Goal: Task Accomplishment & Management: Complete application form

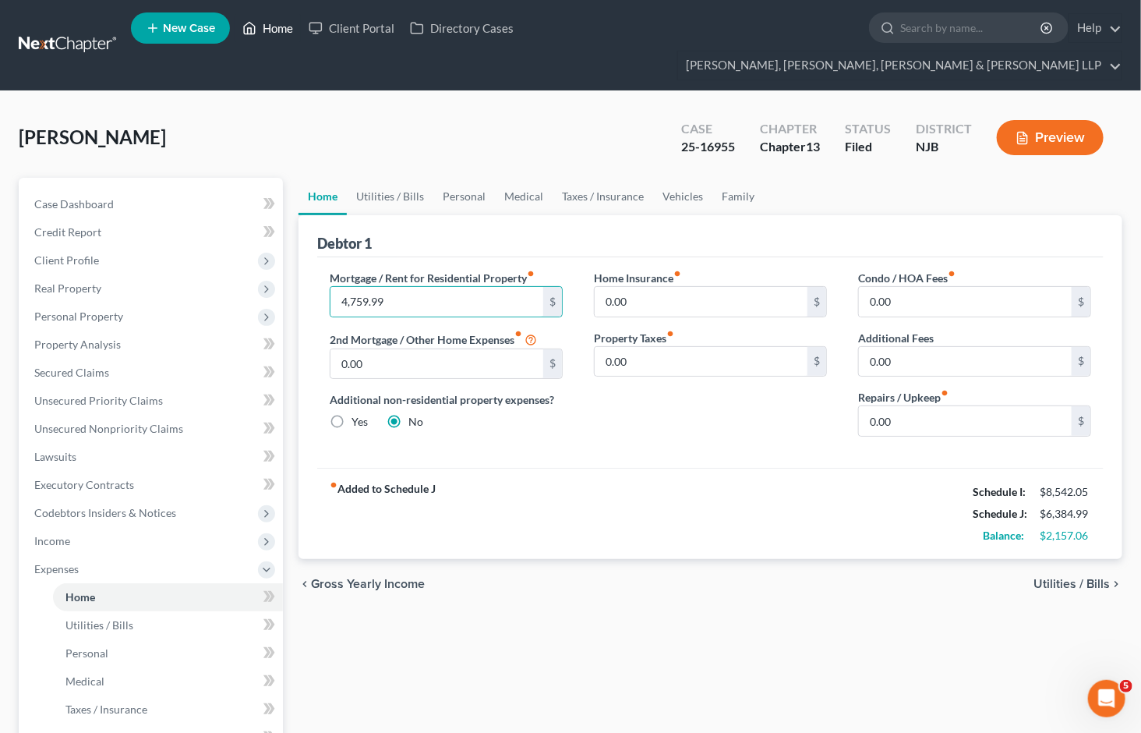
click at [284, 29] on link "Home" at bounding box center [268, 28] width 66 height 28
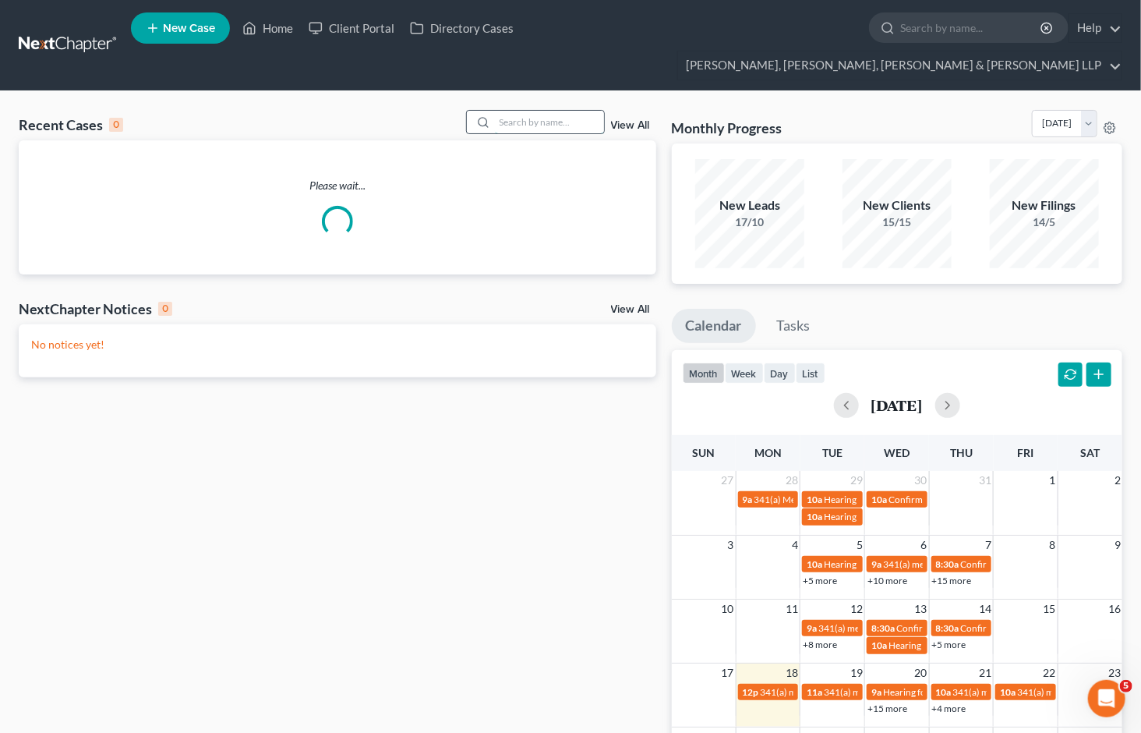
click at [519, 111] on input "search" at bounding box center [549, 122] width 109 height 23
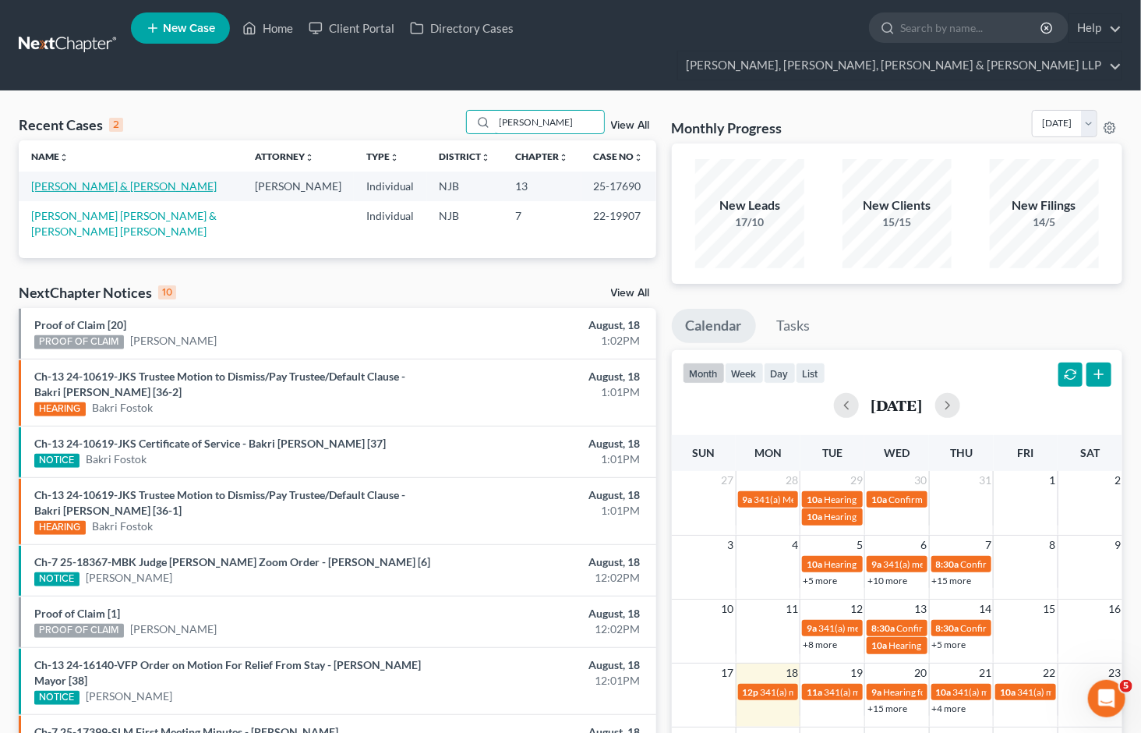
type input "[PERSON_NAME]"
click at [94, 179] on link "[PERSON_NAME] & [PERSON_NAME]" at bounding box center [124, 185] width 186 height 13
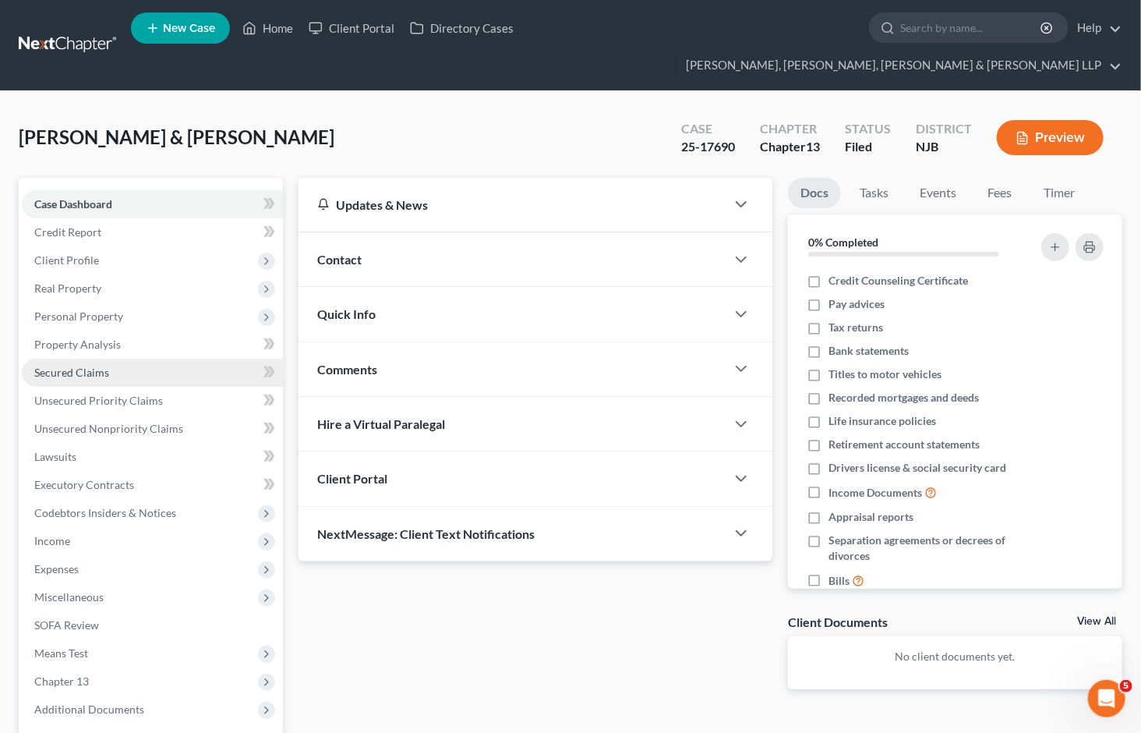
click at [100, 366] on span "Secured Claims" at bounding box center [71, 372] width 75 height 13
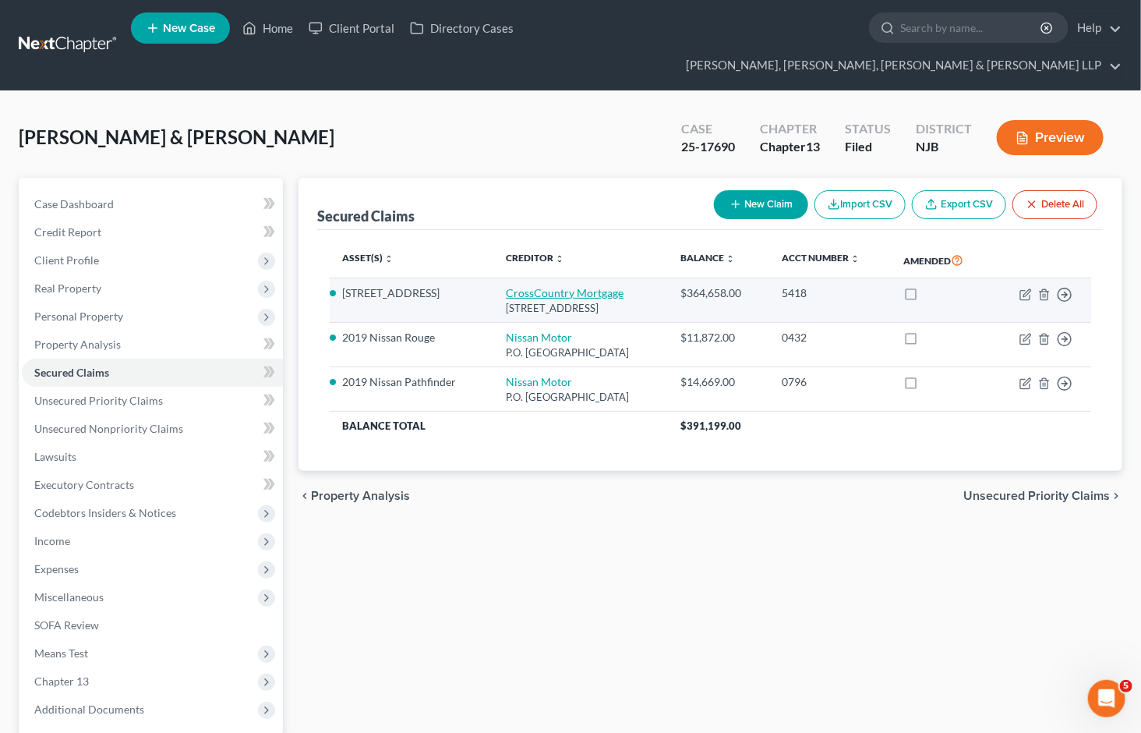
drag, startPoint x: 704, startPoint y: 279, endPoint x: 487, endPoint y: 262, distance: 217.4
click at [493, 278] on td "CrossCountry Mortgage 2160 Superior Avenue E, Cleveland, OH 44114" at bounding box center [580, 300] width 175 height 44
copy td "CrossCountry Mortgage 2160 Superior Avenue E, Cleveland, OH 44114"
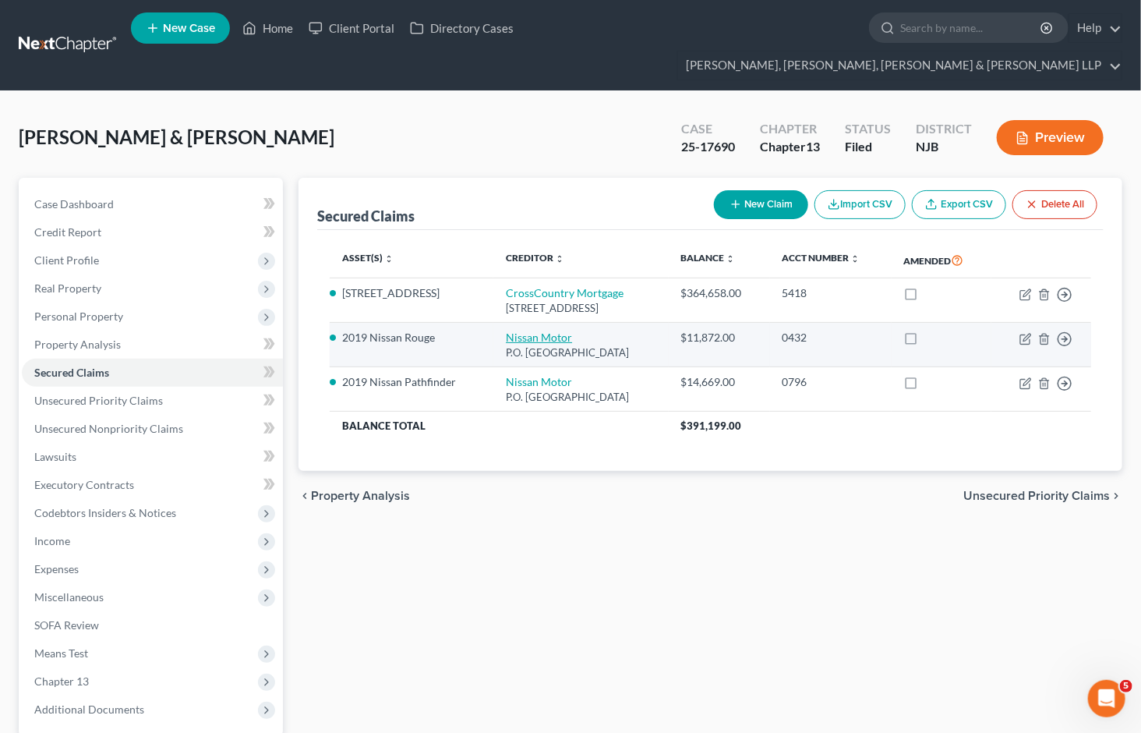
drag, startPoint x: 653, startPoint y: 324, endPoint x: 488, endPoint y: 309, distance: 166.0
click at [493, 323] on td "Nissan Motor P.O. Box 660366, Dallas, TX 75266" at bounding box center [580, 345] width 175 height 44
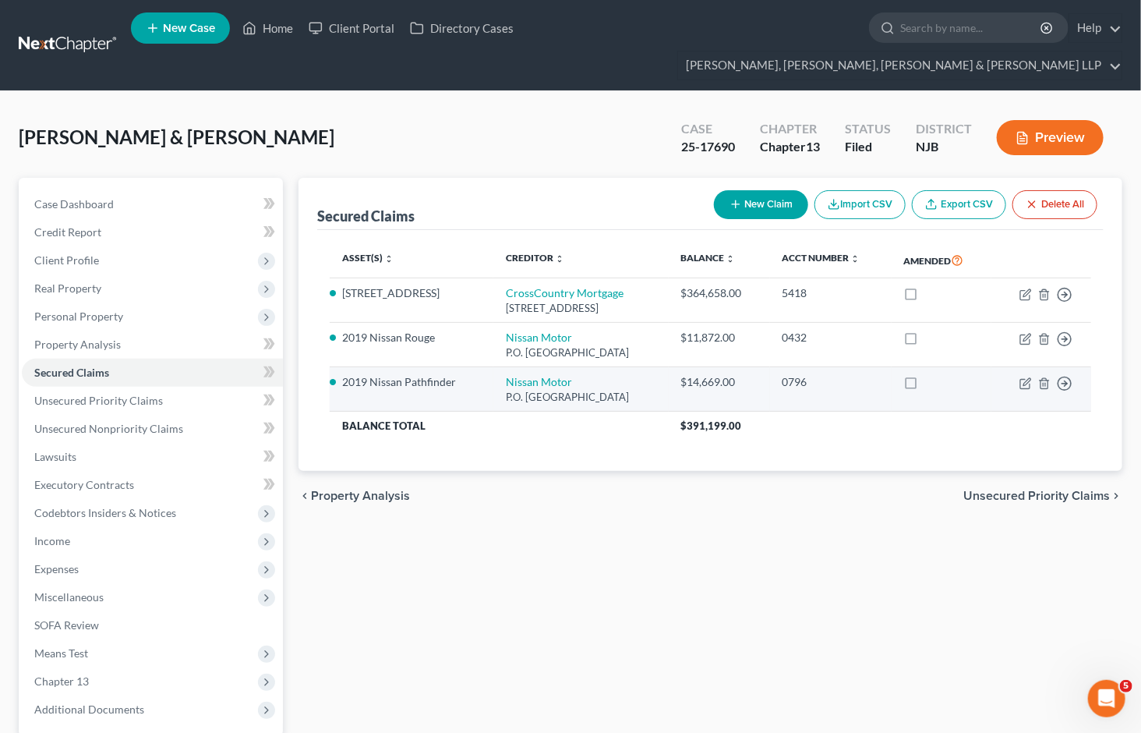
copy td "Nissan Motor P.O. Box 660366, Dallas, TX 75266"
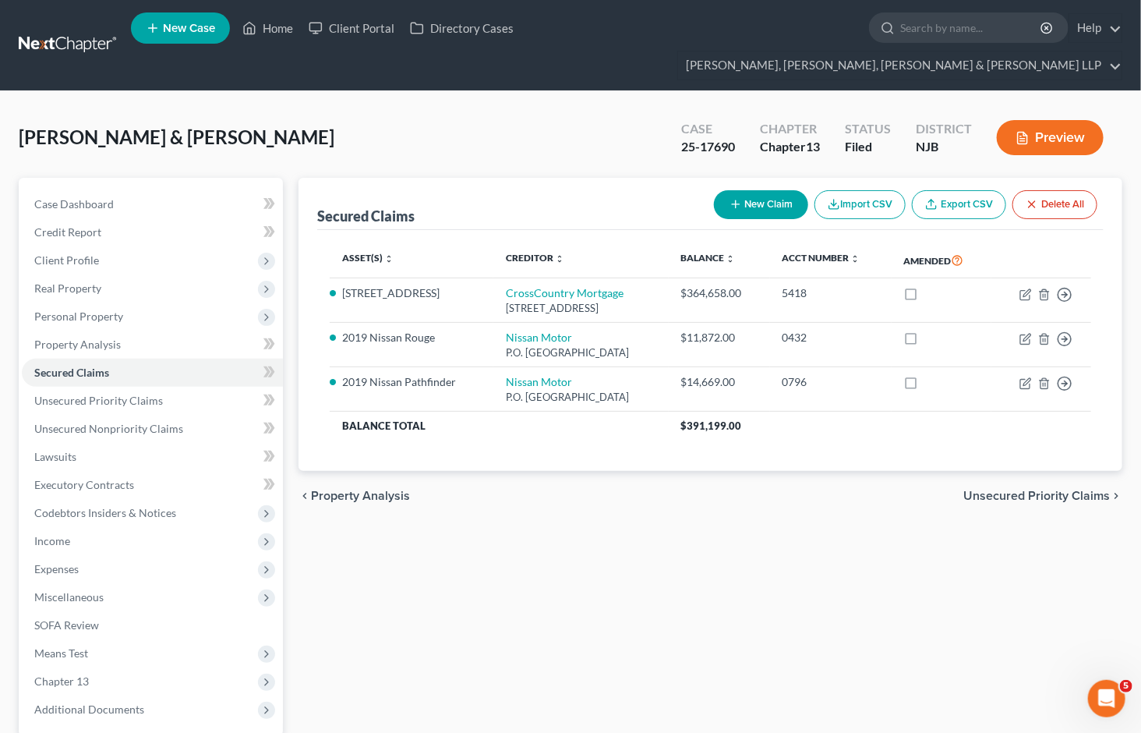
click at [985, 489] on span "Unsecured Priority Claims" at bounding box center [1036, 495] width 147 height 12
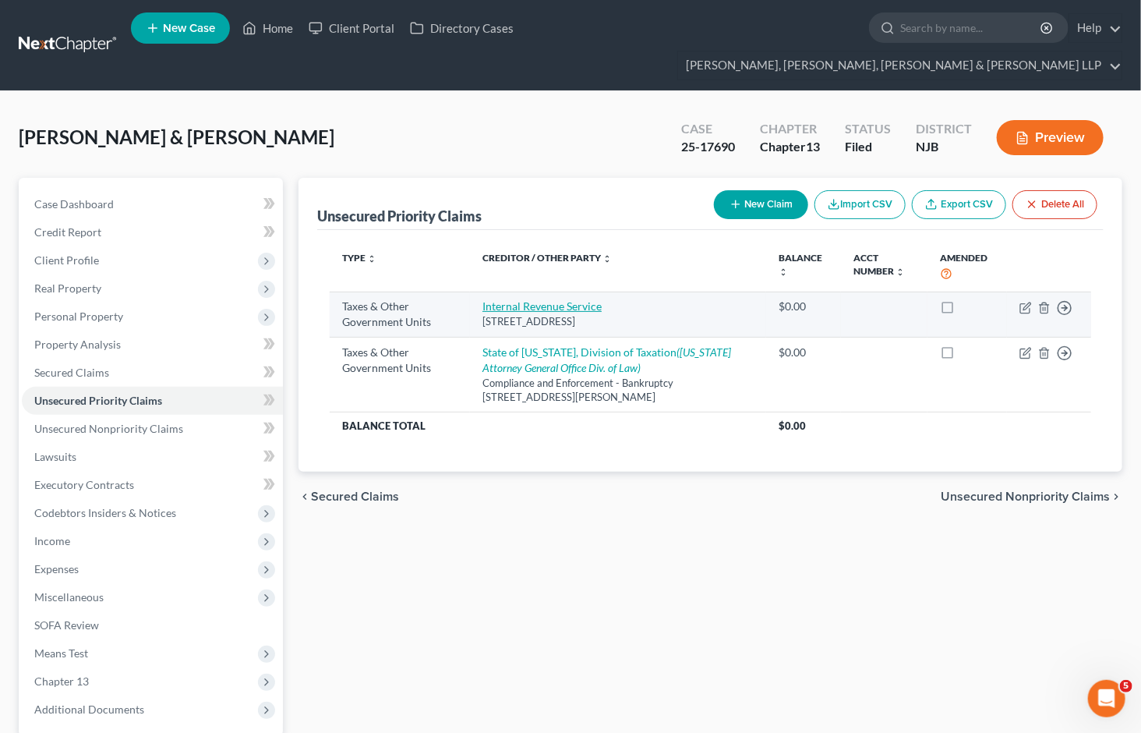
drag, startPoint x: 648, startPoint y: 291, endPoint x: 479, endPoint y: 270, distance: 171.1
click at [479, 292] on td "Internal Revenue Service PO Box 7346, Philadelphia, PA 19101" at bounding box center [618, 314] width 296 height 45
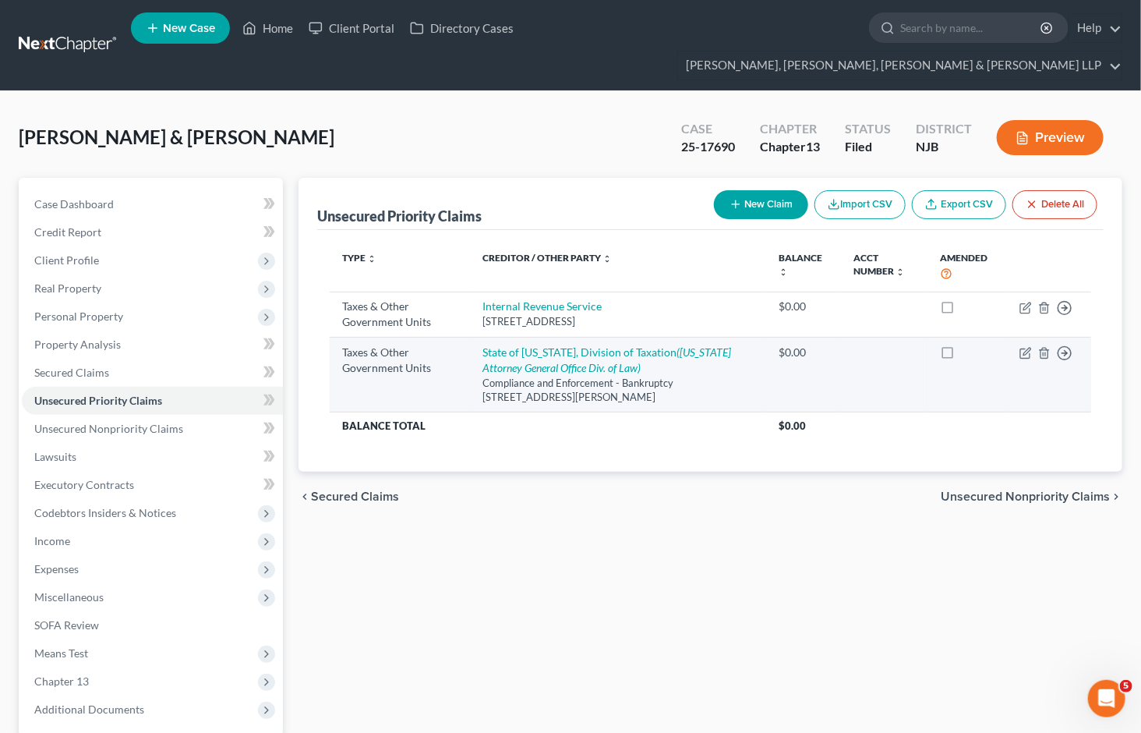
copy td "Internal Revenue Service PO Box 7346, Philadelphia, PA 19101"
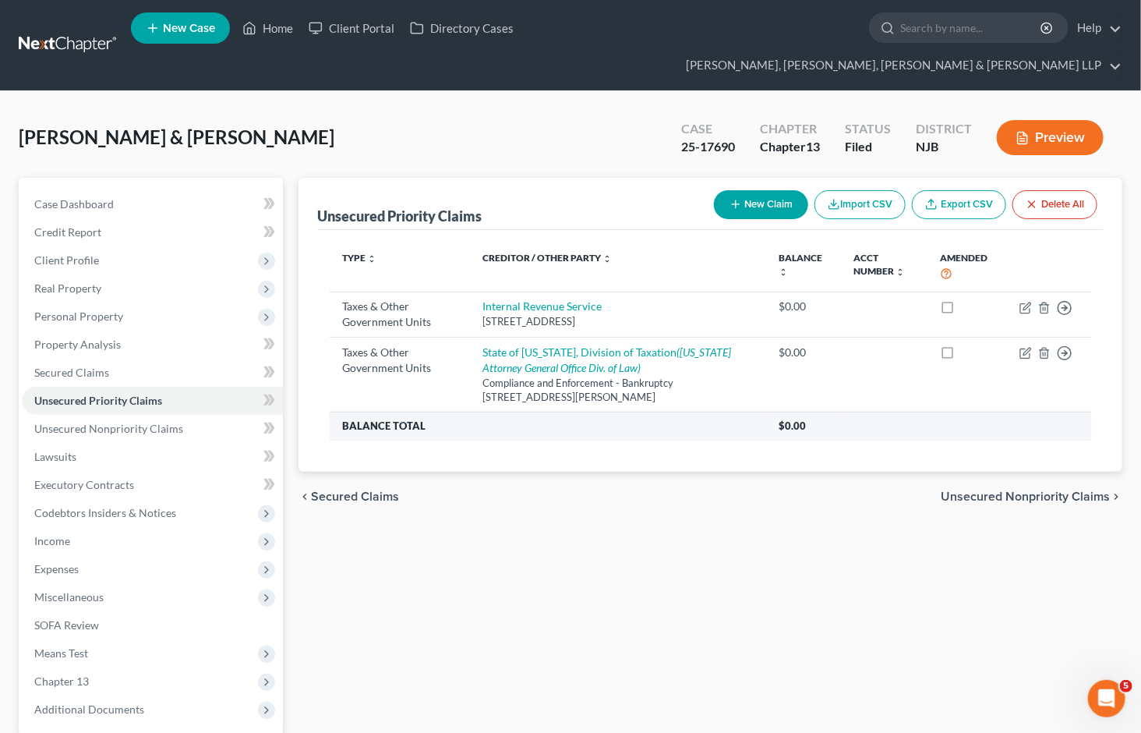
drag, startPoint x: 629, startPoint y: 511, endPoint x: 671, endPoint y: 394, distance: 124.3
click at [629, 511] on div "Unsecured Priority Claims New Claim Import CSV Export CSV Delete All Type expan…" at bounding box center [710, 502] width 839 height 648
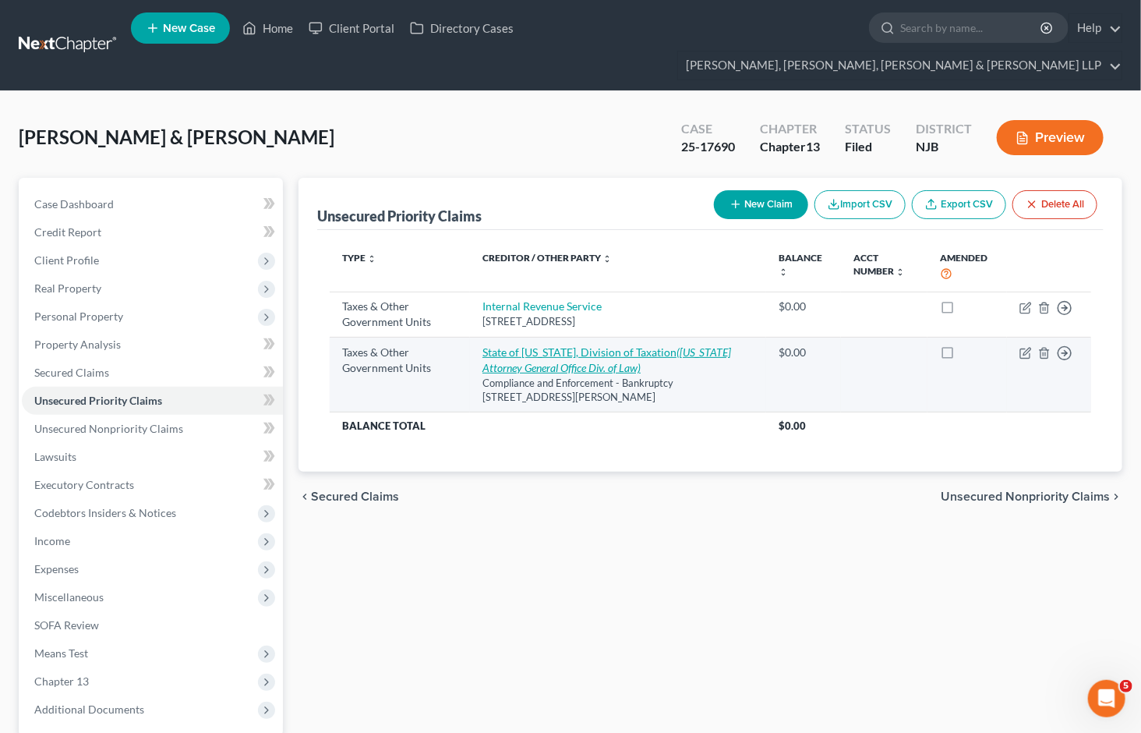
drag, startPoint x: 692, startPoint y: 370, endPoint x: 478, endPoint y: 324, distance: 219.2
click at [478, 337] on td "State of New Jersey, Division of Taxation (New Jersey Attorney General Office D…" at bounding box center [618, 374] width 296 height 75
copy td "State of New Jersey, Division of Taxation (New Jersey Attorney General Office D…"
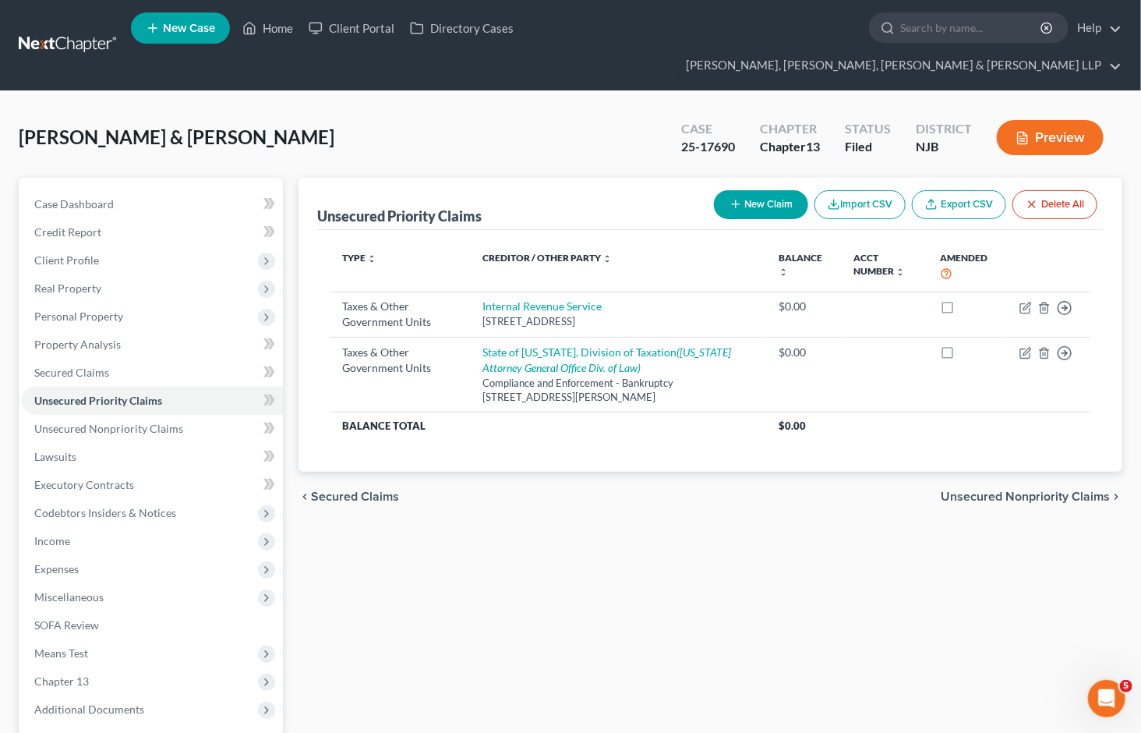
click at [573, 533] on div "Unsecured Priority Claims New Claim Import CSV Export CSV Delete All Type expan…" at bounding box center [710, 502] width 839 height 648
click at [959, 490] on span "Unsecured Nonpriority Claims" at bounding box center [1025, 496] width 169 height 12
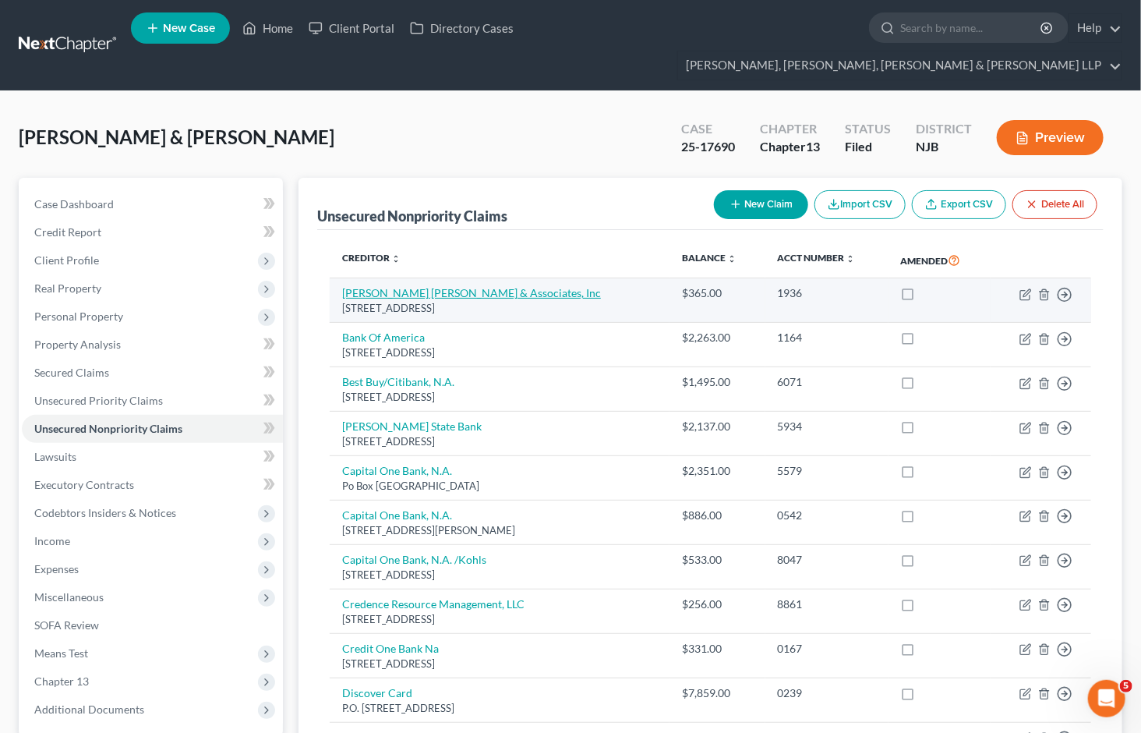
drag, startPoint x: 507, startPoint y: 281, endPoint x: 343, endPoint y: 266, distance: 164.4
click at [343, 278] on td "Adler Wallach & Associates, Inc Po Box 6605, Orange, CA 92863" at bounding box center [500, 300] width 340 height 44
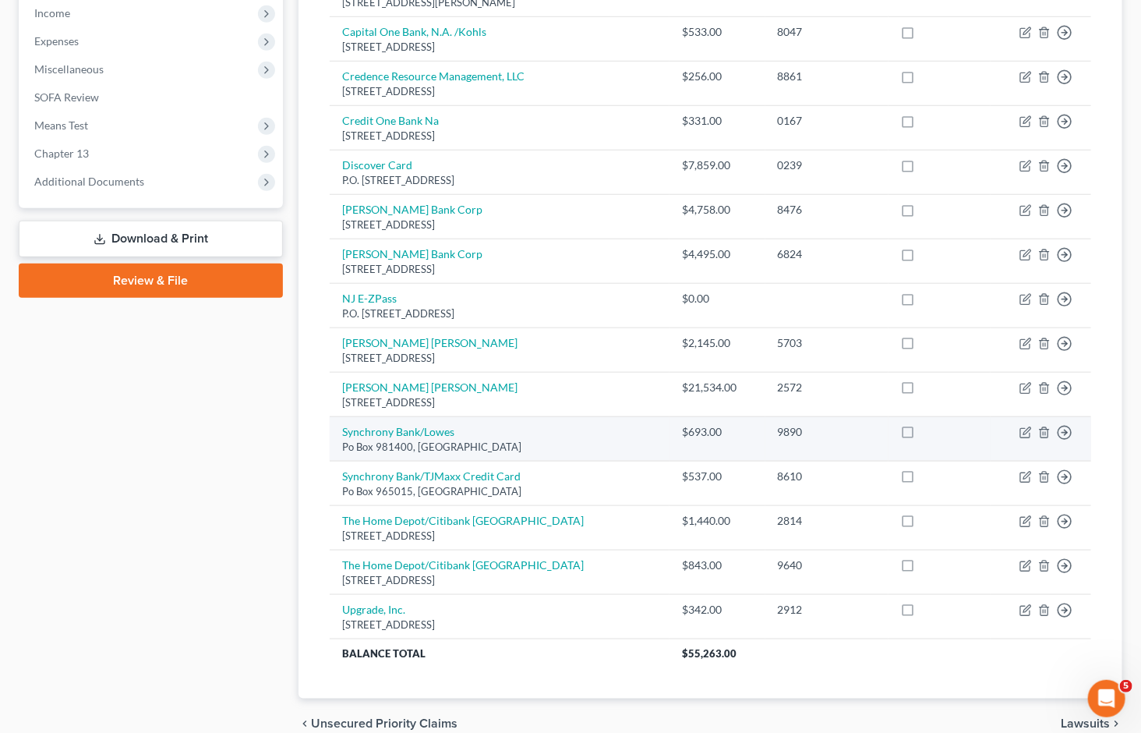
scroll to position [575, 0]
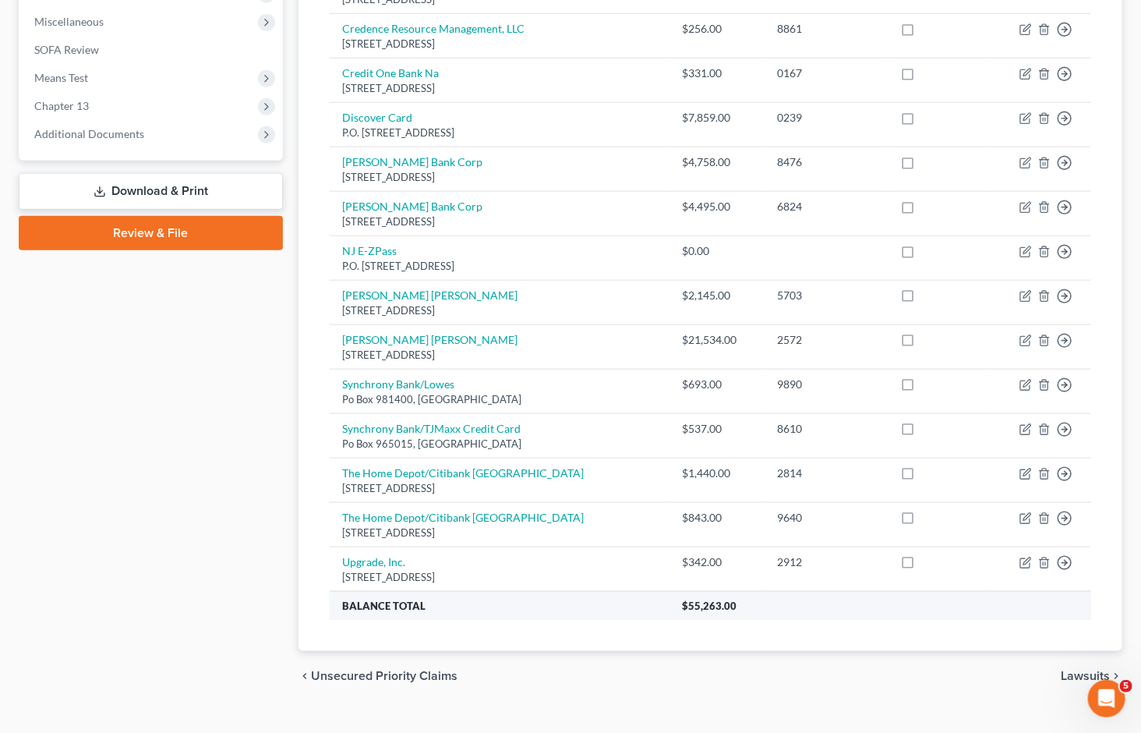
click at [591, 591] on th "Balance Total" at bounding box center [500, 605] width 340 height 28
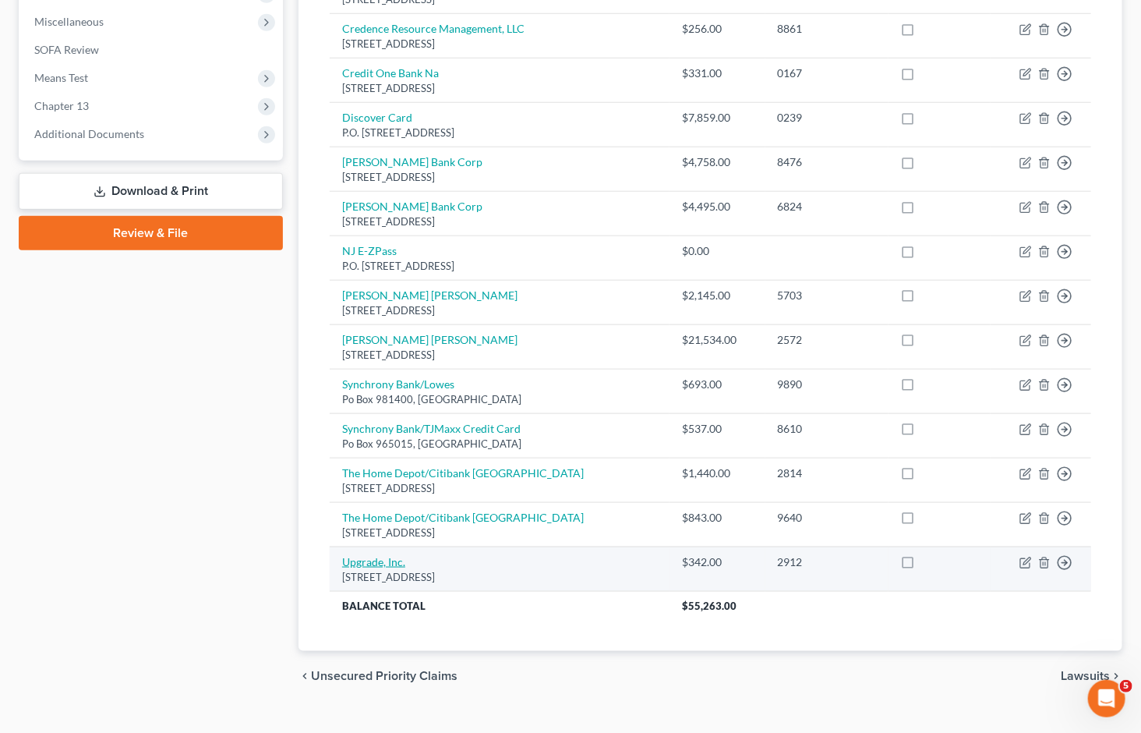
drag, startPoint x: 605, startPoint y: 547, endPoint x: 343, endPoint y: 532, distance: 262.3
click at [343, 546] on td "Upgrade, Inc. 275 Battery Street 22nd Floor, San Francisco, CA 94111" at bounding box center [500, 568] width 340 height 44
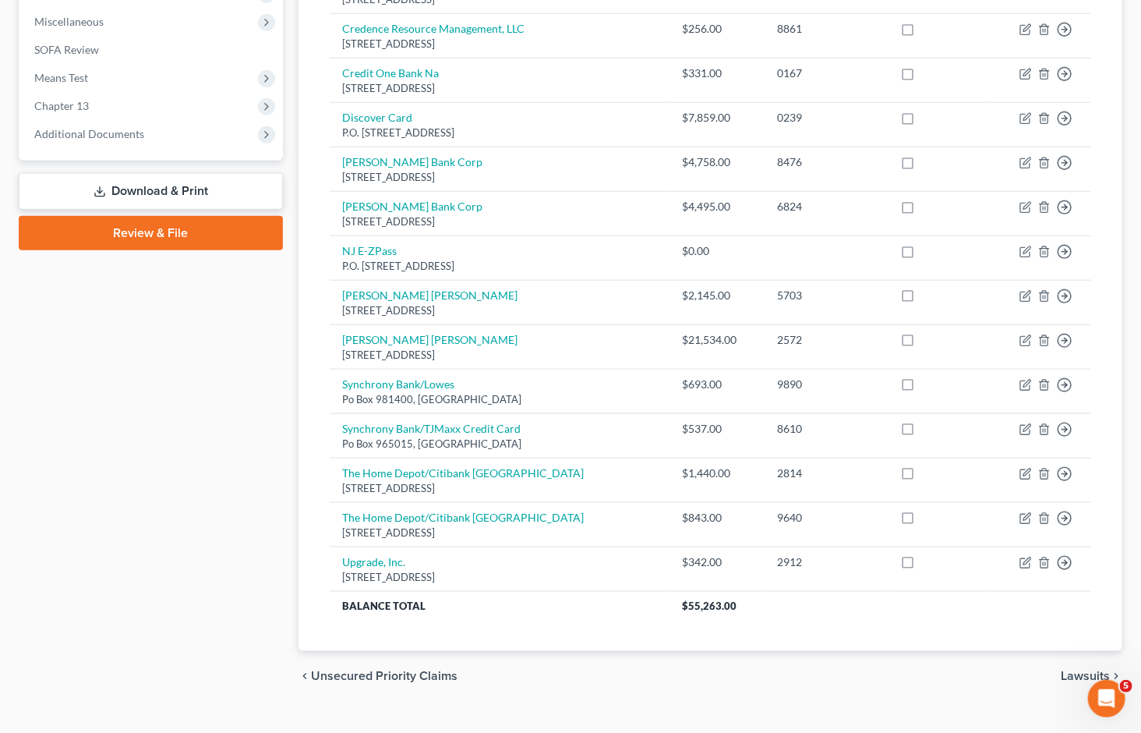
copy td "Upgrade, Inc. 275 Battery Street 22nd Floor, San Francisco, CA 94111"
drag, startPoint x: 181, startPoint y: 410, endPoint x: 267, endPoint y: 0, distance: 418.9
click at [182, 408] on div "Case Dashboard Payments Invoices Payments Payments Credit Report Client Profile" at bounding box center [151, 151] width 280 height 1098
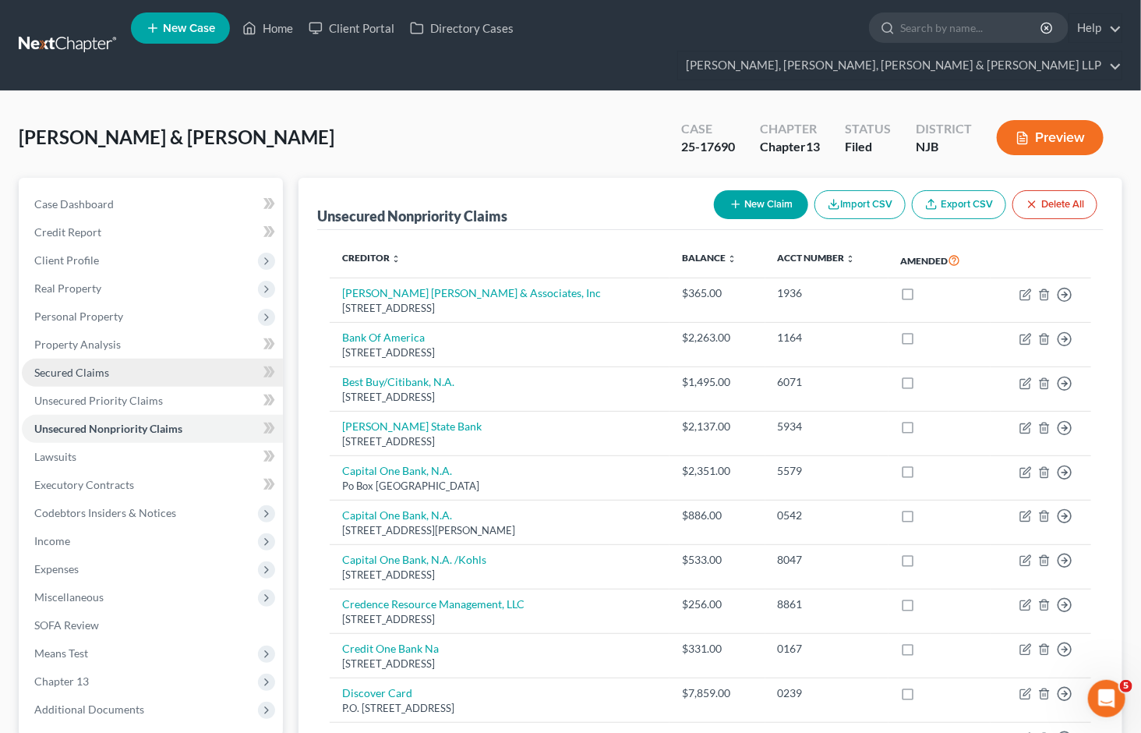
click at [90, 366] on span "Secured Claims" at bounding box center [71, 372] width 75 height 13
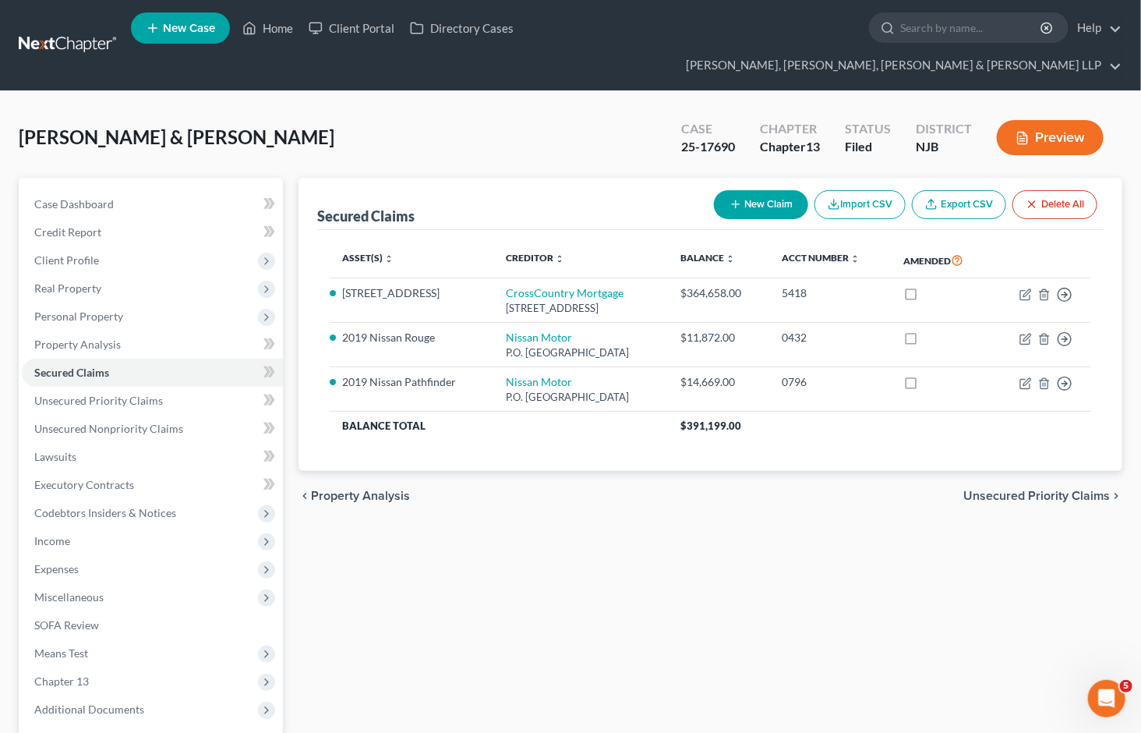
click at [632, 542] on div "Secured Claims New Claim Import CSV Export CSV Delete All Asset(s) expand_more …" at bounding box center [710, 502] width 839 height 648
click at [993, 489] on span "Unsecured Priority Claims" at bounding box center [1036, 495] width 147 height 12
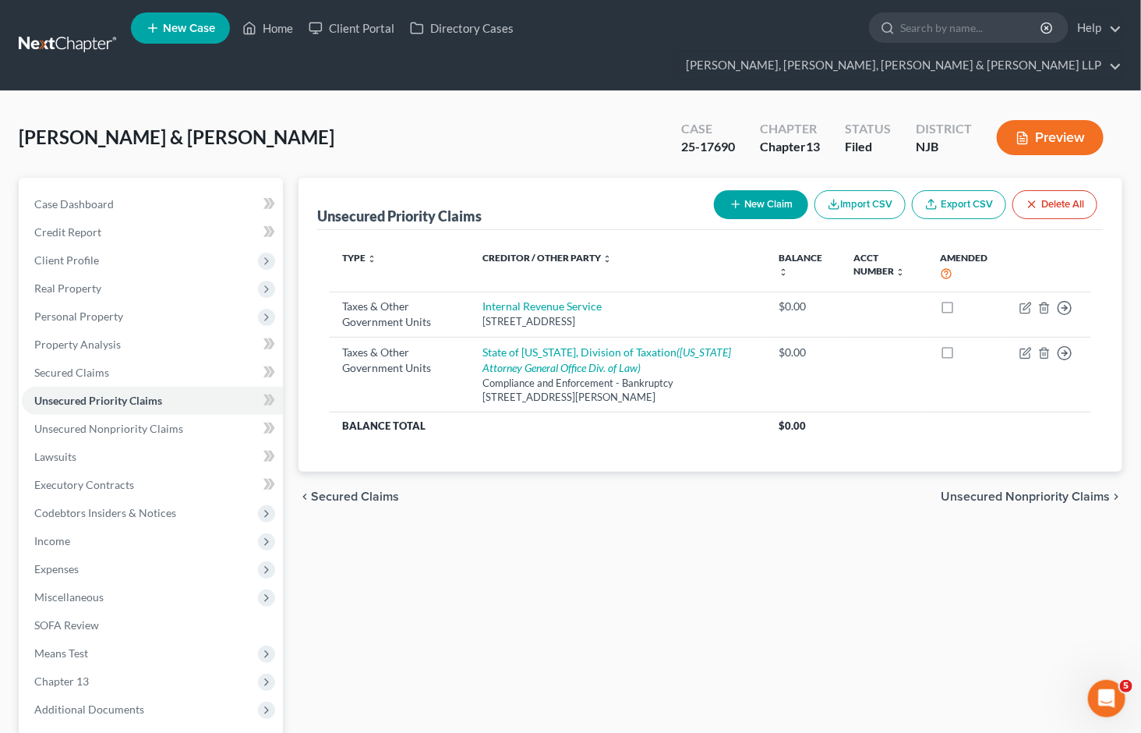
click at [993, 490] on span "Unsecured Nonpriority Claims" at bounding box center [1025, 496] width 169 height 12
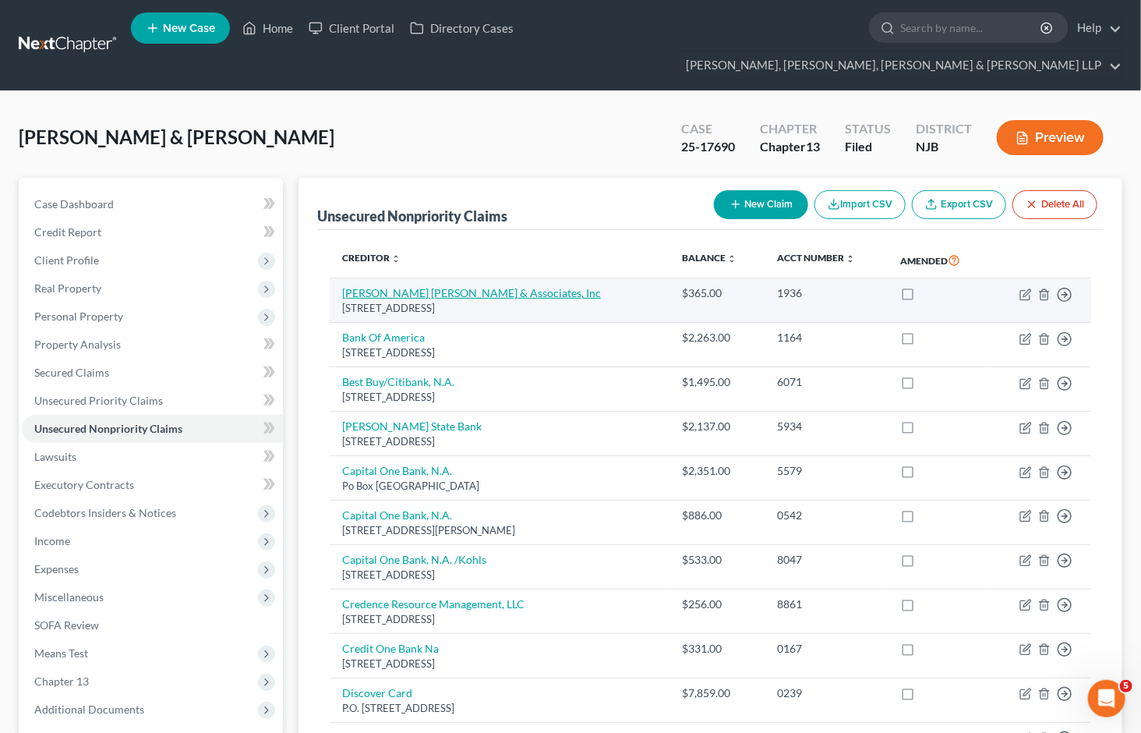
drag, startPoint x: 497, startPoint y: 284, endPoint x: 341, endPoint y: 265, distance: 156.3
click at [341, 278] on td "Adler Wallach & Associates, Inc Po Box 6605, Orange, CA 92863" at bounding box center [500, 300] width 340 height 44
copy td "Adler Wallach & Associates, Inc Po Box 6605, Orange, CA 92863"
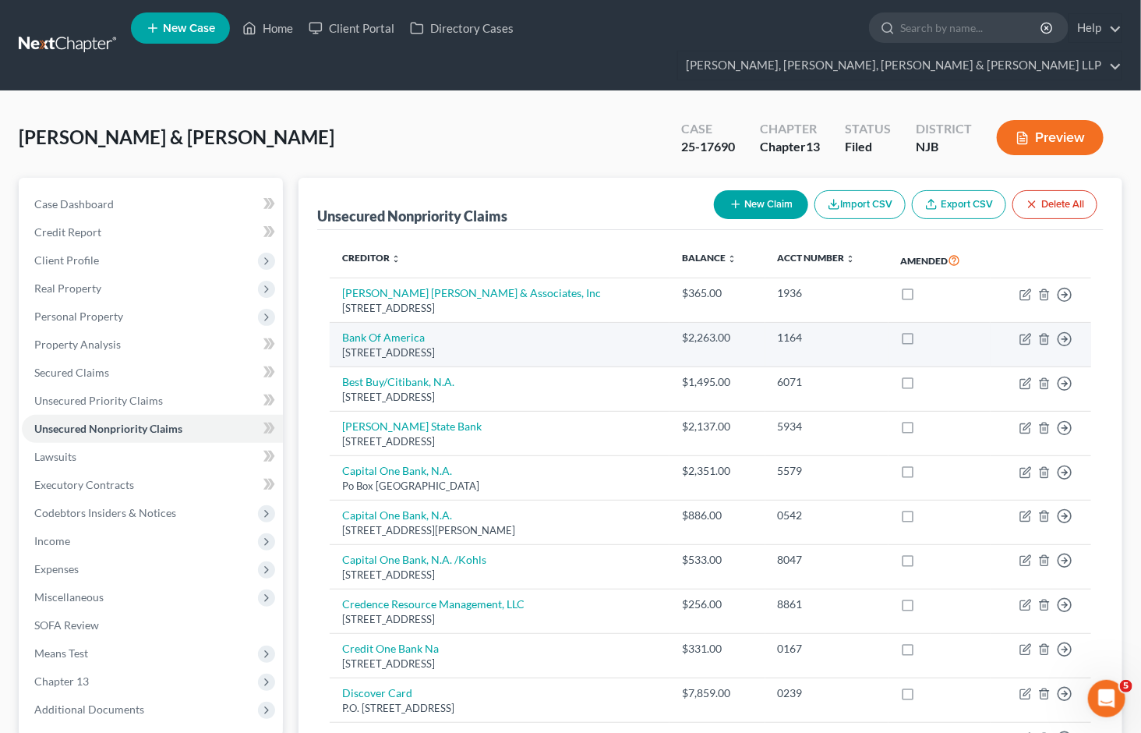
drag, startPoint x: 338, startPoint y: 306, endPoint x: 527, endPoint y: 320, distance: 189.1
click at [527, 323] on td "Bank Of America 400 Christiana Road, Newark, DE 19713" at bounding box center [500, 345] width 340 height 44
copy td "Bank Of America 400 Christiana Road, Newark, DE 19713"
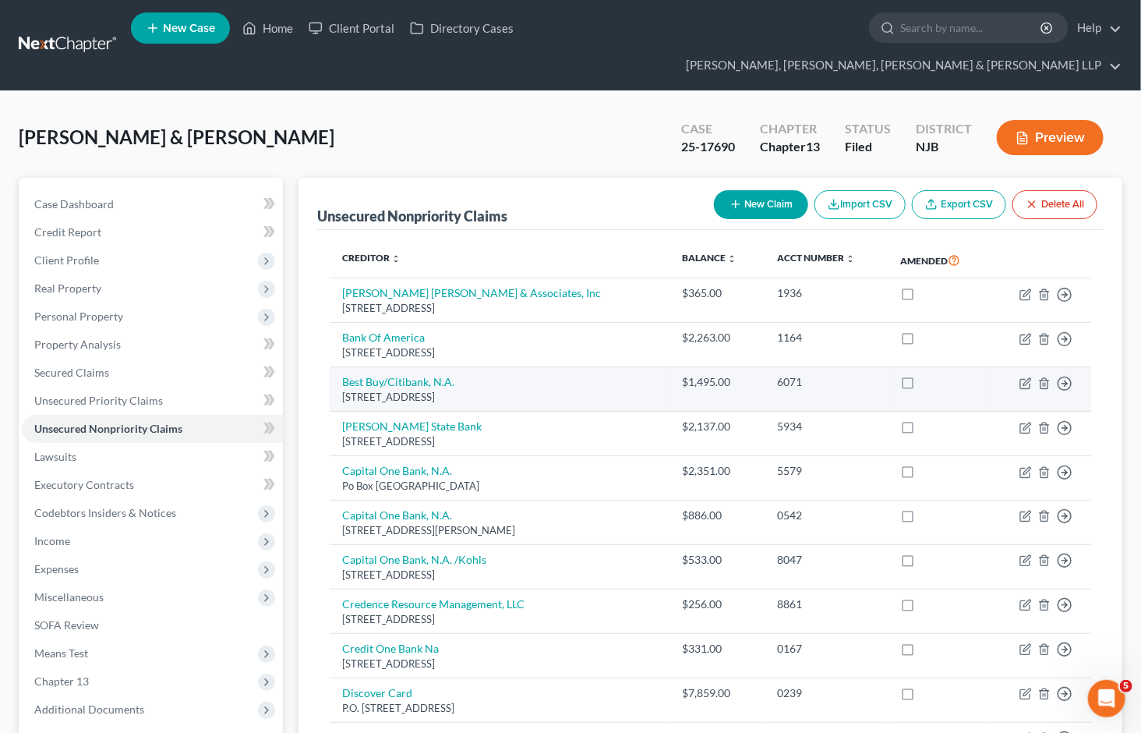
drag, startPoint x: 337, startPoint y: 347, endPoint x: 586, endPoint y: 369, distance: 249.6
click at [586, 369] on td "Best Buy/Citibank, N.A. 50 Northwest Point Road, Elk Grove Village, IL 60007" at bounding box center [500, 389] width 340 height 44
copy td "Best Buy/Citibank, N.A. 50 Northwest Point Road, Elk Grove Village, IL 60007"
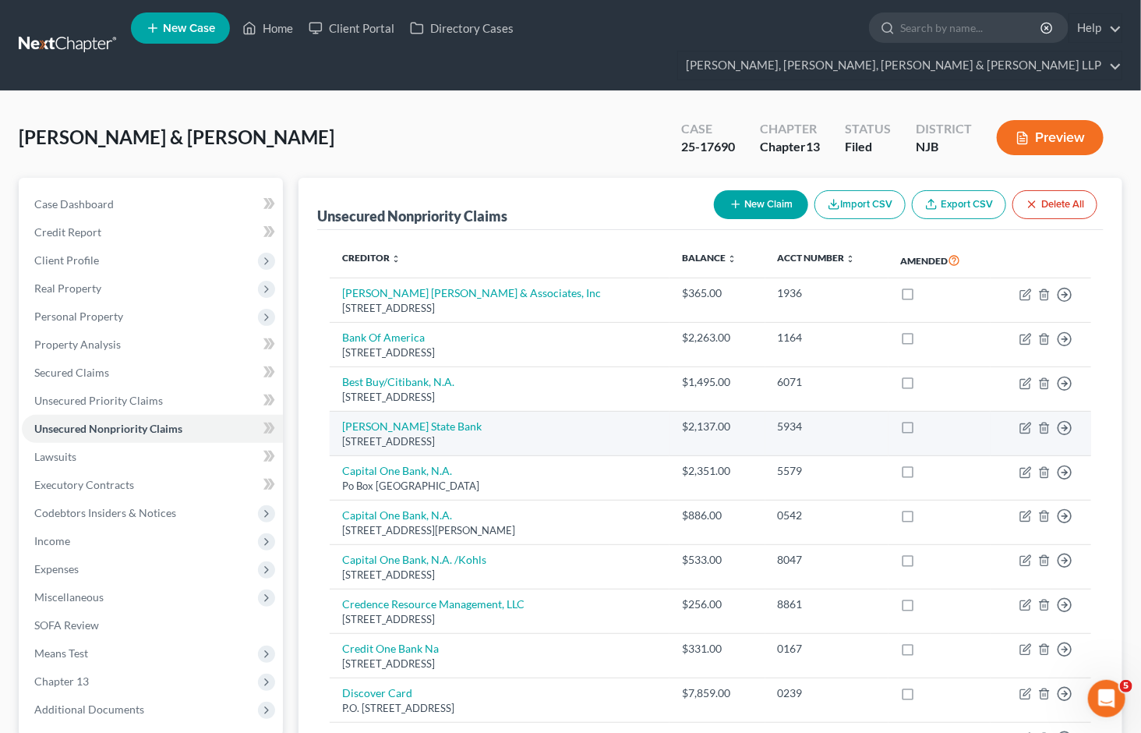
drag, startPoint x: 339, startPoint y: 395, endPoint x: 533, endPoint y: 408, distance: 194.5
click at [533, 412] on td "Bryant State Bank 4301 W 57th Street, # 120, Sioux Falls, SD" at bounding box center [500, 434] width 340 height 44
copy td "Bryant State Bank 4301 W 57th Street, # 120, Sioux Falls, SD"
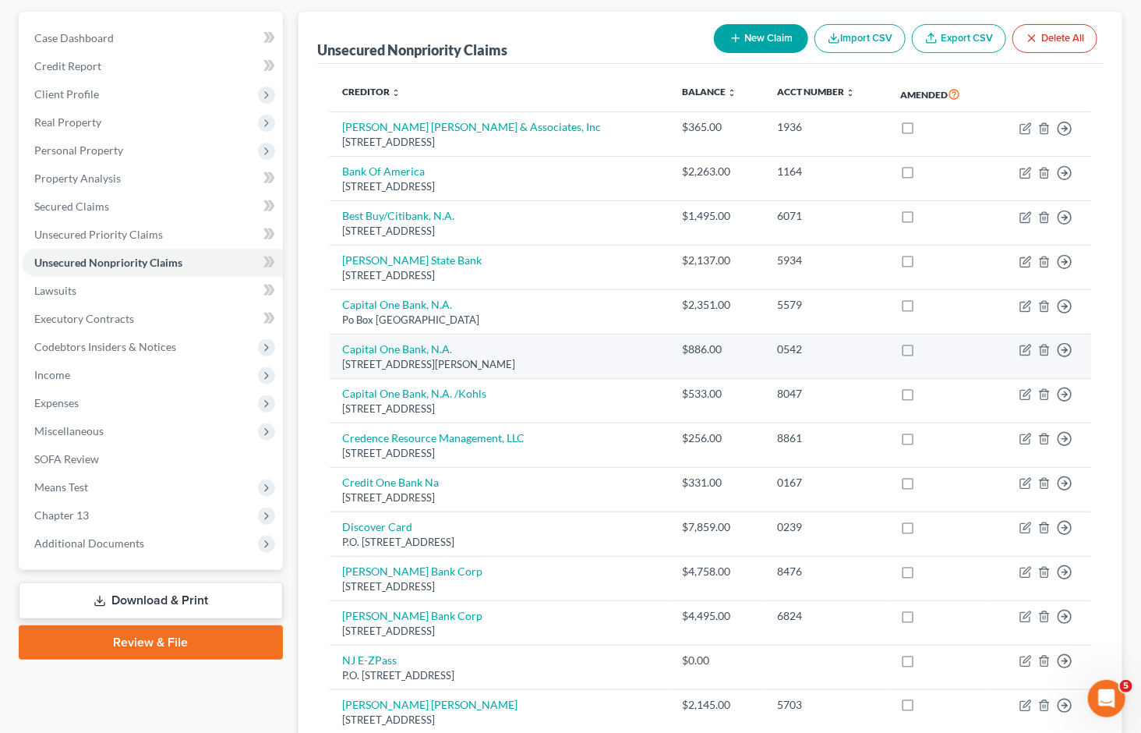
scroll to position [173, 0]
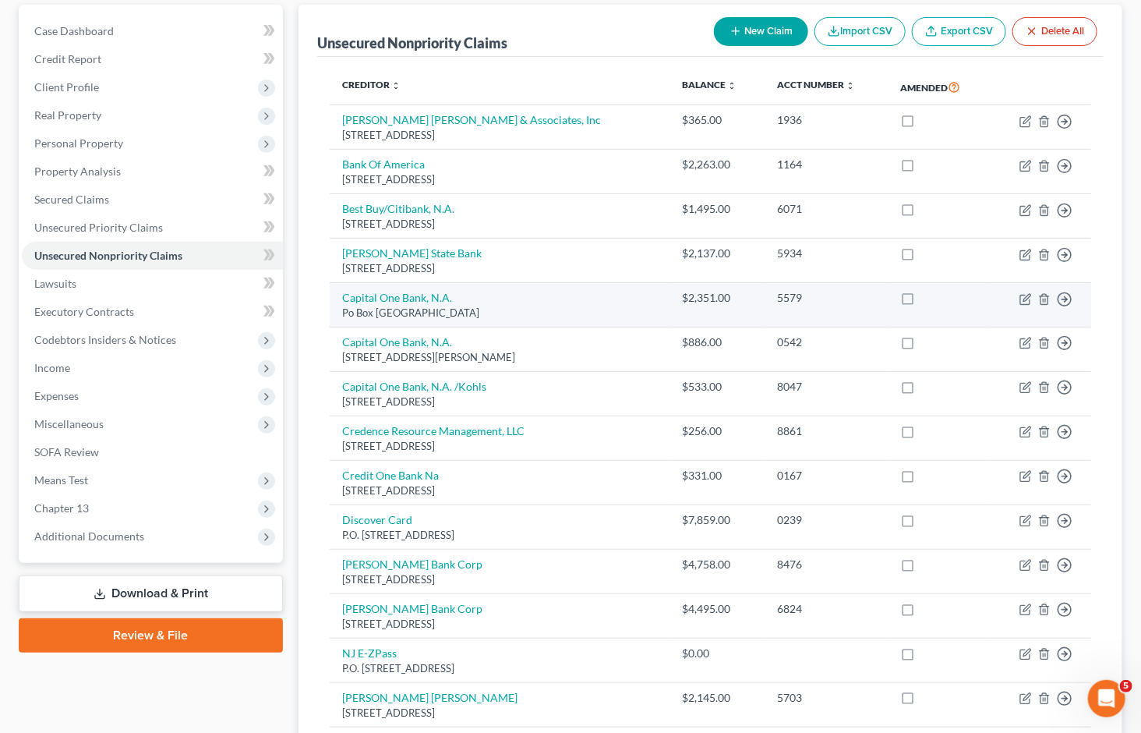
drag, startPoint x: 334, startPoint y: 263, endPoint x: 517, endPoint y: 281, distance: 184.0
click at [517, 283] on td "Capital One Bank, N.A. Po Box 85064, Glen Allen, VA 23058" at bounding box center [500, 305] width 340 height 44
copy td "Capital One Bank, N.A. Po Box 85064, Glen Allen, VA 23058"
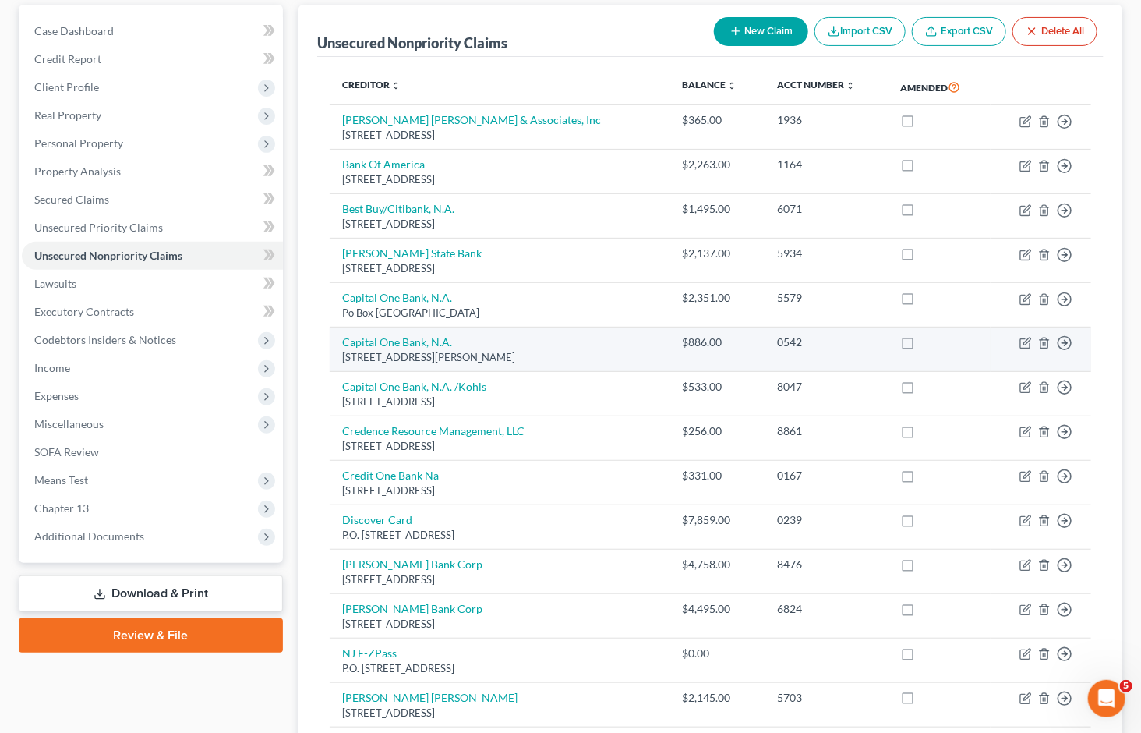
drag, startPoint x: 337, startPoint y: 312, endPoint x: 548, endPoint y: 330, distance: 212.1
click at [548, 330] on td "Capital One Bank, N.A. 11013 W Broad Street, Glen Allen, VA 23060" at bounding box center [500, 349] width 340 height 44
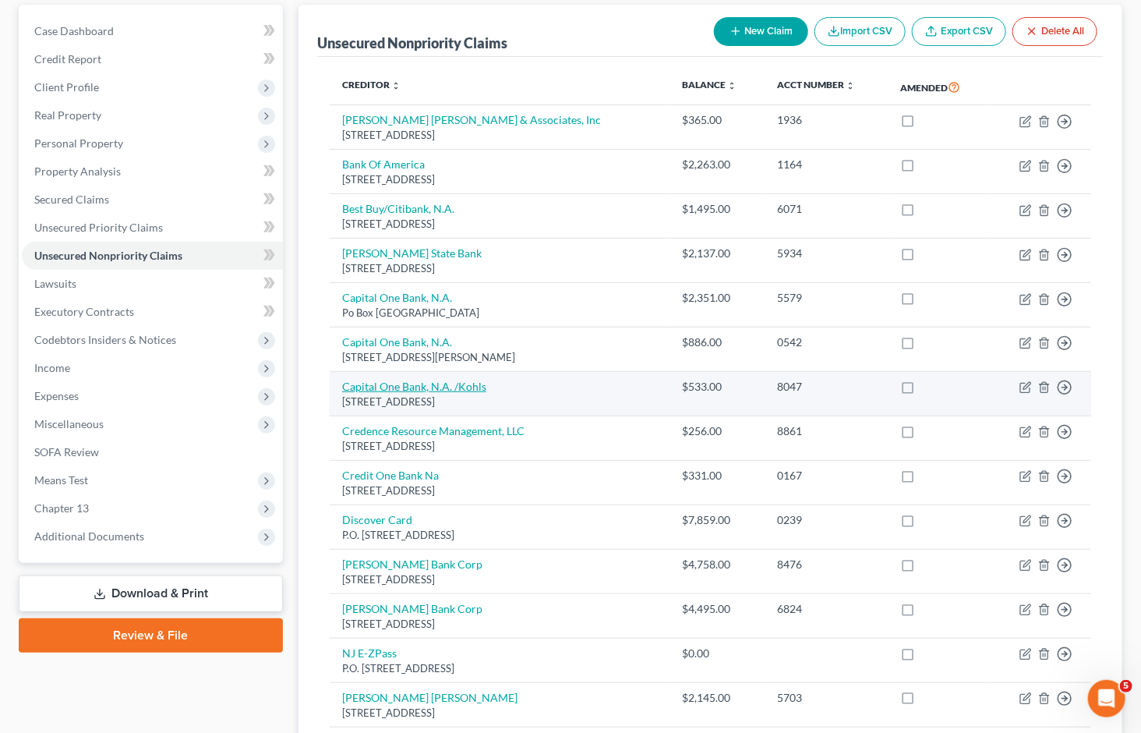
drag, startPoint x: 337, startPoint y: 355, endPoint x: 433, endPoint y: 363, distance: 95.4
click at [527, 372] on td "Capital One Bank, N.A. /Kohls Po Box 31293, Salt Lake City, UT 84131" at bounding box center [500, 394] width 340 height 44
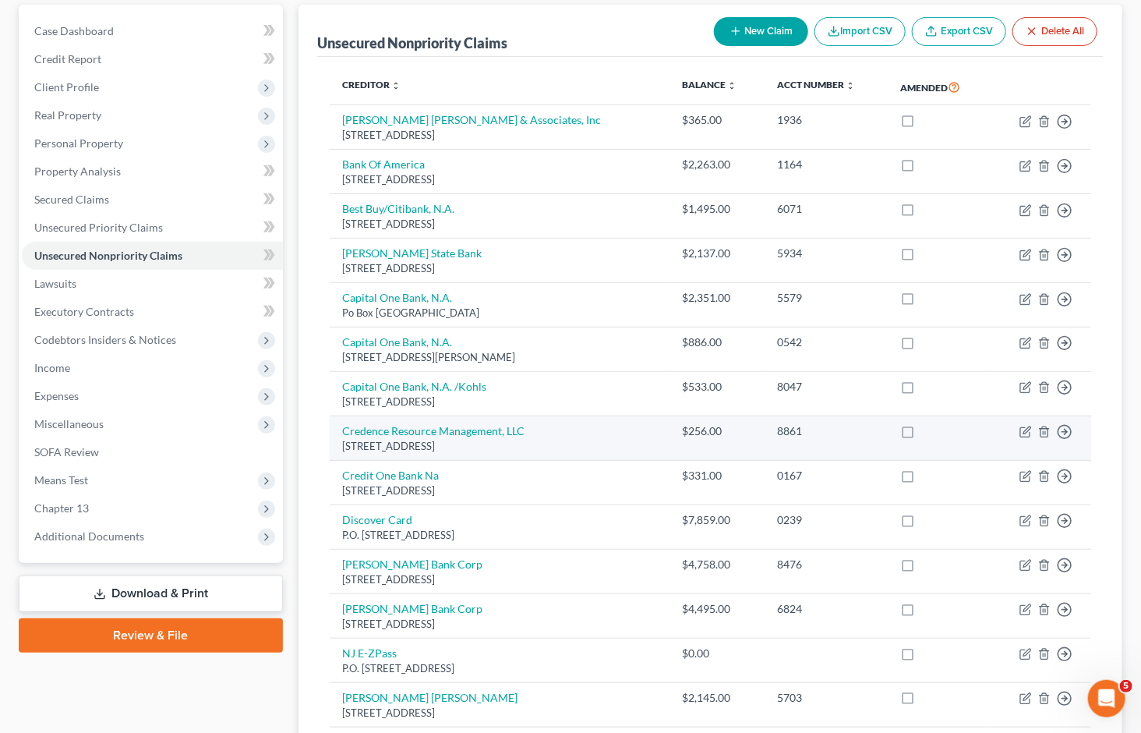
drag, startPoint x: 337, startPoint y: 399, endPoint x: 547, endPoint y: 413, distance: 210.9
click at [547, 416] on td "Credence Resource Management, LLC 17000 Dallas Pkwy Suite 20, Dallas, TX 75248" at bounding box center [500, 438] width 340 height 44
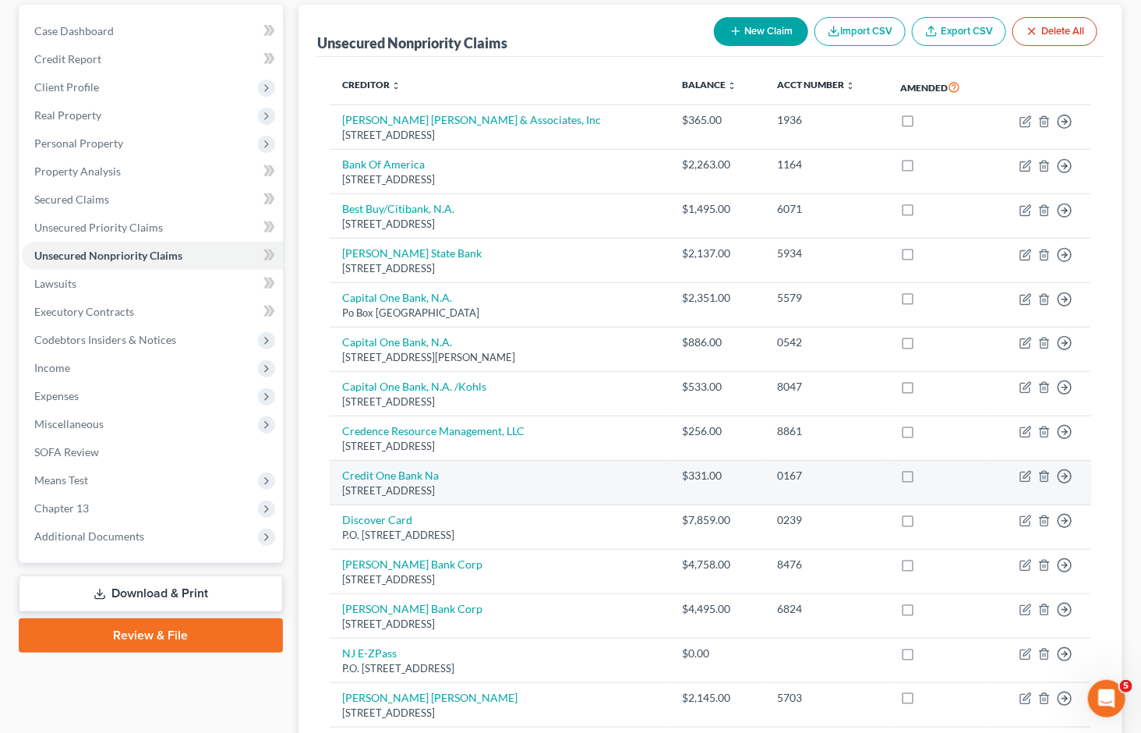
drag, startPoint x: 334, startPoint y: 444, endPoint x: 516, endPoint y: 458, distance: 182.9
click at [516, 461] on td "Credit One Bank Na Po Box 98875, Las Vegas, NV 89193" at bounding box center [500, 483] width 340 height 44
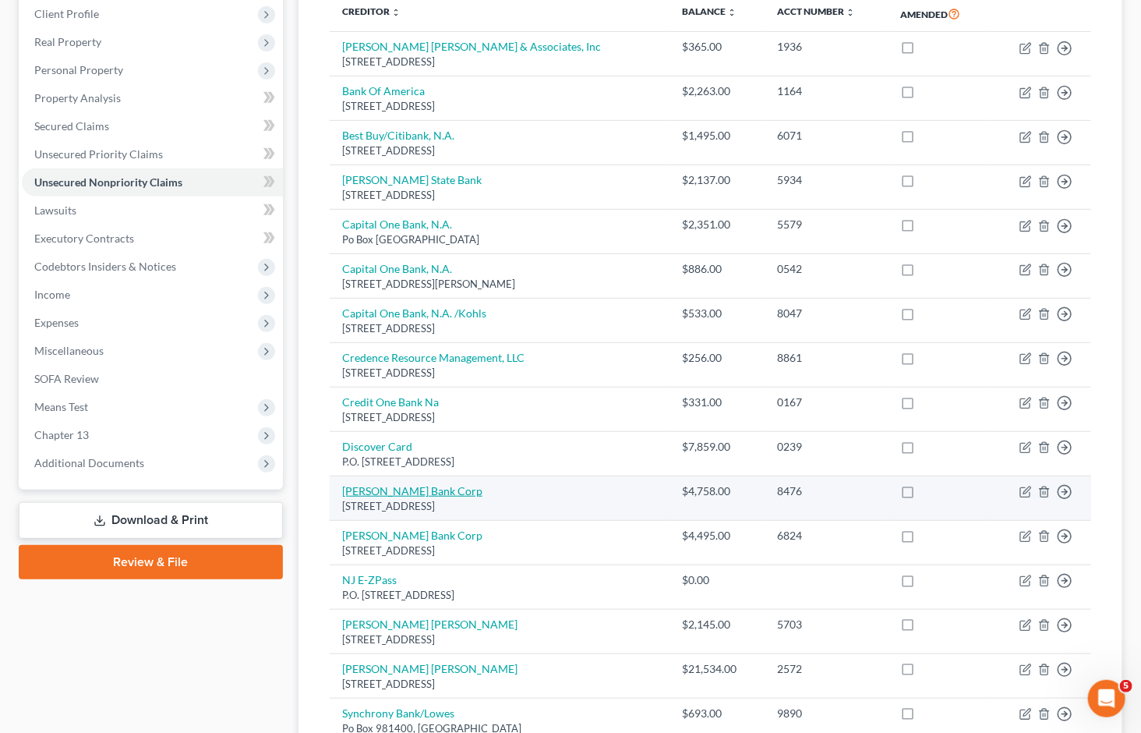
scroll to position [346, 0]
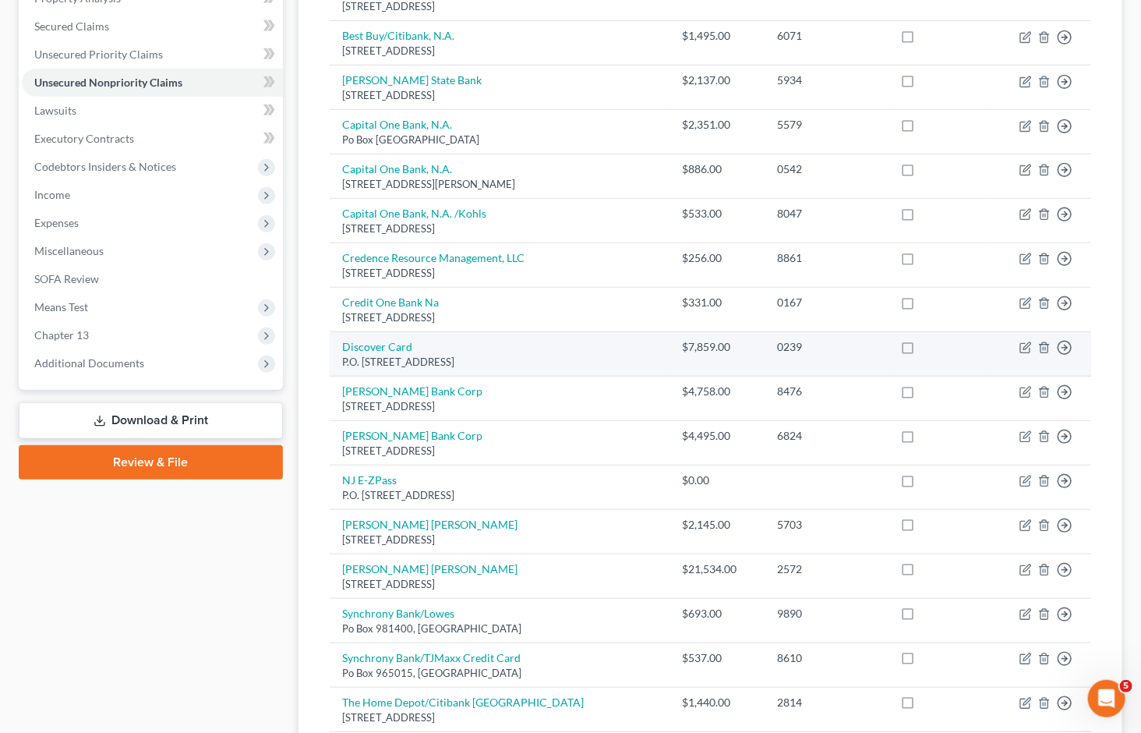
drag, startPoint x: 335, startPoint y: 315, endPoint x: 542, endPoint y: 334, distance: 207.4
click at [542, 334] on td "Discover Card P.O. Box 15316, Wilmington, DE 19850" at bounding box center [500, 354] width 340 height 44
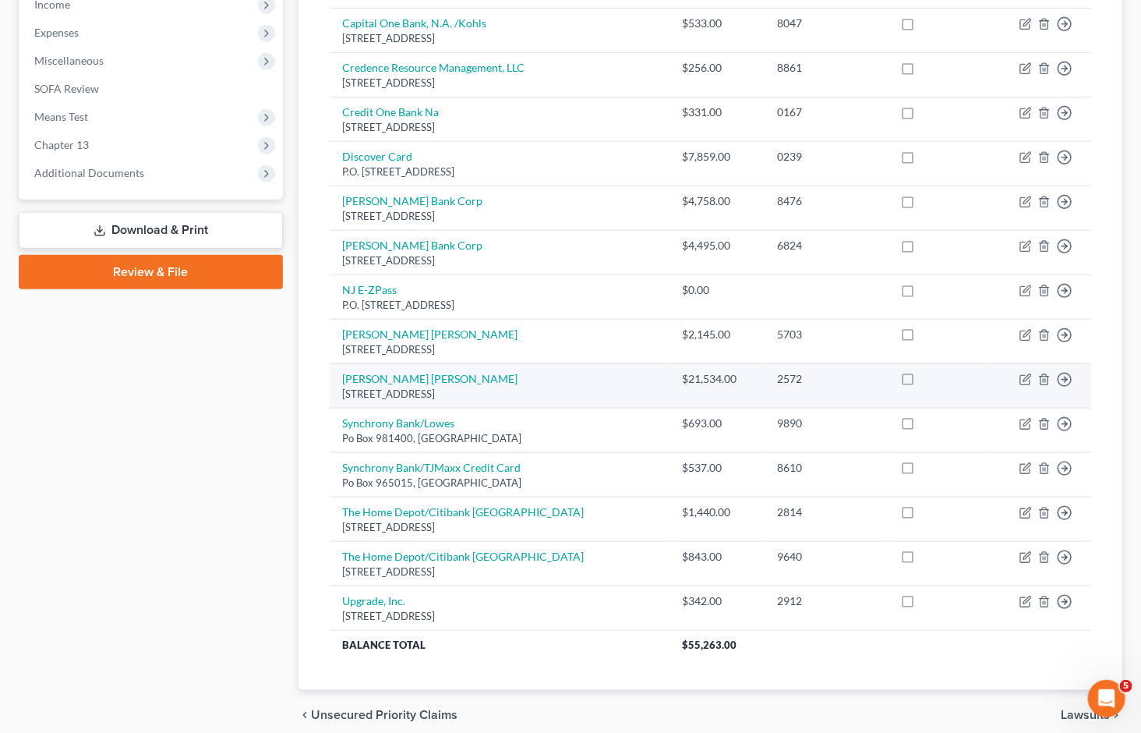
scroll to position [489, 0]
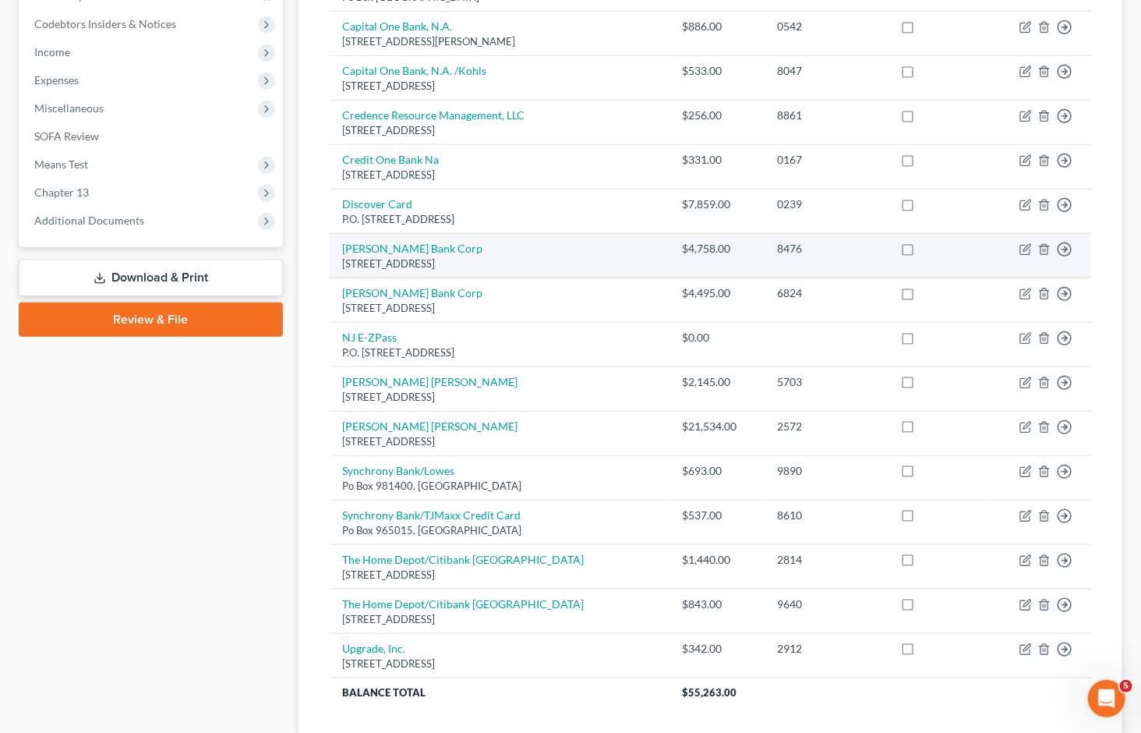
drag, startPoint x: 336, startPoint y: 218, endPoint x: 575, endPoint y: 231, distance: 239.6
click at [575, 234] on td "Merrick Bank Corp 10705 S Jordan Gateway, South Jordan, UT 84095" at bounding box center [500, 256] width 340 height 44
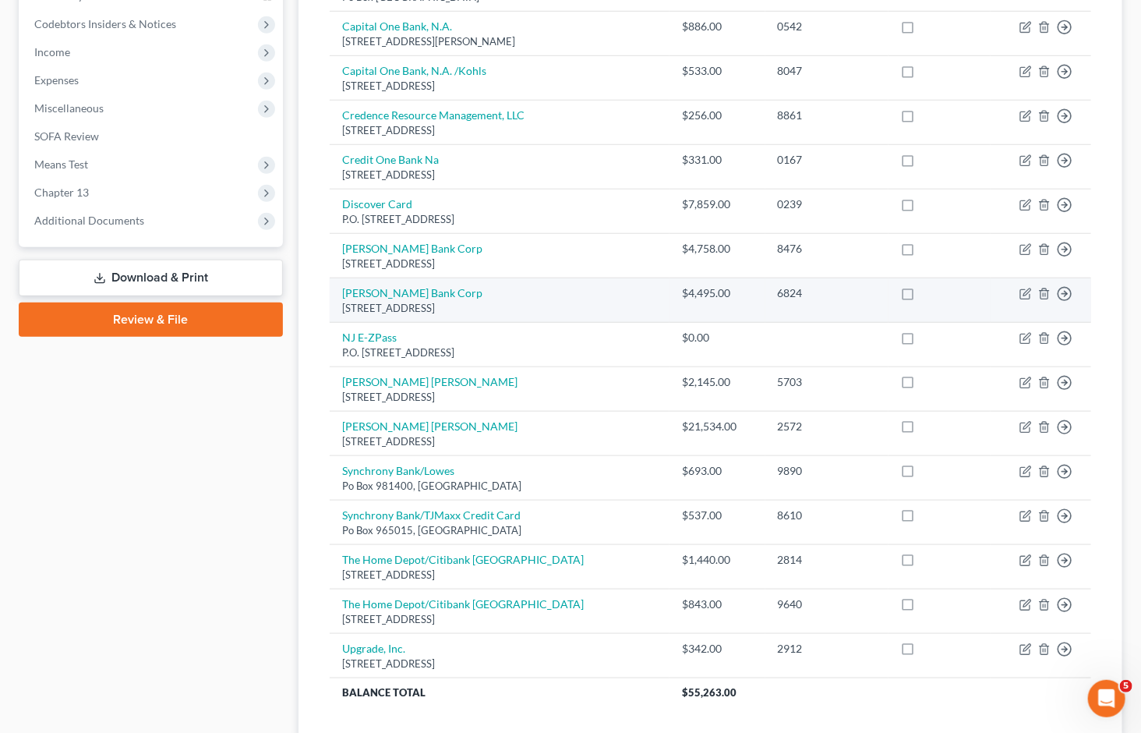
drag, startPoint x: 336, startPoint y: 265, endPoint x: 527, endPoint y: 277, distance: 191.3
click at [527, 278] on td "Merrick Bank Corp Po Box 9201, Old Bethpage, NY 11804" at bounding box center [500, 300] width 340 height 44
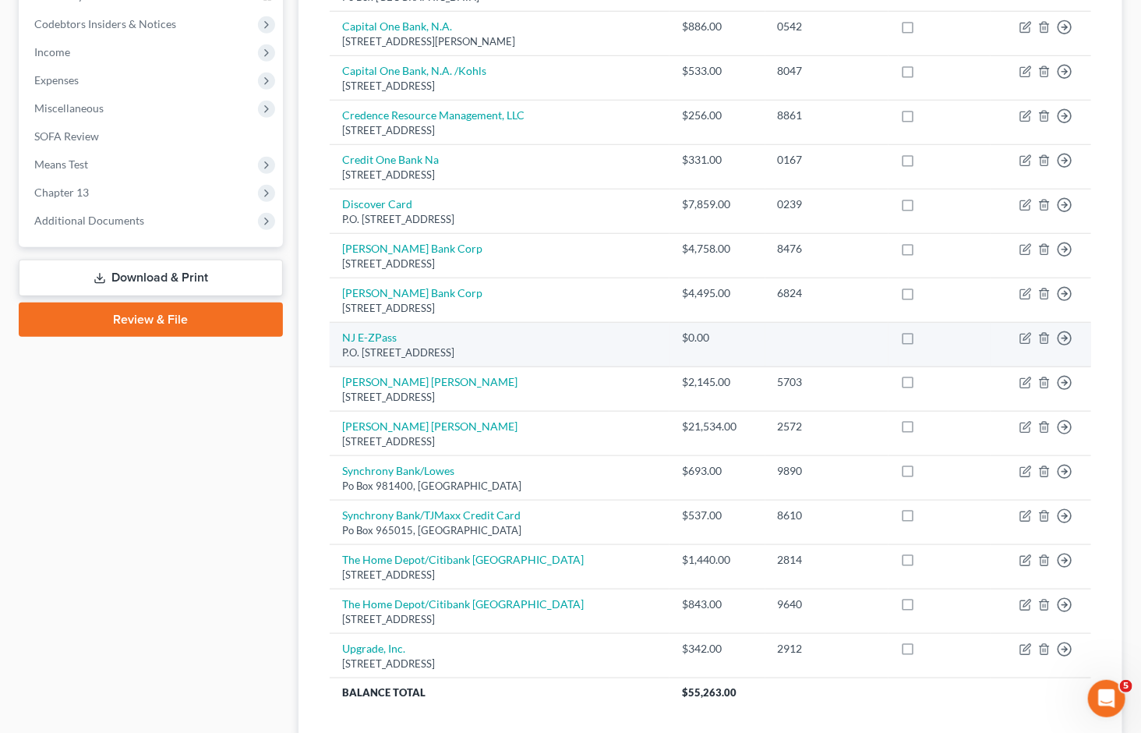
drag, startPoint x: 333, startPoint y: 305, endPoint x: 495, endPoint y: 320, distance: 162.8
click at [495, 323] on td "NJ E-ZPass P.O. Box 4971, Trenton, NJ 08650" at bounding box center [500, 345] width 340 height 44
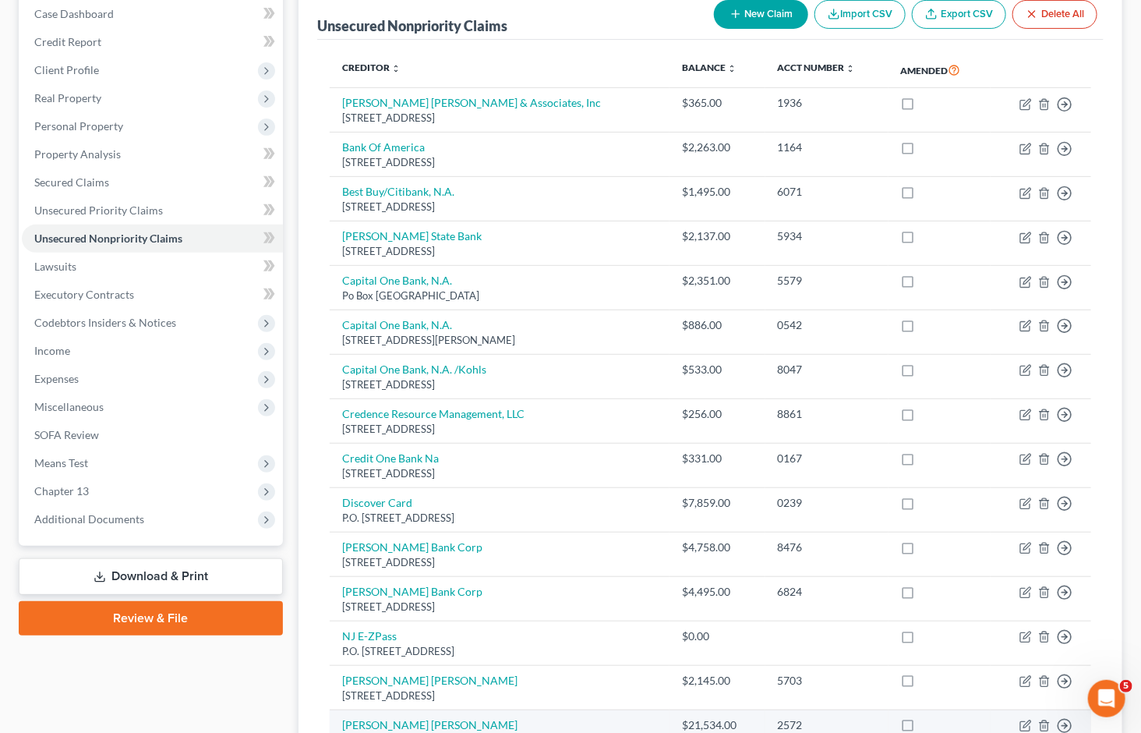
scroll to position [143, 0]
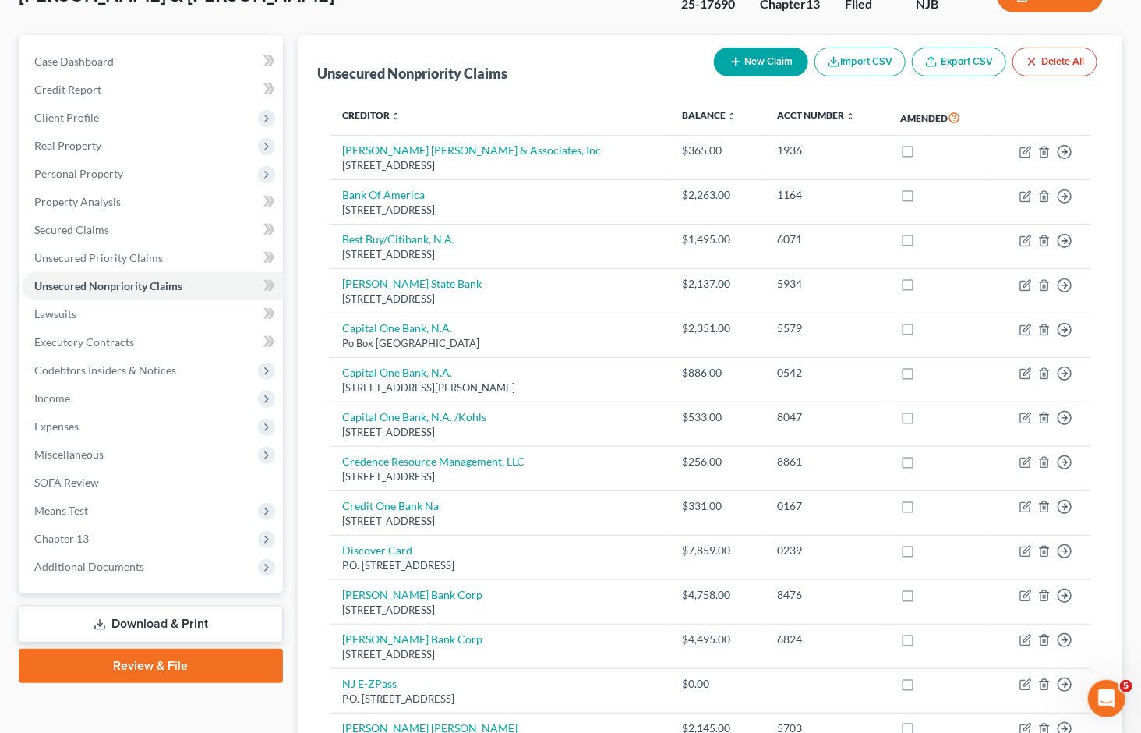
click at [127, 706] on div "Case Dashboard Payments Invoices Payments Payments Credit Report Client Profile" at bounding box center [151, 584] width 280 height 1098
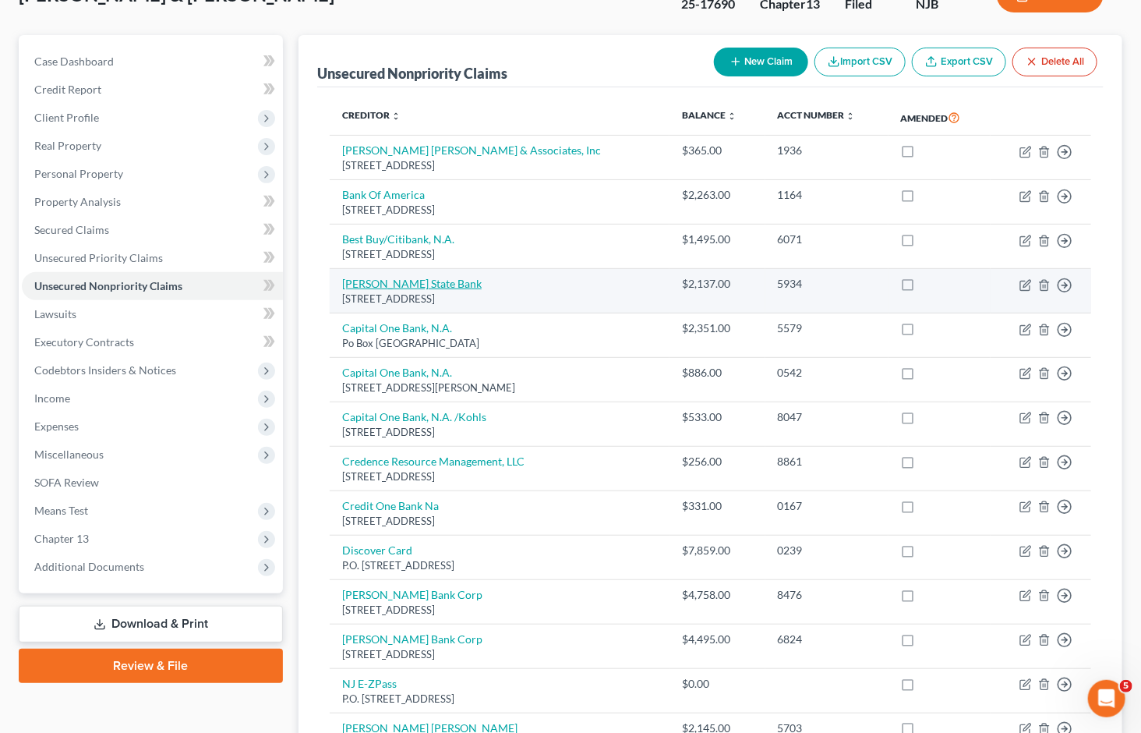
click at [407, 277] on link "Bryant State Bank" at bounding box center [412, 283] width 140 height 13
select select "43"
select select "2"
select select "1"
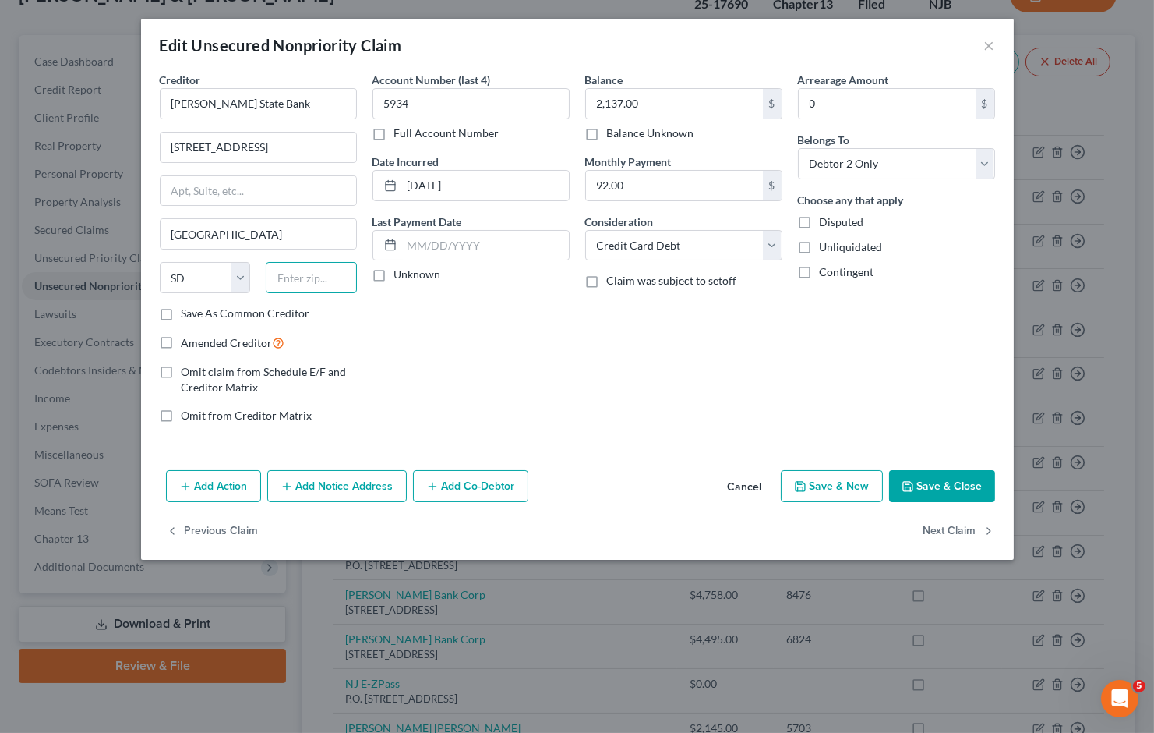
click at [320, 268] on input "text" at bounding box center [311, 277] width 91 height 31
paste input "57108"
type input "57108"
click at [536, 344] on div "Account Number (last 4) 5934 Full Account Number Date Incurred 02-17-2015 Last …" at bounding box center [471, 254] width 213 height 364
click at [935, 481] on button "Save & Close" at bounding box center [942, 486] width 106 height 33
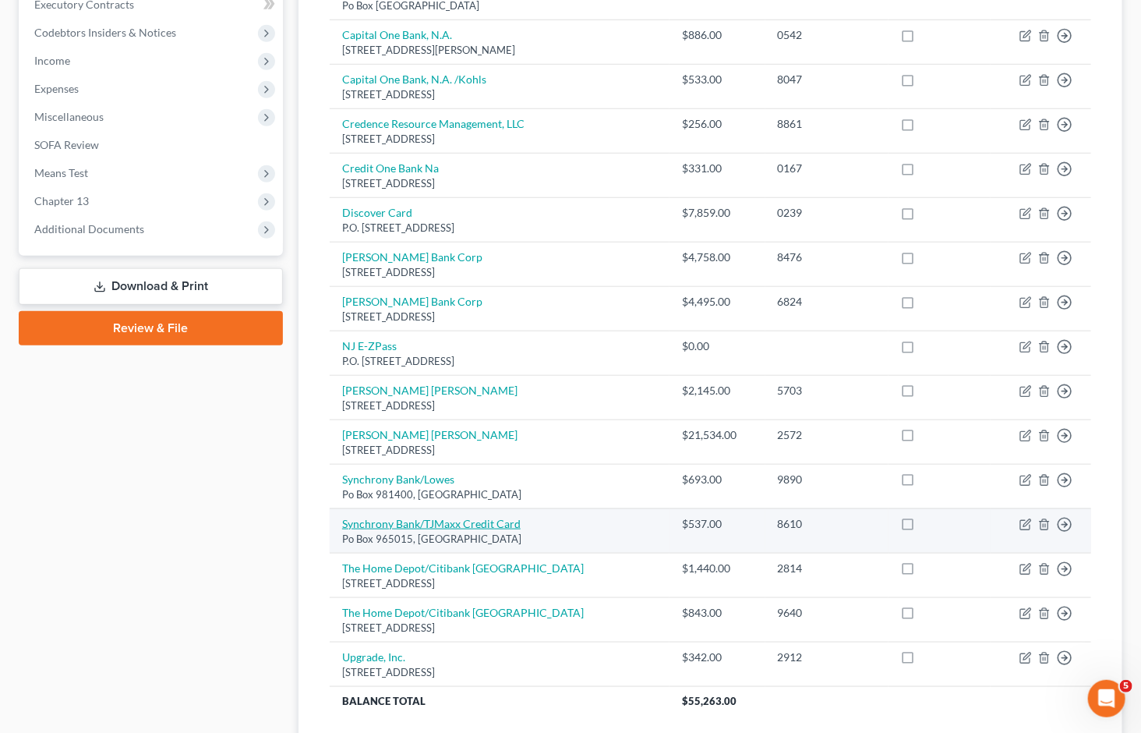
scroll to position [489, 0]
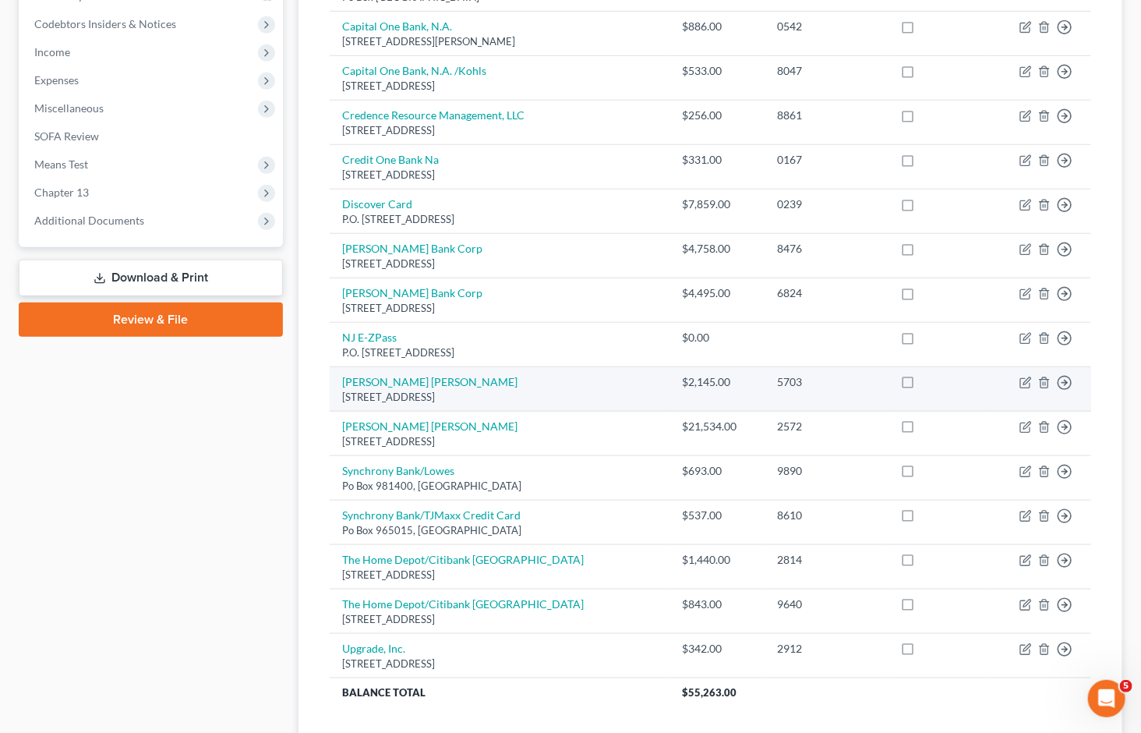
drag, startPoint x: 333, startPoint y: 352, endPoint x: 509, endPoint y: 370, distance: 177.1
click at [509, 370] on td "Sallie Mae Po Box 3229, Wilmington, DE 19804" at bounding box center [500, 389] width 340 height 44
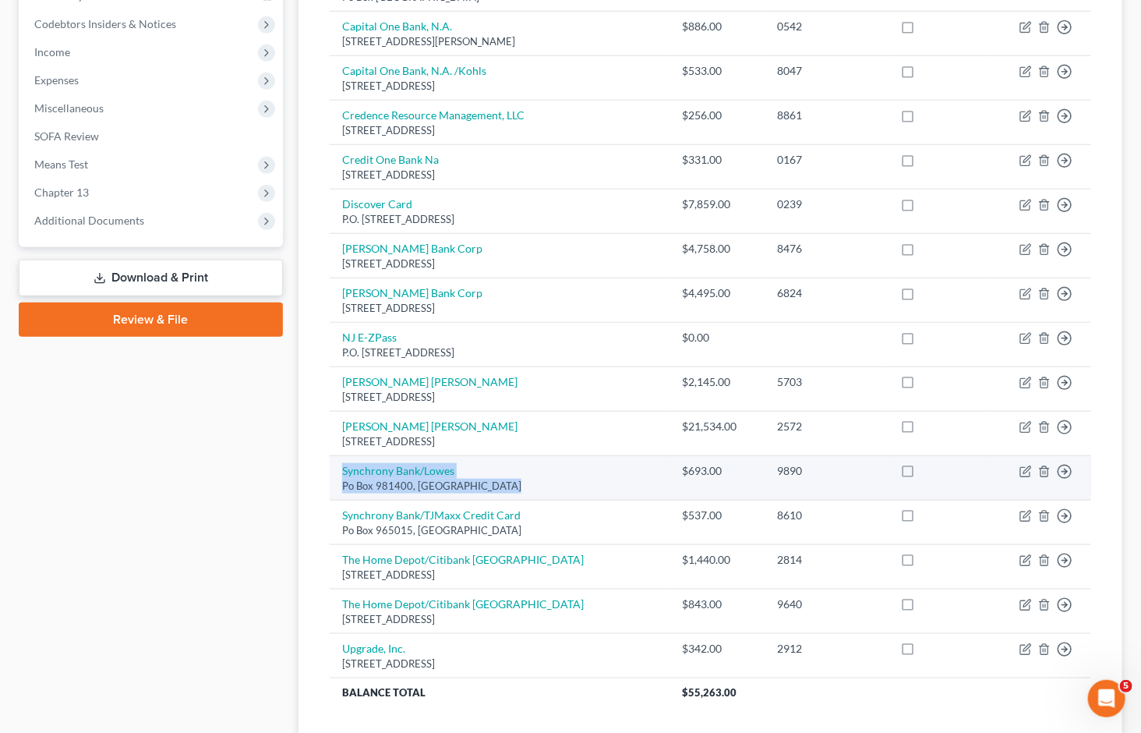
drag, startPoint x: 337, startPoint y: 440, endPoint x: 500, endPoint y: 458, distance: 163.8
click at [500, 458] on td "Synchrony Bank/Lowes Po Box 981400, El Paso, TX 79998" at bounding box center [500, 478] width 340 height 44
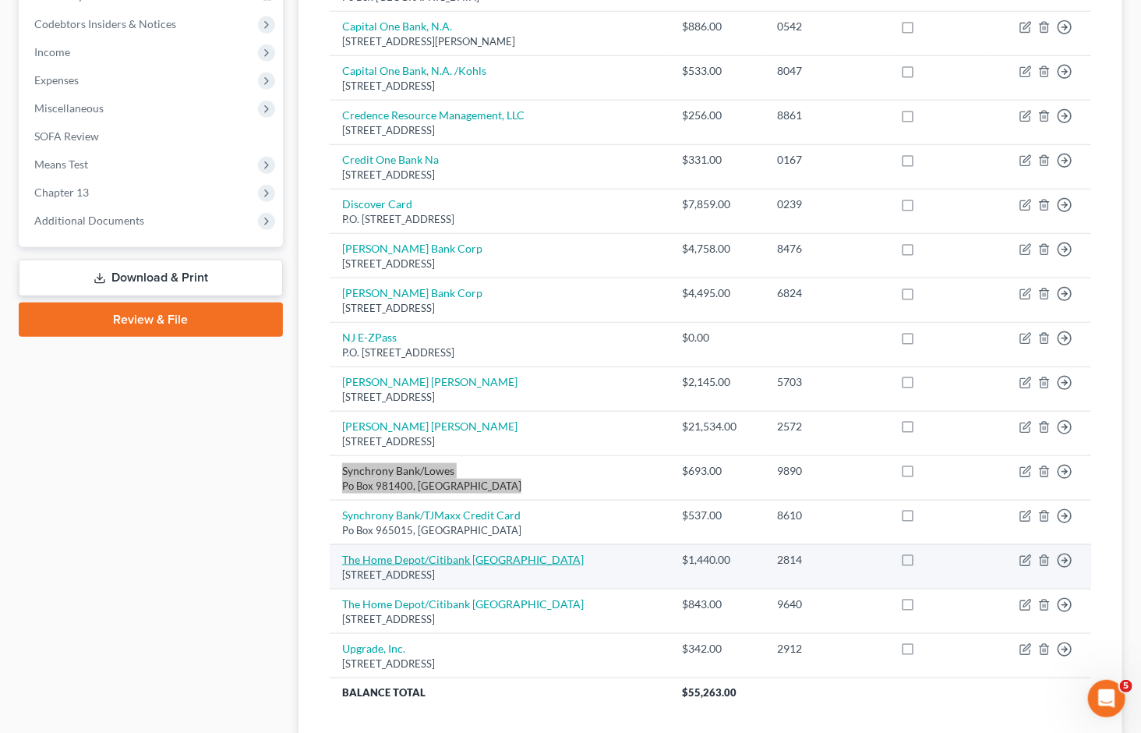
scroll to position [575, 0]
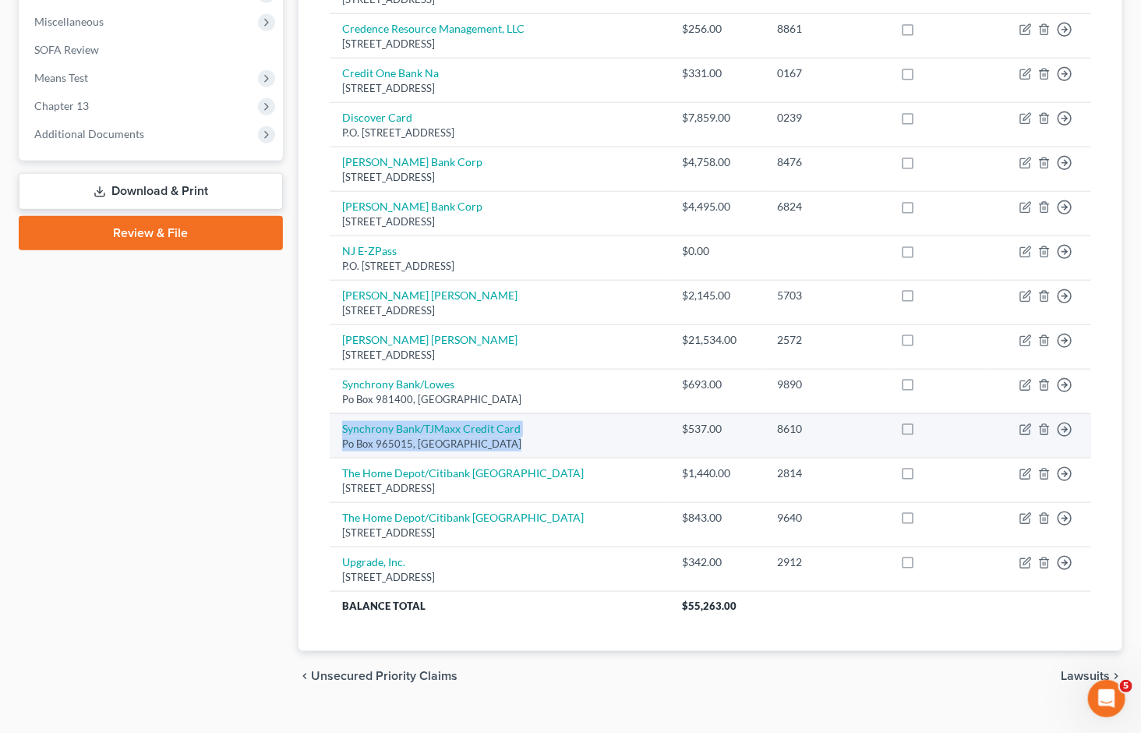
drag, startPoint x: 335, startPoint y: 395, endPoint x: 473, endPoint y: 398, distance: 138.0
click at [523, 413] on td "Synchrony Bank/TJMaxx Credit Card Po Box 965015, Orlando, FL 32896" at bounding box center [500, 435] width 340 height 44
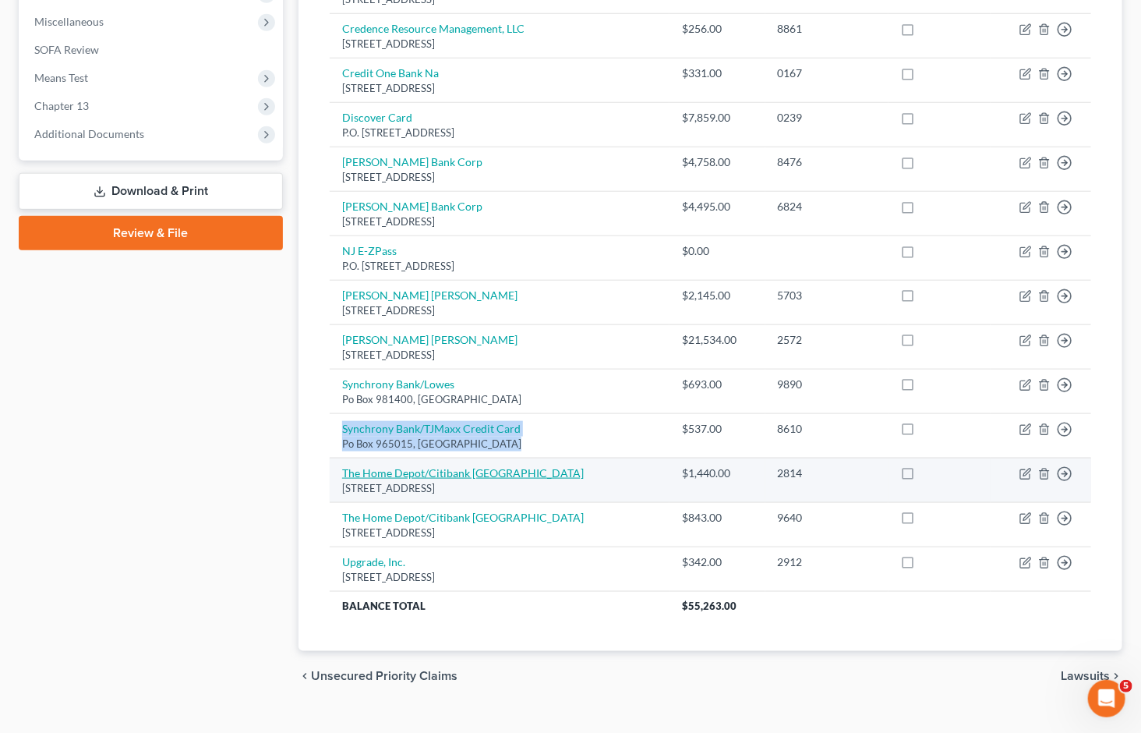
drag, startPoint x: 337, startPoint y: 442, endPoint x: 442, endPoint y: 447, distance: 105.4
click at [482, 468] on td "The Home Depot/Citibank North America Po Box 9714, Gray, TN 37615" at bounding box center [500, 480] width 340 height 44
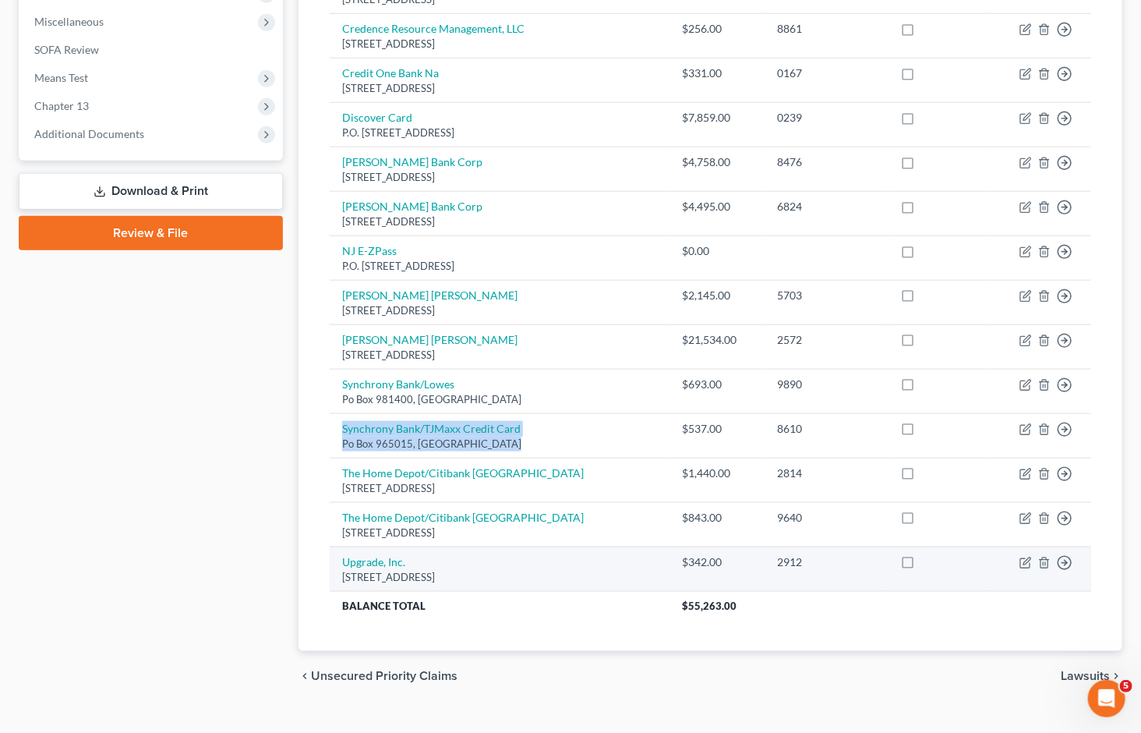
drag, startPoint x: 334, startPoint y: 528, endPoint x: 599, endPoint y: 546, distance: 265.6
click at [599, 546] on td "Upgrade, Inc. 275 Battery Street 22nd Floor, San Francisco, CA 94111" at bounding box center [500, 568] width 340 height 44
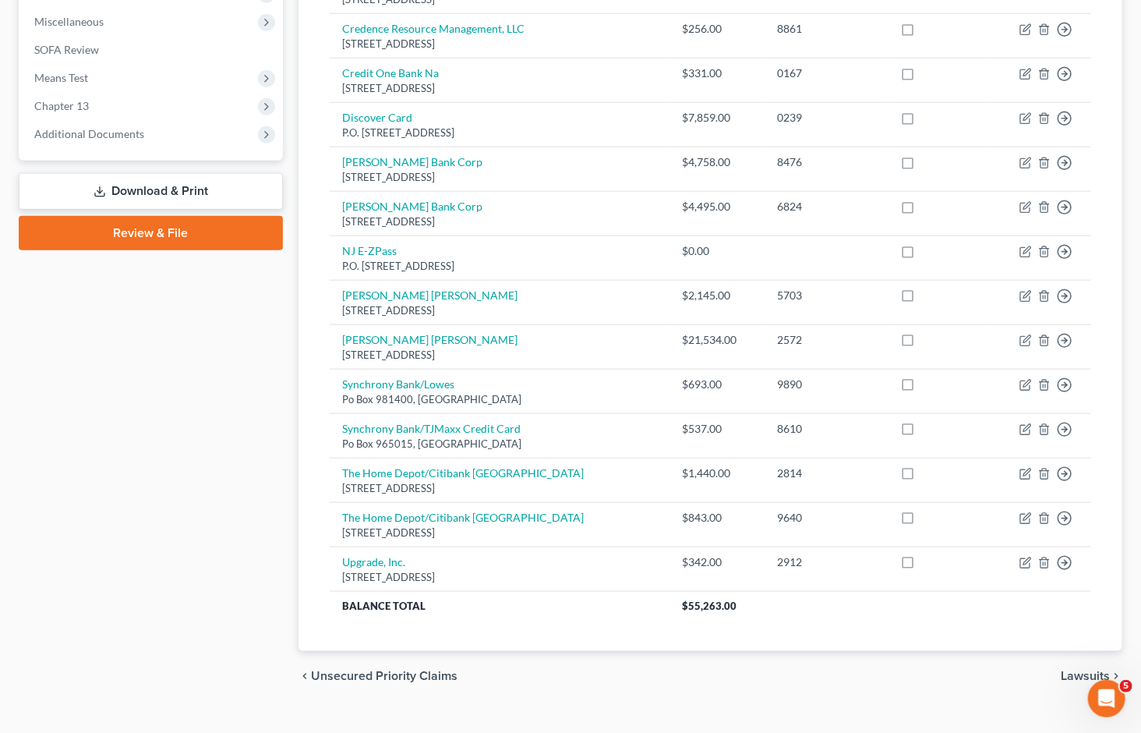
drag, startPoint x: 164, startPoint y: 443, endPoint x: 254, endPoint y: 592, distance: 174.8
click at [164, 443] on div "Case Dashboard Payments Invoices Payments Payments Credit Report Client Profile" at bounding box center [151, 151] width 280 height 1098
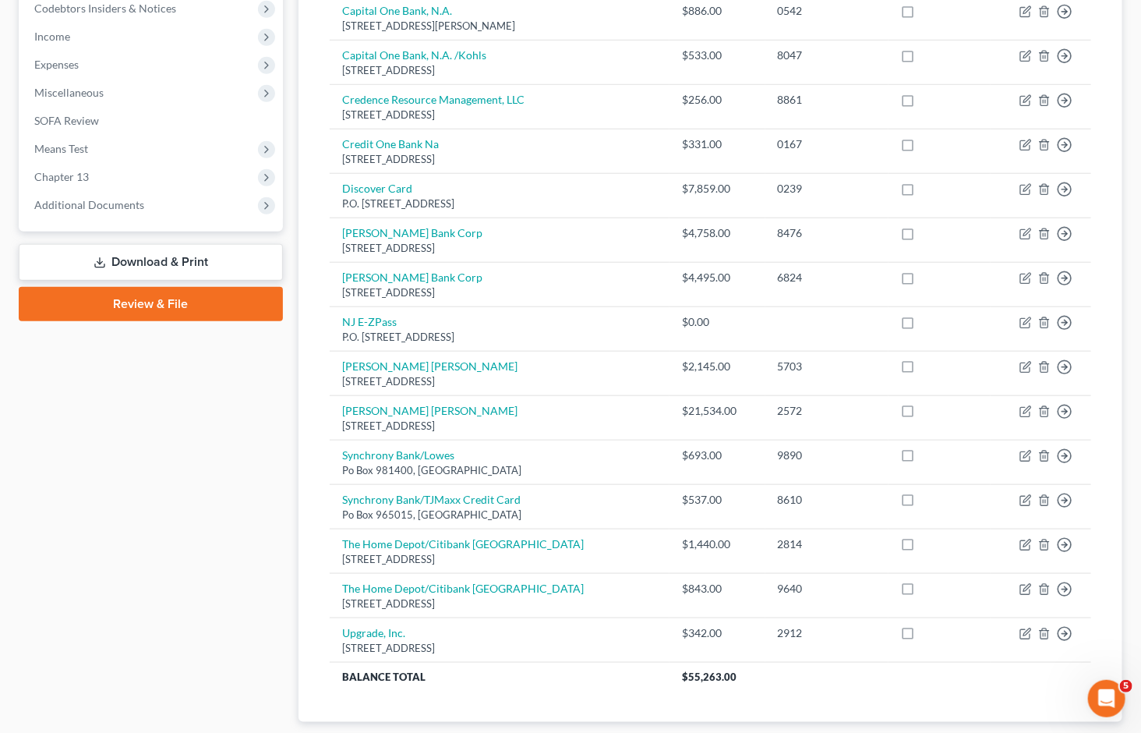
scroll to position [143, 0]
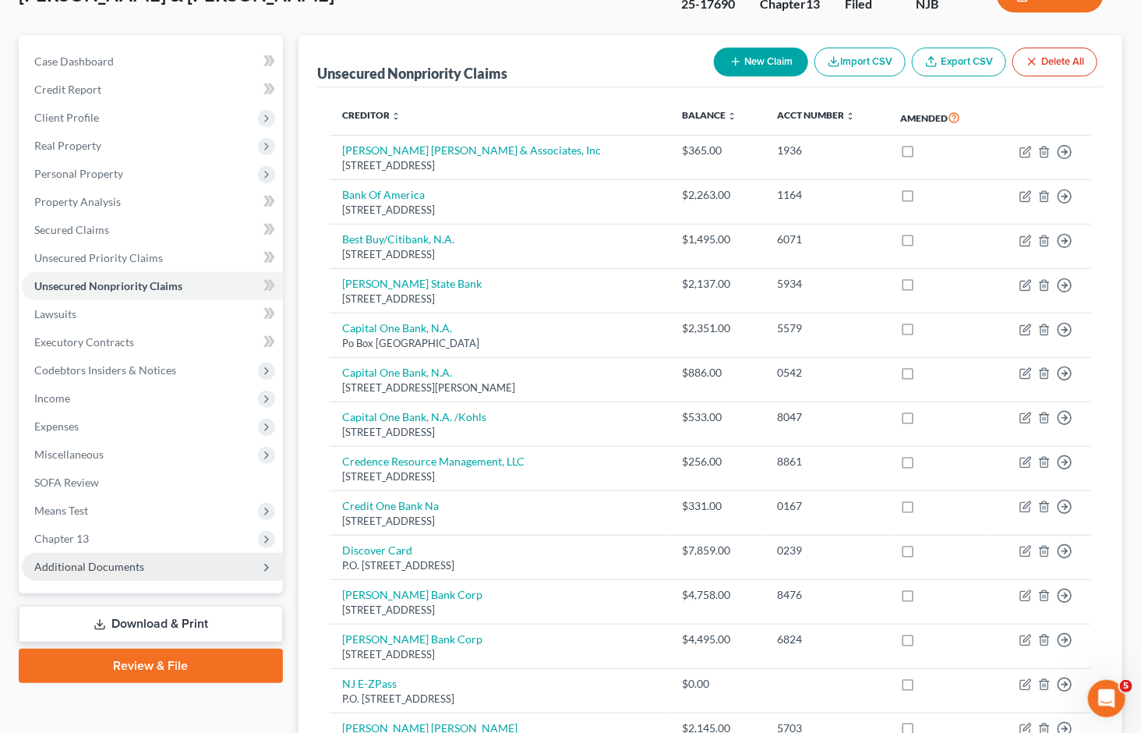
click at [111, 560] on span "Additional Documents" at bounding box center [89, 566] width 110 height 13
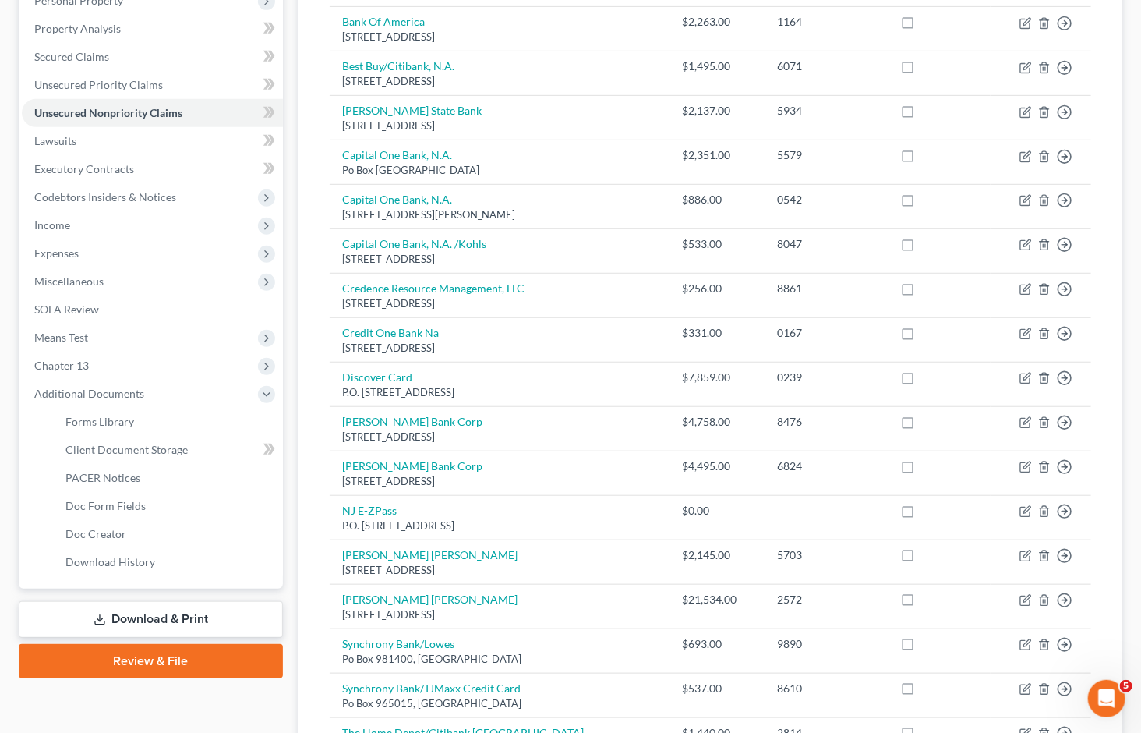
scroll to position [0, 0]
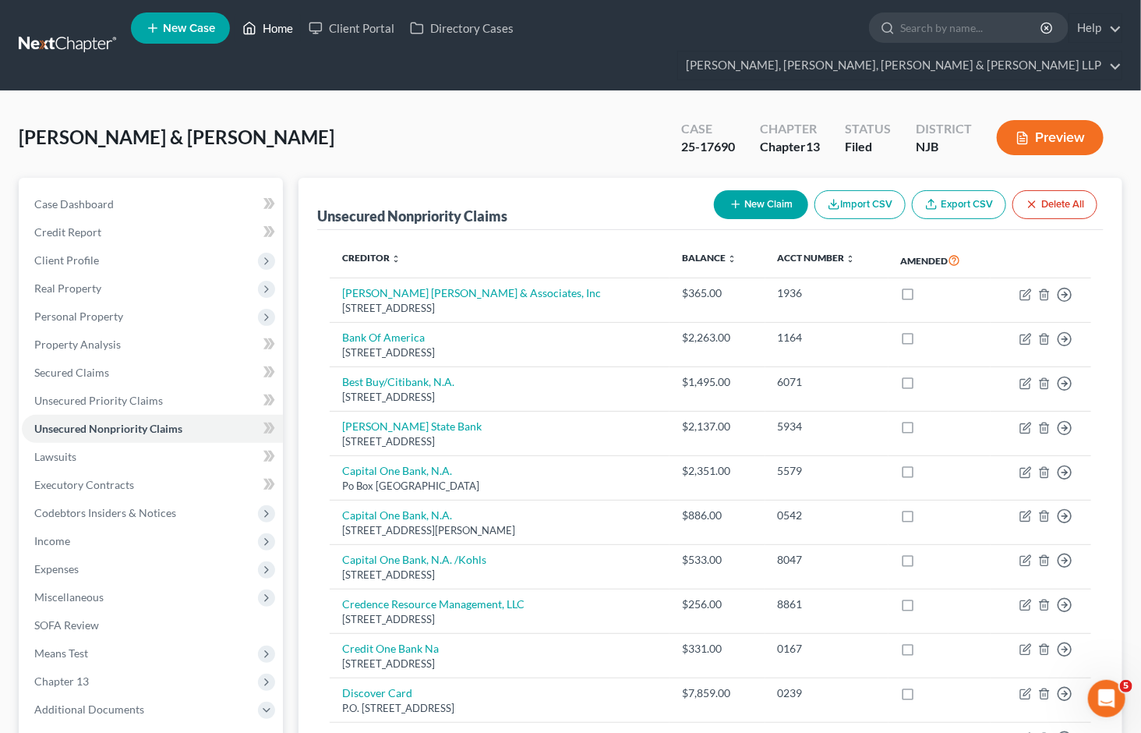
click at [266, 26] on link "Home" at bounding box center [268, 28] width 66 height 28
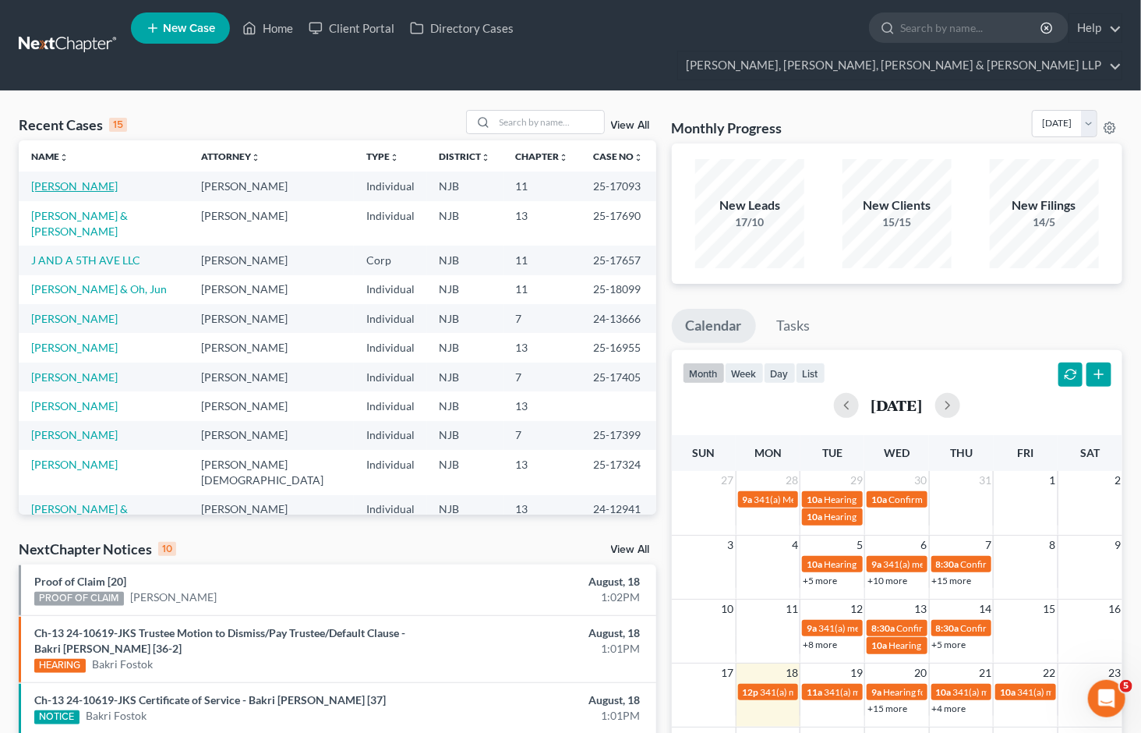
click at [94, 179] on link "[PERSON_NAME]" at bounding box center [74, 185] width 87 height 13
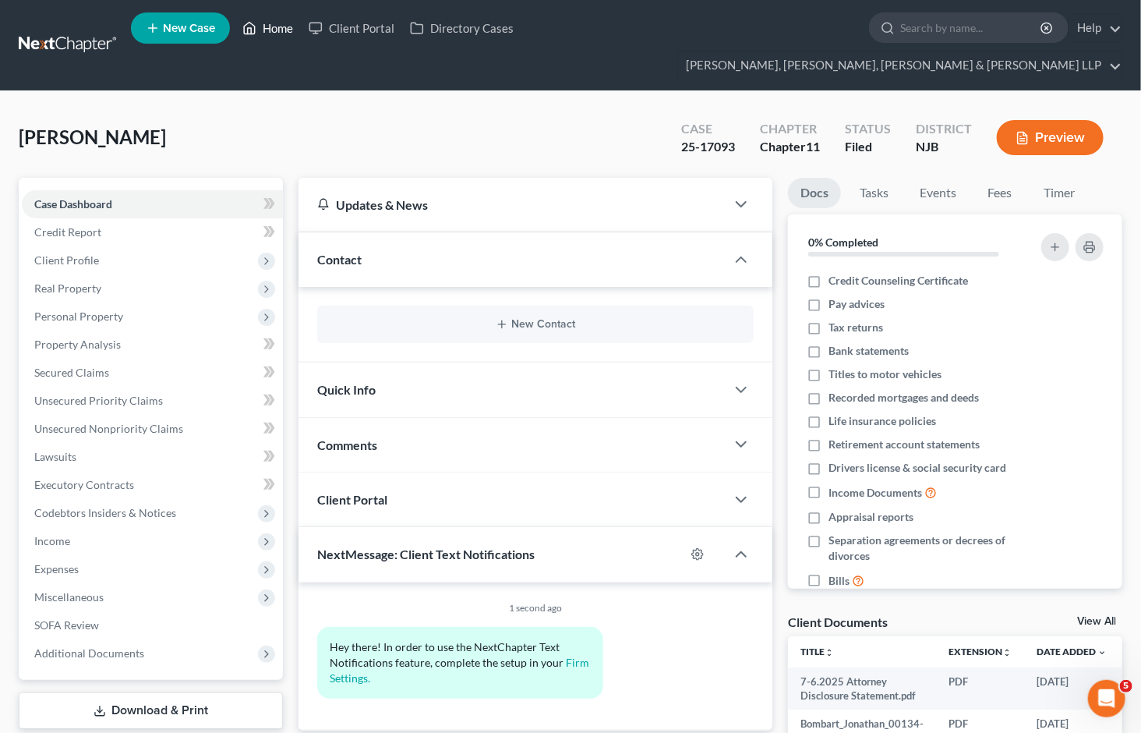
click at [276, 25] on link "Home" at bounding box center [268, 28] width 66 height 28
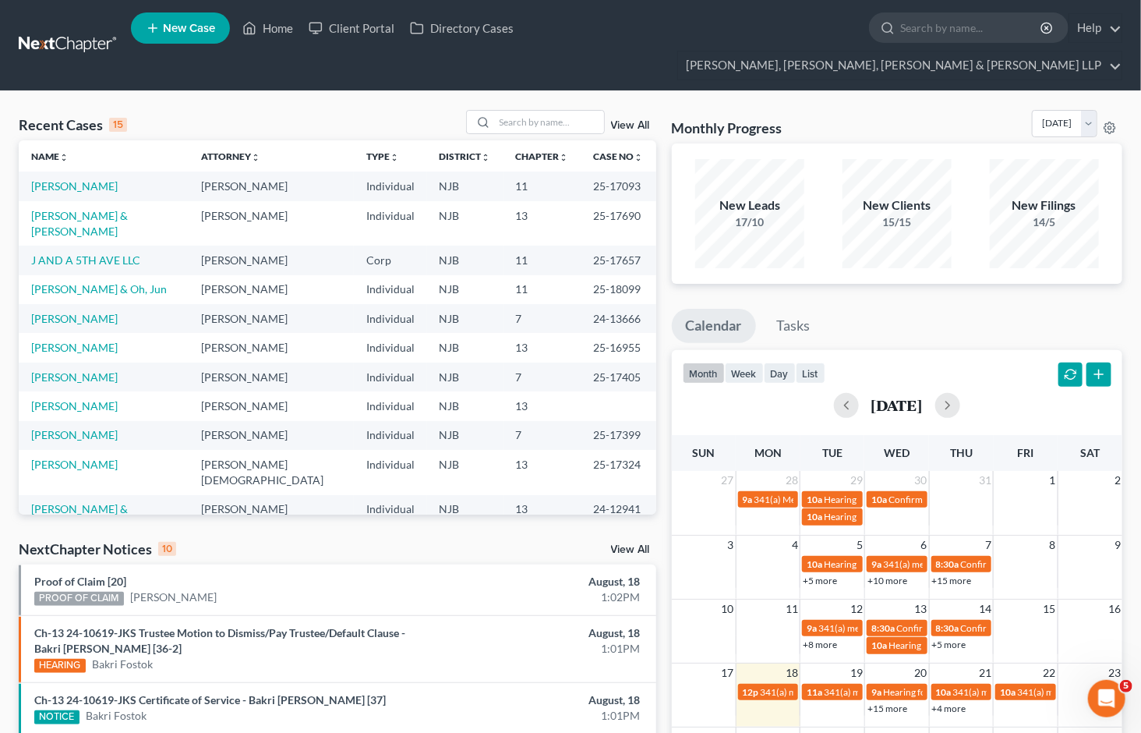
click at [64, 31] on link at bounding box center [69, 45] width 100 height 28
click at [105, 282] on link "[PERSON_NAME] & Oh, Jun" at bounding box center [99, 288] width 136 height 13
select select "6"
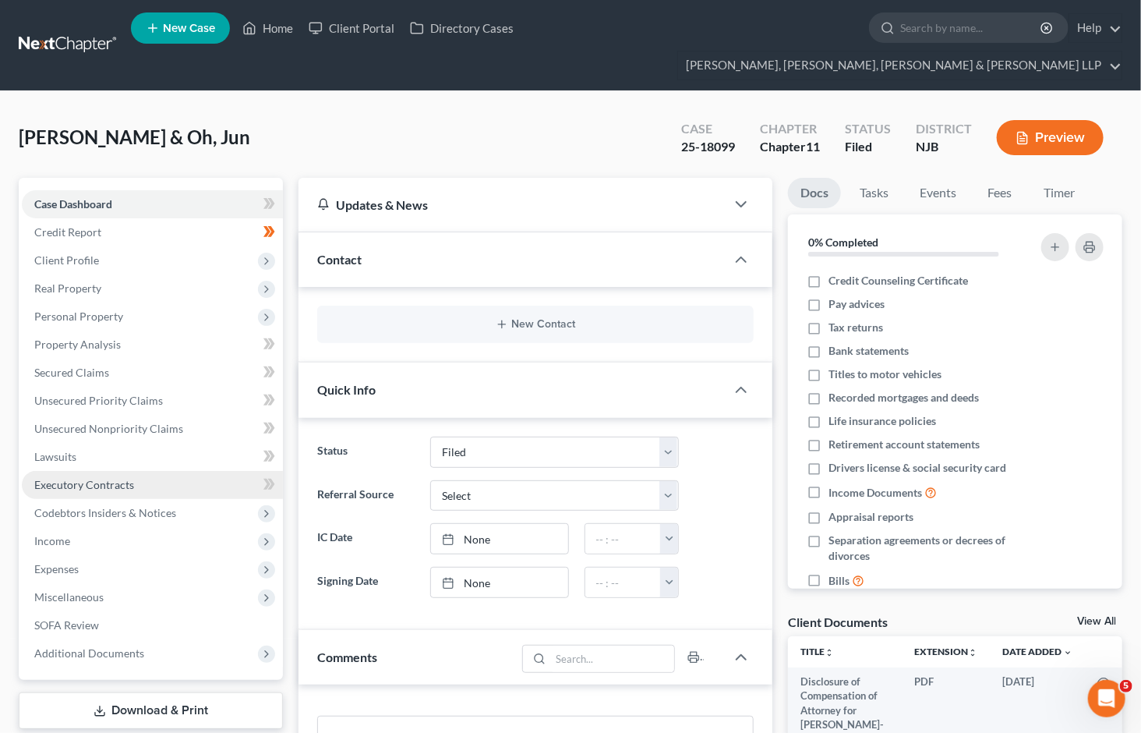
click at [76, 478] on span "Executory Contracts" at bounding box center [84, 484] width 100 height 13
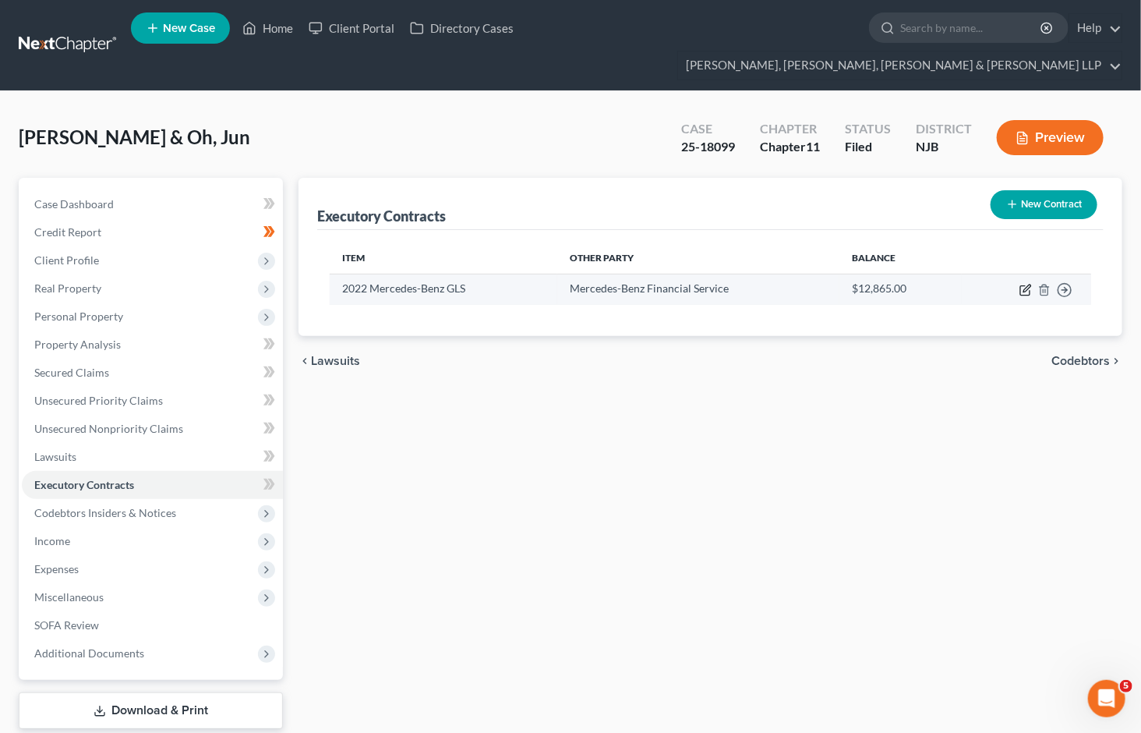
click at [1021, 286] on icon "button" at bounding box center [1024, 290] width 9 height 9
select select "38"
select select "0"
select select "1"
select select "0"
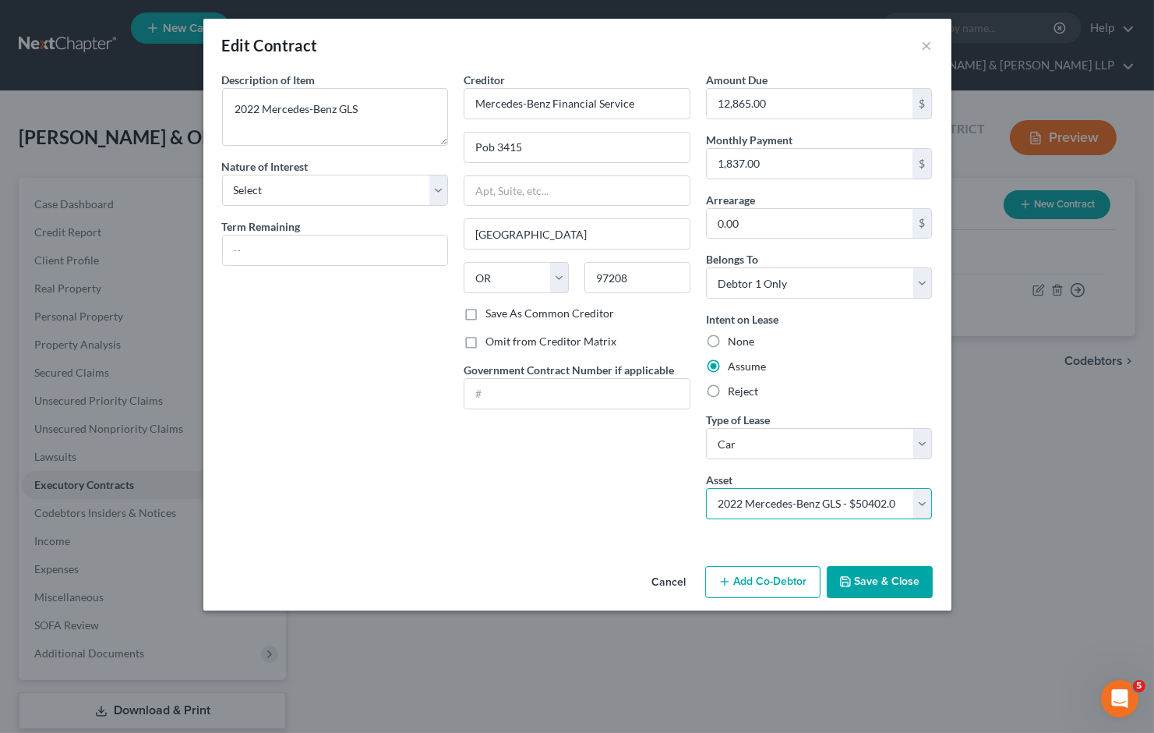
click at [807, 507] on select "Select 2022 Mercedes-Benz GLS - $50402.0" at bounding box center [819, 503] width 227 height 31
click at [659, 585] on button "Cancel" at bounding box center [669, 582] width 59 height 31
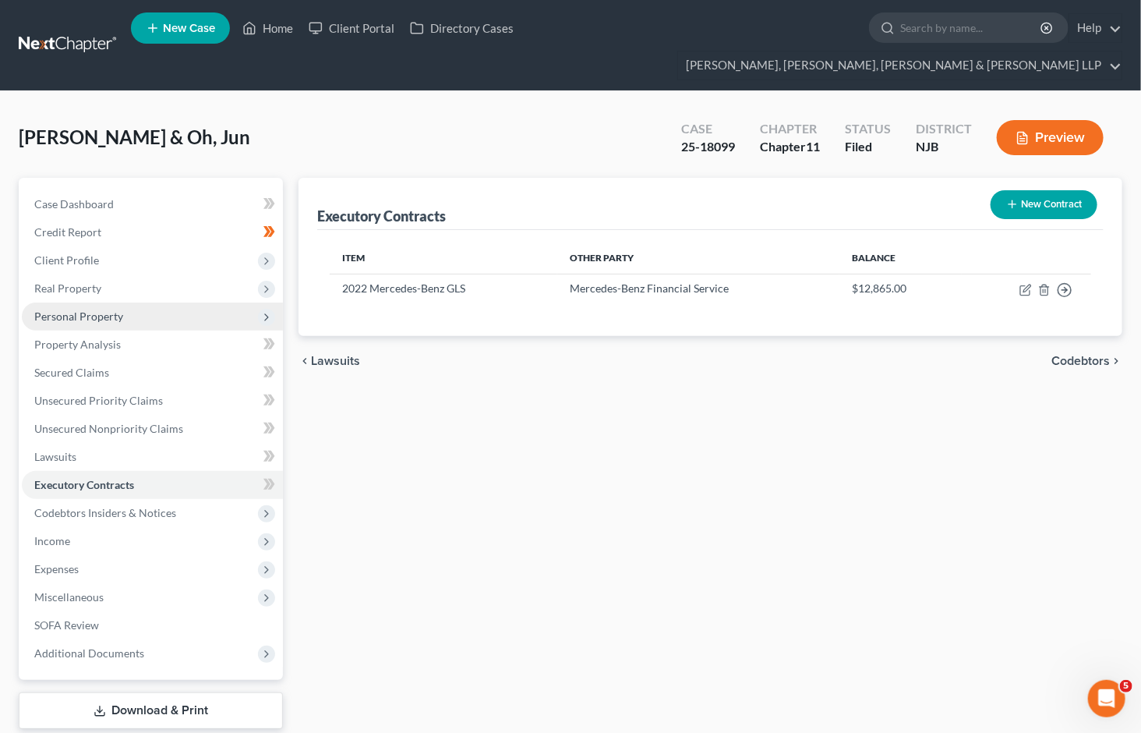
click at [91, 309] on span "Personal Property" at bounding box center [78, 315] width 89 height 13
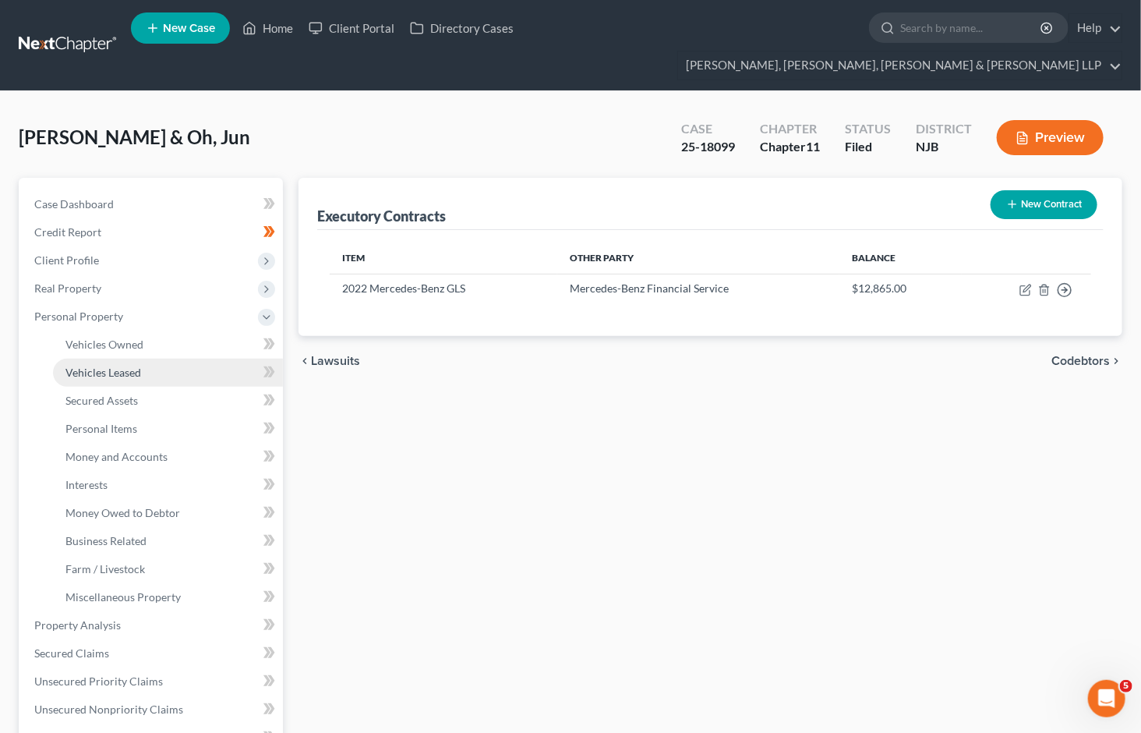
click at [111, 366] on span "Vehicles Leased" at bounding box center [103, 372] width 76 height 13
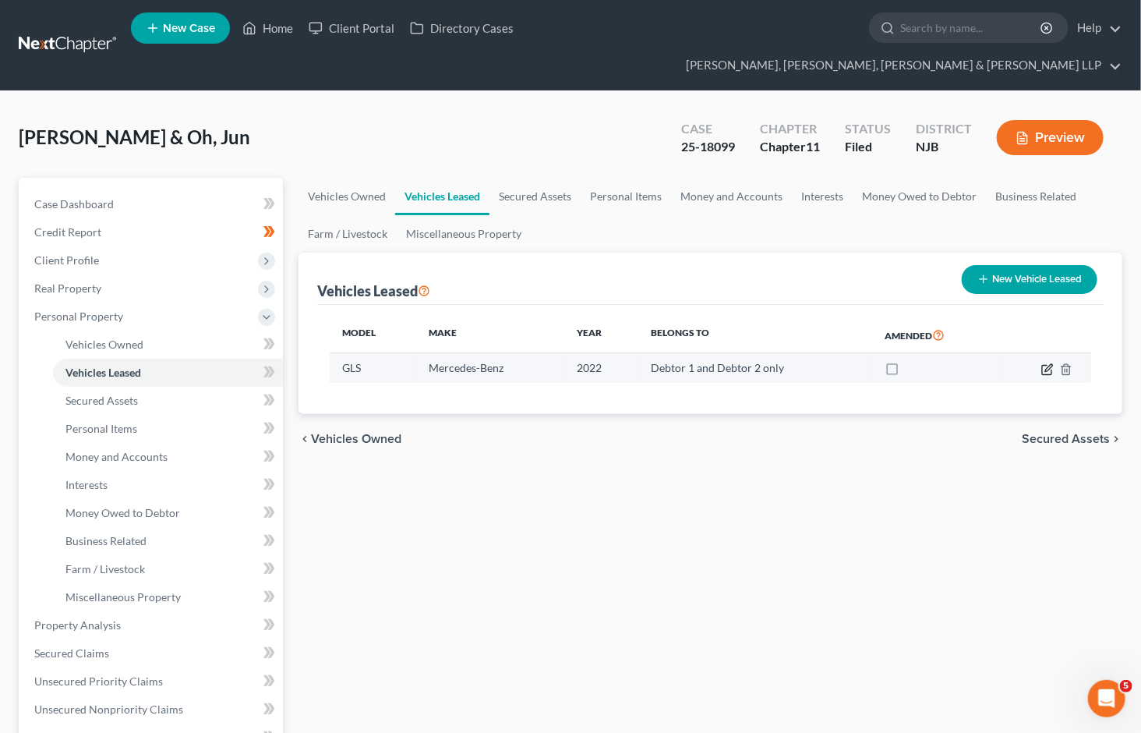
click at [1048, 363] on icon "button" at bounding box center [1047, 369] width 12 height 12
select select "0"
select select "4"
select select "2"
select select "0"
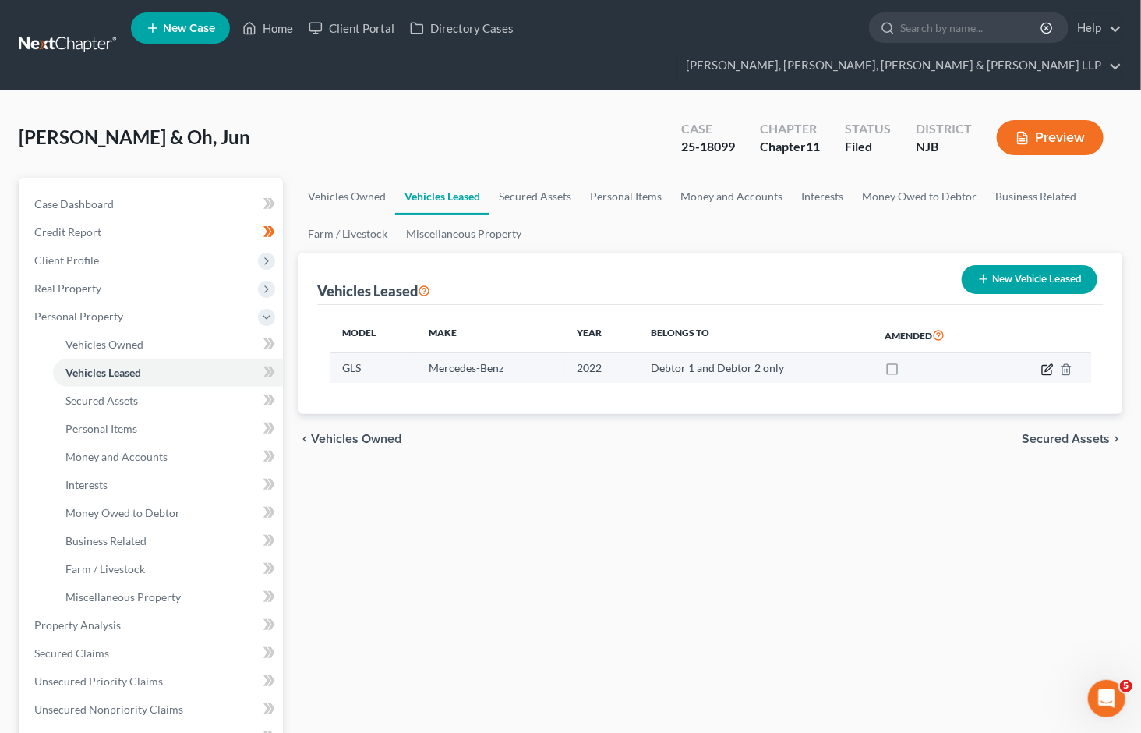
select select "1"
select select "38"
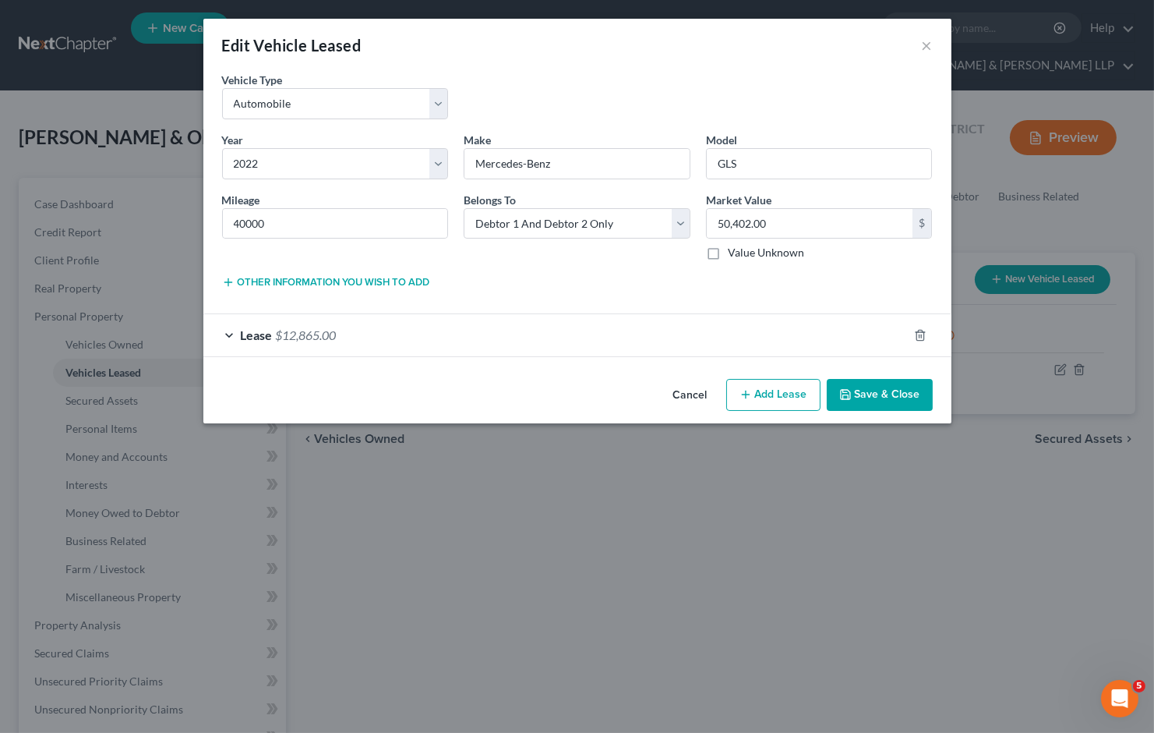
click at [494, 343] on div "Lease $12,865.00" at bounding box center [555, 334] width 705 height 41
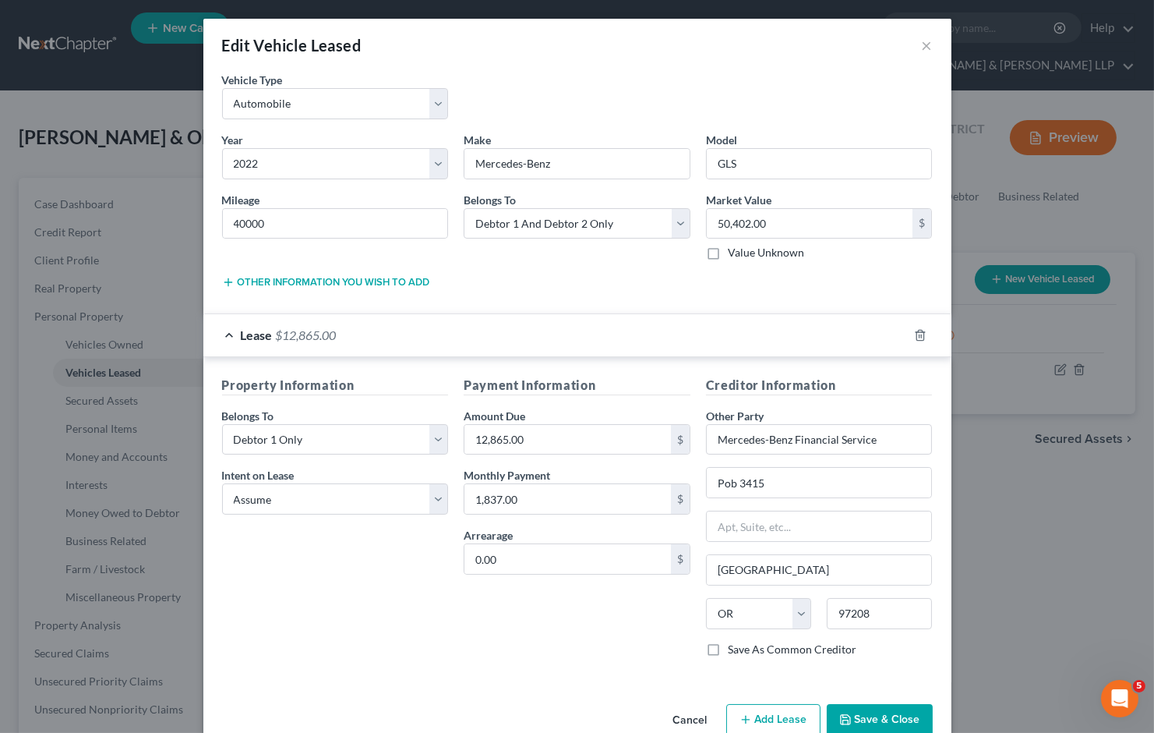
scroll to position [35, 0]
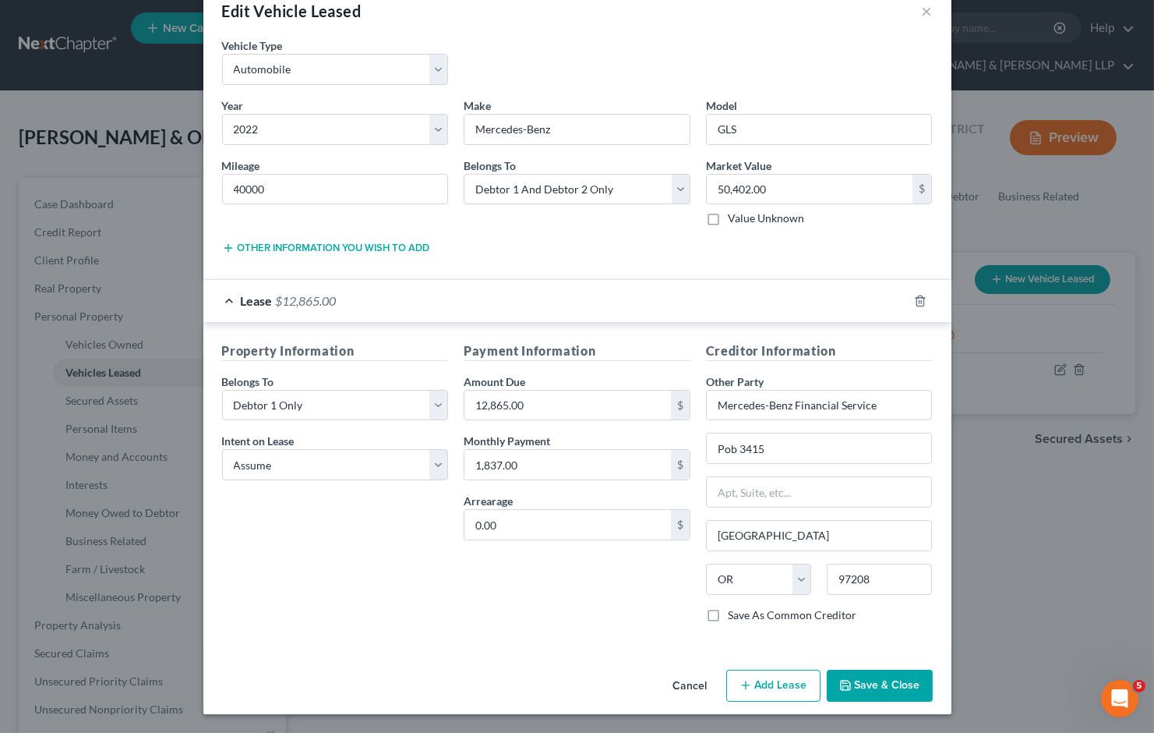
click at [500, 301] on div "Lease $12,865.00" at bounding box center [555, 300] width 705 height 41
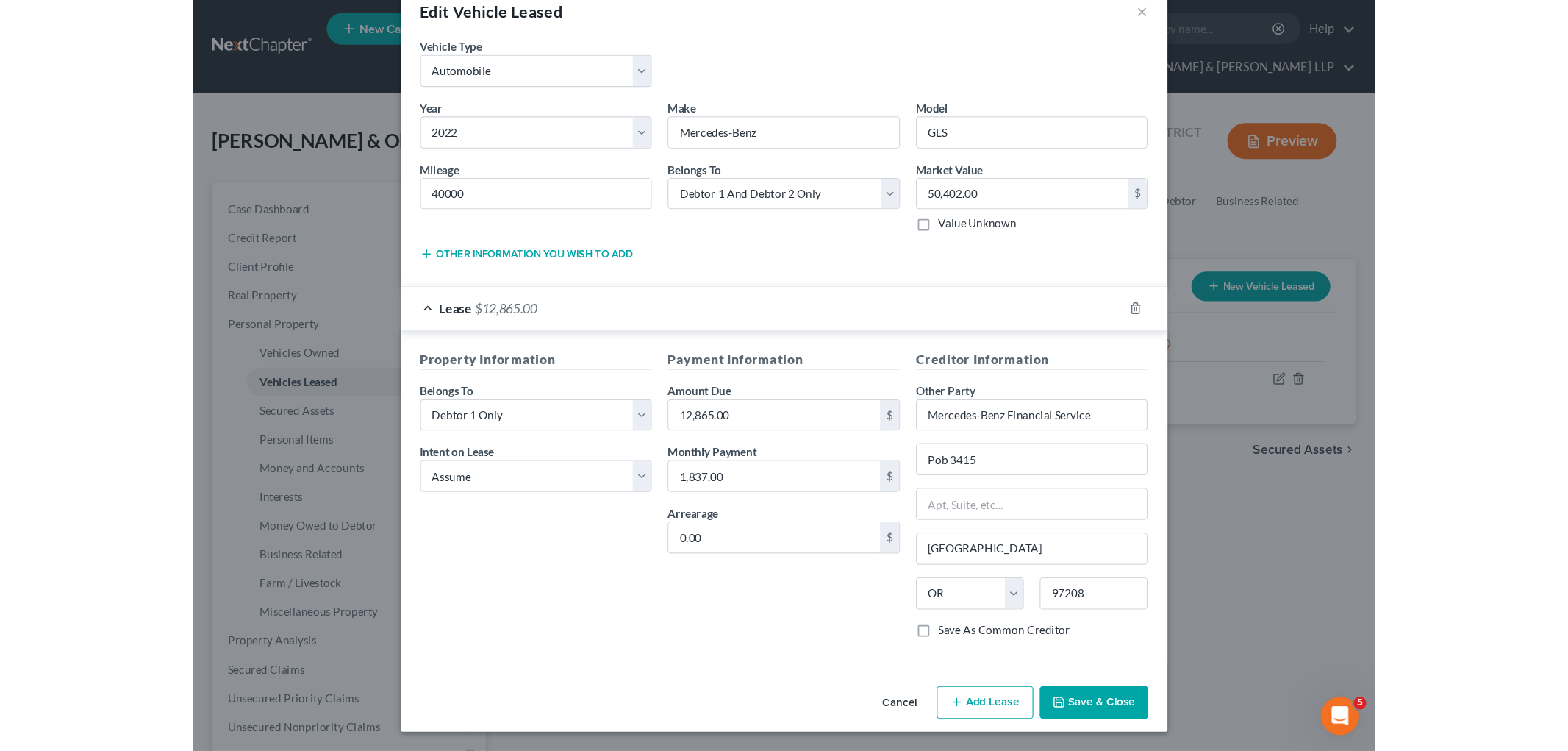
scroll to position [0, 0]
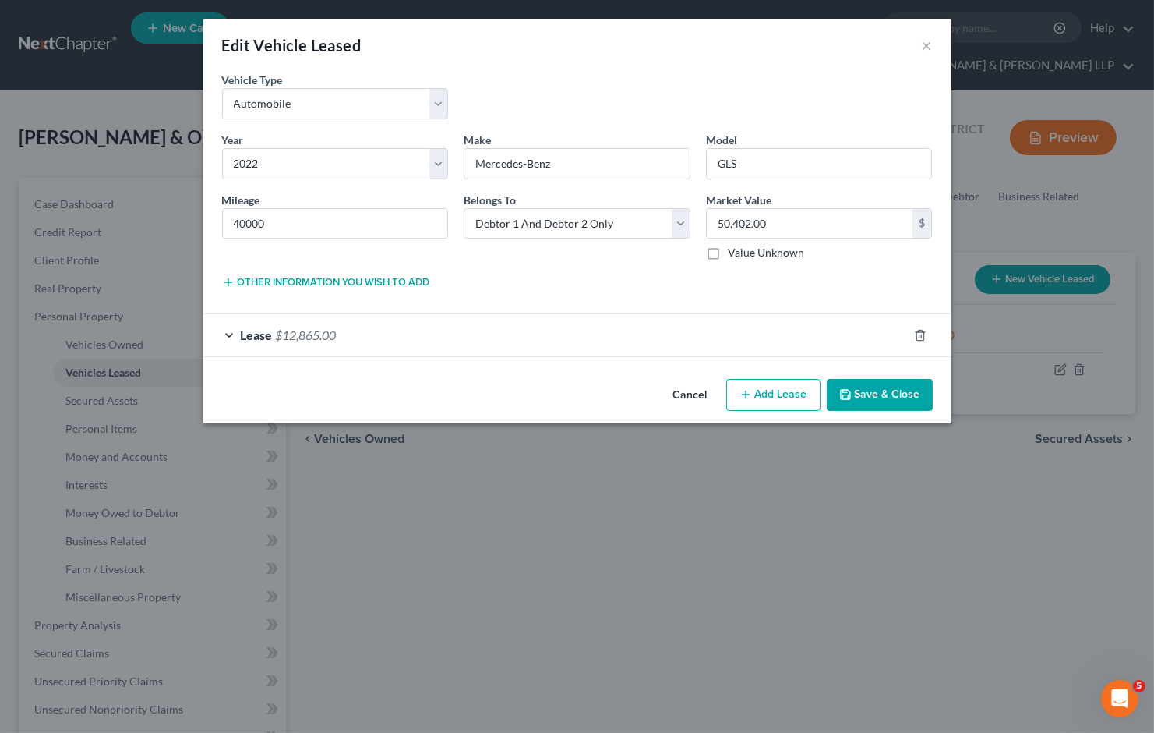
click at [688, 394] on button "Cancel" at bounding box center [690, 395] width 59 height 31
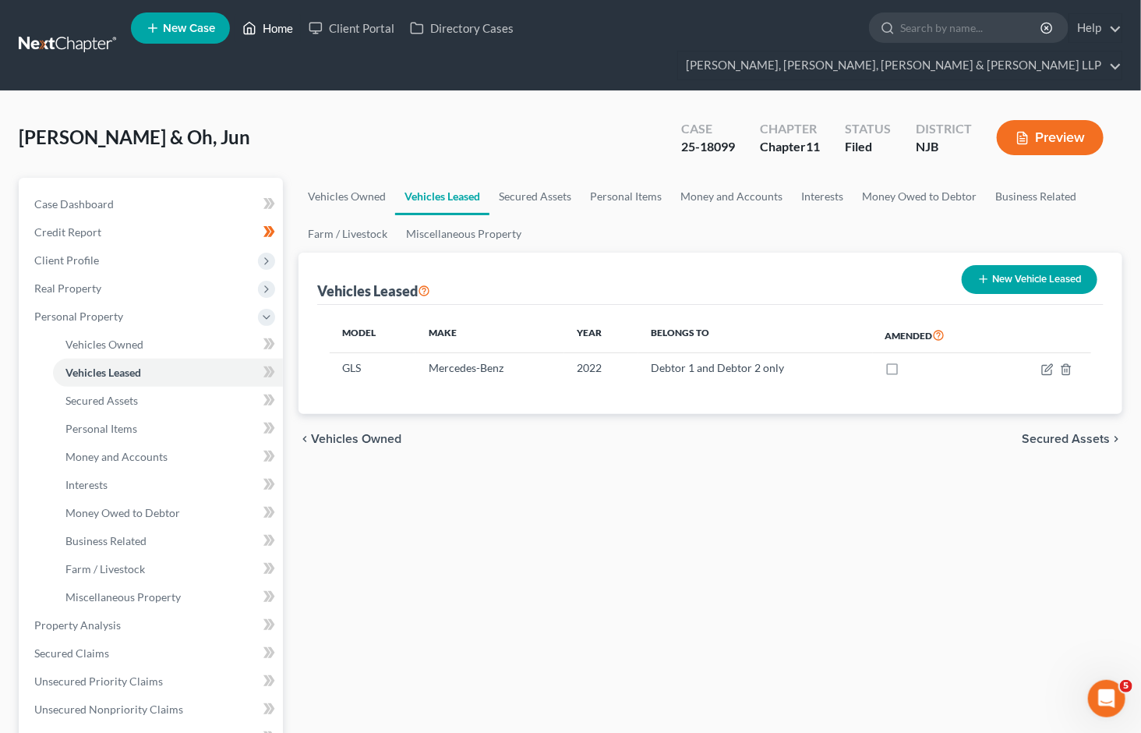
click at [269, 33] on link "Home" at bounding box center [268, 28] width 66 height 28
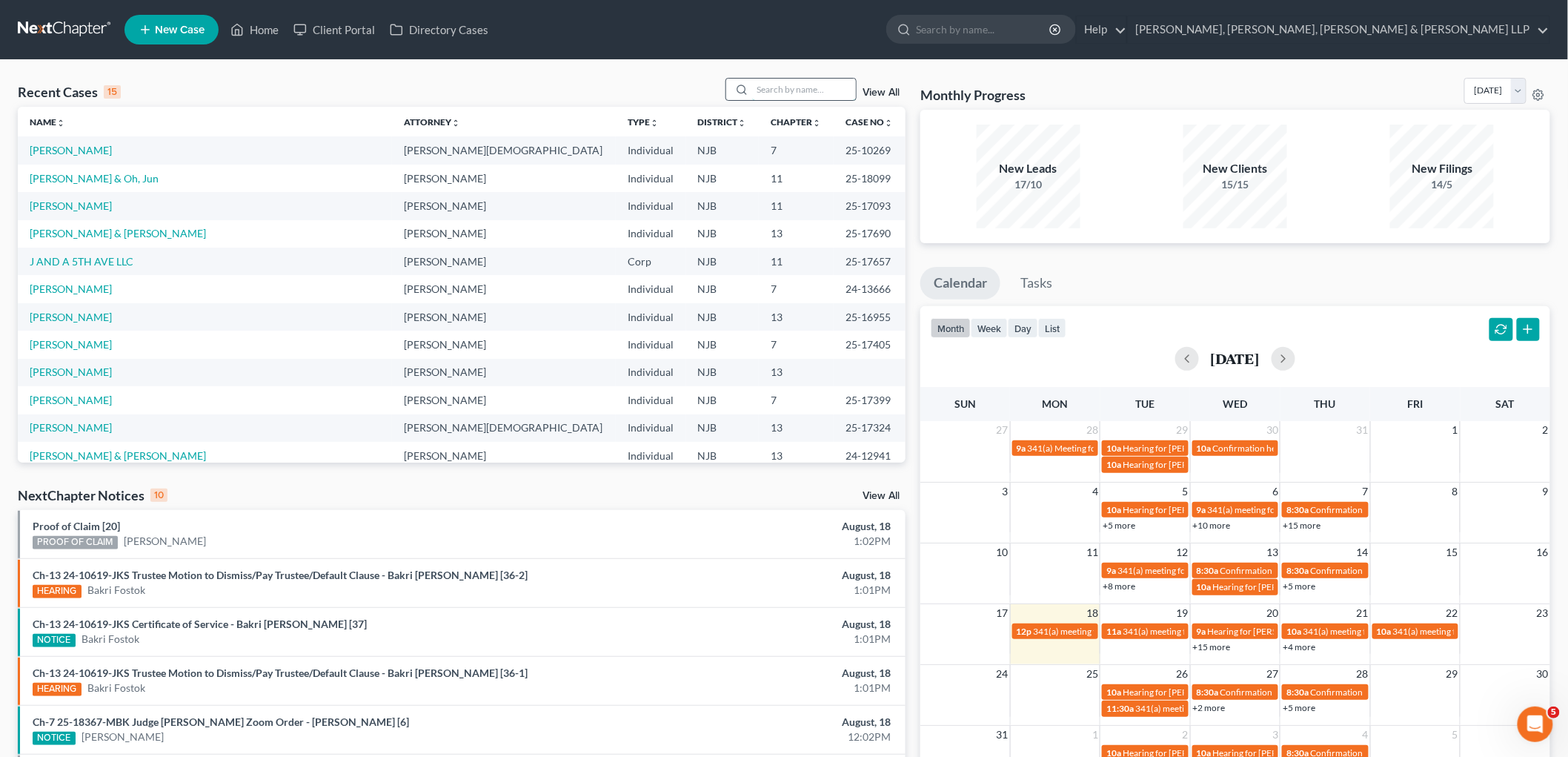
click at [780, 92] on input "search" at bounding box center [803, 89] width 104 height 22
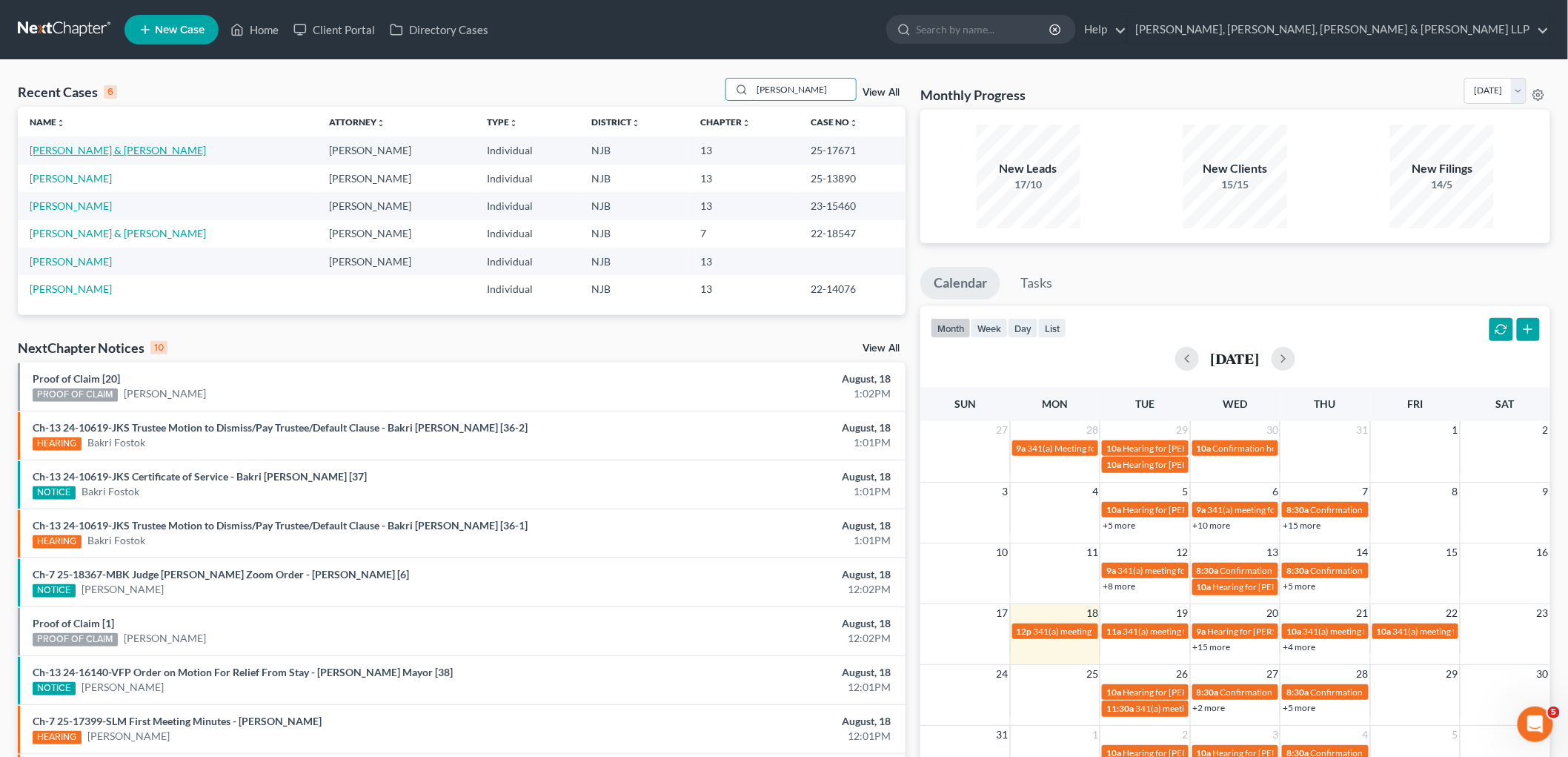
type input "[PERSON_NAME]"
click at [124, 146] on link "[PERSON_NAME] & [PERSON_NAME]" at bounding box center [118, 149] width 177 height 12
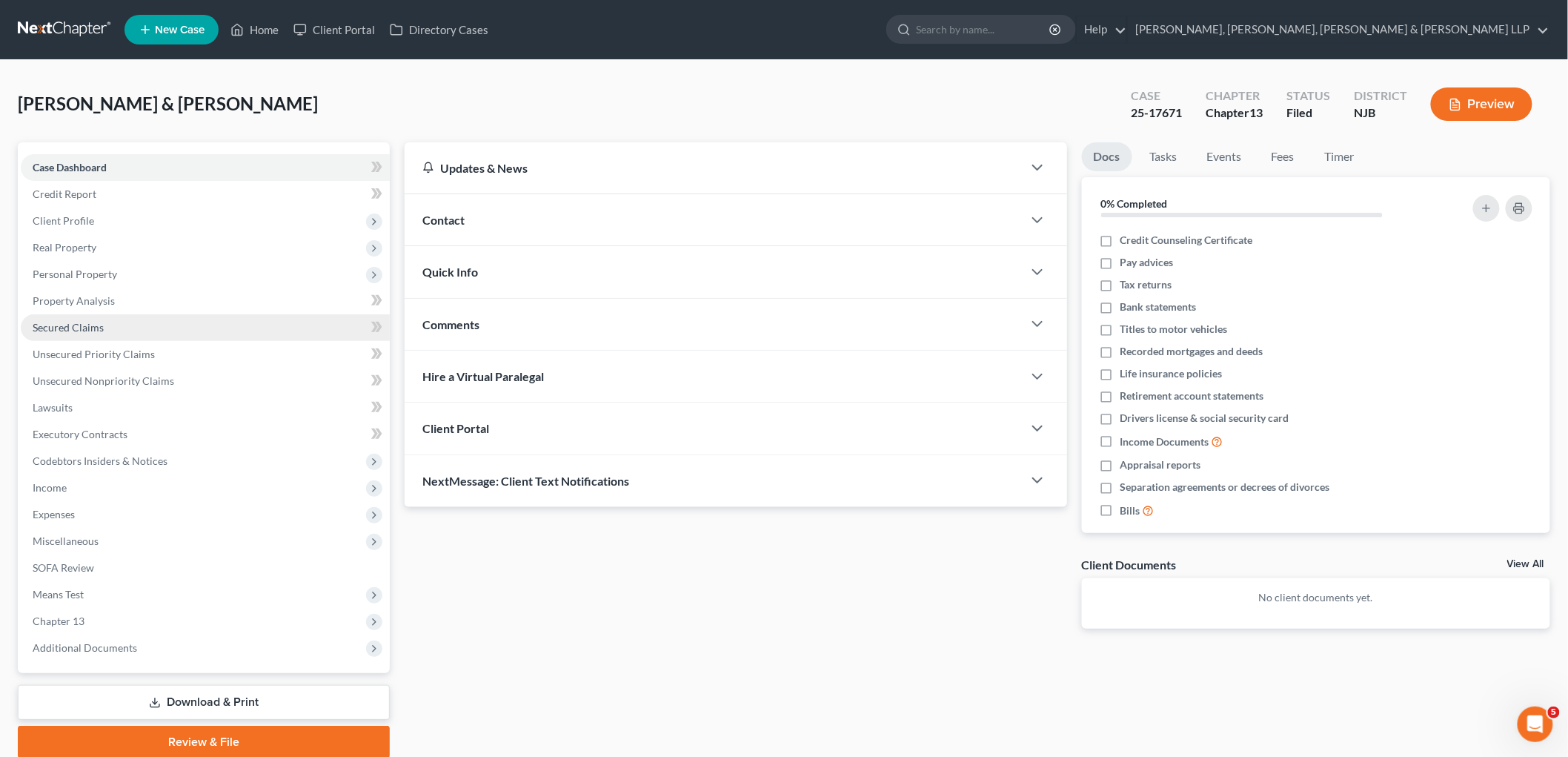
click at [67, 327] on span "Secured Claims" at bounding box center [68, 326] width 71 height 12
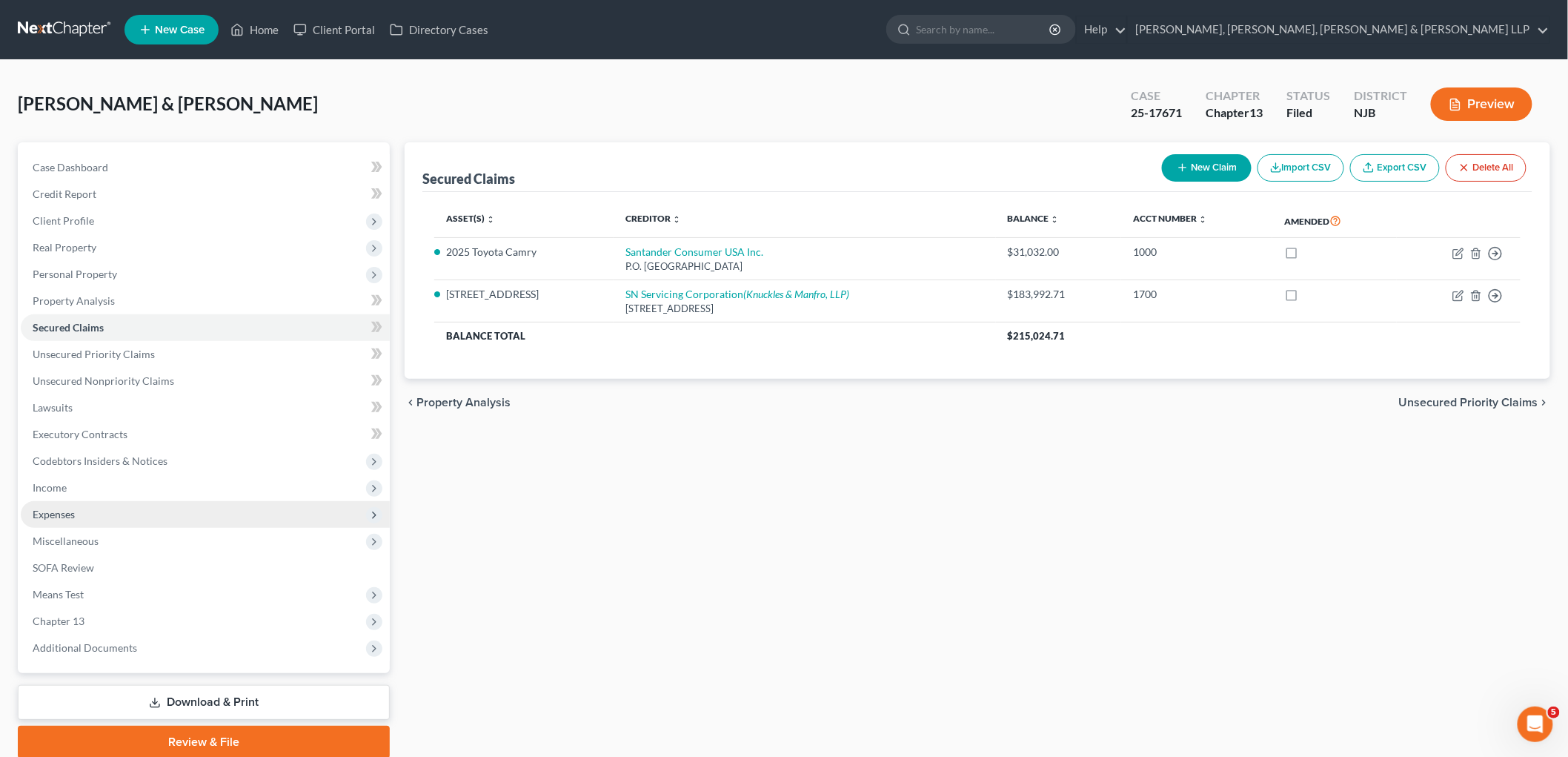
click at [57, 509] on span "Expenses" at bounding box center [53, 514] width 42 height 12
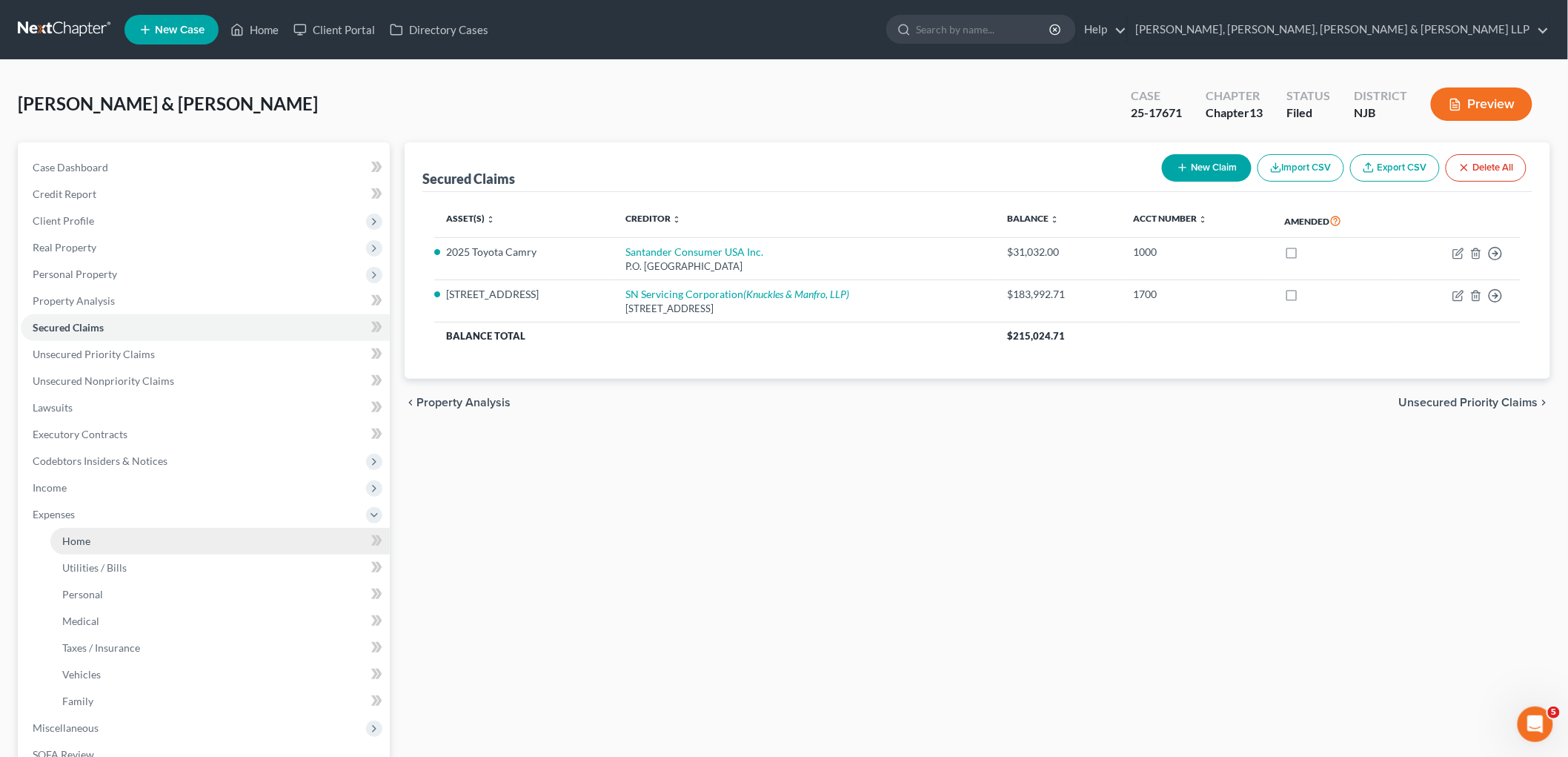
click at [67, 536] on span "Home" at bounding box center [76, 540] width 29 height 12
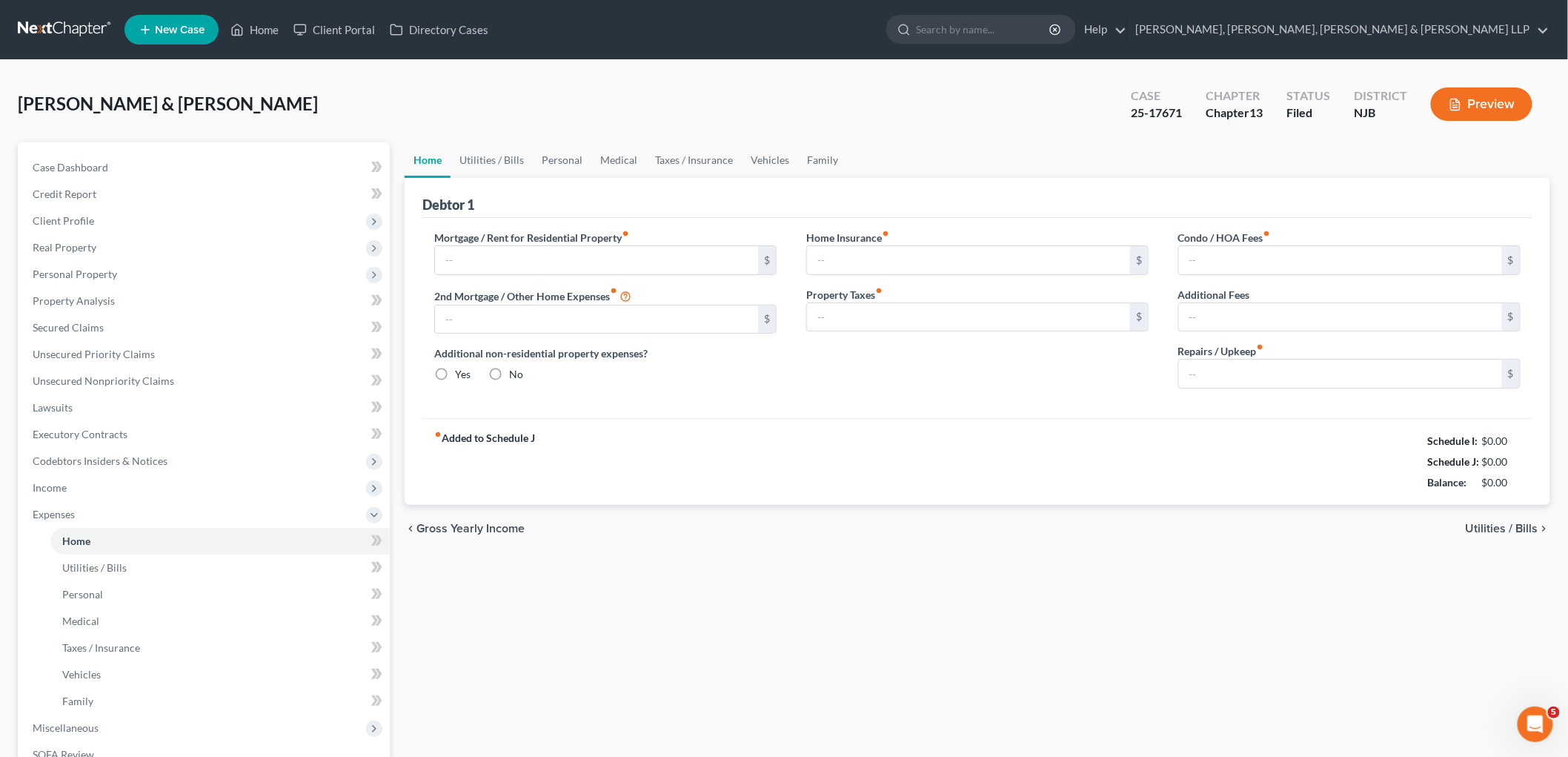
type input "1,845.61"
type input "0.00"
radio input "true"
type input "0.00"
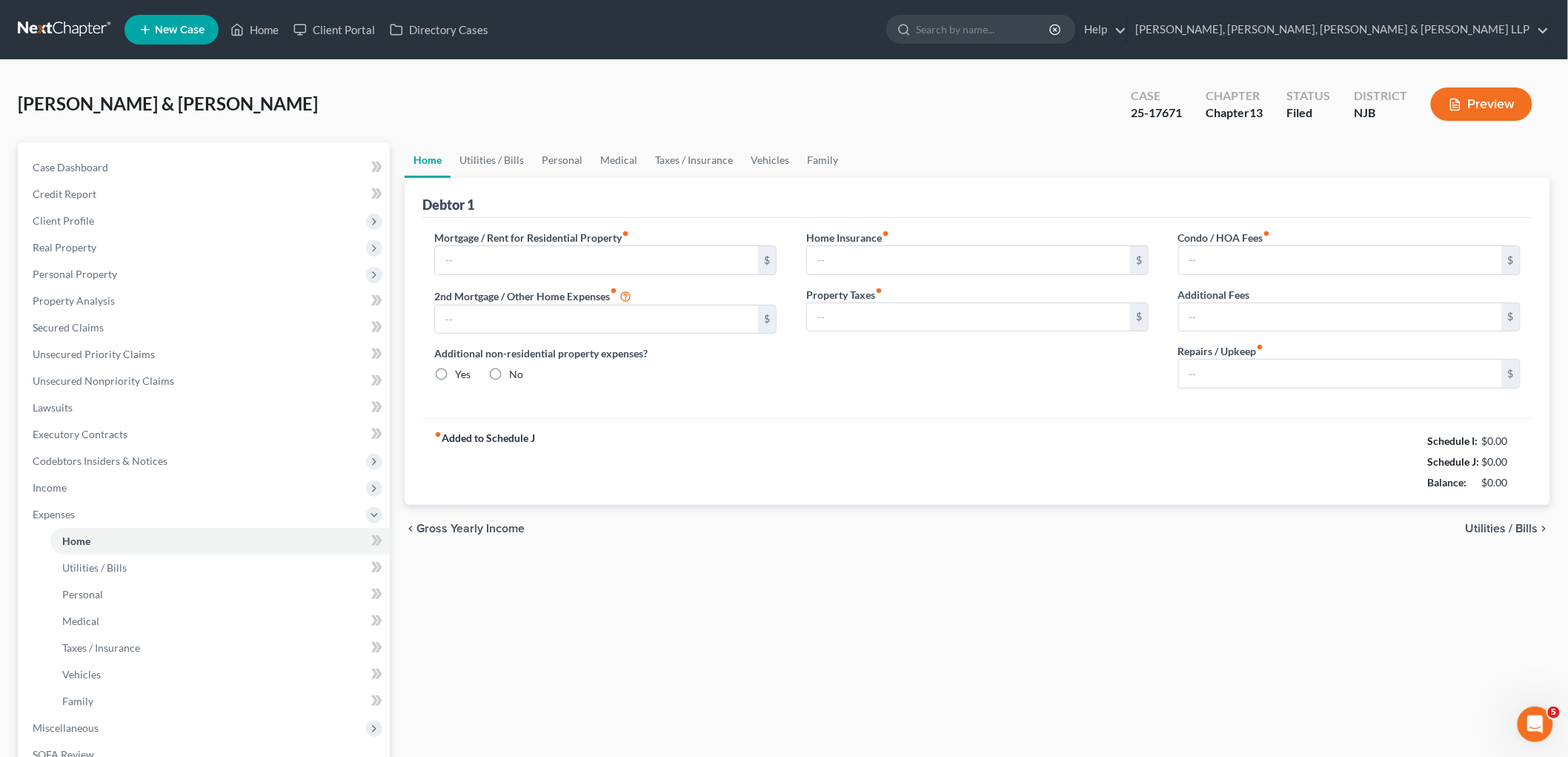
type input "0.00"
type input "175.00"
click at [252, 24] on link "Home" at bounding box center [255, 29] width 63 height 27
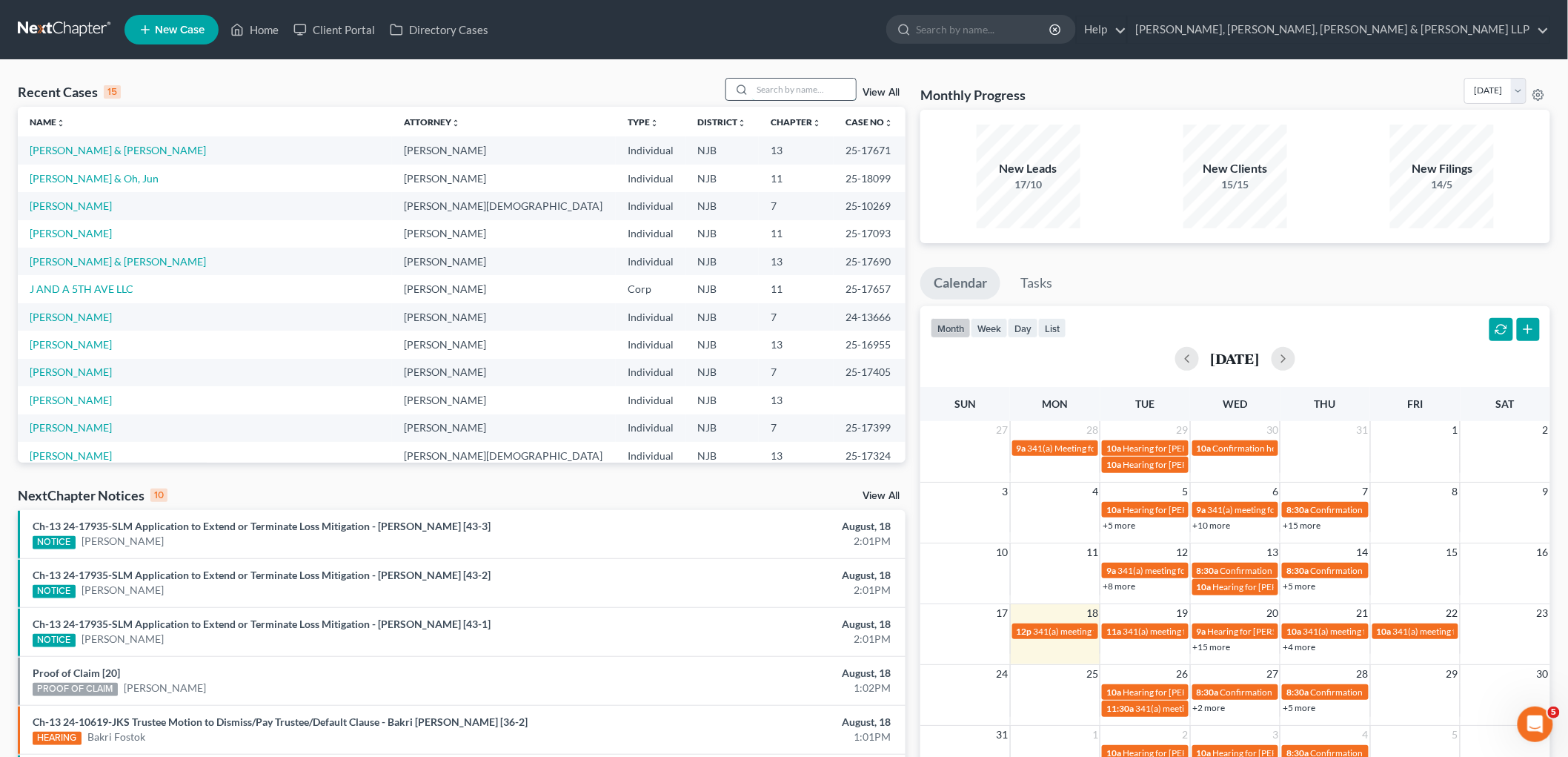
click at [799, 98] on input "search" at bounding box center [803, 89] width 104 height 22
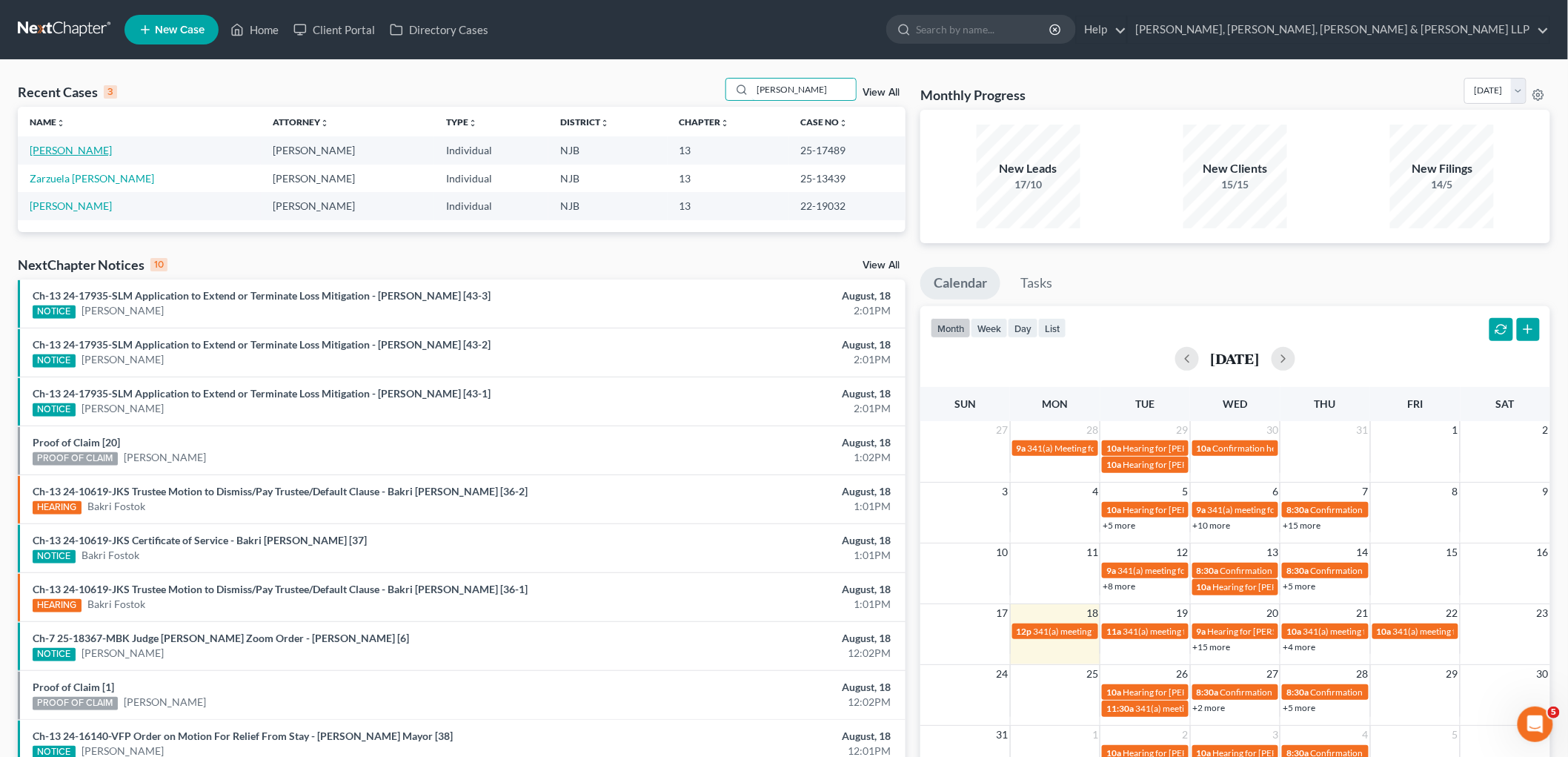
type input "[PERSON_NAME]"
click at [83, 150] on link "[PERSON_NAME]" at bounding box center [70, 149] width 83 height 12
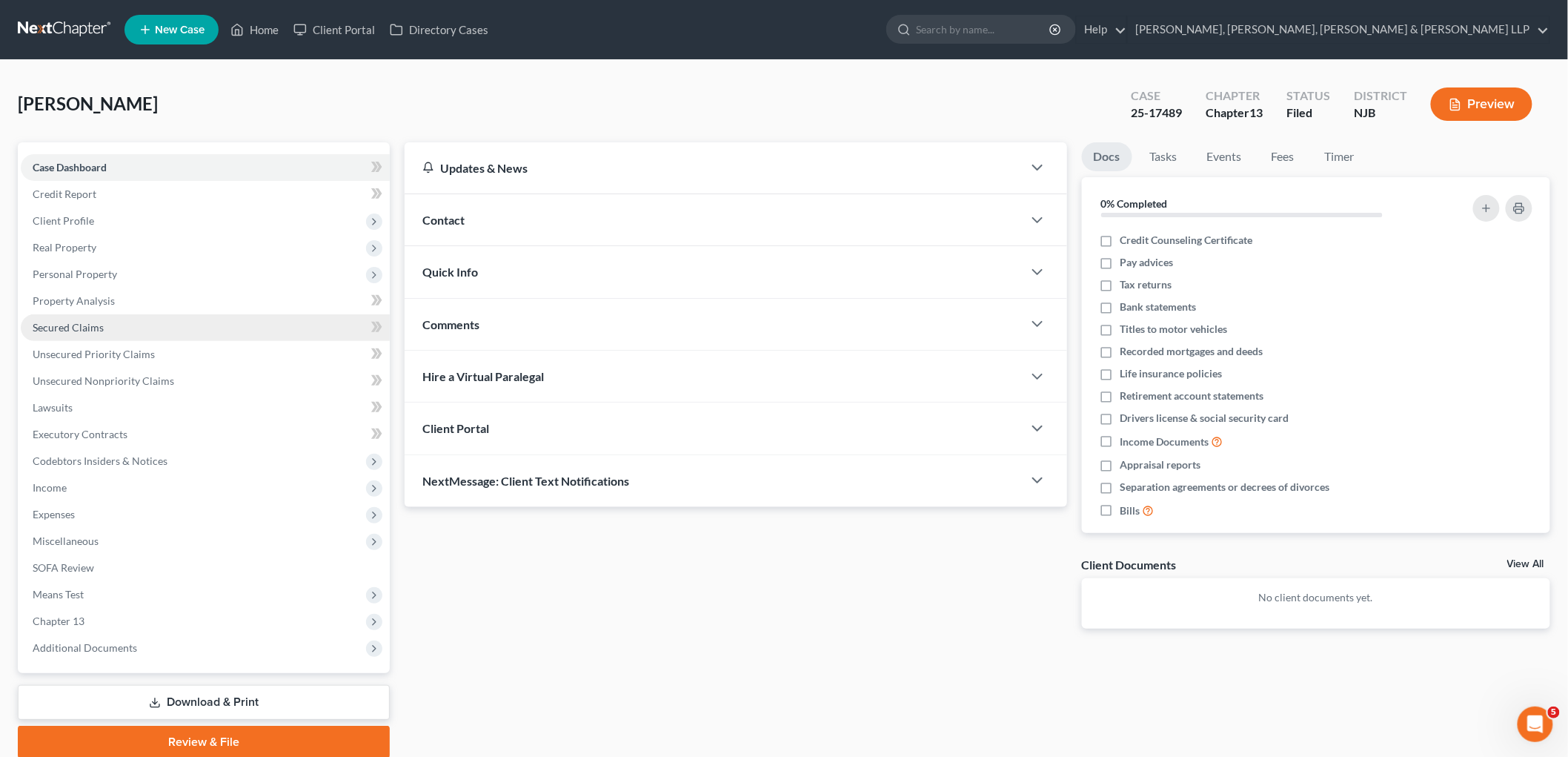
click at [72, 326] on span "Secured Claims" at bounding box center [68, 326] width 71 height 12
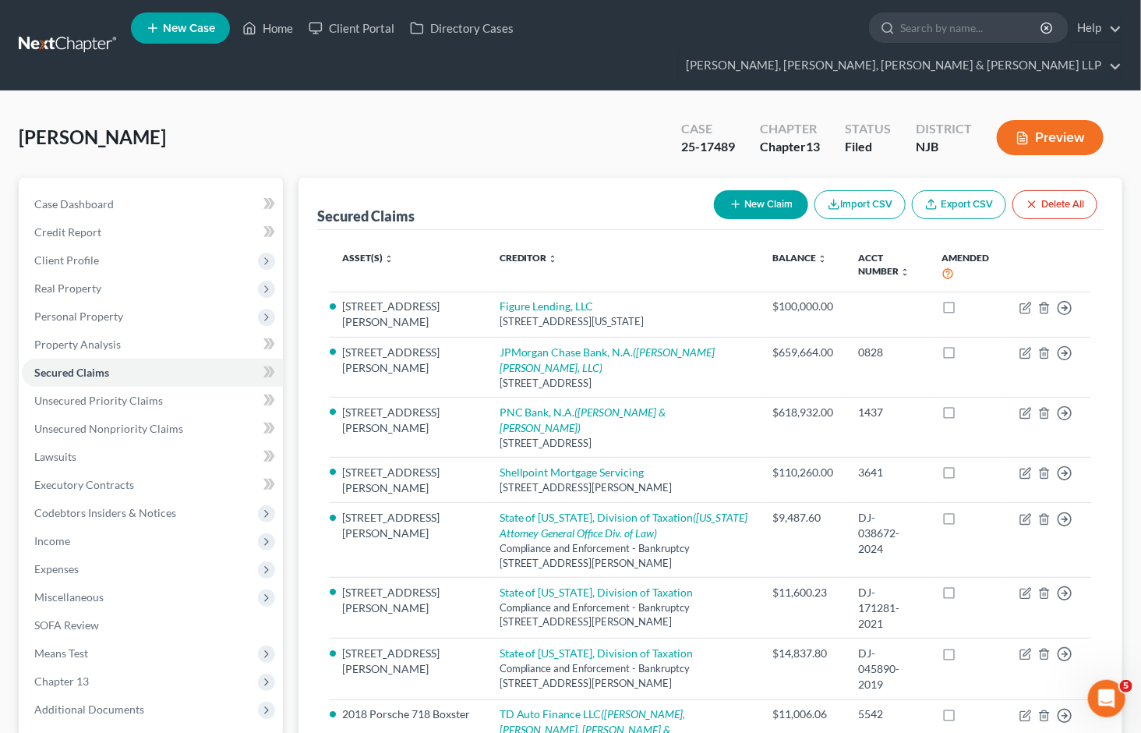
click at [829, 91] on div "[PERSON_NAME] Upgraded Case 25-17489 Chapter Chapter 13 Status Filed District […" at bounding box center [570, 505] width 1141 height 828
click at [81, 646] on span "Means Test" at bounding box center [61, 652] width 54 height 13
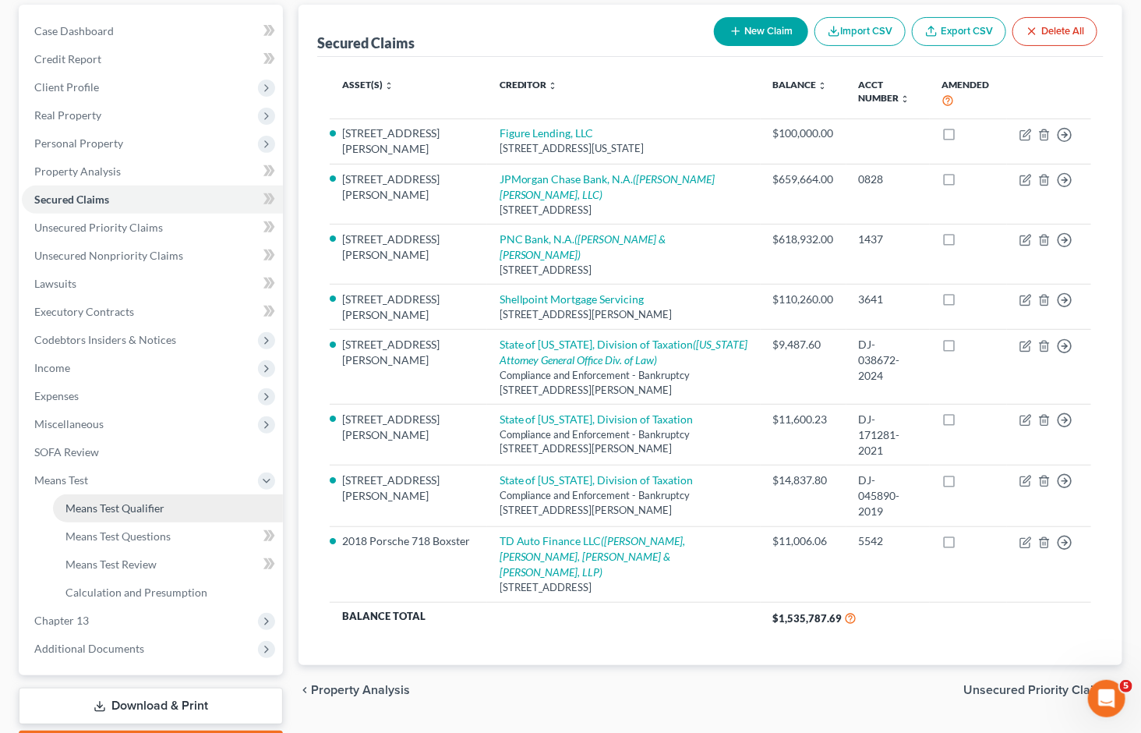
click at [136, 501] on span "Means Test Qualifier" at bounding box center [114, 507] width 99 height 13
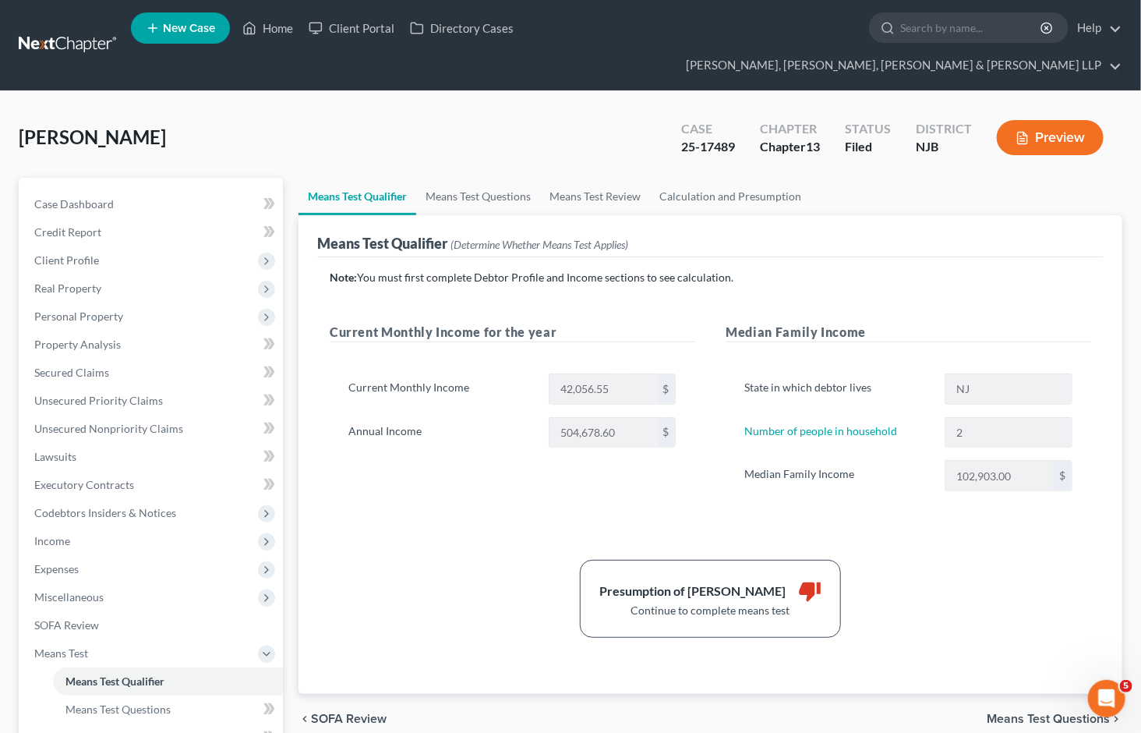
click at [924, 137] on div "[PERSON_NAME] Upgraded Case 25-17489 Chapter Chapter 13 Status [GEOGRAPHIC_DATA…" at bounding box center [571, 144] width 1104 height 68
click at [447, 178] on link "Means Test Questions" at bounding box center [478, 196] width 124 height 37
select select "1"
select select "3"
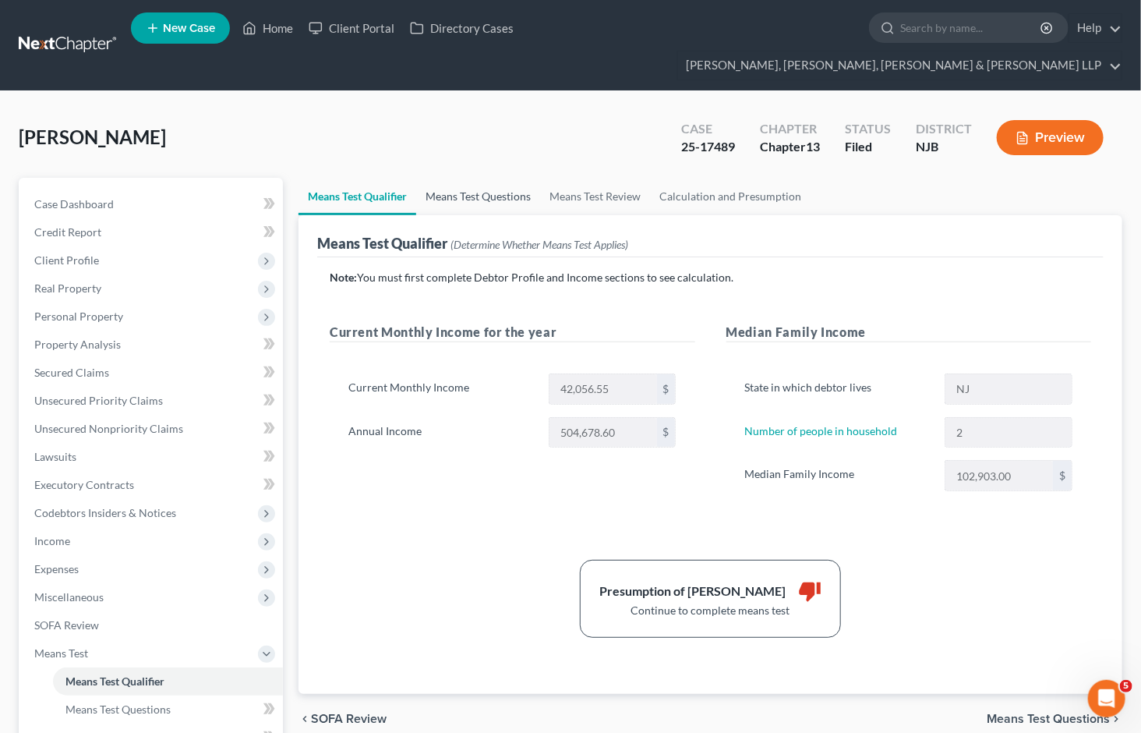
select select "0"
select select "60"
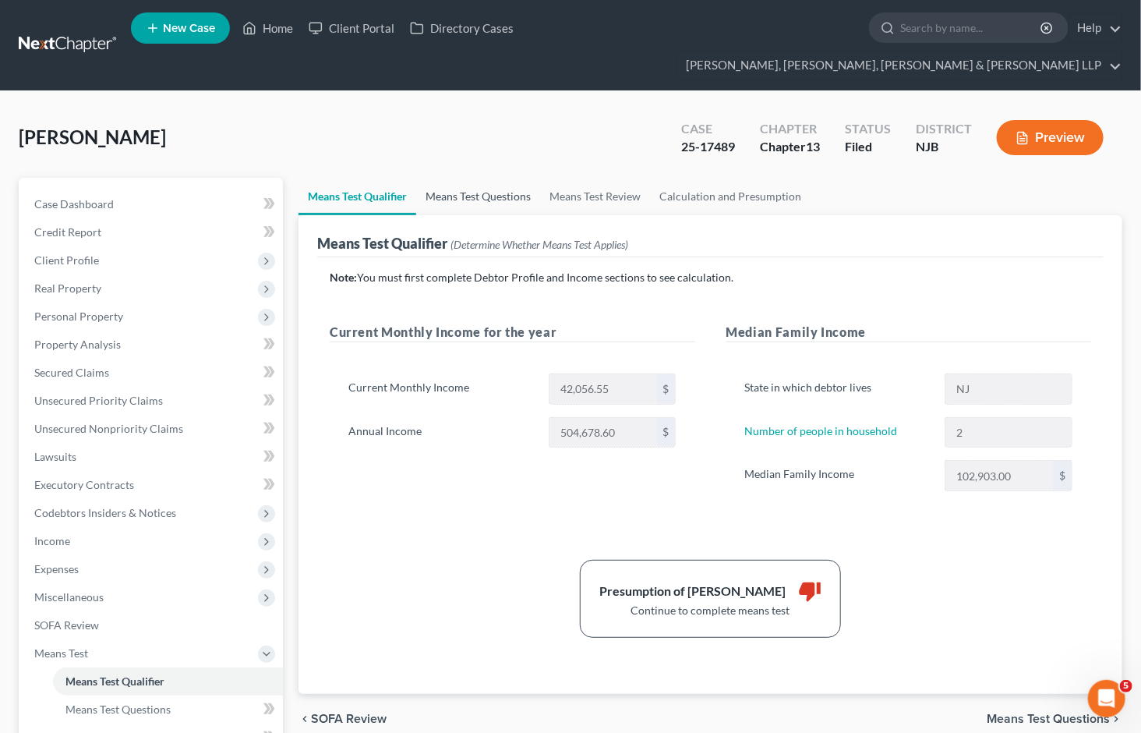
select select "0"
select select "60"
select select "0"
select select "60"
select select "1"
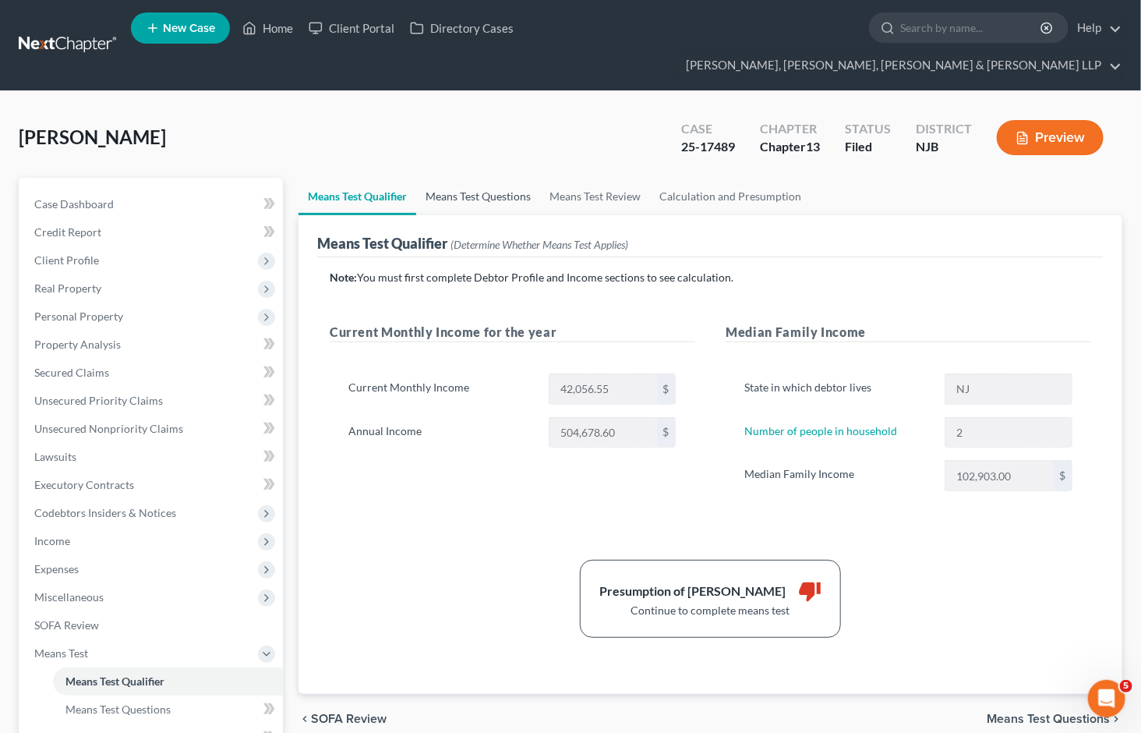
select select "12"
select select "0"
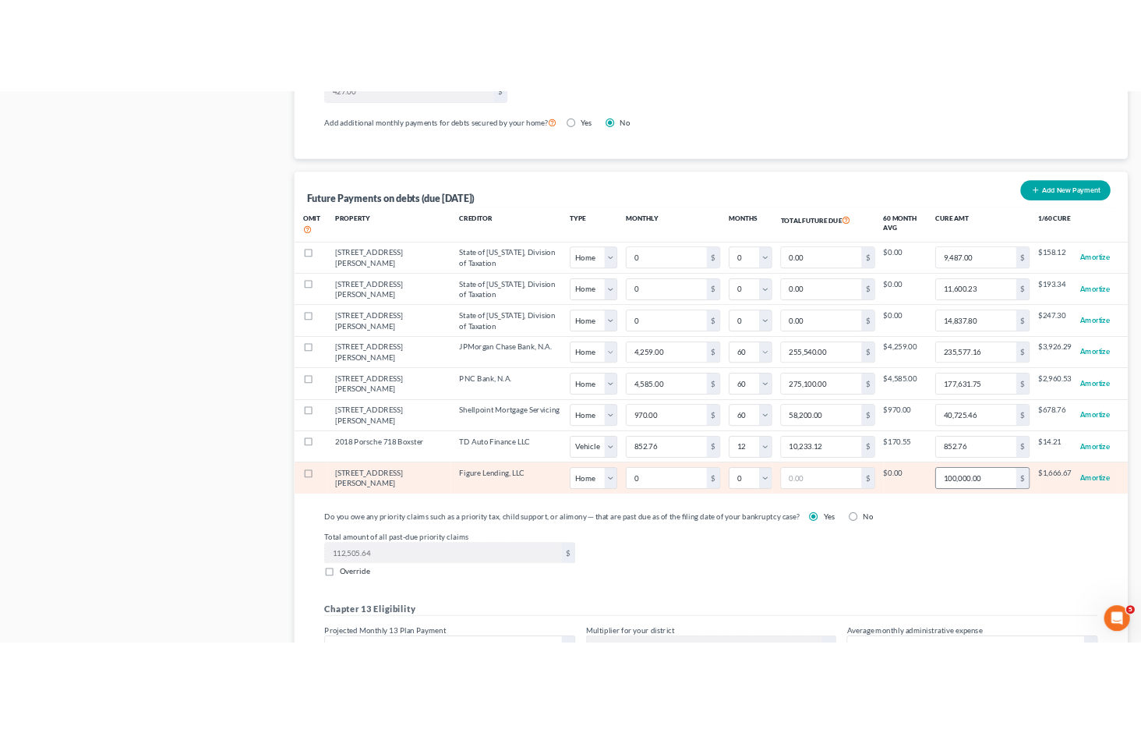
scroll to position [1416, 0]
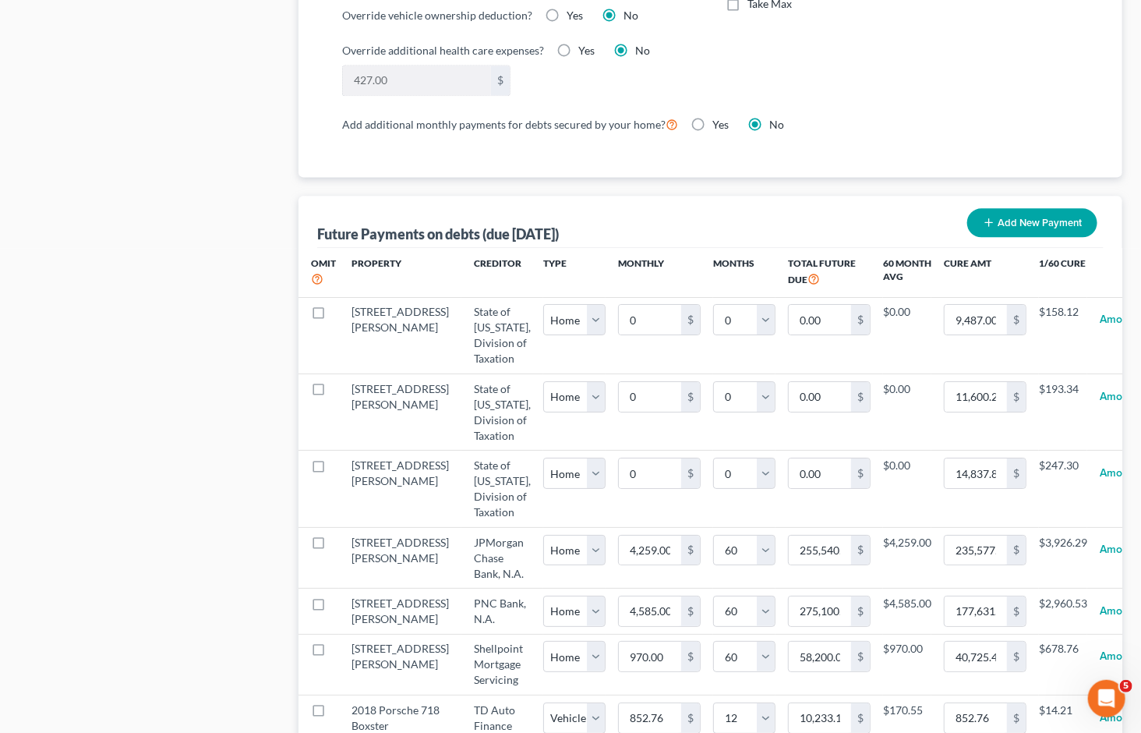
click at [122, 656] on div "Case Dashboard Payments Invoices Payments Payments Credit Report Client Profile" at bounding box center [151, 1] width 280 height 2480
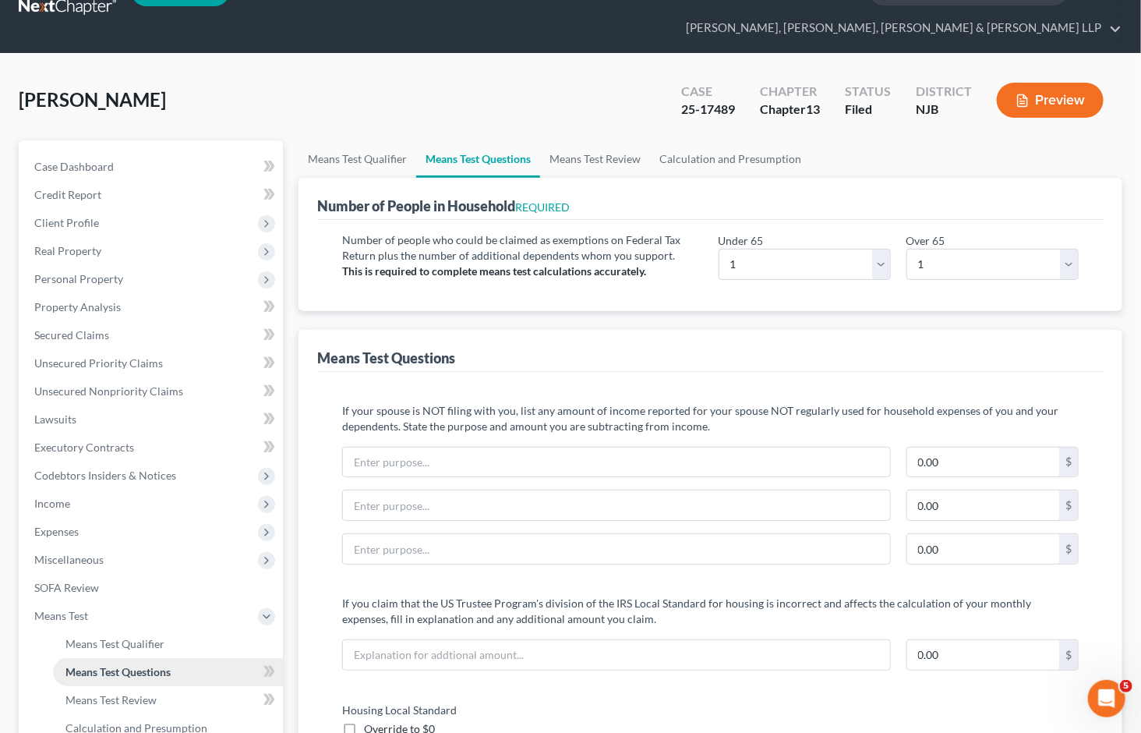
scroll to position [0, 0]
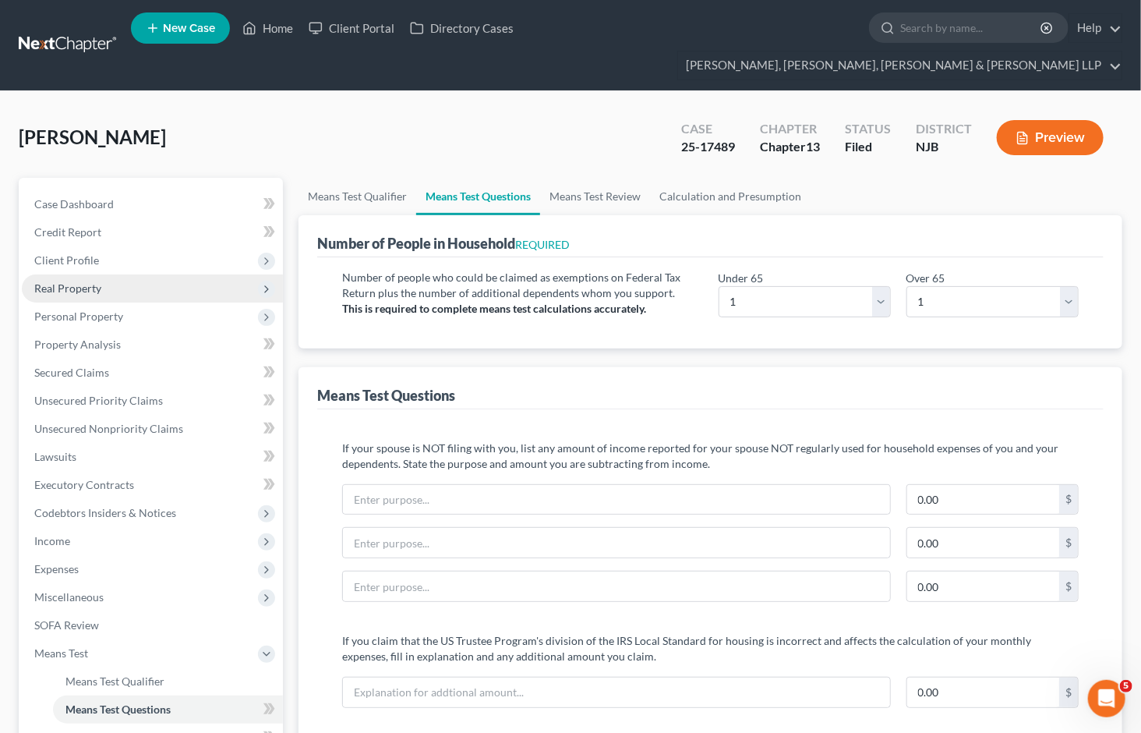
click at [73, 281] on span "Real Property" at bounding box center [67, 287] width 67 height 13
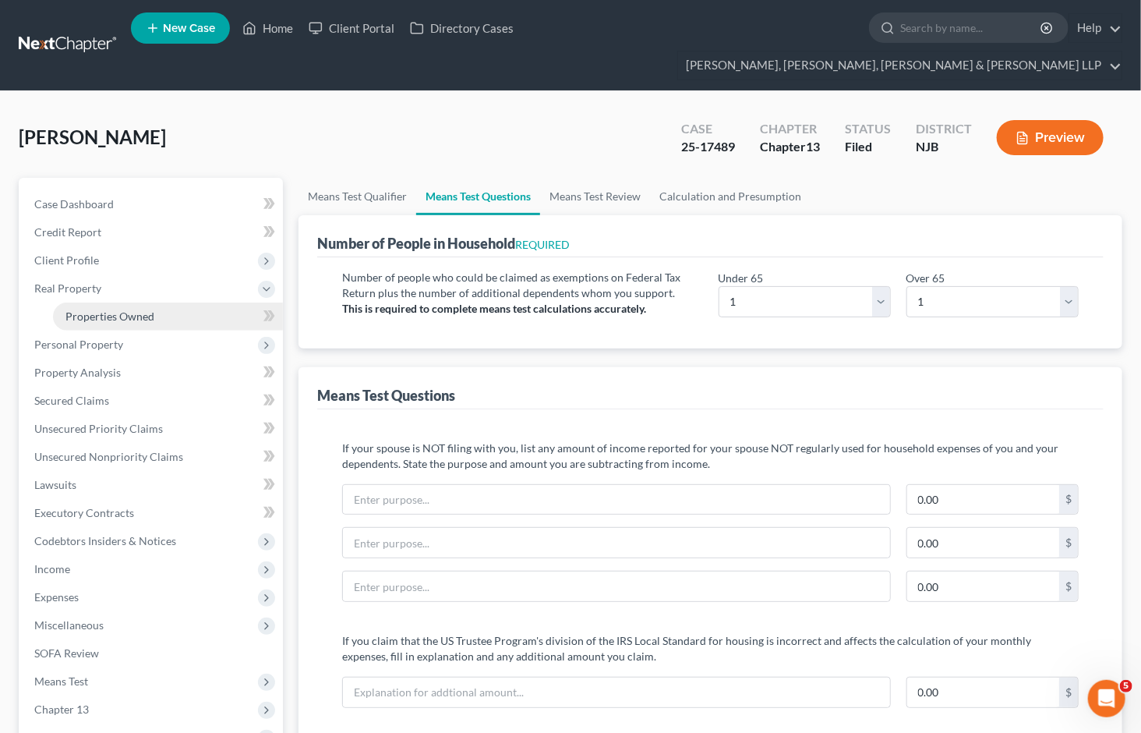
click at [78, 309] on span "Properties Owned" at bounding box center [109, 315] width 89 height 13
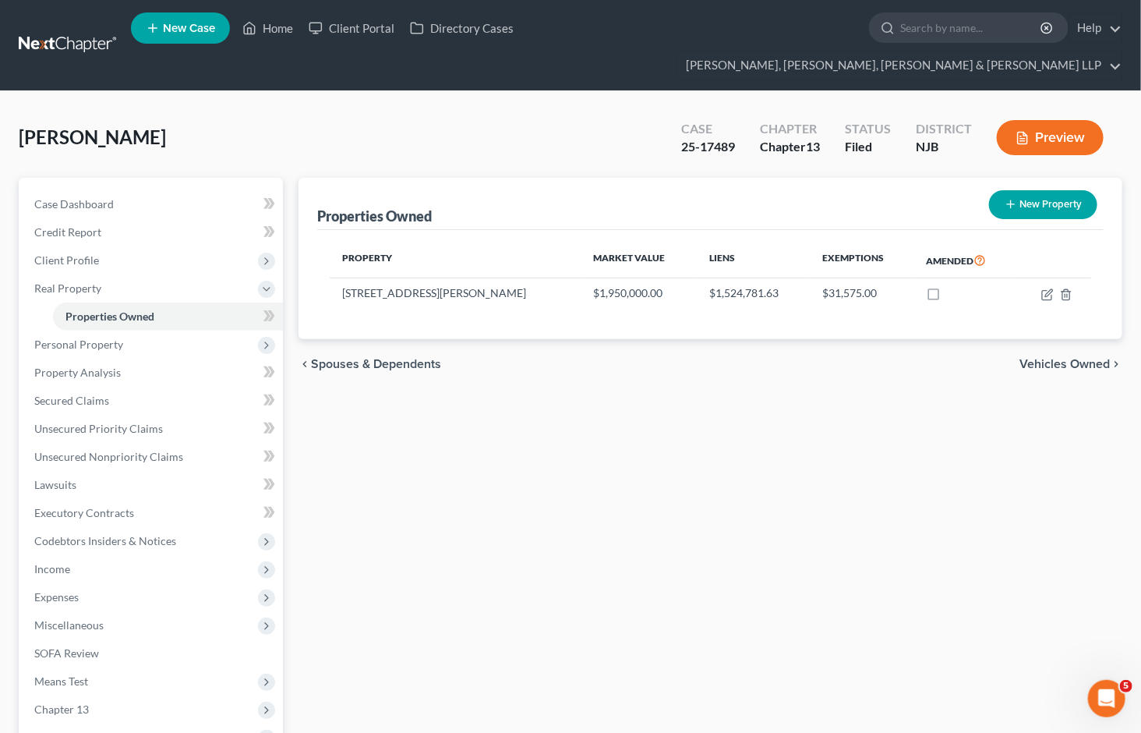
click at [787, 520] on div "Properties Owned New Property Property Market Value Liens Exemptions Amended [S…" at bounding box center [710, 516] width 839 height 676
click at [76, 394] on span "Secured Claims" at bounding box center [71, 400] width 75 height 13
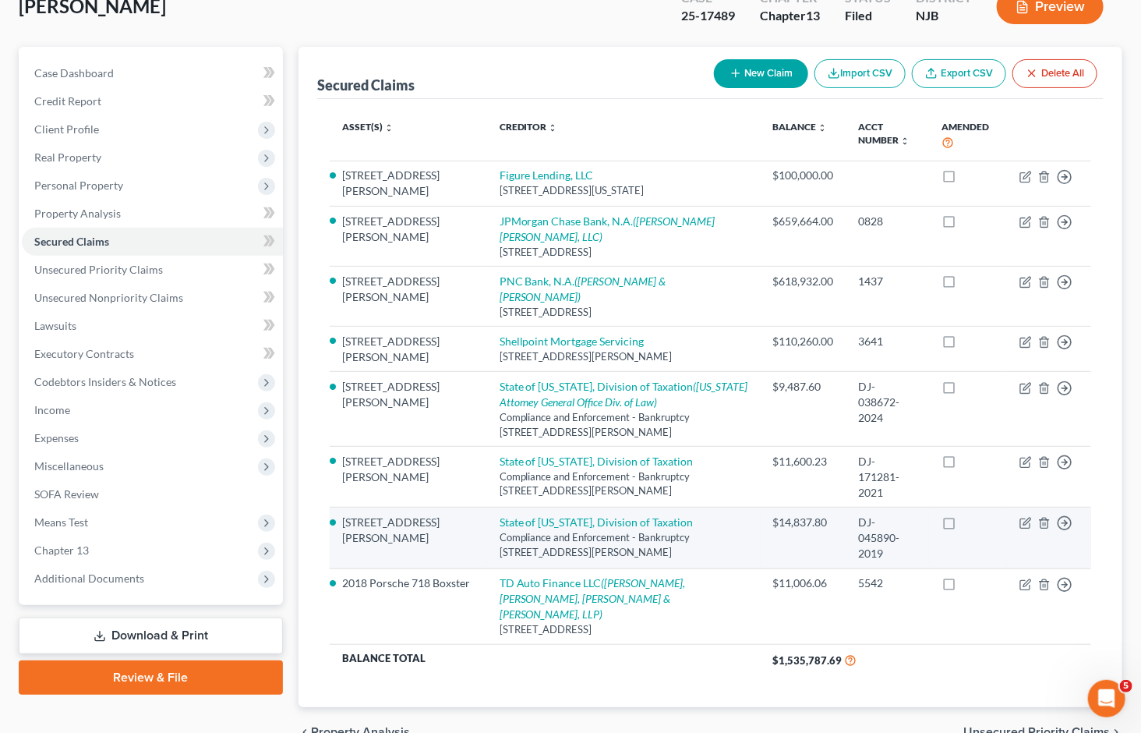
scroll to position [149, 0]
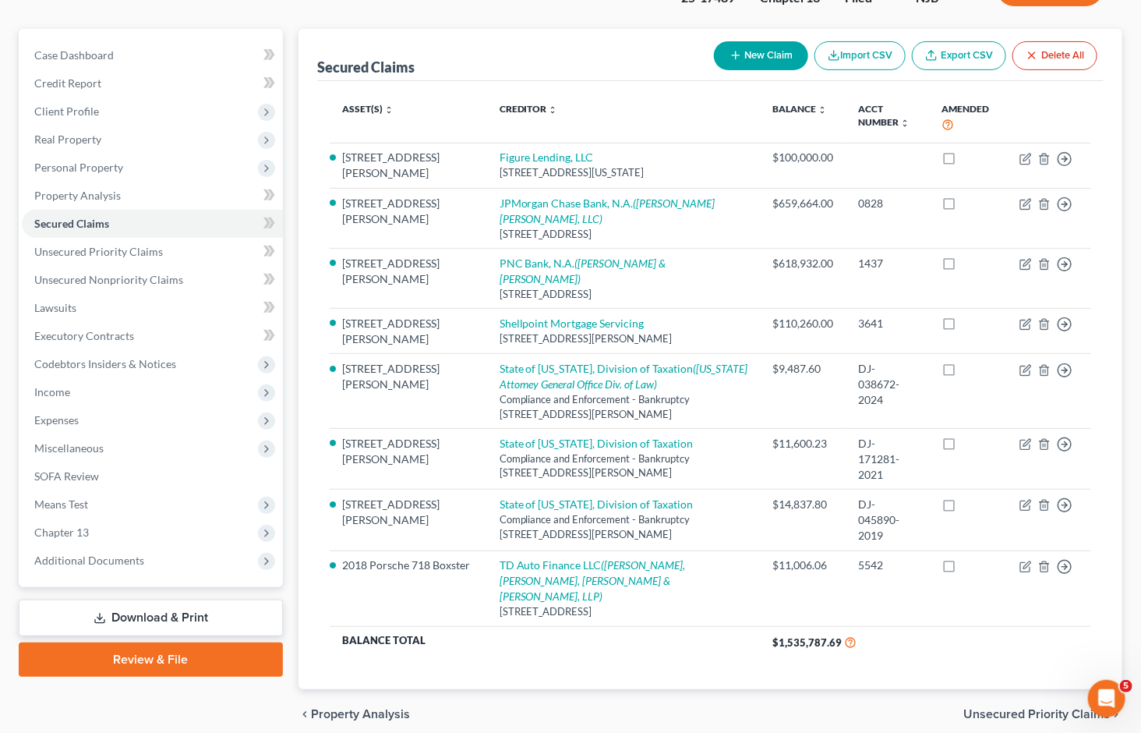
click at [855, 686] on div "[PERSON_NAME] Upgraded Case 25-17489 Chapter Chapter 13 Status Filed District […" at bounding box center [570, 356] width 1141 height 828
click at [62, 385] on span "Income" at bounding box center [52, 391] width 36 height 13
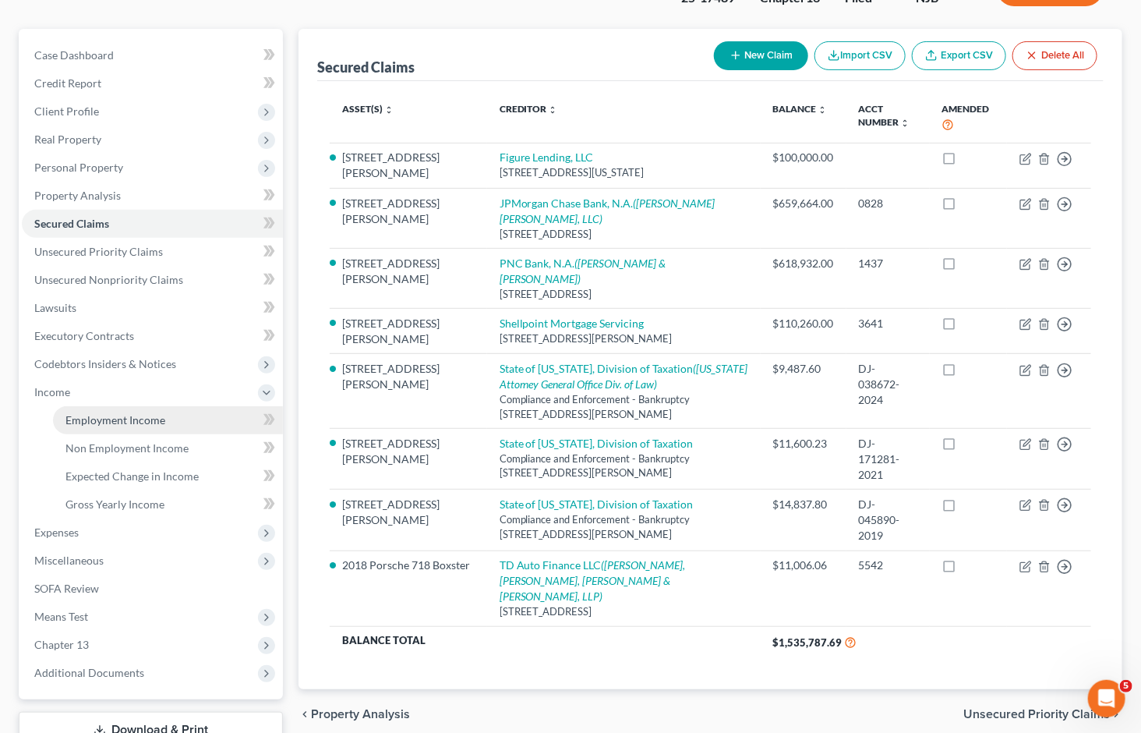
click at [80, 406] on link "Employment Income" at bounding box center [168, 420] width 230 height 28
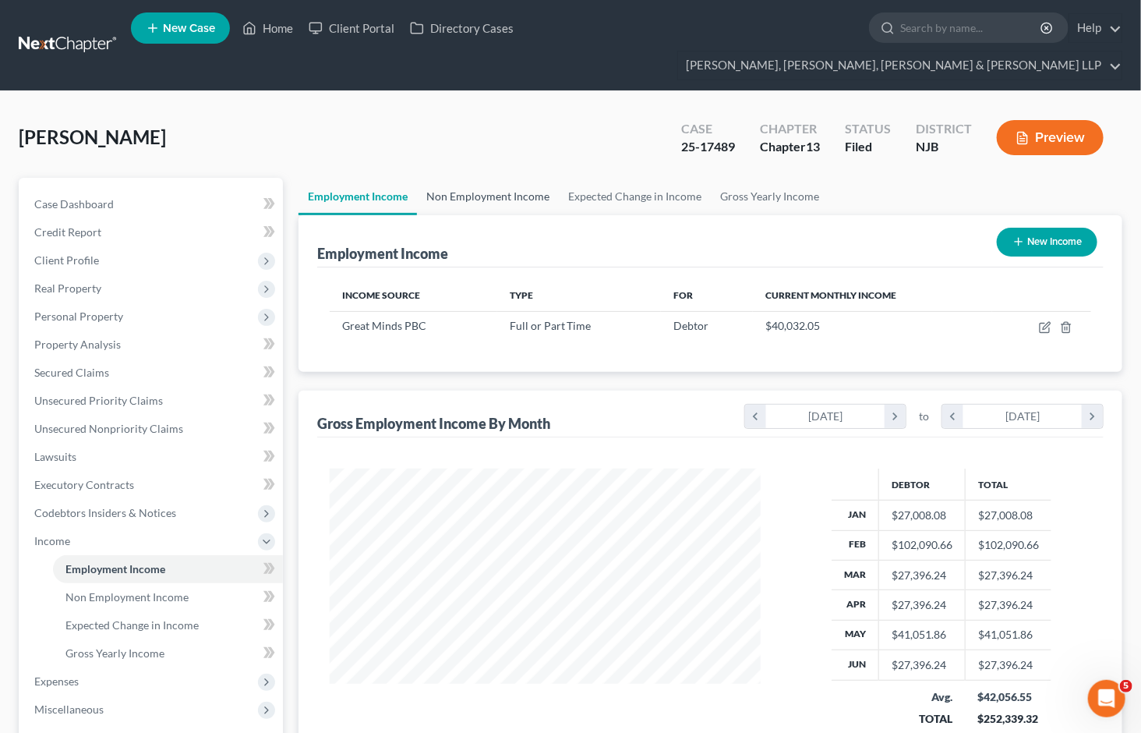
scroll to position [279, 462]
click at [504, 178] on link "Non Employment Income" at bounding box center [488, 196] width 142 height 37
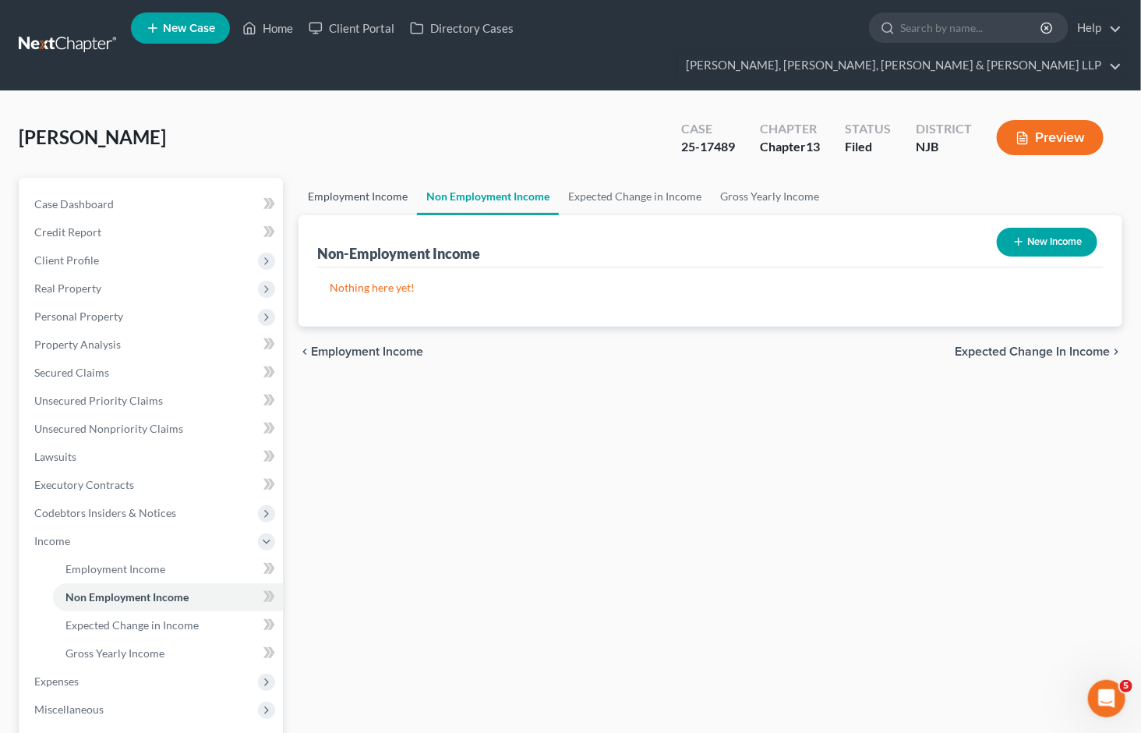
click at [383, 178] on link "Employment Income" at bounding box center [358, 196] width 118 height 37
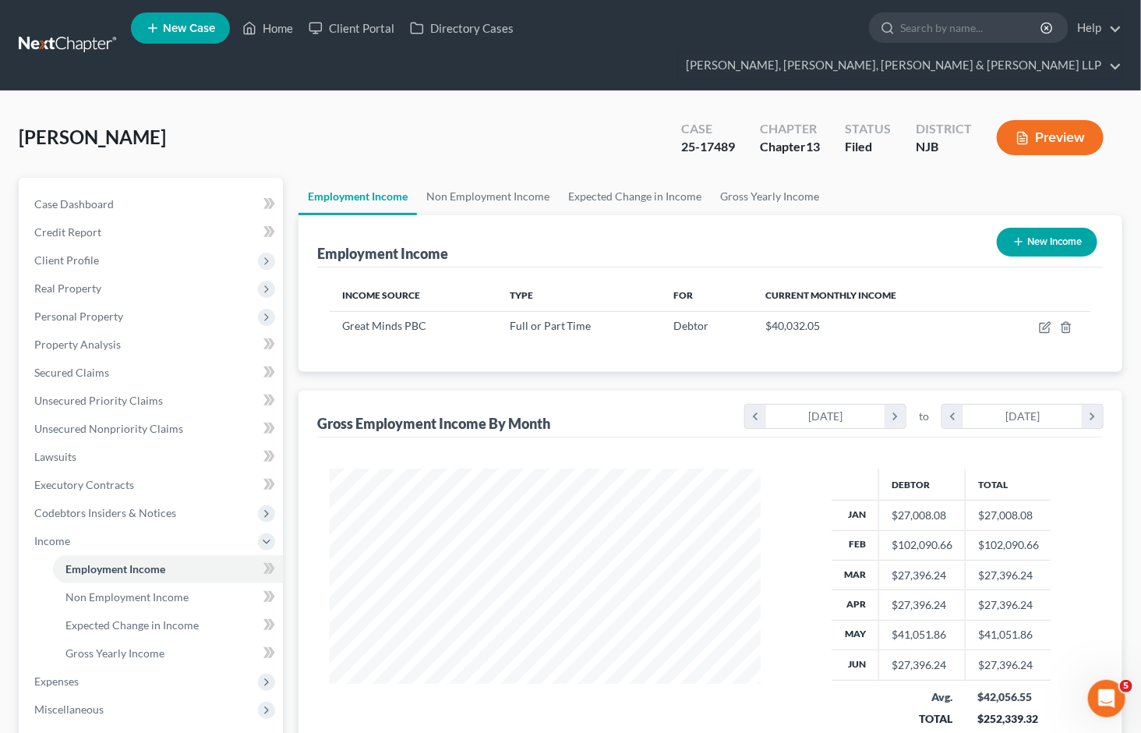
scroll to position [279, 462]
click at [476, 178] on link "Non Employment Income" at bounding box center [488, 196] width 142 height 37
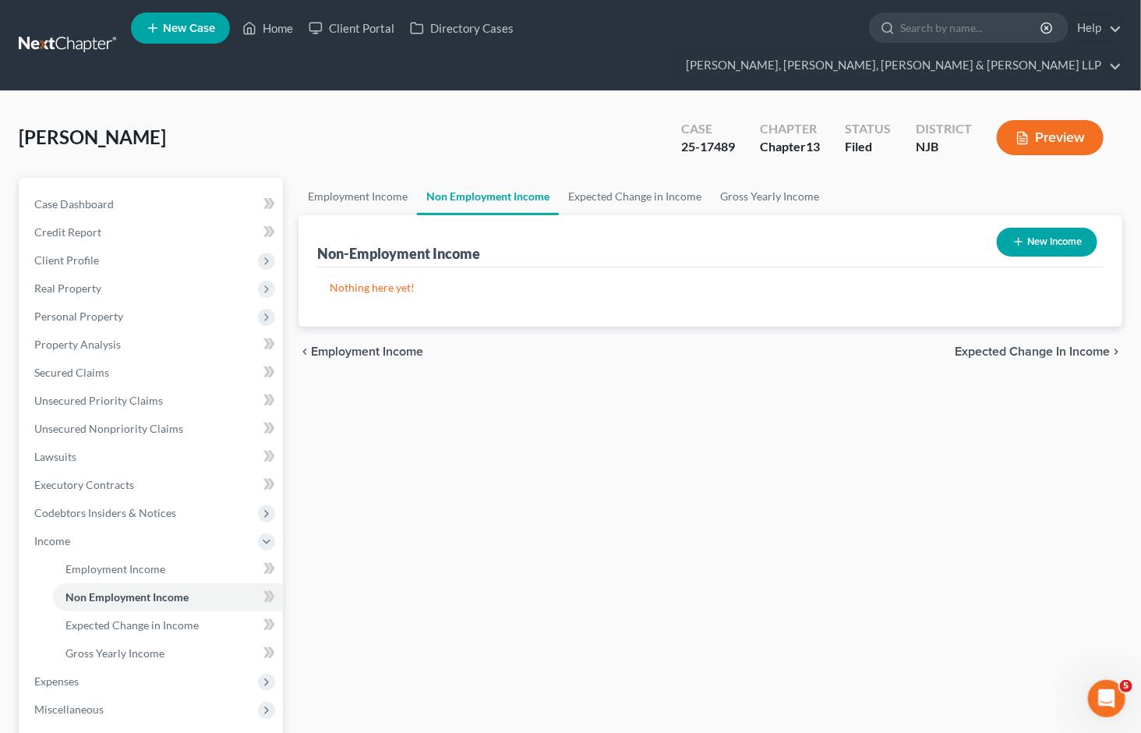
click at [1023, 235] on icon "button" at bounding box center [1018, 241] width 12 height 12
select select "0"
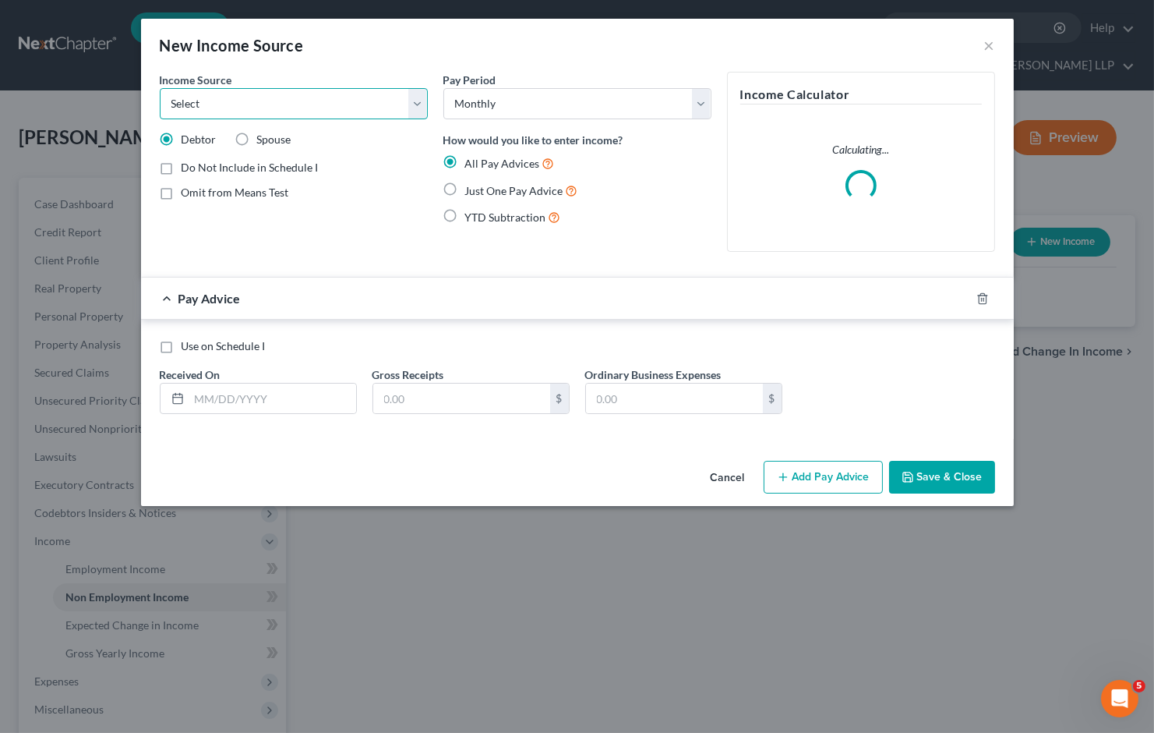
click at [333, 115] on select "Select Unemployment Disability (from employer) Pension Retirement Social Securi…" at bounding box center [294, 103] width 268 height 31
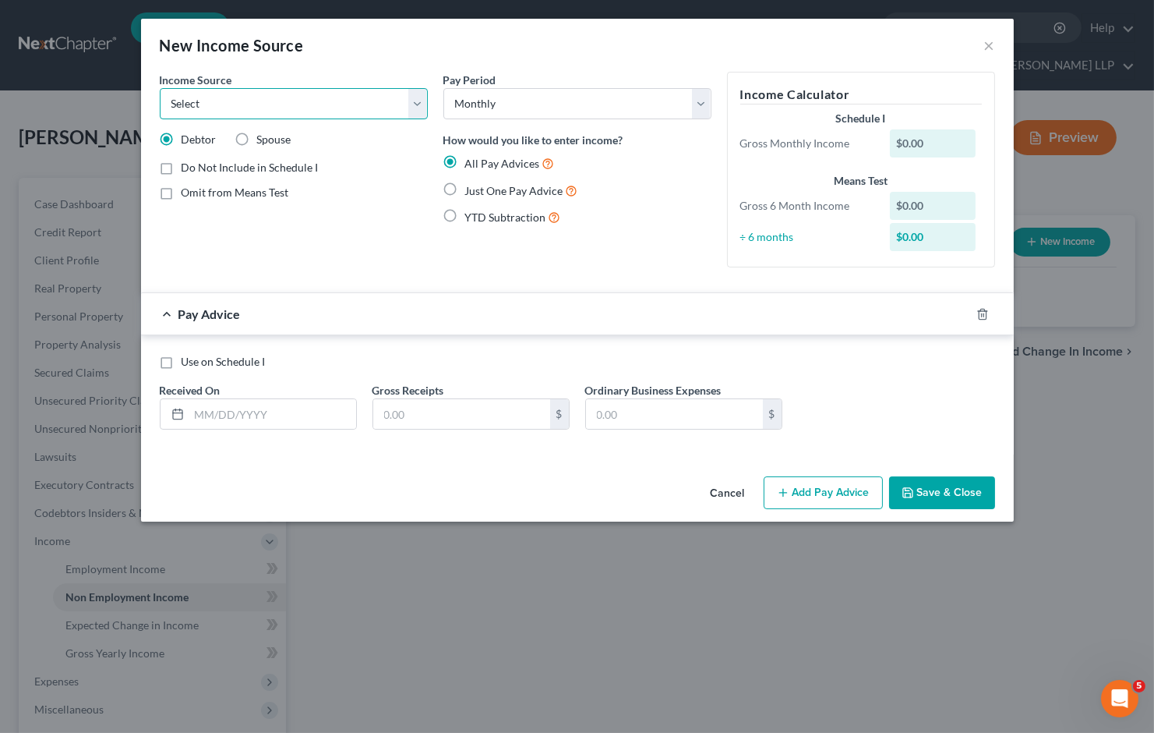
select select "2"
click at [160, 88] on select "Select Unemployment Disability (from employer) Pension Retirement Social Securi…" at bounding box center [294, 103] width 268 height 31
click at [465, 191] on span "Just One Pay Advice" at bounding box center [514, 190] width 98 height 13
click at [472, 191] on input "Just One Pay Advice" at bounding box center [477, 187] width 10 height 10
radio input "true"
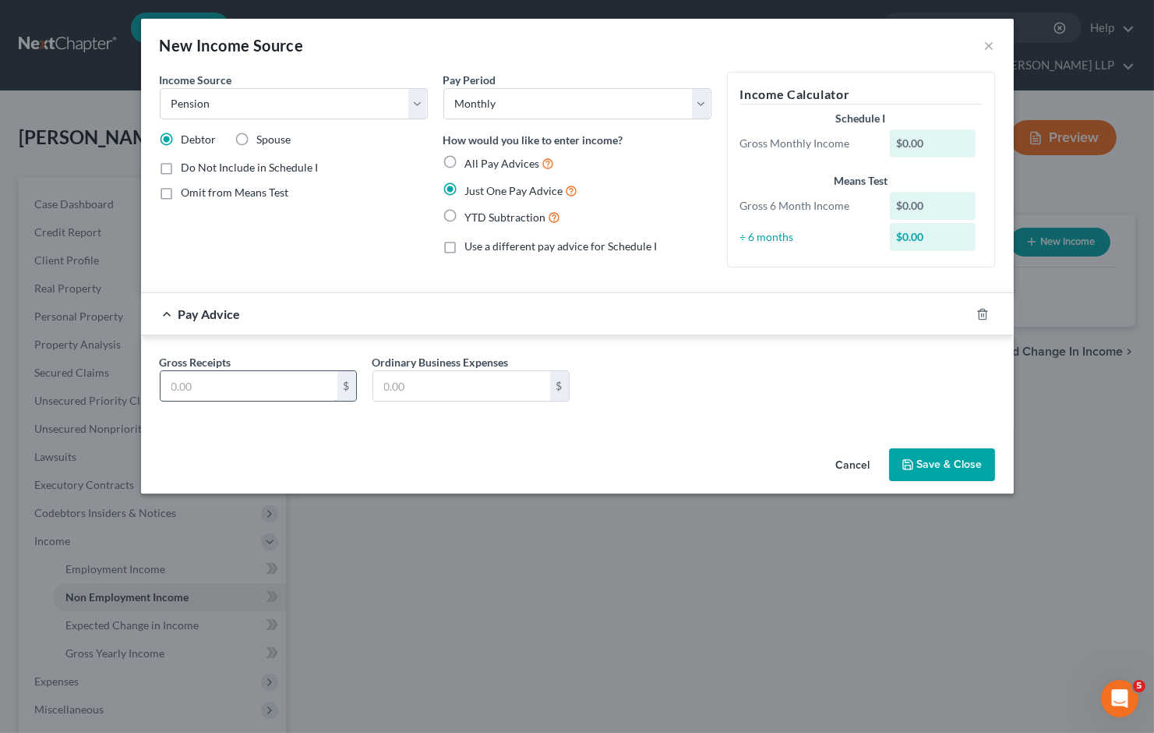
click at [248, 380] on input "text" at bounding box center [249, 386] width 177 height 30
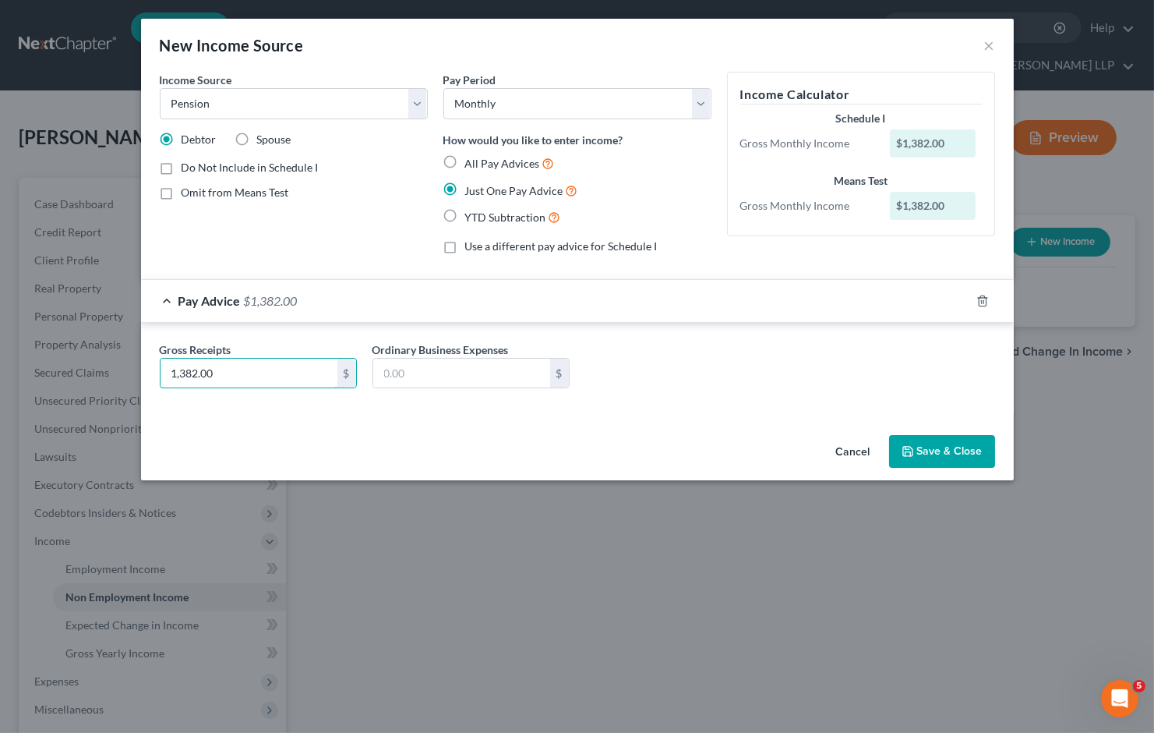
type input "1,382.00"
click at [851, 455] on button "Cancel" at bounding box center [853, 451] width 59 height 31
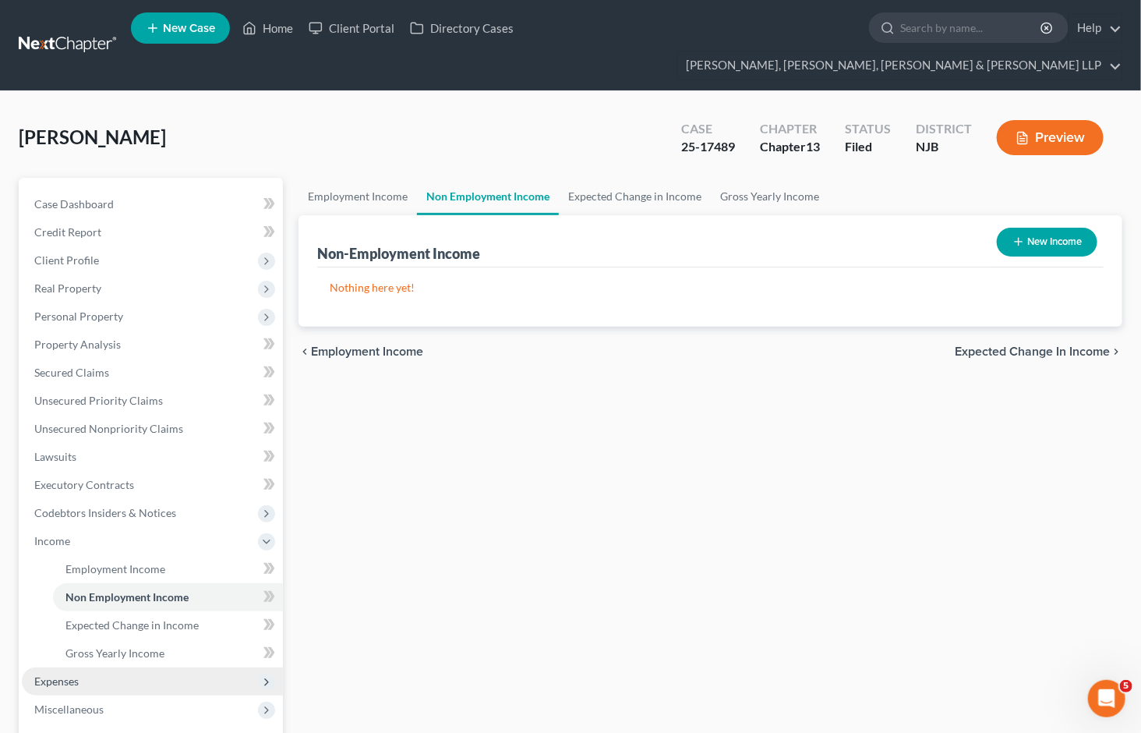
click at [75, 667] on span "Expenses" at bounding box center [152, 681] width 261 height 28
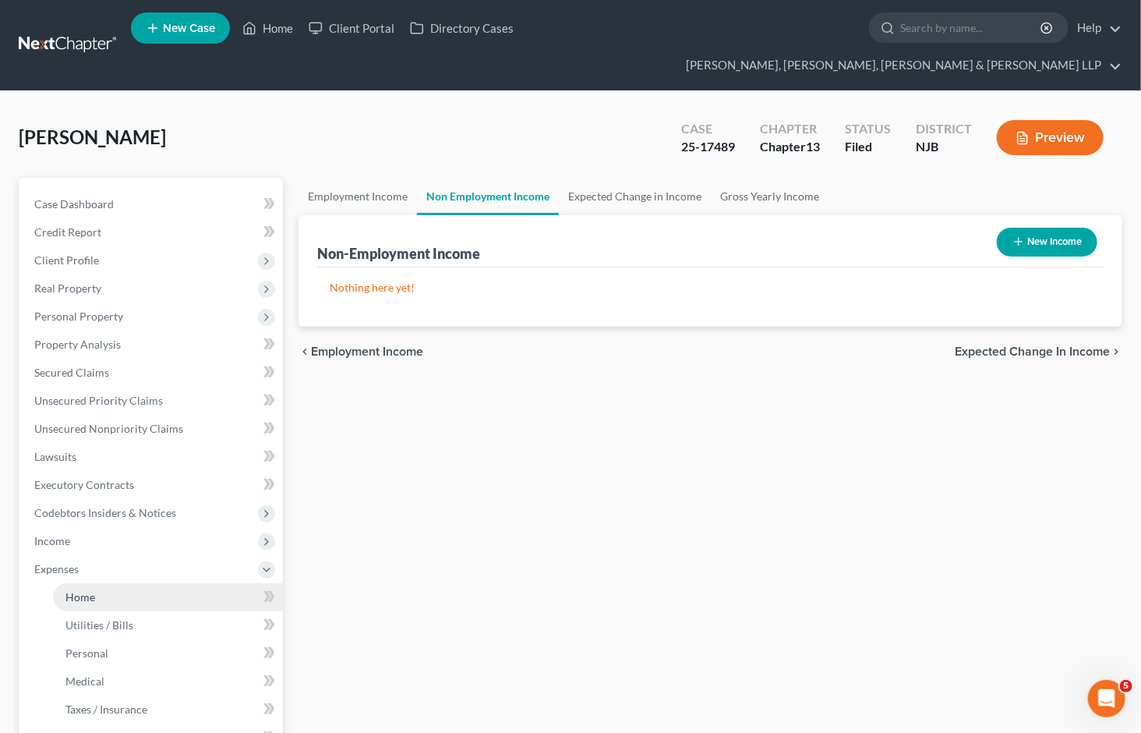
click at [80, 590] on span "Home" at bounding box center [80, 596] width 30 height 13
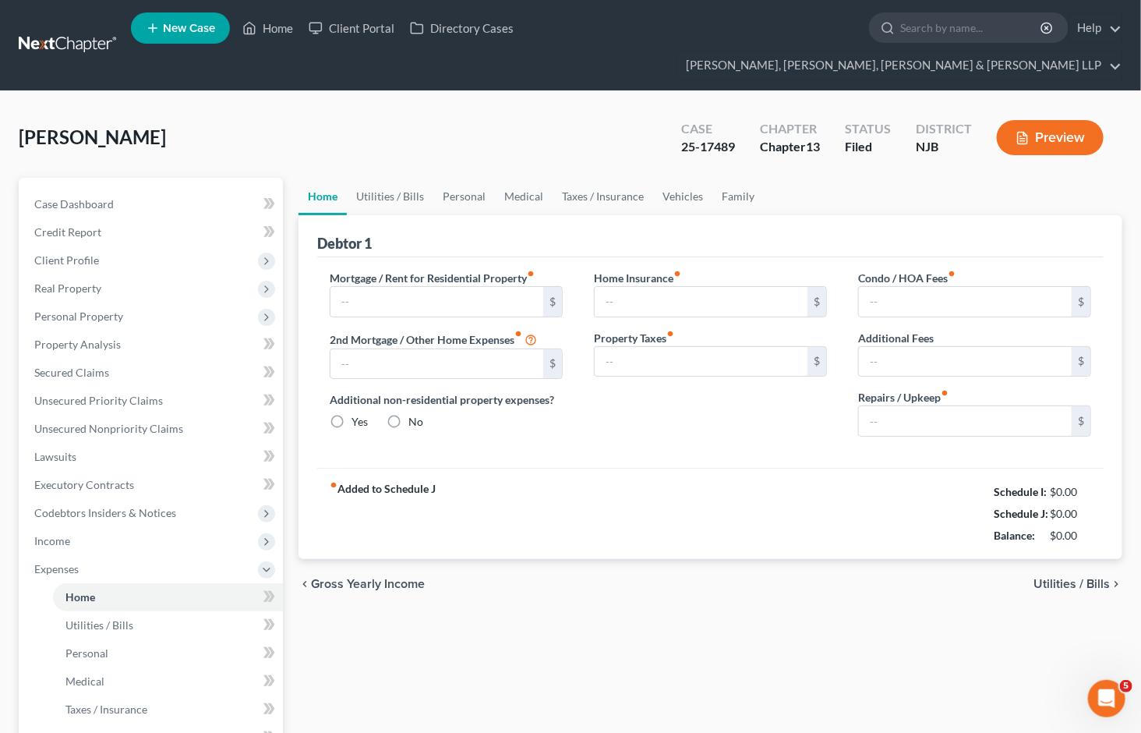
type input "4,397.38"
type input "3,770.00"
radio input "true"
type input "0.00"
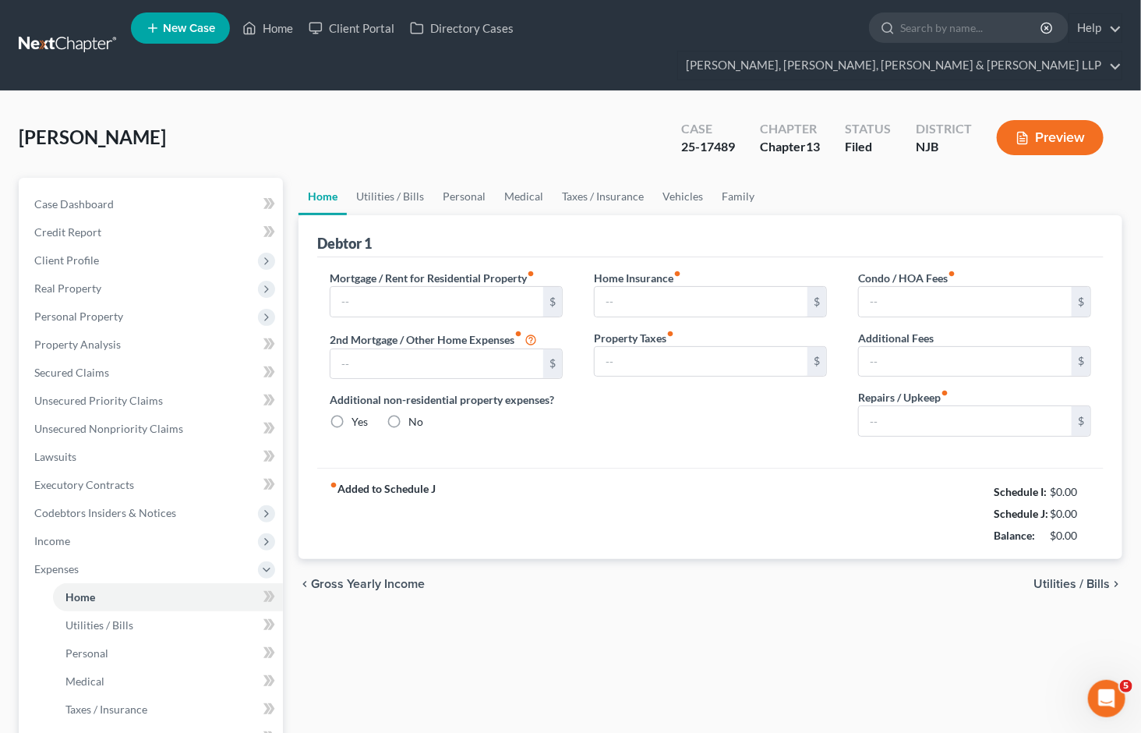
type input "0.00"
type input "150.00"
click at [674, 180] on link "Vehicles" at bounding box center [682, 196] width 59 height 37
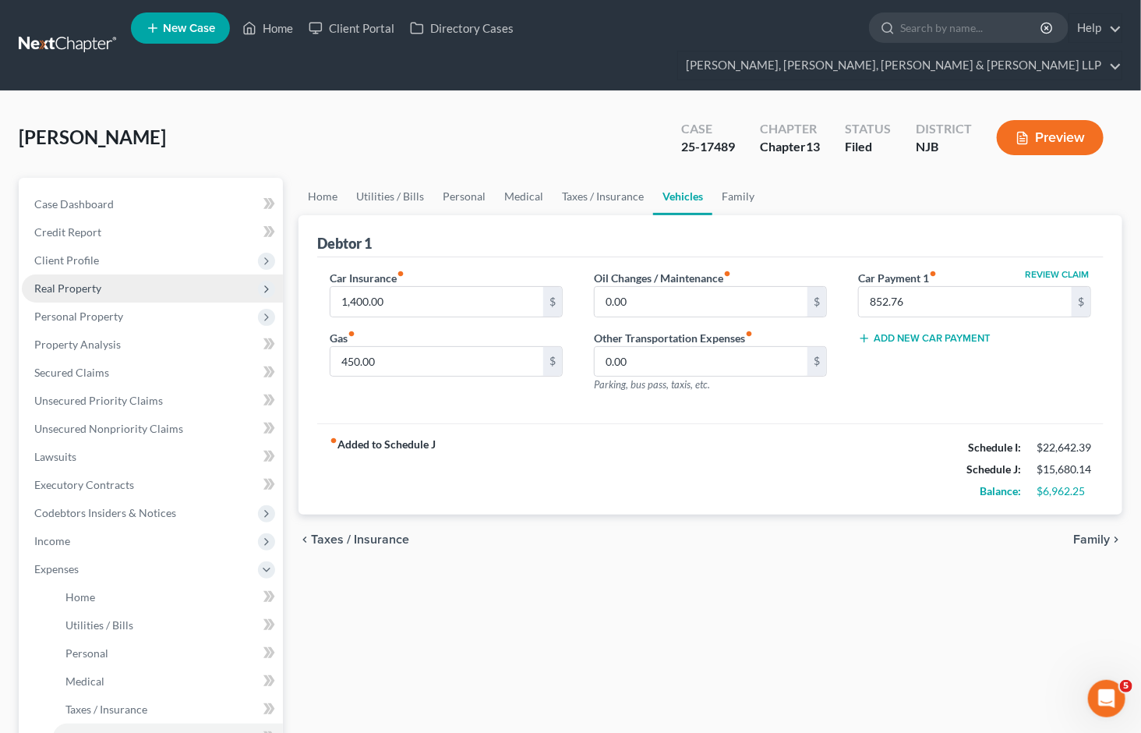
click at [78, 274] on span "Real Property" at bounding box center [152, 288] width 261 height 28
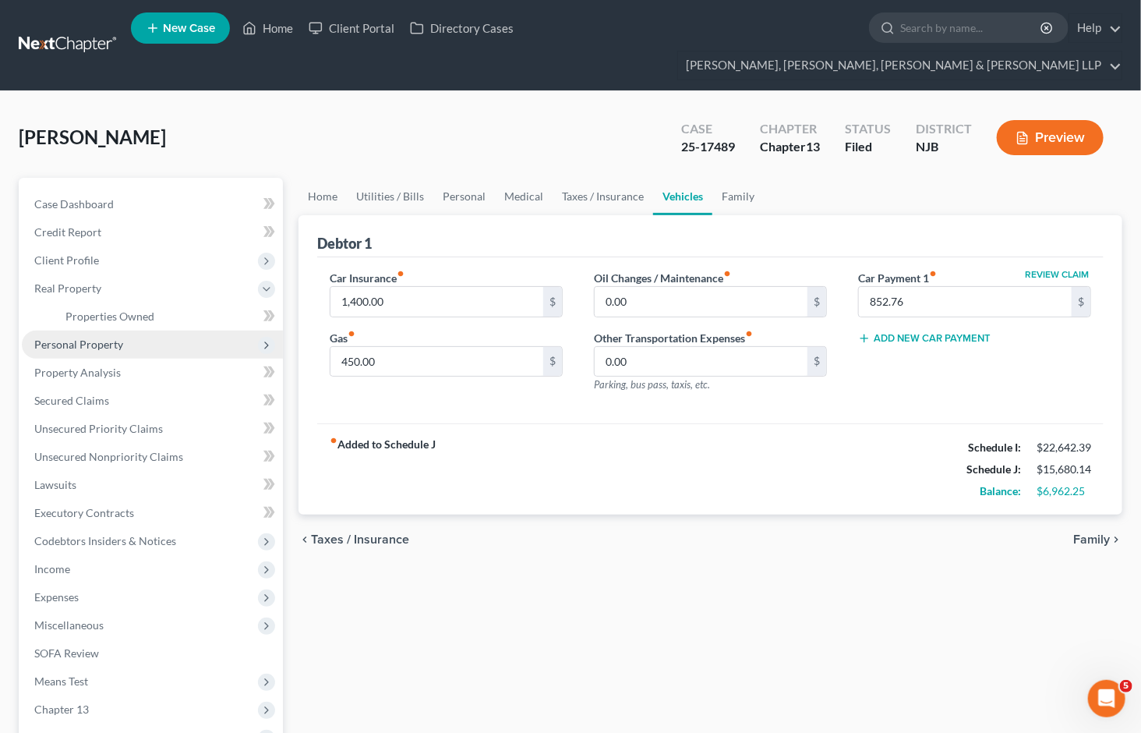
click at [89, 337] on span "Personal Property" at bounding box center [78, 343] width 89 height 13
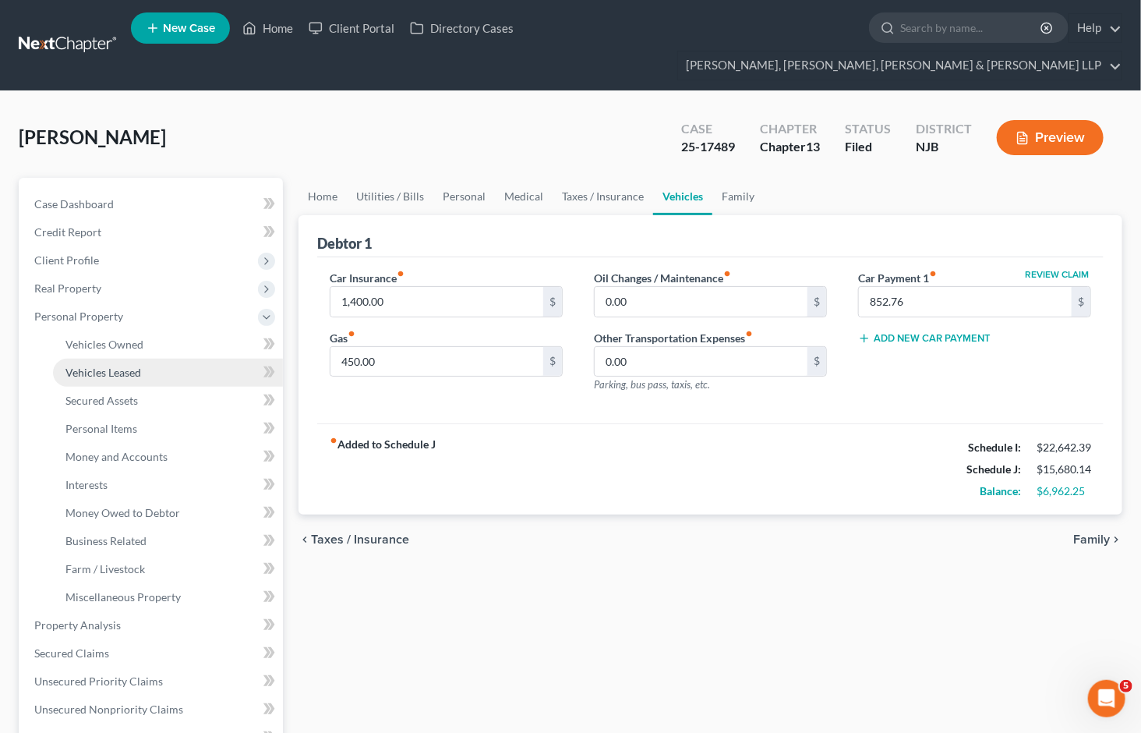
click at [101, 366] on span "Vehicles Leased" at bounding box center [103, 372] width 76 height 13
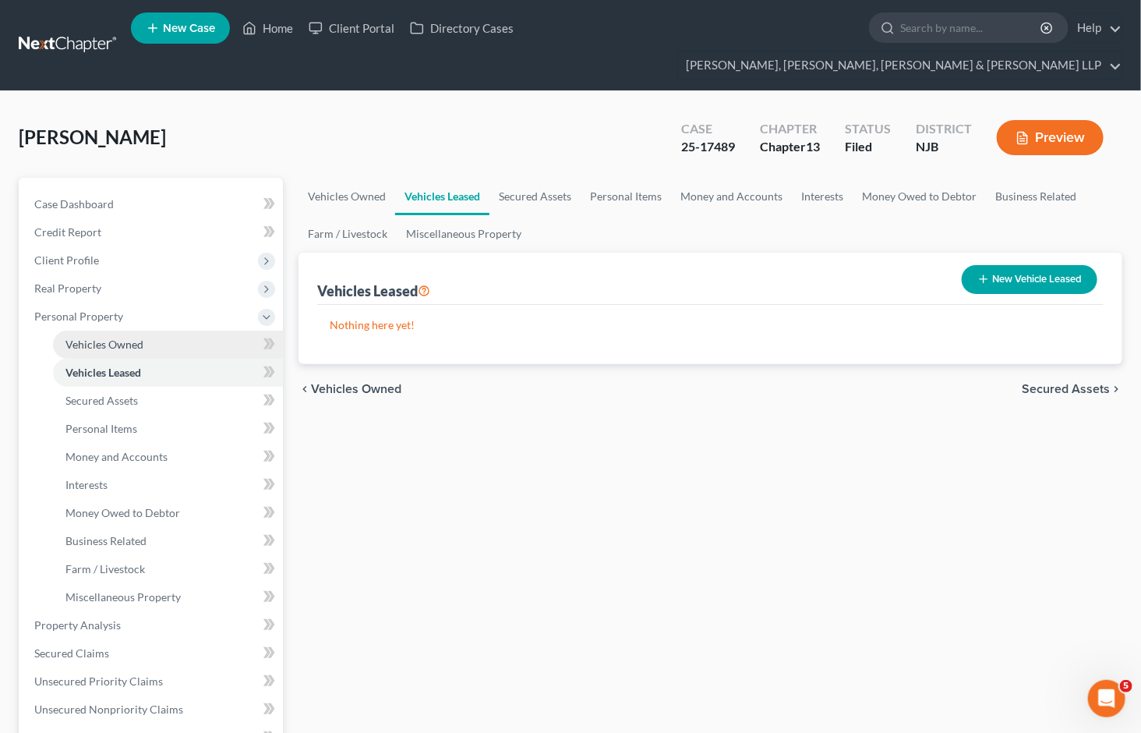
click at [104, 337] on span "Vehicles Owned" at bounding box center [104, 343] width 78 height 13
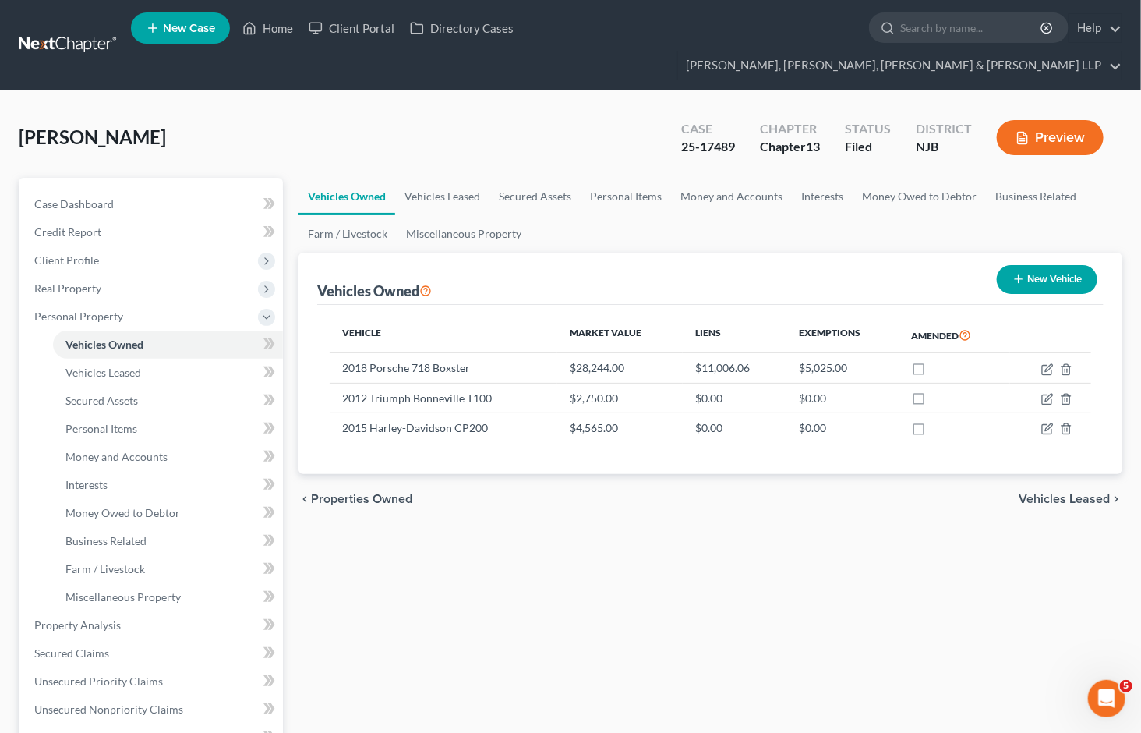
click at [758, 197] on ul "Vehicles Owned Vehicles Leased Secured Assets Personal Items Money and Accounts…" at bounding box center [711, 215] width 824 height 75
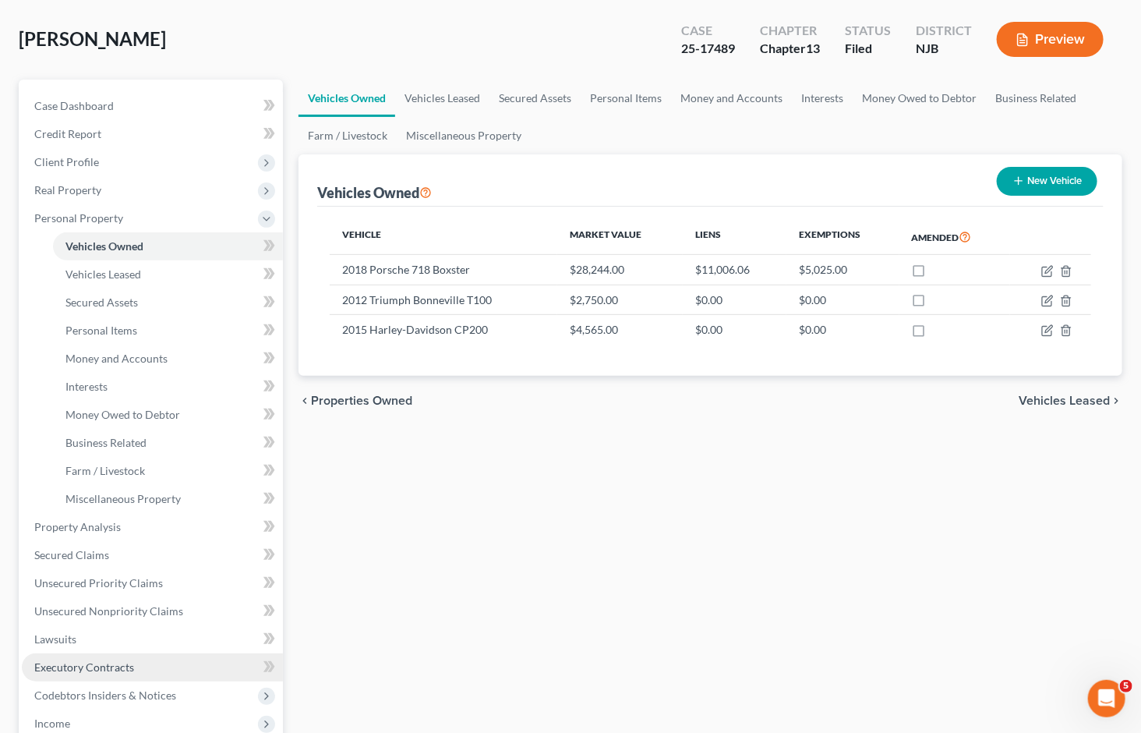
scroll to position [260, 0]
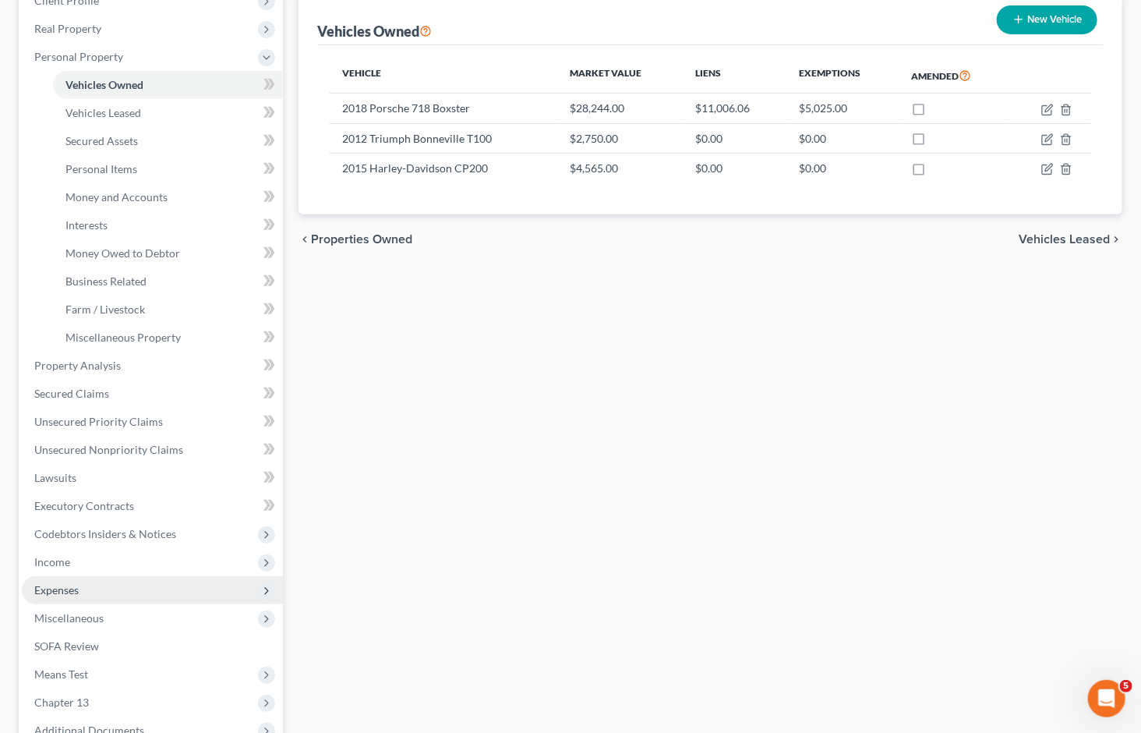
click at [62, 583] on span "Expenses" at bounding box center [56, 589] width 44 height 13
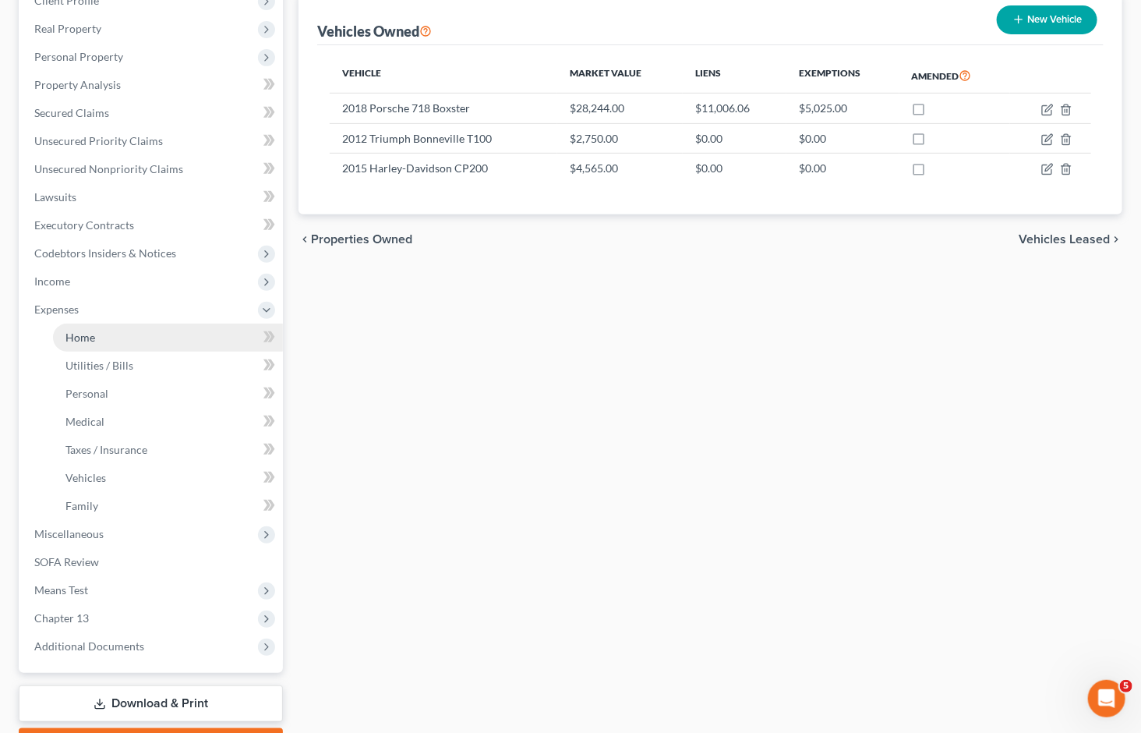
click at [79, 330] on span "Home" at bounding box center [80, 336] width 30 height 13
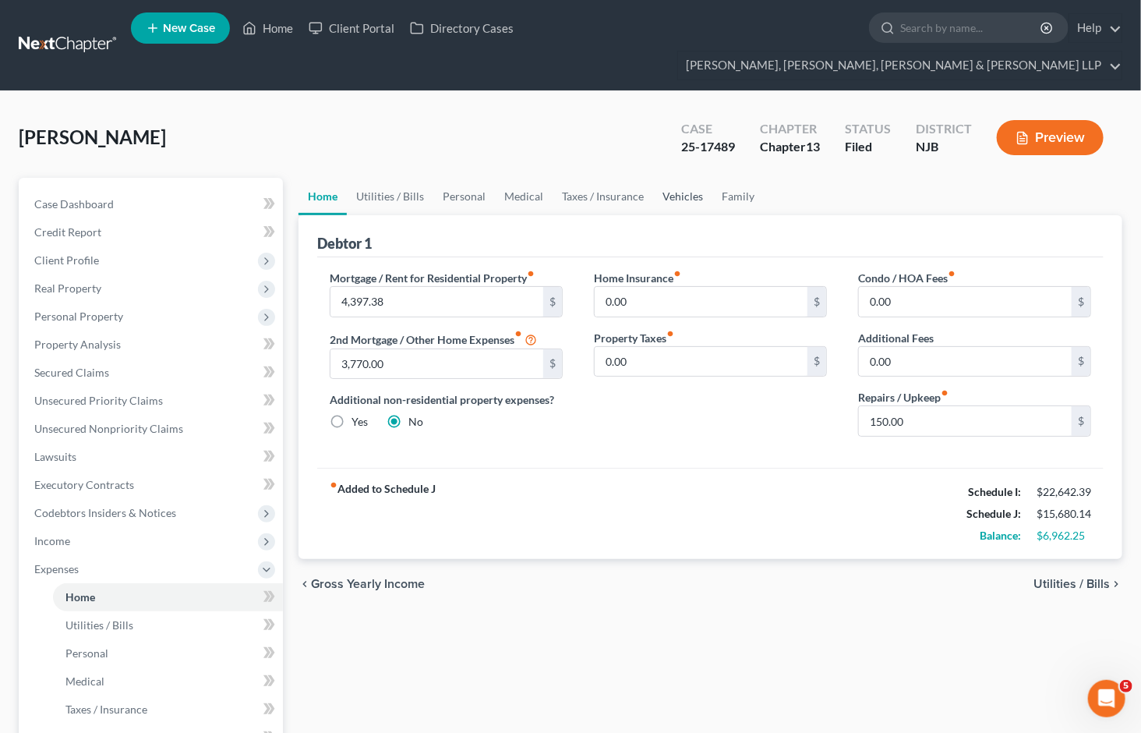
click at [653, 178] on link "Vehicles" at bounding box center [682, 196] width 59 height 37
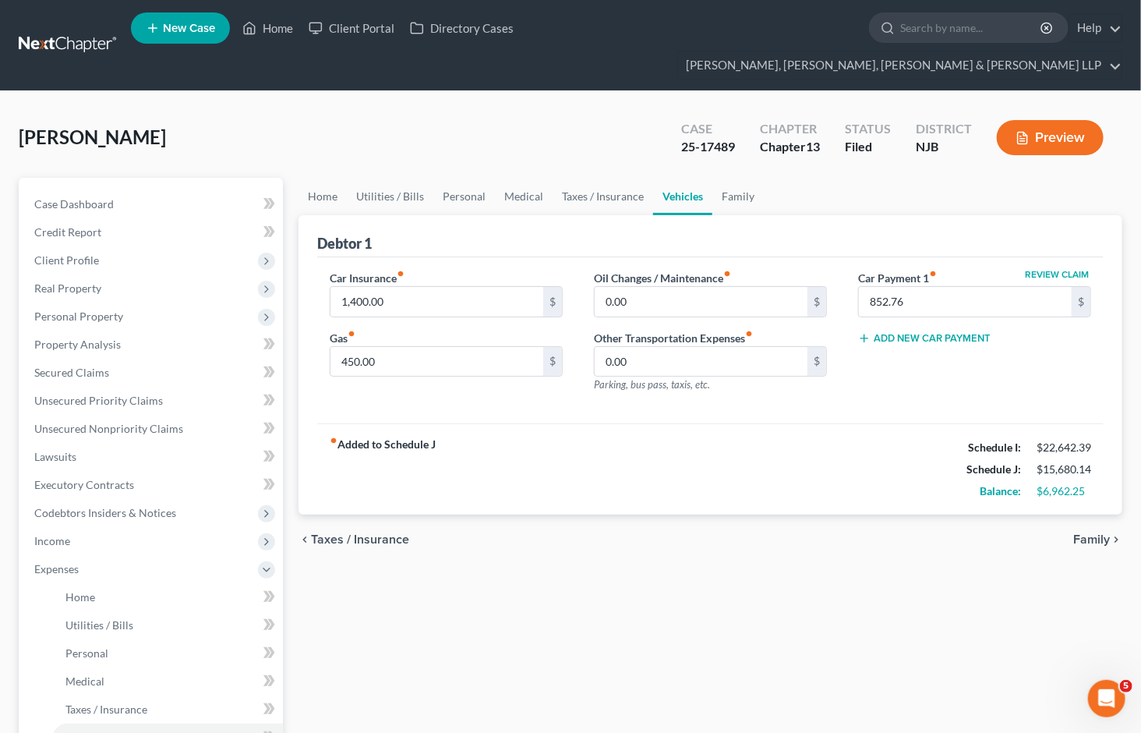
click at [795, 533] on div "chevron_left Taxes / Insurance Family chevron_right" at bounding box center [711, 539] width 824 height 50
click at [729, 178] on link "Family" at bounding box center [737, 196] width 51 height 37
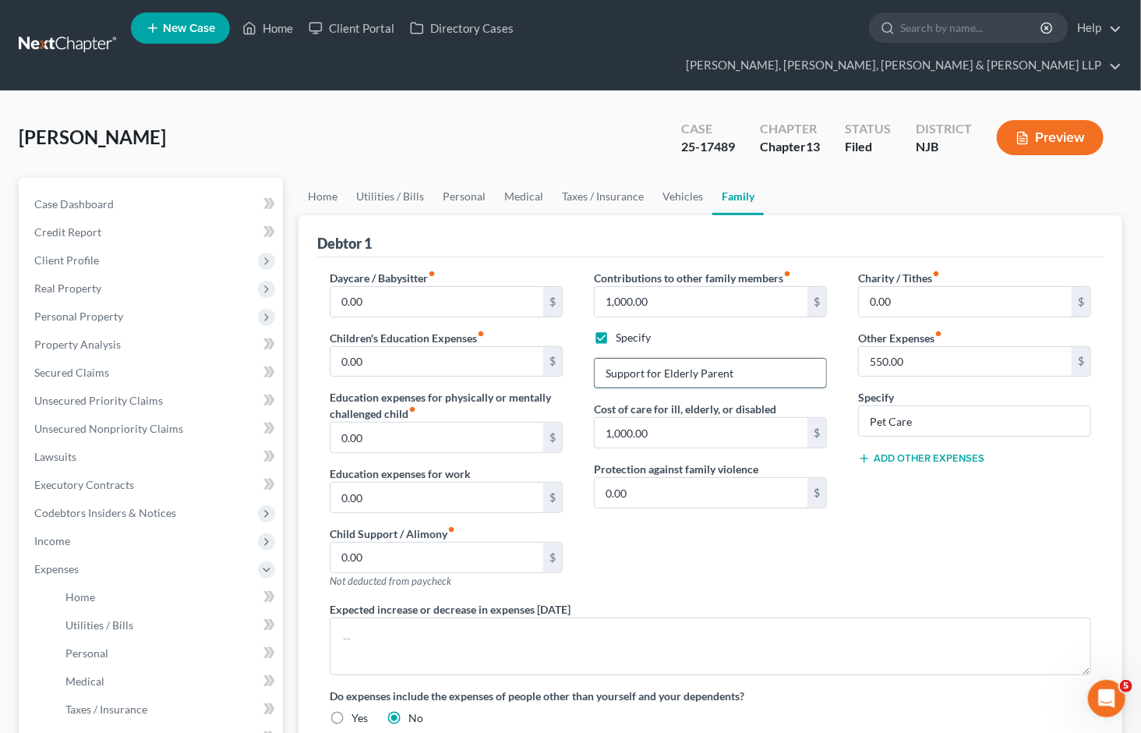
click at [747, 359] on input "Support for Elderly Parent" at bounding box center [710, 374] width 231 height 30
click at [606, 359] on input "Support for Elderly Parent" at bounding box center [710, 374] width 231 height 30
click at [707, 359] on input "Home health aid for Elderly Parent" at bounding box center [710, 374] width 231 height 30
click at [740, 359] on input "Home health aid for elderly Parent" at bounding box center [710, 374] width 231 height 30
type input "Home health aid for elderly parent"
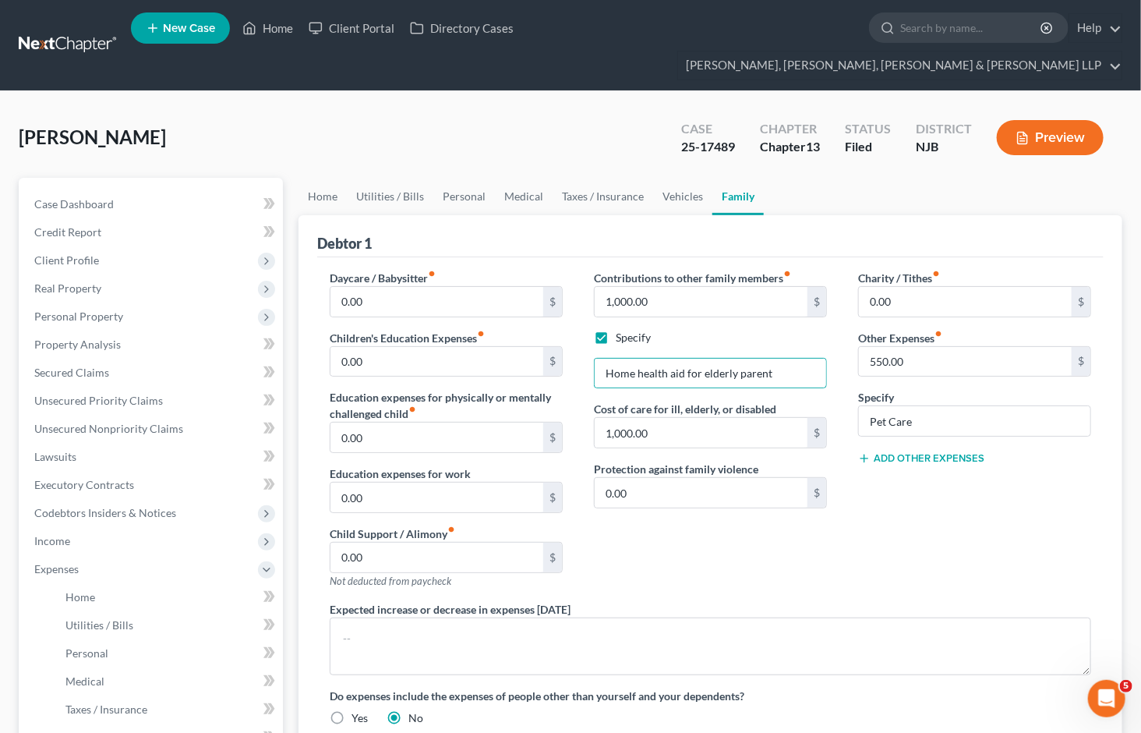
click at [803, 538] on div "Contributions to other family members fiber_manual_record 1,000.00 $ Specify Ho…" at bounding box center [710, 435] width 264 height 331
click at [675, 527] on div "Contributions to other family members fiber_manual_record 1,000.00 $ Specify Ho…" at bounding box center [710, 435] width 264 height 331
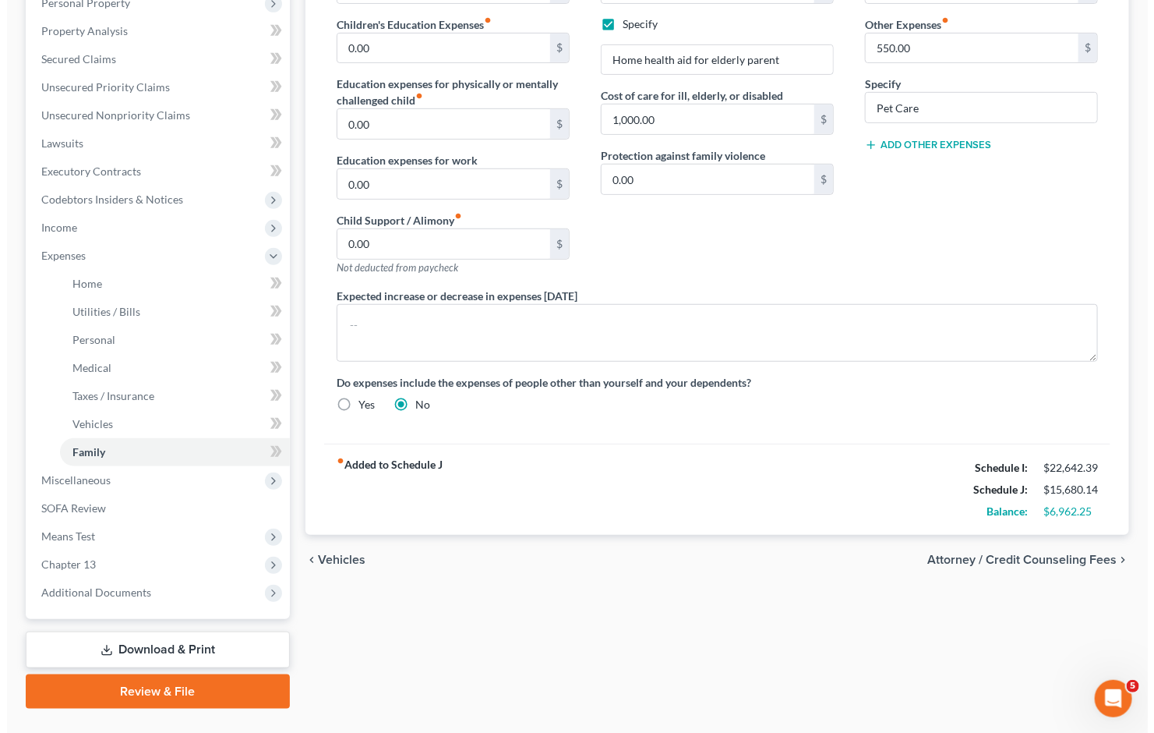
scroll to position [318, 0]
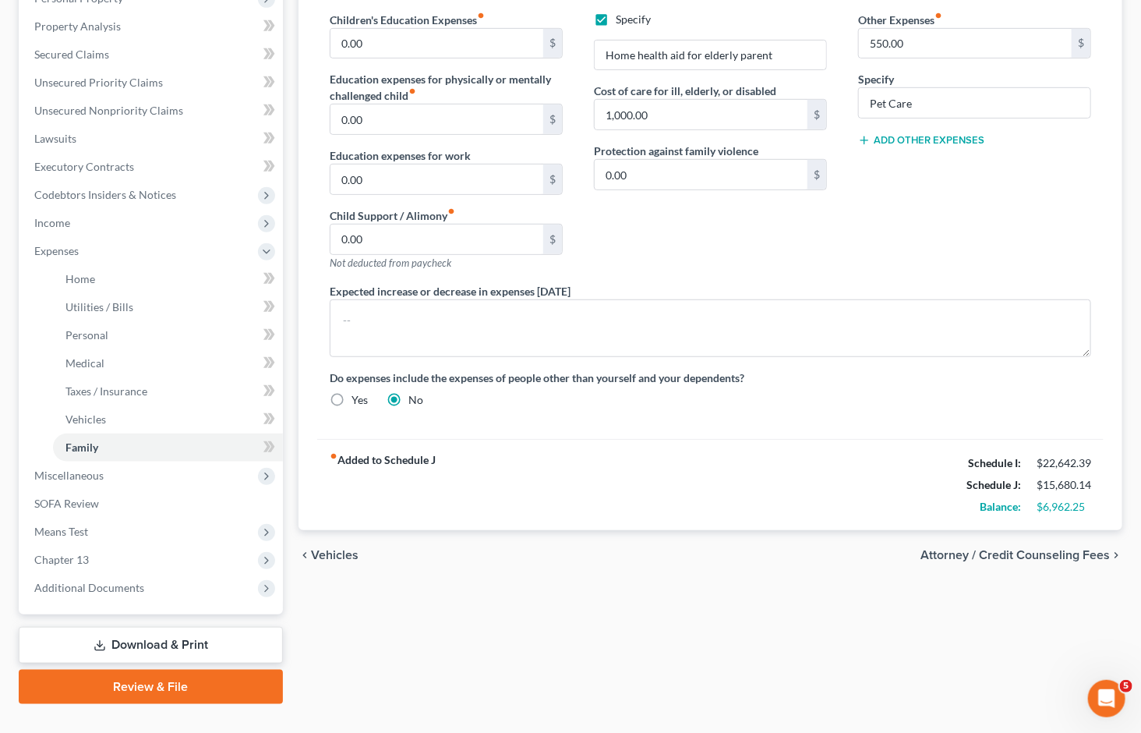
click at [1016, 549] on span "Attorney / Credit Counseling Fees" at bounding box center [1015, 555] width 189 height 12
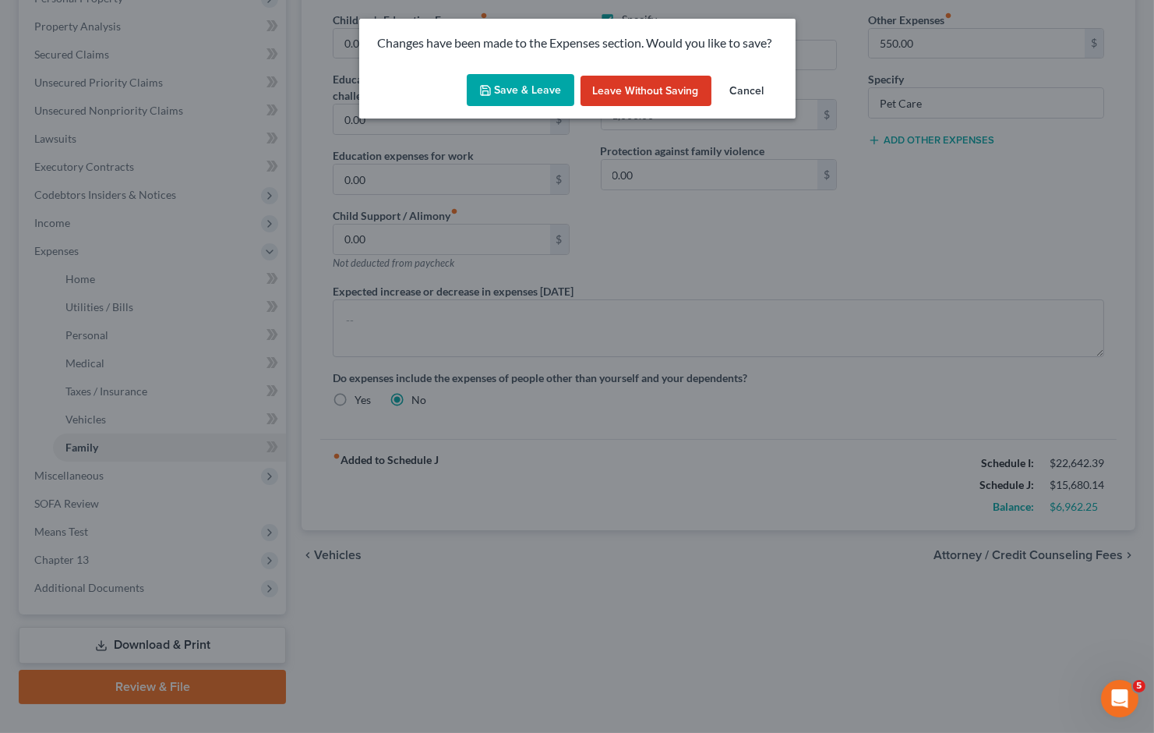
click at [535, 94] on button "Save & Leave" at bounding box center [521, 90] width 108 height 33
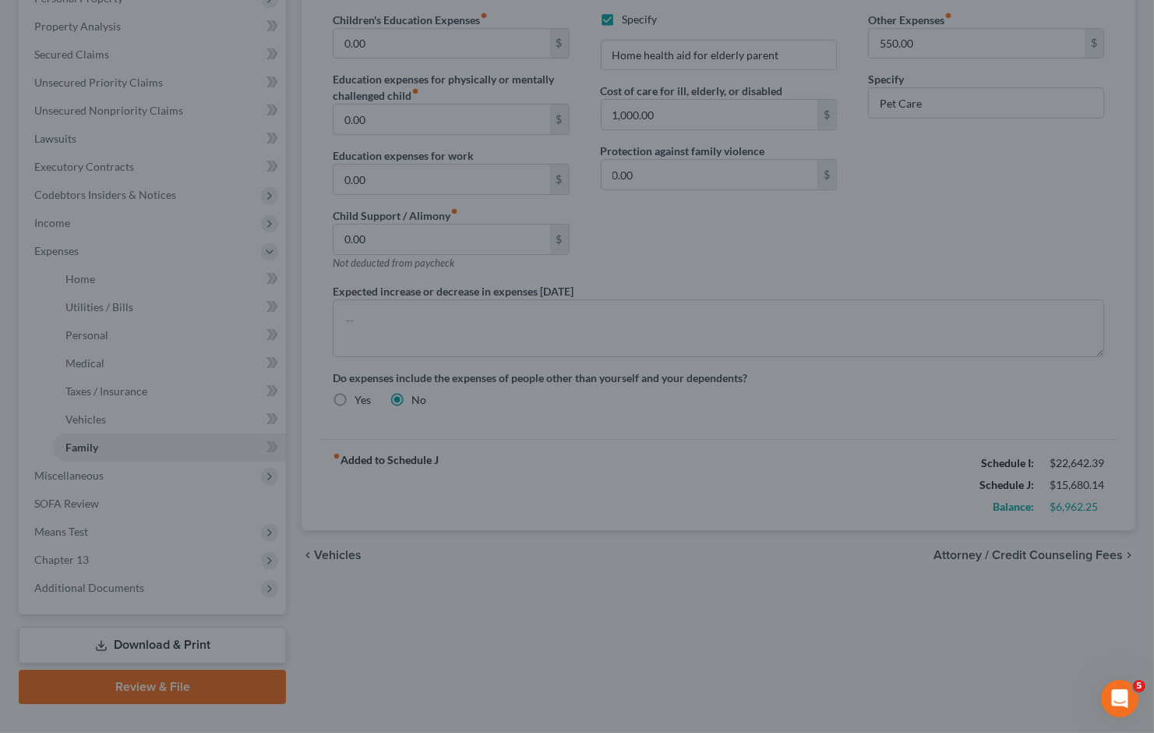
select select "0"
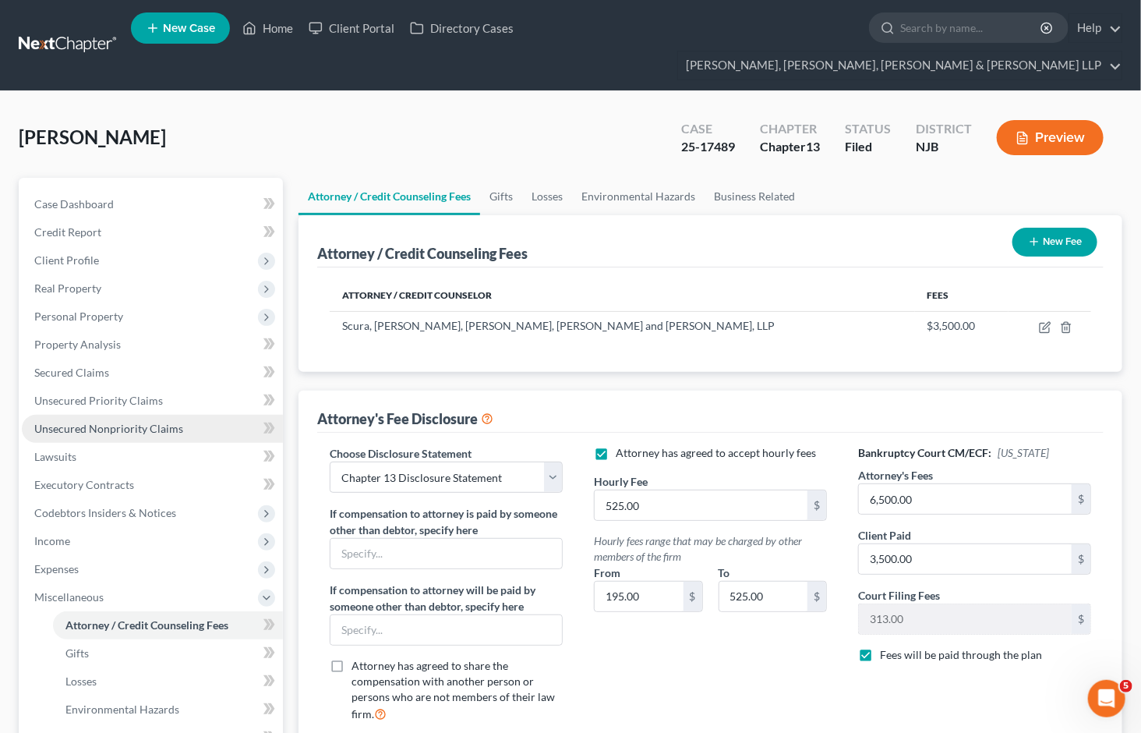
click at [106, 415] on link "Unsecured Nonpriority Claims" at bounding box center [152, 429] width 261 height 28
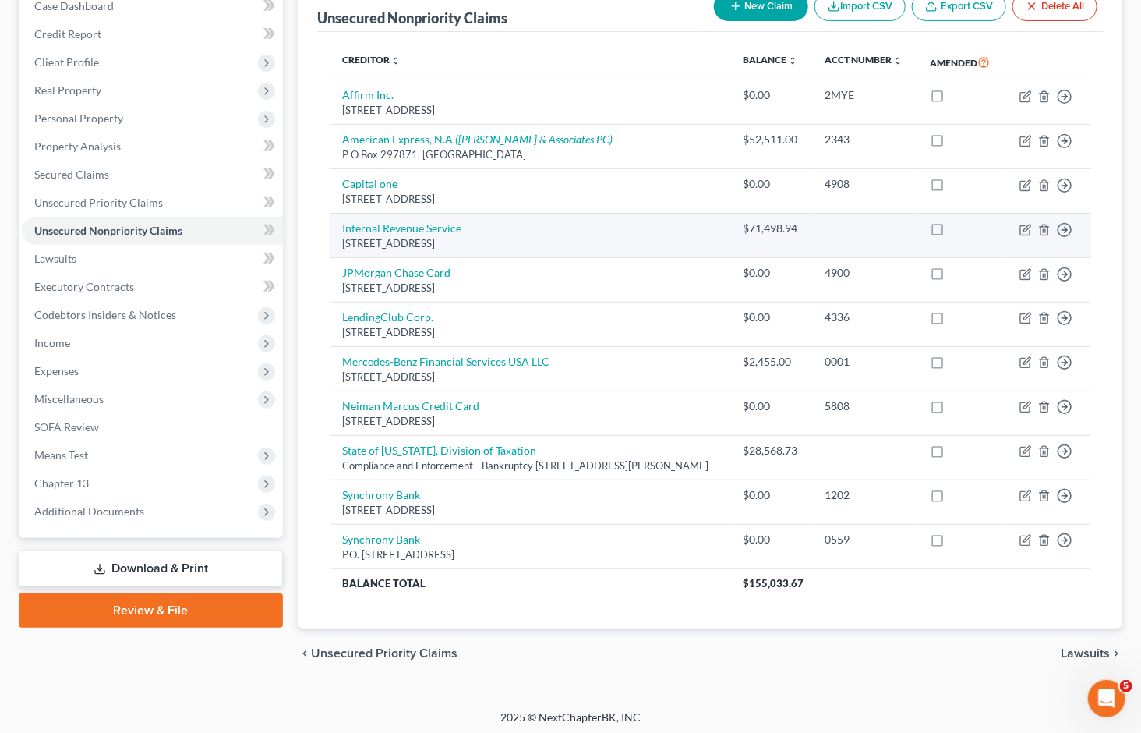
scroll to position [203, 0]
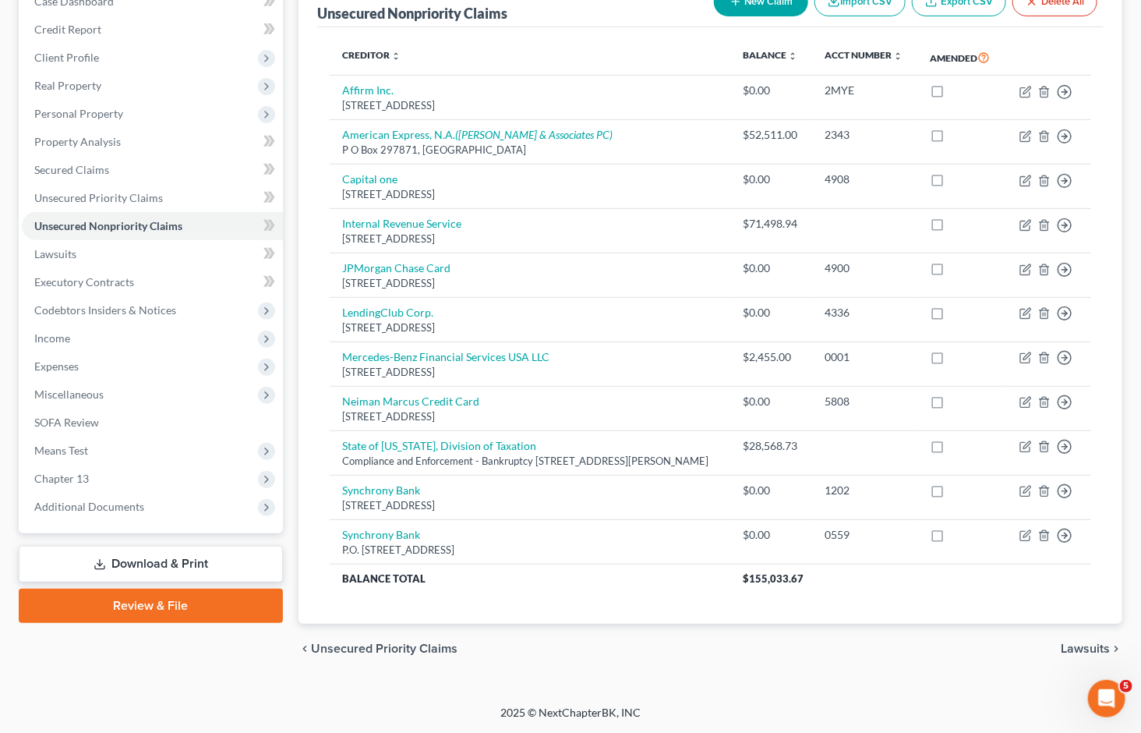
drag, startPoint x: 153, startPoint y: 704, endPoint x: 610, endPoint y: 6, distance: 834.3
click at [154, 705] on div "2025 © NextChapterBK, INC" at bounding box center [570, 719] width 889 height 28
click at [55, 359] on span "Expenses" at bounding box center [56, 365] width 44 height 13
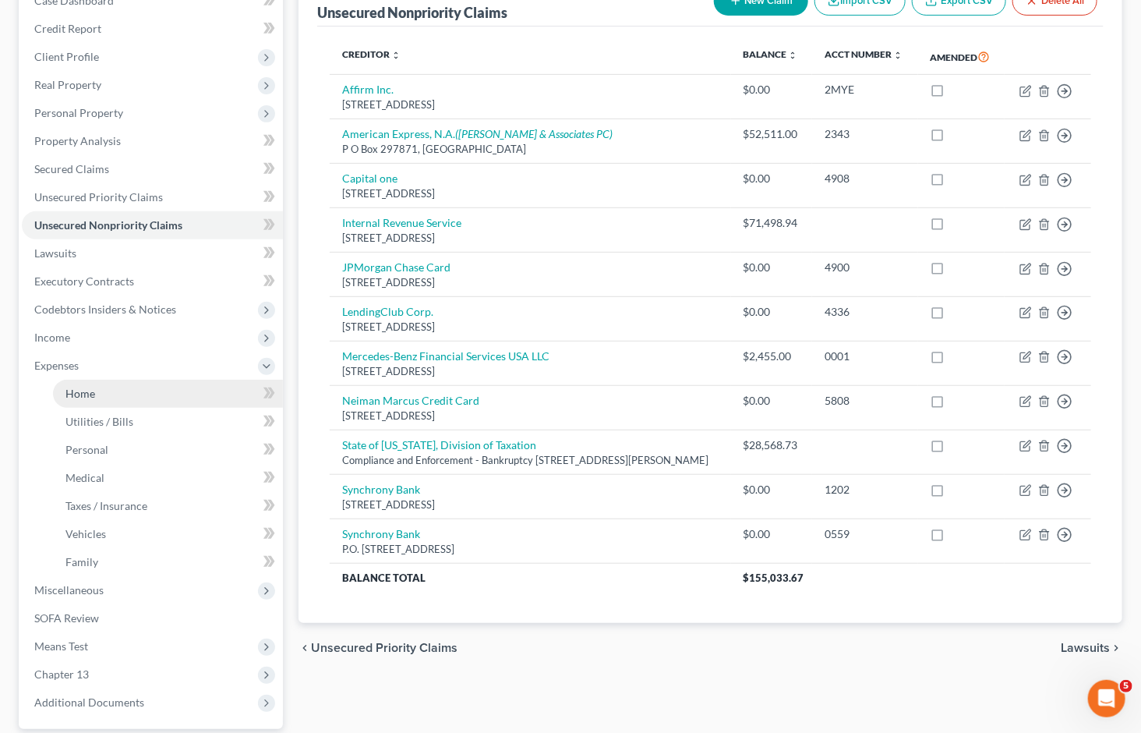
click at [79, 387] on span "Home" at bounding box center [80, 393] width 30 height 13
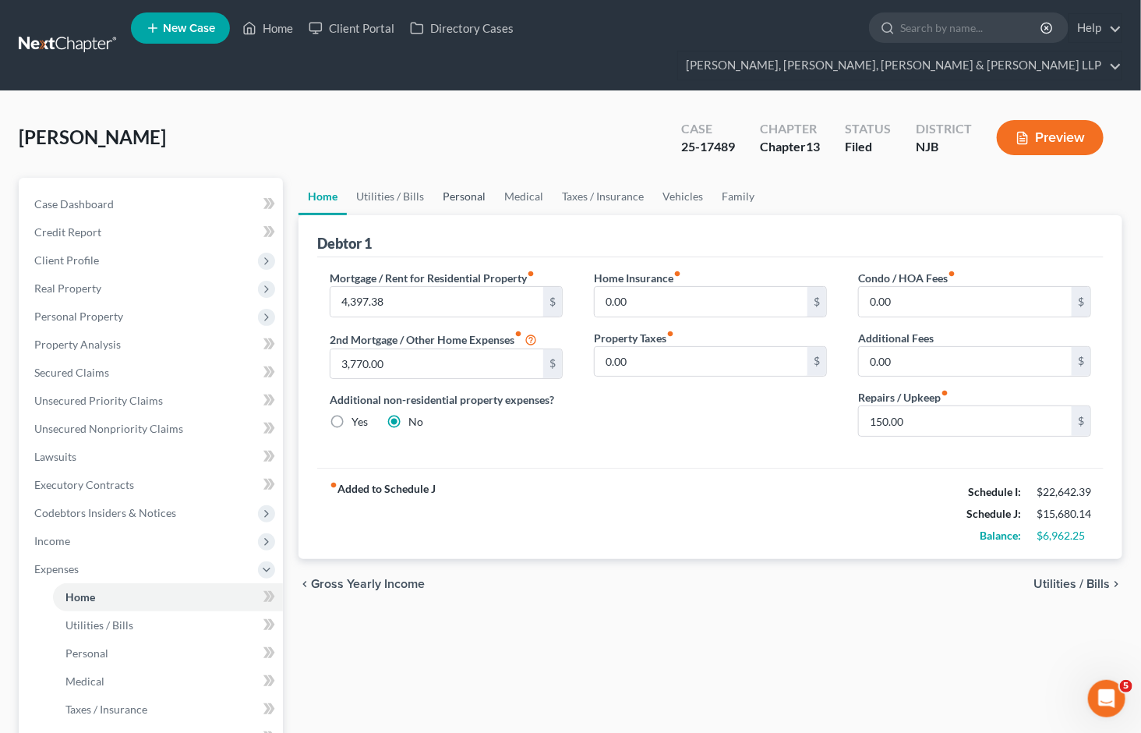
click at [454, 178] on link "Personal" at bounding box center [464, 196] width 62 height 37
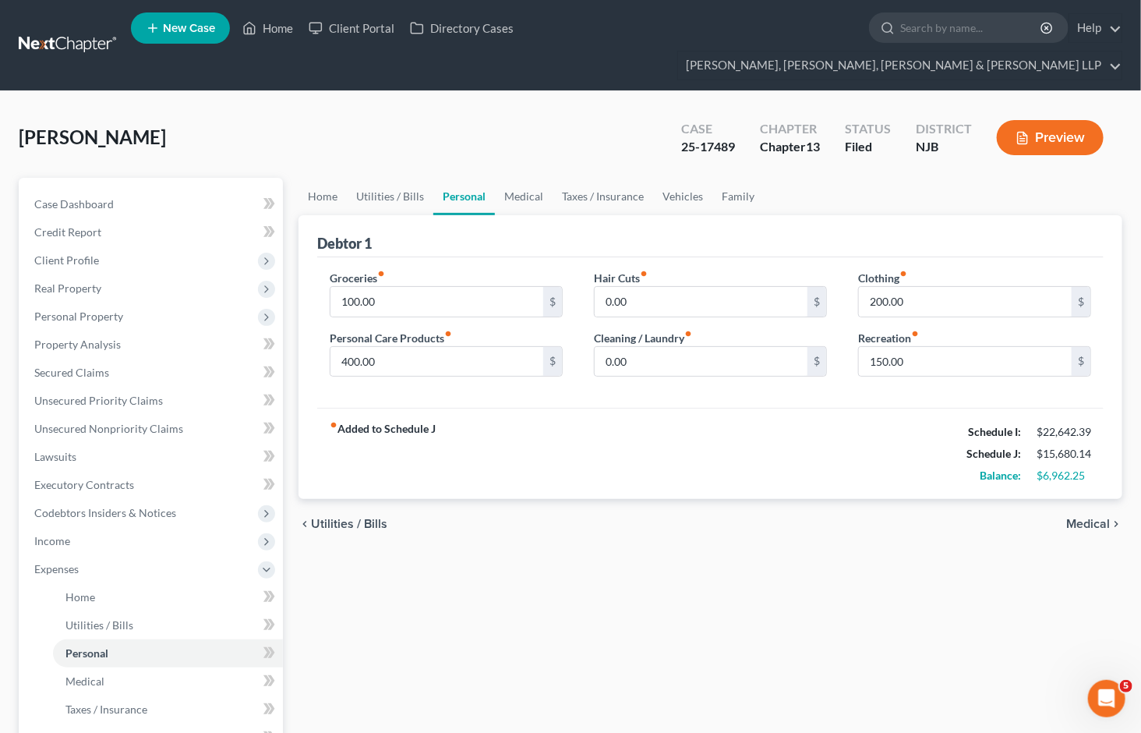
drag, startPoint x: 850, startPoint y: 551, endPoint x: 827, endPoint y: 551, distance: 23.4
click at [850, 551] on div "Home Utilities / Bills Personal Medical Taxes / Insurance Vehicles Family Debto…" at bounding box center [710, 600] width 839 height 844
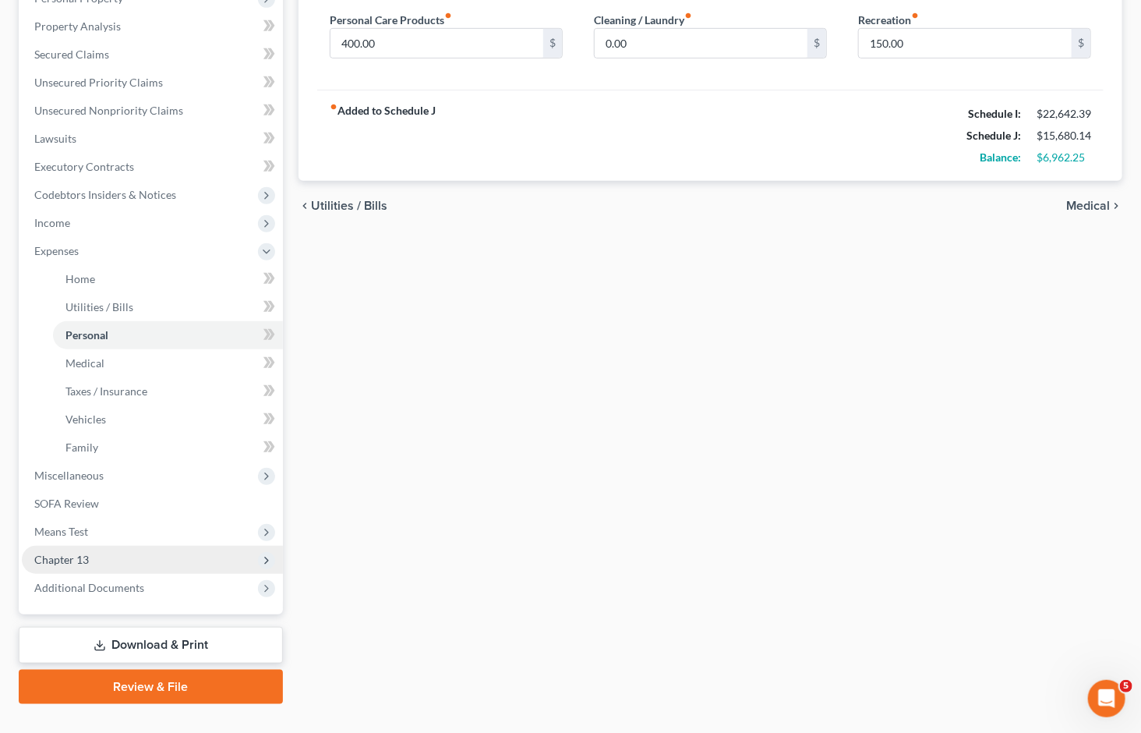
click at [80, 546] on span "Chapter 13" at bounding box center [152, 560] width 261 height 28
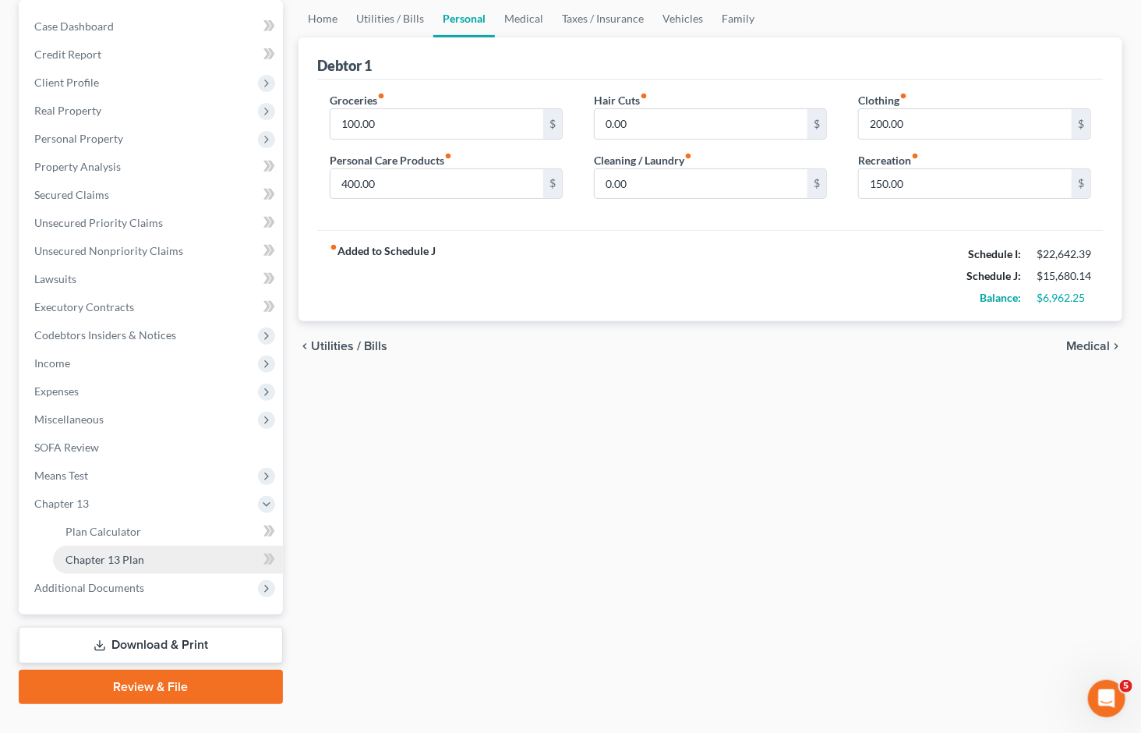
click at [105, 553] on span "Chapter 13 Plan" at bounding box center [104, 559] width 79 height 13
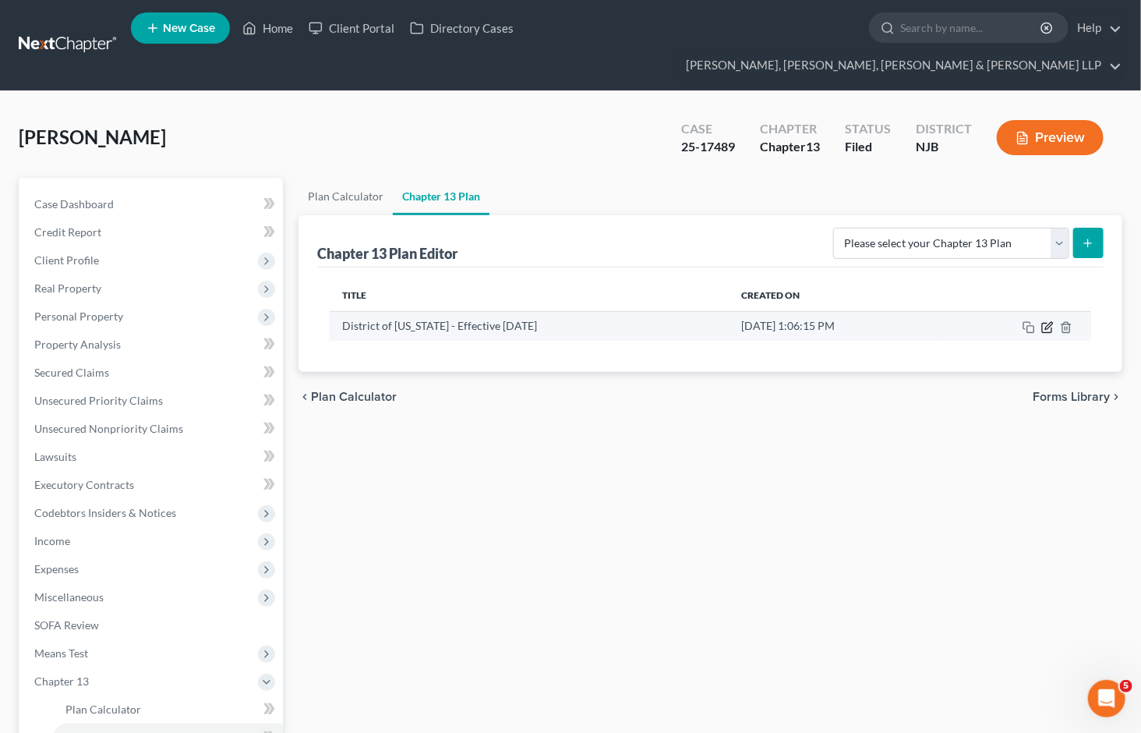
click at [1051, 322] on icon "button" at bounding box center [1048, 325] width 7 height 7
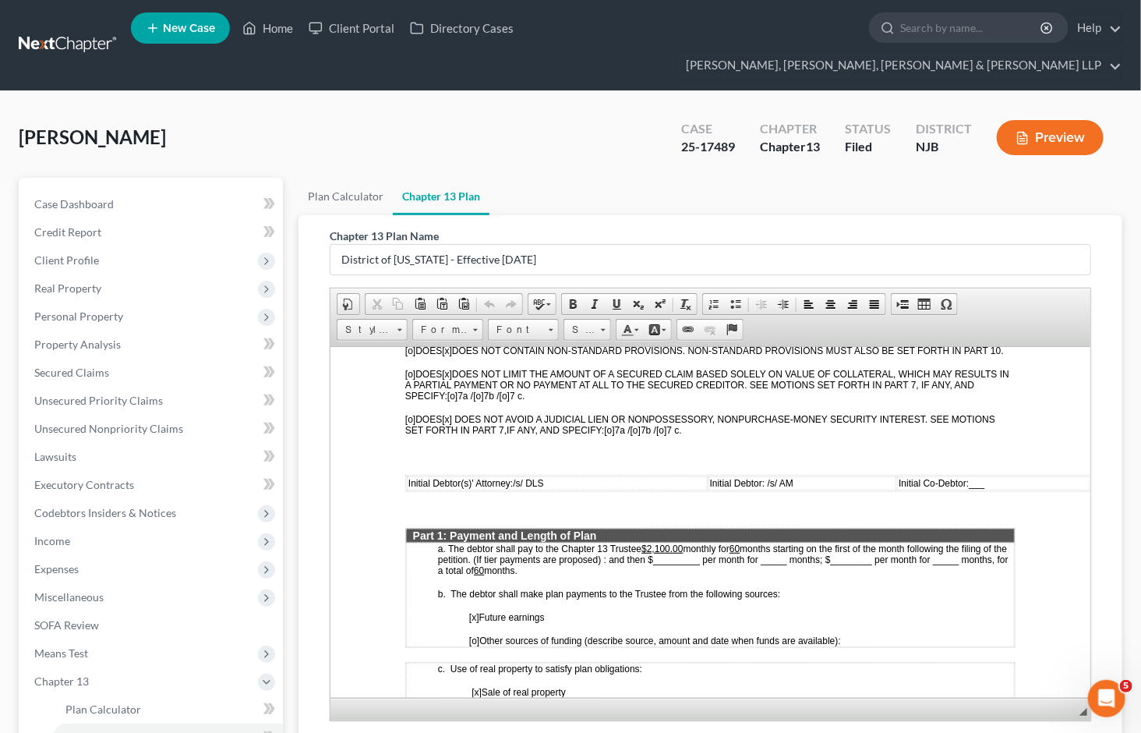
scroll to position [84, 0]
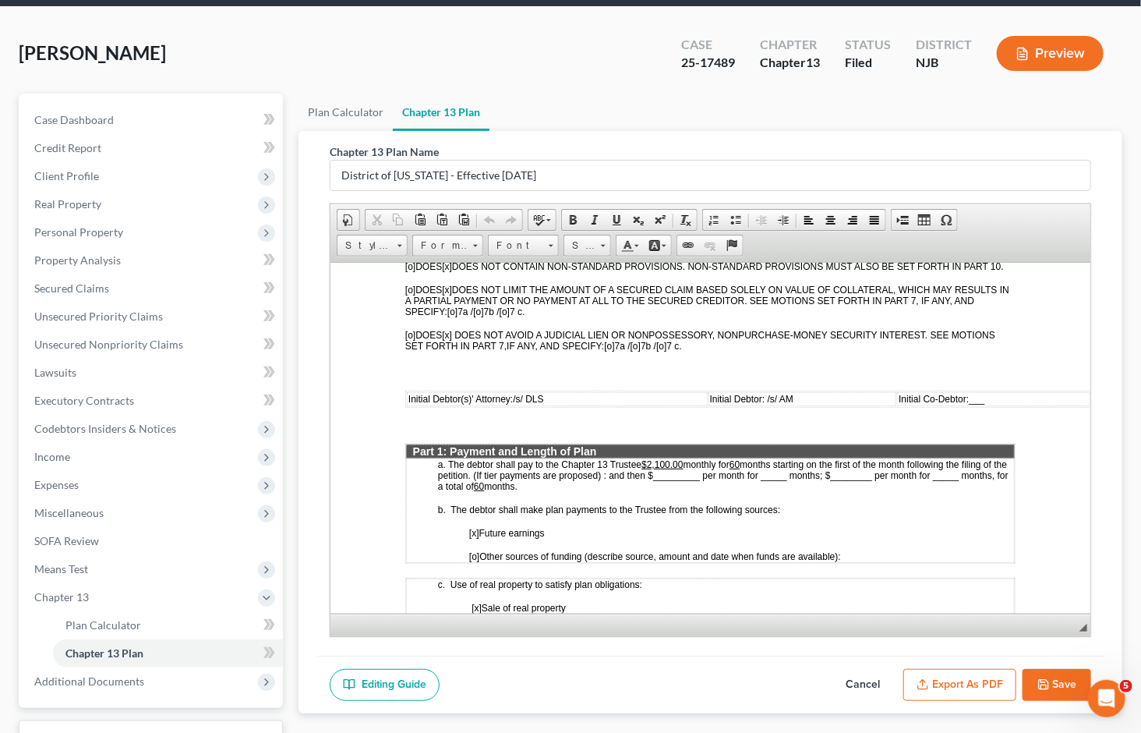
click at [854, 669] on button "Cancel" at bounding box center [863, 685] width 69 height 33
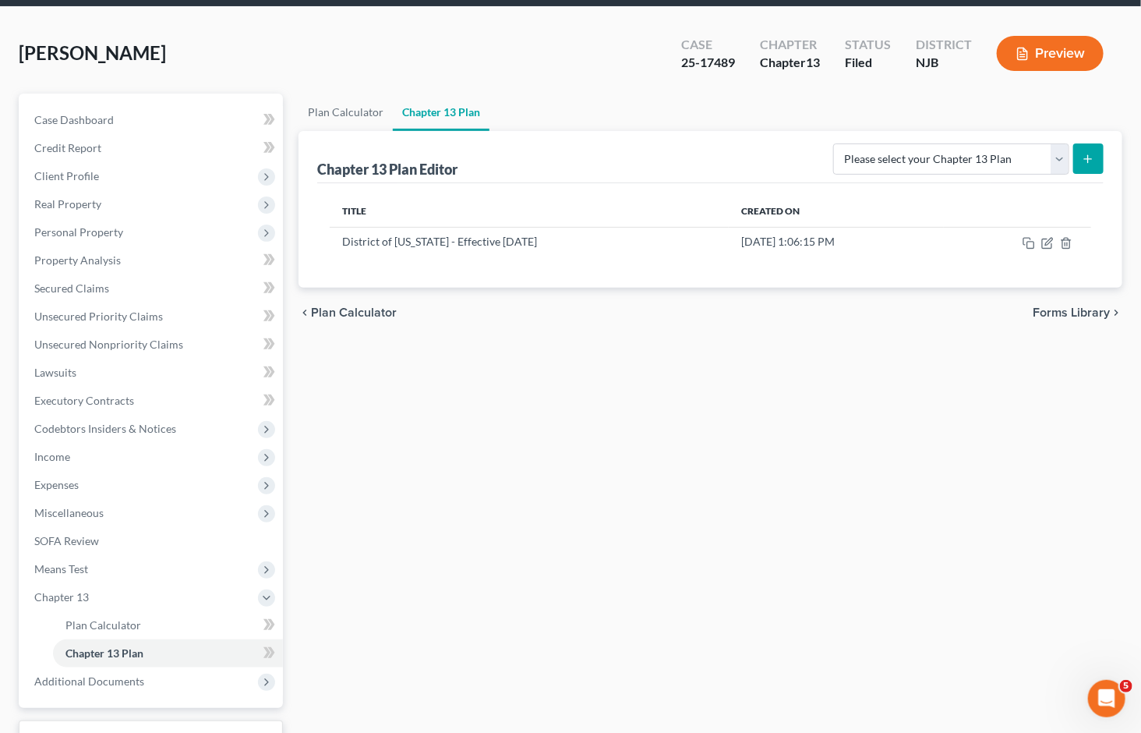
click at [933, 511] on div "Plan Calculator Chapter 13 Plan Chapter 13 Plan Editor Please select your Chapt…" at bounding box center [710, 446] width 839 height 704
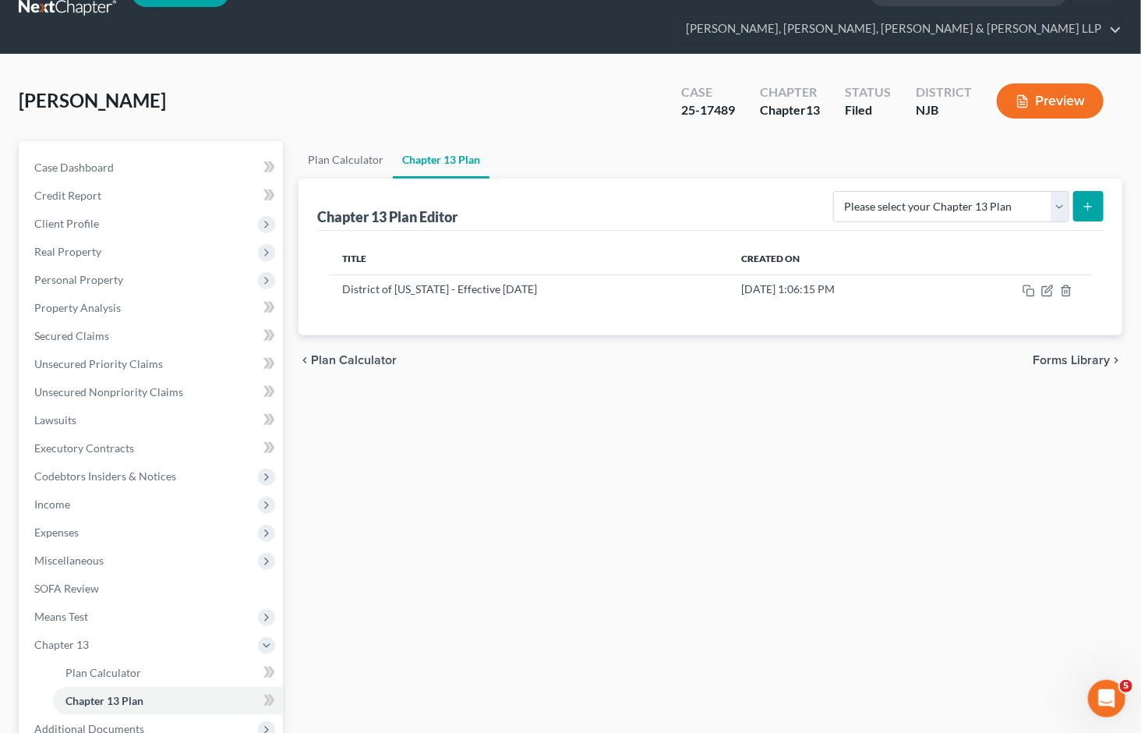
scroll to position [0, 0]
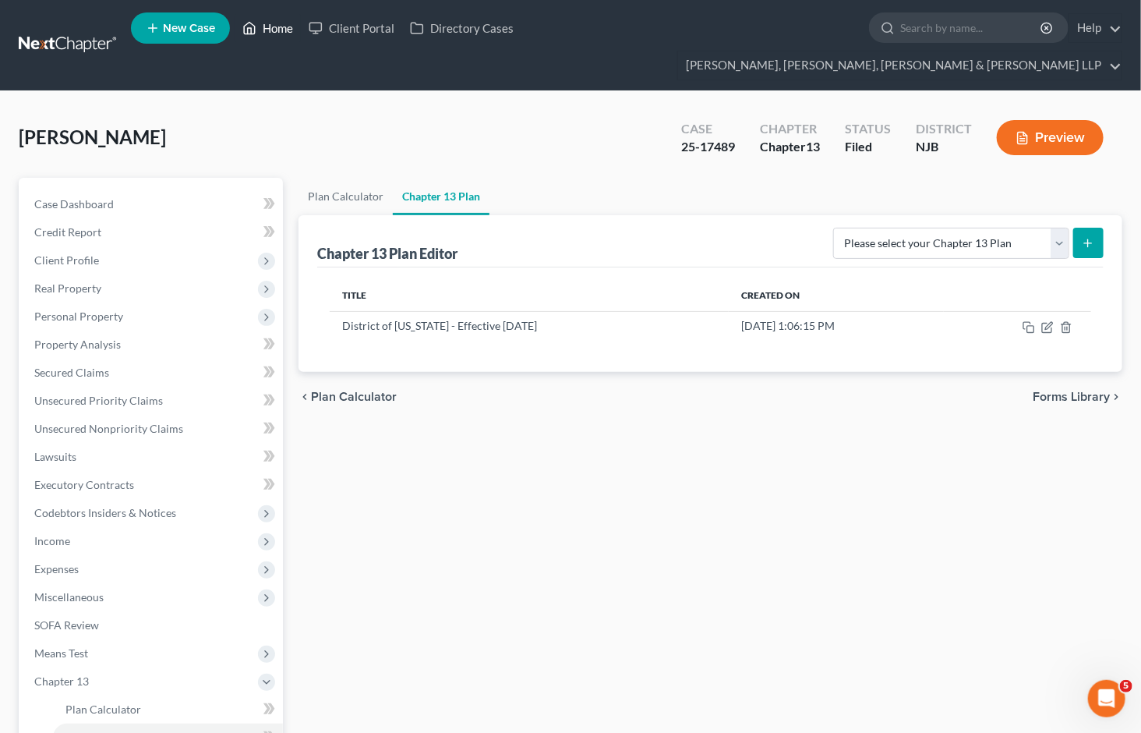
click at [277, 33] on link "Home" at bounding box center [268, 28] width 66 height 28
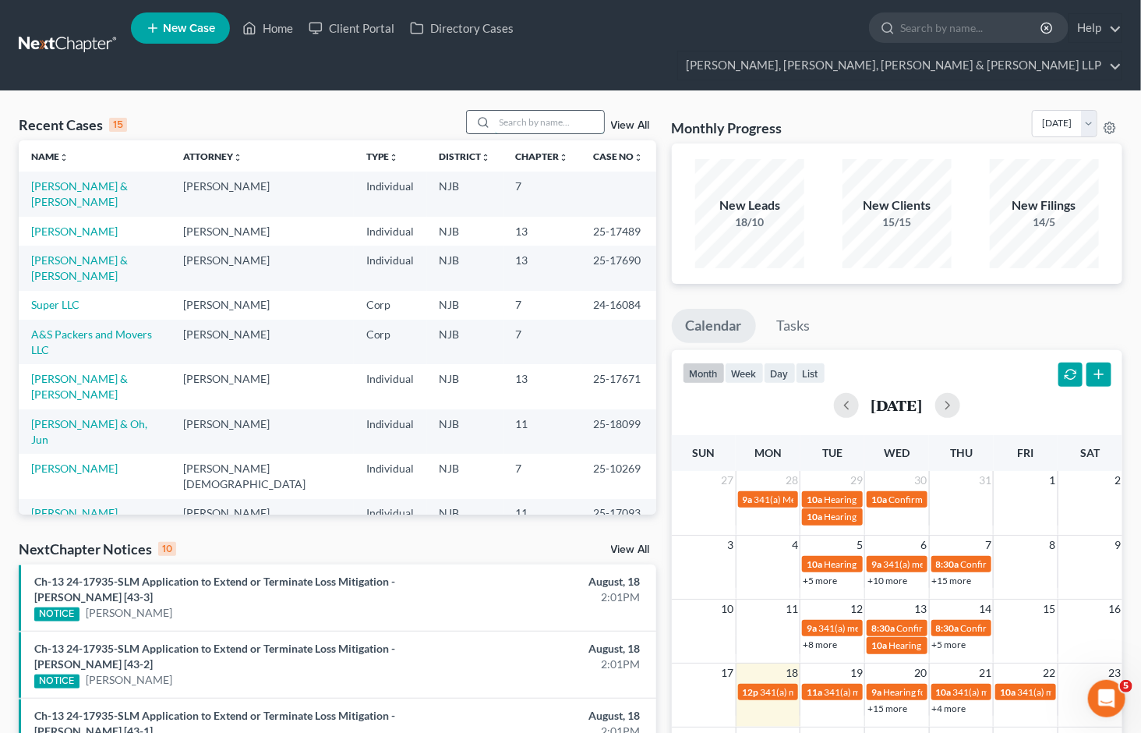
click at [524, 111] on input "search" at bounding box center [549, 122] width 109 height 23
click at [550, 111] on input "search" at bounding box center [549, 122] width 109 height 23
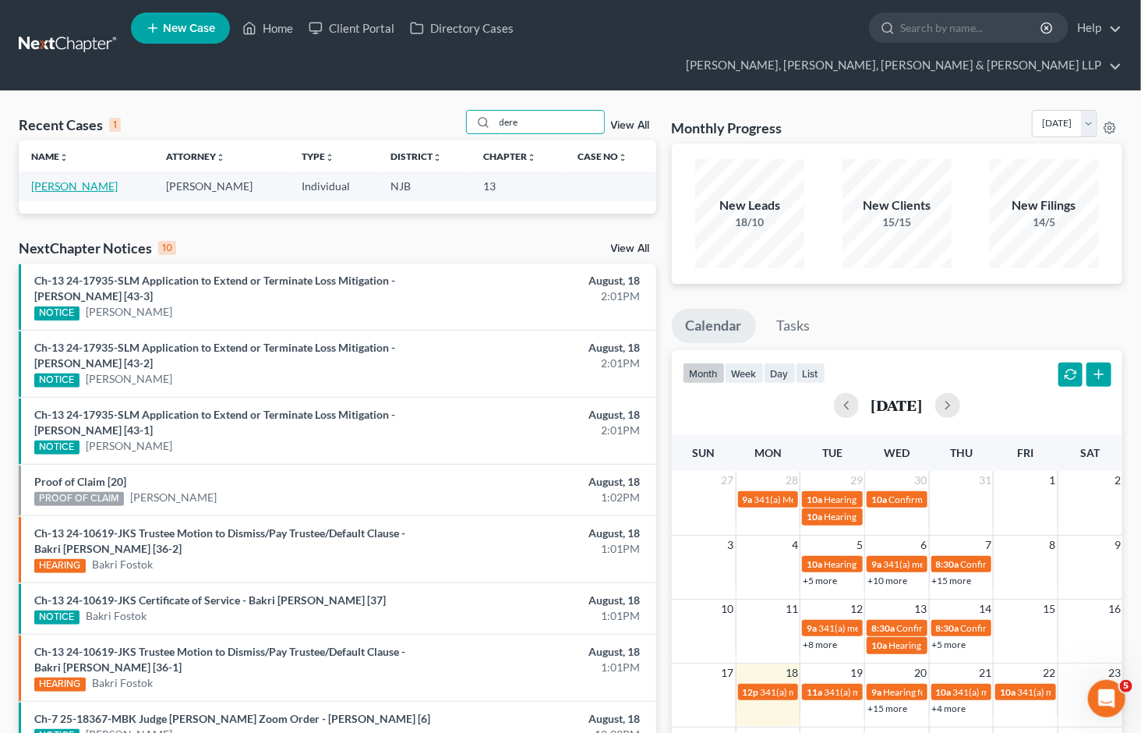
type input "dere"
click at [71, 179] on link "[PERSON_NAME]" at bounding box center [74, 185] width 87 height 13
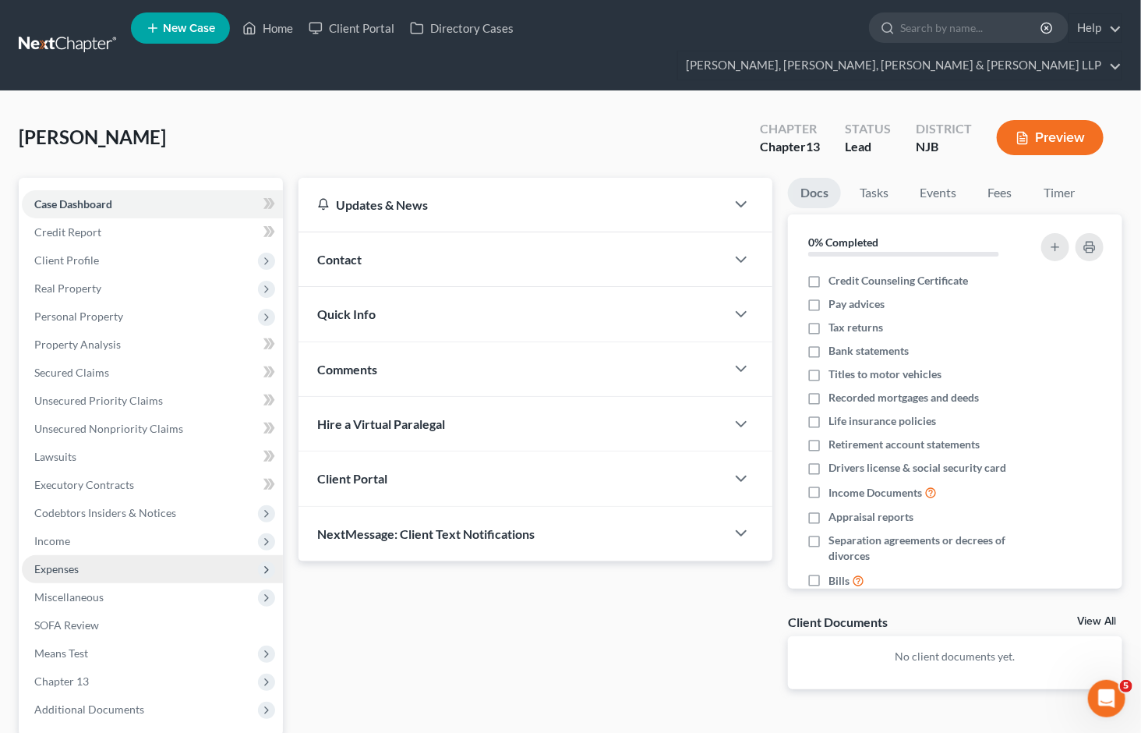
click at [65, 562] on span "Expenses" at bounding box center [56, 568] width 44 height 13
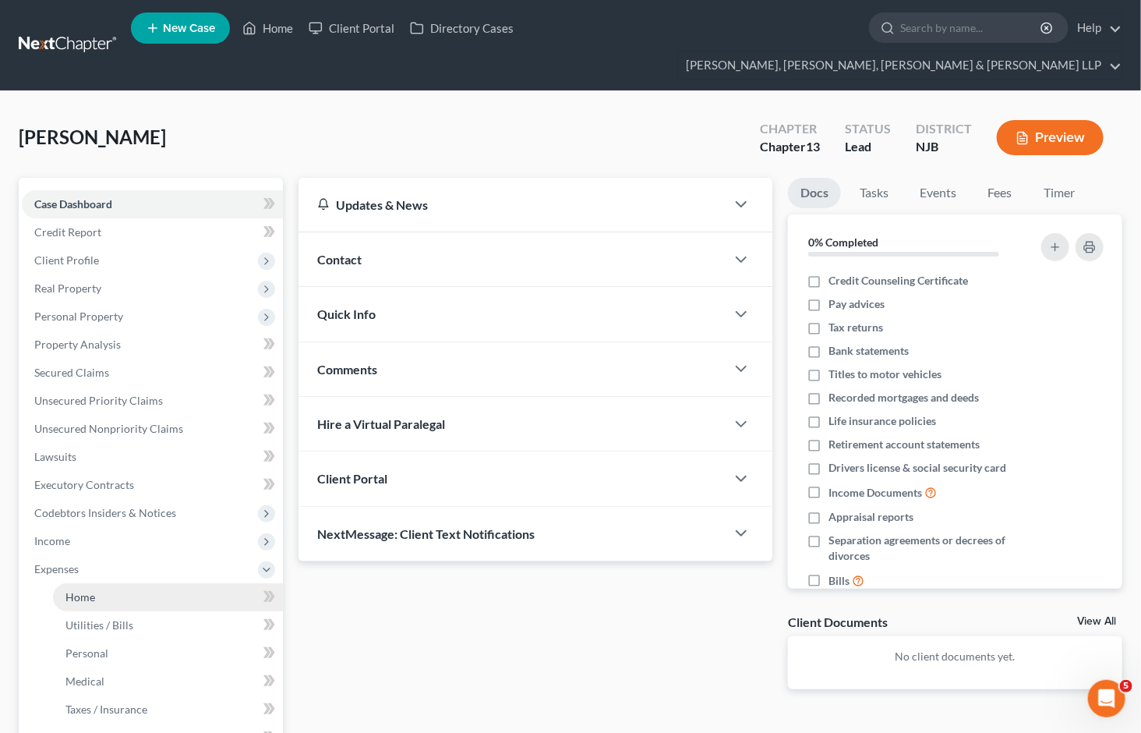
click at [90, 590] on span "Home" at bounding box center [80, 596] width 30 height 13
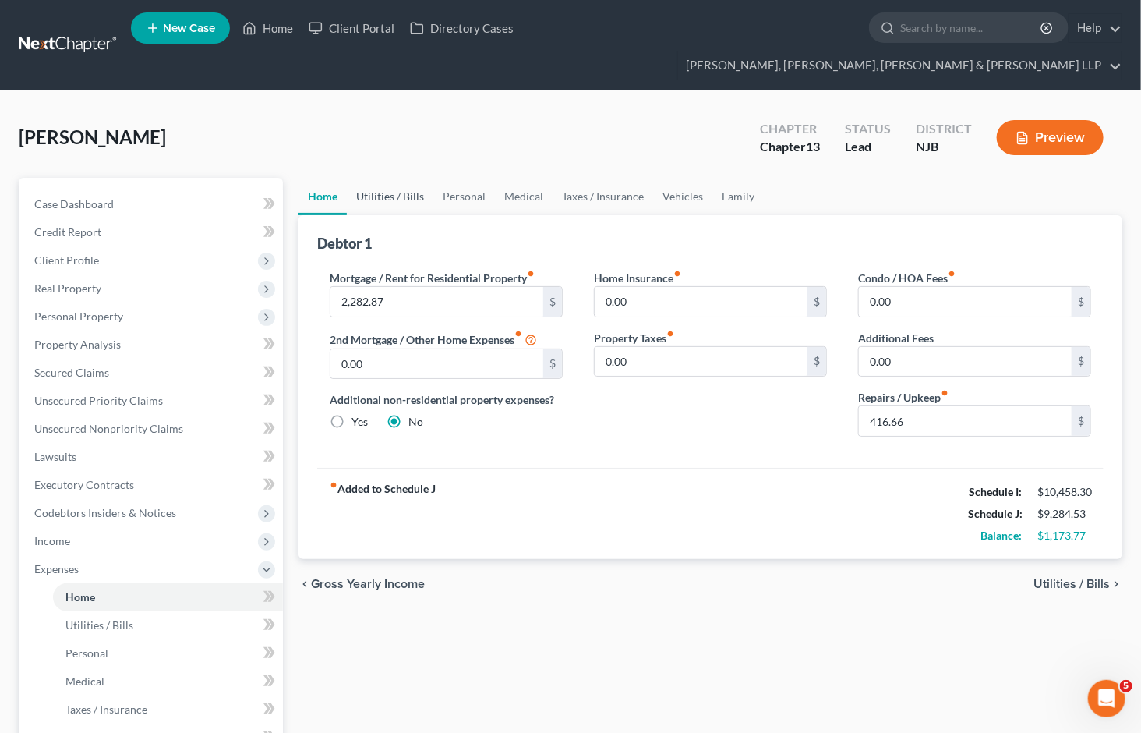
click at [399, 178] on link "Utilities / Bills" at bounding box center [390, 196] width 87 height 37
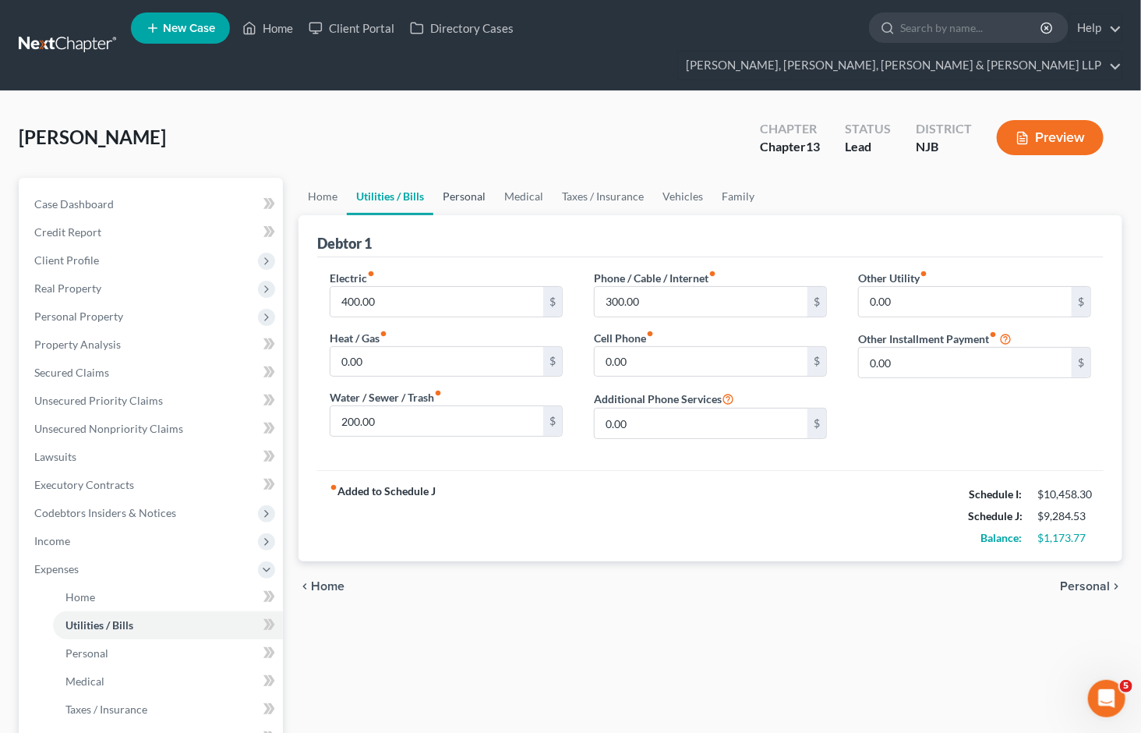
click at [465, 178] on link "Personal" at bounding box center [464, 196] width 62 height 37
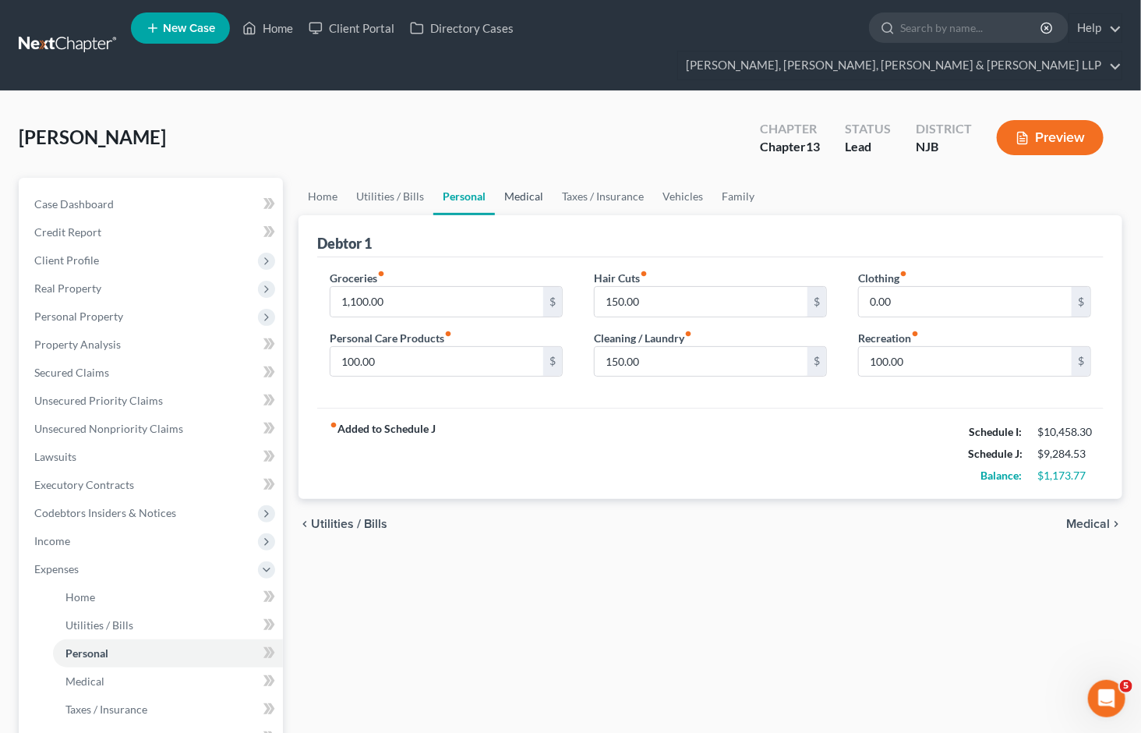
click at [532, 178] on link "Medical" at bounding box center [524, 196] width 58 height 37
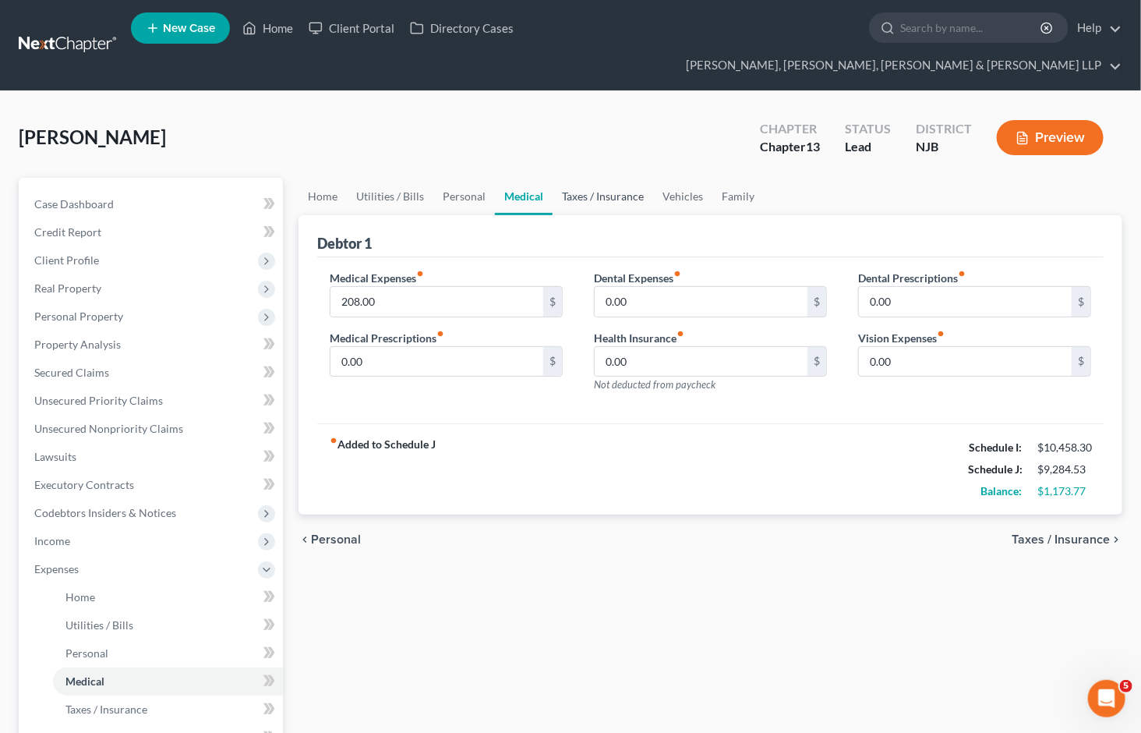
click at [566, 178] on link "Taxes / Insurance" at bounding box center [603, 196] width 101 height 37
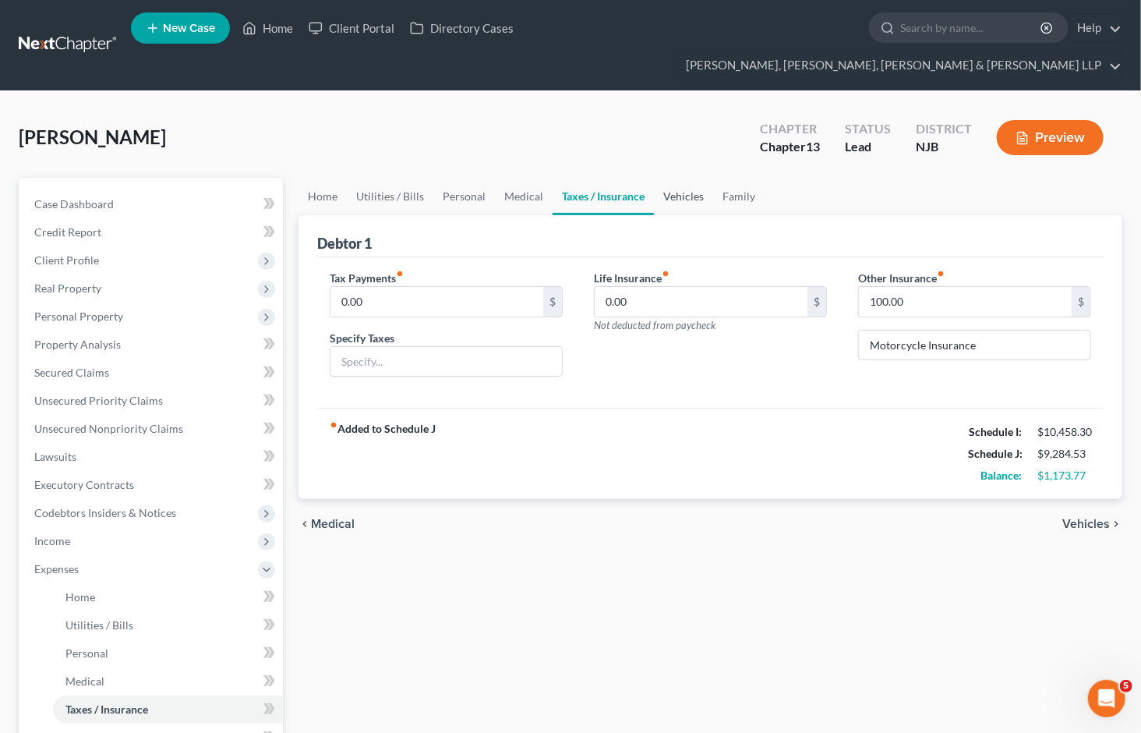
click at [687, 178] on link "Vehicles" at bounding box center [683, 196] width 59 height 37
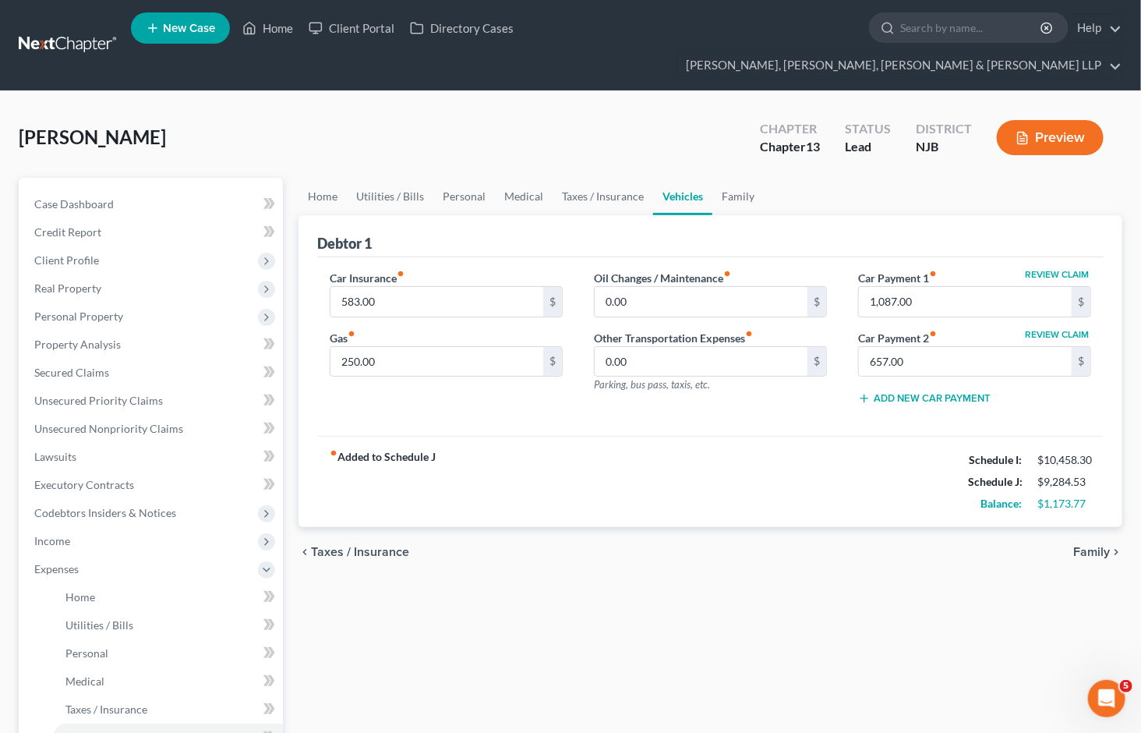
click at [433, 635] on div "Home Utilities / Bills Personal Medical Taxes / Insurance Vehicles Family Debto…" at bounding box center [710, 600] width 839 height 844
click at [75, 309] on span "Personal Property" at bounding box center [78, 315] width 89 height 13
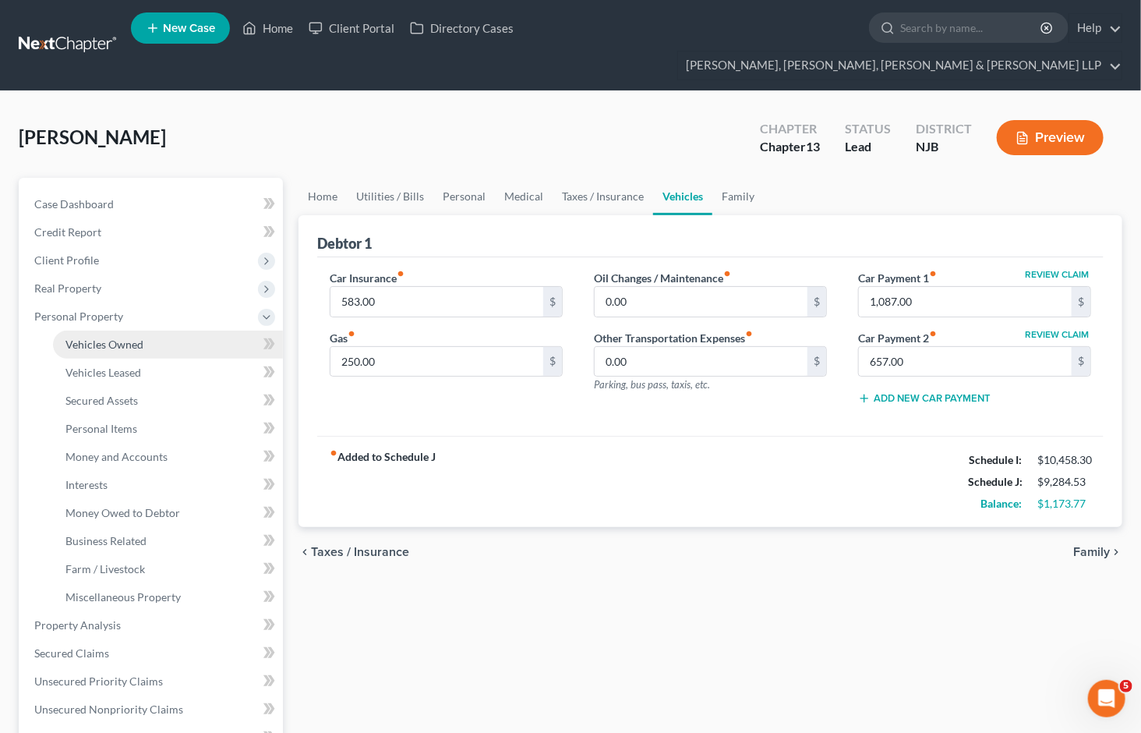
click at [82, 337] on span "Vehicles Owned" at bounding box center [104, 343] width 78 height 13
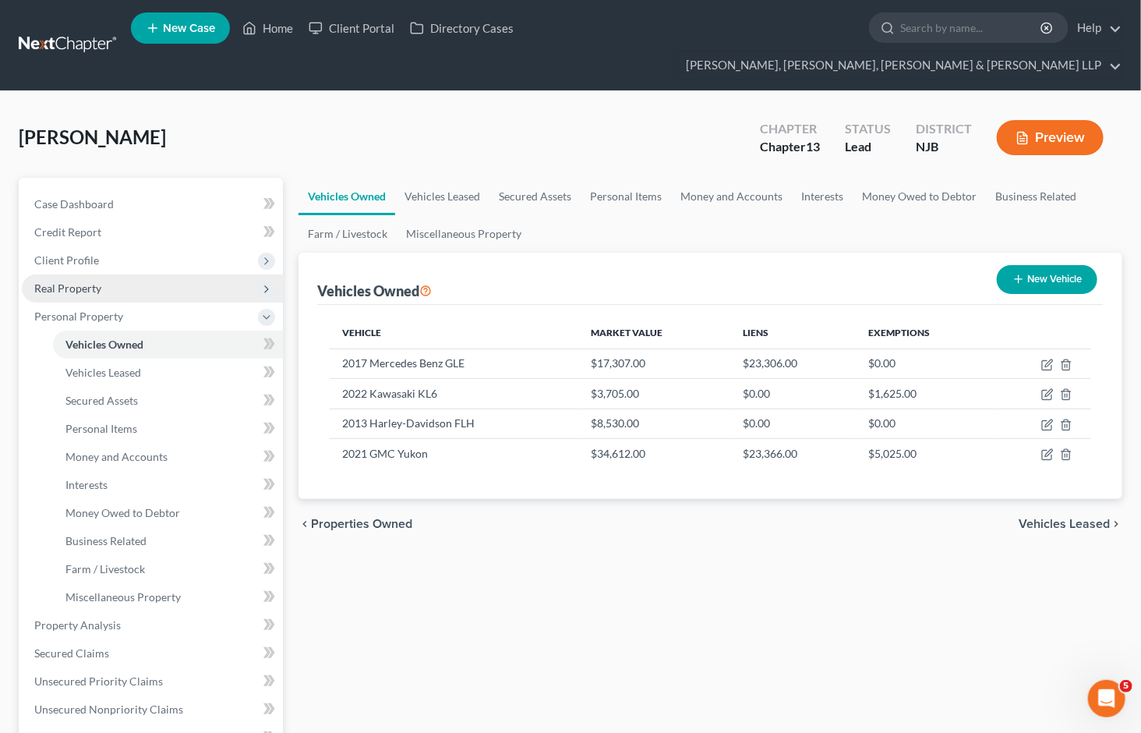
click at [96, 281] on span "Real Property" at bounding box center [67, 287] width 67 height 13
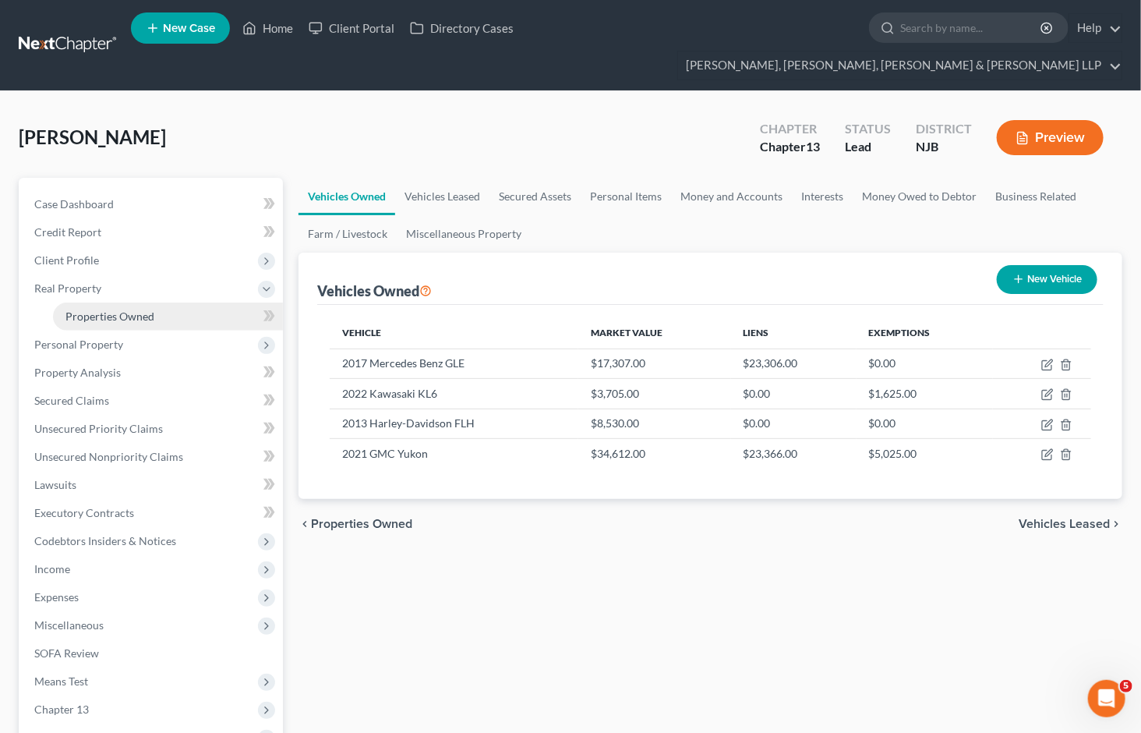
click at [103, 309] on span "Properties Owned" at bounding box center [109, 315] width 89 height 13
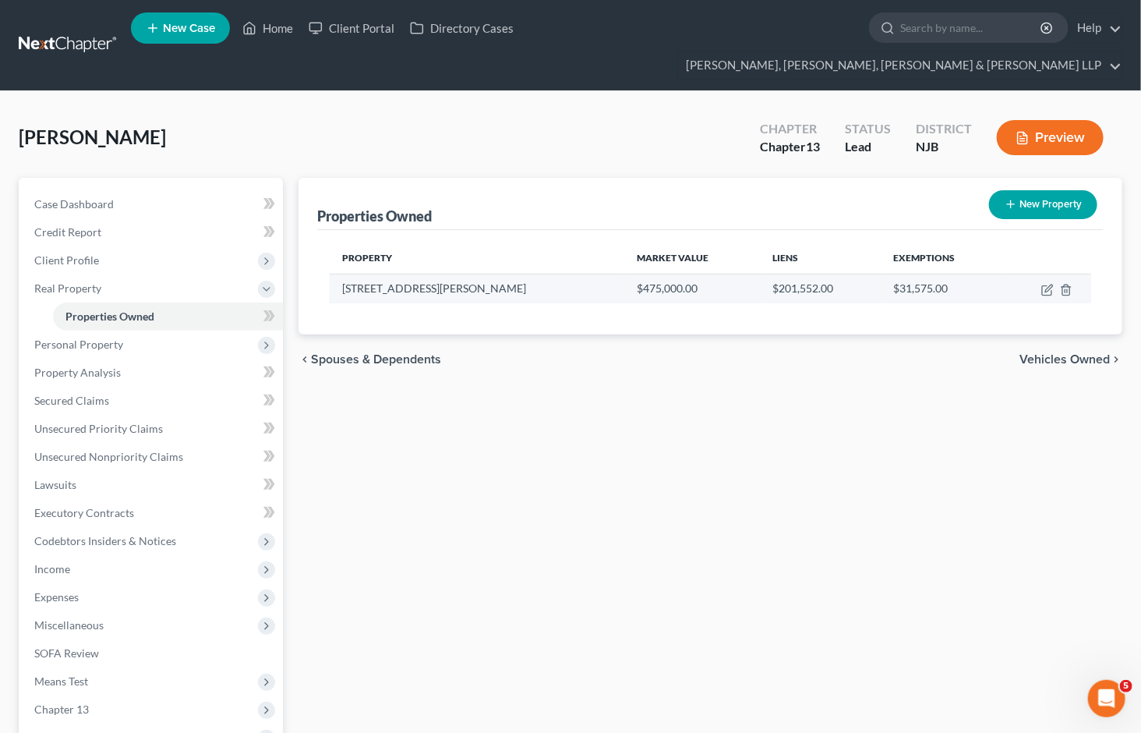
drag, startPoint x: 730, startPoint y: 95, endPoint x: 390, endPoint y: 251, distance: 373.2
click at [730, 110] on div "[PERSON_NAME] Upgraded Chapter Chapter 13 Status [GEOGRAPHIC_DATA] [GEOGRAPHIC_…" at bounding box center [571, 144] width 1104 height 68
click at [66, 253] on span "Client Profile" at bounding box center [66, 259] width 65 height 13
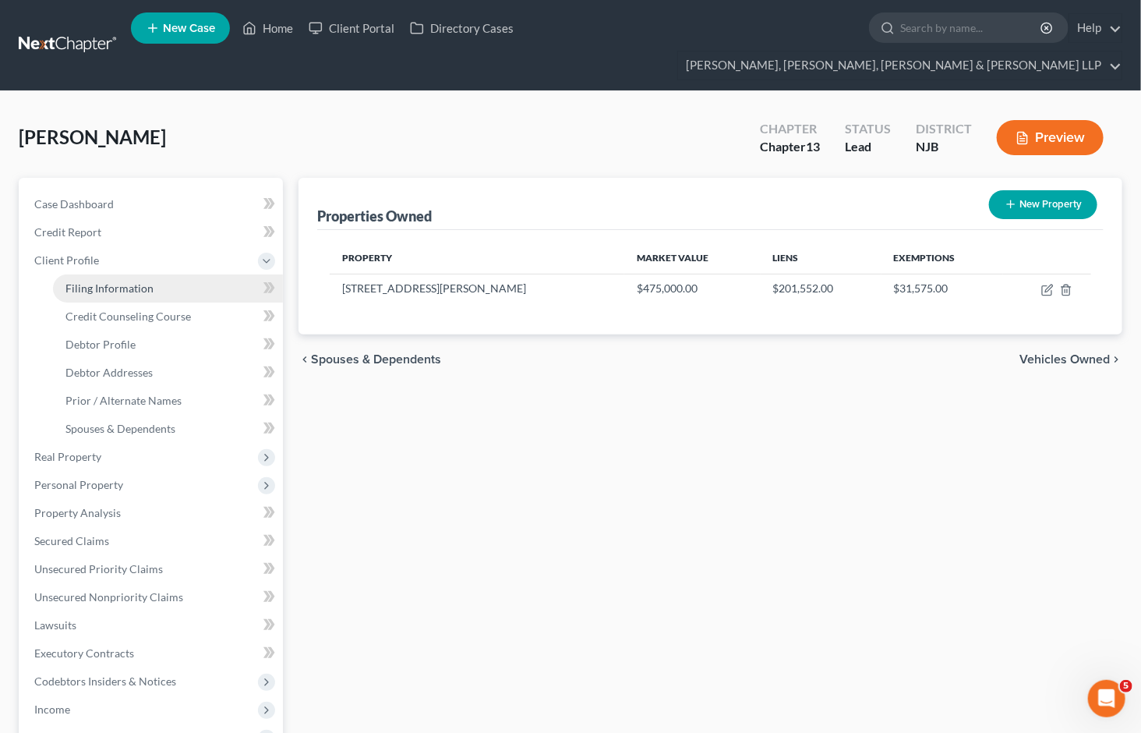
click at [79, 281] on span "Filing Information" at bounding box center [109, 287] width 88 height 13
select select "1"
select select "0"
select select "3"
select select "0"
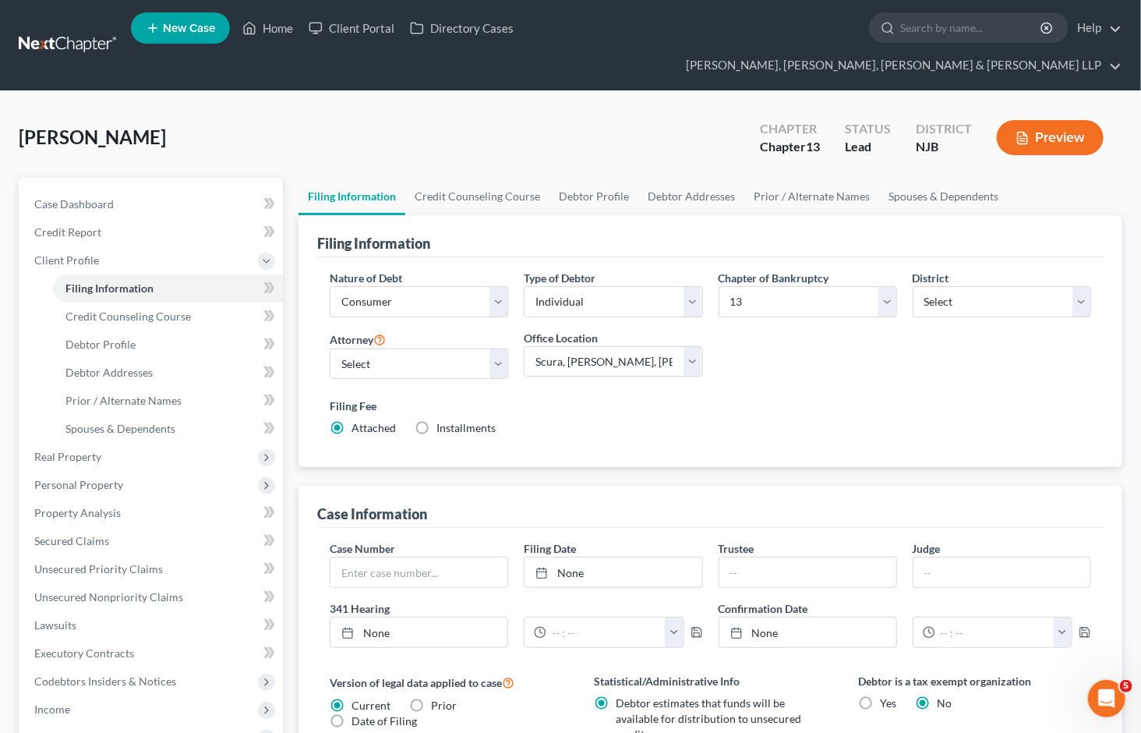
click at [722, 110] on div "[PERSON_NAME] Upgraded Chapter Chapter 13 Status [GEOGRAPHIC_DATA] [GEOGRAPHIC_…" at bounding box center [571, 144] width 1104 height 68
click at [571, 286] on select "Select Individual Joint" at bounding box center [613, 301] width 178 height 31
select select "1"
click at [524, 286] on select "Select Individual Joint" at bounding box center [613, 301] width 178 height 31
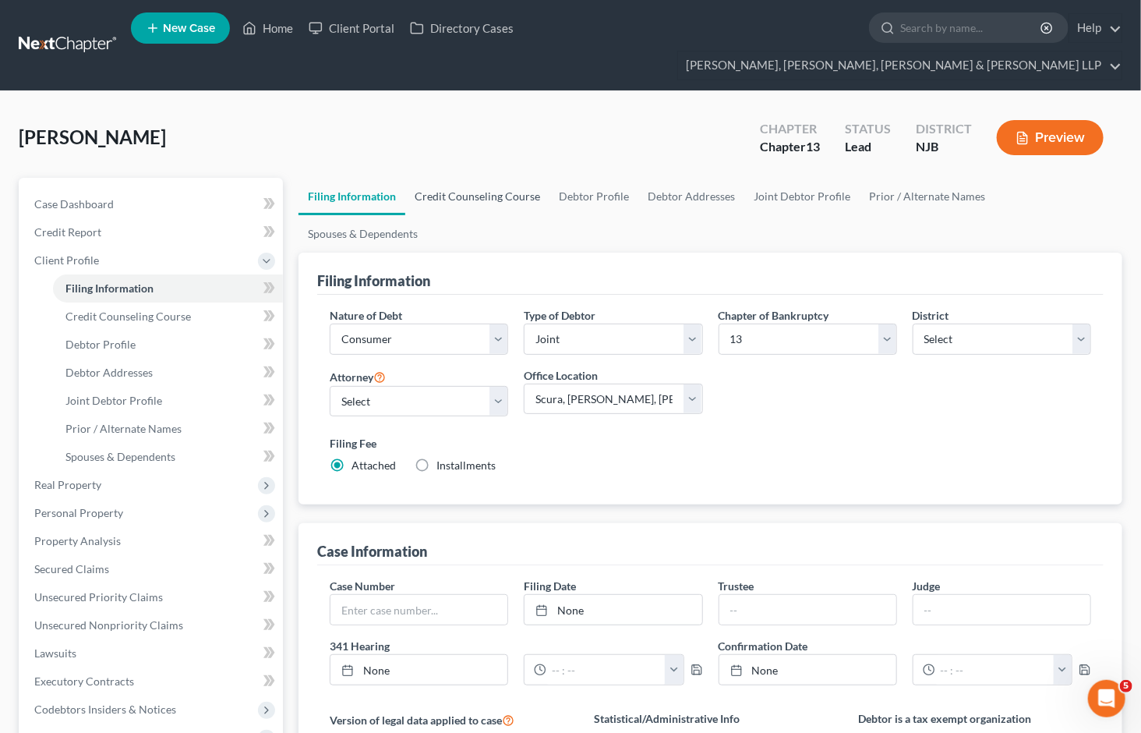
click at [477, 178] on link "Credit Counseling Course" at bounding box center [477, 196] width 144 height 37
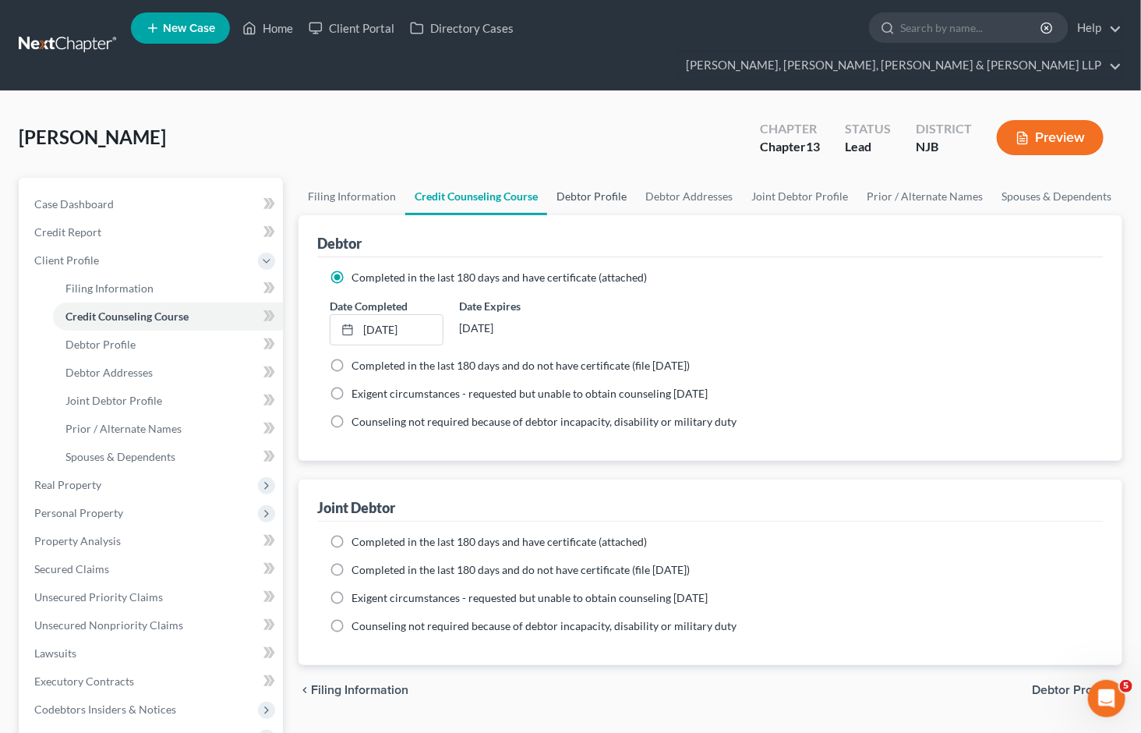
click at [586, 178] on link "Debtor Profile" at bounding box center [591, 196] width 89 height 37
select select "1"
select select "4"
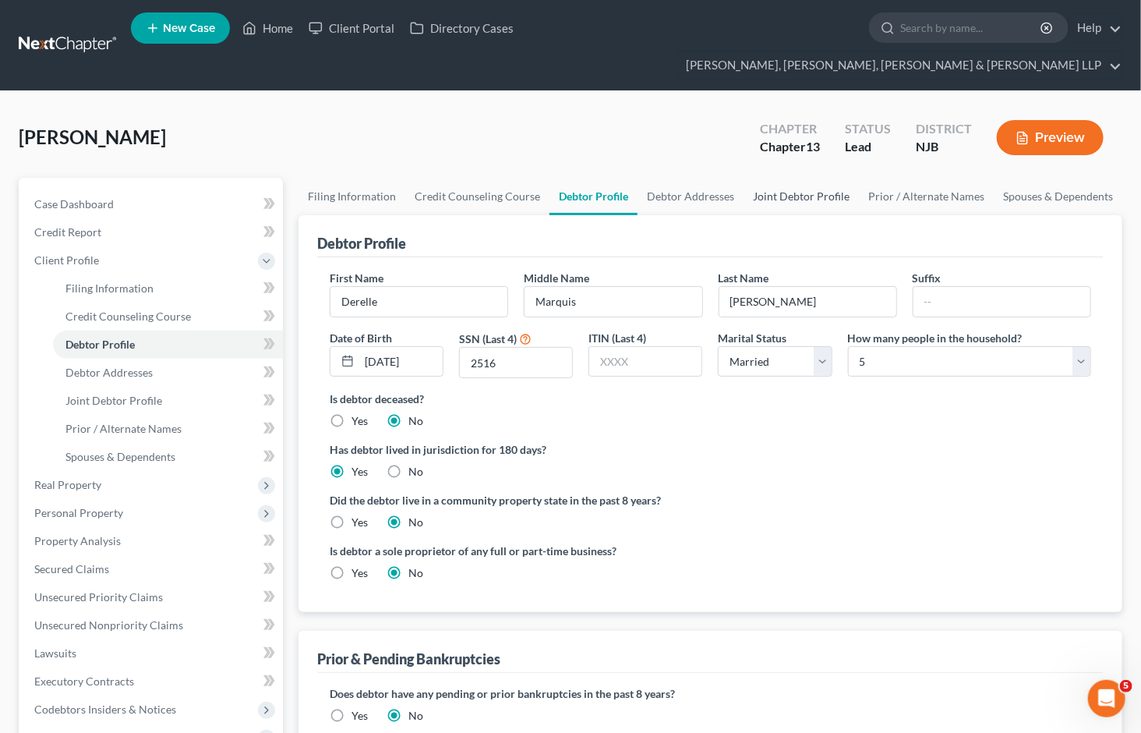
click at [797, 178] on link "Joint Debtor Profile" at bounding box center [801, 196] width 115 height 37
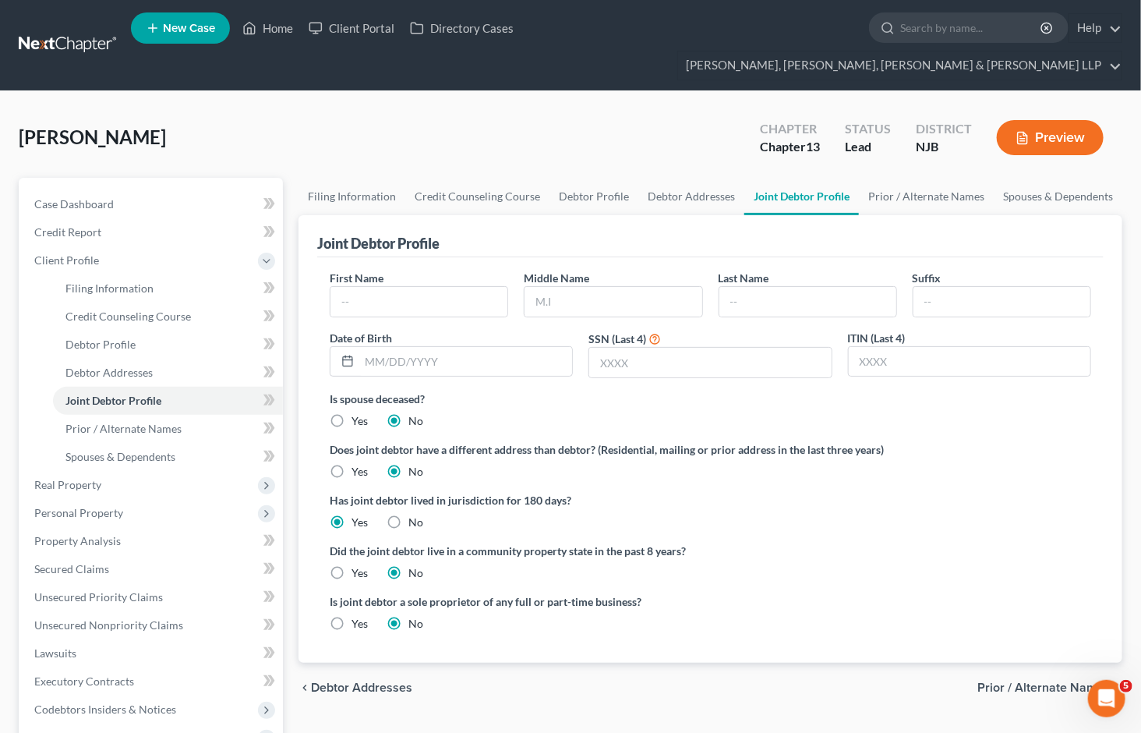
click at [707, 110] on div "[PERSON_NAME] Upgraded Chapter Chapter 13 Status [GEOGRAPHIC_DATA] [GEOGRAPHIC_…" at bounding box center [571, 144] width 1104 height 68
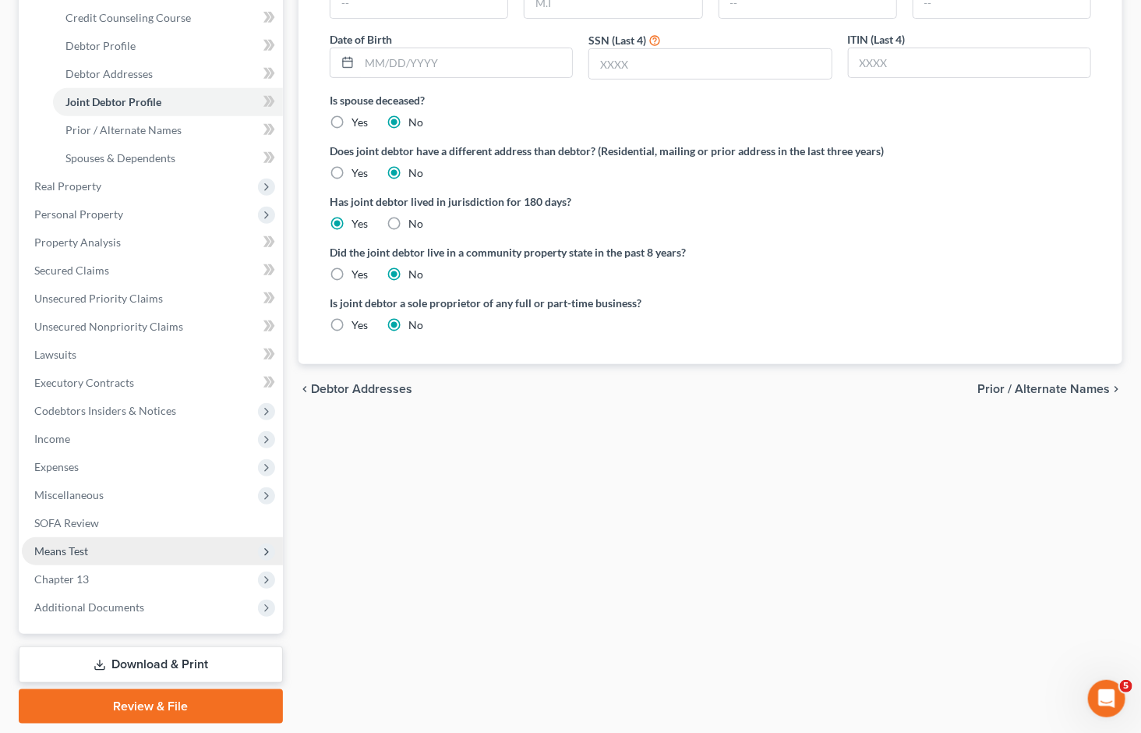
scroll to position [318, 0]
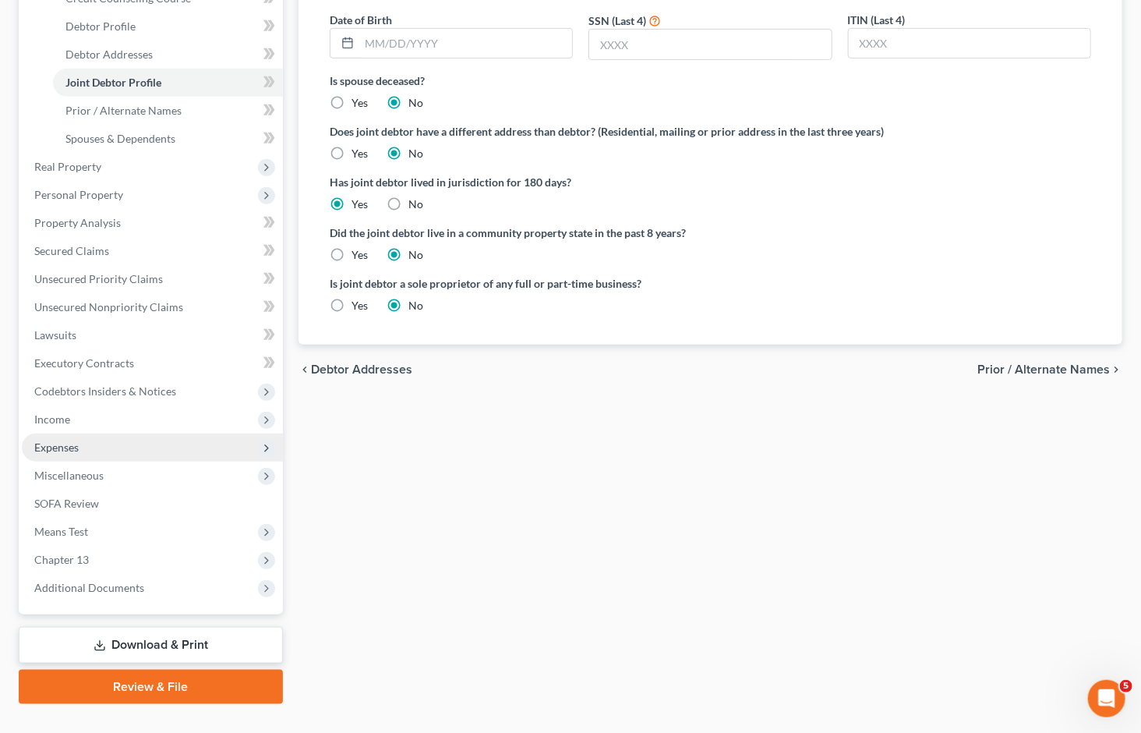
click at [65, 440] on span "Expenses" at bounding box center [56, 446] width 44 height 13
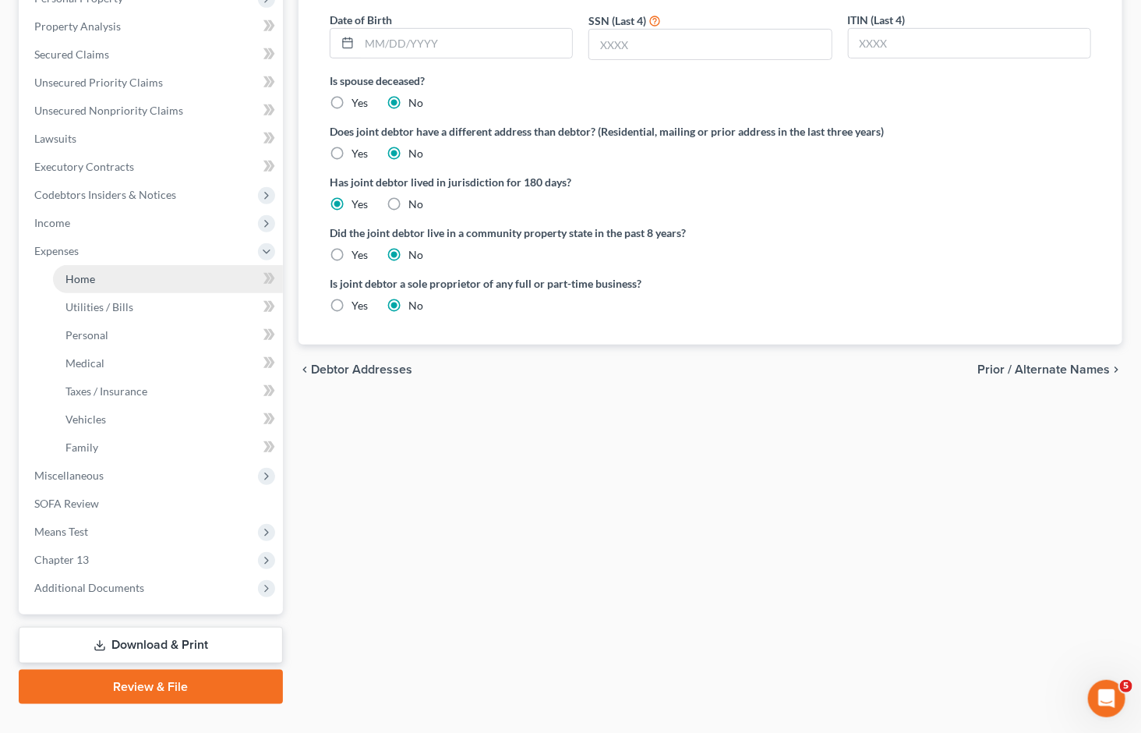
click at [84, 272] on span "Home" at bounding box center [80, 278] width 30 height 13
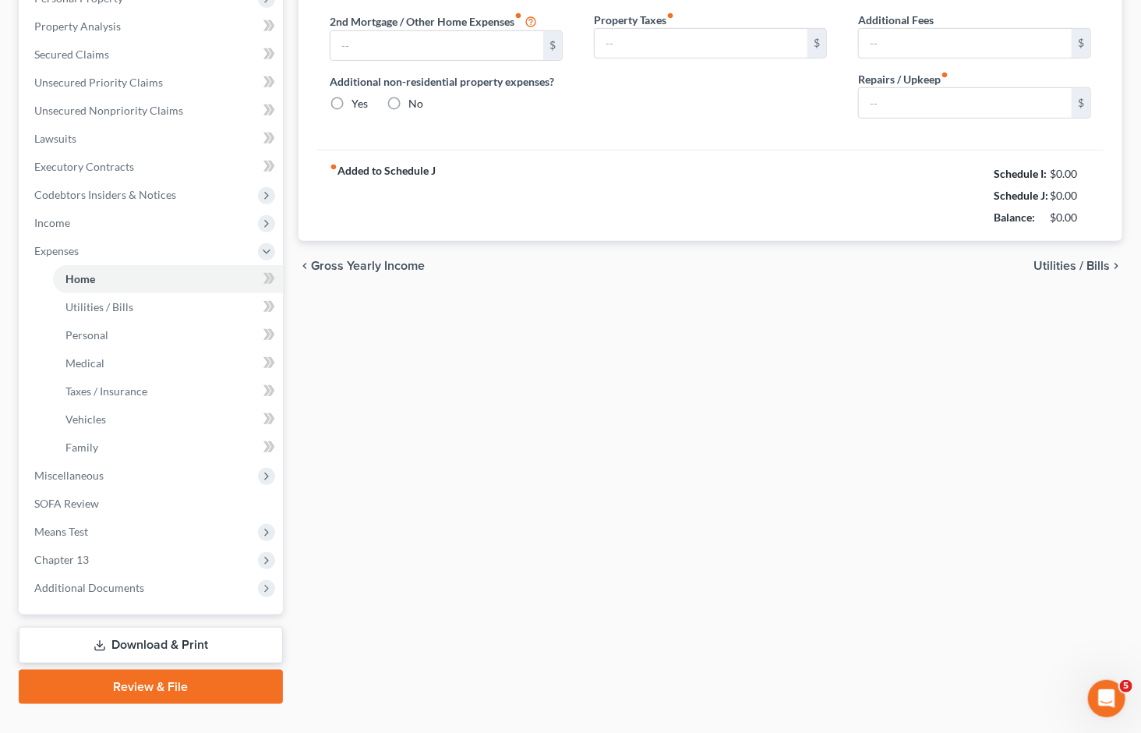
scroll to position [87, 0]
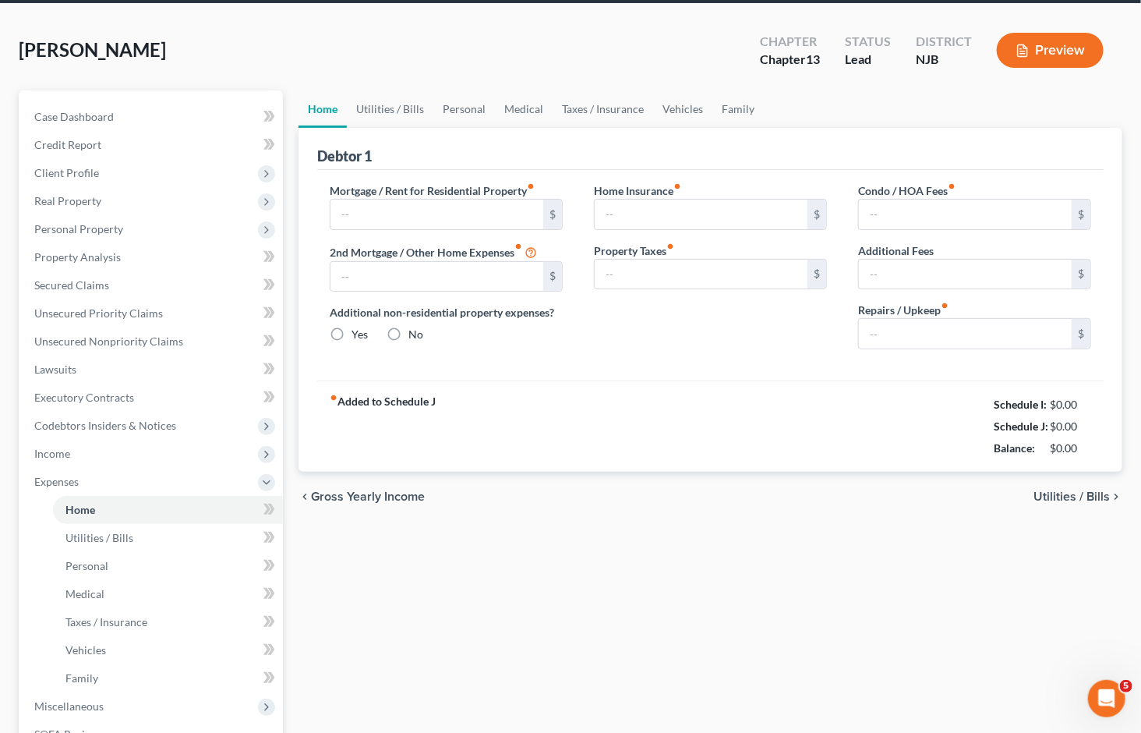
type input "2,282.87"
type input "0.00"
radio input "true"
type input "0.00"
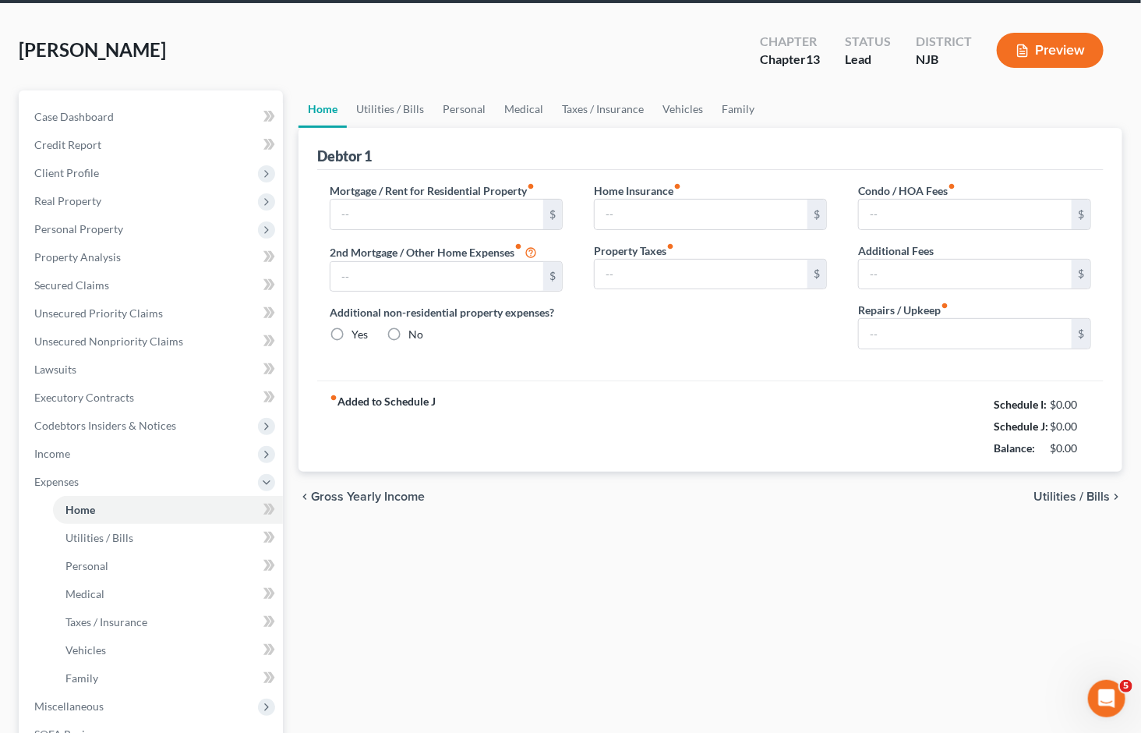
type input "0.00"
type input "416.66"
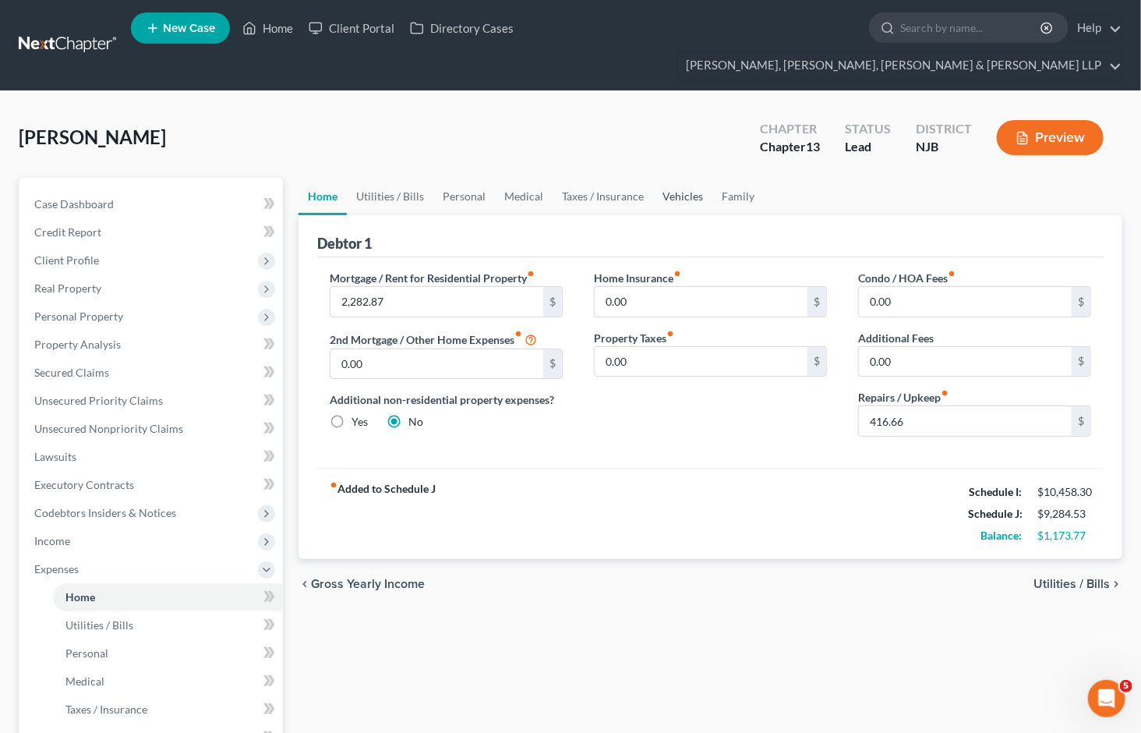
click at [670, 178] on link "Vehicles" at bounding box center [682, 196] width 59 height 37
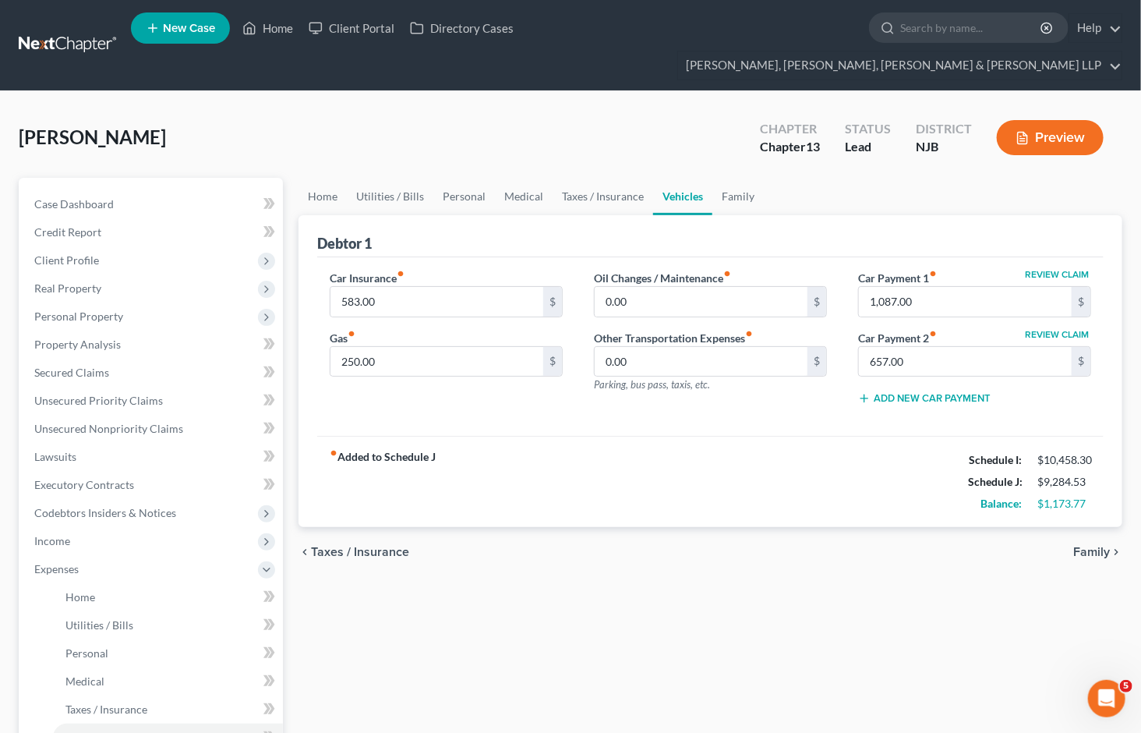
click at [783, 606] on div "Home Utilities / Bills Personal Medical Taxes / Insurance Vehicles Family Debto…" at bounding box center [710, 600] width 839 height 844
click at [651, 666] on div "Home Utilities / Bills Personal Medical Taxes / Insurance Vehicles Family Debto…" at bounding box center [710, 600] width 839 height 844
click at [701, 110] on div "[PERSON_NAME] Upgraded Chapter Chapter 13 Status [GEOGRAPHIC_DATA] [GEOGRAPHIC_…" at bounding box center [571, 144] width 1104 height 68
click at [737, 473] on div "fiber_manual_record Added to Schedule J Schedule I: $10,458.30 Schedule J: $9,2…" at bounding box center [710, 481] width 786 height 91
click at [741, 472] on div "fiber_manual_record Added to Schedule J Schedule I: $10,458.30 Schedule J: $9,2…" at bounding box center [710, 481] width 786 height 91
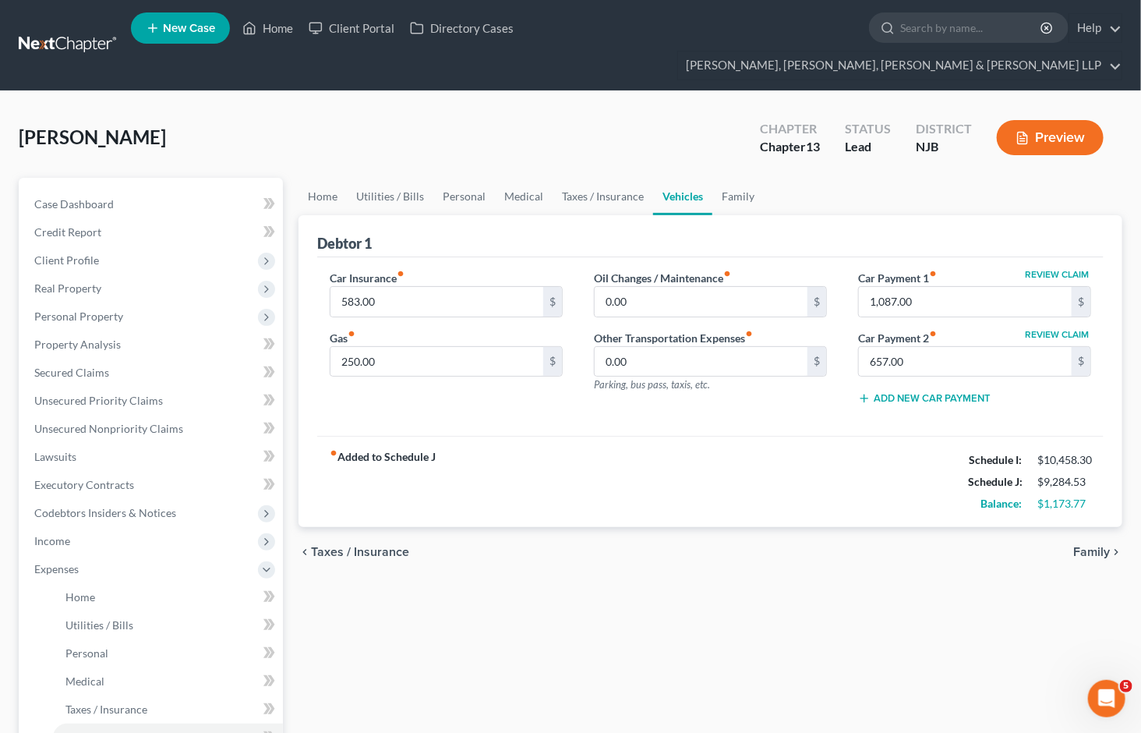
click at [796, 182] on ul "Home Utilities / Bills Personal Medical Taxes / Insurance Vehicles Family" at bounding box center [711, 196] width 824 height 37
click at [375, 287] on input "583.00" at bounding box center [436, 302] width 213 height 30
type input "700"
click at [691, 532] on div "chevron_left Taxes / Insurance Family chevron_right" at bounding box center [711, 552] width 824 height 50
click at [743, 178] on link "Family" at bounding box center [737, 196] width 51 height 37
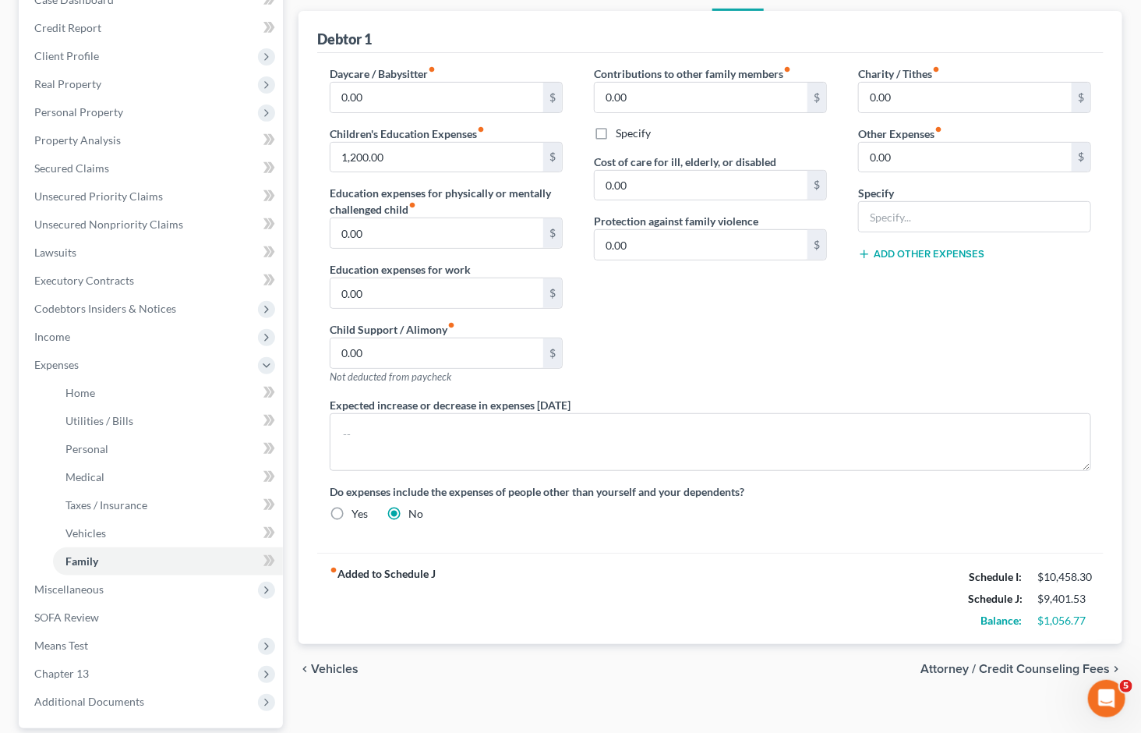
scroll to position [87, 0]
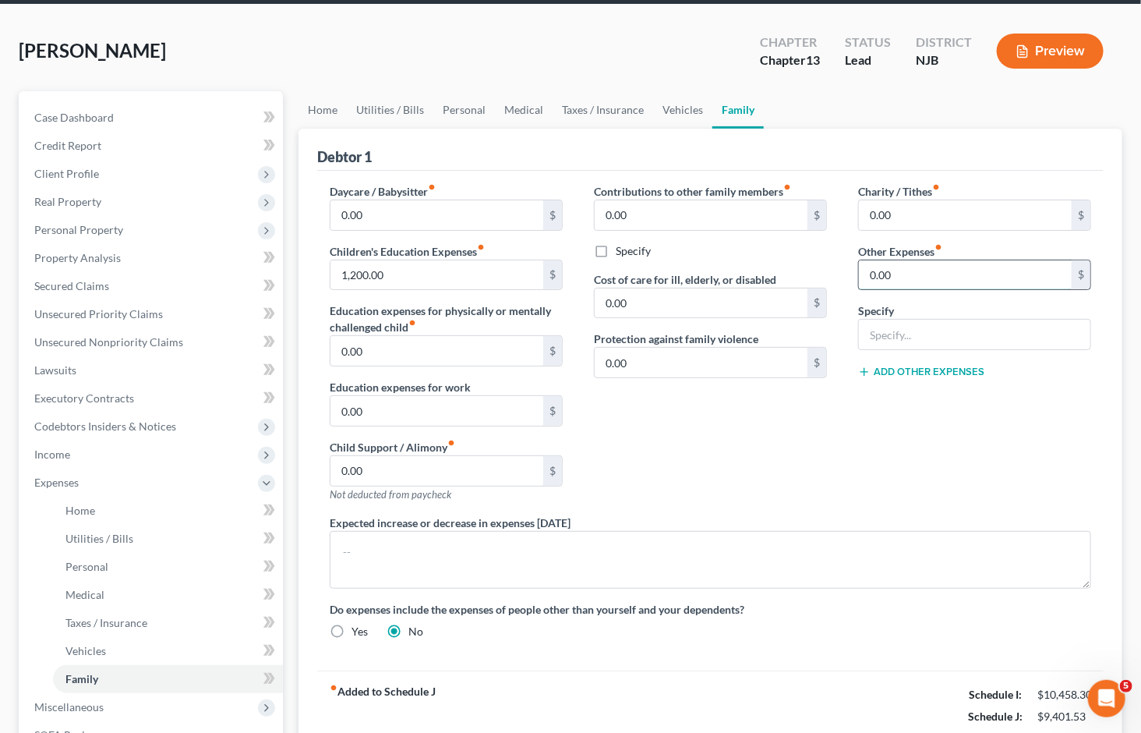
click at [900, 260] on input "0.00" at bounding box center [965, 275] width 213 height 30
type input "2,600"
click at [914, 320] on input "text" at bounding box center [974, 335] width 231 height 30
click at [921, 320] on input "text" at bounding box center [974, 335] width 231 height 30
type input "Gym Membership"
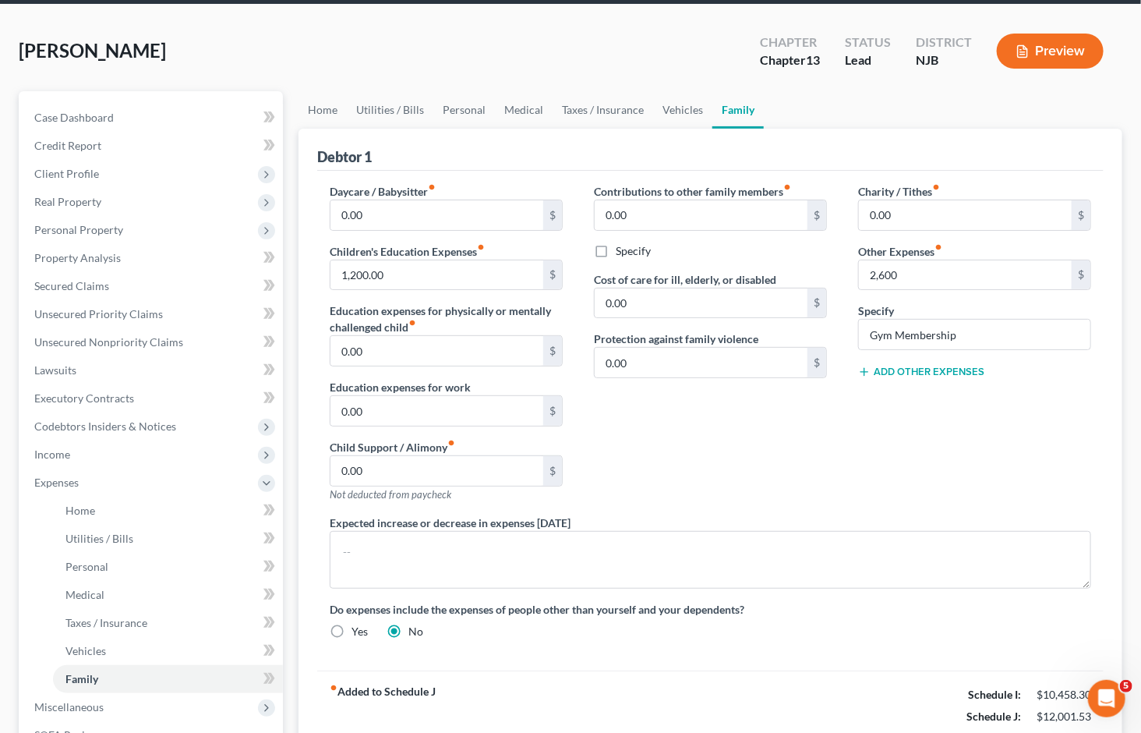
click at [739, 444] on div "Contributions to other family members fiber_manual_record 0.00 $ Specify Cost o…" at bounding box center [710, 348] width 264 height 331
click at [738, 434] on div "Contributions to other family members fiber_manual_record 0.00 $ Specify Cost o…" at bounding box center [710, 348] width 264 height 331
click at [788, 422] on div "Contributions to other family members fiber_manual_record 0.00 $ Specify Cost o…" at bounding box center [710, 348] width 264 height 331
click at [915, 260] on input "2,600" at bounding box center [965, 275] width 213 height 30
type input "240"
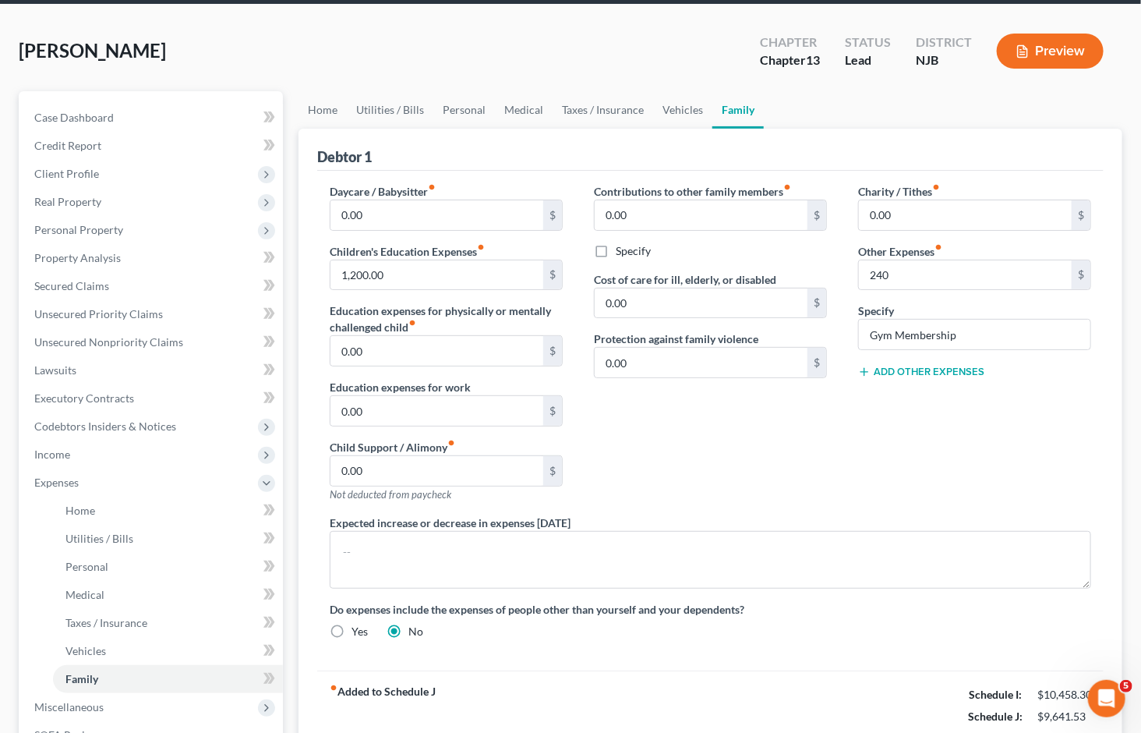
click at [783, 452] on div "Contributions to other family members fiber_manual_record 0.00 $ Specify Cost o…" at bounding box center [710, 348] width 264 height 331
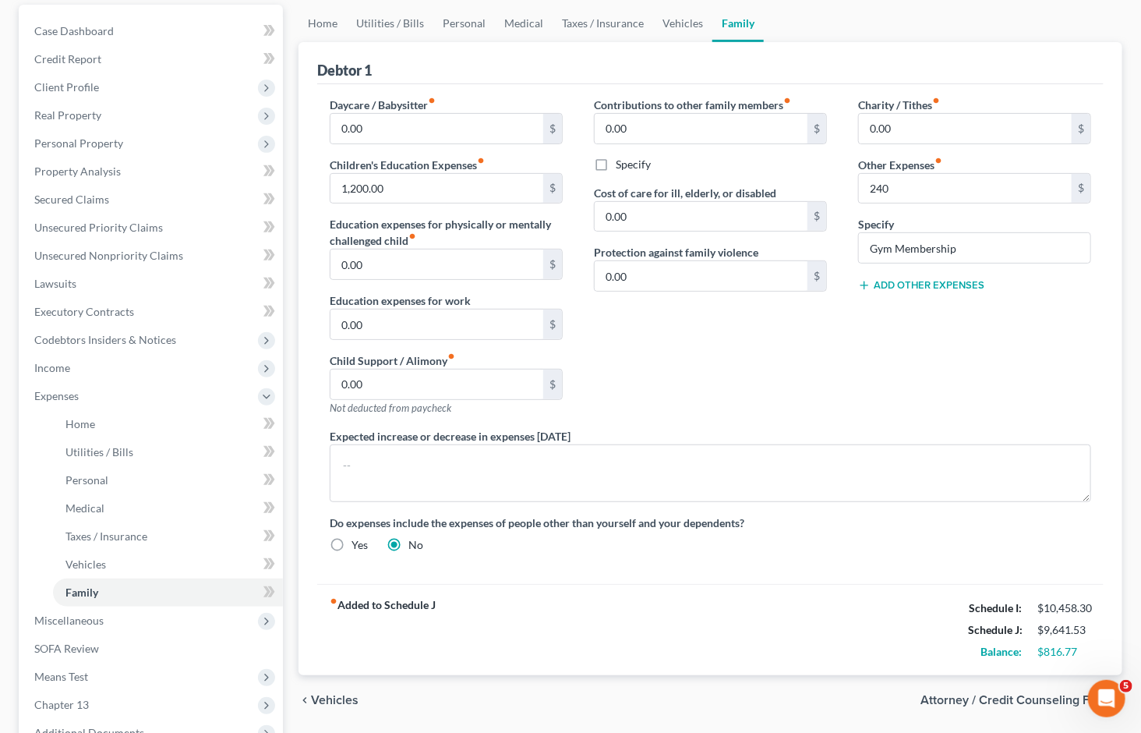
click at [726, 374] on div "Contributions to other family members fiber_manual_record 0.00 $ Specify Cost o…" at bounding box center [710, 262] width 264 height 331
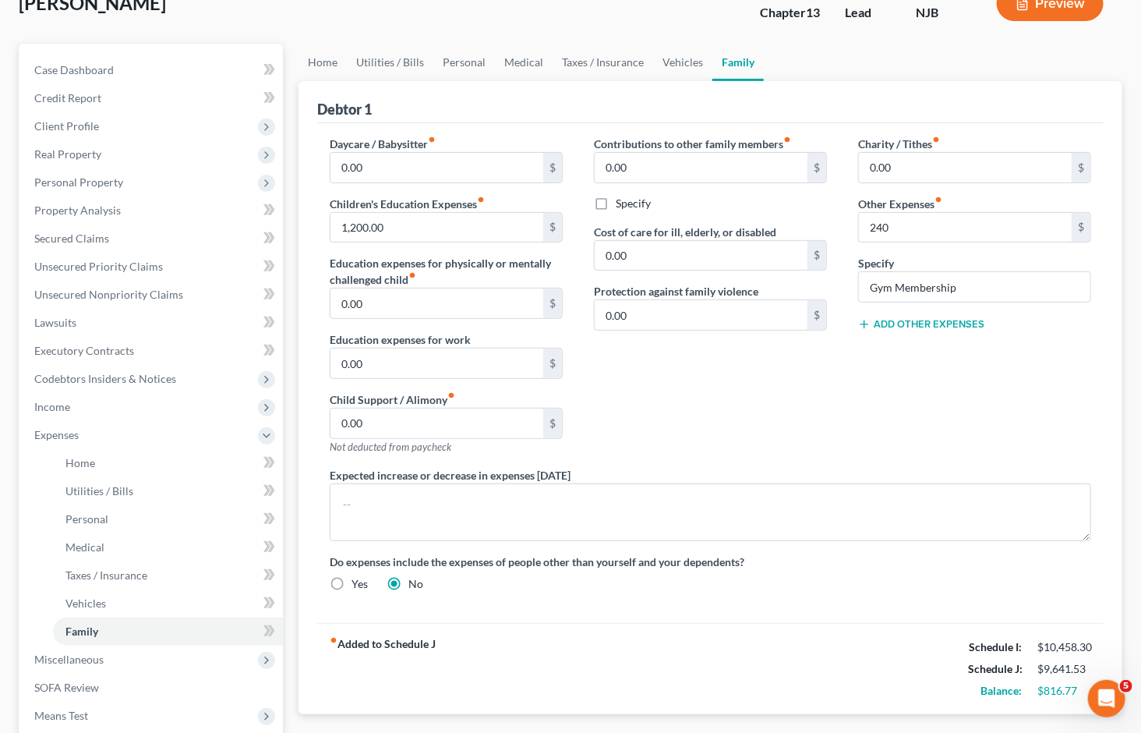
scroll to position [87, 0]
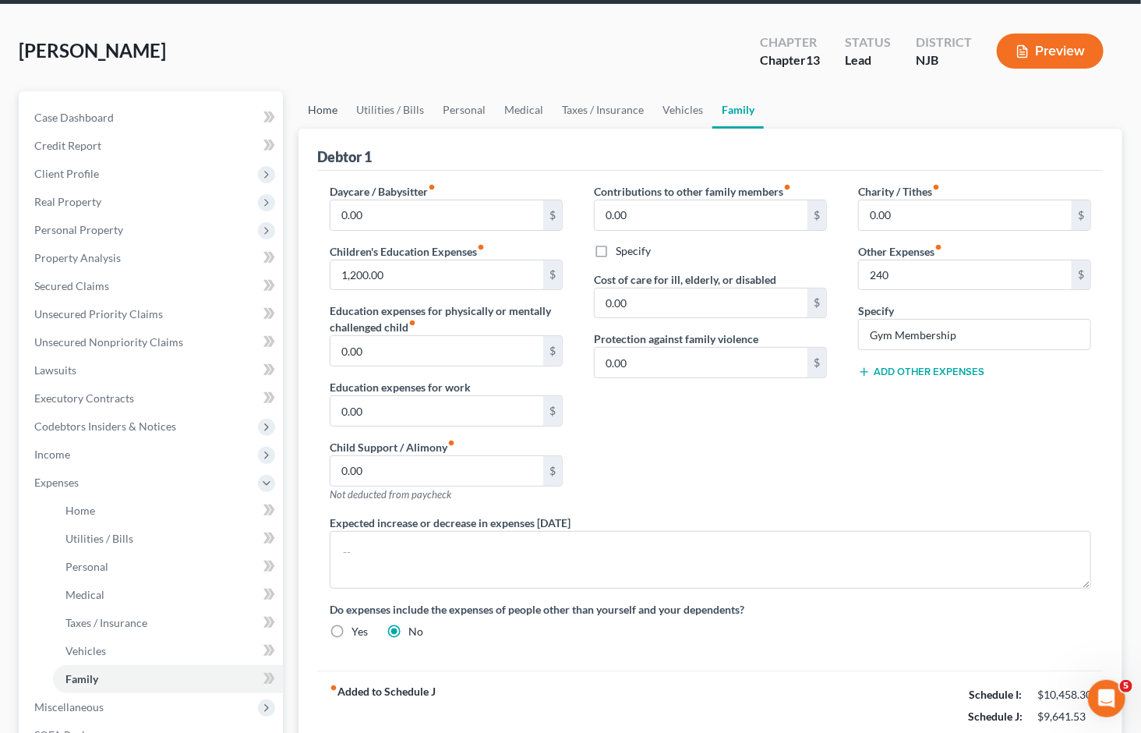
click at [326, 91] on link "Home" at bounding box center [323, 109] width 48 height 37
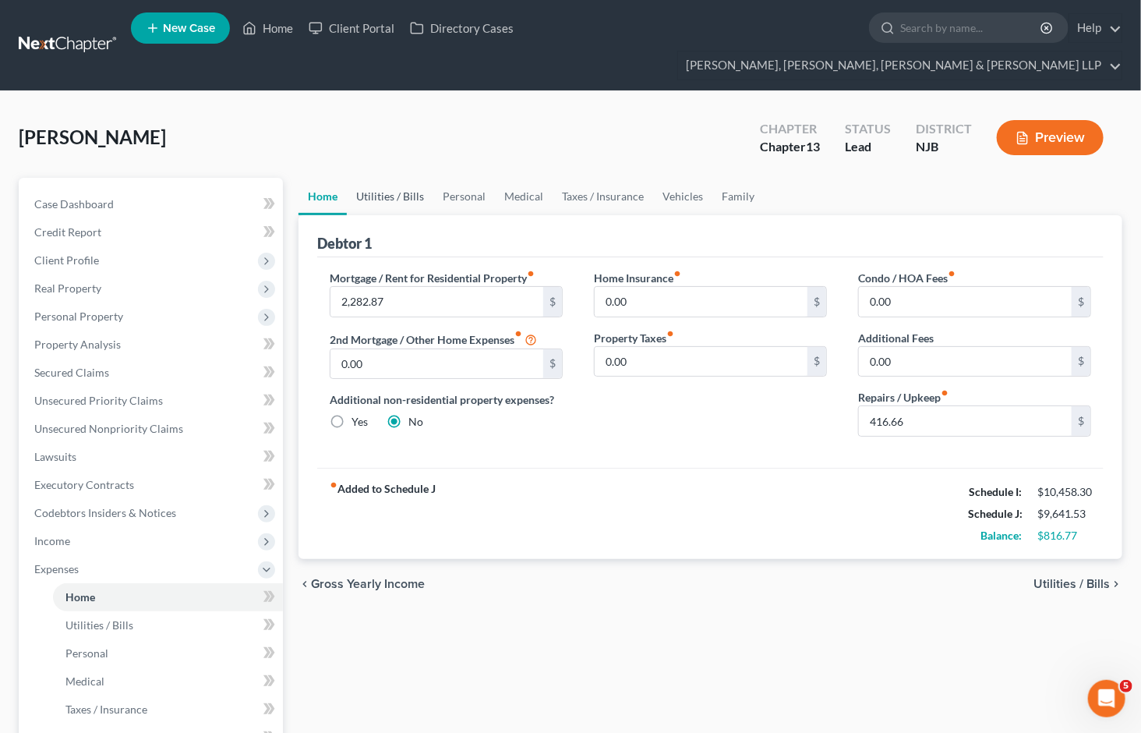
click at [401, 178] on link "Utilities / Bills" at bounding box center [390, 196] width 87 height 37
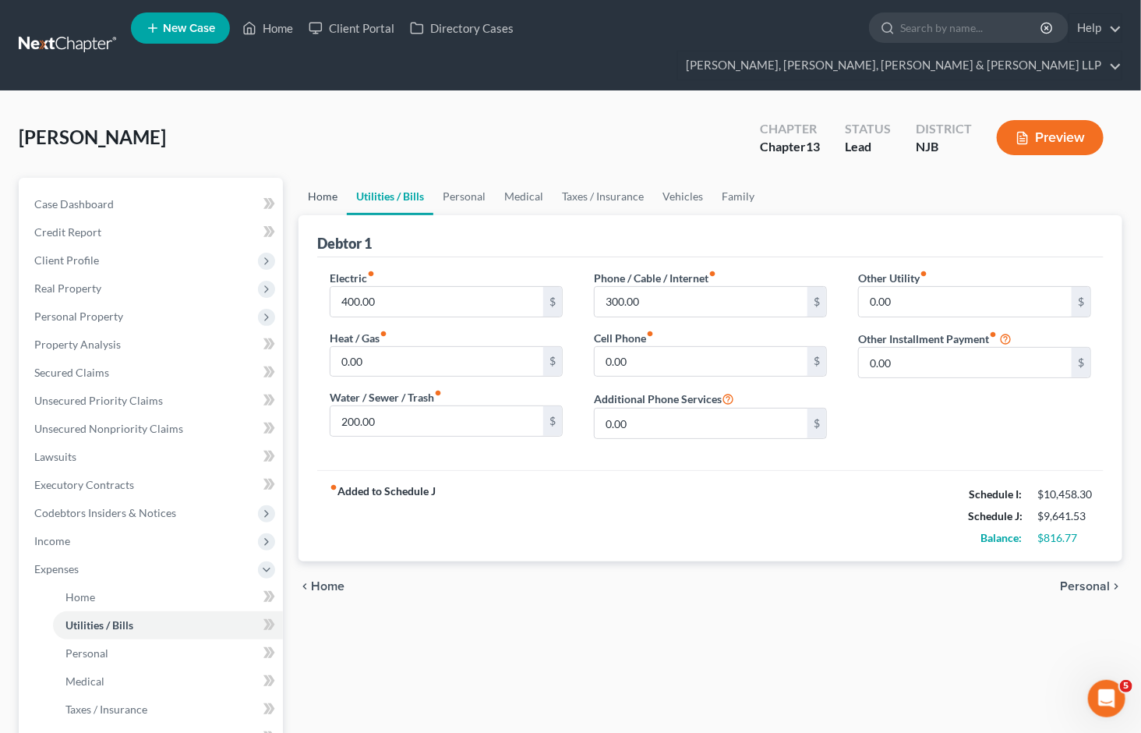
click at [323, 178] on link "Home" at bounding box center [323, 196] width 48 height 37
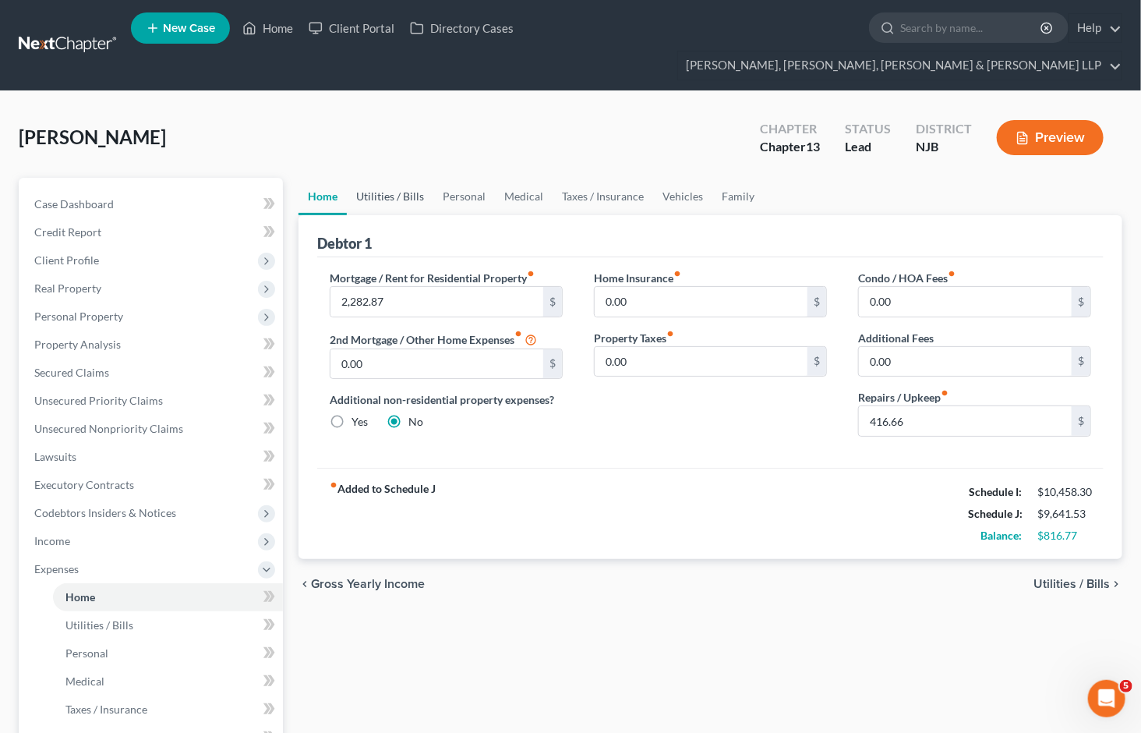
click at [393, 178] on link "Utilities / Bills" at bounding box center [390, 196] width 87 height 37
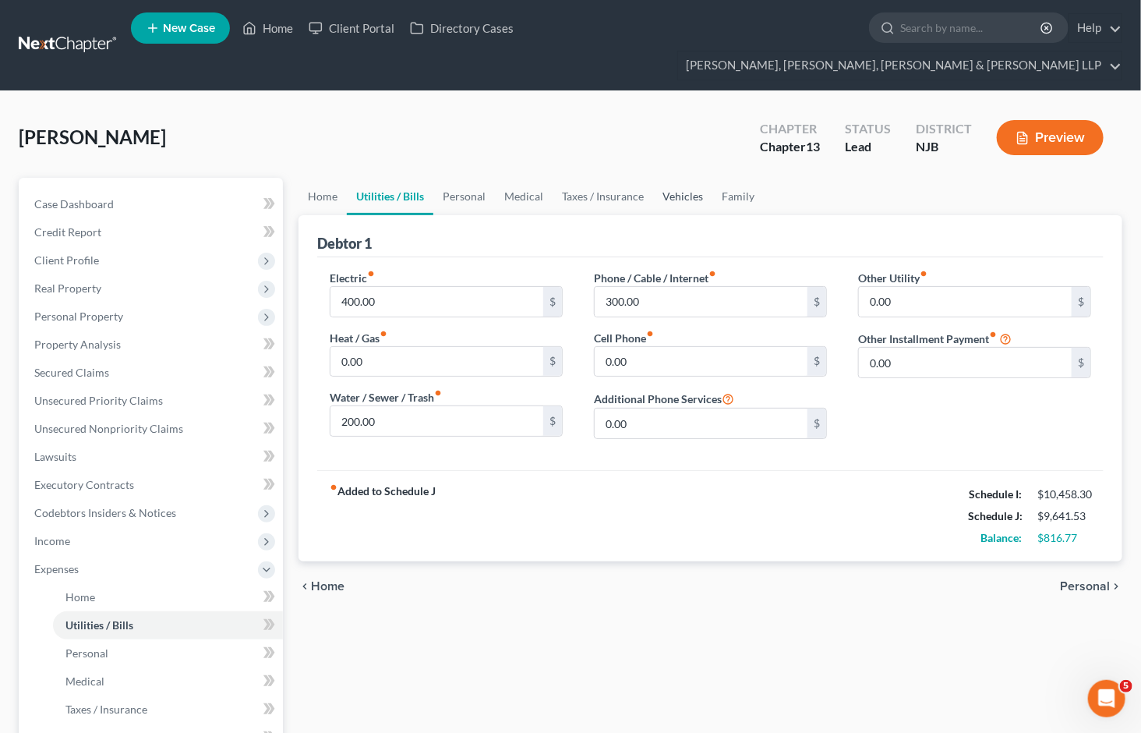
click at [681, 178] on link "Vehicles" at bounding box center [682, 196] width 59 height 37
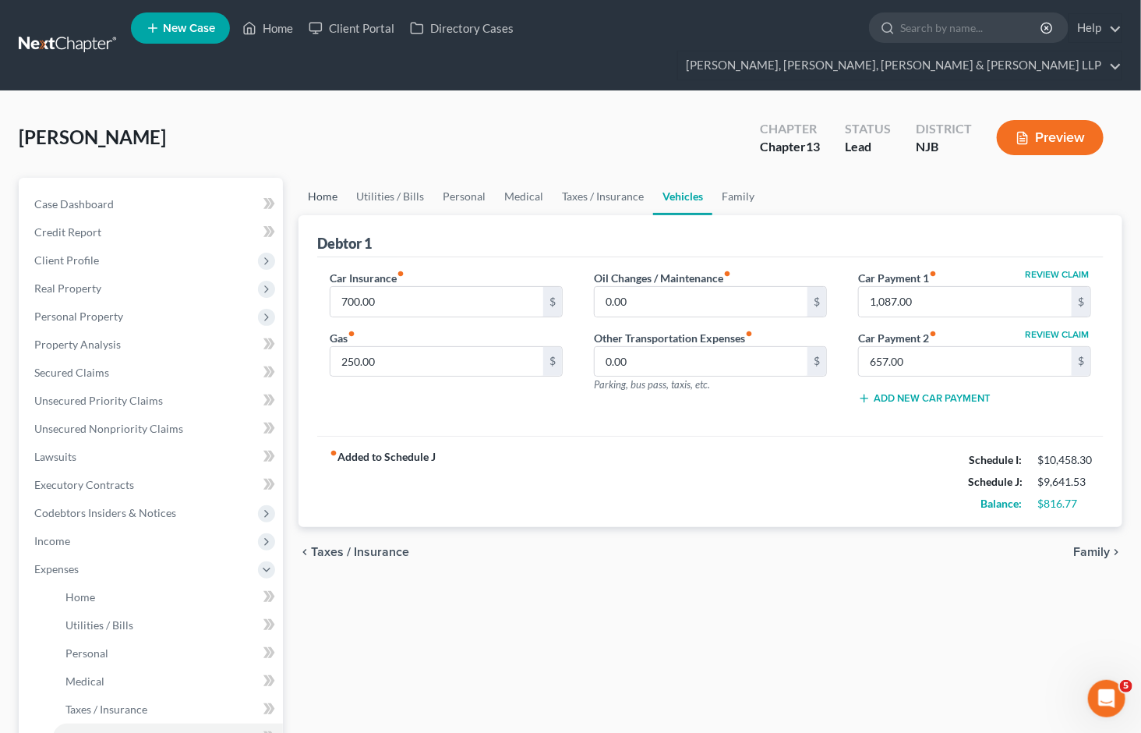
click at [317, 178] on link "Home" at bounding box center [323, 196] width 48 height 37
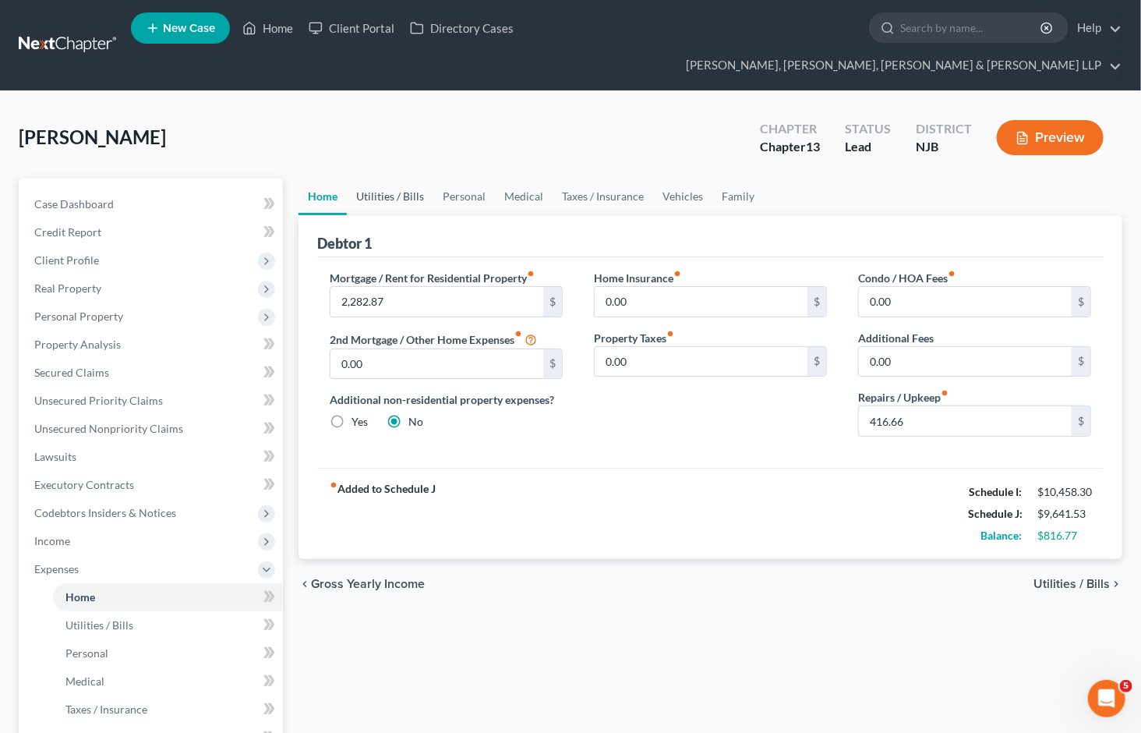
click at [376, 178] on link "Utilities / Bills" at bounding box center [390, 196] width 87 height 37
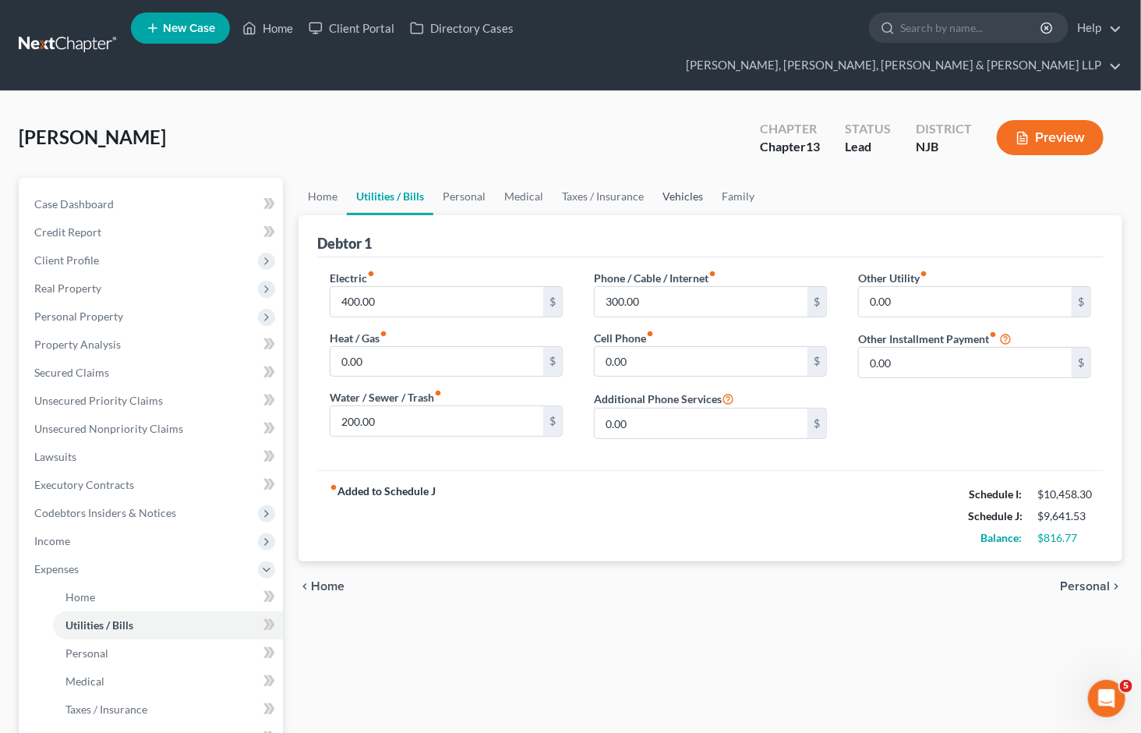
click at [680, 178] on link "Vehicles" at bounding box center [682, 196] width 59 height 37
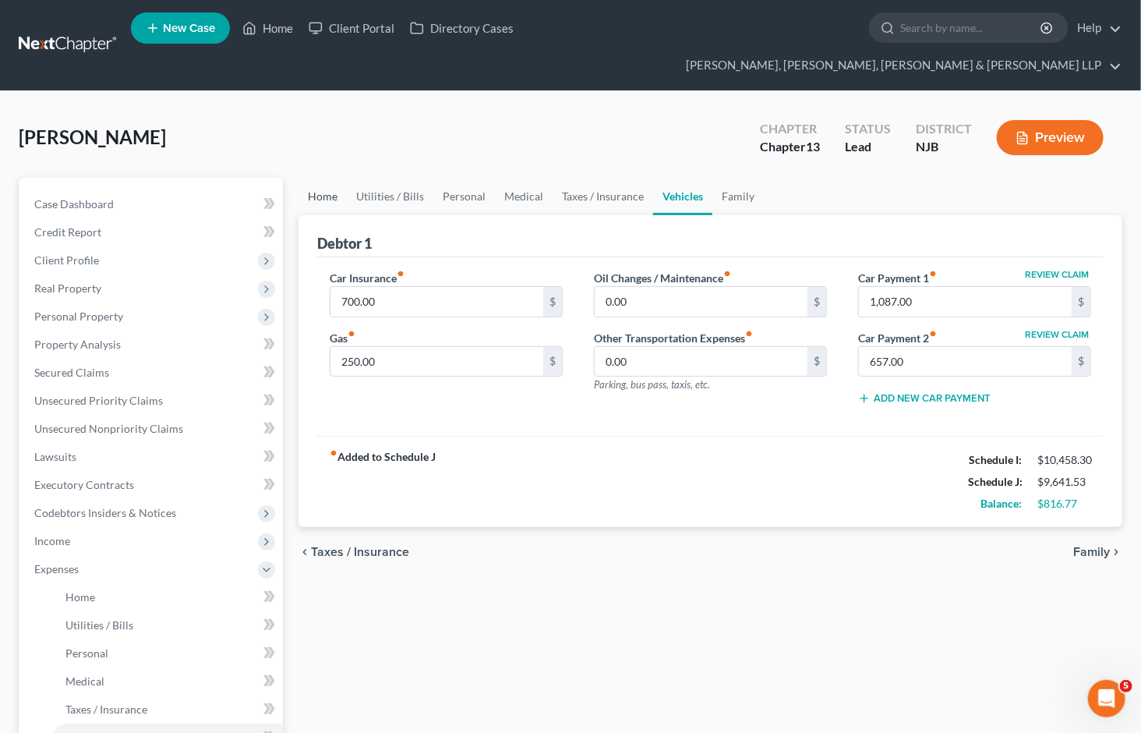
click at [316, 178] on link "Home" at bounding box center [323, 196] width 48 height 37
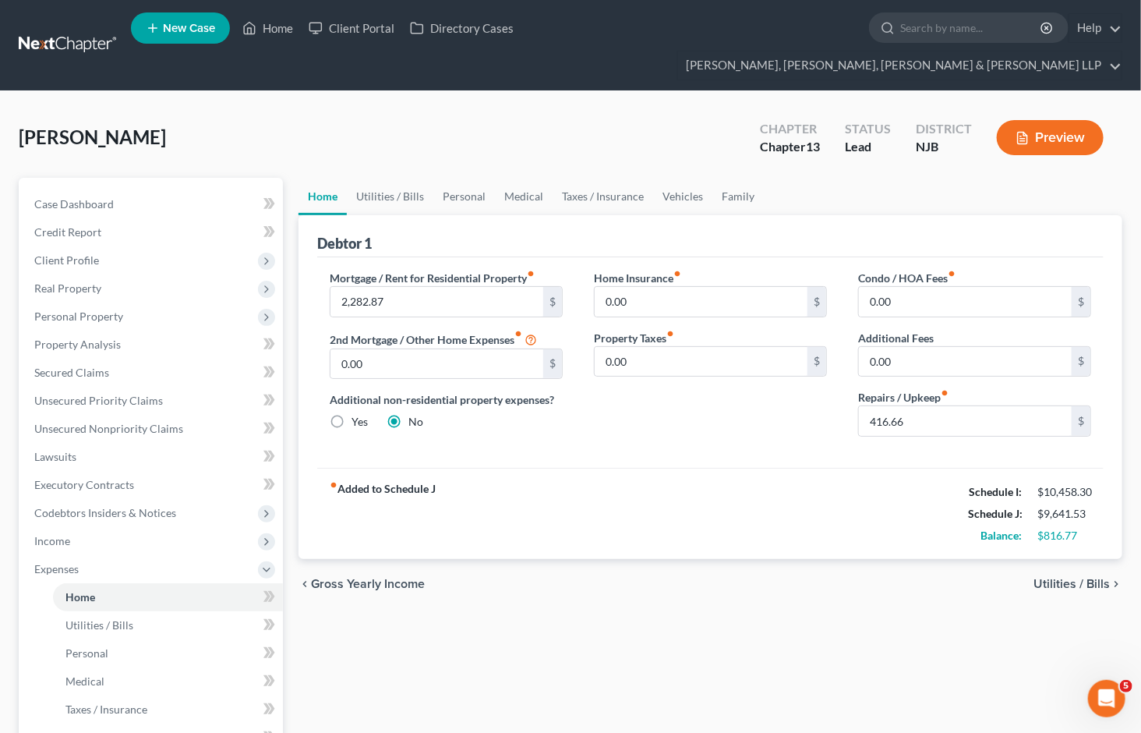
click at [864, 178] on ul "Home Utilities / Bills Personal Medical Taxes / Insurance Vehicles Family" at bounding box center [711, 196] width 824 height 37
click at [385, 178] on link "Utilities / Bills" at bounding box center [390, 196] width 87 height 37
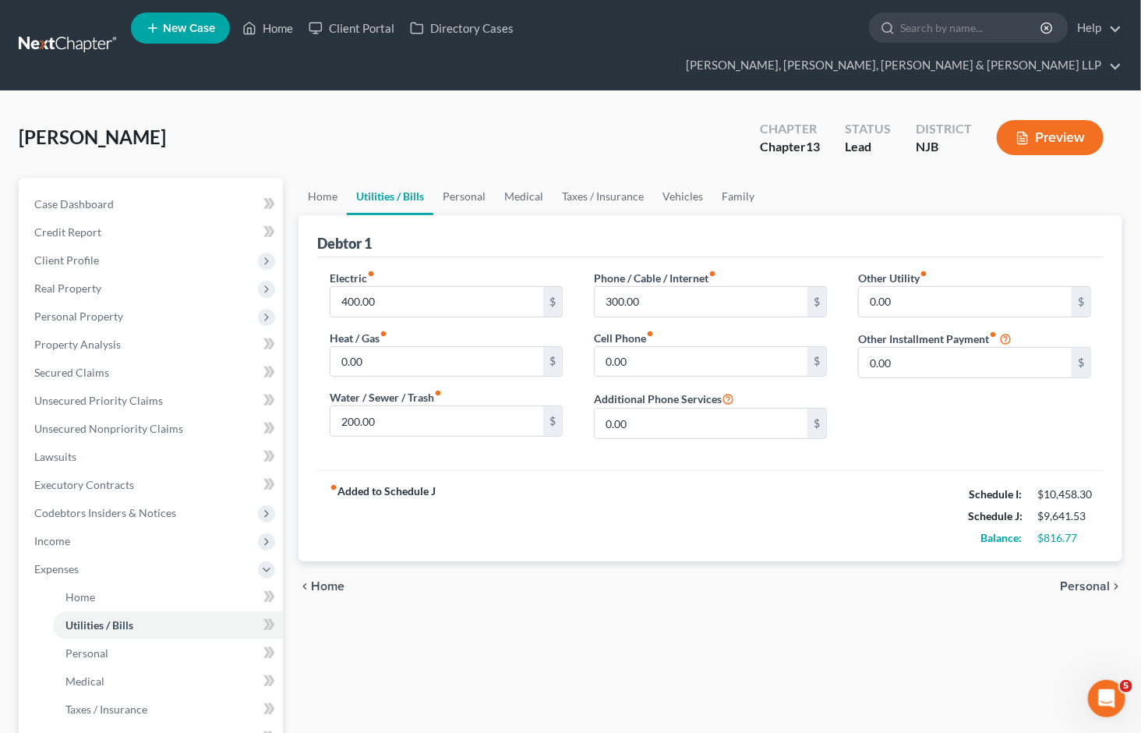
click at [689, 652] on div "Home Utilities / Bills Personal Medical Taxes / Insurance Vehicles Family Debto…" at bounding box center [710, 600] width 839 height 844
click at [281, 40] on link "Home" at bounding box center [268, 28] width 66 height 28
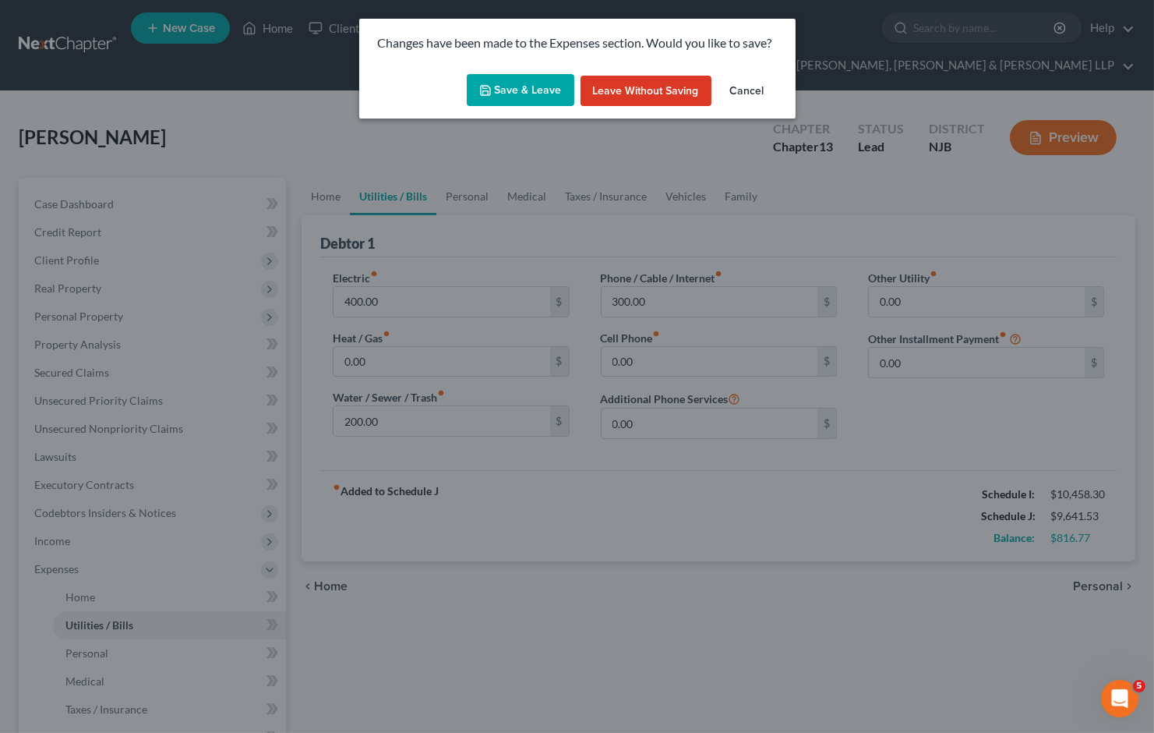
click at [518, 94] on button "Save & Leave" at bounding box center [521, 90] width 108 height 33
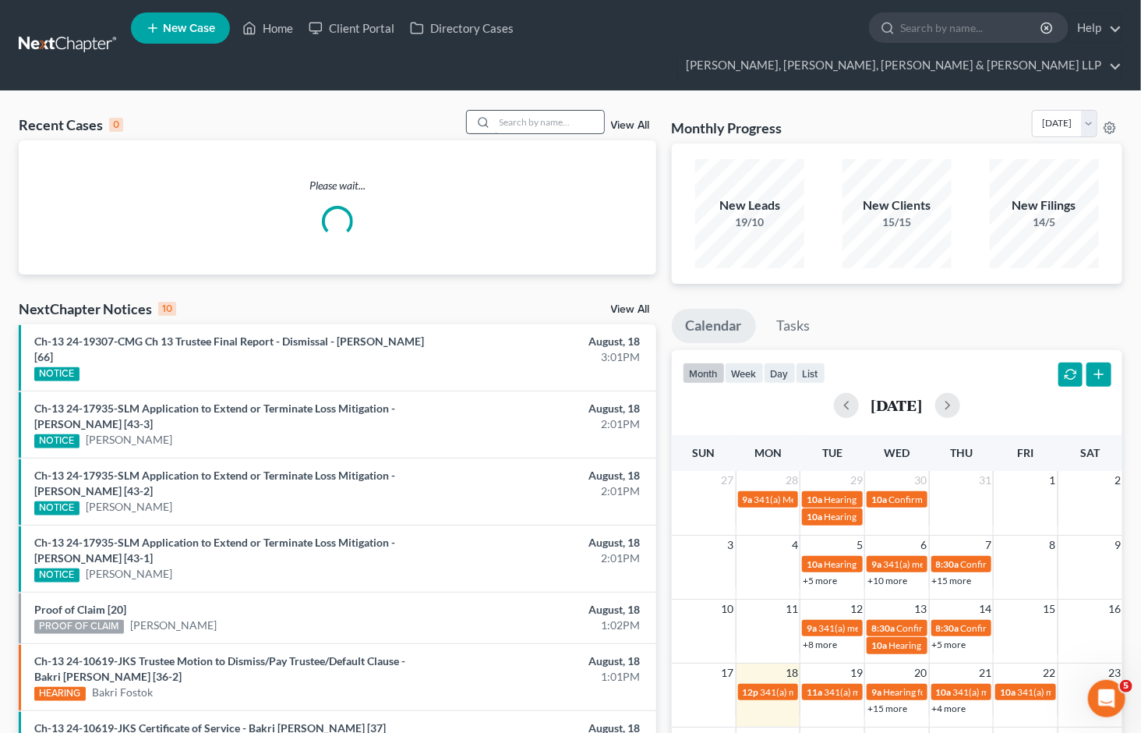
click at [528, 111] on input "search" at bounding box center [549, 122] width 109 height 23
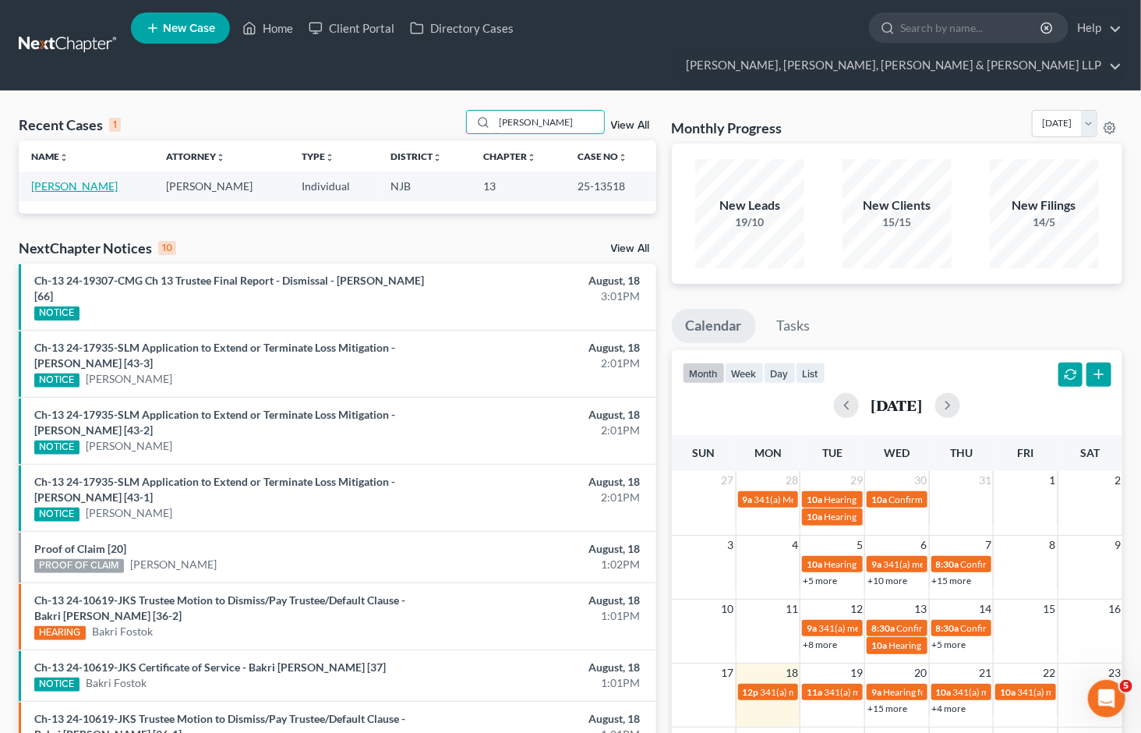
type input "[PERSON_NAME]"
click at [78, 179] on link "[PERSON_NAME]" at bounding box center [74, 185] width 87 height 13
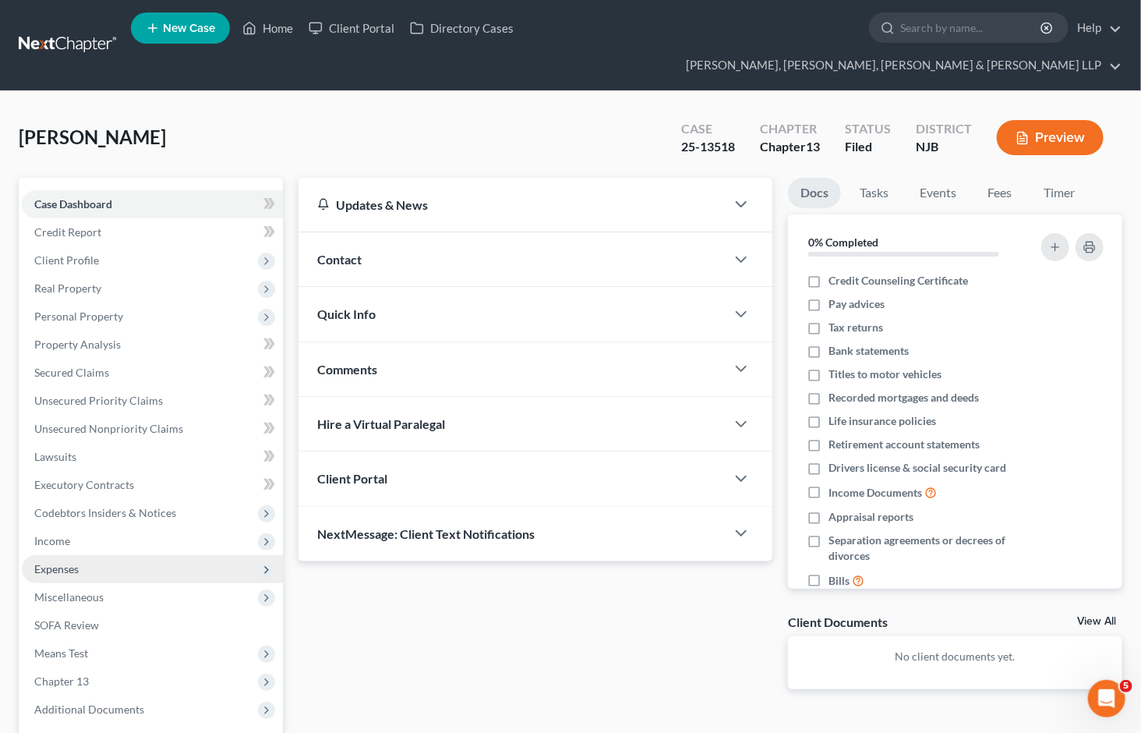
click at [65, 562] on span "Expenses" at bounding box center [56, 568] width 44 height 13
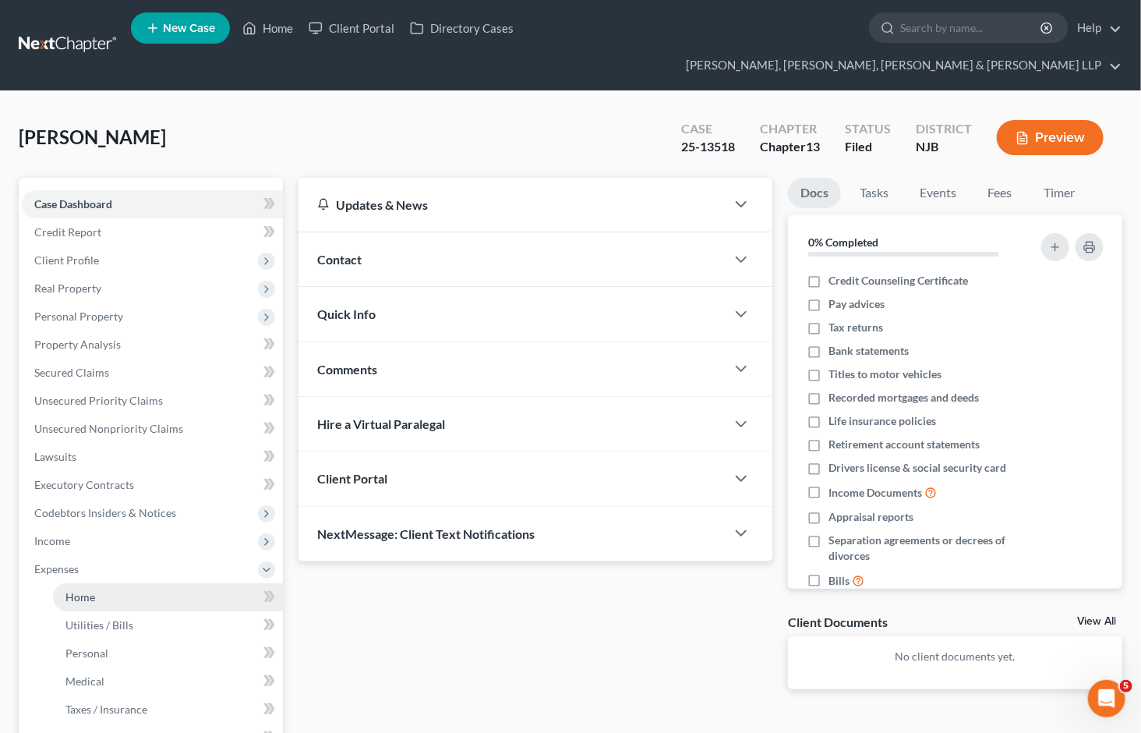
click at [76, 590] on span "Home" at bounding box center [80, 596] width 30 height 13
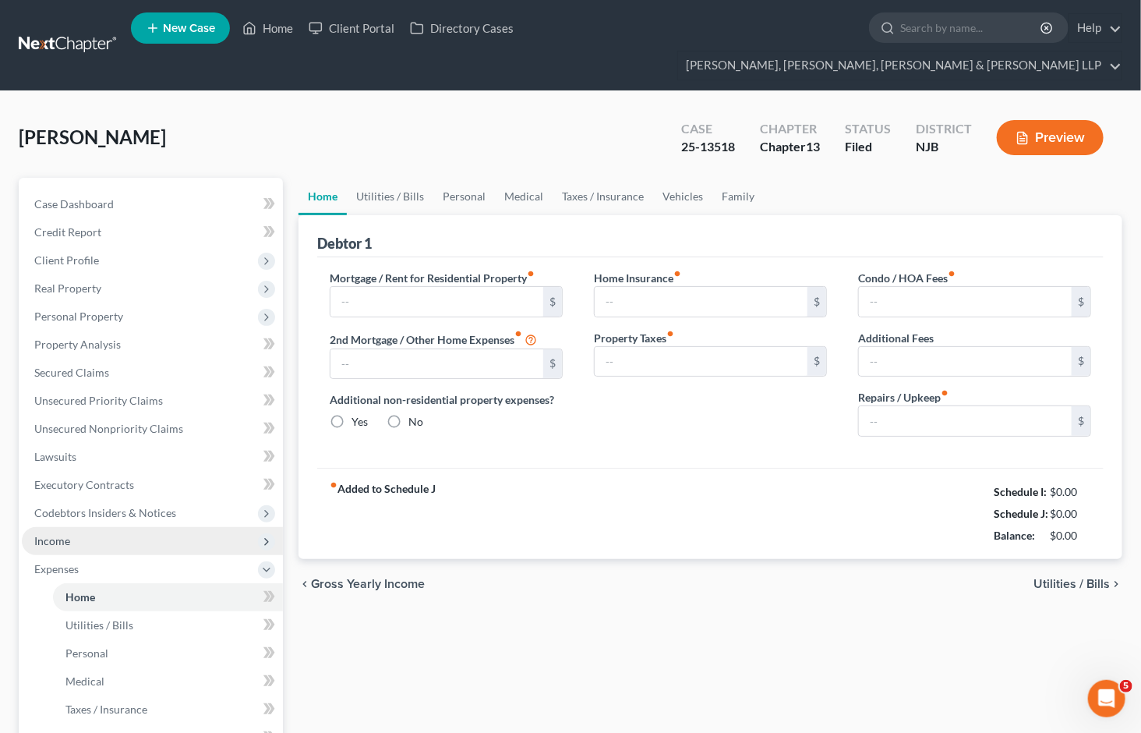
type input "3,802.77"
type input "0.00"
radio input "true"
type input "0.00"
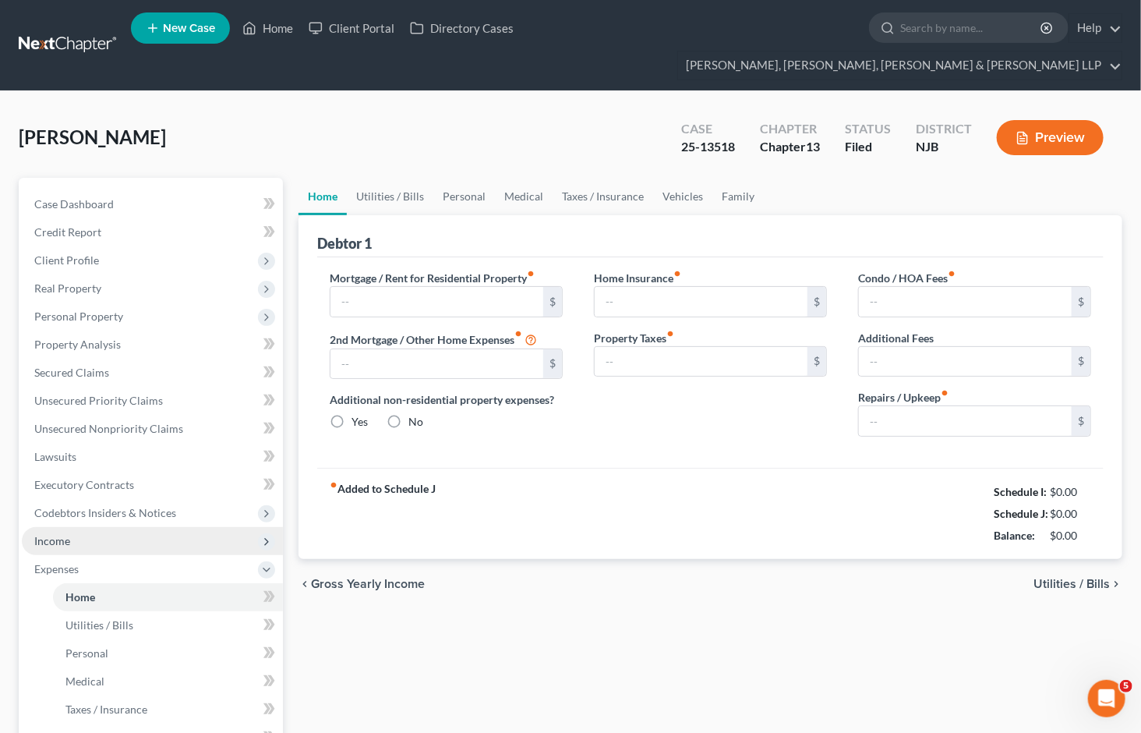
type input "0.00"
type input "150.00"
click at [51, 534] on span "Income" at bounding box center [52, 540] width 36 height 13
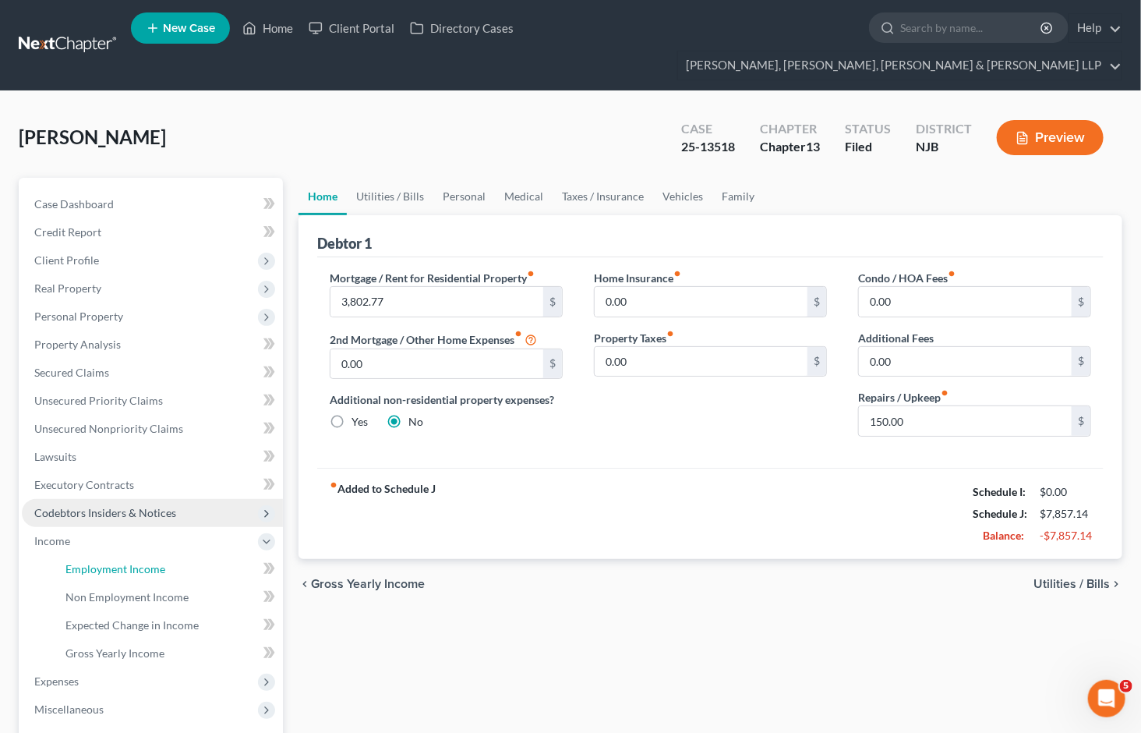
click at [69, 562] on span "Employment Income" at bounding box center [115, 568] width 100 height 13
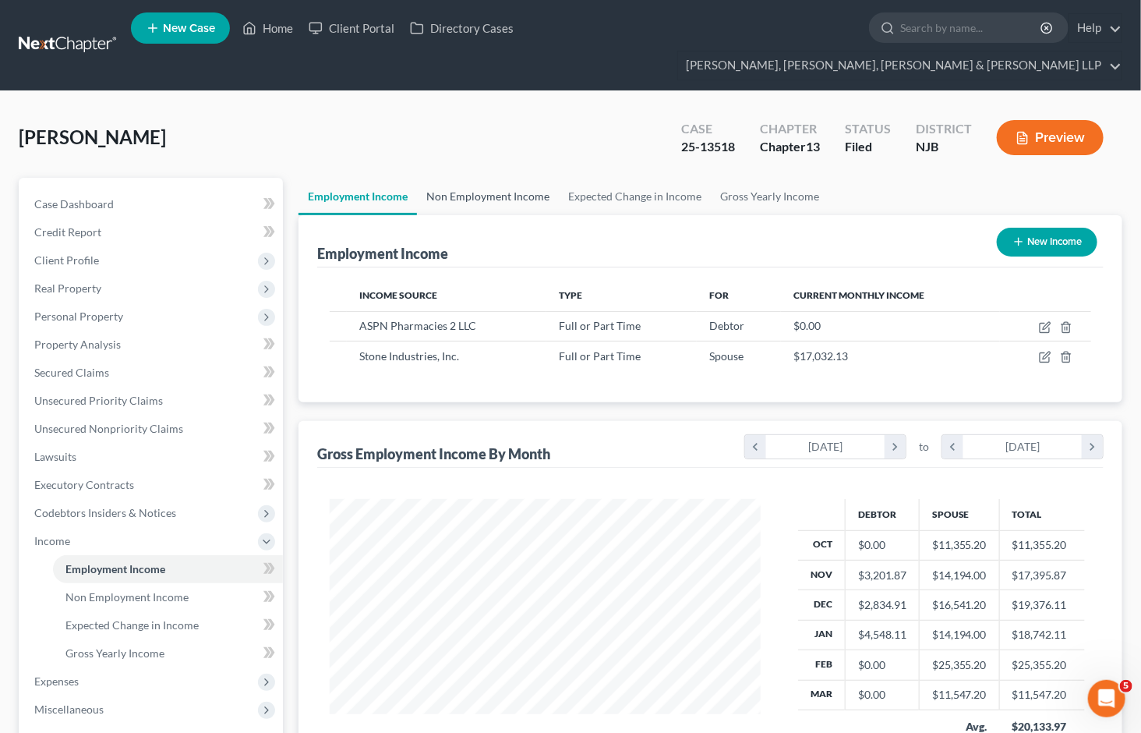
scroll to position [279, 462]
click at [486, 178] on link "Non Employment Income" at bounding box center [488, 196] width 142 height 37
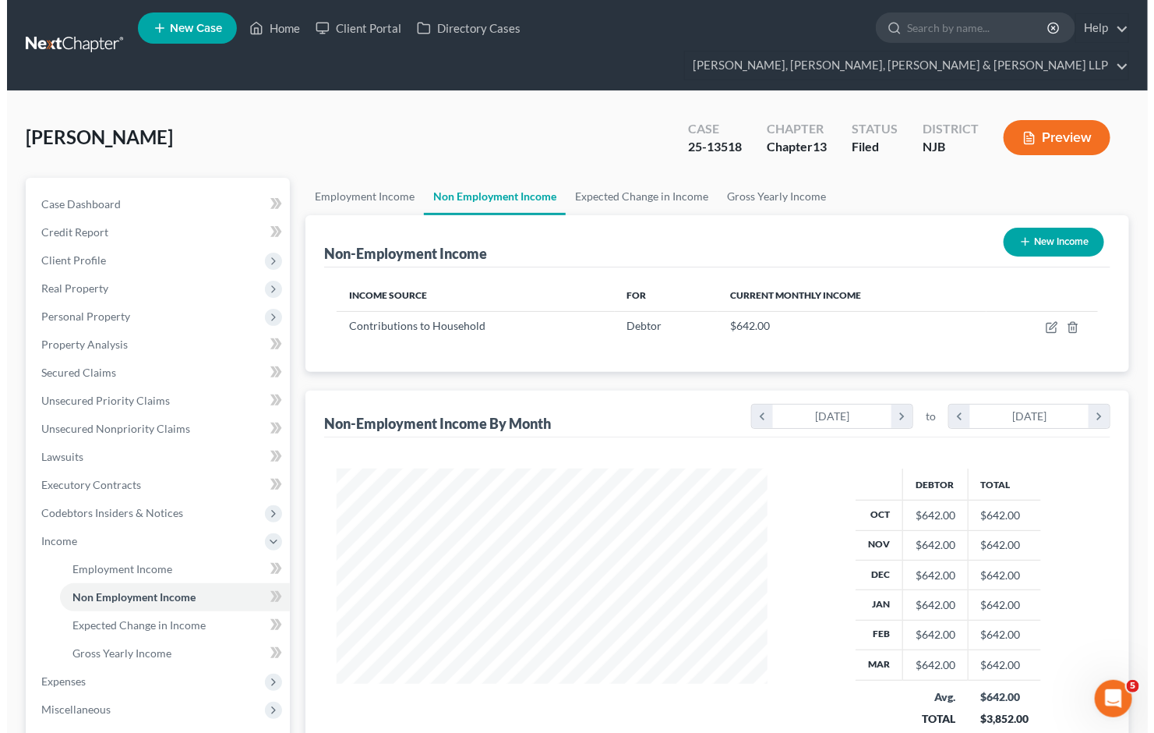
scroll to position [279, 462]
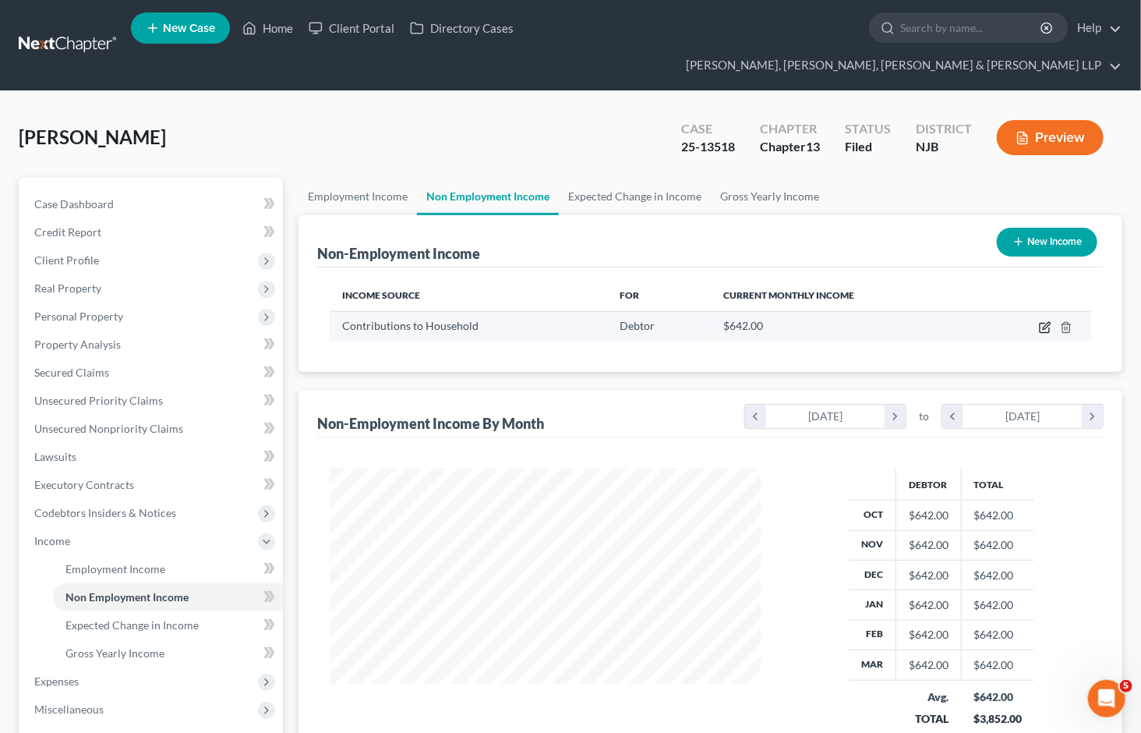
click at [1044, 322] on icon "button" at bounding box center [1046, 325] width 7 height 7
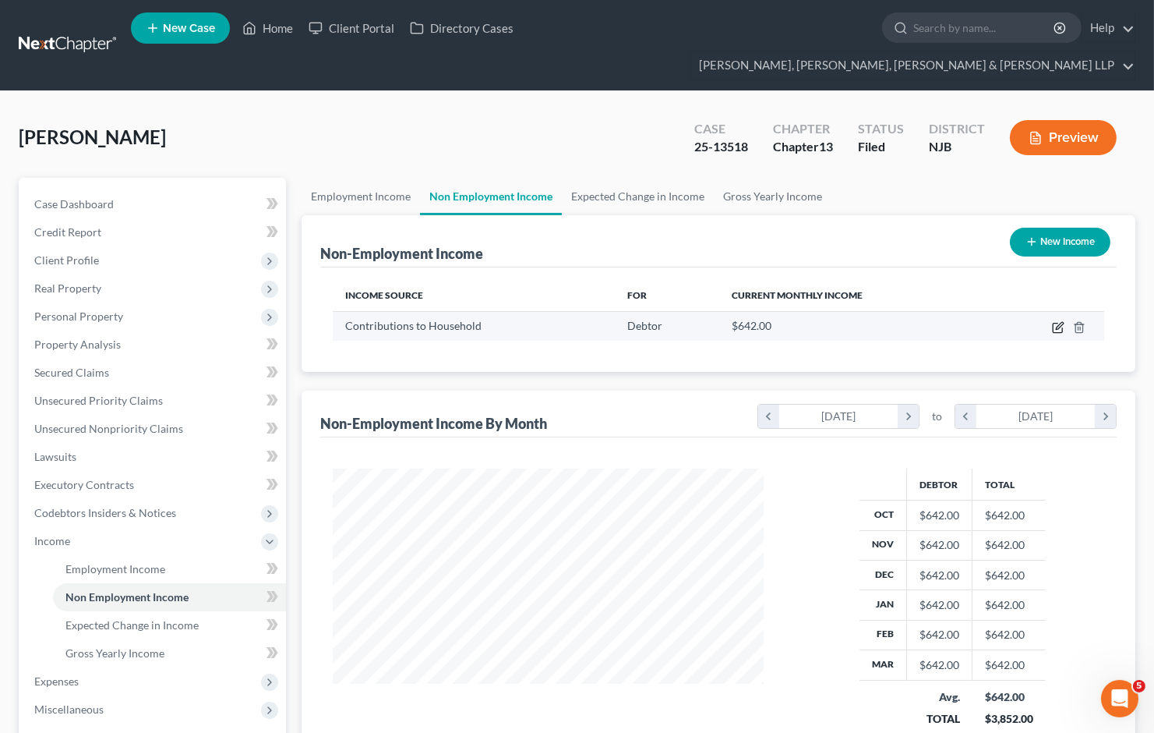
select select "8"
select select "0"
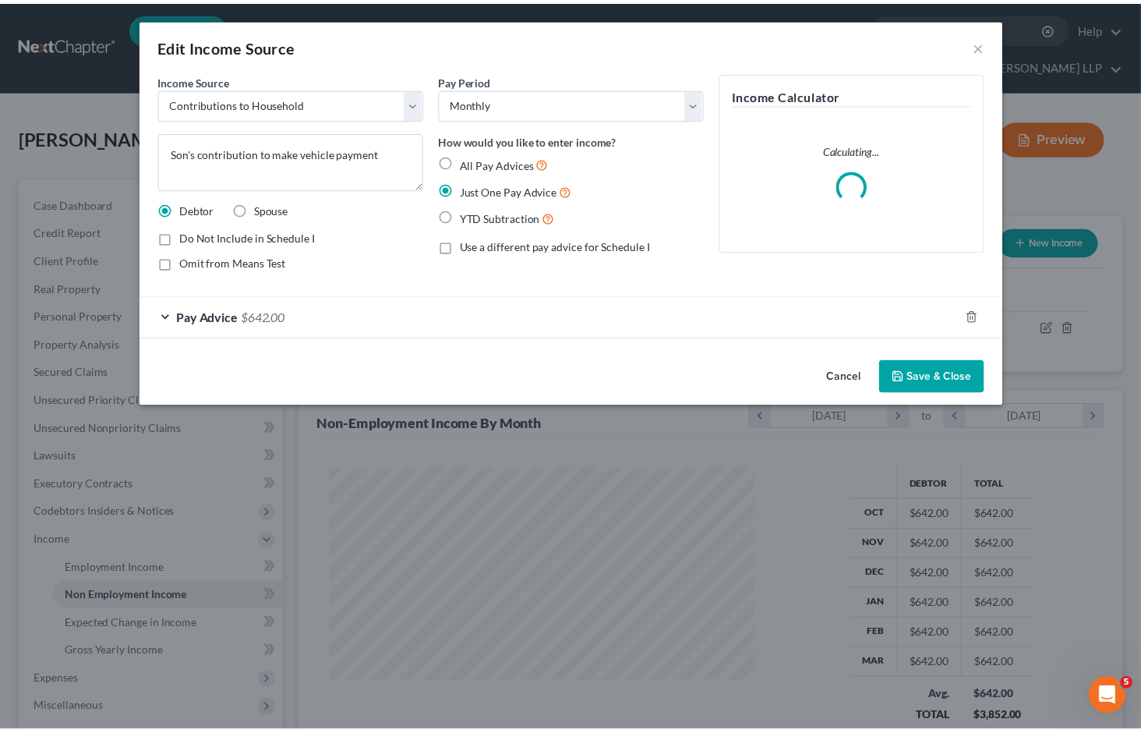
scroll to position [279, 468]
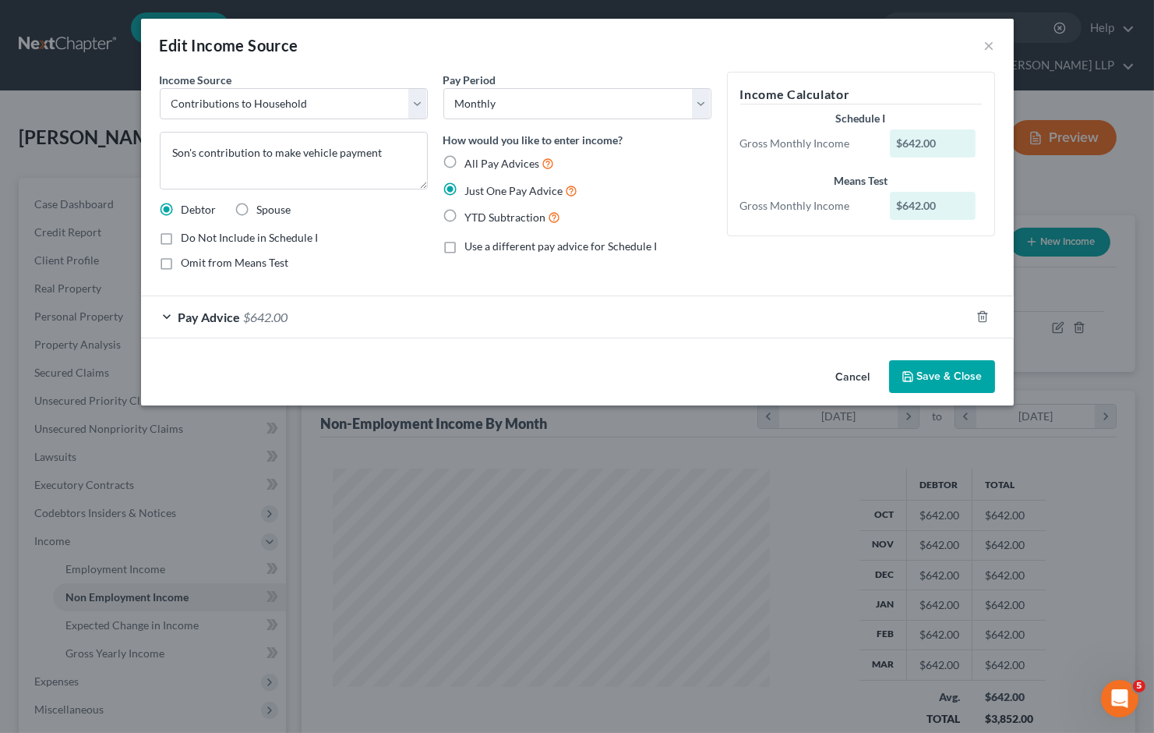
click at [840, 377] on button "Cancel" at bounding box center [853, 377] width 59 height 31
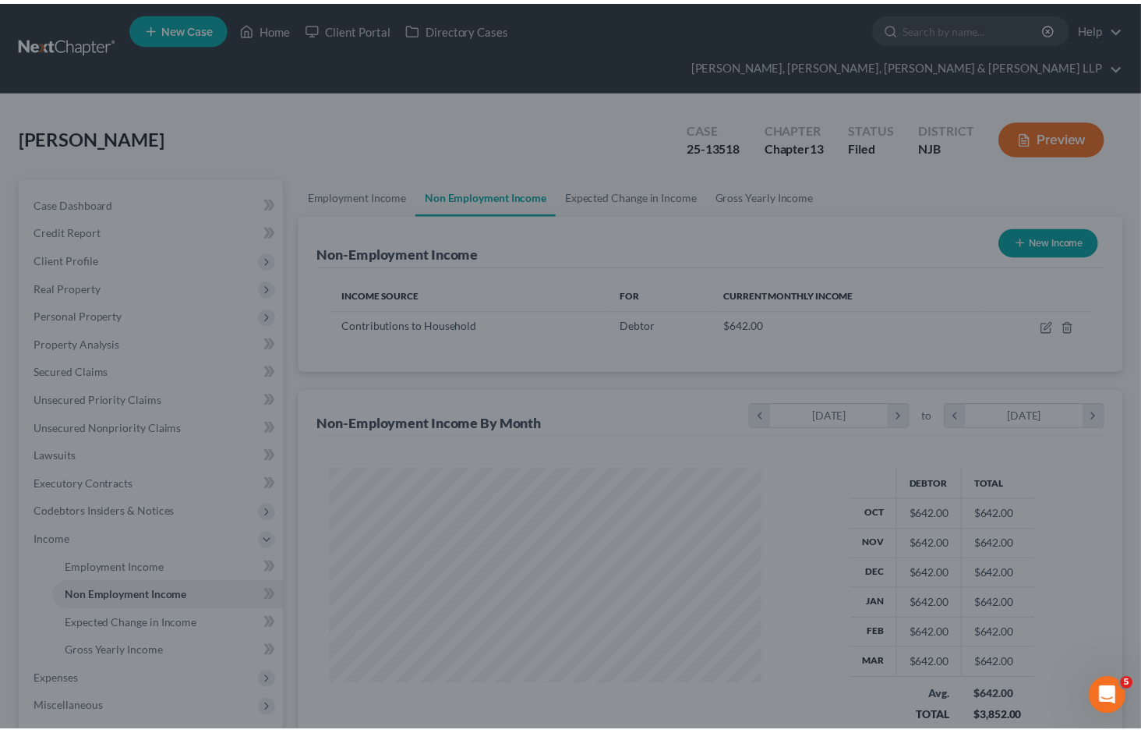
scroll to position [779160, 778977]
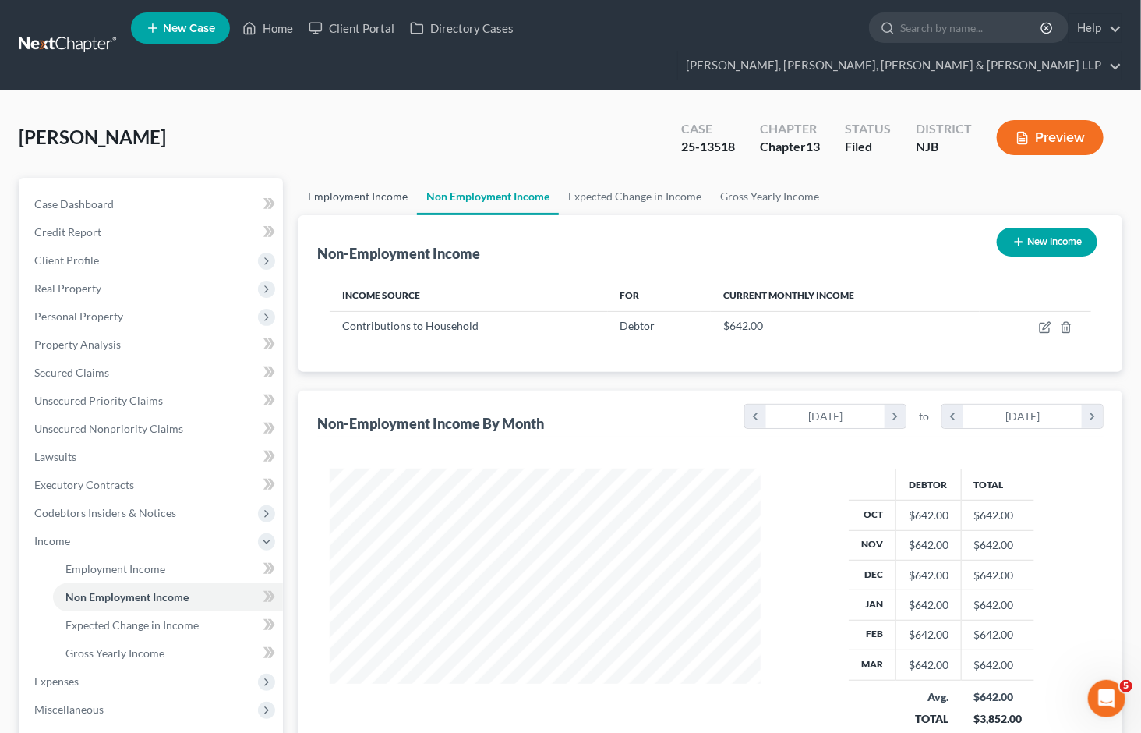
click at [339, 178] on link "Employment Income" at bounding box center [358, 196] width 118 height 37
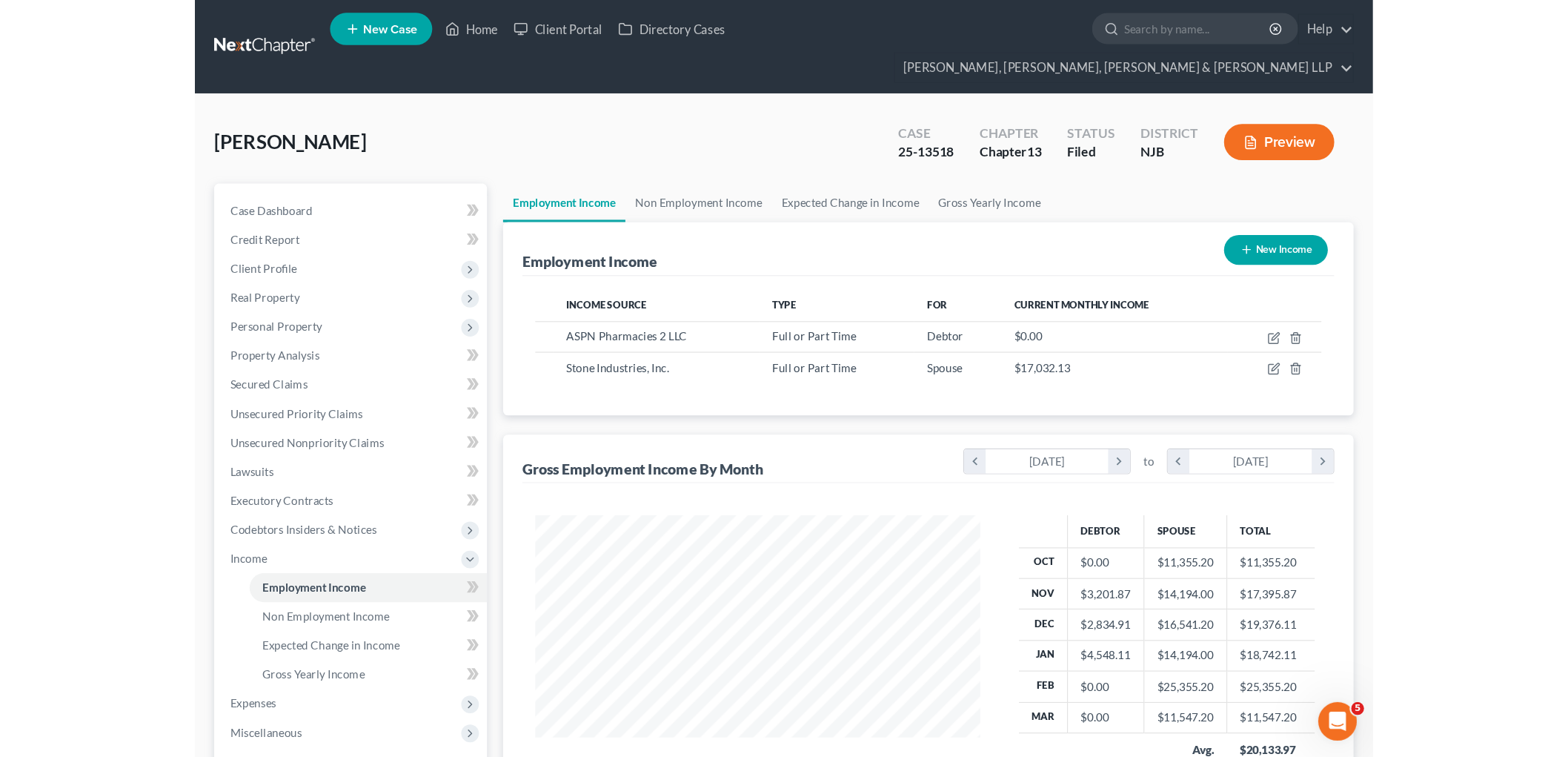
scroll to position [265, 439]
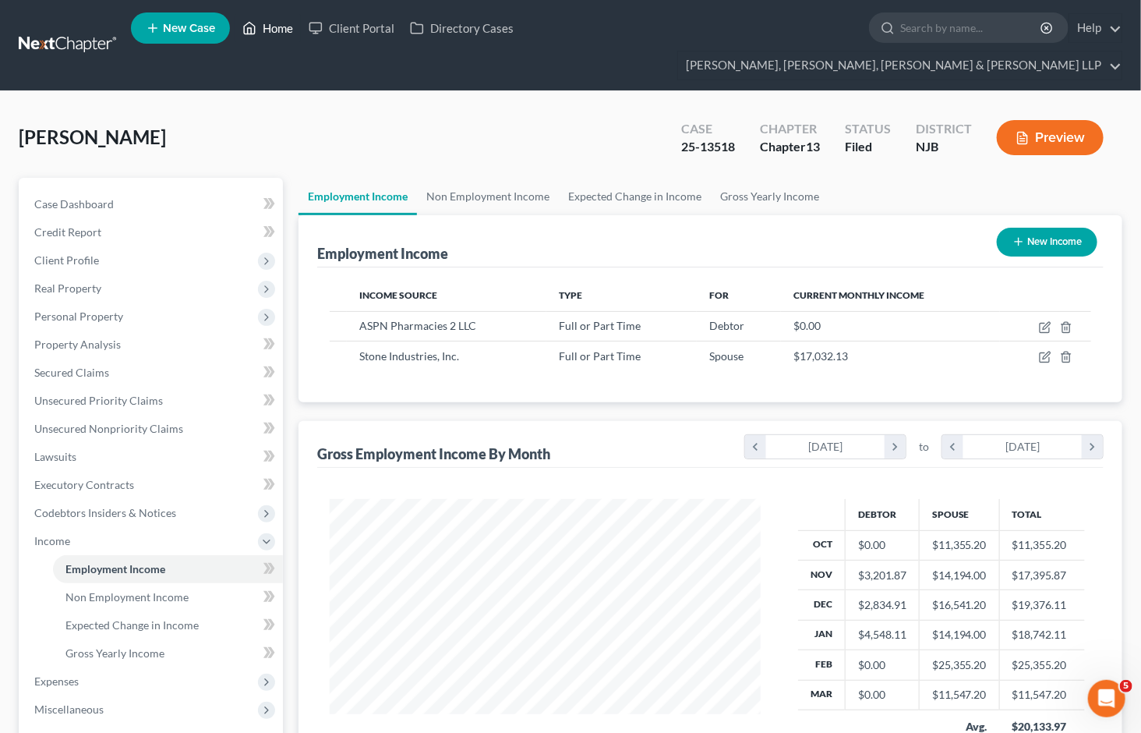
drag, startPoint x: 274, startPoint y: 34, endPoint x: 190, endPoint y: 9, distance: 87.3
click at [274, 34] on link "Home" at bounding box center [268, 28] width 66 height 28
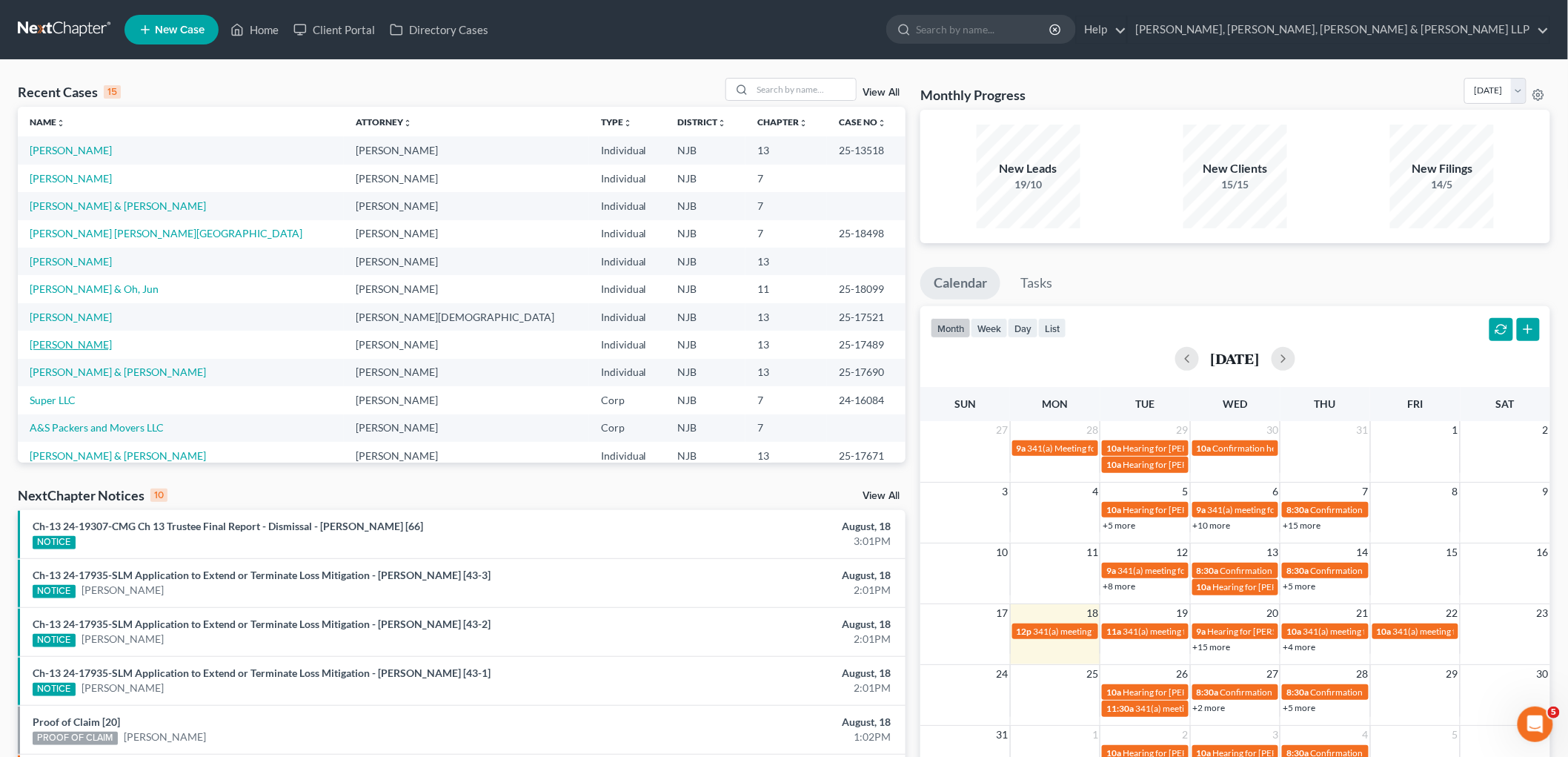
click at [55, 341] on link "[PERSON_NAME]" at bounding box center [70, 343] width 83 height 12
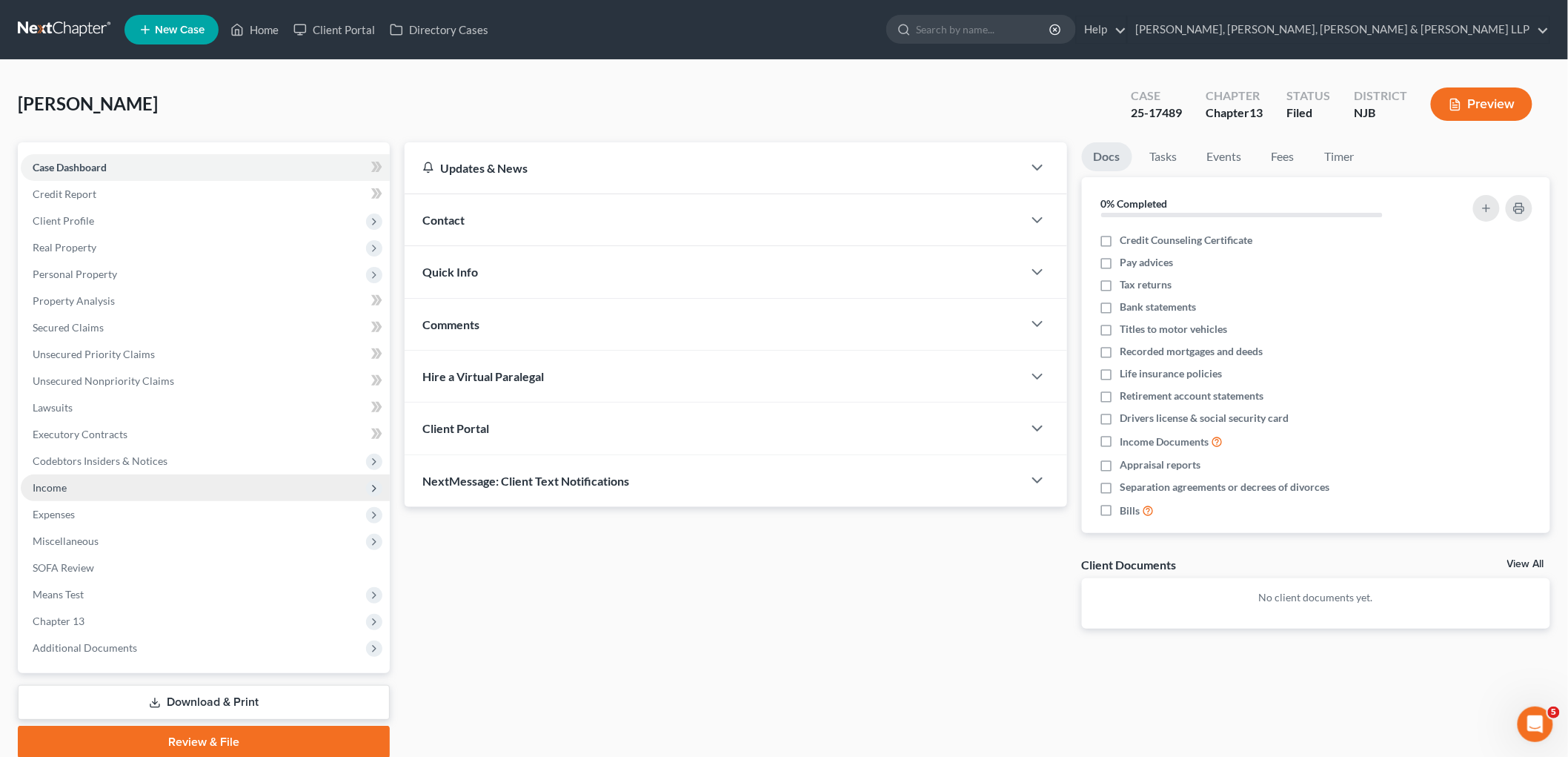
click at [54, 490] on span "Income" at bounding box center [49, 487] width 34 height 12
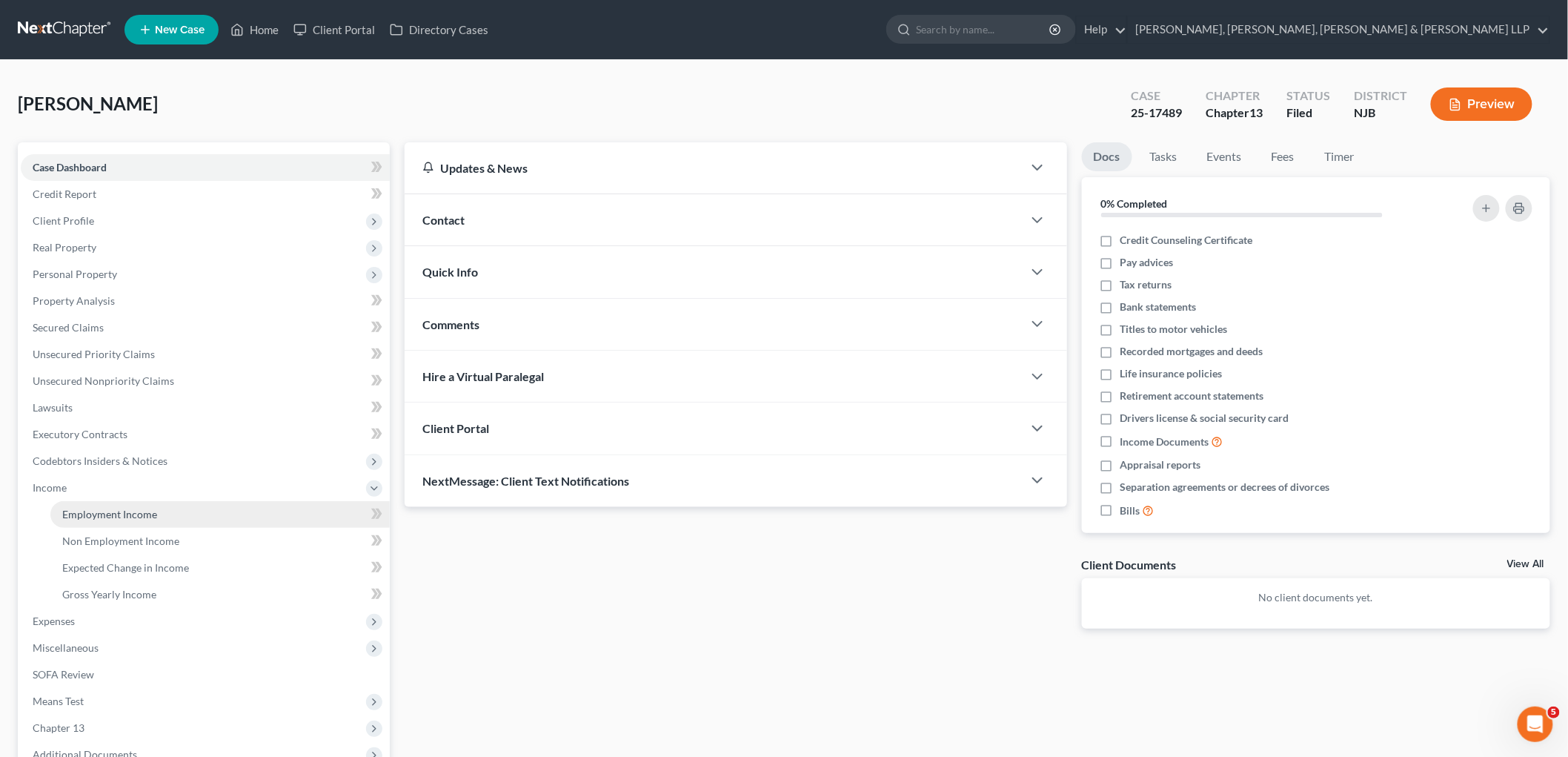
click at [89, 514] on span "Employment Income" at bounding box center [109, 514] width 95 height 12
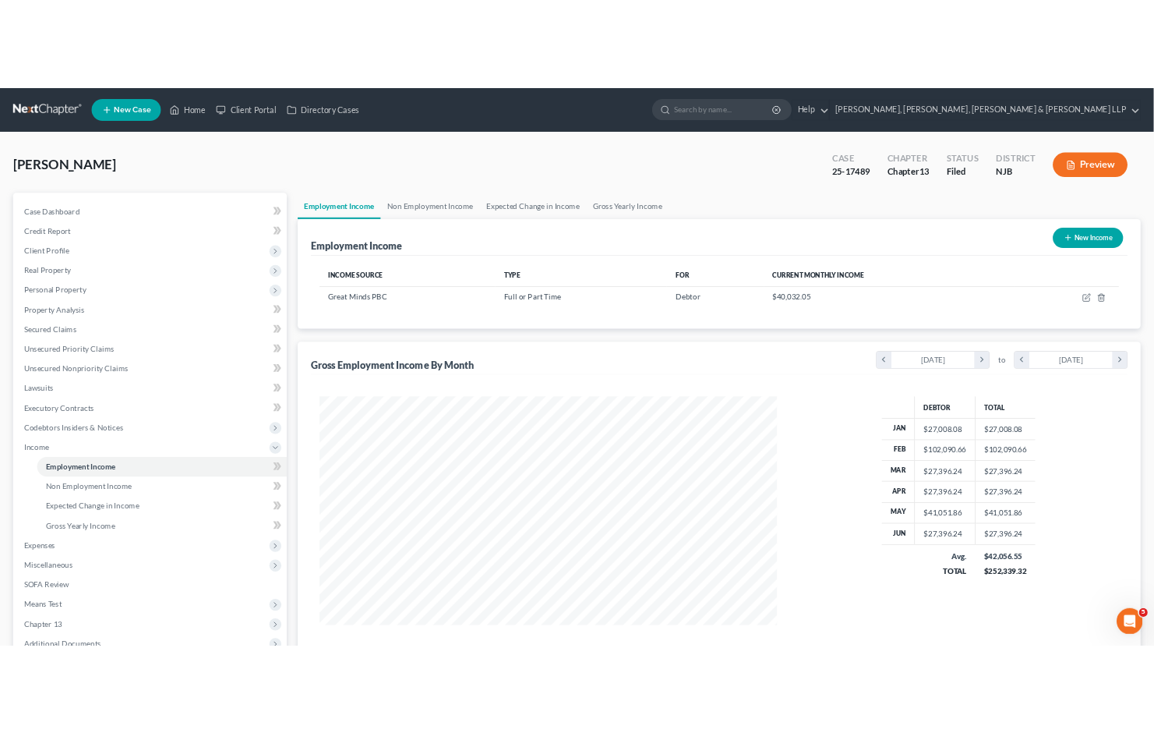
scroll to position [326, 684]
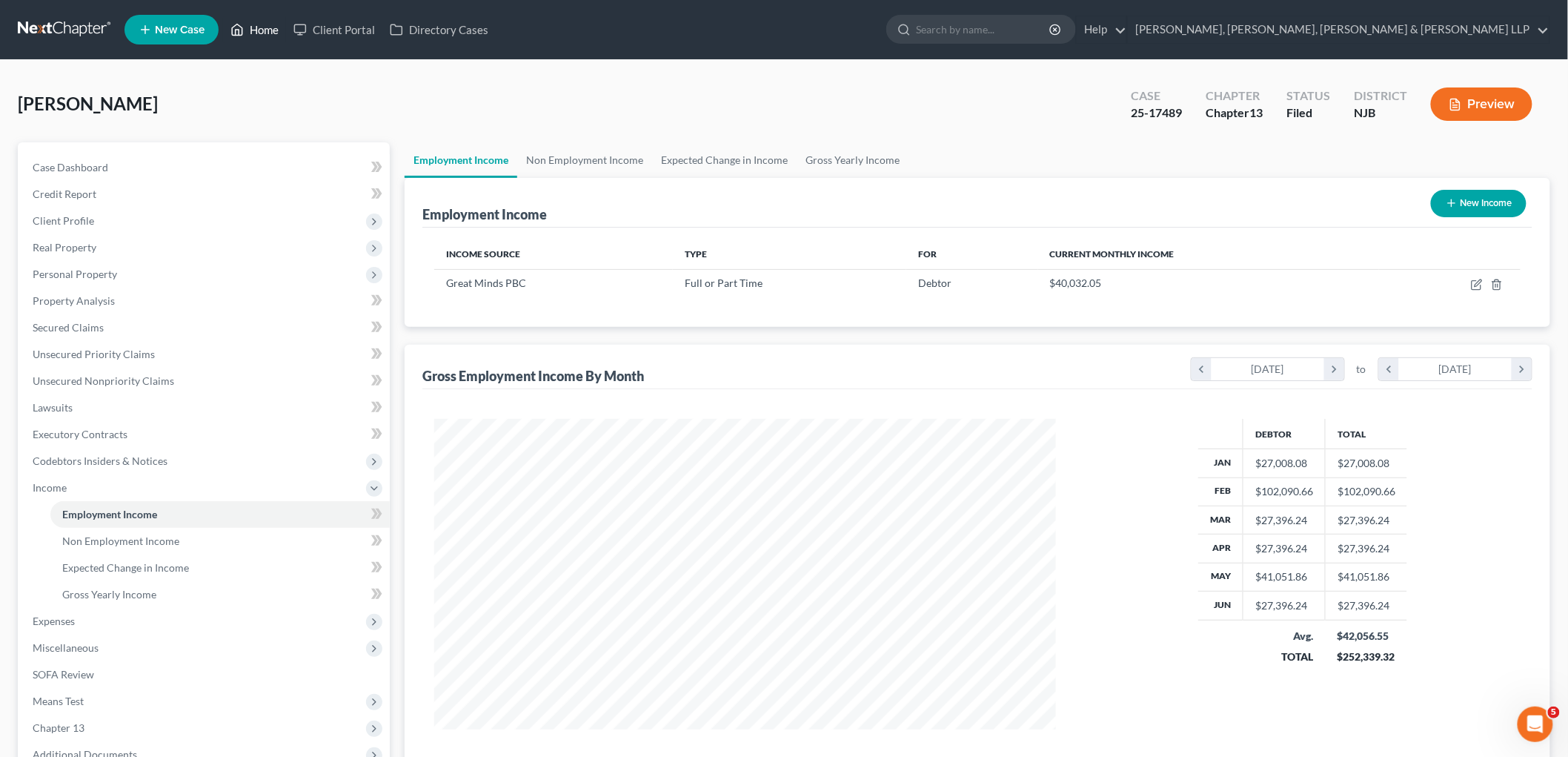
drag, startPoint x: 250, startPoint y: 28, endPoint x: 217, endPoint y: 0, distance: 43.3
click at [250, 28] on link "Home" at bounding box center [255, 29] width 63 height 27
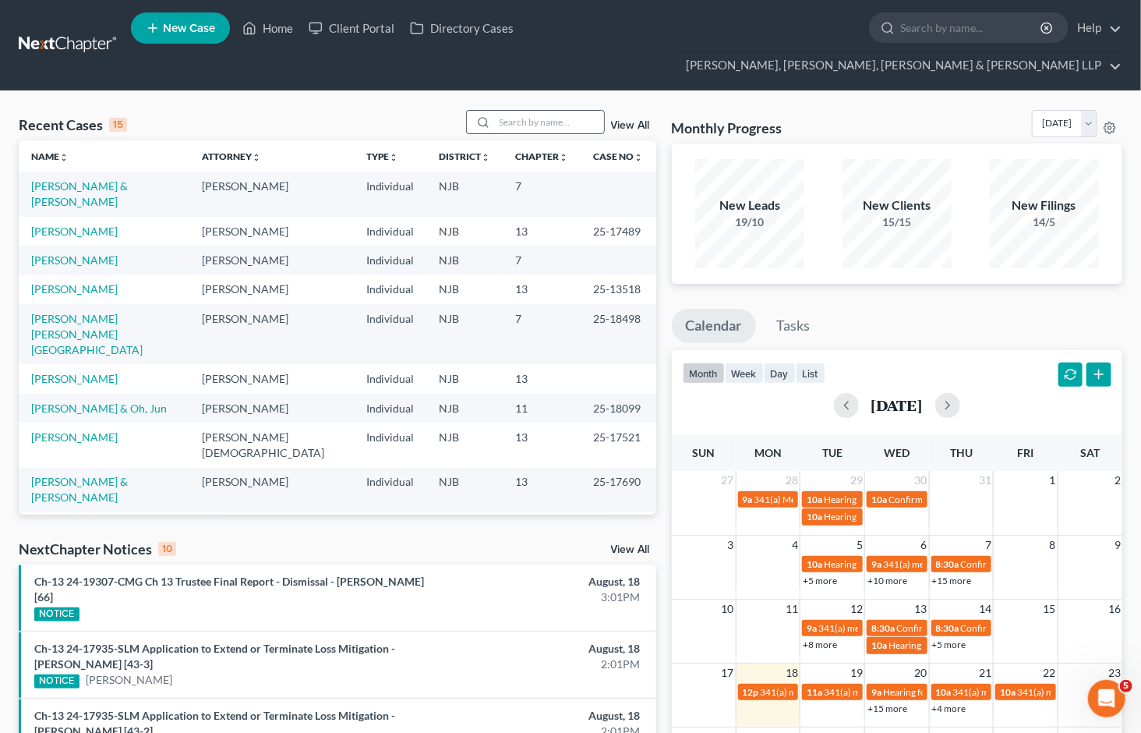
click at [562, 111] on input "search" at bounding box center [549, 122] width 109 height 23
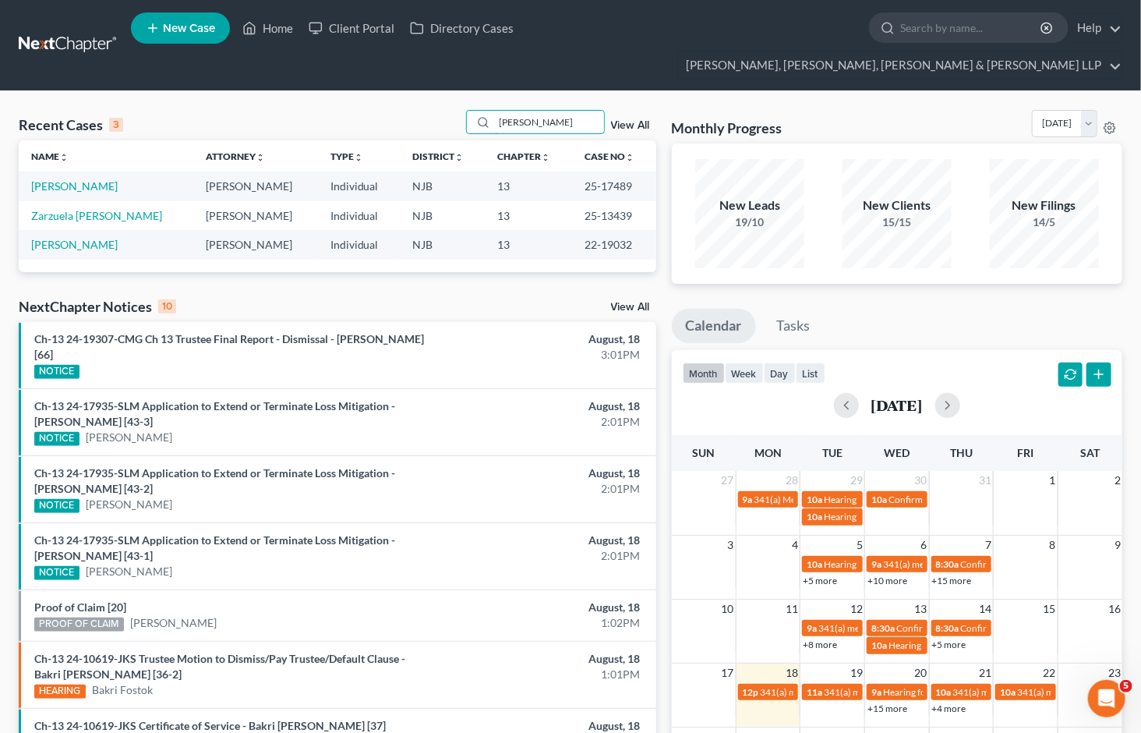
type input "[PERSON_NAME]"
click at [80, 171] on td "[PERSON_NAME]" at bounding box center [106, 185] width 175 height 29
click at [83, 179] on link "[PERSON_NAME]" at bounding box center [74, 185] width 87 height 13
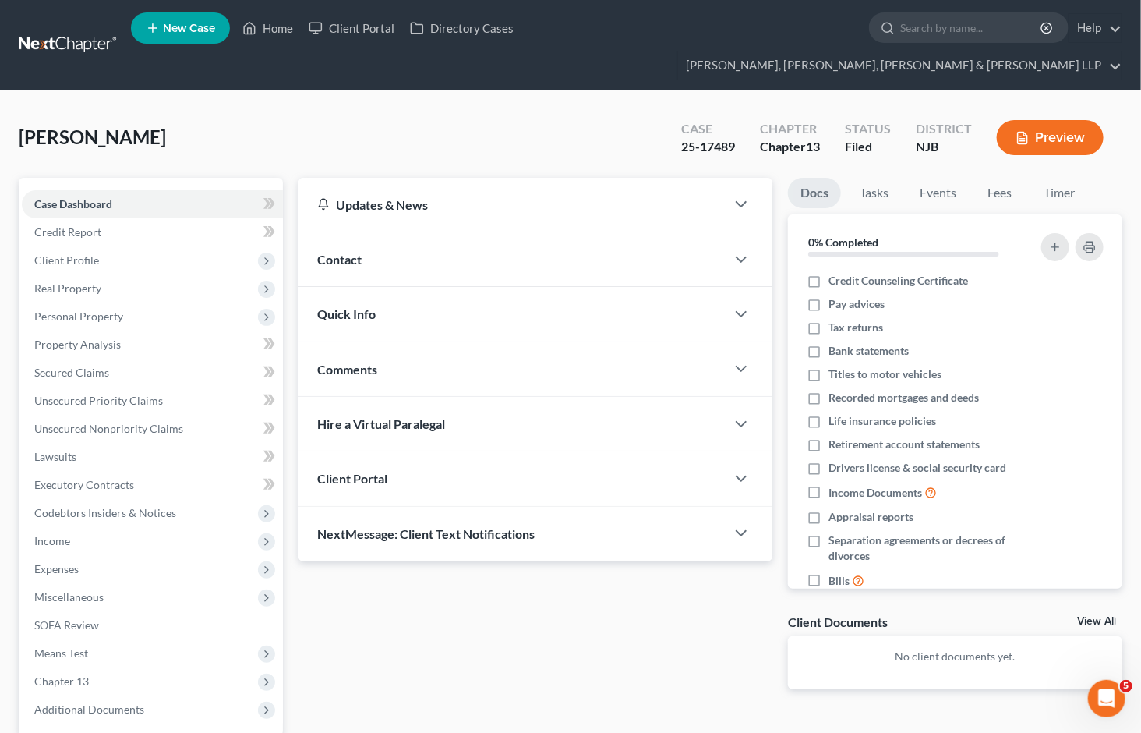
click at [481, 110] on div "[PERSON_NAME] Upgraded Case 25-17489 Chapter Chapter 13 Status [GEOGRAPHIC_DATA…" at bounding box center [571, 144] width 1104 height 68
click at [80, 281] on span "Real Property" at bounding box center [67, 287] width 67 height 13
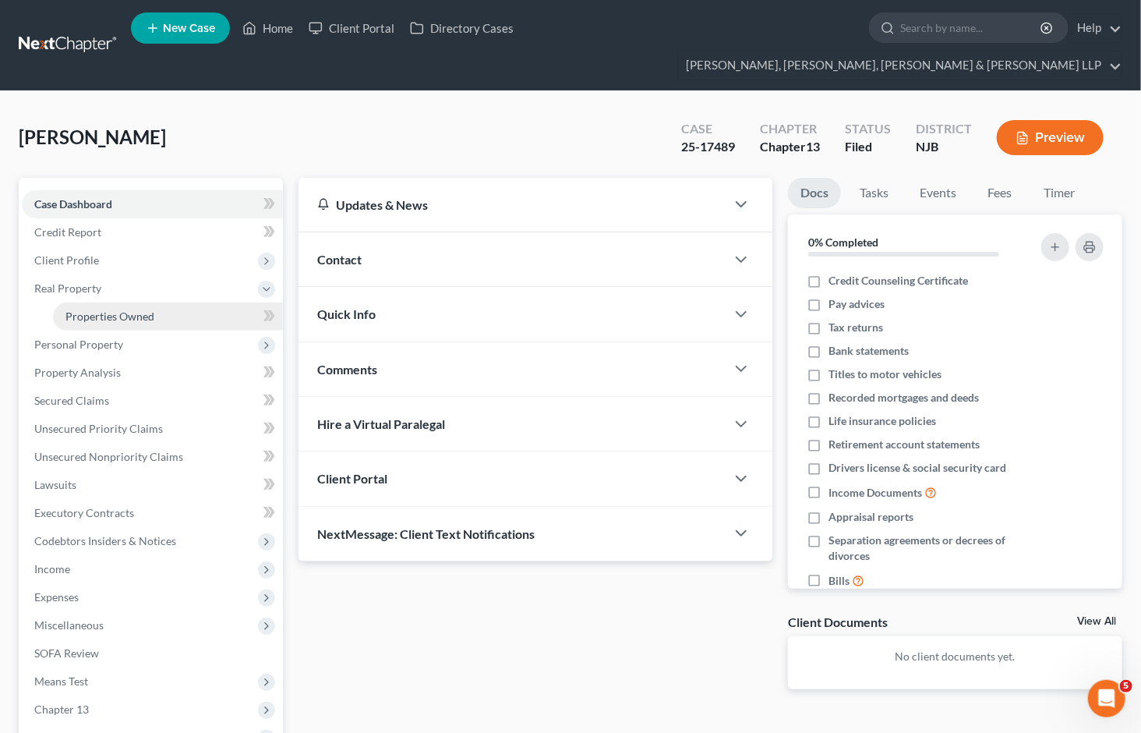
click at [102, 309] on span "Properties Owned" at bounding box center [109, 315] width 89 height 13
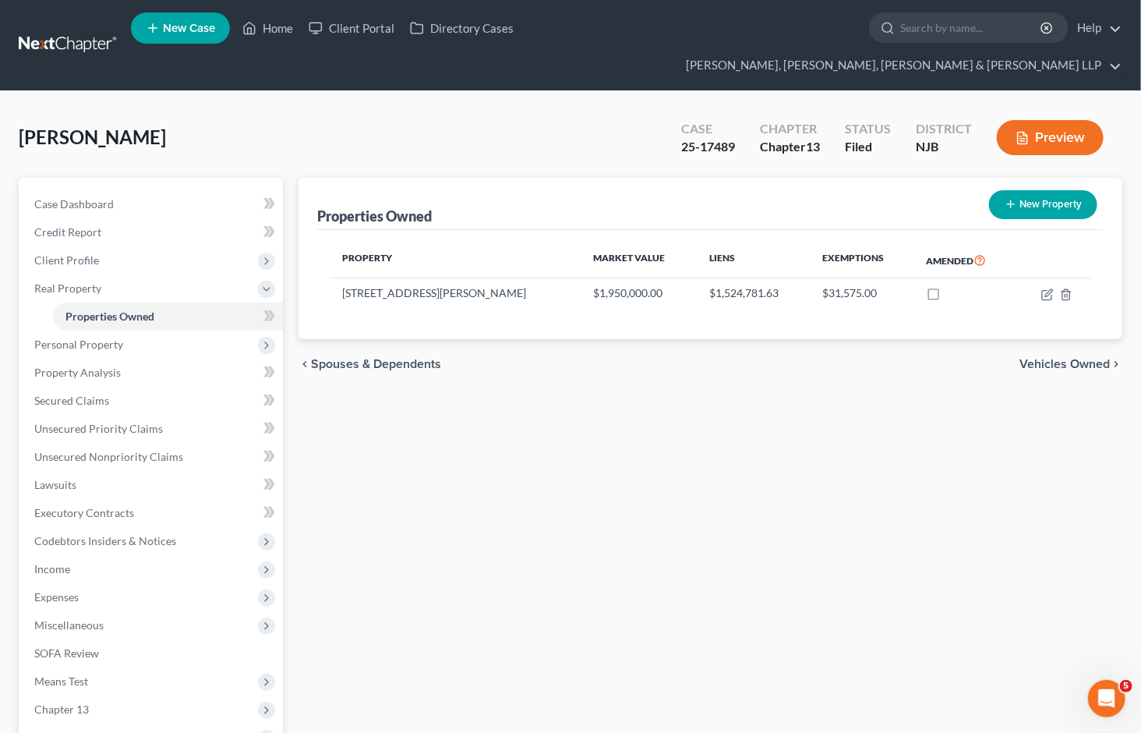
click at [762, 508] on div "Properties Owned New Property Property Market Value Liens Exemptions Amended [S…" at bounding box center [710, 516] width 839 height 676
click at [1046, 288] on icon "button" at bounding box center [1047, 294] width 12 height 12
select select "33"
select select "0"
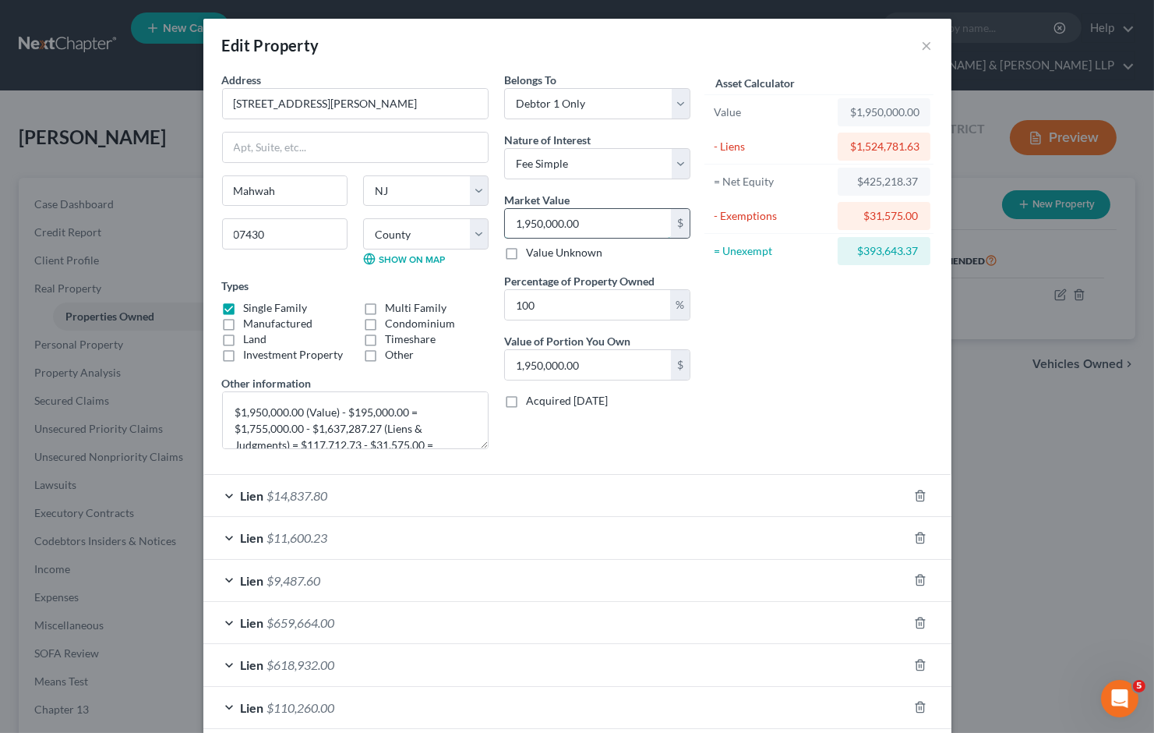
click at [601, 232] on input "1,950,000.00" at bounding box center [588, 224] width 166 height 30
paste input "$1,195,000 ."
type input "$1,195,000 ."
type input "1,195,000.00"
type input "1,195,000."
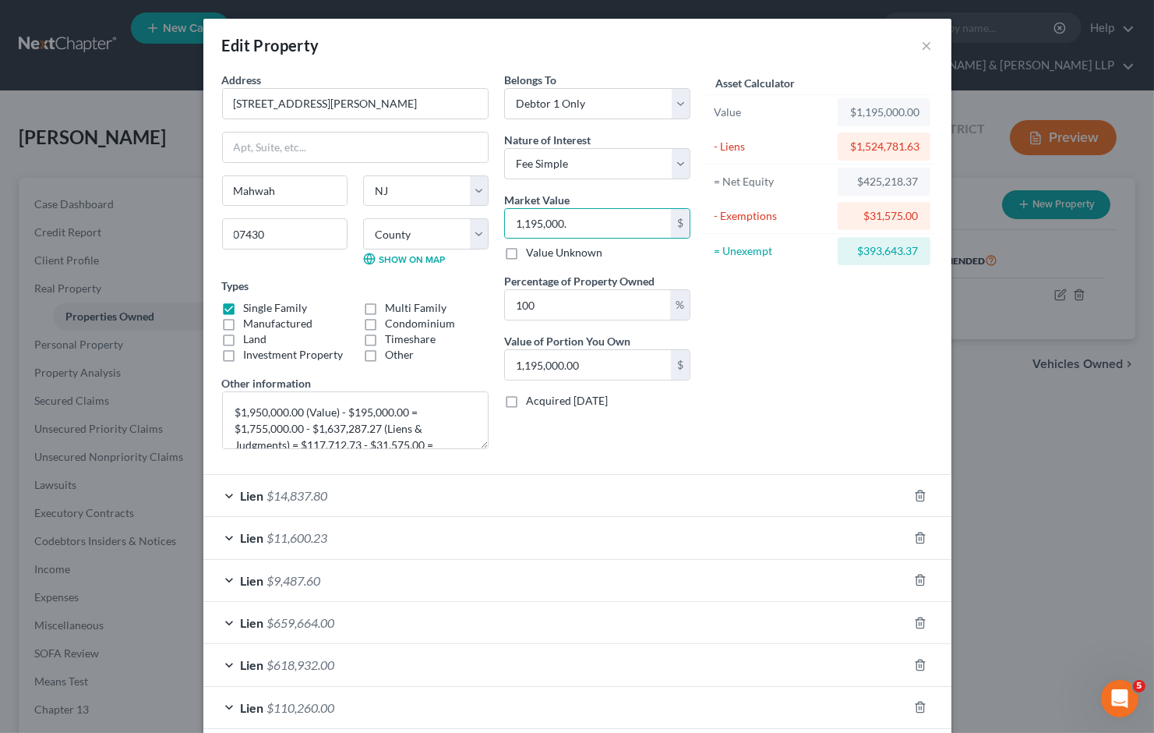
click at [778, 331] on div "Asset Calculator Value $1,195,000.00 - Liens $1,524,781.63 = Net Equity $425,21…" at bounding box center [819, 267] width 242 height 390
click at [630, 229] on input "1,195,000." at bounding box center [588, 224] width 166 height 30
click at [581, 221] on input "1,195,000." at bounding box center [588, 224] width 166 height 30
click at [791, 370] on div "Asset Calculator Value $1,195,000.00 - Liens $1,524,781.63 = Net Equity $425,21…" at bounding box center [819, 267] width 242 height 390
click at [770, 341] on div "Asset Calculator Value $1,195,000.00 - Liens $1,524,781.63 = Net Equity $425,21…" at bounding box center [819, 267] width 242 height 390
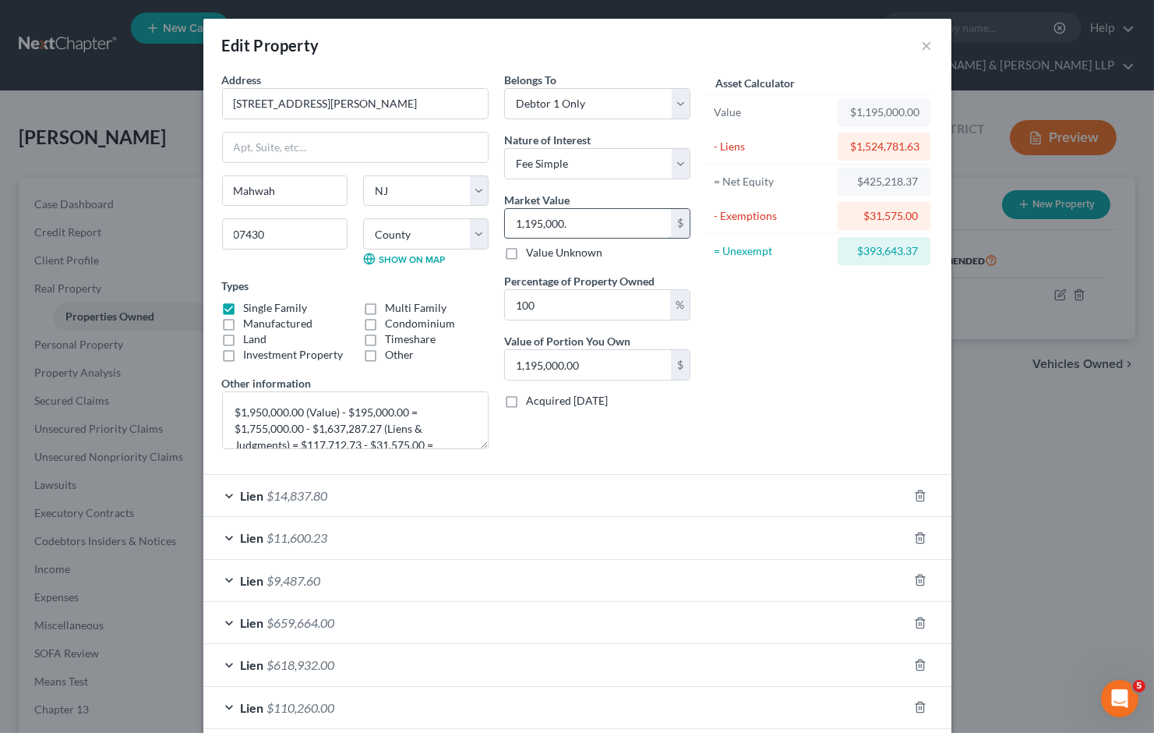
click at [634, 222] on input "1,195,000." at bounding box center [588, 224] width 166 height 30
click at [744, 302] on div "Asset Calculator Value $1,195,000.00 - Liens $1,524,781.63 = Net Equity $425,21…" at bounding box center [819, 267] width 242 height 390
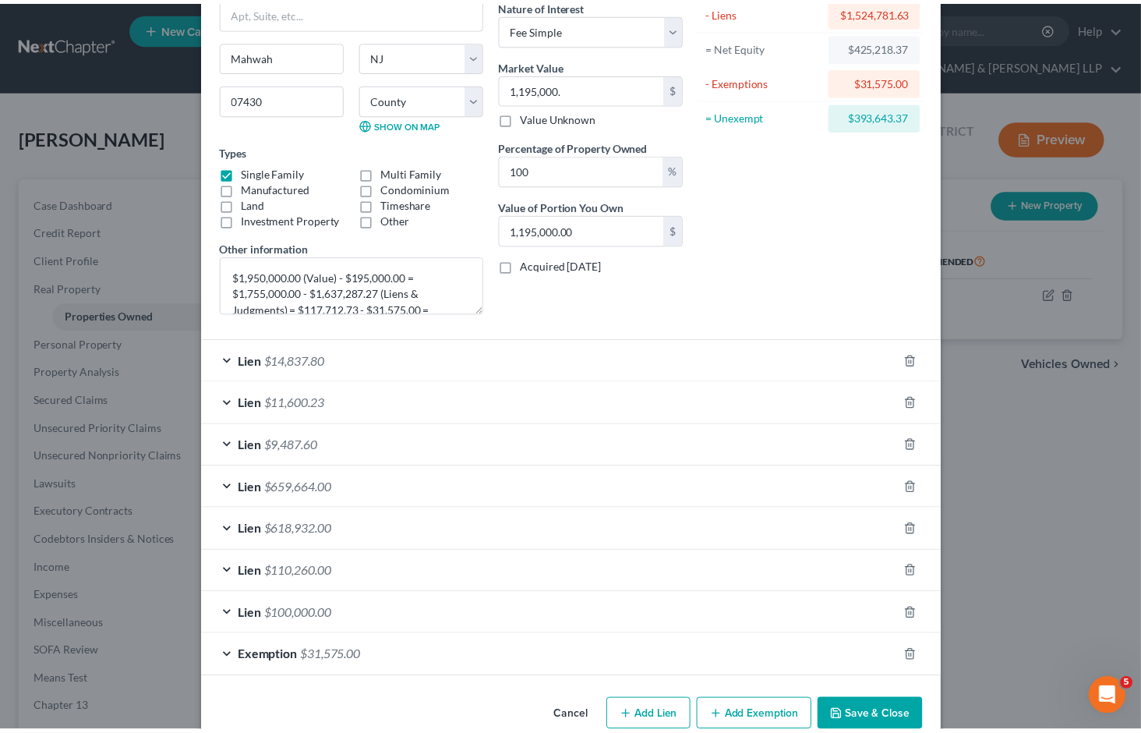
scroll to position [168, 0]
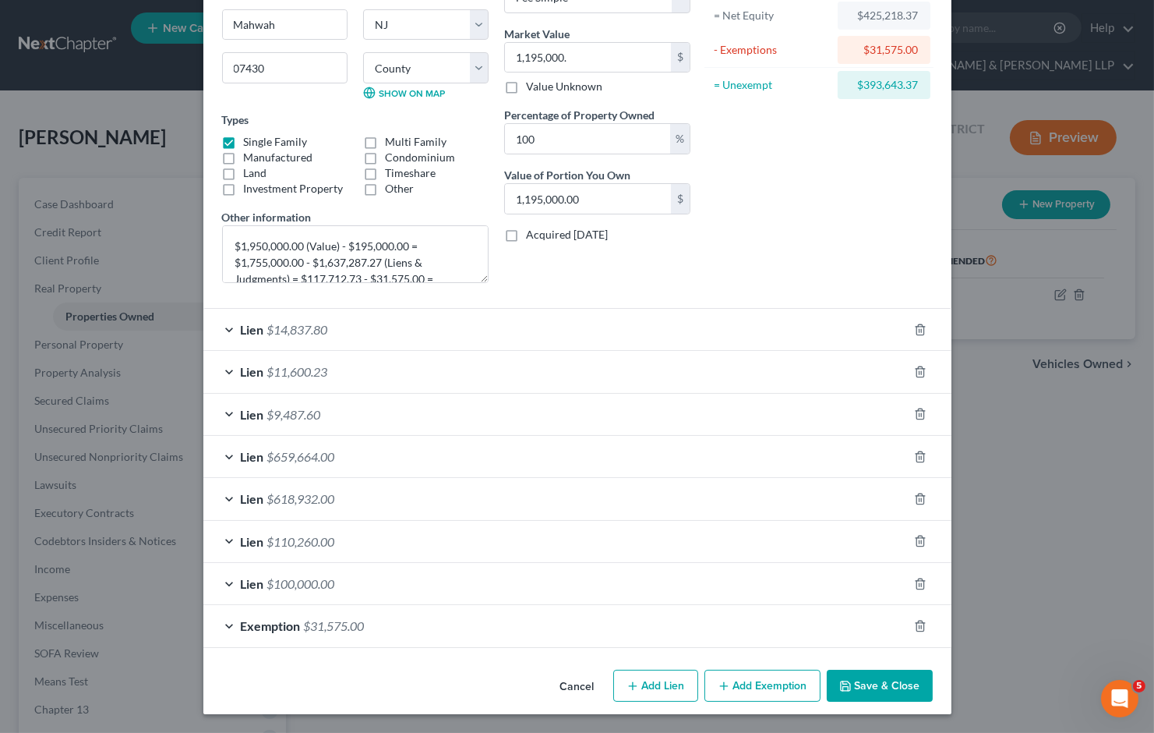
click at [899, 680] on button "Save & Close" at bounding box center [880, 686] width 106 height 33
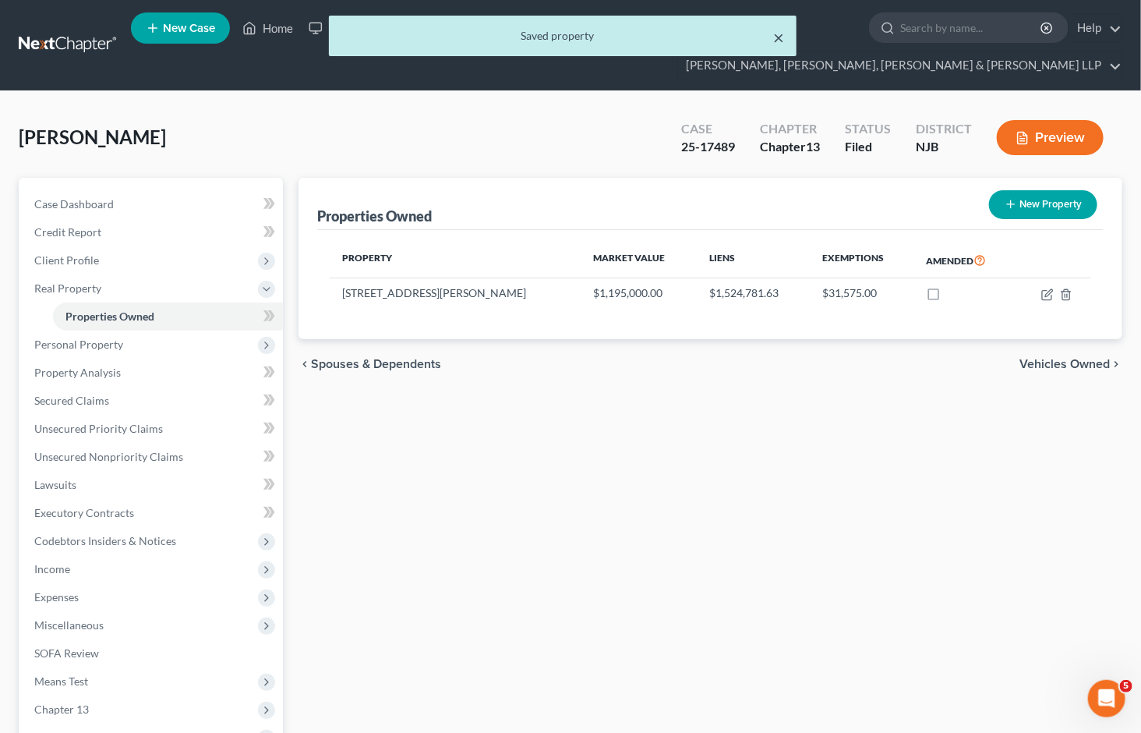
click at [778, 35] on button "×" at bounding box center [778, 37] width 11 height 19
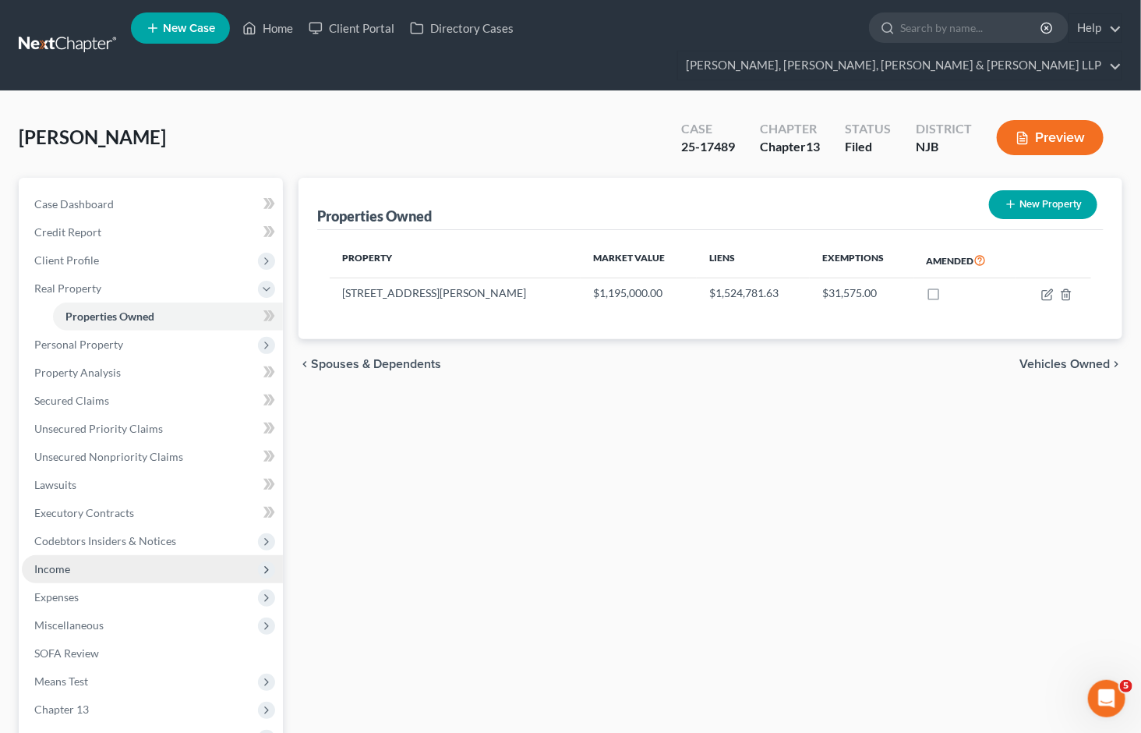
click at [101, 555] on span "Income" at bounding box center [152, 569] width 261 height 28
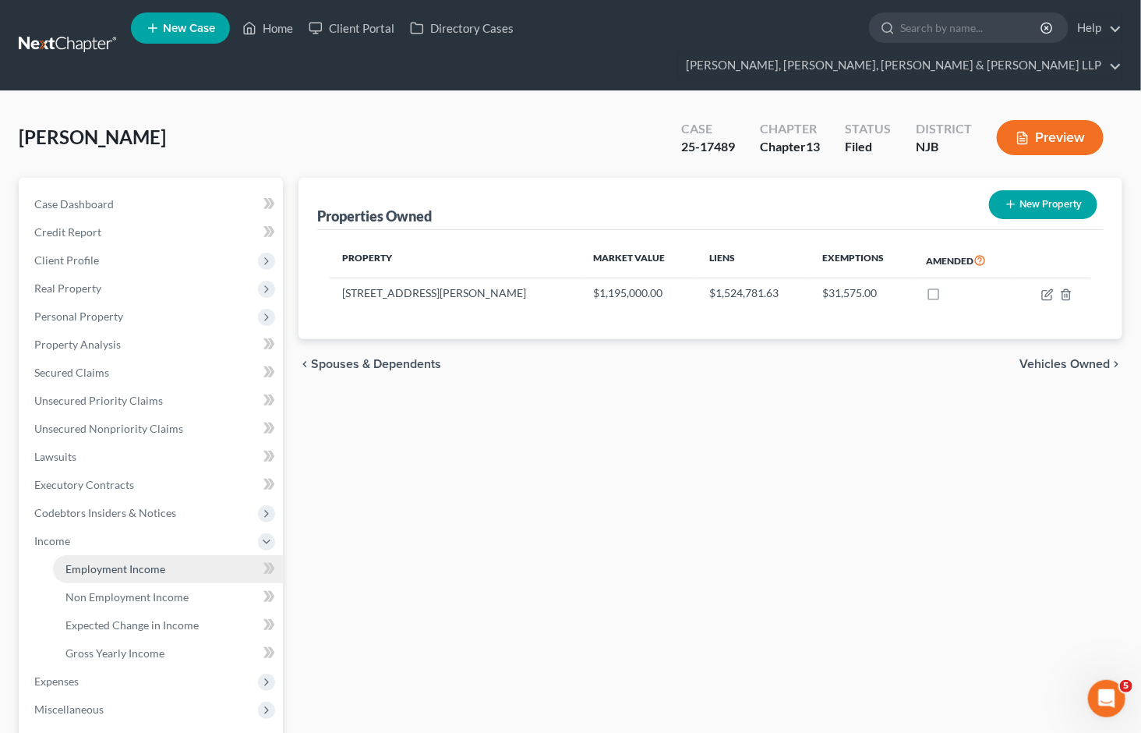
click at [111, 562] on span "Employment Income" at bounding box center [115, 568] width 100 height 13
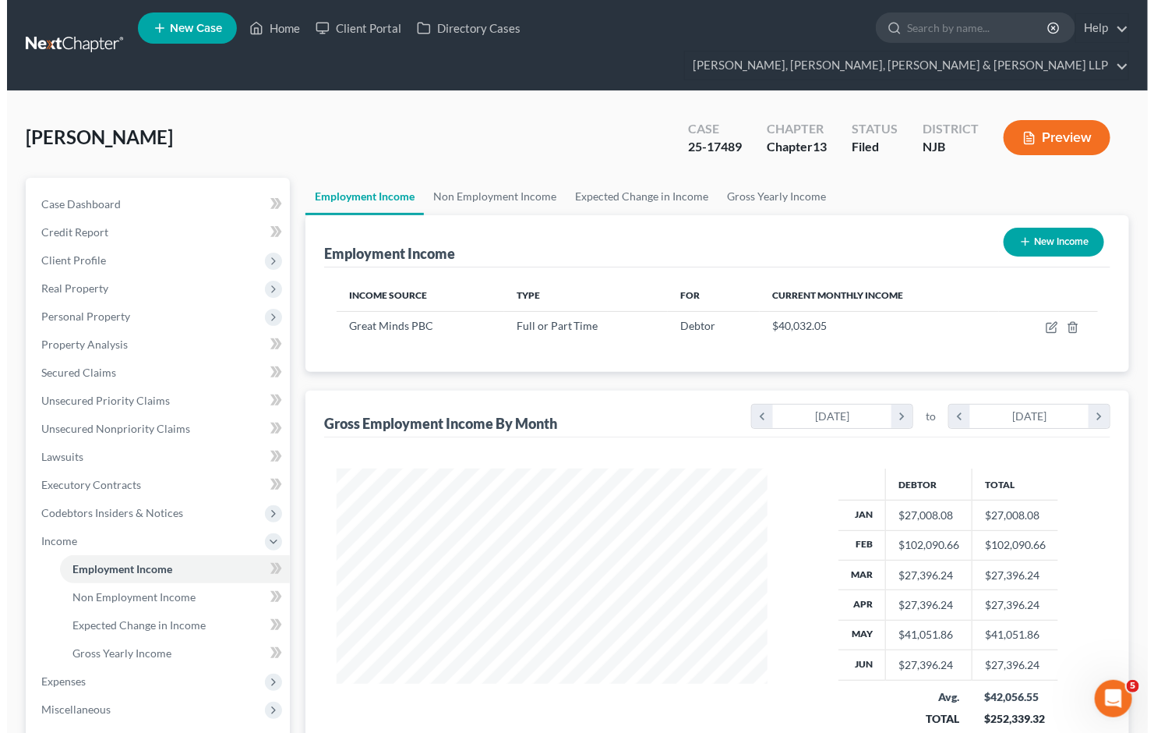
scroll to position [279, 462]
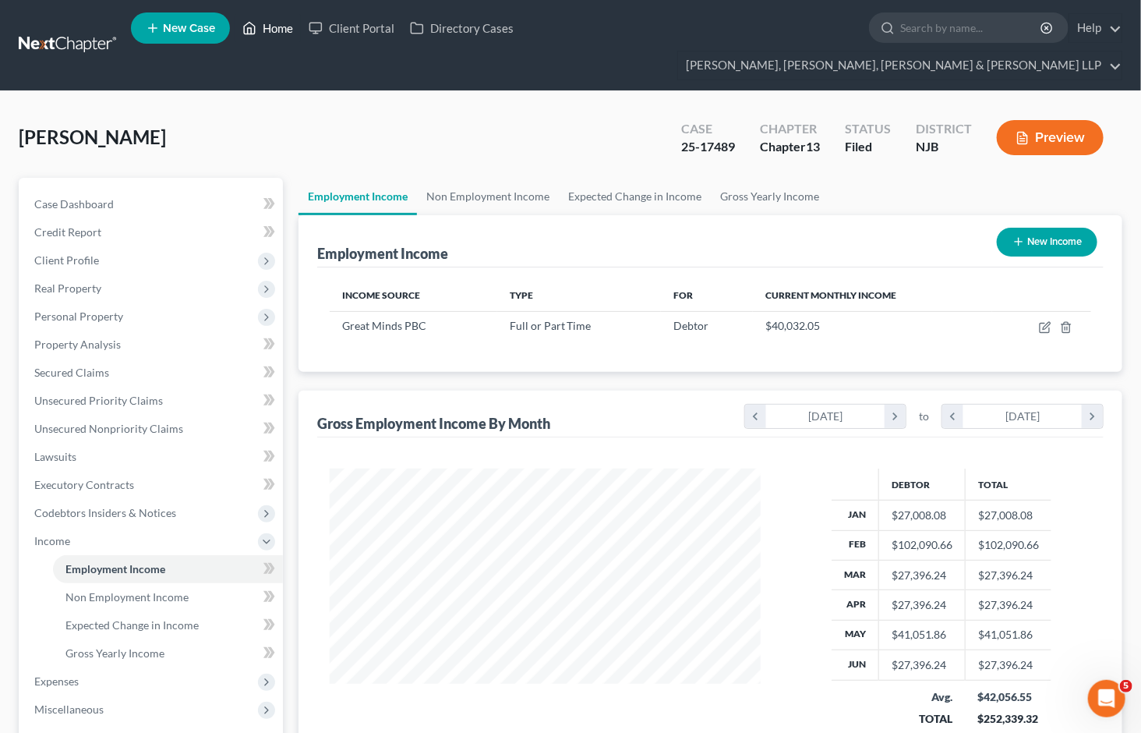
click at [277, 20] on link "Home" at bounding box center [268, 28] width 66 height 28
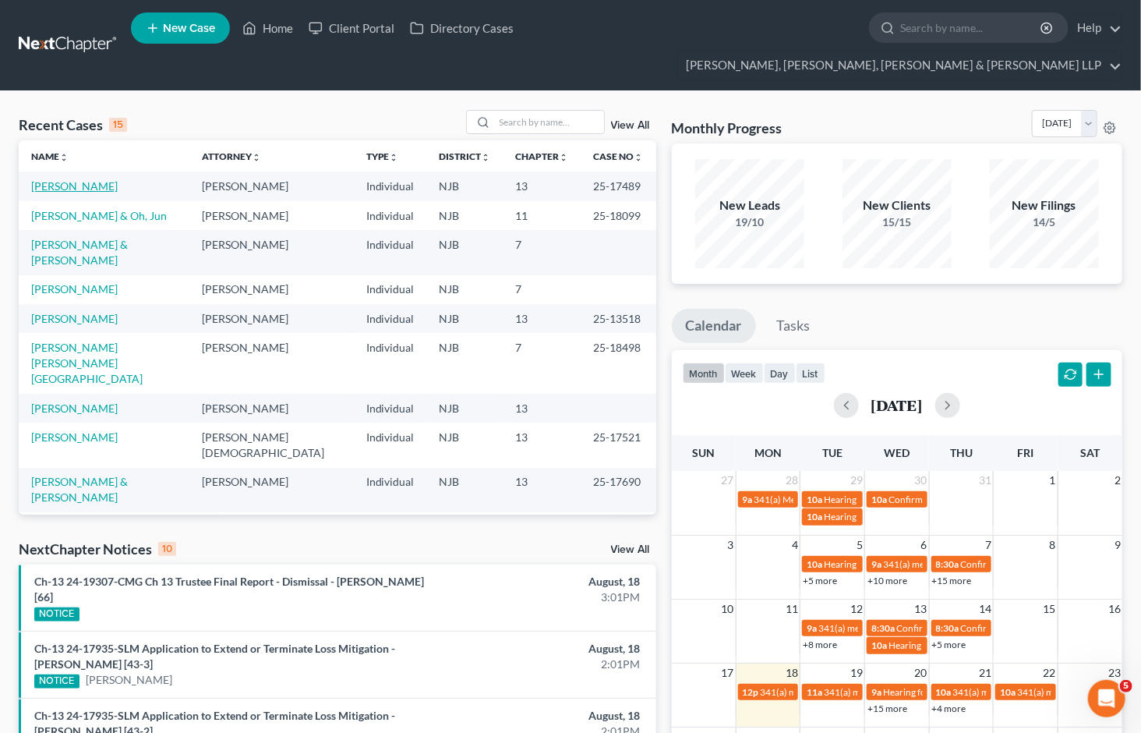
click at [65, 179] on link "[PERSON_NAME]" at bounding box center [74, 185] width 87 height 13
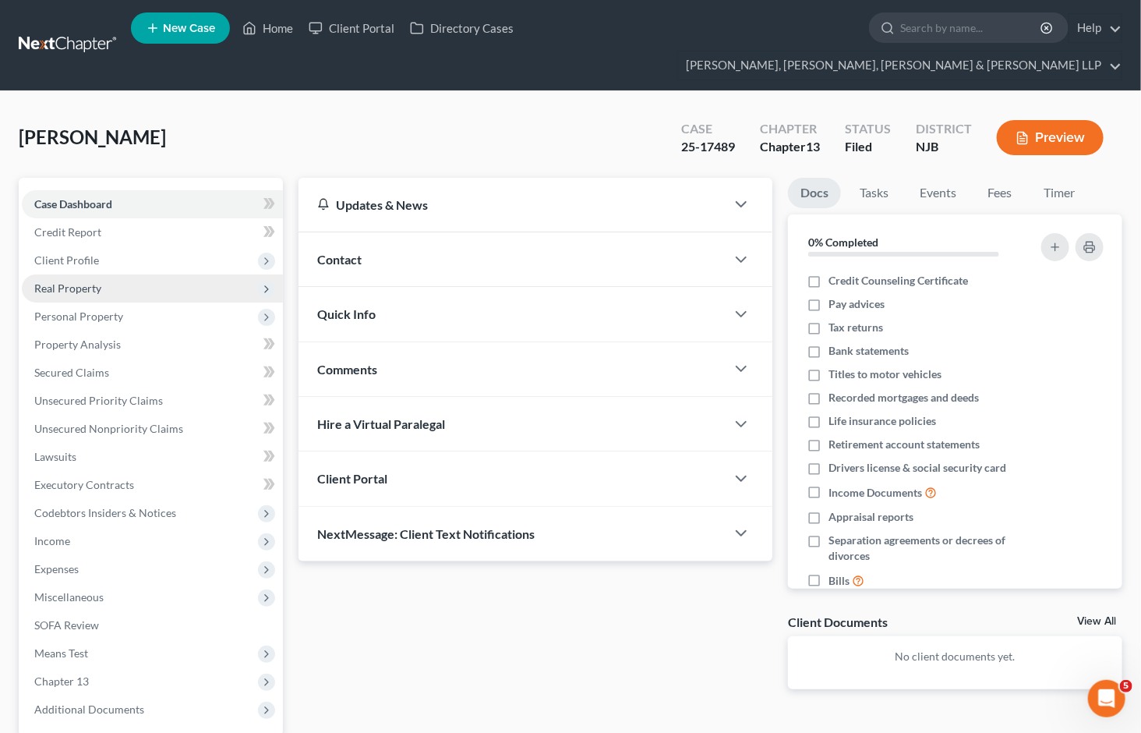
click at [72, 281] on span "Real Property" at bounding box center [67, 287] width 67 height 13
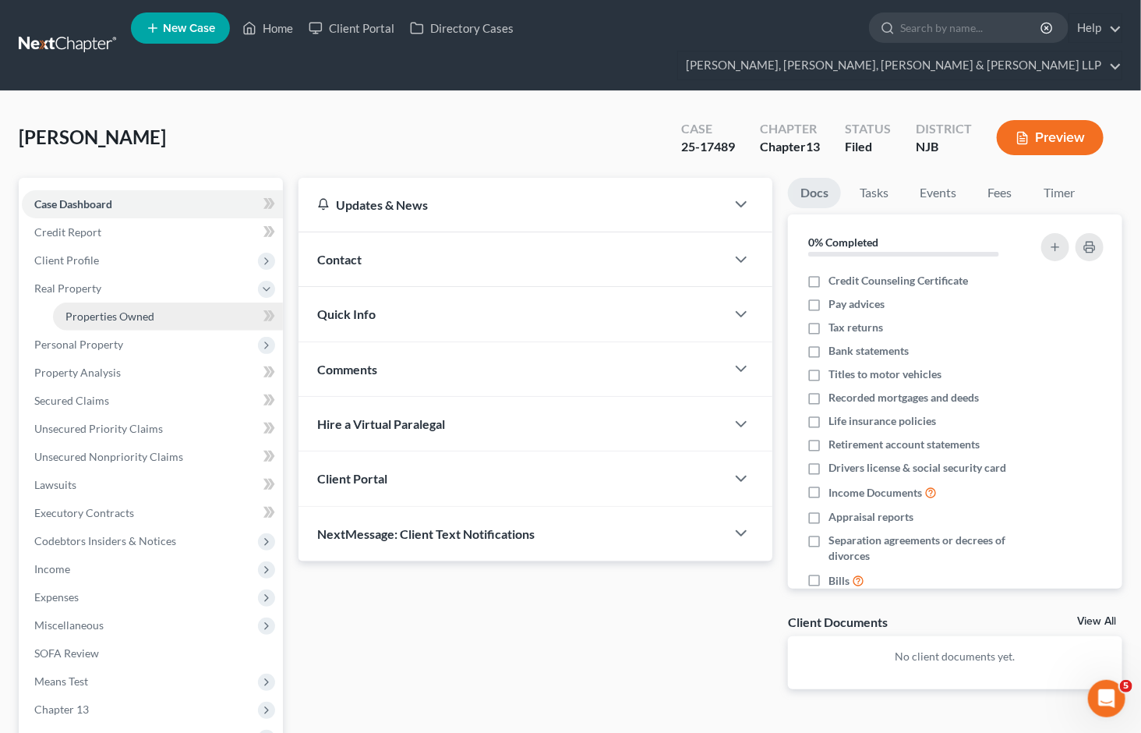
click at [131, 309] on span "Properties Owned" at bounding box center [109, 315] width 89 height 13
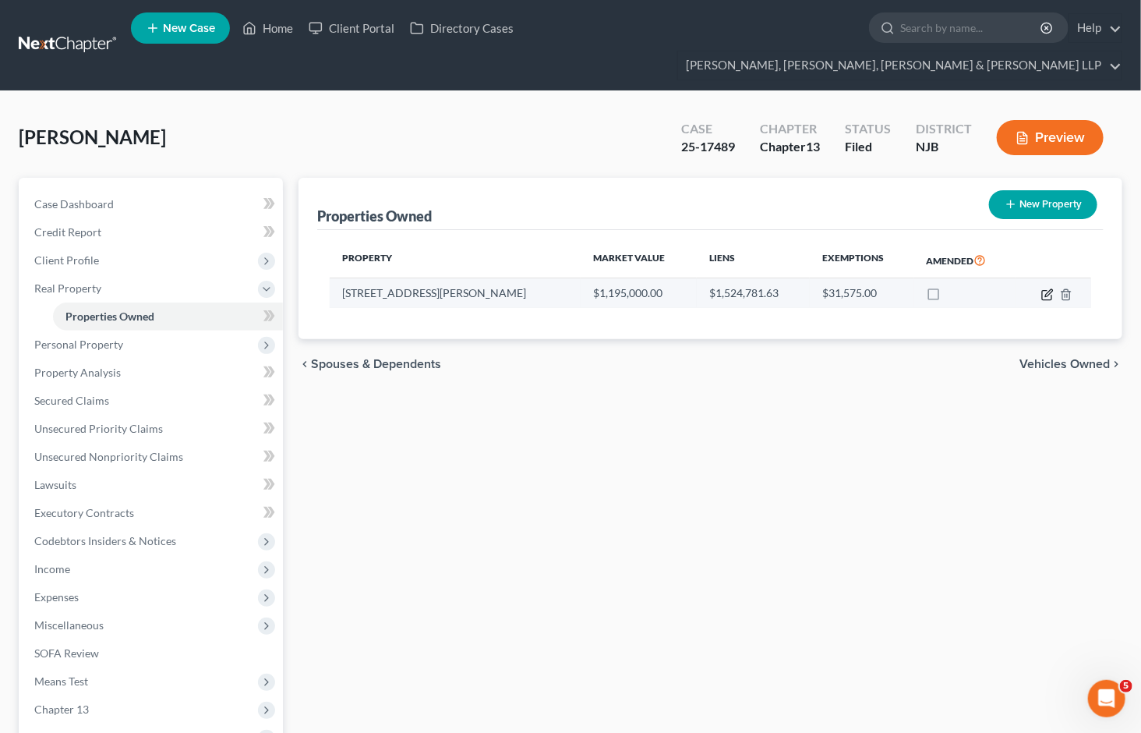
click at [1043, 288] on icon "button" at bounding box center [1047, 294] width 12 height 12
select select "33"
select select "1"
select select "0"
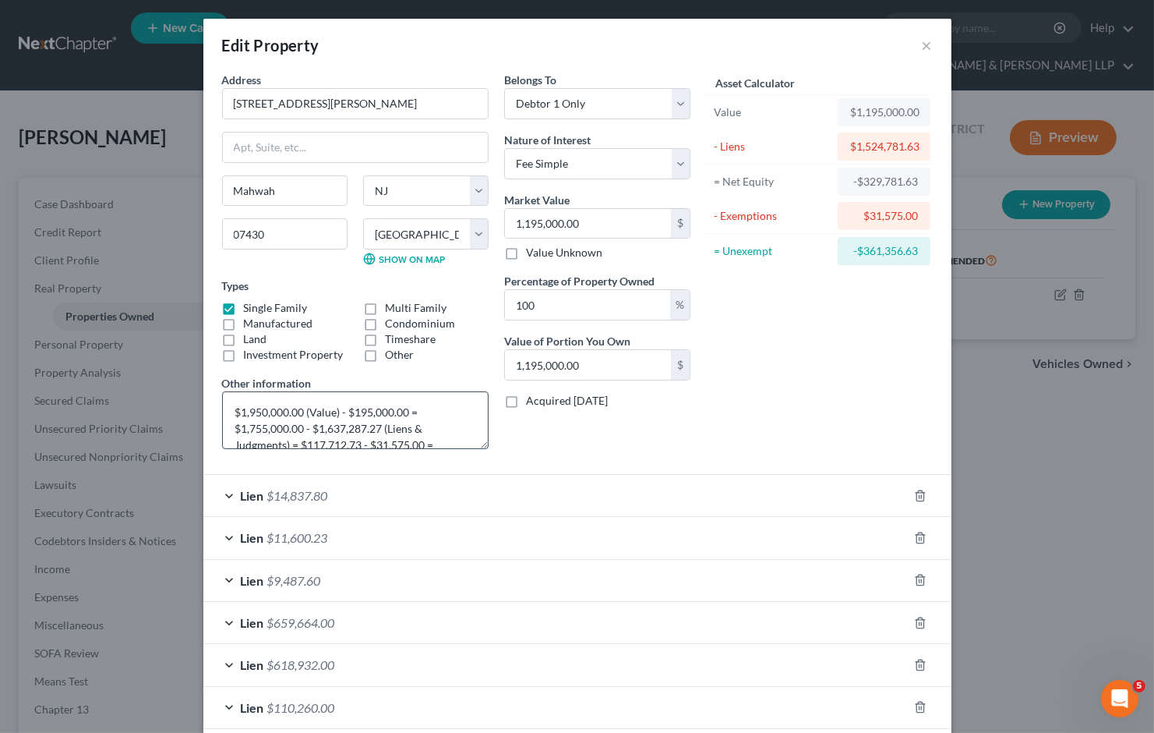
drag, startPoint x: 783, startPoint y: 361, endPoint x: 471, endPoint y: 433, distance: 319.9
click at [783, 361] on div "Asset Calculator Value $1,195,000.00 - Liens $1,524,781.63 = Net Equity -$329,7…" at bounding box center [819, 267] width 242 height 390
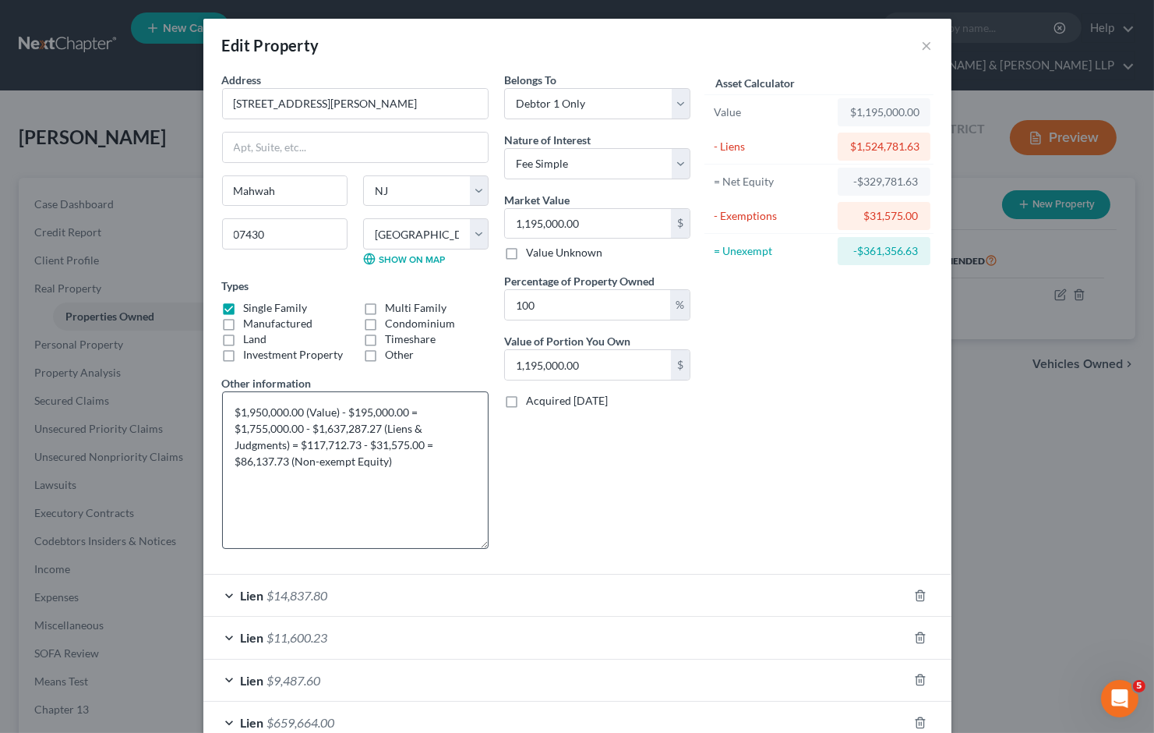
drag, startPoint x: 474, startPoint y: 447, endPoint x: 478, endPoint y: 566, distance: 119.3
click at [478, 549] on textarea "$1,950,000.00 (Value) - $195,000.00 = $1,755,000.00 - $1,637,287.27 (Liens & Ju…" at bounding box center [355, 469] width 267 height 157
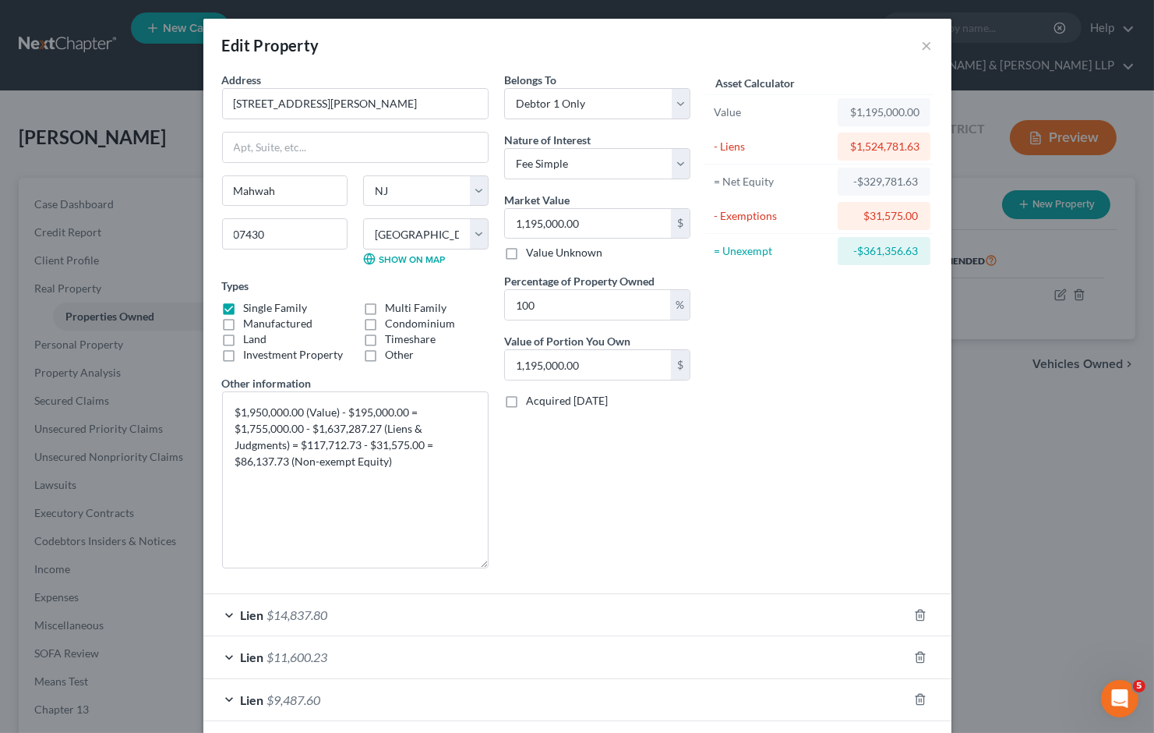
click at [539, 510] on div "Belongs To * Select Debtor 1 Only Debtor 2 Only Debtor 1 And Debtor 2 Only At L…" at bounding box center [598, 326] width 202 height 509
drag, startPoint x: 712, startPoint y: 458, endPoint x: 359, endPoint y: 482, distance: 353.1
click at [712, 457] on div "Asset Calculator Value $1,195,000.00 - Liens $1,524,781.63 = Net Equity -$329,7…" at bounding box center [819, 326] width 242 height 509
click at [355, 410] on textarea "$1,950,000.00 (Value) - $195,000.00 = $1,755,000.00 - $1,637,287.27 (Liens & Ju…" at bounding box center [355, 479] width 267 height 177
drag, startPoint x: 245, startPoint y: 426, endPoint x: 370, endPoint y: 476, distance: 135.3
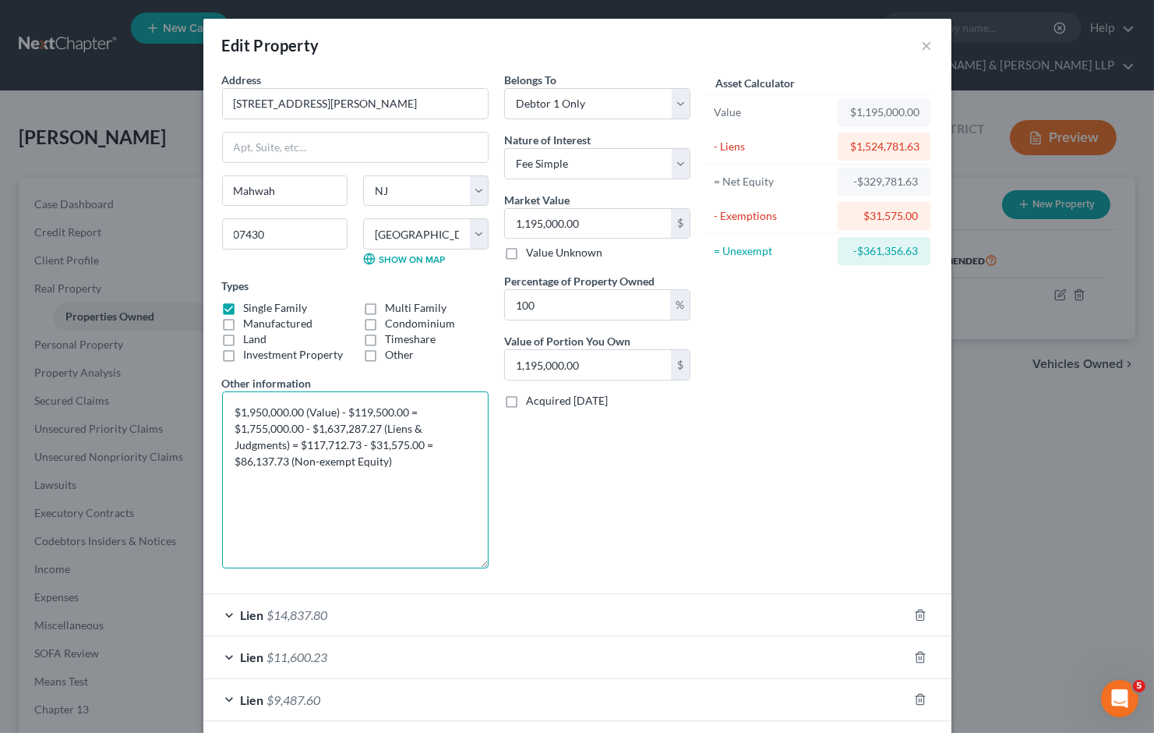
click at [245, 426] on textarea "$1,950,000.00 (Value) - $119,500.00 = $1,755,000.00 - $1,637,287.27 (Liens & Ju…" at bounding box center [355, 479] width 267 height 177
drag, startPoint x: 719, startPoint y: 491, endPoint x: 458, endPoint y: 510, distance: 261.8
click at [719, 489] on div "Asset Calculator Value $1,195,000.00 - Liens $1,524,781.63 = Net Equity -$329,7…" at bounding box center [819, 326] width 242 height 509
click at [246, 426] on textarea "$1,950,000.00 (Value) - $119,500.00 = $1,755,000.00 - $1,637,287.27 (Liens & Ju…" at bounding box center [355, 479] width 267 height 177
drag, startPoint x: 323, startPoint y: 433, endPoint x: 447, endPoint y: 457, distance: 127.0
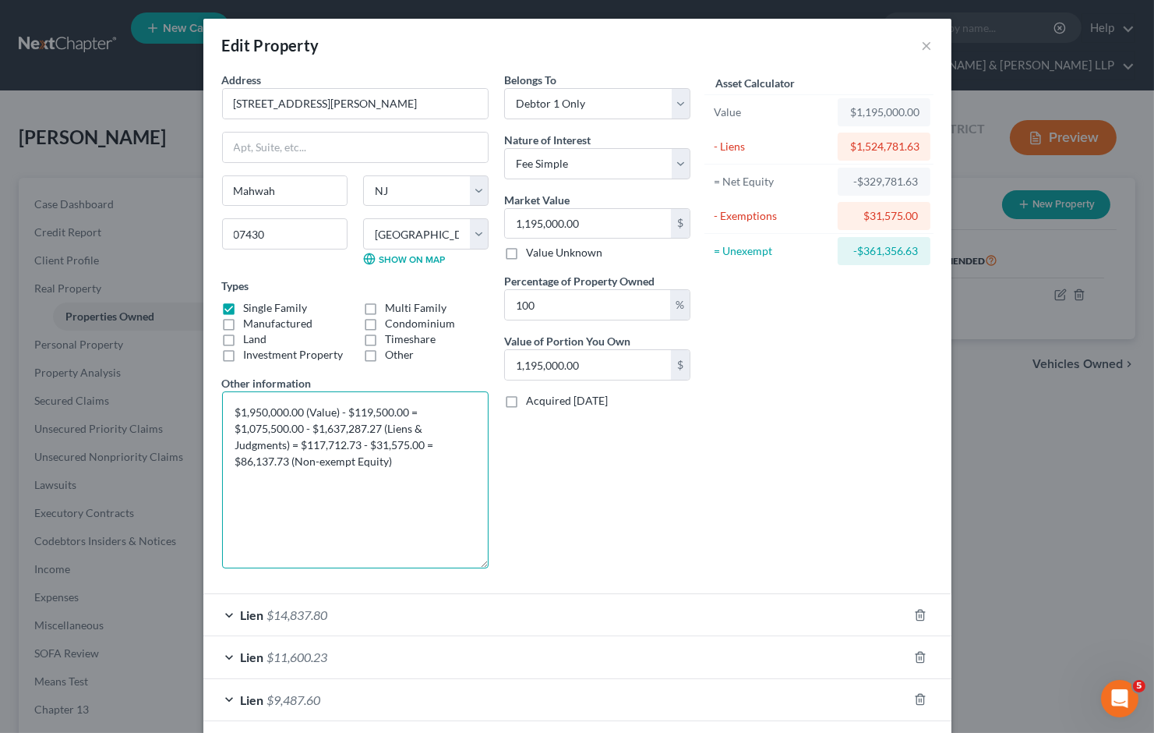
click at [323, 432] on textarea "$1,950,000.00 (Value) - $119,500.00 = $1,075,500.00 - $1,637,287.27 (Liens & Ju…" at bounding box center [355, 479] width 267 height 177
drag, startPoint x: 344, startPoint y: 410, endPoint x: 392, endPoint y: 475, distance: 81.4
click at [392, 475] on textarea "$1,950,000.00 (Value) - $119,500.00 = $1,075,500.00 - $1,524,781.63 (Liens & Ju…" at bounding box center [355, 479] width 267 height 177
click at [251, 411] on textarea "$1,950,000.00 (Value) - $1,524,781.63 (Liens & Judgments) = $0.00 (No Equity)" at bounding box center [355, 479] width 267 height 177
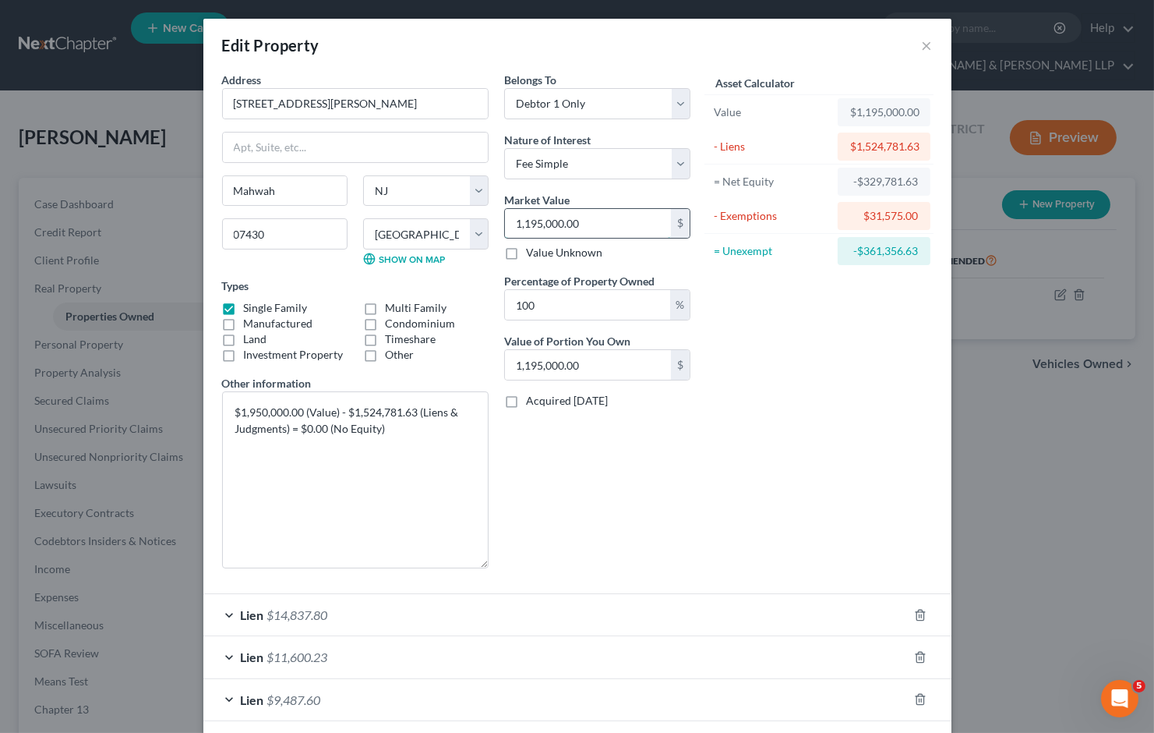
click at [614, 220] on input "1,195,000.00" at bounding box center [588, 224] width 166 height 30
click at [267, 404] on textarea "$1,950,000.00 (Value) - $1,524,781.63 (Liens & Judgments) = $0.00 (No Equity)" at bounding box center [355, 479] width 267 height 177
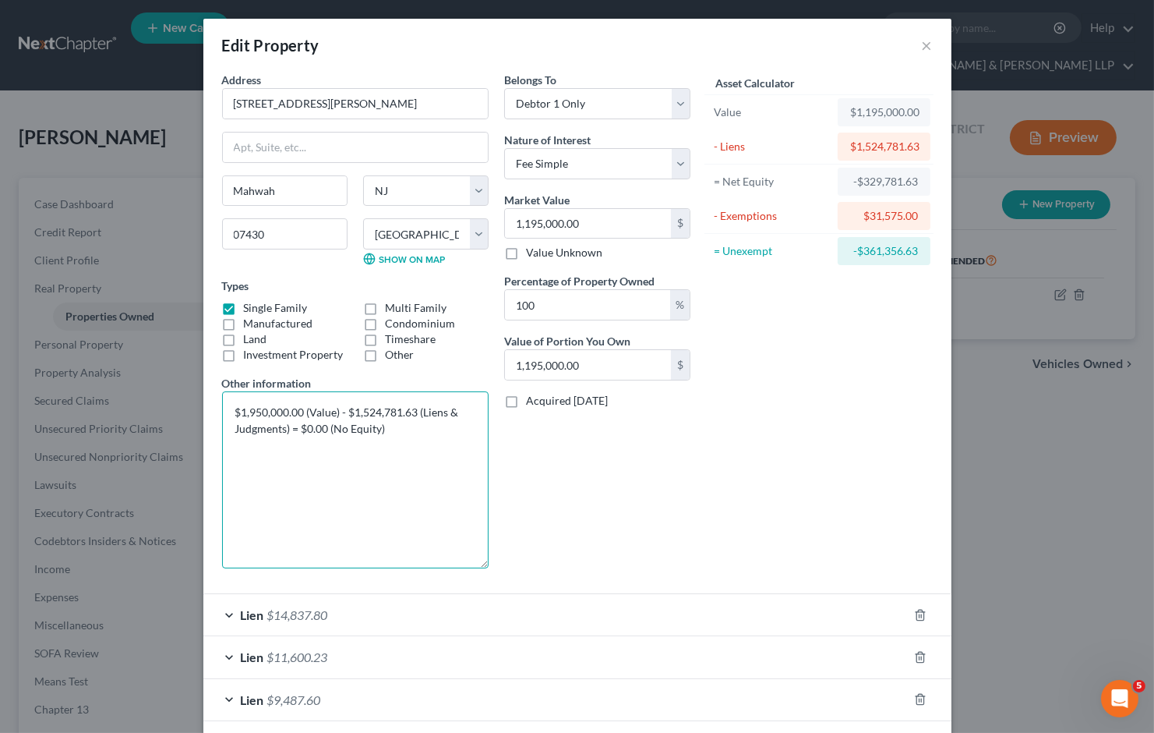
drag, startPoint x: 299, startPoint y: 408, endPoint x: 221, endPoint y: 408, distance: 77.2
click at [222, 408] on textarea "$1,950,000.00 (Value) - $1,524,781.63 (Liens & Judgments) = $0.00 (No Equity)" at bounding box center [355, 479] width 267 height 177
paste textarea "1,195"
click at [228, 411] on textarea "1,195,000.00 (Value) - $1,524,781.63 (Liens & Judgments) = $0.00 (No Equity)" at bounding box center [355, 479] width 267 height 177
click at [394, 433] on textarea "$1,195,000.00 (Value) - $1,524,781.63 (Liens & Judgments) = $0.00 (No Equity)" at bounding box center [355, 479] width 267 height 177
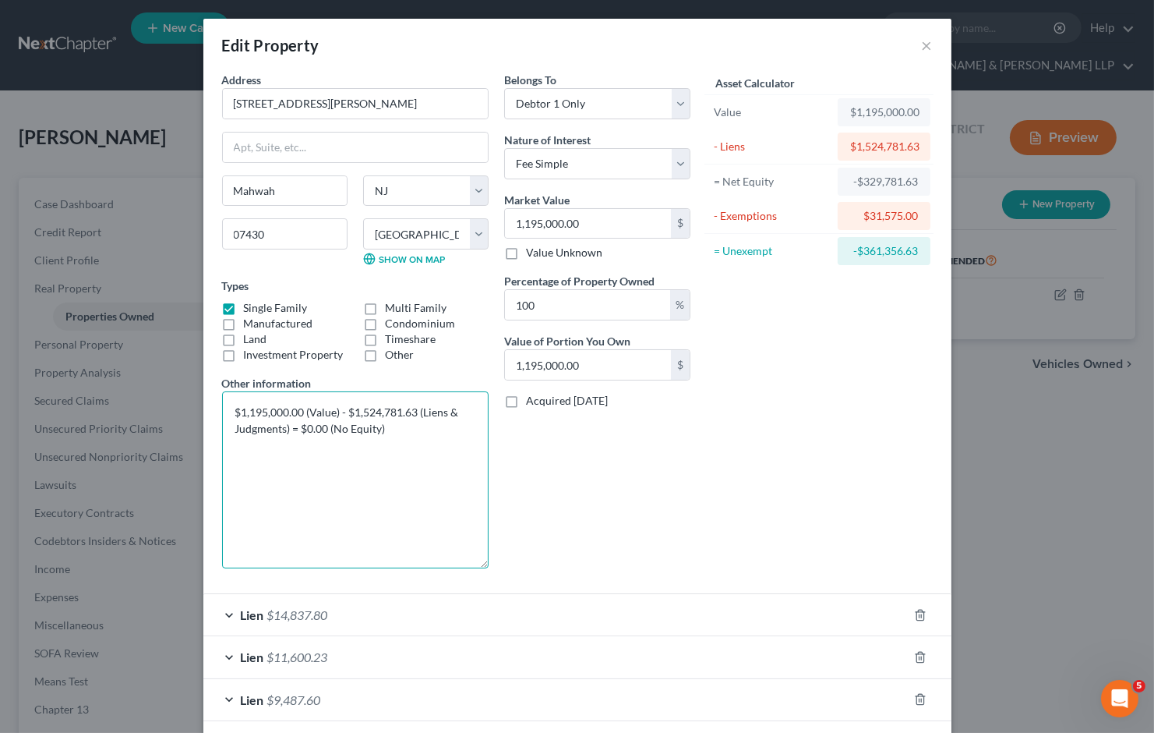
click at [390, 426] on textarea "$1,195,000.00 (Value) - $1,524,781.63 (Liens & Judgments) = $0.00 (No Equity)" at bounding box center [355, 479] width 267 height 177
drag, startPoint x: 396, startPoint y: 431, endPoint x: 255, endPoint y: 423, distance: 141.3
click at [228, 414] on textarea "$1,195,000.00 (Value) - $1,524,781.63 (Liens & Judgments) = $0.00 (No Equity)" at bounding box center [355, 479] width 267 height 177
type textarea "$1,195,000.00 (Value) - $1,524,781.63 (Liens & Judgments) = $0.00 (No Equity)"
click at [704, 526] on div "Asset Calculator Value $1,195,000.00 - Liens $1,524,781.63 = Net Equity -$329,7…" at bounding box center [819, 326] width 242 height 509
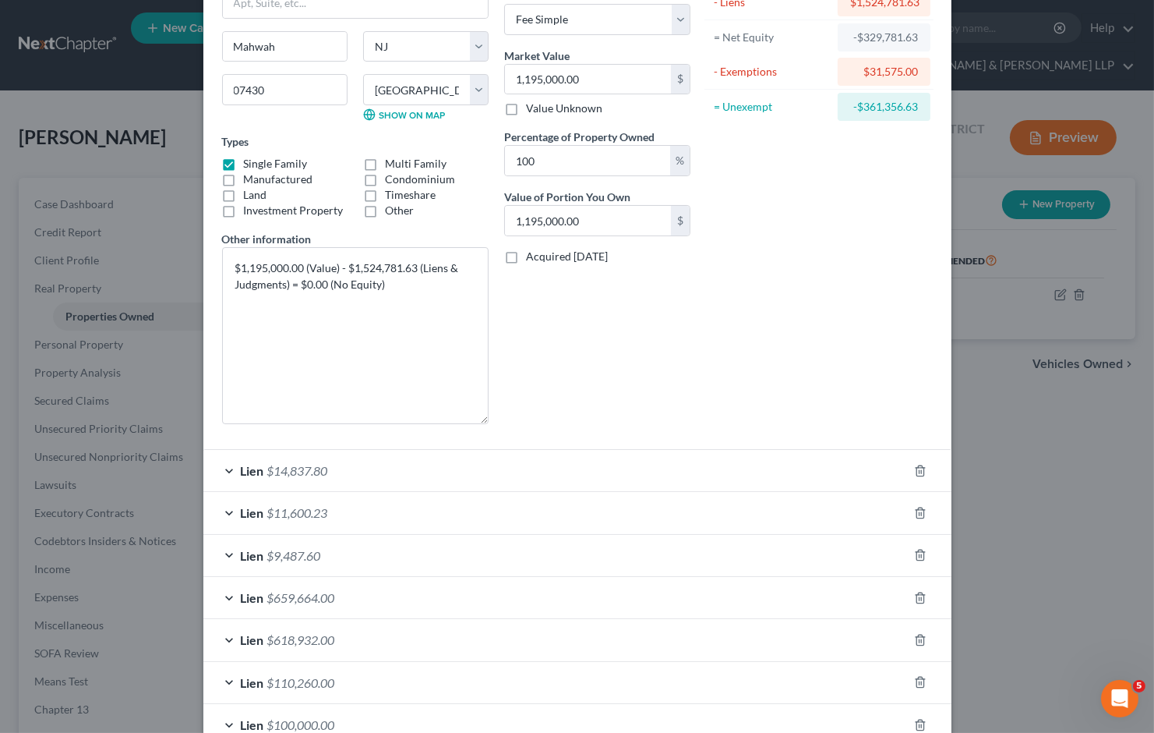
scroll to position [286, 0]
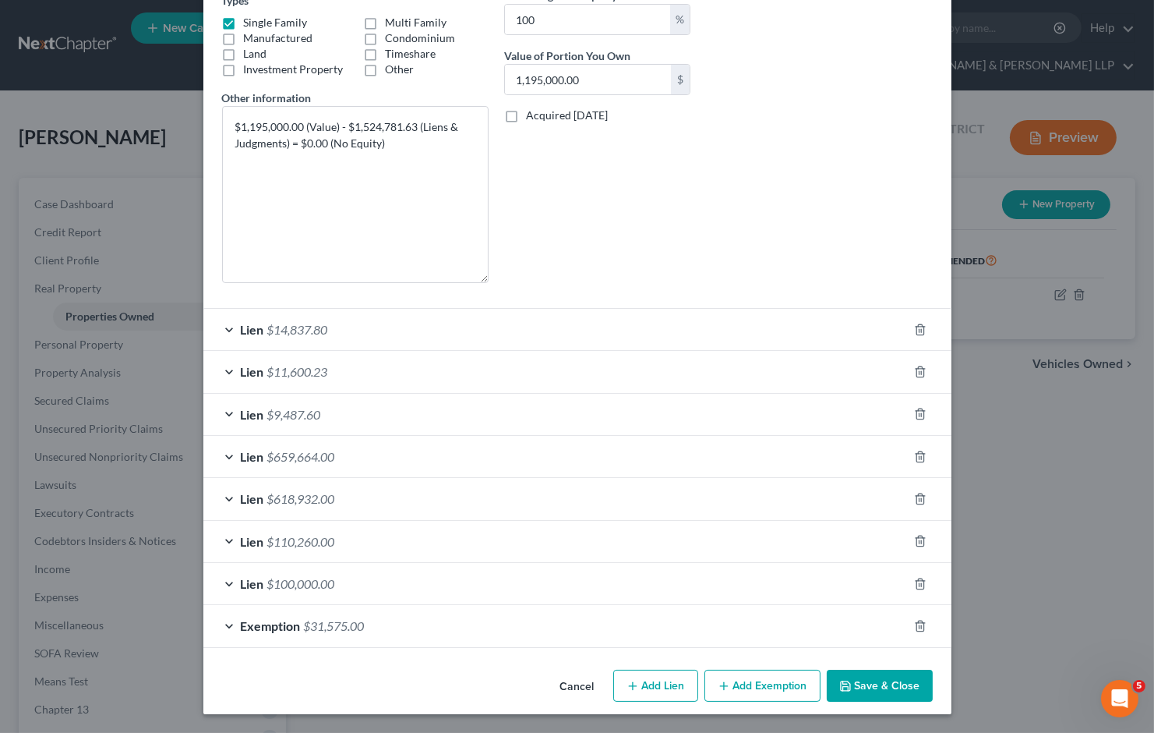
click at [846, 674] on button "Save & Close" at bounding box center [880, 686] width 106 height 33
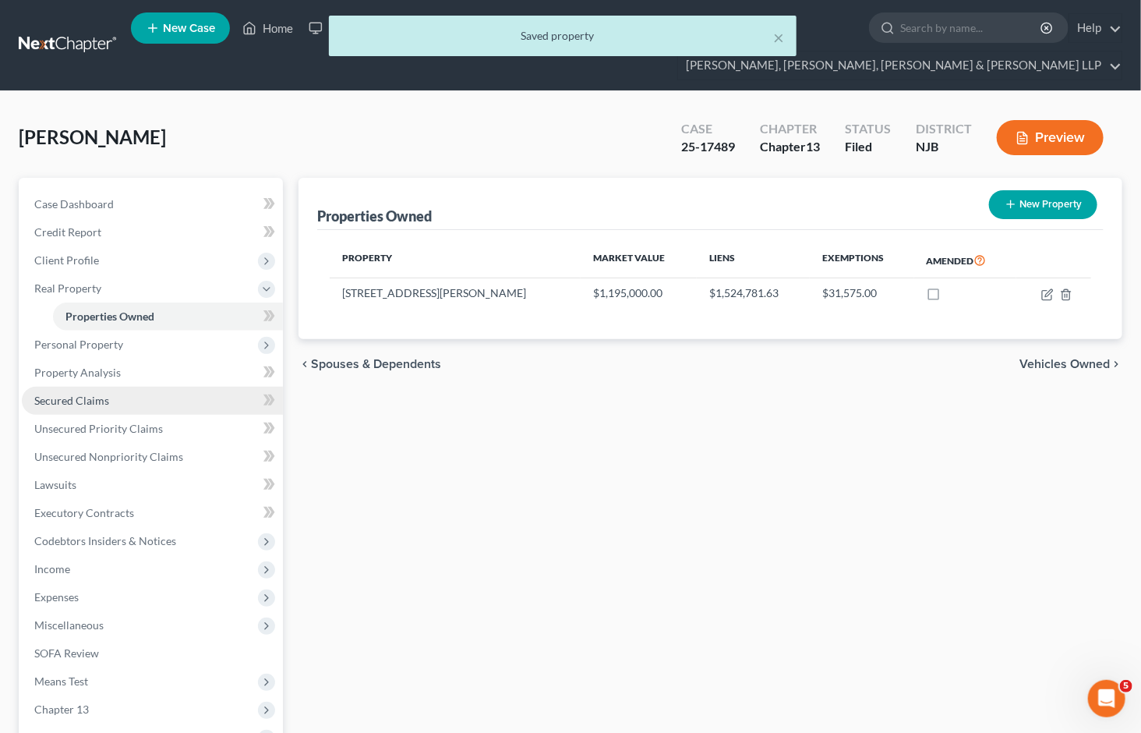
click at [100, 387] on link "Secured Claims" at bounding box center [152, 401] width 261 height 28
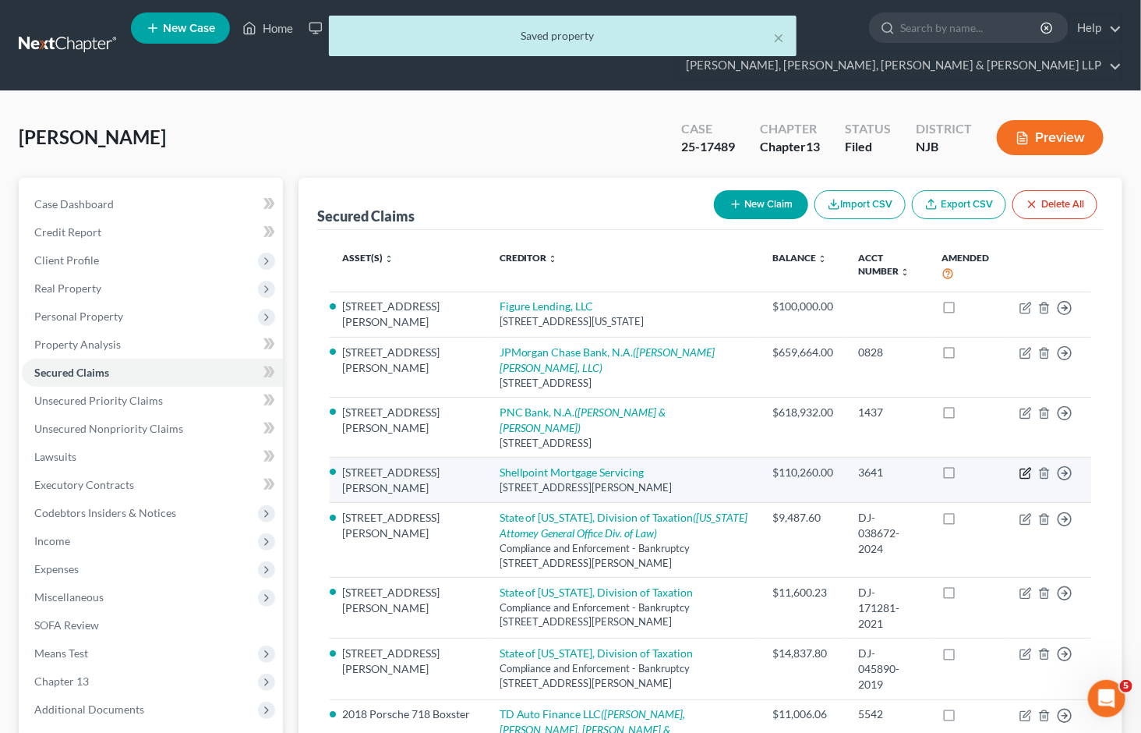
click at [1030, 468] on icon "button" at bounding box center [1026, 471] width 7 height 7
select select "42"
select select "6"
select select "0"
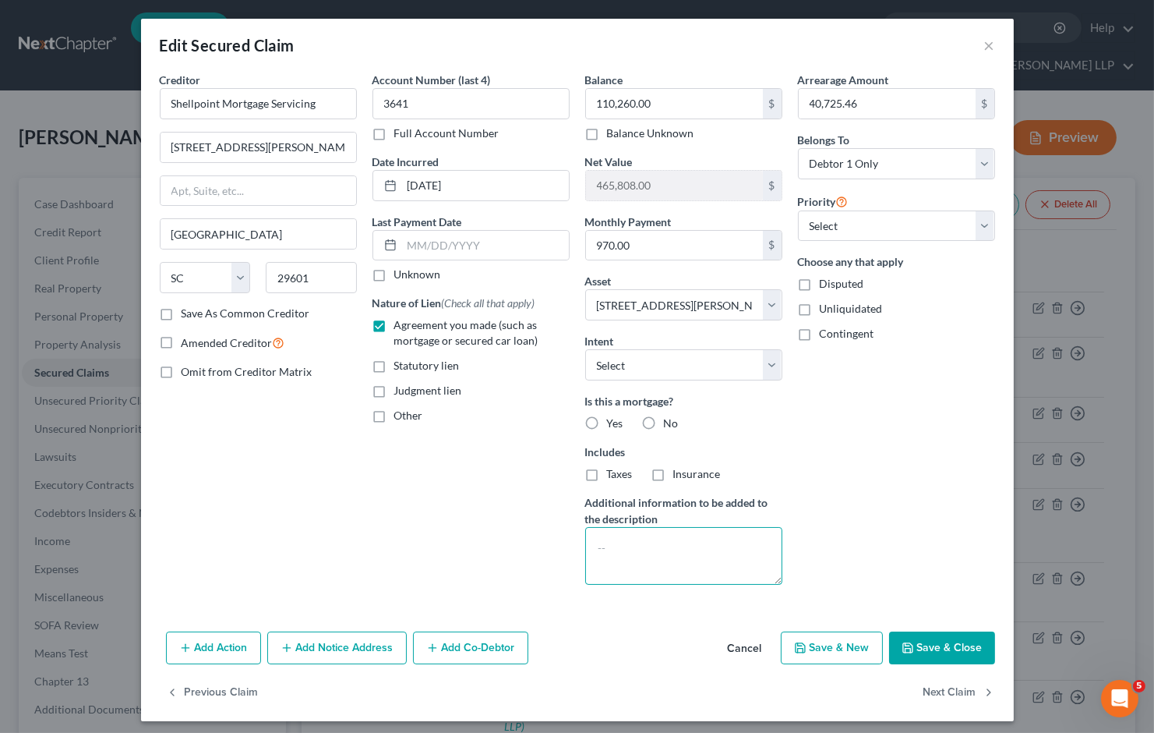
click at [659, 561] on textarea at bounding box center [683, 556] width 197 height 58
paste textarea "$1,195,000.00 (Value) - $1,524,781.63 (Liens & Judgments) = $0.00 (No Equity)"
type textarea "$1,195,000.00 (Value) - $1,524,781.63 (Liens & Judgments) = $0.00 (No Equity)"
click at [607, 418] on label "Yes" at bounding box center [615, 423] width 16 height 16
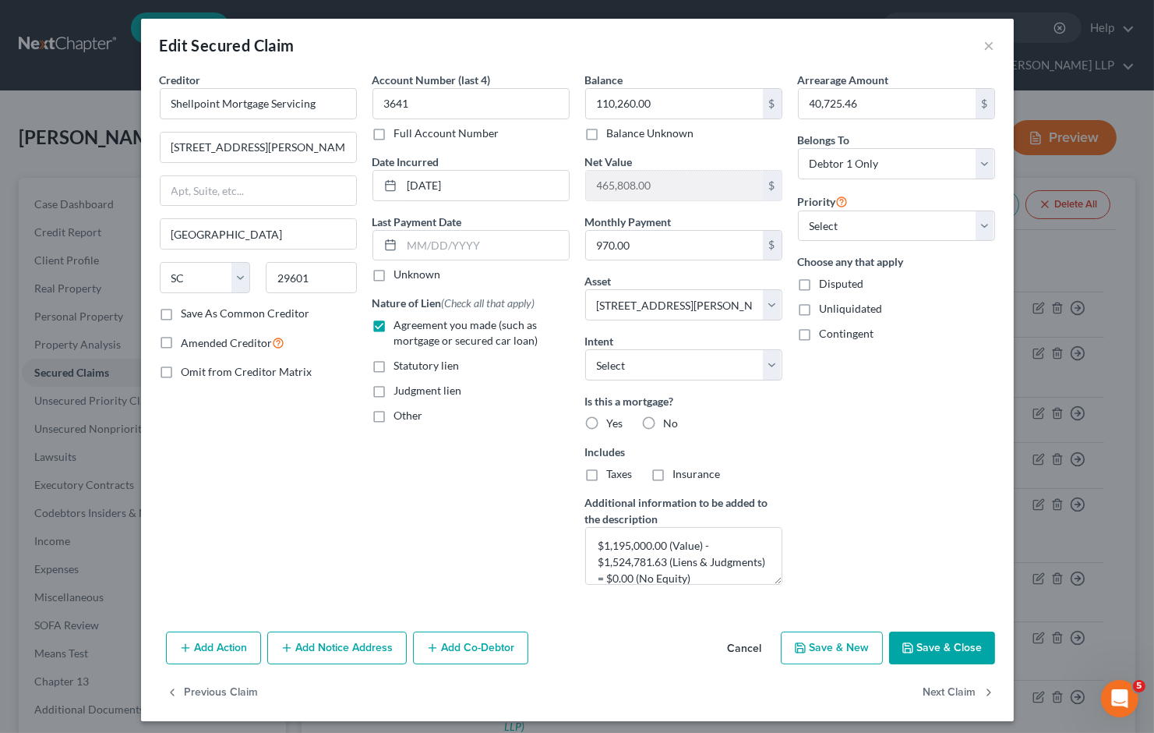
click at [613, 418] on input "Yes" at bounding box center [618, 420] width 10 height 10
radio input "true"
click at [607, 476] on label "Taxes" at bounding box center [620, 474] width 26 height 16
click at [613, 476] on input "Taxes" at bounding box center [618, 471] width 10 height 10
checkbox input "true"
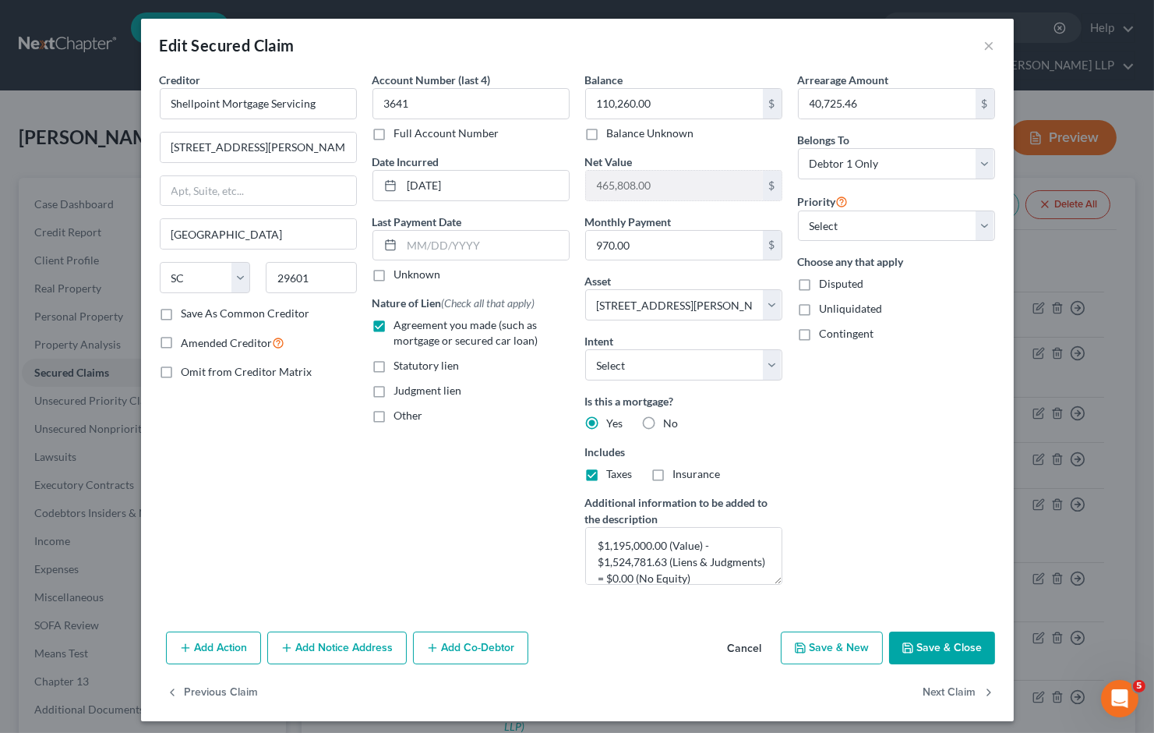
click at [673, 475] on label "Insurance" at bounding box center [697, 474] width 48 height 16
click at [680, 475] on input "Insurance" at bounding box center [685, 471] width 10 height 10
checkbox input "true"
click at [945, 647] on button "Save & Close" at bounding box center [942, 647] width 106 height 33
select select
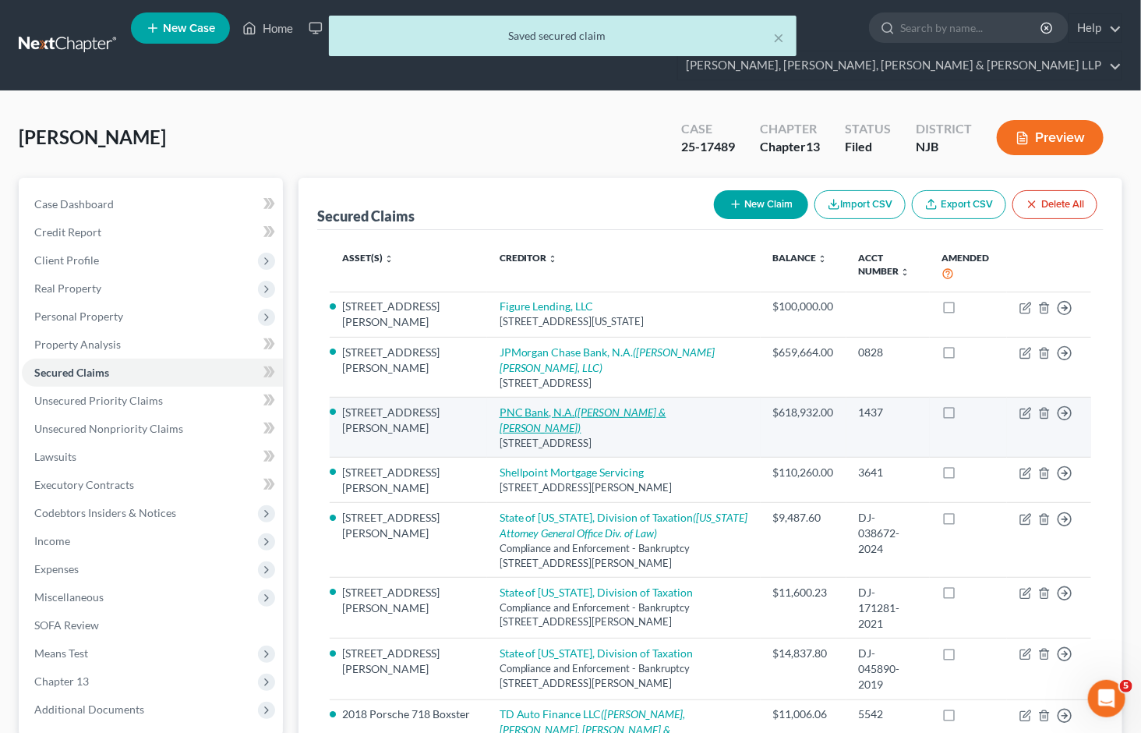
click at [596, 405] on icon "([PERSON_NAME] & [PERSON_NAME])" at bounding box center [583, 419] width 167 height 29
select select "36"
select select "6"
select select "0"
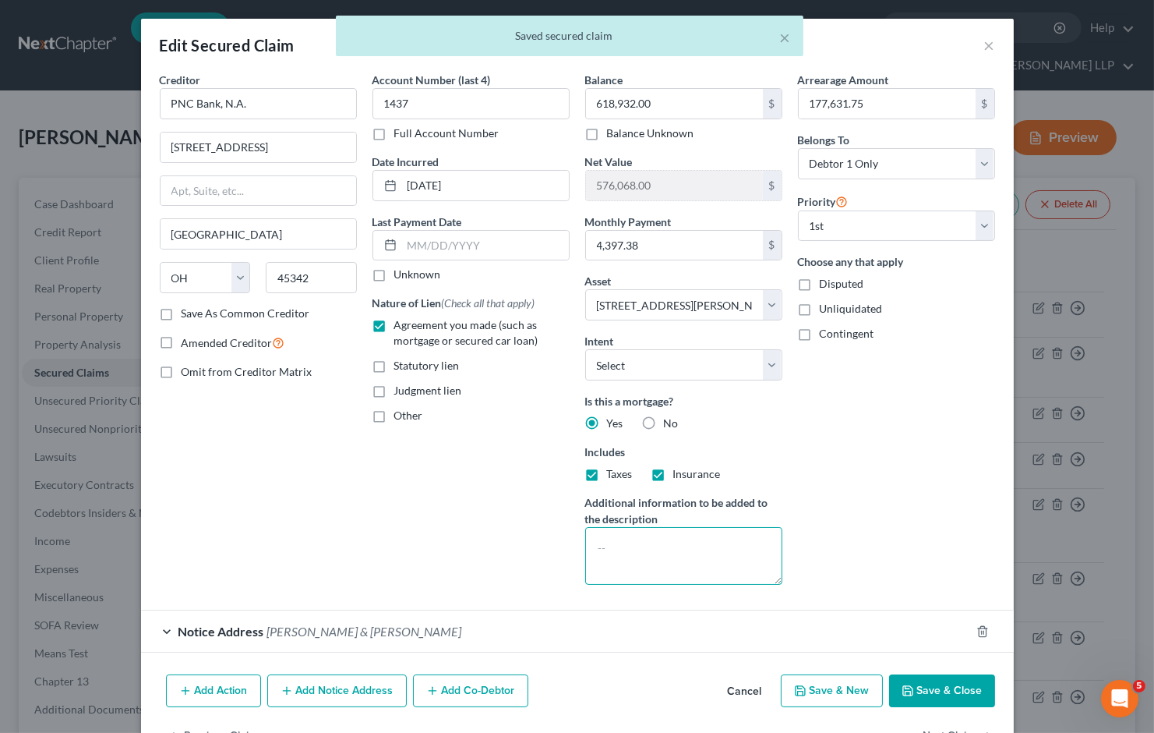
click at [650, 551] on textarea at bounding box center [683, 556] width 197 height 58
paste textarea "$1,195,000.00 (Value) - $1,524,781.63 (Liens & Judgments) = $0.00 (No Equity)"
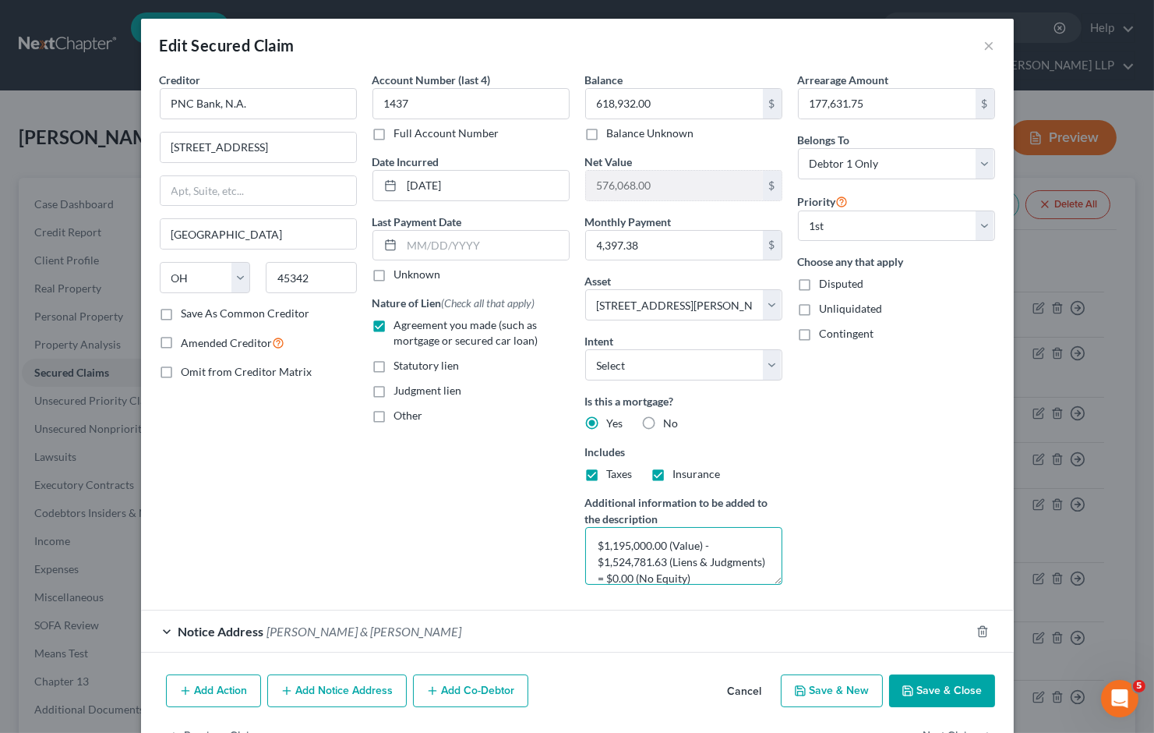
type textarea "$1,195,000.00 (Value) - $1,524,781.63 (Liens & Judgments) = $0.00 (No Equity)"
click at [962, 686] on button "Save & Close" at bounding box center [942, 690] width 106 height 33
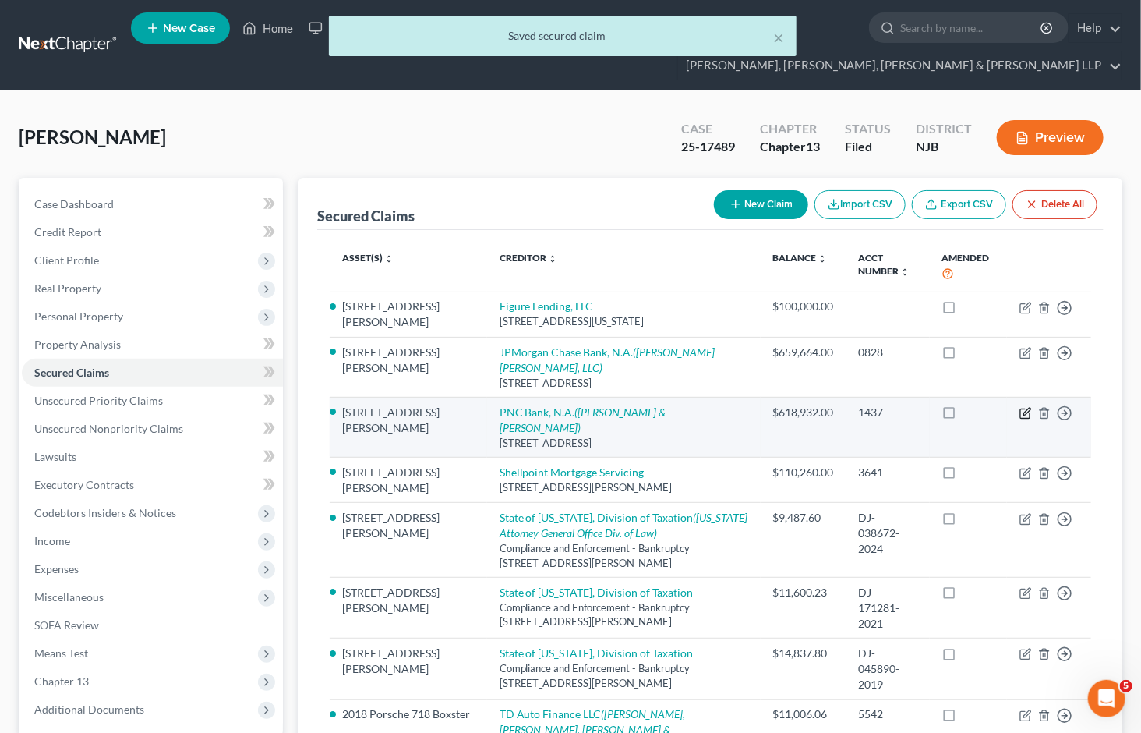
click at [1027, 407] on icon "button" at bounding box center [1026, 413] width 12 height 12
select select "36"
select select "6"
select select "0"
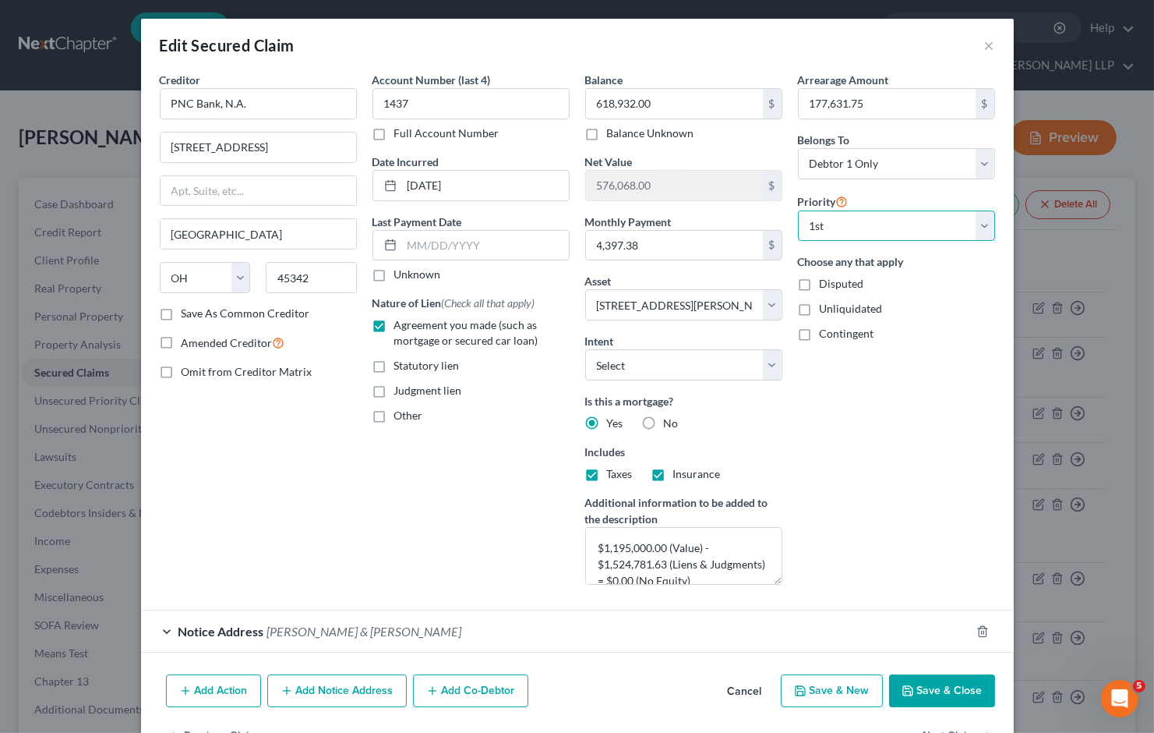
click at [835, 234] on select "Select 1st 2nd 3rd 4th 5th 6th 7th 8th 9th 10th 11th 12th 13th 14th 15th 16th 1…" at bounding box center [896, 225] width 197 height 31
click at [798, 210] on select "Select 1st 2nd 3rd 4th 5th 6th 7th 8th 9th 10th 11th 12th 13th 14th 15th 16th 1…" at bounding box center [896, 225] width 197 height 31
click at [863, 425] on div "Arrearage Amount 177,631.75 $ Belongs To * Select Debtor 1 Only Debtor 2 Only D…" at bounding box center [896, 334] width 213 height 525
click at [885, 228] on select "Select 2nd 3rd 4th 5th 6th 7th 8th 9th 10th 11th 12th 13th 14th 15th 16th 17th …" at bounding box center [896, 225] width 197 height 31
select select "0"
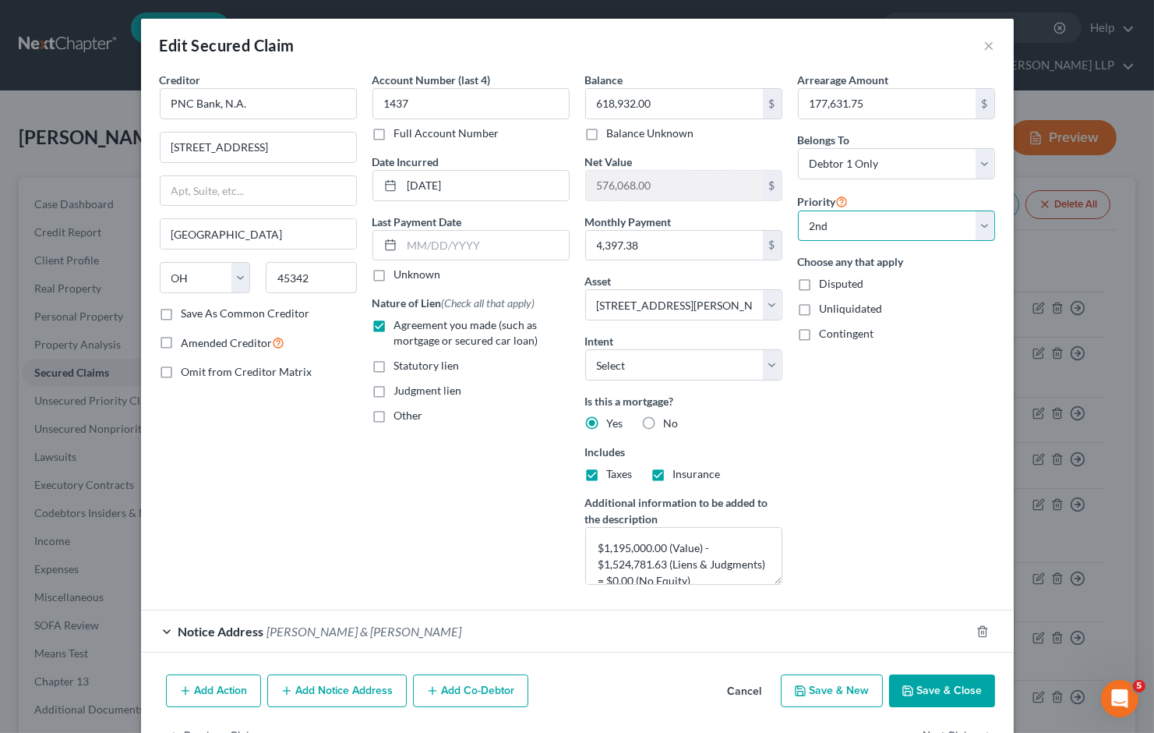
click at [798, 210] on select "Select 2nd 3rd 4th 5th 6th 7th 8th 9th 10th 11th 12th 13th 14th 15th 16th 17th …" at bounding box center [896, 225] width 197 height 31
click at [885, 465] on div "Arrearage Amount 177,631.75 $ Belongs To * Select Debtor 1 Only Debtor 2 Only D…" at bounding box center [896, 334] width 213 height 525
click at [938, 684] on button "Save & Close" at bounding box center [942, 690] width 106 height 33
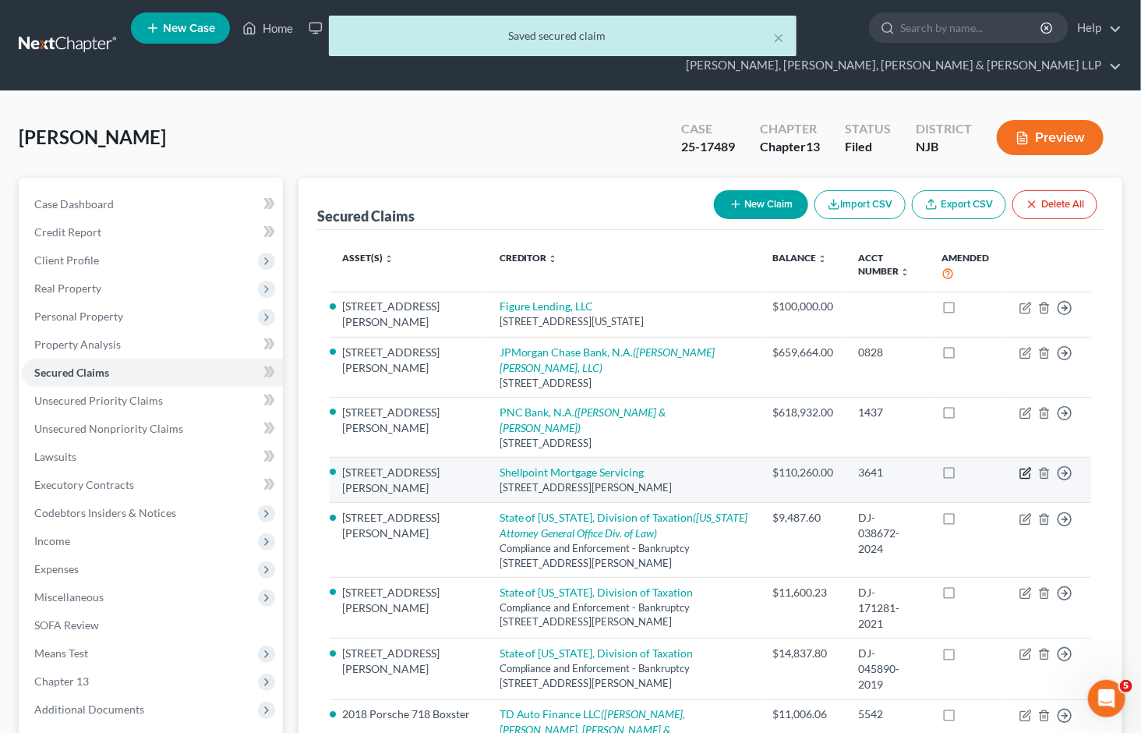
click at [1023, 467] on icon "button" at bounding box center [1026, 473] width 12 height 12
select select "42"
select select "6"
select select "0"
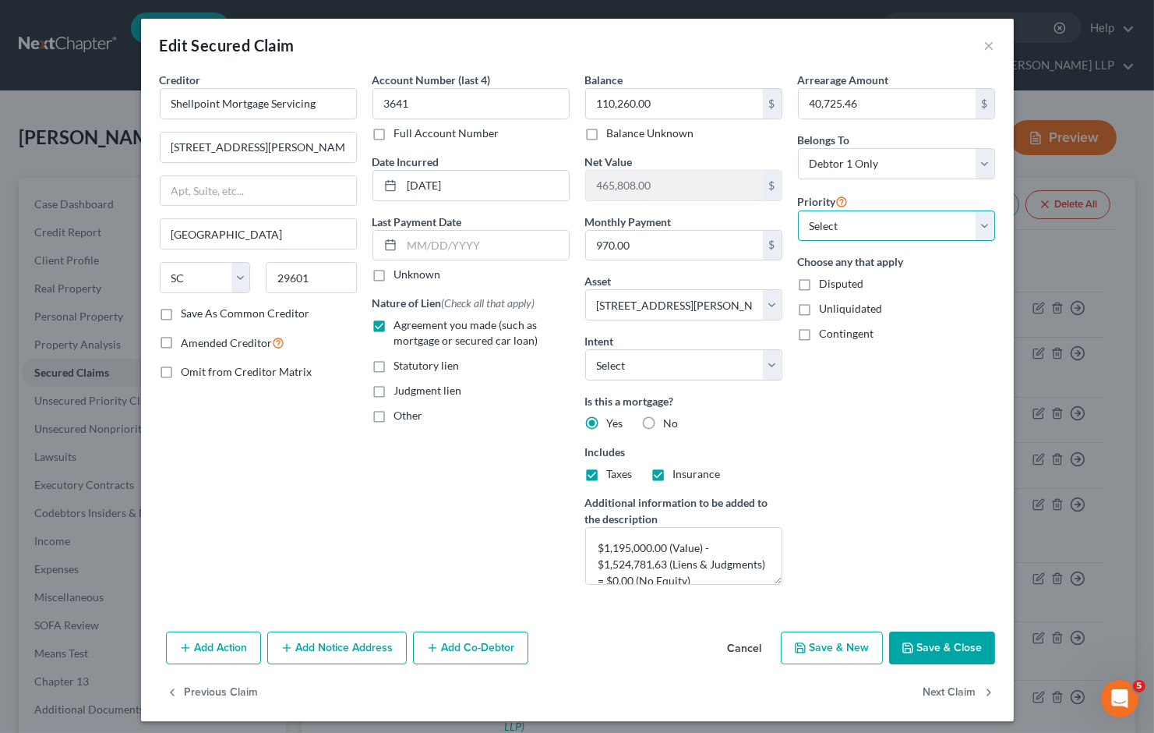
drag, startPoint x: 910, startPoint y: 221, endPoint x: 899, endPoint y: 239, distance: 21.7
click at [910, 221] on select "Select 1st 3rd 4th 5th 6th 7th 8th 9th 10th 11th 12th 13th 14th 15th 16th 17th …" at bounding box center [896, 225] width 197 height 31
drag, startPoint x: 487, startPoint y: 464, endPoint x: 519, endPoint y: 554, distance: 95.9
click at [487, 464] on div "Account Number (last 4) 3641 Full Account Number Date Incurred [DATE] Last Paym…" at bounding box center [471, 334] width 213 height 525
click at [739, 647] on button "Cancel" at bounding box center [745, 648] width 59 height 31
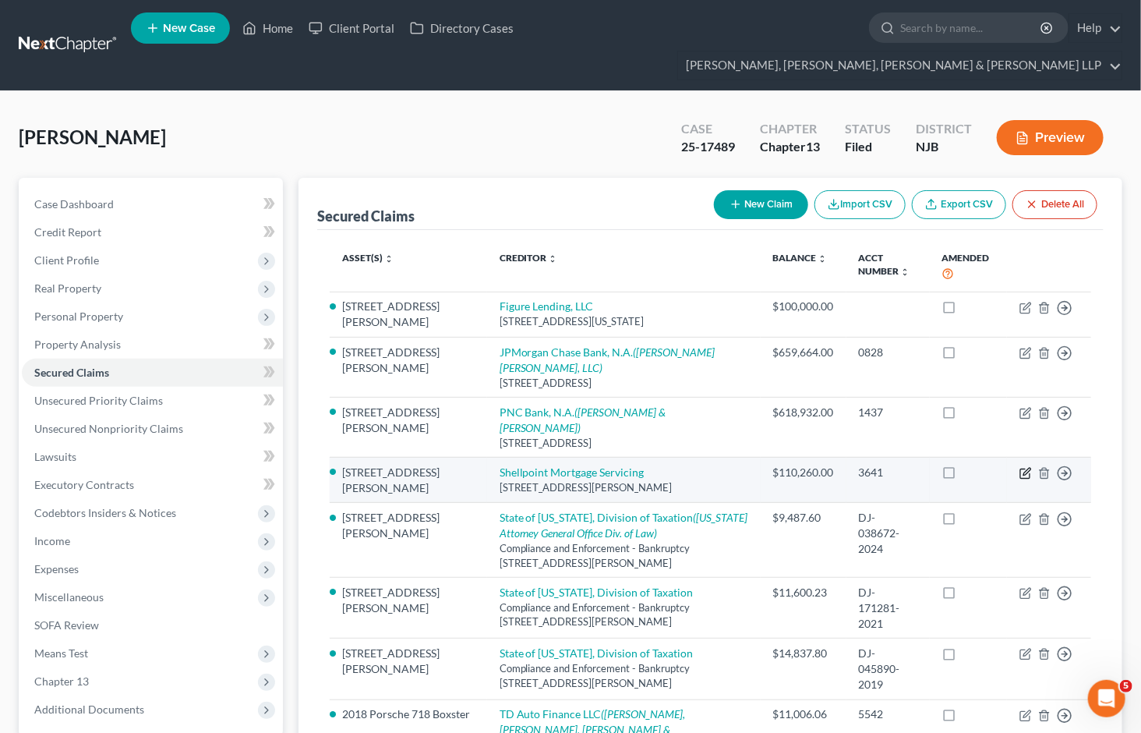
click at [1025, 467] on icon "button" at bounding box center [1026, 473] width 12 height 12
select select "42"
select select "6"
select select "0"
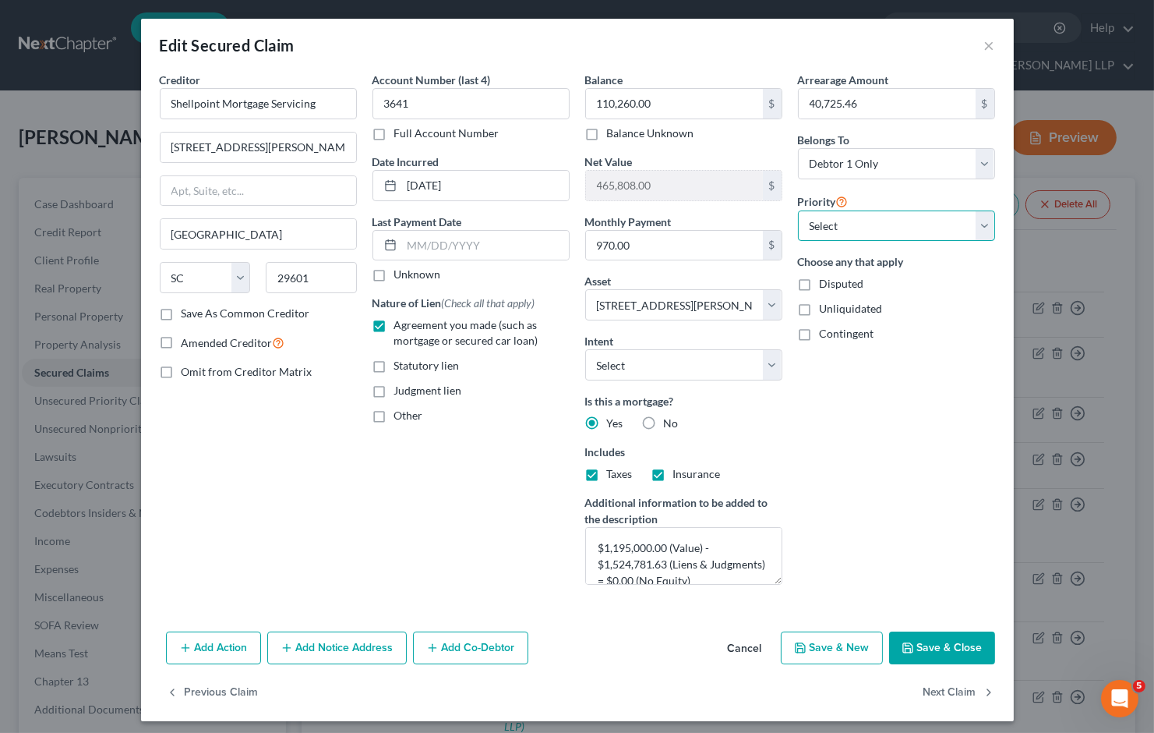
click at [885, 228] on select "Select 1st 3rd 4th 5th 6th 7th 8th 9th 10th 11th 12th 13th 14th 15th 16th 17th …" at bounding box center [896, 225] width 197 height 31
drag, startPoint x: 533, startPoint y: 423, endPoint x: 739, endPoint y: 641, distance: 299.4
click at [533, 423] on div "Other" at bounding box center [471, 416] width 197 height 16
click at [744, 645] on button "Cancel" at bounding box center [745, 648] width 59 height 31
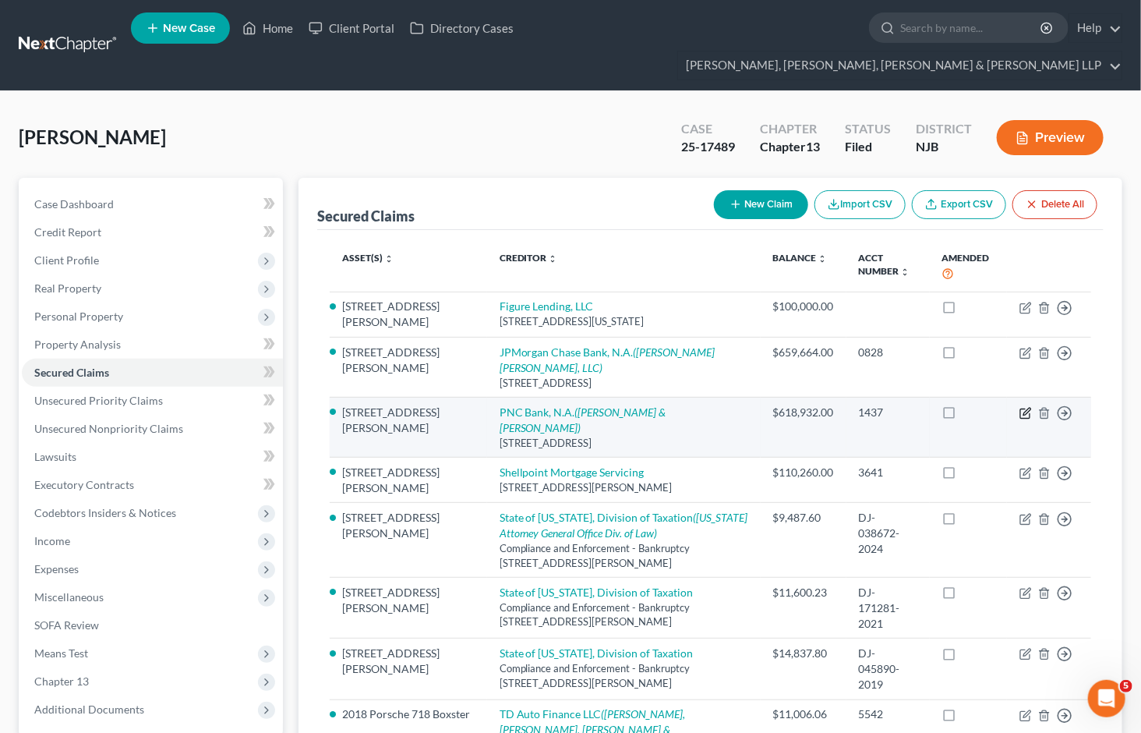
click at [1027, 407] on icon "button" at bounding box center [1026, 413] width 12 height 12
select select "36"
select select "6"
select select "0"
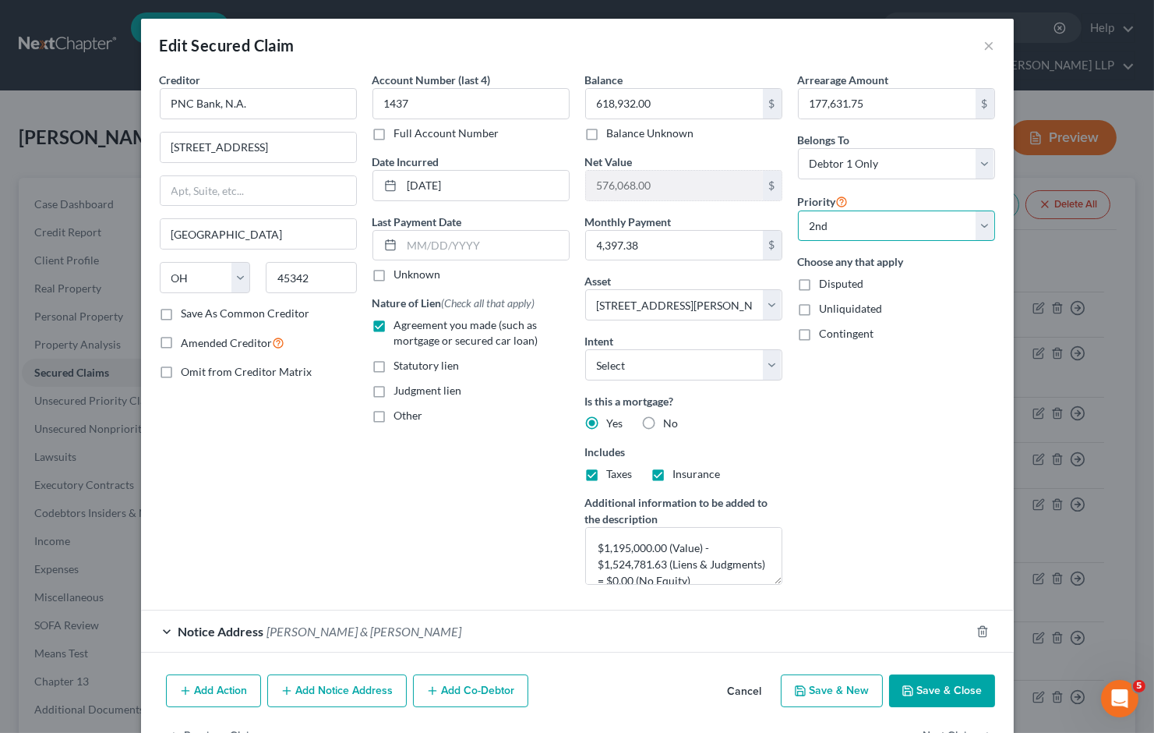
click at [873, 239] on select "Select 1st 2nd 3rd 4th 5th 6th 7th 8th 9th 10th 11th 12th 13th 14th 15th 16th 1…" at bounding box center [896, 225] width 197 height 31
select select "0"
click at [798, 210] on select "Select 1st 2nd 3rd 4th 5th 6th 7th 8th 9th 10th 11th 12th 13th 14th 15th 16th 1…" at bounding box center [896, 225] width 197 height 31
click at [878, 424] on div "Arrearage Amount 177,631.75 $ Belongs To * Select Debtor 1 Only Debtor 2 Only D…" at bounding box center [896, 334] width 213 height 525
click at [922, 691] on button "Save & Close" at bounding box center [942, 690] width 106 height 33
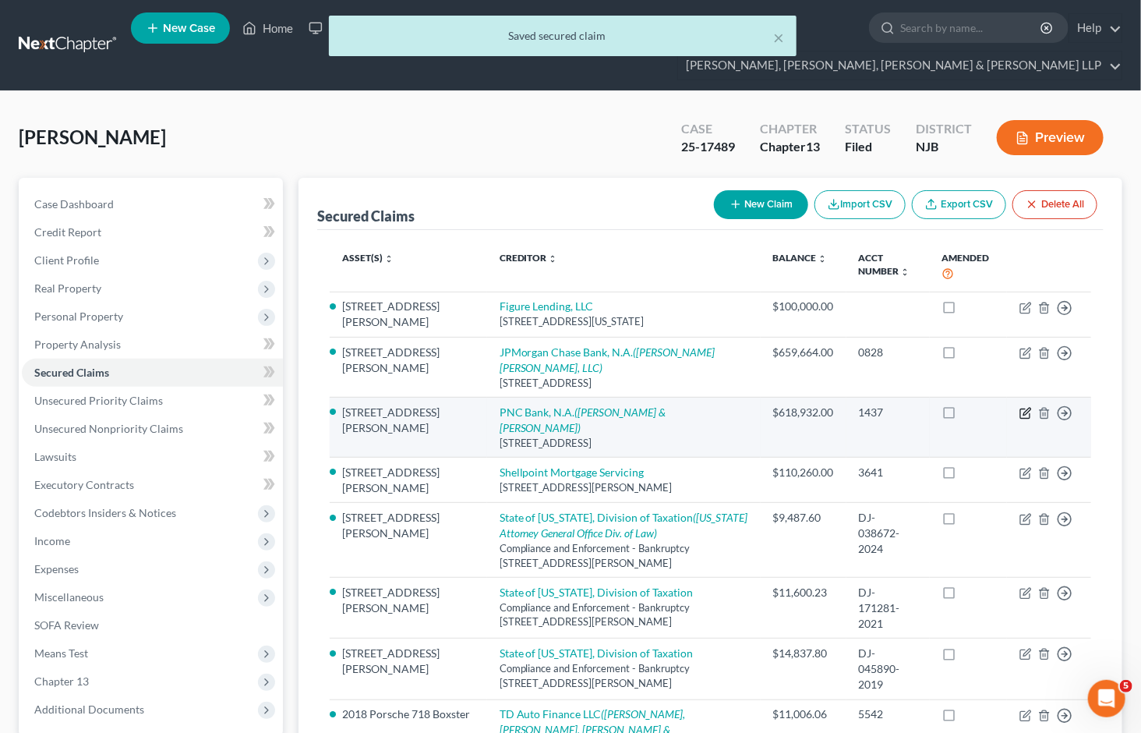
click at [1027, 407] on icon "button" at bounding box center [1026, 413] width 12 height 12
select select "36"
select select "6"
select select "0"
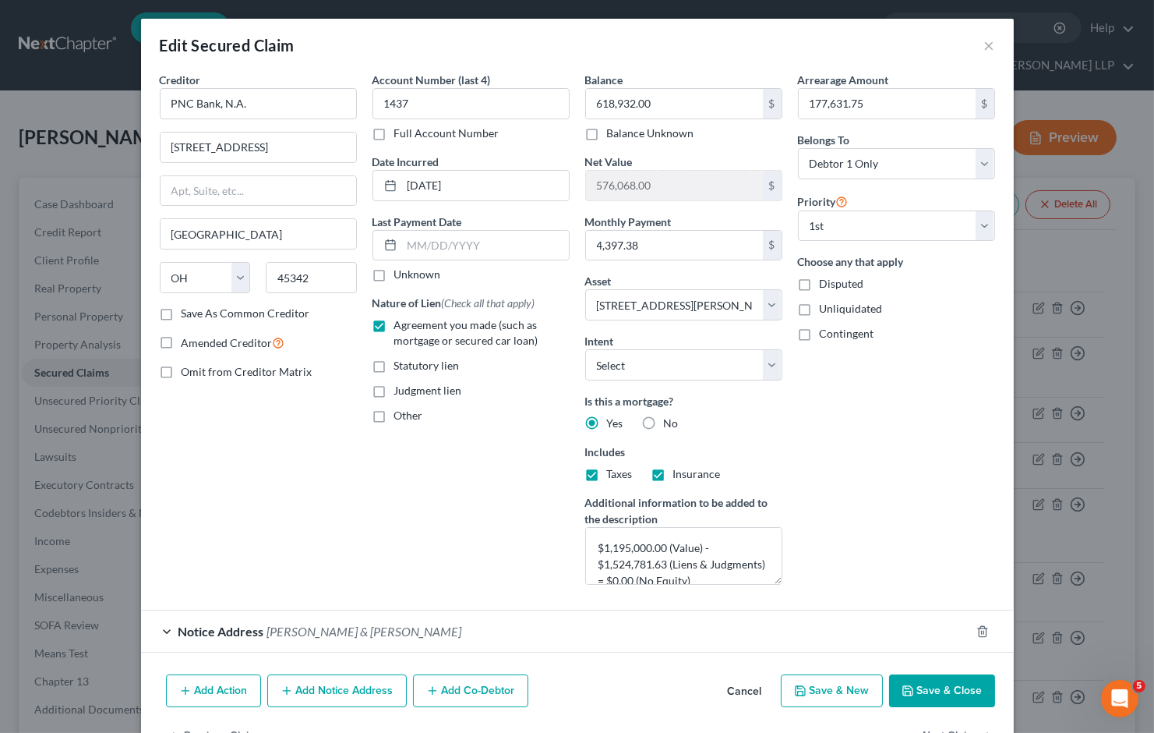
click at [738, 696] on button "Cancel" at bounding box center [745, 691] width 59 height 31
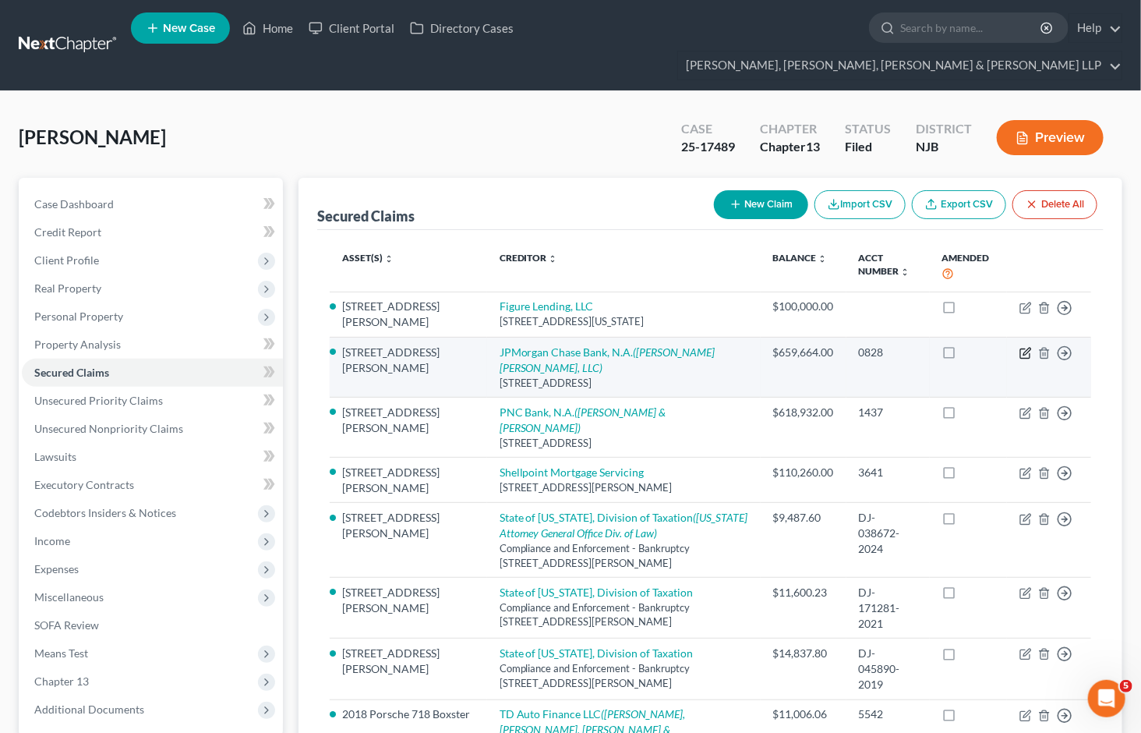
click at [1027, 347] on icon "button" at bounding box center [1026, 353] width 12 height 12
select select "36"
select select "6"
select select "0"
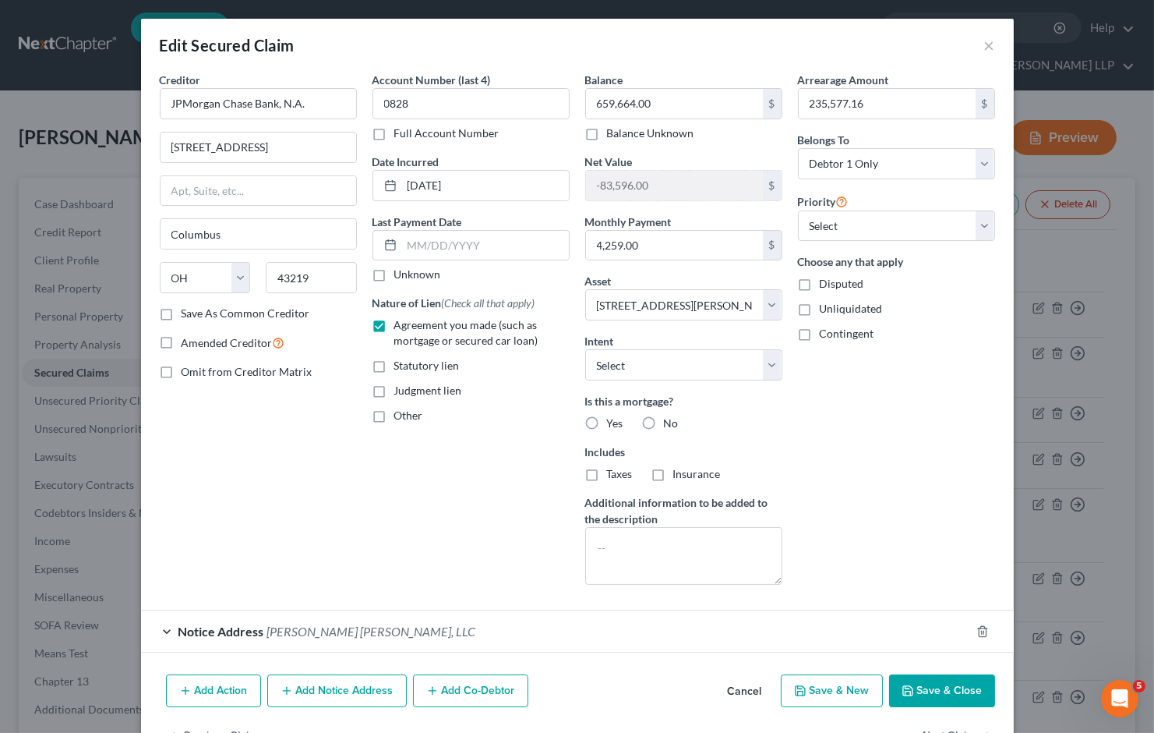
click at [753, 691] on button "Cancel" at bounding box center [745, 691] width 59 height 31
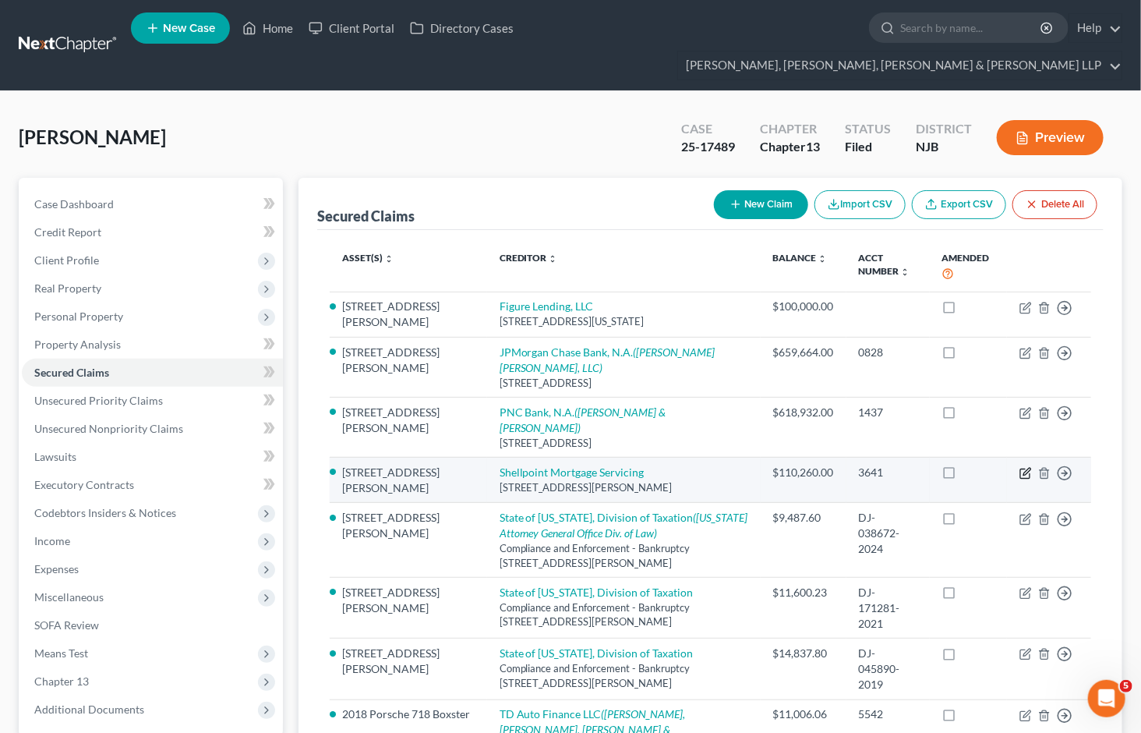
click at [1024, 468] on icon "button" at bounding box center [1026, 471] width 7 height 7
select select "42"
select select "6"
select select "0"
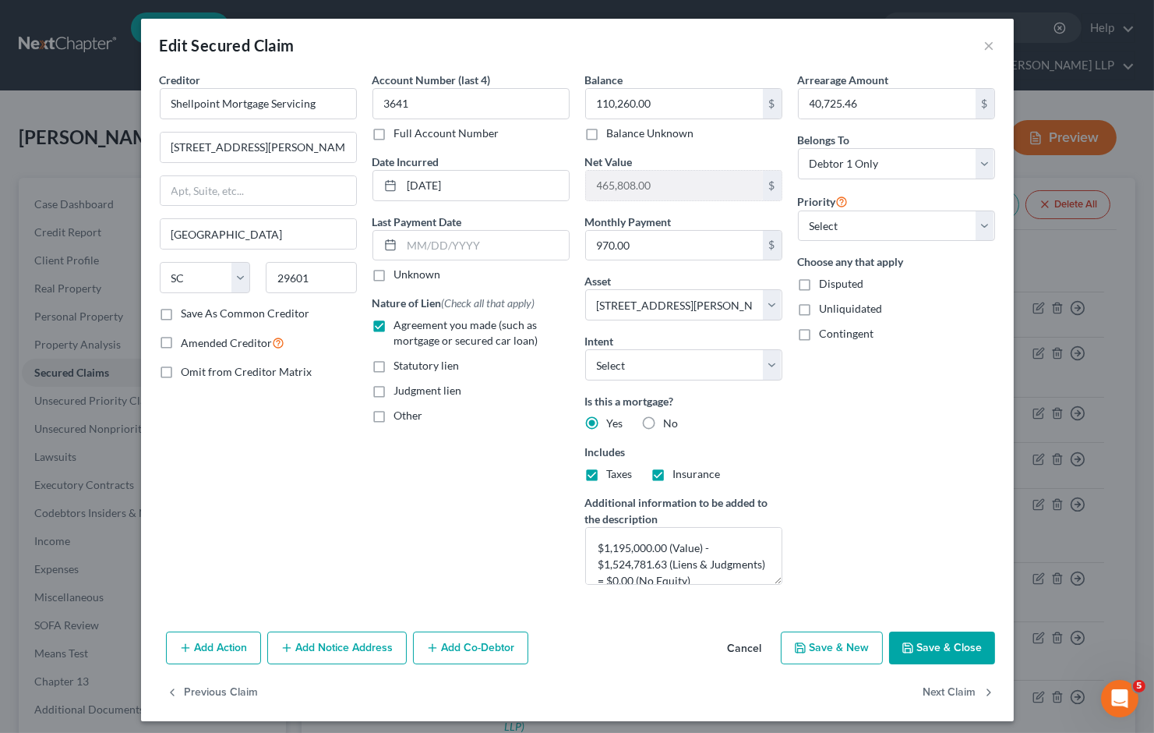
click at [742, 648] on button "Cancel" at bounding box center [745, 648] width 59 height 31
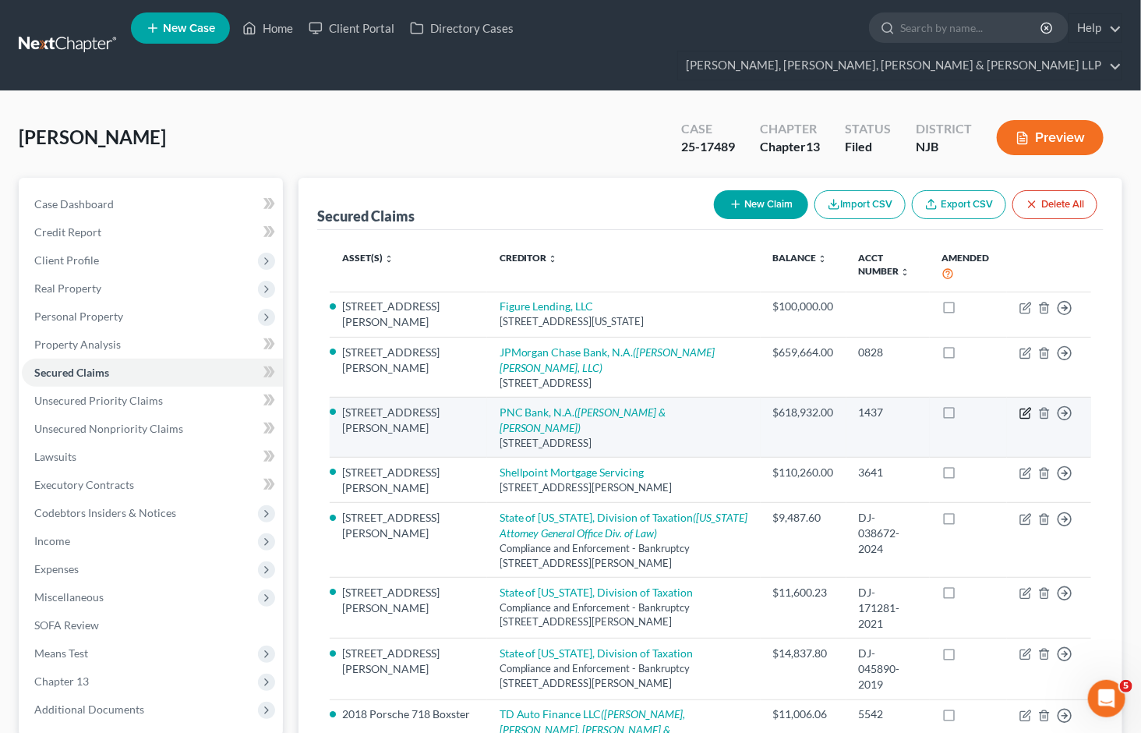
click at [1026, 408] on icon "button" at bounding box center [1026, 411] width 7 height 7
select select "36"
select select "6"
select select "0"
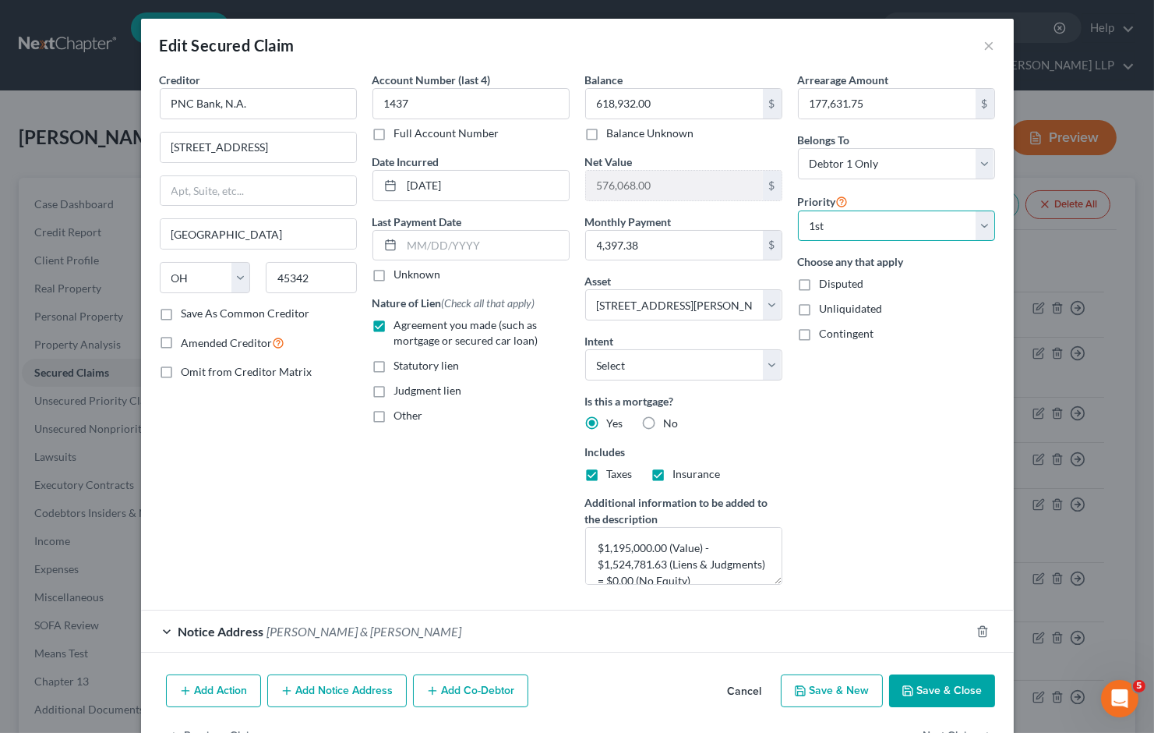
click at [847, 224] on select "Select 1st 2nd 3rd 4th 5th 6th 7th 8th 9th 10th 11th 12th 13th 14th 15th 16th 1…" at bounding box center [896, 225] width 197 height 31
click at [798, 210] on select "Select 1st 2nd 3rd 4th 5th 6th 7th 8th 9th 10th 11th 12th 13th 14th 15th 16th 1…" at bounding box center [896, 225] width 197 height 31
click at [843, 458] on div "Arrearage Amount 177,631.75 $ Belongs To * Select Debtor 1 Only Debtor 2 Only D…" at bounding box center [896, 334] width 213 height 525
drag, startPoint x: 873, startPoint y: 230, endPoint x: 860, endPoint y: 240, distance: 16.7
click at [873, 230] on select "Select 2nd 3rd 4th 5th 6th 7th 8th 9th 10th 11th 12th 13th 14th 15th 16th 17th …" at bounding box center [896, 225] width 197 height 31
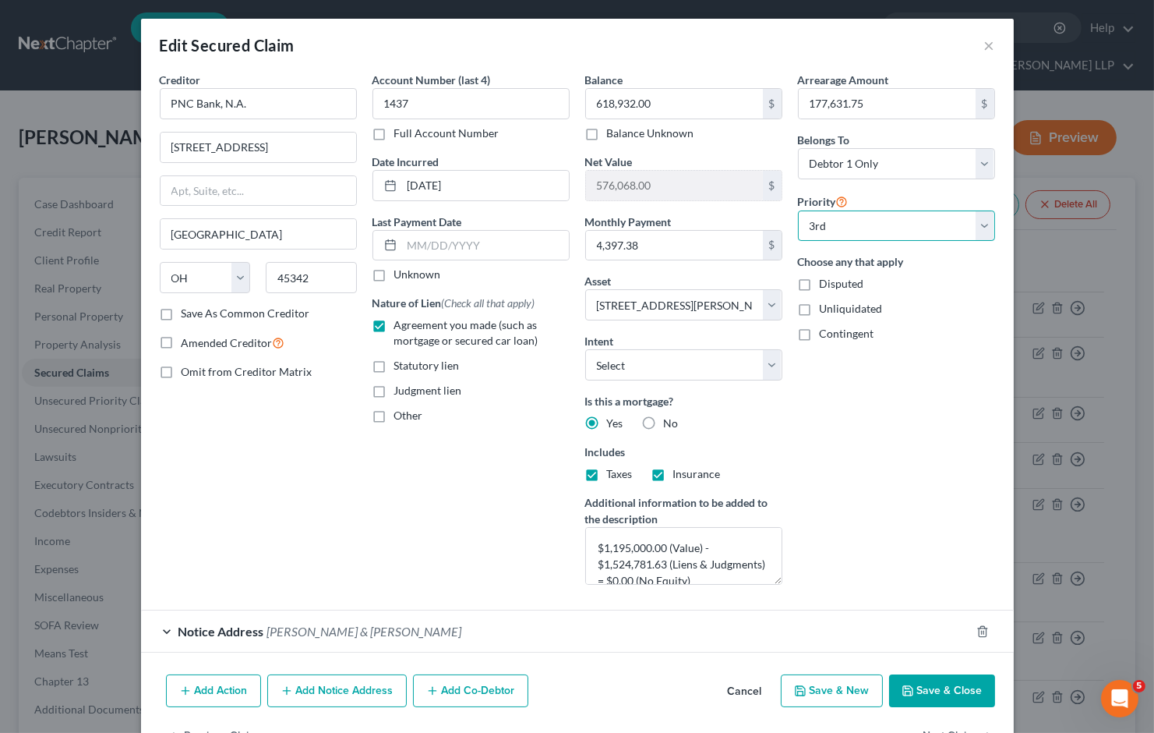
select select "0"
click at [798, 210] on select "Select 2nd 3rd 4th 5th 6th 7th 8th 9th 10th 11th 12th 13th 14th 15th 16th 17th …" at bounding box center [896, 225] width 197 height 31
click at [846, 426] on div "Arrearage Amount 177,631.75 $ Belongs To * Select Debtor 1 Only Debtor 2 Only D…" at bounding box center [896, 334] width 213 height 525
click at [928, 692] on button "Save & Close" at bounding box center [942, 690] width 106 height 33
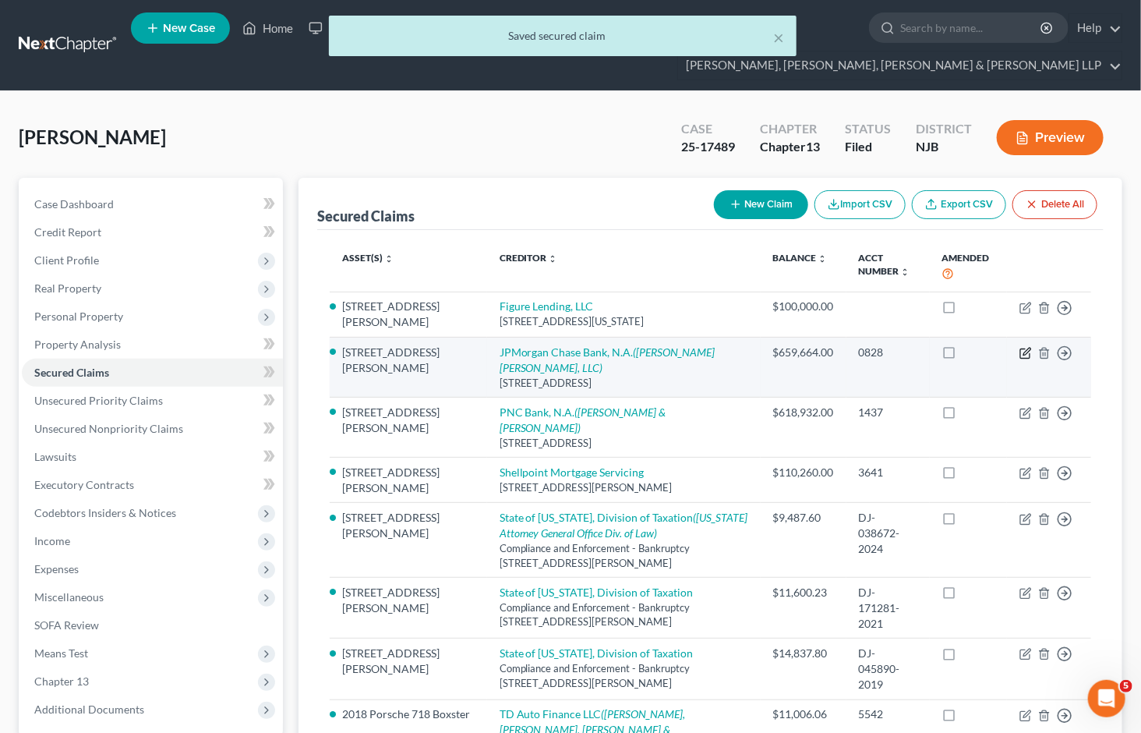
click at [1024, 347] on icon "button" at bounding box center [1026, 353] width 12 height 12
select select "36"
select select "6"
select select "0"
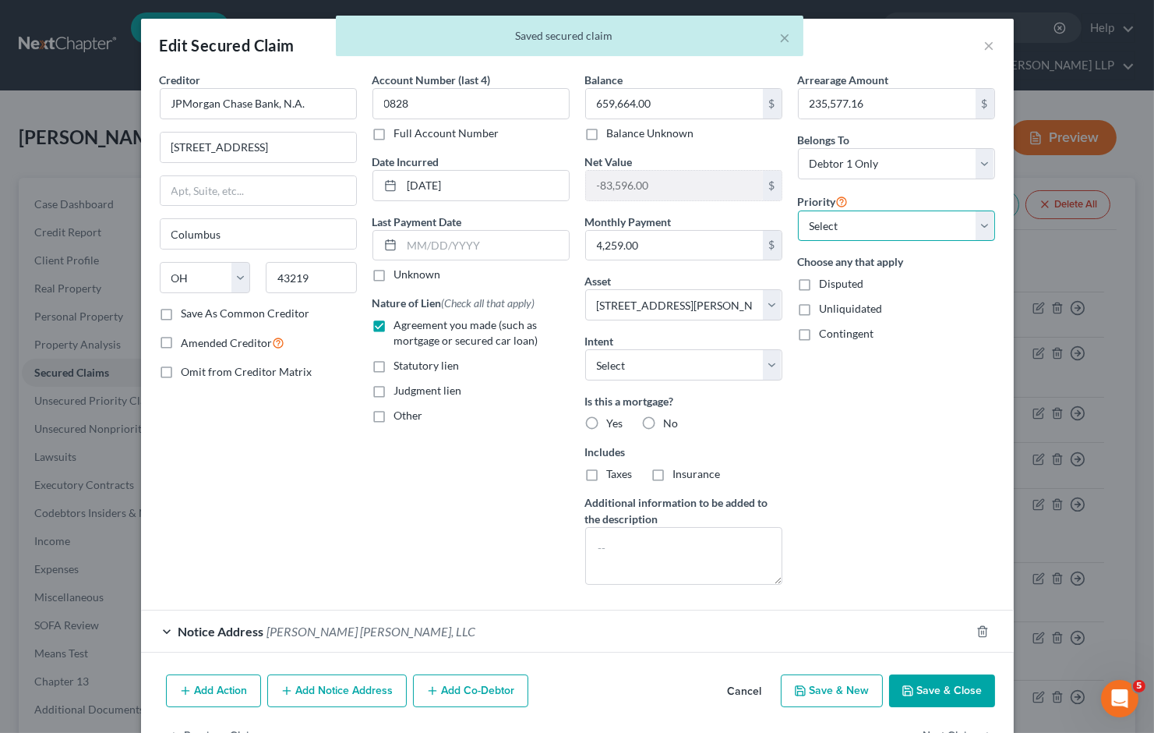
drag, startPoint x: 884, startPoint y: 228, endPoint x: 877, endPoint y: 240, distance: 13.6
click at [884, 228] on select "Select 1st 3rd 4th 5th 6th 7th 8th 9th 10th 11th 12th 13th 14th 15th 16th 17th …" at bounding box center [896, 225] width 197 height 31
select select "0"
click at [798, 210] on select "Select 1st 3rd 4th 5th 6th 7th 8th 9th 10th 11th 12th 13th 14th 15th 16th 17th …" at bounding box center [896, 225] width 197 height 31
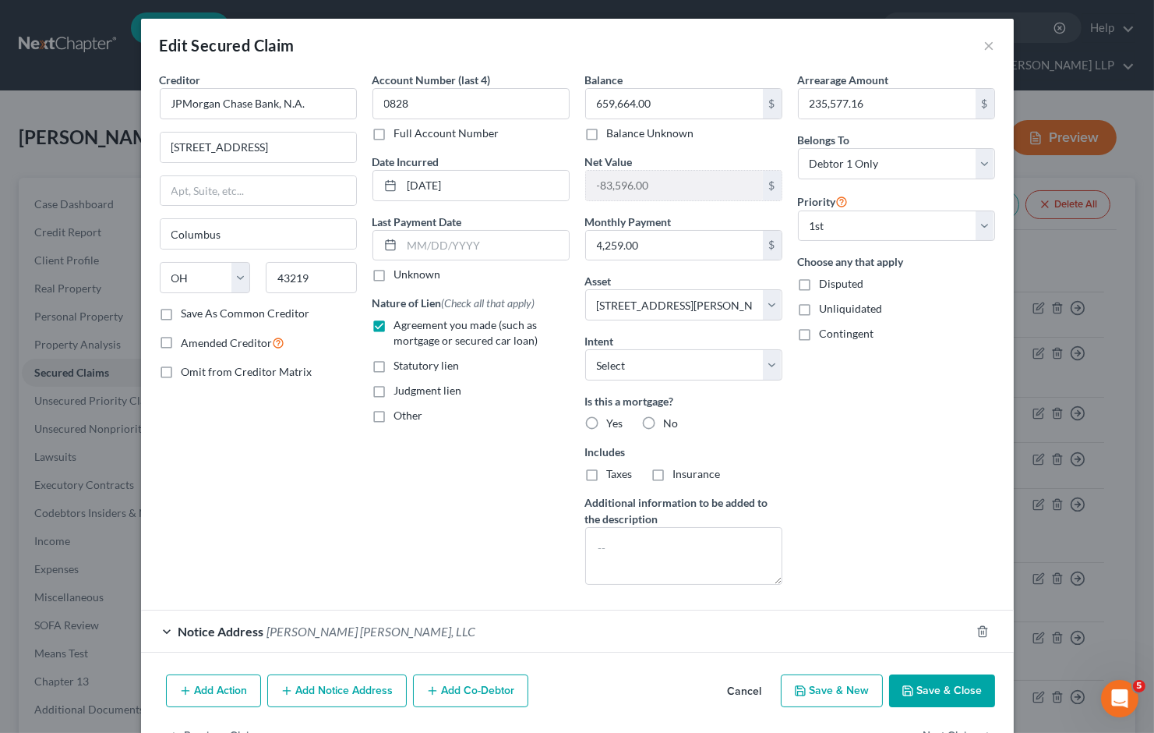
click at [883, 411] on div "Arrearage Amount 235,577.16 $ Belongs To * Select Debtor 1 Only Debtor 2 Only D…" at bounding box center [896, 334] width 213 height 525
click at [933, 691] on button "Save & Close" at bounding box center [942, 690] width 106 height 33
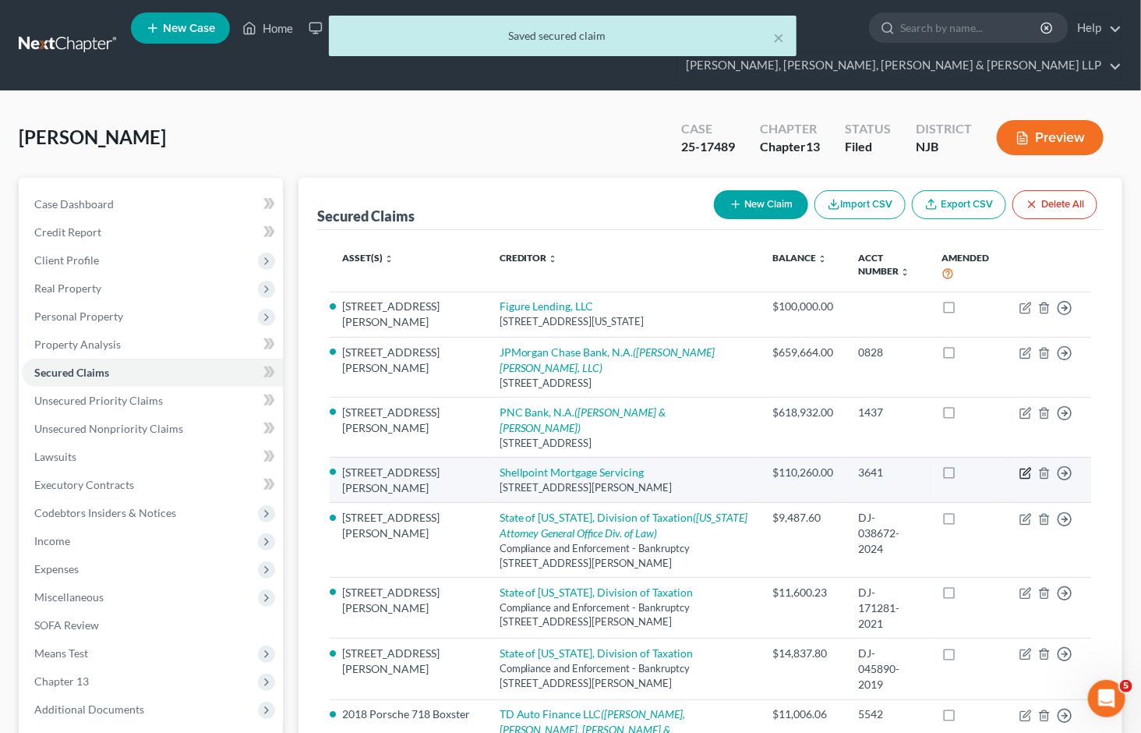
click at [1023, 467] on icon "button" at bounding box center [1026, 473] width 12 height 12
select select "42"
select select "6"
select select "0"
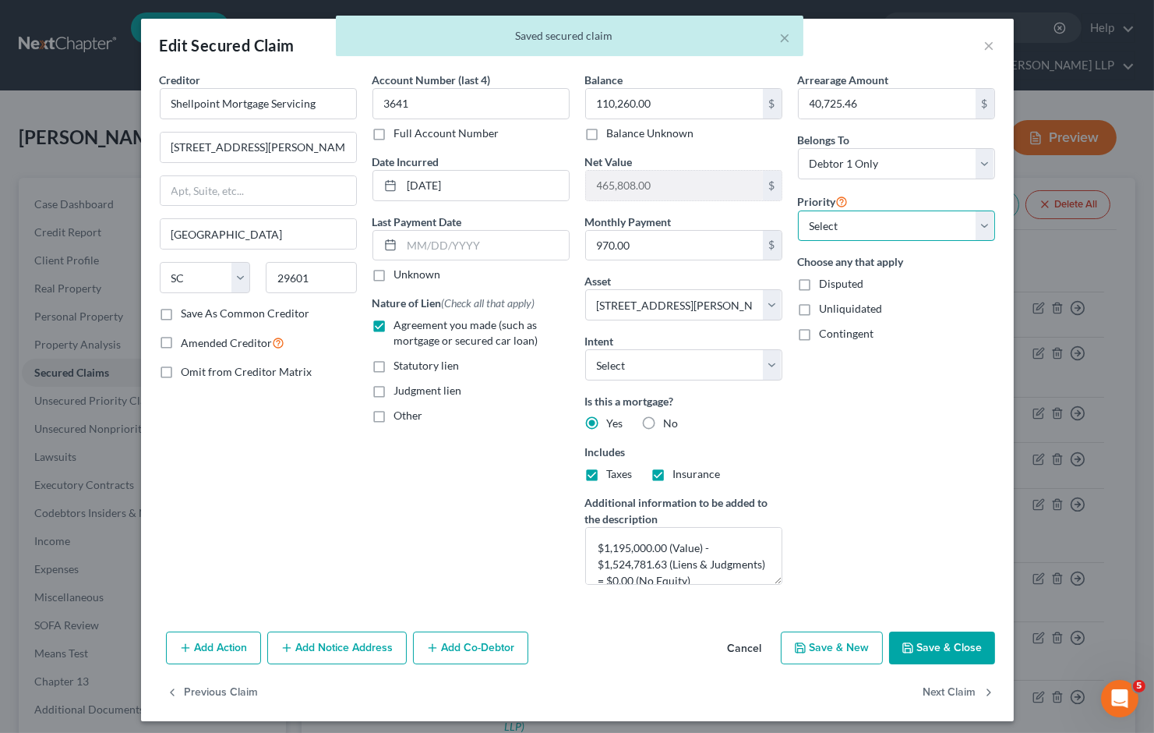
drag, startPoint x: 892, startPoint y: 228, endPoint x: 885, endPoint y: 237, distance: 11.1
click at [892, 228] on select "Select 3rd 4th 5th 6th 7th 8th 9th 10th 11th 12th 13th 14th 15th 16th 17th 18th…" at bounding box center [896, 225] width 197 height 31
select select "0"
click at [798, 210] on select "Select 3rd 4th 5th 6th 7th 8th 9th 10th 11th 12th 13th 14th 15th 16th 17th 18th…" at bounding box center [896, 225] width 197 height 31
click at [884, 465] on div "Arrearage Amount 40,725.46 $ Belongs To * Select Debtor 1 Only Debtor 2 Only De…" at bounding box center [896, 334] width 213 height 525
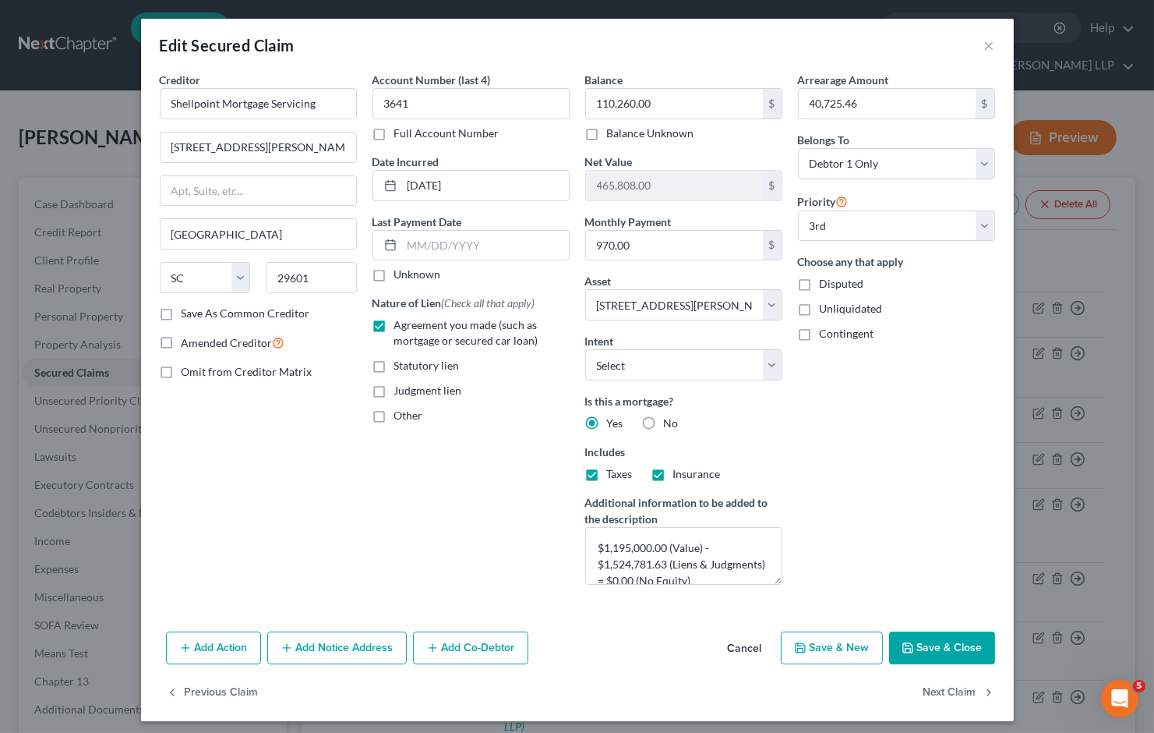
click at [937, 647] on button "Save & Close" at bounding box center [942, 647] width 106 height 33
select select
select select "0"
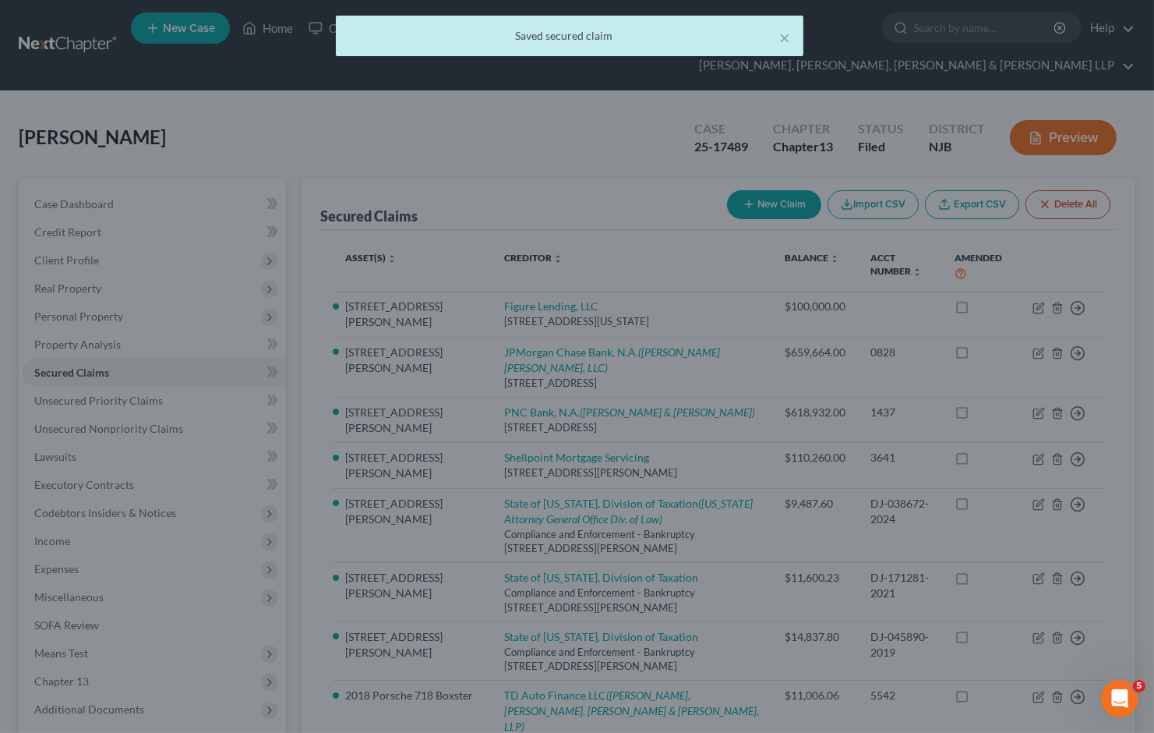
type input "-193,856.00"
select select "6"
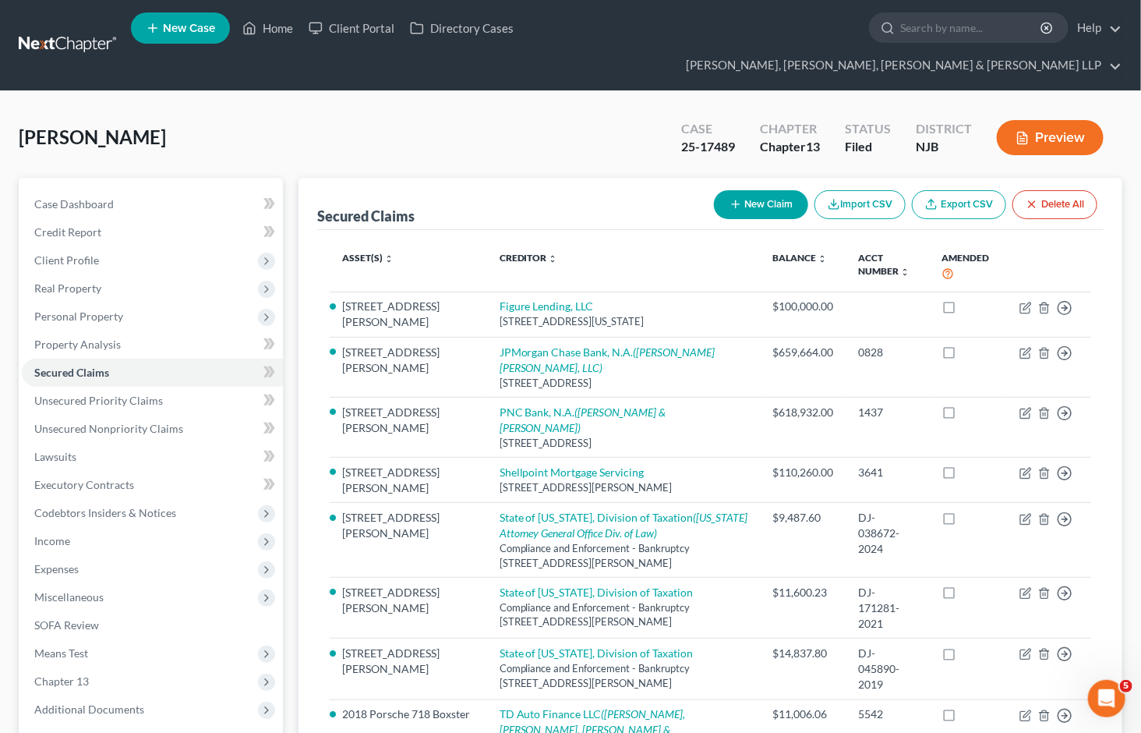
click at [673, 91] on div "[PERSON_NAME] Upgraded Case 25-17489 Chapter Chapter 13 Status Filed District […" at bounding box center [570, 505] width 1141 height 828
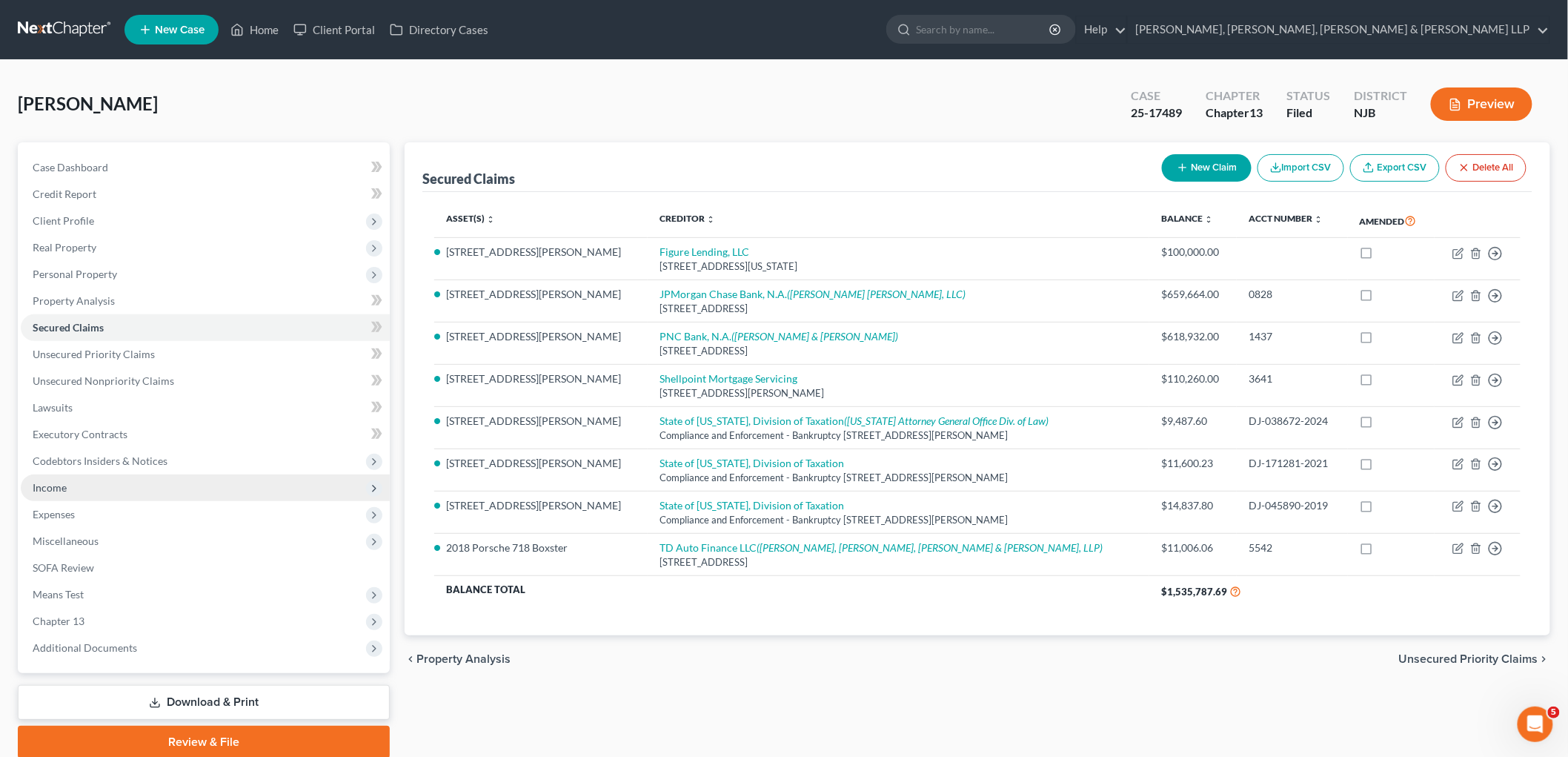
click at [60, 485] on span "Income" at bounding box center [49, 487] width 34 height 12
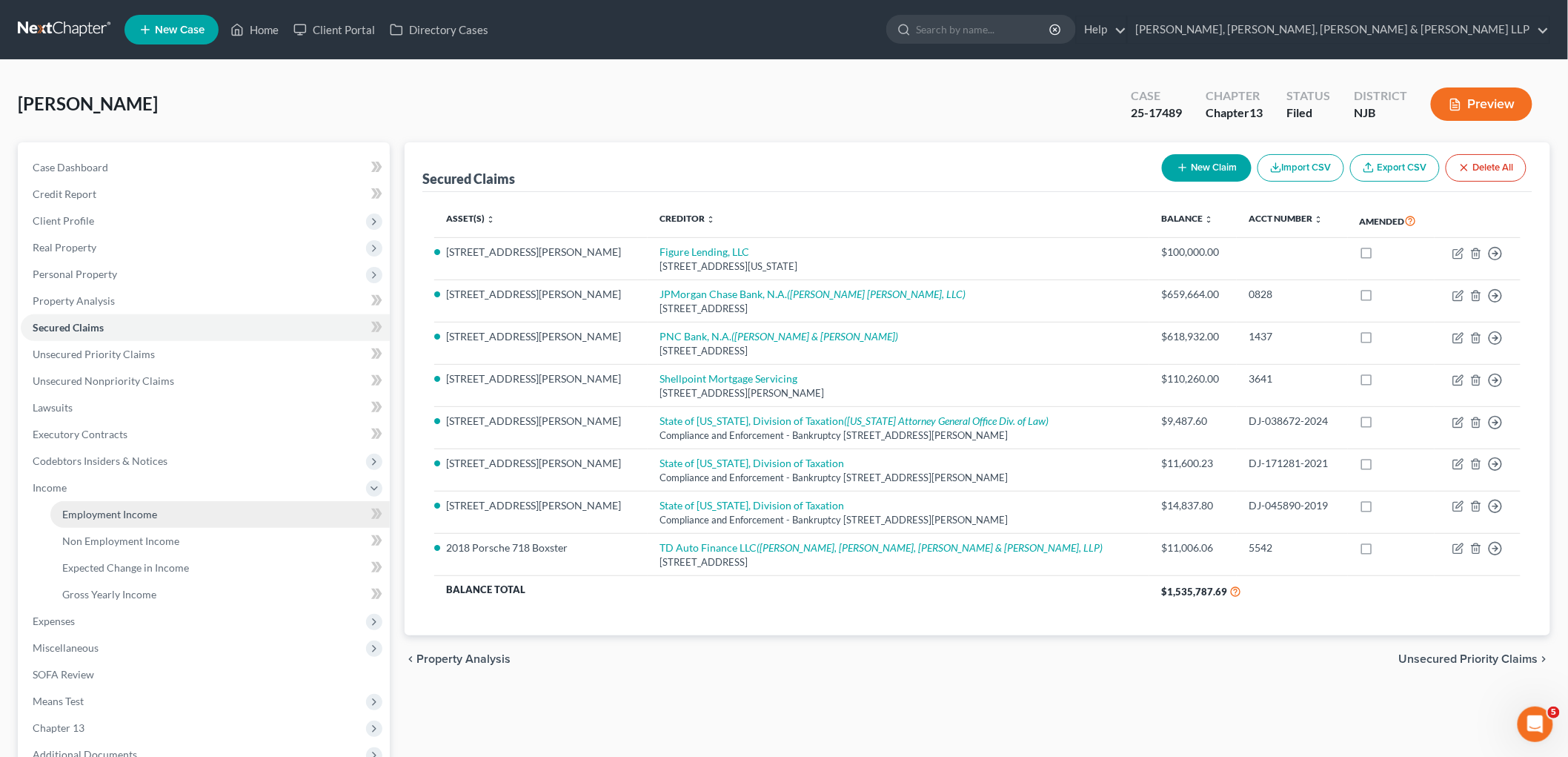
click at [76, 509] on span "Employment Income" at bounding box center [109, 514] width 95 height 12
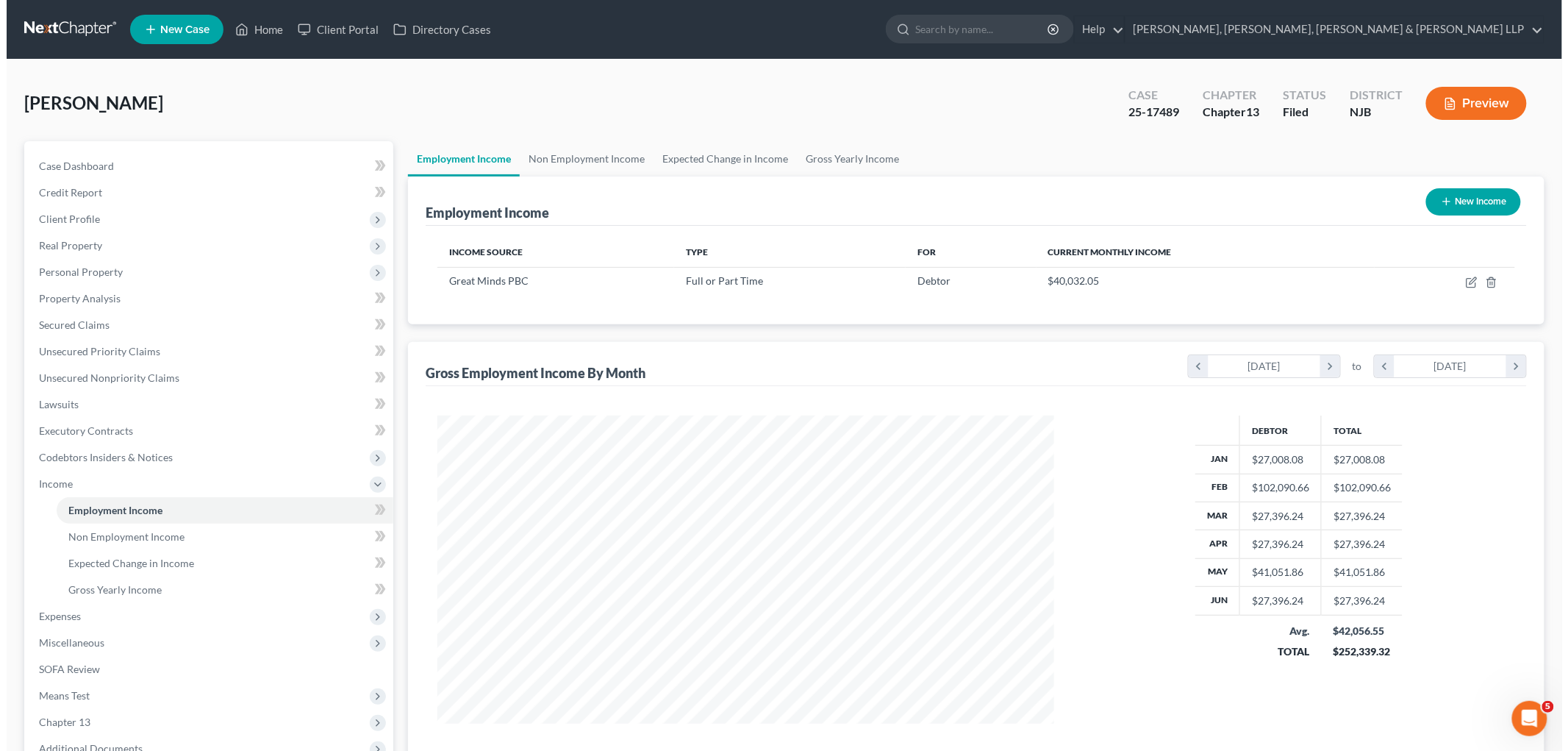
scroll to position [308, 645]
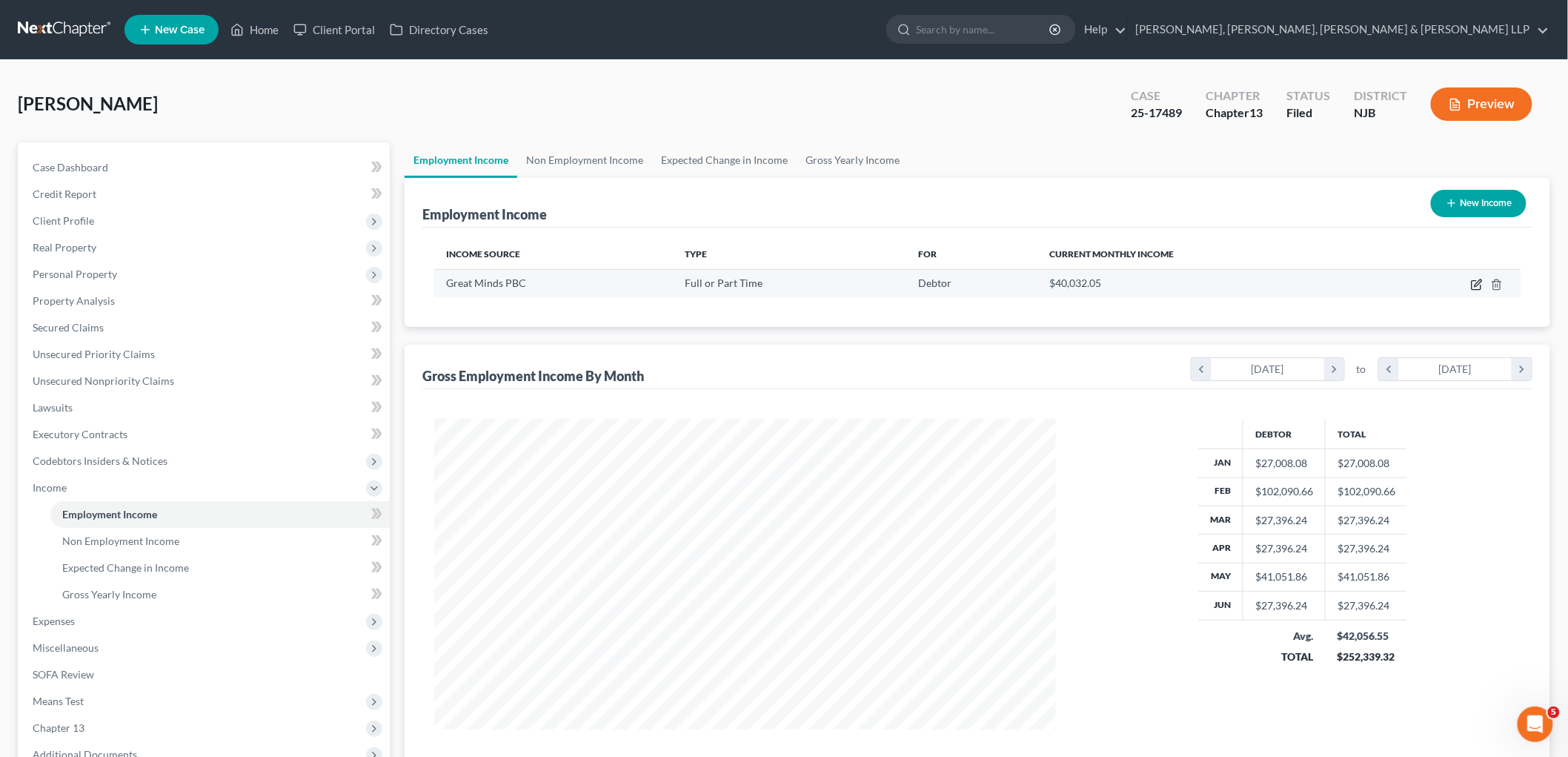
click at [1097, 283] on icon "button" at bounding box center [1477, 284] width 11 height 11
select select "0"
select select "8"
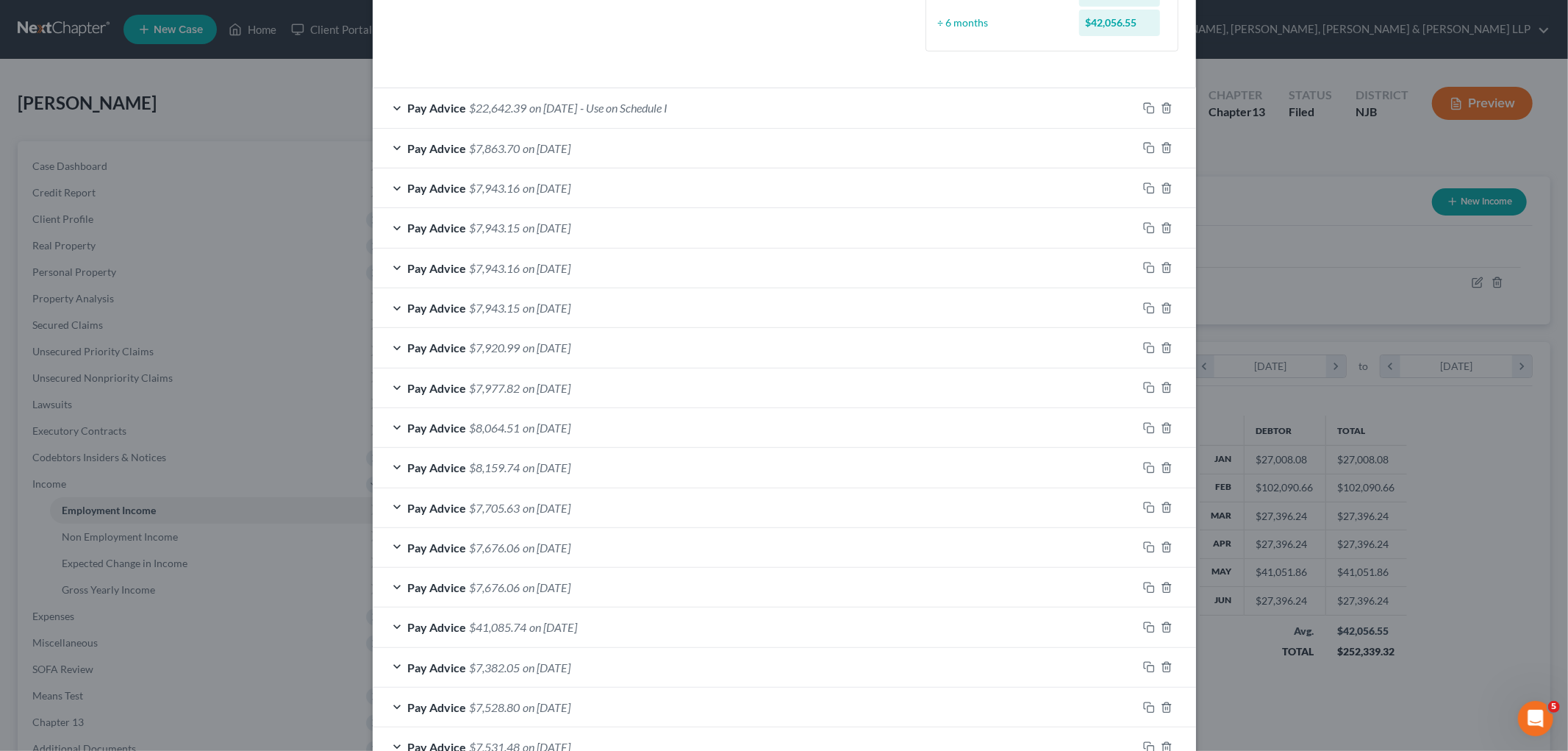
scroll to position [381, 0]
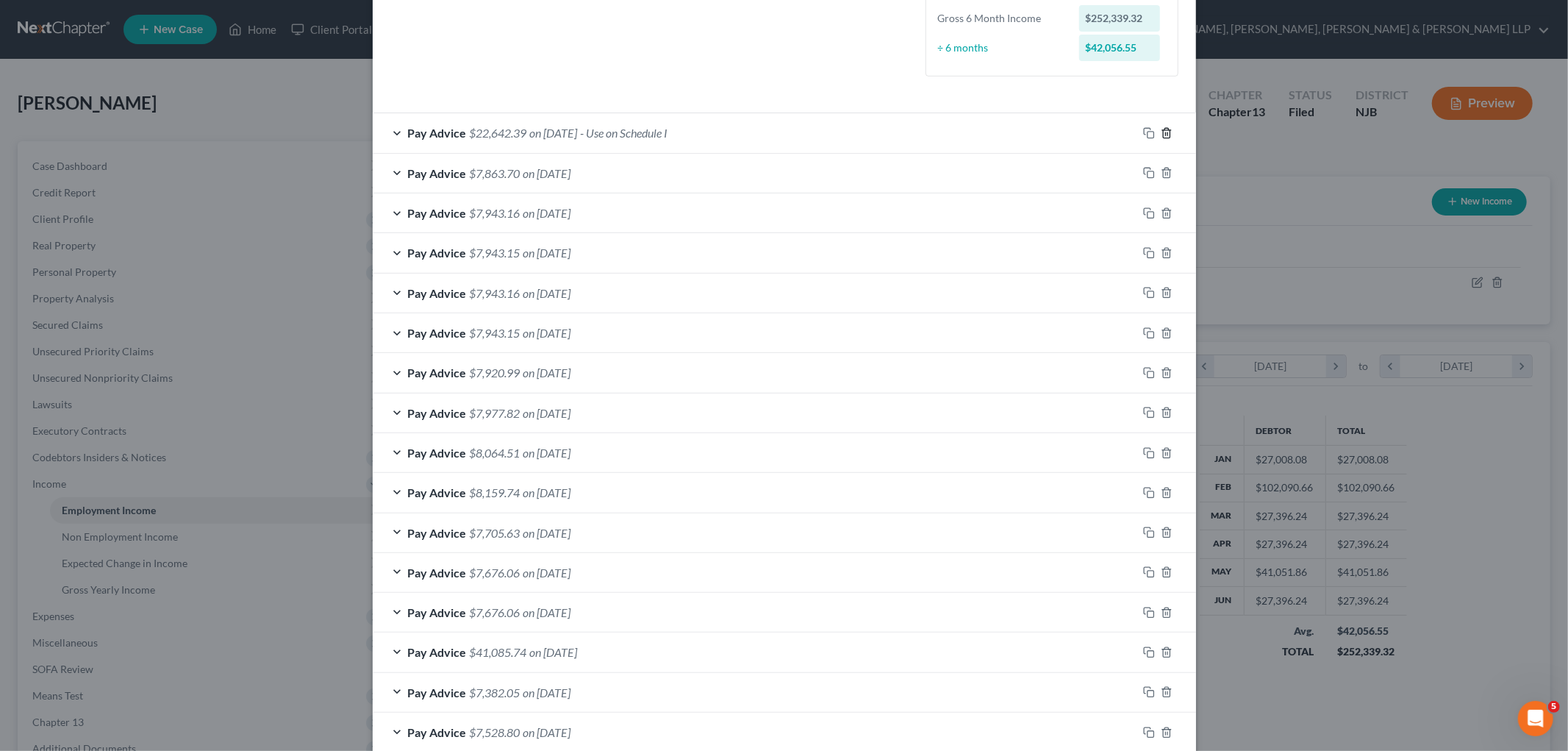
click at [1088, 132] on icon "button" at bounding box center [1166, 133] width 11 height 11
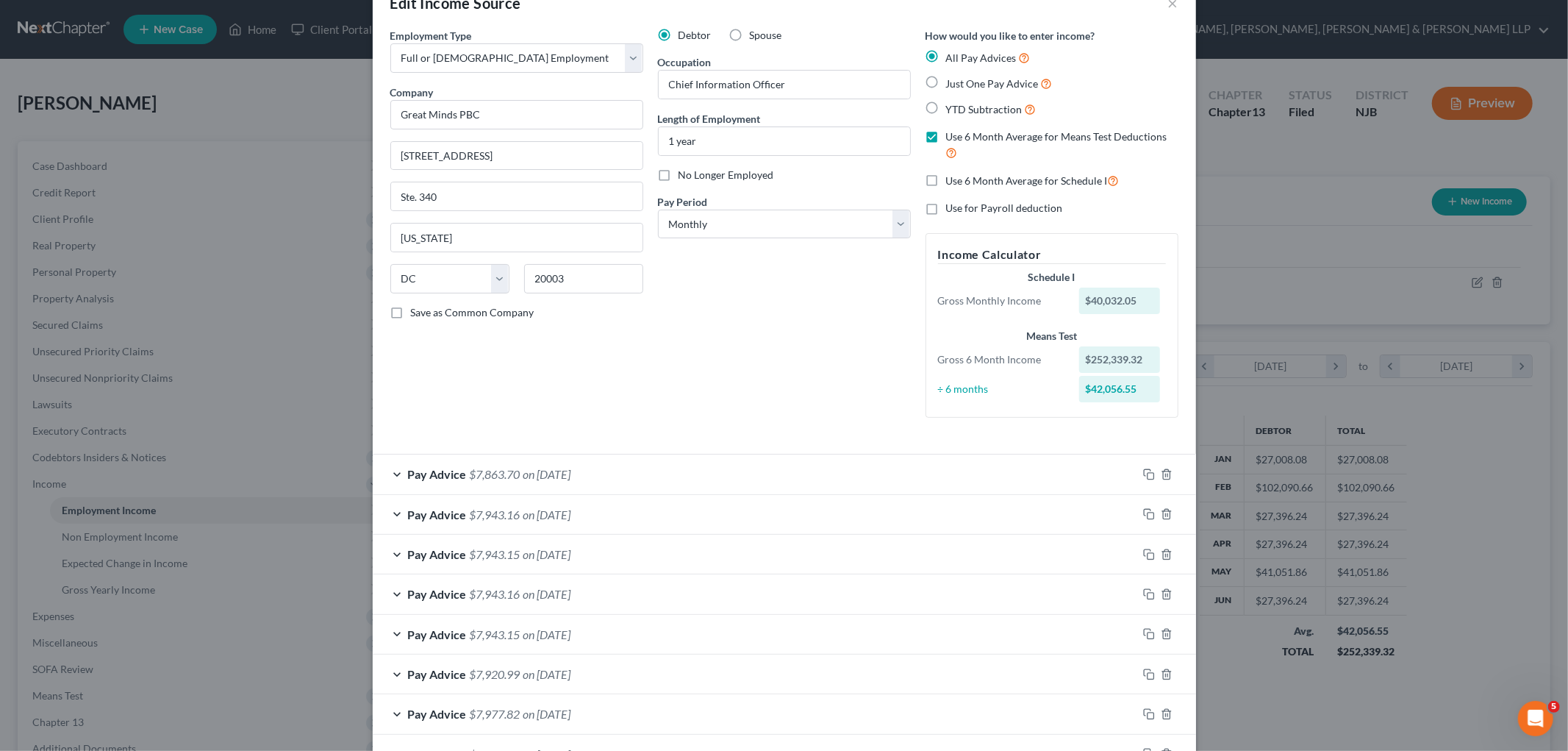
scroll to position [0, 0]
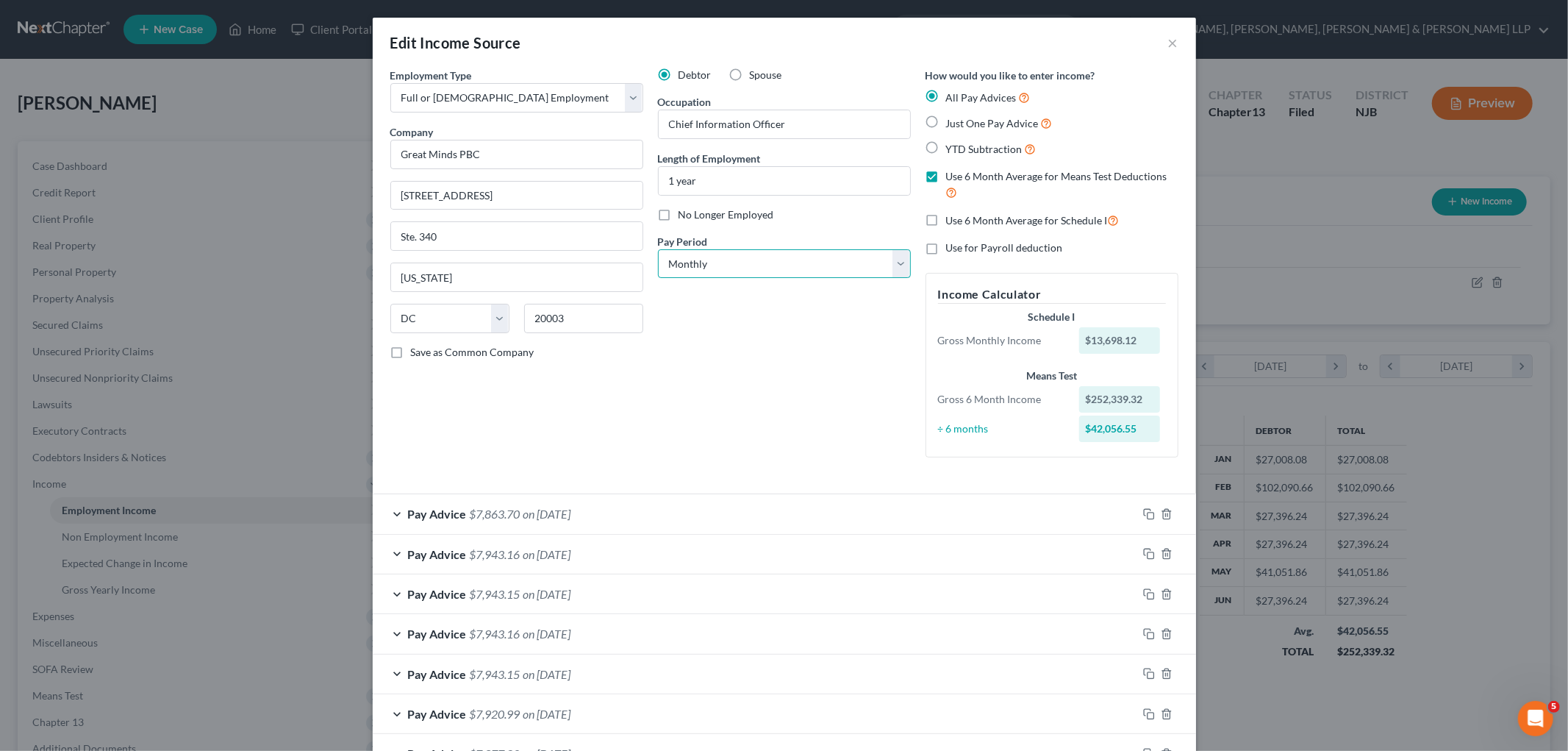
click at [777, 262] on select "Select Monthly Twice Monthly Every Other Week Weekly" at bounding box center [784, 263] width 253 height 29
select select "2"
click at [658, 249] on select "Select Monthly Twice Monthly Every Other Week Weekly" at bounding box center [784, 263] width 253 height 29
click at [701, 389] on div "Debtor Spouse Occupation Chief Information Officer Length of Employment 1 year …" at bounding box center [784, 269] width 268 height 402
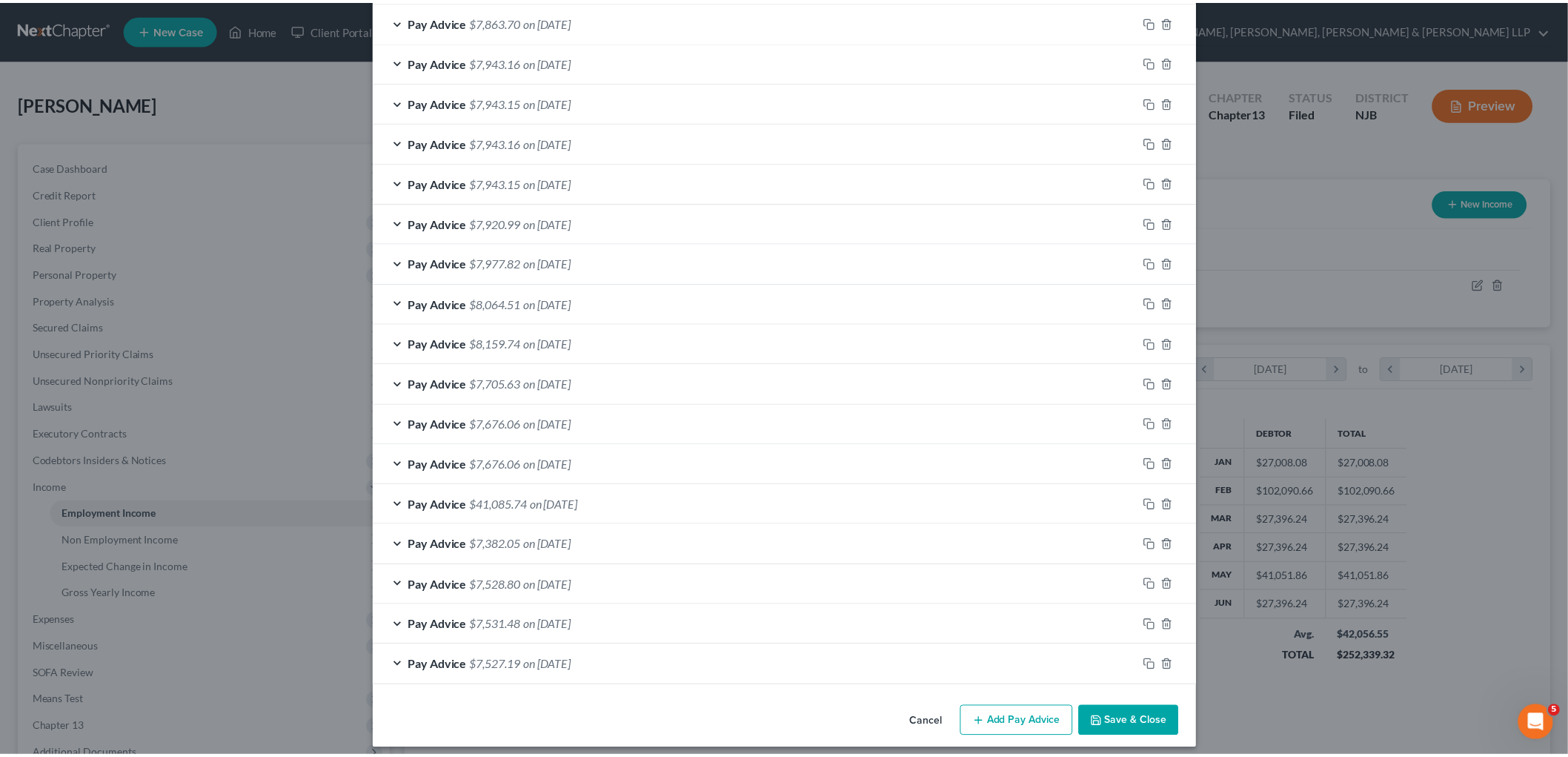
scroll to position [541, 0]
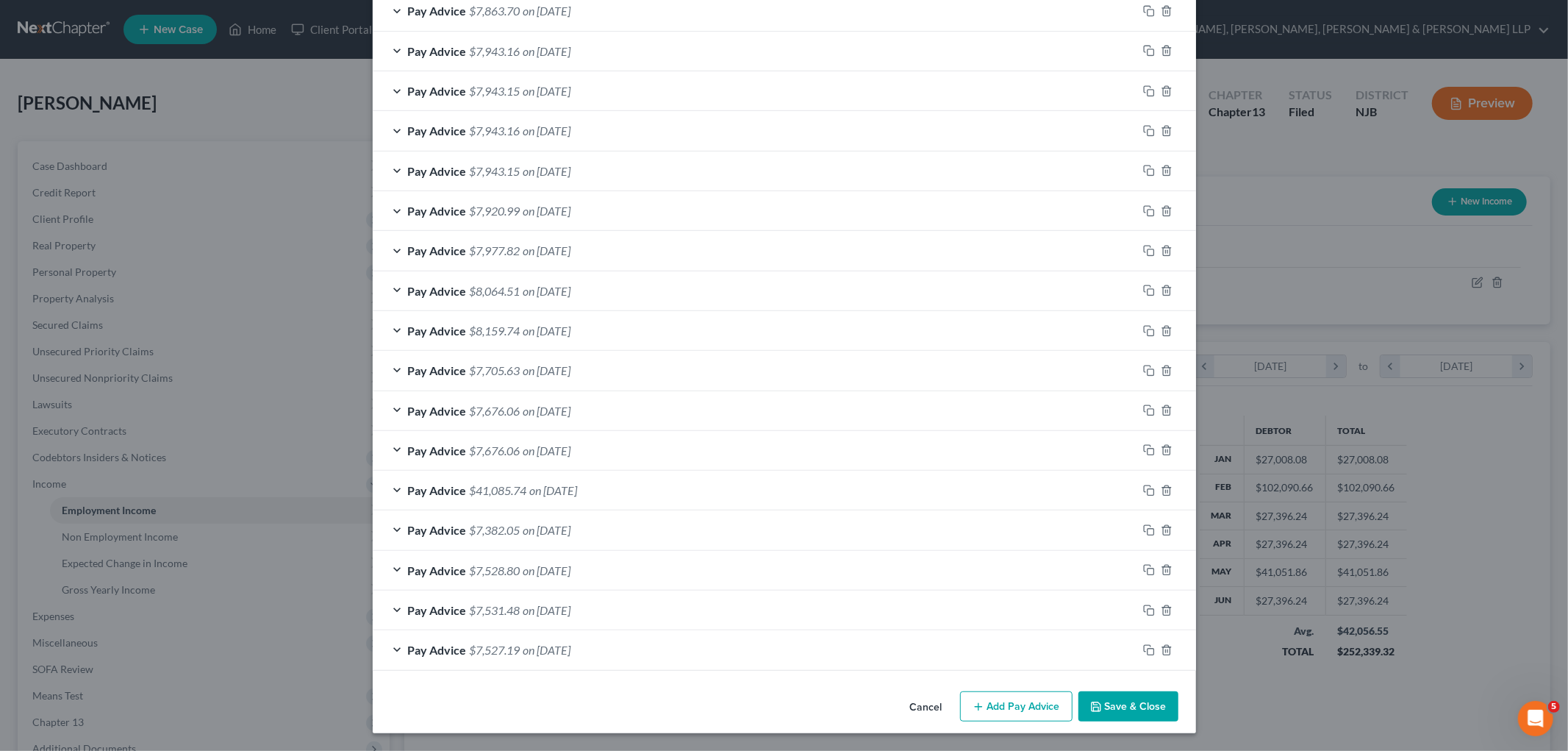
click at [1088, 691] on button "Save & Close" at bounding box center [1128, 707] width 100 height 31
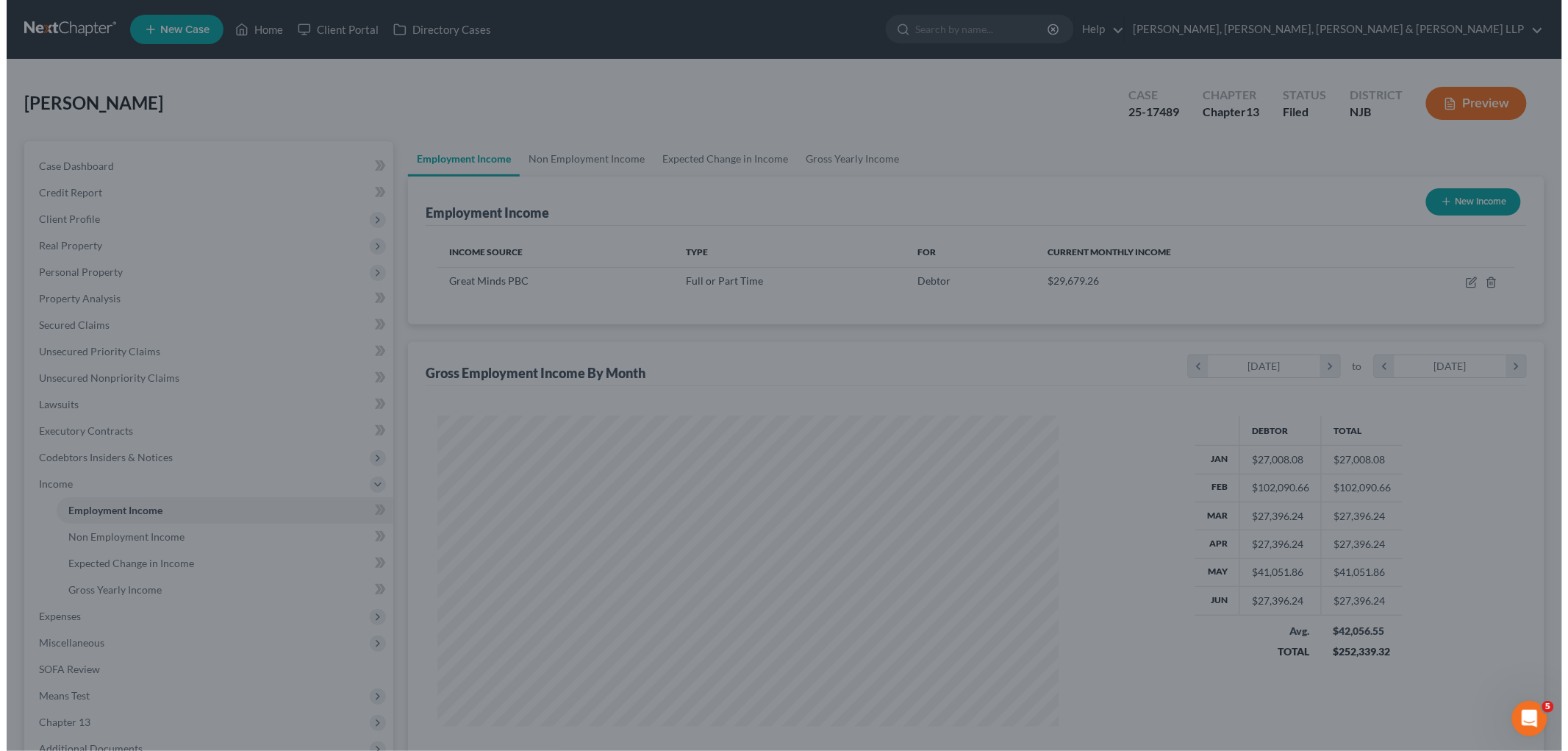
scroll to position [735068, 734268]
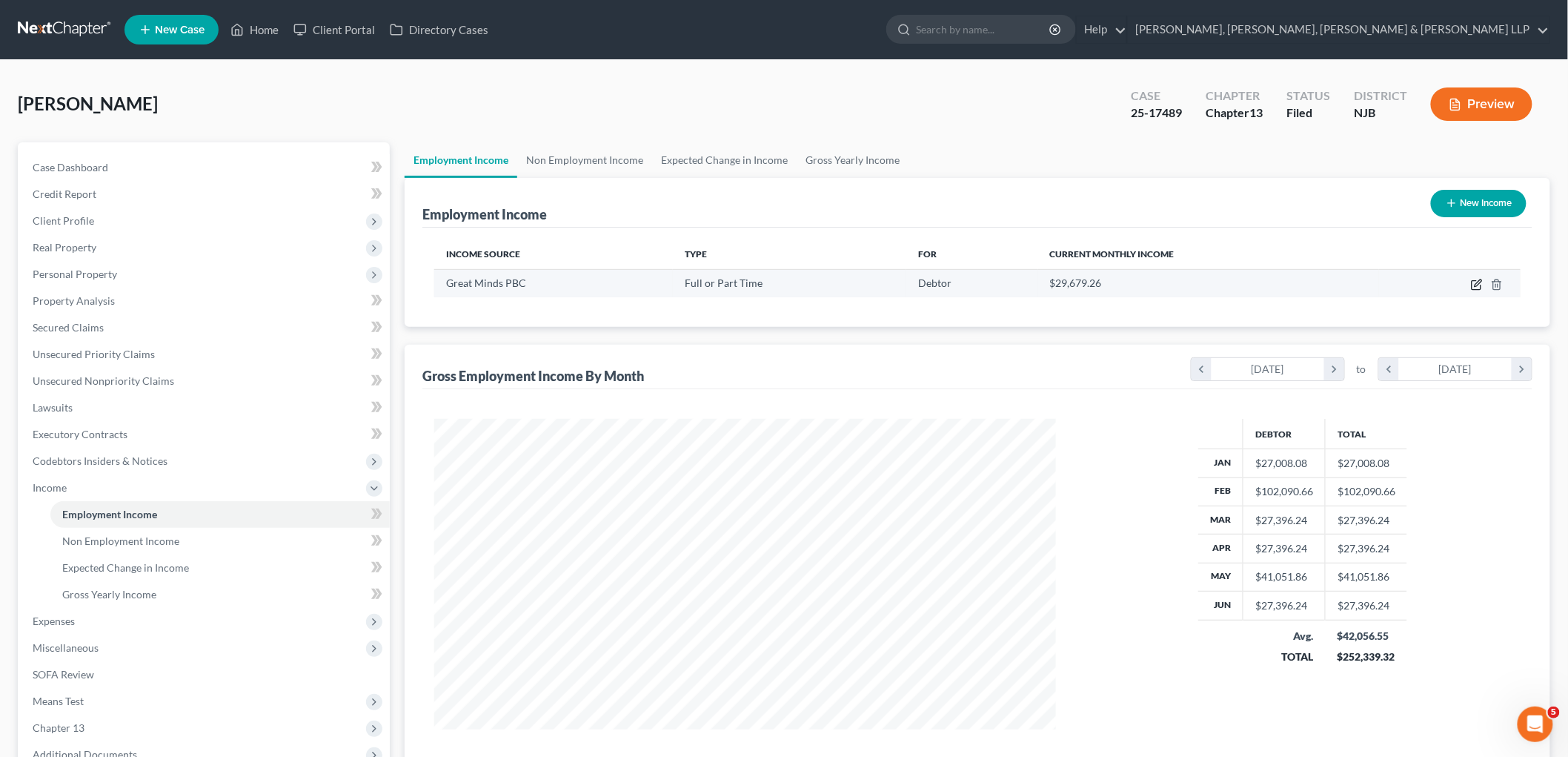
click at [1097, 284] on icon "button" at bounding box center [1478, 282] width 7 height 7
select select "0"
select select "8"
select select "2"
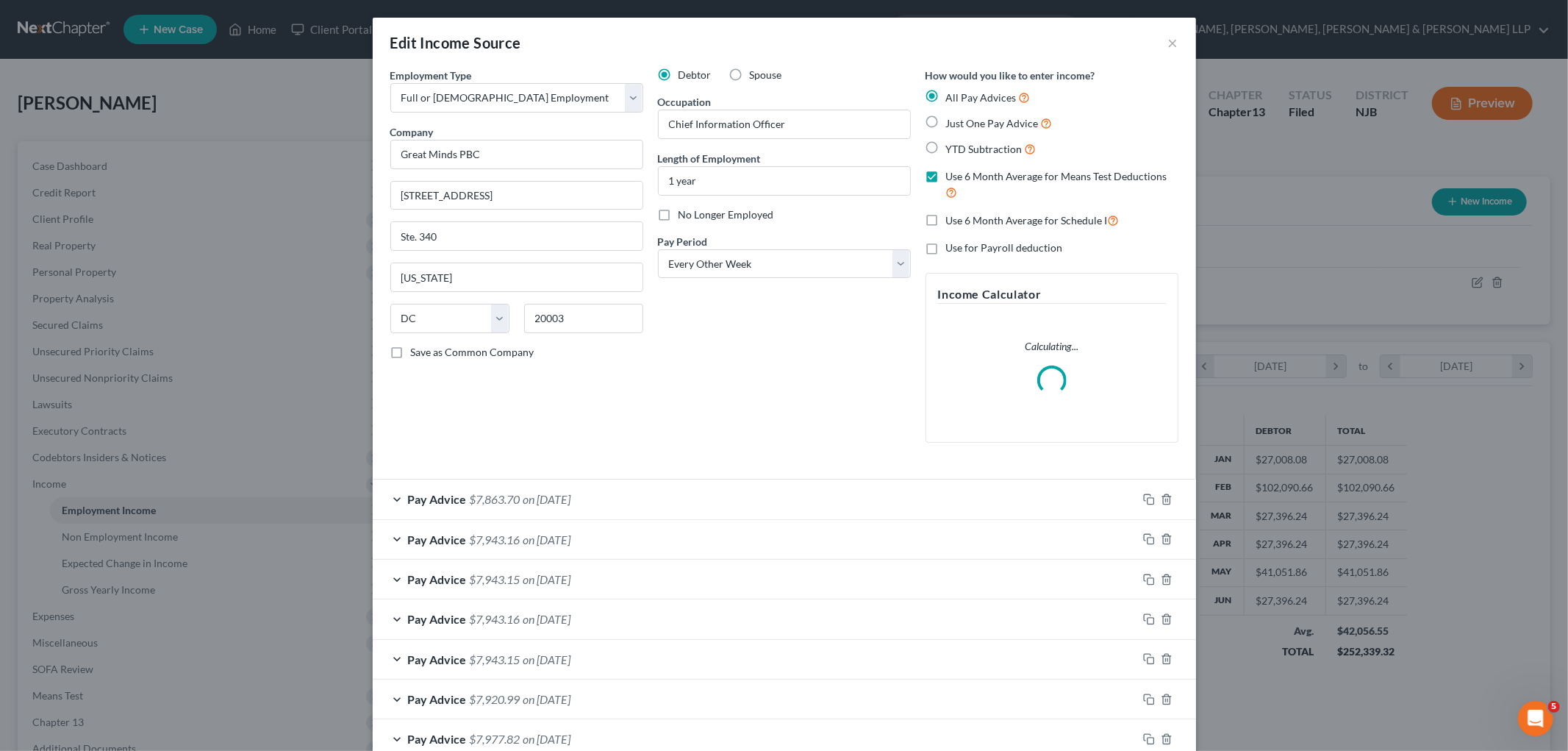
scroll to position [310, 652]
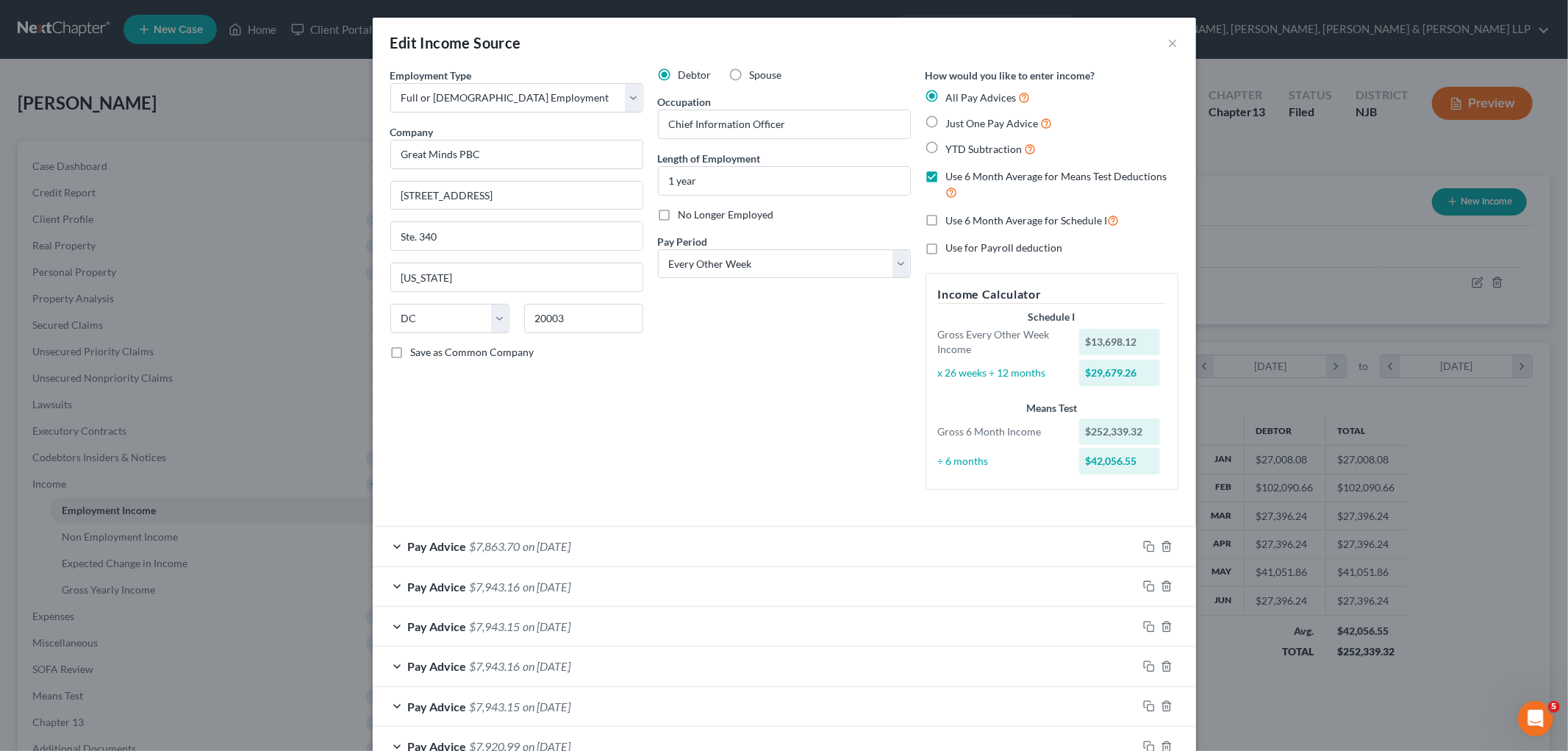
click at [946, 214] on label "Use 6 Month Average for Schedule I" at bounding box center [1032, 220] width 173 height 17
click at [951, 214] on input "Use 6 Month Average for Schedule I" at bounding box center [956, 216] width 9 height 9
checkbox input "true"
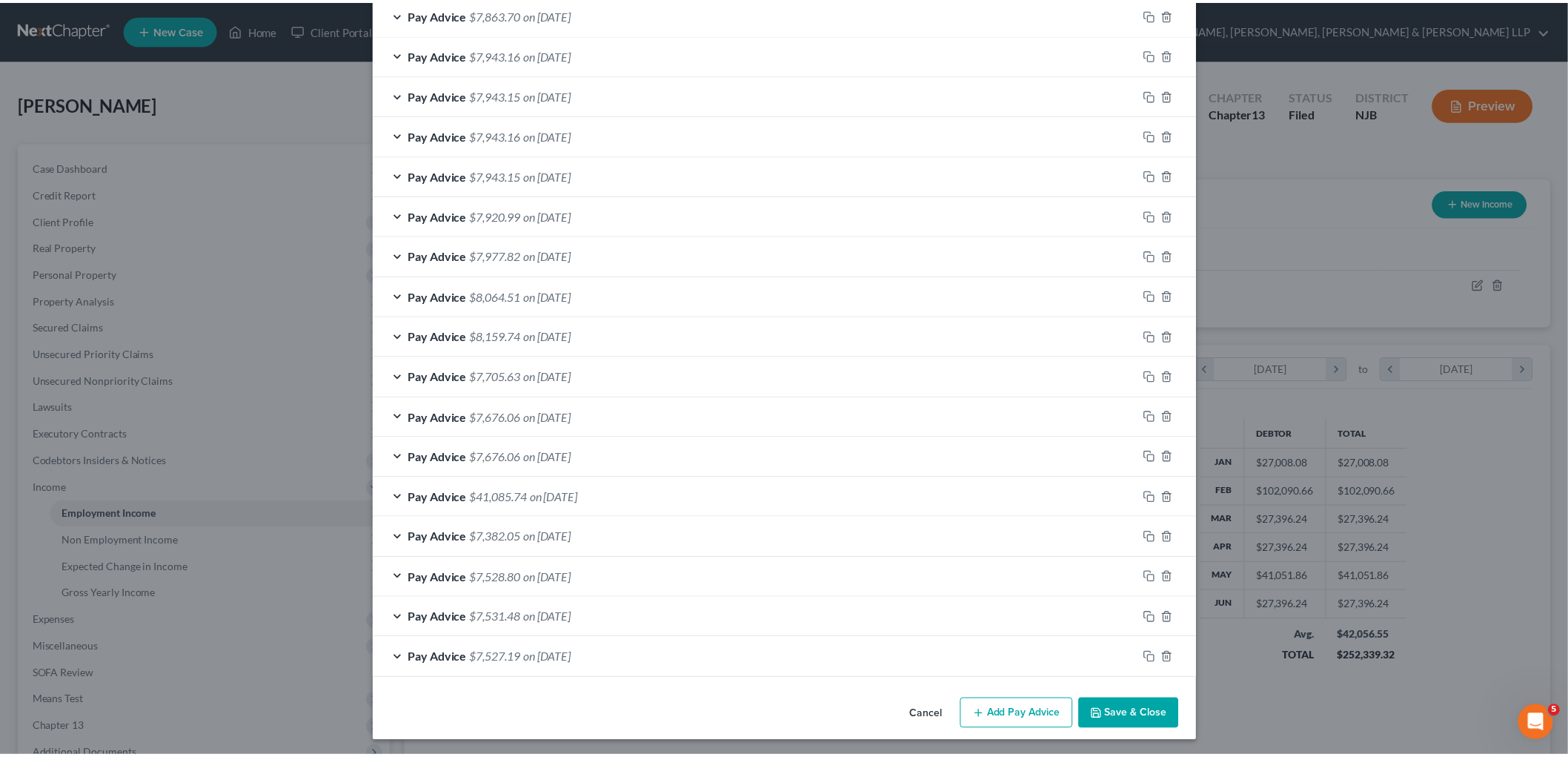
scroll to position [538, 0]
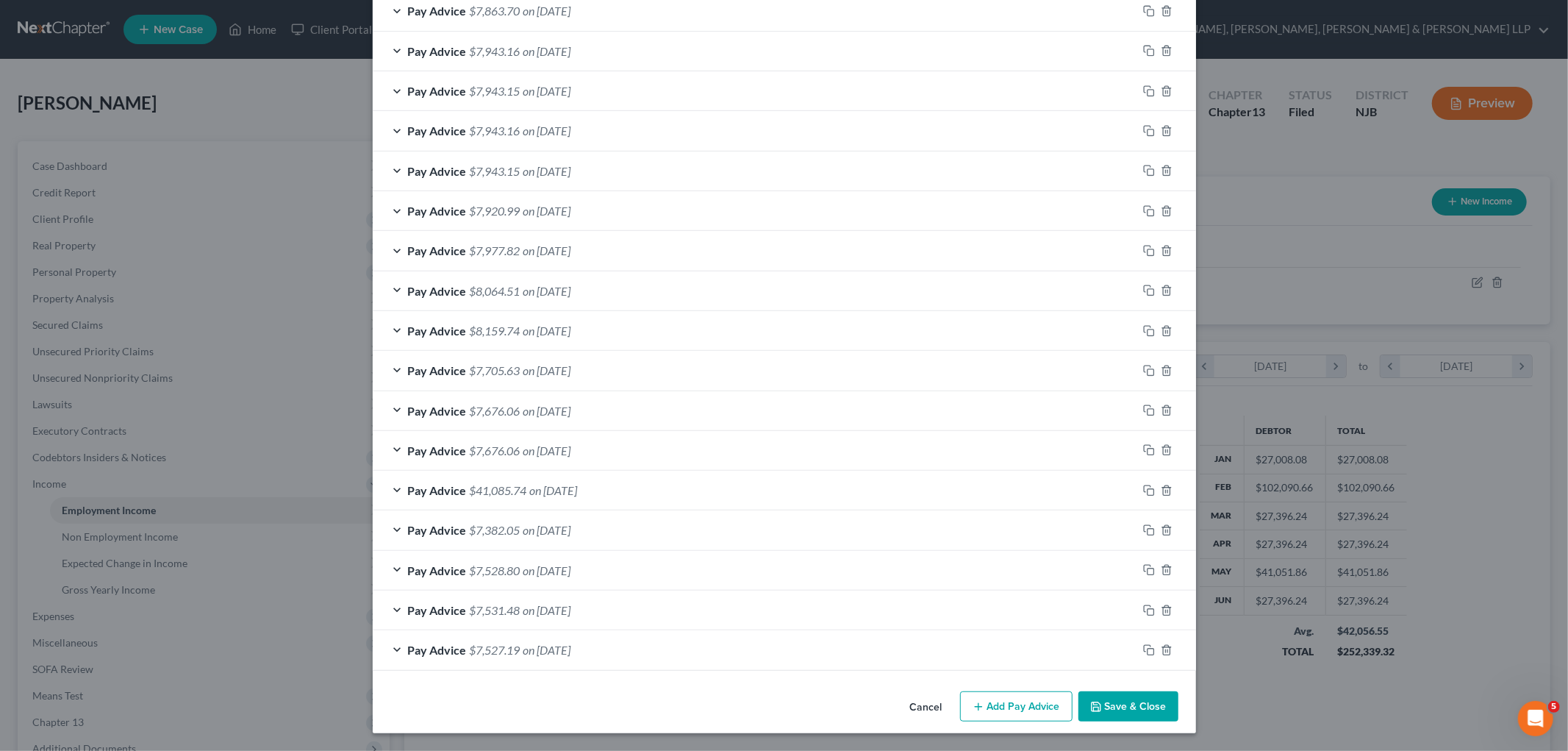
click at [1088, 691] on button "Save & Close" at bounding box center [1128, 707] width 100 height 31
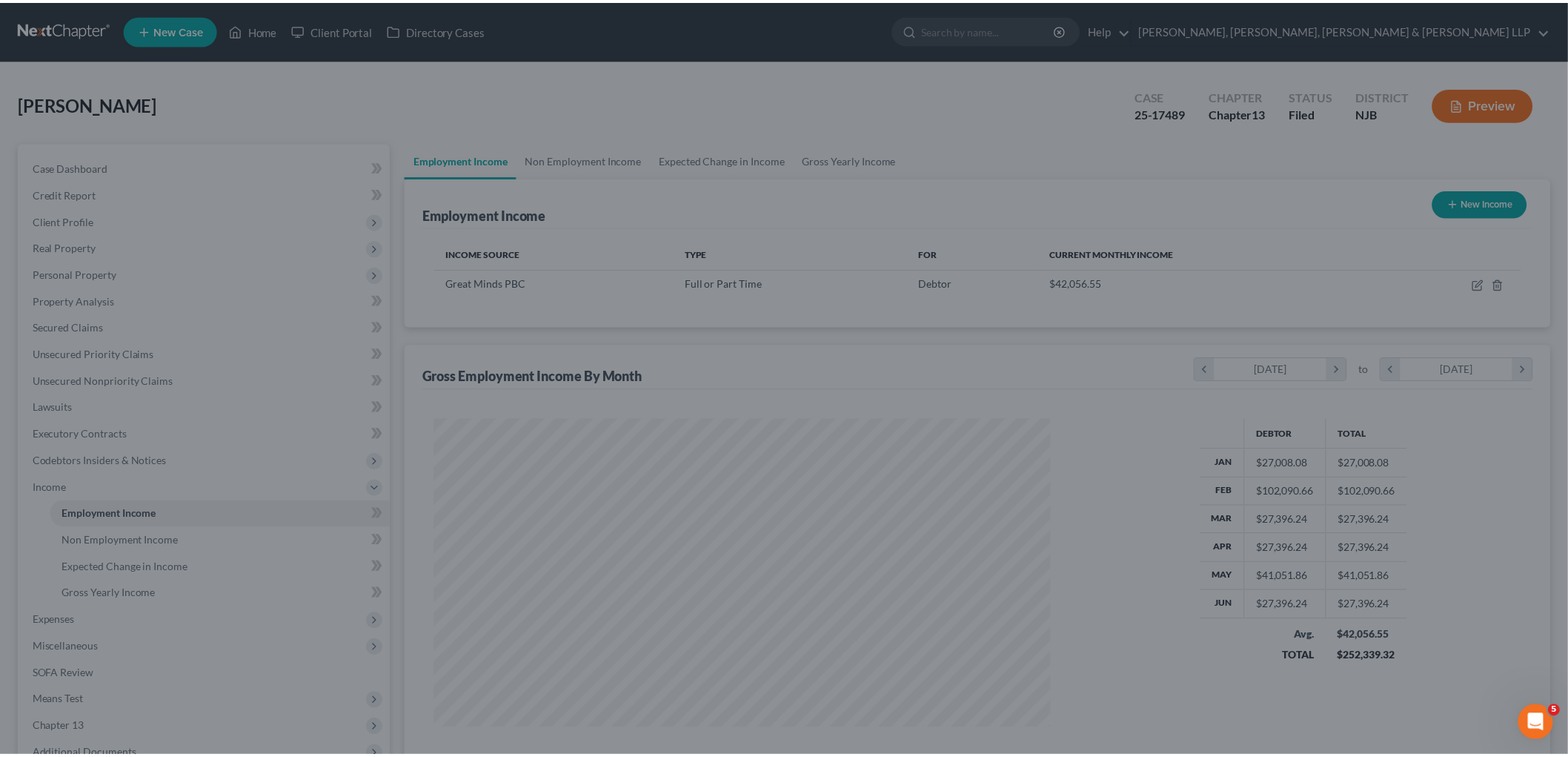
scroll to position [740940, 740502]
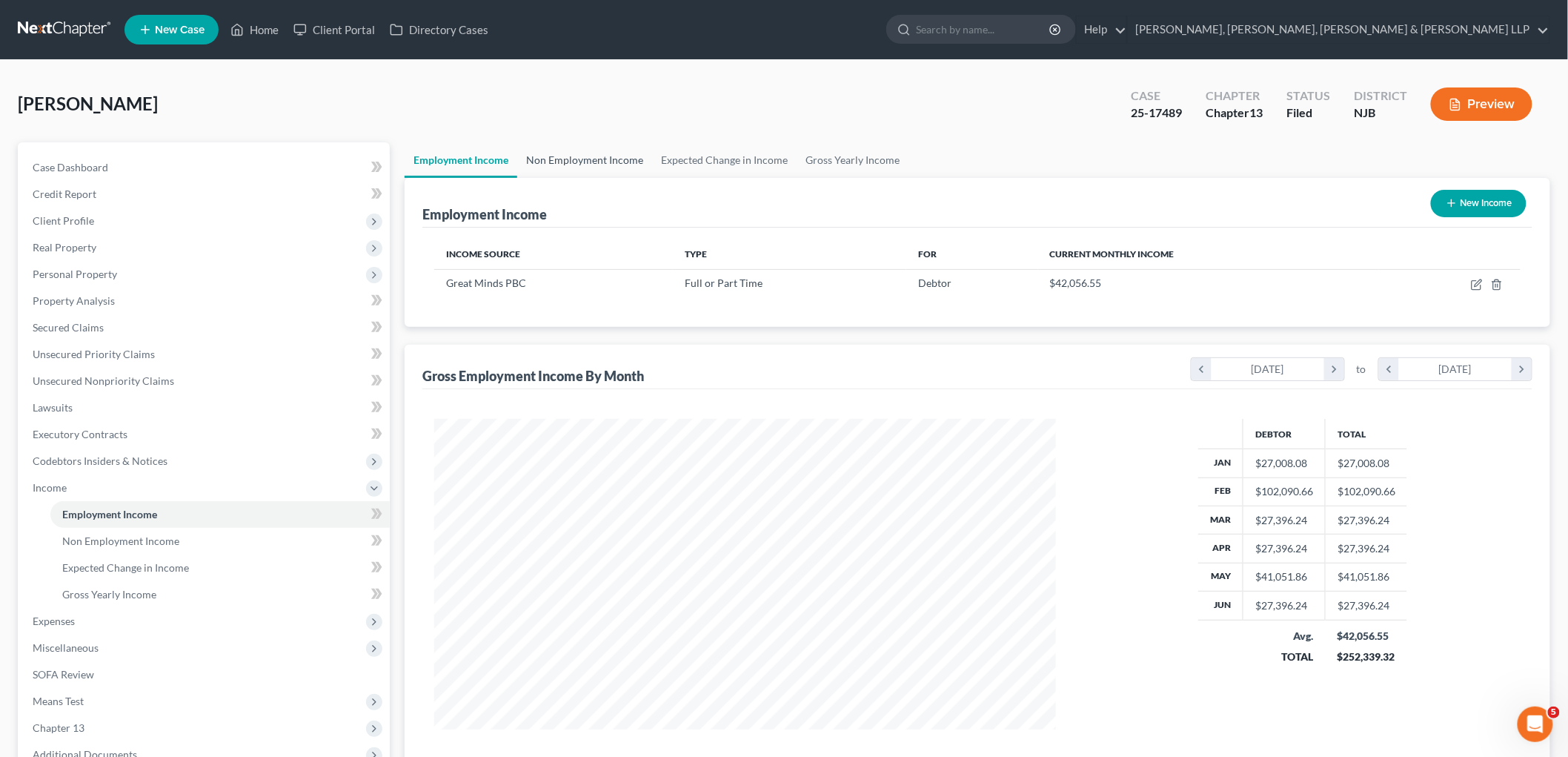
click at [593, 151] on link "Non Employment Income" at bounding box center [585, 160] width 135 height 35
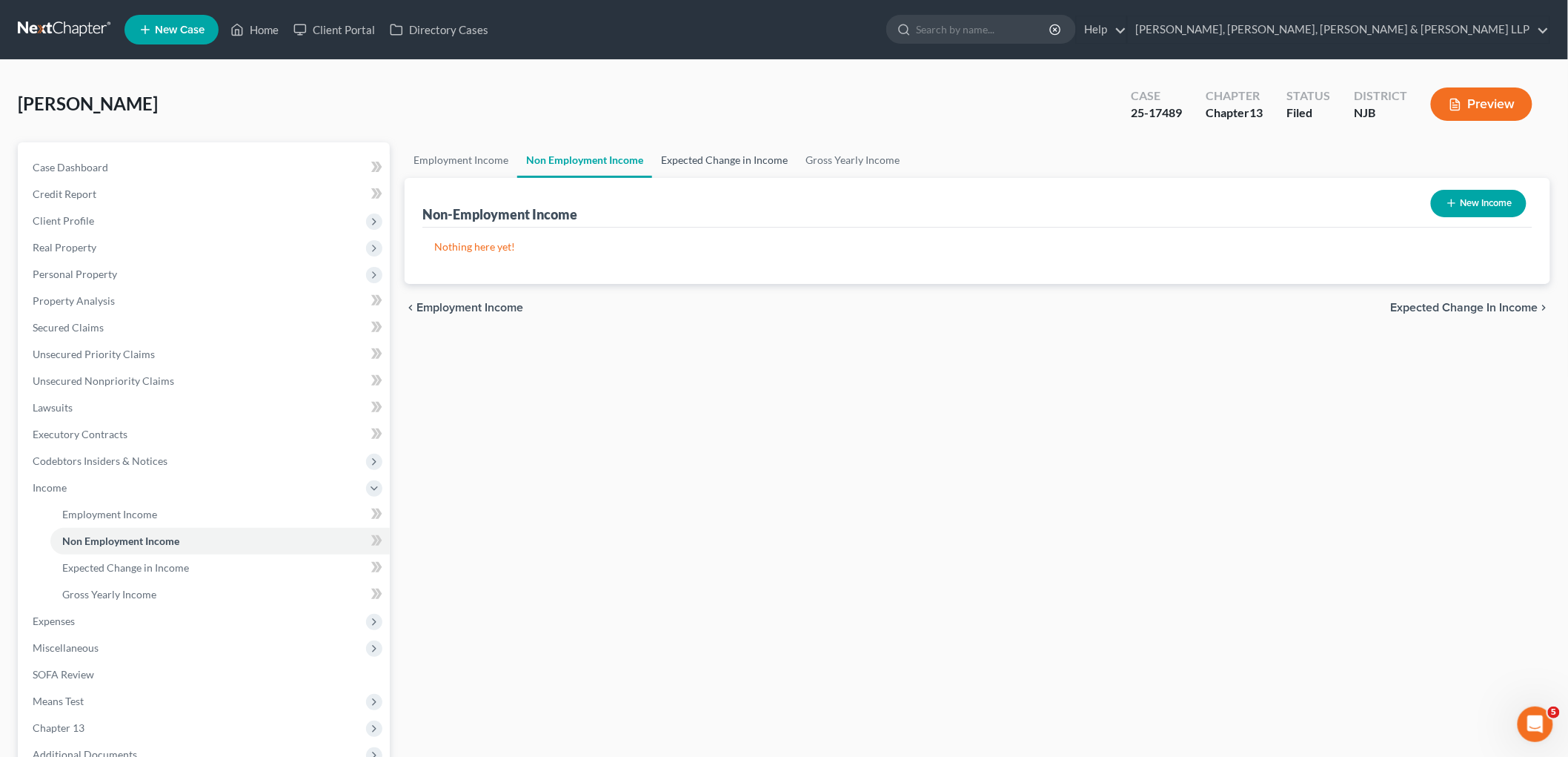
click at [675, 156] on link "Expected Change in Income" at bounding box center [725, 160] width 145 height 35
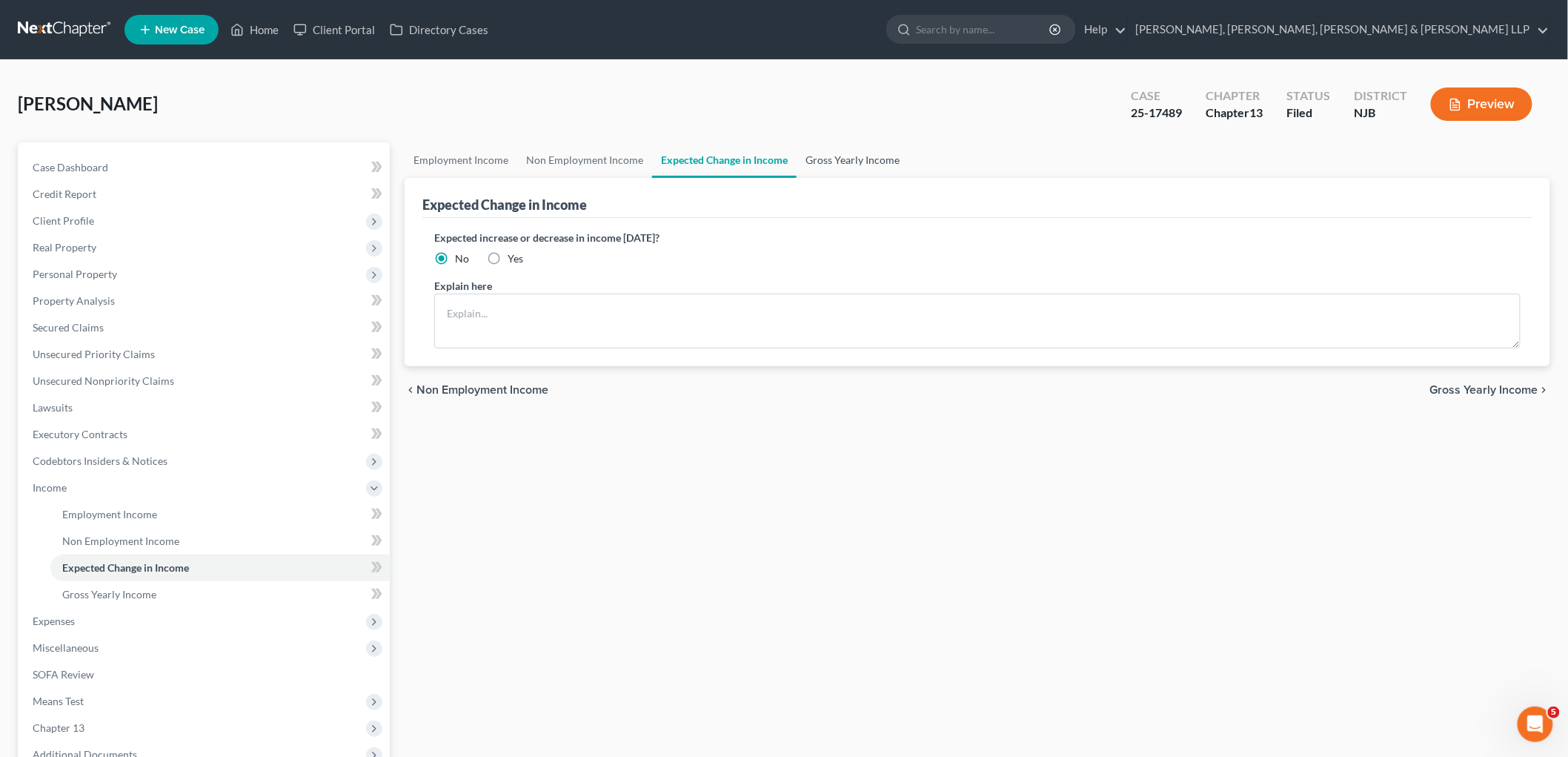
click at [831, 159] on link "Gross Yearly Income" at bounding box center [853, 160] width 112 height 35
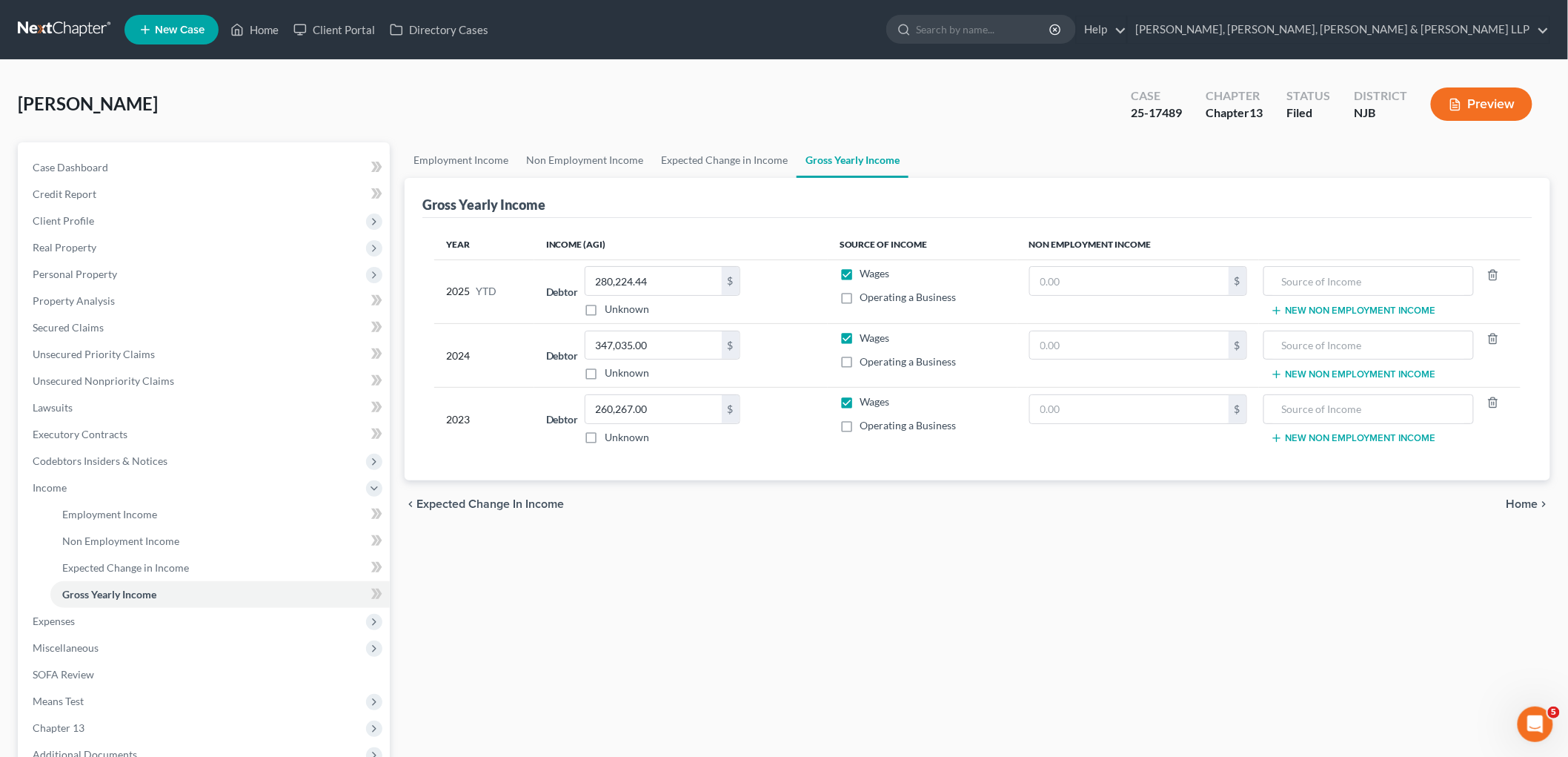
click at [1097, 502] on span "Home" at bounding box center [1523, 504] width 32 height 11
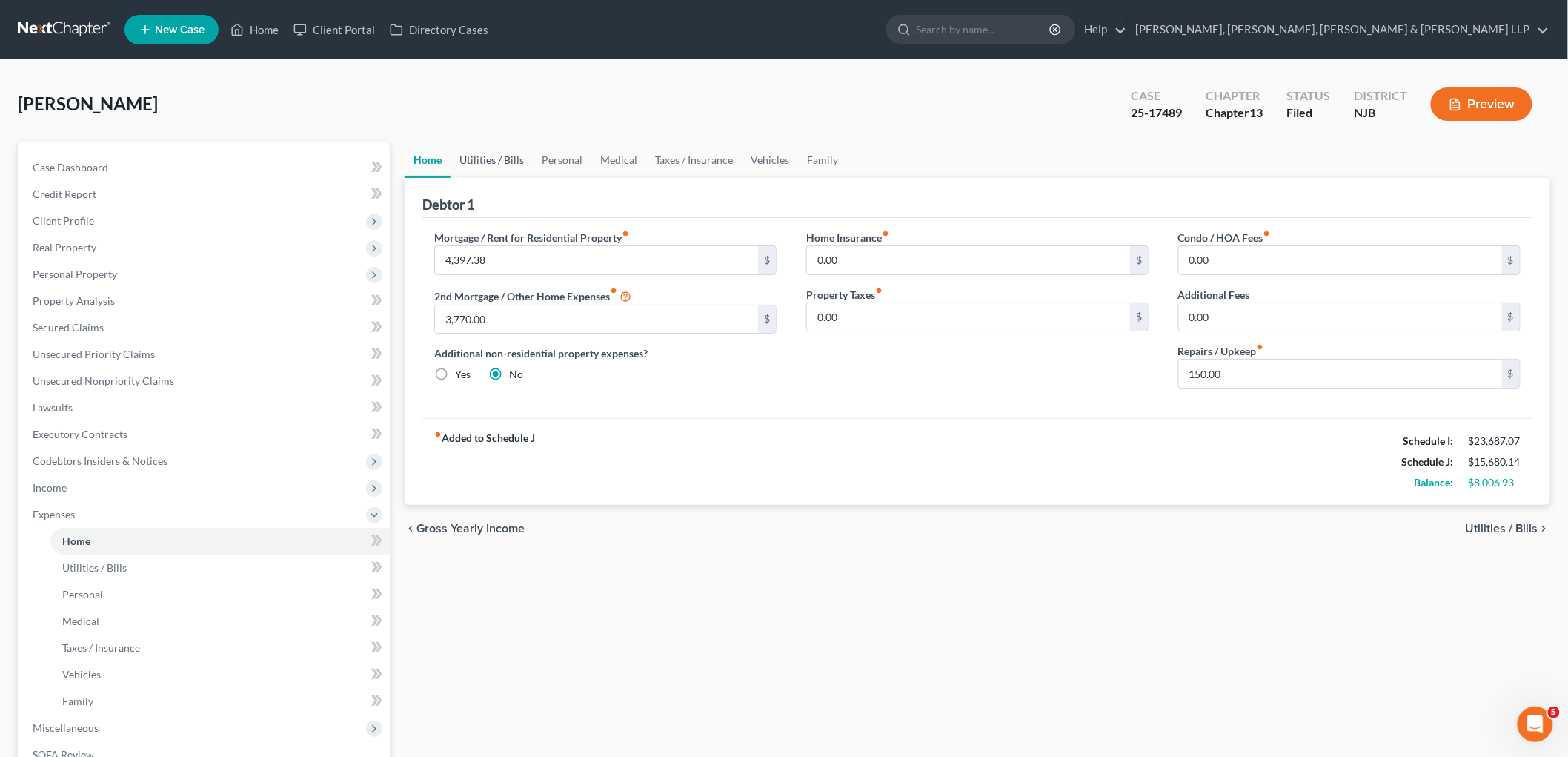
click at [497, 156] on link "Utilities / Bills" at bounding box center [492, 160] width 83 height 35
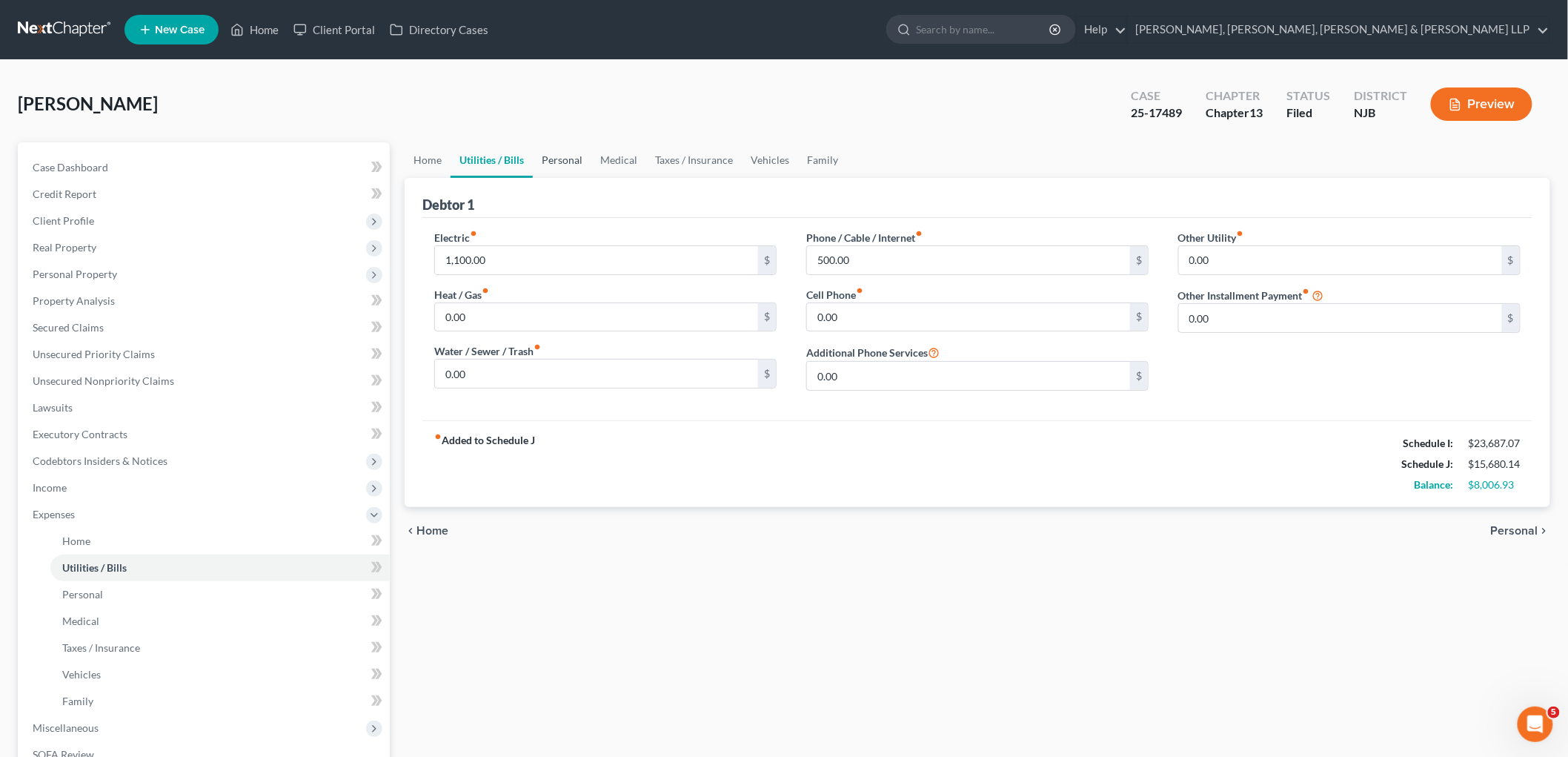
click at [559, 156] on link "Personal" at bounding box center [562, 160] width 59 height 35
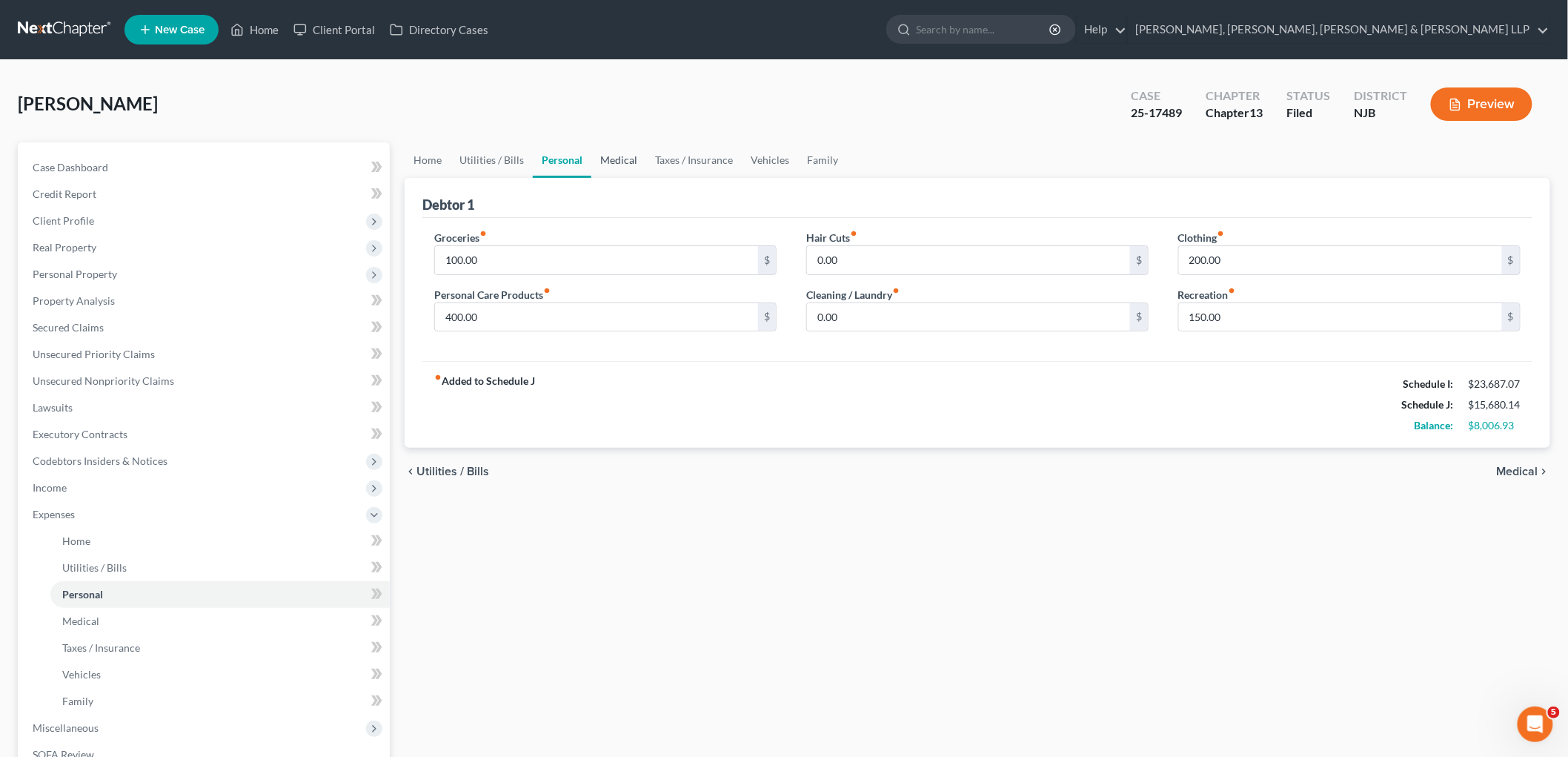
click at [610, 156] on link "Medical" at bounding box center [619, 160] width 55 height 35
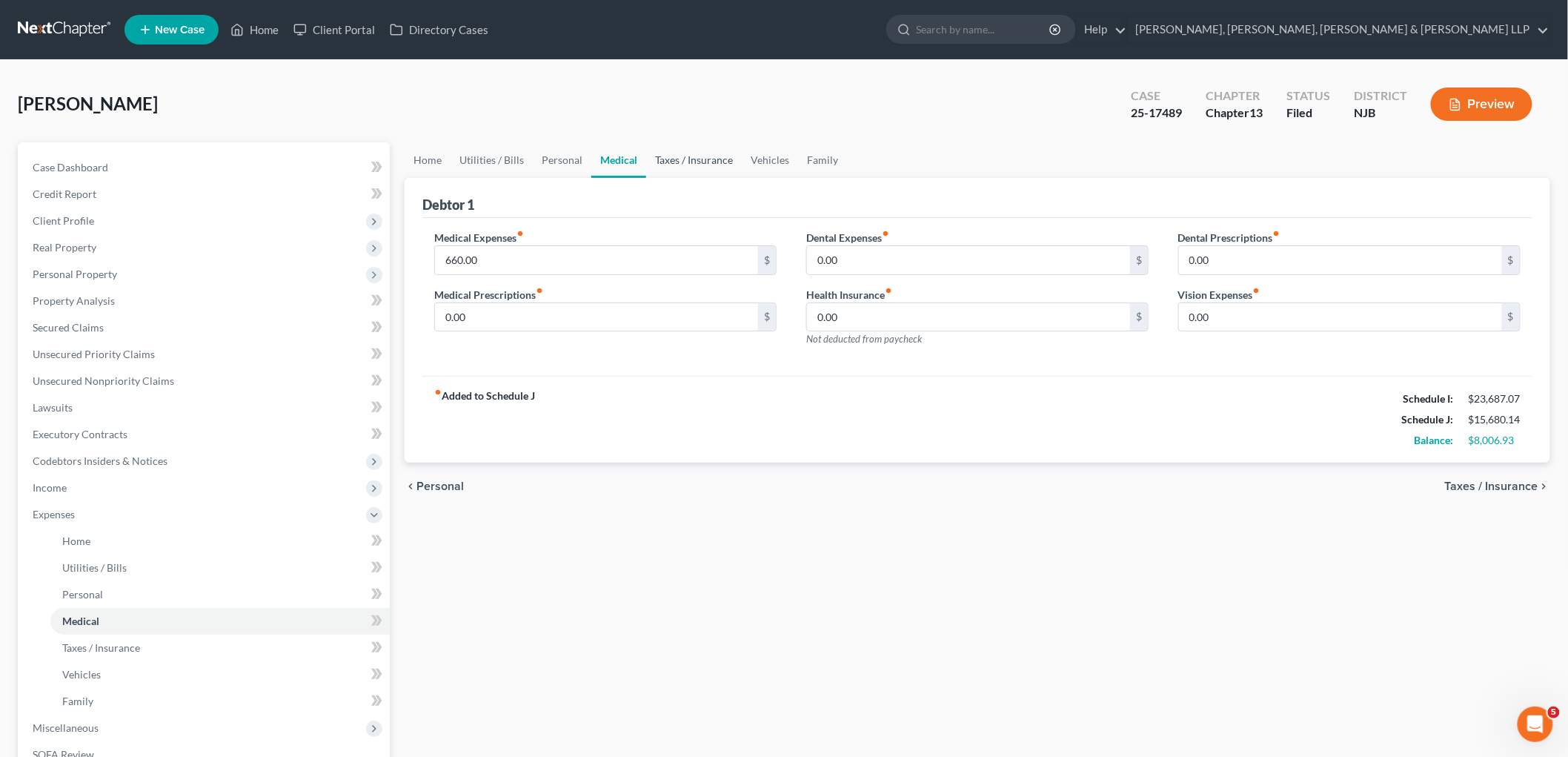
click at [683, 157] on link "Taxes / Insurance" at bounding box center [694, 160] width 96 height 35
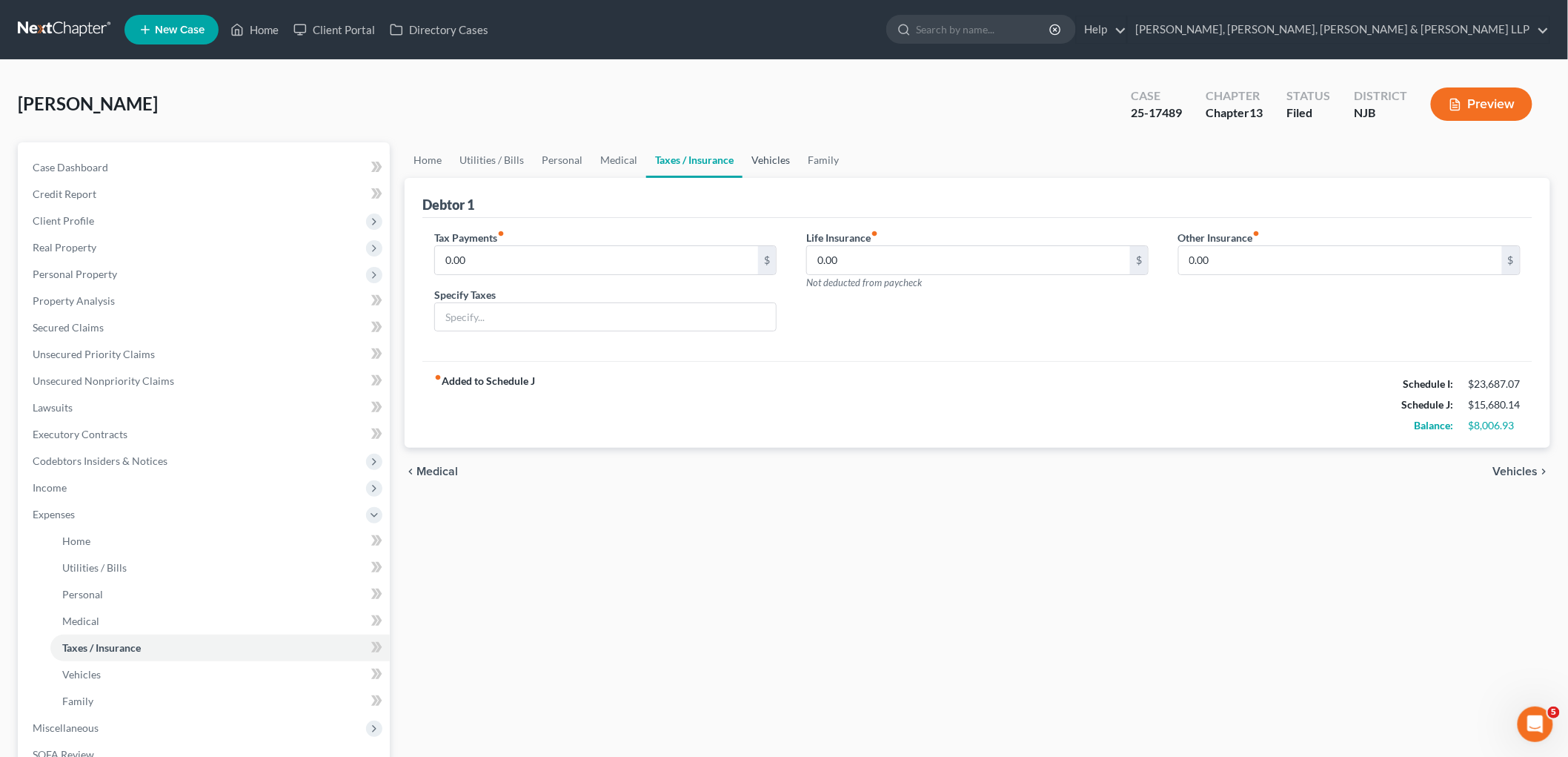
click at [774, 159] on link "Vehicles" at bounding box center [770, 160] width 56 height 35
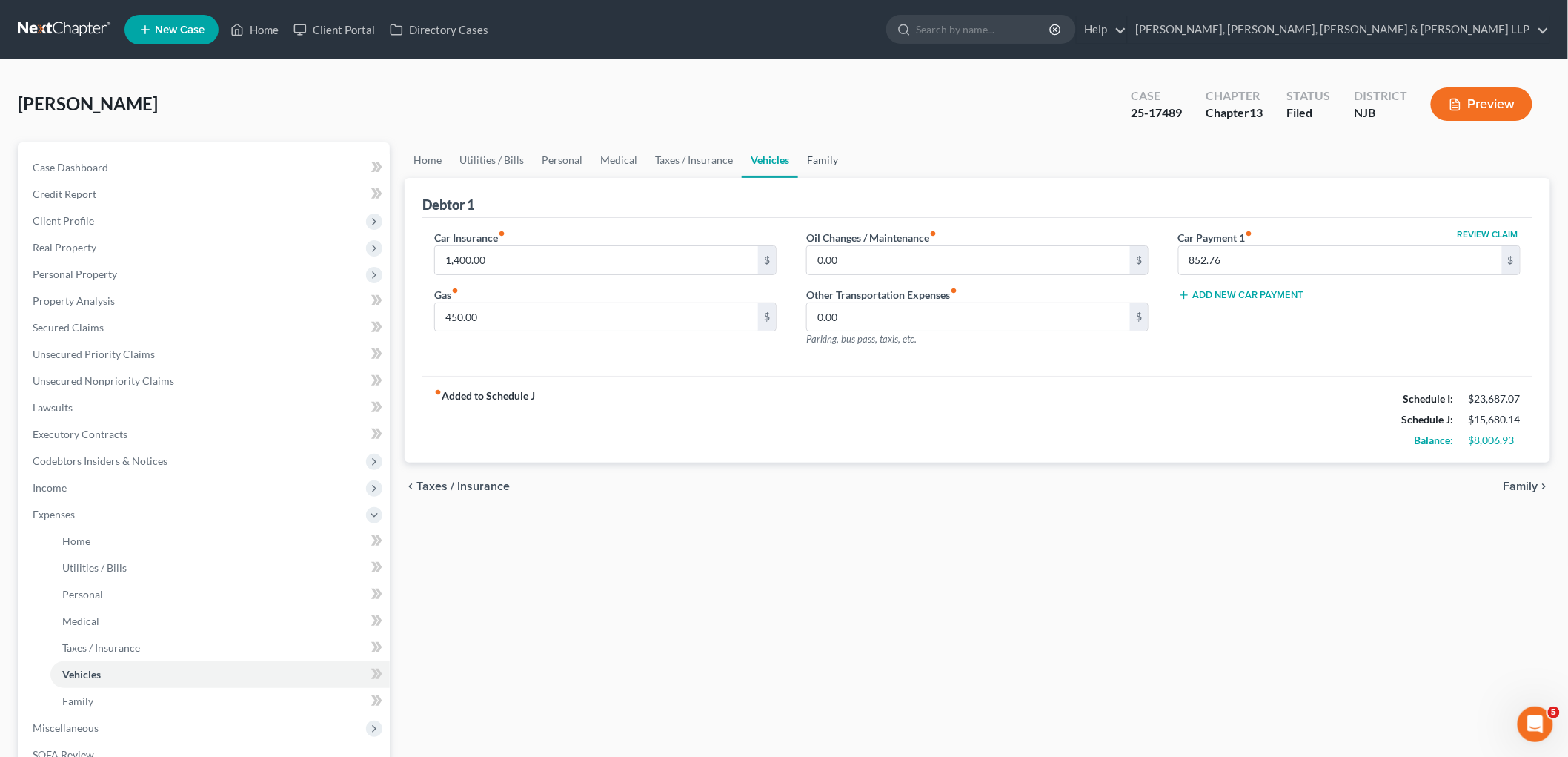
click at [825, 156] on link "Family" at bounding box center [822, 160] width 48 height 35
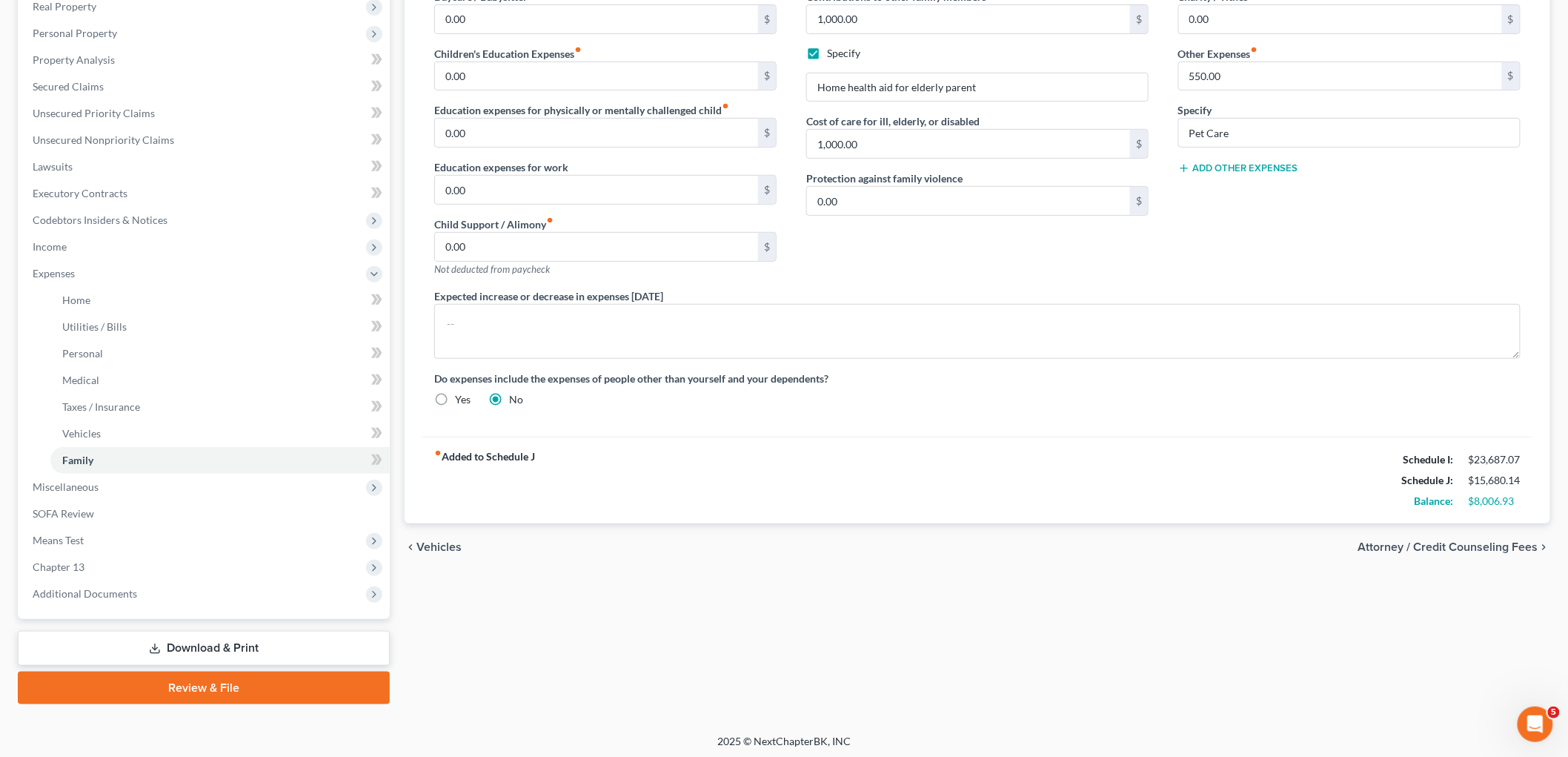
scroll to position [243, 0]
click at [1097, 549] on span "Attorney / Credit Counseling Fees" at bounding box center [1448, 545] width 180 height 11
select select "0"
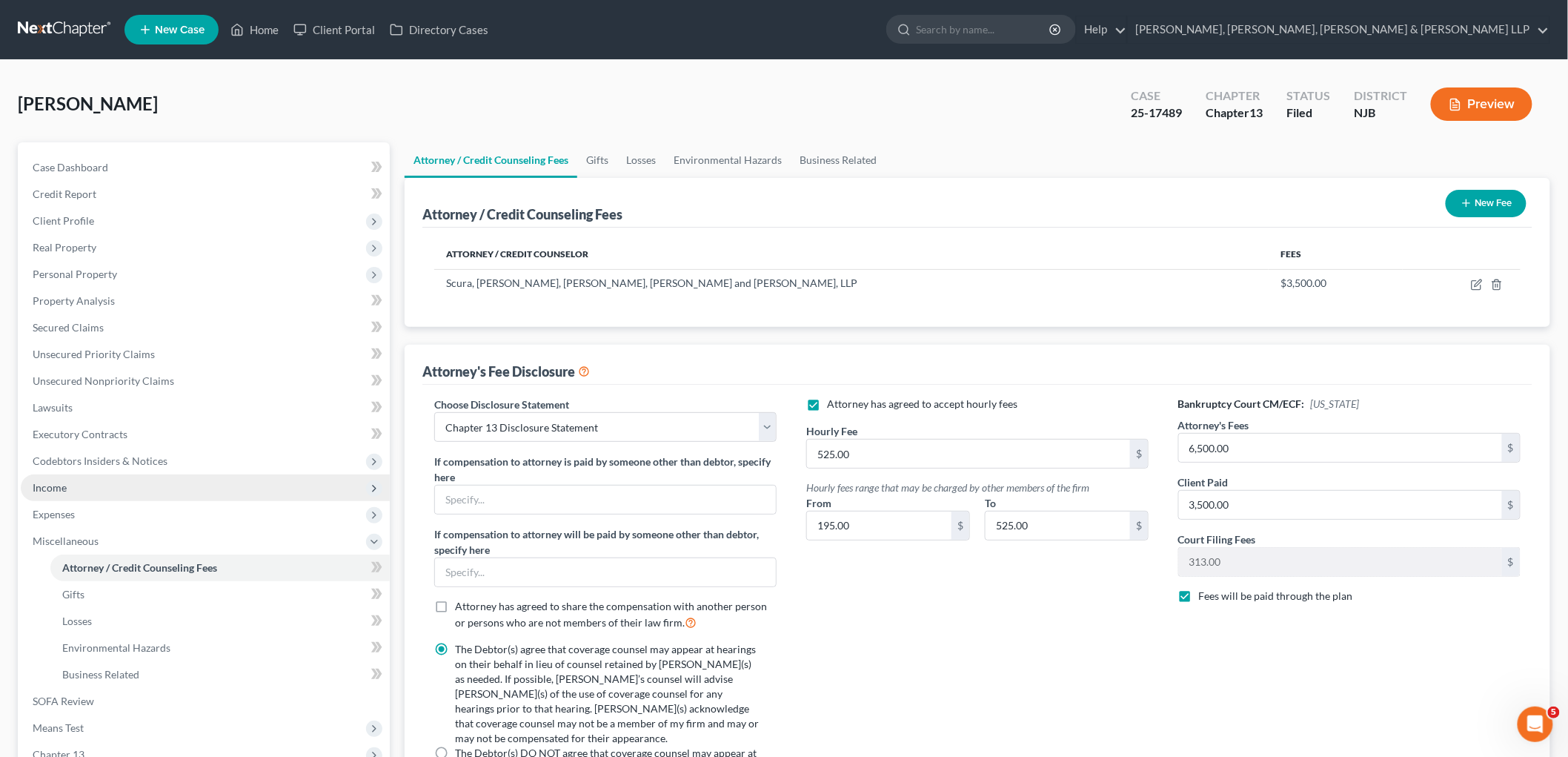
click at [62, 485] on span "Income" at bounding box center [49, 487] width 34 height 12
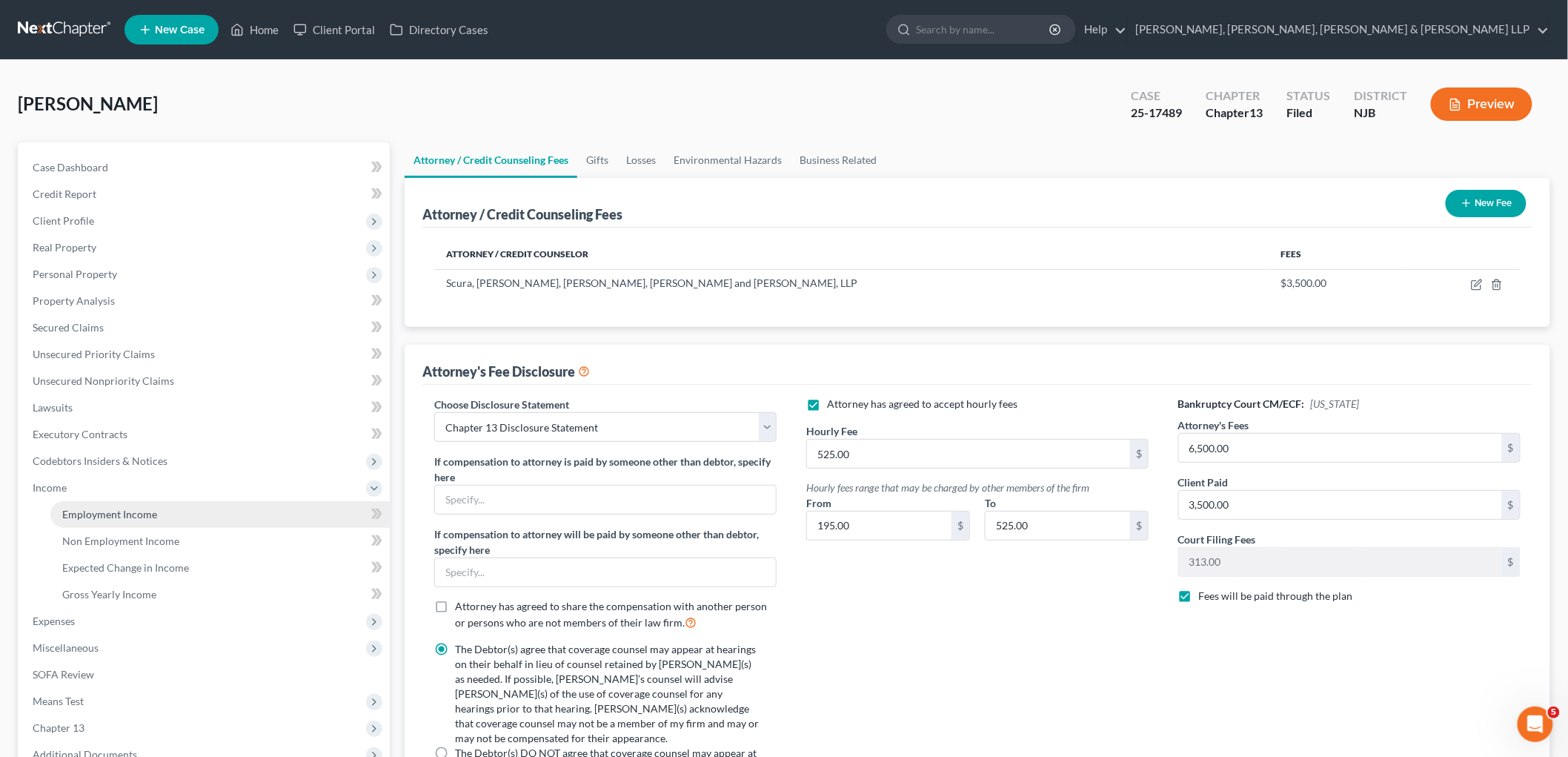
click at [85, 508] on span "Employment Income" at bounding box center [109, 514] width 95 height 12
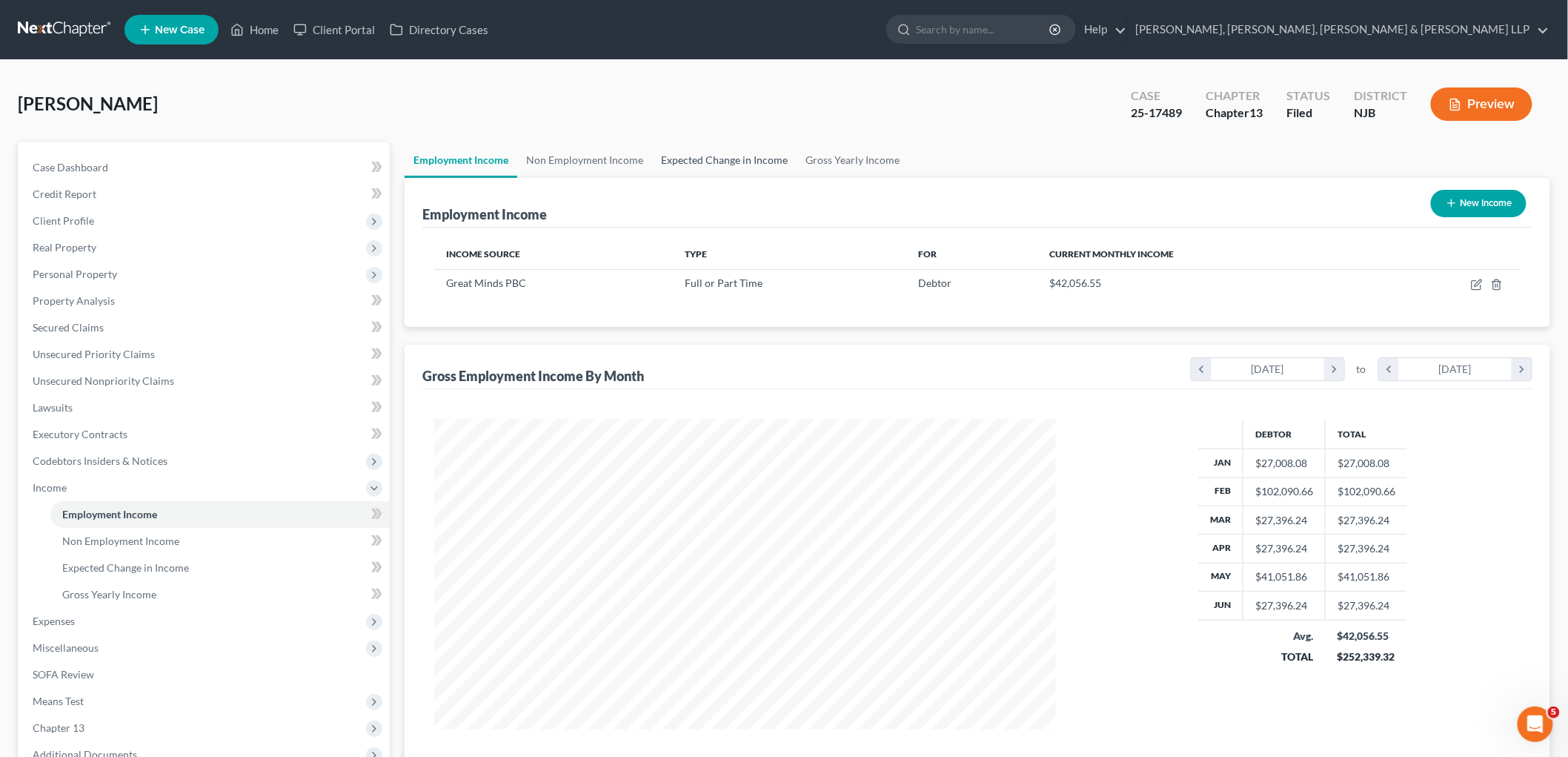
scroll to position [310, 650]
click at [731, 158] on link "Expected Change in Income" at bounding box center [725, 160] width 145 height 35
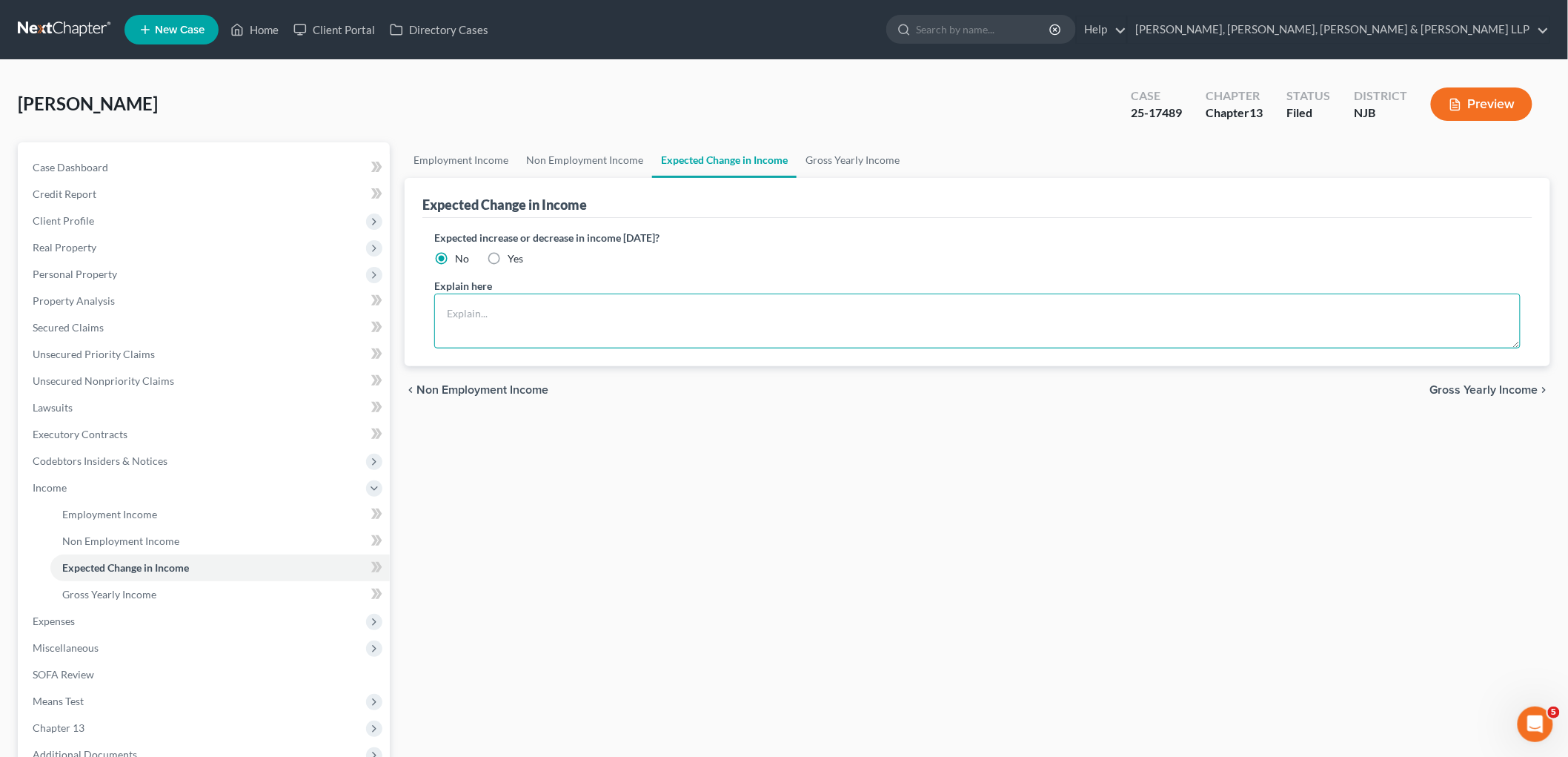
click at [499, 310] on textarea at bounding box center [978, 321] width 1087 height 55
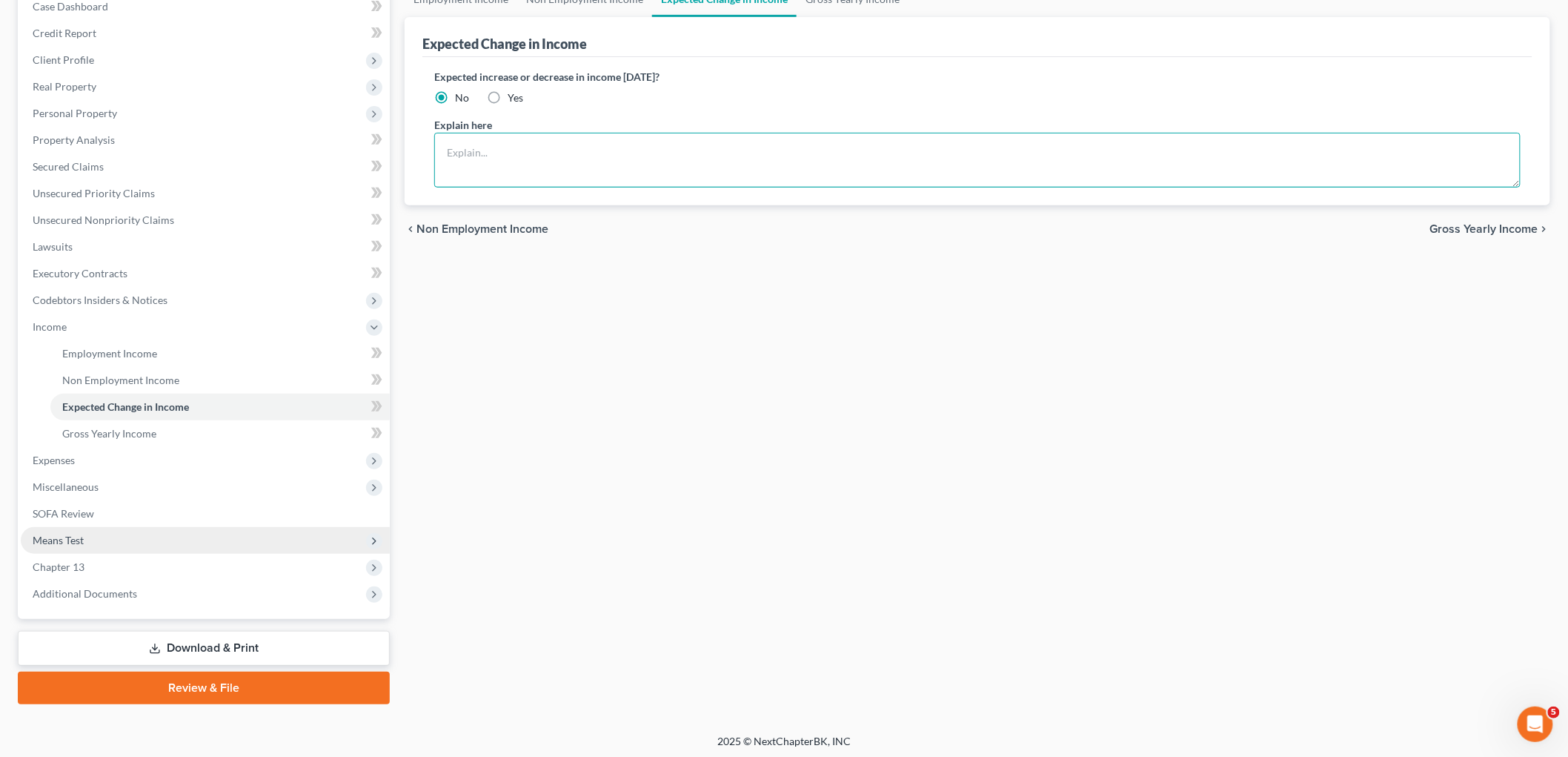
scroll to position [163, 0]
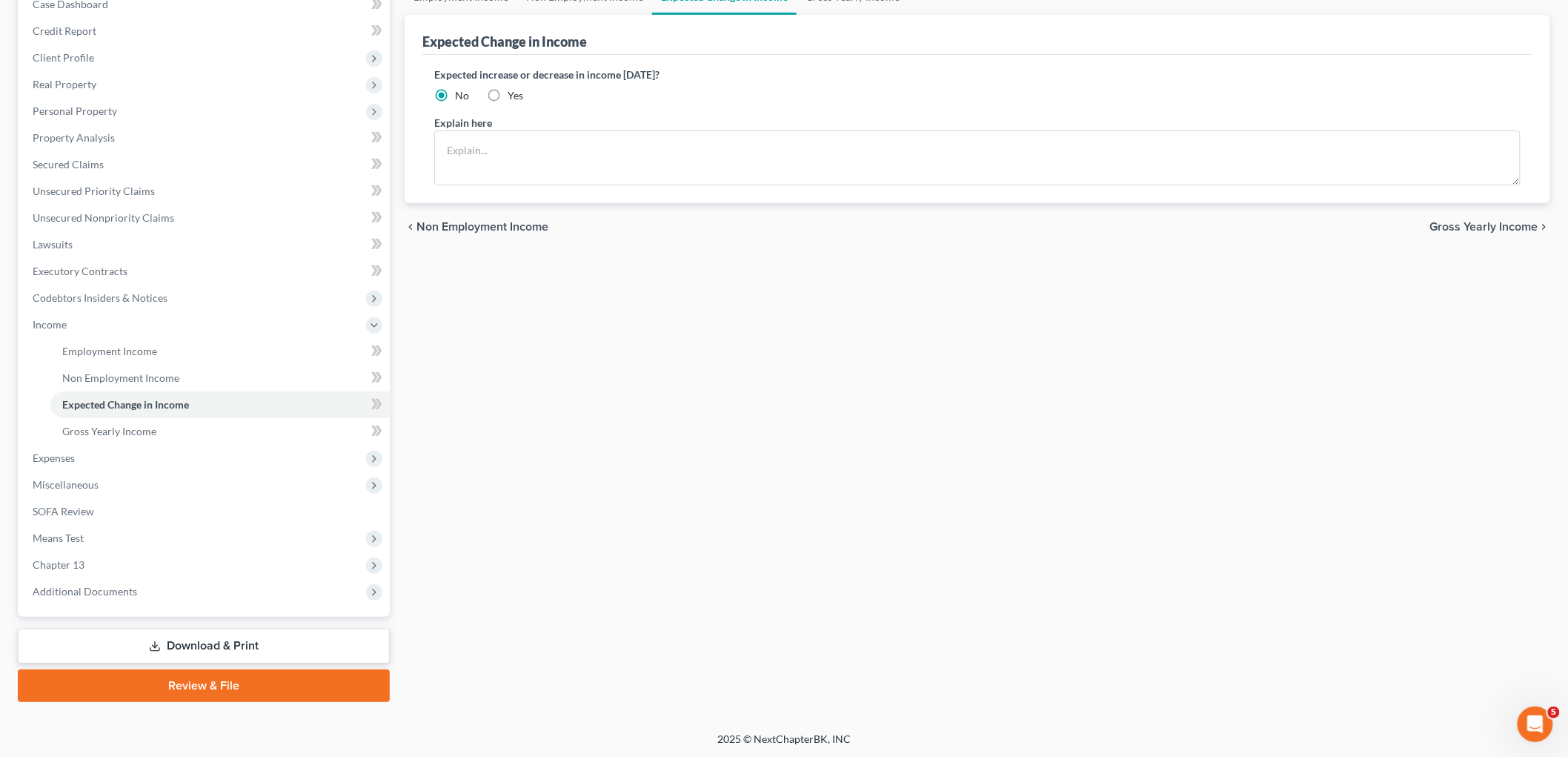
click at [190, 647] on link "Download & Print" at bounding box center [203, 646] width 372 height 35
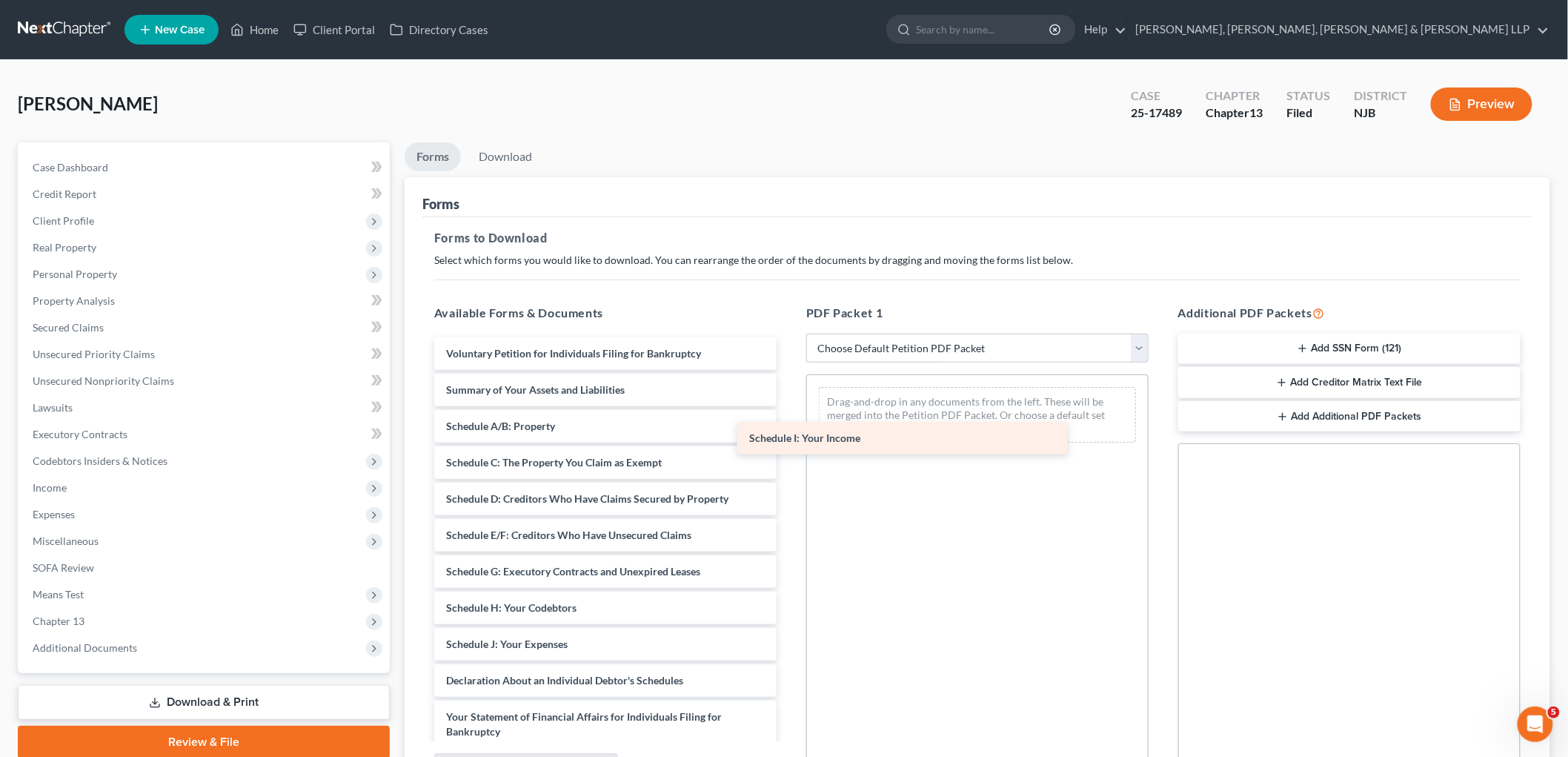
drag, startPoint x: 580, startPoint y: 644, endPoint x: 894, endPoint y: 432, distance: 378.9
click at [788, 432] on div "Schedule I: Your Income Voluntary Petition for Individuals Filing for Bankruptc…" at bounding box center [605, 659] width 366 height 644
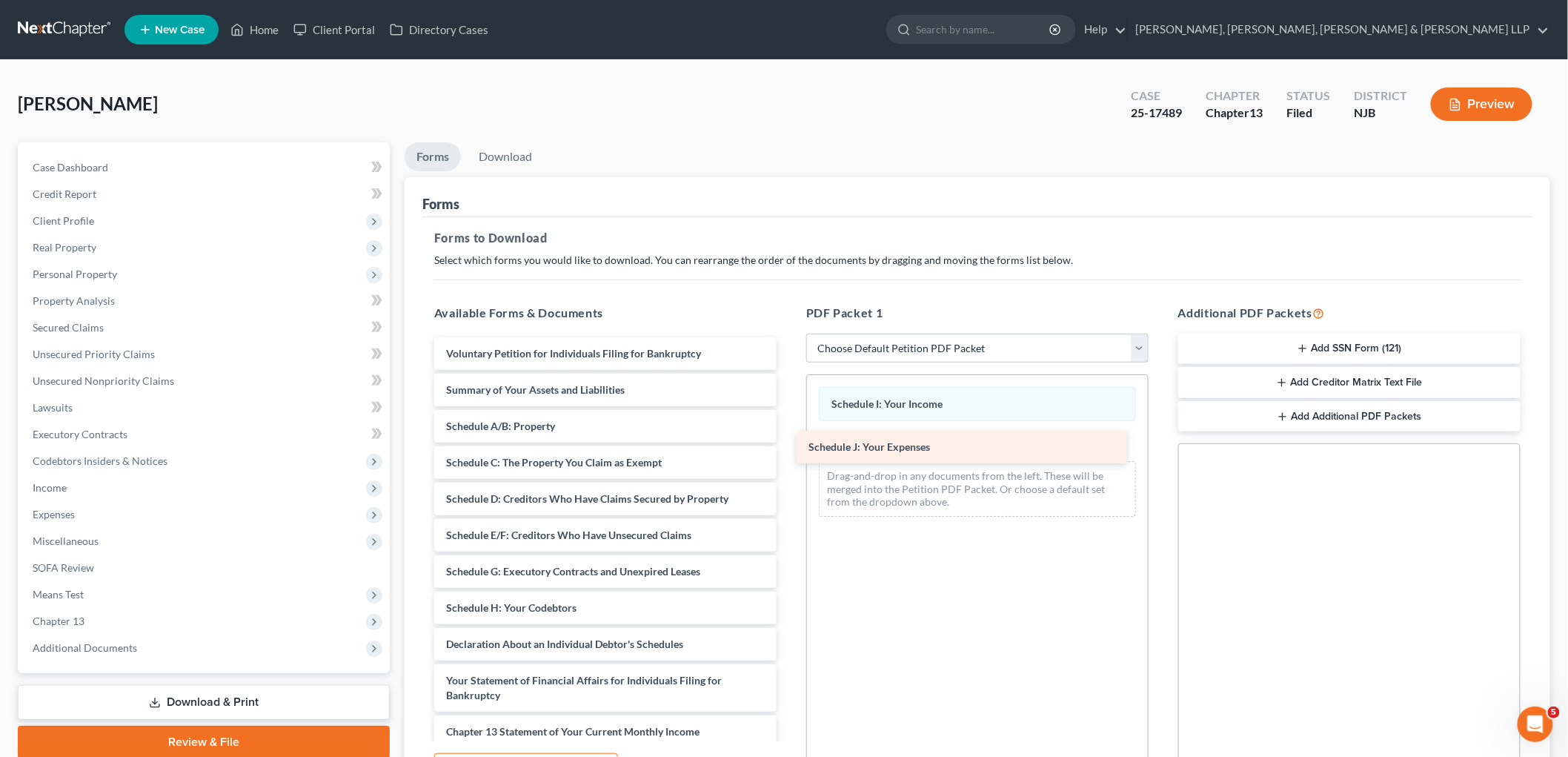
drag, startPoint x: 580, startPoint y: 645, endPoint x: 949, endPoint y: 433, distance: 425.6
click at [788, 433] on div "Schedule J: Your Expenses Voluntary Petition for Individuals Filing for Bankrup…" at bounding box center [605, 641] width 366 height 607
click at [523, 148] on link "Download" at bounding box center [505, 157] width 77 height 29
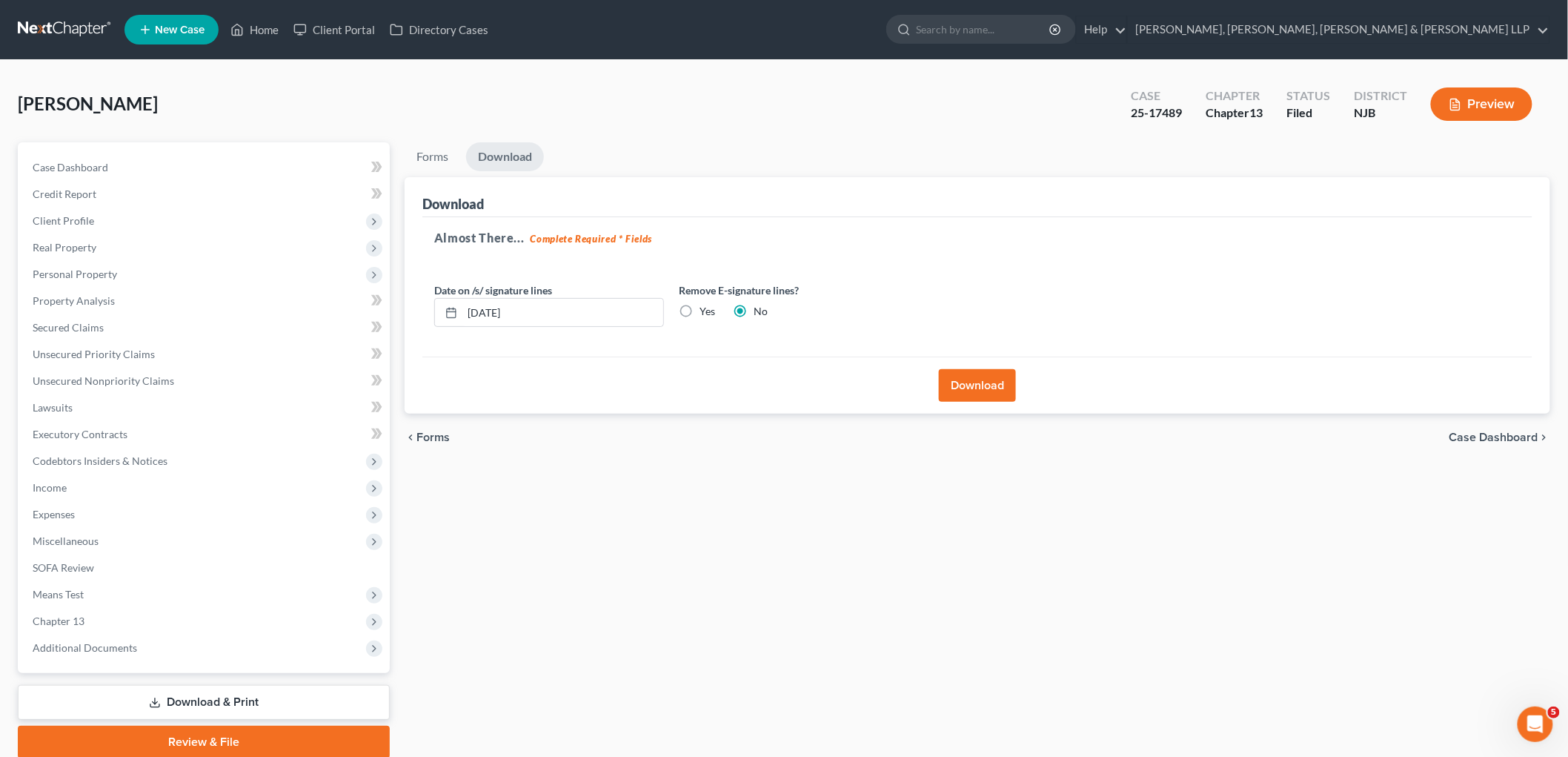
click at [979, 387] on button "Download" at bounding box center [978, 385] width 77 height 32
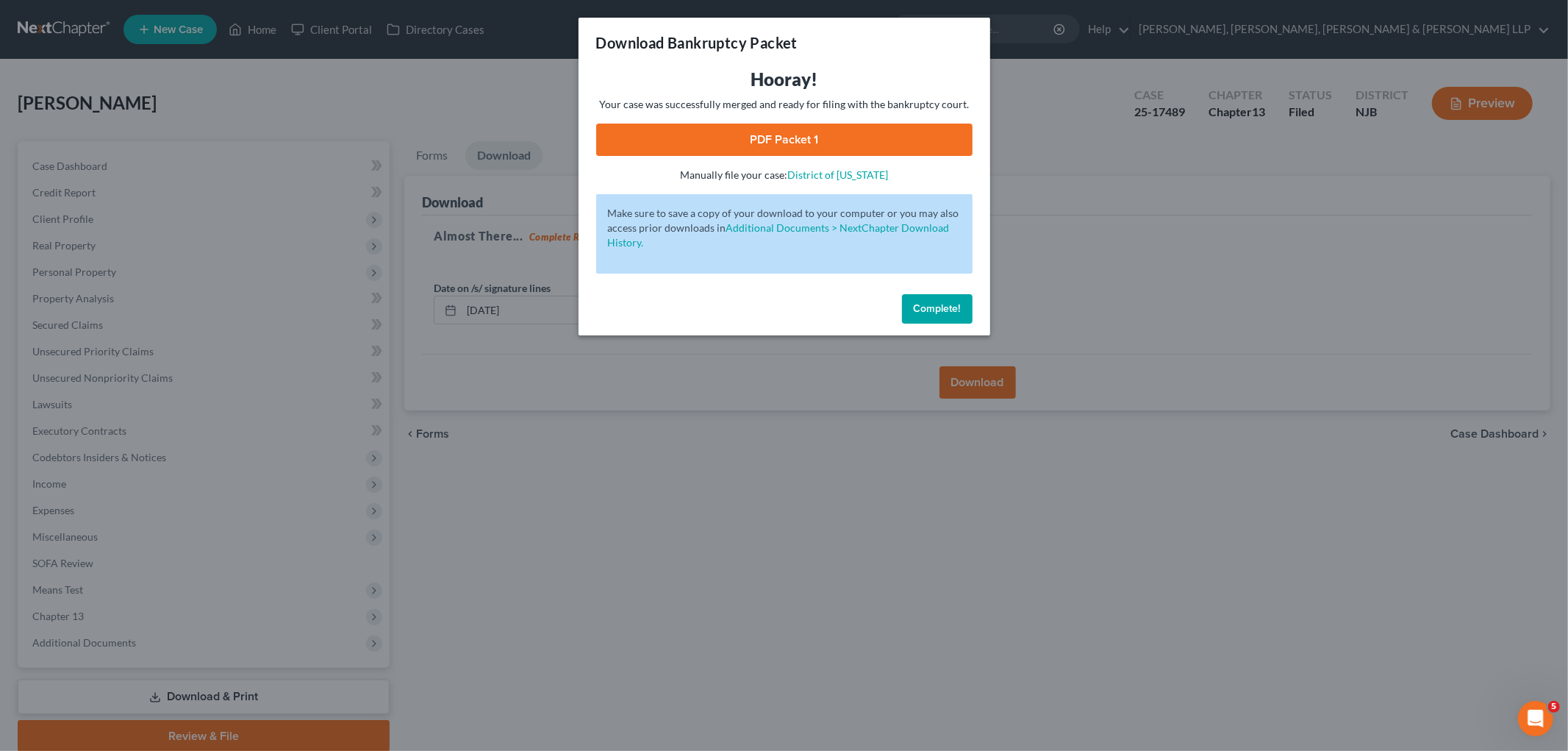
click at [632, 142] on link "PDF Packet 1" at bounding box center [784, 140] width 376 height 32
click at [953, 309] on span "Complete!" at bounding box center [937, 308] width 47 height 12
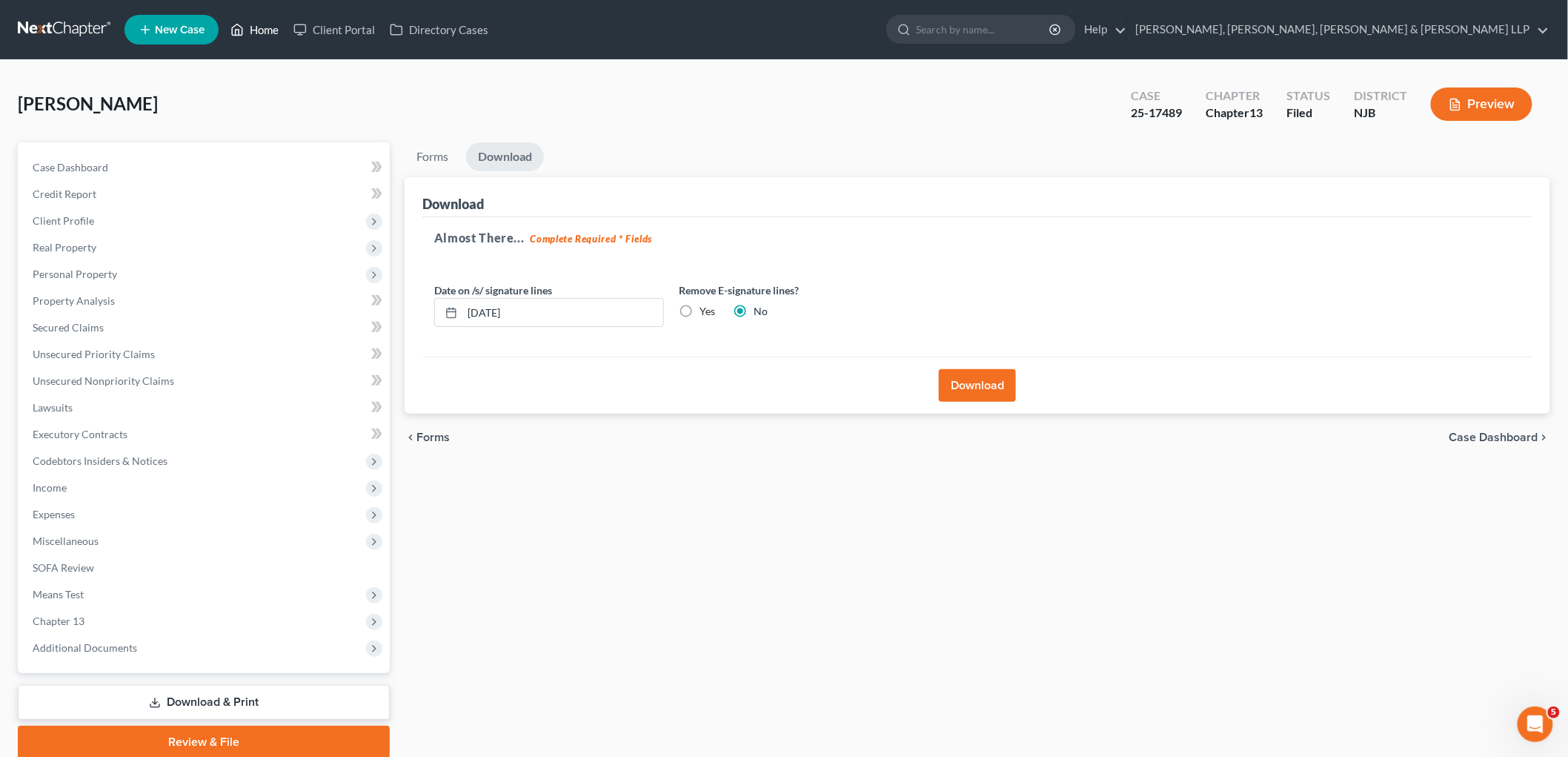
click at [261, 32] on link "Home" at bounding box center [255, 29] width 63 height 27
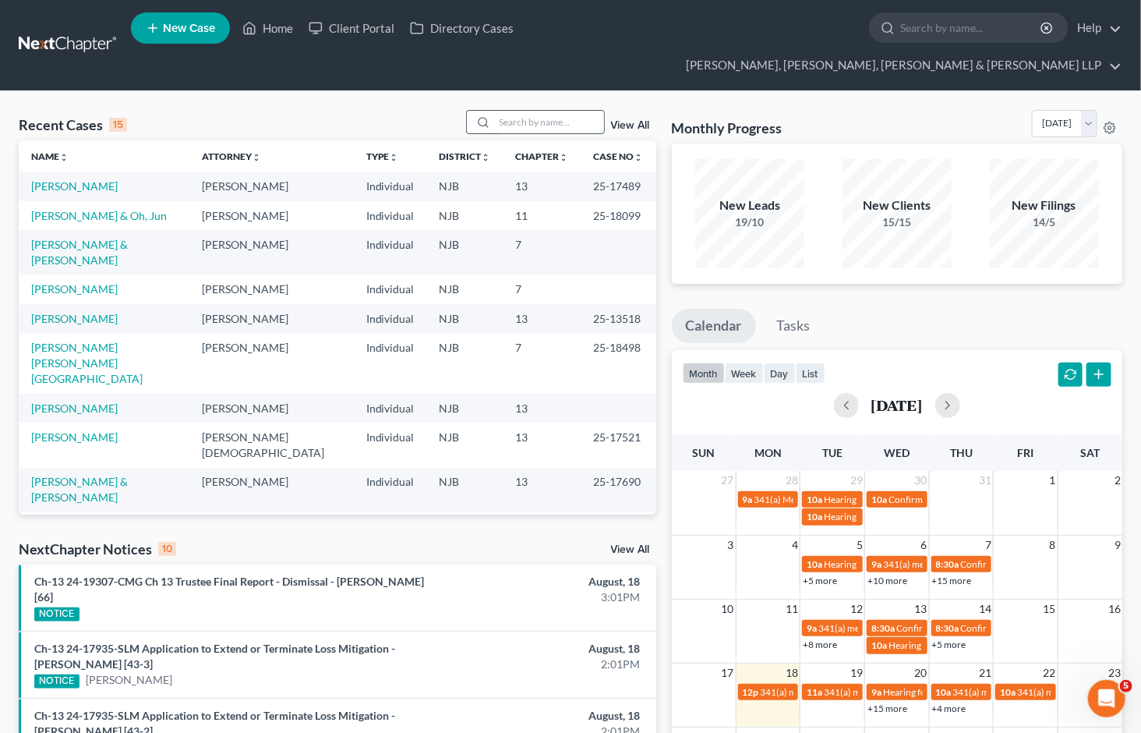
click at [507, 111] on input "search" at bounding box center [549, 122] width 109 height 23
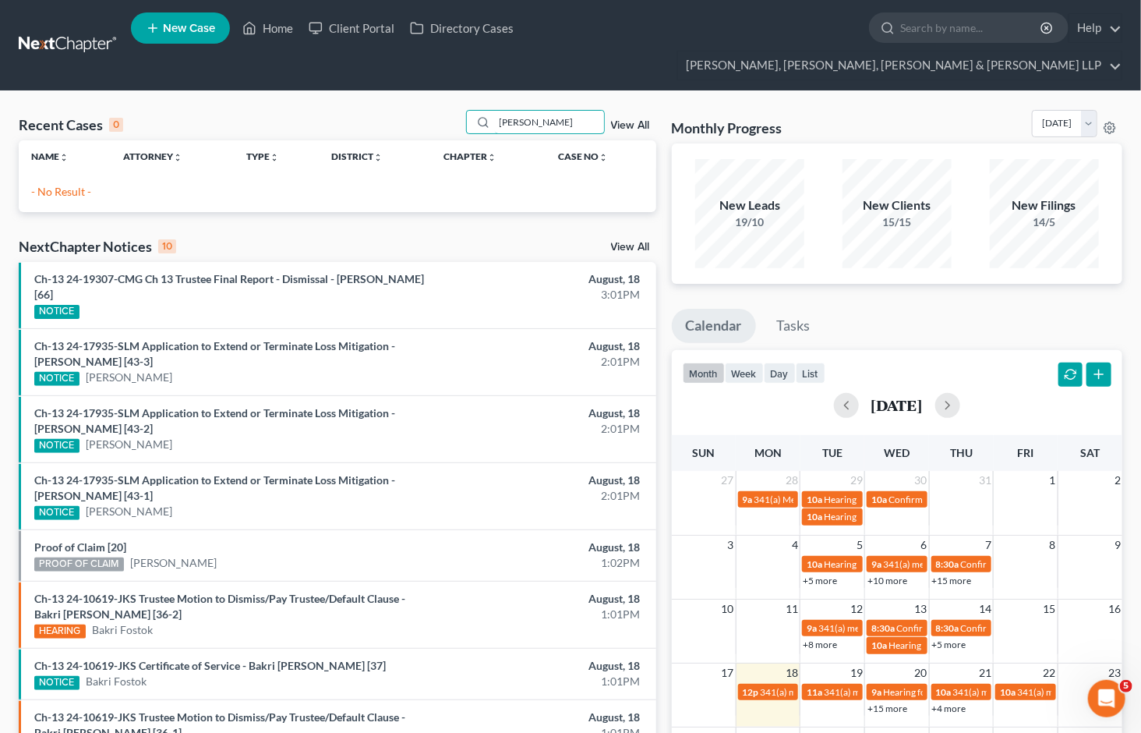
type input "[PERSON_NAME]"
click at [191, 31] on span "New Case" at bounding box center [189, 29] width 52 height 12
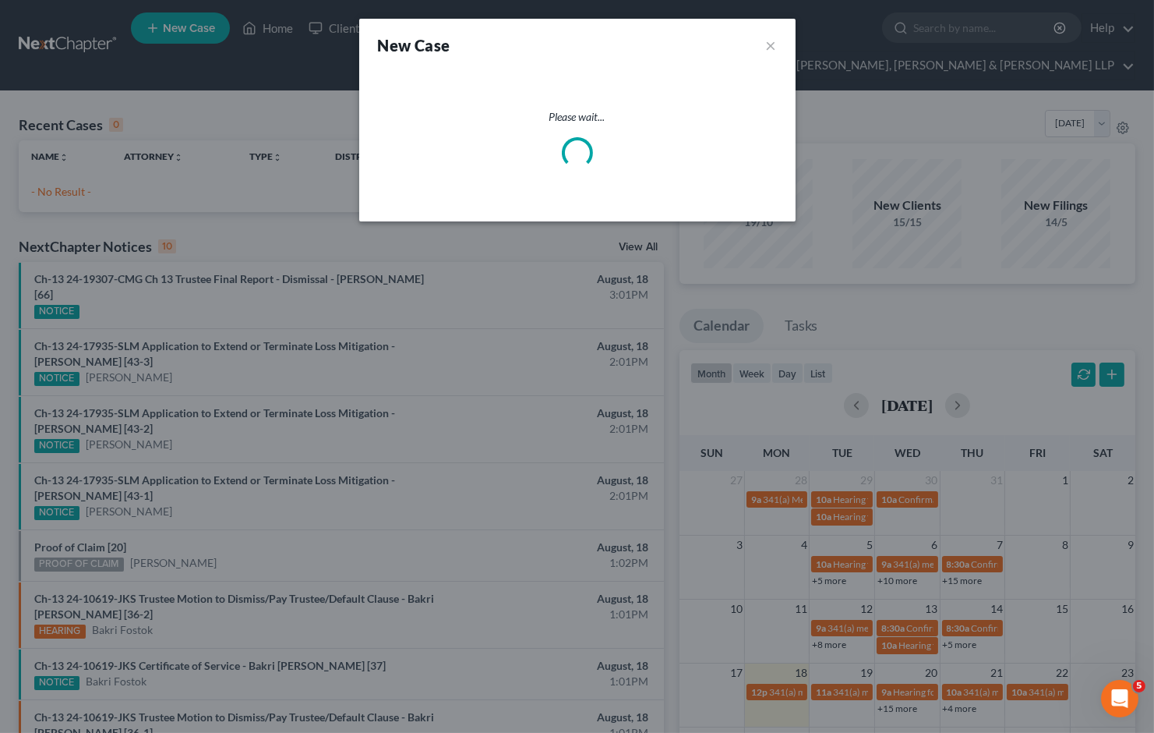
select select "51"
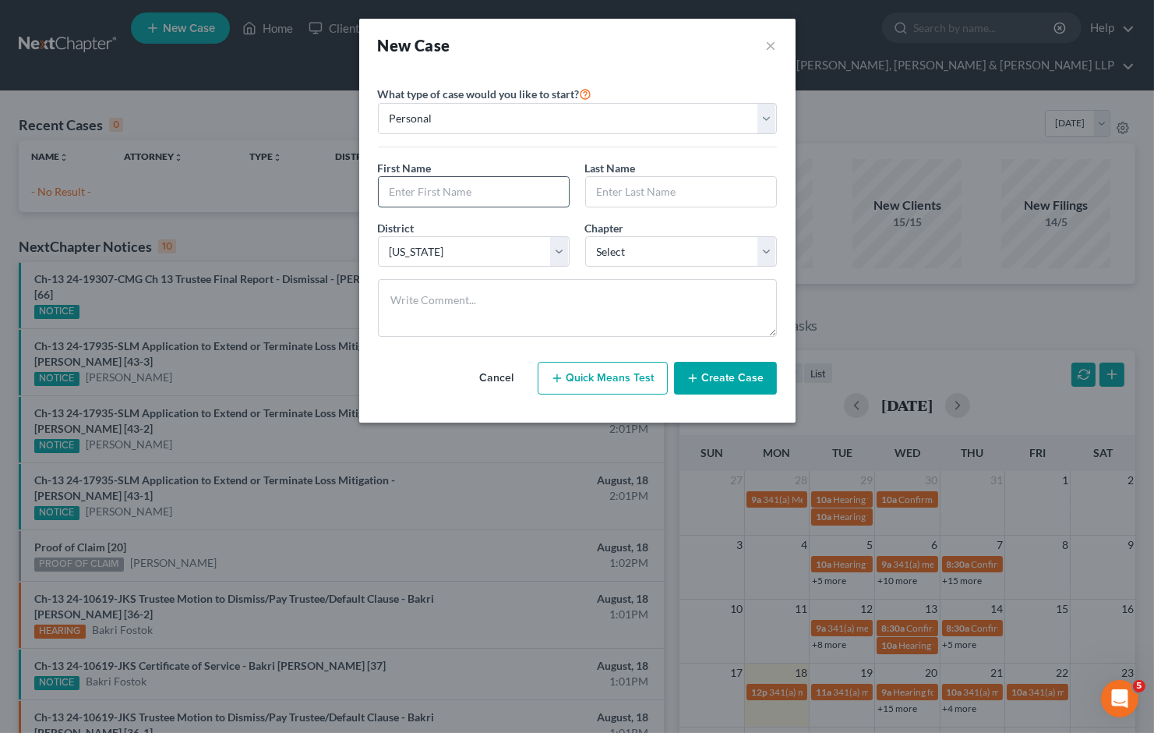
click at [447, 190] on input "text" at bounding box center [474, 192] width 190 height 30
type input "[PERSON_NAME]"
click at [655, 246] on select "Select 7 11 12 13" at bounding box center [681, 251] width 192 height 31
select select "3"
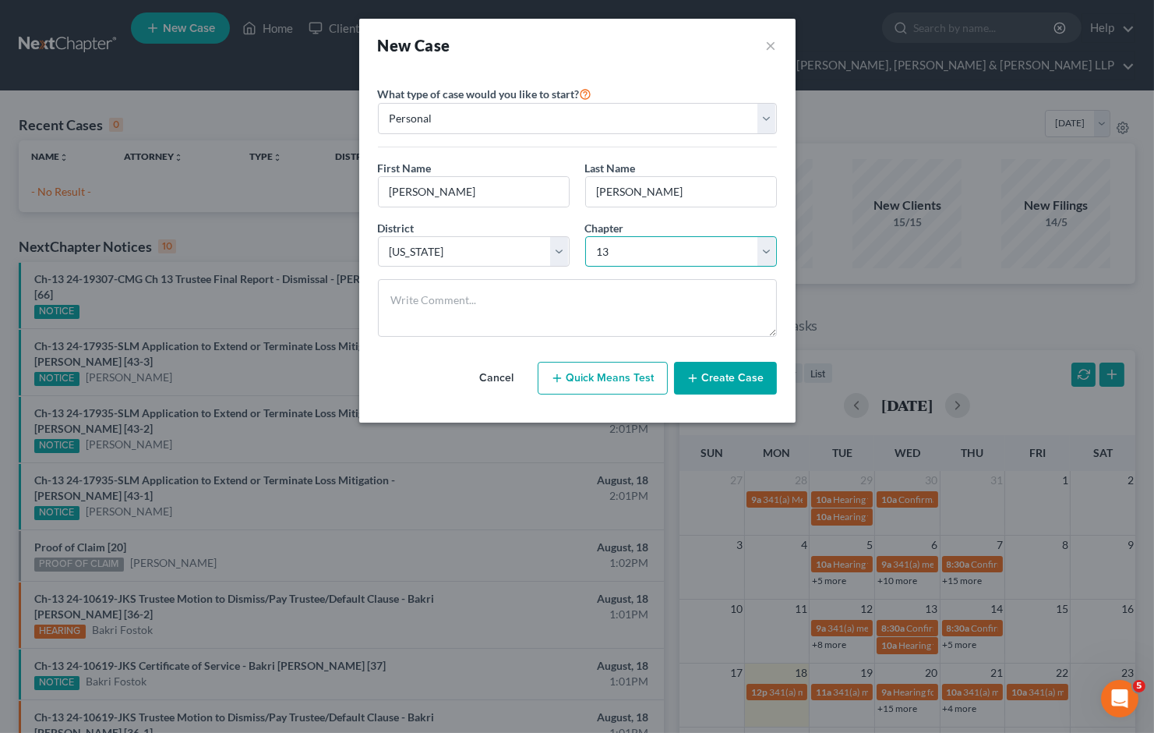
click at [585, 236] on select "Select 7 11 12 13" at bounding box center [681, 251] width 192 height 31
click at [698, 386] on button "Create Case" at bounding box center [725, 378] width 103 height 33
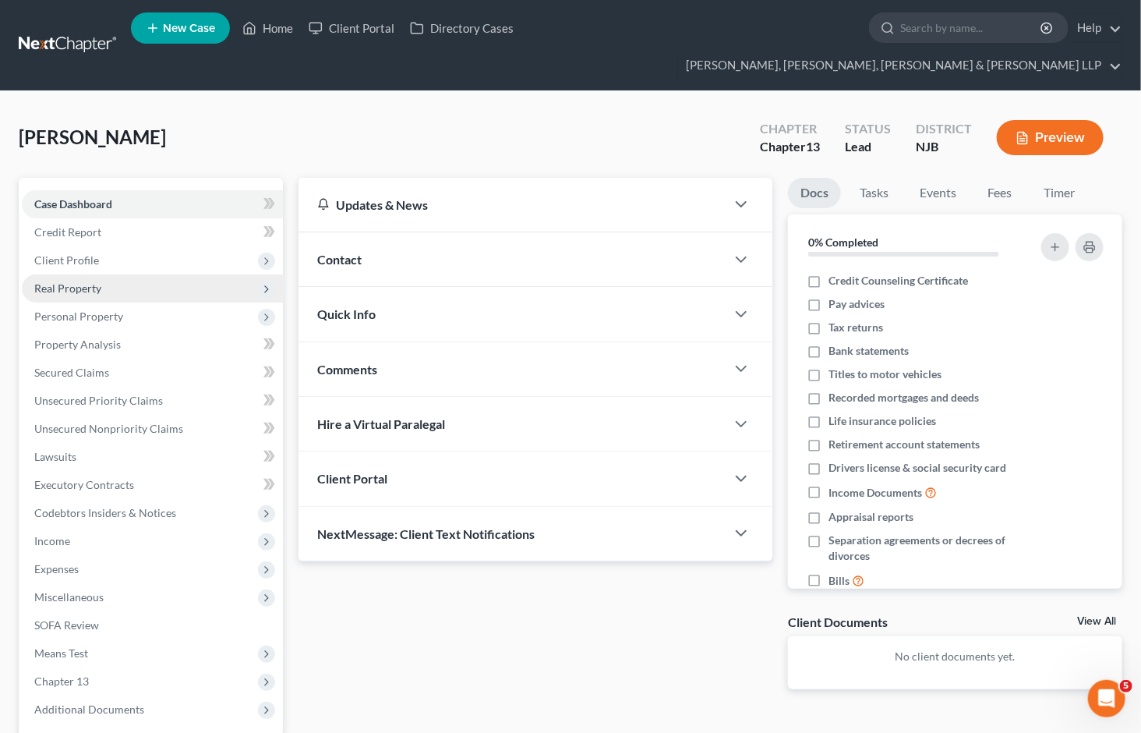
drag, startPoint x: 71, startPoint y: 235, endPoint x: 94, endPoint y: 260, distance: 34.2
click at [71, 253] on span "Client Profile" at bounding box center [66, 259] width 65 height 13
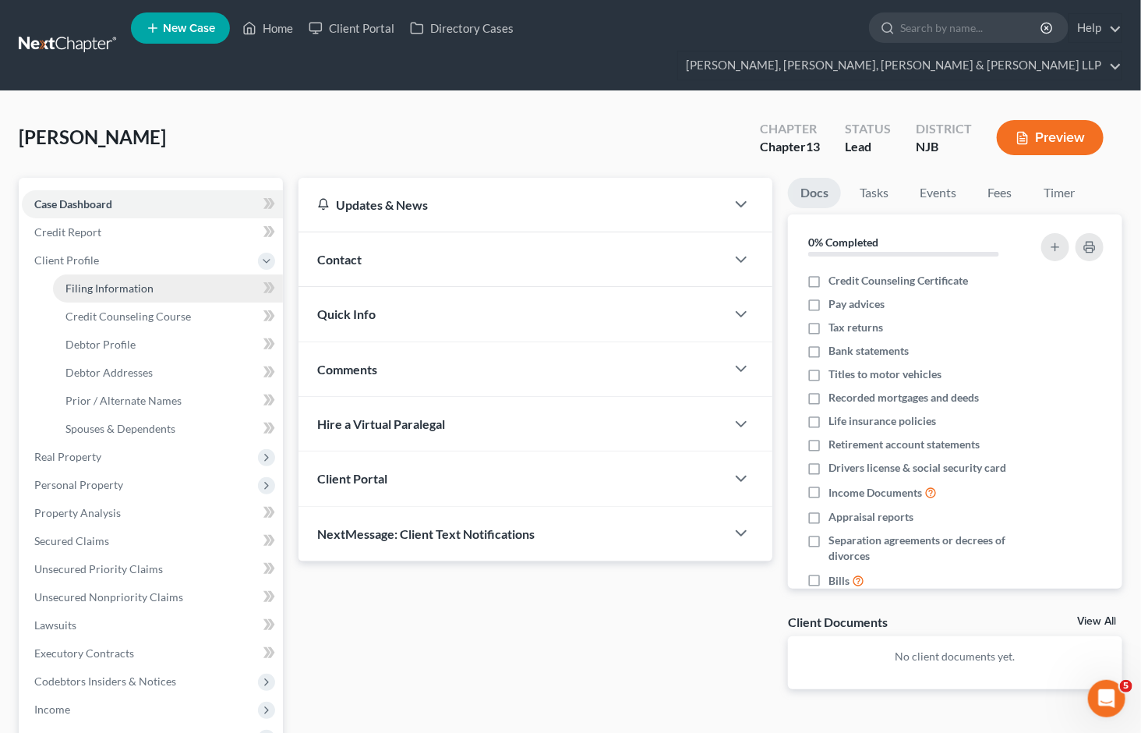
click at [119, 281] on span "Filing Information" at bounding box center [109, 287] width 88 height 13
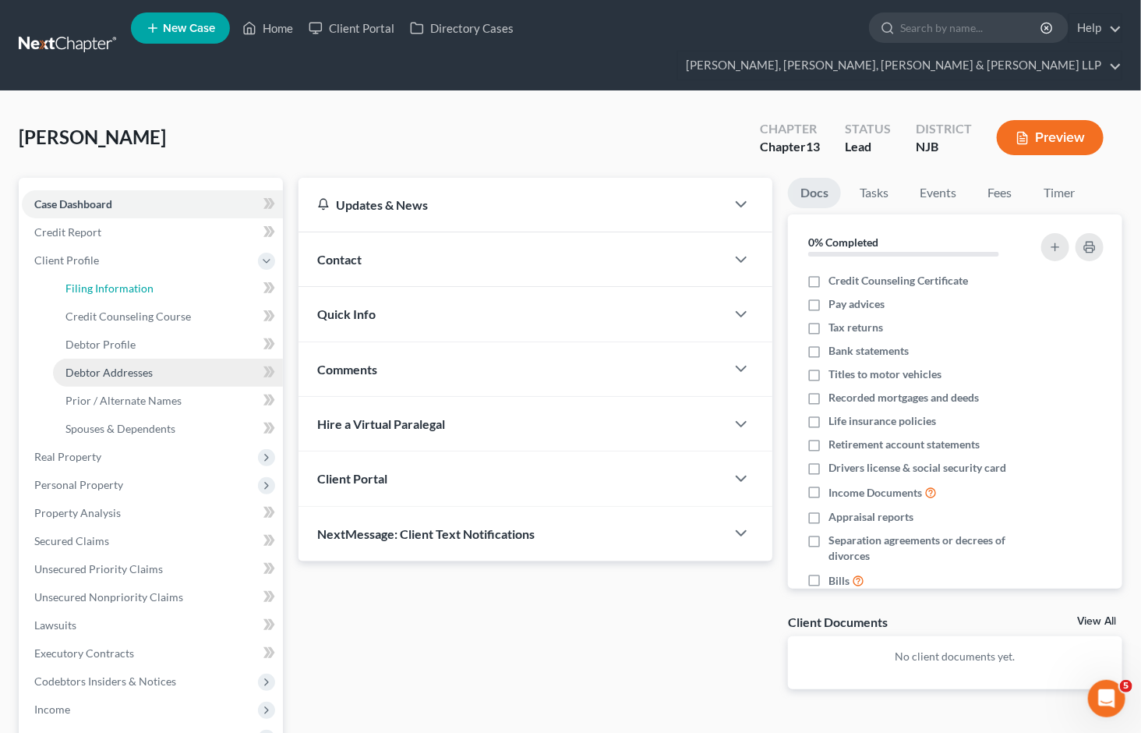
select select "1"
select select "0"
select select "3"
select select "51"
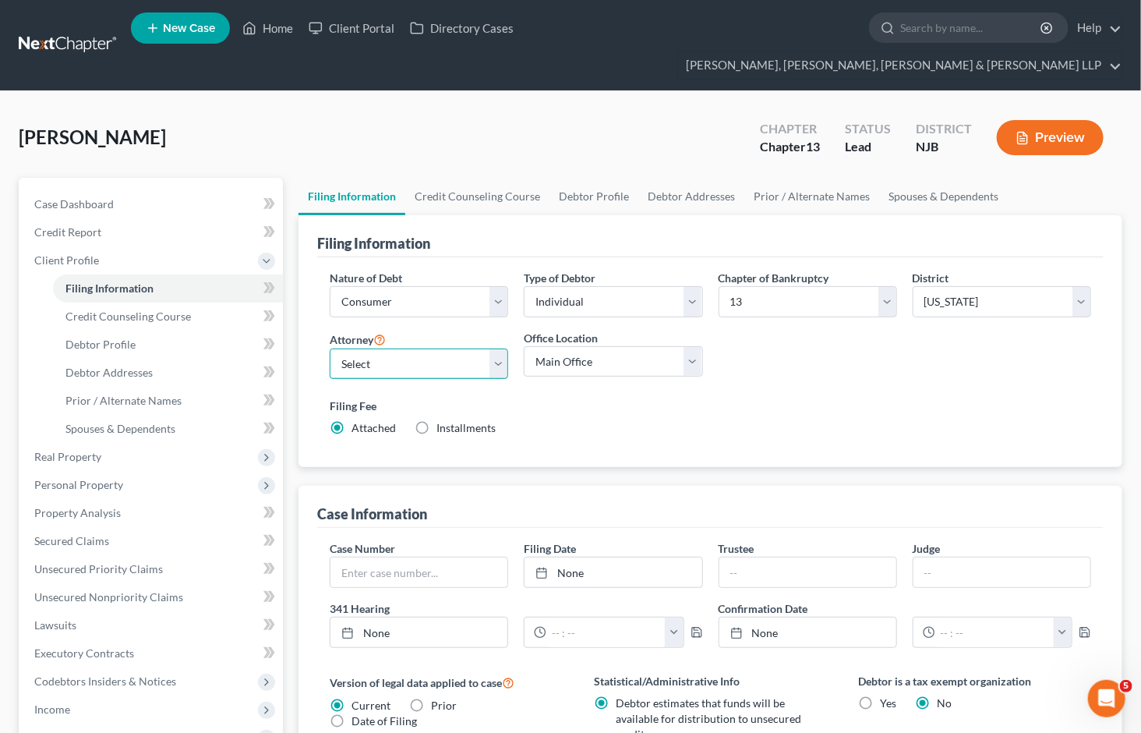
drag, startPoint x: 431, startPoint y: 338, endPoint x: 424, endPoint y: 351, distance: 14.3
click at [431, 348] on select "Select [PERSON_NAME] - NJB [PERSON_NAME] - NYNB [PERSON_NAME] - NYEB [PERSON_NA…" at bounding box center [419, 363] width 178 height 31
select select "0"
click at [330, 348] on select "Select [PERSON_NAME] - NJB [PERSON_NAME] - NYNB [PERSON_NAME] - NYEB [PERSON_NA…" at bounding box center [419, 363] width 178 height 31
click at [594, 346] on select "Main Office Scura, [GEOGRAPHIC_DATA], [PERSON_NAME], [PERSON_NAME] & [PERSON_NA…" at bounding box center [613, 361] width 178 height 31
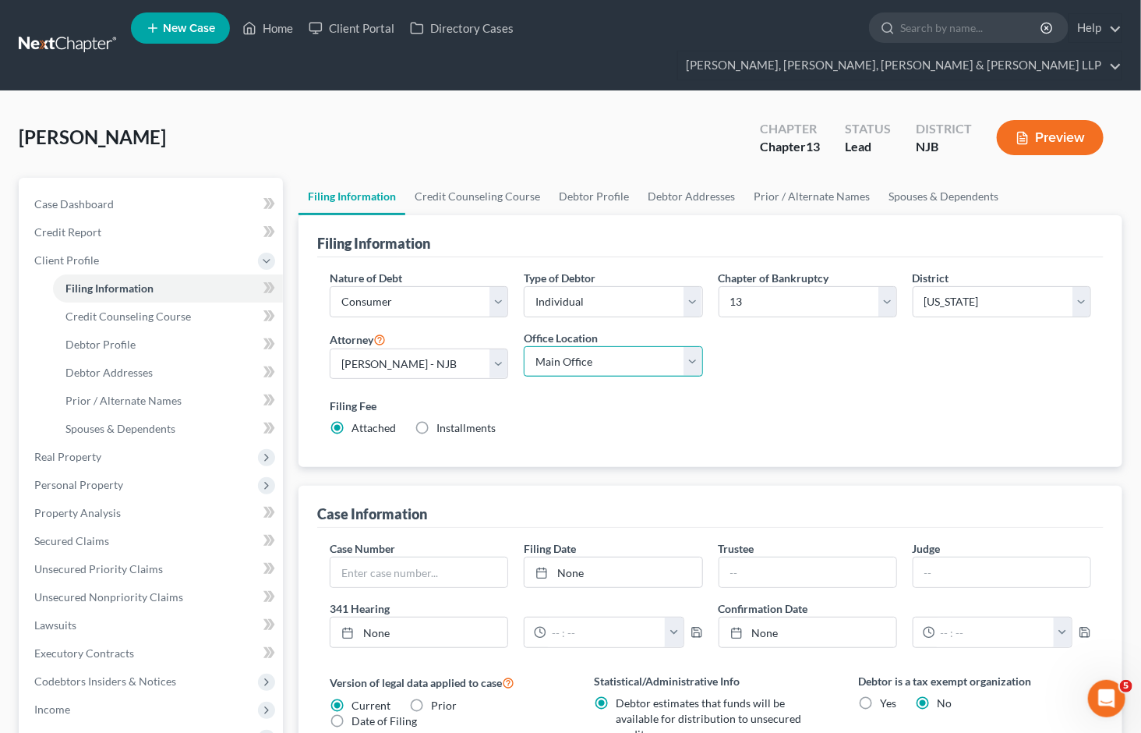
select select "0"
click at [524, 346] on select "Main Office Scura, [GEOGRAPHIC_DATA], [PERSON_NAME], [PERSON_NAME] & [PERSON_NA…" at bounding box center [613, 361] width 178 height 31
click at [443, 178] on link "Credit Counseling Course" at bounding box center [477, 196] width 144 height 37
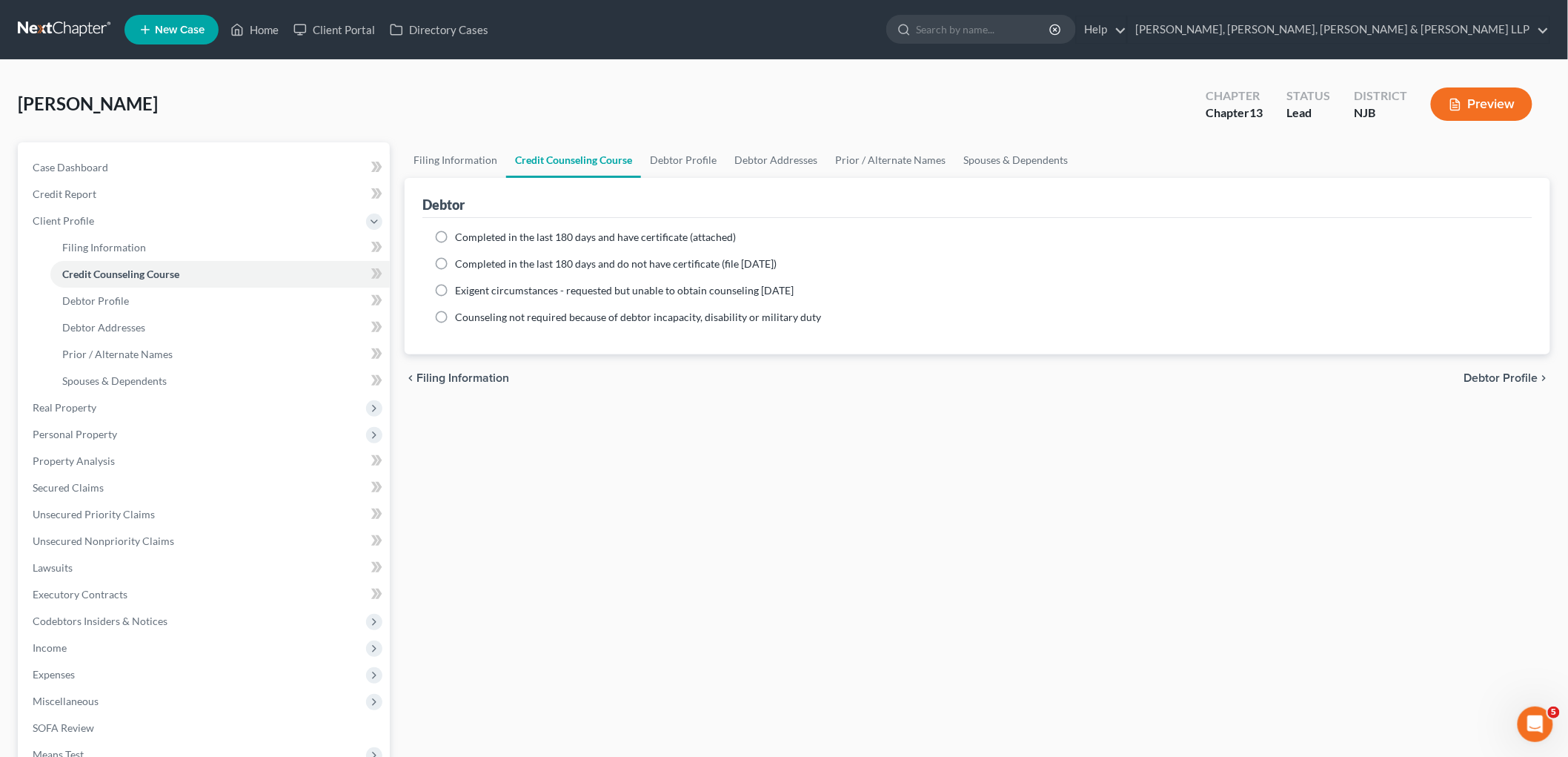
click at [504, 234] on span "Completed in the last 180 days and have certificate (attached)" at bounding box center [595, 236] width 281 height 12
click at [471, 234] on input "Completed in the last 180 days and have certificate (attached)" at bounding box center [466, 235] width 10 height 10
radio input "true"
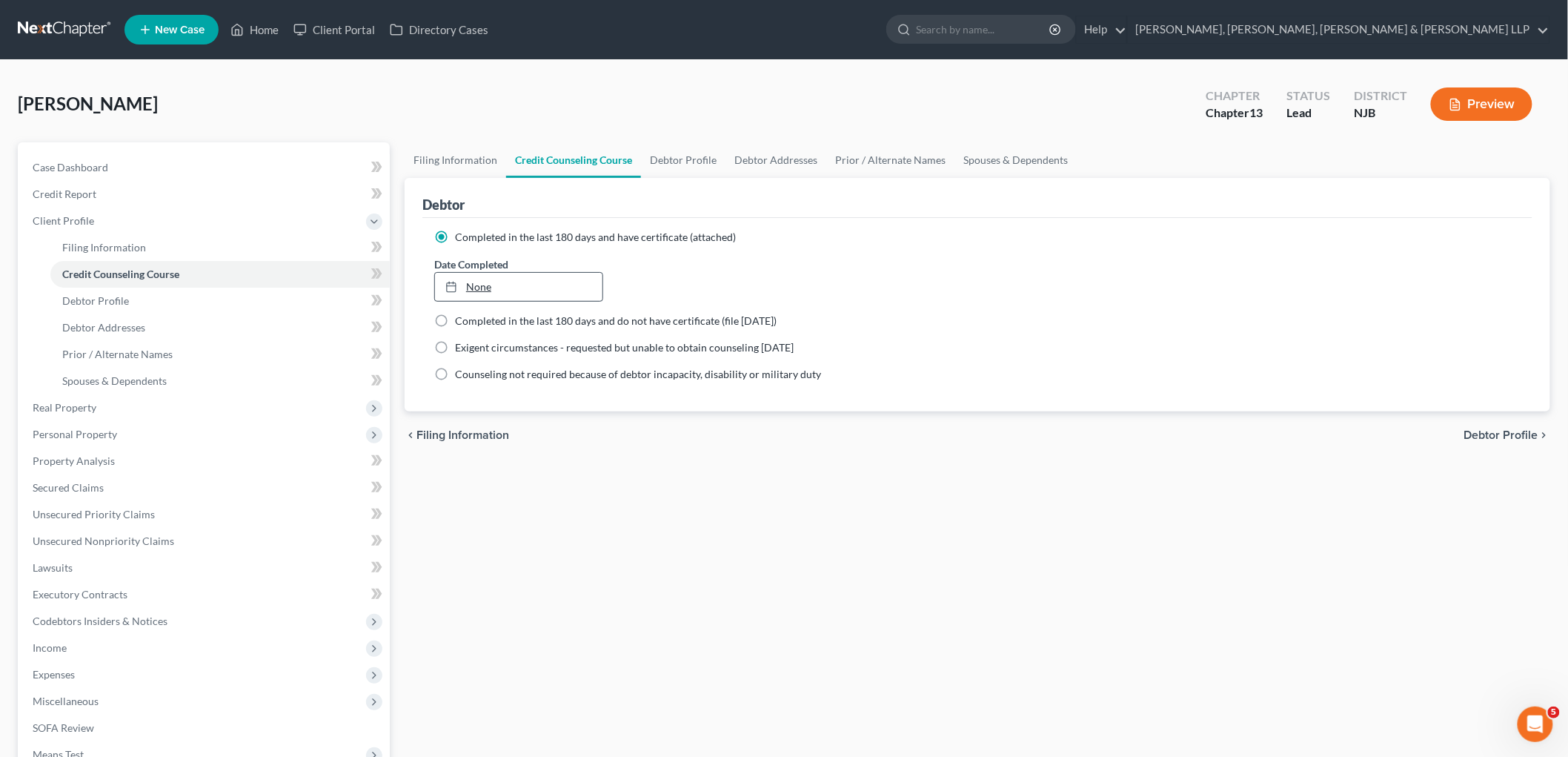
click at [541, 282] on link "None" at bounding box center [519, 287] width 167 height 29
type input "[DATE]"
click at [677, 161] on link "Debtor Profile" at bounding box center [683, 160] width 85 height 35
select select "0"
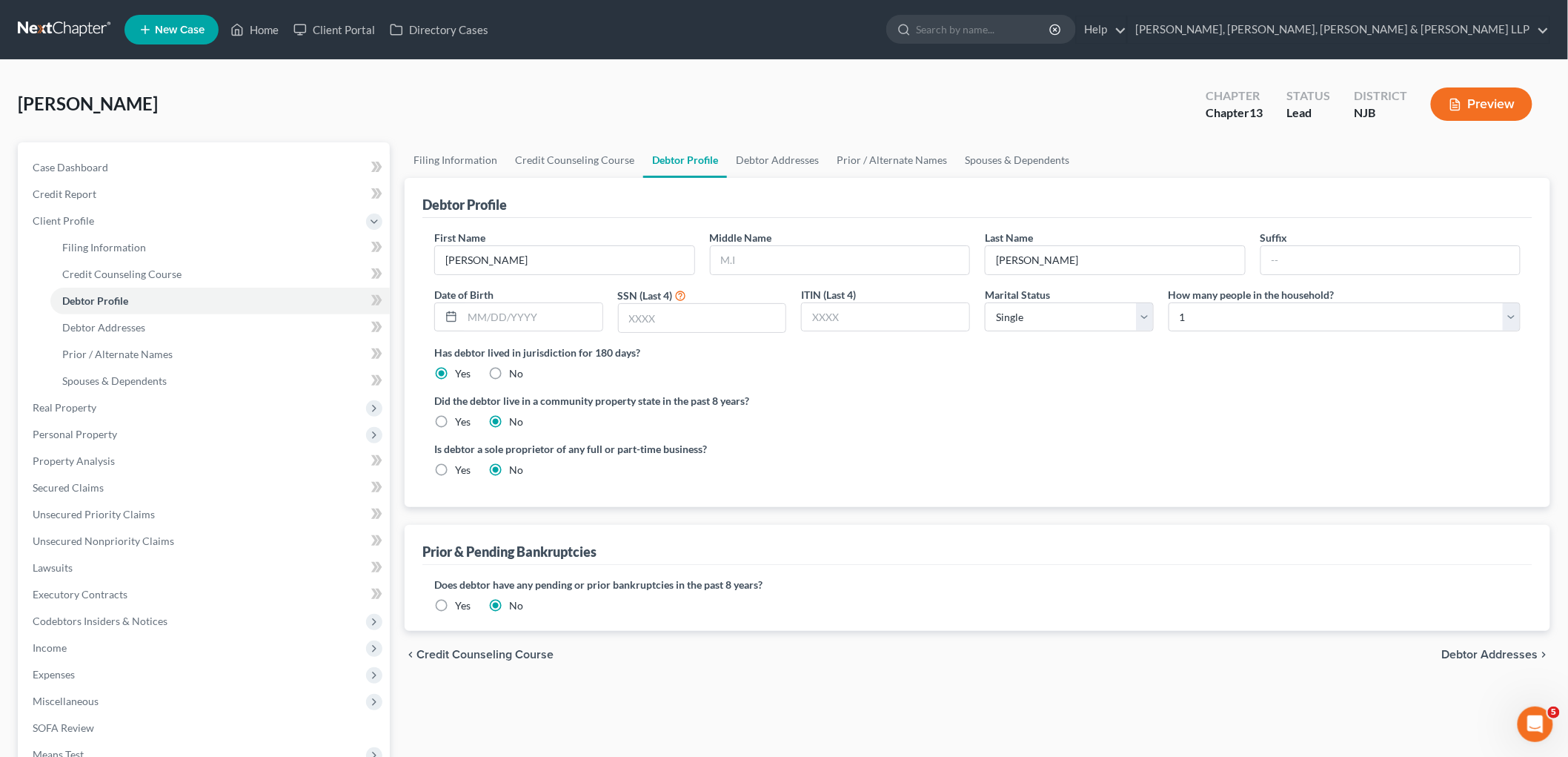
click at [1097, 657] on div "chevron_left Credit Counseling Course Debtor Addresses chevron_right" at bounding box center [978, 654] width 1146 height 48
drag, startPoint x: 1092, startPoint y: 652, endPoint x: 773, endPoint y: 490, distance: 357.8
click at [1092, 652] on div "chevron_left Credit Counseling Course Debtor Addresses chevron_right" at bounding box center [978, 654] width 1146 height 48
click at [699, 319] on input "text" at bounding box center [703, 319] width 167 height 29
type input "3748"
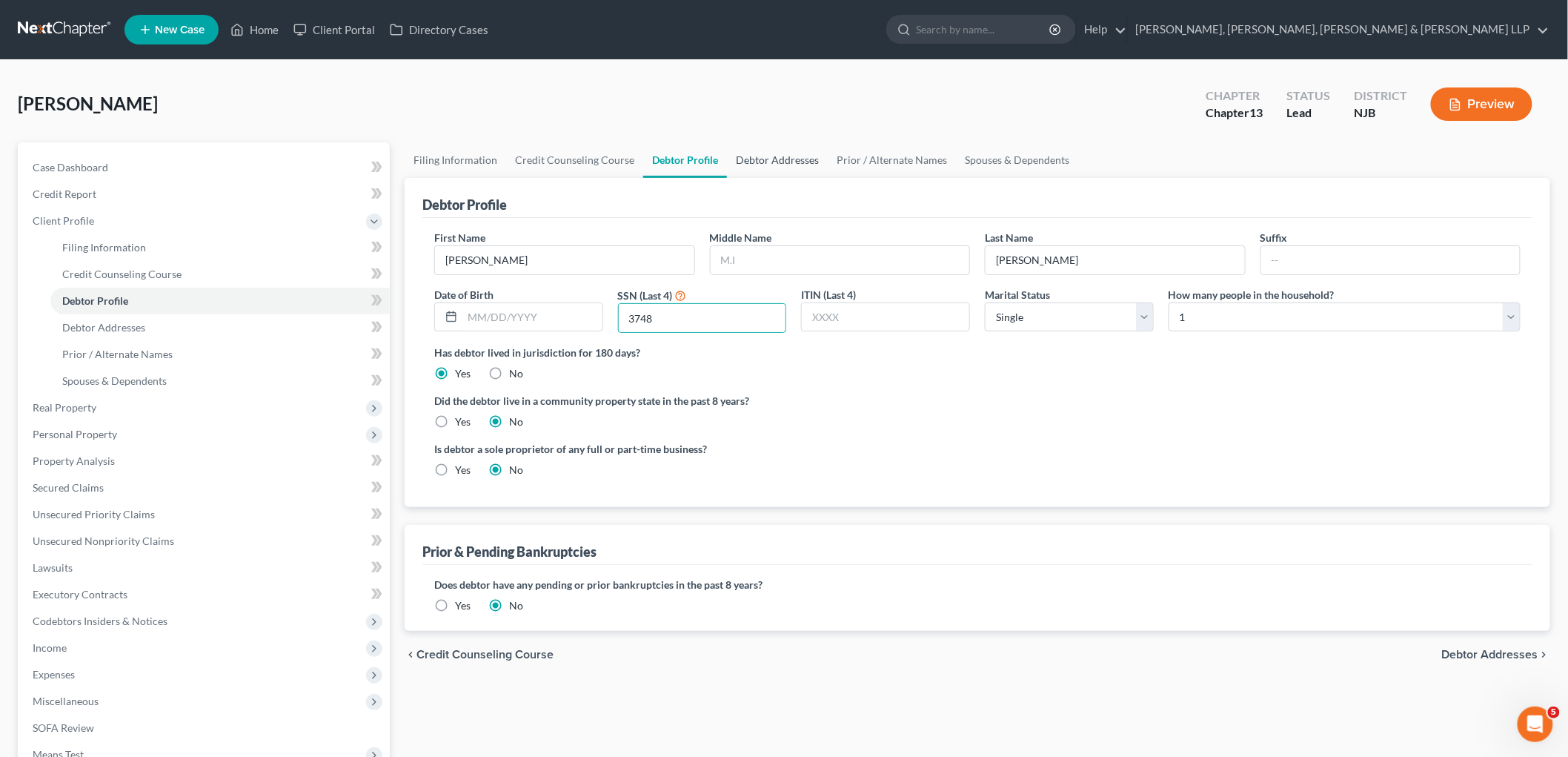
click at [764, 165] on link "Debtor Addresses" at bounding box center [778, 160] width 101 height 35
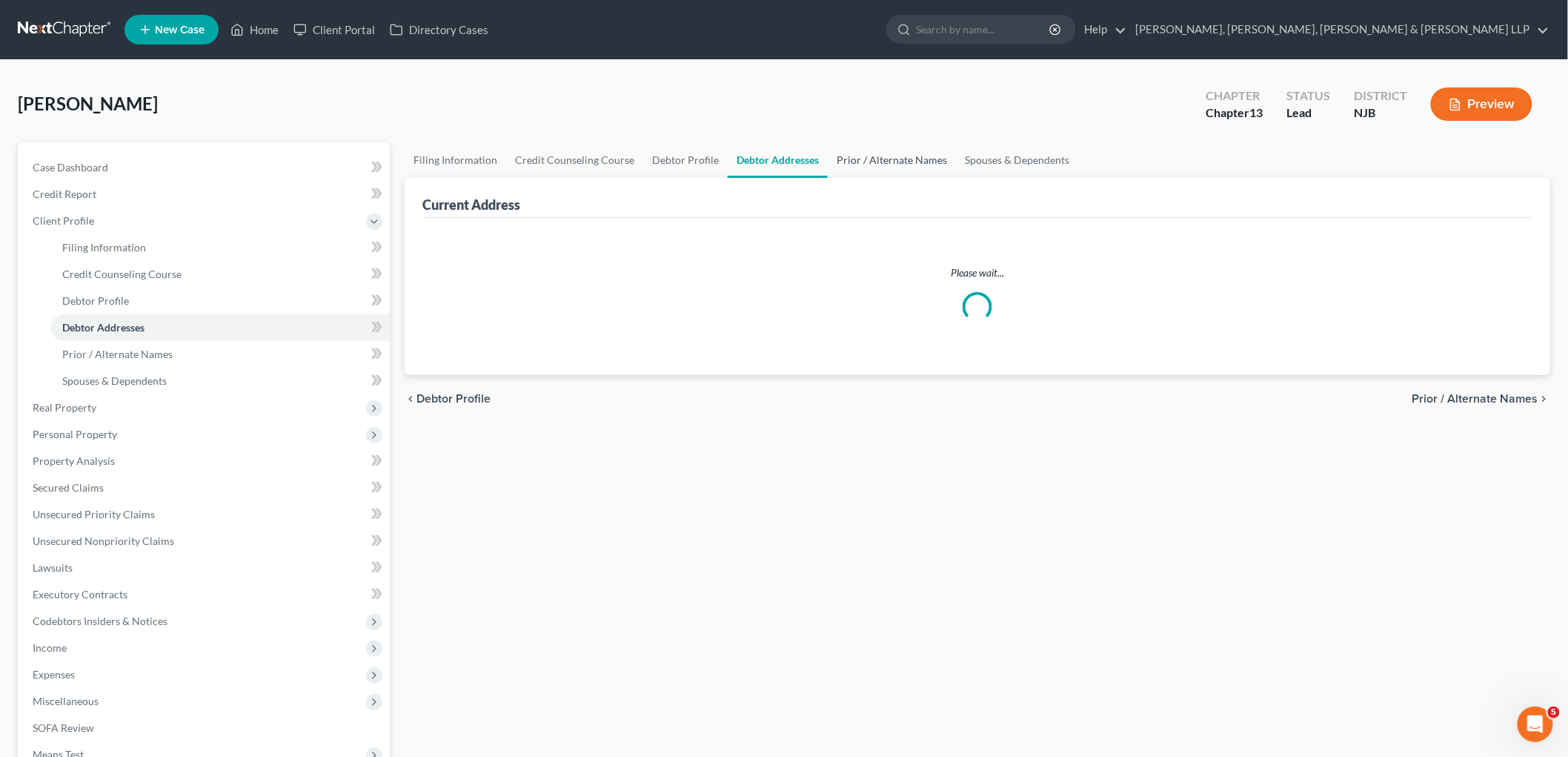
select select "0"
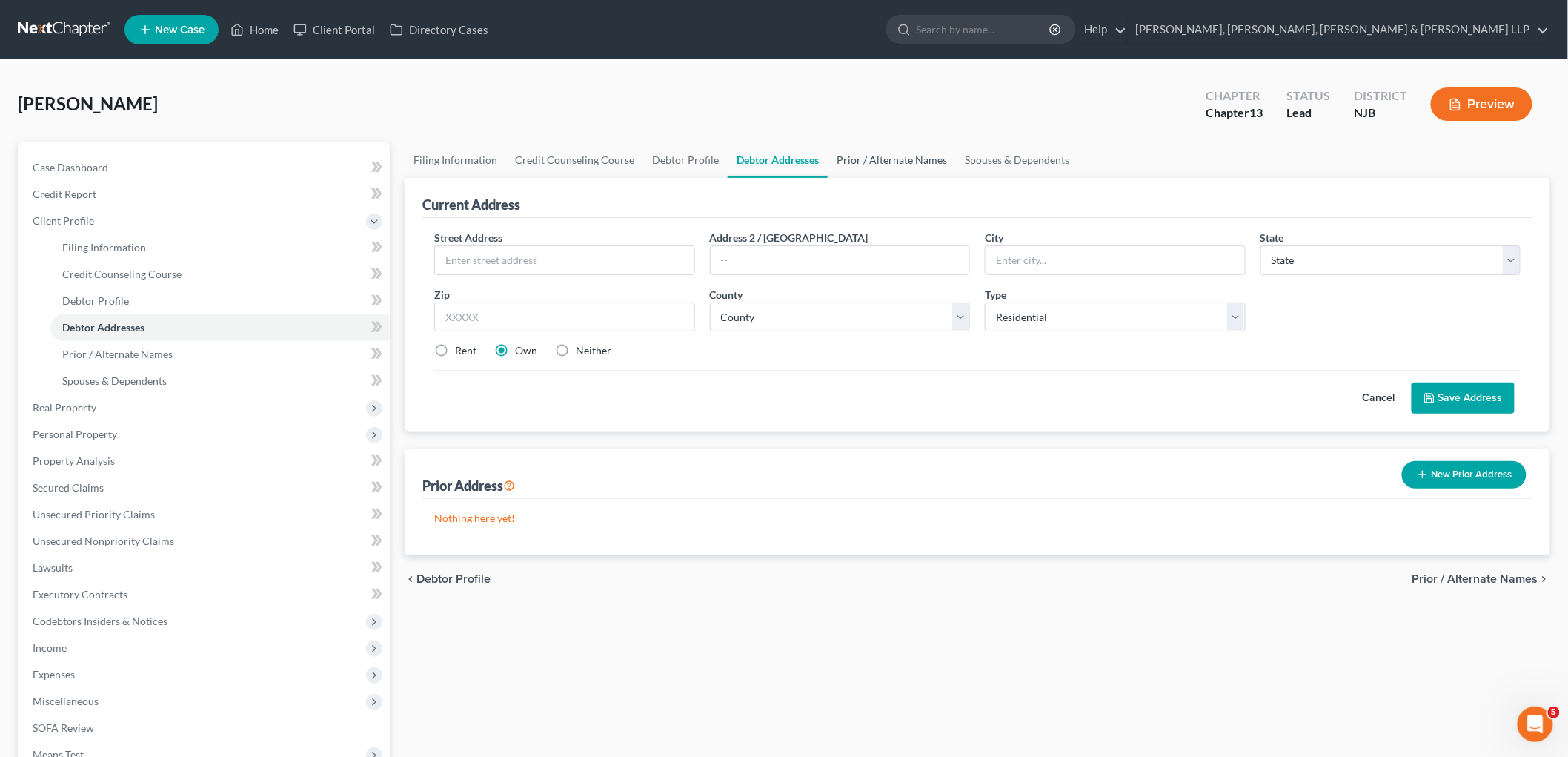
click at [856, 154] on link "Prior / Alternate Names" at bounding box center [892, 160] width 128 height 35
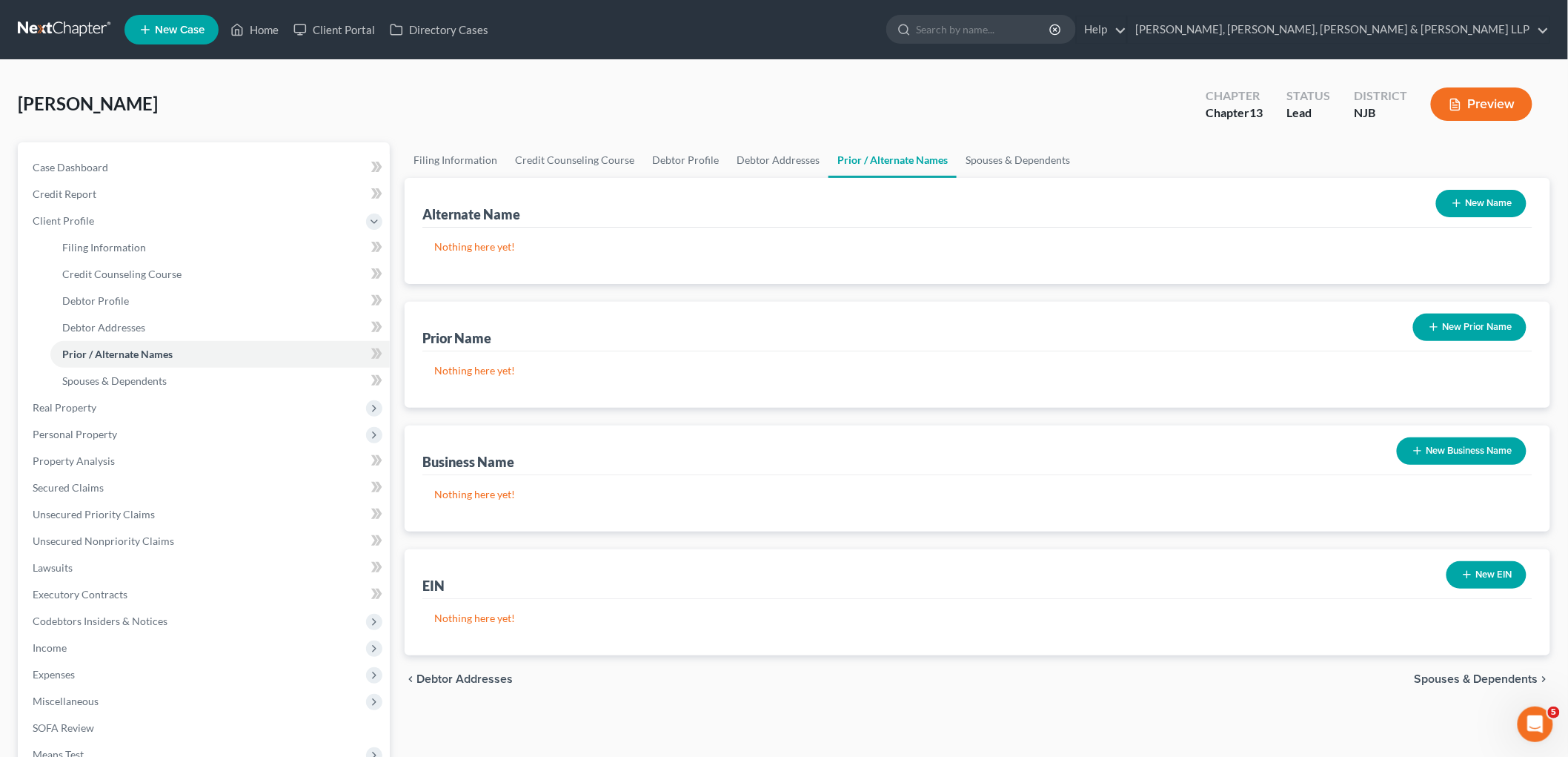
click at [1097, 204] on button "New Name" at bounding box center [1481, 204] width 90 height 28
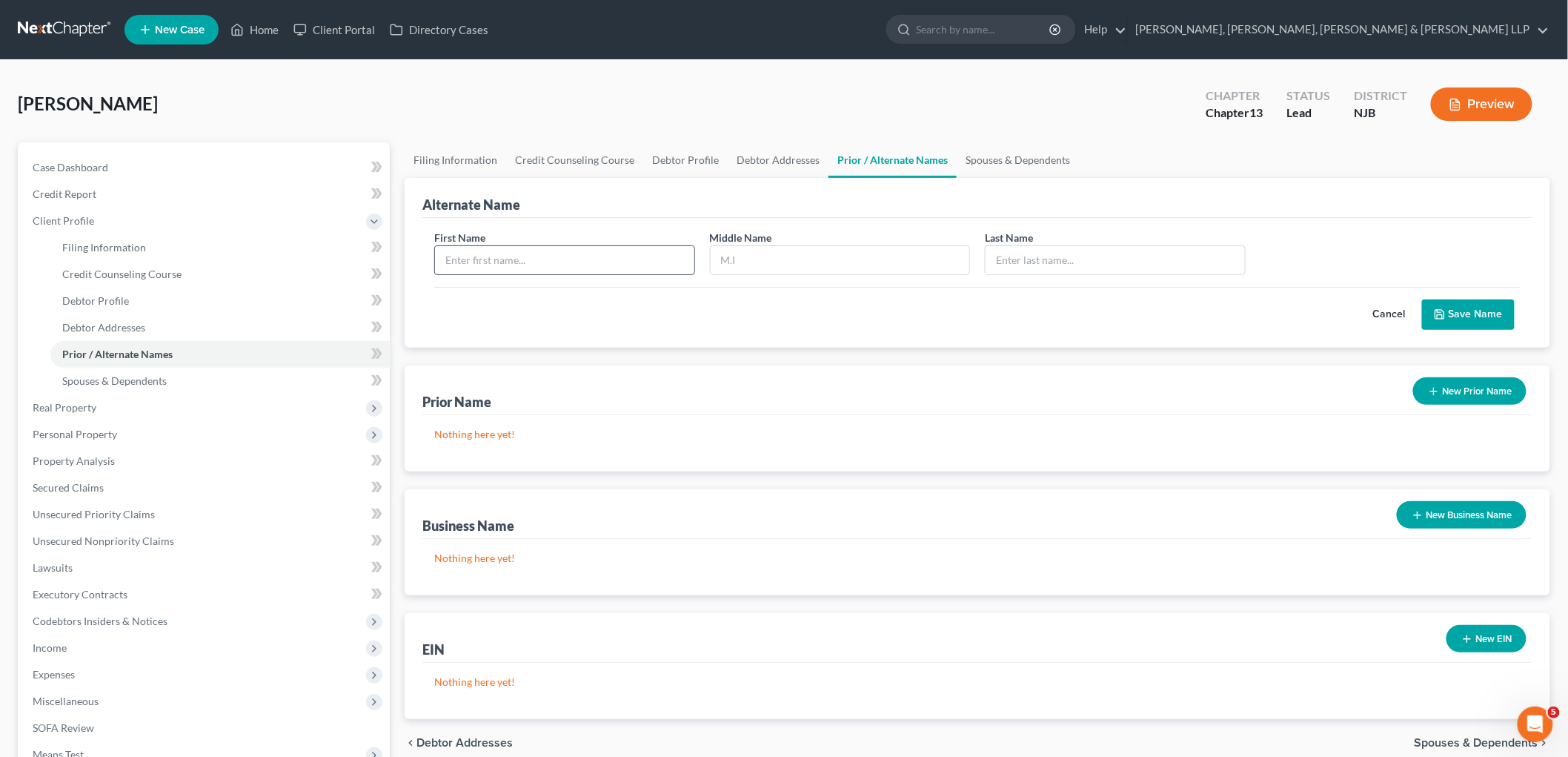
click at [650, 263] on input "text" at bounding box center [565, 261] width 260 height 29
type input "[PERSON_NAME]"
type input "L."
type input "[PERSON_NAME]"
click at [1097, 308] on button "Save Name" at bounding box center [1468, 315] width 92 height 31
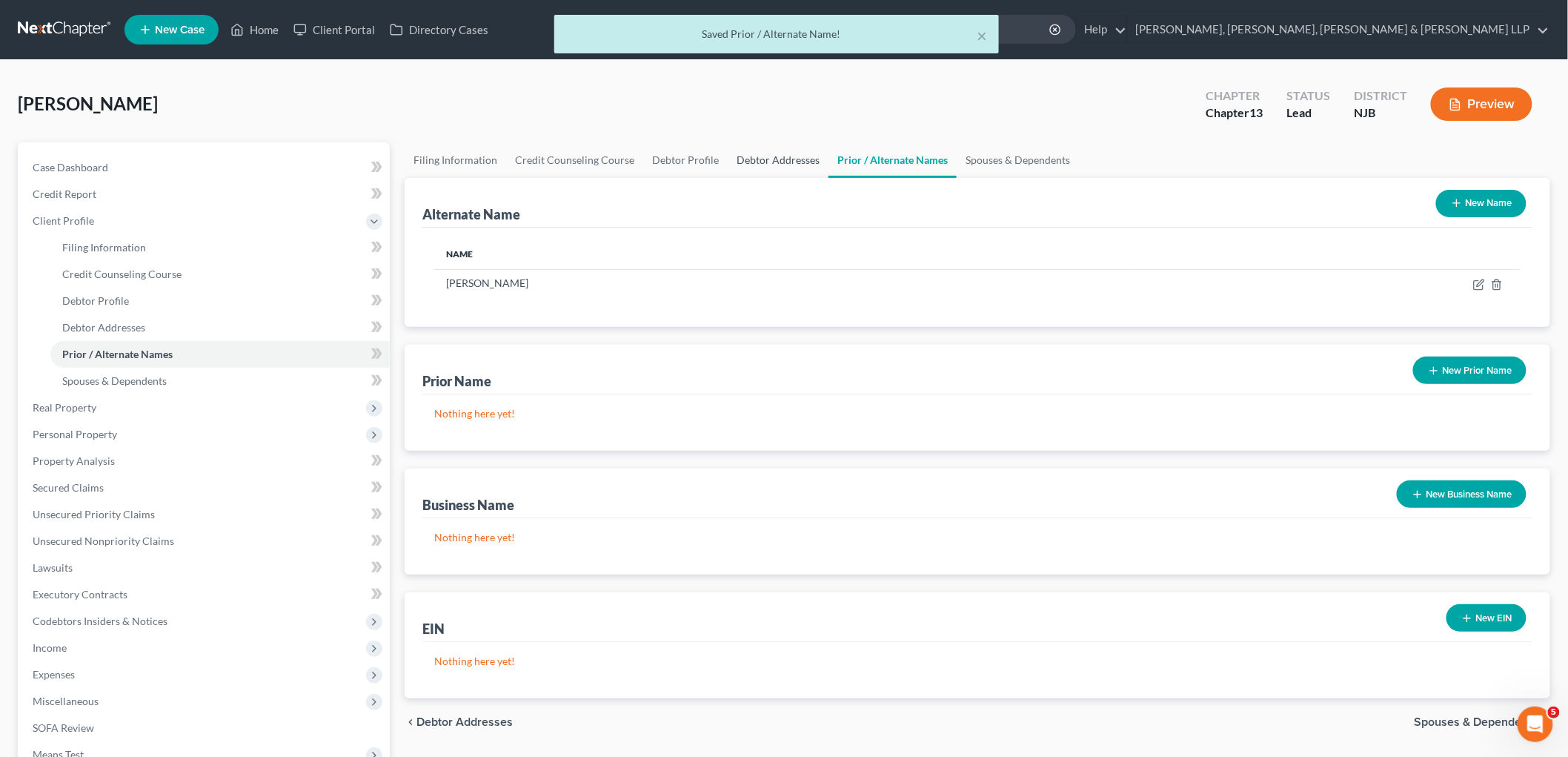
click at [781, 162] on link "Debtor Addresses" at bounding box center [778, 160] width 101 height 35
select select "0"
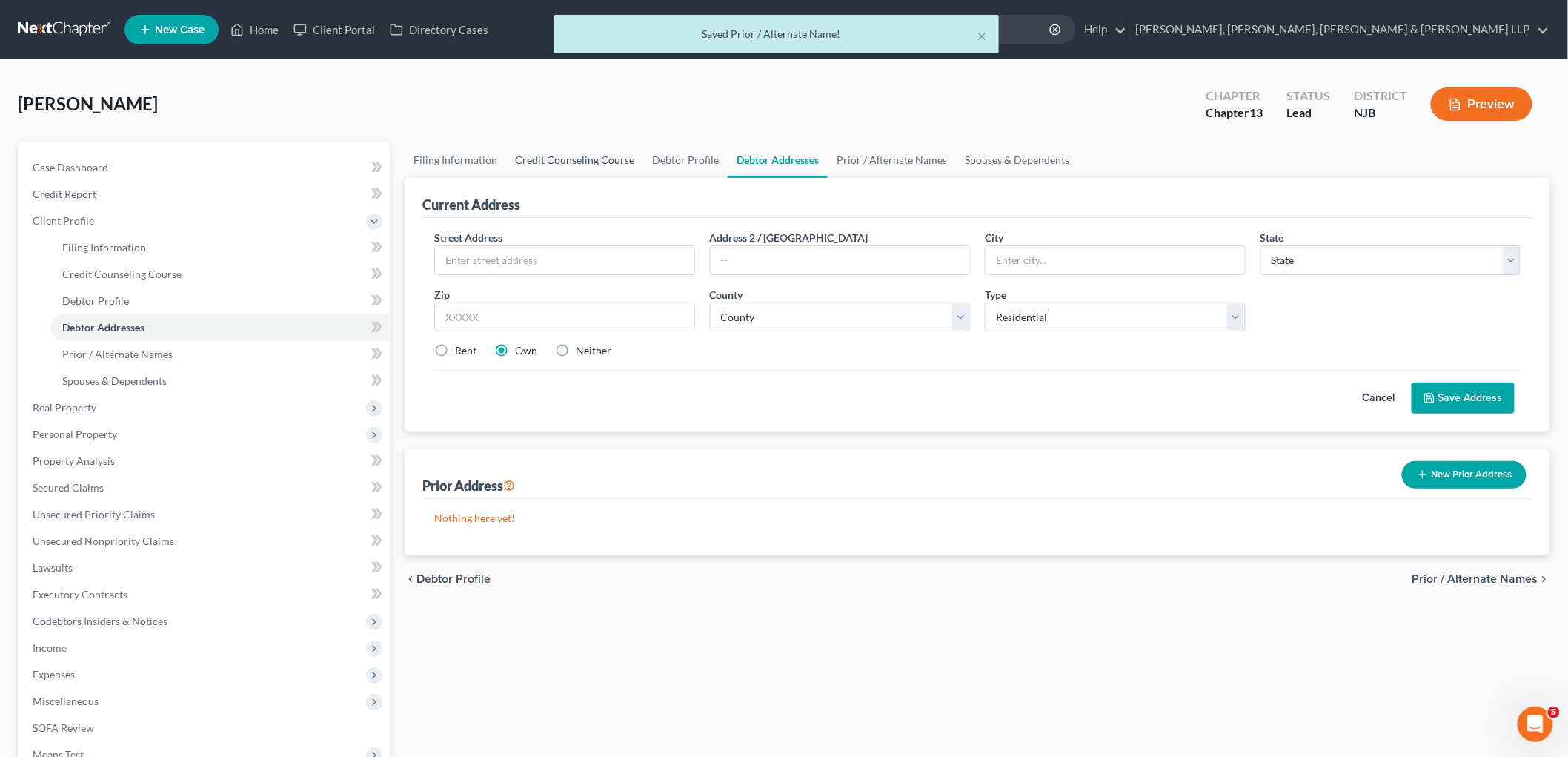
click at [558, 163] on link "Credit Counseling Course" at bounding box center [574, 160] width 137 height 35
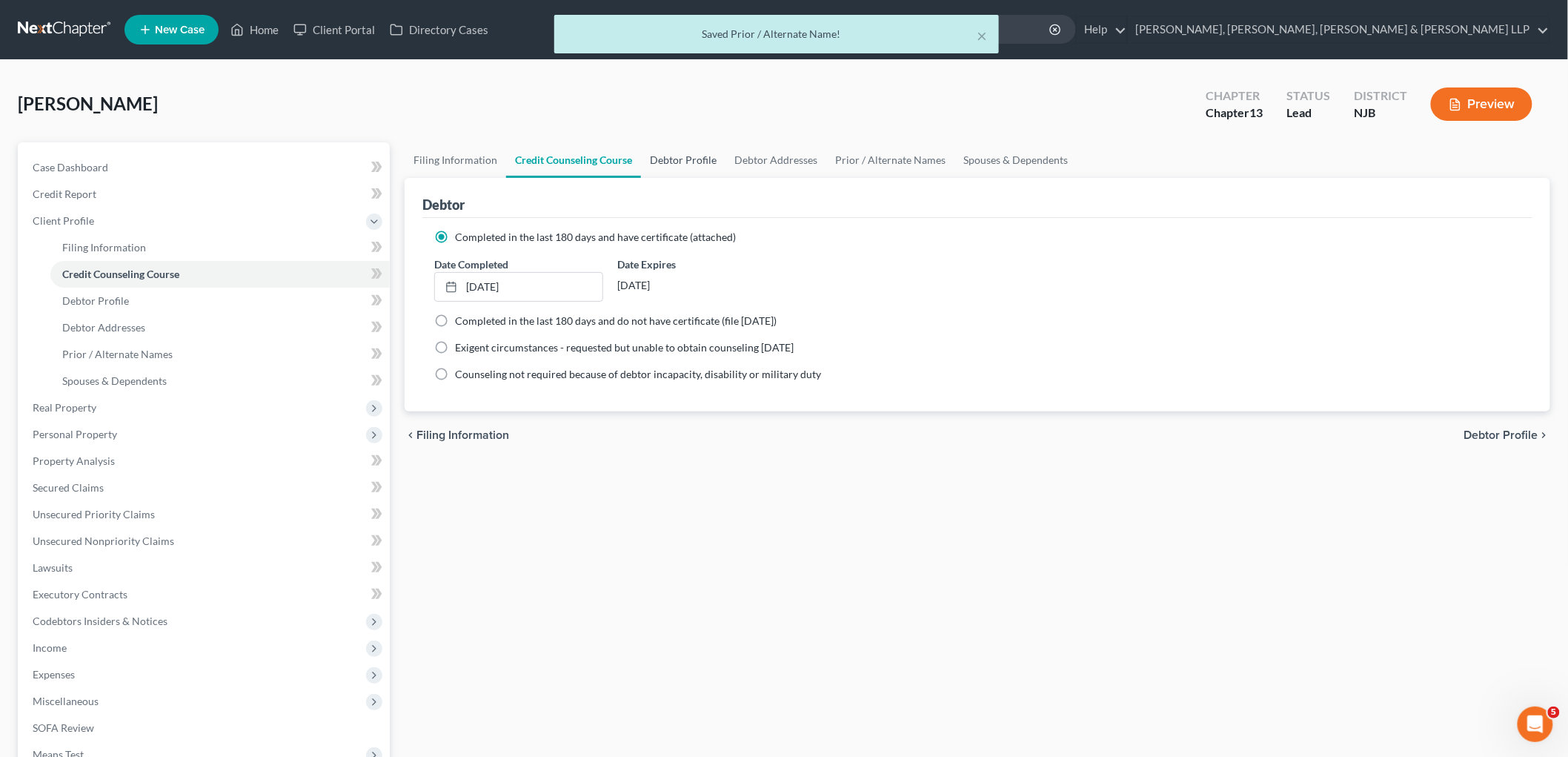
click at [654, 160] on link "Debtor Profile" at bounding box center [683, 160] width 85 height 35
select select "0"
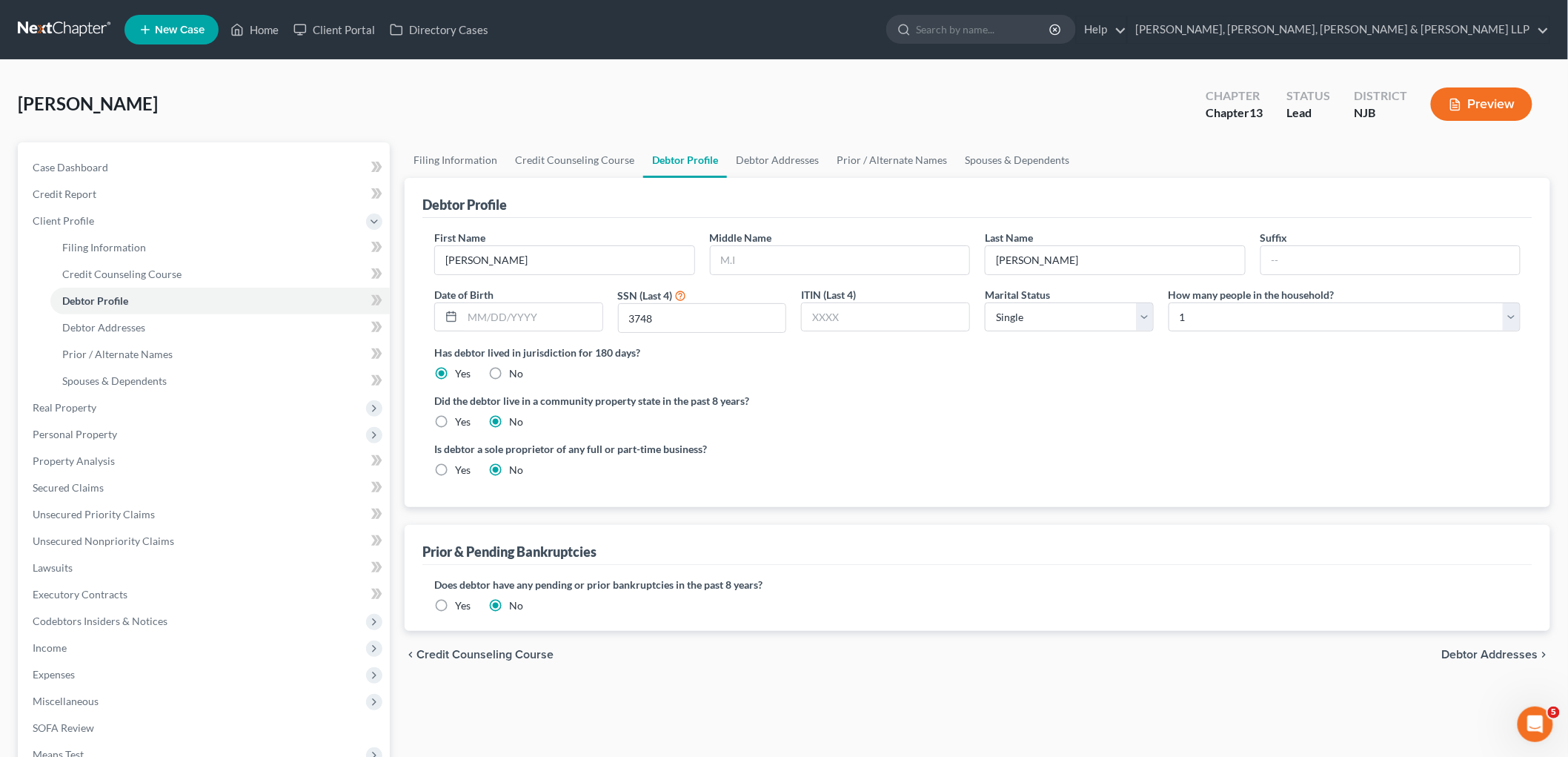
click at [1097, 146] on ul "Filing Information Credit Counseling Course Debtor Profile Debtor Addresses Pri…" at bounding box center [978, 160] width 1146 height 35
drag, startPoint x: 516, startPoint y: 316, endPoint x: 552, endPoint y: 327, distance: 37.6
click at [516, 316] on input "text" at bounding box center [532, 318] width 140 height 29
type input "[DATE]"
click at [902, 410] on div "Did the debtor live in a community property state in the past 8 years? Yes No" at bounding box center [978, 411] width 1087 height 36
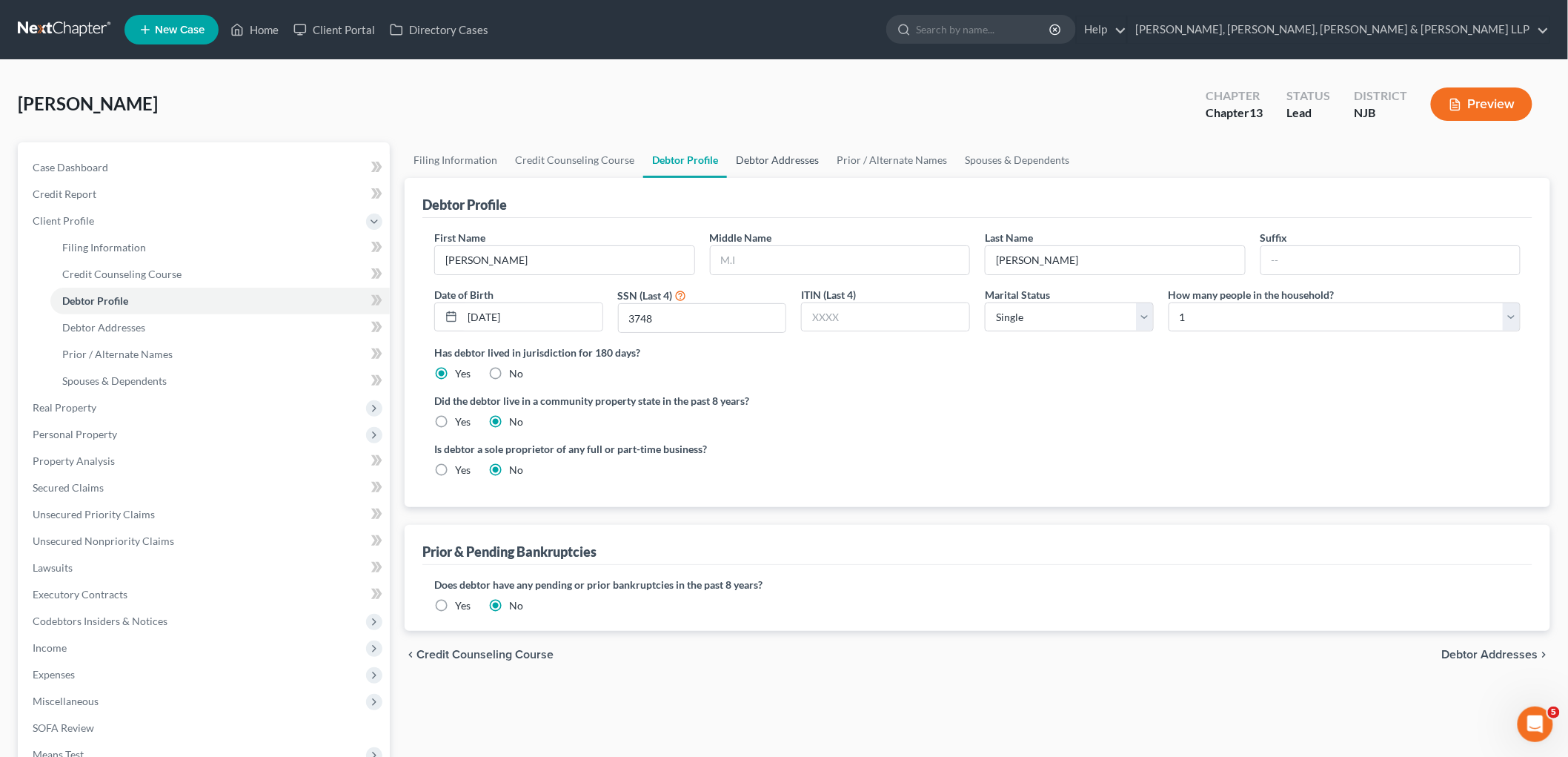
click at [761, 161] on link "Debtor Addresses" at bounding box center [778, 160] width 101 height 35
select select "0"
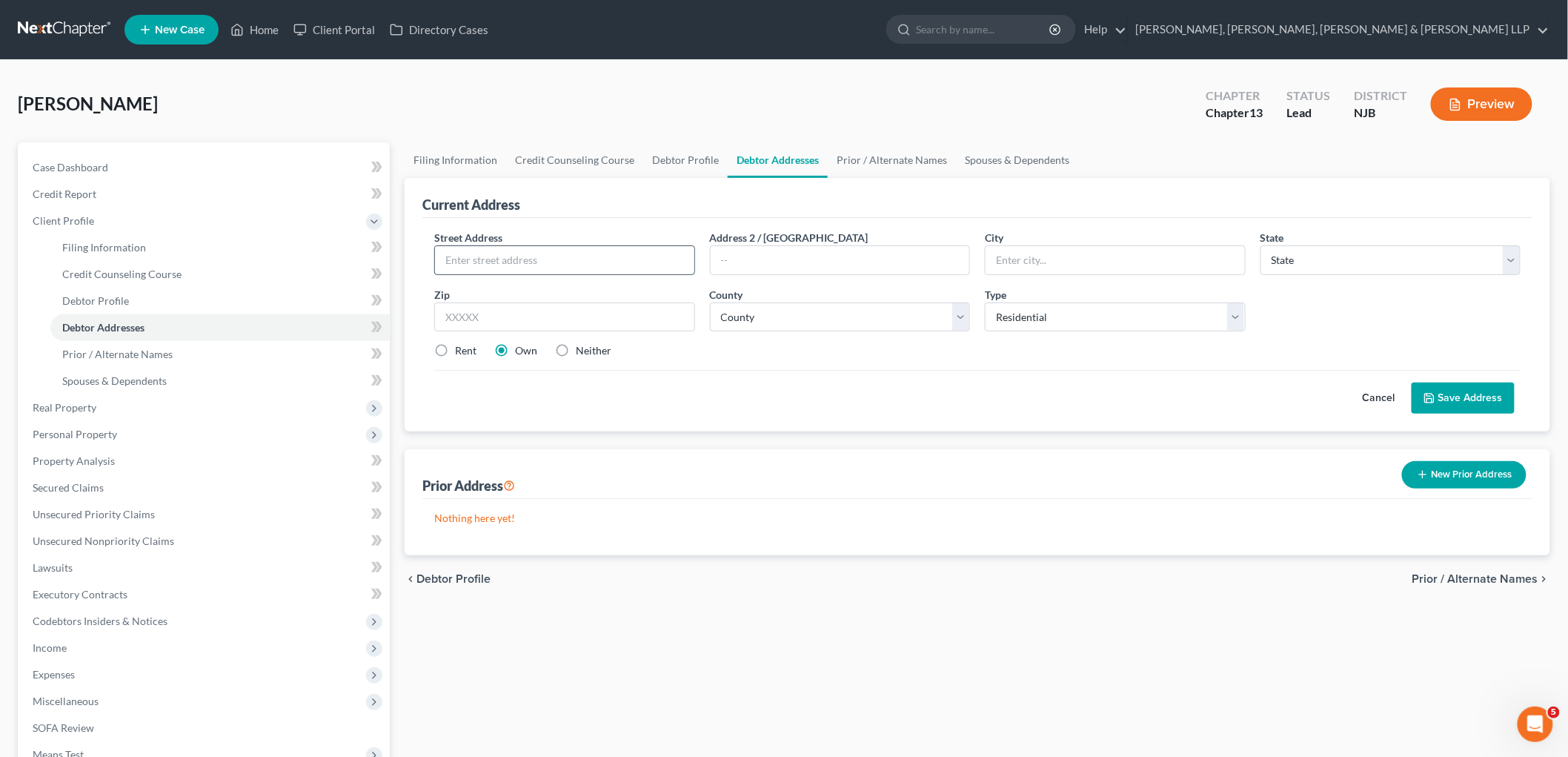
click at [627, 262] on input "text" at bounding box center [565, 261] width 260 height 29
type input "[STREET_ADDRESS]"
click at [625, 312] on input "text" at bounding box center [565, 317] width 261 height 29
type input "07512"
type input "Totowa"
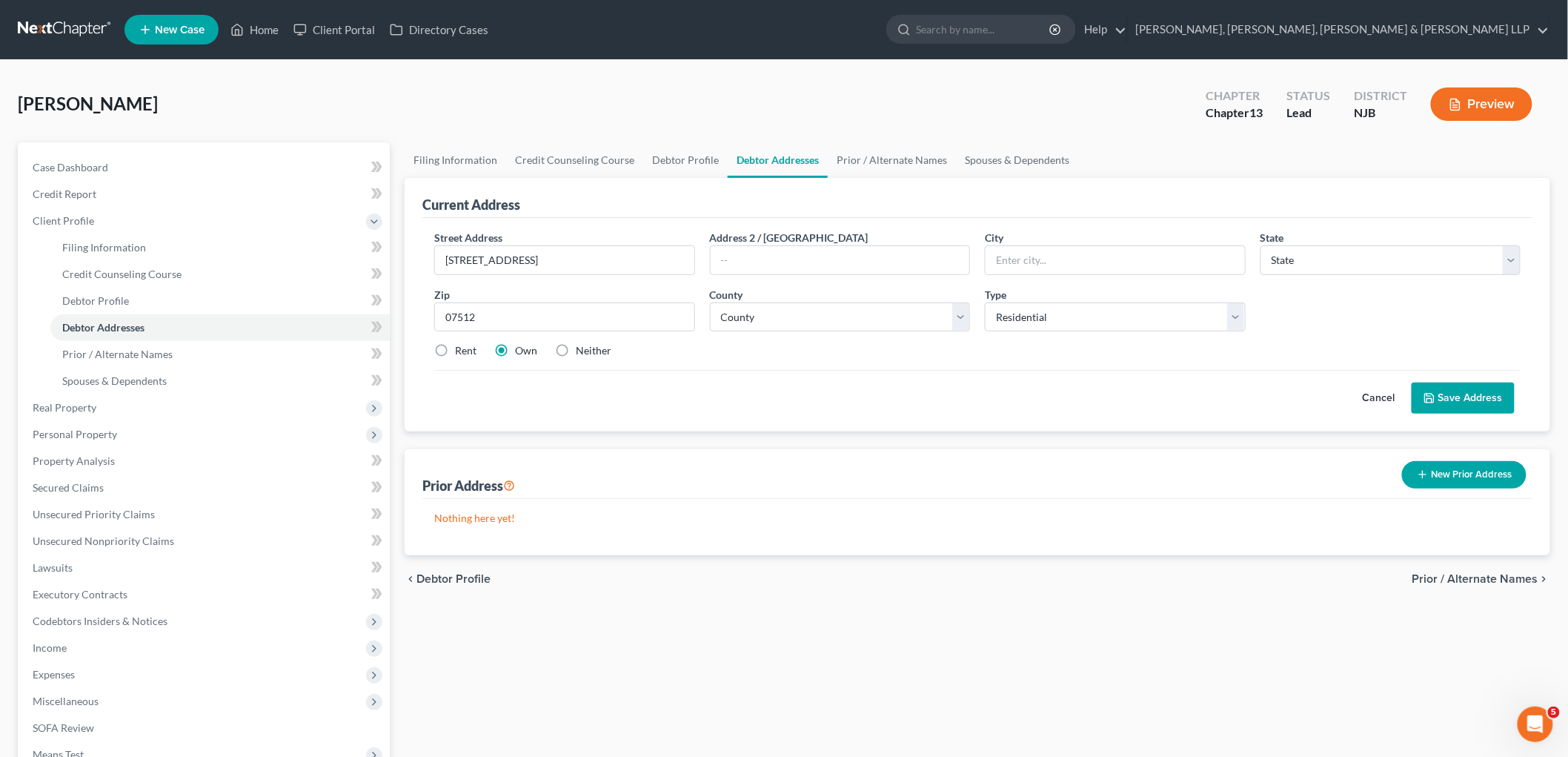
select select "33"
drag, startPoint x: 750, startPoint y: 409, endPoint x: 698, endPoint y: 429, distance: 55.7
click at [750, 409] on div "Cancel Save Address" at bounding box center [978, 392] width 1087 height 44
click at [455, 350] on label "Rent" at bounding box center [466, 351] width 22 height 15
click at [461, 350] on input "Rent" at bounding box center [466, 348] width 10 height 10
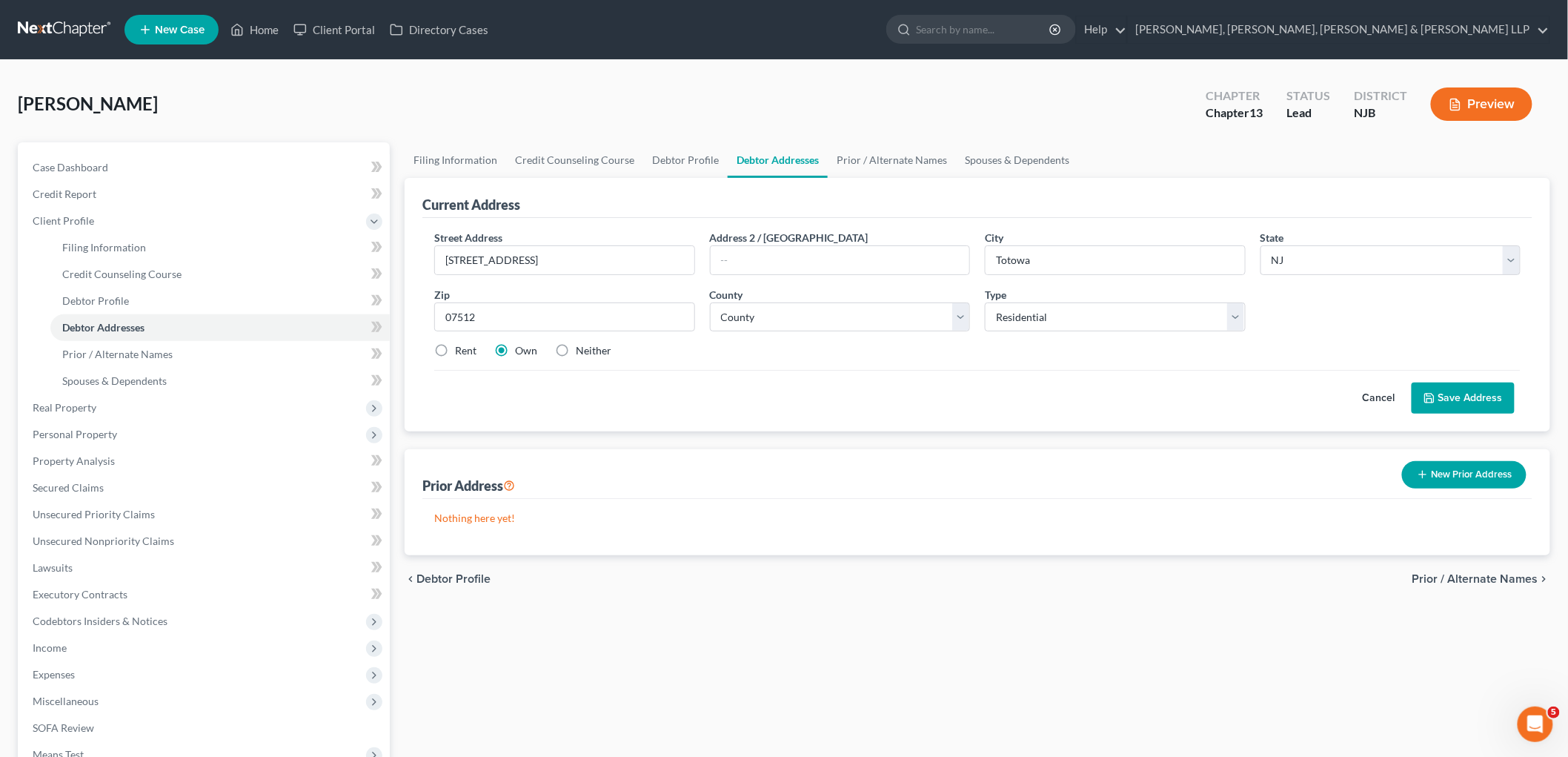
radio input "true"
click at [685, 405] on div "Cancel Save Address" at bounding box center [978, 392] width 1087 height 44
click at [769, 320] on select "County [GEOGRAPHIC_DATA] [GEOGRAPHIC_DATA] [GEOGRAPHIC_DATA] [GEOGRAPHIC_DATA] …" at bounding box center [841, 317] width 261 height 29
select select "15"
click at [710, 302] on select "County [GEOGRAPHIC_DATA] [GEOGRAPHIC_DATA] [GEOGRAPHIC_DATA] [GEOGRAPHIC_DATA] …" at bounding box center [841, 317] width 261 height 29
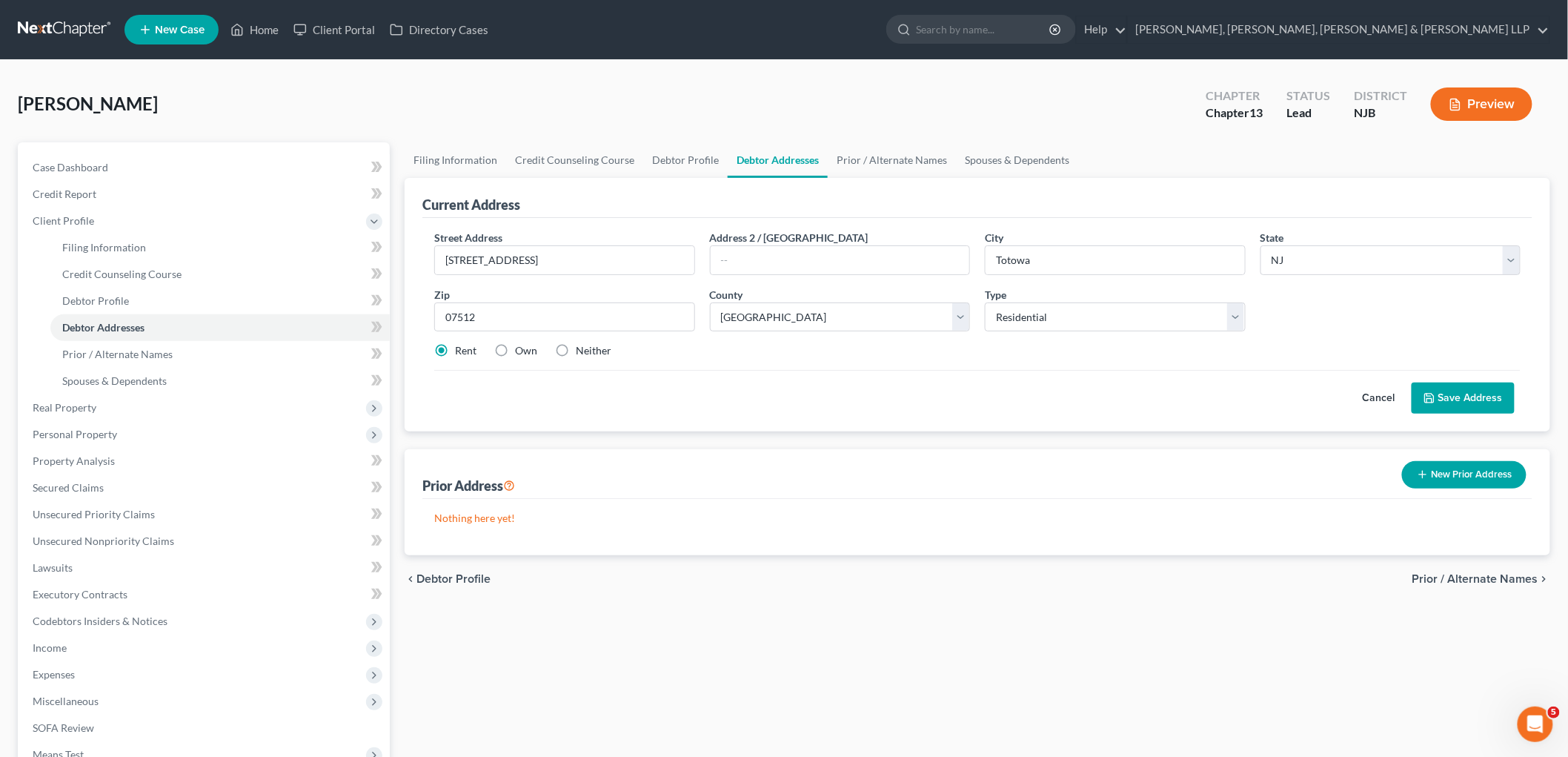
click at [861, 509] on div "Nothing here yet!" at bounding box center [978, 527] width 1111 height 56
click at [1097, 398] on button "Save Address" at bounding box center [1463, 398] width 103 height 31
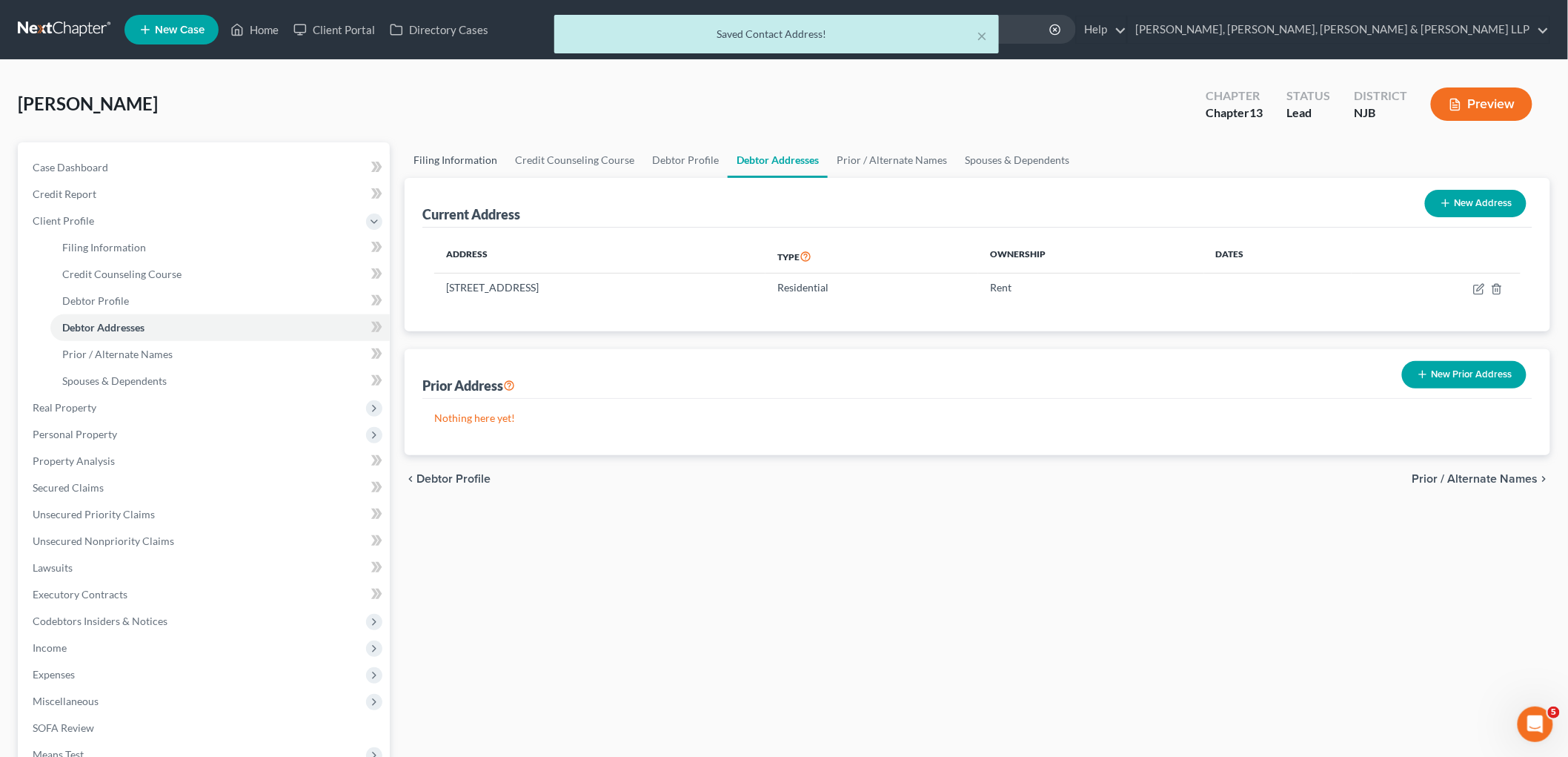
click at [448, 156] on link "Filing Information" at bounding box center [455, 160] width 102 height 35
select select "1"
select select "0"
select select "3"
select select "51"
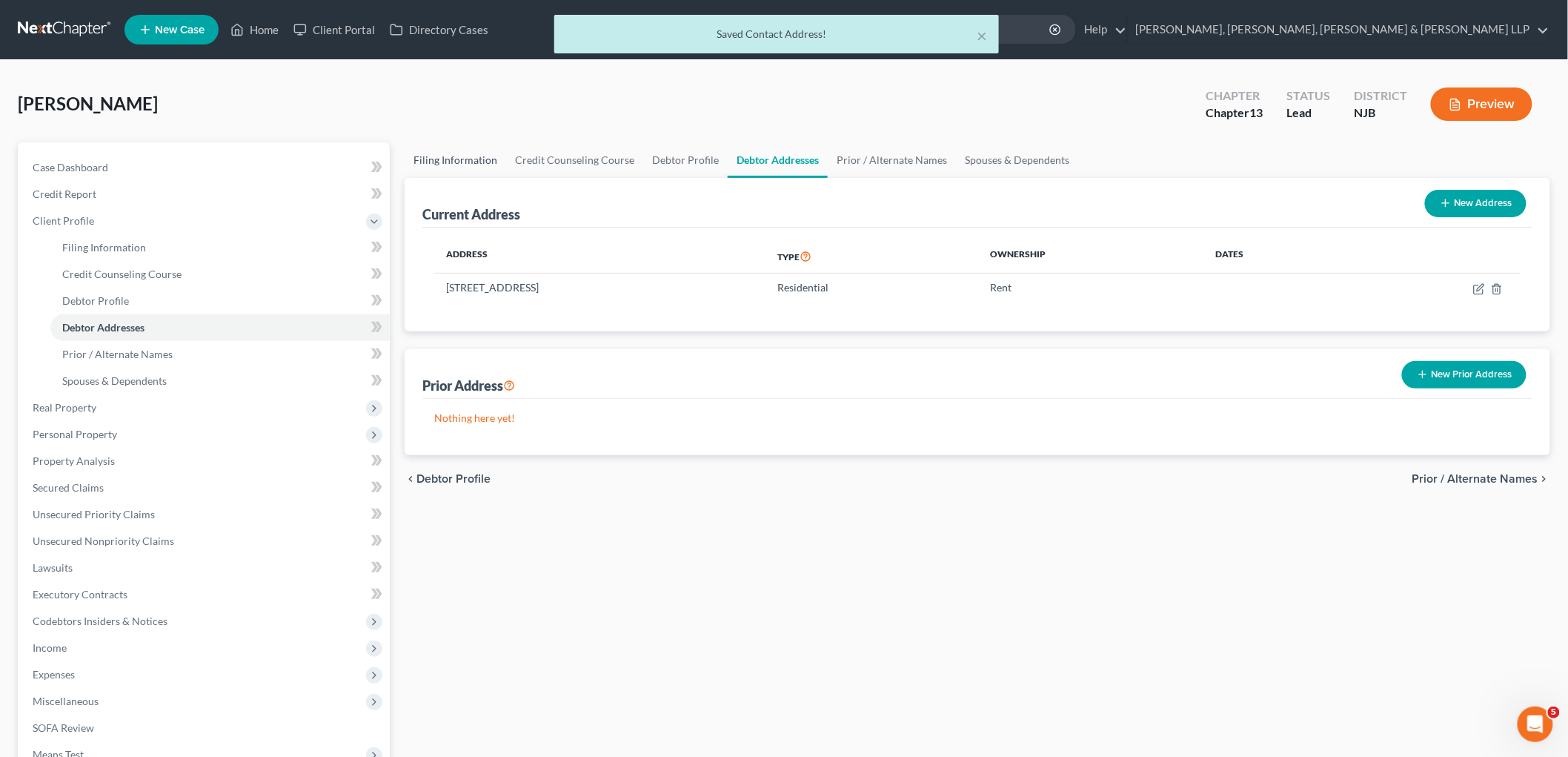
select select "0"
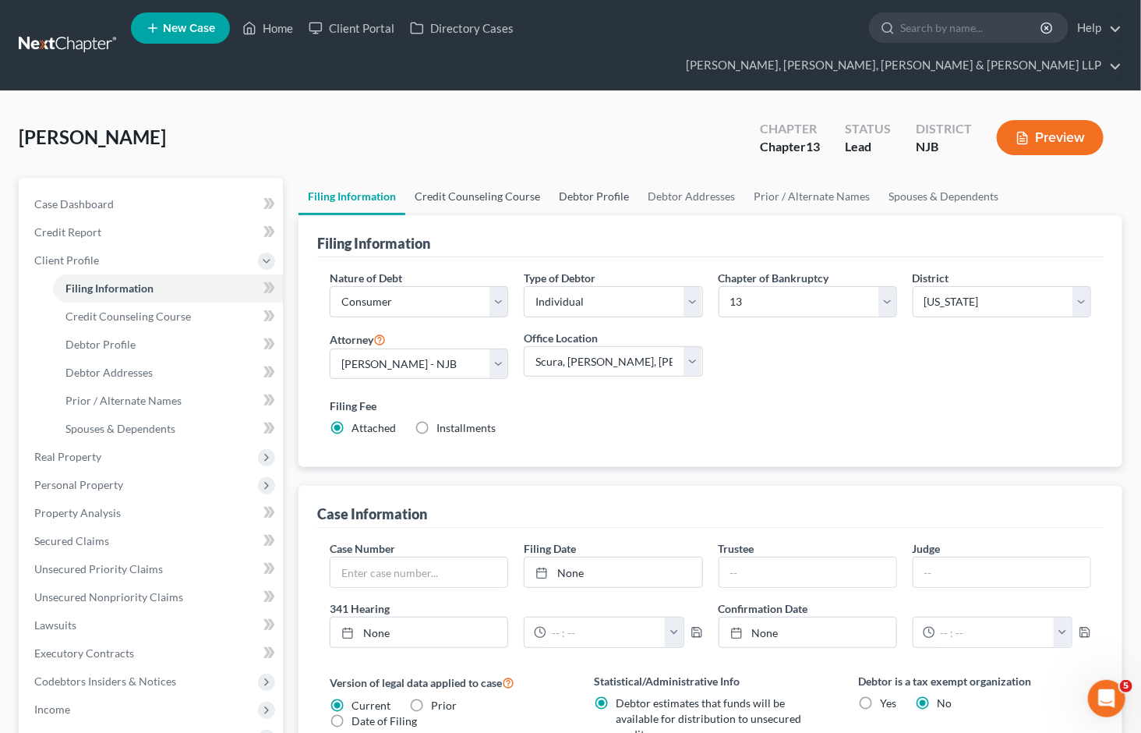
click at [499, 178] on link "Credit Counseling Course" at bounding box center [477, 196] width 144 height 37
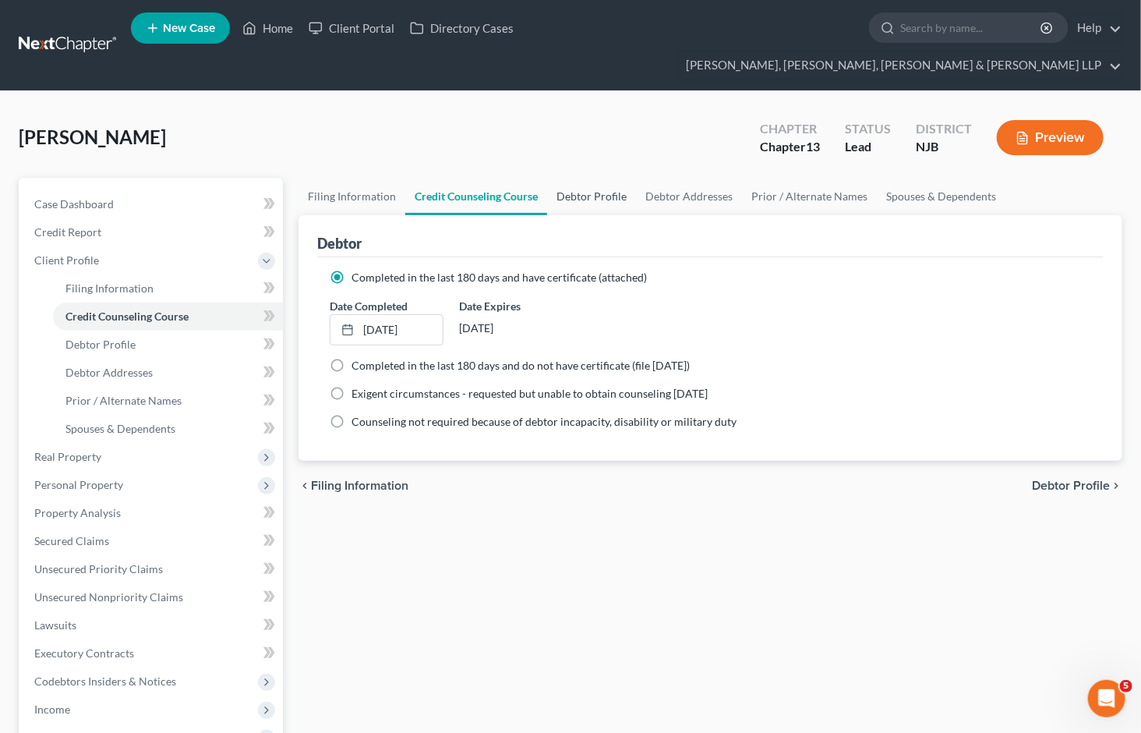
click at [577, 178] on link "Debtor Profile" at bounding box center [591, 196] width 89 height 37
select select "0"
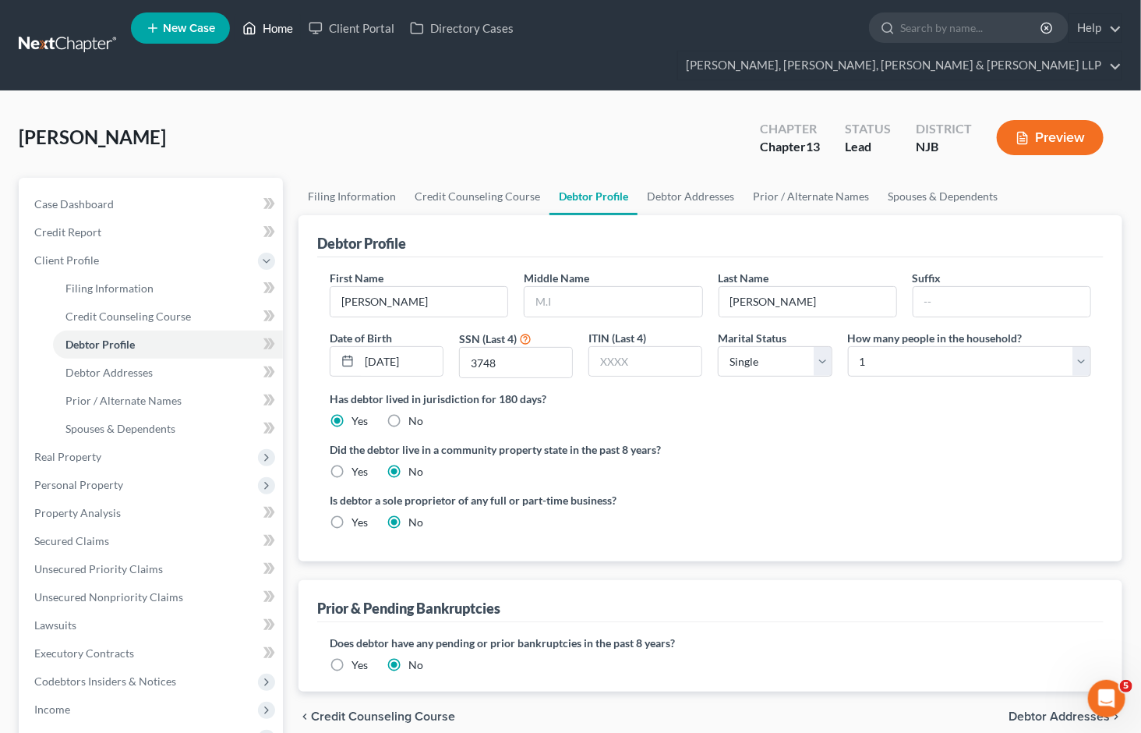
click at [260, 30] on link "Home" at bounding box center [268, 28] width 66 height 28
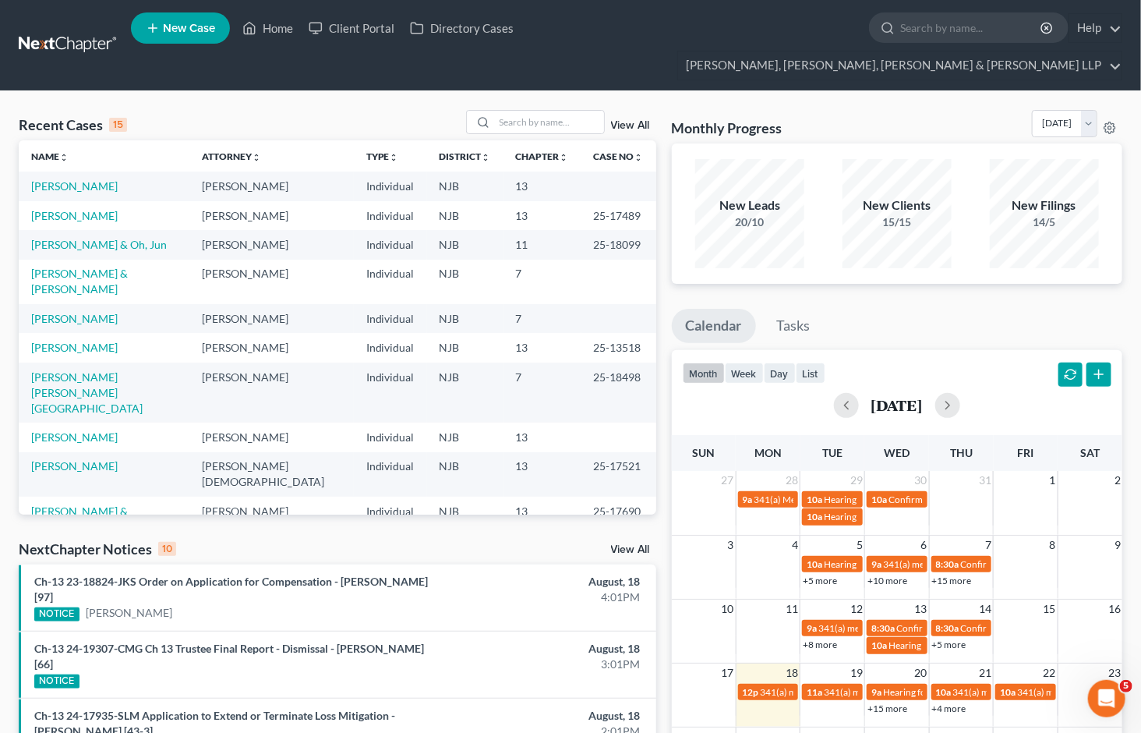
click at [231, 110] on div "Recent Cases 15 View All" at bounding box center [338, 125] width 638 height 30
click at [875, 110] on div "Monthly Progress Bankruptcy Bankruptcy [DATE] [DATE] [DATE] [DATE] [DATE] [DATE…" at bounding box center [897, 127] width 451 height 34
click at [81, 179] on link "[PERSON_NAME]" at bounding box center [74, 185] width 87 height 13
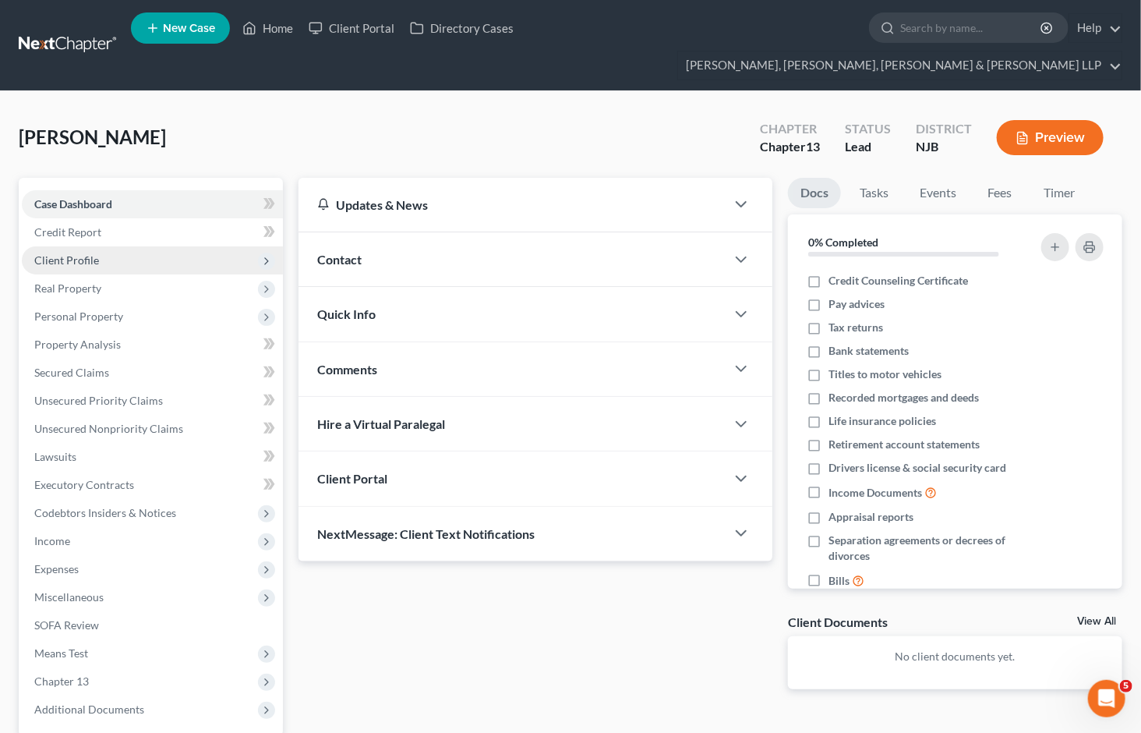
click at [78, 246] on span "Client Profile" at bounding box center [152, 260] width 261 height 28
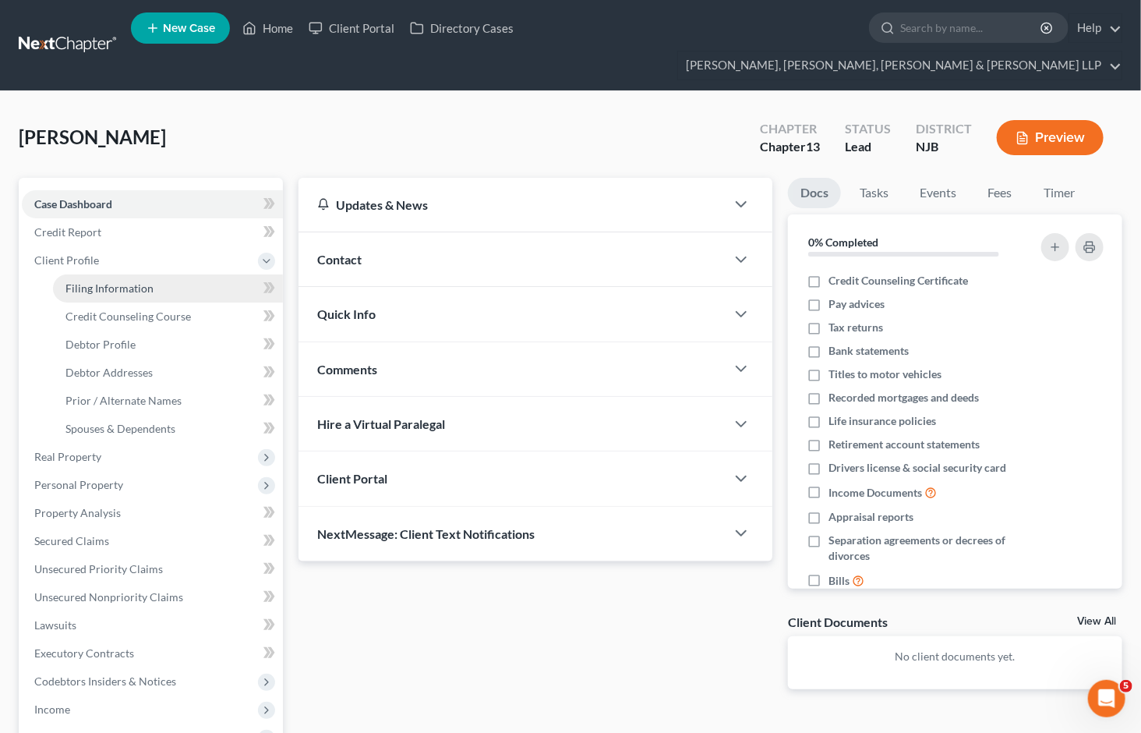
click at [103, 281] on span "Filing Information" at bounding box center [109, 287] width 88 height 13
select select "1"
select select "0"
select select "3"
select select "51"
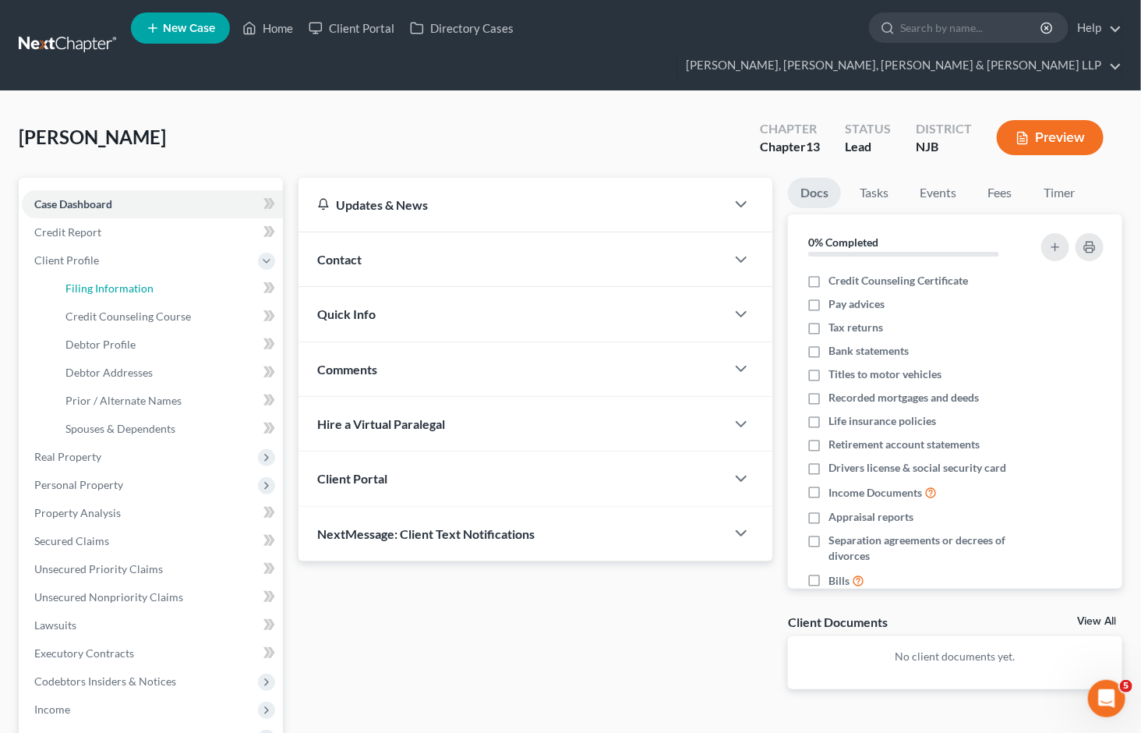
select select "0"
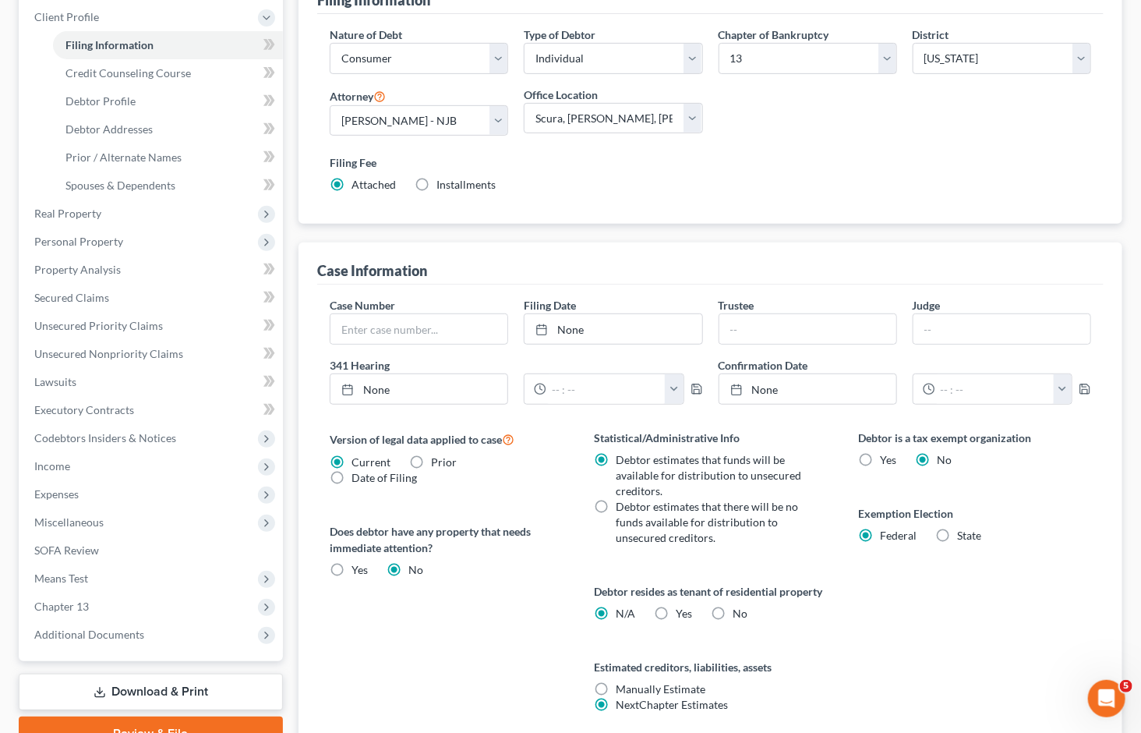
scroll to position [260, 0]
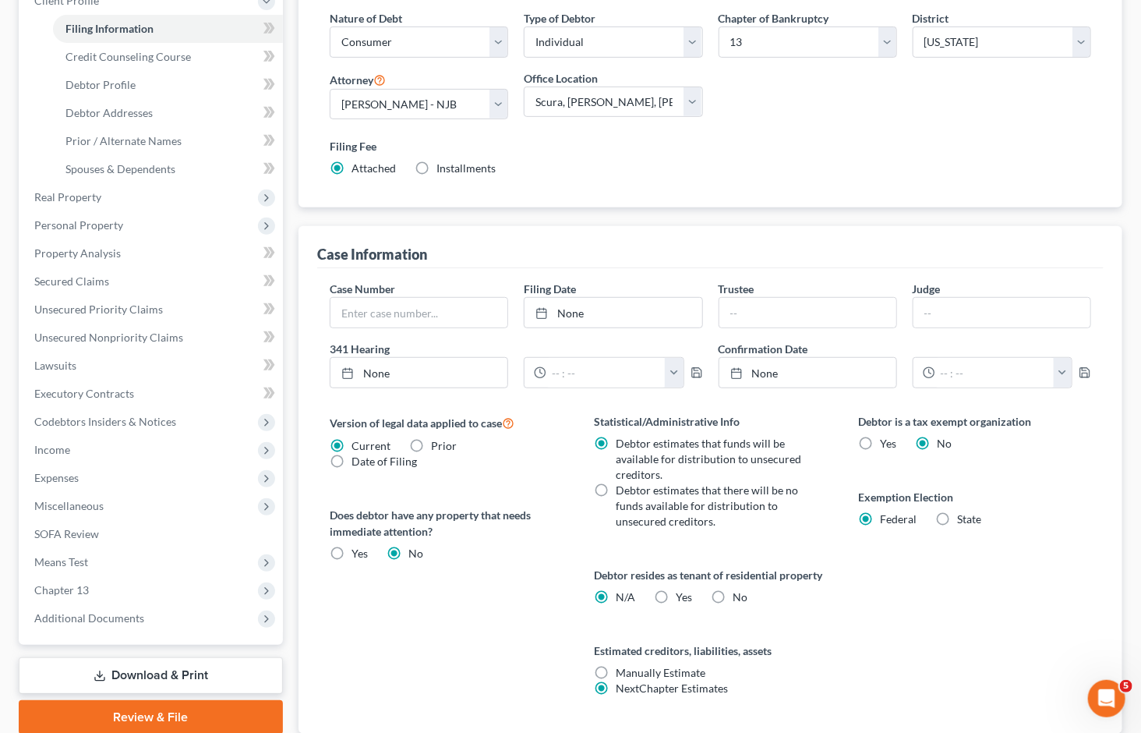
click at [676, 589] on label "Yes Yes" at bounding box center [684, 597] width 16 height 16
click at [682, 589] on input "Yes Yes" at bounding box center [687, 594] width 10 height 10
radio input "true"
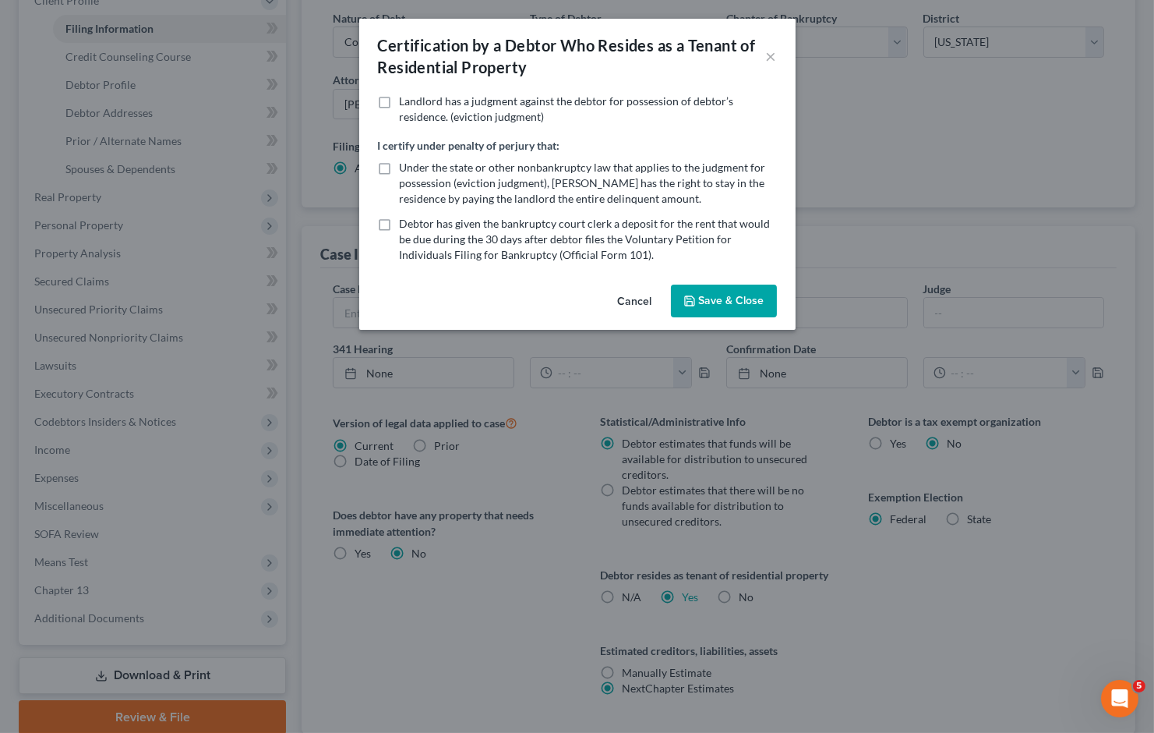
click at [633, 298] on button "Cancel" at bounding box center [635, 301] width 59 height 31
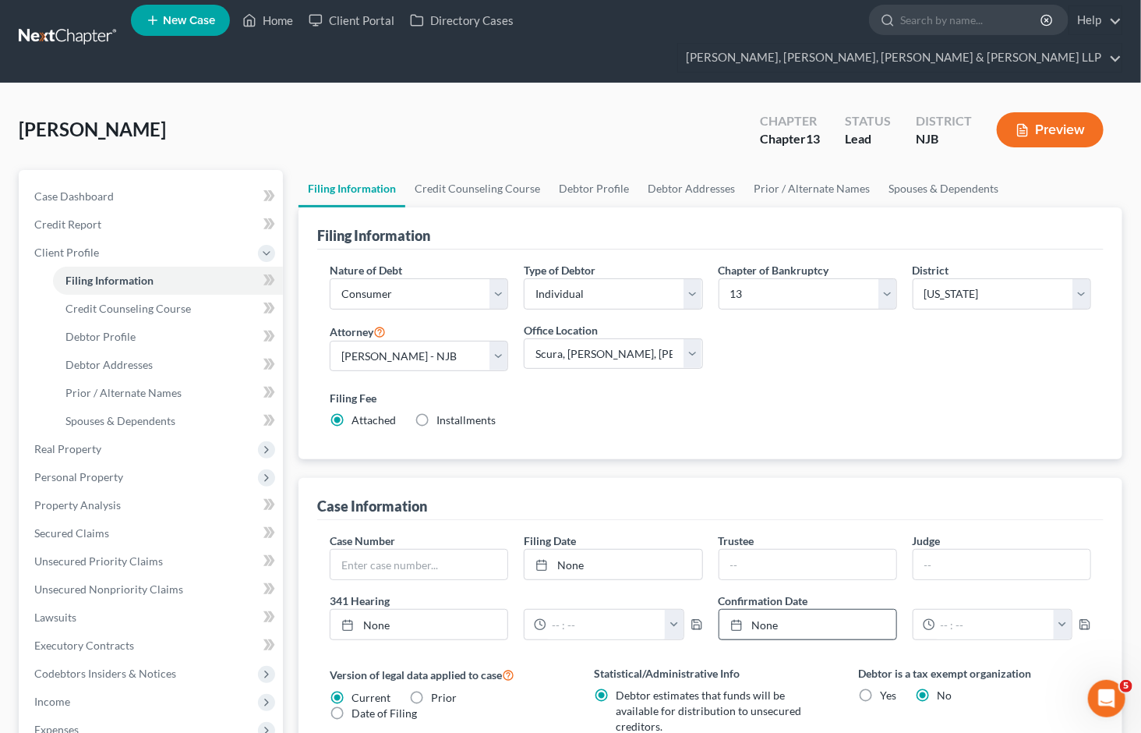
scroll to position [0, 0]
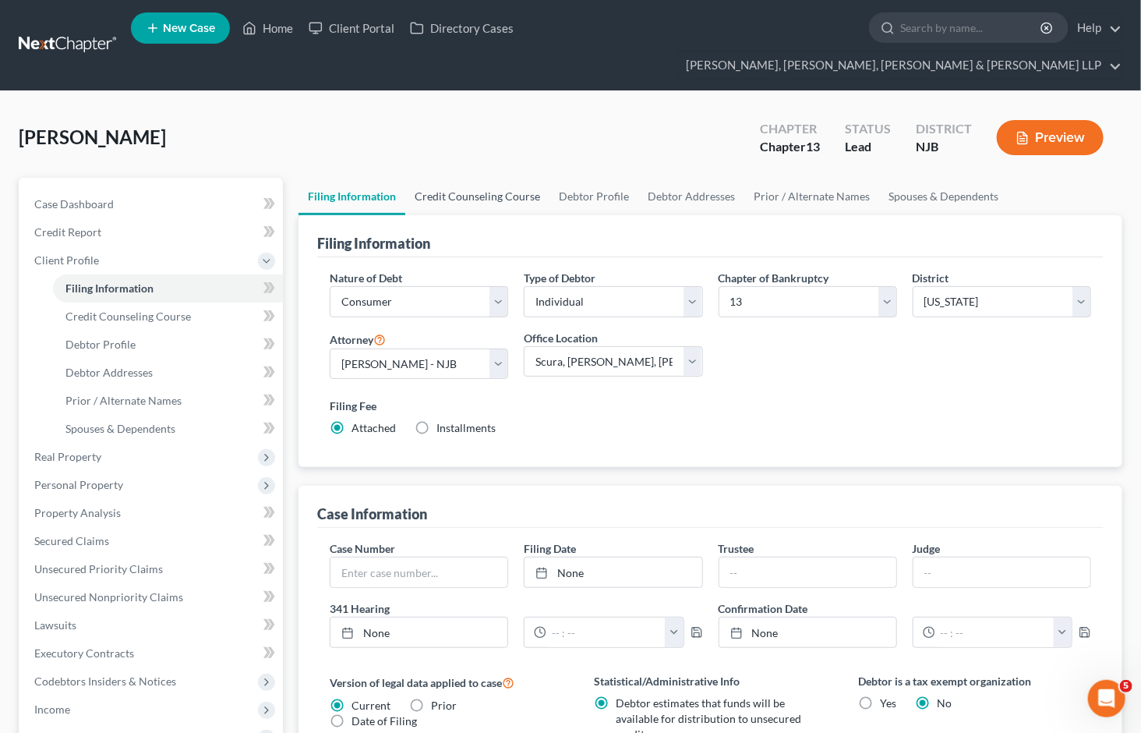
click at [477, 178] on link "Credit Counseling Course" at bounding box center [477, 196] width 144 height 37
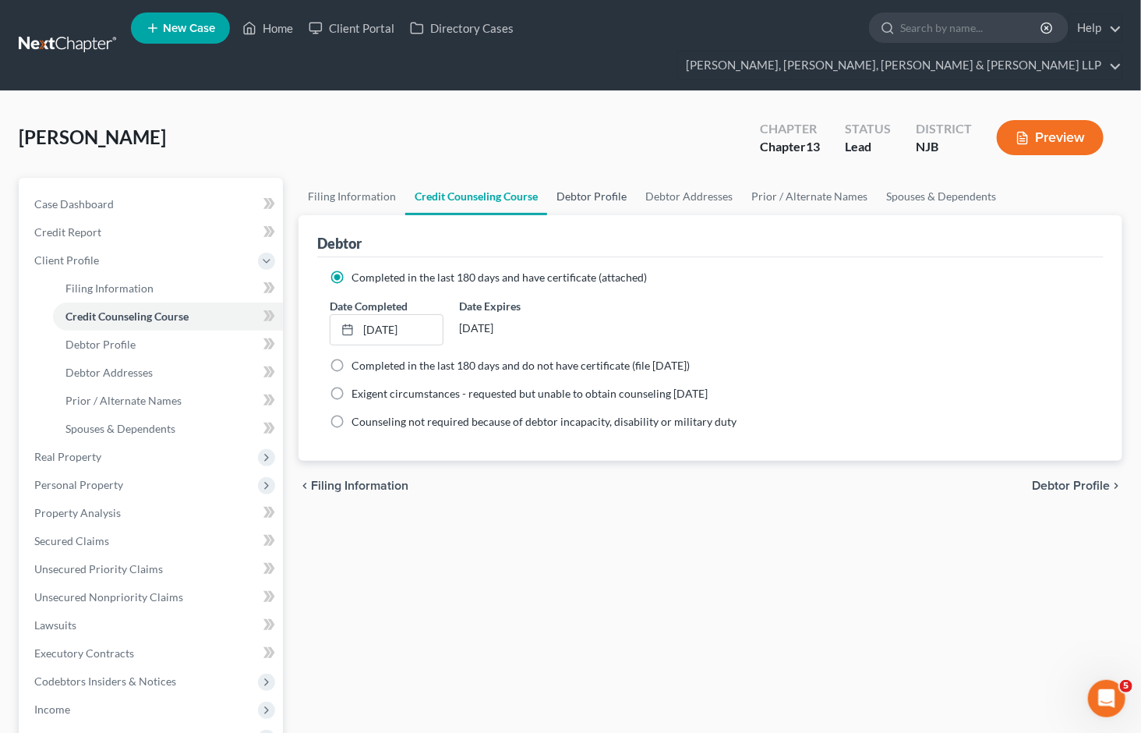
click at [592, 178] on link "Debtor Profile" at bounding box center [591, 196] width 89 height 37
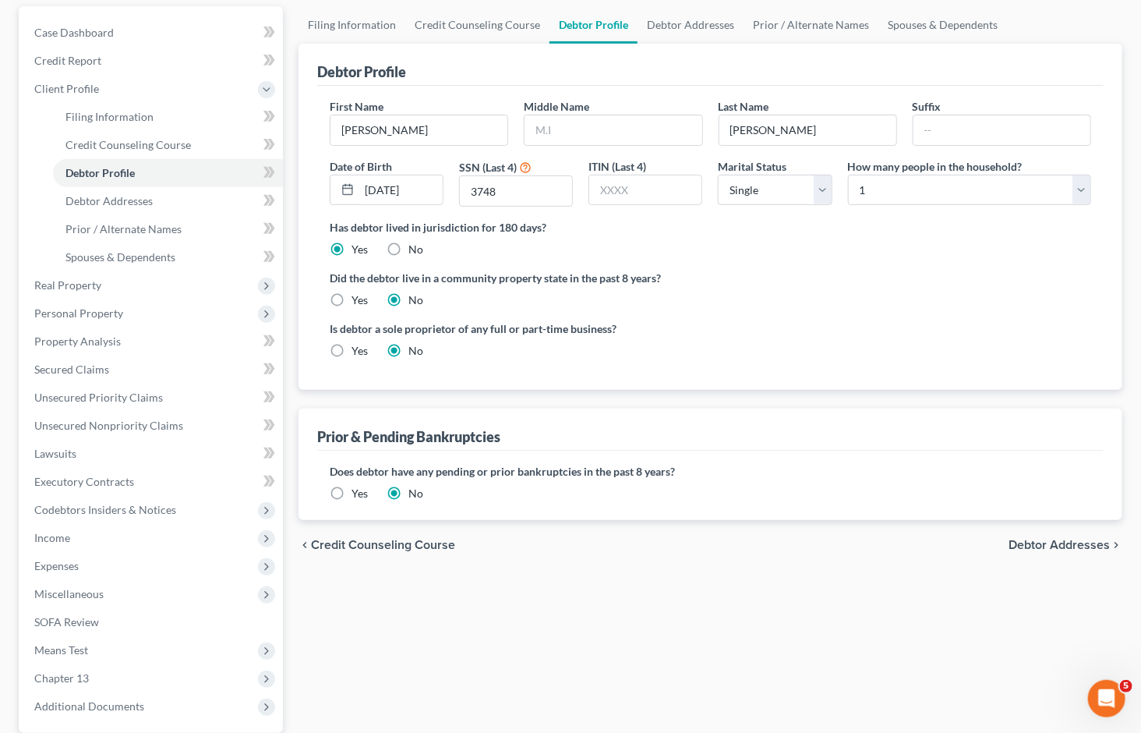
scroll to position [173, 0]
click at [352, 484] on label "Yes" at bounding box center [360, 492] width 16 height 16
click at [358, 484] on input "Yes" at bounding box center [363, 489] width 10 height 10
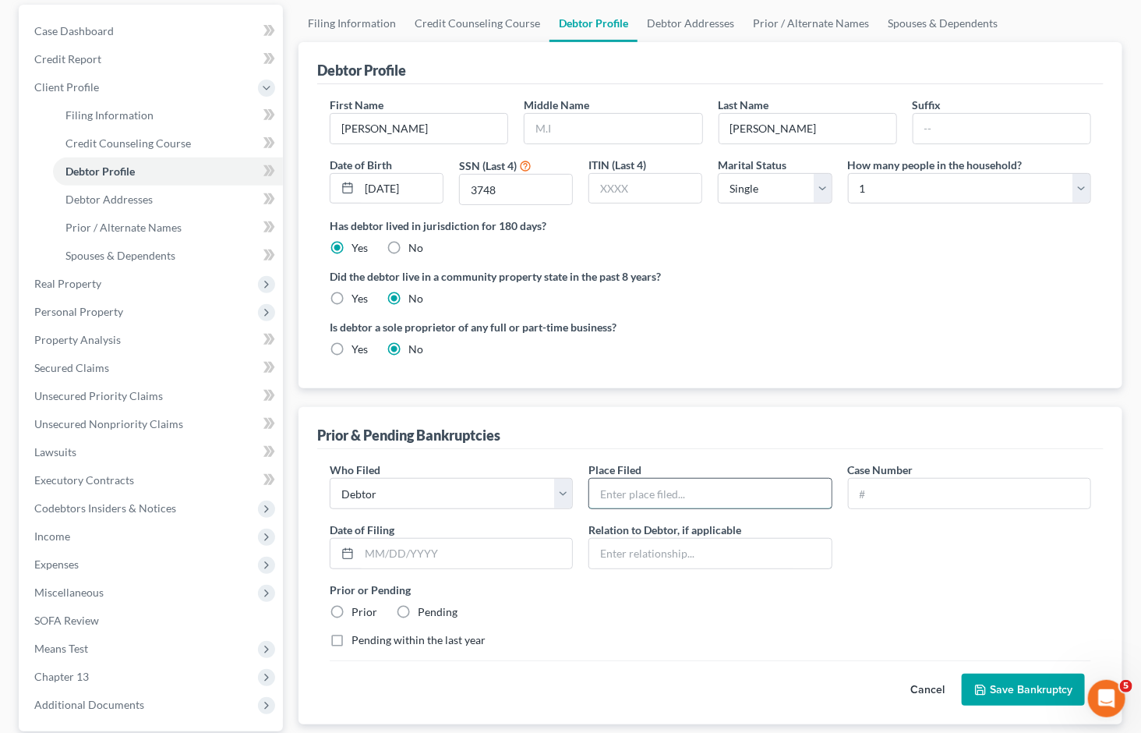
click at [687, 479] on input "text" at bounding box center [710, 494] width 242 height 30
paste input "19-22483"
click at [894, 479] on input "text" at bounding box center [970, 494] width 242 height 30
paste input "19-22483"
click at [680, 479] on input "19-22483" at bounding box center [710, 494] width 242 height 30
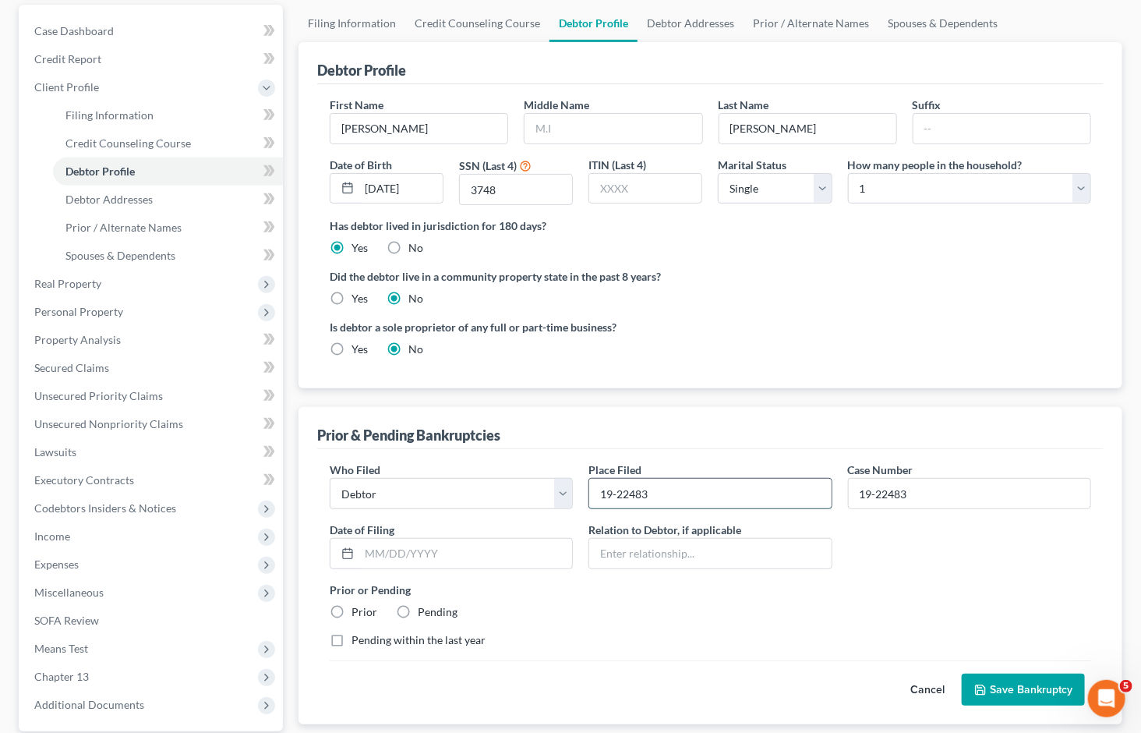
drag, startPoint x: 683, startPoint y: 468, endPoint x: 588, endPoint y: 465, distance: 95.1
click at [588, 478] on div "19-22483" at bounding box center [709, 493] width 243 height 31
paste input "[DATE]"
click at [445, 539] on input "text" at bounding box center [465, 554] width 213 height 30
paste input "[DATE]"
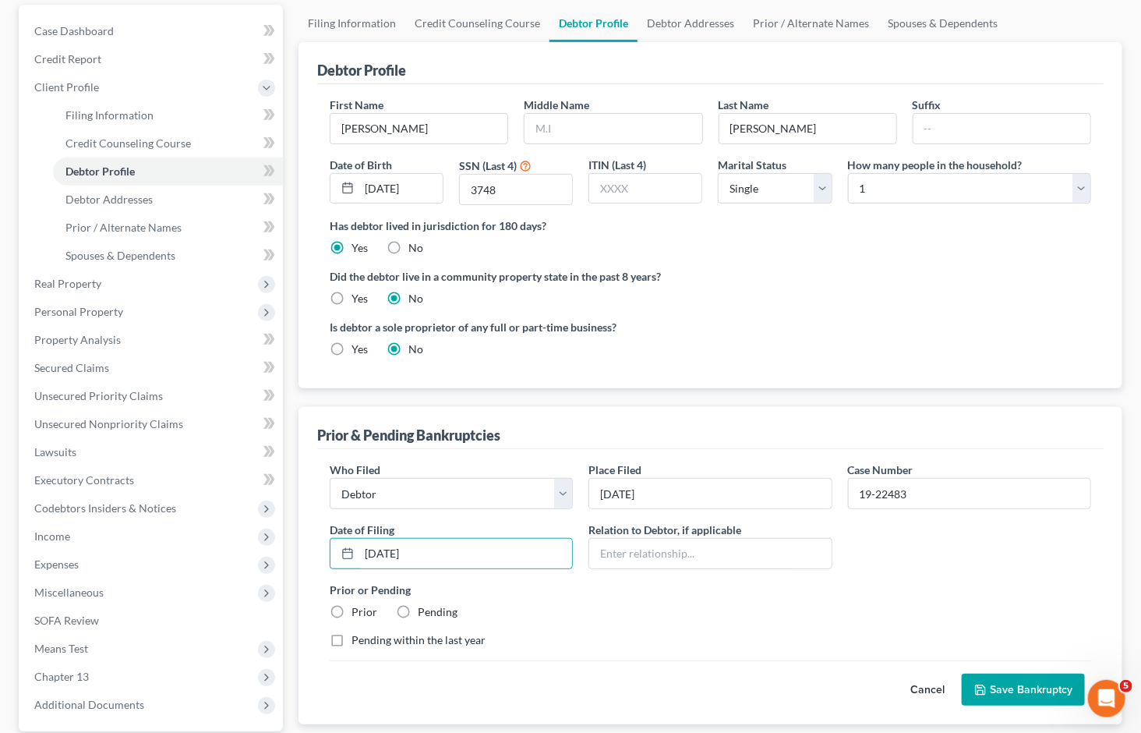
click at [549, 590] on div "Prior or Pending Prior Pending" at bounding box center [710, 600] width 777 height 38
click at [354, 604] on label "Prior" at bounding box center [365, 612] width 26 height 16
click at [358, 604] on input "Prior" at bounding box center [363, 609] width 10 height 10
drag, startPoint x: 680, startPoint y: 457, endPoint x: 591, endPoint y: 458, distance: 89.6
click at [591, 479] on input "[DATE]" at bounding box center [710, 494] width 242 height 30
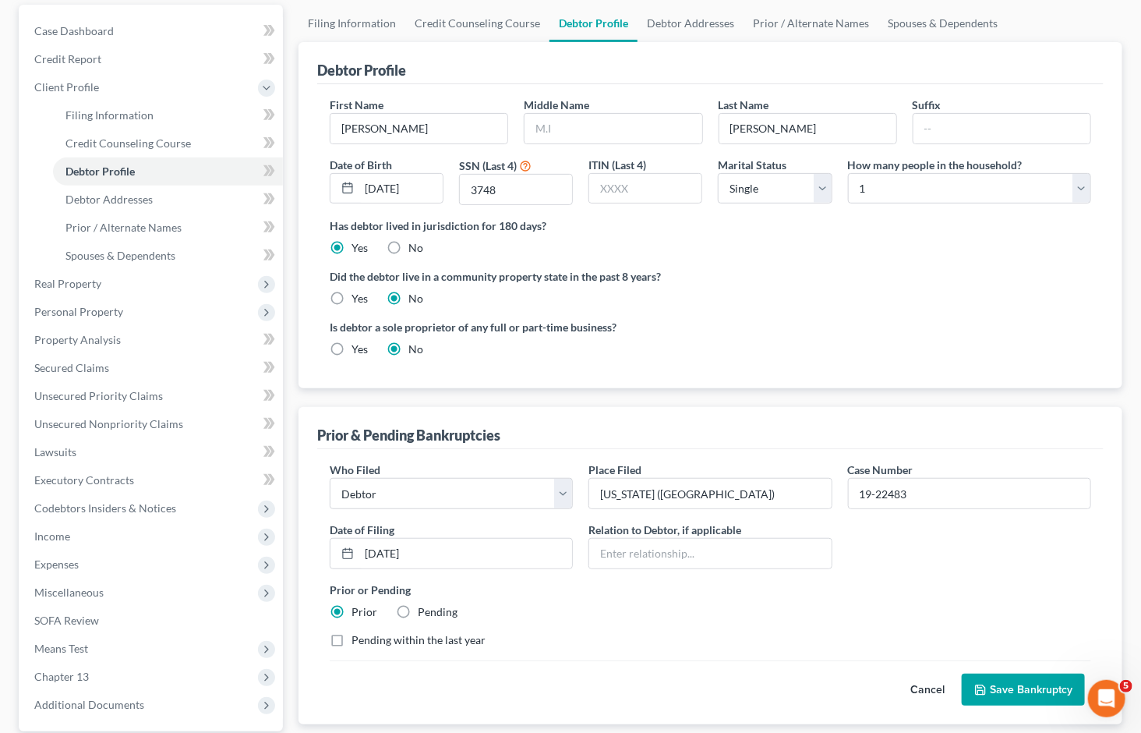
click at [683, 599] on div "Who Filed * Debtor Other Place Filed * [US_STATE] ([GEOGRAPHIC_DATA]) Case Numb…" at bounding box center [710, 560] width 777 height 199
click at [712, 632] on div "Pending within the last year" at bounding box center [711, 640] width 762 height 16
click at [1006, 673] on button "Save Bankruptcy" at bounding box center [1023, 689] width 123 height 33
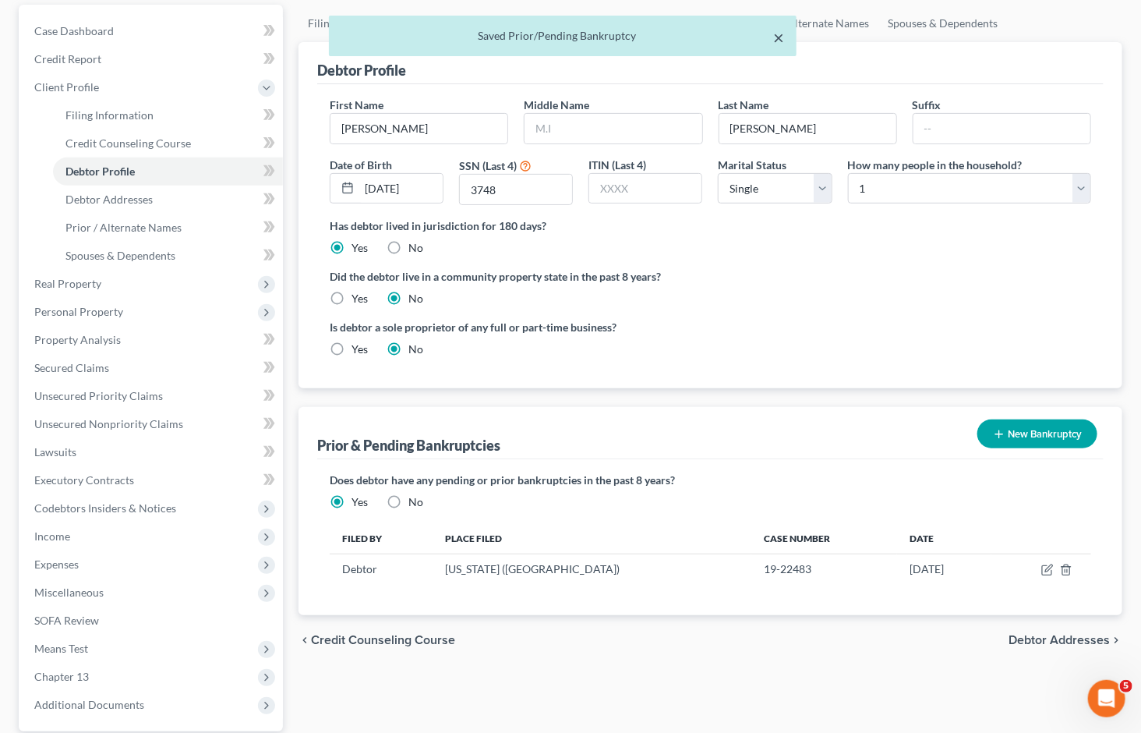
click at [774, 41] on button "×" at bounding box center [778, 37] width 11 height 19
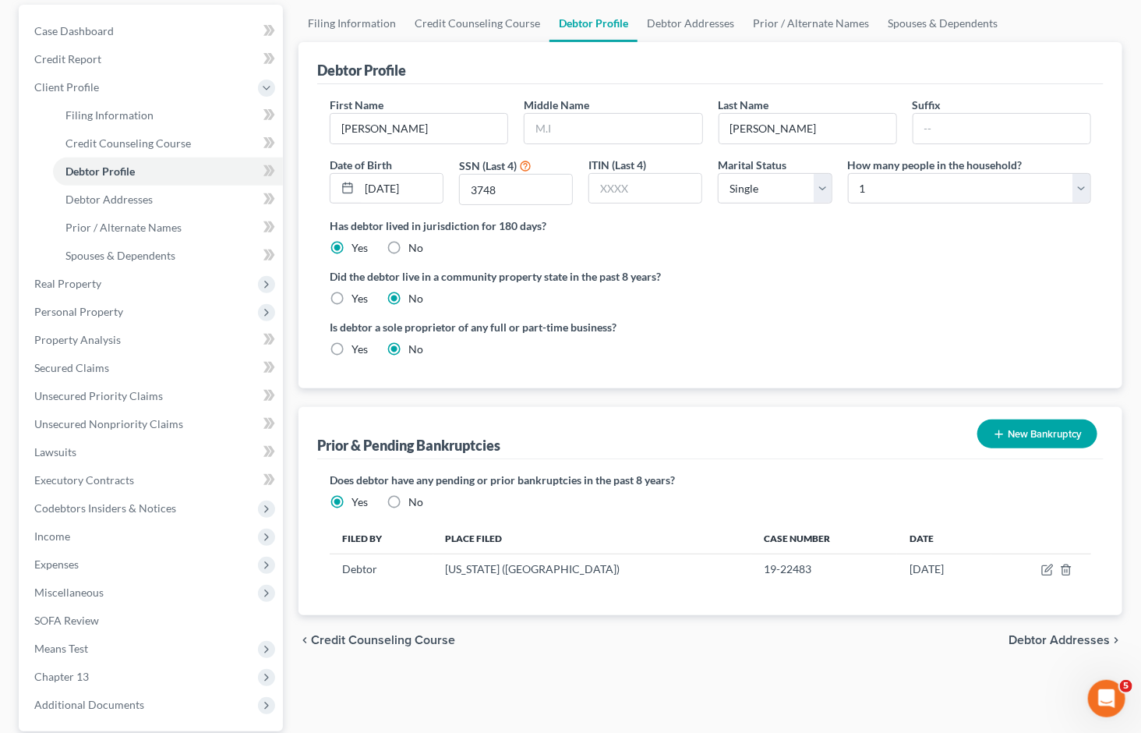
click at [686, 634] on div "chevron_left Credit Counseling Course Debtor Addresses chevron_right" at bounding box center [711, 640] width 824 height 50
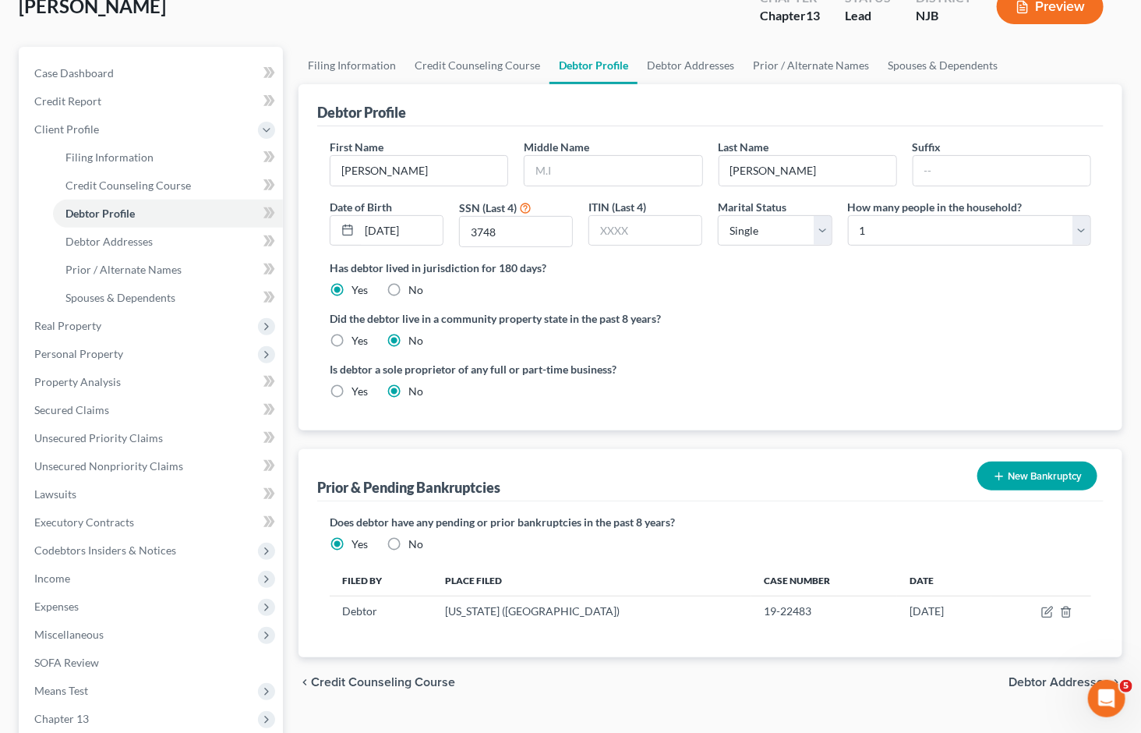
scroll to position [87, 0]
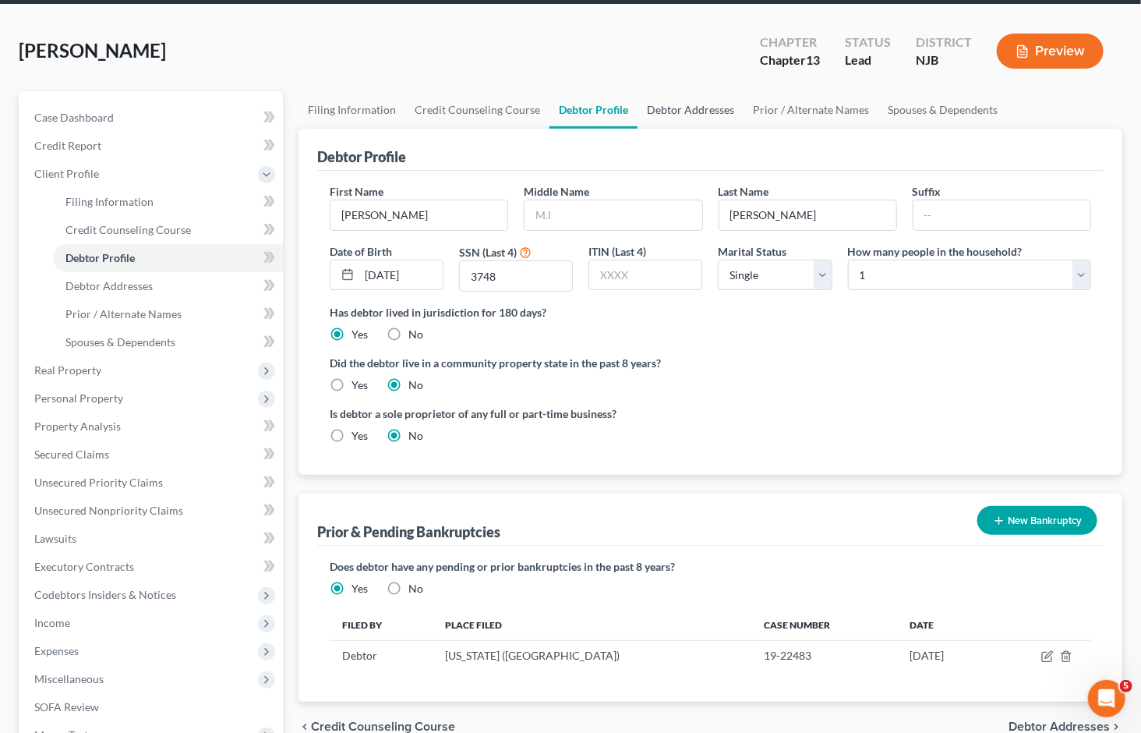
click at [709, 91] on link "Debtor Addresses" at bounding box center [691, 109] width 106 height 37
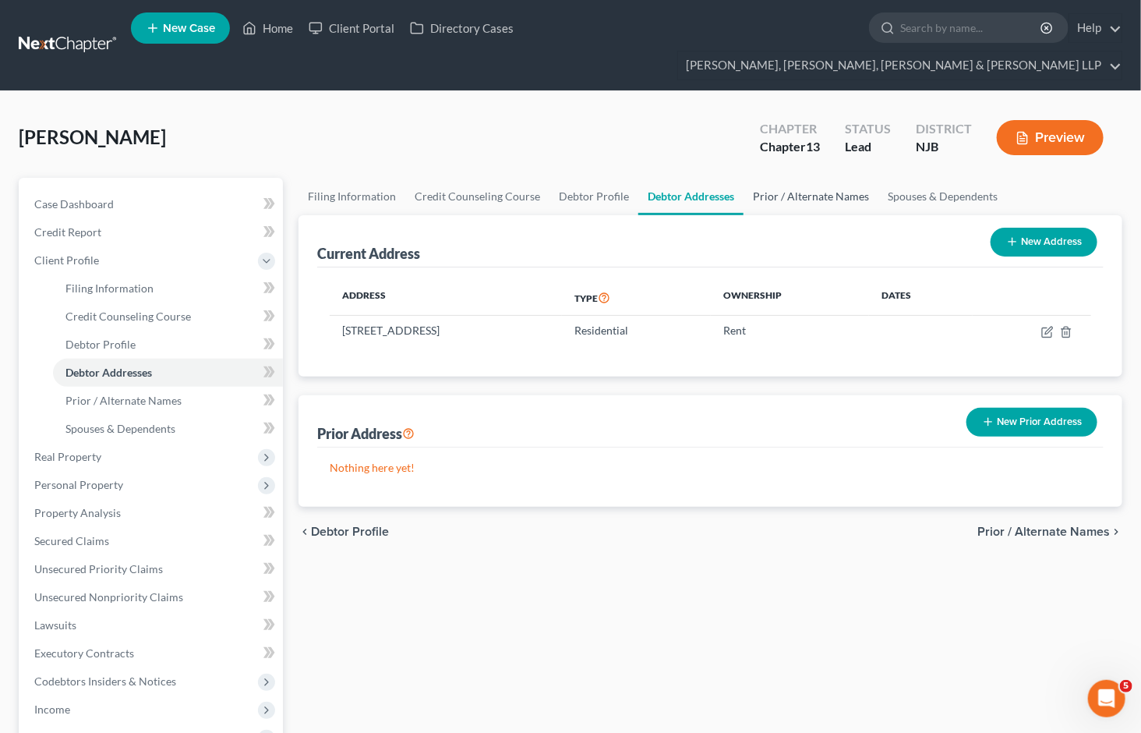
click at [800, 178] on link "Prior / Alternate Names" at bounding box center [811, 196] width 135 height 37
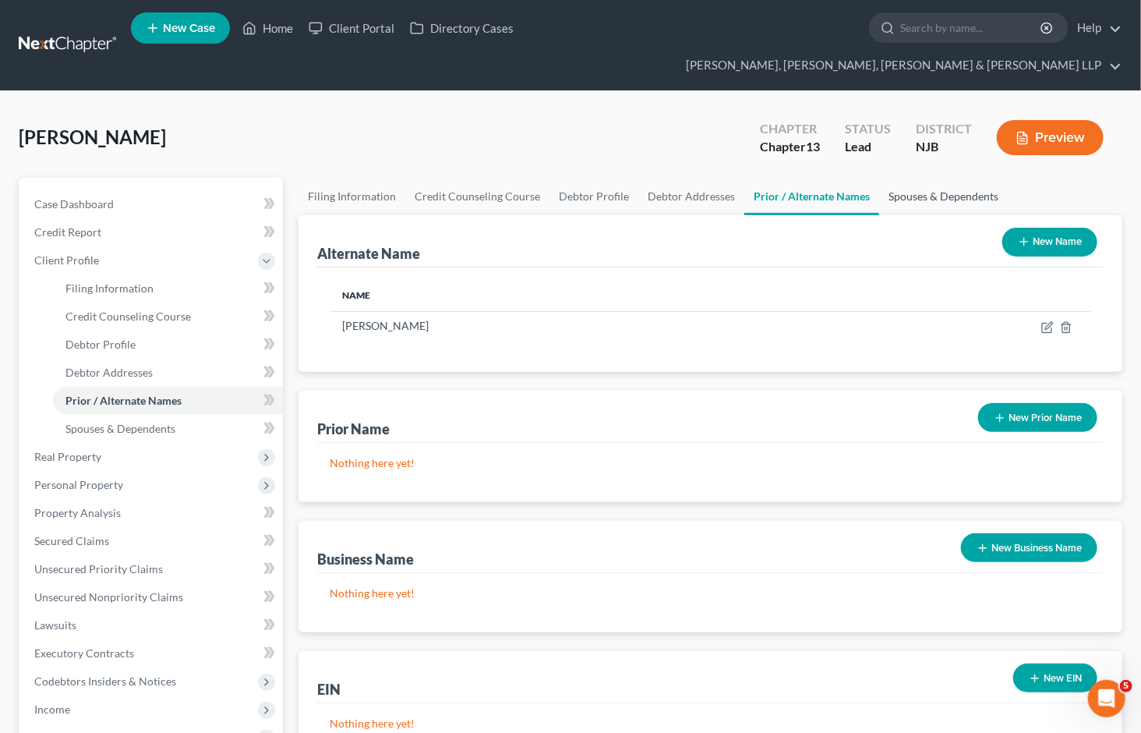
click at [901, 178] on link "Spouses & Dependents" at bounding box center [943, 196] width 129 height 37
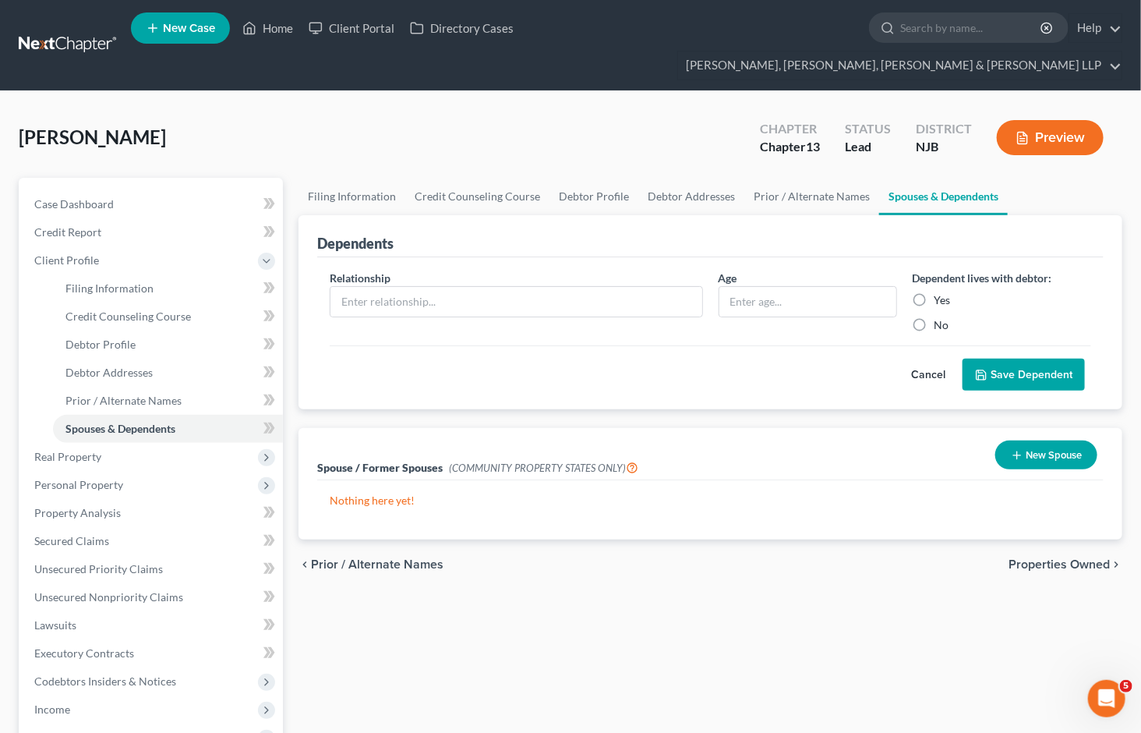
click at [1050, 558] on span "Properties Owned" at bounding box center [1059, 564] width 101 height 12
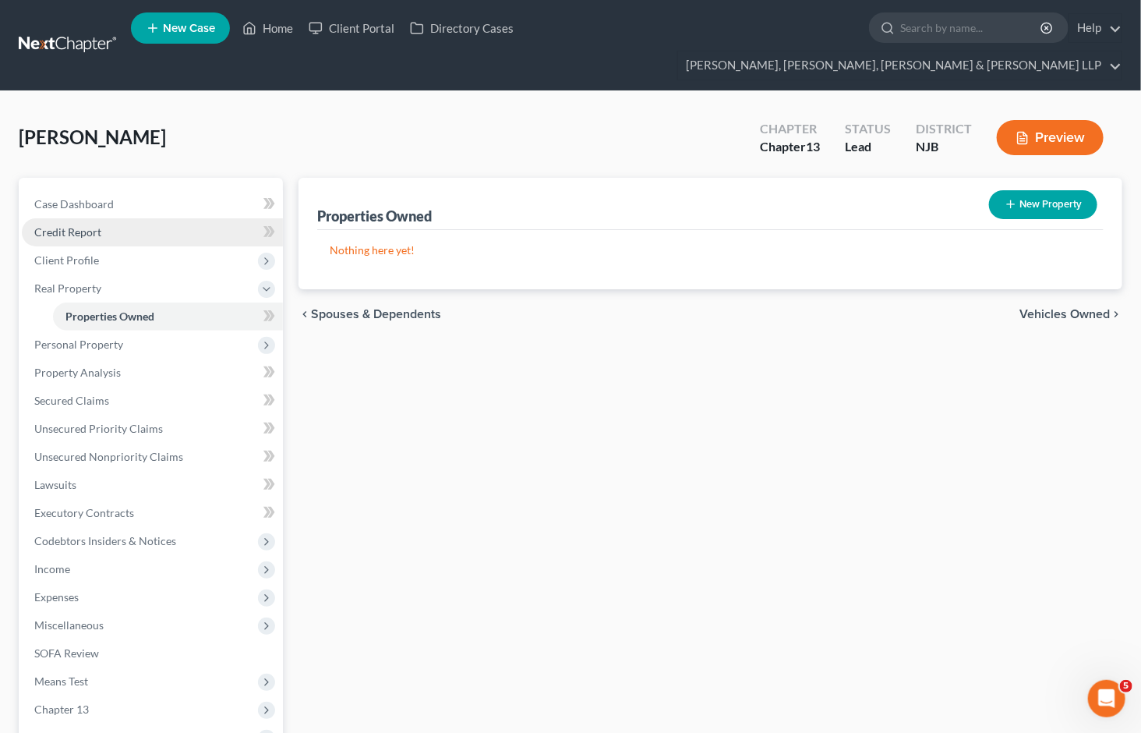
click at [80, 218] on link "Credit Report" at bounding box center [152, 232] width 261 height 28
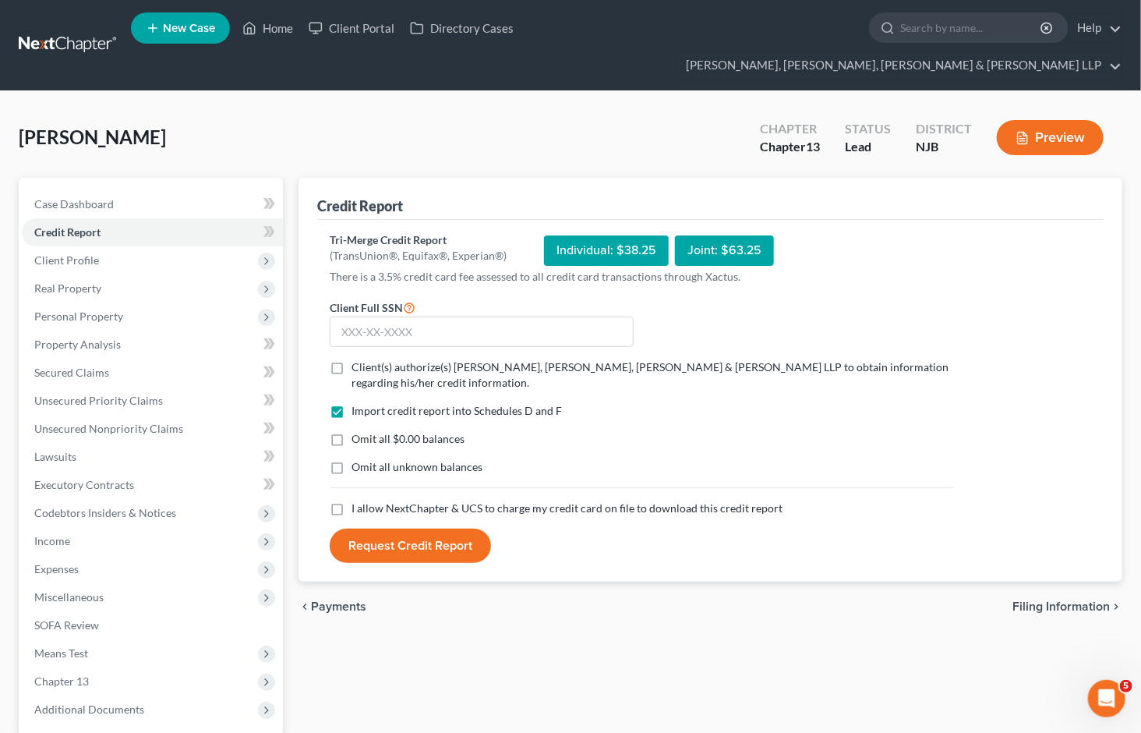
click at [352, 359] on label "Client(s) authorize(s) [PERSON_NAME], [PERSON_NAME], [PERSON_NAME] & [PERSON_NA…" at bounding box center [653, 374] width 602 height 31
click at [358, 359] on input "Client(s) authorize(s) [PERSON_NAME], [PERSON_NAME], [PERSON_NAME] & [PERSON_NA…" at bounding box center [363, 364] width 10 height 10
click at [352, 500] on label "I allow NextChapter & UCS to charge my credit card on file to download this cre…" at bounding box center [567, 508] width 431 height 16
click at [358, 500] on input "I allow NextChapter & UCS to charge my credit card on file to download this cre…" at bounding box center [363, 505] width 10 height 10
click at [370, 316] on input "text" at bounding box center [482, 331] width 304 height 31
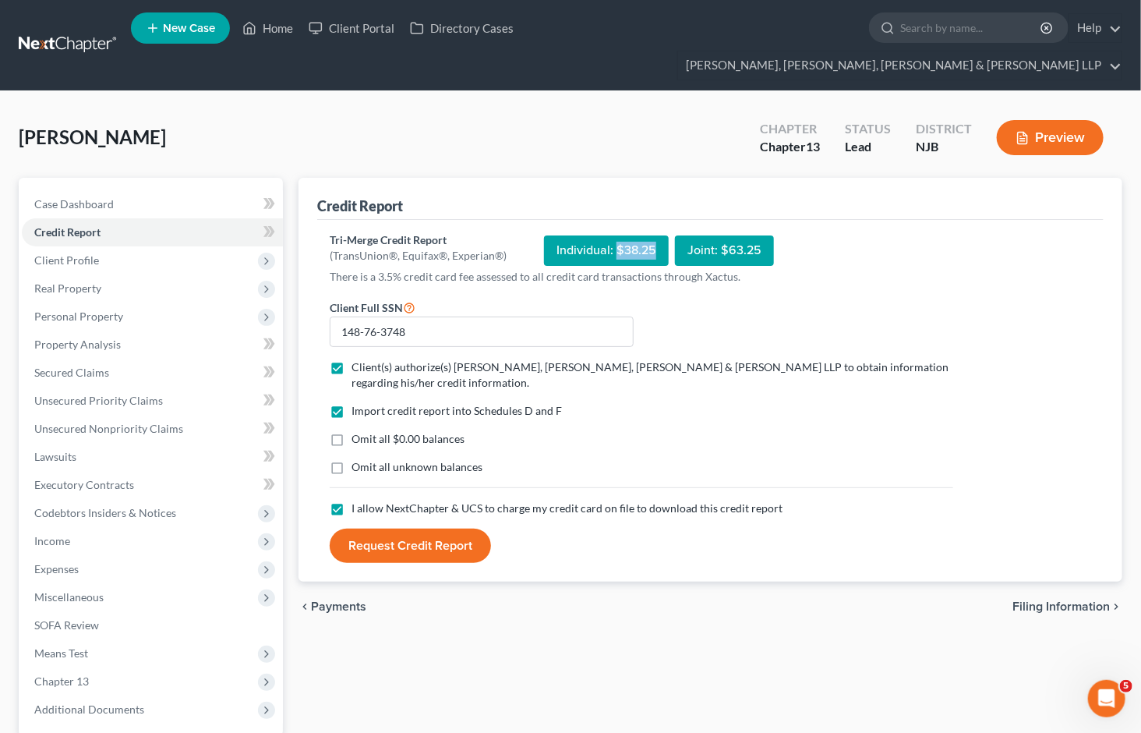
drag, startPoint x: 652, startPoint y: 223, endPoint x: 613, endPoint y: 223, distance: 38.2
click at [613, 235] on div "Individual: $38.25" at bounding box center [606, 250] width 125 height 30
copy div "$38.25"
click at [695, 403] on div "Import credit report into Schedules D and F Omit all $0.00 balances Omit all un…" at bounding box center [641, 451] width 639 height 97
click at [399, 528] on button "Request Credit Report" at bounding box center [410, 545] width 161 height 34
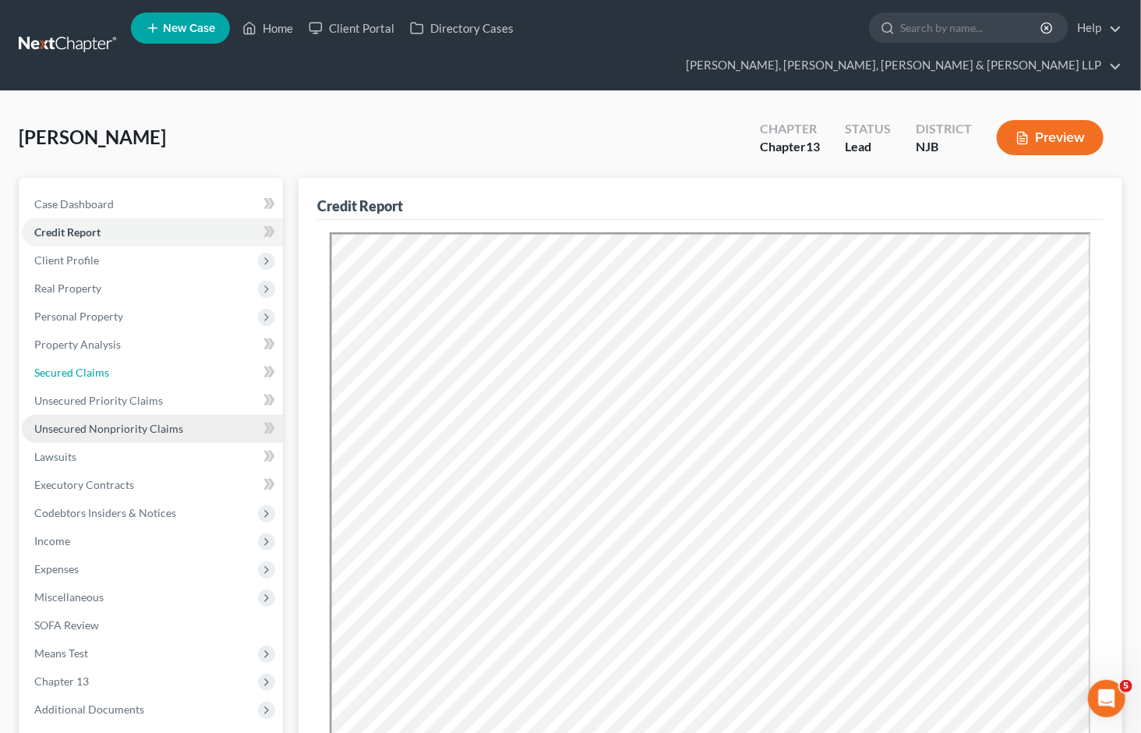
drag, startPoint x: 84, startPoint y: 339, endPoint x: 142, endPoint y: 394, distance: 79.9
click at [84, 366] on span "Secured Claims" at bounding box center [71, 372] width 75 height 13
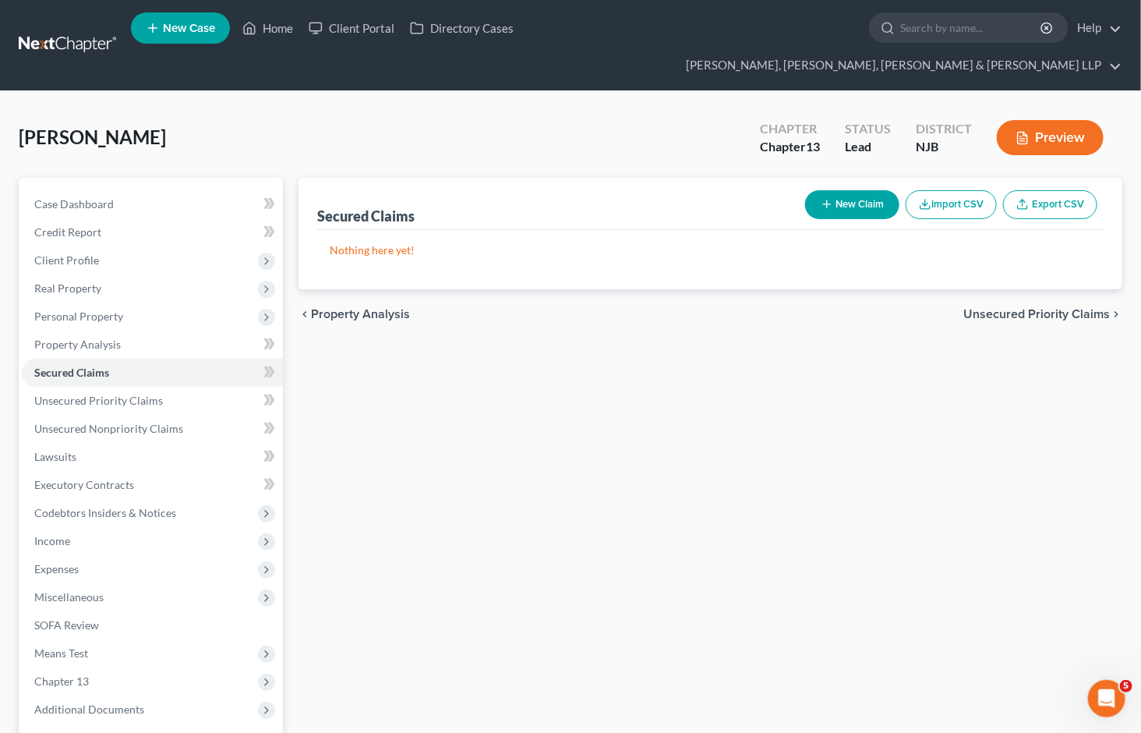
click at [992, 308] on span "Unsecured Priority Claims" at bounding box center [1036, 314] width 147 height 12
click at [842, 190] on button "New Claim" at bounding box center [852, 204] width 94 height 29
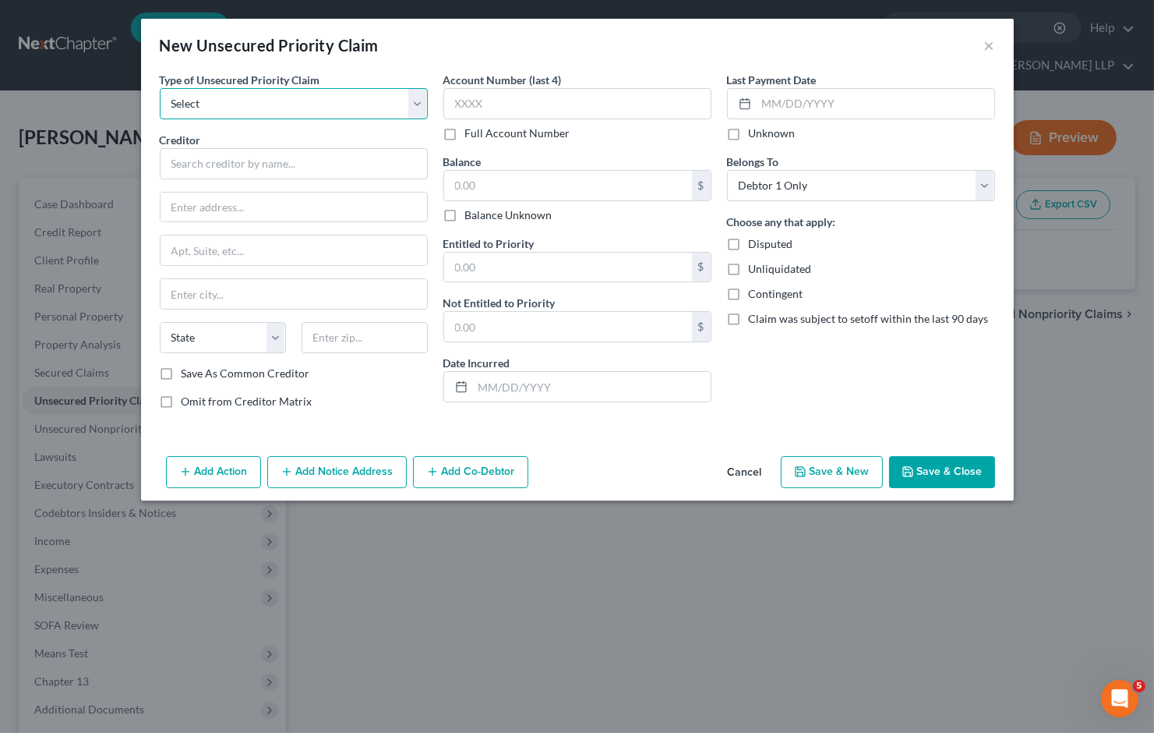
drag, startPoint x: 254, startPoint y: 100, endPoint x: 235, endPoint y: 118, distance: 26.5
click at [254, 100] on select "Select Taxes & Other Government Units Domestic Support Obligations Extensions o…" at bounding box center [294, 103] width 268 height 31
click at [160, 88] on select "Select Taxes & Other Government Units Domestic Support Obligations Extensions o…" at bounding box center [294, 103] width 268 height 31
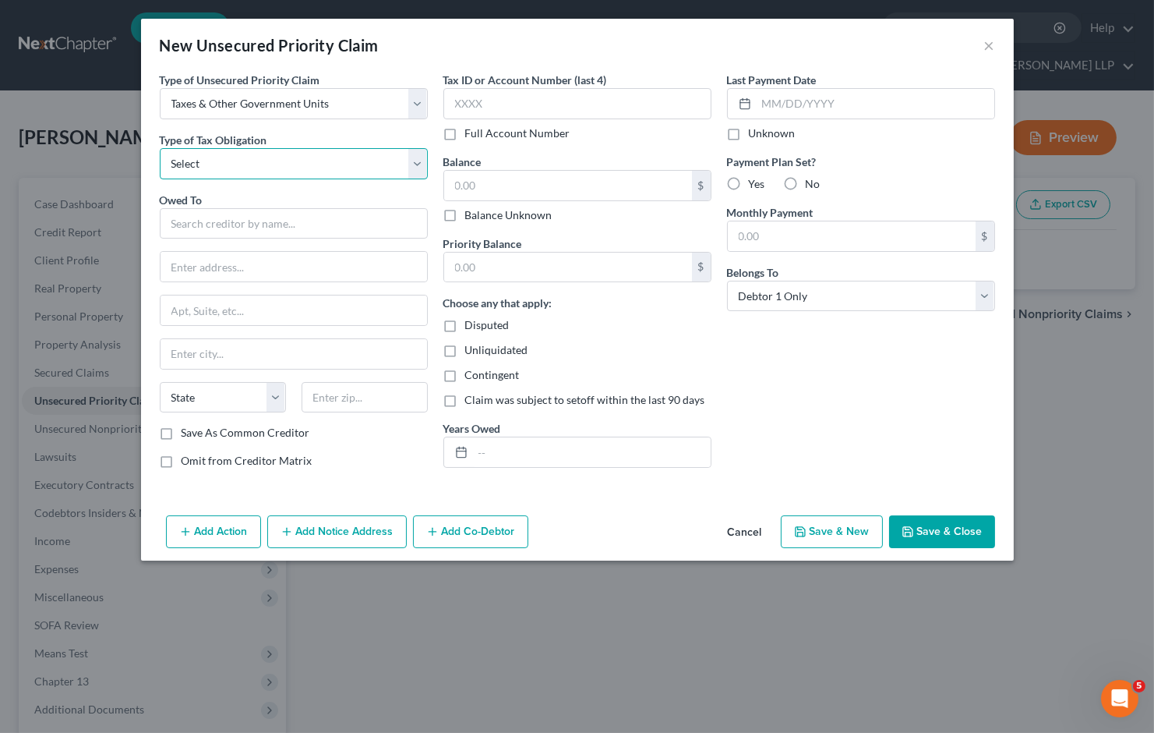
drag, startPoint x: 235, startPoint y: 118, endPoint x: 221, endPoint y: 178, distance: 61.1
click at [221, 167] on select "Select Federal City State Franchise Tax Board Other" at bounding box center [294, 163] width 268 height 31
click at [160, 148] on select "Select Federal City State Franchise Tax Board Other" at bounding box center [294, 163] width 268 height 31
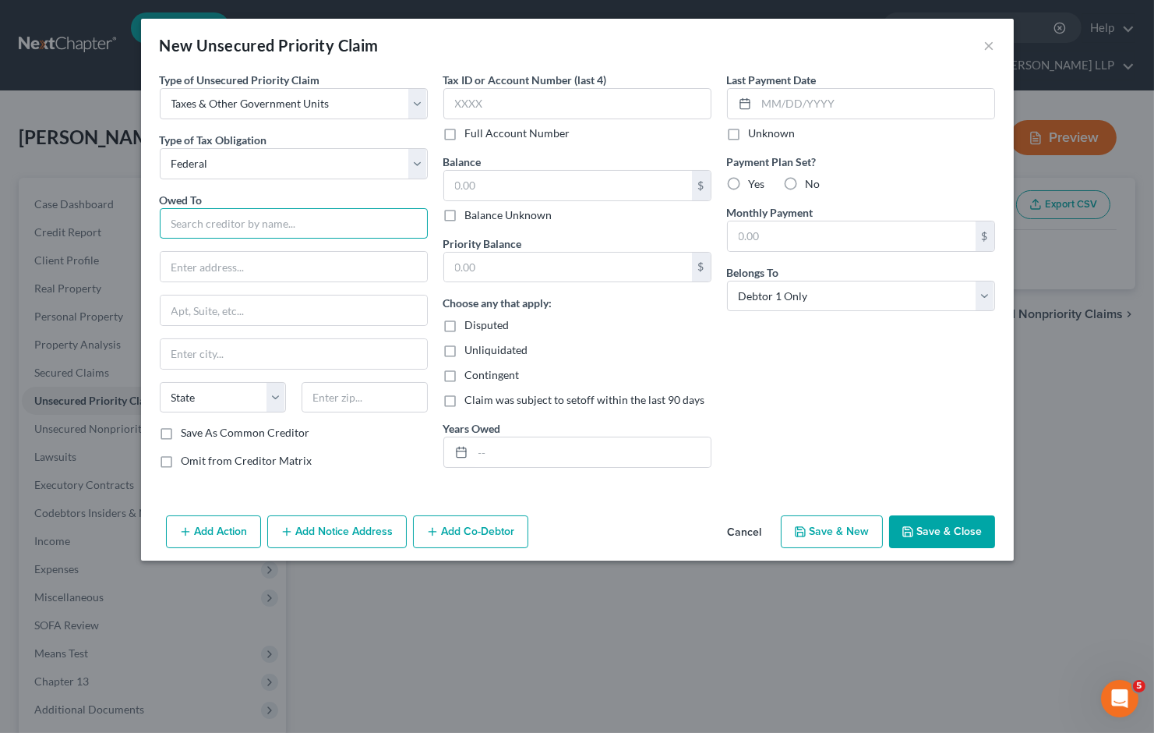
click at [231, 221] on input "text" at bounding box center [294, 223] width 268 height 31
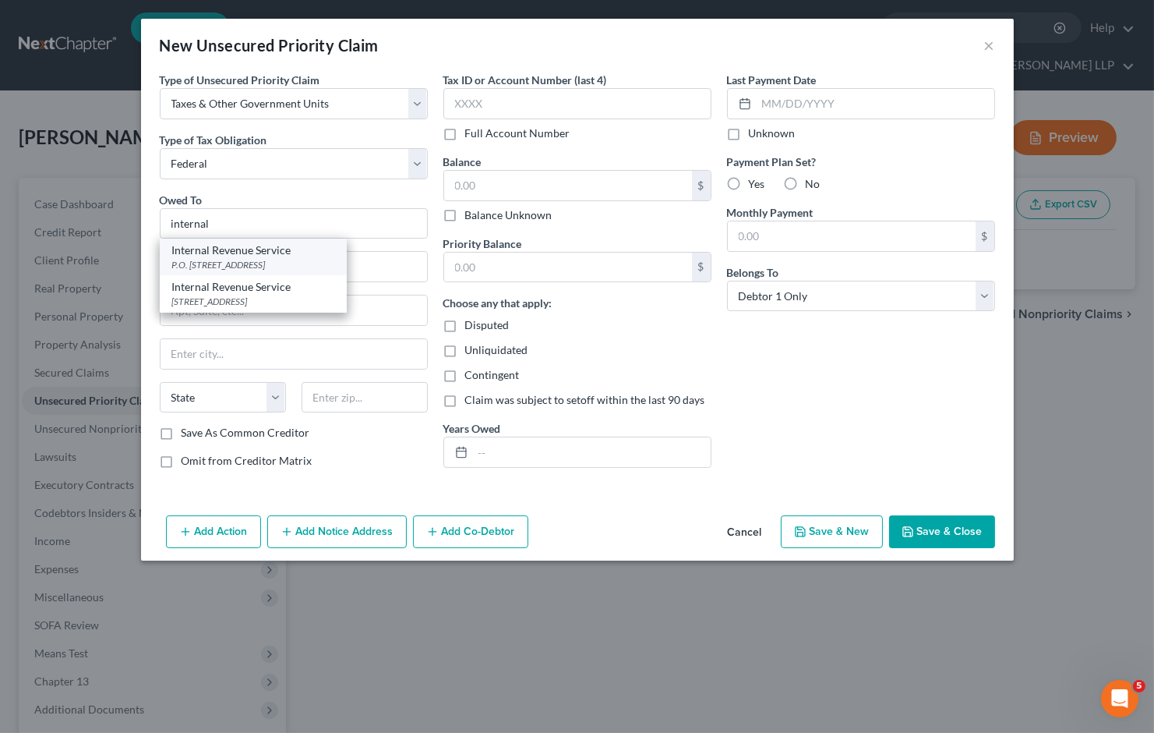
click at [251, 252] on div "Internal Revenue Service" at bounding box center [253, 250] width 162 height 16
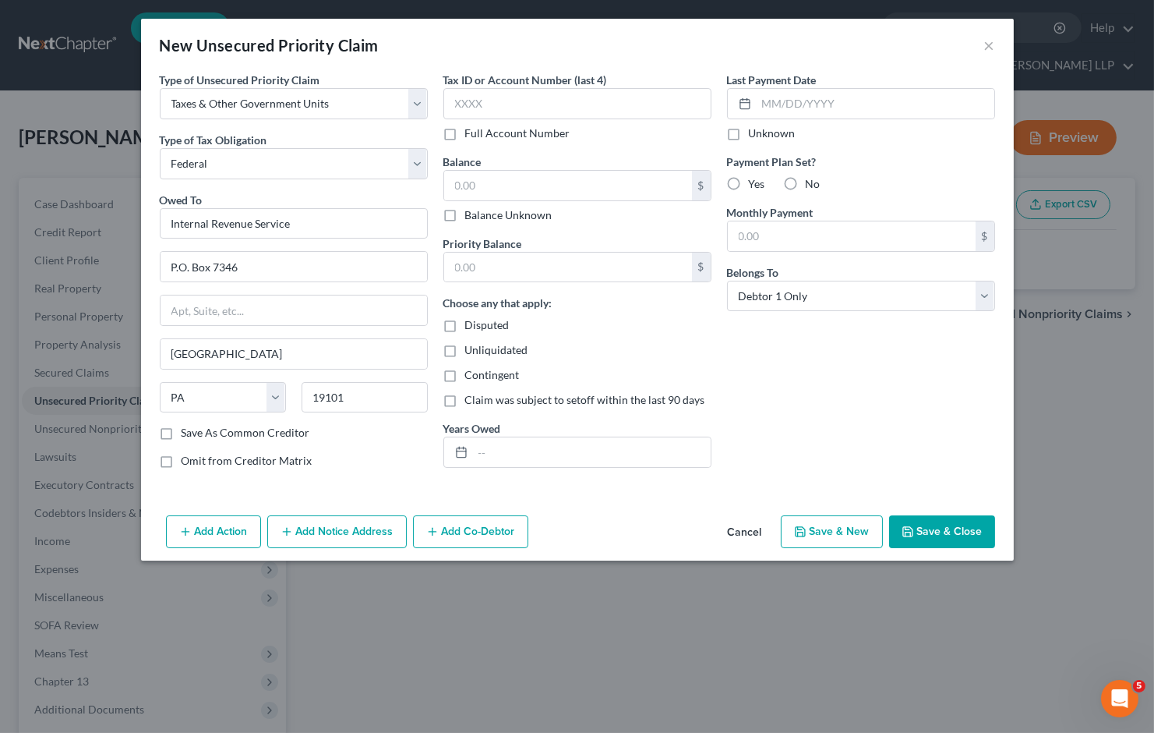
click at [940, 539] on button "Save & Close" at bounding box center [942, 531] width 106 height 33
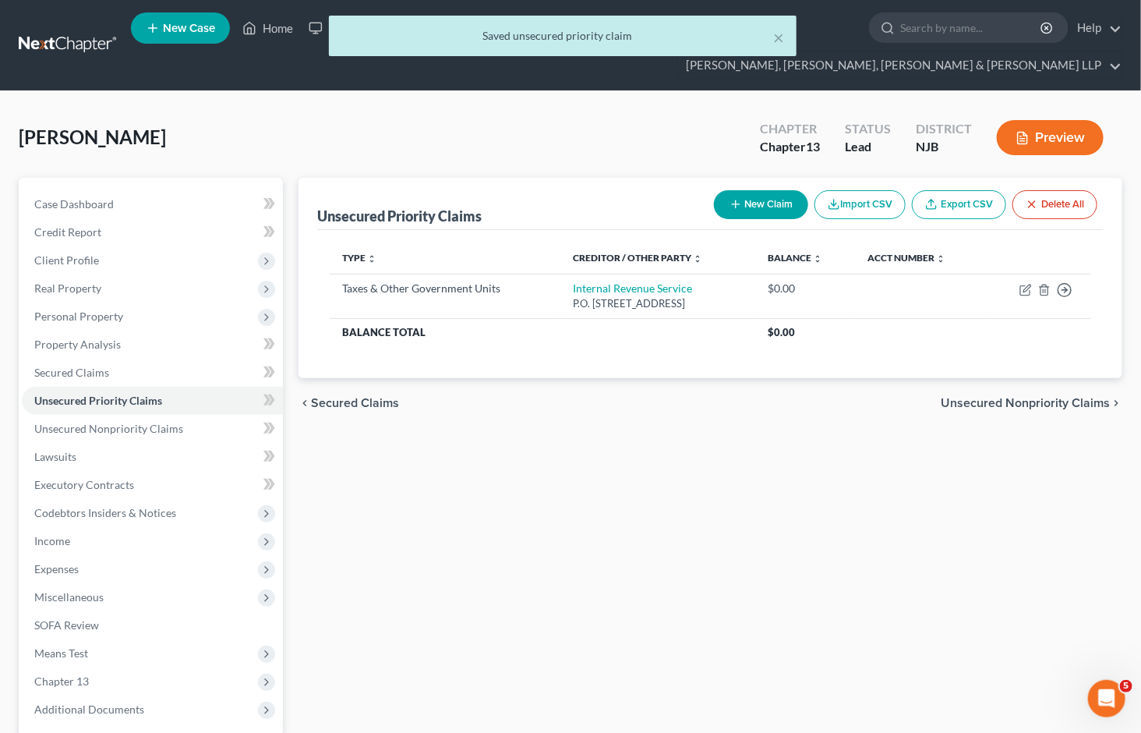
click at [752, 190] on button "New Claim" at bounding box center [761, 204] width 94 height 29
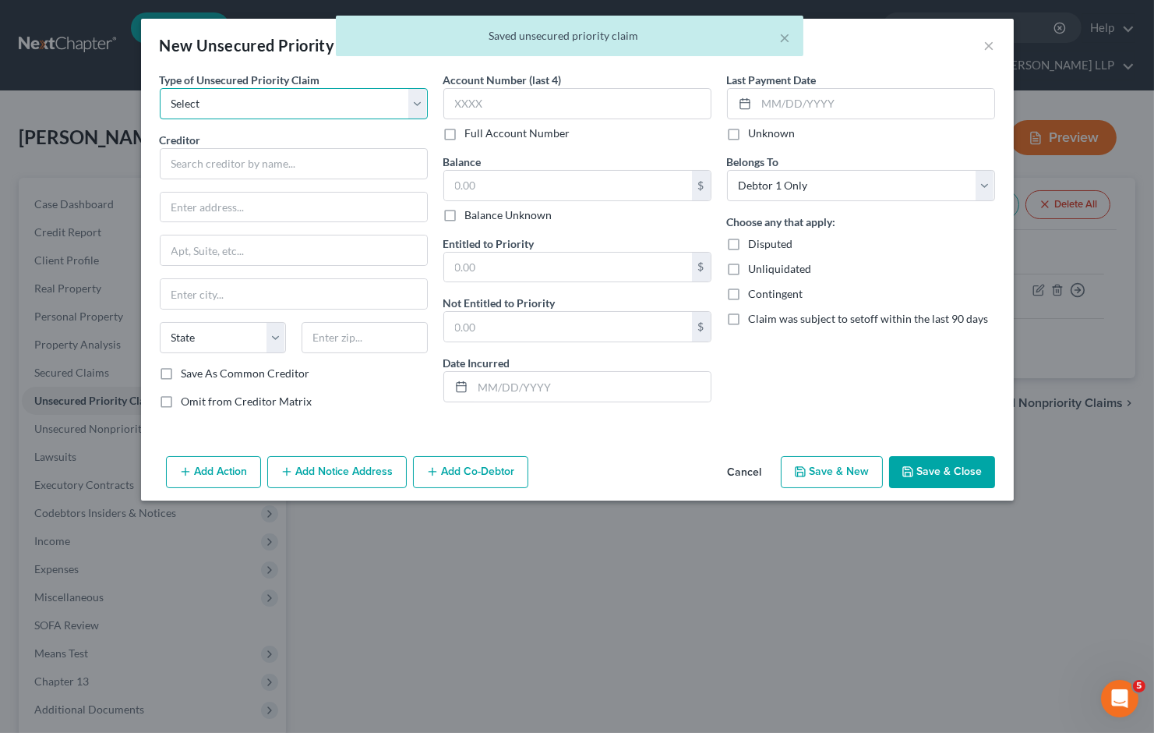
click at [214, 101] on select "Select Taxes & Other Government Units Domestic Support Obligations Extensions o…" at bounding box center [294, 103] width 268 height 31
click at [160, 88] on select "Select Taxes & Other Government Units Domestic Support Obligations Extensions o…" at bounding box center [294, 103] width 268 height 31
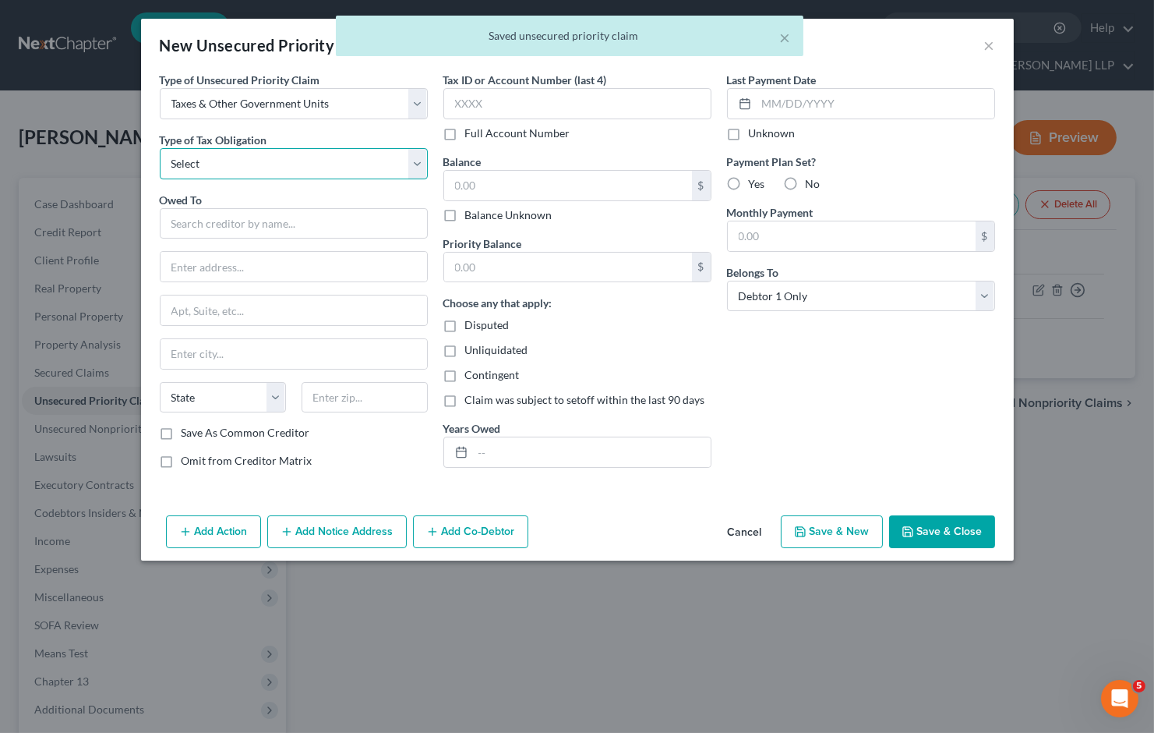
drag, startPoint x: 215, startPoint y: 166, endPoint x: 215, endPoint y: 176, distance: 10.1
click at [215, 166] on select "Select Federal City State Franchise Tax Board Other" at bounding box center [294, 163] width 268 height 31
click at [160, 148] on select "Select Federal City State Franchise Tax Board Other" at bounding box center [294, 163] width 268 height 31
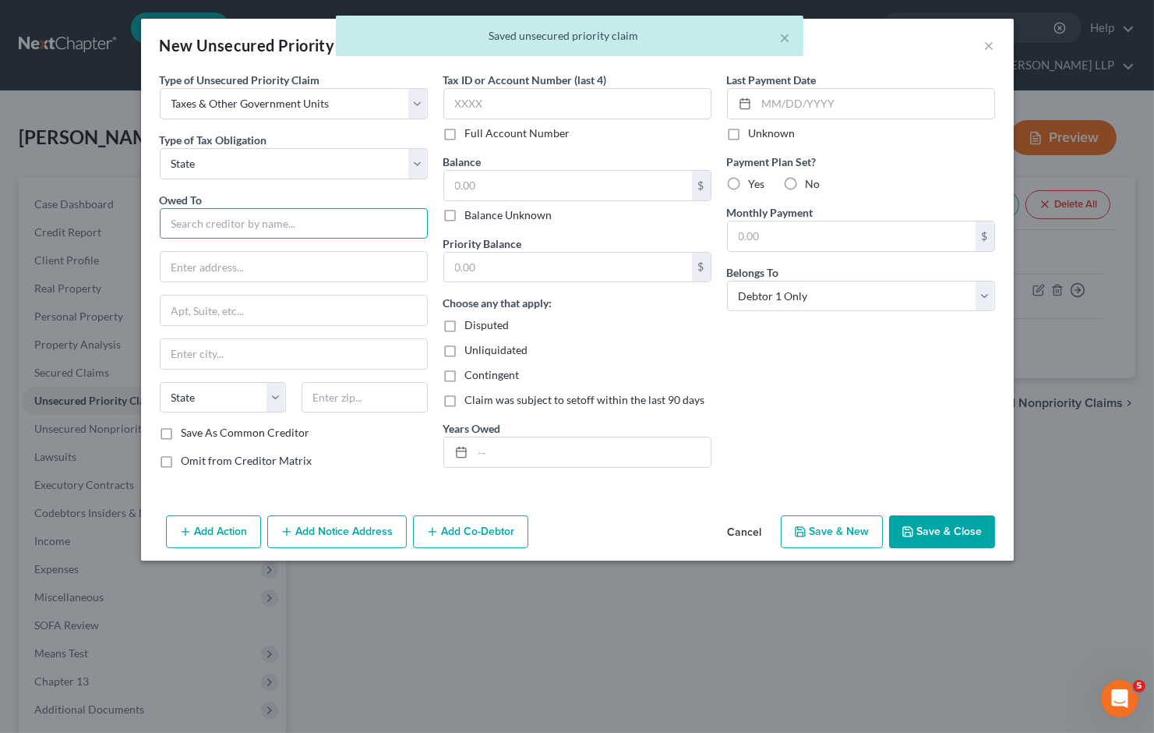
click at [228, 221] on input "text" at bounding box center [294, 223] width 268 height 31
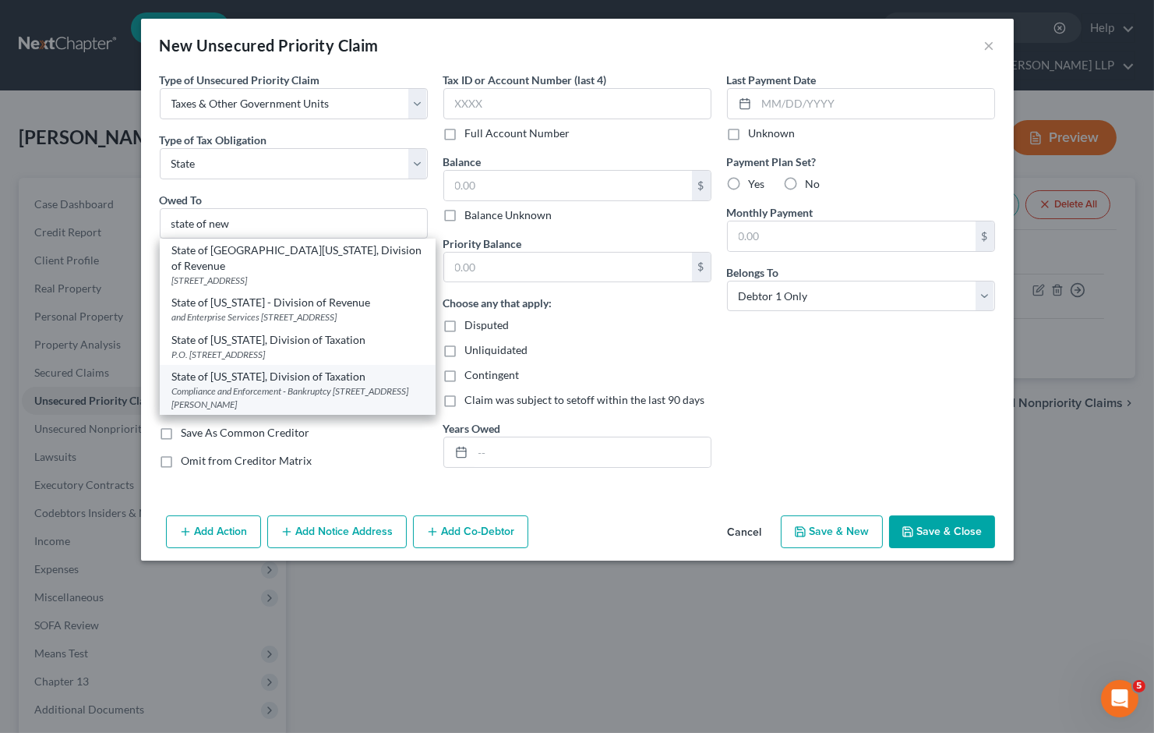
click at [266, 384] on div "Compliance and Enforcement - Bankruptcy [STREET_ADDRESS][PERSON_NAME]" at bounding box center [297, 397] width 251 height 27
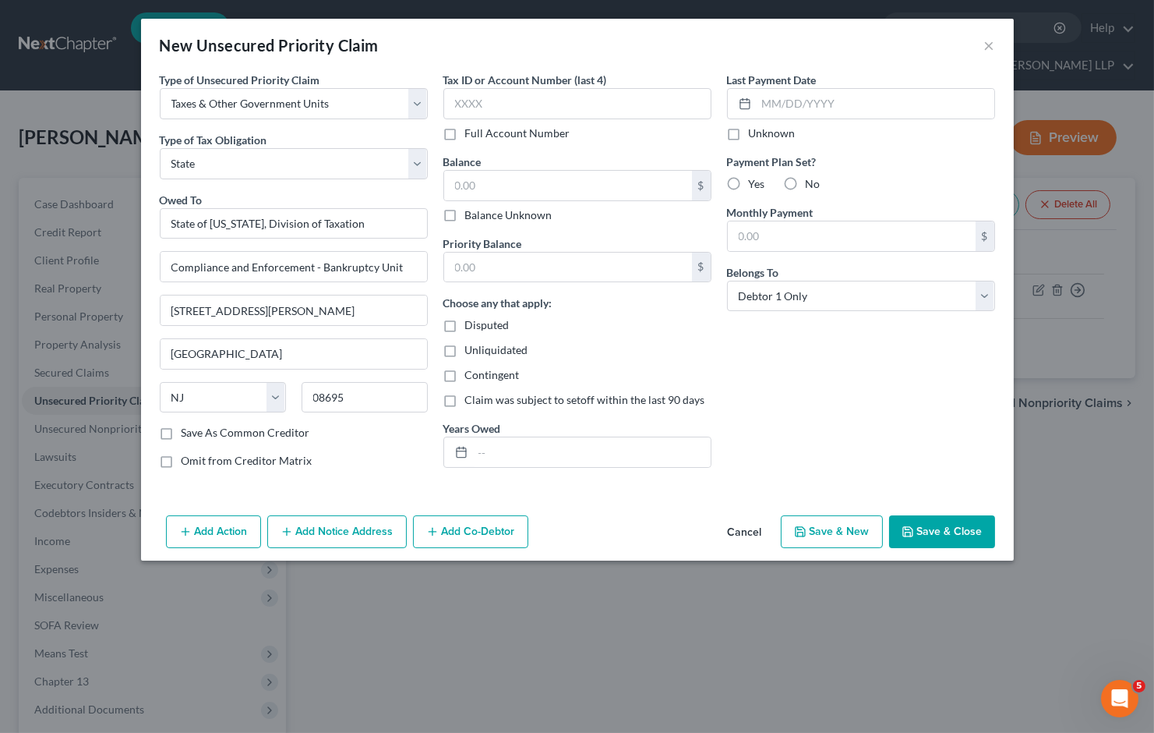
click at [938, 528] on button "Save & Close" at bounding box center [942, 531] width 106 height 33
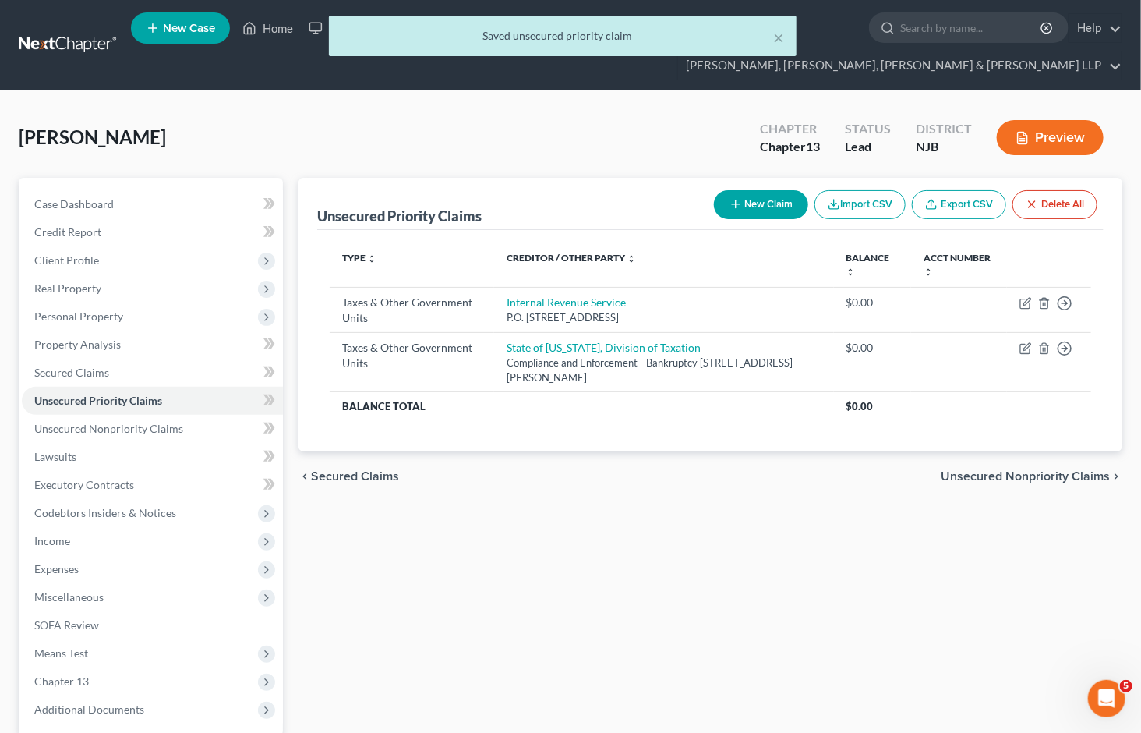
click at [1011, 470] on span "Unsecured Nonpriority Claims" at bounding box center [1025, 476] width 169 height 12
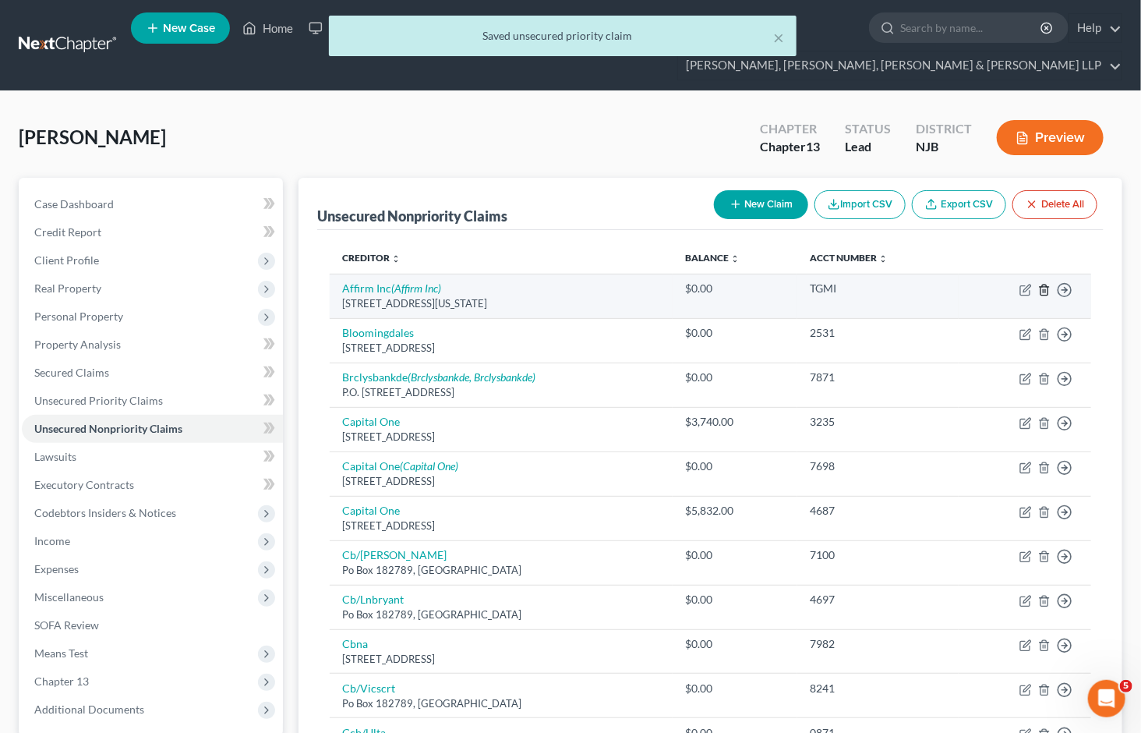
click at [1045, 284] on icon "button" at bounding box center [1044, 290] width 12 height 12
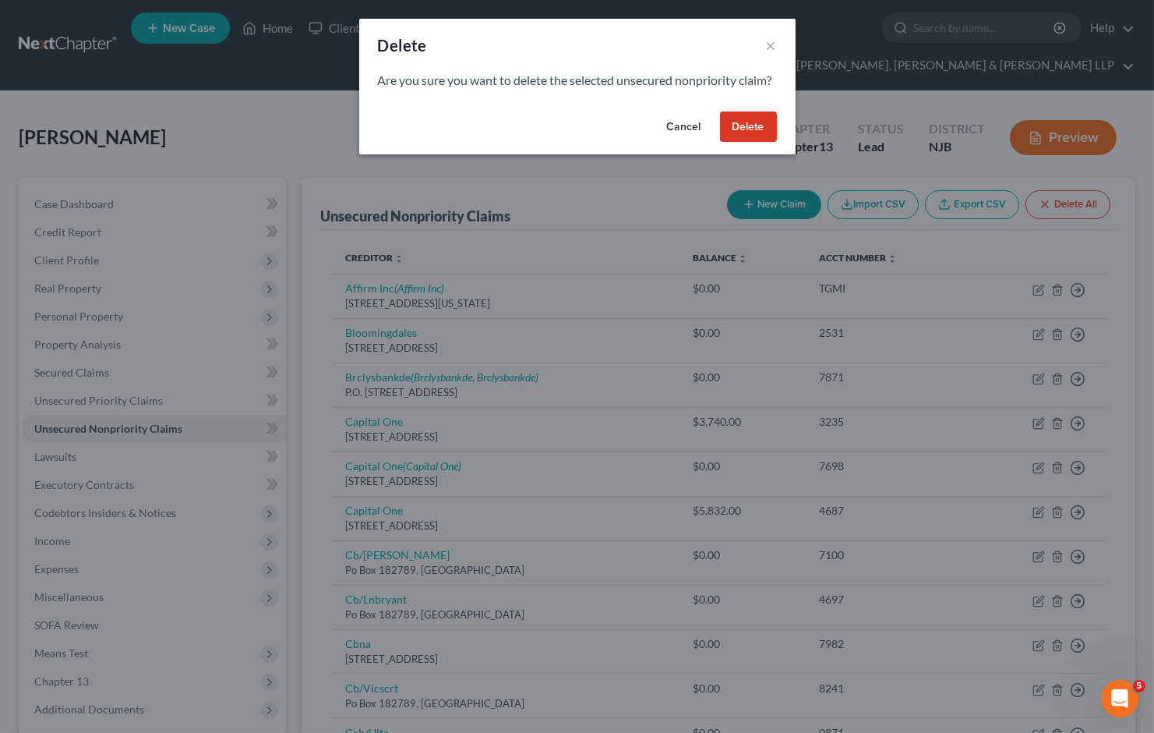
click at [737, 142] on button "Delete" at bounding box center [748, 126] width 57 height 31
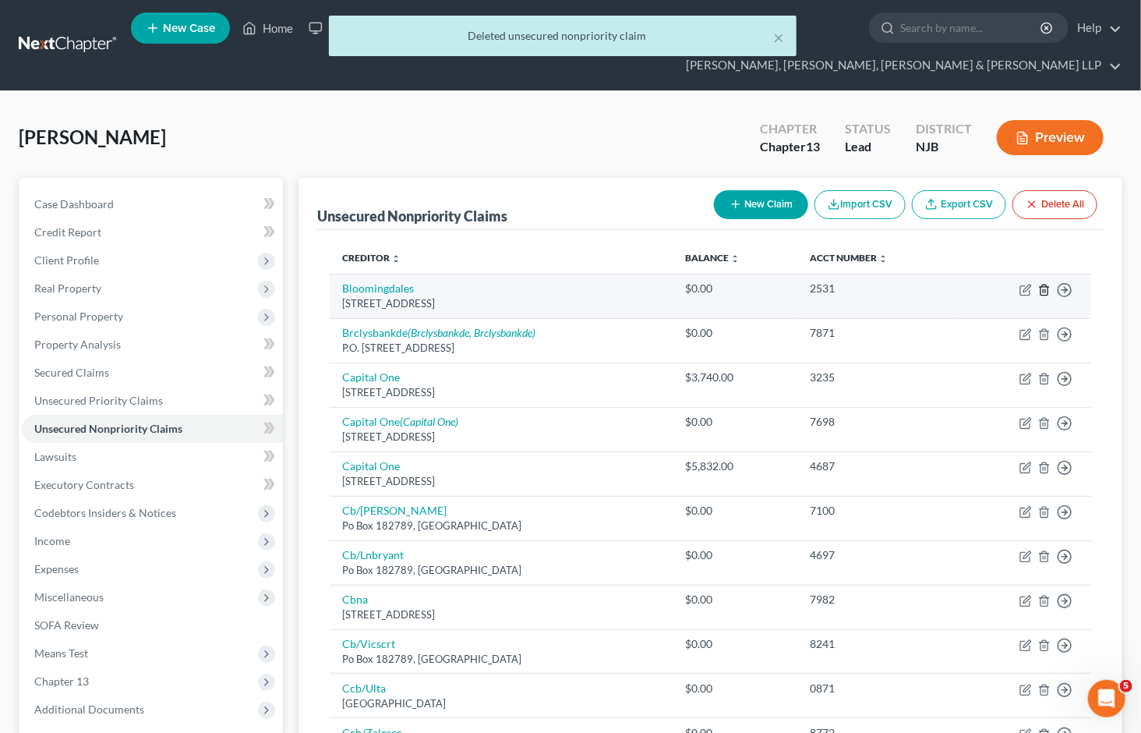
click at [1047, 284] on icon "button" at bounding box center [1044, 290] width 12 height 12
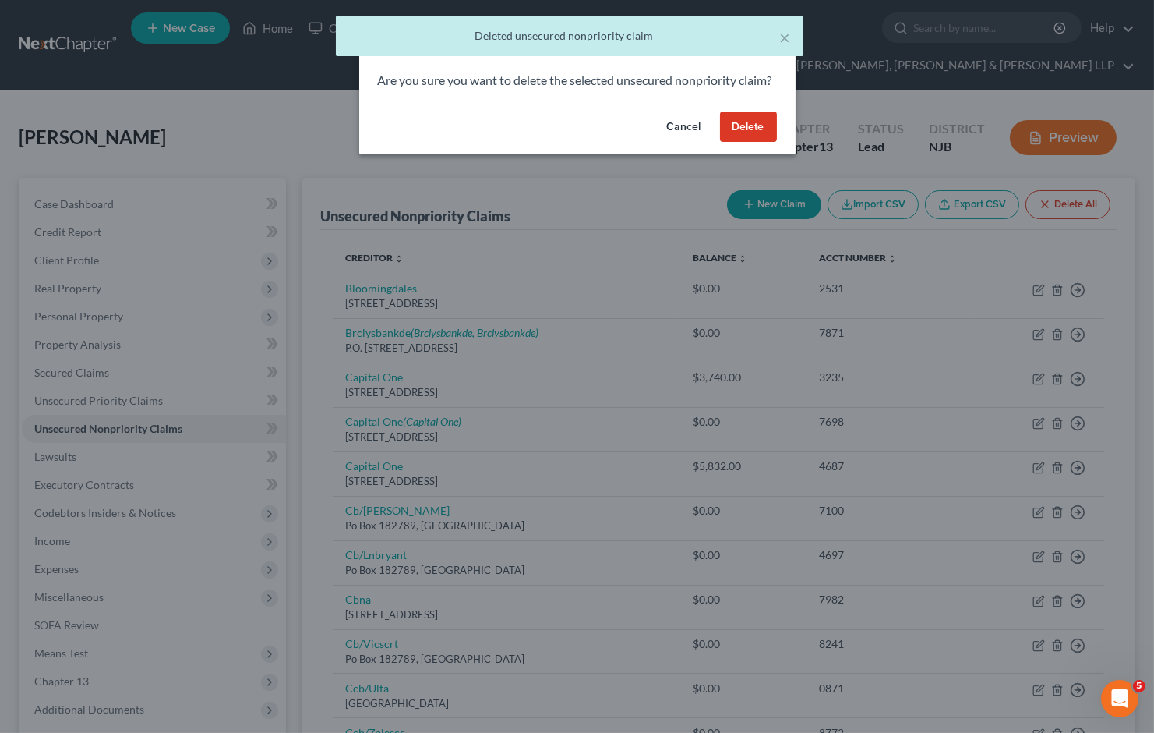
click at [740, 140] on button "Delete" at bounding box center [748, 126] width 57 height 31
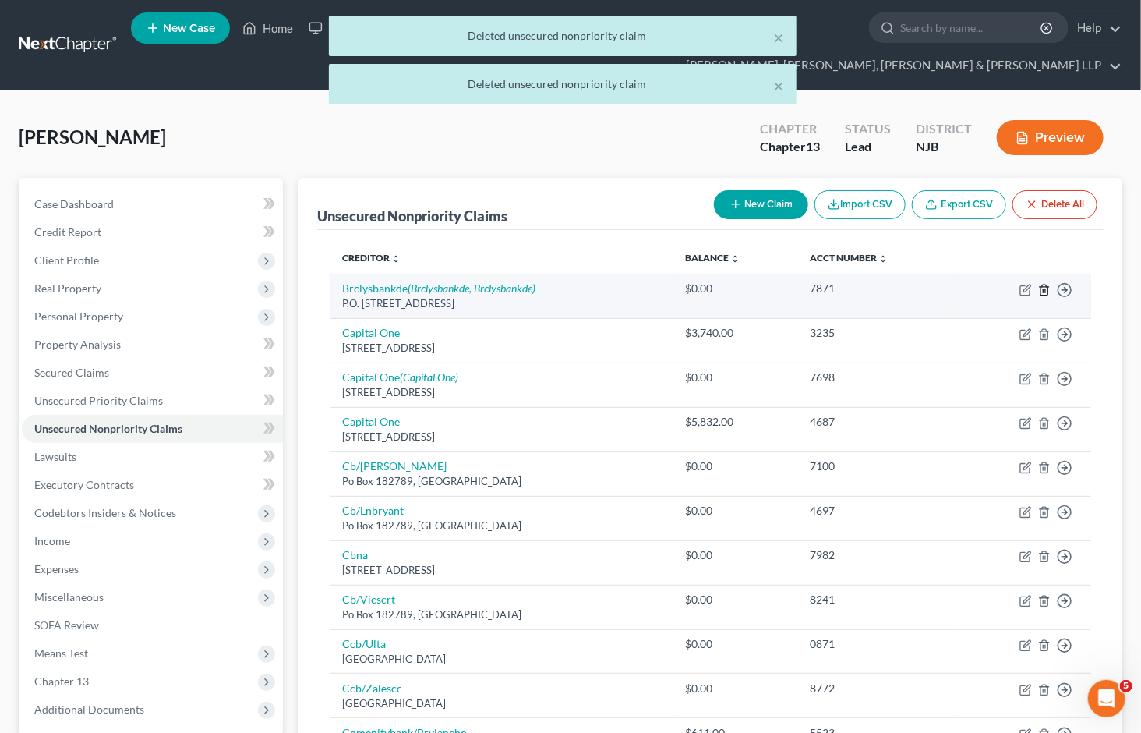
click at [1042, 284] on icon "button" at bounding box center [1044, 290] width 12 height 12
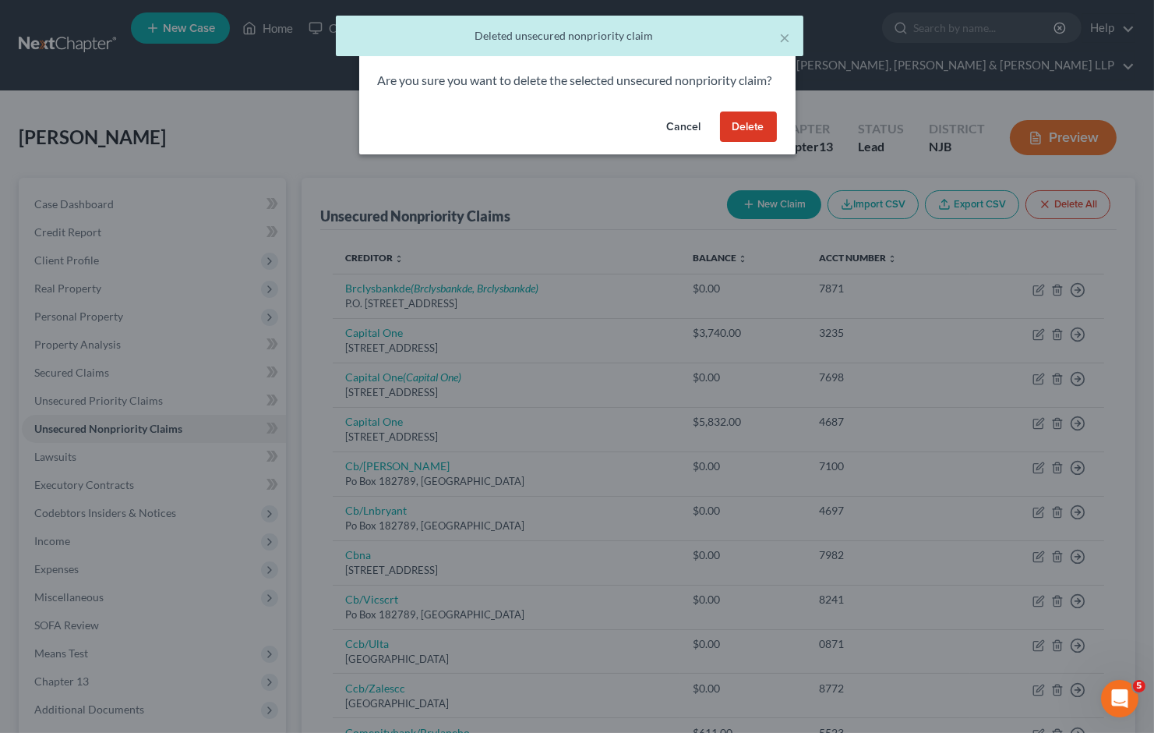
click at [765, 143] on button "Delete" at bounding box center [748, 126] width 57 height 31
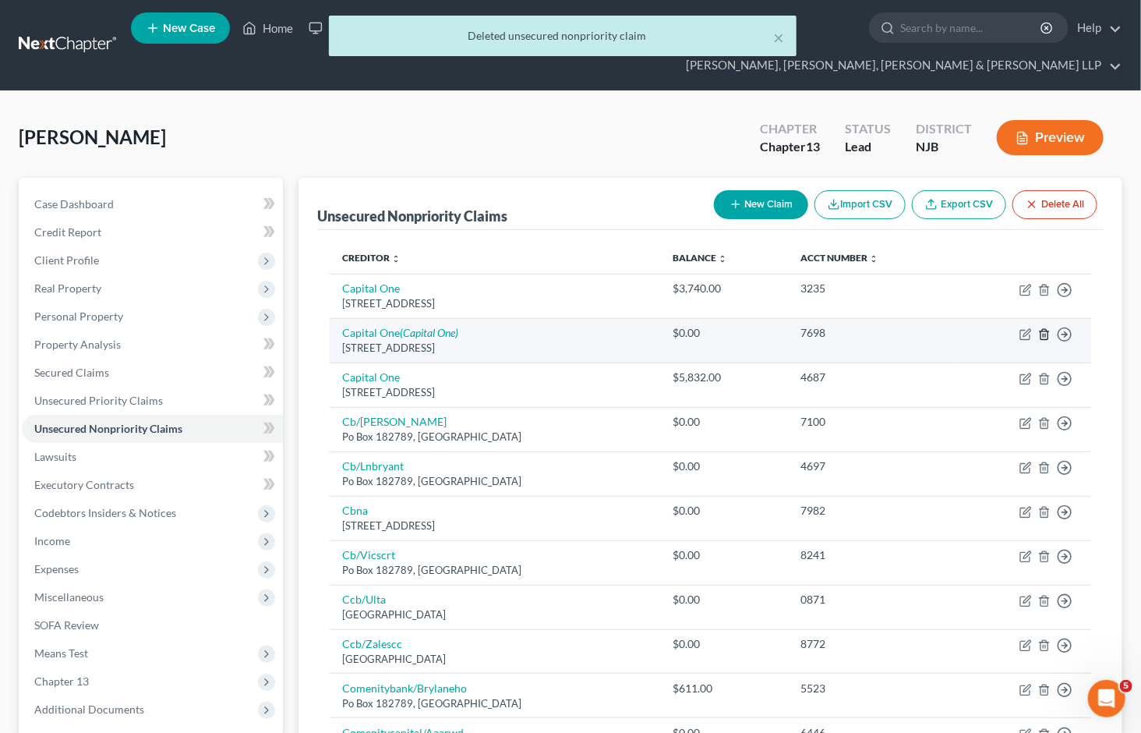
click at [1044, 328] on icon "button" at bounding box center [1044, 334] width 12 height 12
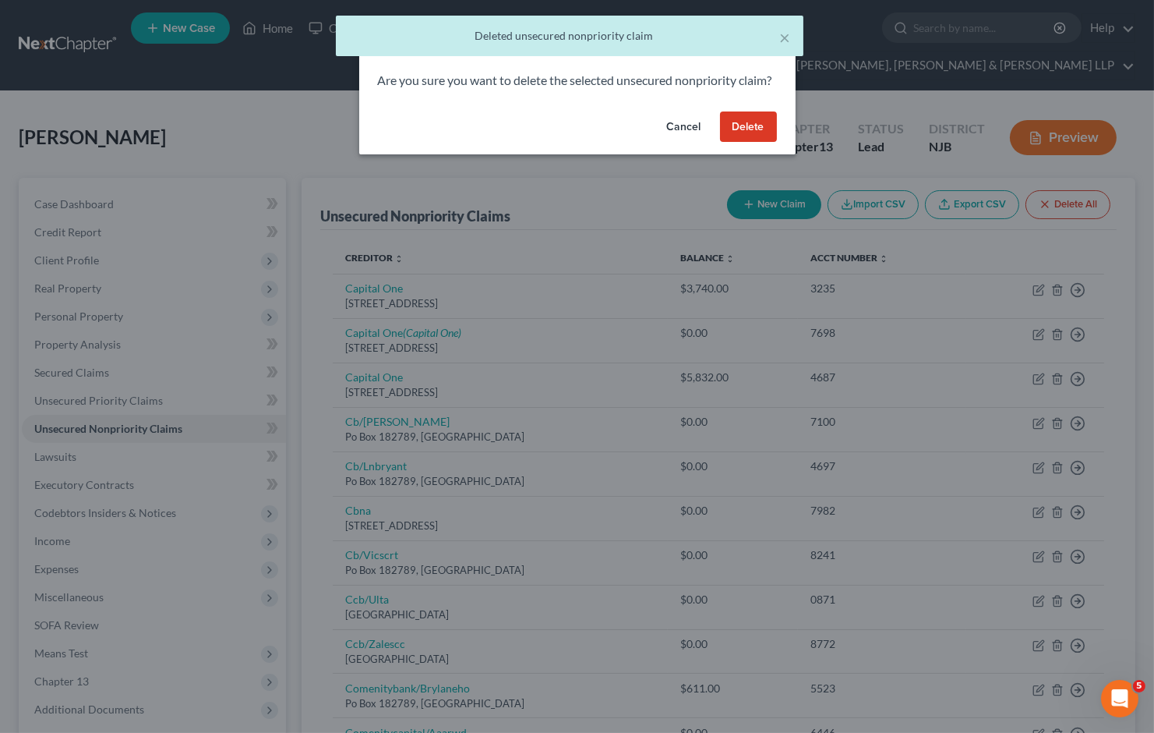
click at [765, 143] on button "Delete" at bounding box center [748, 126] width 57 height 31
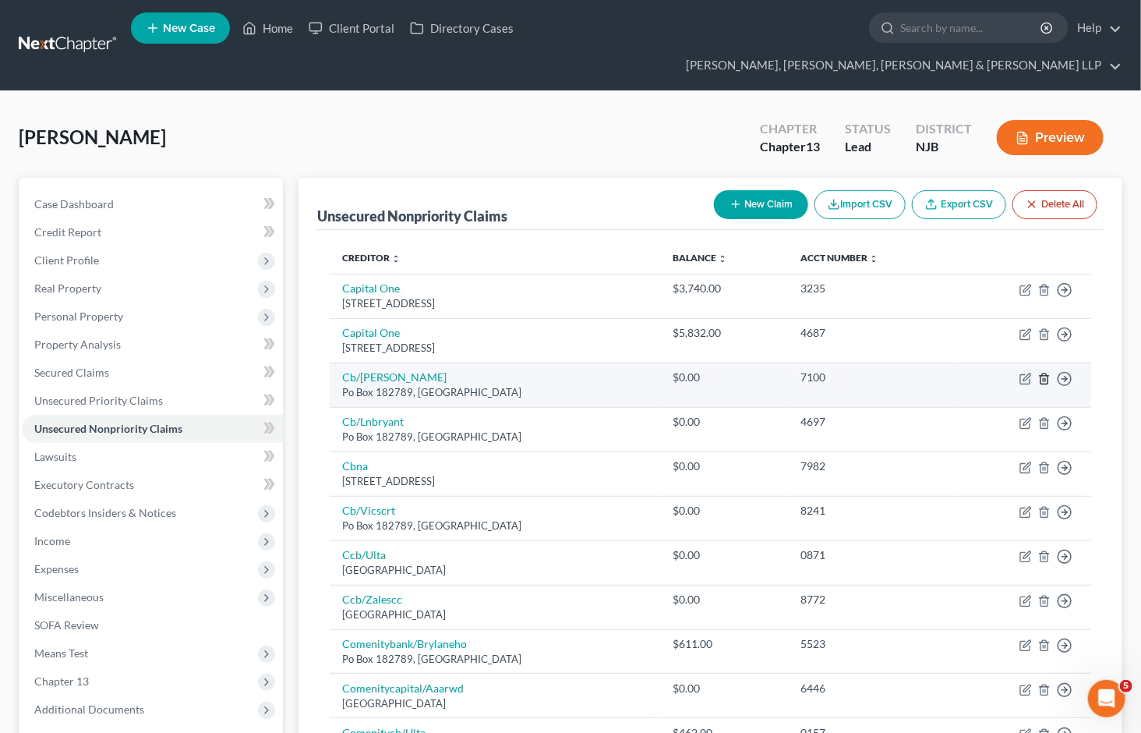
click at [1046, 373] on icon "button" at bounding box center [1044, 379] width 12 height 12
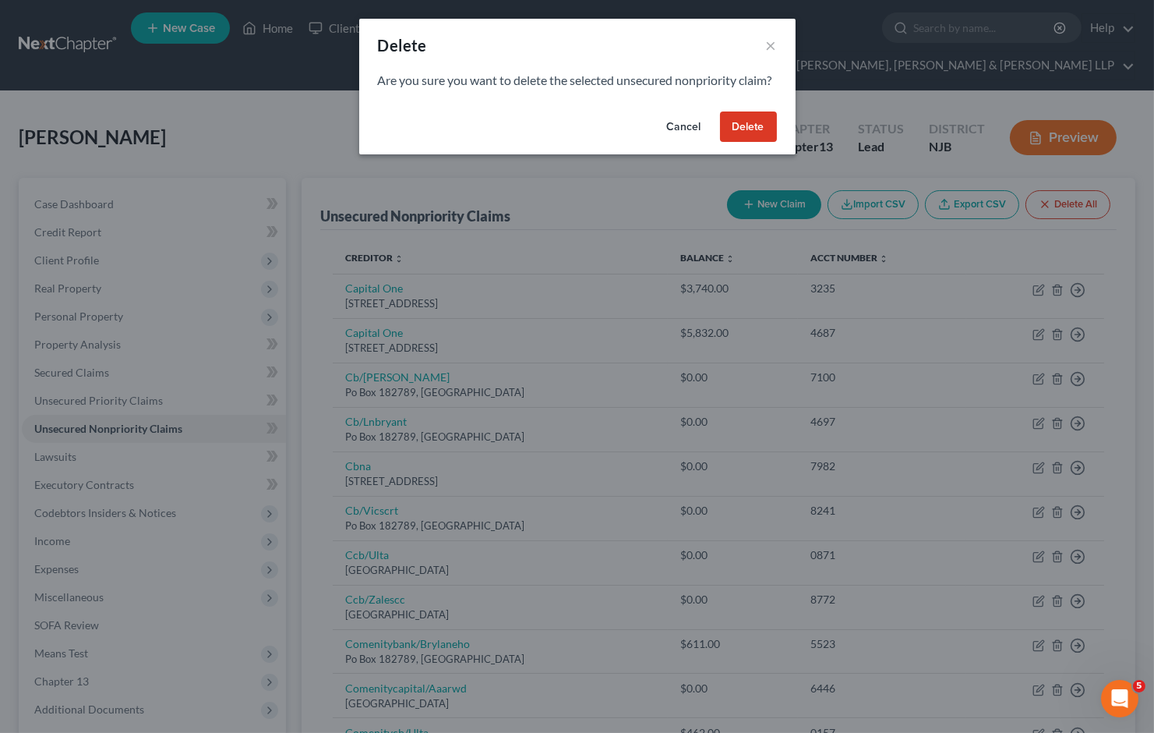
click at [757, 143] on button "Delete" at bounding box center [748, 126] width 57 height 31
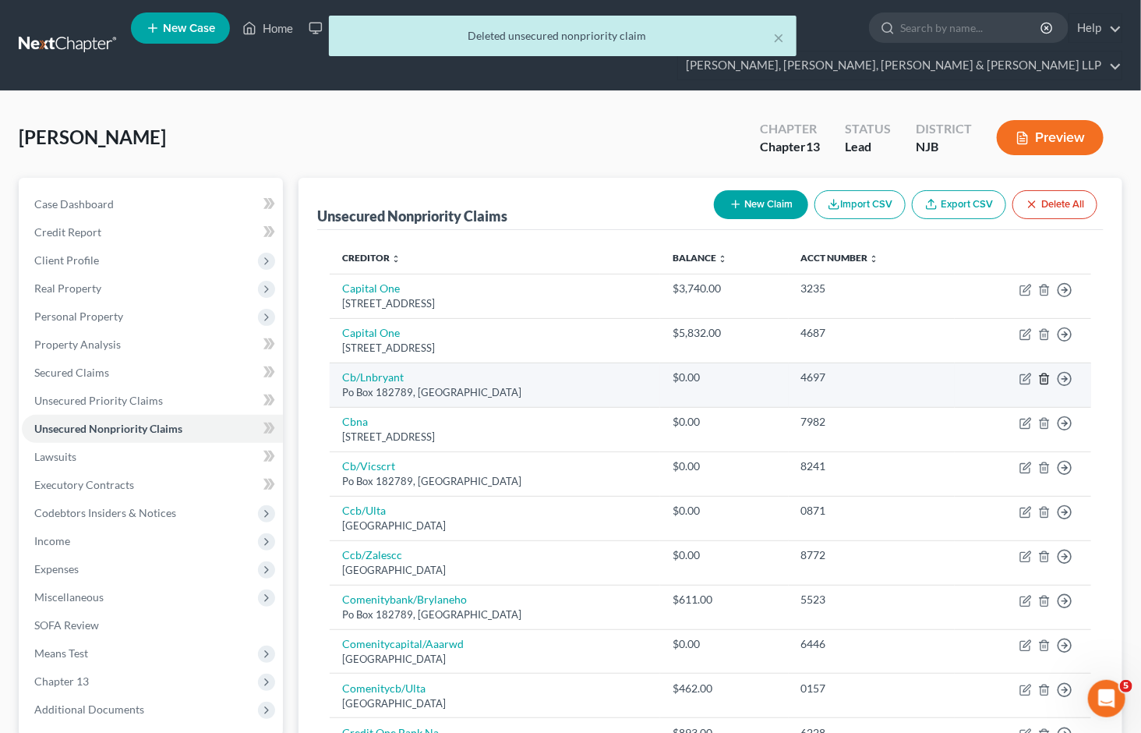
click at [1045, 373] on icon "button" at bounding box center [1044, 379] width 12 height 12
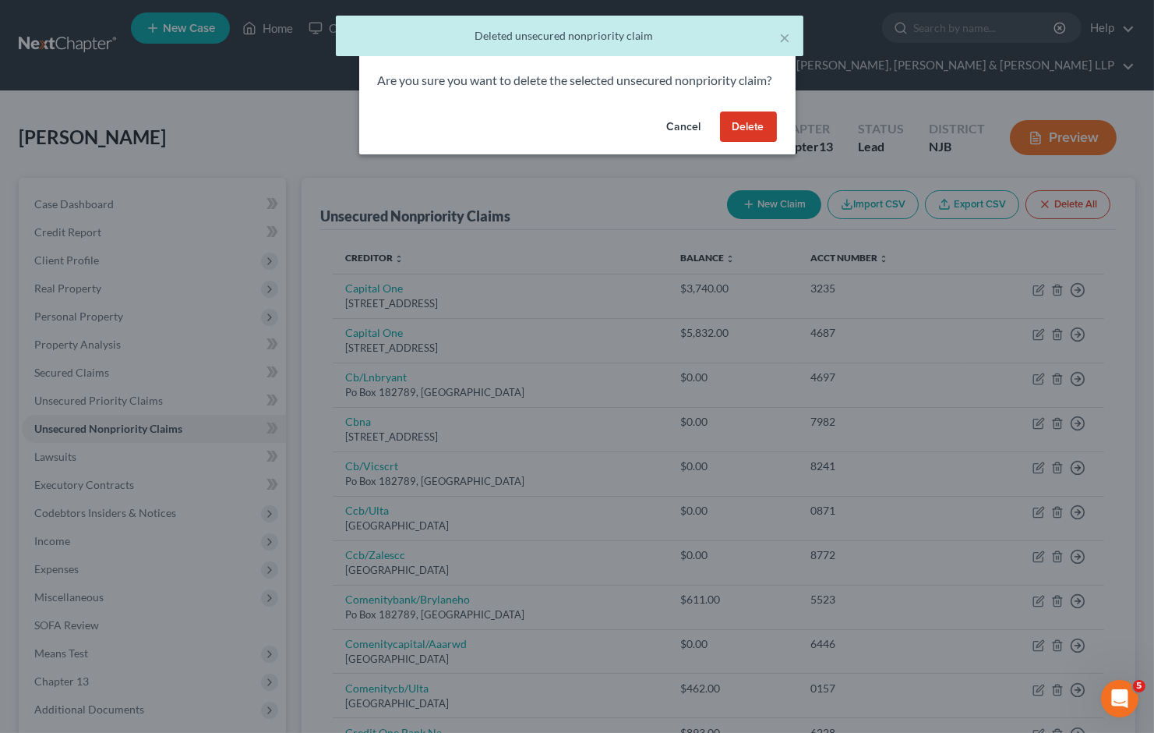
click at [758, 140] on button "Delete" at bounding box center [748, 126] width 57 height 31
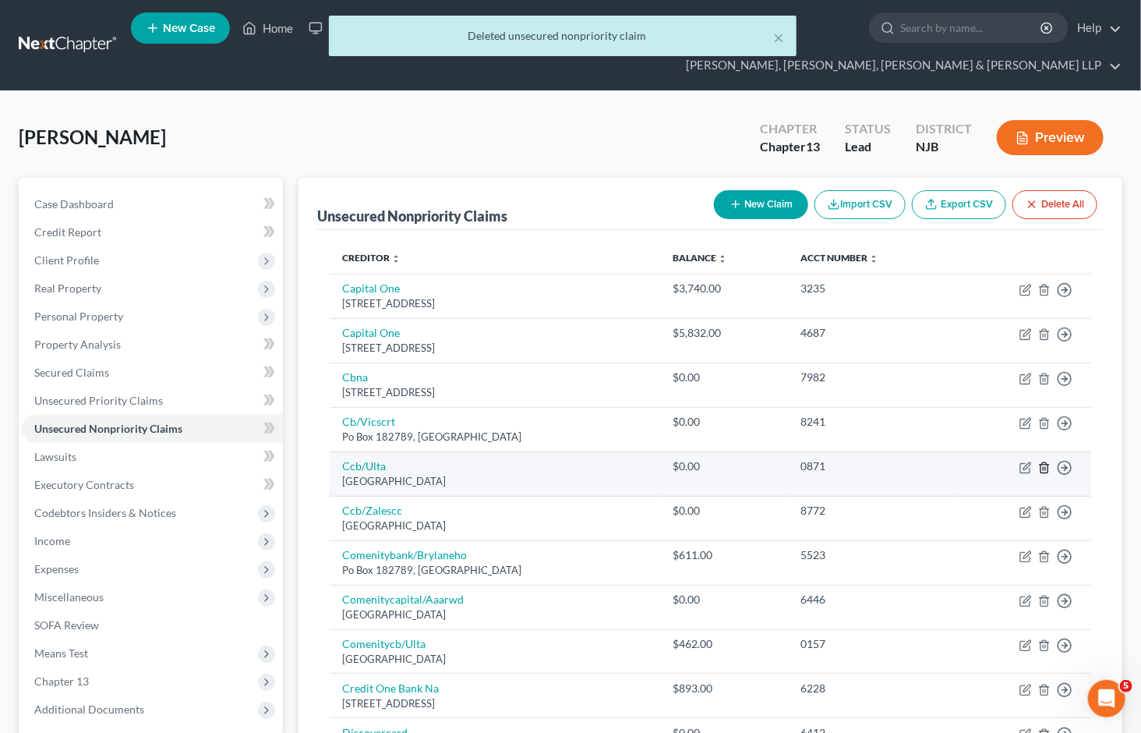
click at [1045, 461] on icon "button" at bounding box center [1044, 467] width 12 height 12
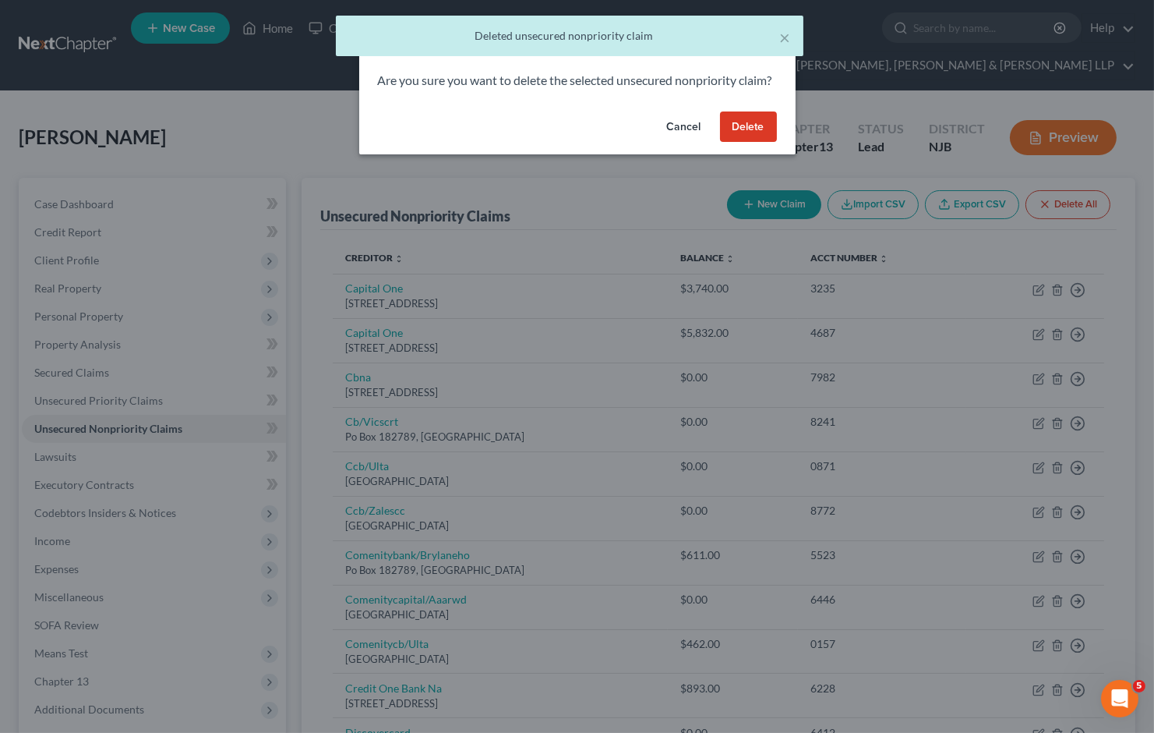
click at [754, 143] on button "Delete" at bounding box center [748, 126] width 57 height 31
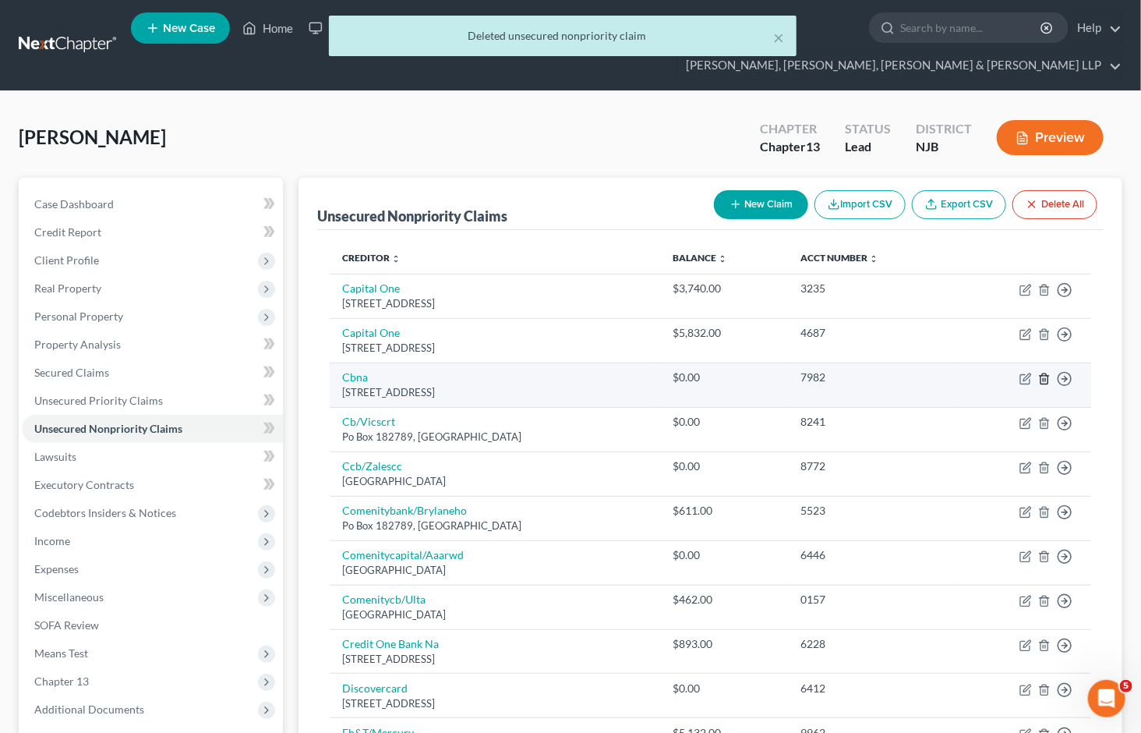
click at [1041, 373] on icon "button" at bounding box center [1044, 378] width 7 height 10
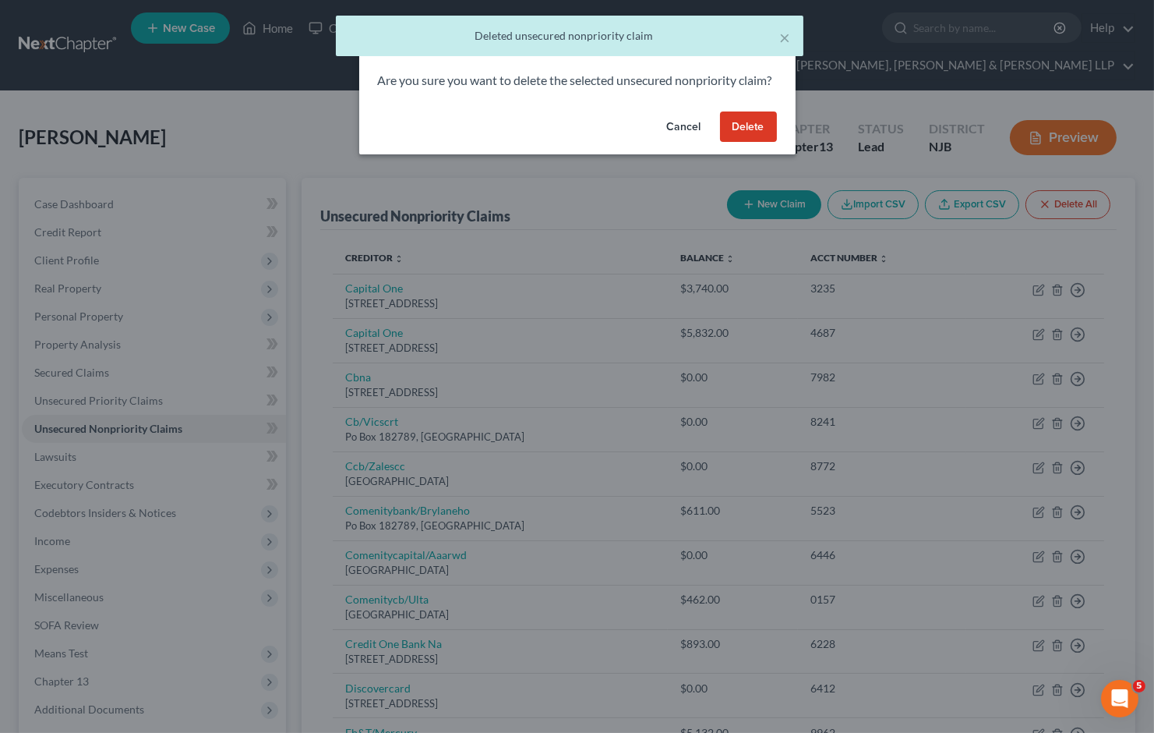
click at [760, 143] on button "Delete" at bounding box center [748, 126] width 57 height 31
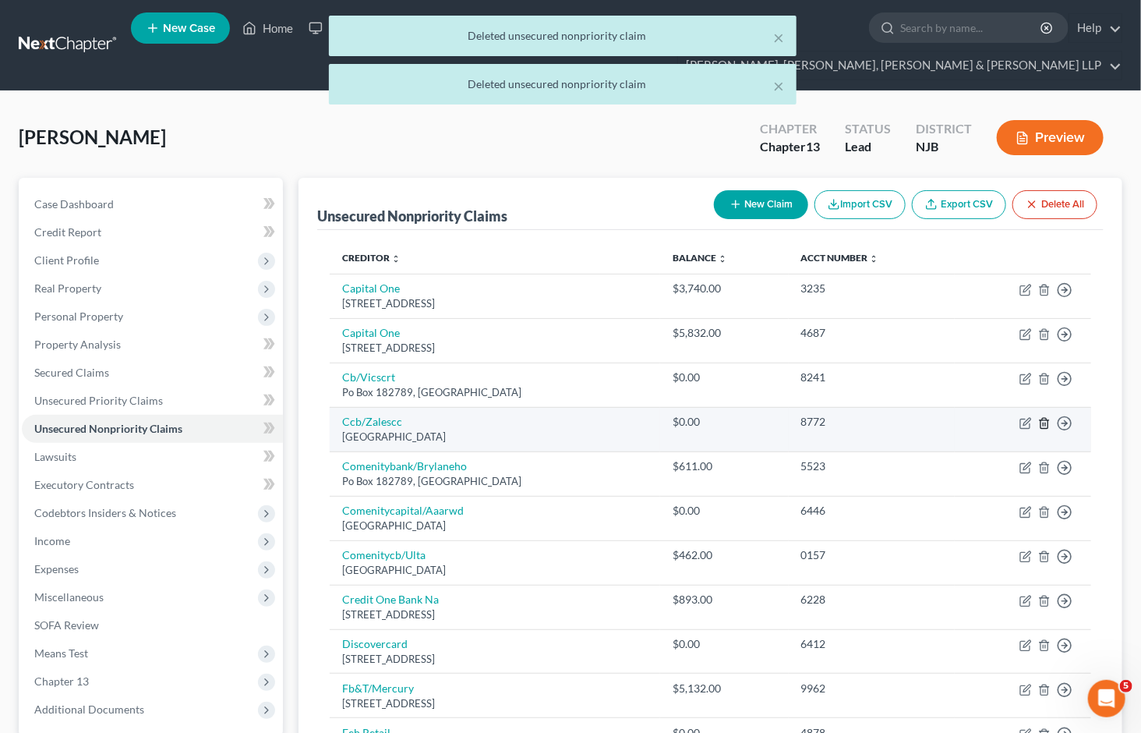
click at [1046, 420] on polyline "button" at bounding box center [1044, 420] width 9 height 0
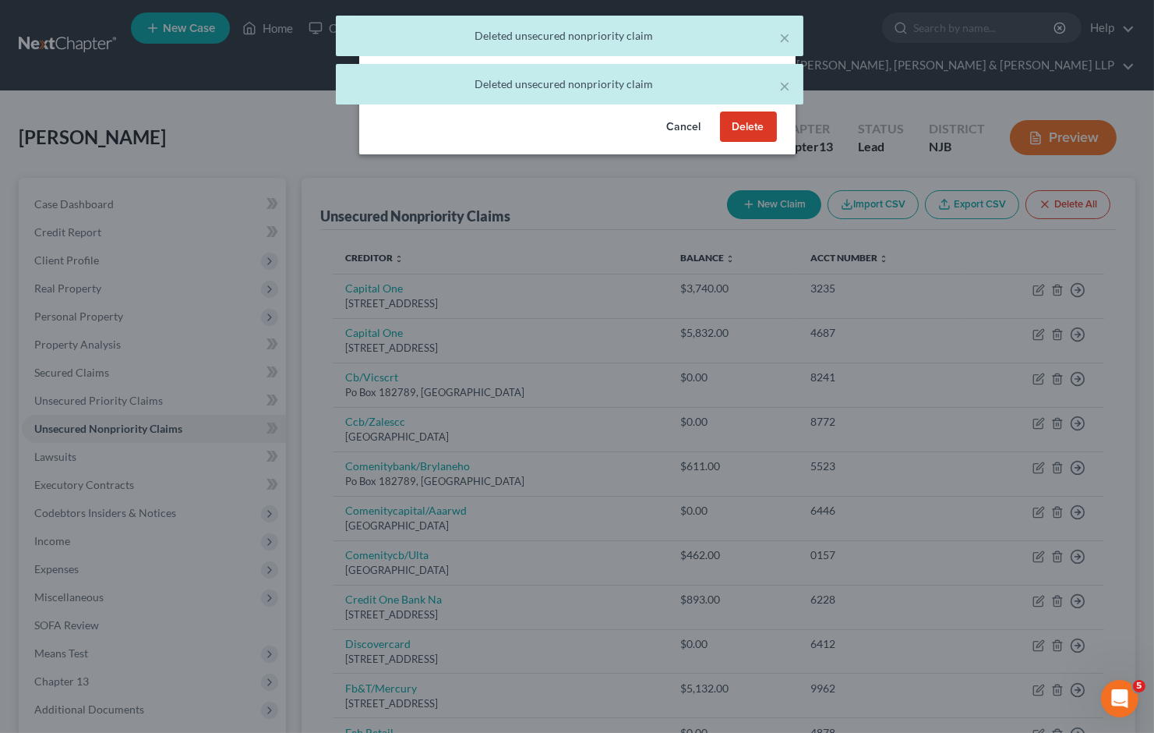
click at [750, 130] on button "Delete" at bounding box center [748, 126] width 57 height 31
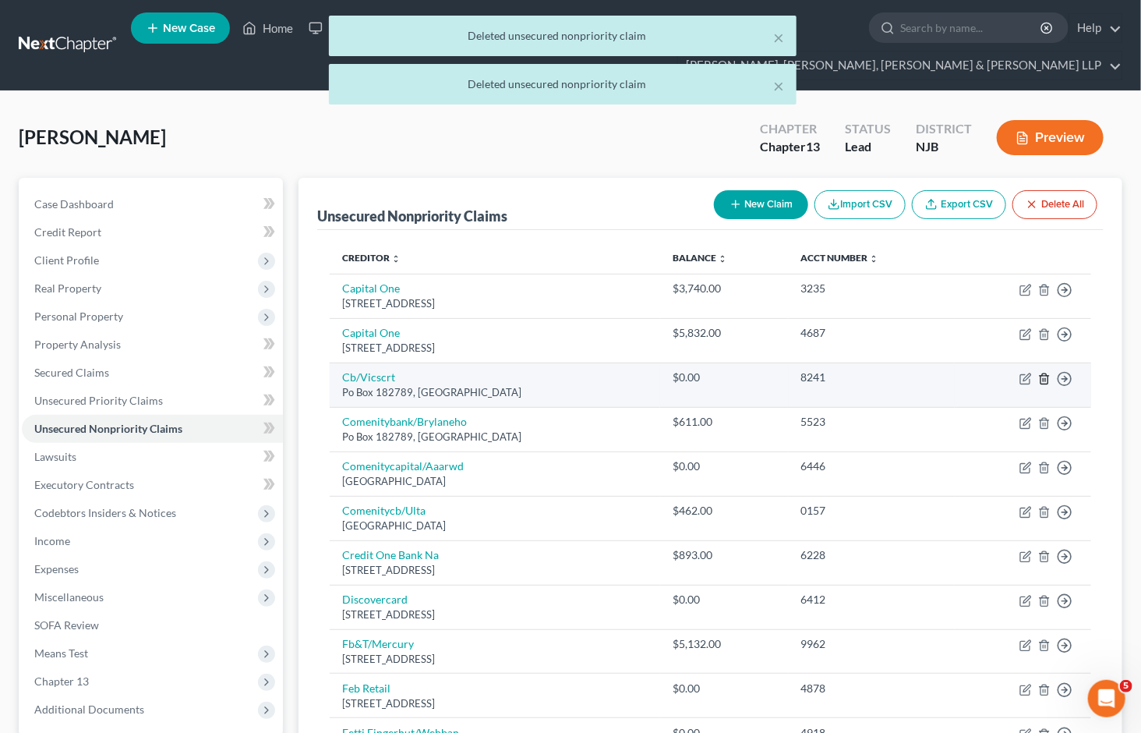
click at [1043, 373] on icon "button" at bounding box center [1044, 379] width 12 height 12
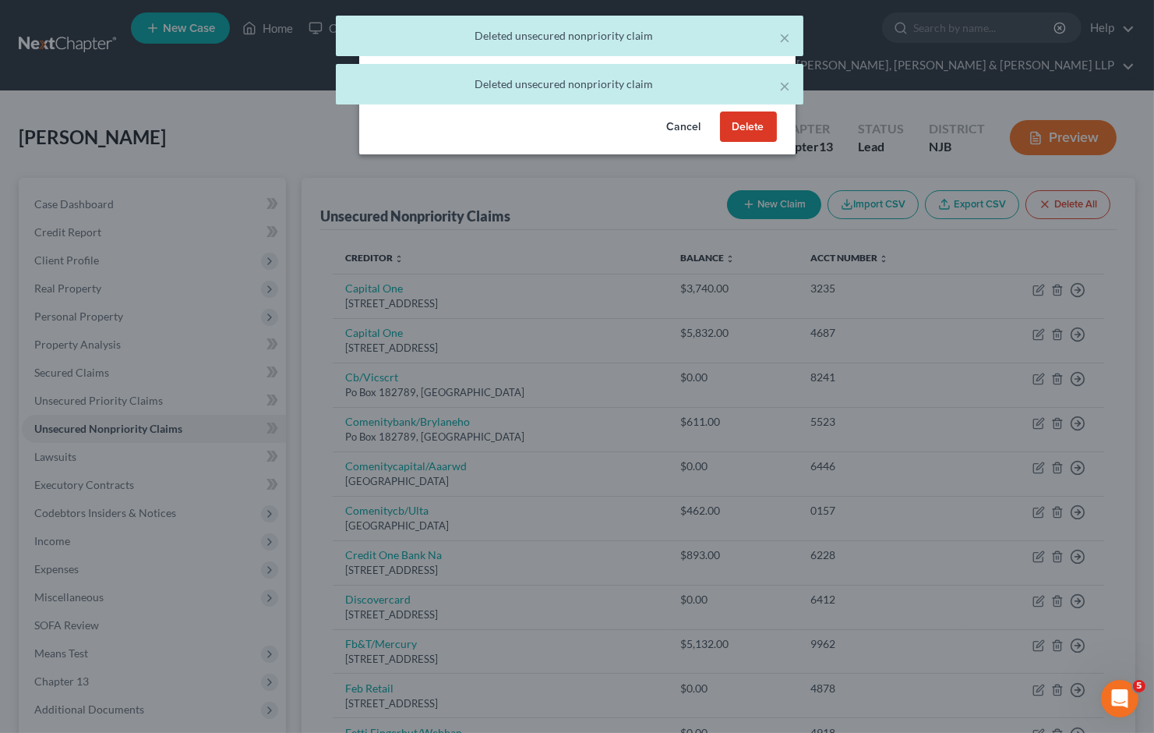
click at [738, 139] on button "Delete" at bounding box center [748, 126] width 57 height 31
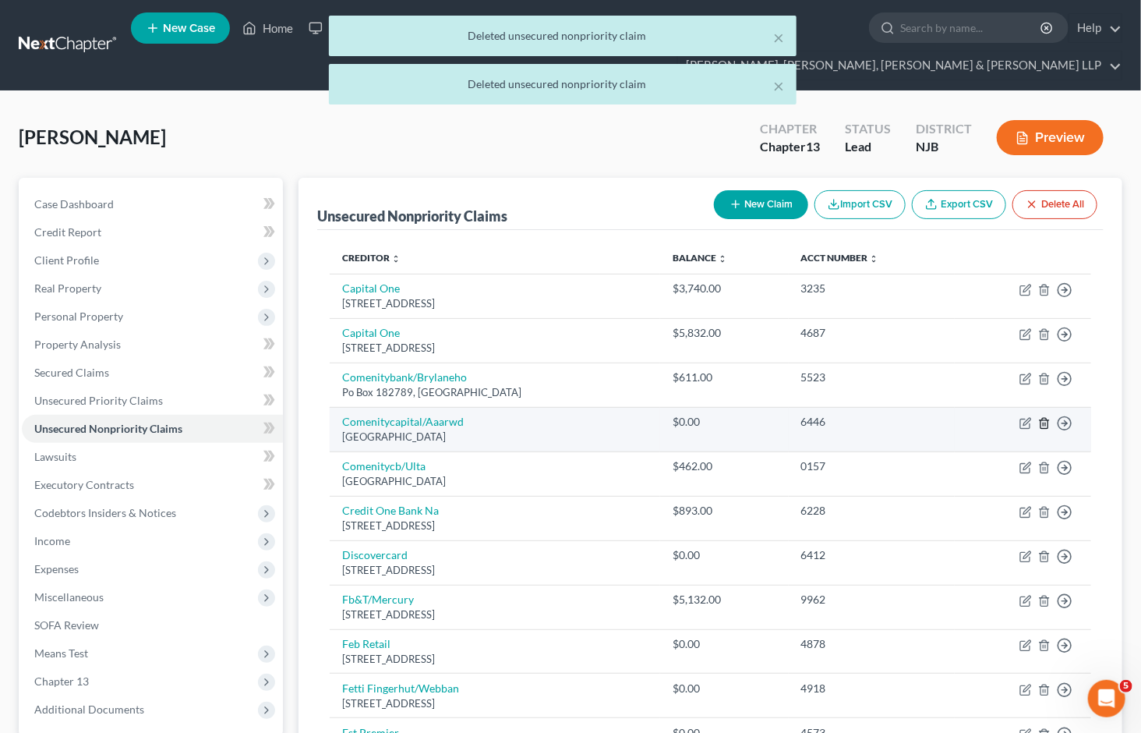
click at [1045, 422] on line "button" at bounding box center [1045, 423] width 0 height 3
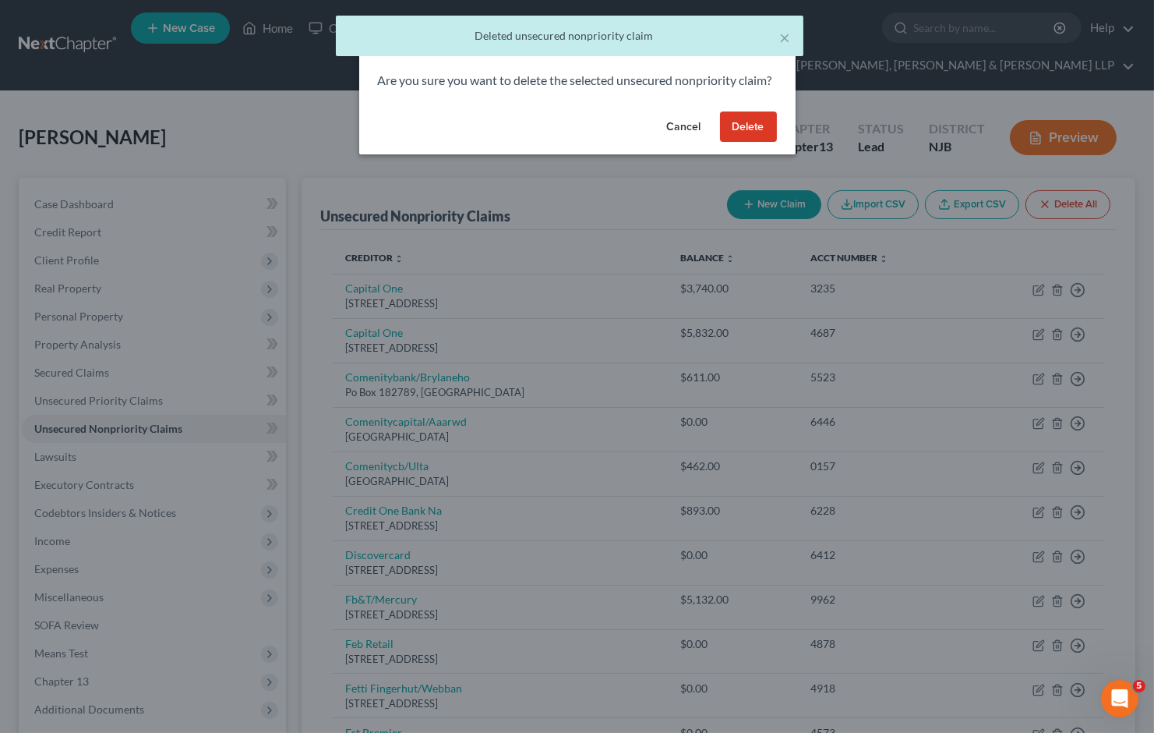
click at [743, 143] on button "Delete" at bounding box center [748, 126] width 57 height 31
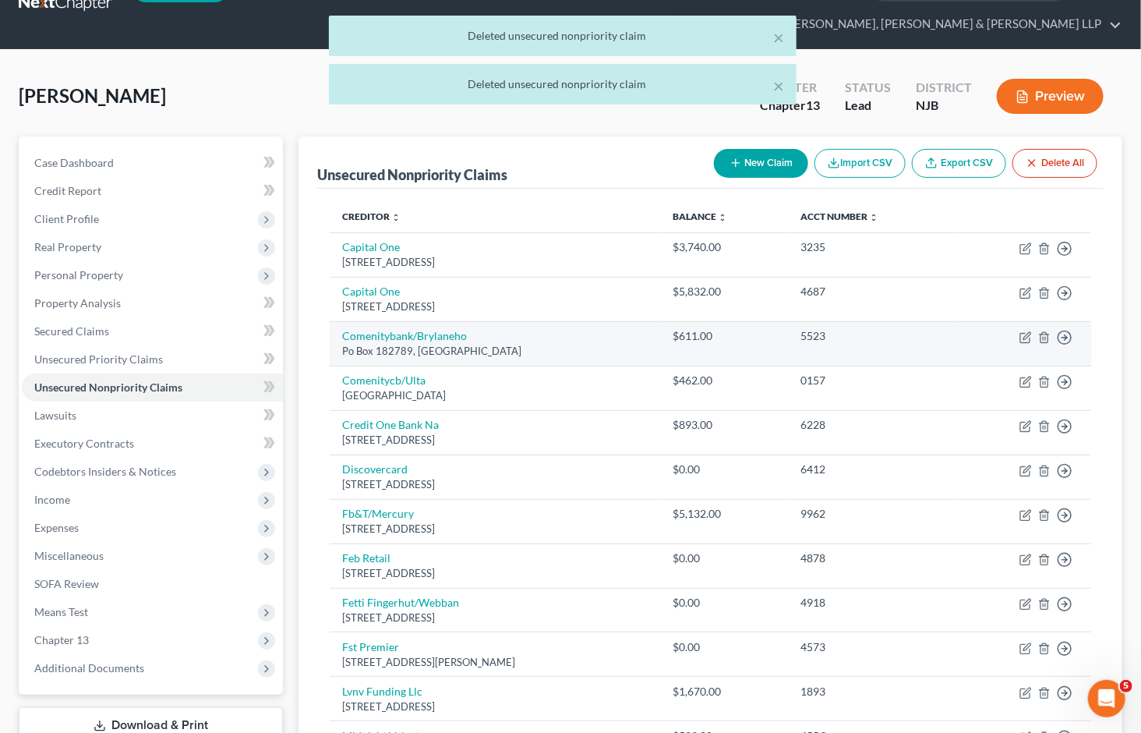
scroll to position [87, 0]
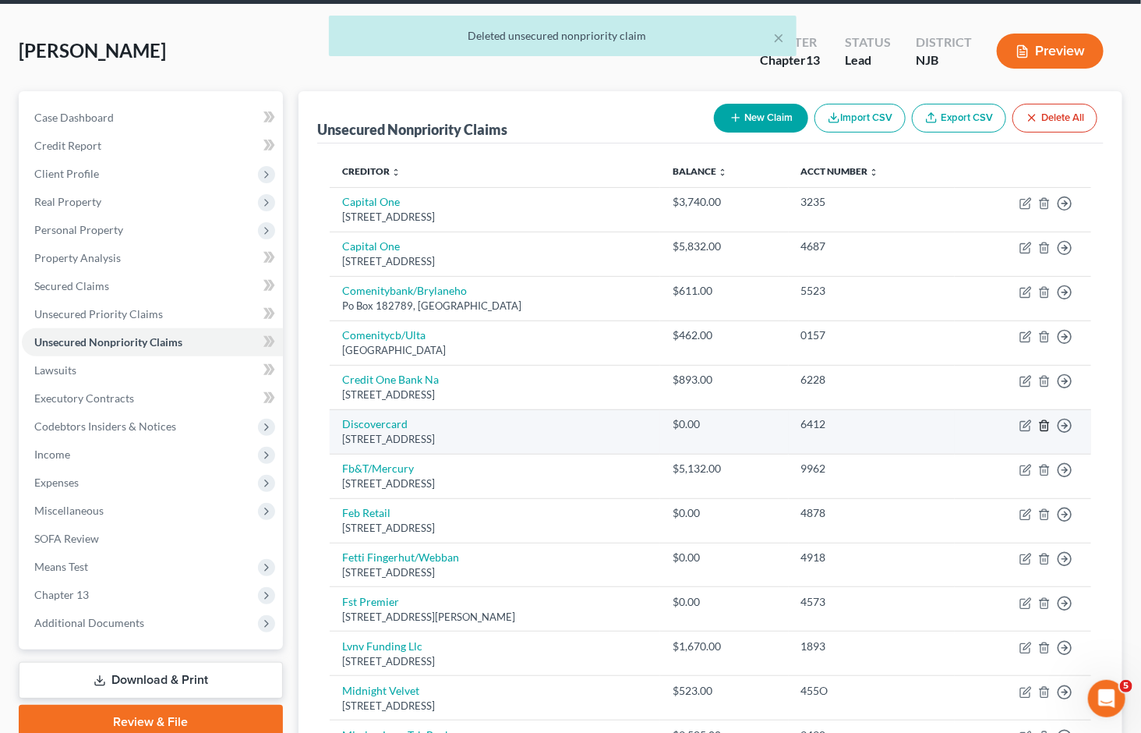
click at [1045, 425] on line "button" at bounding box center [1045, 426] width 0 height 3
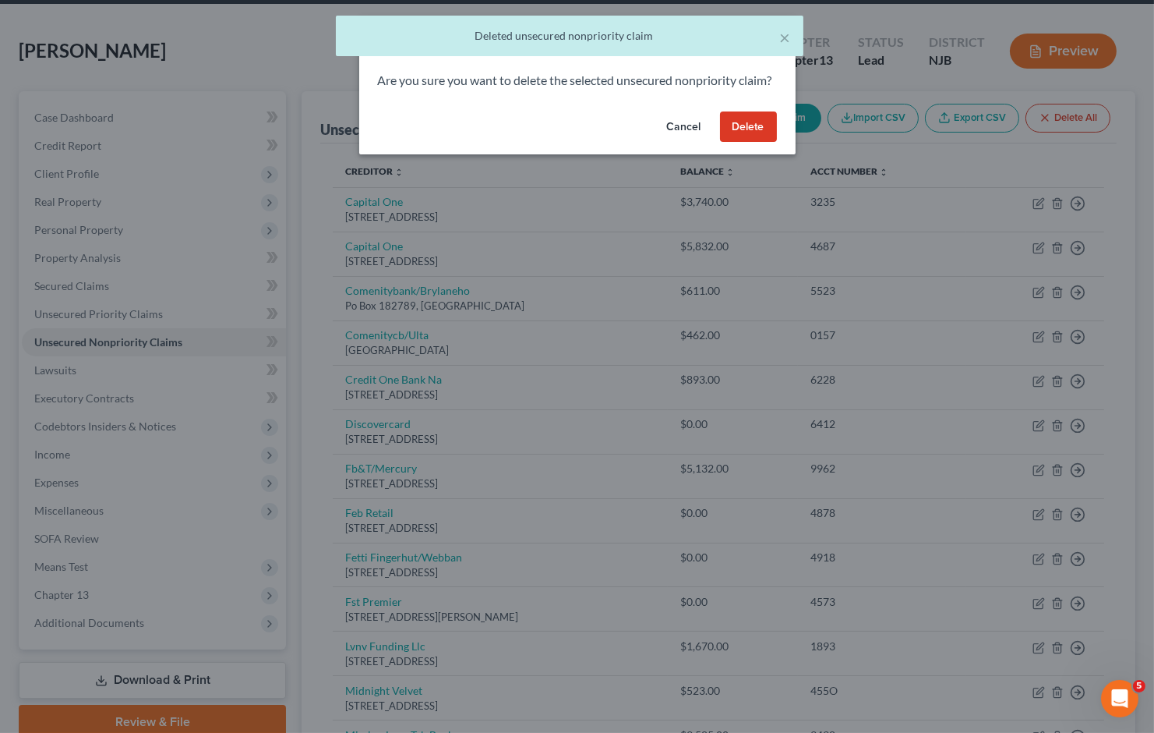
drag, startPoint x: 744, startPoint y: 148, endPoint x: 973, endPoint y: 445, distance: 375.1
click at [744, 143] on button "Delete" at bounding box center [748, 126] width 57 height 31
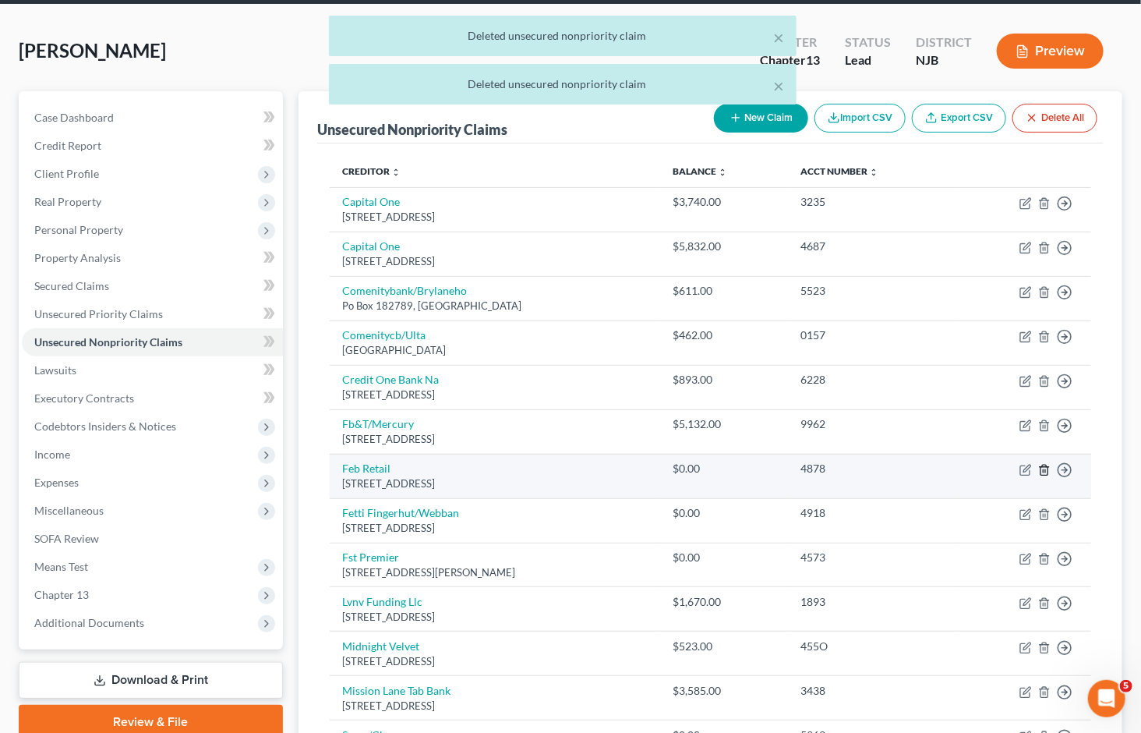
click at [1048, 464] on icon "button" at bounding box center [1044, 470] width 12 height 12
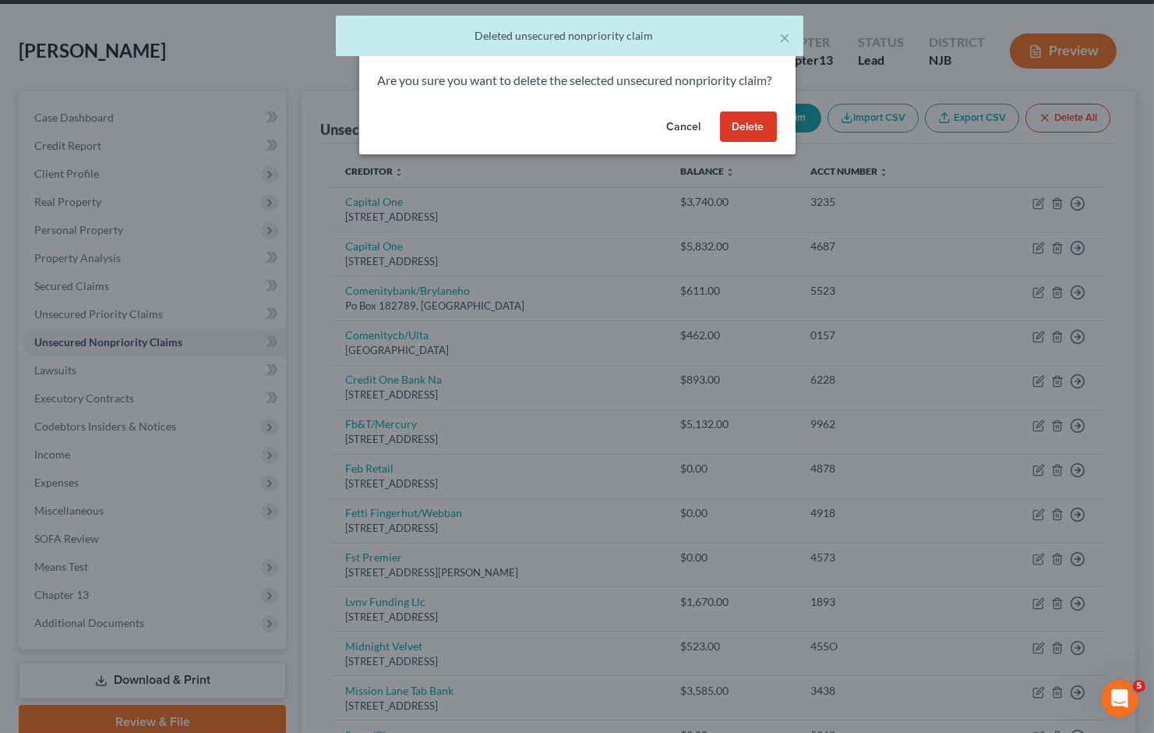
click at [759, 143] on button "Delete" at bounding box center [748, 126] width 57 height 31
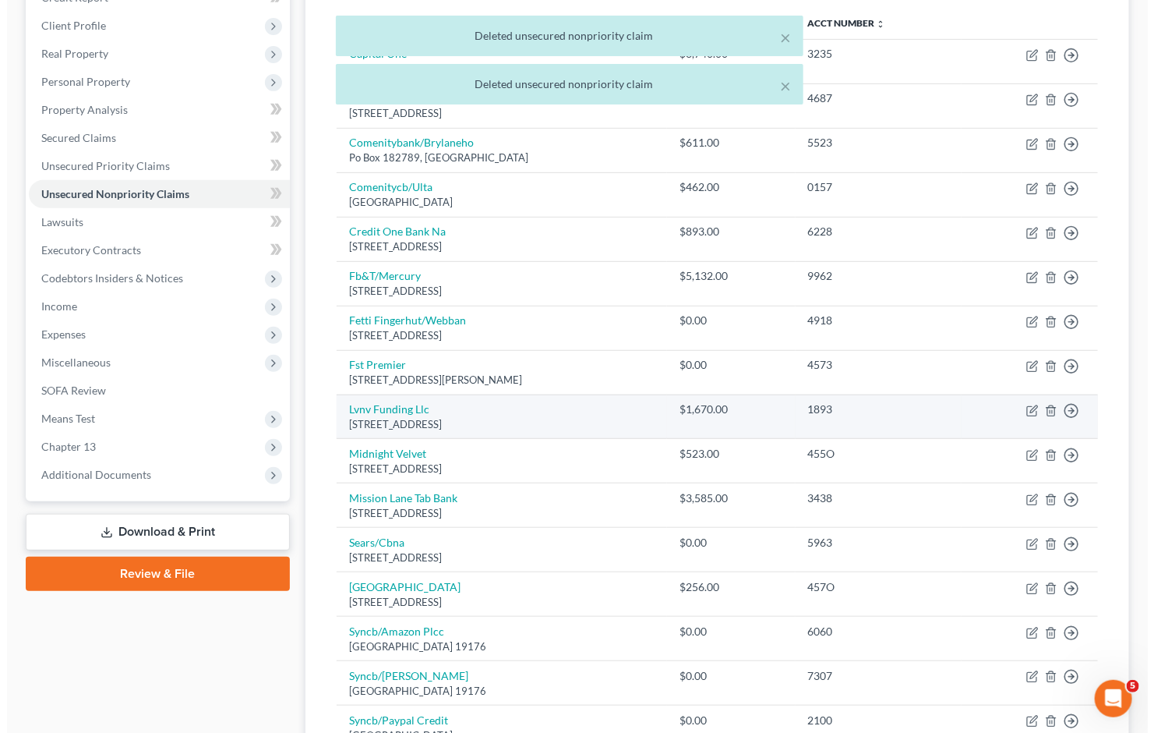
scroll to position [260, 0]
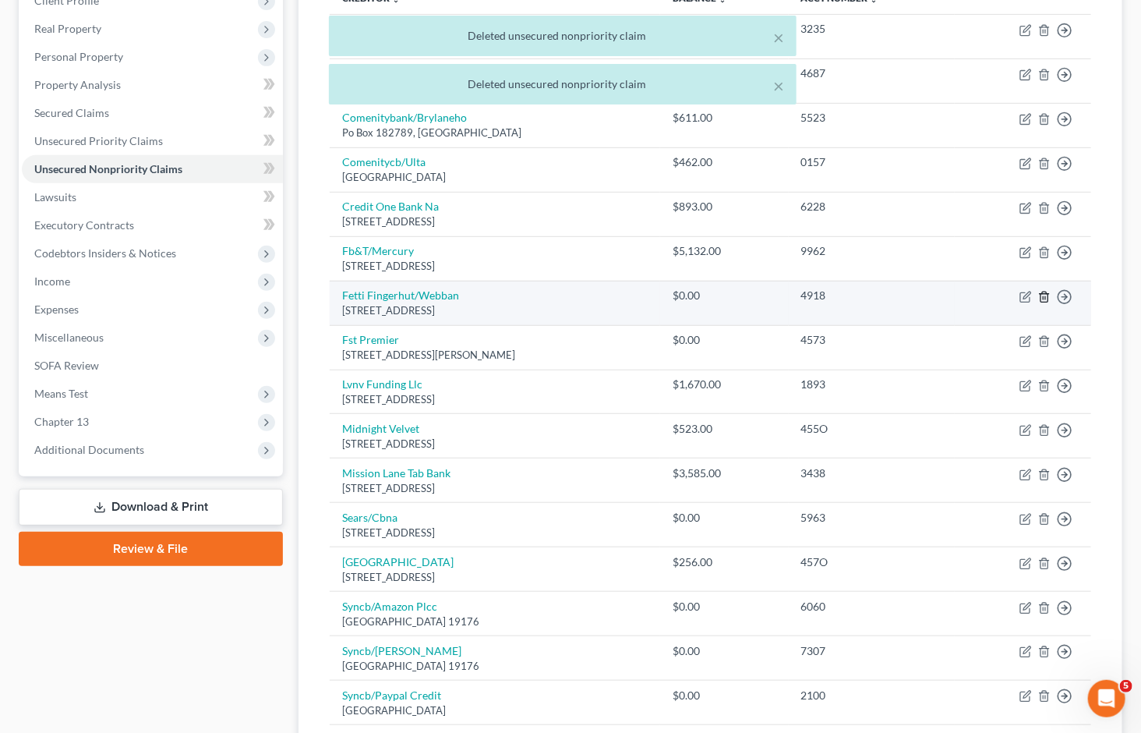
click at [1048, 292] on icon "button" at bounding box center [1044, 297] width 7 height 10
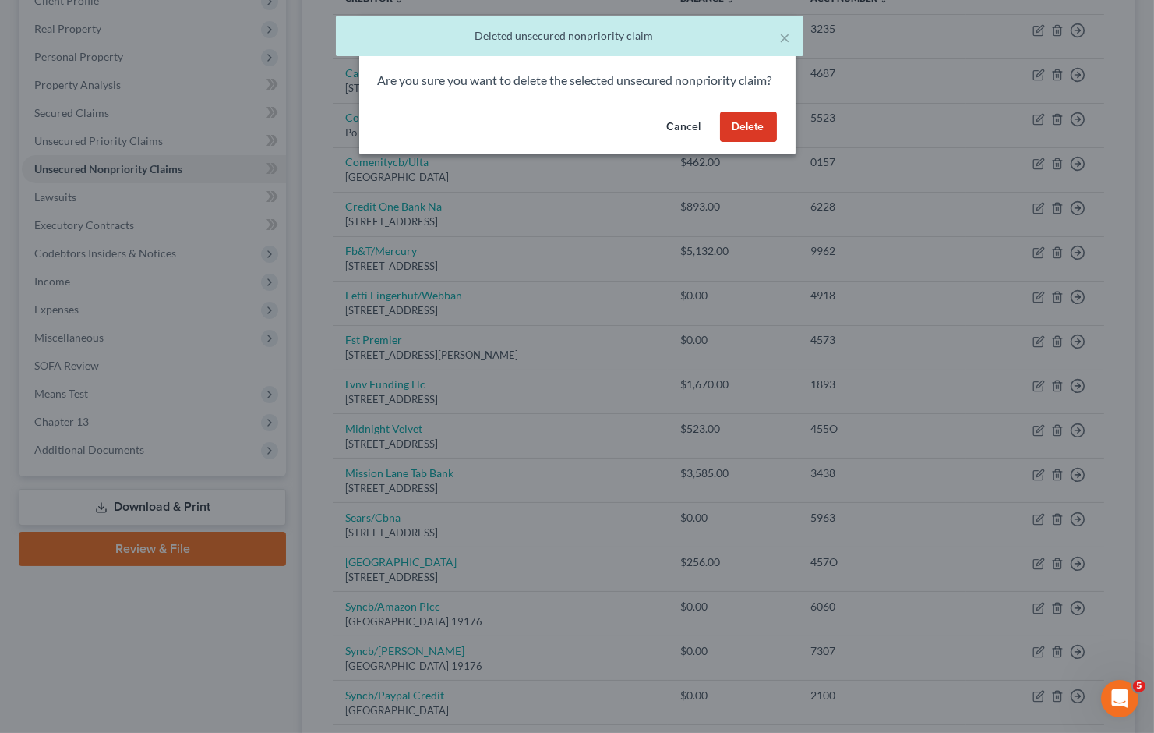
click at [754, 143] on button "Delete" at bounding box center [748, 126] width 57 height 31
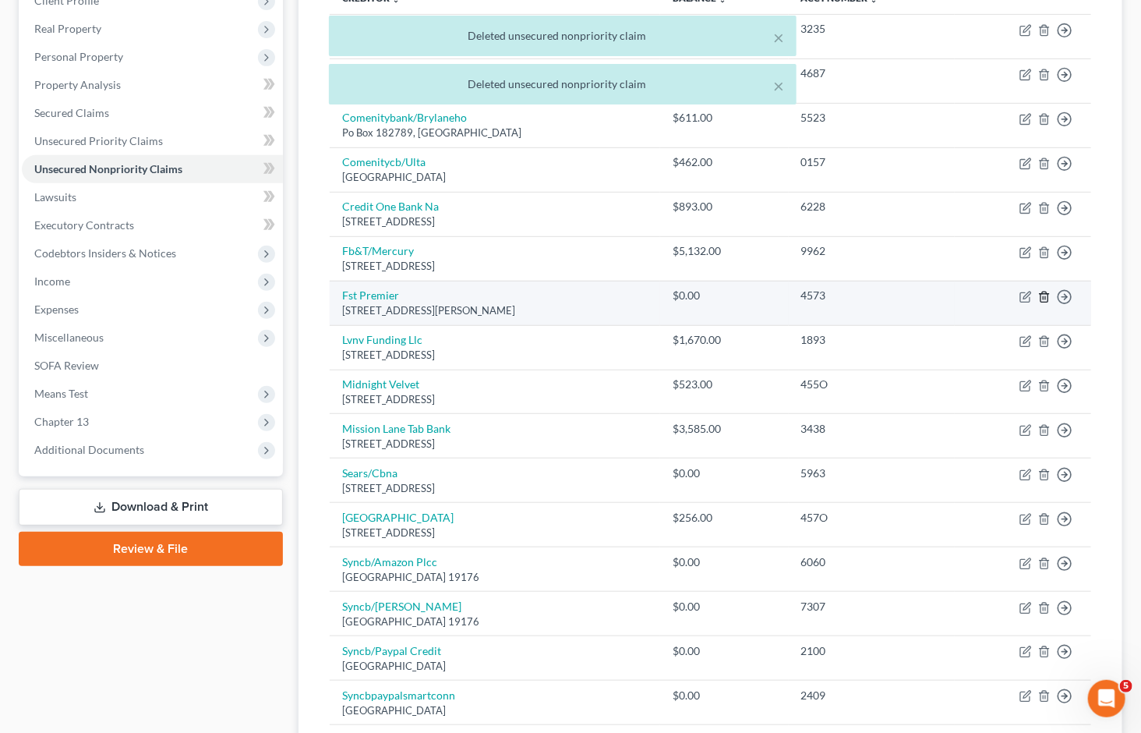
click at [1042, 291] on icon "button" at bounding box center [1044, 297] width 12 height 12
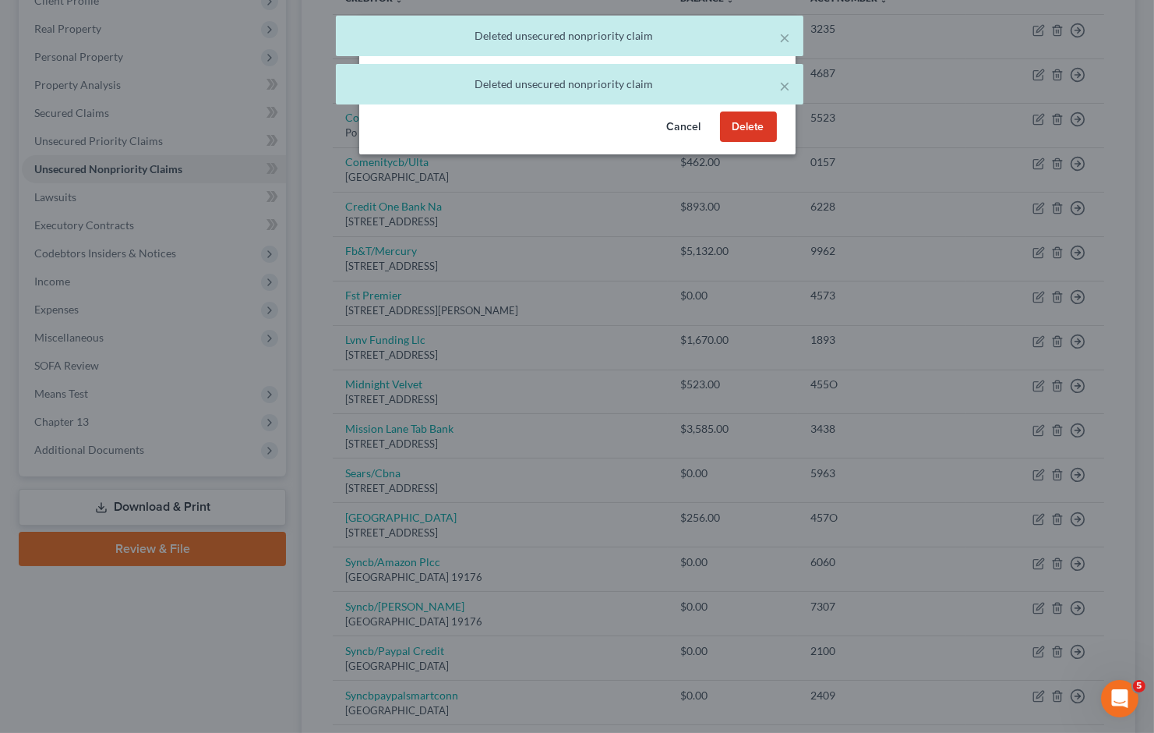
click at [765, 143] on button "Delete" at bounding box center [748, 126] width 57 height 31
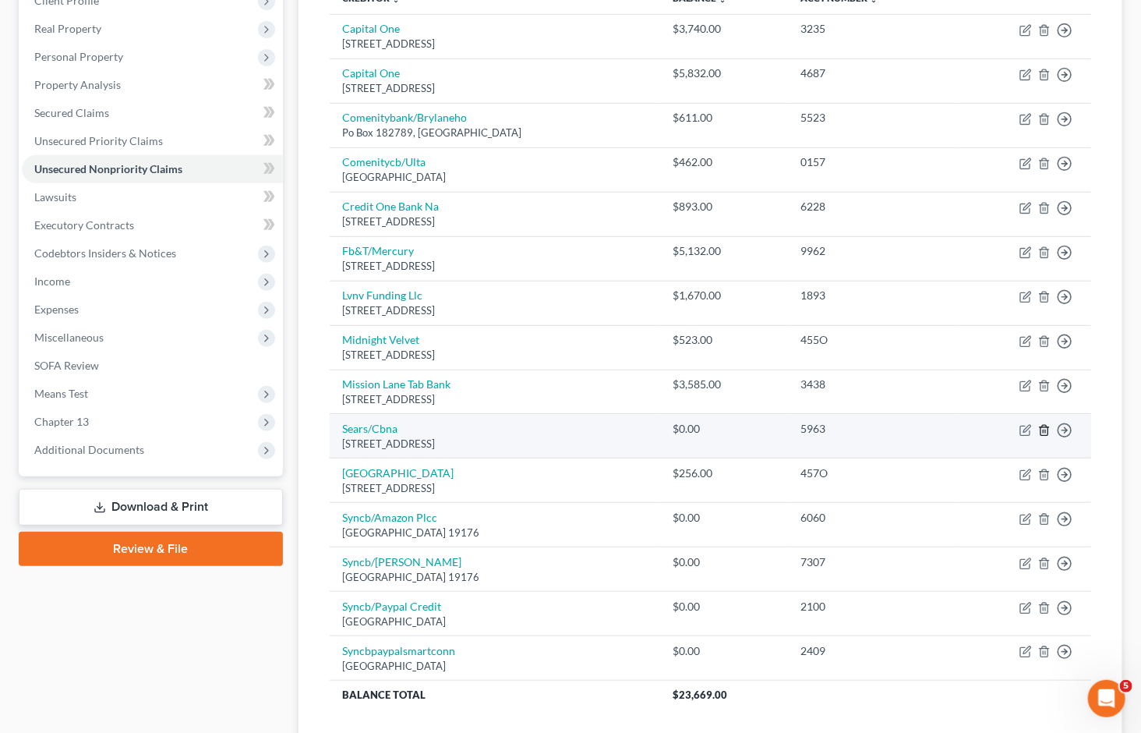
click at [1043, 424] on icon "button" at bounding box center [1044, 430] width 12 height 12
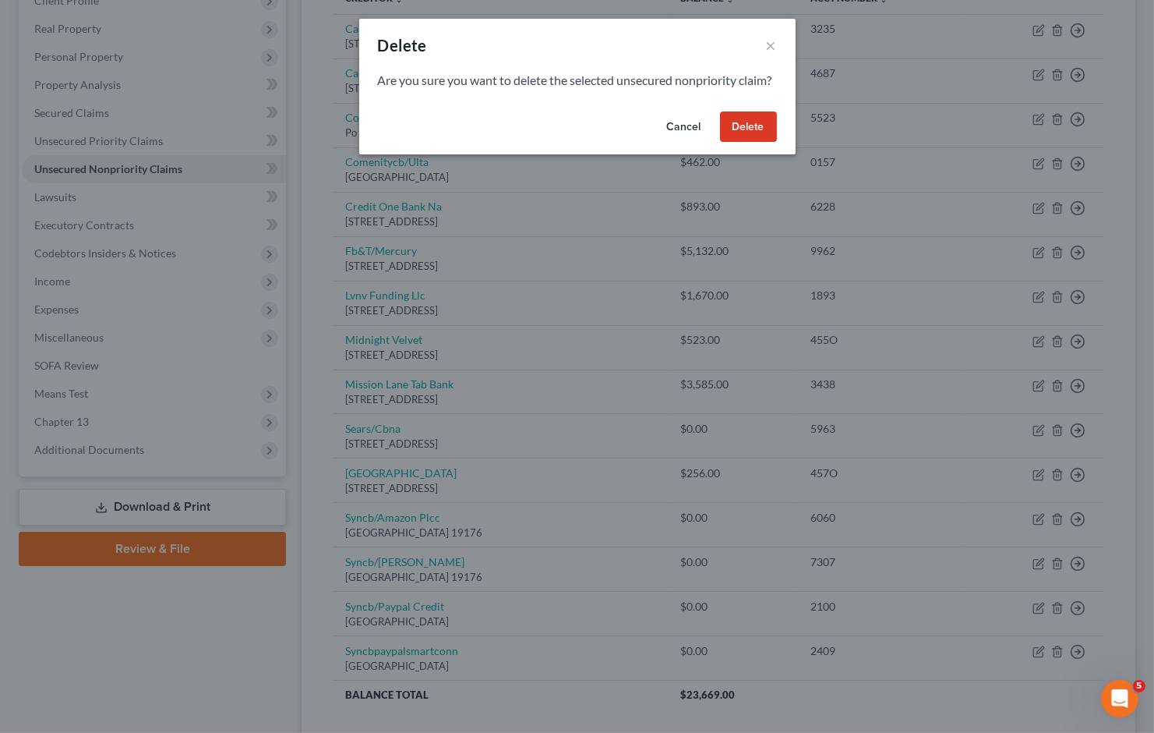
click at [754, 142] on button "Delete" at bounding box center [748, 126] width 57 height 31
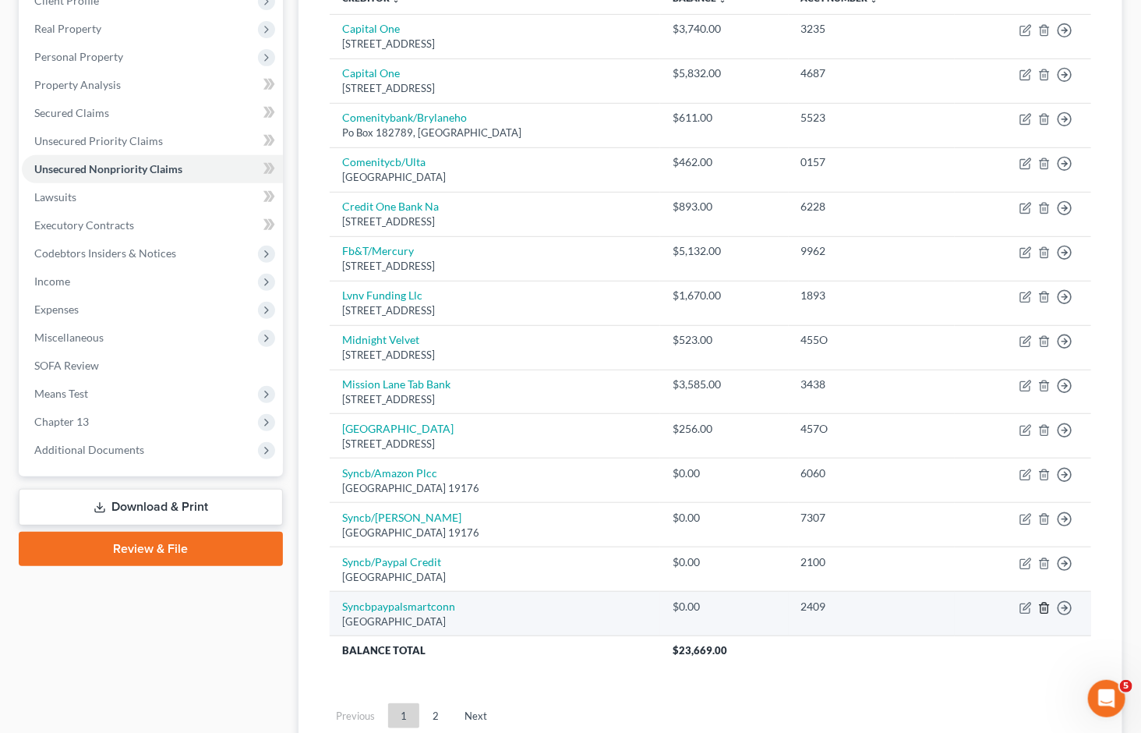
click at [1048, 602] on icon "button" at bounding box center [1044, 608] width 12 height 12
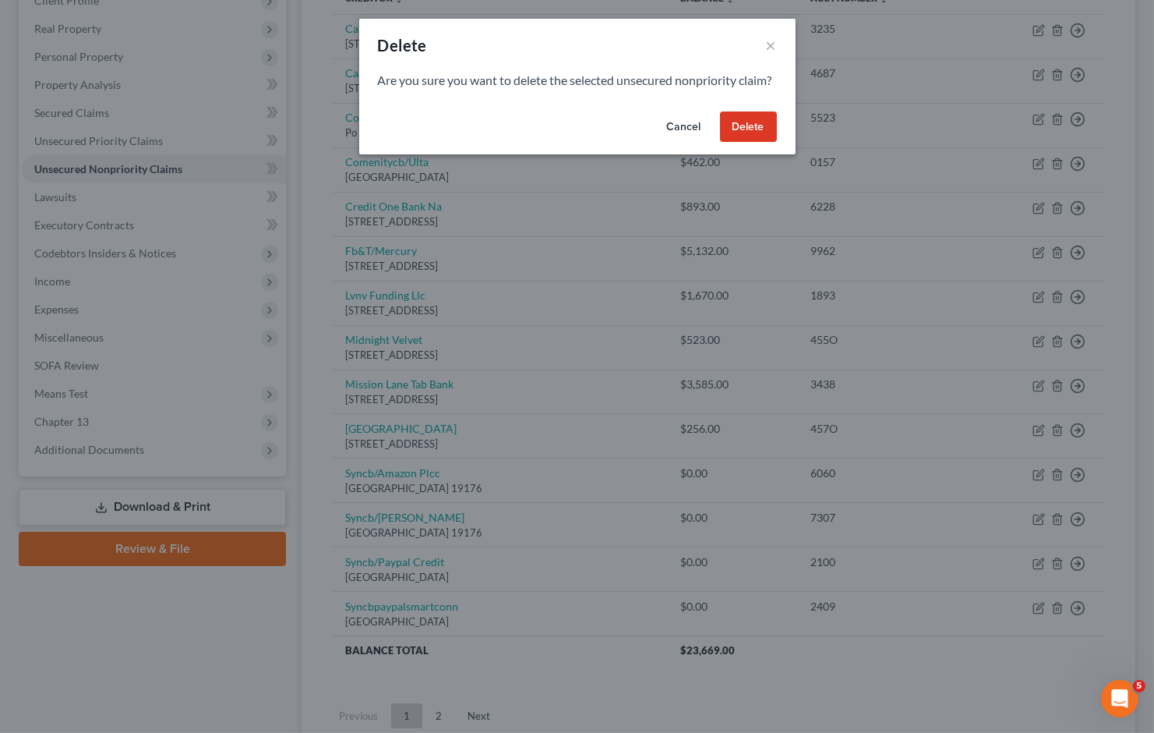
click at [765, 143] on button "Delete" at bounding box center [748, 126] width 57 height 31
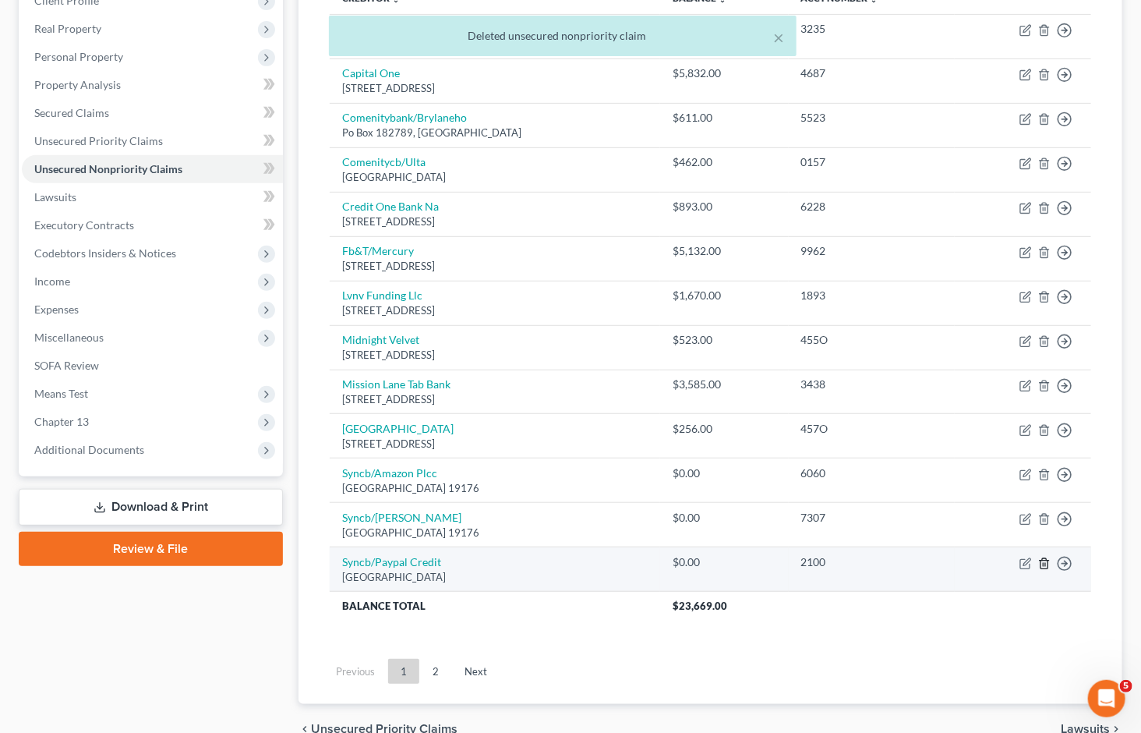
click at [1044, 557] on icon "button" at bounding box center [1044, 563] width 12 height 12
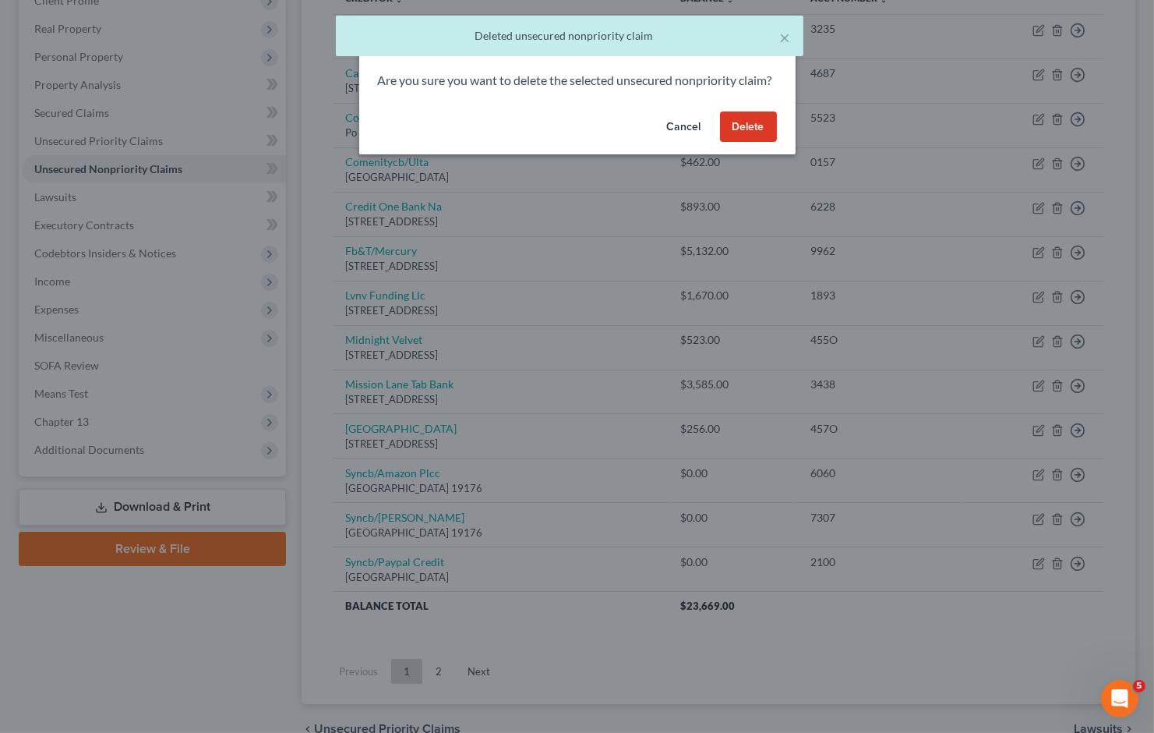
click at [761, 143] on button "Delete" at bounding box center [748, 126] width 57 height 31
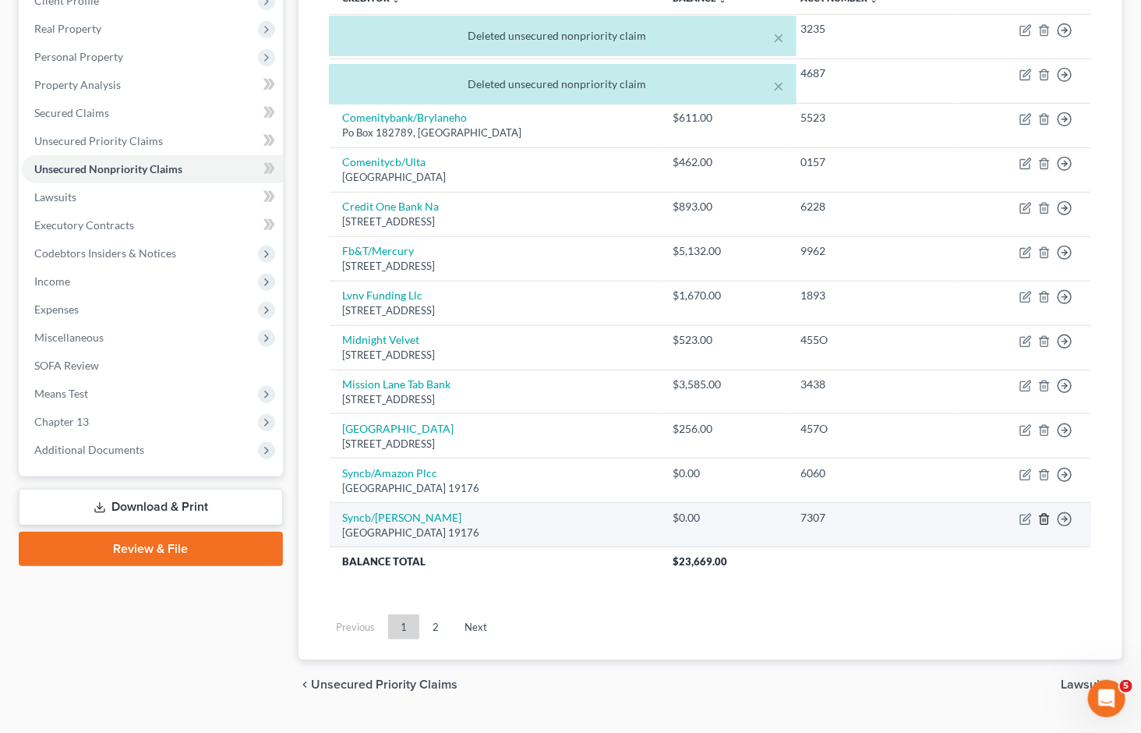
click at [1048, 514] on icon "button" at bounding box center [1044, 519] width 7 height 10
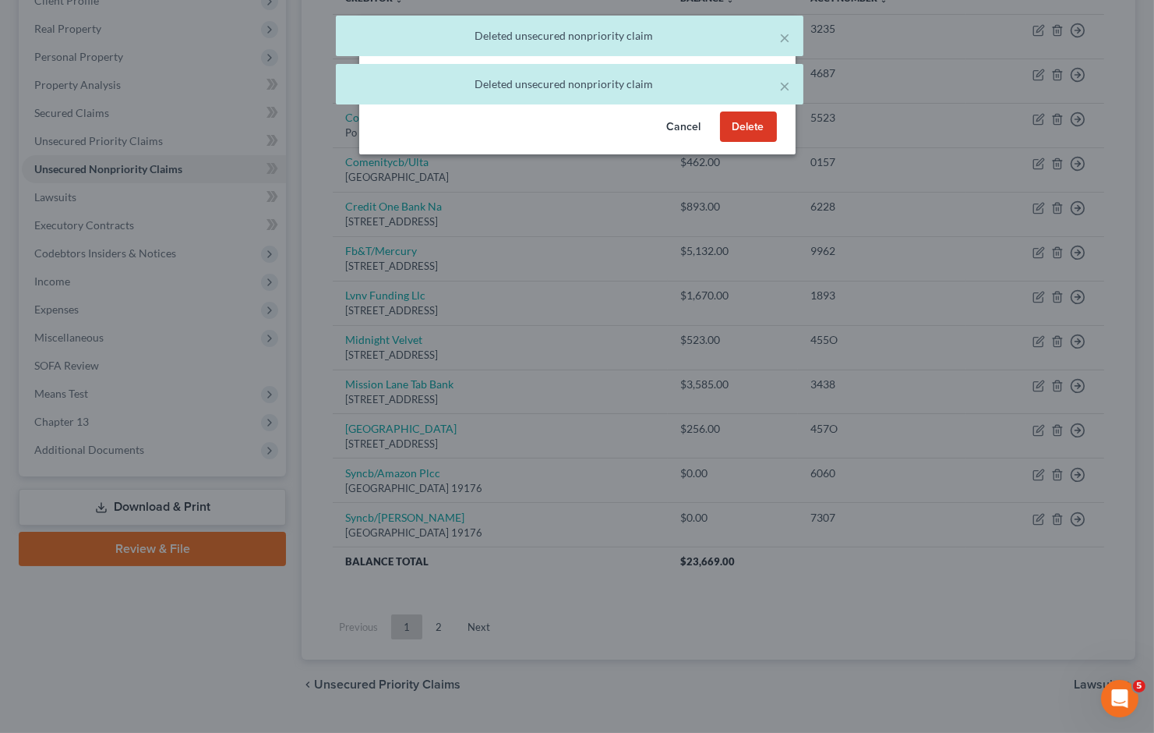
click at [754, 143] on button "Delete" at bounding box center [748, 126] width 57 height 31
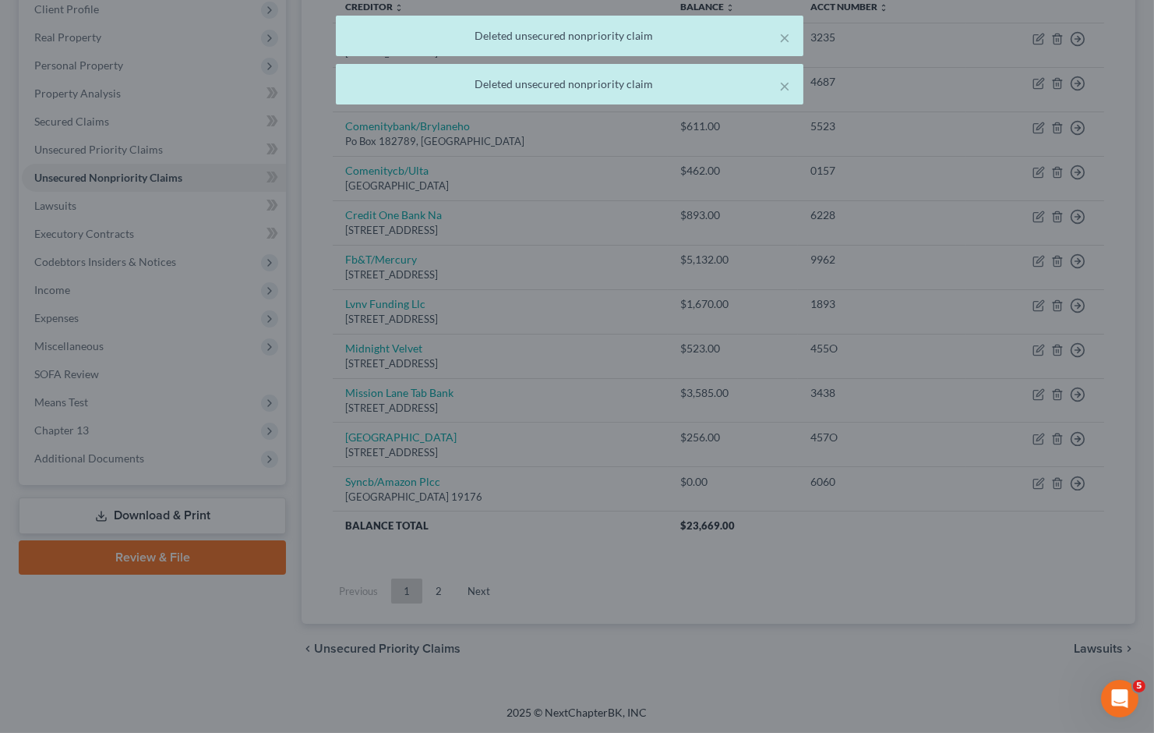
scroll to position [224, 0]
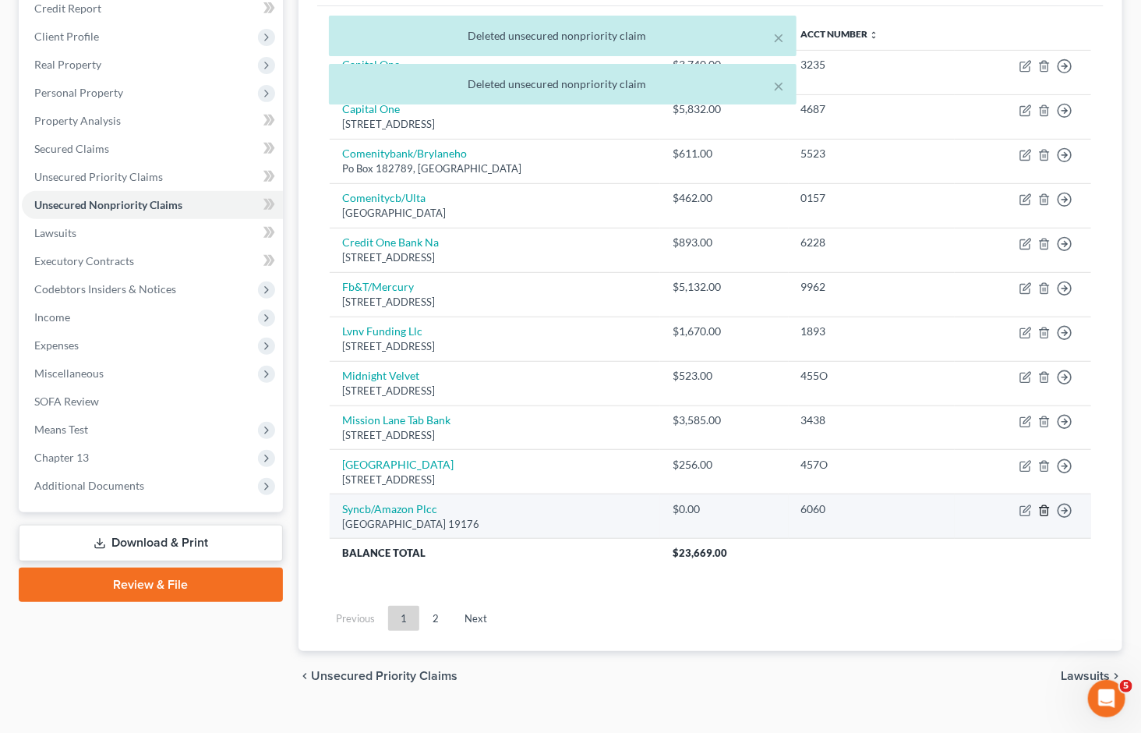
click at [1045, 504] on icon "button" at bounding box center [1044, 510] width 12 height 12
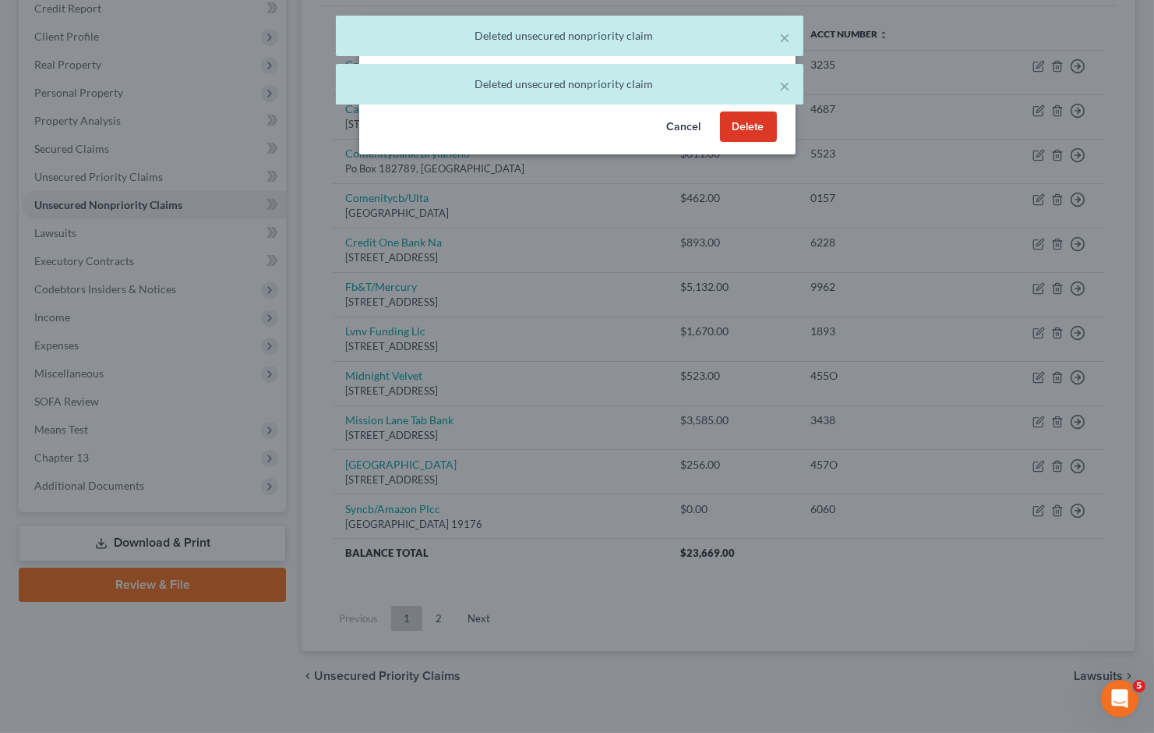
click at [761, 143] on button "Delete" at bounding box center [748, 126] width 57 height 31
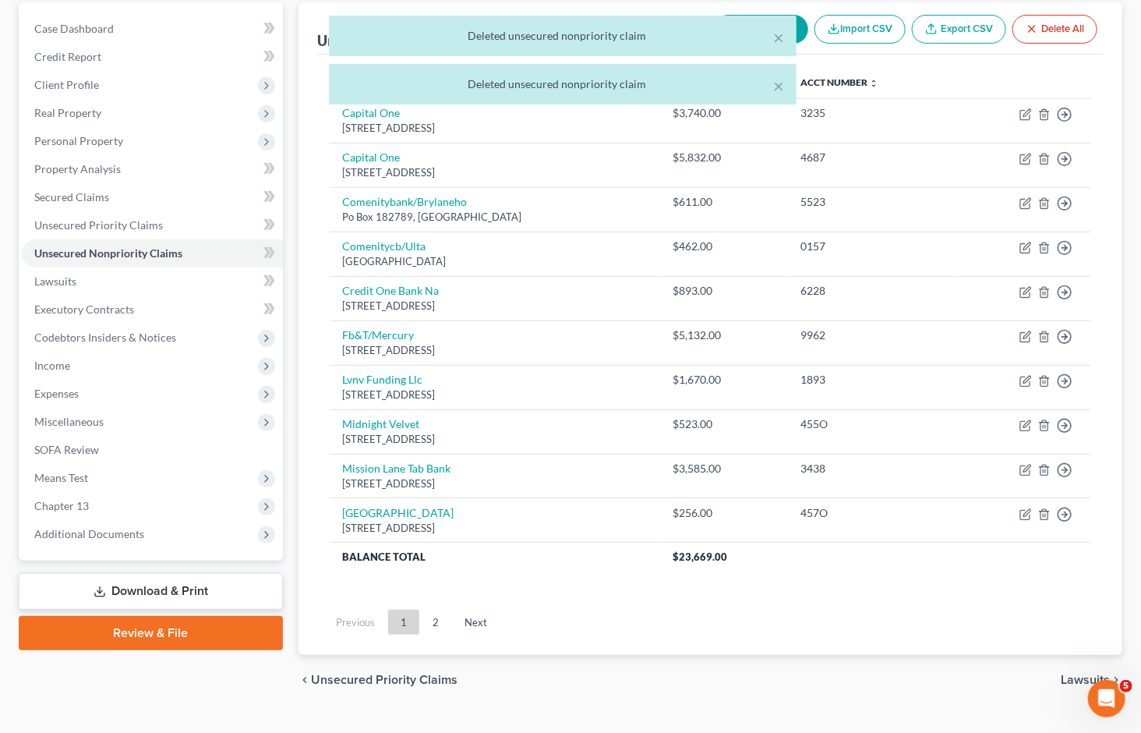
scroll to position [179, 0]
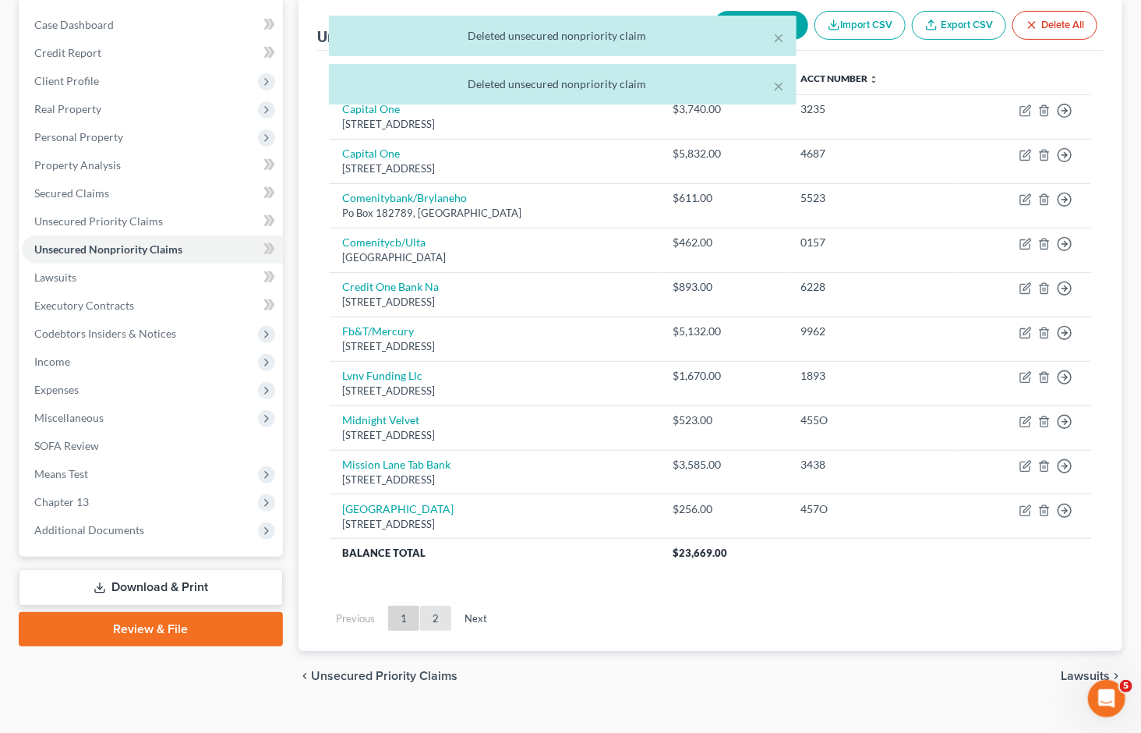
click at [427, 606] on link "2" at bounding box center [435, 618] width 31 height 25
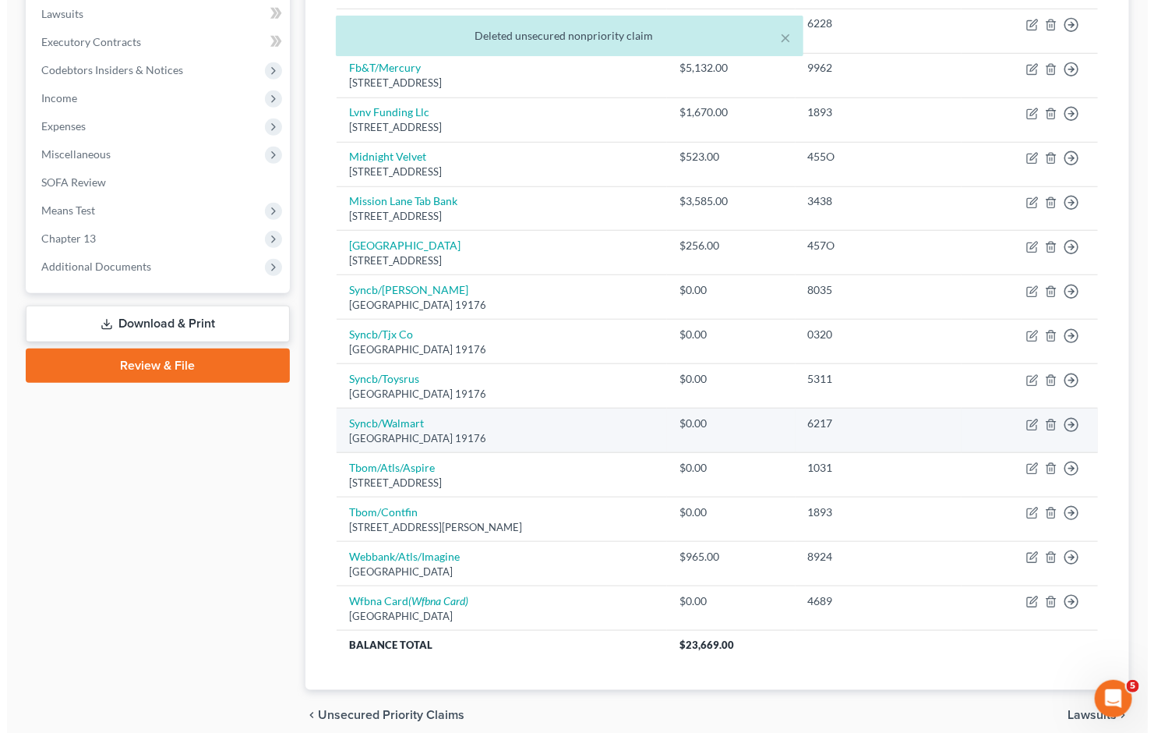
scroll to position [482, 0]
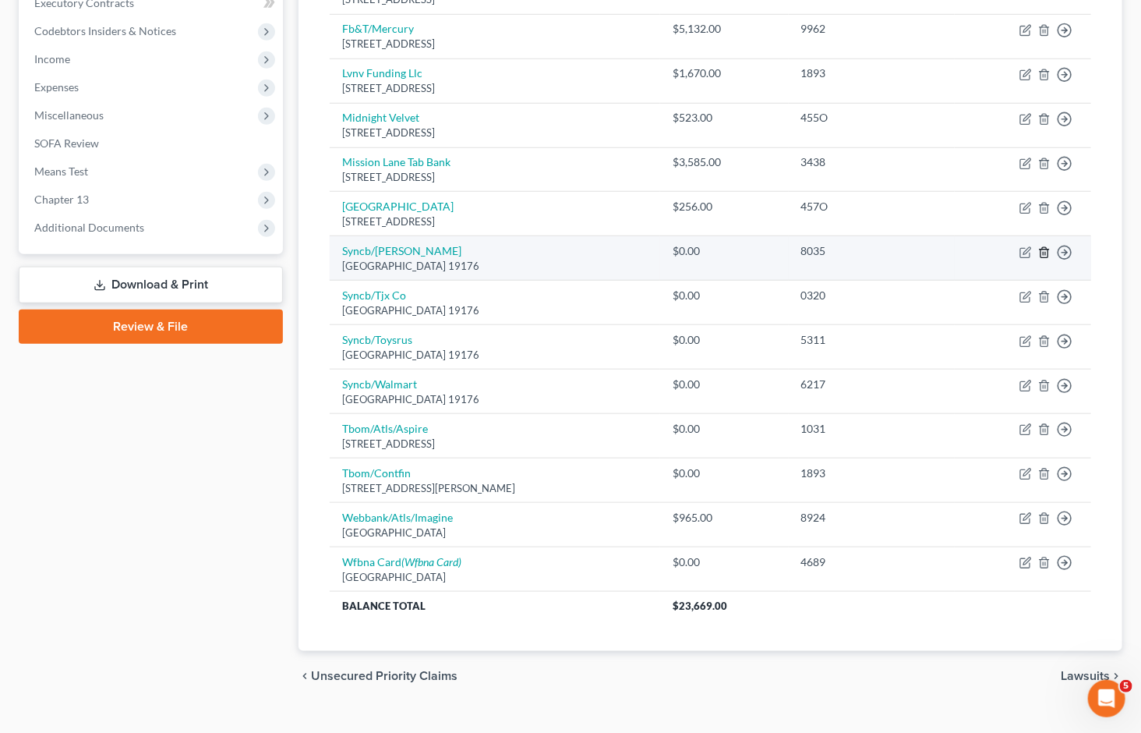
click at [1045, 246] on icon "button" at bounding box center [1044, 252] width 12 height 12
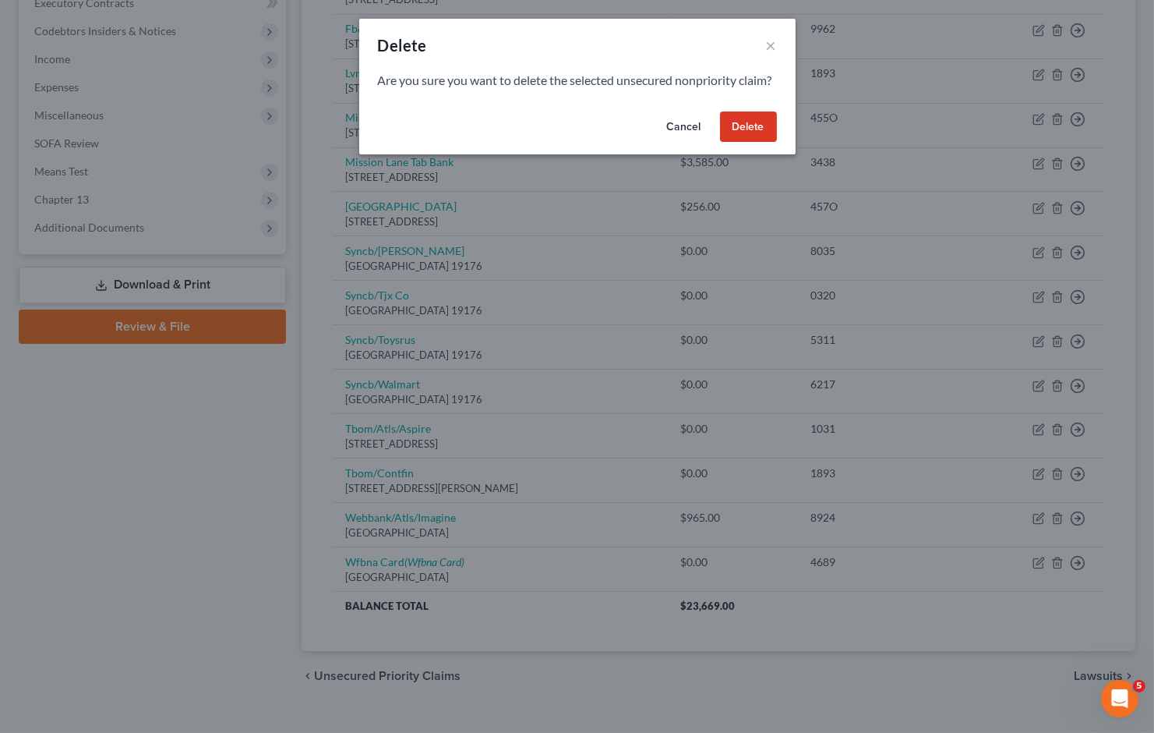
click at [768, 138] on button "Delete" at bounding box center [748, 126] width 57 height 31
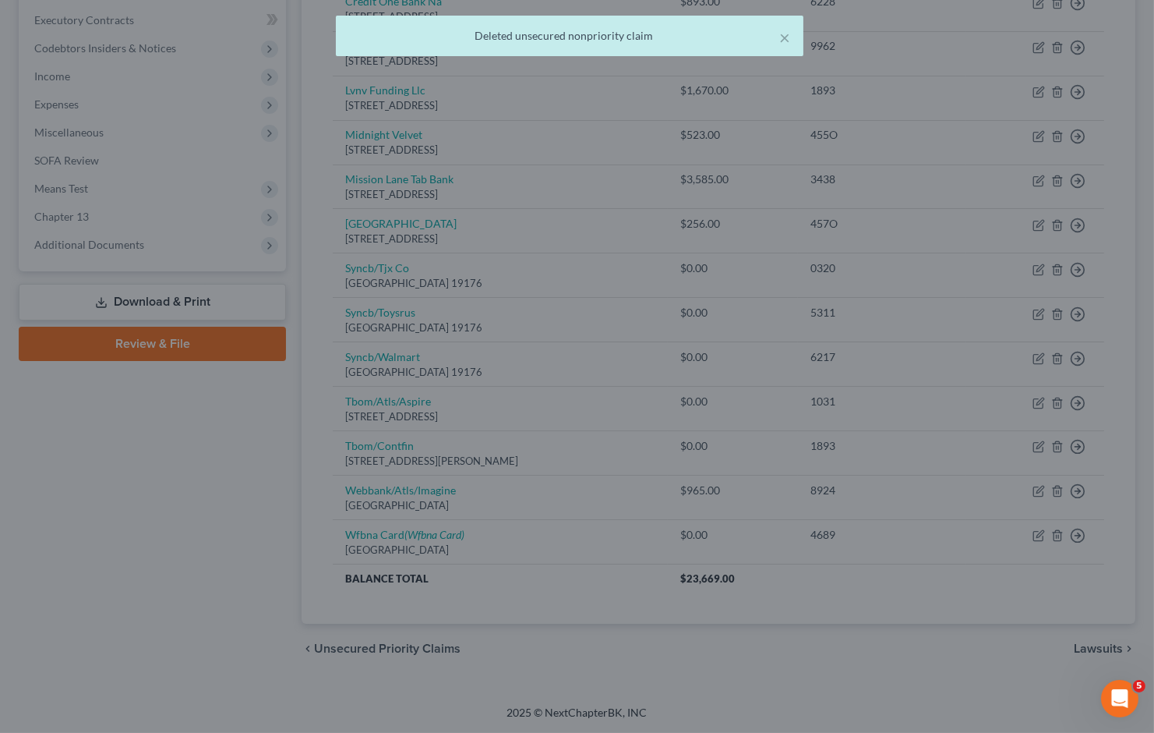
scroll to position [438, 0]
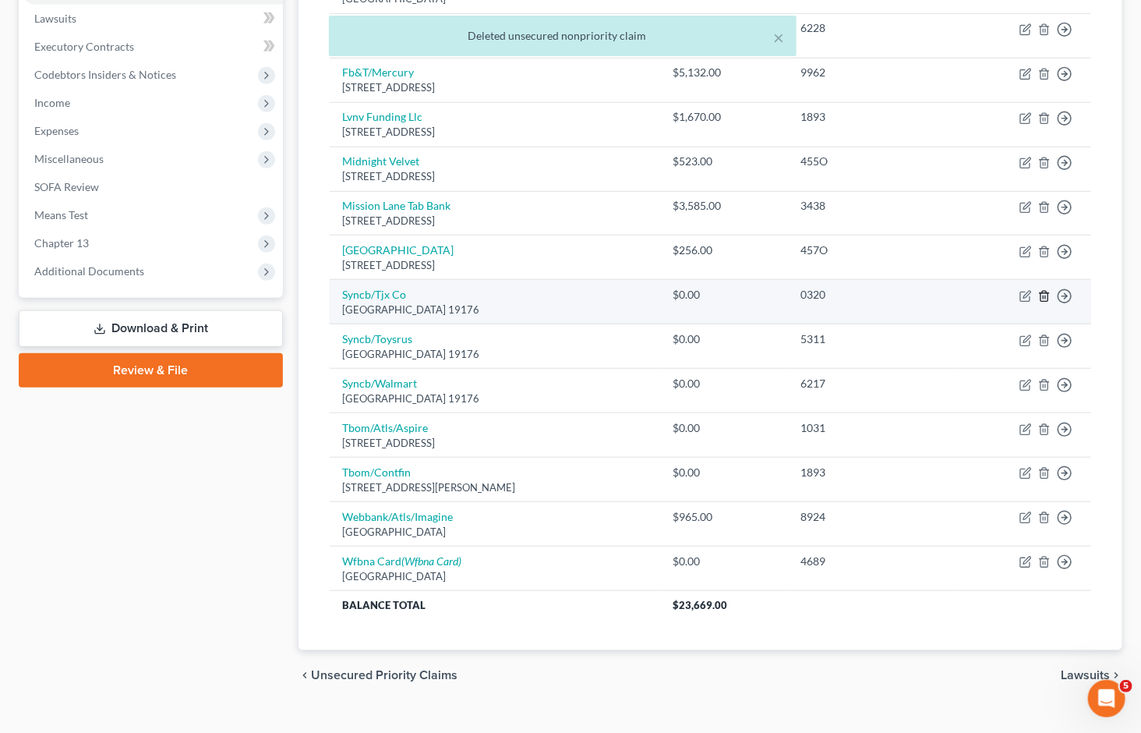
click at [1045, 290] on icon "button" at bounding box center [1044, 296] width 12 height 12
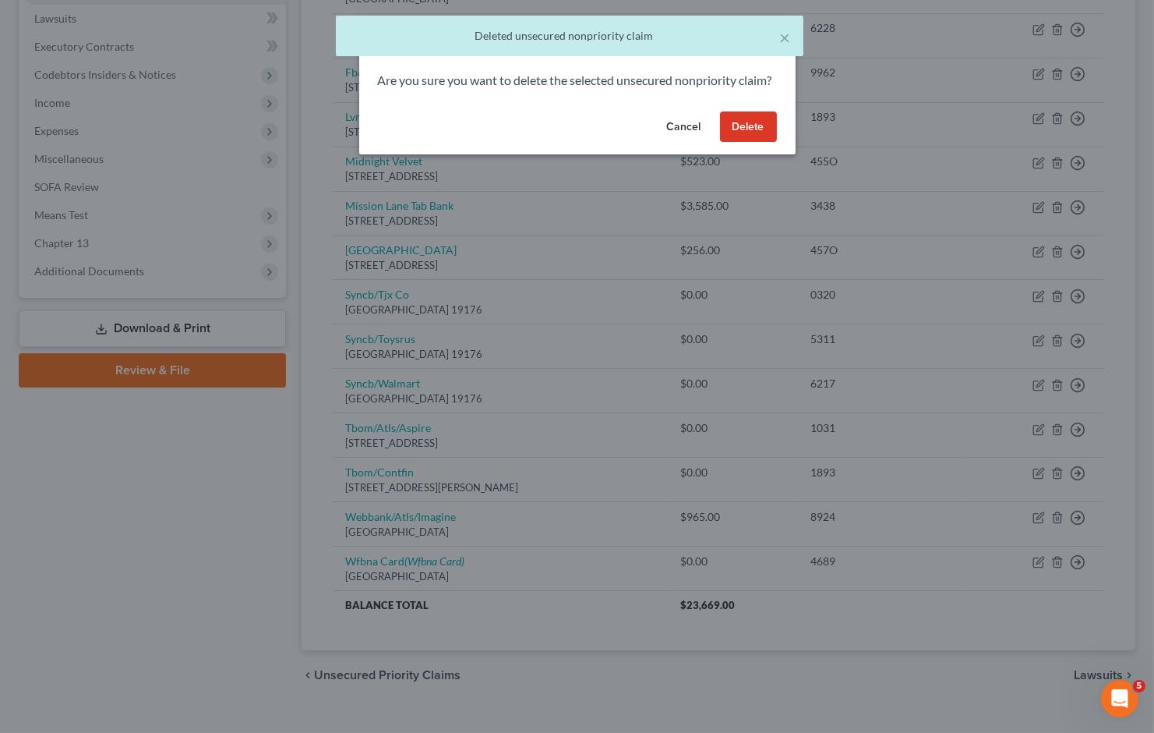
click at [756, 143] on button "Delete" at bounding box center [748, 126] width 57 height 31
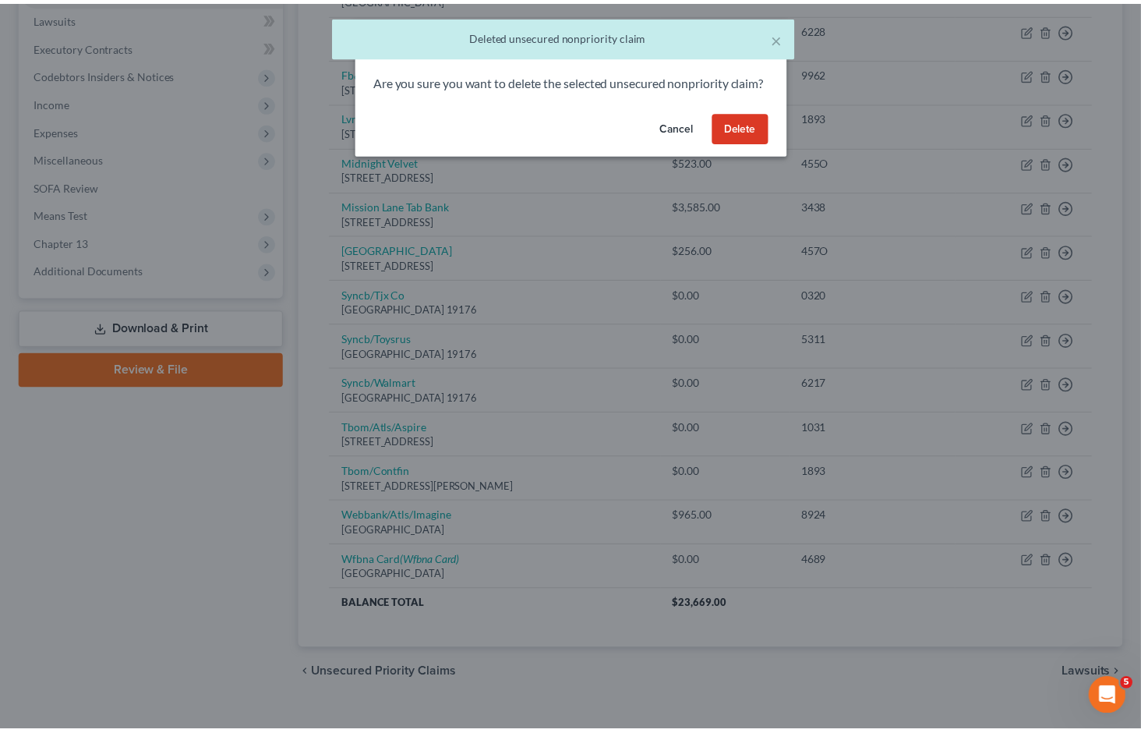
scroll to position [393, 0]
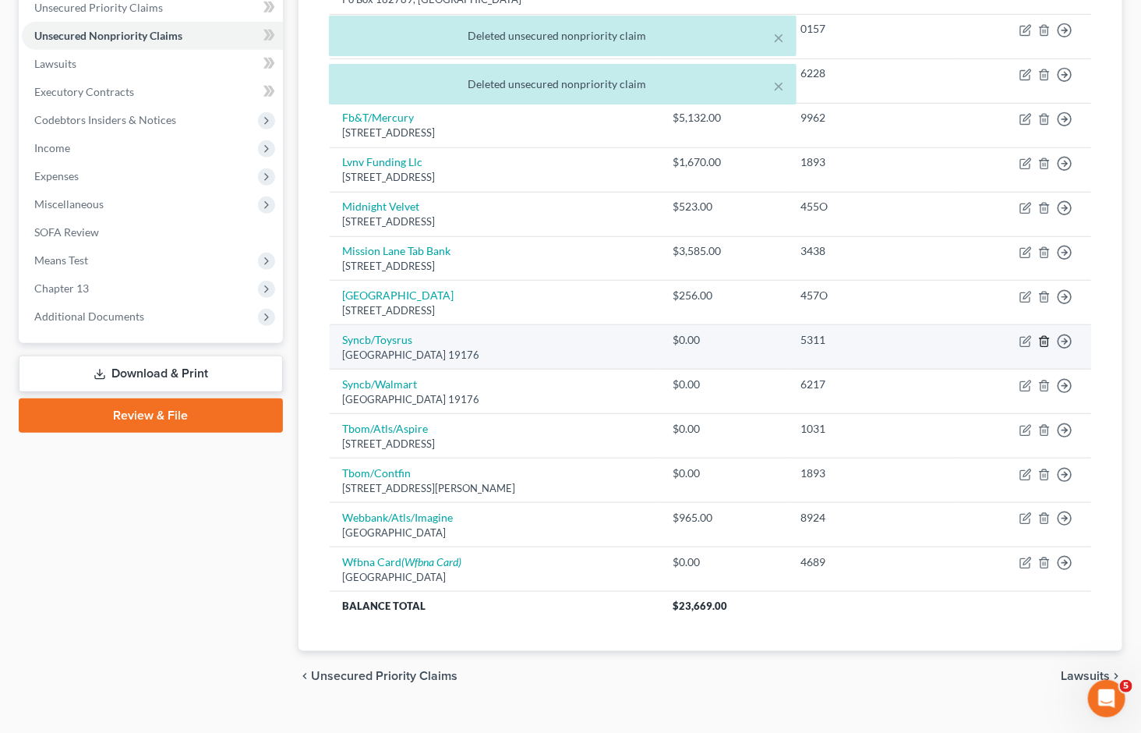
click at [1048, 335] on icon "button" at bounding box center [1044, 341] width 12 height 12
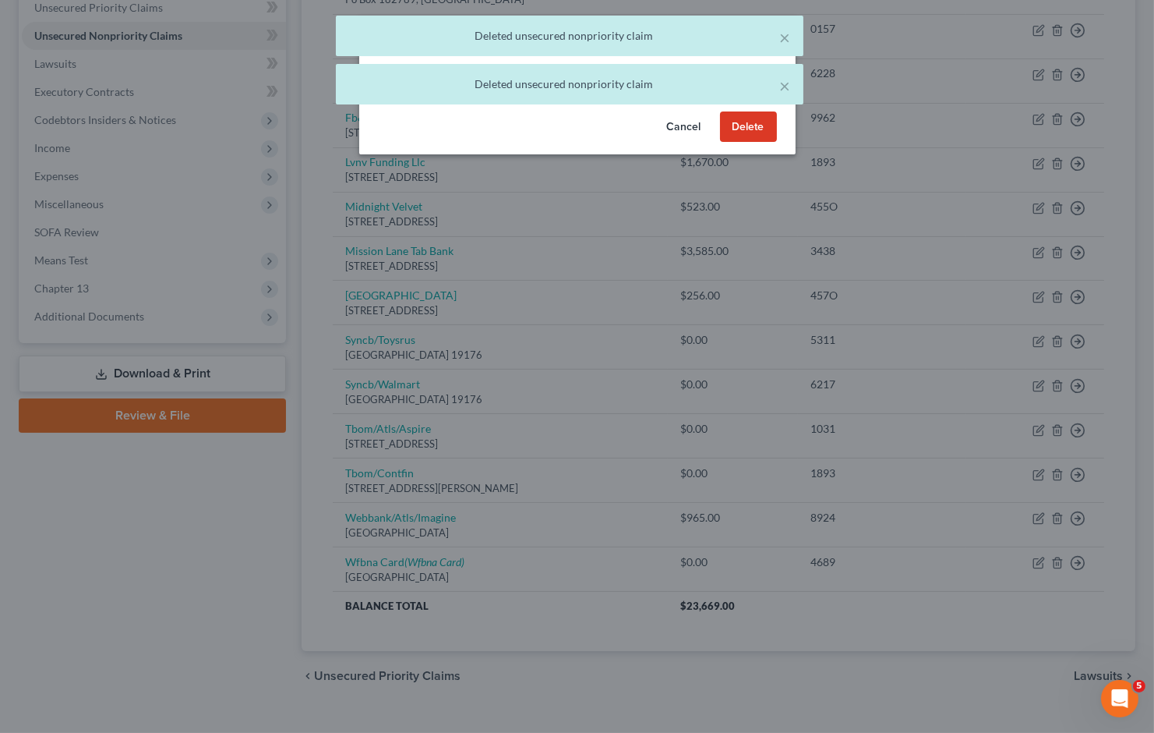
click at [764, 141] on button "Delete" at bounding box center [748, 126] width 57 height 31
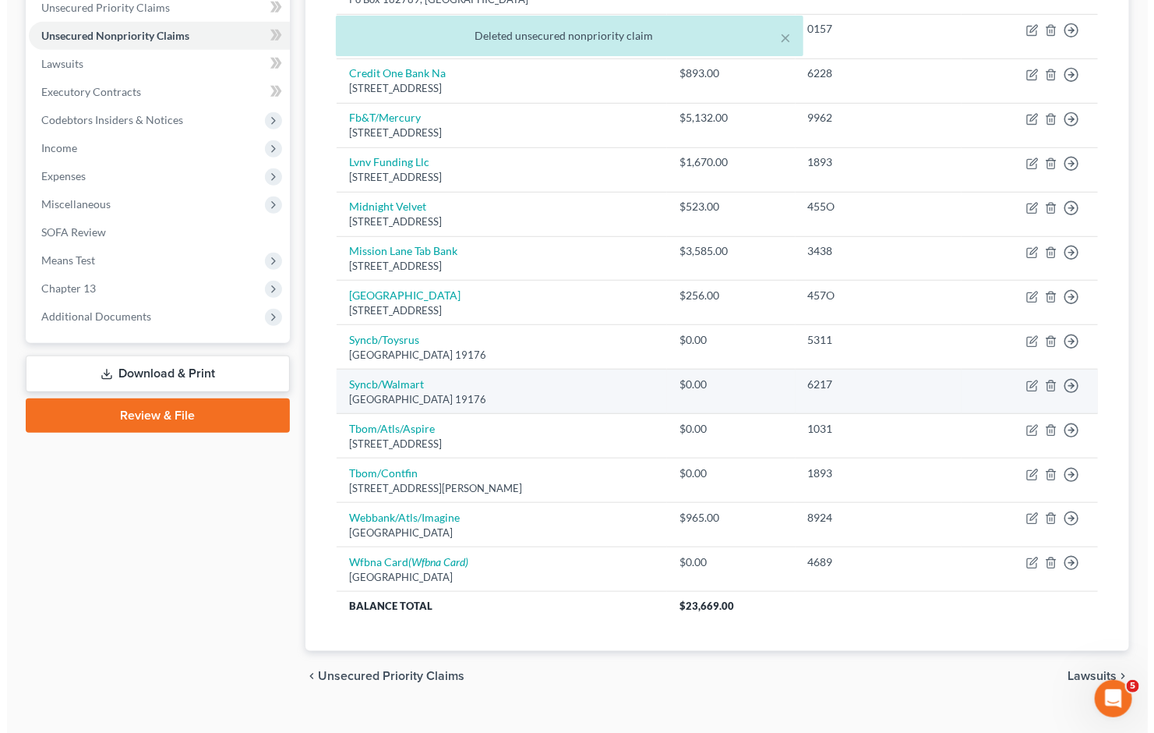
scroll to position [348, 0]
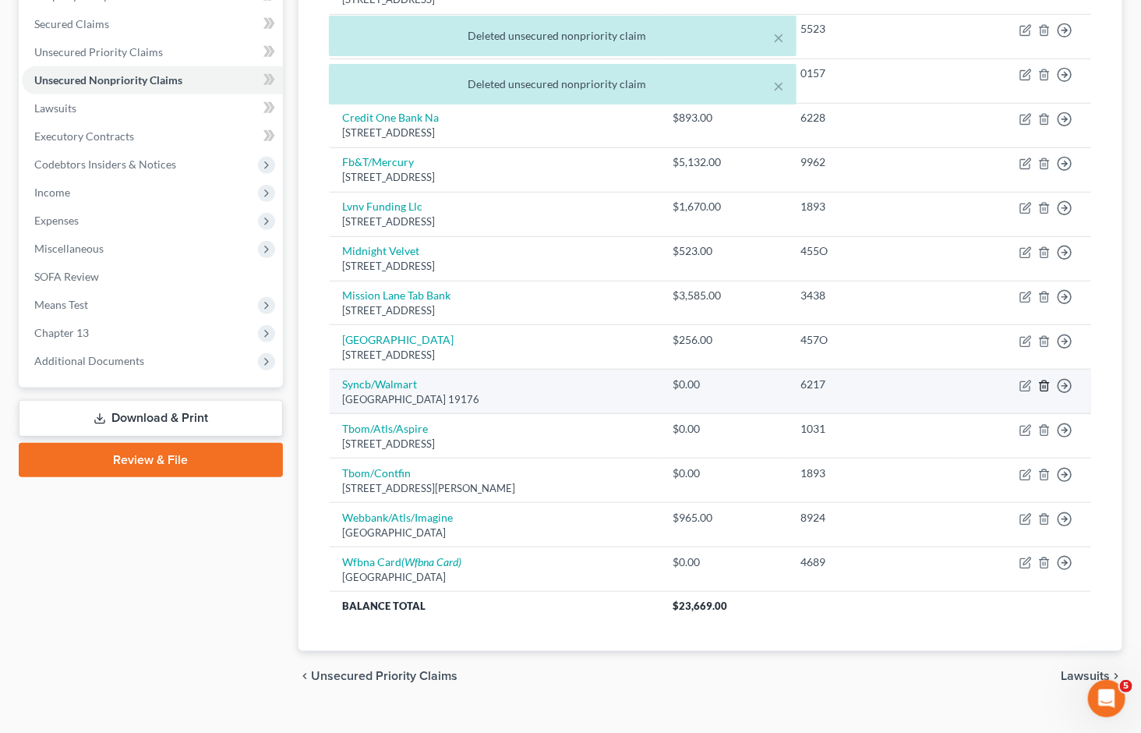
click at [1048, 380] on icon "button" at bounding box center [1044, 385] width 7 height 10
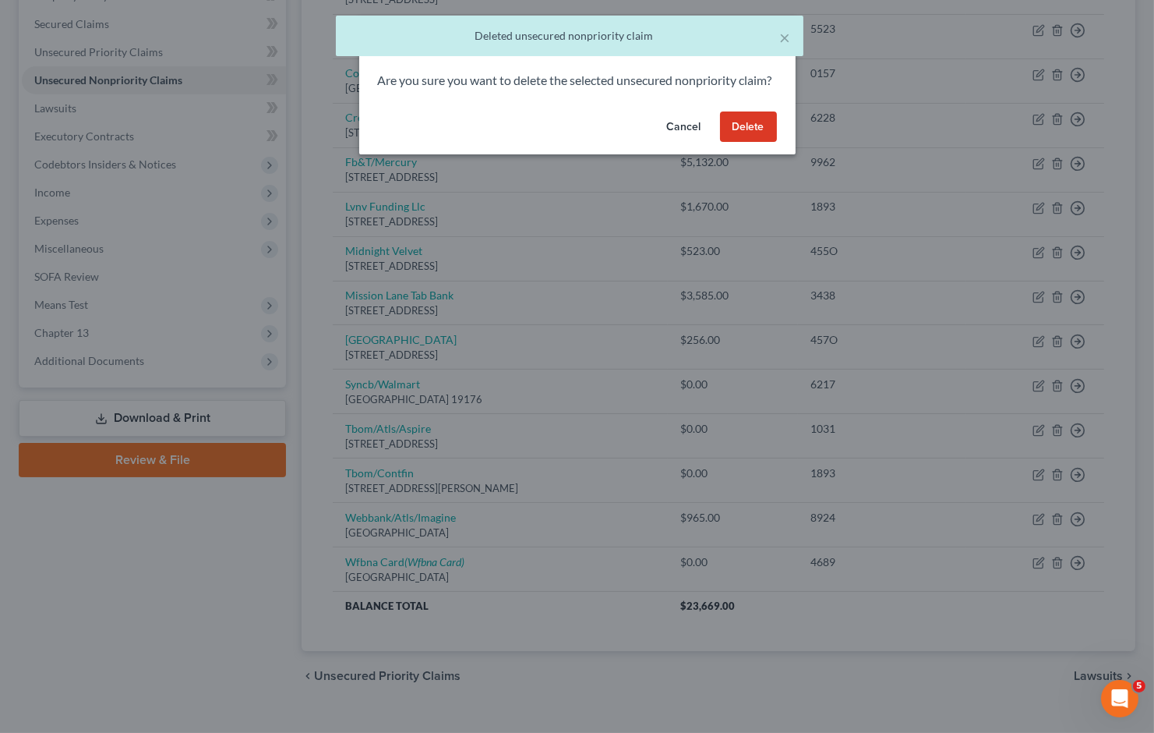
click at [751, 138] on button "Delete" at bounding box center [748, 126] width 57 height 31
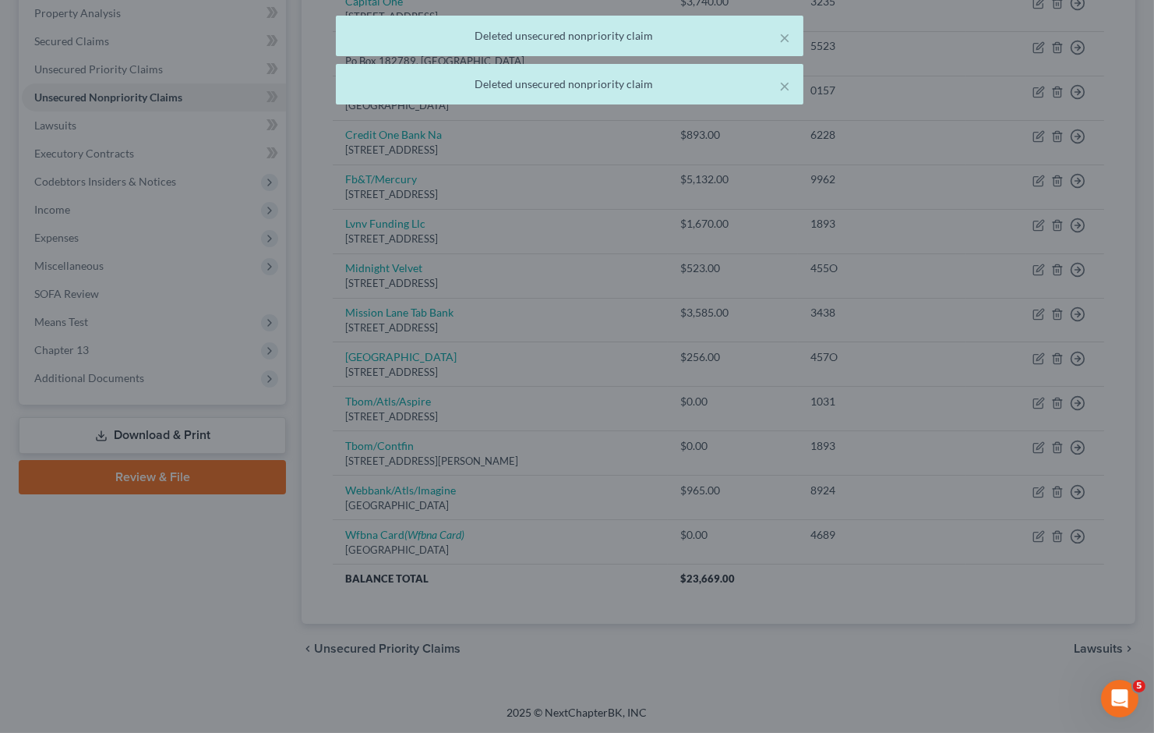
scroll to position [304, 0]
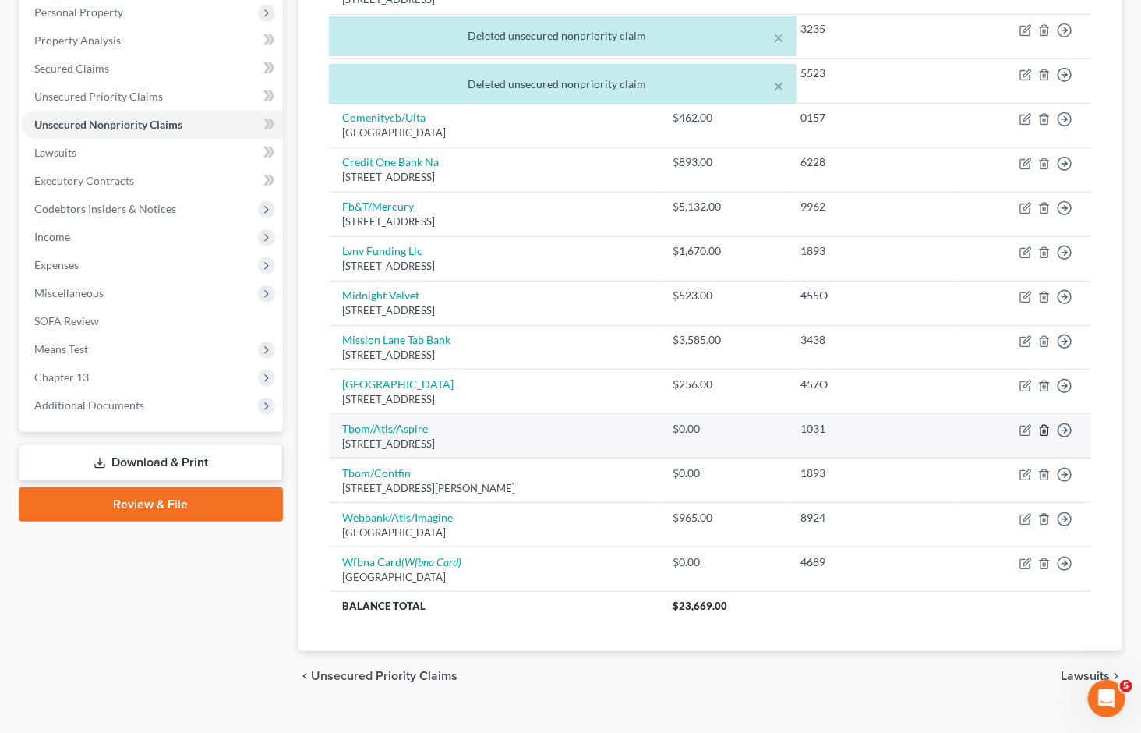
click at [1047, 424] on icon "button" at bounding box center [1044, 430] width 12 height 12
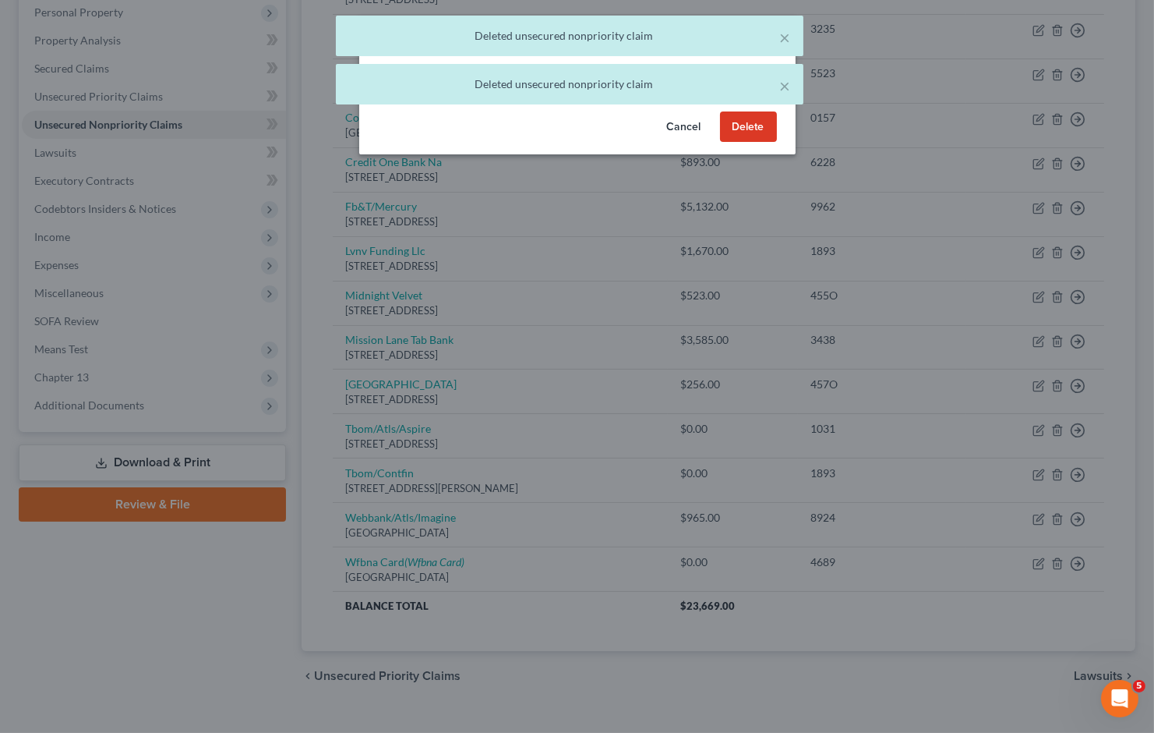
click at [748, 143] on button "Delete" at bounding box center [748, 126] width 57 height 31
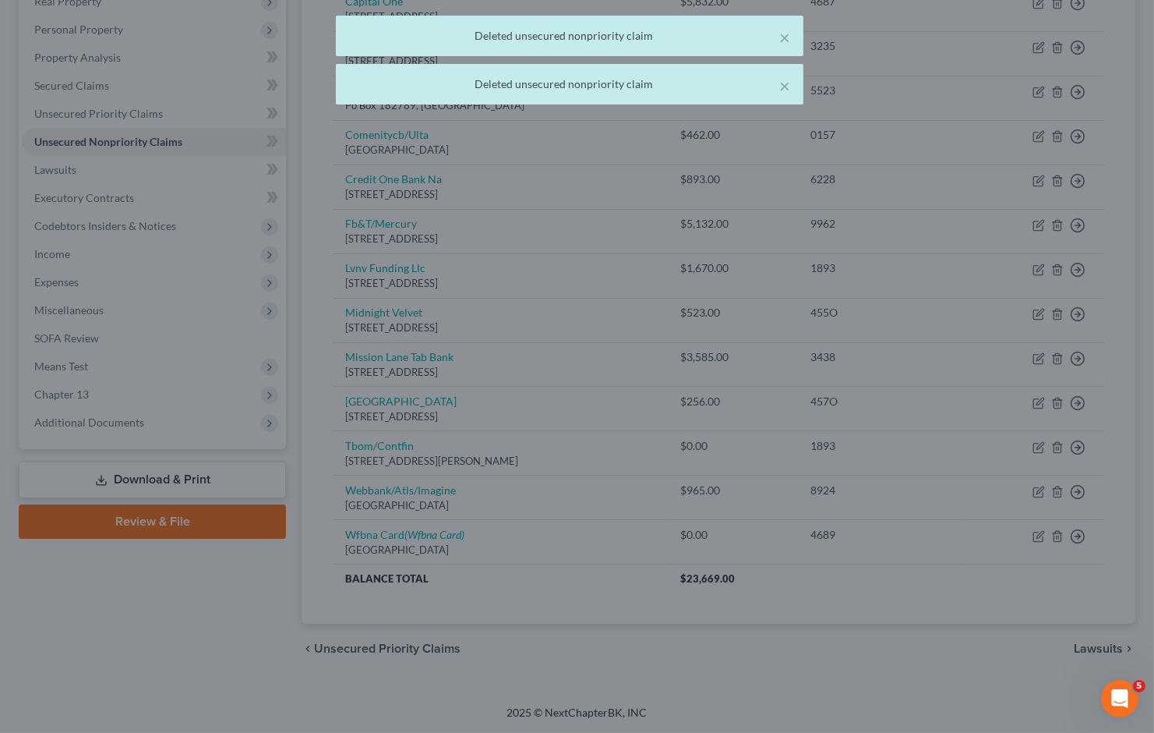
scroll to position [260, 0]
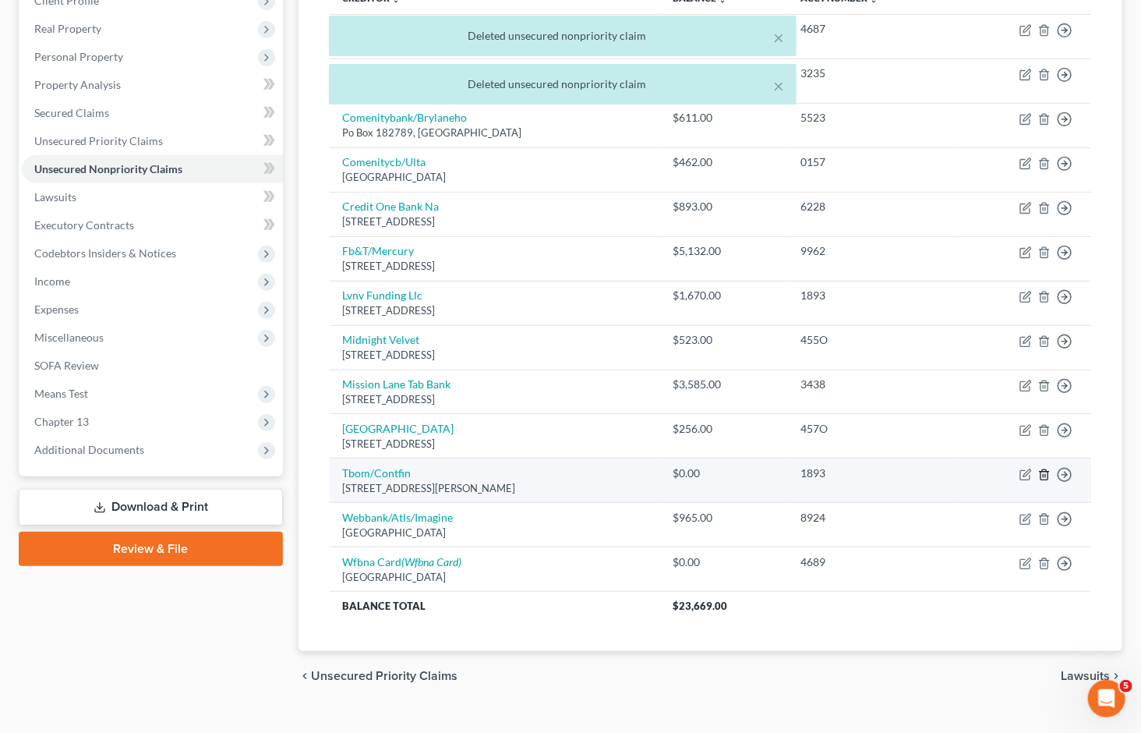
click at [1045, 474] on line "button" at bounding box center [1045, 475] width 0 height 3
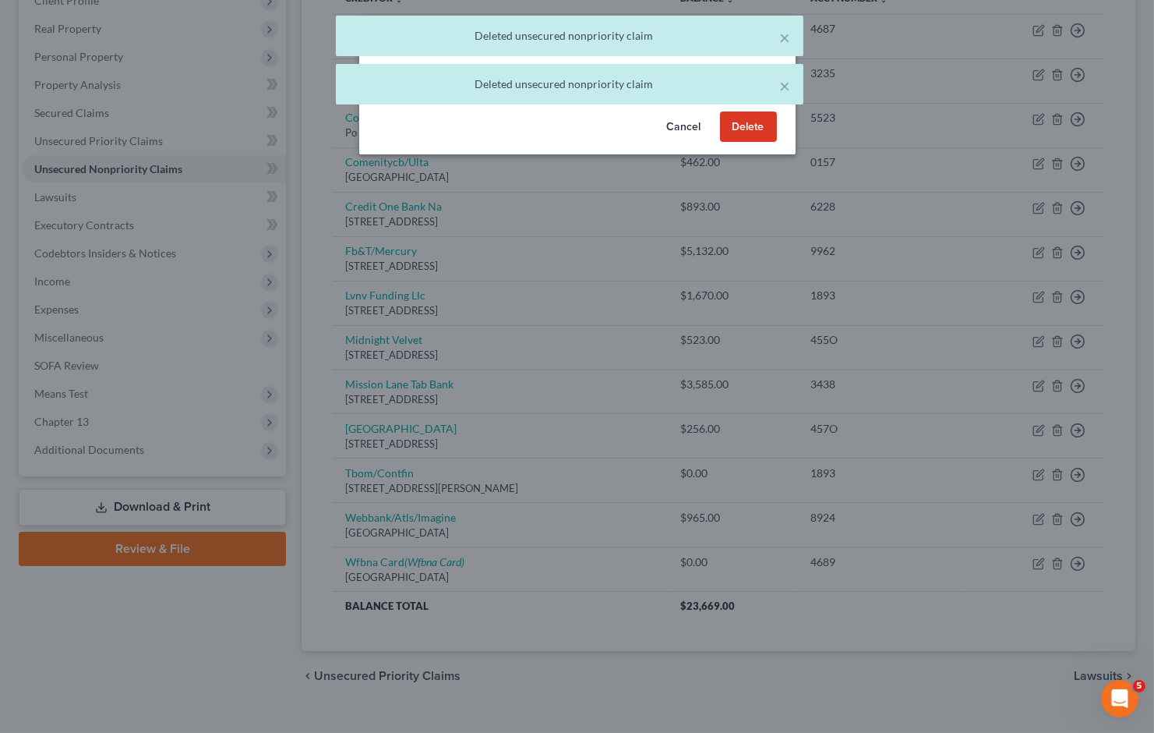
click at [752, 143] on button "Delete" at bounding box center [748, 126] width 57 height 31
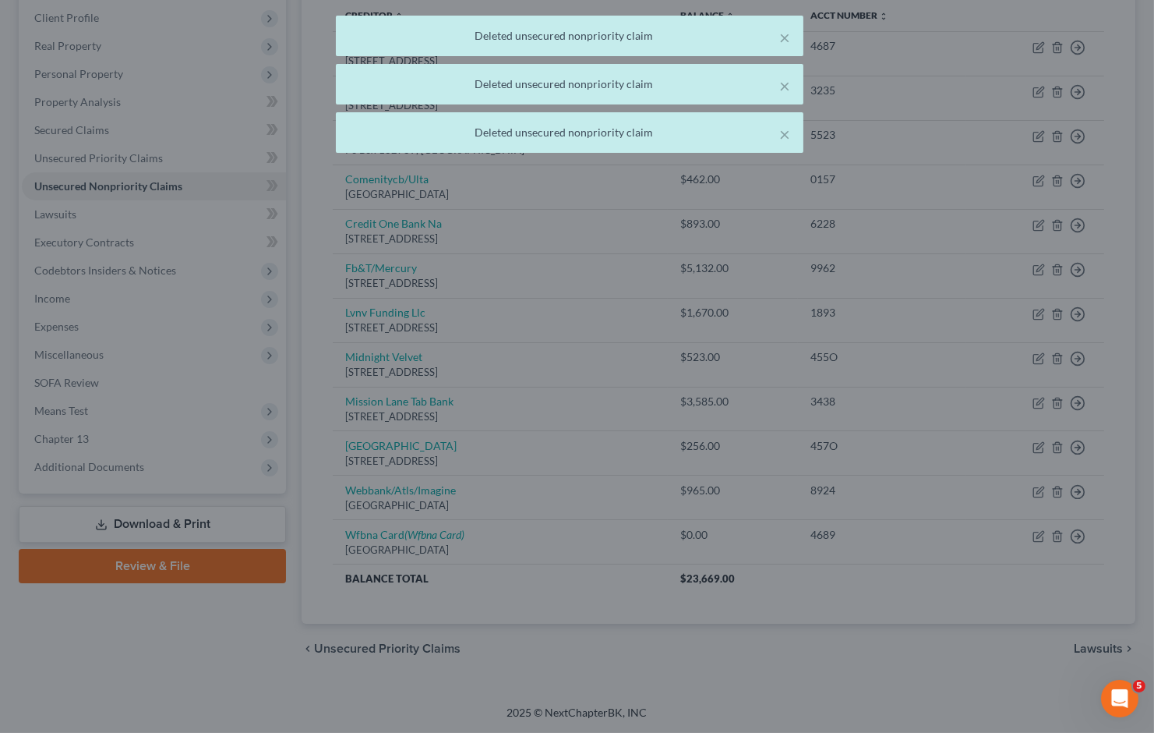
scroll to position [215, 0]
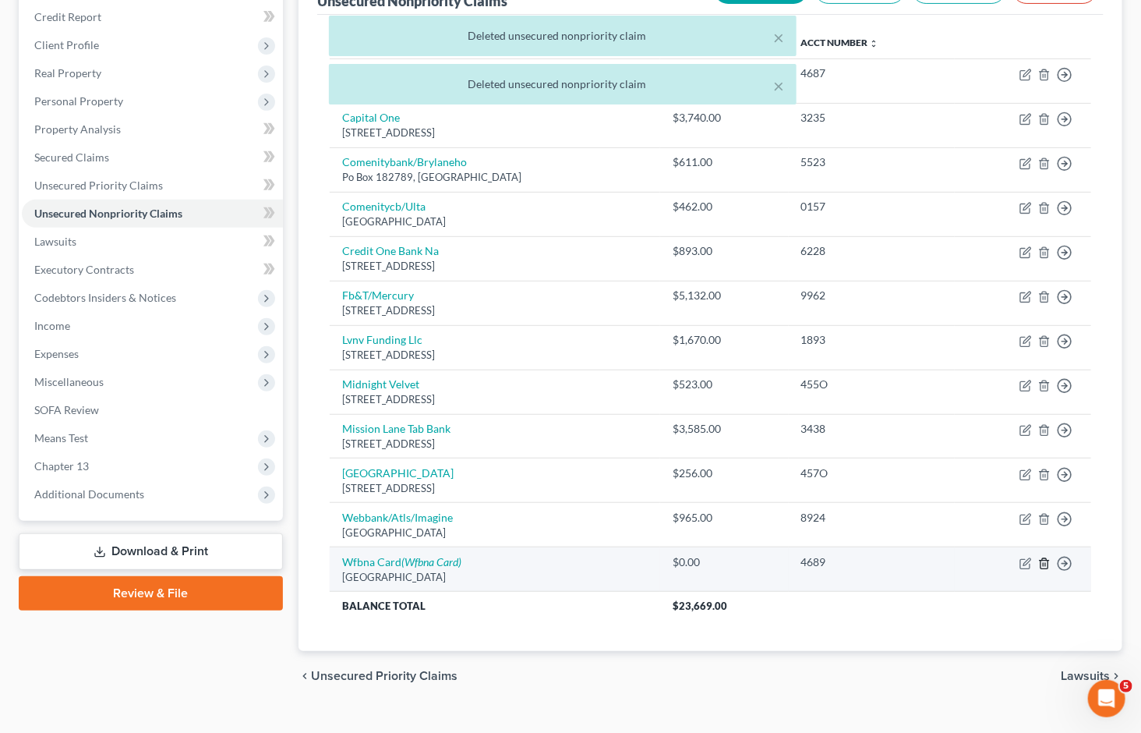
click at [1045, 560] on polyline "button" at bounding box center [1044, 560] width 9 height 0
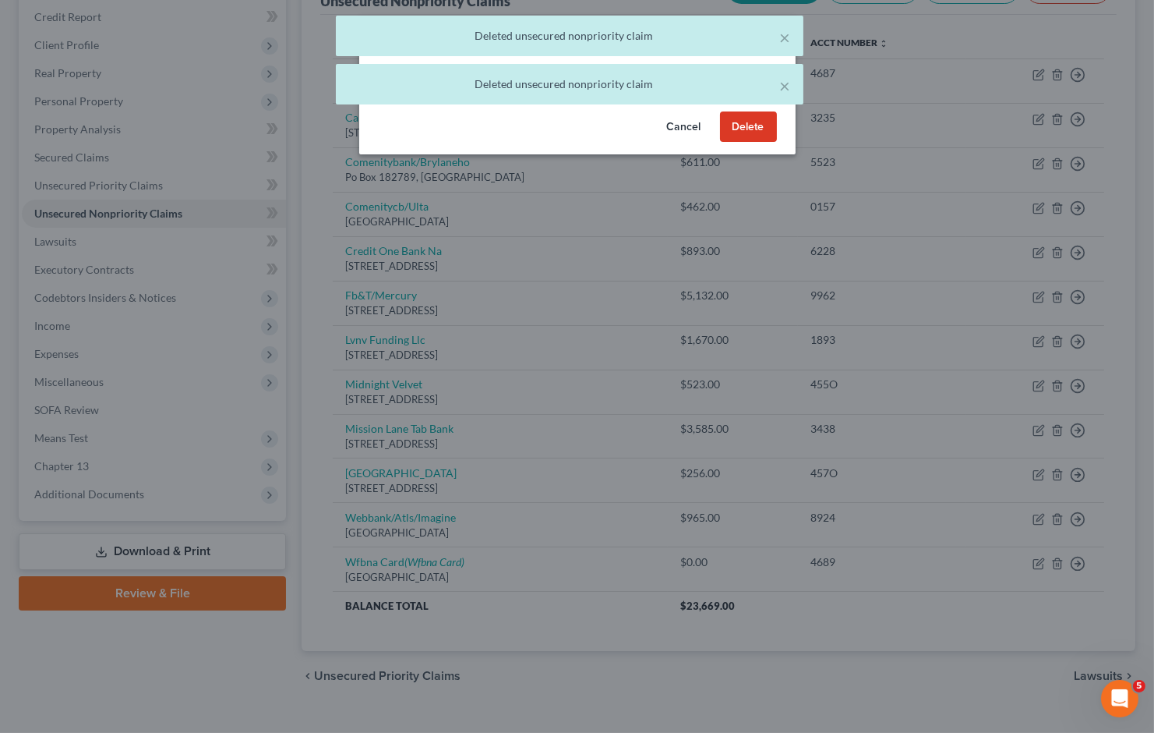
click at [761, 143] on button "Delete" at bounding box center [748, 126] width 57 height 31
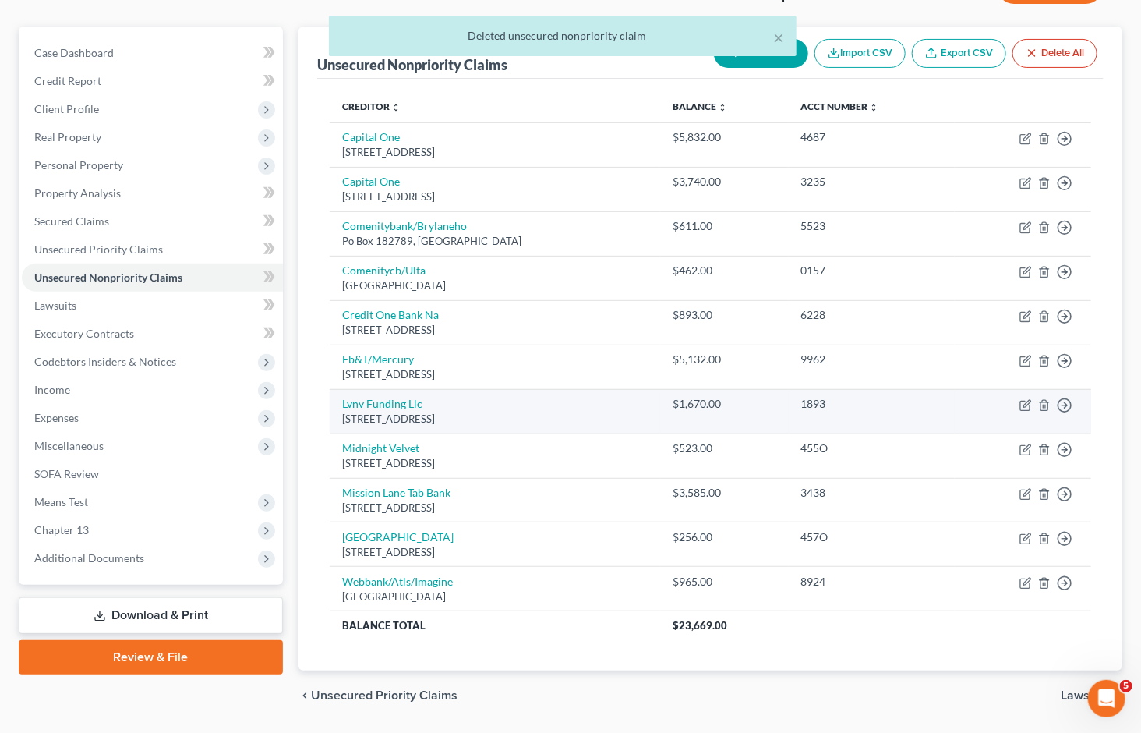
scroll to position [170, 0]
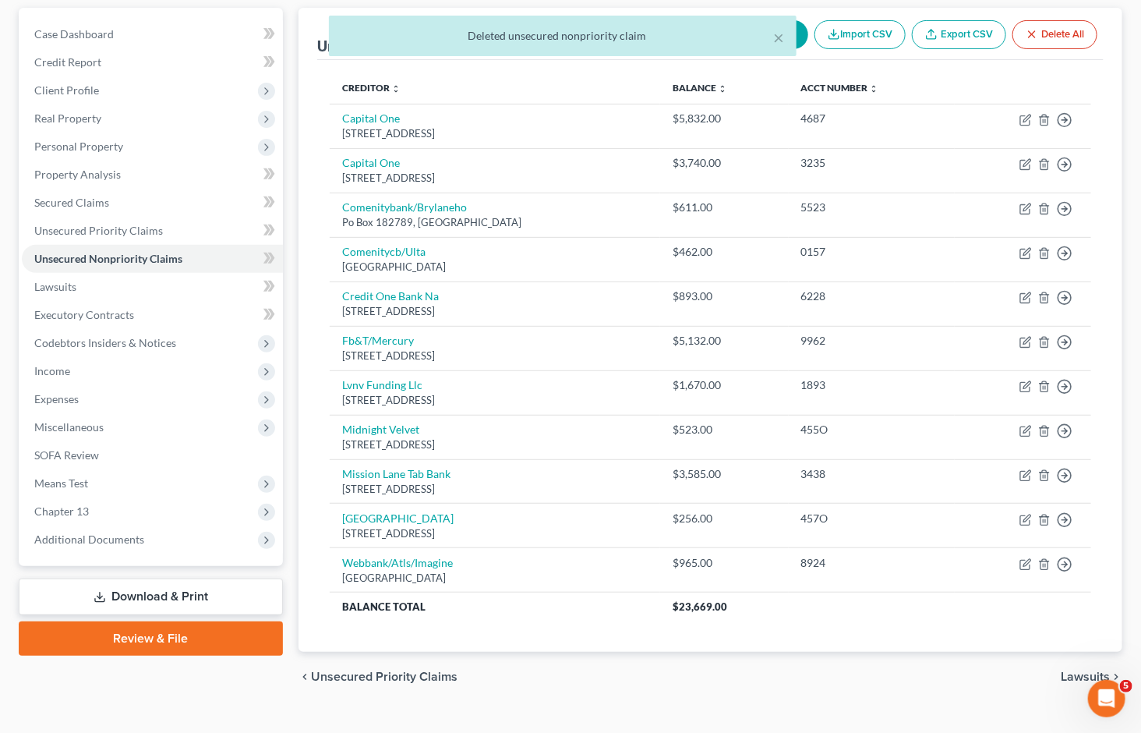
click at [695, 652] on div "chevron_left Unsecured Priority Claims Lawsuits chevron_right" at bounding box center [711, 677] width 824 height 50
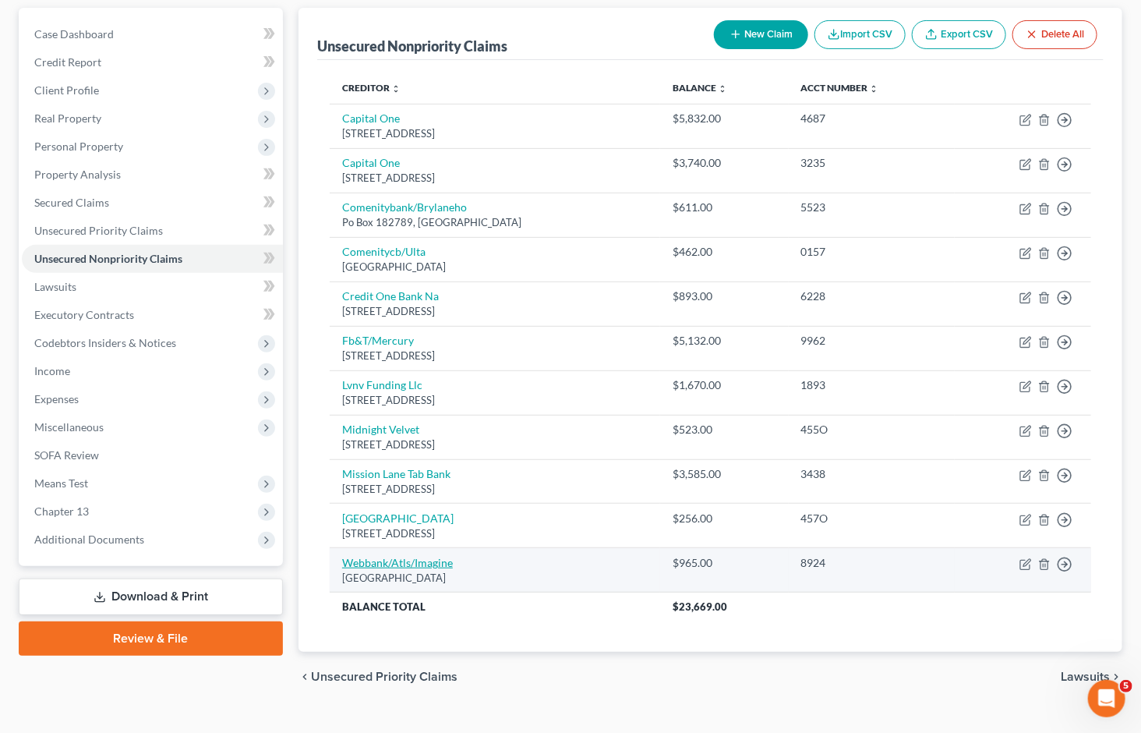
drag, startPoint x: 504, startPoint y: 546, endPoint x: 346, endPoint y: 536, distance: 158.6
click at [346, 548] on td "Webbank/Atls/Imagine Po Box [GEOGRAPHIC_DATA]" at bounding box center [495, 570] width 330 height 44
copy td "Webbank/Atls/Imagine Po Box [GEOGRAPHIC_DATA]"
click at [1023, 558] on icon "button" at bounding box center [1026, 564] width 12 height 12
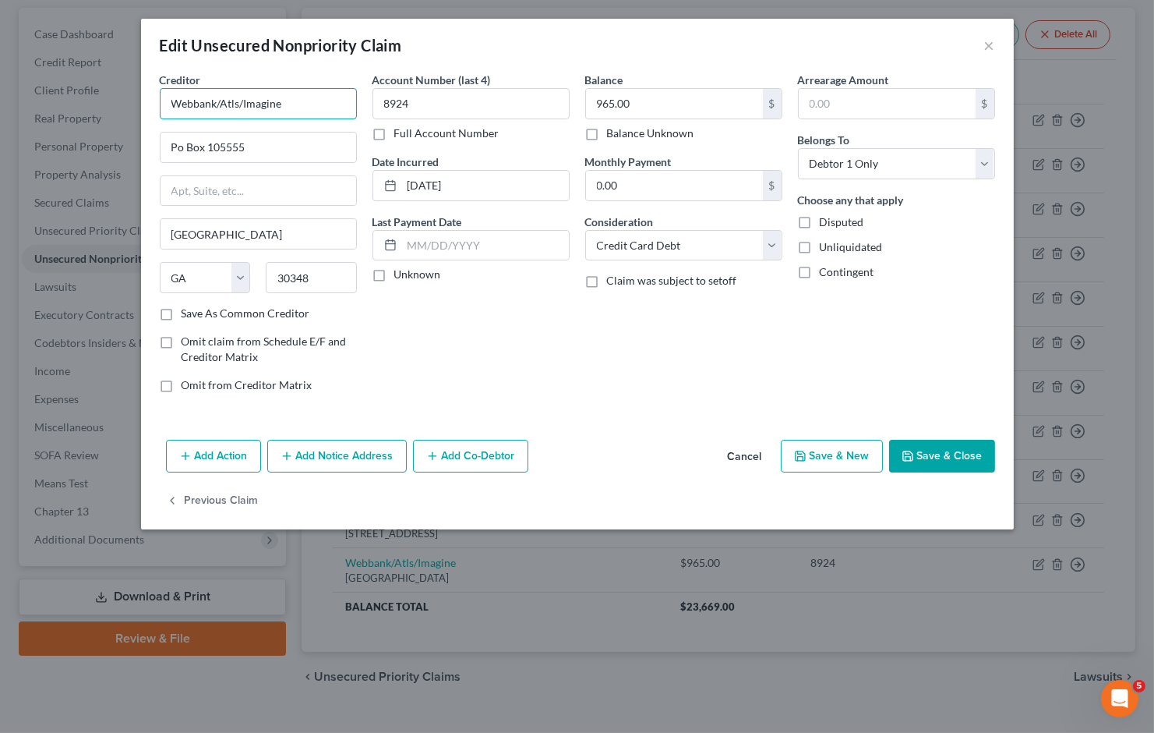
drag, startPoint x: 293, startPoint y: 97, endPoint x: 147, endPoint y: 97, distance: 146.5
click at [147, 97] on div "Creditor * Webbank/Atls/Imagine Po Box 105555 [GEOGRAPHIC_DATA] [US_STATE] AK A…" at bounding box center [577, 253] width 873 height 362
paste input "Fortiva® Mastercard"
click at [207, 104] on input "Fortiva® Mastercard" at bounding box center [258, 103] width 197 height 31
click at [556, 371] on div "Account Number (last 4) 8924 Full Account Number Date Incurred [DATE] Last Paym…" at bounding box center [471, 239] width 213 height 334
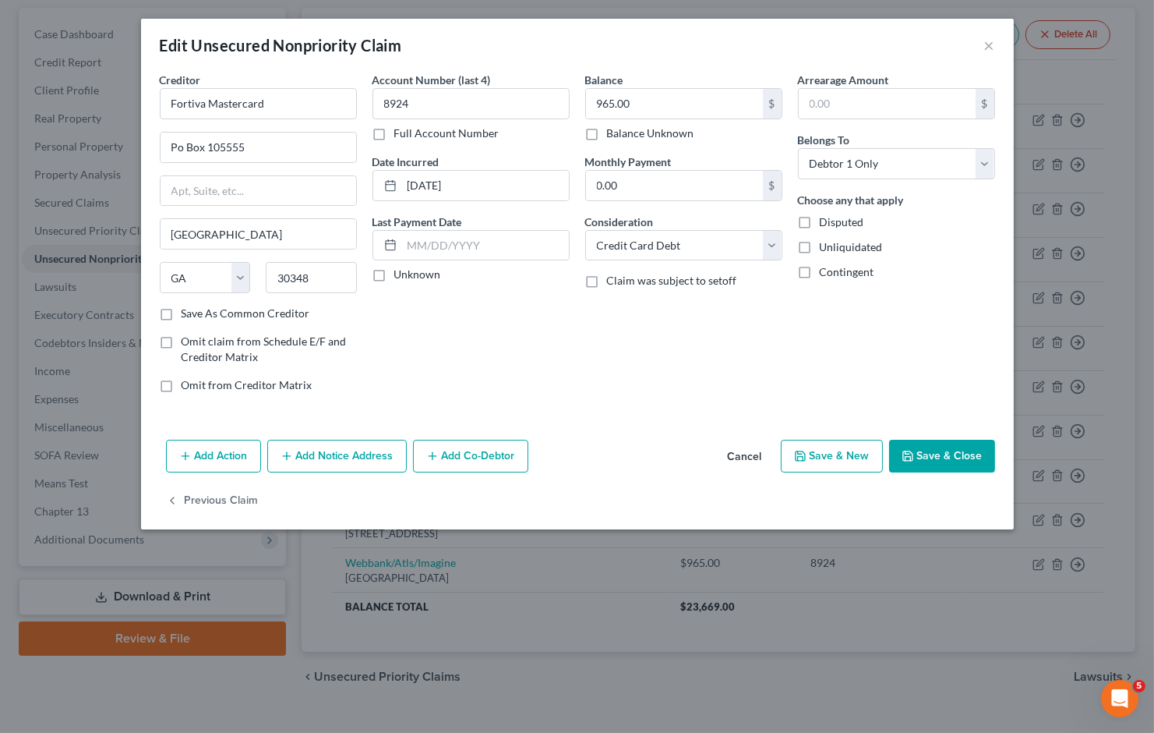
click at [913, 454] on icon "button" at bounding box center [908, 456] width 12 height 12
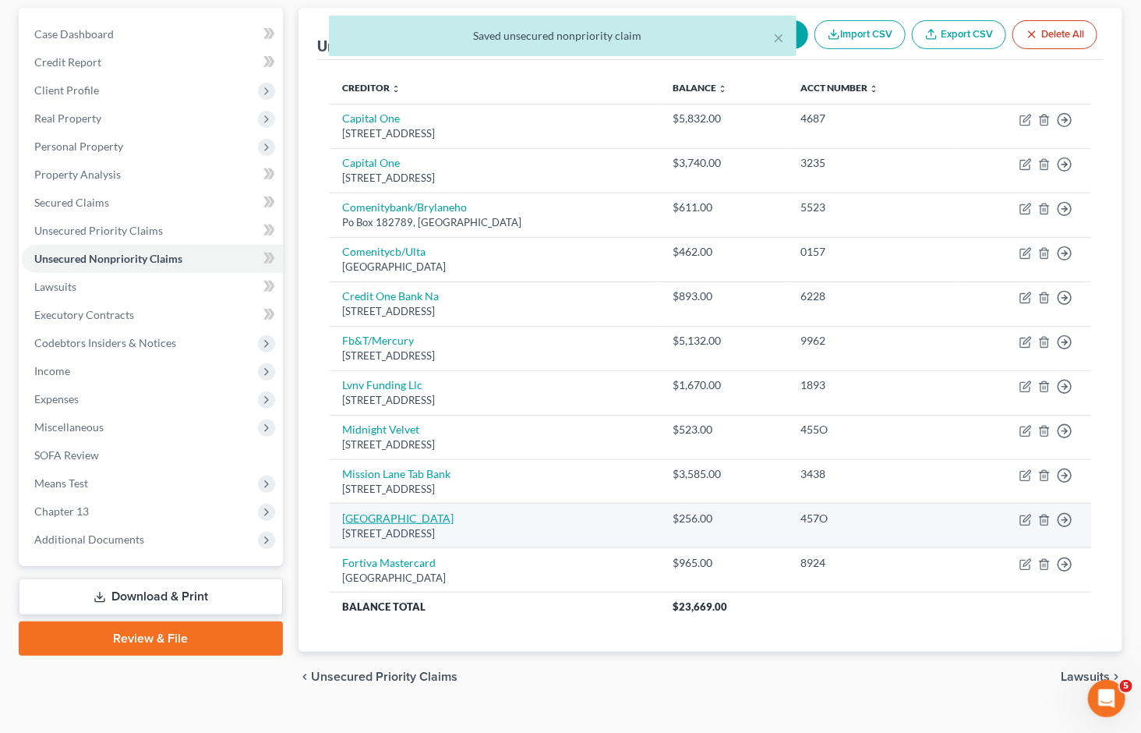
drag, startPoint x: 510, startPoint y: 508, endPoint x: 343, endPoint y: 486, distance: 168.2
click at [343, 504] on td "[GEOGRAPHIC_DATA] [STREET_ADDRESS]" at bounding box center [495, 526] width 330 height 44
copy td "[GEOGRAPHIC_DATA] [STREET_ADDRESS]"
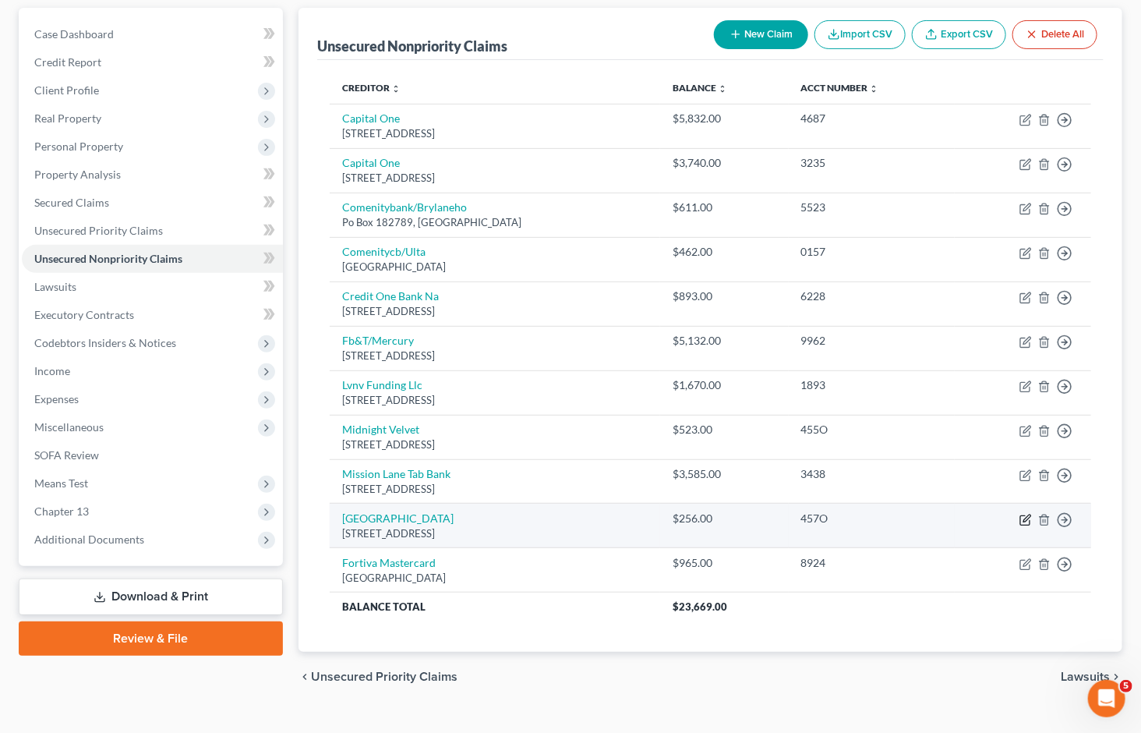
click at [1023, 514] on icon "button" at bounding box center [1026, 520] width 12 height 12
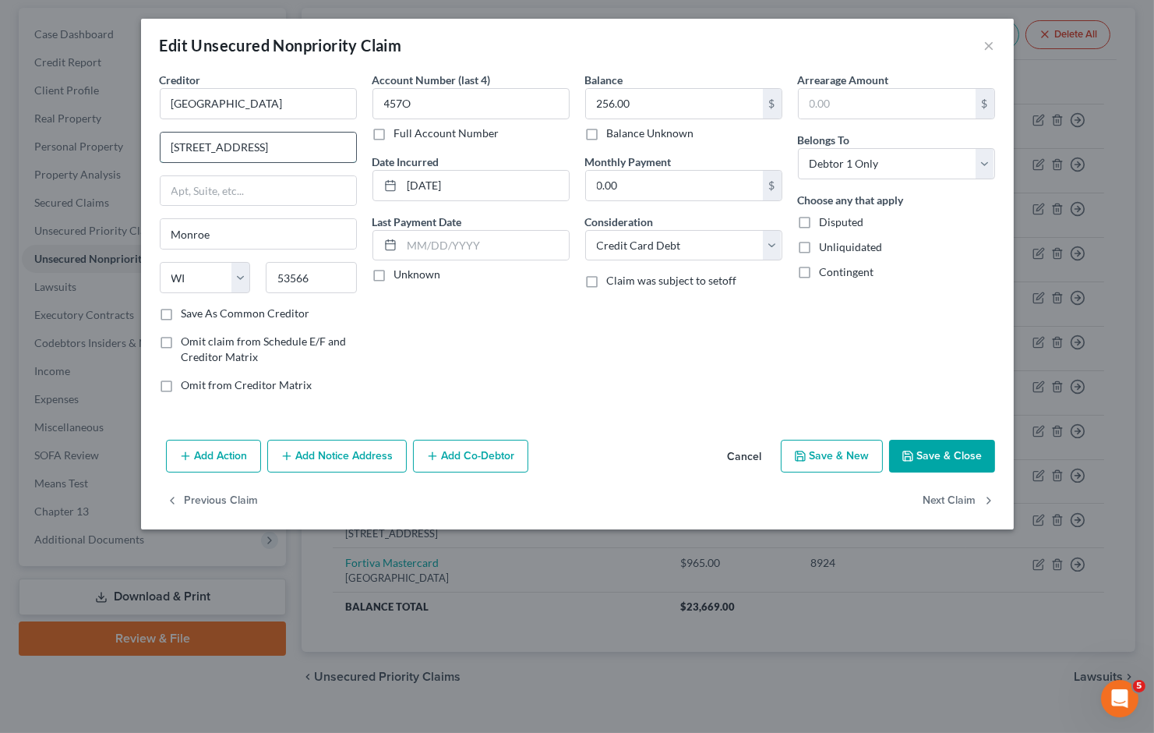
click at [246, 151] on input "[STREET_ADDRESS]" at bounding box center [259, 148] width 196 height 30
click at [500, 314] on div "Account Number (last 4) 457O Full Account Number Date Incurred [DATE] Last Paym…" at bounding box center [471, 239] width 213 height 334
click at [945, 449] on button "Save & Close" at bounding box center [942, 456] width 106 height 33
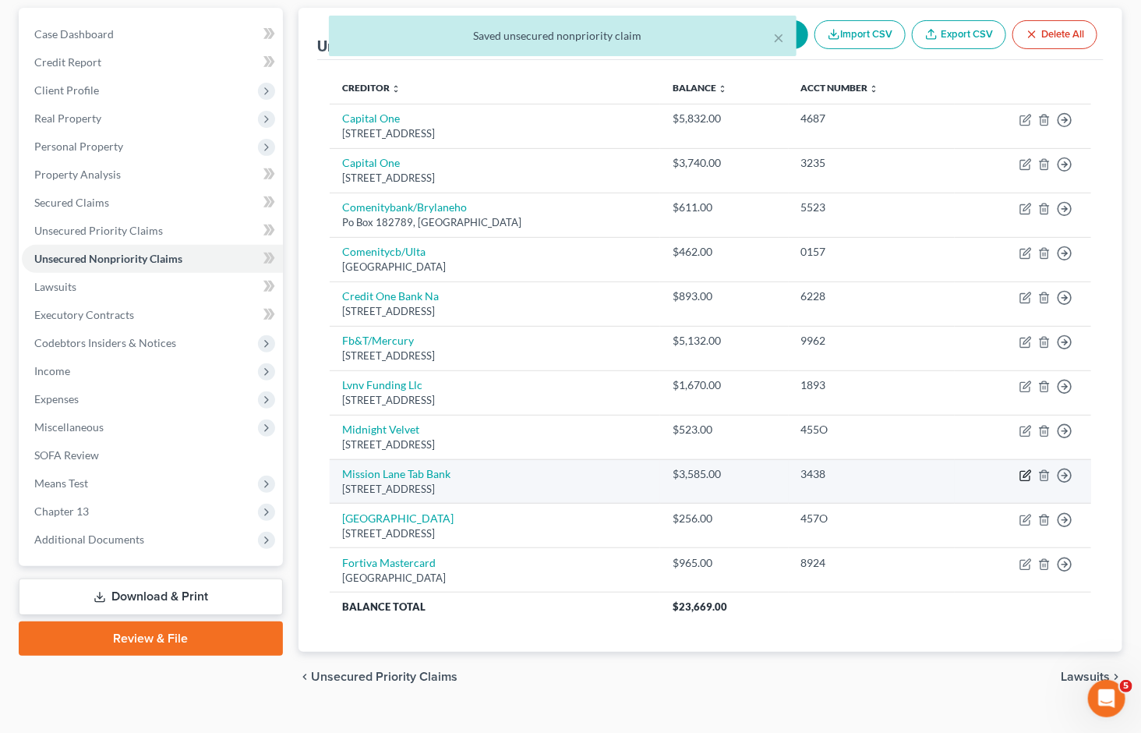
click at [1027, 470] on icon "button" at bounding box center [1026, 473] width 7 height 7
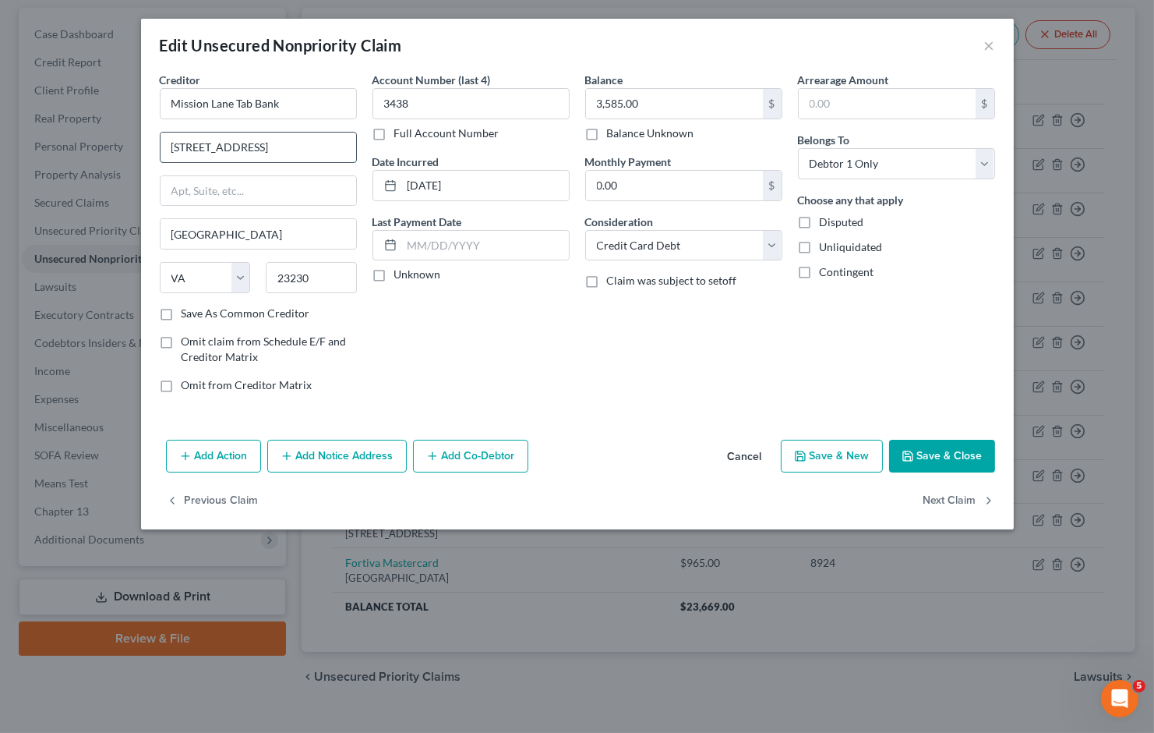
click at [302, 149] on input "[STREET_ADDRESS]" at bounding box center [259, 148] width 196 height 30
click at [554, 341] on div "Account Number (last 4) 3438 Full Account Number Date Incurred [DATE] Last Paym…" at bounding box center [471, 239] width 213 height 334
click at [960, 446] on button "Save & Close" at bounding box center [942, 456] width 106 height 33
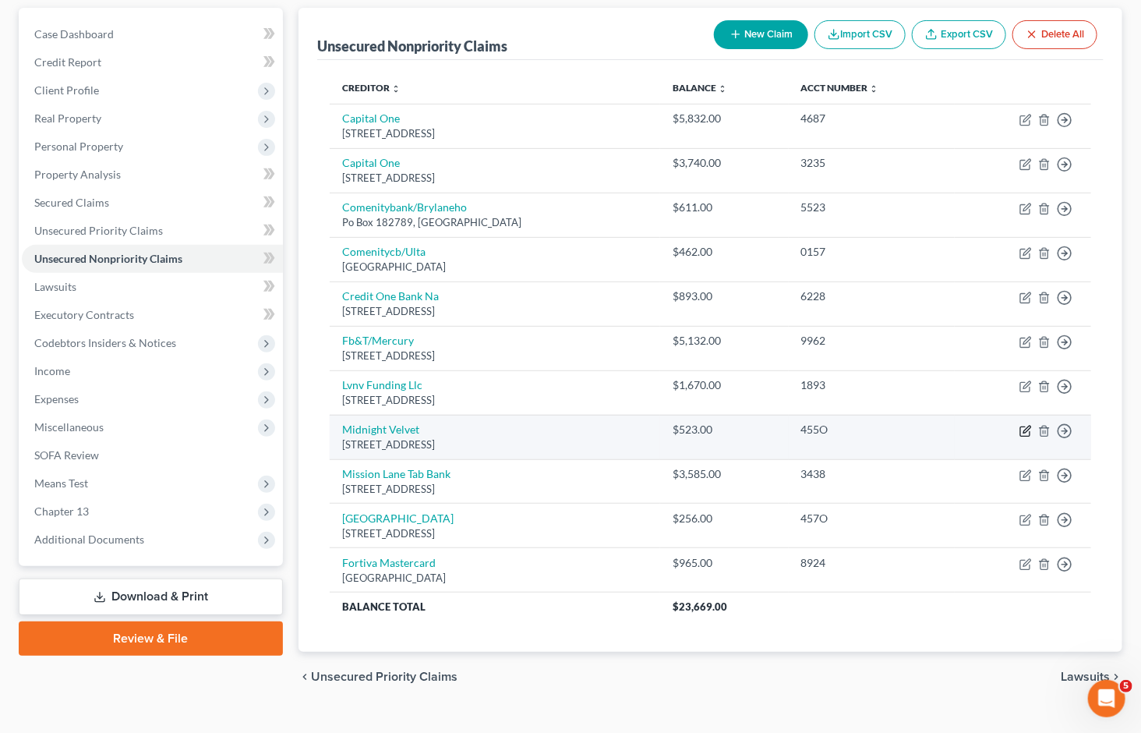
click at [1023, 425] on icon "button" at bounding box center [1026, 431] width 12 height 12
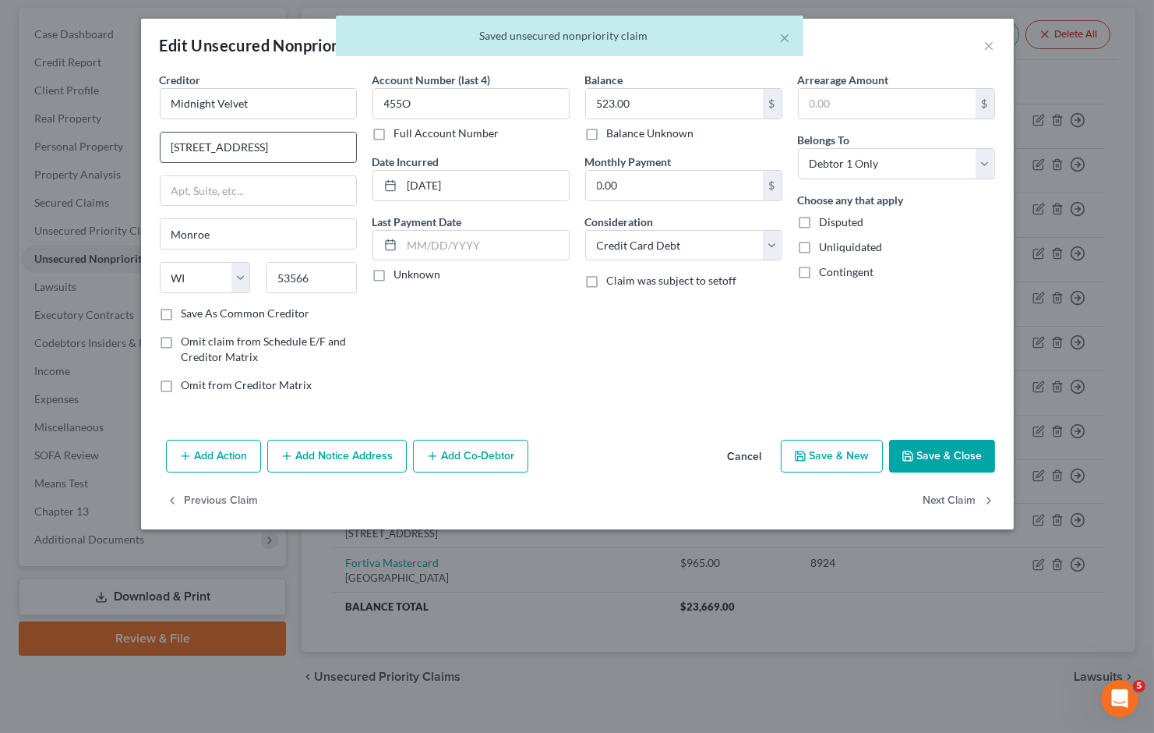
click at [320, 143] on input "[STREET_ADDRESS]" at bounding box center [259, 148] width 196 height 30
click at [494, 341] on div "Account Number (last 4) 455O Full Account Number Date Incurred [DATE] Last Paym…" at bounding box center [471, 239] width 213 height 334
click at [934, 463] on button "Save & Close" at bounding box center [942, 456] width 106 height 33
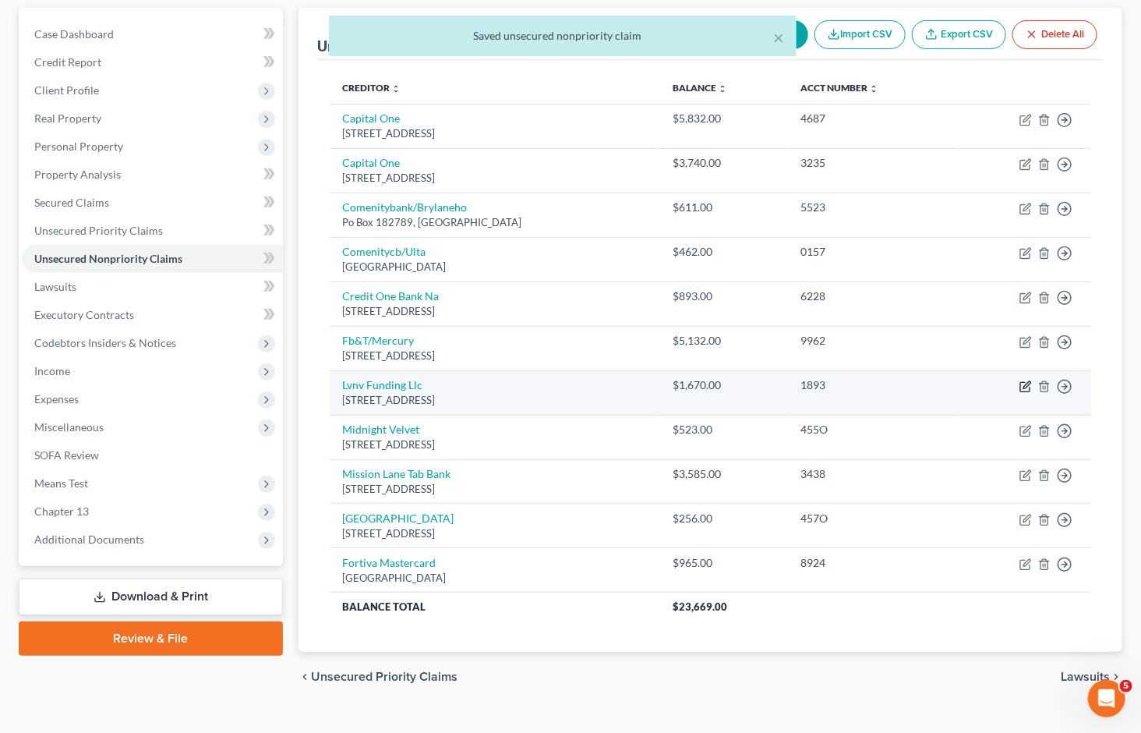
click at [1027, 380] on icon "button" at bounding box center [1026, 386] width 12 height 12
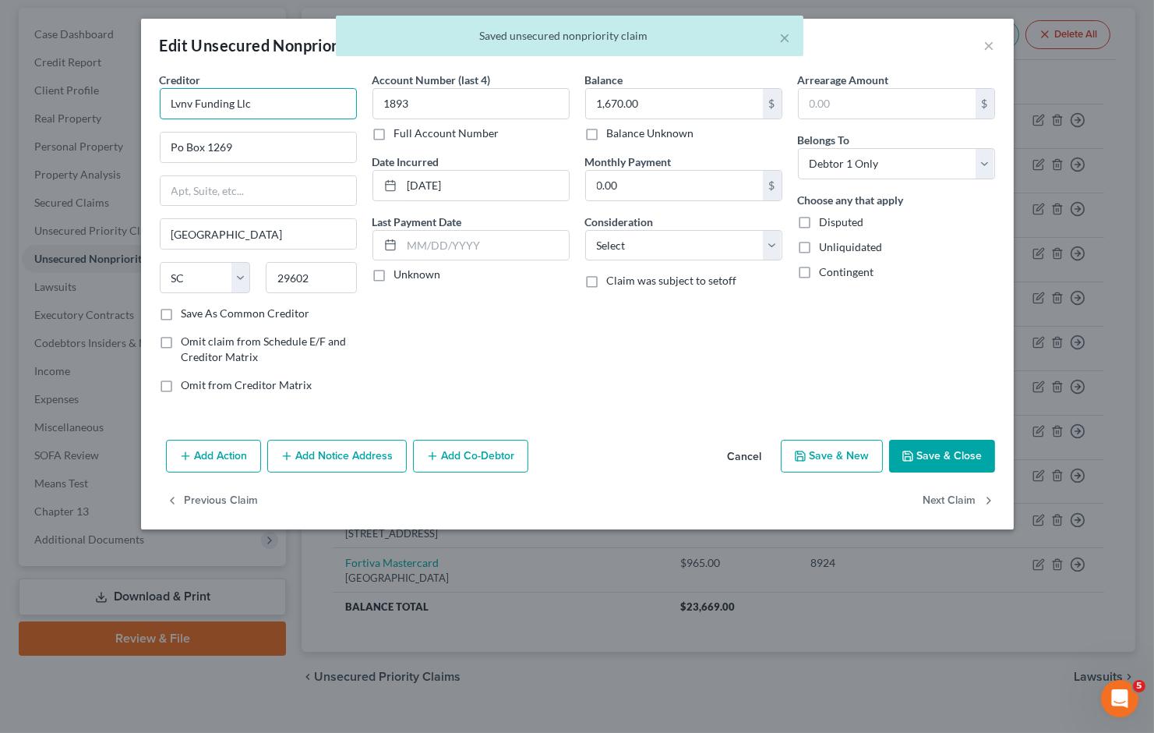
click at [278, 104] on input "Lvnv Funding Llc" at bounding box center [258, 103] width 197 height 31
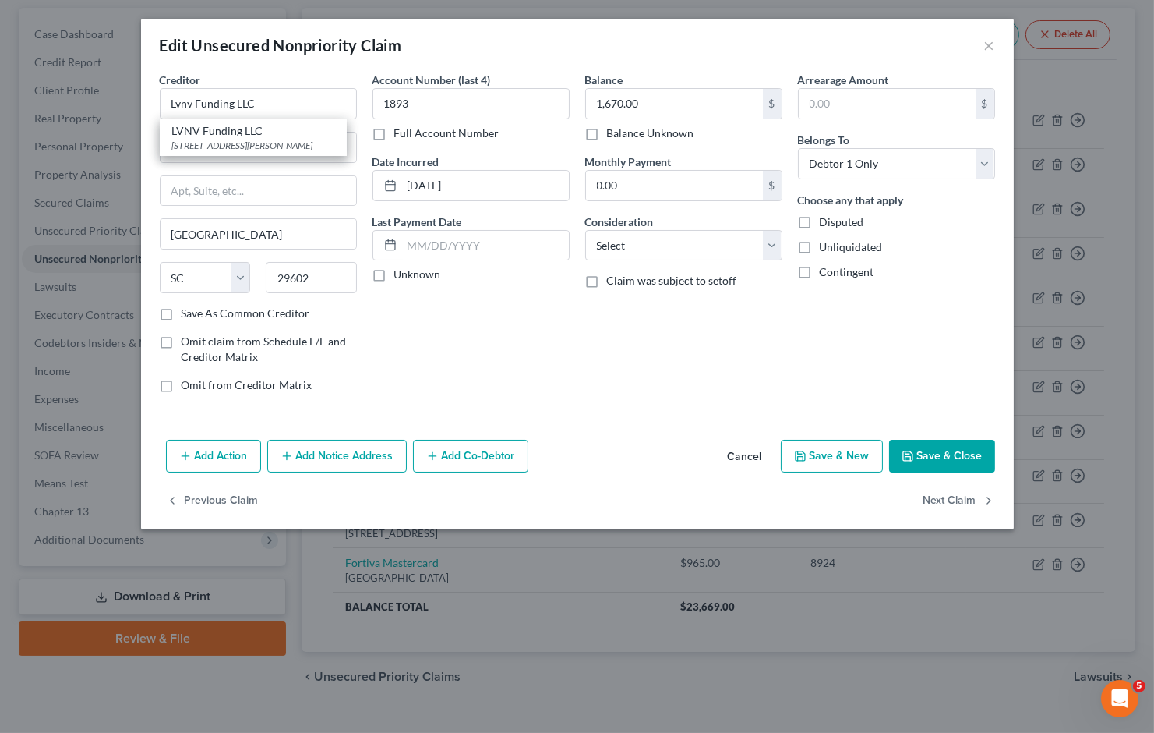
click at [543, 369] on div "Account Number (last 4) 1893 Full Account Number Date Incurred [DATE] Last Paym…" at bounding box center [471, 239] width 213 height 334
click at [943, 448] on button "Save & Close" at bounding box center [942, 456] width 106 height 33
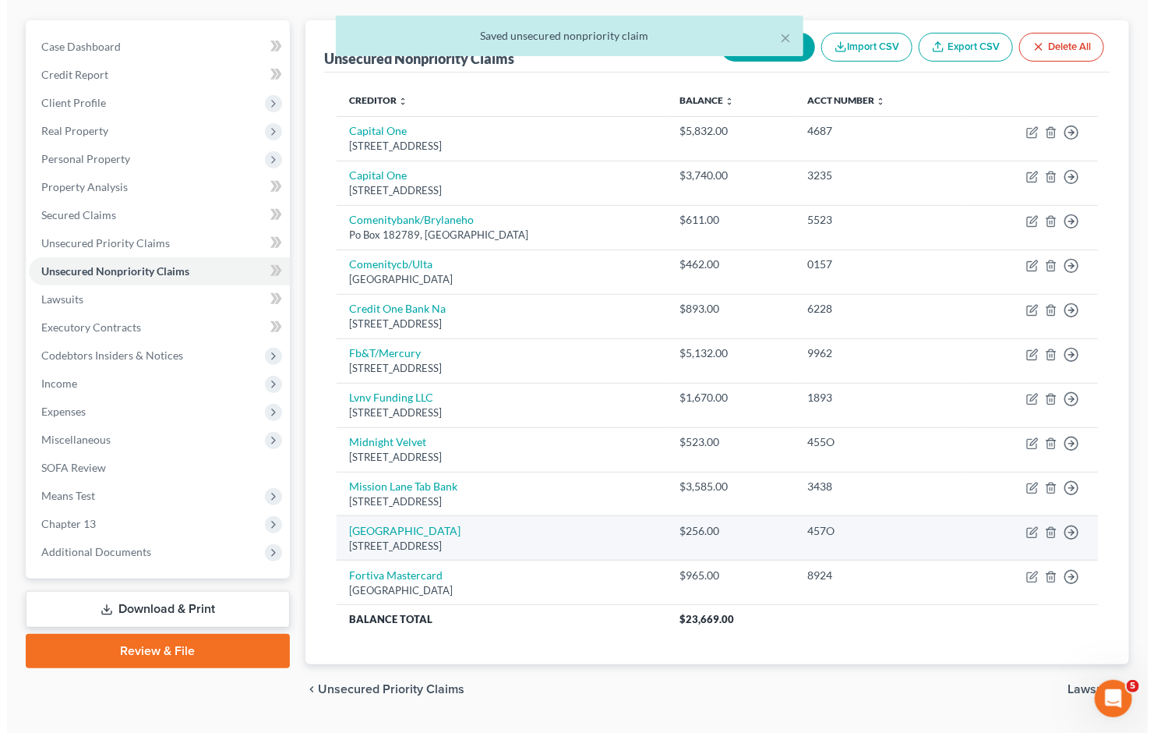
scroll to position [83, 0]
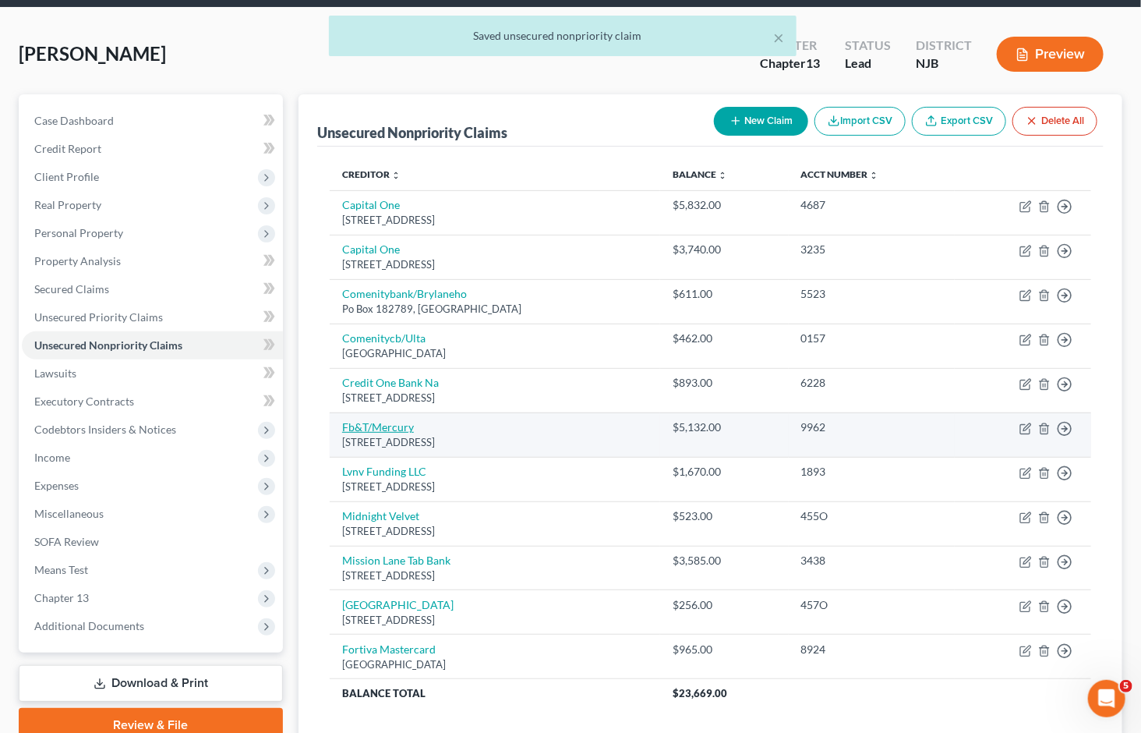
drag, startPoint x: 502, startPoint y: 415, endPoint x: 343, endPoint y: 398, distance: 159.9
click at [343, 412] on td "Fb&T/Mercury [STREET_ADDRESS]" at bounding box center [495, 434] width 330 height 44
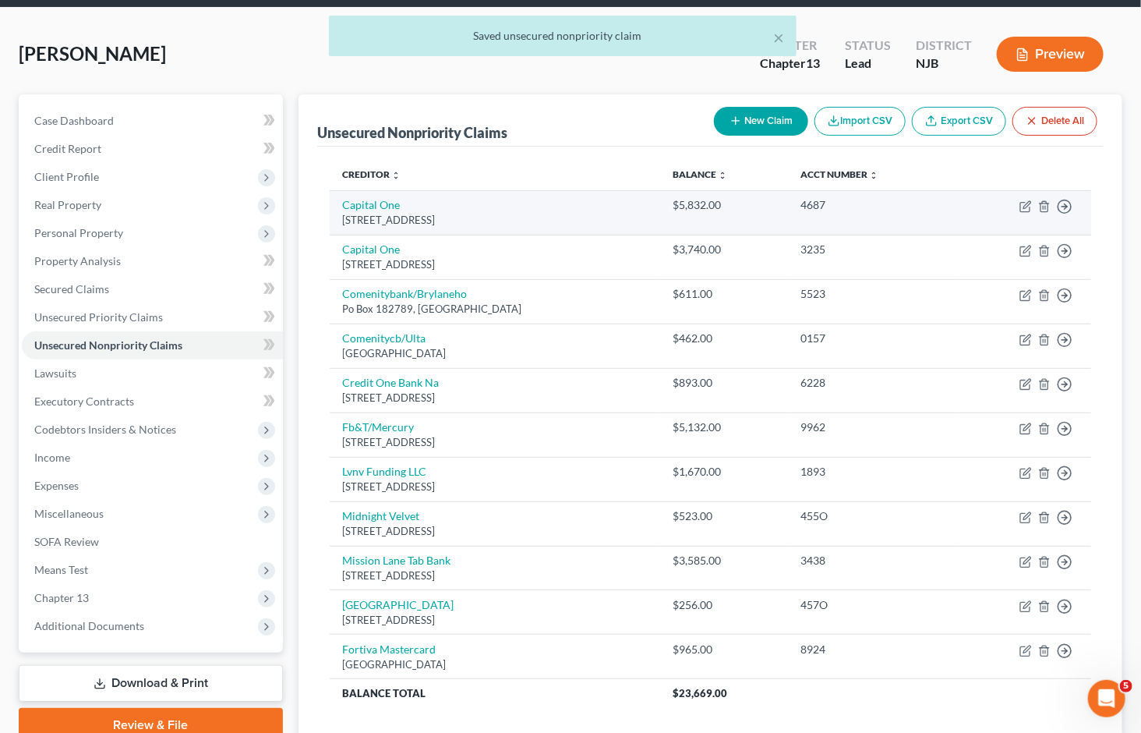
copy td "Fb&T/Mercury [STREET_ADDRESS]"
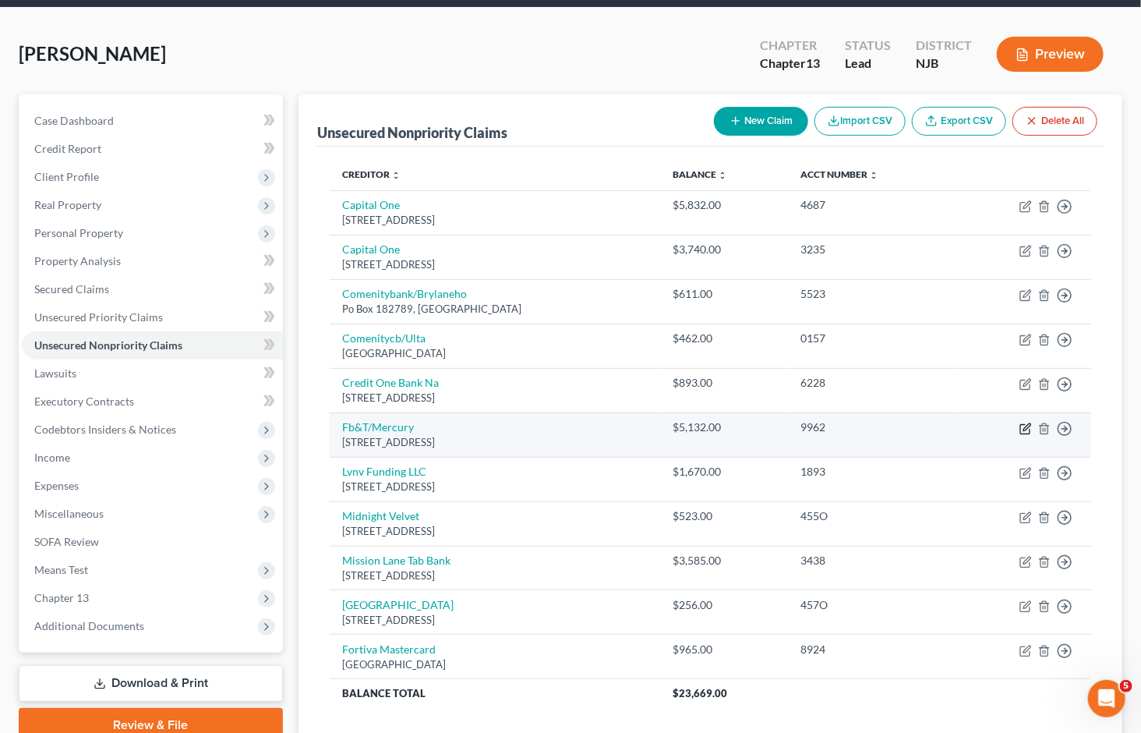
click at [1025, 422] on icon "button" at bounding box center [1026, 428] width 12 height 12
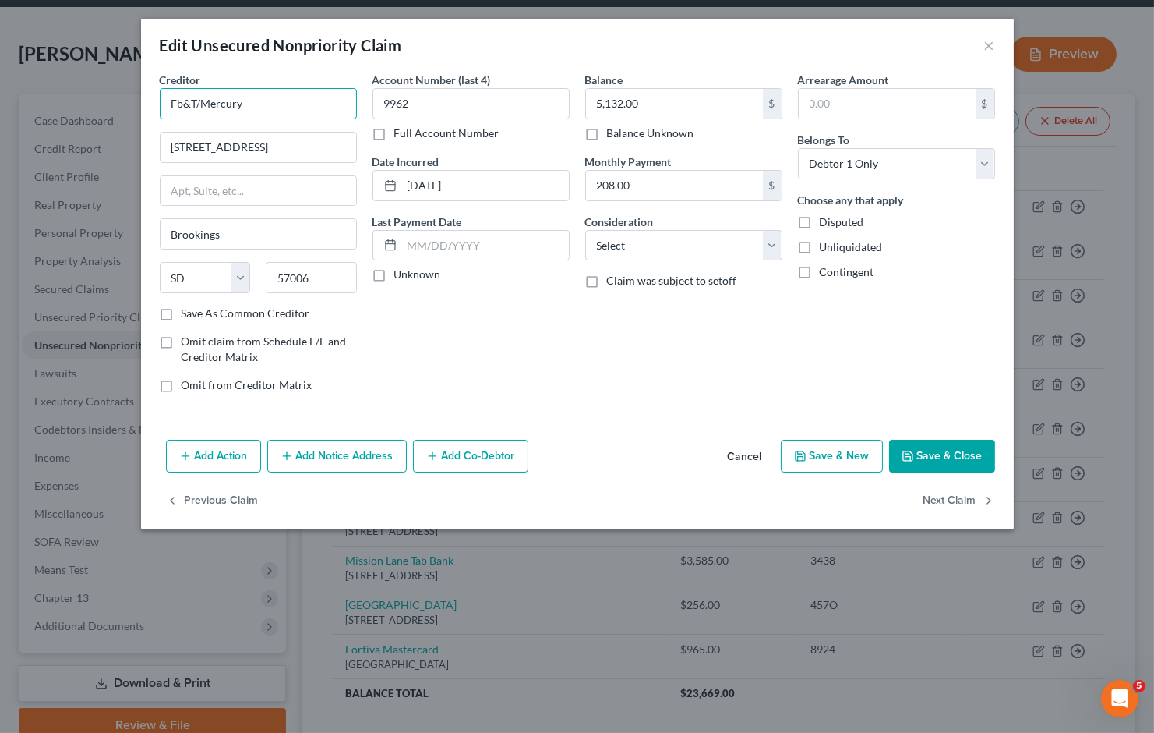
drag, startPoint x: 268, startPoint y: 101, endPoint x: 127, endPoint y: 92, distance: 141.4
click at [127, 92] on div "Edit Unsecured Nonpriority Claim × Creditor * Fb&T/Mercury [GEOGRAPHIC_DATA] [U…" at bounding box center [577, 366] width 1154 height 733
paste input "irst Bank & Trust"
click at [259, 146] on input "[STREET_ADDRESS]" at bounding box center [259, 148] width 196 height 30
click at [510, 362] on div "Account Number (last 4) 9962 Full Account Number Date Incurred [DATE] Last Paym…" at bounding box center [471, 239] width 213 height 334
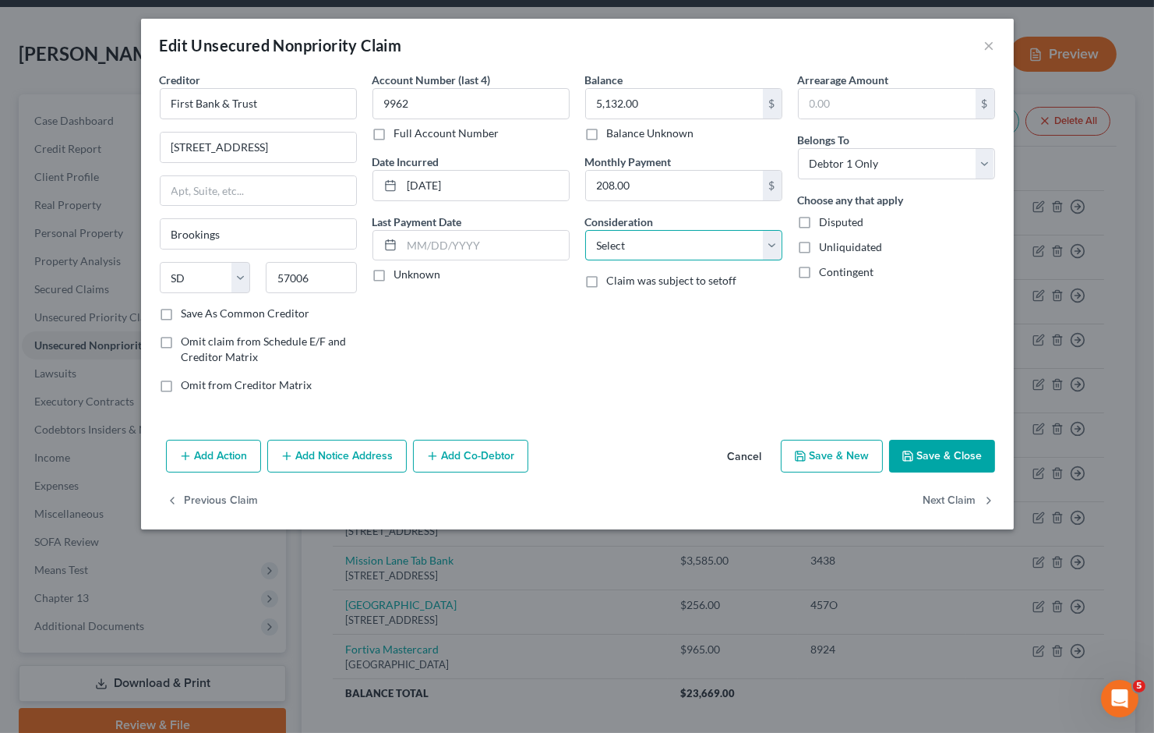
click at [673, 245] on select "Select Cable / Satellite Services Collection Agency Credit Card Debt Debt Couns…" at bounding box center [683, 245] width 197 height 31
click at [585, 230] on select "Select Cable / Satellite Services Collection Agency Credit Card Debt Debt Couns…" at bounding box center [683, 245] width 197 height 31
click at [656, 344] on div "Balance 5,132.00 $ Balance Unknown Balance Undetermined 5,132.00 $ Balance Unkn…" at bounding box center [684, 239] width 213 height 334
click at [924, 455] on button "Save & Close" at bounding box center [942, 456] width 106 height 33
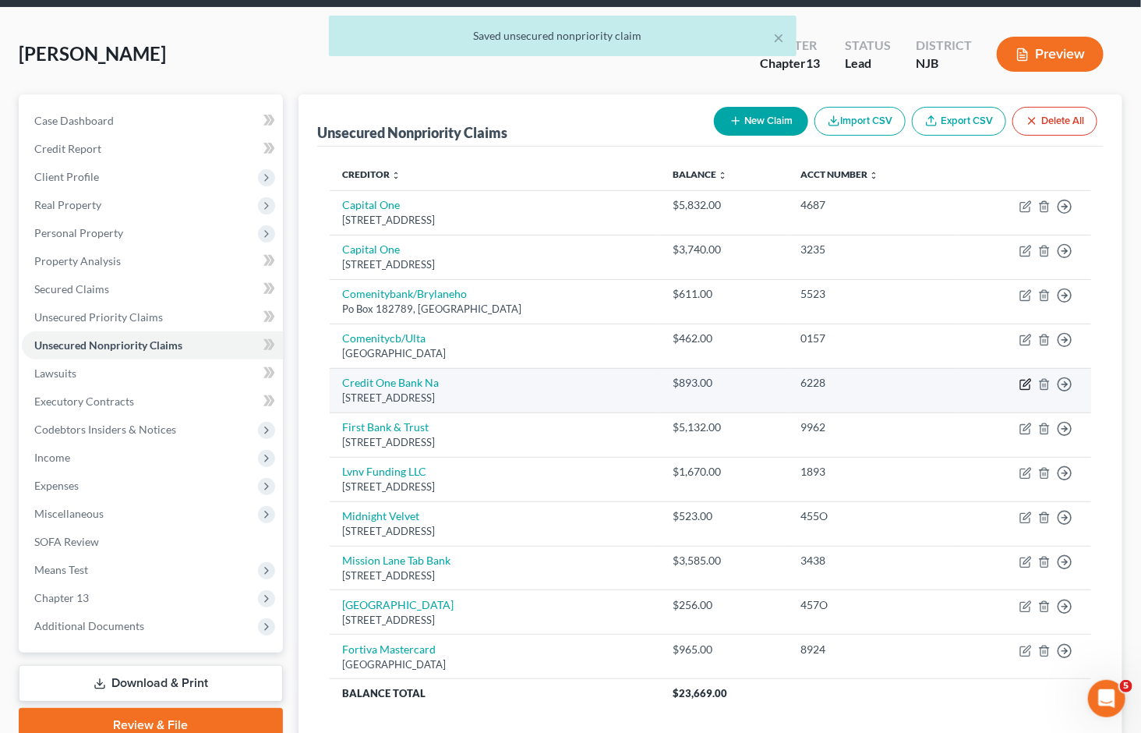
click at [1024, 378] on icon "button" at bounding box center [1026, 384] width 12 height 12
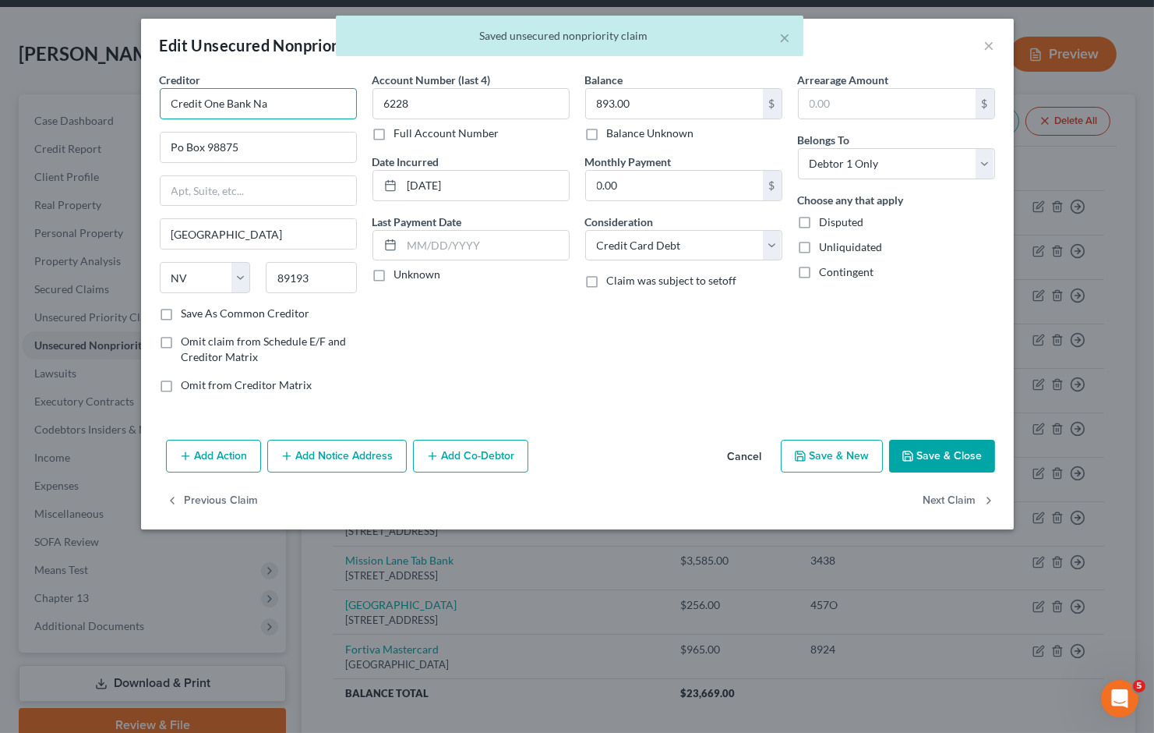
click at [299, 92] on input "Credit One Bank Na" at bounding box center [258, 103] width 197 height 31
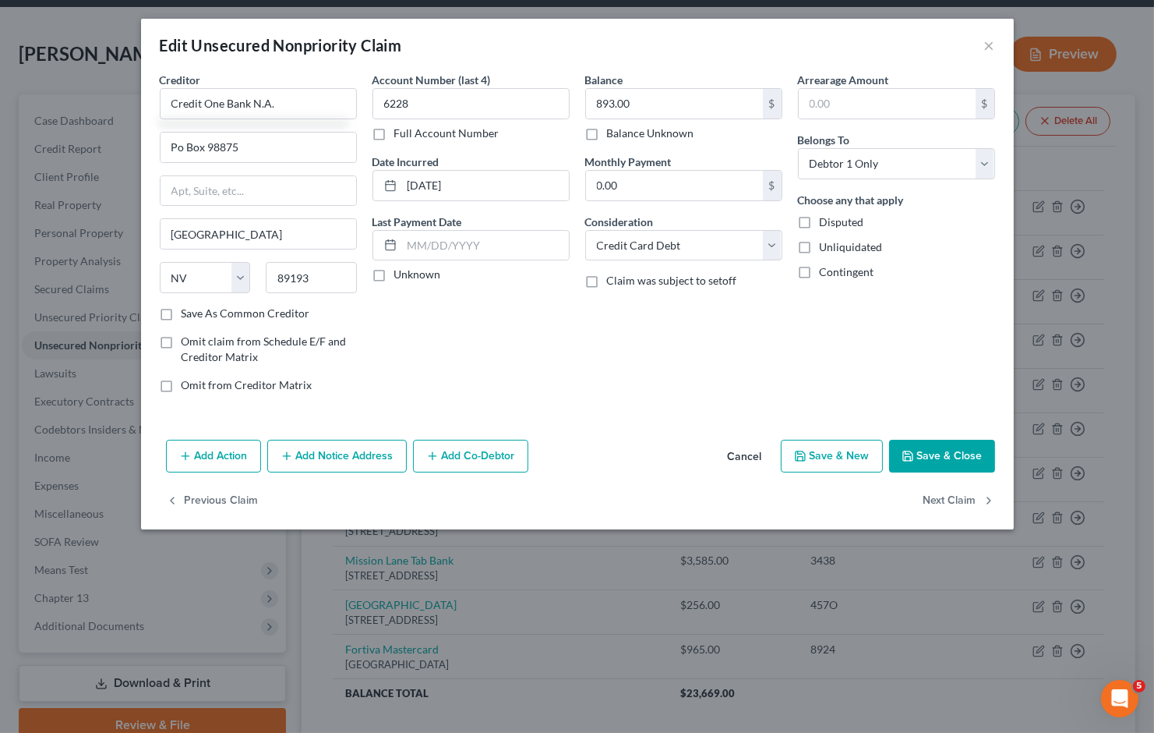
click at [670, 387] on div "Balance 893.00 $ Balance Unknown Balance Undetermined 893.00 $ Balance Unknown …" at bounding box center [684, 239] width 213 height 334
click at [923, 449] on button "Save & Close" at bounding box center [942, 456] width 106 height 33
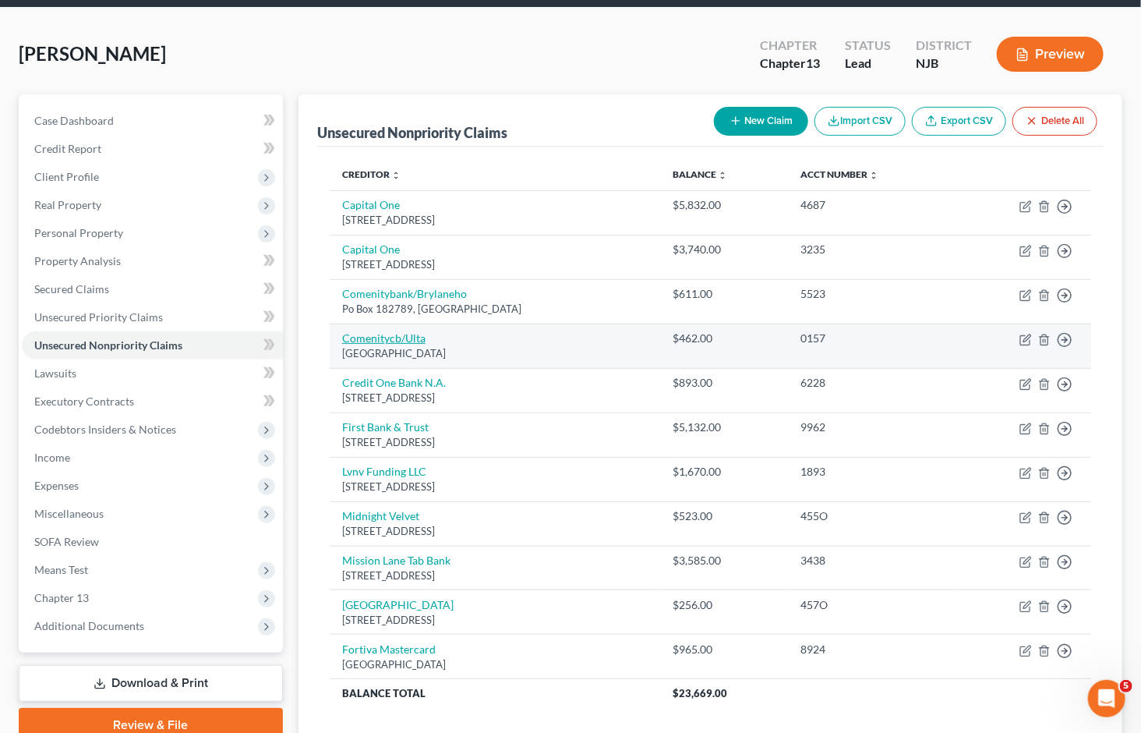
drag, startPoint x: 526, startPoint y: 324, endPoint x: 344, endPoint y: 310, distance: 182.9
click at [344, 323] on td "Comenitycb/[GEOGRAPHIC_DATA]" at bounding box center [495, 345] width 330 height 44
copy td "Comenitycb/[GEOGRAPHIC_DATA]"
click at [1027, 334] on icon "button" at bounding box center [1026, 337] width 7 height 7
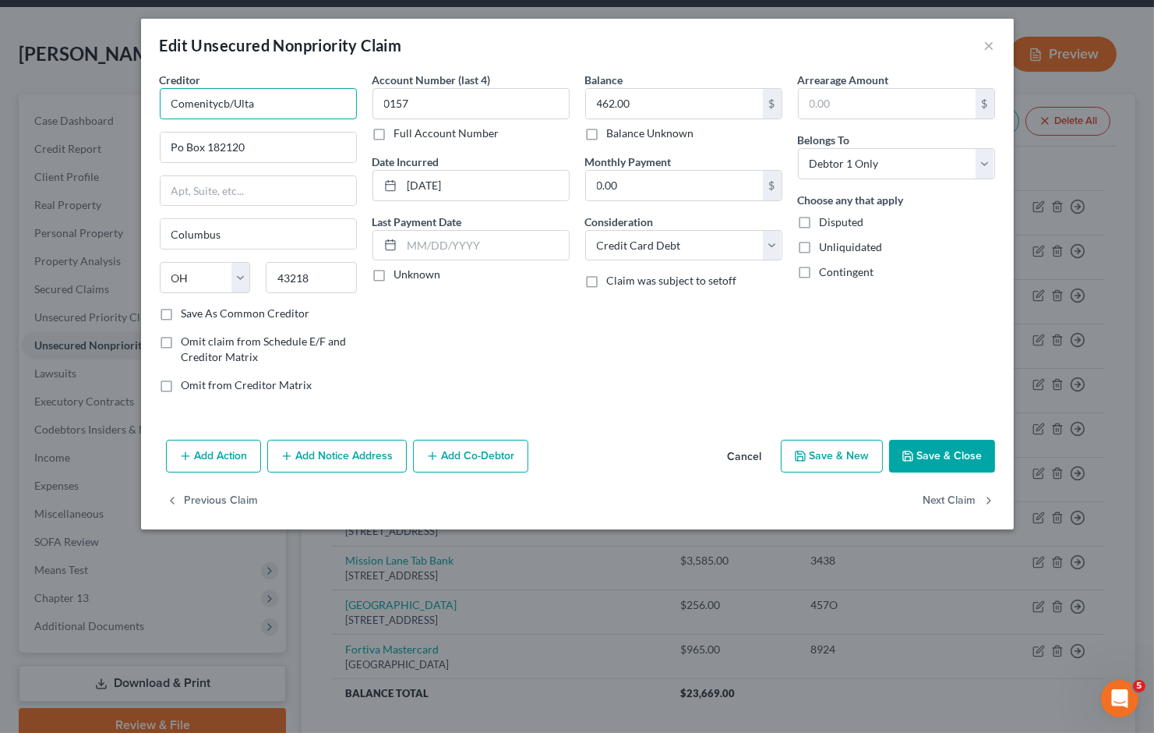
drag, startPoint x: 227, startPoint y: 102, endPoint x: 154, endPoint y: 101, distance: 72.5
click at [154, 101] on div "Creditor * Comenitycb/Ulta Po Box 182120 [GEOGRAPHIC_DATA] [US_STATE] AK AR AZ …" at bounding box center [258, 239] width 213 height 334
paste input "Capital Bank"
click at [478, 374] on div "Account Number (last 4) 0157 Full Account Number Date Incurred [DATE] Last Paym…" at bounding box center [471, 239] width 213 height 334
click at [925, 454] on button "Save & Close" at bounding box center [942, 456] width 106 height 33
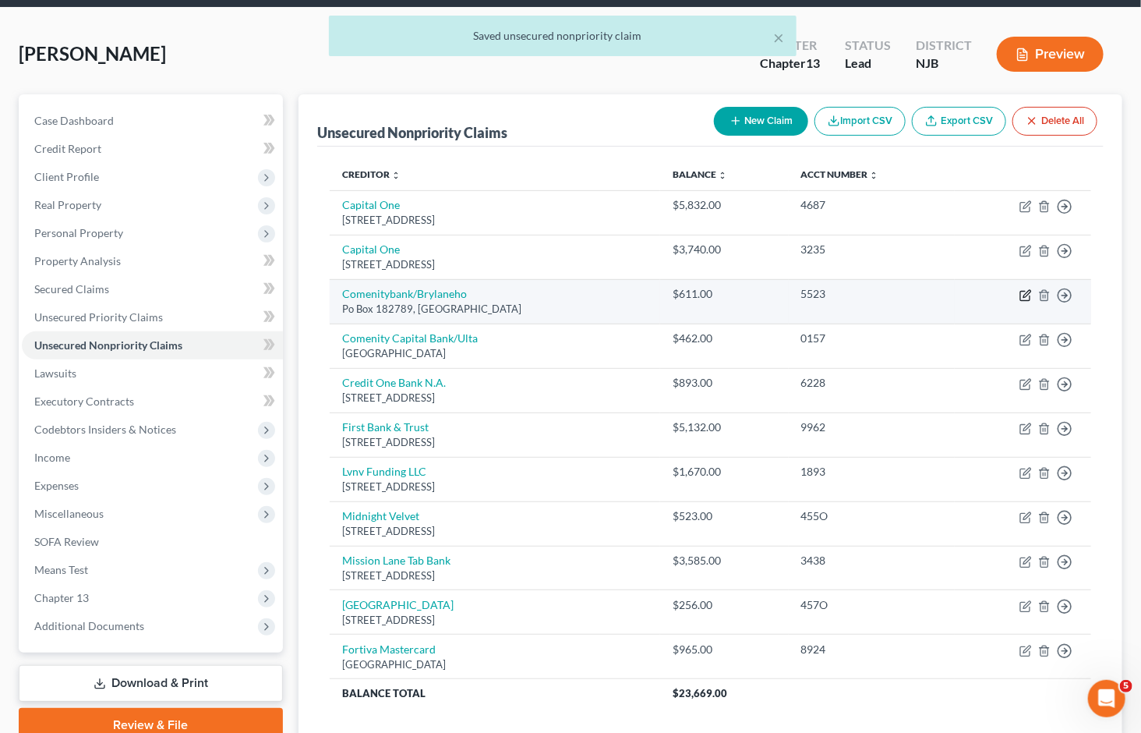
click at [1027, 289] on icon "button" at bounding box center [1026, 295] width 12 height 12
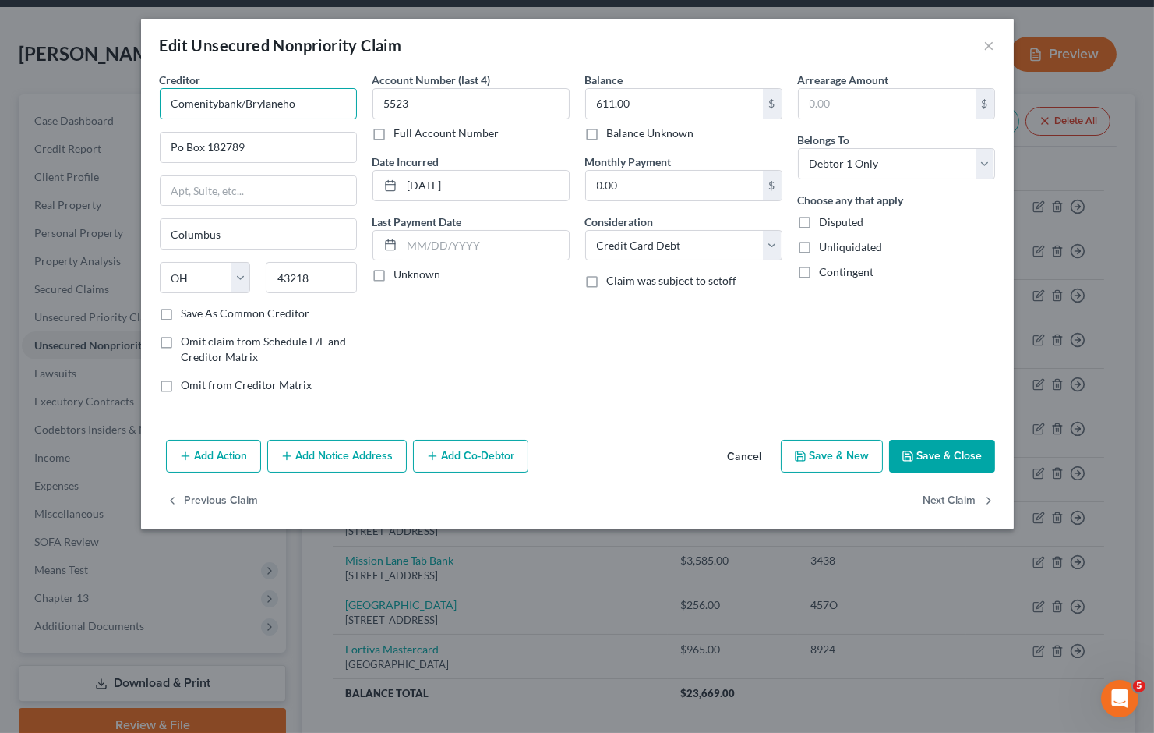
click at [242, 100] on input "Comenitybank/Brylaneho" at bounding box center [258, 103] width 197 height 31
drag, startPoint x: 239, startPoint y: 97, endPoint x: 154, endPoint y: 99, distance: 85.0
click at [154, 99] on div "Creditor * Comenitybank/Brylaneho Po Box 182789 [GEOGRAPHIC_DATA] [US_STATE][GE…" at bounding box center [258, 239] width 213 height 334
paste input "Capital B"
click at [504, 383] on div "Account Number (last 4) 5523 Full Account Number Date Incurred [DATE] Last Paym…" at bounding box center [471, 239] width 213 height 334
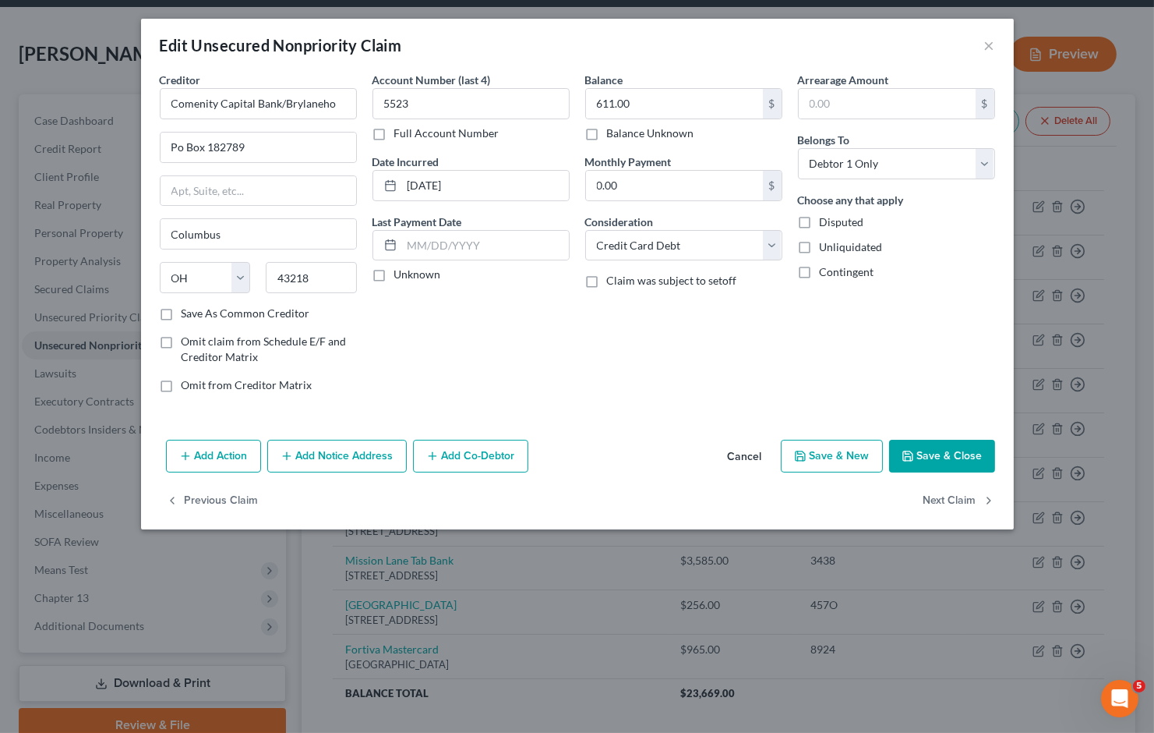
click at [913, 456] on icon "button" at bounding box center [908, 456] width 12 height 12
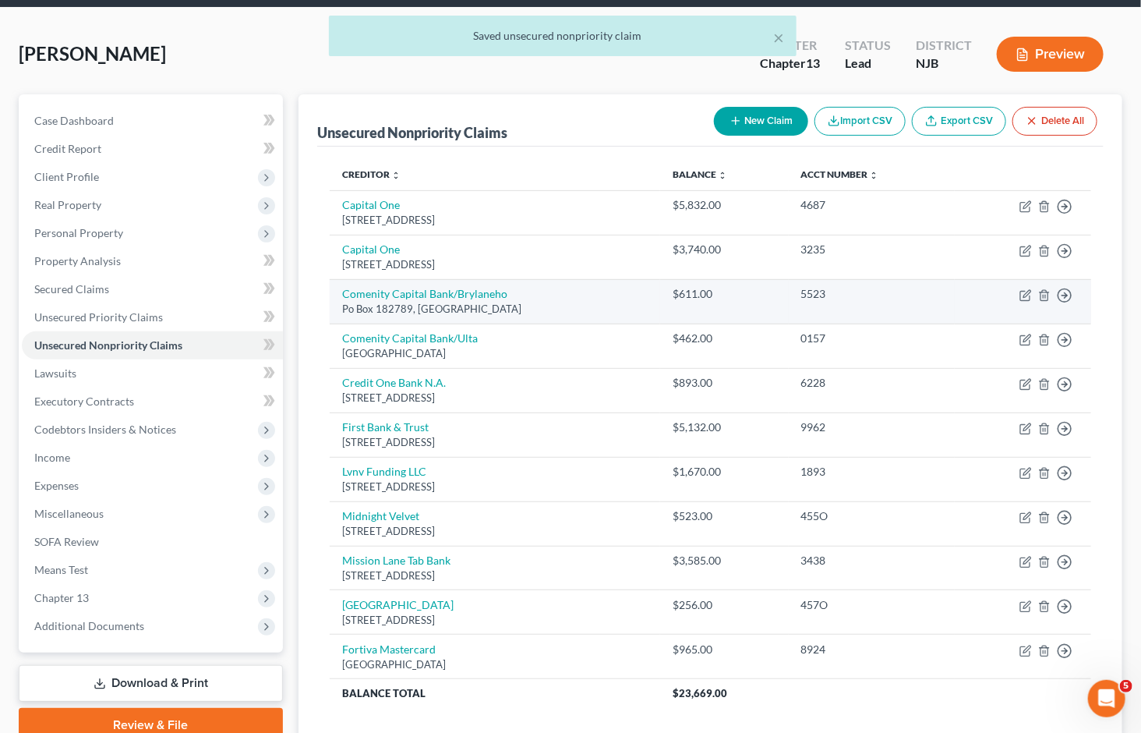
drag, startPoint x: 519, startPoint y: 281, endPoint x: 339, endPoint y: 267, distance: 180.5
click at [339, 279] on td "Comenity Capital Bank/Brylaneho Po Box 182789, [GEOGRAPHIC_DATA]" at bounding box center [495, 301] width 330 height 44
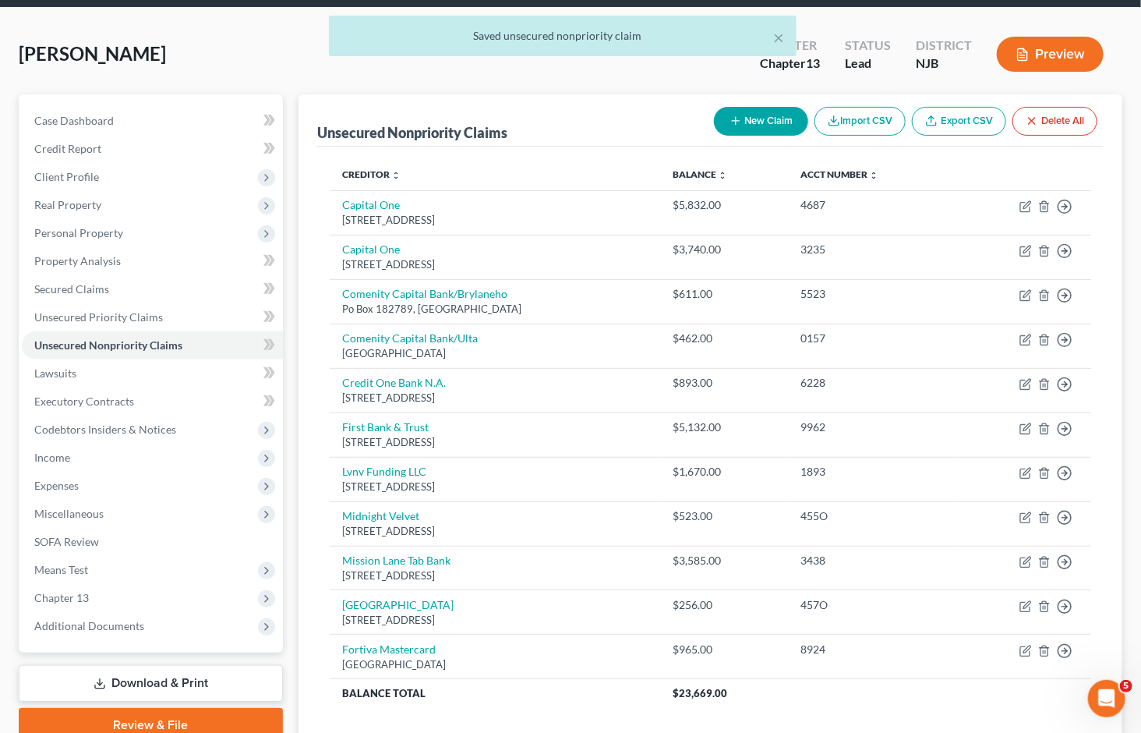
copy td "Comenity Capital Bank/Brylaneho Po Box 182789, [GEOGRAPHIC_DATA]"
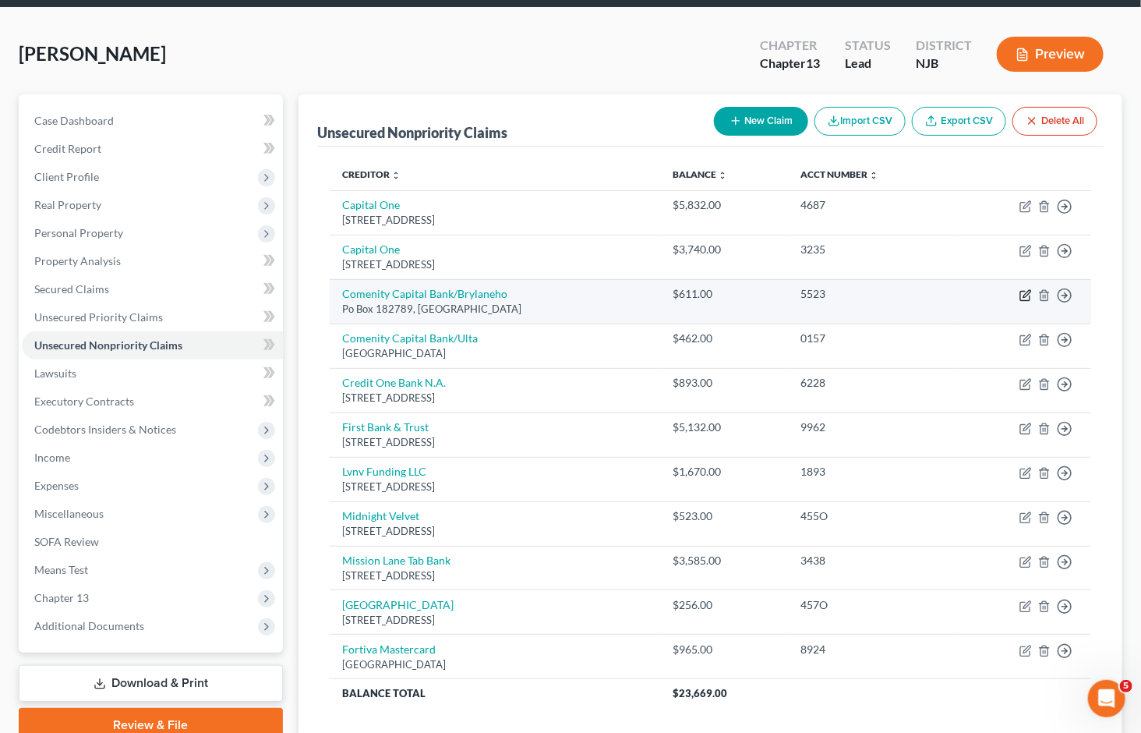
click at [1026, 289] on icon "button" at bounding box center [1026, 295] width 12 height 12
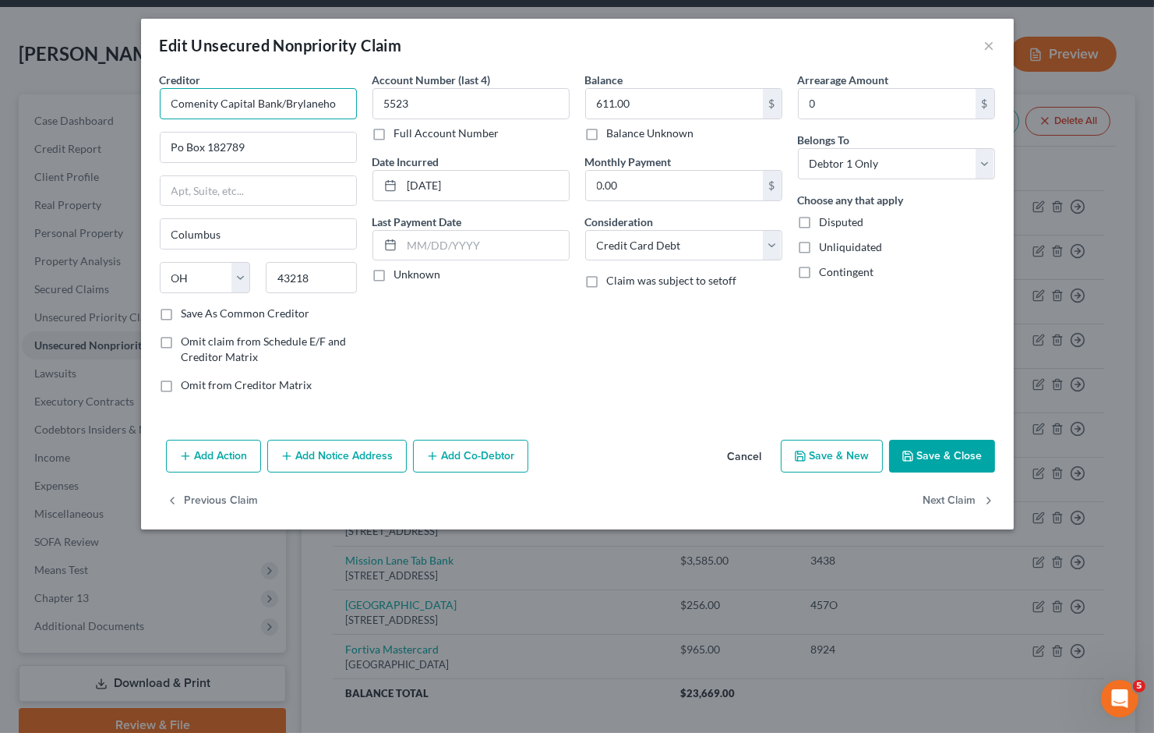
drag, startPoint x: 340, startPoint y: 102, endPoint x: 287, endPoint y: 103, distance: 53.0
click at [287, 103] on input "Comenity Capital Bank/Brylaneho" at bounding box center [258, 103] width 197 height 31
paste input "ead Financial"
click at [528, 347] on div "Account Number (last 4) 5523 Full Account Number Date Incurred [DATE] Last Paym…" at bounding box center [471, 239] width 213 height 334
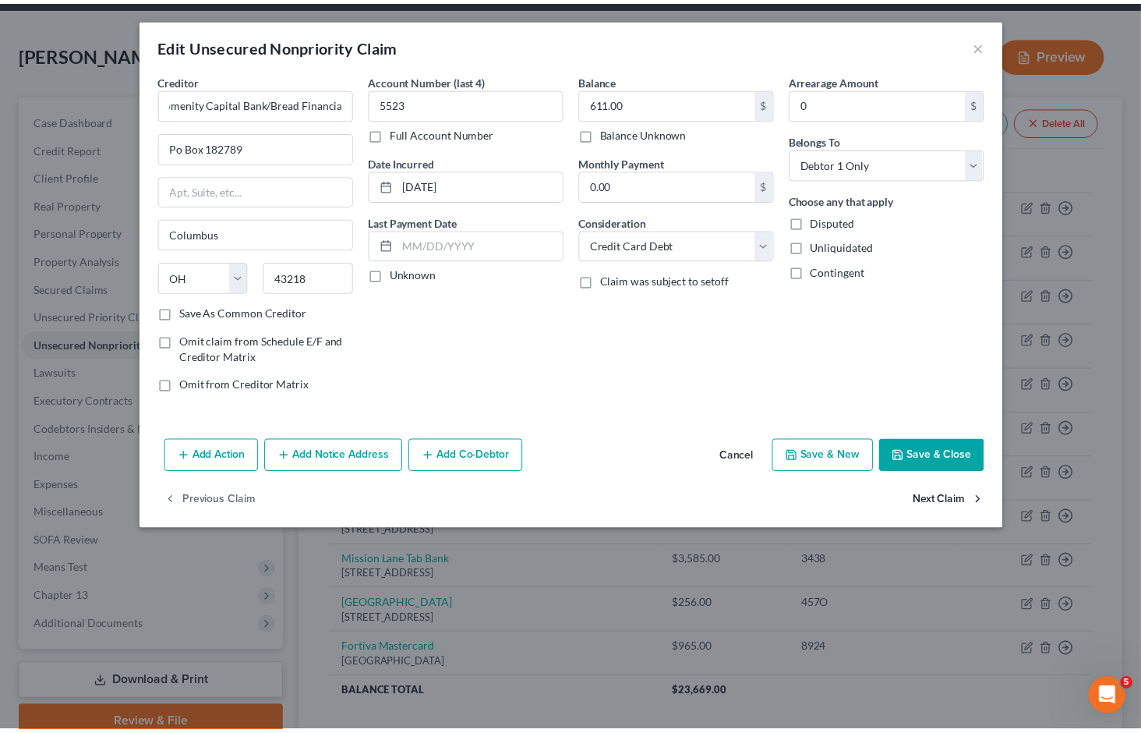
scroll to position [0, 0]
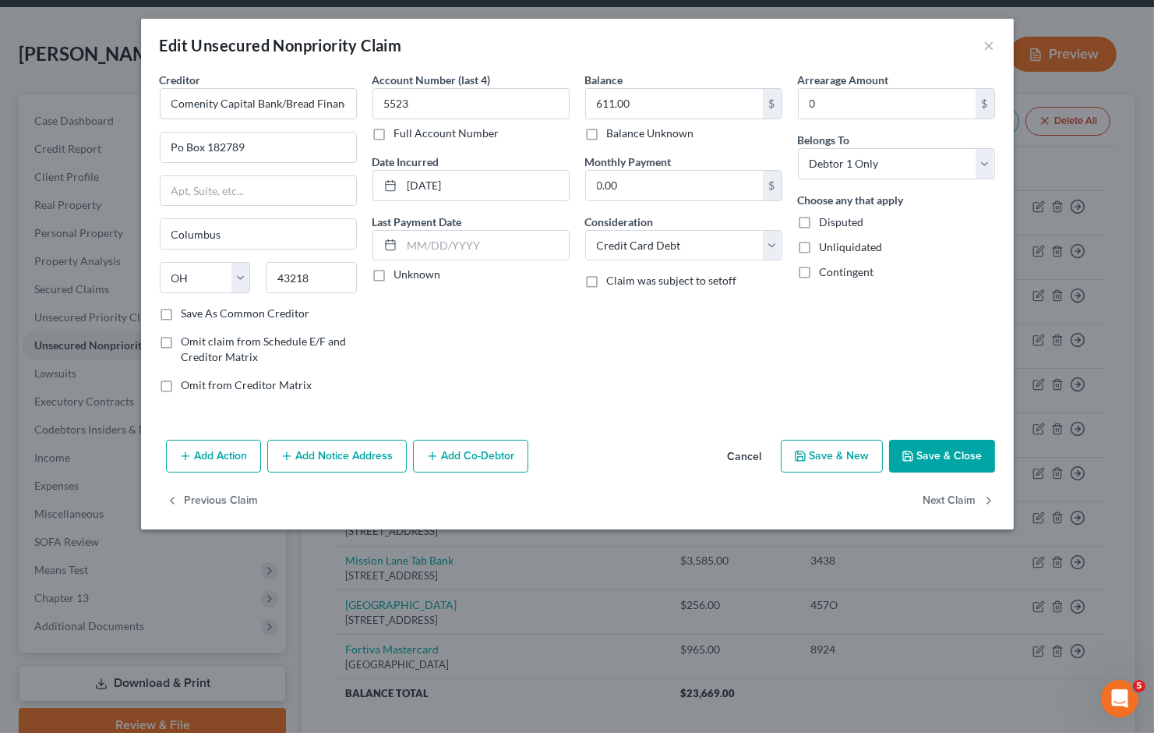
click at [967, 455] on button "Save & Close" at bounding box center [942, 456] width 106 height 33
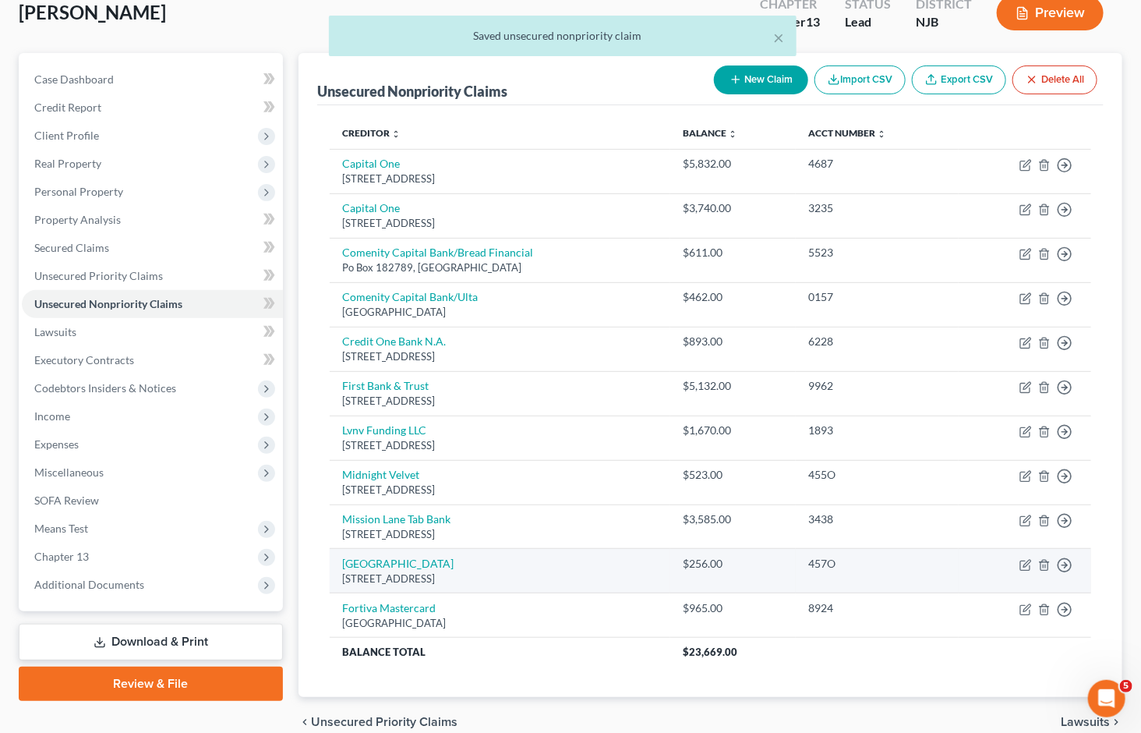
scroll to position [170, 0]
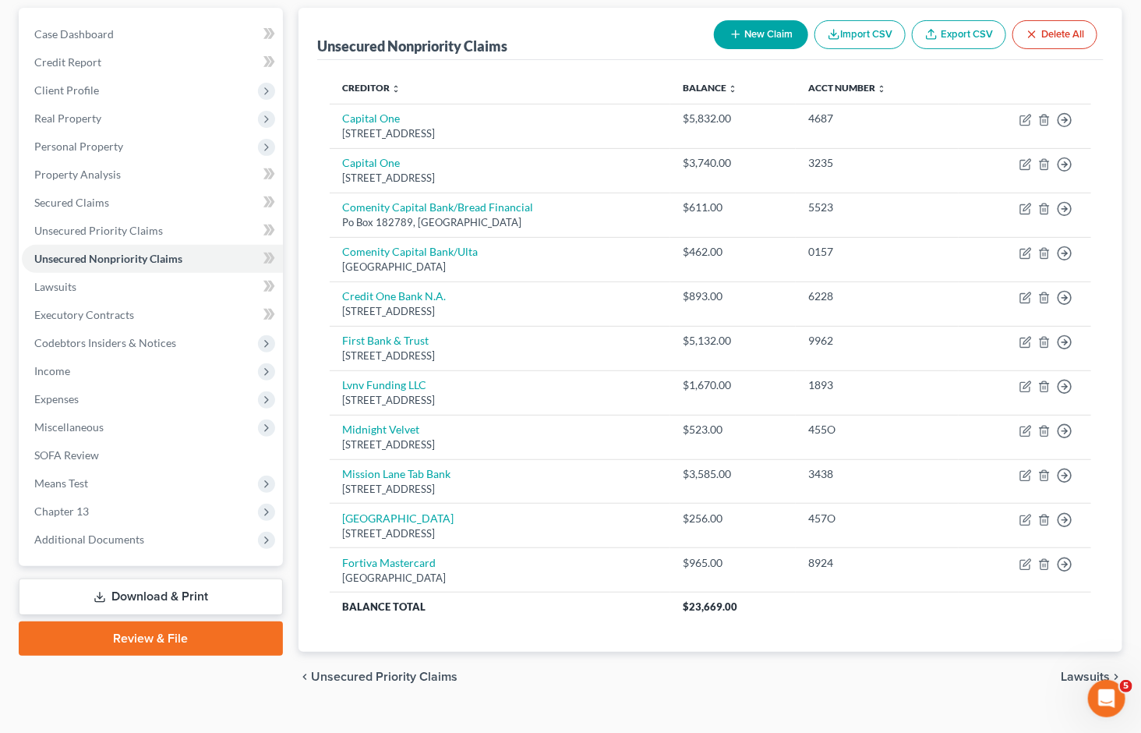
click at [1069, 670] on span "Lawsuits" at bounding box center [1085, 676] width 49 height 12
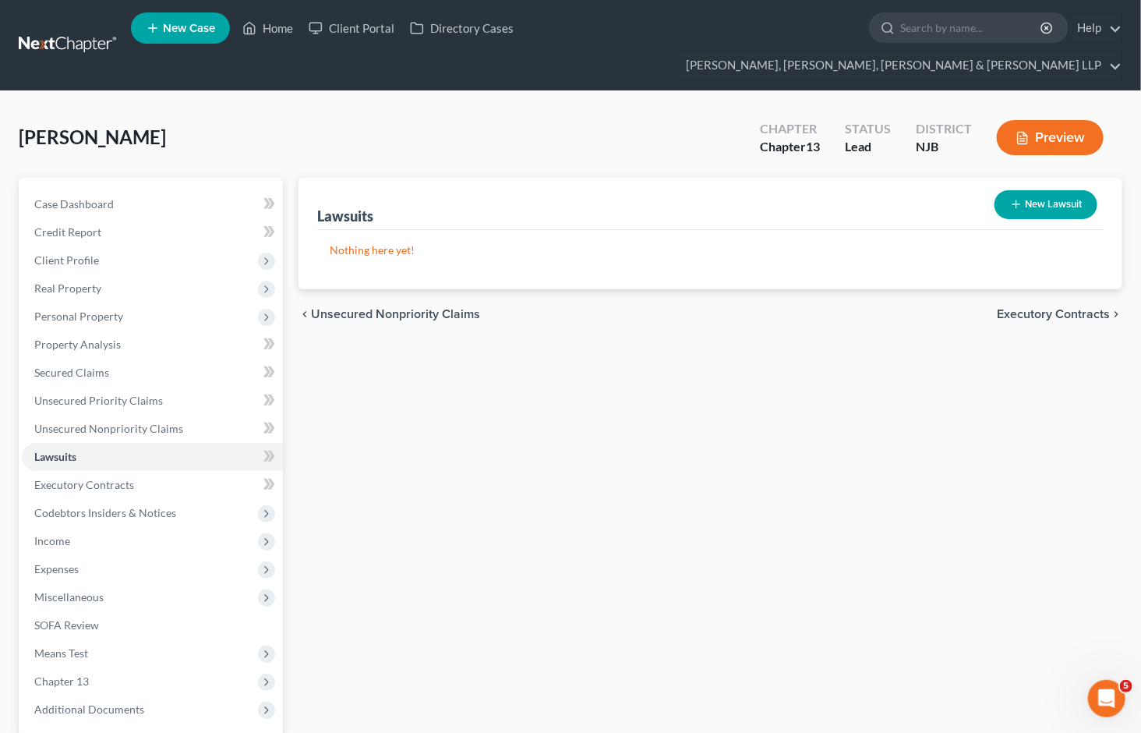
drag, startPoint x: 726, startPoint y: 398, endPoint x: 327, endPoint y: 12, distance: 554.5
click at [726, 398] on div "Lawsuits New Lawsuit Nothing here yet! Court Name Date Filed Status Creditor Na…" at bounding box center [710, 502] width 839 height 648
click at [76, 527] on span "Income" at bounding box center [152, 541] width 261 height 28
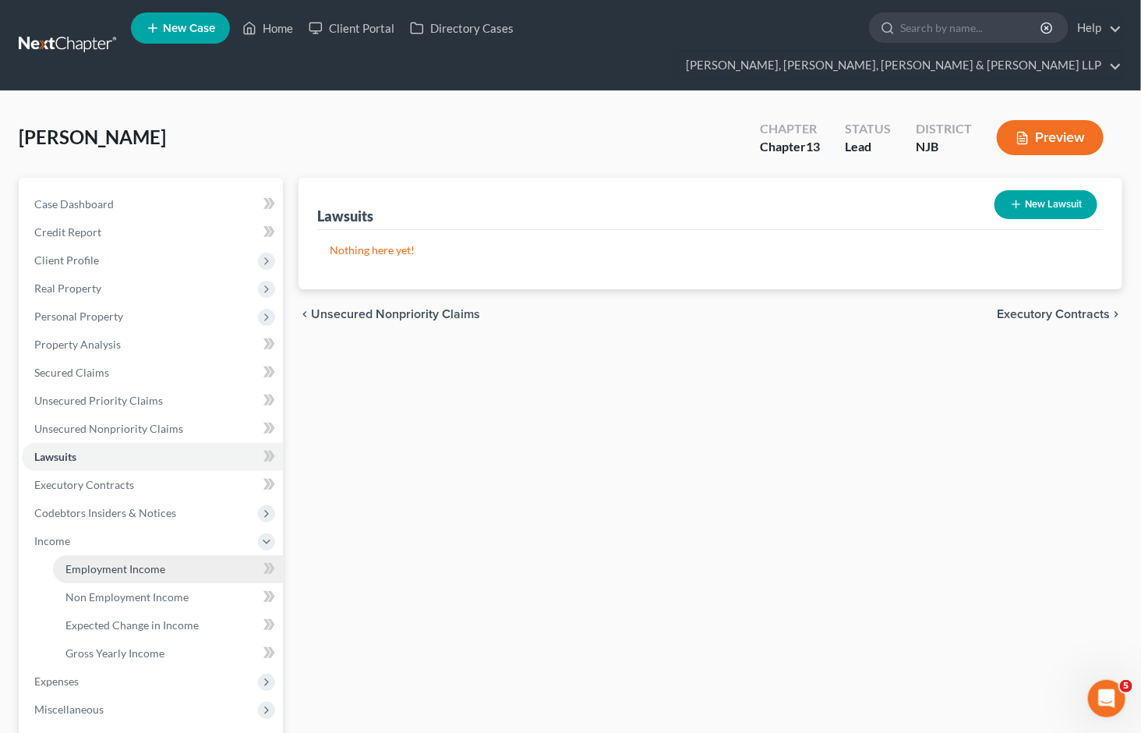
click at [84, 562] on span "Employment Income" at bounding box center [115, 568] width 100 height 13
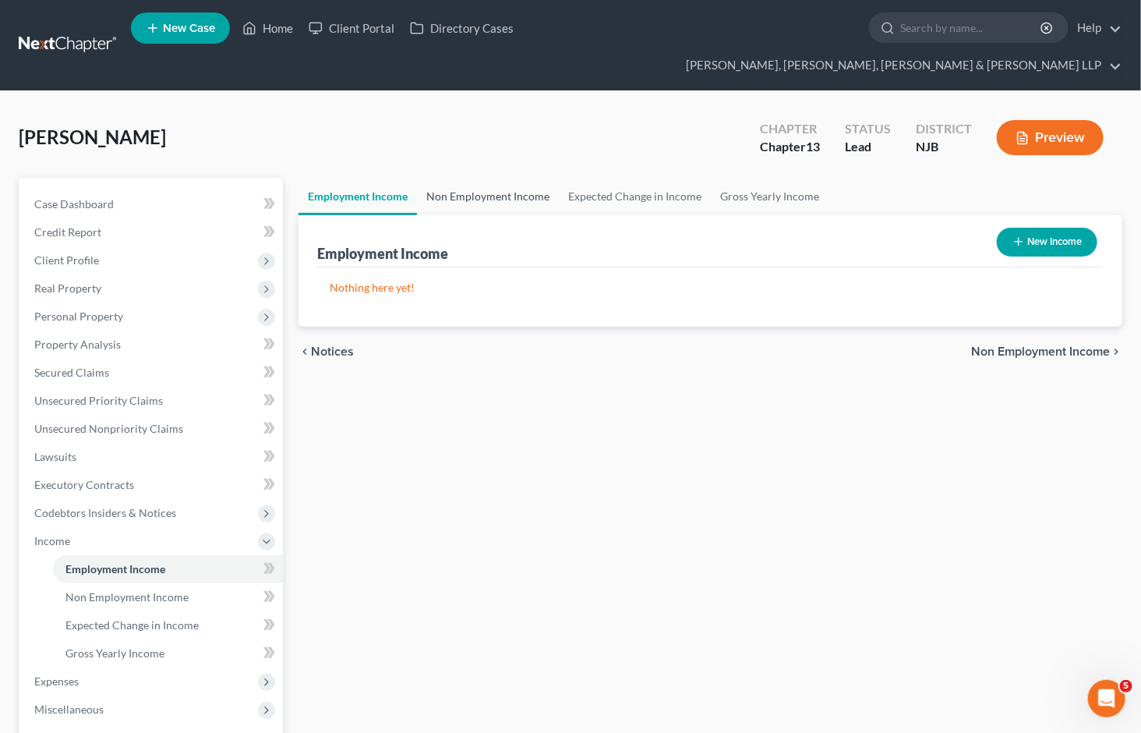
click at [484, 178] on link "Non Employment Income" at bounding box center [488, 196] width 142 height 37
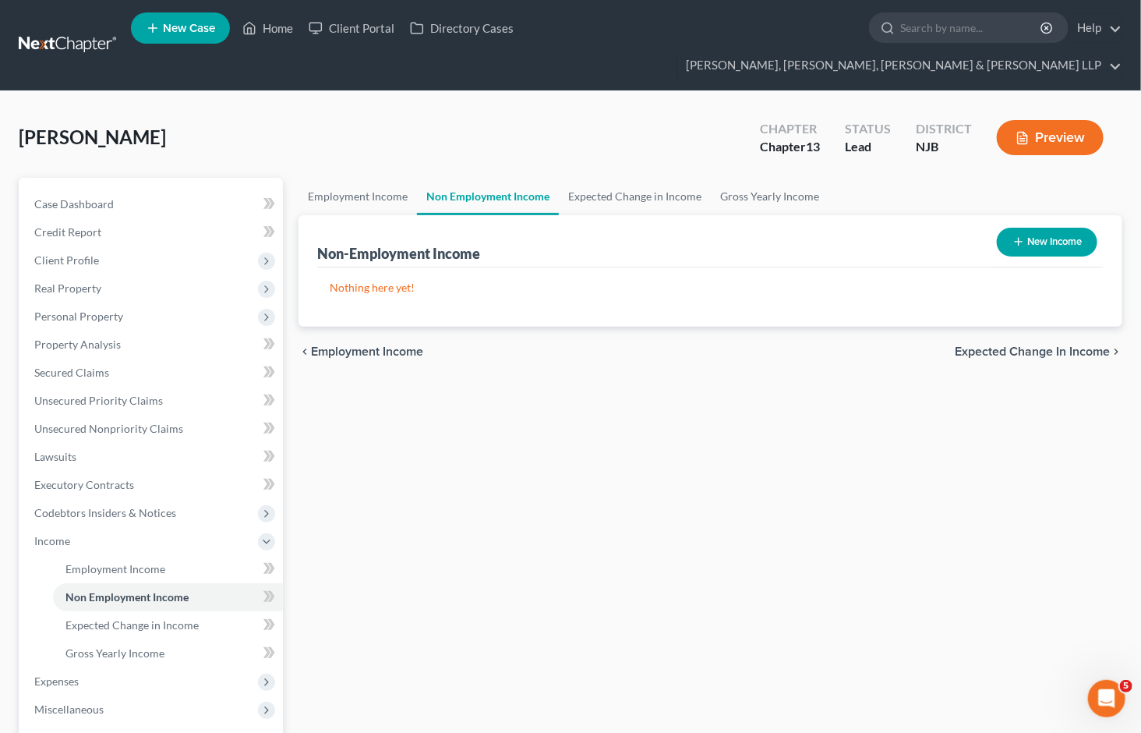
click at [1032, 228] on button "New Income" at bounding box center [1047, 242] width 101 height 29
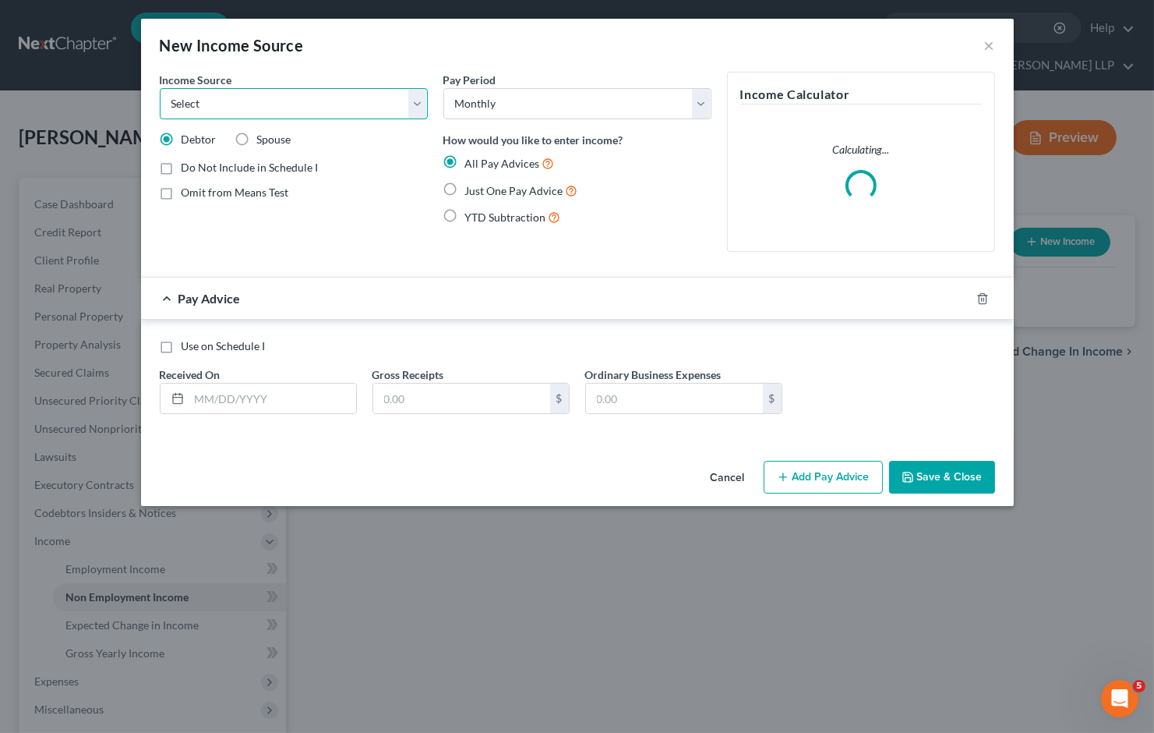
click at [263, 105] on select "Select Unemployment Disability (from employer) Pension Retirement Social Securi…" at bounding box center [294, 103] width 268 height 31
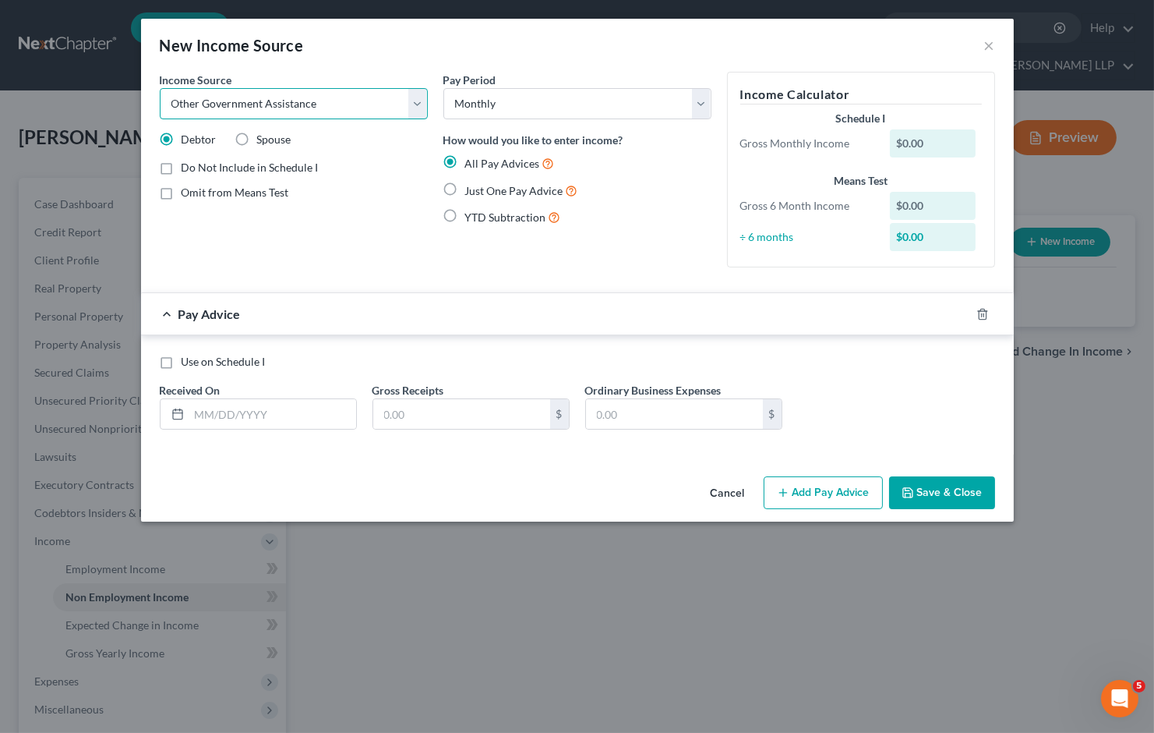
click at [160, 88] on select "Select Unemployment Disability (from employer) Pension Retirement Social Securi…" at bounding box center [294, 103] width 268 height 31
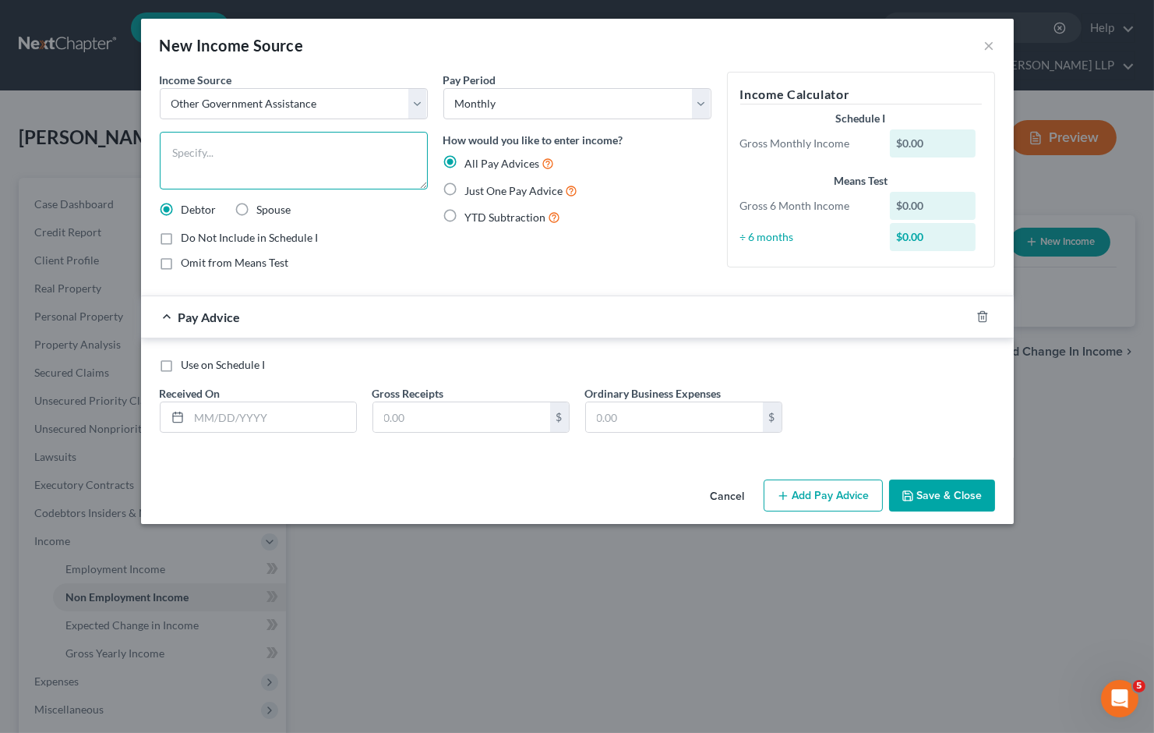
click at [227, 153] on textarea at bounding box center [294, 161] width 268 height 58
click at [462, 189] on div "Just One Pay Advice" at bounding box center [578, 191] width 268 height 18
click at [465, 186] on label "Just One Pay Advice" at bounding box center [521, 191] width 113 height 18
click at [472, 186] on input "Just One Pay Advice" at bounding box center [477, 187] width 10 height 10
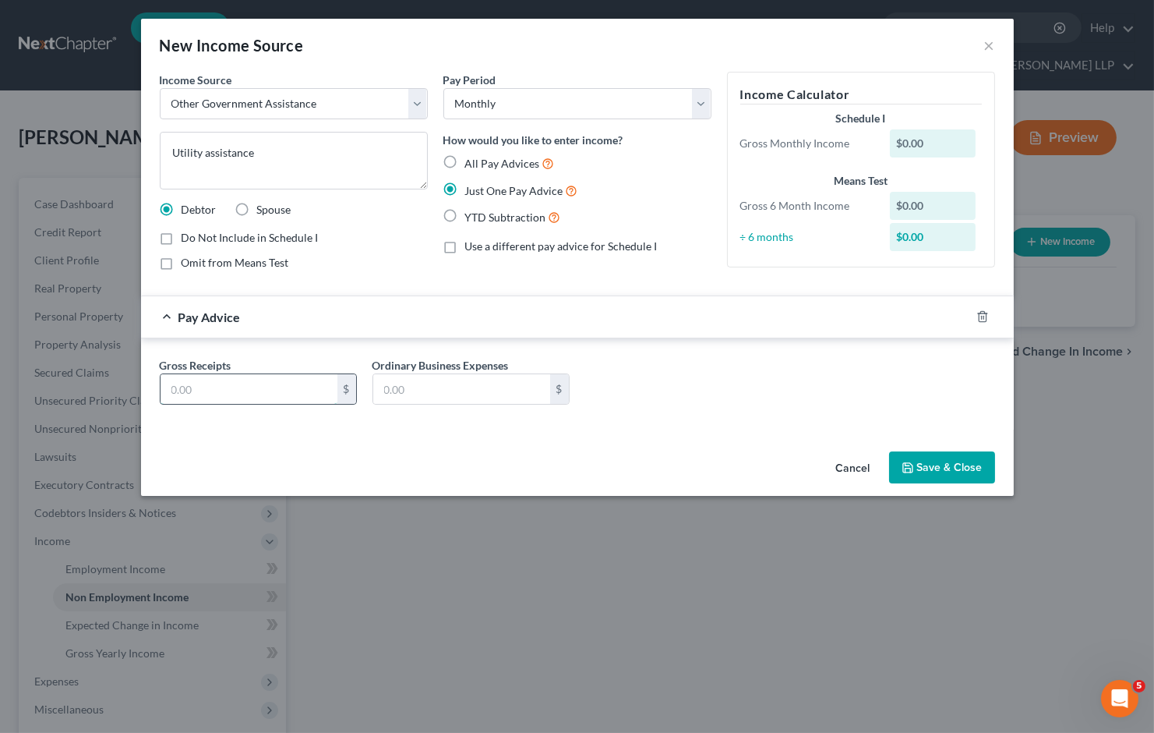
click at [302, 385] on input "text" at bounding box center [249, 389] width 177 height 30
click at [928, 468] on button "Save & Close" at bounding box center [942, 467] width 106 height 33
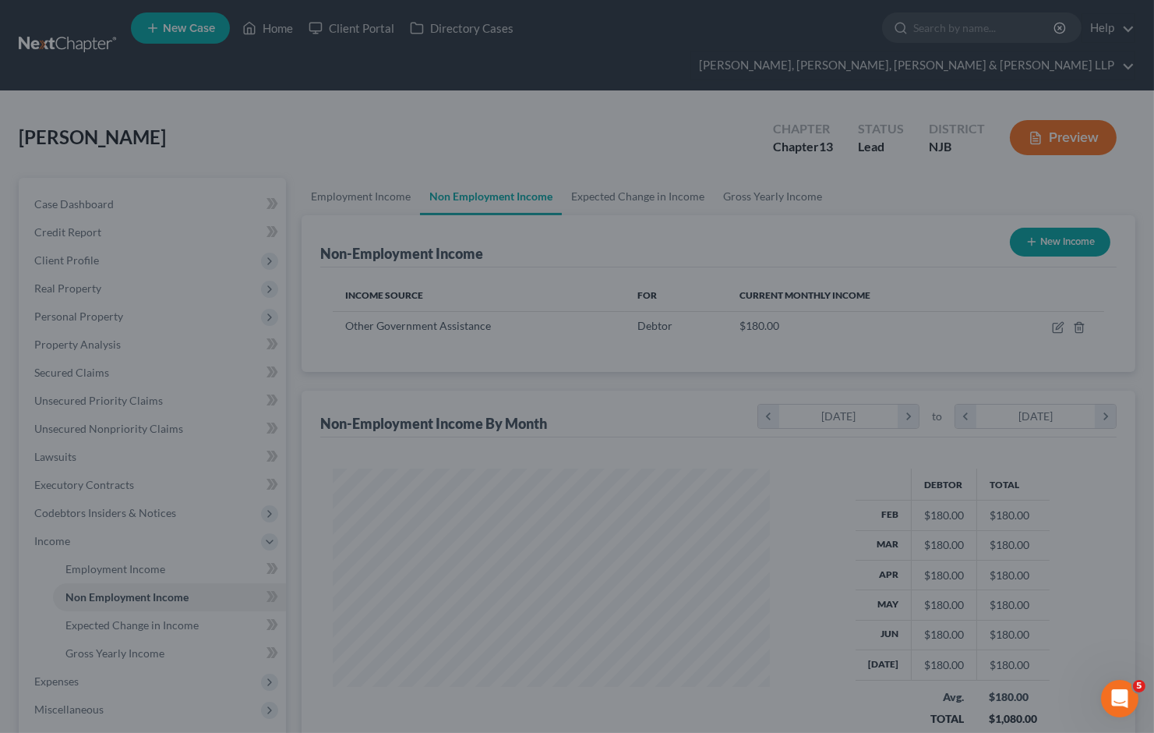
scroll to position [279, 462]
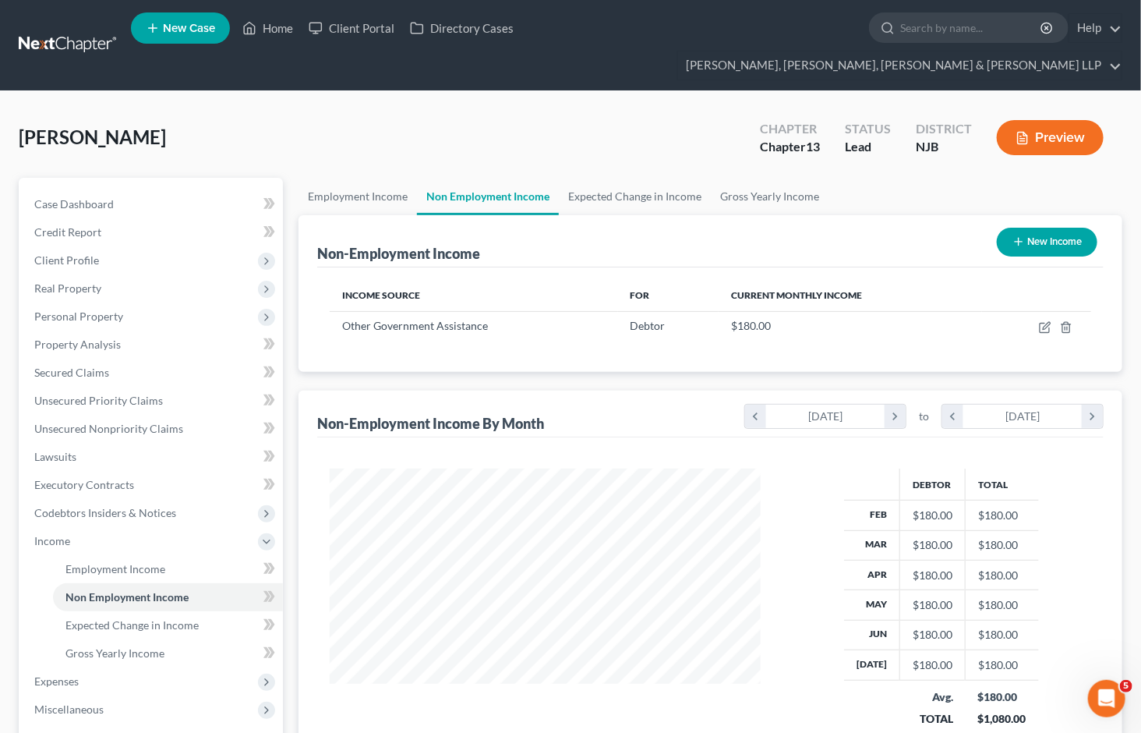
drag, startPoint x: 703, startPoint y: 109, endPoint x: 475, endPoint y: 255, distance: 270.3
click at [703, 110] on div "[PERSON_NAME] Upgraded Chapter Chapter 13 Status Lead District [GEOGRAPHIC_DATA…" at bounding box center [571, 144] width 1104 height 68
click at [1035, 228] on button "New Income" at bounding box center [1047, 242] width 101 height 29
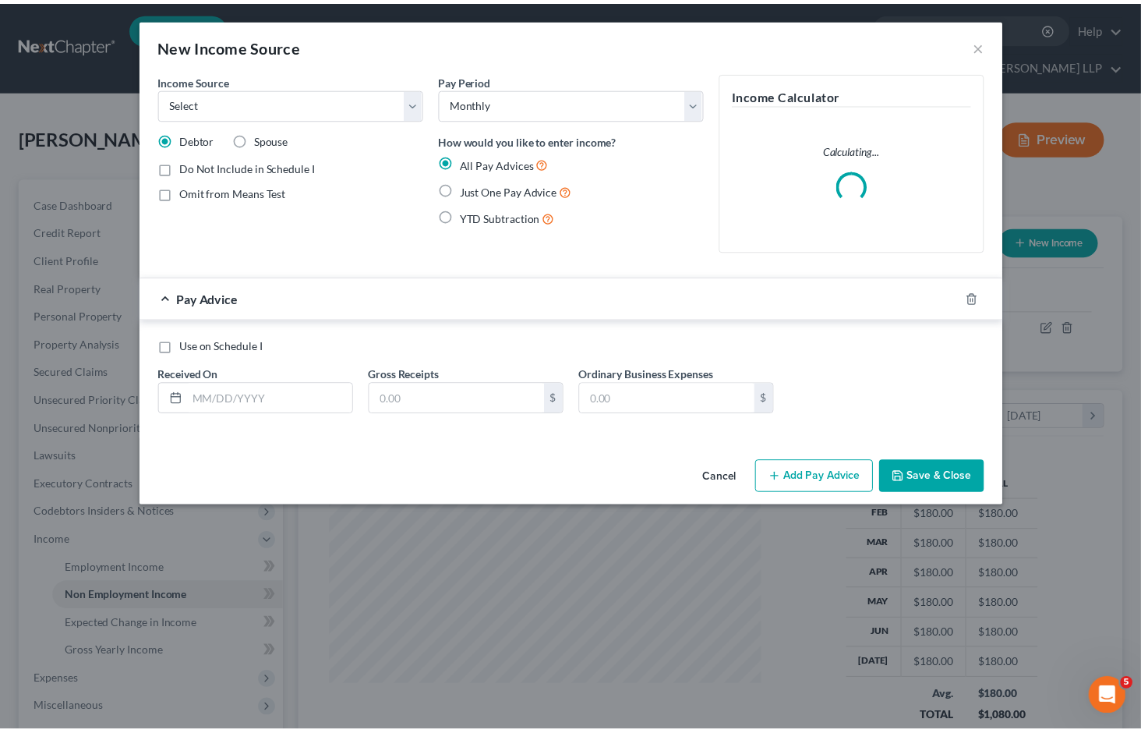
scroll to position [279, 468]
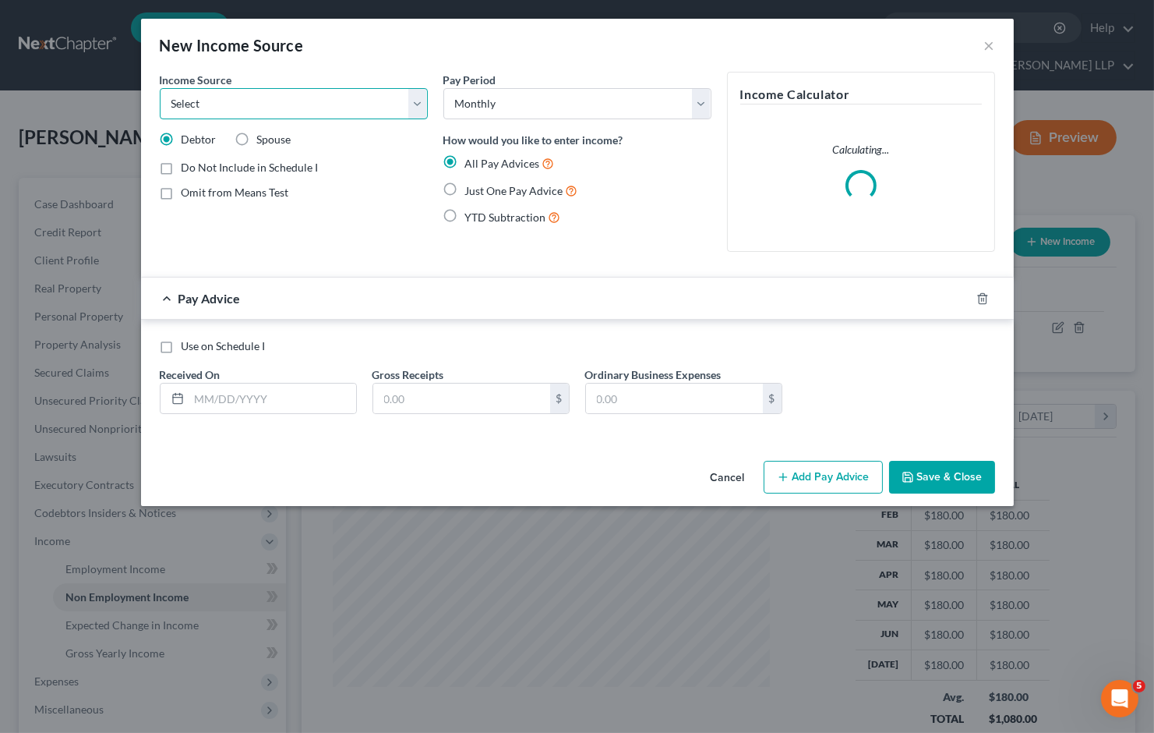
click at [305, 107] on select "Select Unemployment Disability (from employer) Pension Retirement Social Securi…" at bounding box center [294, 103] width 268 height 31
click at [160, 88] on select "Select Unemployment Disability (from employer) Pension Retirement Social Securi…" at bounding box center [294, 103] width 268 height 31
click at [465, 183] on label "Just One Pay Advice" at bounding box center [521, 191] width 113 height 18
click at [472, 183] on input "Just One Pay Advice" at bounding box center [477, 187] width 10 height 10
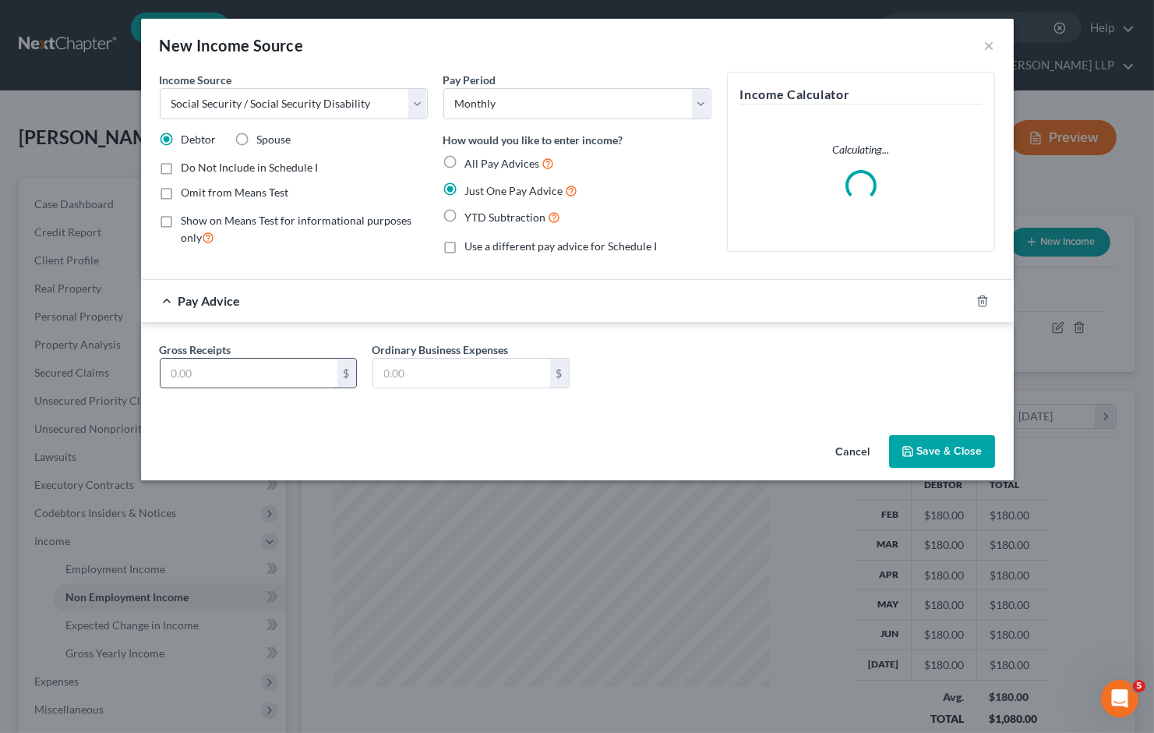
drag, startPoint x: 606, startPoint y: 388, endPoint x: 307, endPoint y: 386, distance: 299.3
click at [606, 388] on div "Gross Receipts $ Ordinary Business Expenses $" at bounding box center [577, 371] width 851 height 60
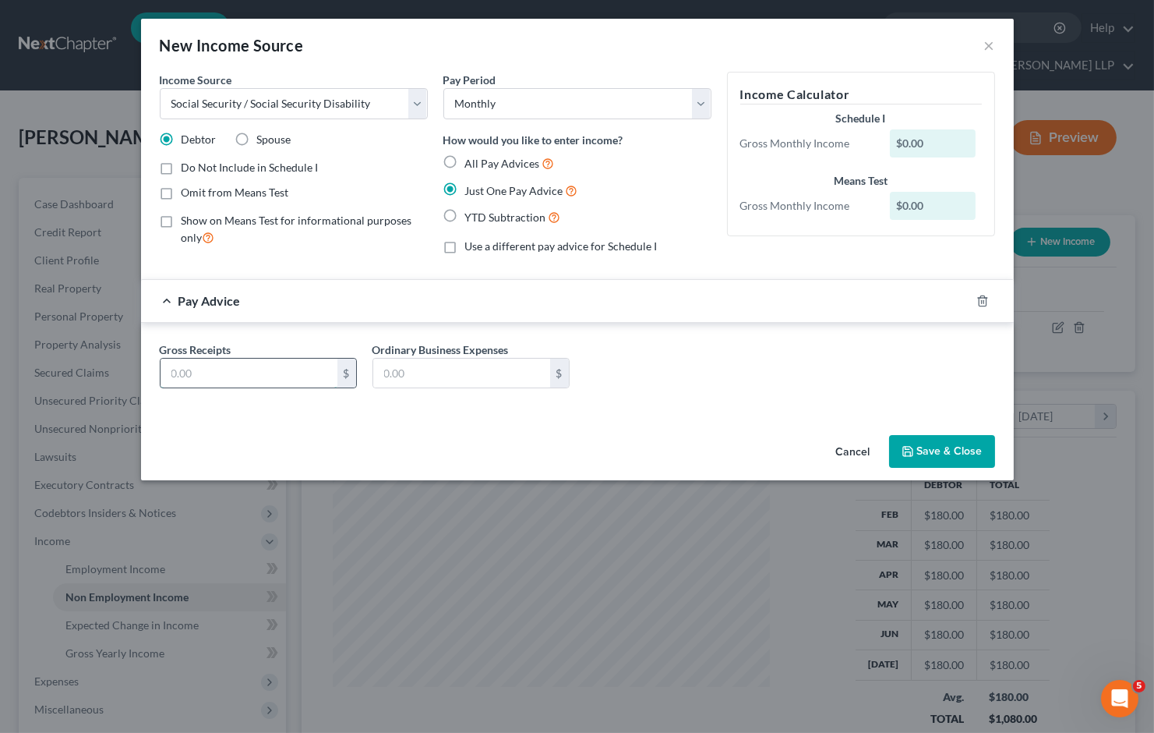
click at [289, 372] on input "text" at bounding box center [249, 374] width 177 height 30
click at [320, 306] on div "Pay Advice $998.25" at bounding box center [555, 300] width 829 height 41
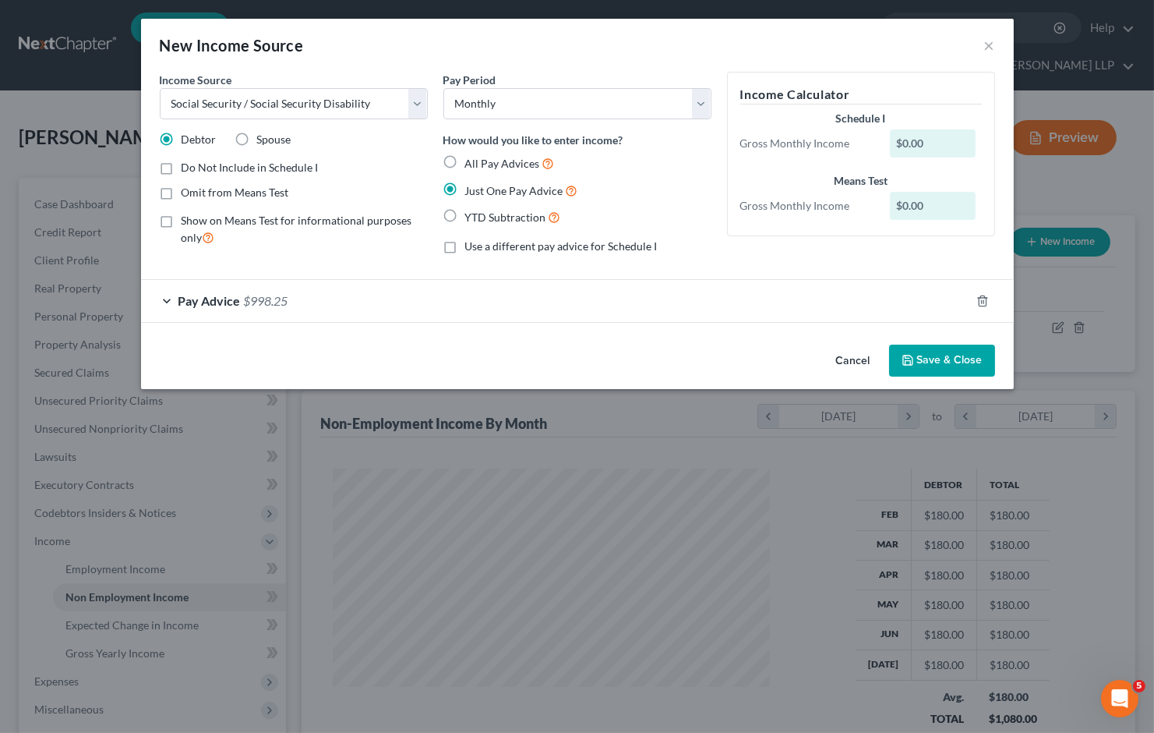
click at [936, 353] on button "Save & Close" at bounding box center [942, 361] width 106 height 33
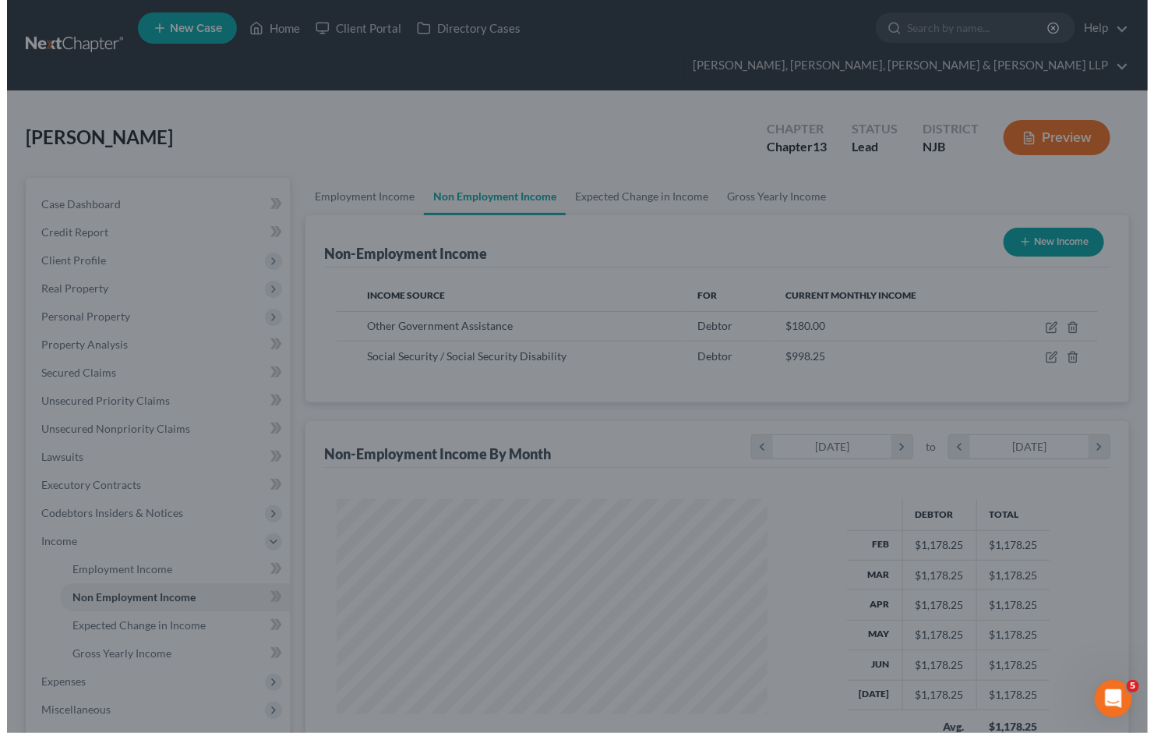
scroll to position [779160, 778977]
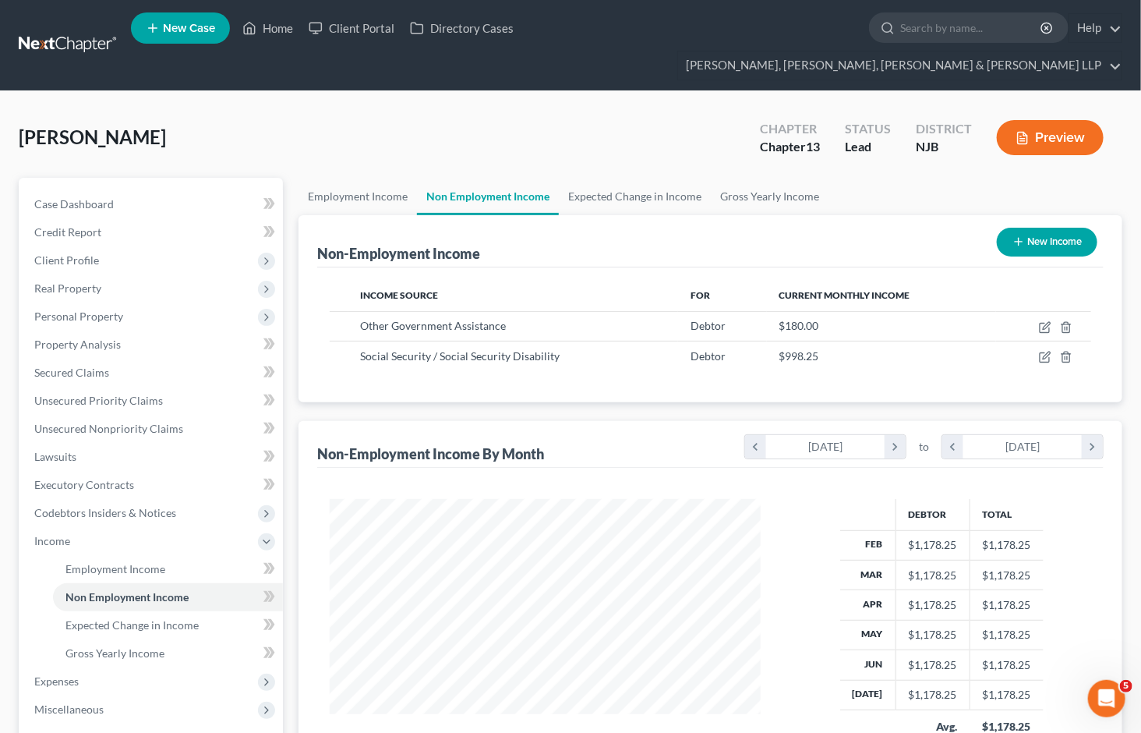
drag, startPoint x: 606, startPoint y: 121, endPoint x: 680, endPoint y: 245, distance: 144.8
click at [606, 121] on div "[PERSON_NAME] Upgraded Chapter Chapter 13 Status Lead District [GEOGRAPHIC_DATA…" at bounding box center [571, 144] width 1104 height 68
click at [1062, 228] on button "New Income" at bounding box center [1047, 242] width 101 height 29
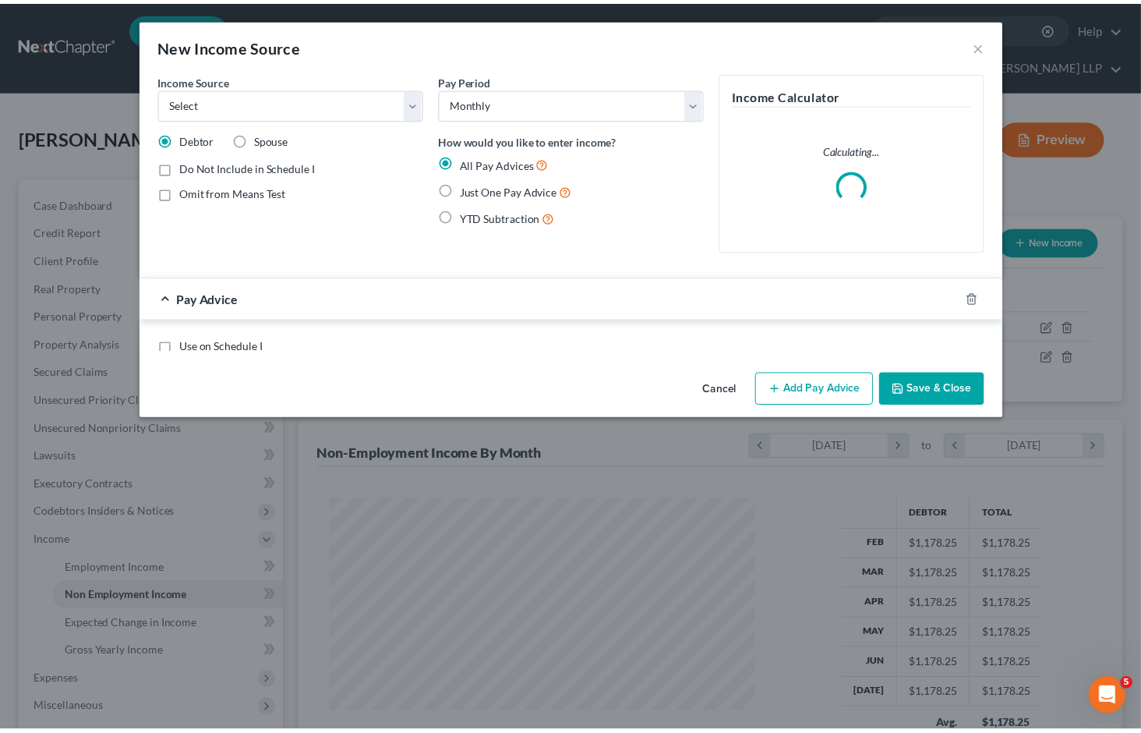
scroll to position [279, 468]
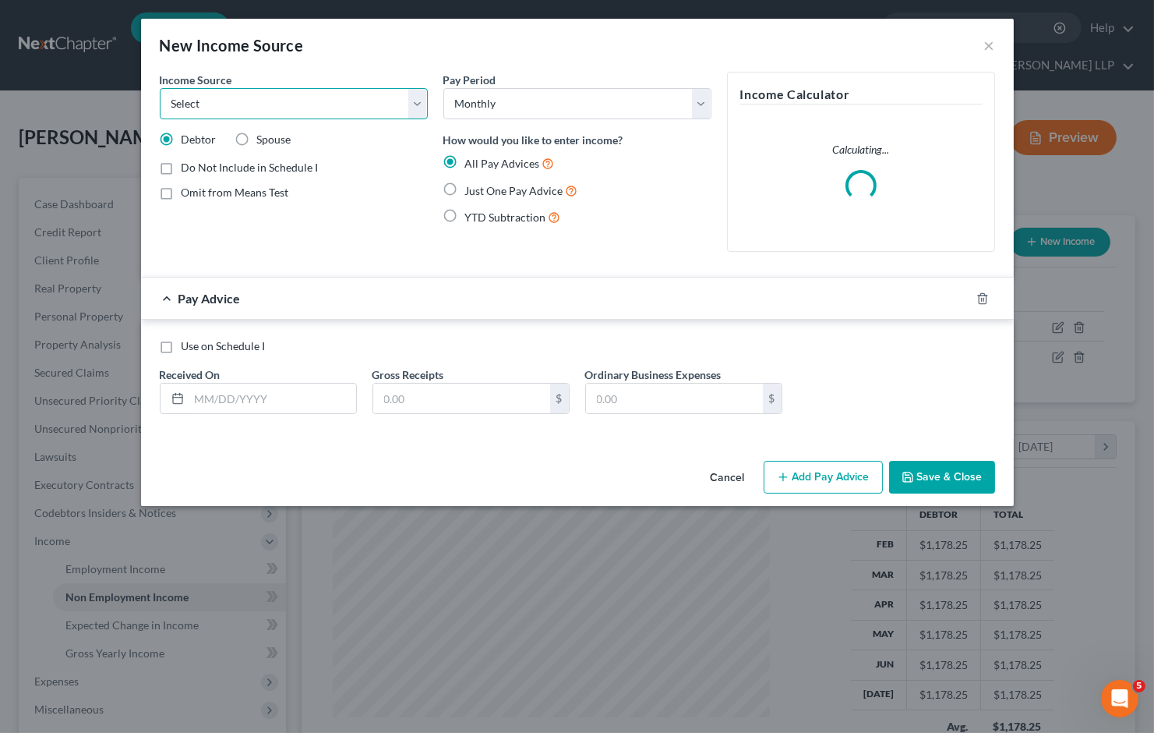
click at [267, 104] on select "Select Unemployment Disability (from employer) Pension Retirement Social Securi…" at bounding box center [294, 103] width 268 height 31
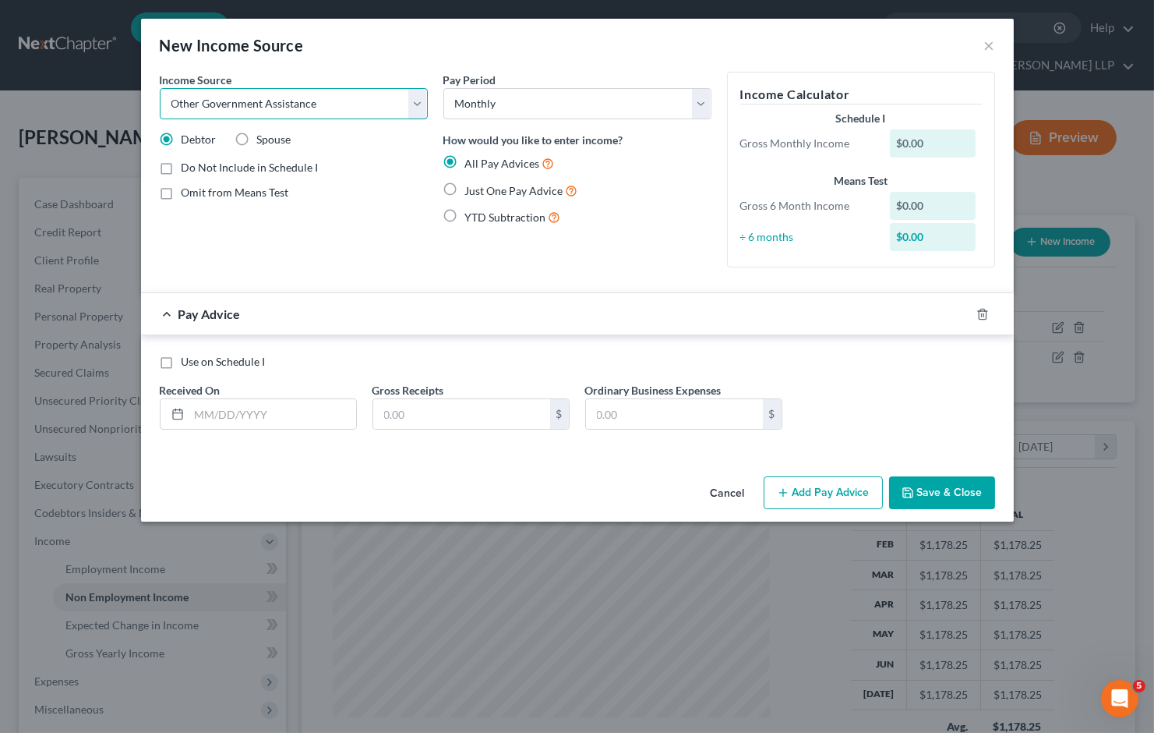
click at [160, 88] on select "Select Unemployment Disability (from employer) Pension Retirement Social Securi…" at bounding box center [294, 103] width 268 height 31
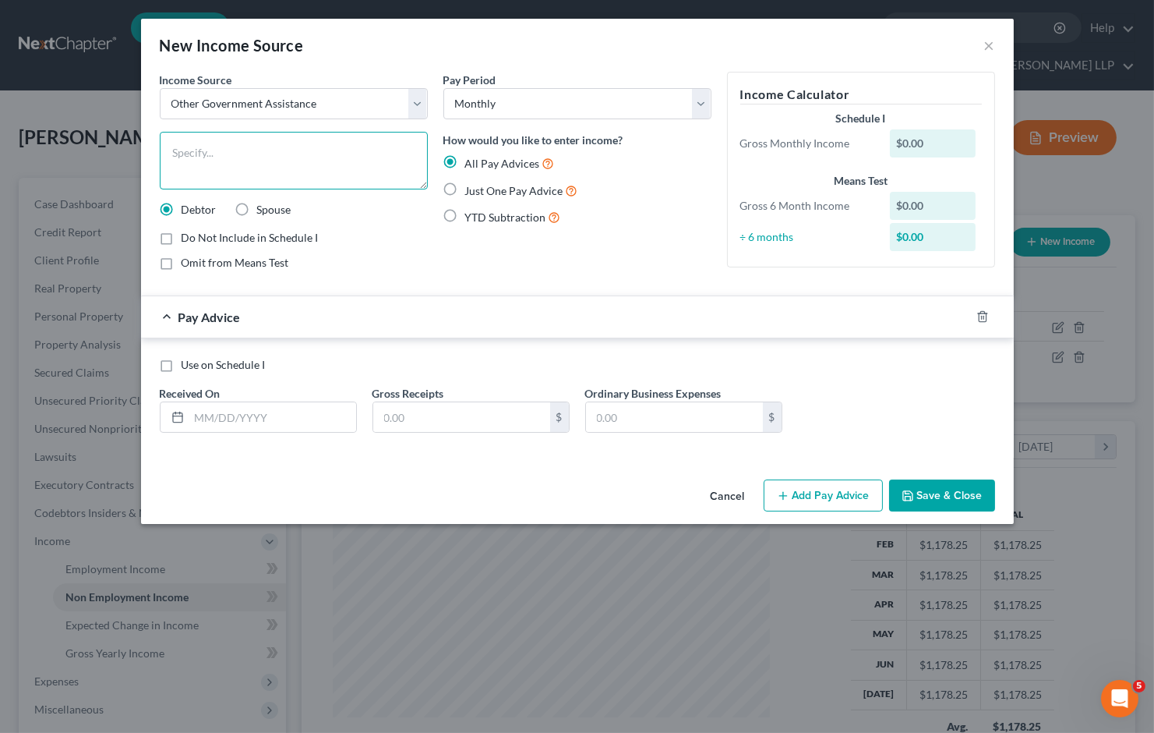
click at [235, 180] on textarea at bounding box center [294, 161] width 268 height 58
click at [477, 190] on span "Just One Pay Advice" at bounding box center [514, 190] width 98 height 13
click at [477, 190] on input "Just One Pay Advice" at bounding box center [477, 187] width 10 height 10
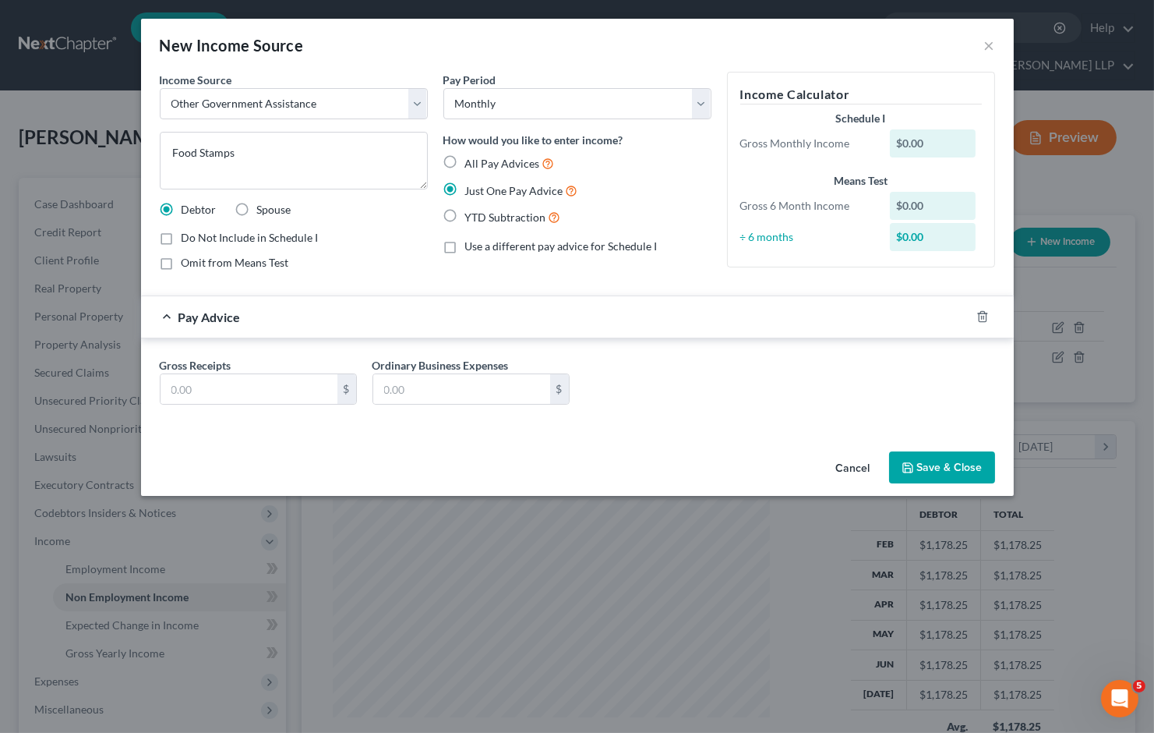
click at [703, 399] on div "Gross Receipts $ Ordinary Business Expenses $" at bounding box center [577, 387] width 851 height 60
click at [282, 388] on input "text" at bounding box center [249, 389] width 177 height 30
click at [915, 458] on button "Save & Close" at bounding box center [942, 467] width 106 height 33
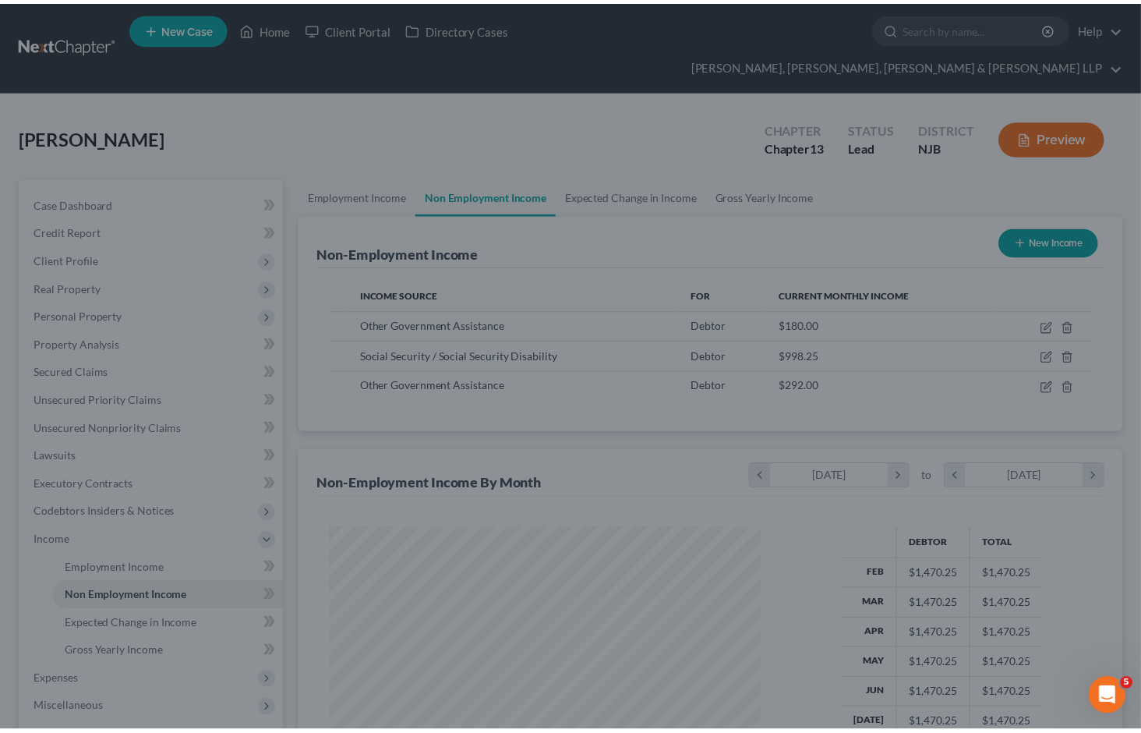
scroll to position [779160, 778977]
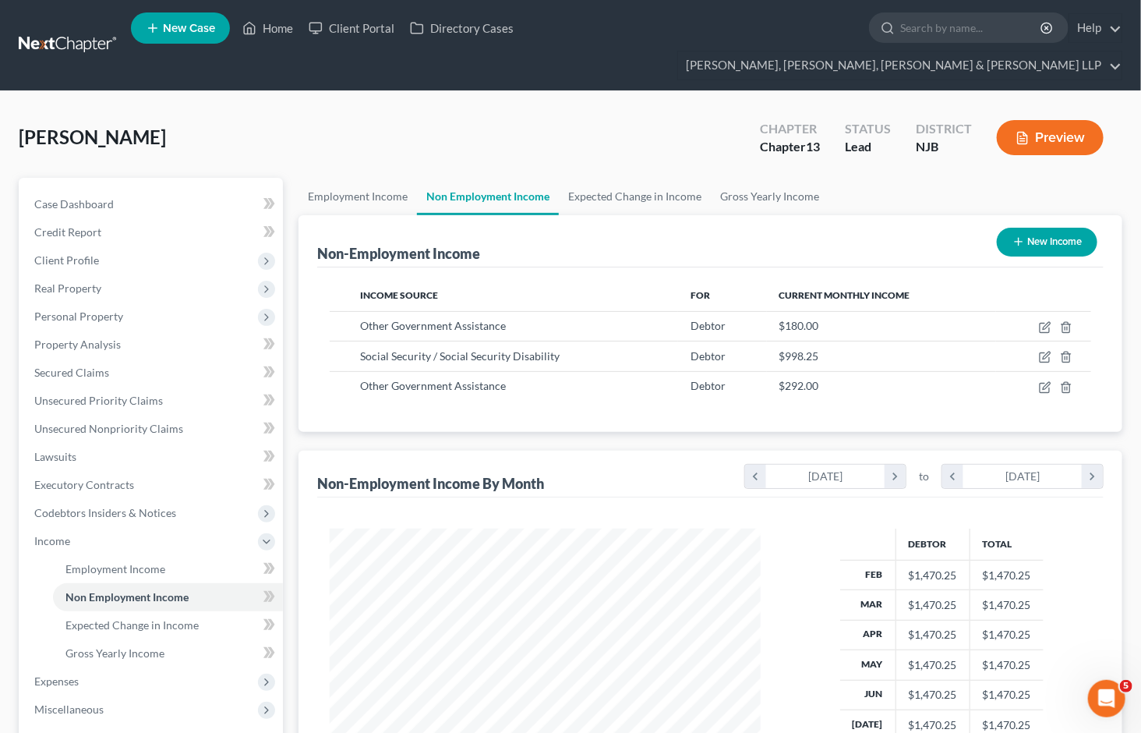
click at [594, 110] on div "[PERSON_NAME] Upgraded Chapter Chapter 13 Status Lead District [GEOGRAPHIC_DATA…" at bounding box center [571, 144] width 1104 height 68
click at [611, 110] on div "[PERSON_NAME] Upgraded Chapter Chapter 13 Status Lead District [GEOGRAPHIC_DATA…" at bounding box center [571, 144] width 1104 height 68
click at [61, 337] on span "Property Analysis" at bounding box center [77, 343] width 87 height 13
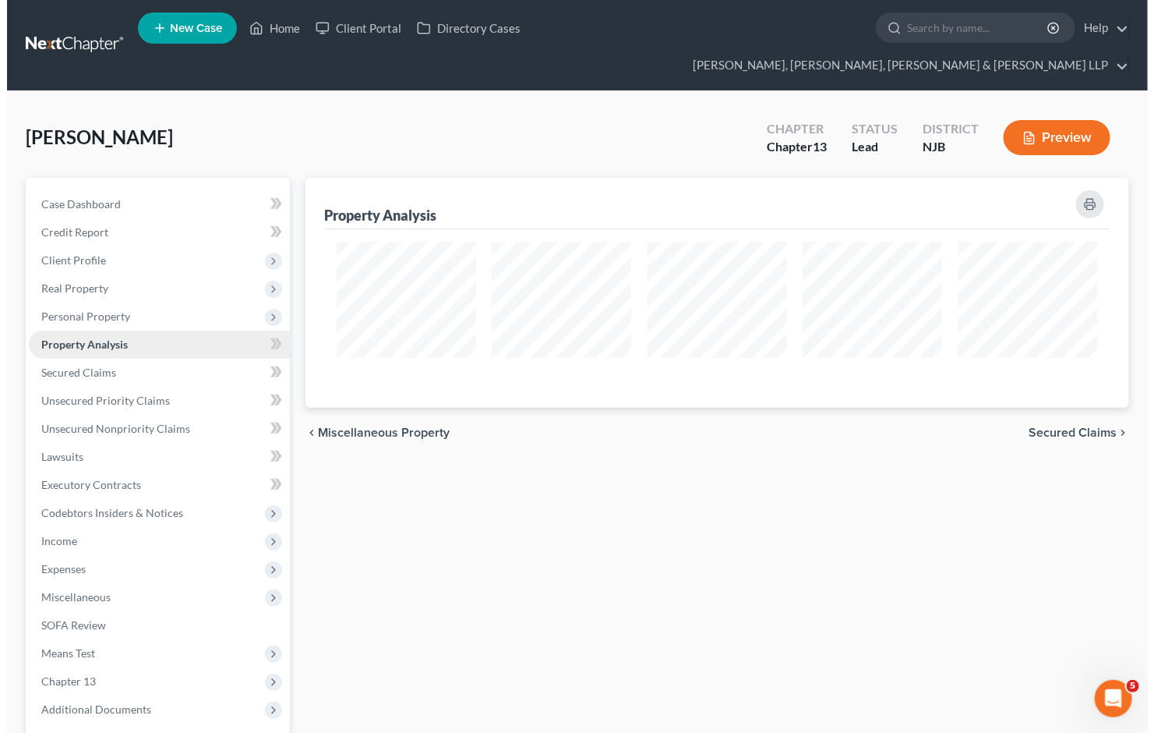
scroll to position [229, 823]
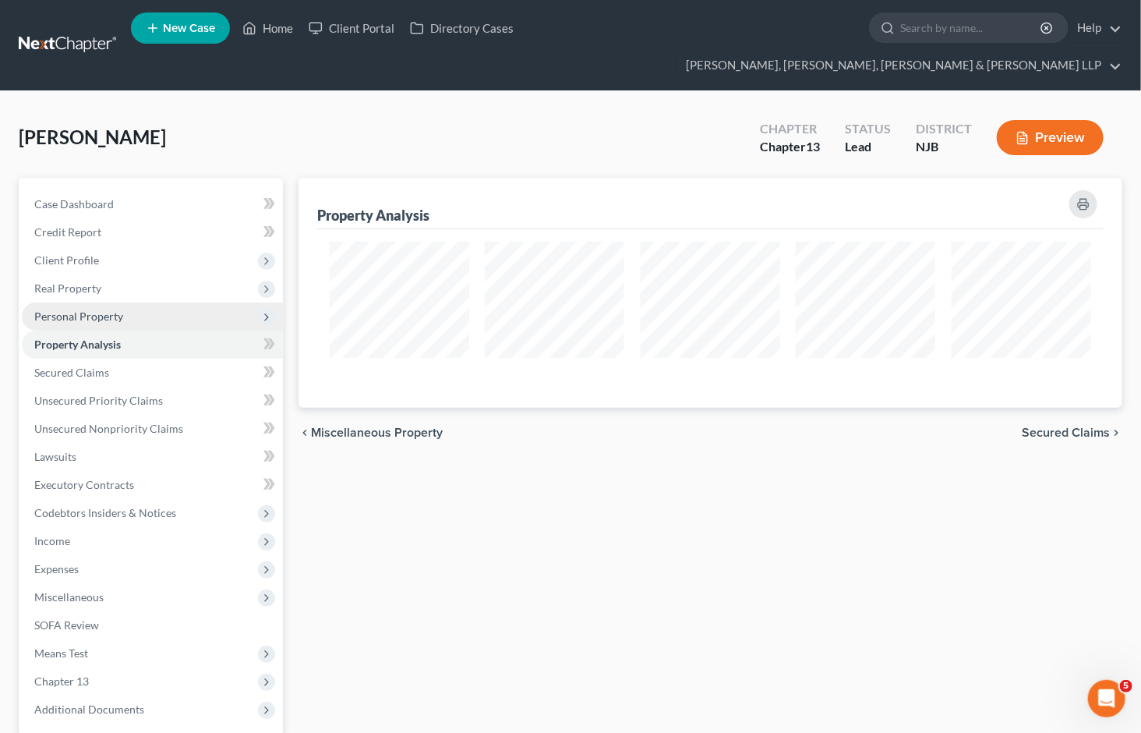
click at [83, 309] on span "Personal Property" at bounding box center [78, 315] width 89 height 13
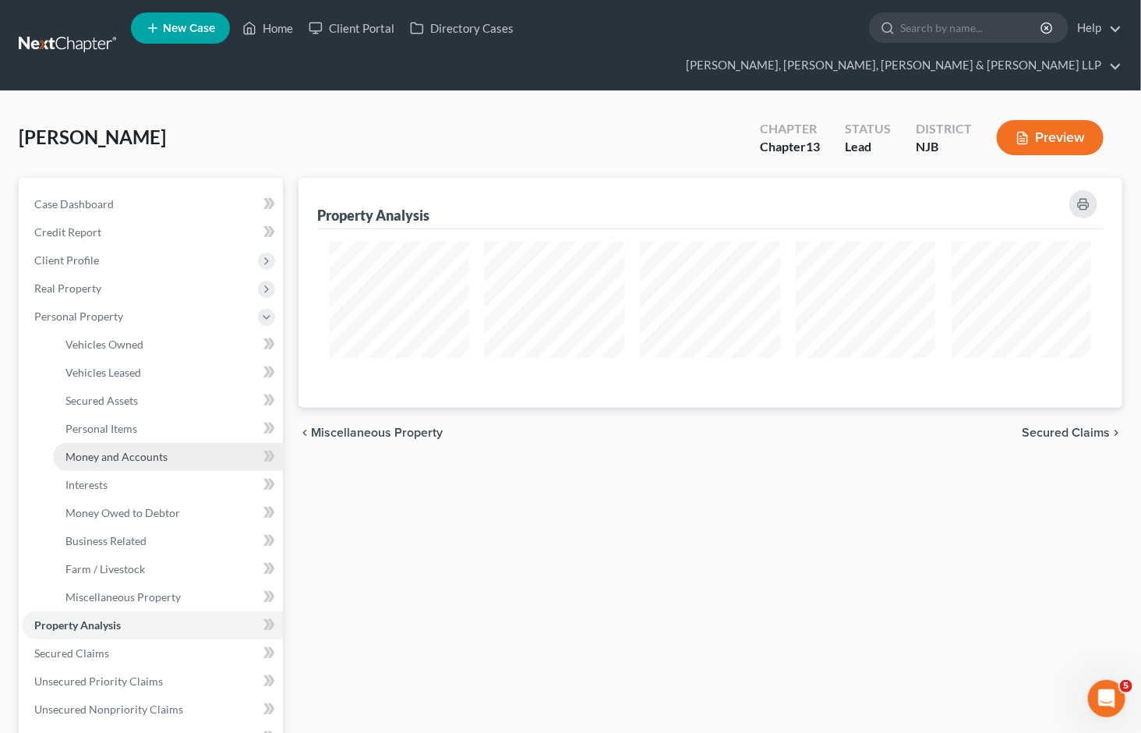
click at [104, 450] on span "Money and Accounts" at bounding box center [116, 456] width 102 height 13
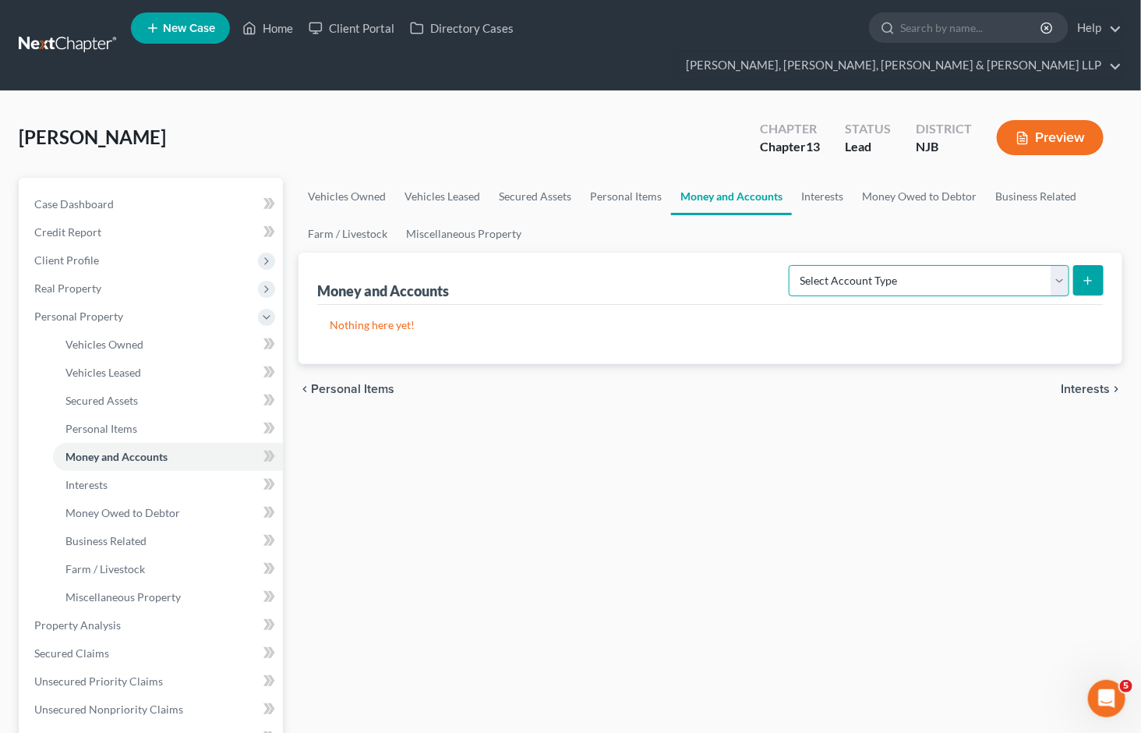
click at [892, 265] on select "Select Account Type Brokerage Cash on Hand Certificates of Deposit Checking Acc…" at bounding box center [929, 280] width 281 height 31
click at [861, 265] on select "Select Account Type Brokerage Cash on Hand Certificates of Deposit Checking Acc…" at bounding box center [929, 280] width 281 height 31
click at [792, 265] on select "Select Account Type Brokerage Cash on Hand Certificates of Deposit Checking Acc…" at bounding box center [929, 280] width 281 height 31
click at [1093, 265] on button "submit" at bounding box center [1088, 280] width 30 height 30
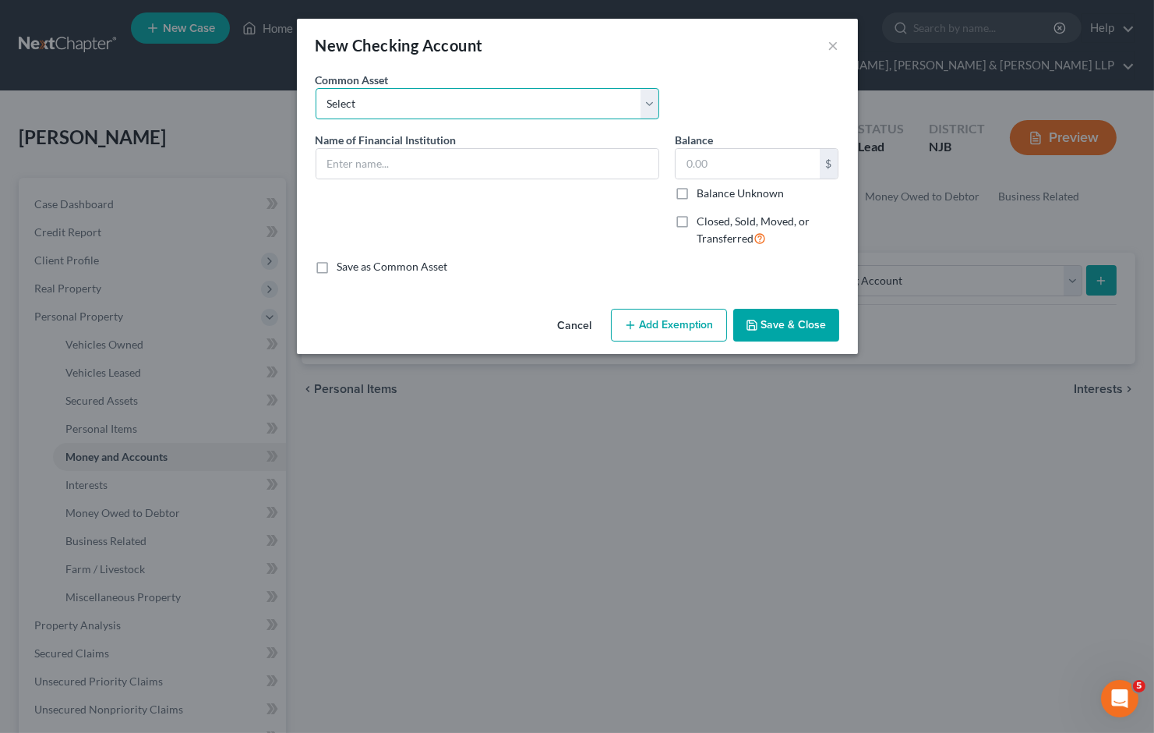
click at [364, 105] on select "Select TD Bank Valley National Bank Bank of America [PERSON_NAME] Fargo Bank, […" at bounding box center [488, 103] width 344 height 31
click at [316, 88] on select "Select TD Bank Valley National Bank Bank of America [PERSON_NAME] Fargo Bank, […" at bounding box center [488, 103] width 344 height 31
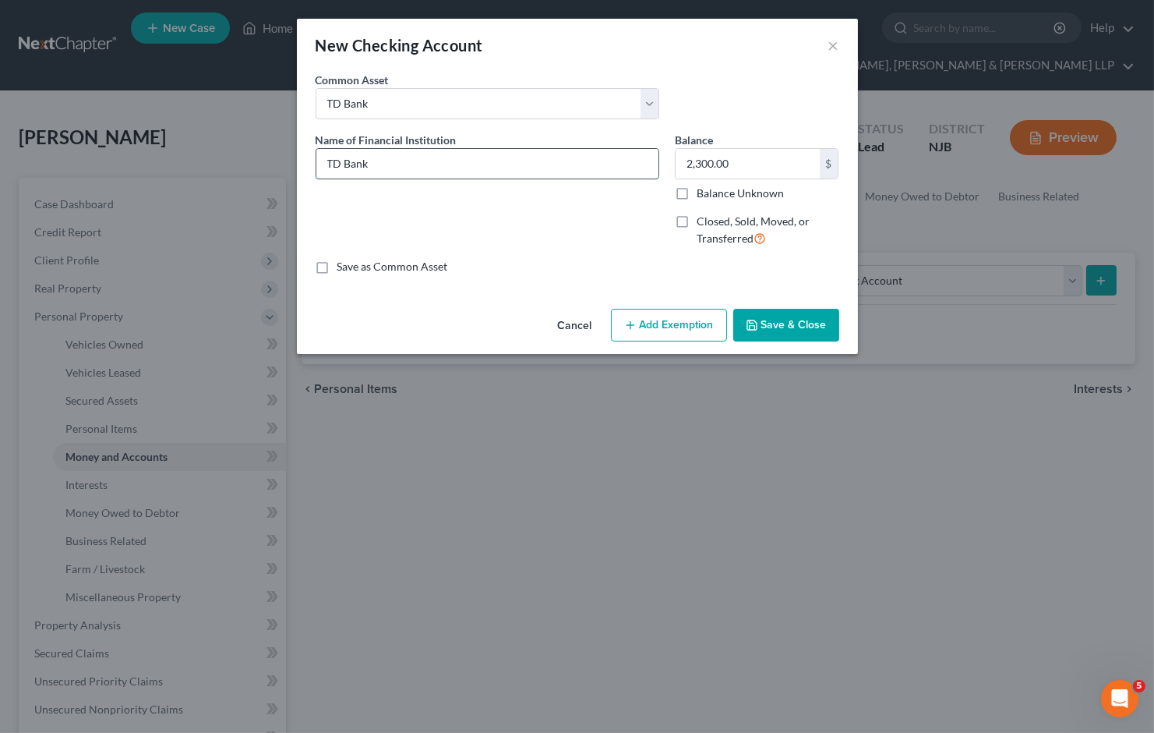
click at [450, 166] on input "TD Bank" at bounding box center [487, 164] width 342 height 30
click at [514, 262] on div "Save as Common Asset" at bounding box center [578, 267] width 524 height 16
click at [453, 162] on input "TD Bank -" at bounding box center [487, 164] width 342 height 30
drag, startPoint x: 743, startPoint y: 70, endPoint x: 727, endPoint y: 111, distance: 43.4
click at [743, 70] on div "New Checking Account ×" at bounding box center [577, 45] width 561 height 53
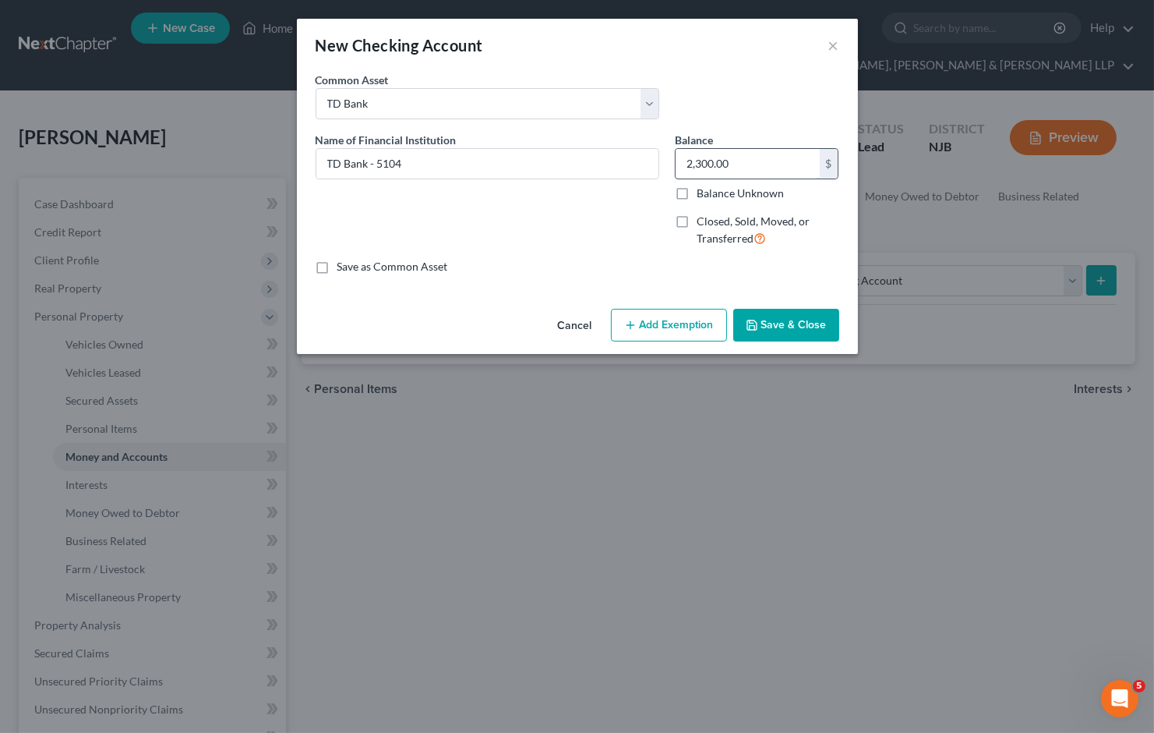
click at [737, 161] on input "2,300.00" at bounding box center [748, 164] width 144 height 30
click at [656, 334] on button "Add Exemption" at bounding box center [669, 325] width 116 height 33
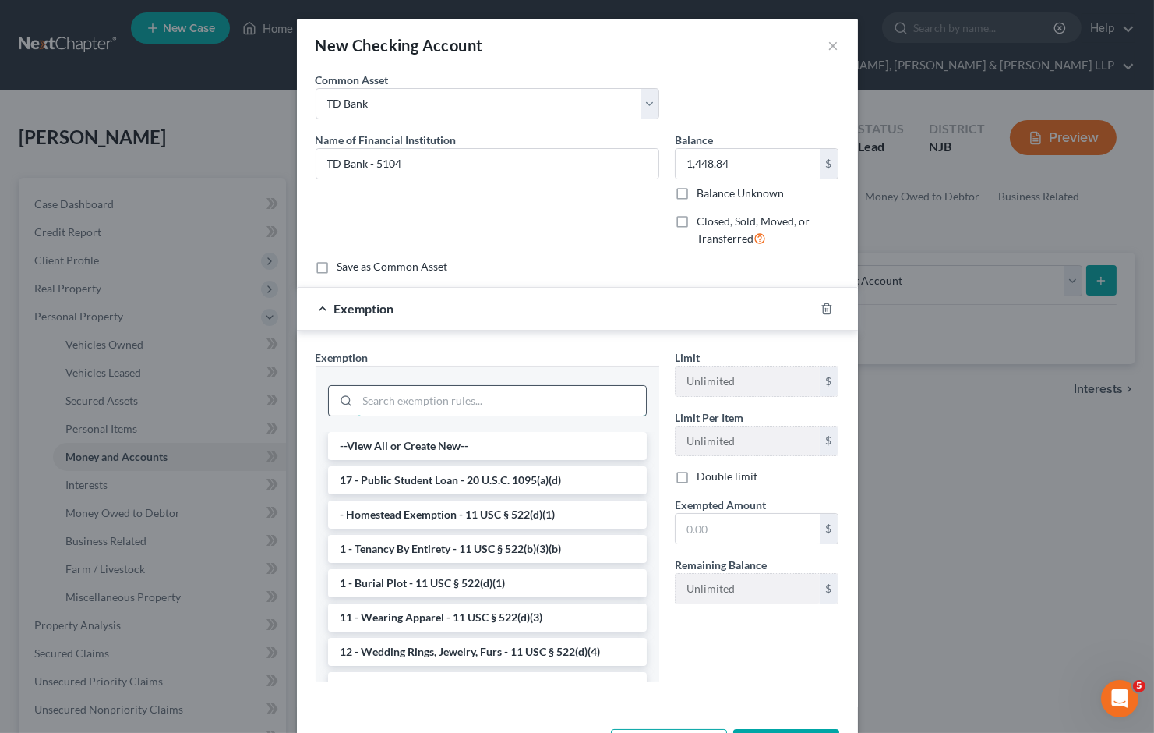
click at [493, 387] on input "search" at bounding box center [502, 401] width 288 height 30
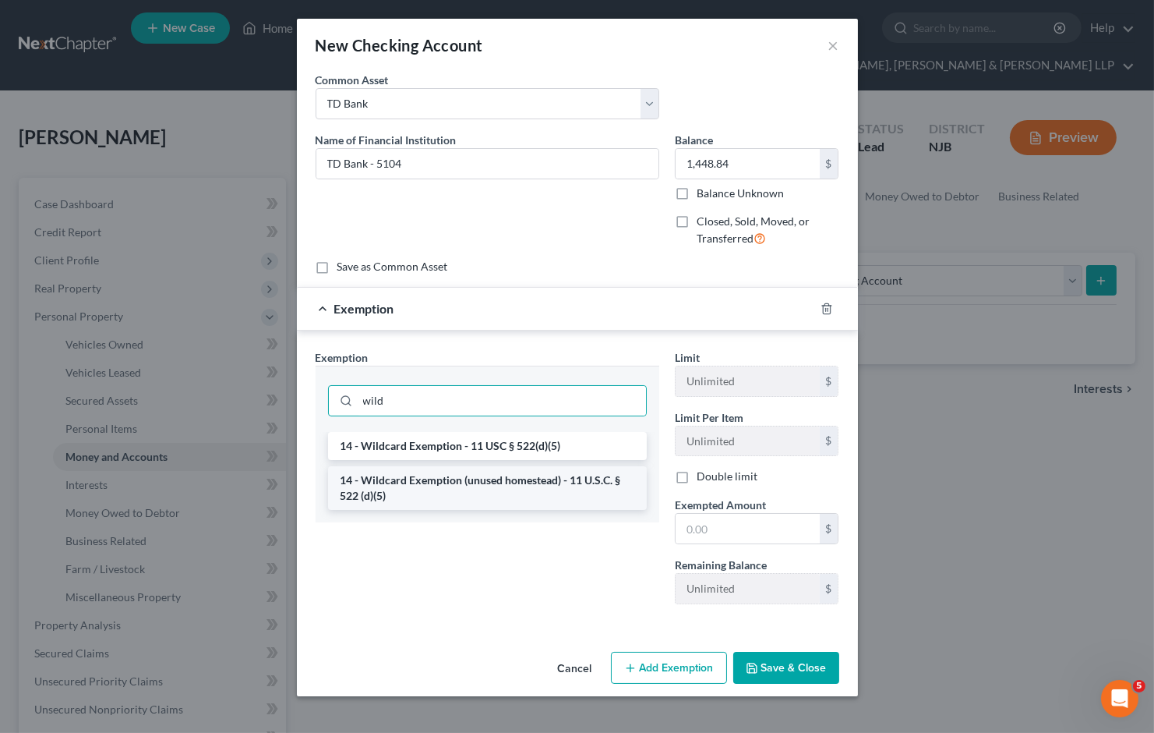
click at [516, 480] on li "14 - Wildcard Exemption (unused homestead) - 11 U.S.C. § 522 (d)(5)" at bounding box center [487, 488] width 319 height 44
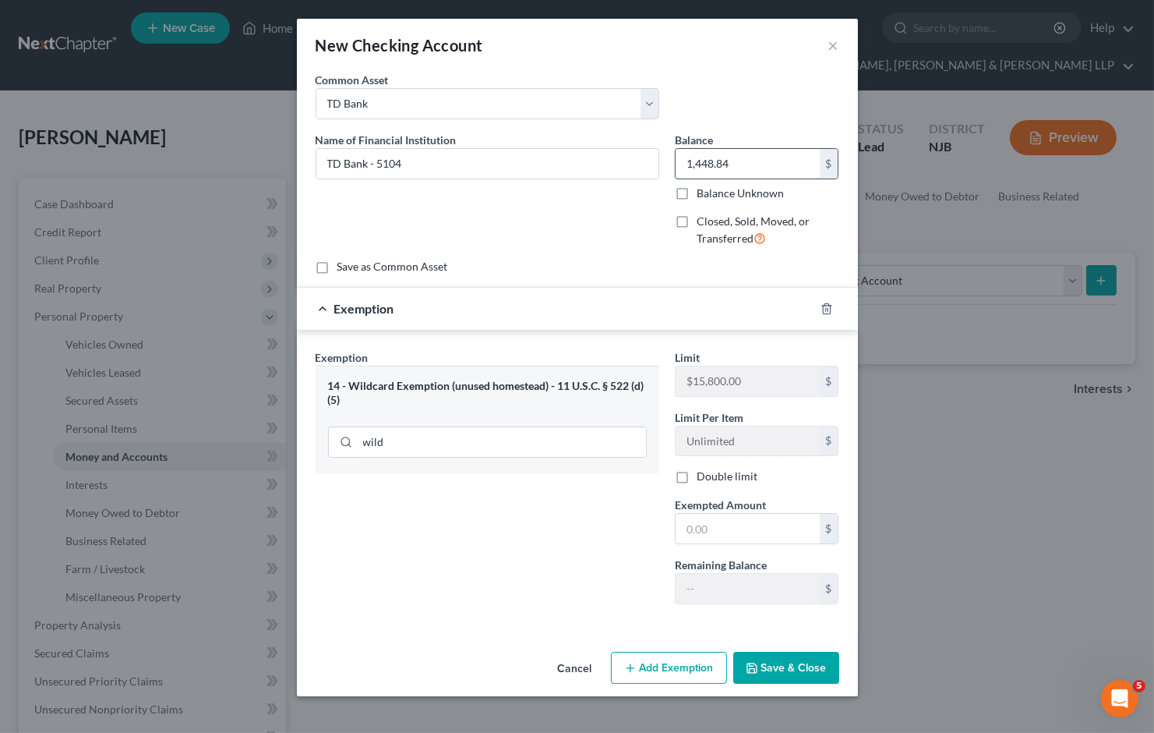
click at [761, 160] on input "1,448.84" at bounding box center [748, 164] width 144 height 30
click at [746, 532] on input "text" at bounding box center [748, 529] width 144 height 30
paste input "1,448.84"
click at [549, 569] on div "Exemption Set must be selected for CA. Exemption * 14 - Wildcard Exemption (unu…" at bounding box center [487, 482] width 359 height 267
click at [777, 671] on button "Save & Close" at bounding box center [786, 668] width 106 height 33
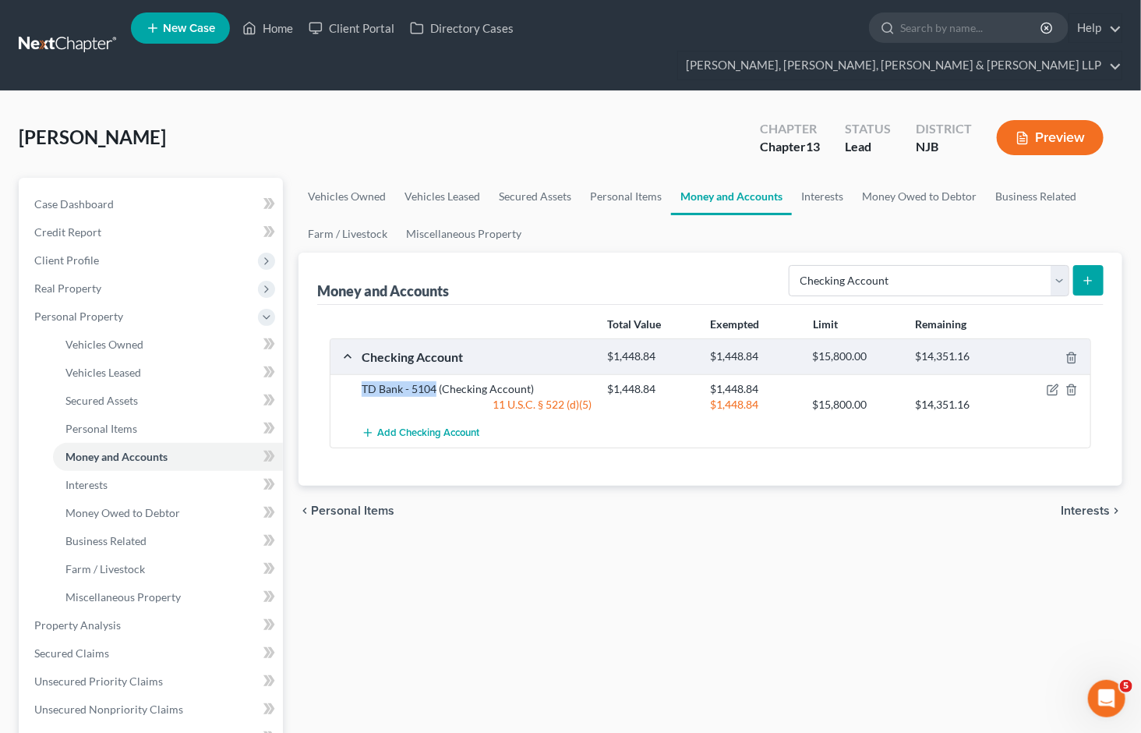
drag, startPoint x: 352, startPoint y: 362, endPoint x: 435, endPoint y: 362, distance: 82.6
click at [435, 374] on div "TD Bank - 5104 (Checking Account) $1,448.84 $1,448.84 11 U.S.C. § 522 (d)(5) $1…" at bounding box center [710, 396] width 760 height 44
copy div "TD Bank - 5104"
click at [627, 110] on div "[PERSON_NAME] Upgraded Chapter Chapter 13 Status Lead District [GEOGRAPHIC_DATA…" at bounding box center [571, 144] width 1104 height 68
click at [870, 265] on select "Select Account Type Brokerage Cash on Hand Certificates of Deposit Checking Acc…" at bounding box center [929, 280] width 281 height 31
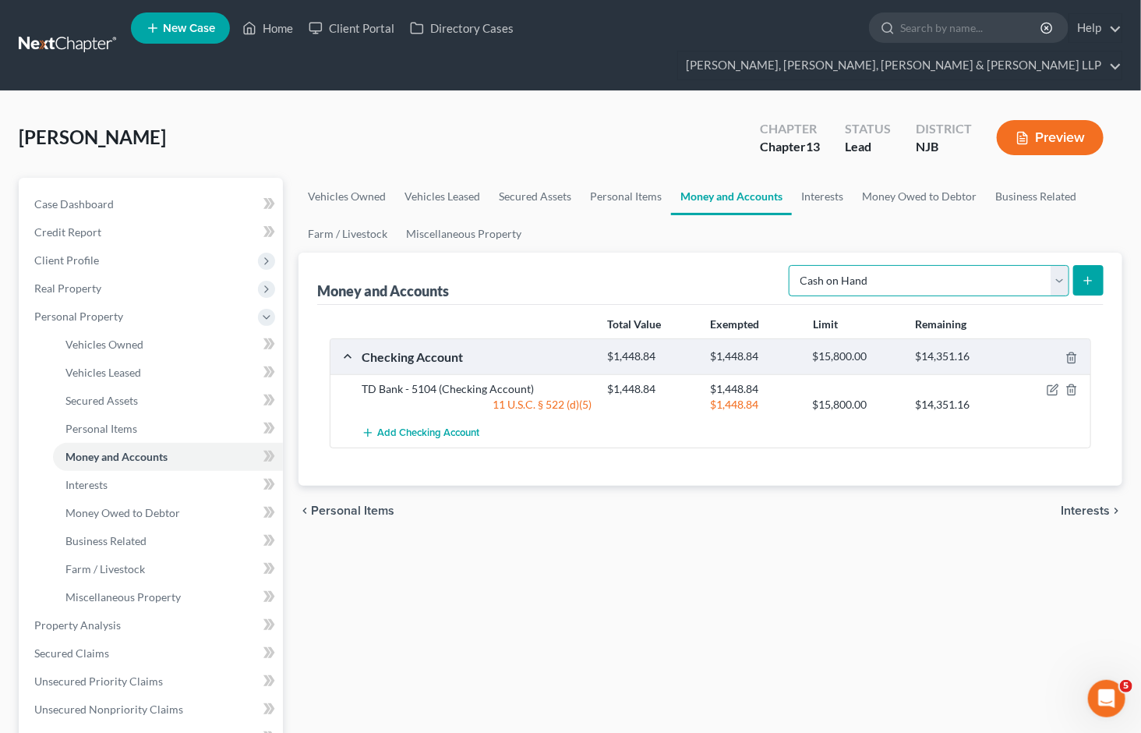
click at [792, 265] on select "Select Account Type Brokerage Cash on Hand Certificates of Deposit Checking Acc…" at bounding box center [929, 280] width 281 height 31
click at [1094, 274] on icon "submit" at bounding box center [1088, 280] width 12 height 12
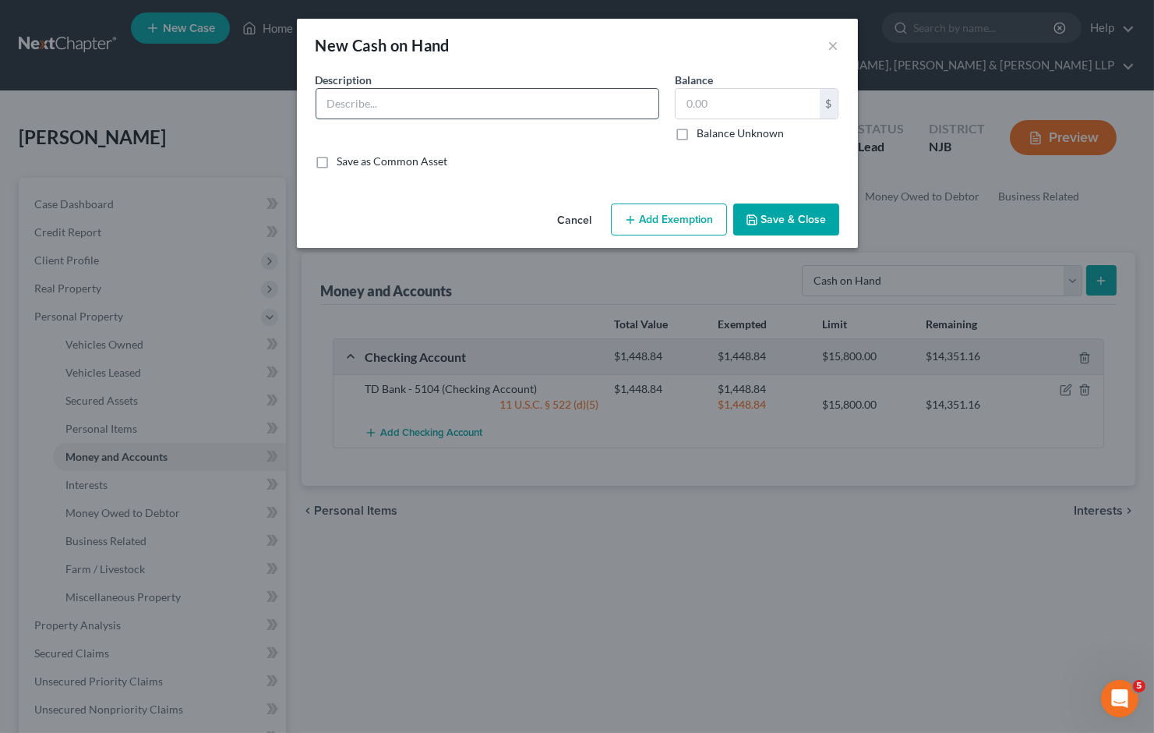
click at [437, 114] on input "text" at bounding box center [487, 104] width 342 height 30
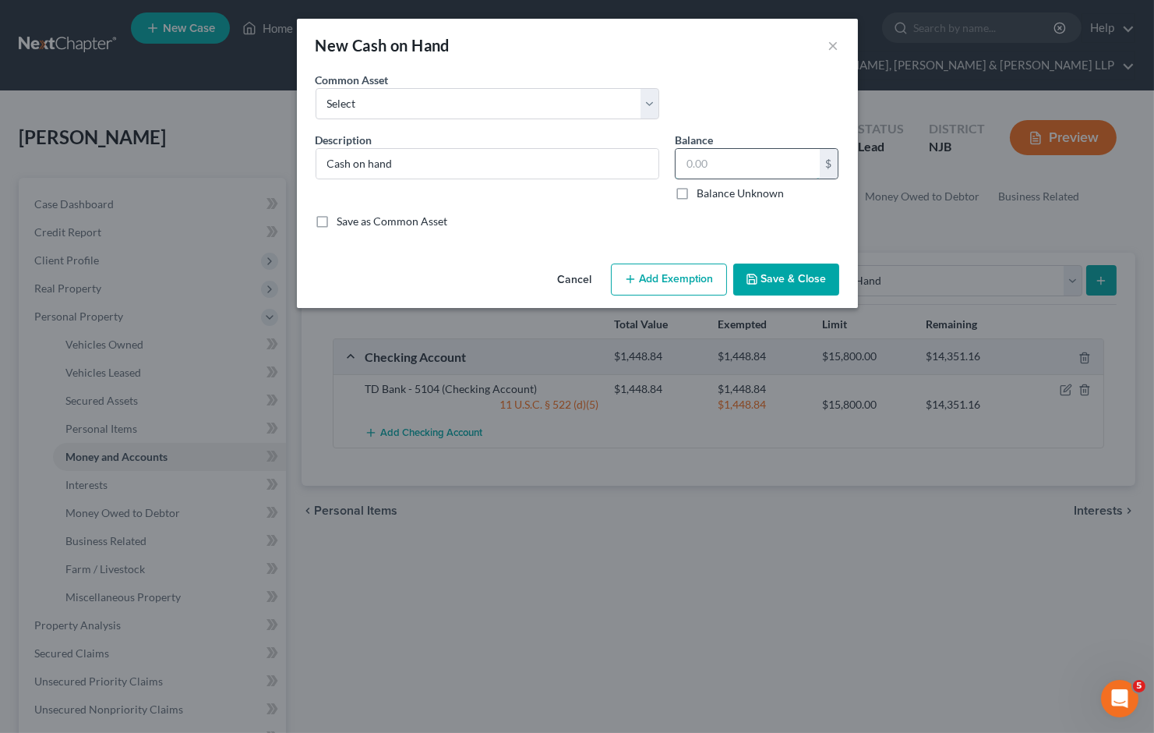
click at [749, 167] on input "text" at bounding box center [748, 164] width 144 height 30
click at [691, 265] on button "Add Exemption" at bounding box center [669, 279] width 116 height 33
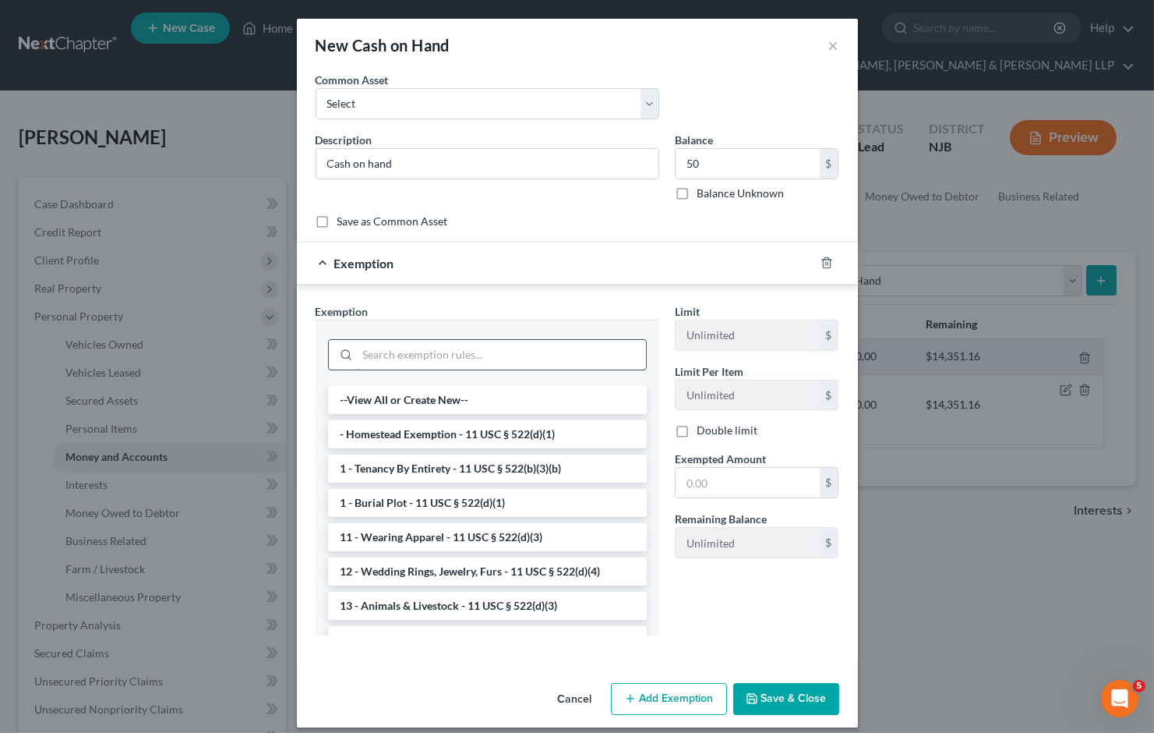
click at [462, 359] on input "search" at bounding box center [502, 355] width 288 height 30
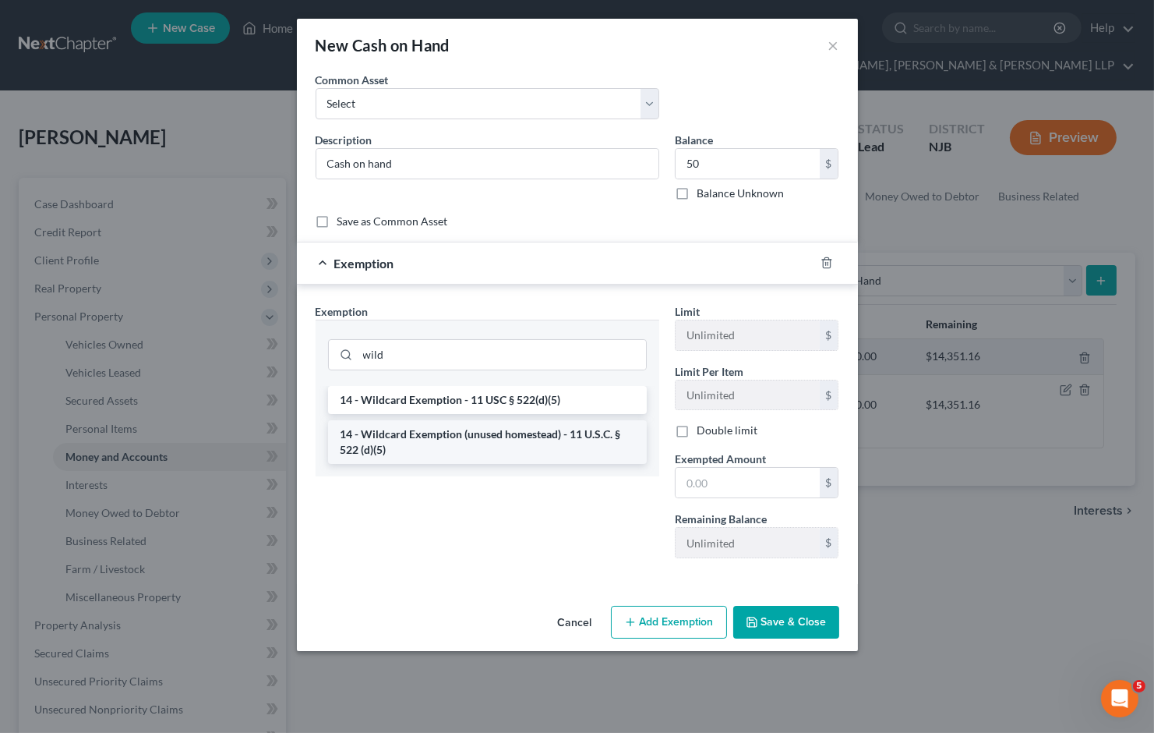
click at [478, 448] on li "14 - Wildcard Exemption (unused homestead) - 11 U.S.C. § 522 (d)(5)" at bounding box center [487, 442] width 319 height 44
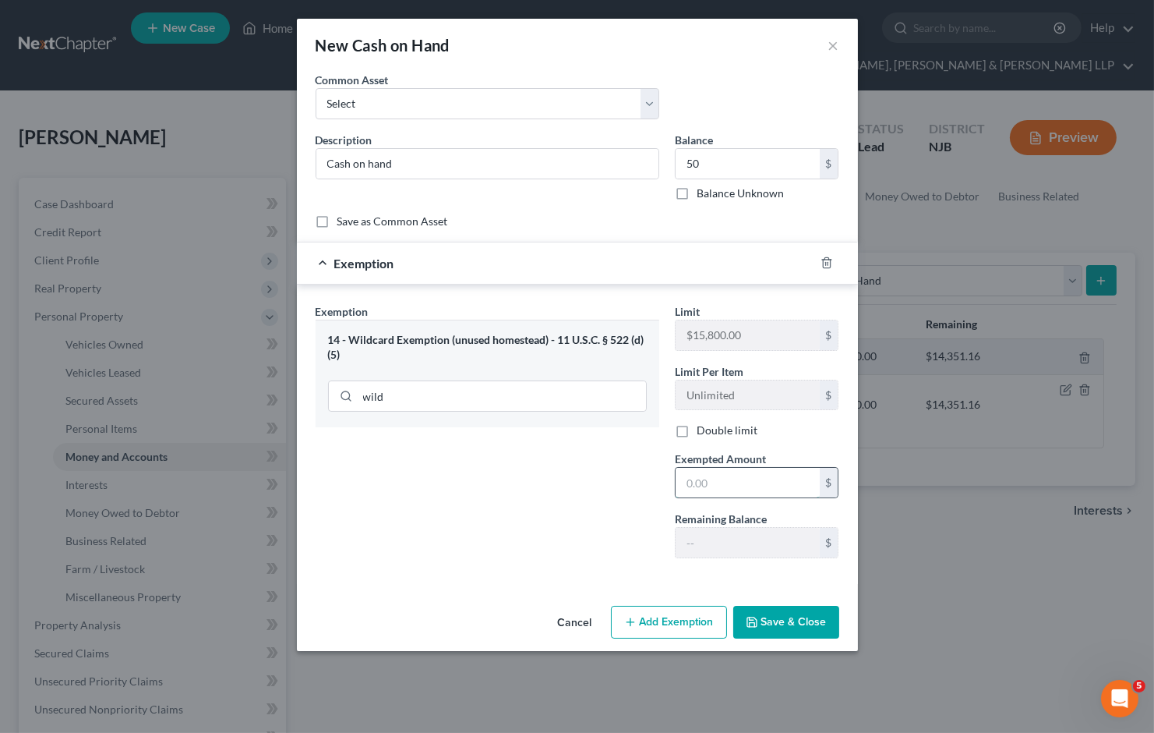
click at [725, 479] on input "text" at bounding box center [748, 483] width 144 height 30
click at [689, 263] on div "Exemption $50.00" at bounding box center [556, 262] width 518 height 41
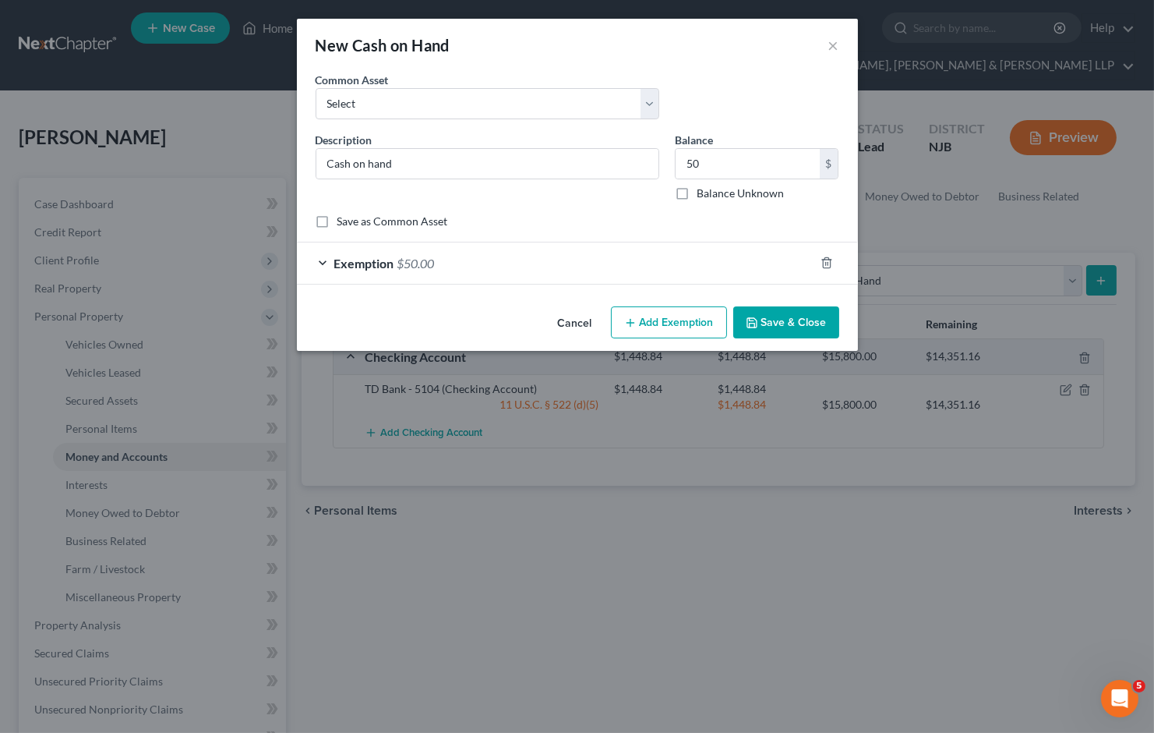
click at [793, 318] on button "Save & Close" at bounding box center [786, 322] width 106 height 33
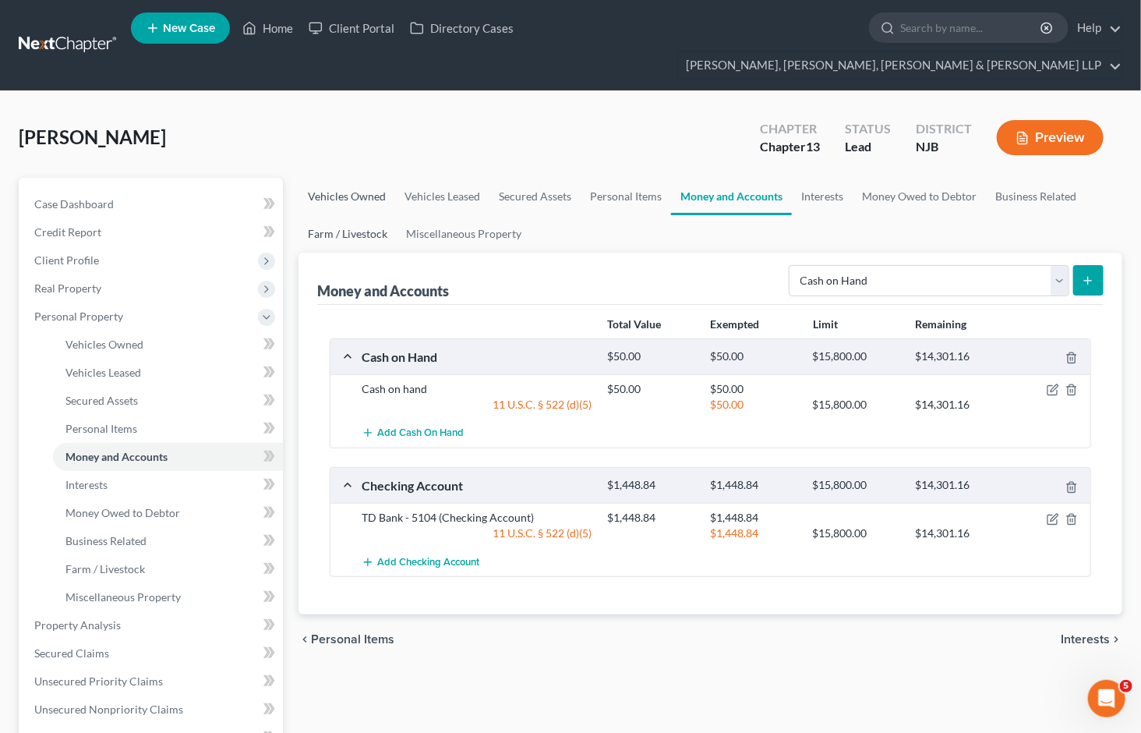
click at [345, 178] on link "Vehicles Owned" at bounding box center [347, 196] width 97 height 37
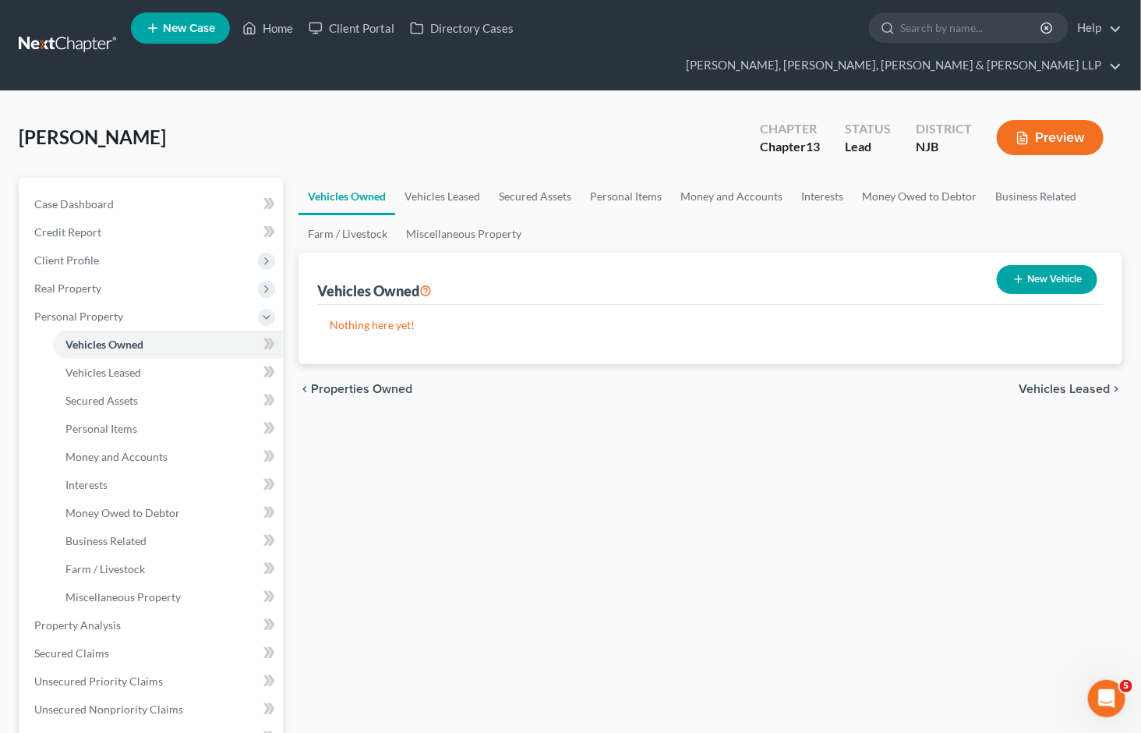
click at [1023, 273] on icon "button" at bounding box center [1018, 279] width 12 height 12
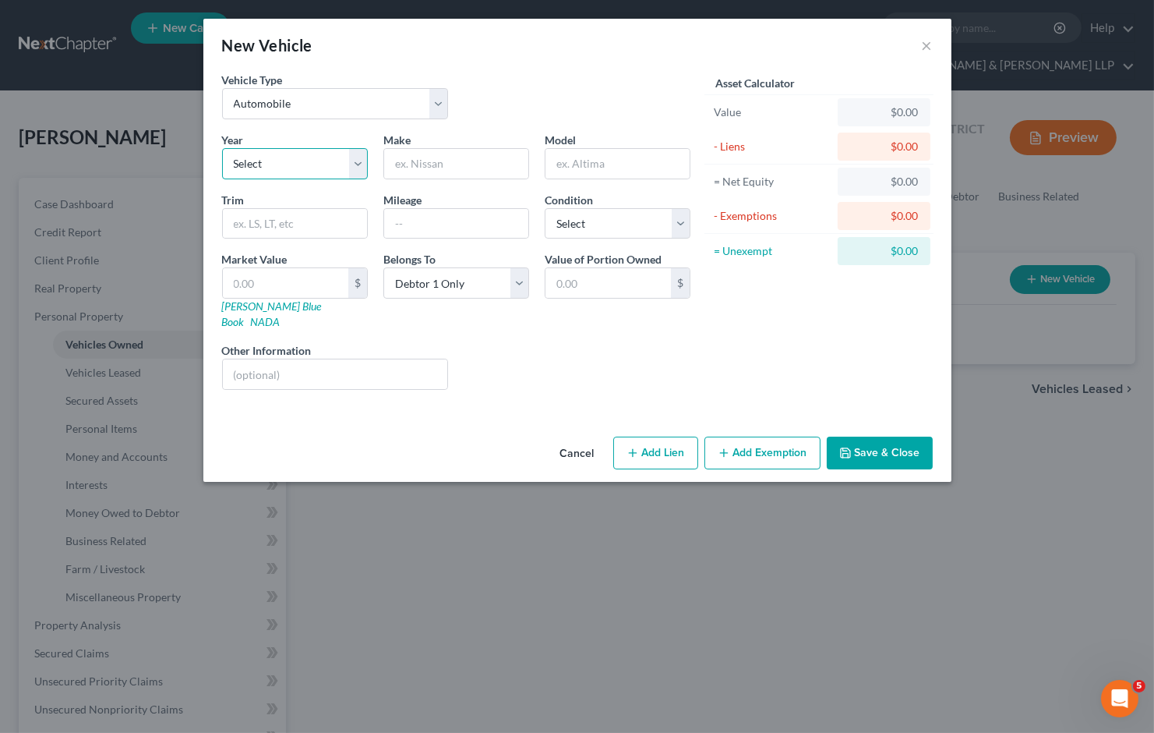
click at [306, 166] on select "Select 2026 2025 2024 2023 2022 2021 2020 2019 2018 2017 2016 2015 2014 2013 20…" at bounding box center [295, 163] width 146 height 31
click at [222, 148] on select "Select 2026 2025 2024 2023 2022 2021 2020 2019 2018 2017 2016 2015 2014 2013 20…" at bounding box center [295, 163] width 146 height 31
click at [488, 166] on input "text" at bounding box center [456, 164] width 144 height 30
click at [603, 173] on input "text" at bounding box center [618, 164] width 144 height 30
click at [599, 218] on select "Select Excellent Very Good Good Fair Poor" at bounding box center [618, 223] width 146 height 31
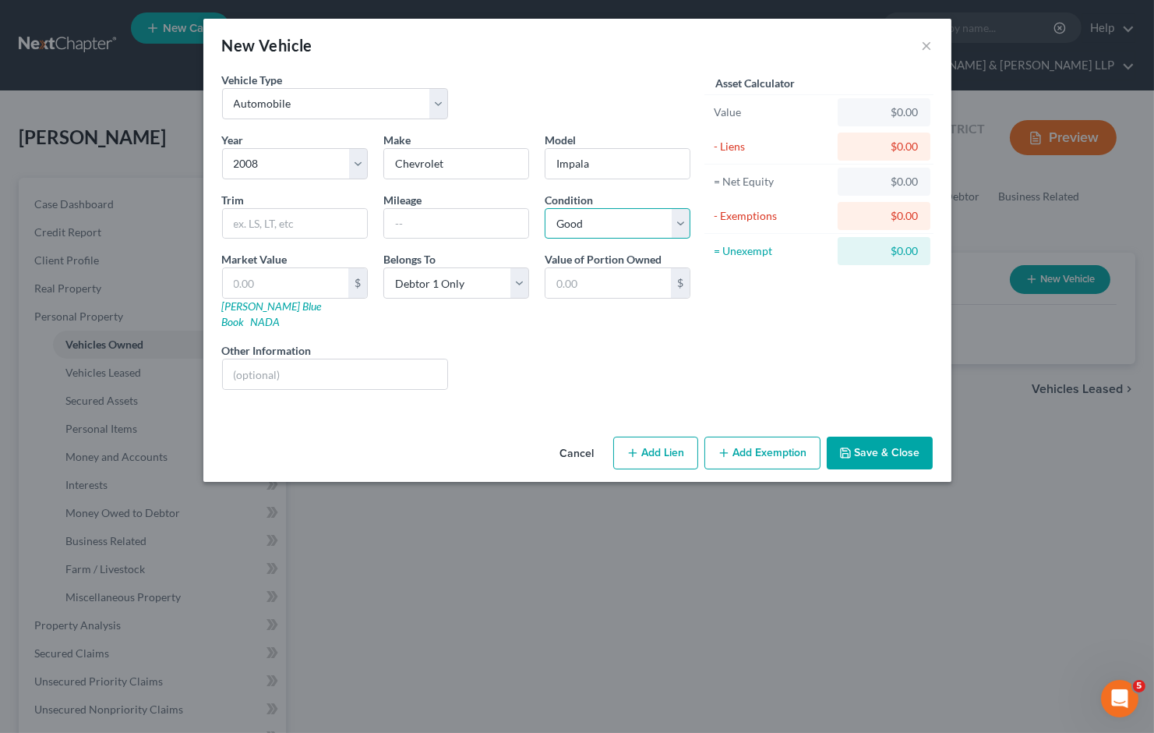
click at [545, 208] on select "Select Excellent Very Good Good Fair Poor" at bounding box center [618, 223] width 146 height 31
click at [548, 352] on div "Liens Select" at bounding box center [577, 366] width 242 height 48
click at [406, 406] on div "Vehicle Type Select Automobile Truck Trailer Watercraft Aircraft Motor Home Atv…" at bounding box center [577, 251] width 748 height 359
click at [262, 304] on link "[PERSON_NAME] Blue Book" at bounding box center [272, 313] width 100 height 29
click at [294, 275] on input "text" at bounding box center [285, 283] width 125 height 30
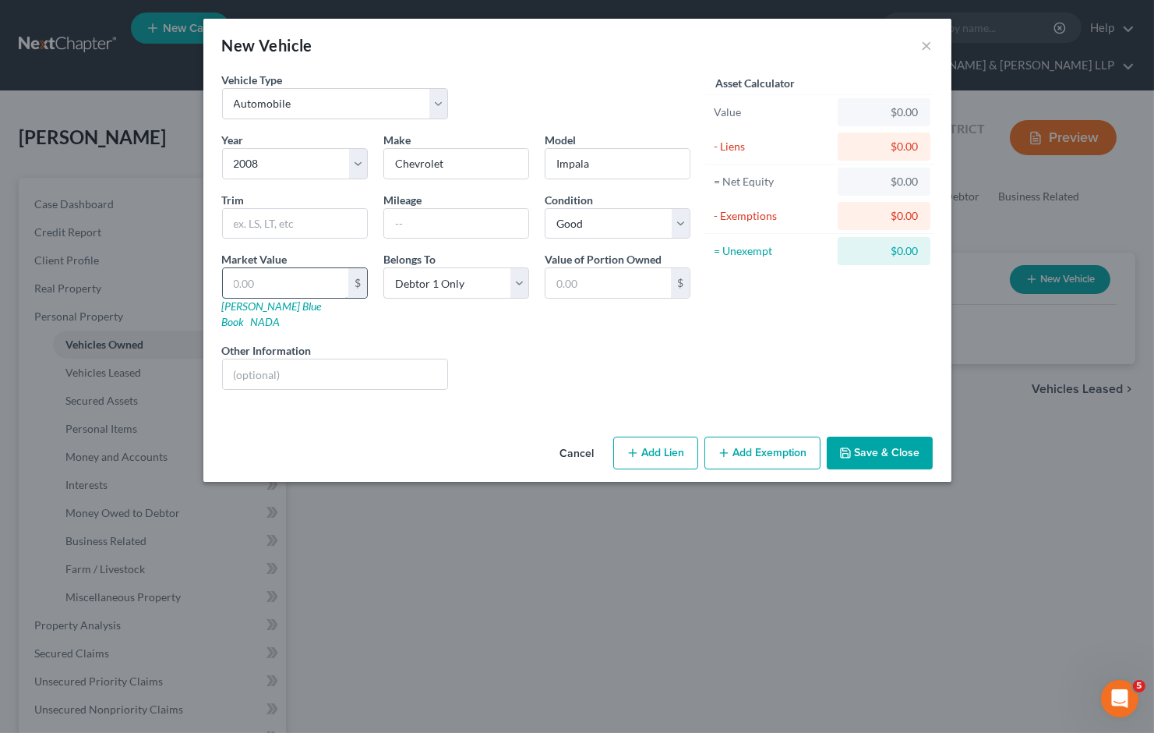
click at [279, 277] on input "text" at bounding box center [285, 283] width 125 height 30
click at [758, 436] on button "Add Exemption" at bounding box center [763, 452] width 116 height 33
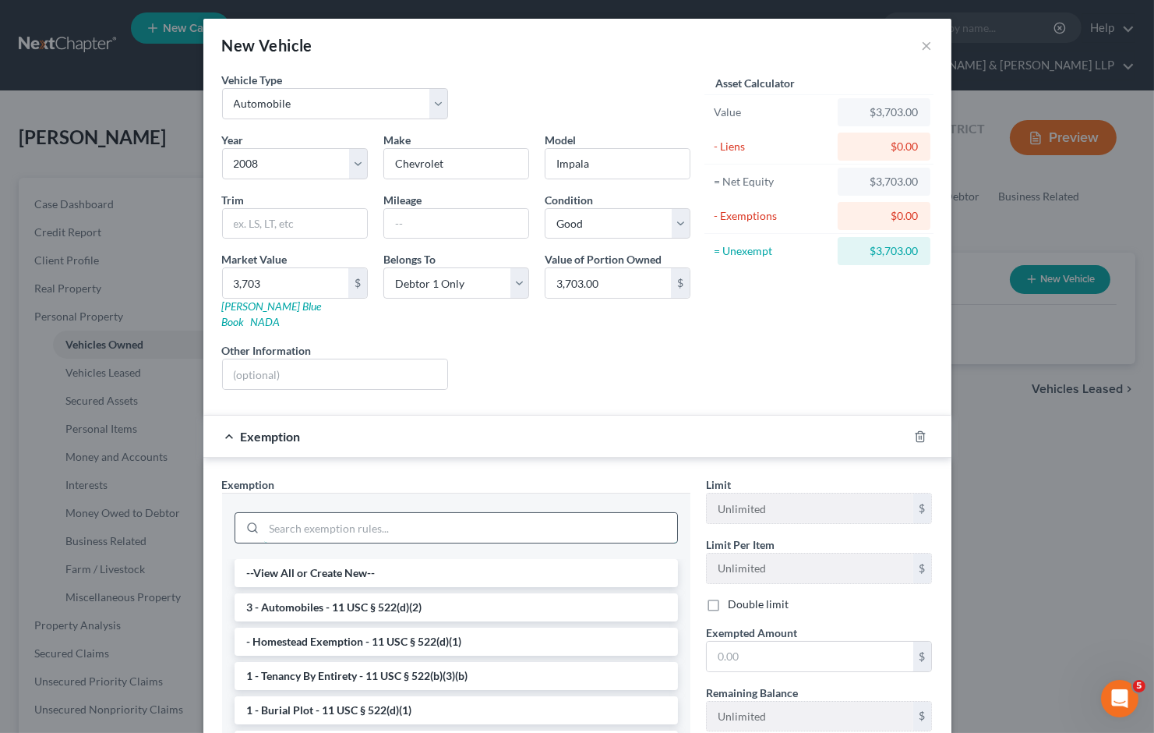
click at [391, 517] on input "search" at bounding box center [470, 528] width 413 height 30
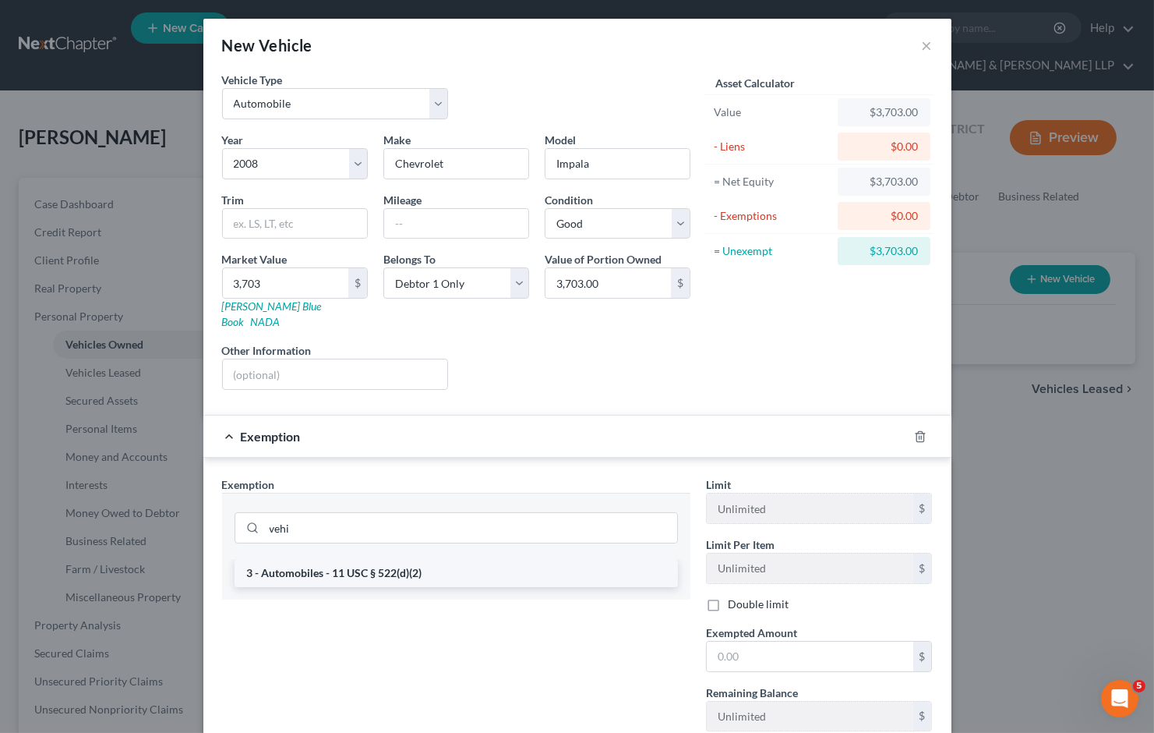
click at [455, 559] on li "3 - Automobiles - 11 USC § 522(d)(2)" at bounding box center [457, 573] width 444 height 28
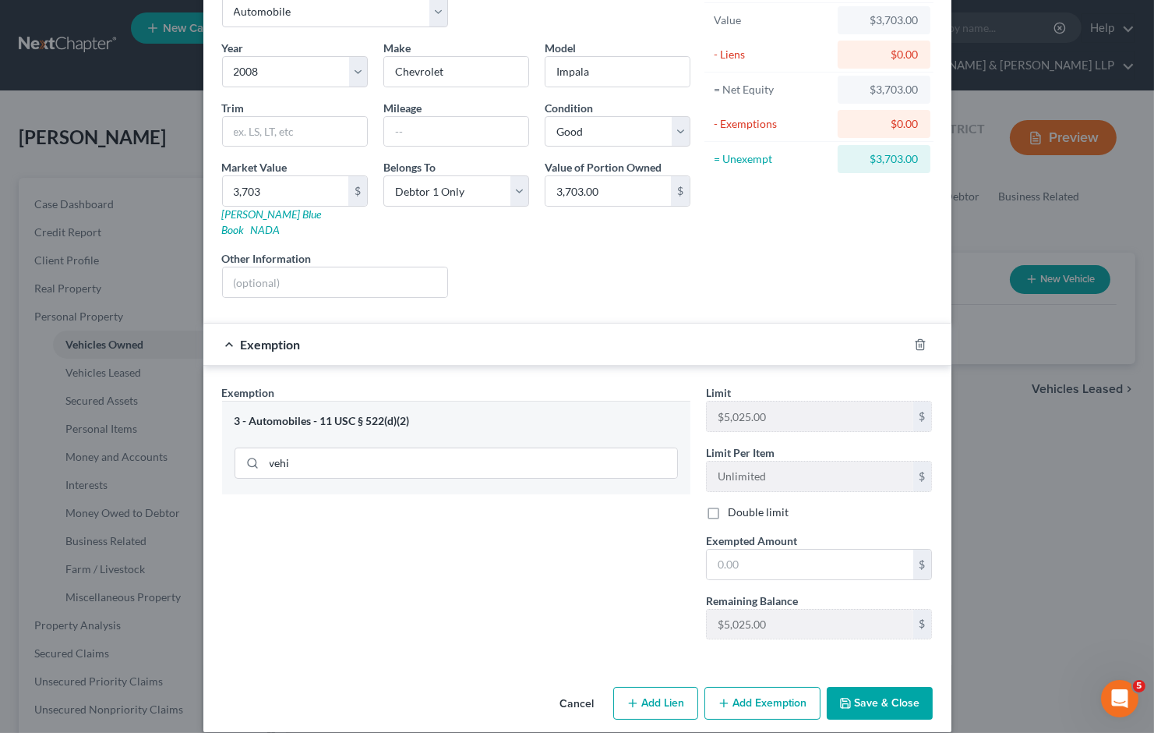
scroll to position [96, 0]
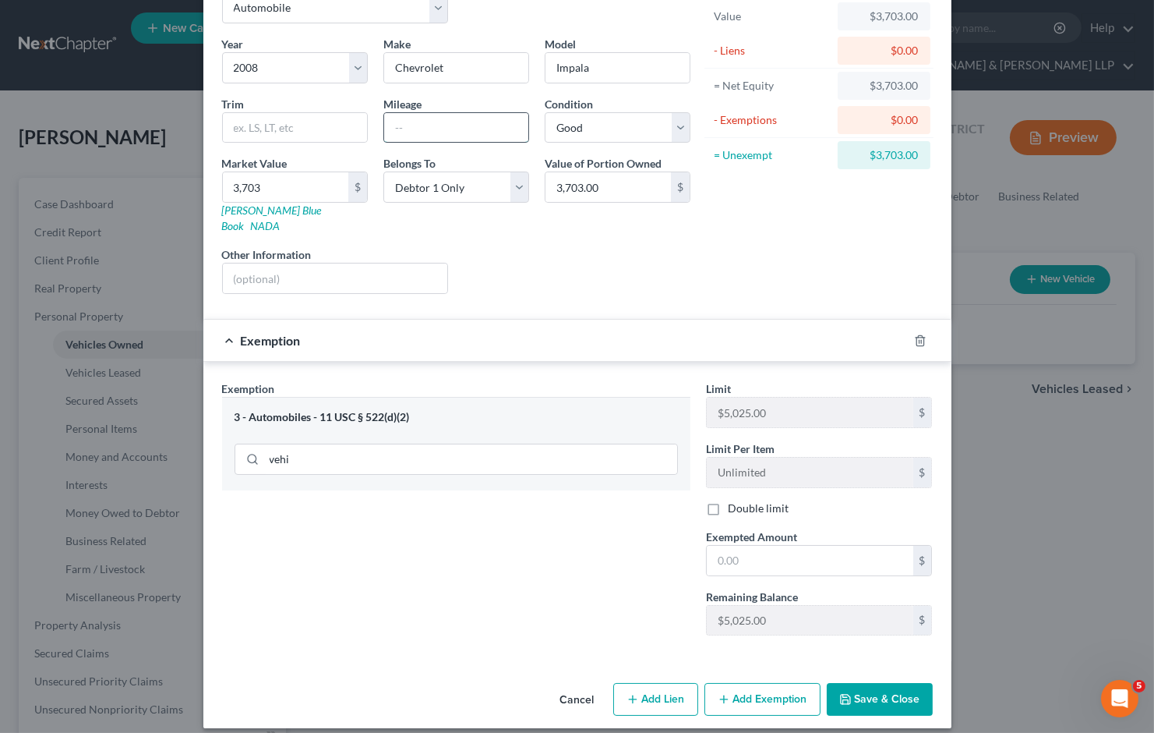
click at [464, 121] on input "text" at bounding box center [456, 128] width 144 height 30
click at [432, 505] on div "Exemption Set must be selected for CA. Exemption * 3 - Automobiles - 11 USC § 5…" at bounding box center [456, 513] width 484 height 267
click at [401, 125] on input "87000" at bounding box center [456, 128] width 144 height 30
click at [793, 547] on input "text" at bounding box center [810, 561] width 207 height 30
click at [882, 683] on button "Save & Close" at bounding box center [880, 699] width 106 height 33
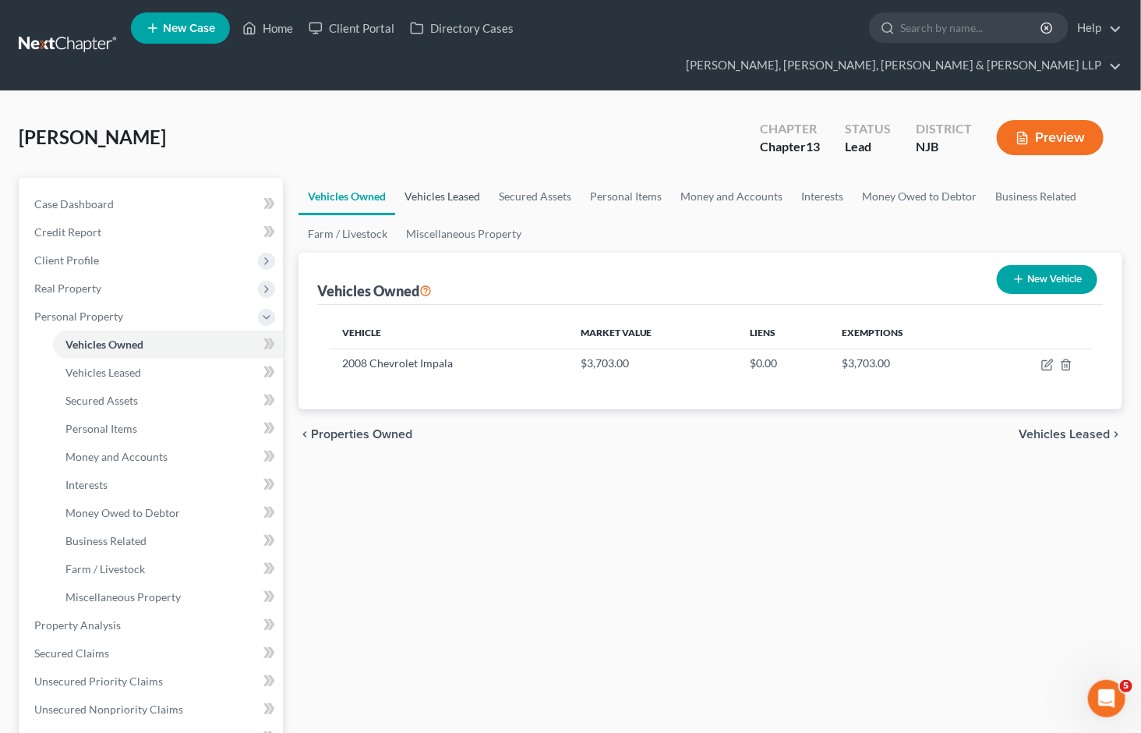
click at [433, 178] on link "Vehicles Leased" at bounding box center [442, 196] width 94 height 37
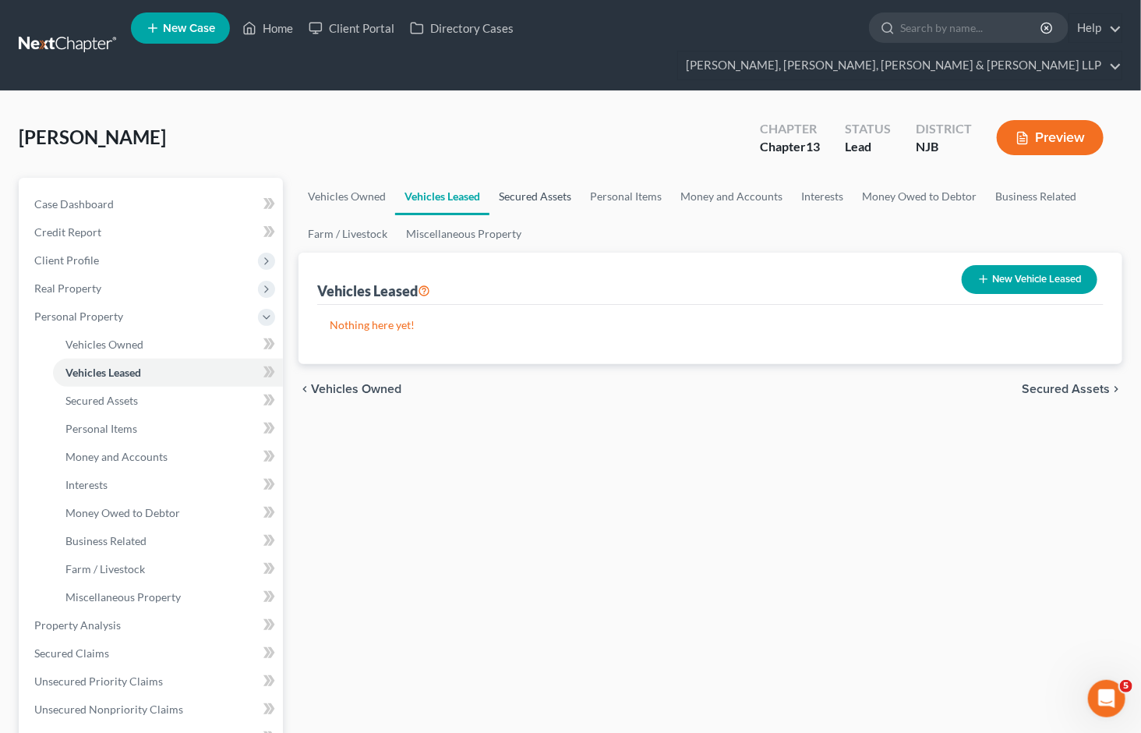
click at [541, 178] on link "Secured Assets" at bounding box center [534, 196] width 91 height 37
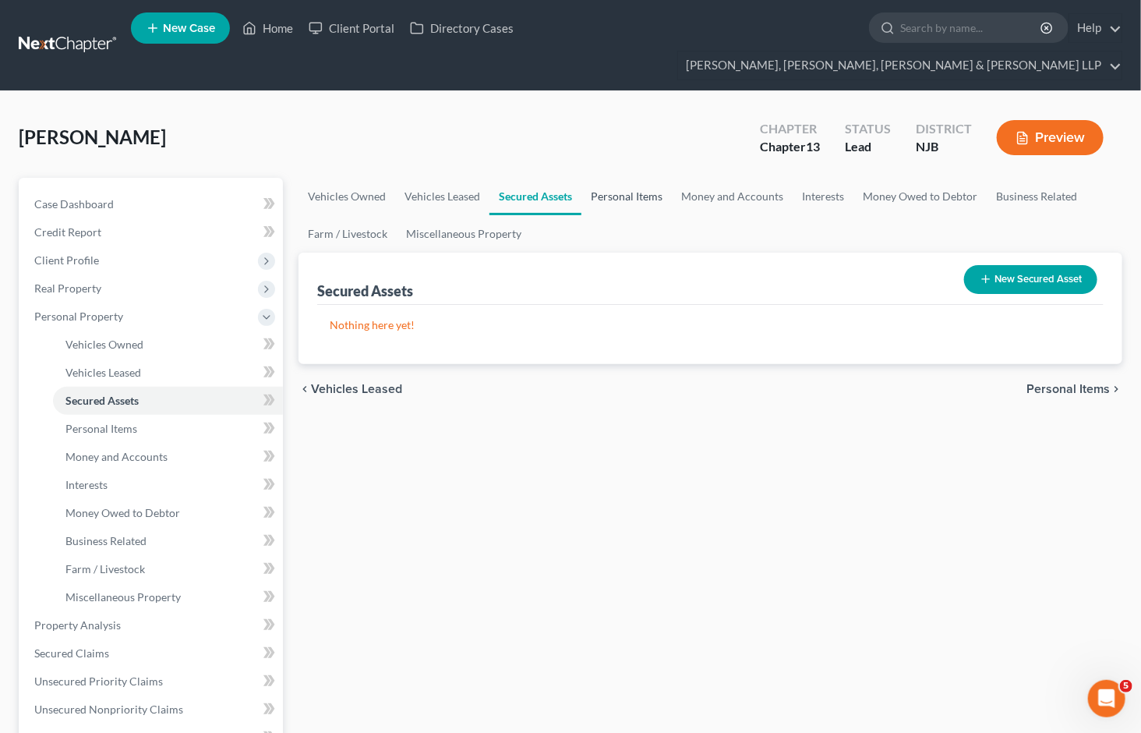
click at [616, 178] on link "Personal Items" at bounding box center [626, 196] width 90 height 37
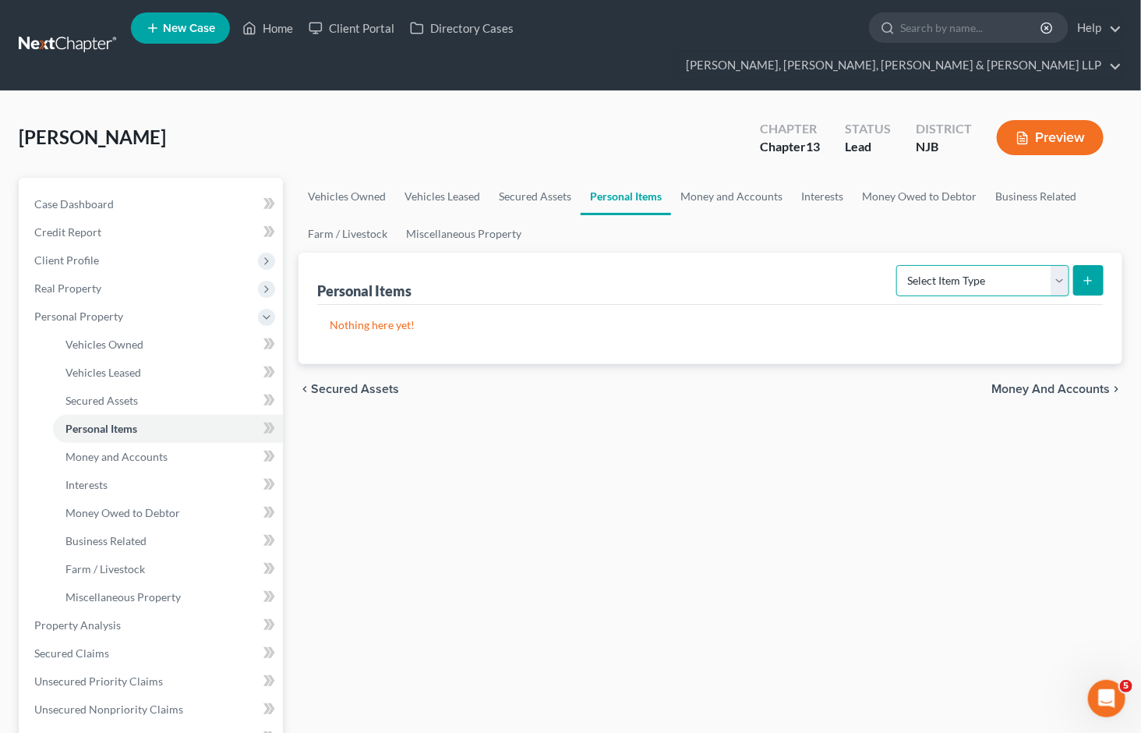
click at [954, 265] on select "Select Item Type Clothing Collectibles Of Value Electronics Firearms Household …" at bounding box center [982, 280] width 173 height 31
click at [898, 265] on select "Select Item Type Clothing Collectibles Of Value Electronics Firearms Household …" at bounding box center [982, 280] width 173 height 31
click at [1094, 274] on icon "submit" at bounding box center [1088, 280] width 12 height 12
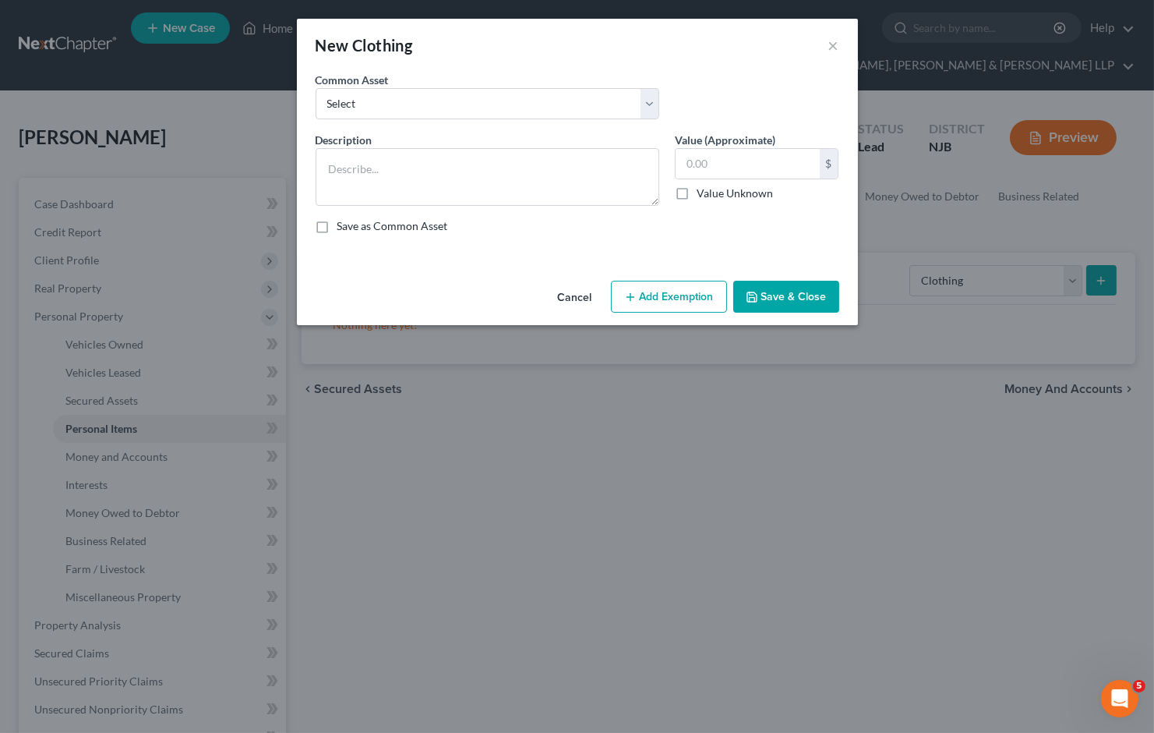
click at [564, 292] on button "Cancel" at bounding box center [575, 297] width 59 height 31
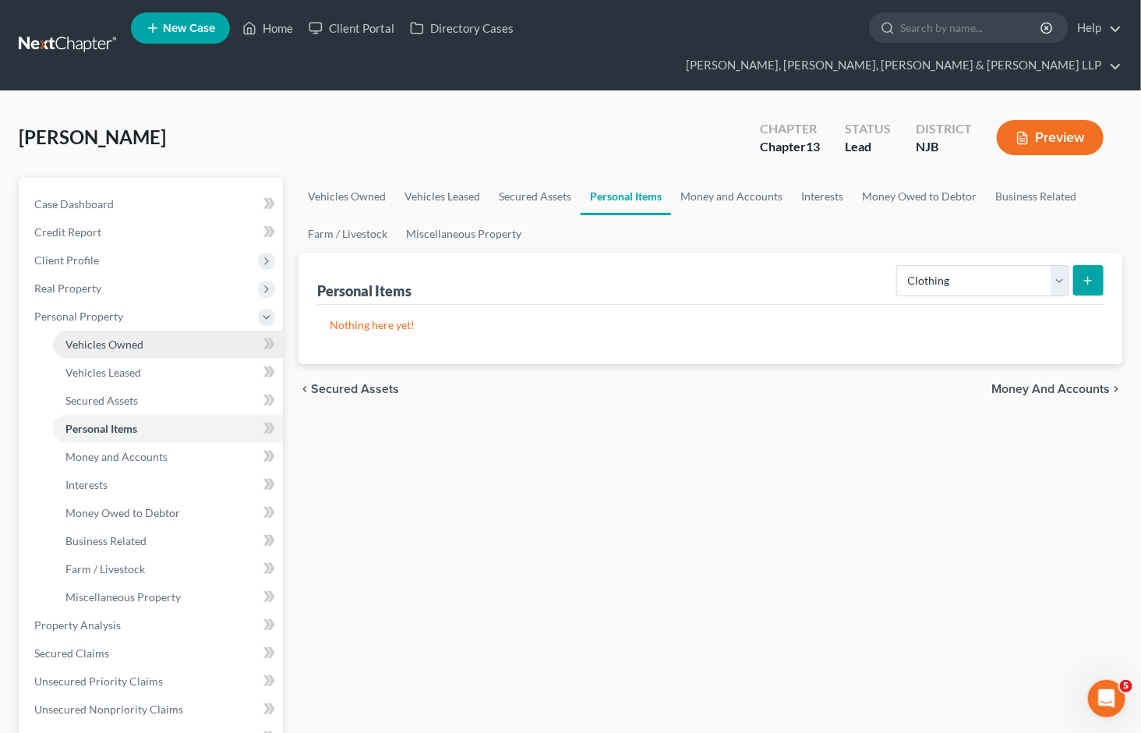
click at [129, 337] on span "Vehicles Owned" at bounding box center [104, 343] width 78 height 13
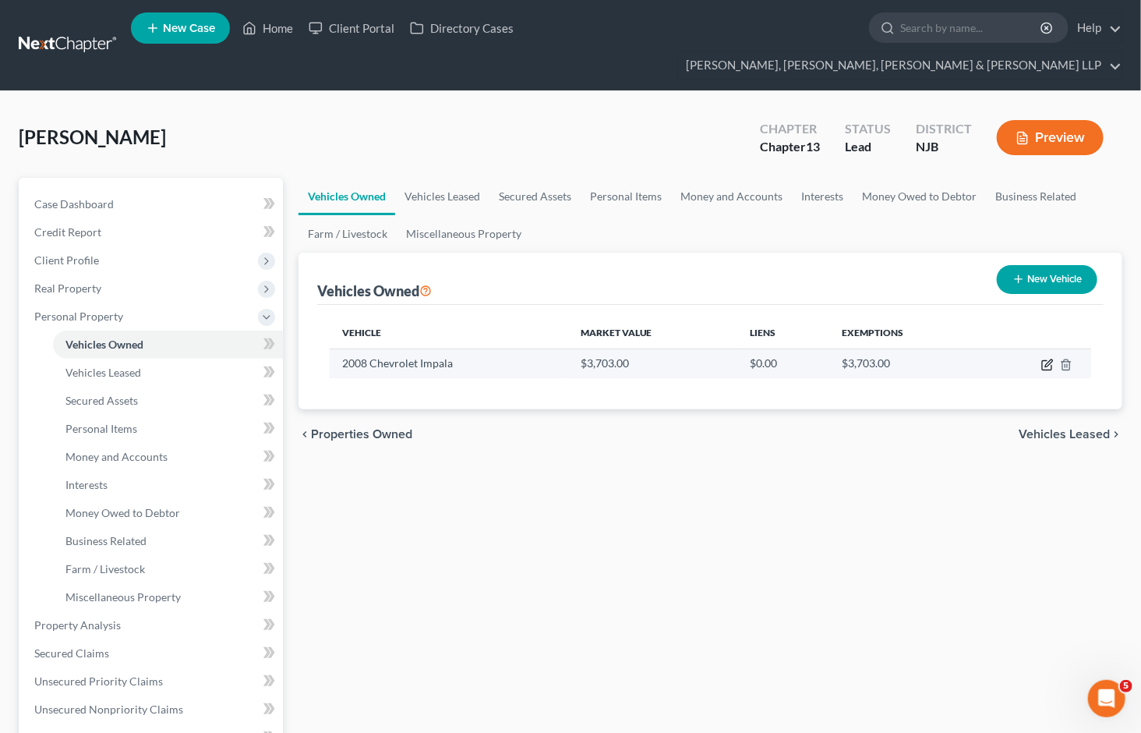
click at [1041, 359] on icon "button" at bounding box center [1047, 365] width 12 height 12
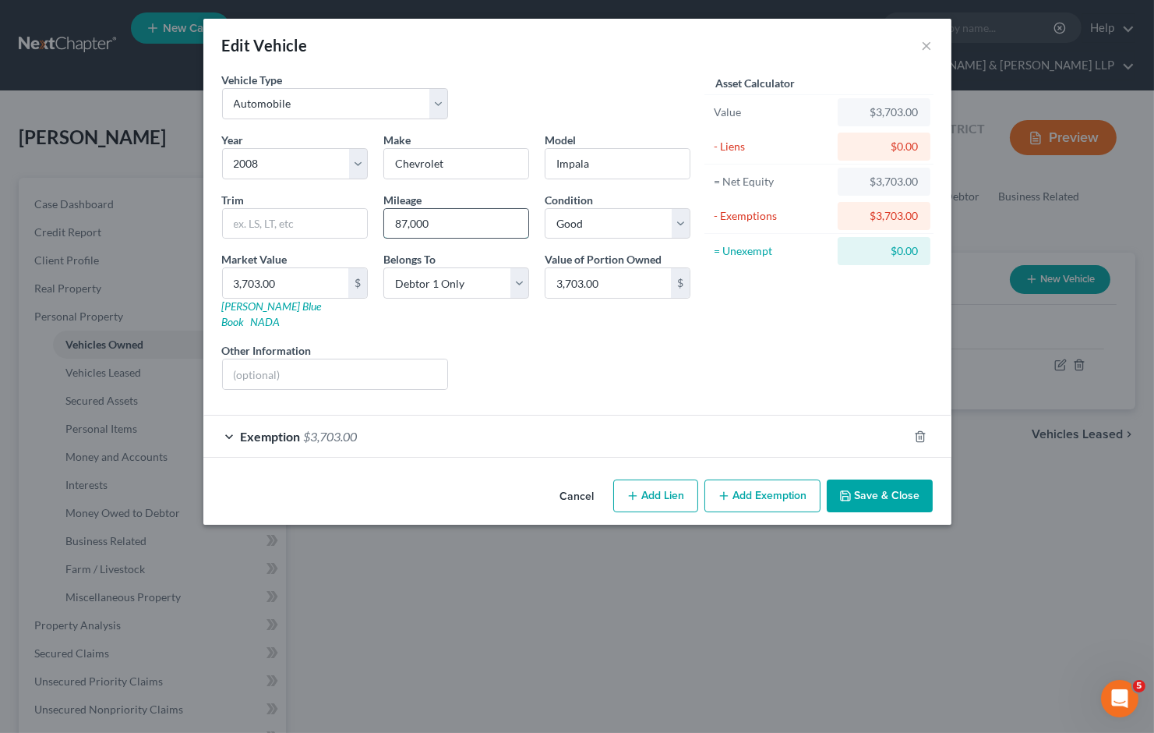
click at [443, 230] on input "87,000" at bounding box center [456, 224] width 144 height 30
drag, startPoint x: 447, startPoint y: 214, endPoint x: 377, endPoint y: 217, distance: 69.4
click at [377, 217] on div "Mileage 87,000" at bounding box center [456, 216] width 161 height 48
click at [407, 224] on input "78000" at bounding box center [456, 224] width 144 height 30
click at [603, 364] on div "Liens Select" at bounding box center [577, 366] width 242 height 48
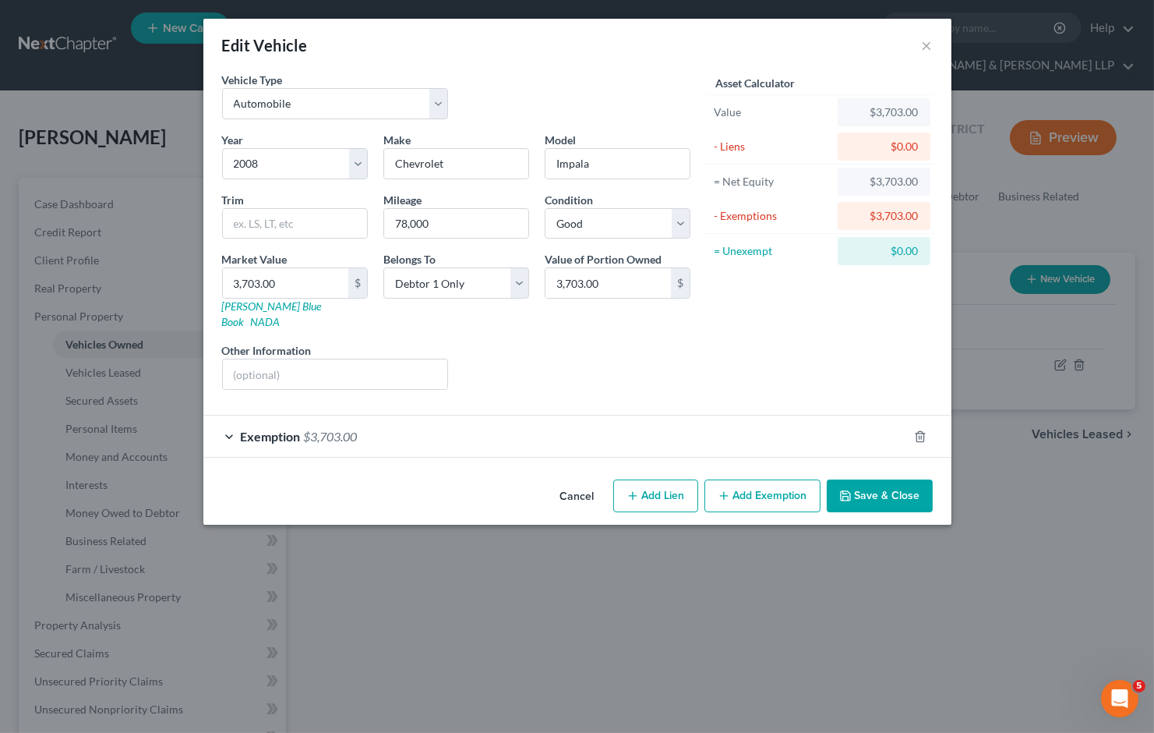
click at [868, 479] on button "Save & Close" at bounding box center [880, 495] width 106 height 33
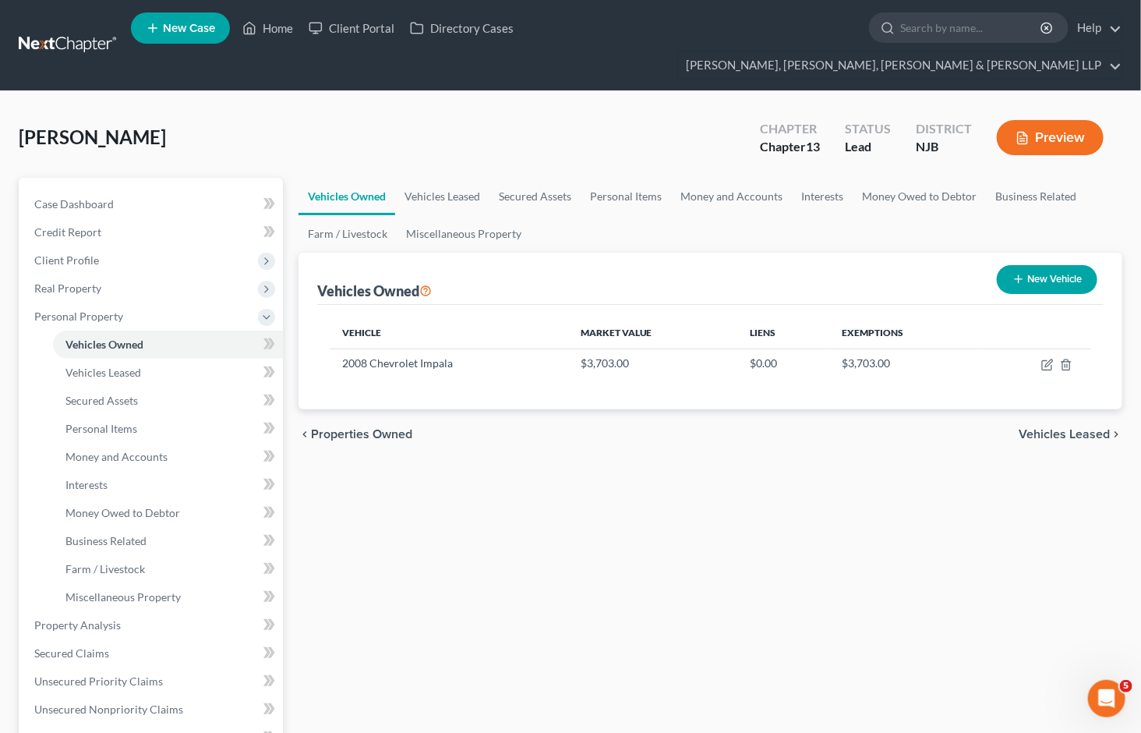
drag, startPoint x: 603, startPoint y: 125, endPoint x: 669, endPoint y: 13, distance: 129.9
click at [603, 125] on div "[PERSON_NAME] Upgraded Chapter Chapter 13 Status Lead District [GEOGRAPHIC_DATA…" at bounding box center [571, 144] width 1104 height 68
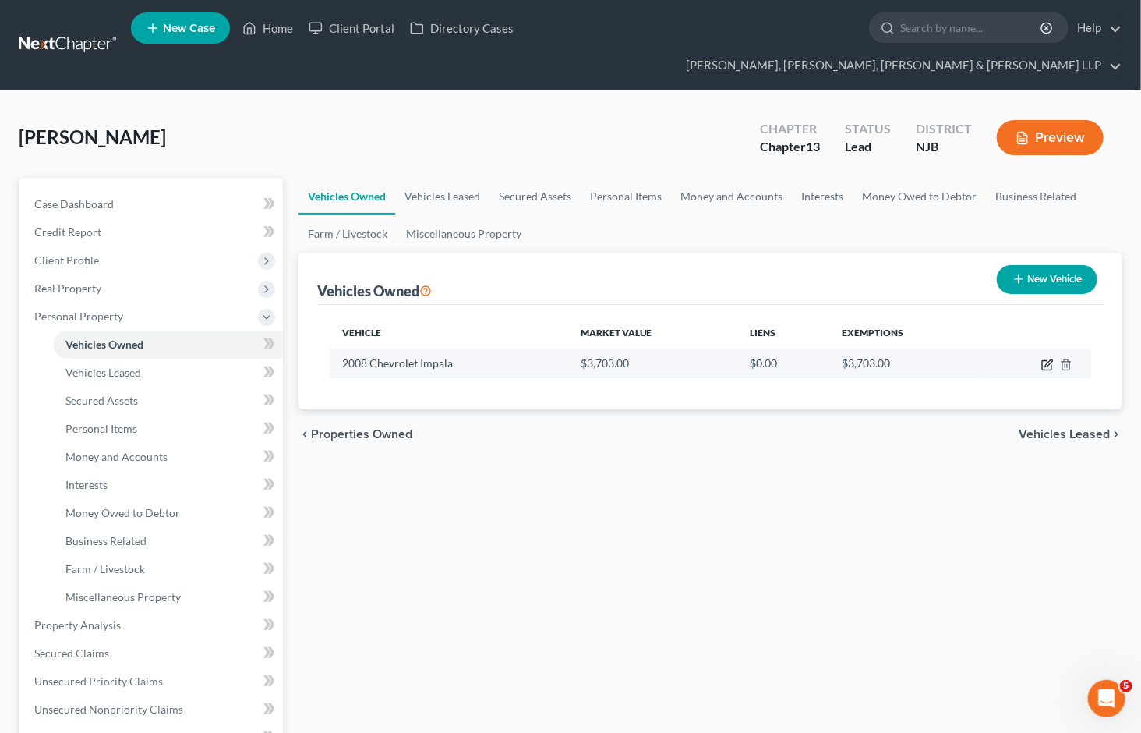
click at [1042, 359] on icon "button" at bounding box center [1047, 365] width 12 height 12
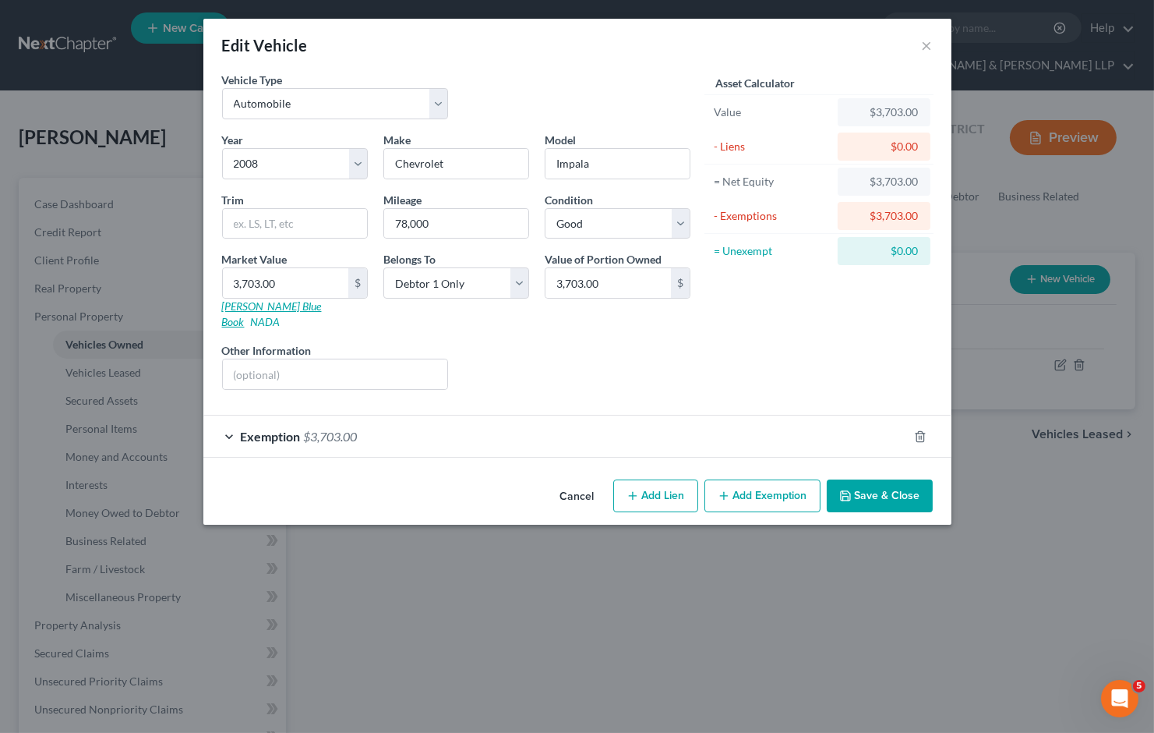
click at [251, 306] on link "[PERSON_NAME] Blue Book" at bounding box center [272, 313] width 100 height 29
click at [285, 278] on input "3,703.00" at bounding box center [285, 283] width 125 height 30
click at [606, 353] on div "Liens Select" at bounding box center [577, 366] width 242 height 48
click at [456, 424] on div "Exemption $3,703.00" at bounding box center [555, 435] width 705 height 41
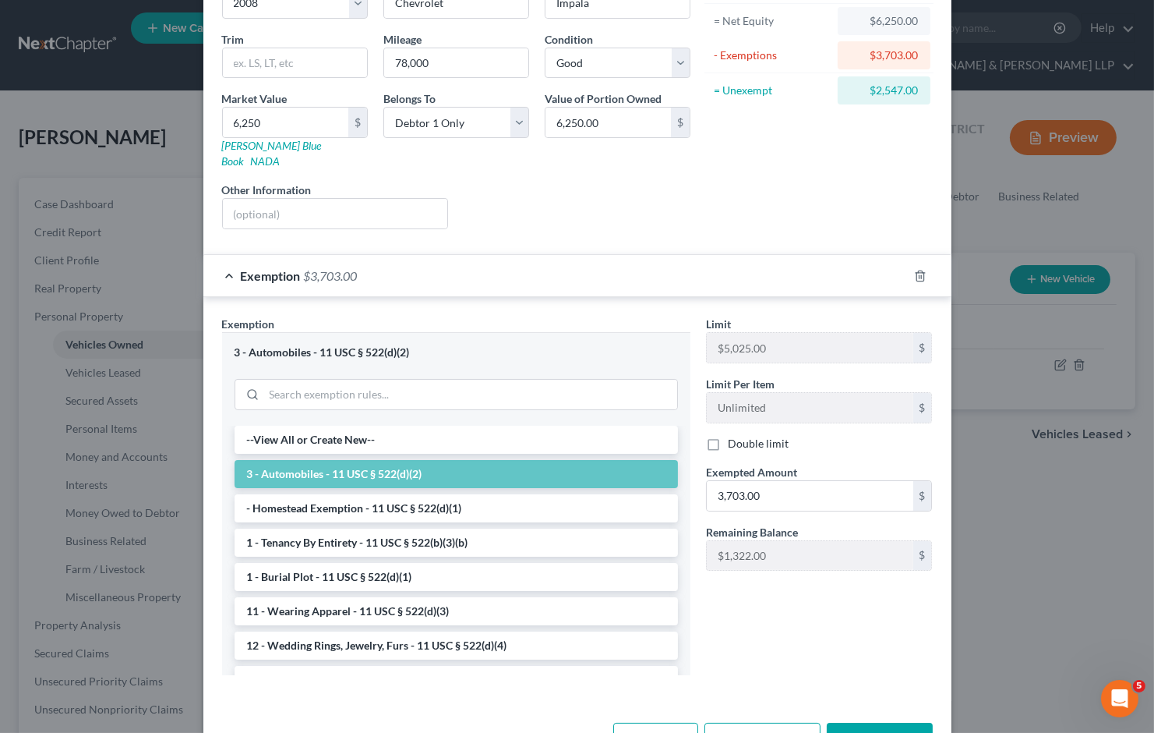
scroll to position [173, 0]
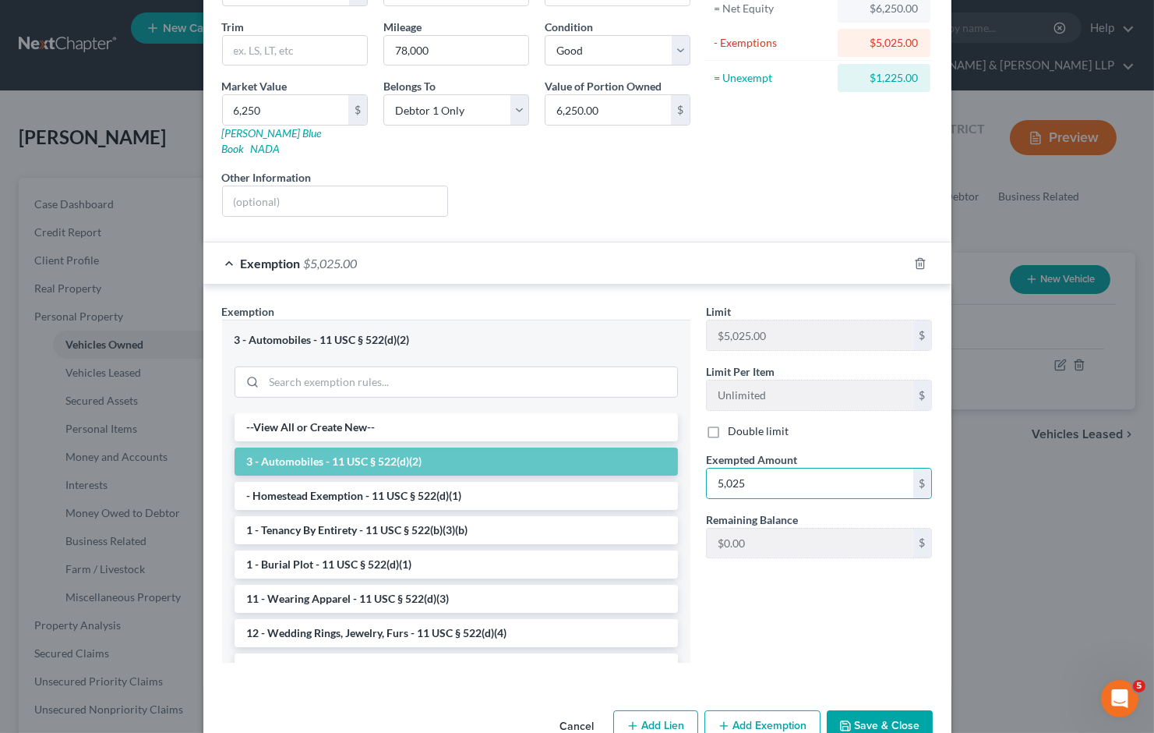
click at [613, 248] on div "Exemption $5,025.00" at bounding box center [555, 262] width 705 height 41
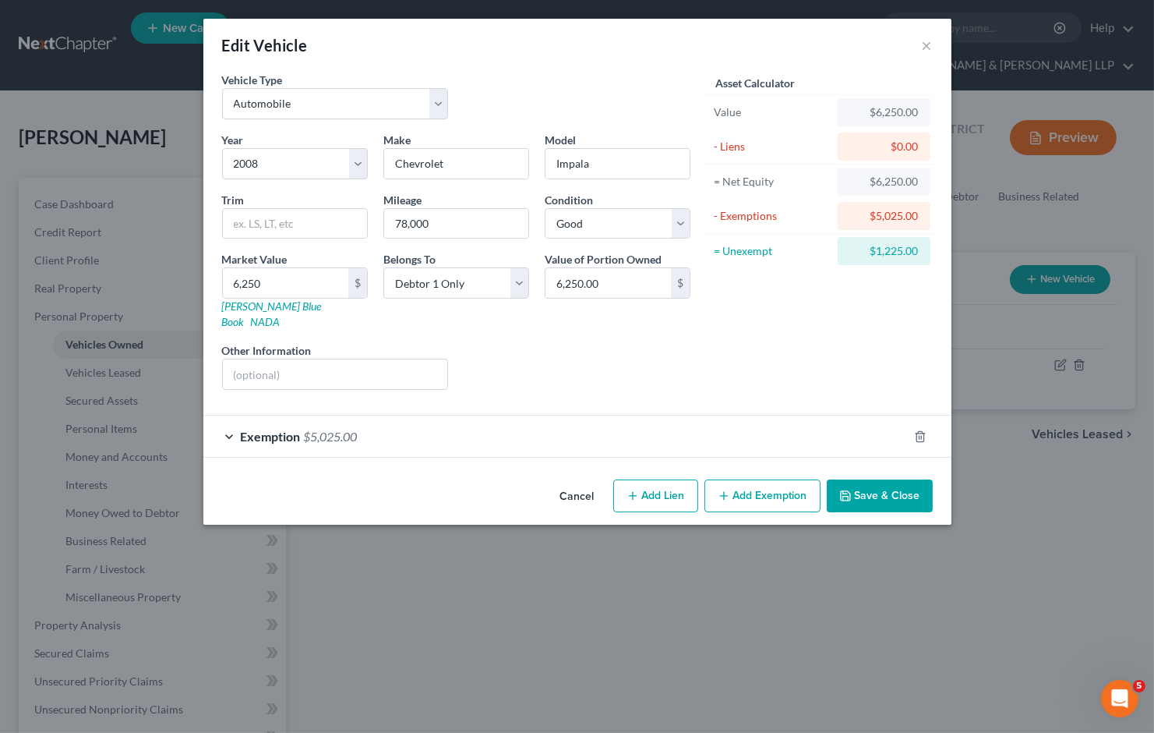
scroll to position [0, 0]
click at [772, 479] on button "Add Exemption" at bounding box center [763, 495] width 116 height 33
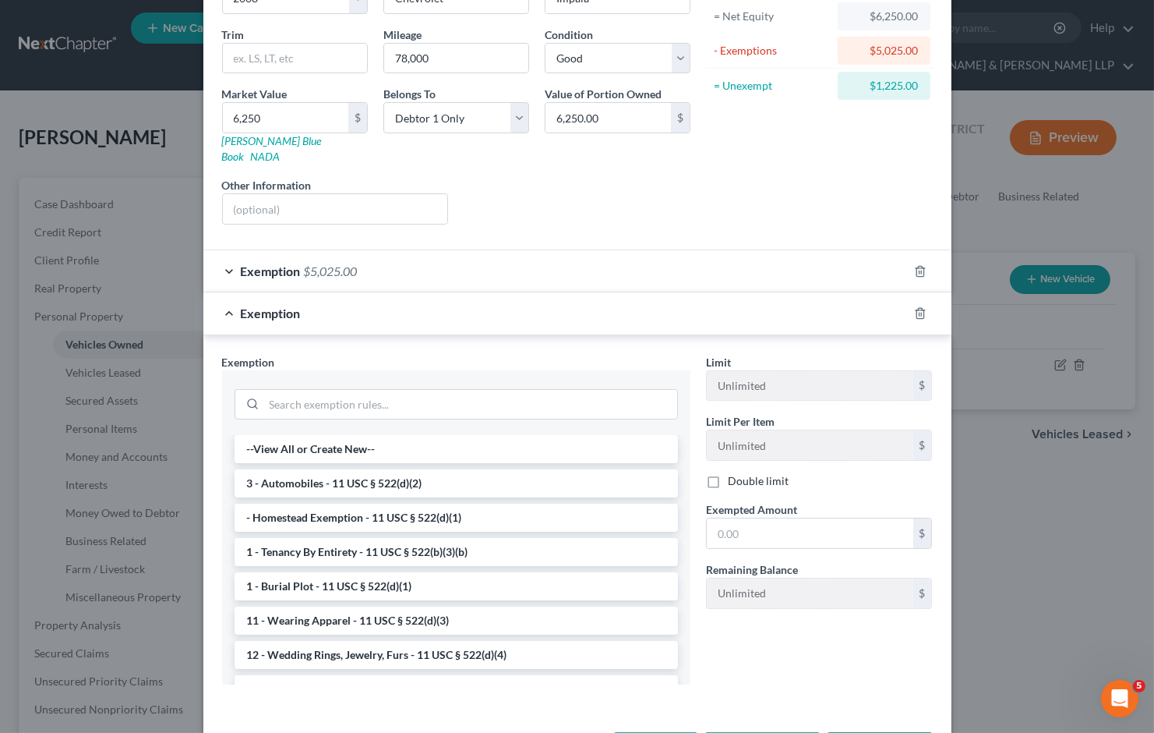
scroll to position [173, 0]
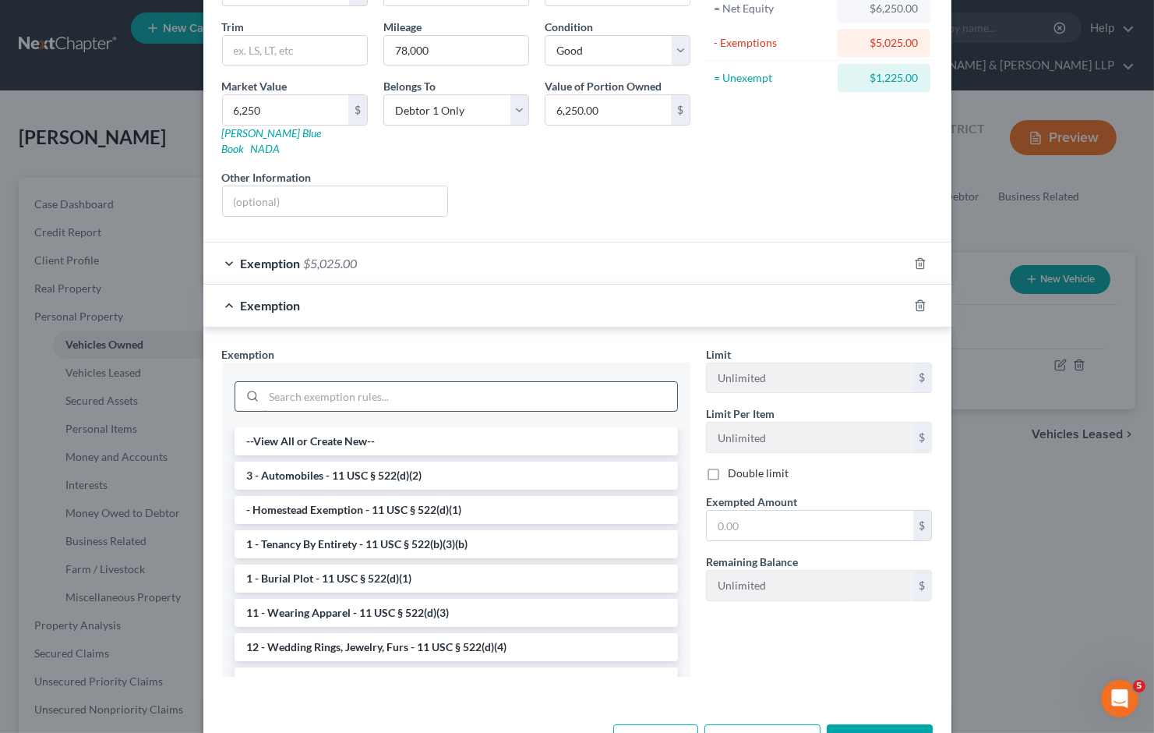
click at [387, 382] on input "search" at bounding box center [470, 397] width 413 height 30
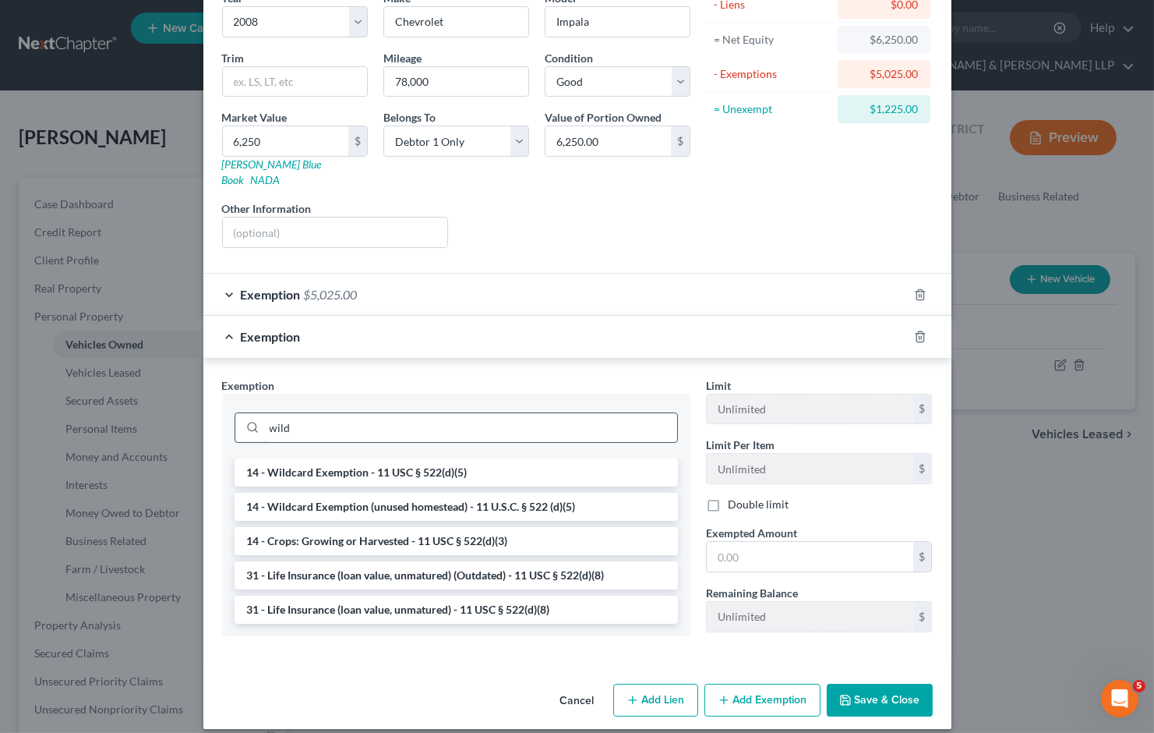
scroll to position [138, 0]
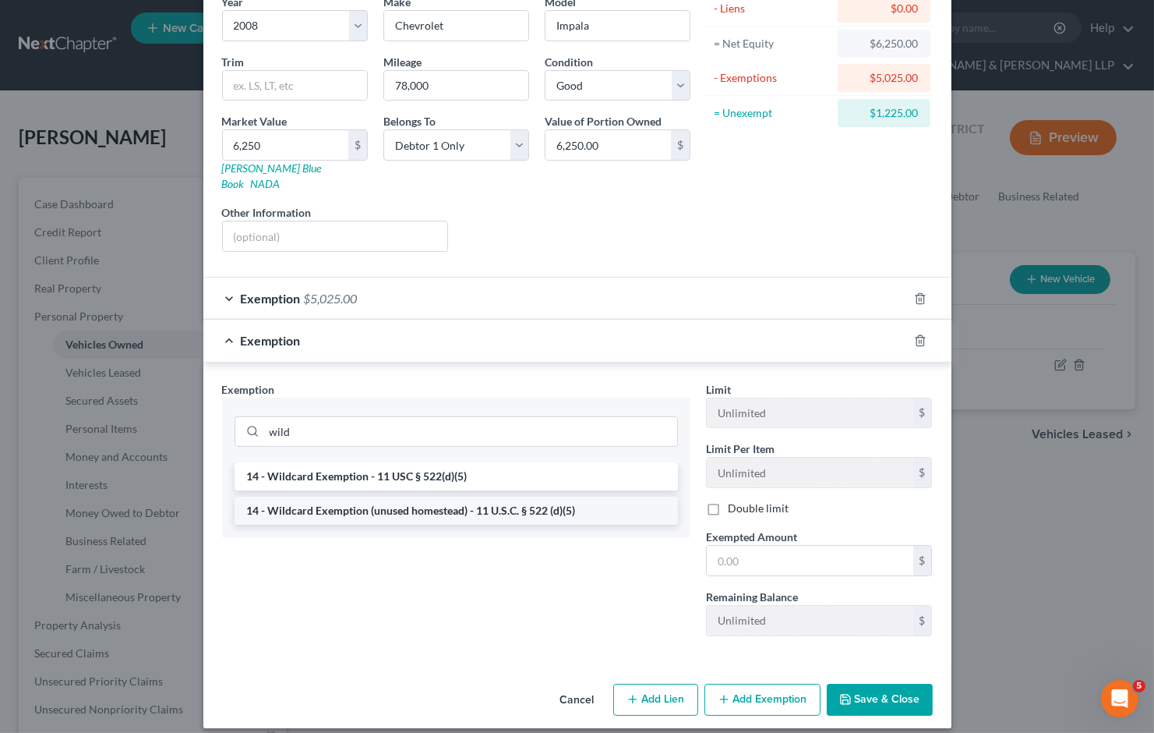
click at [405, 497] on li "14 - Wildcard Exemption (unused homestead) - 11 U.S.C. § 522 (d)(5)" at bounding box center [457, 511] width 444 height 28
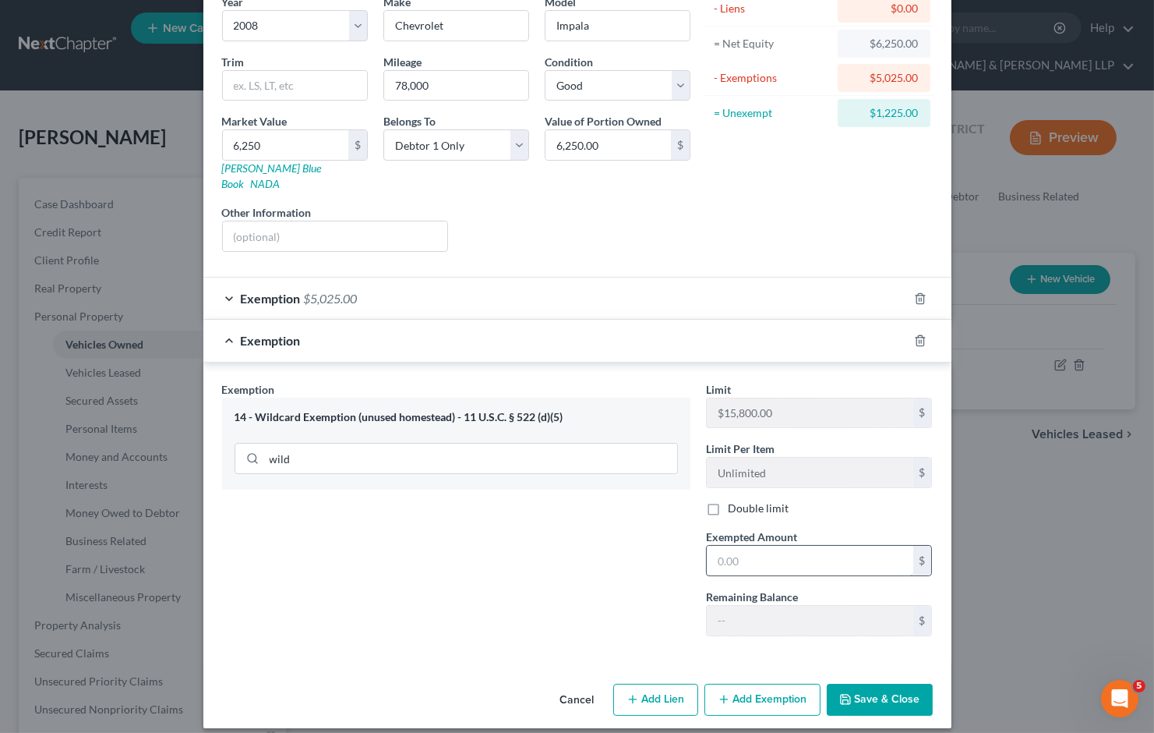
click at [752, 546] on input "text" at bounding box center [810, 561] width 207 height 30
click at [694, 330] on div "Exemption $1,225.00" at bounding box center [555, 340] width 705 height 41
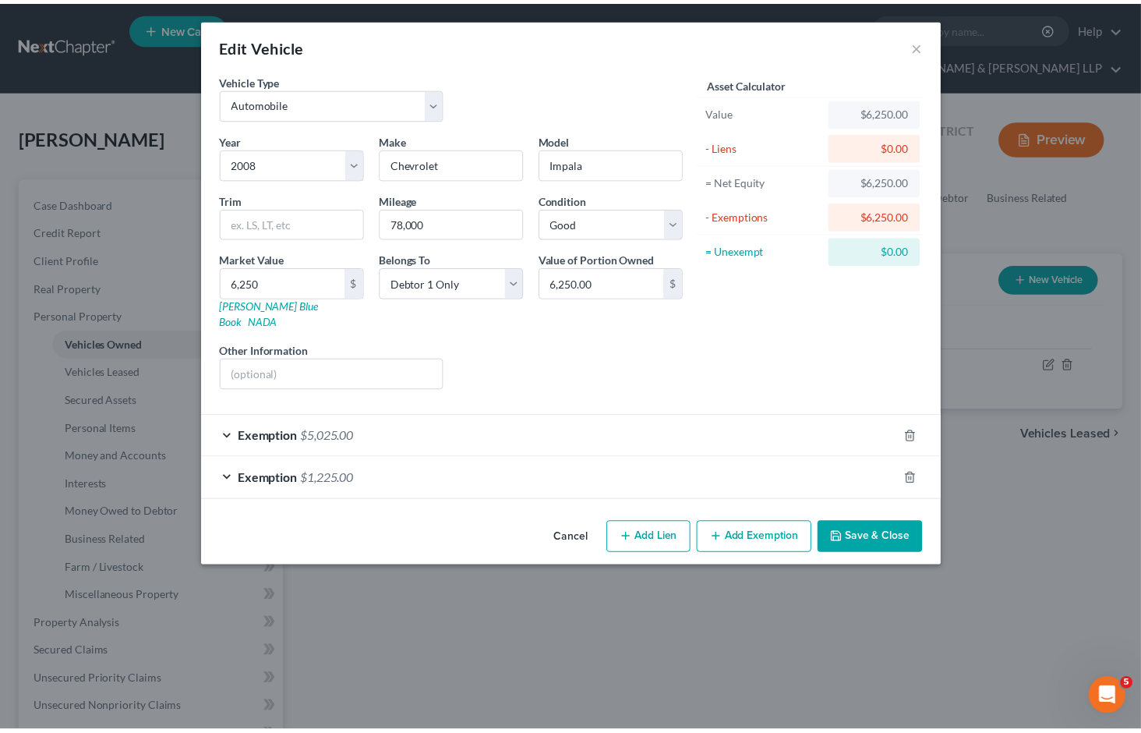
scroll to position [0, 0]
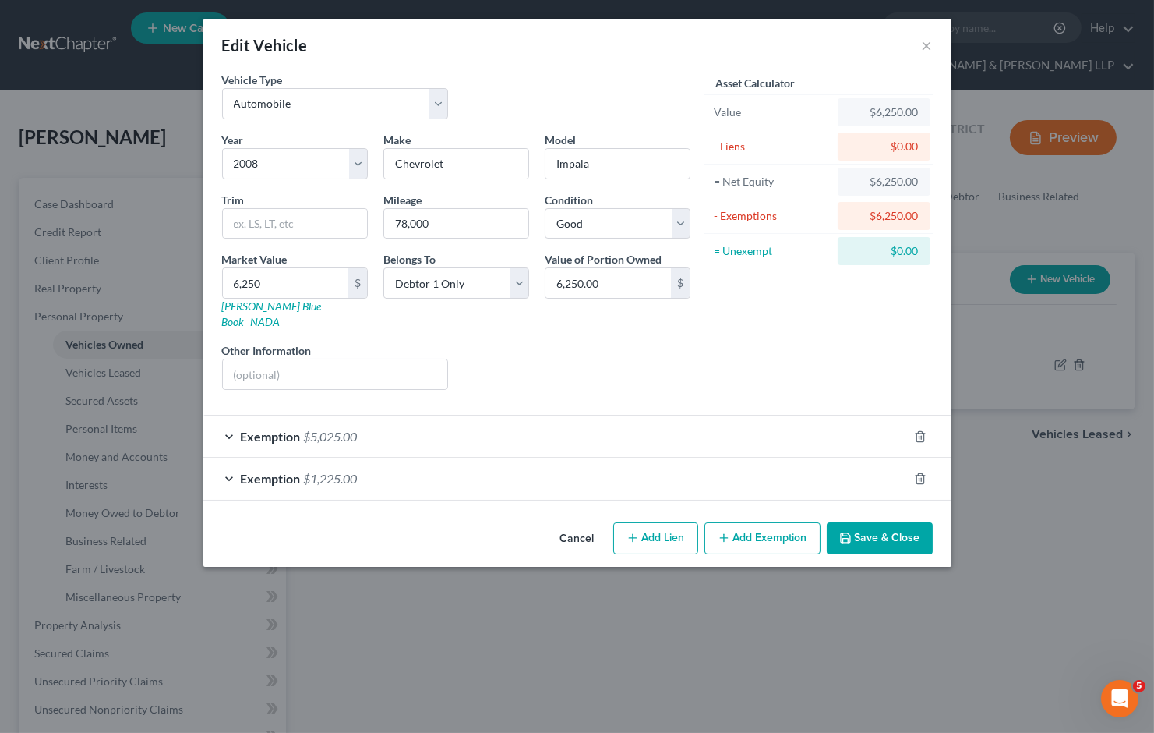
drag, startPoint x: 881, startPoint y: 525, endPoint x: 1130, endPoint y: 452, distance: 259.7
click at [881, 524] on button "Save & Close" at bounding box center [880, 538] width 106 height 33
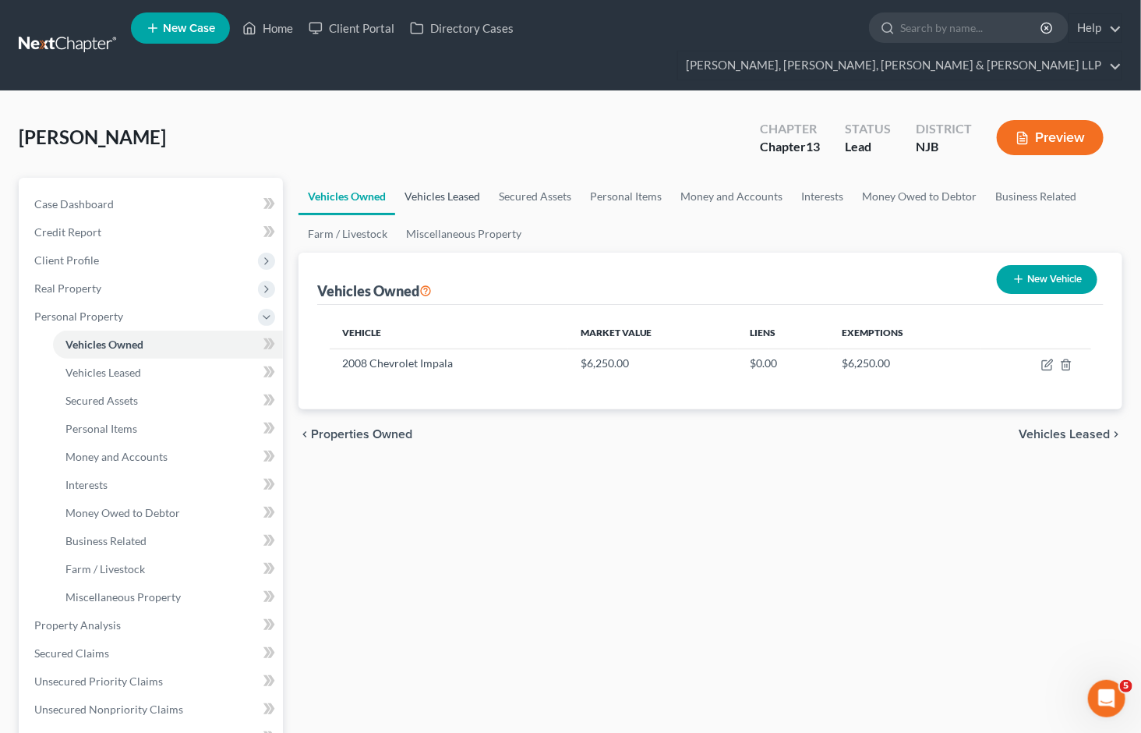
click at [454, 178] on link "Vehicles Leased" at bounding box center [442, 196] width 94 height 37
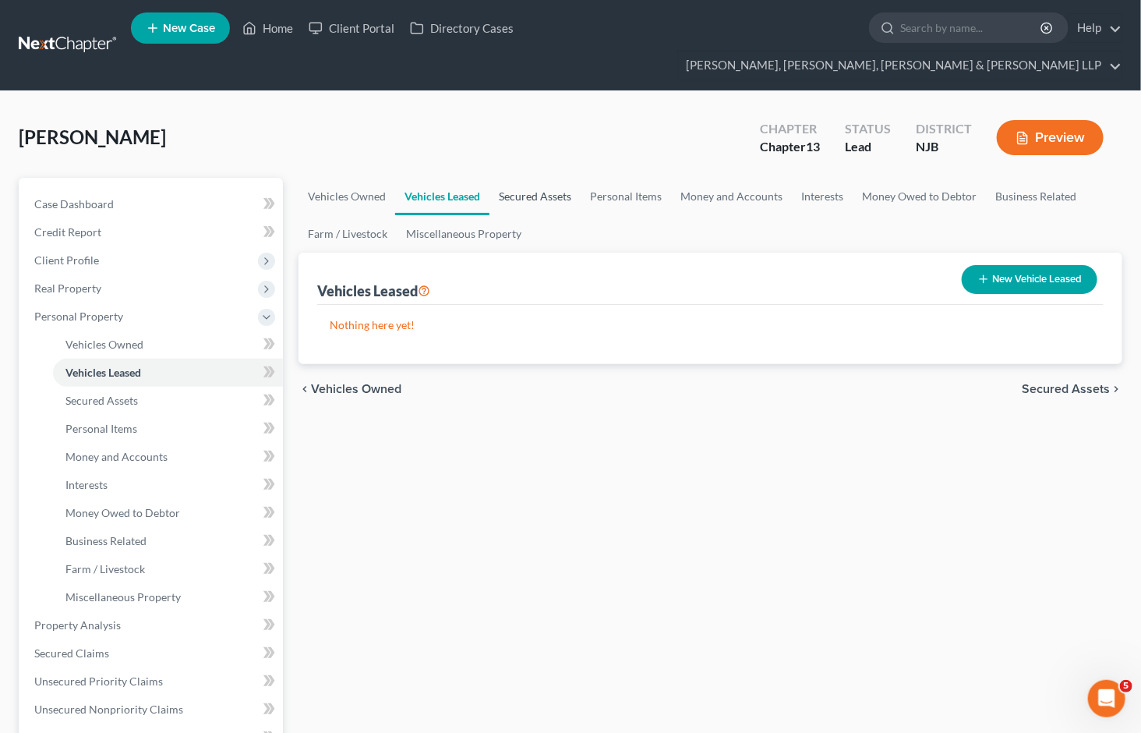
click at [542, 178] on link "Secured Assets" at bounding box center [534, 196] width 91 height 37
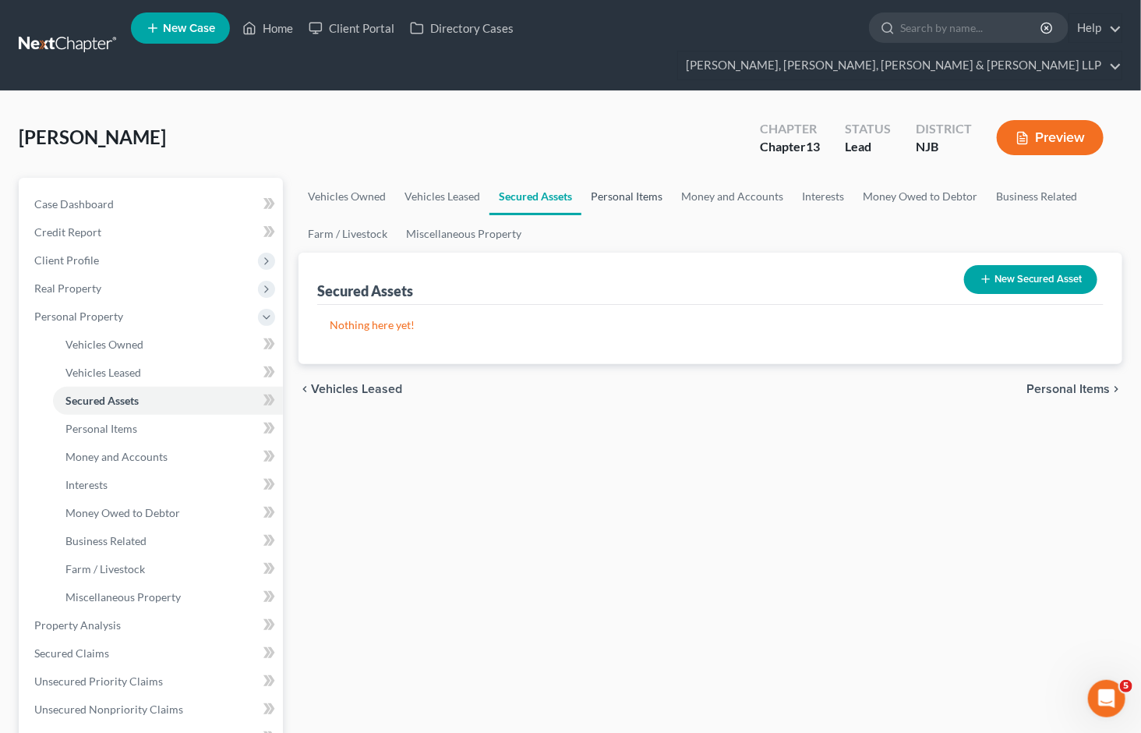
click at [603, 178] on link "Personal Items" at bounding box center [626, 196] width 90 height 37
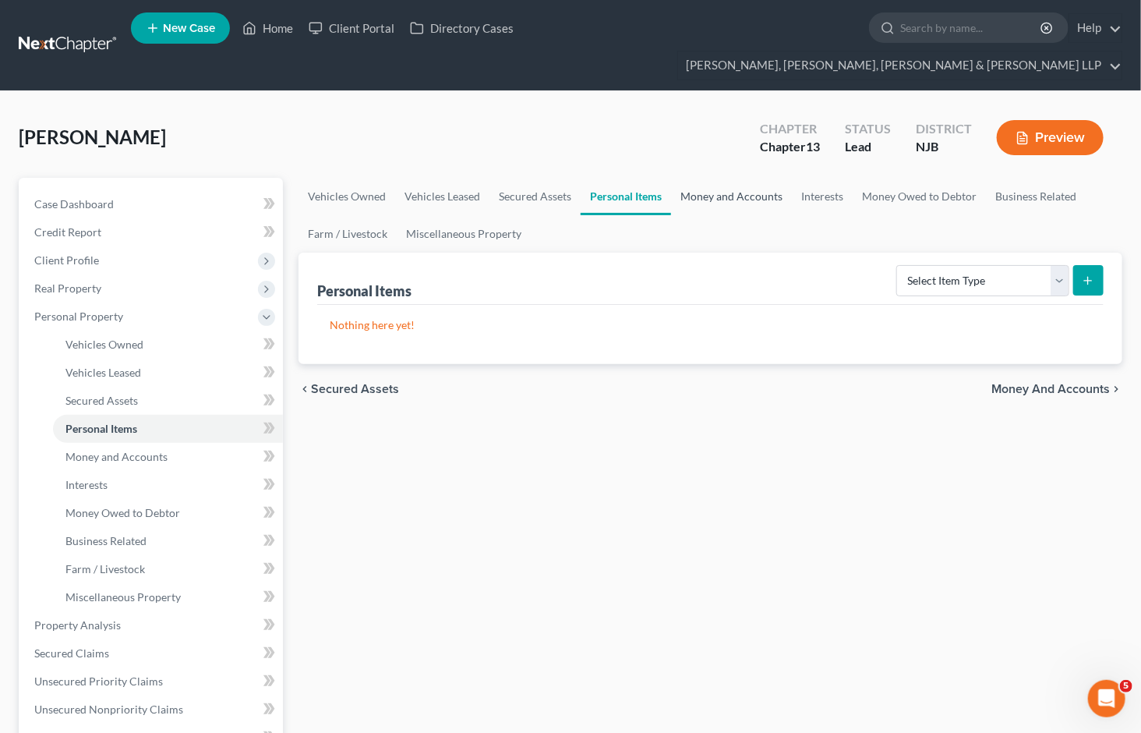
click at [733, 178] on link "Money and Accounts" at bounding box center [731, 196] width 121 height 37
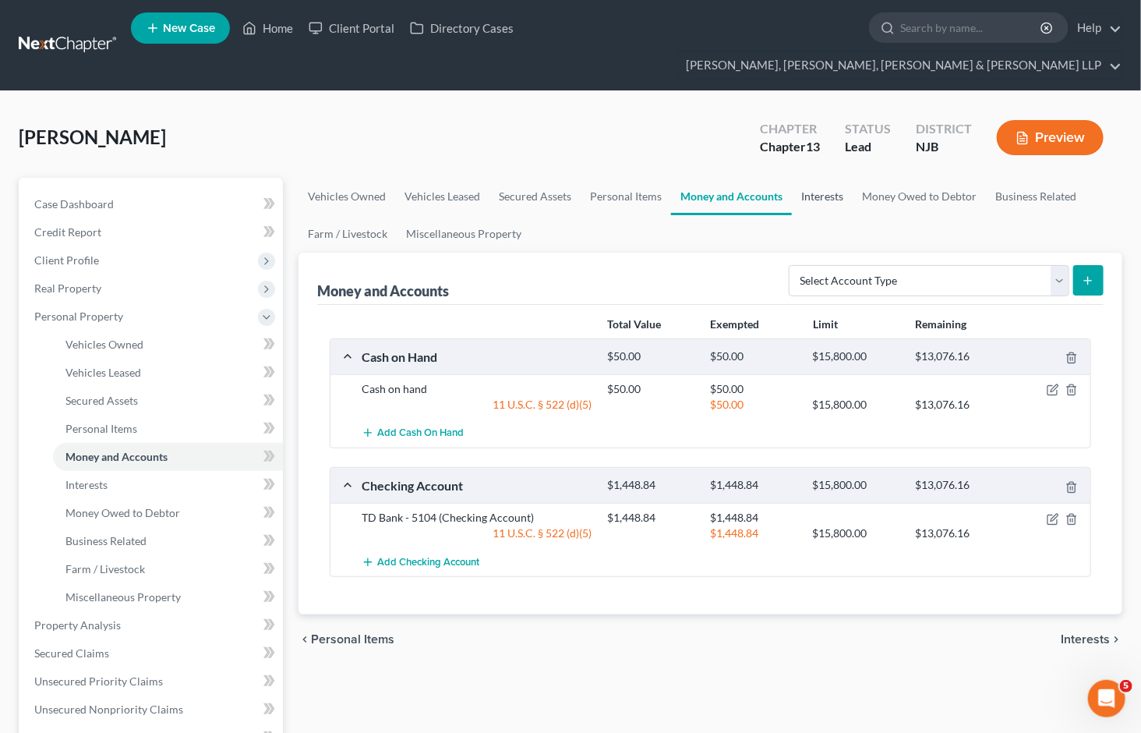
click at [812, 178] on link "Interests" at bounding box center [822, 196] width 61 height 37
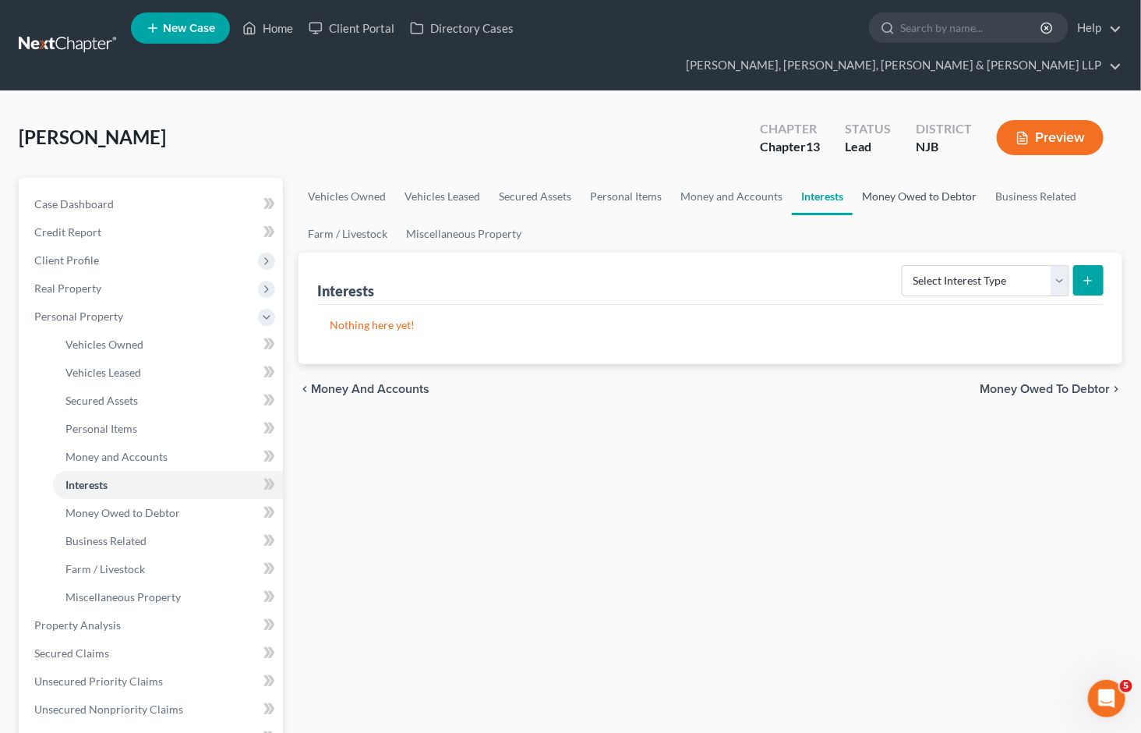
click at [885, 178] on link "Money Owed to Debtor" at bounding box center [919, 196] width 133 height 37
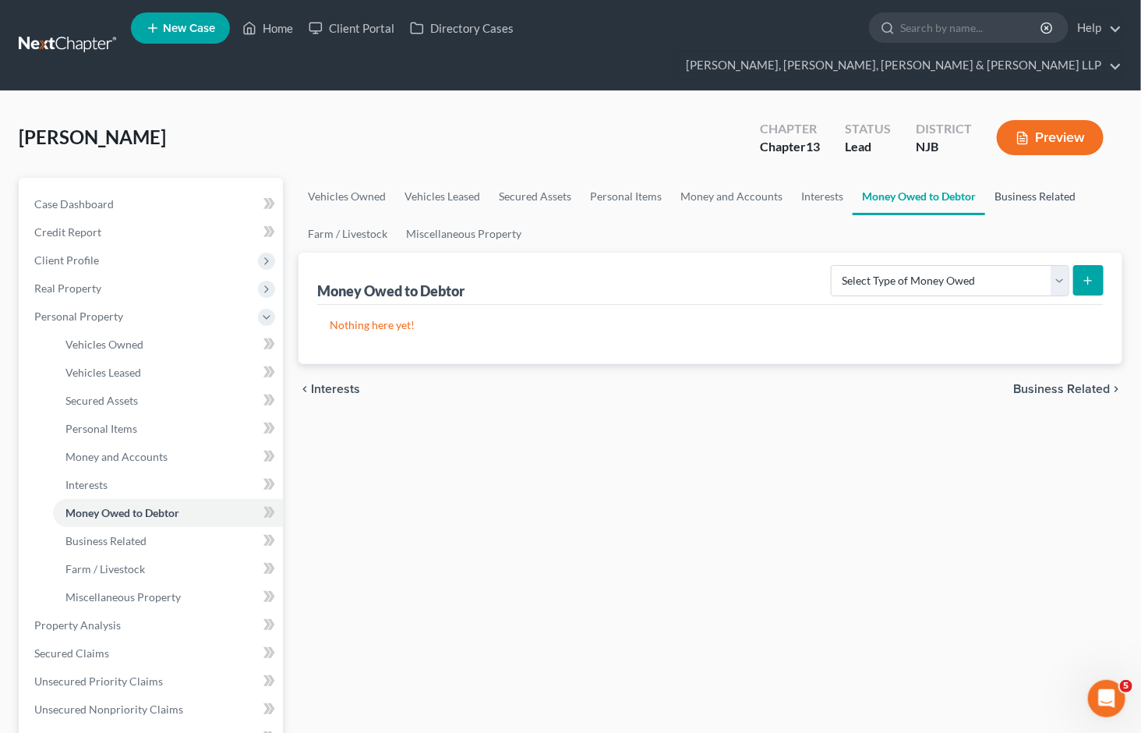
click at [1009, 178] on link "Business Related" at bounding box center [1035, 196] width 100 height 37
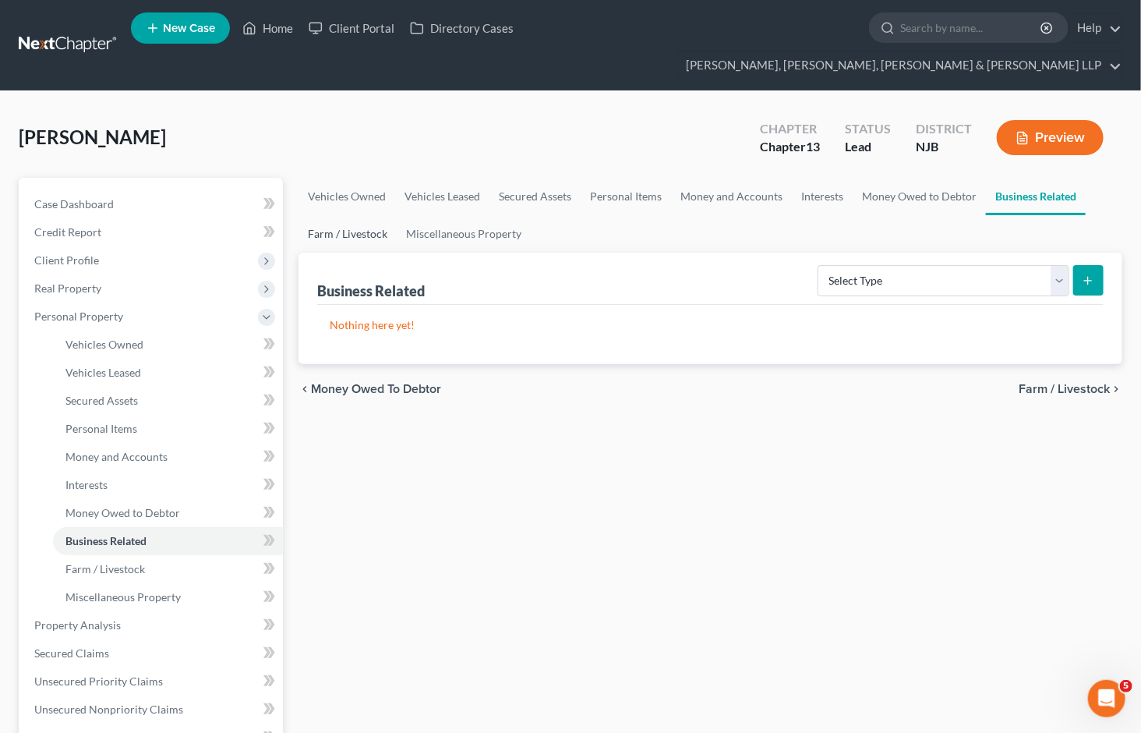
click at [344, 215] on link "Farm / Livestock" at bounding box center [348, 233] width 98 height 37
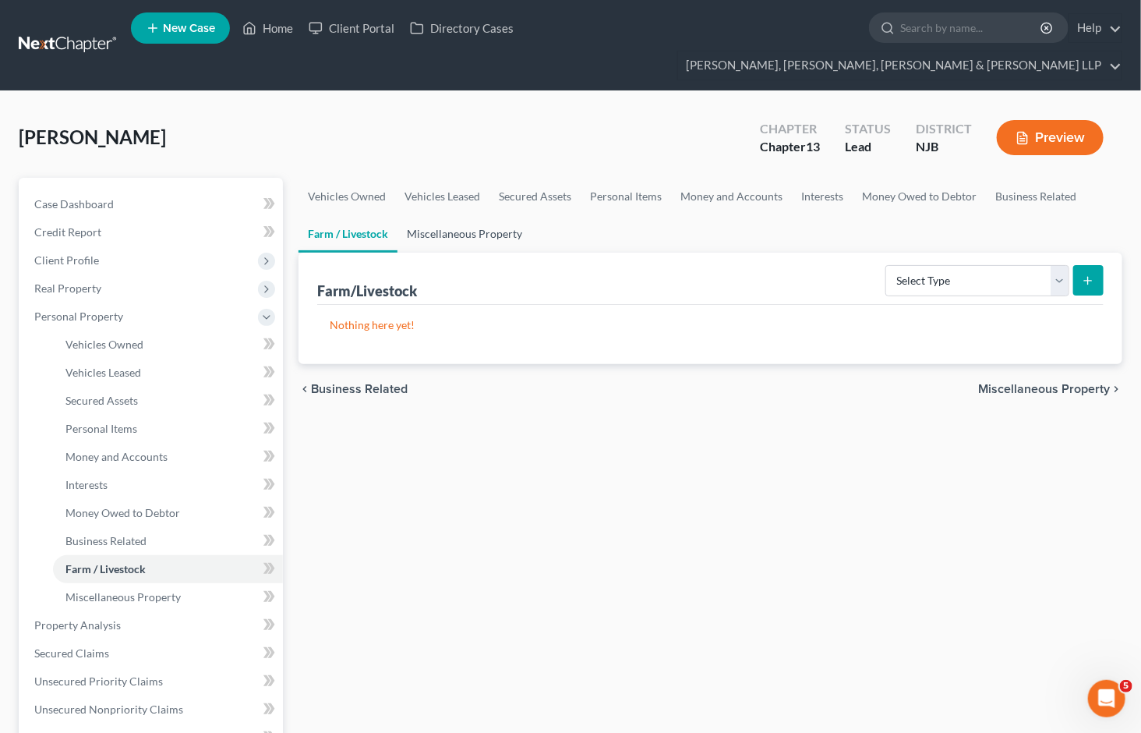
click at [438, 215] on link "Miscellaneous Property" at bounding box center [465, 233] width 134 height 37
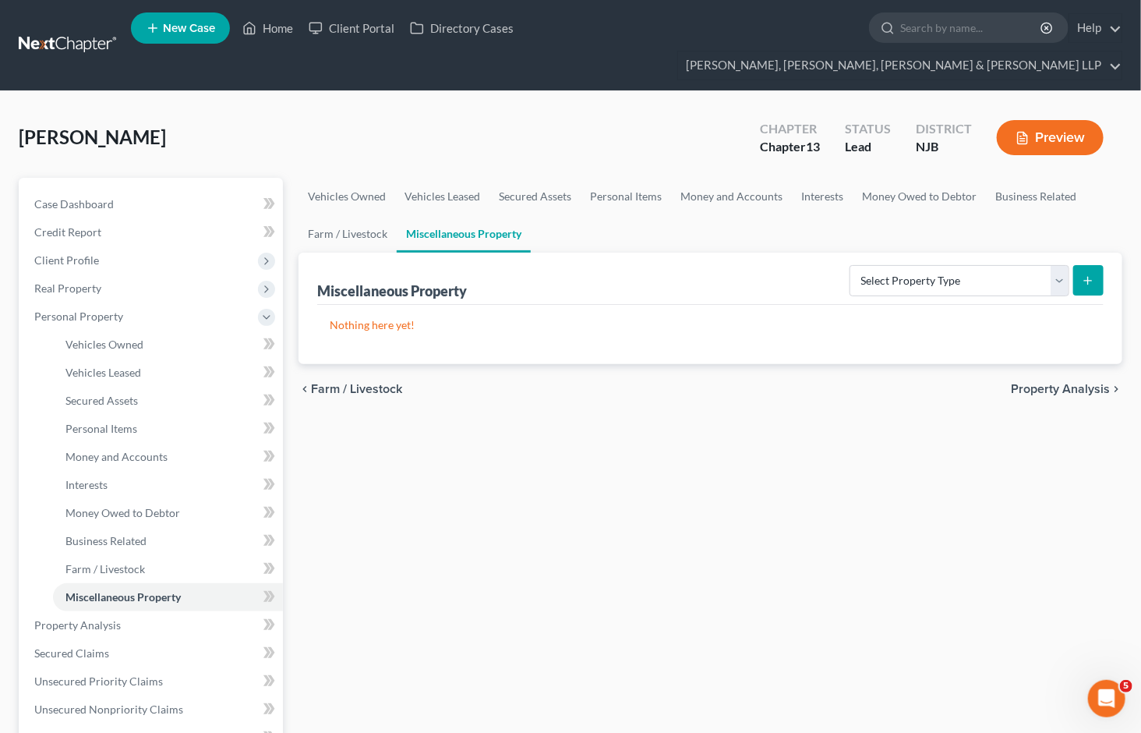
click at [1044, 383] on span "Property Analysis" at bounding box center [1060, 389] width 99 height 12
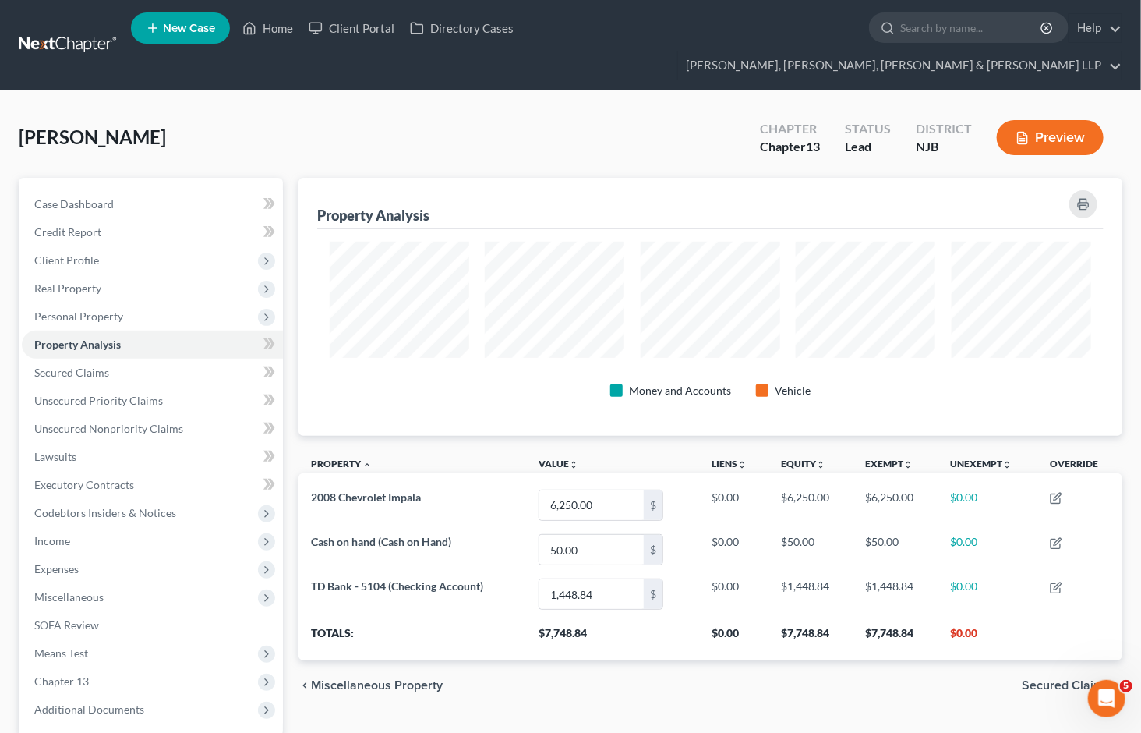
scroll to position [258, 823]
drag, startPoint x: 72, startPoint y: 263, endPoint x: 83, endPoint y: 276, distance: 16.1
click at [72, 281] on span "Real Property" at bounding box center [67, 287] width 67 height 13
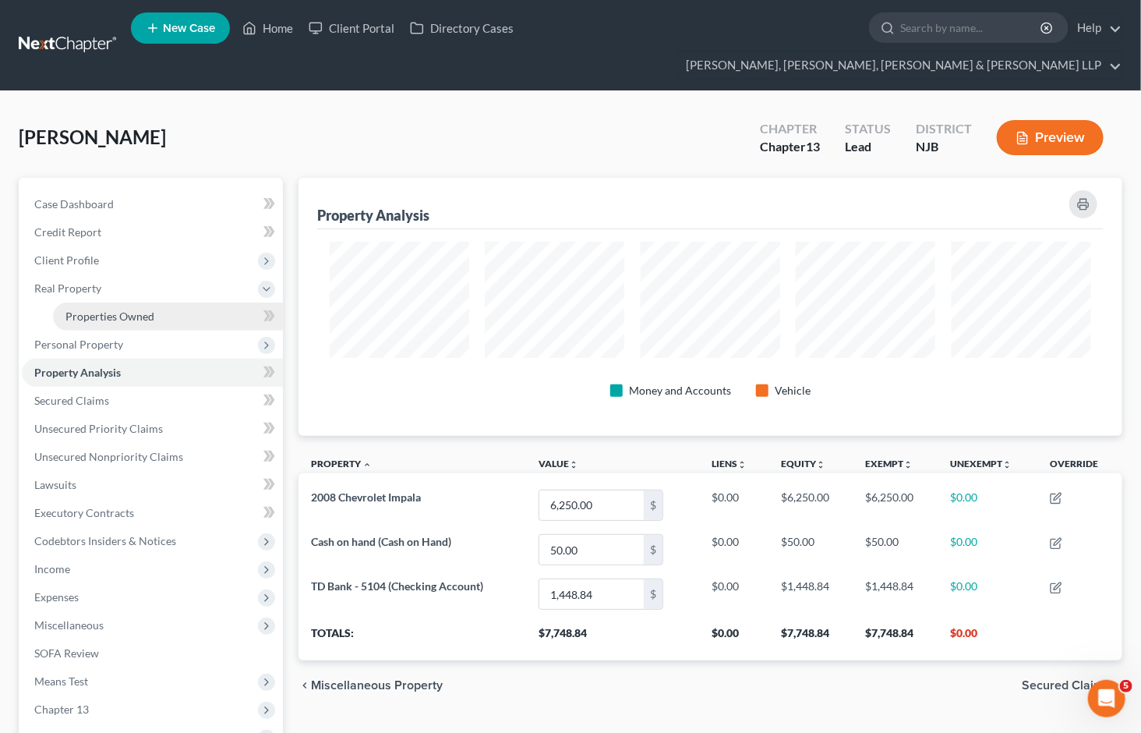
click at [86, 309] on span "Properties Owned" at bounding box center [109, 315] width 89 height 13
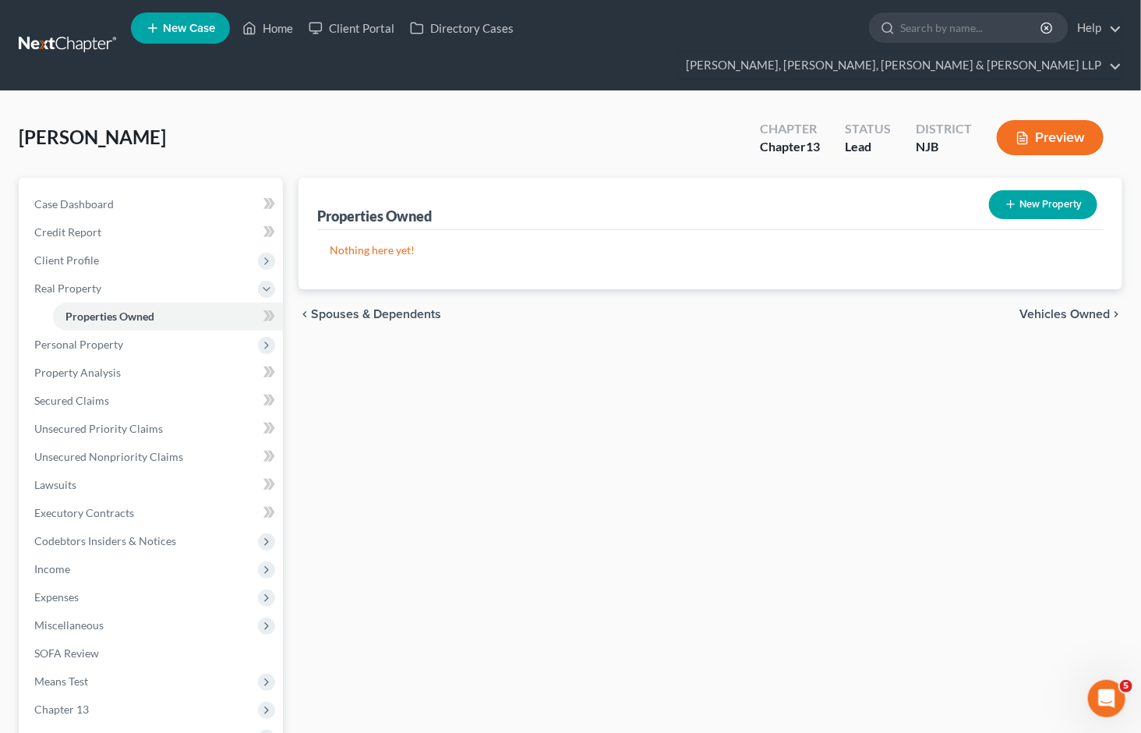
click at [1073, 308] on span "Vehicles Owned" at bounding box center [1065, 314] width 90 height 12
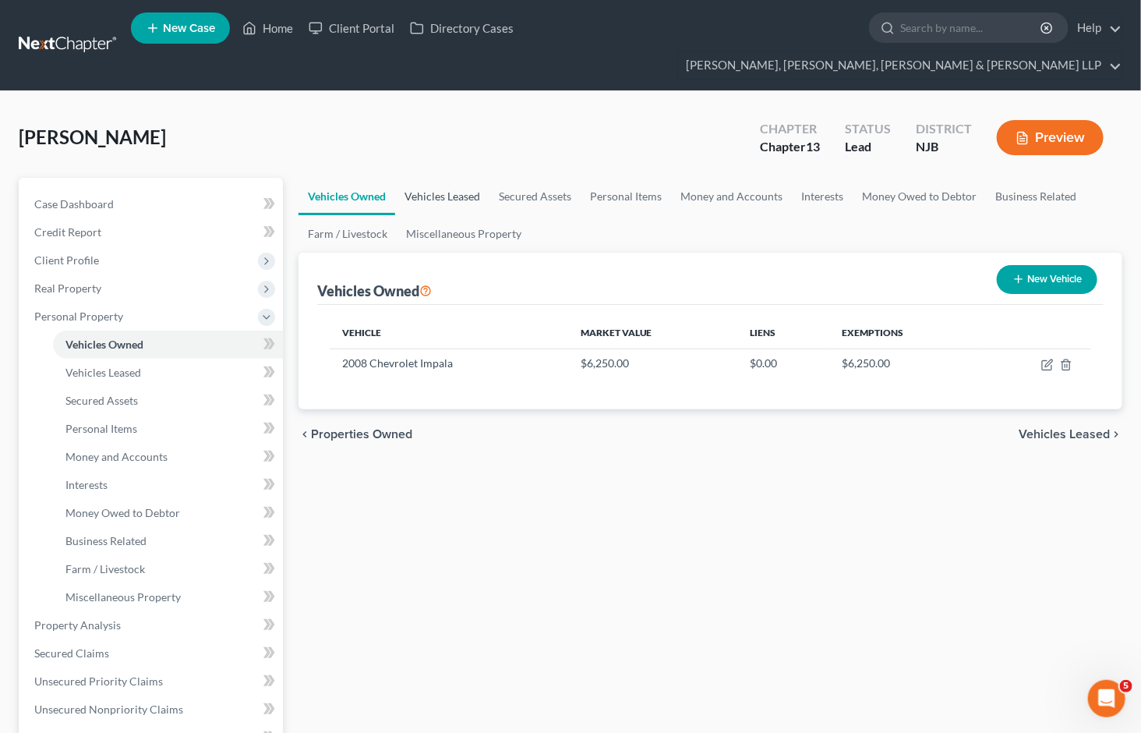
click at [447, 178] on link "Vehicles Leased" at bounding box center [442, 196] width 94 height 37
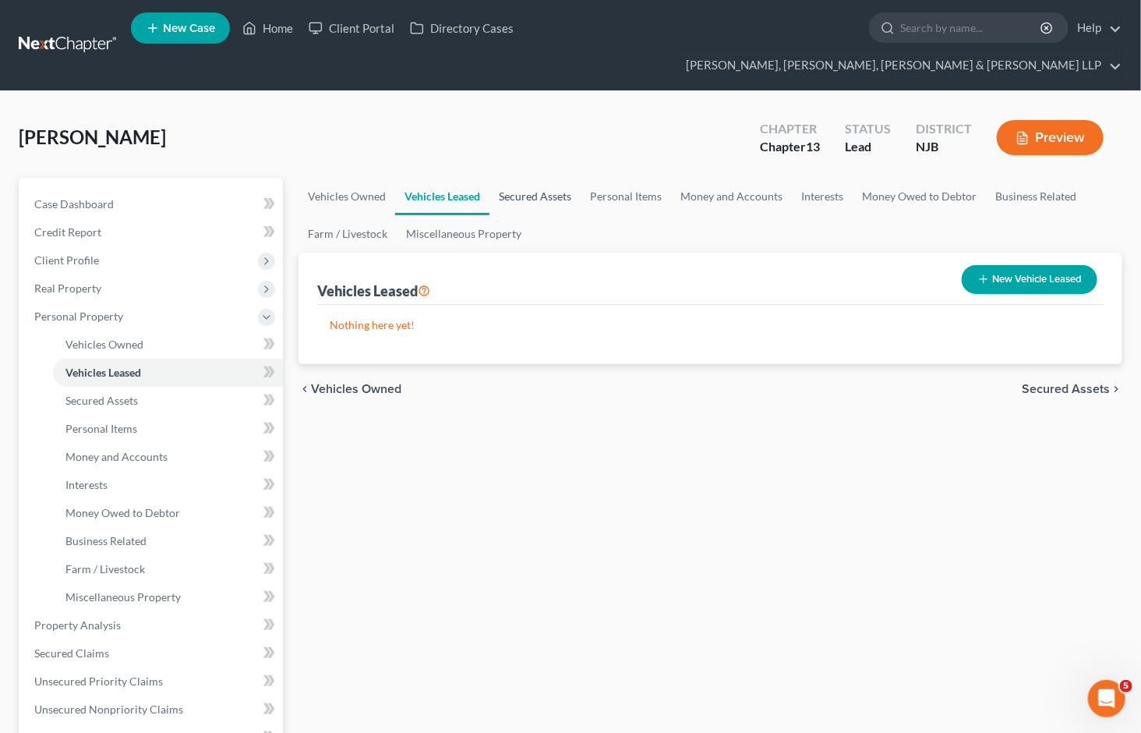
click at [532, 178] on link "Secured Assets" at bounding box center [534, 196] width 91 height 37
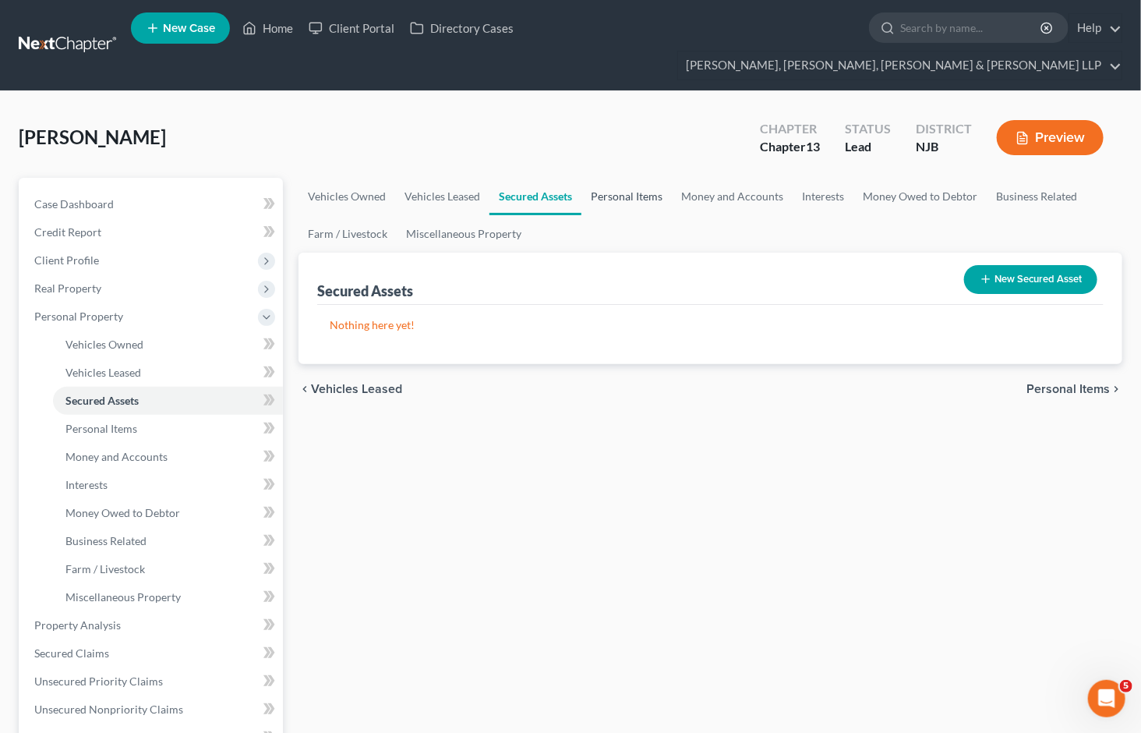
click at [610, 178] on link "Personal Items" at bounding box center [626, 196] width 90 height 37
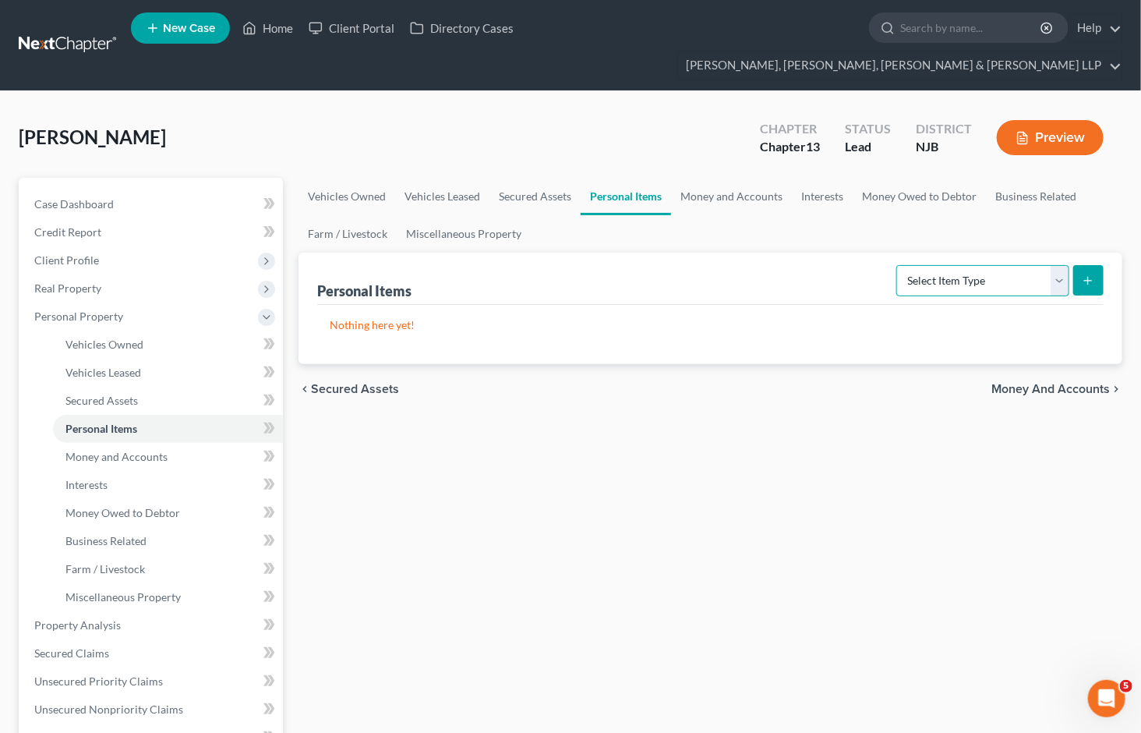
drag, startPoint x: 1002, startPoint y: 248, endPoint x: 974, endPoint y: 266, distance: 32.6
click at [1002, 265] on select "Select Item Type Clothing Collectibles Of Value Electronics Firearms Household …" at bounding box center [982, 280] width 173 height 31
click at [898, 265] on select "Select Item Type Clothing Collectibles Of Value Electronics Firearms Household …" at bounding box center [982, 280] width 173 height 31
click at [1094, 274] on icon "submit" at bounding box center [1088, 280] width 12 height 12
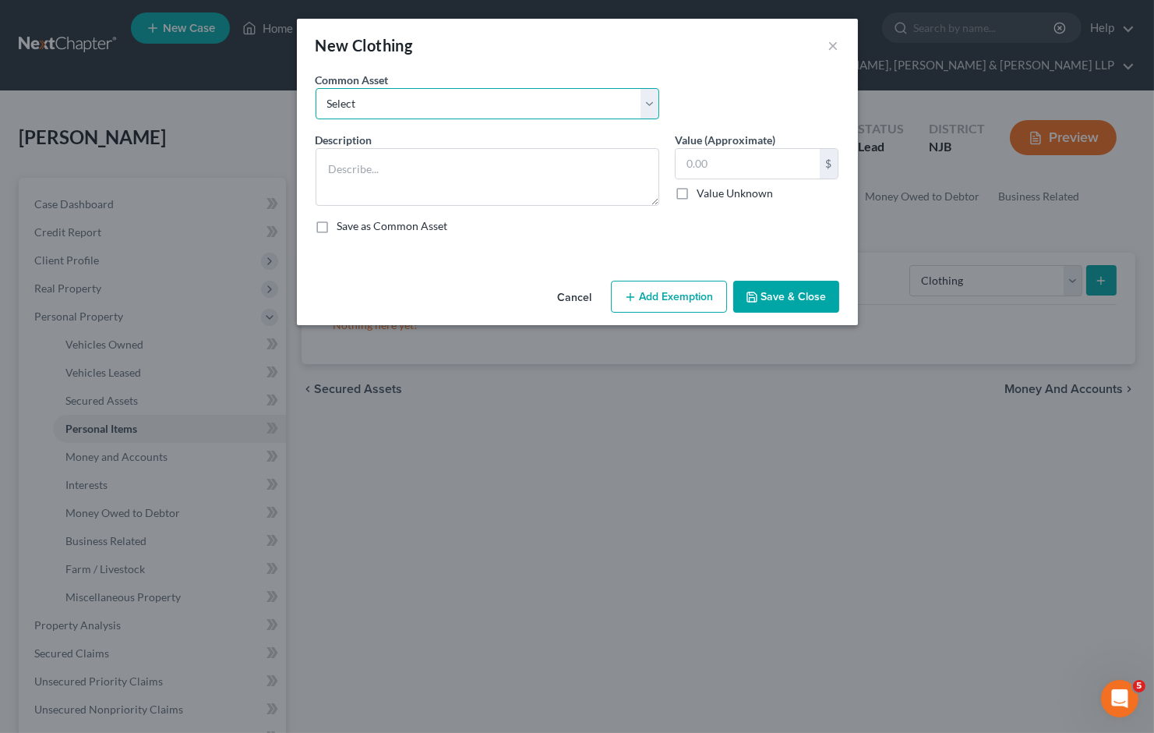
click at [427, 100] on select "Select Clothes, Shoes & Accessories" at bounding box center [488, 103] width 344 height 31
click at [316, 88] on select "Select Clothes, Shoes & Accessories" at bounding box center [488, 103] width 344 height 31
click at [682, 306] on button "Add Exemption" at bounding box center [669, 297] width 116 height 33
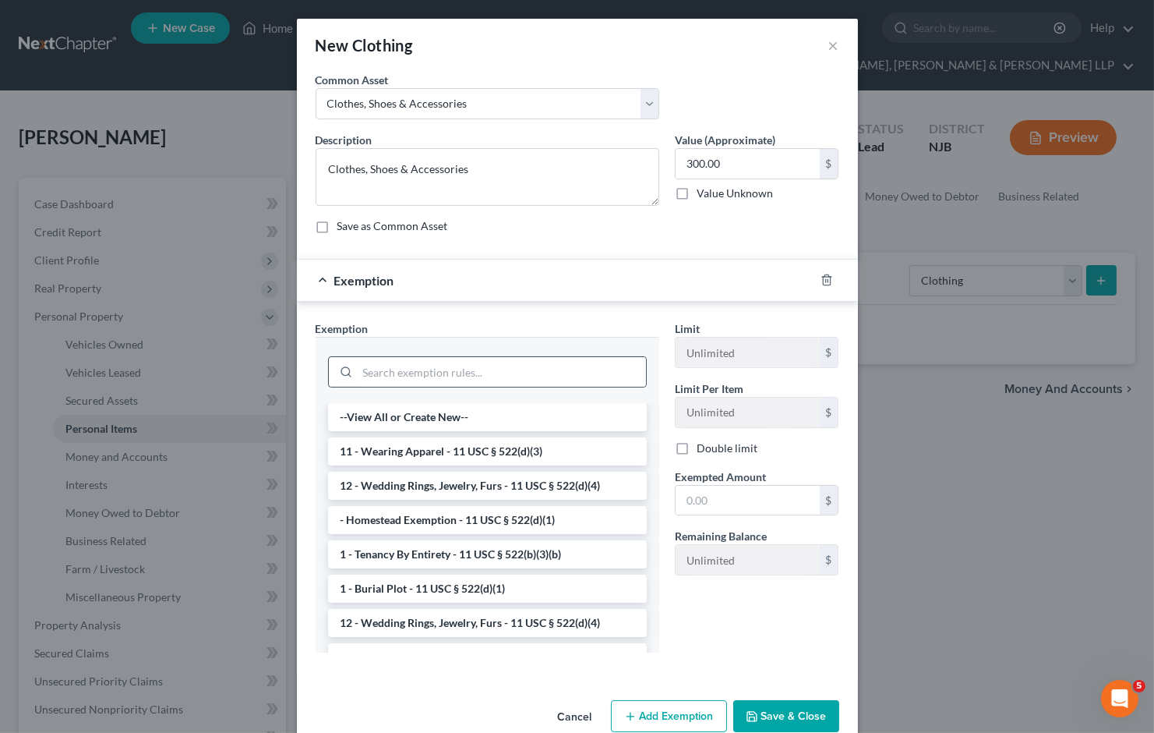
click at [464, 387] on div at bounding box center [487, 371] width 319 height 31
click at [457, 379] on input "search" at bounding box center [502, 372] width 288 height 30
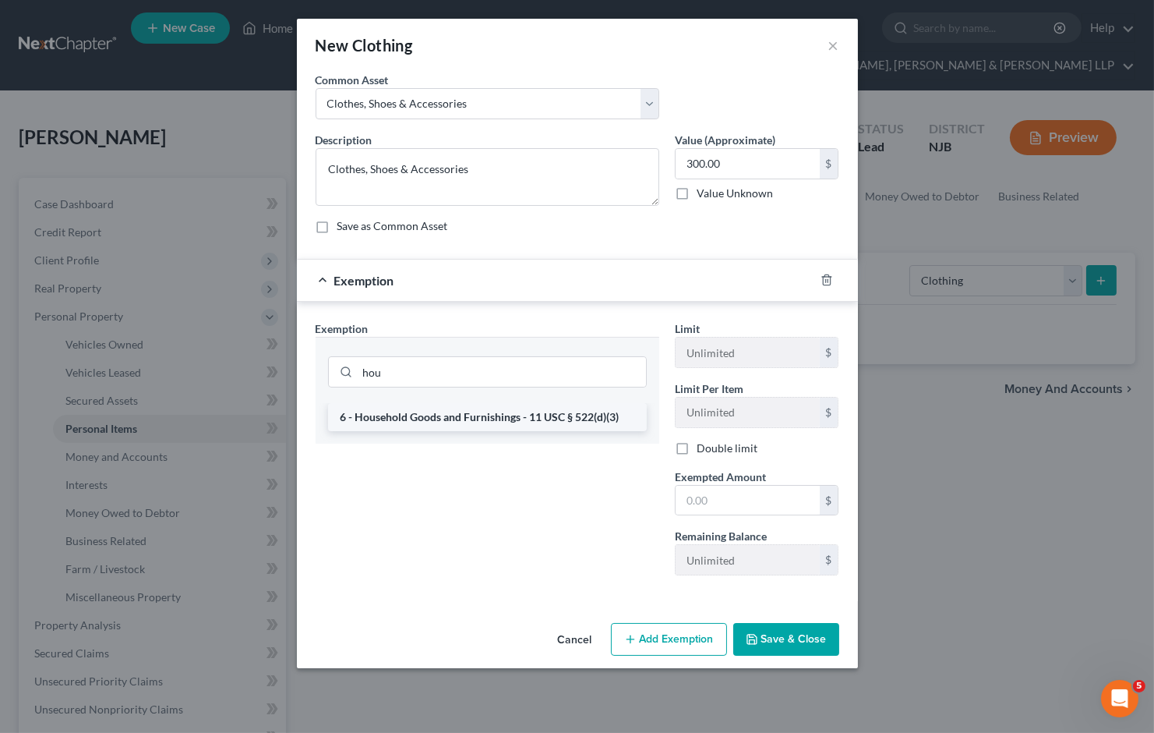
click at [468, 412] on li "6 - Household Goods and Furnishings - 11 USC § 522(d)(3)" at bounding box center [487, 417] width 319 height 28
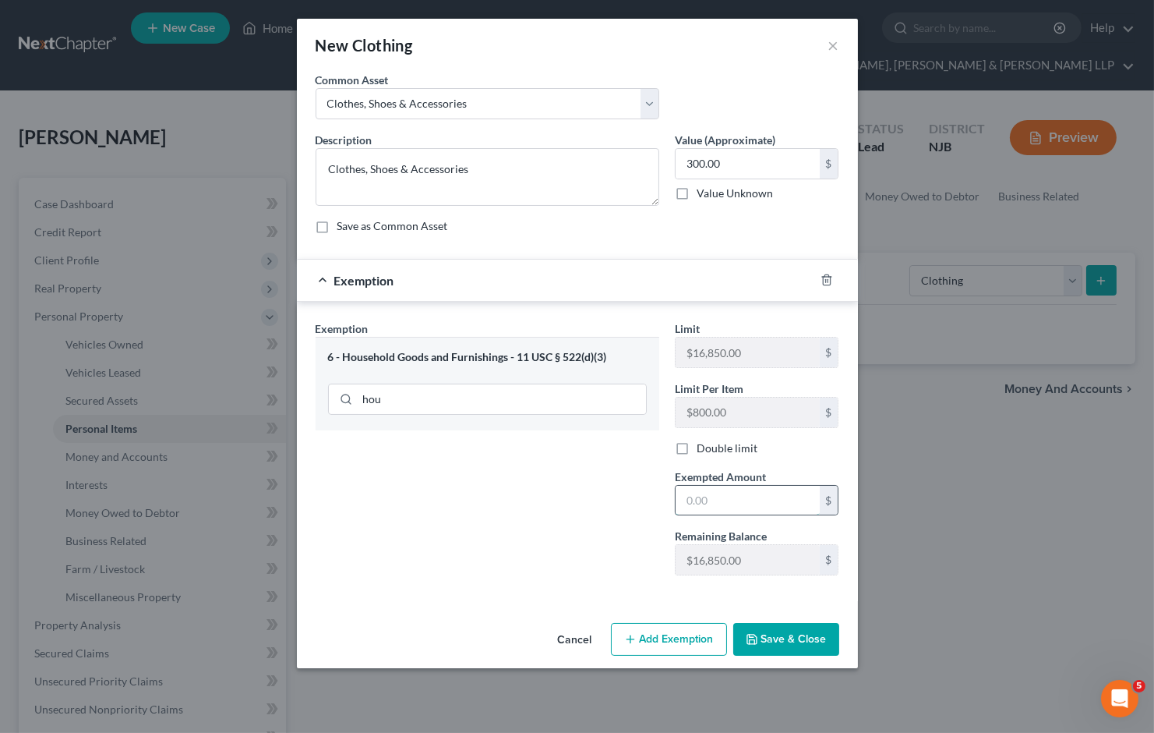
click at [729, 497] on input "text" at bounding box center [748, 501] width 144 height 30
click at [797, 640] on button "Save & Close" at bounding box center [786, 639] width 106 height 33
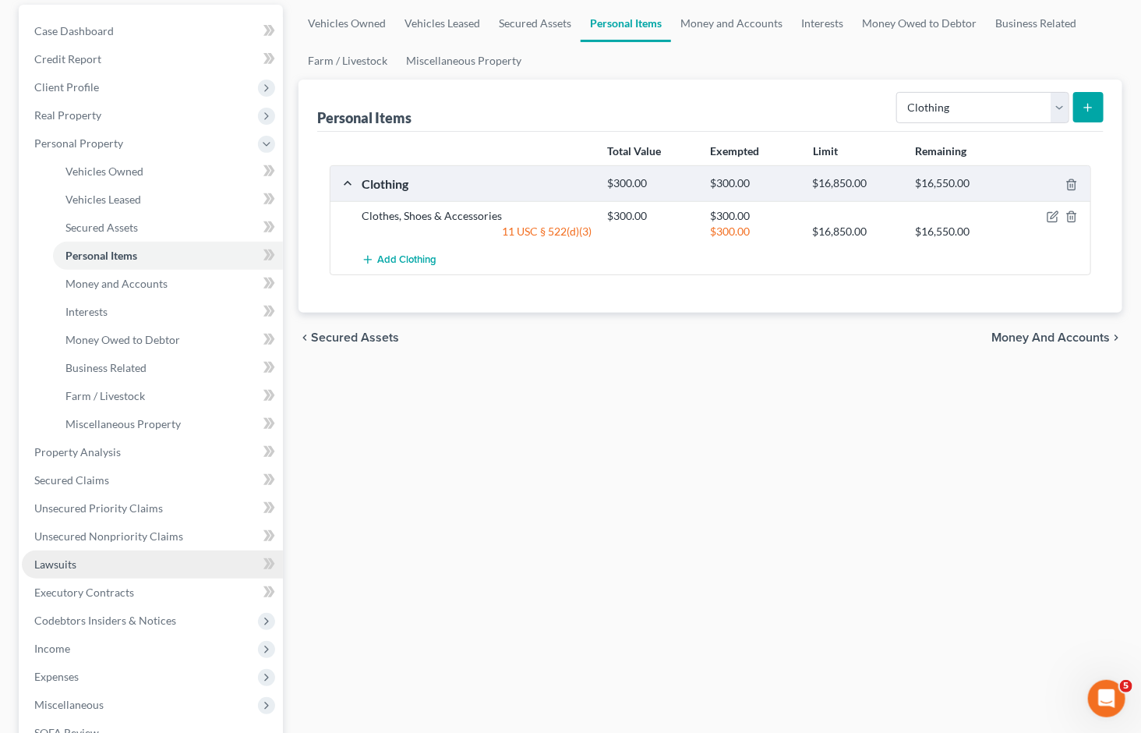
scroll to position [260, 0]
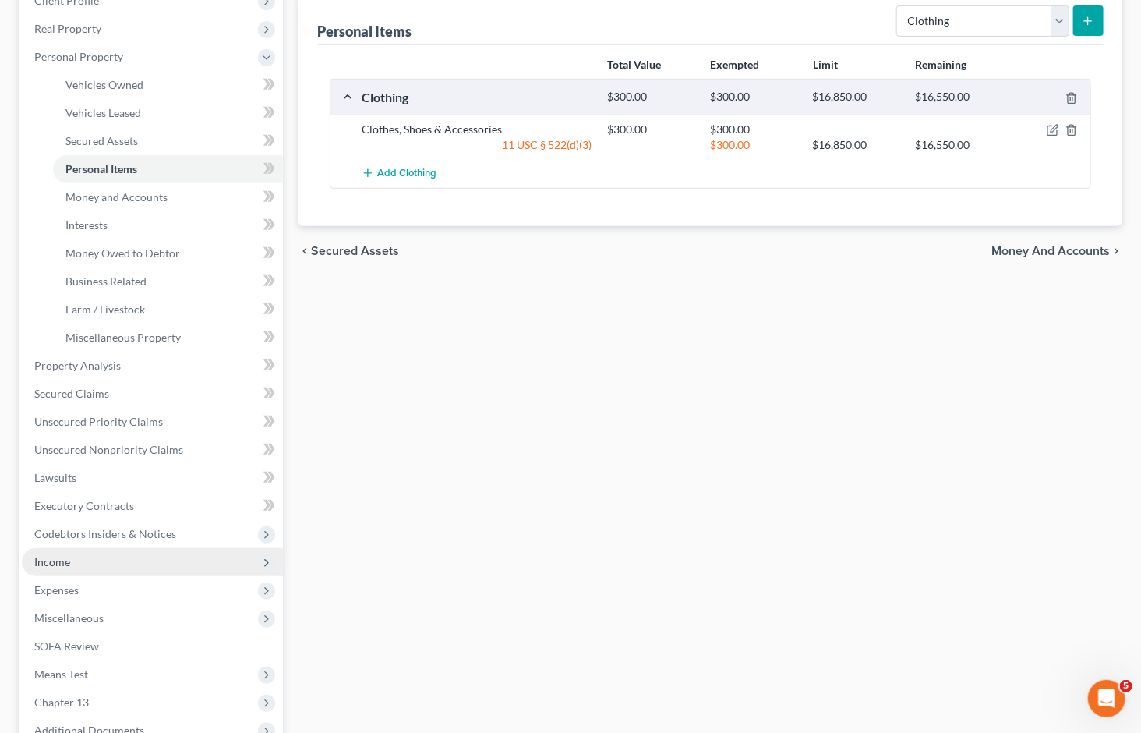
click at [63, 548] on span "Income" at bounding box center [152, 562] width 261 height 28
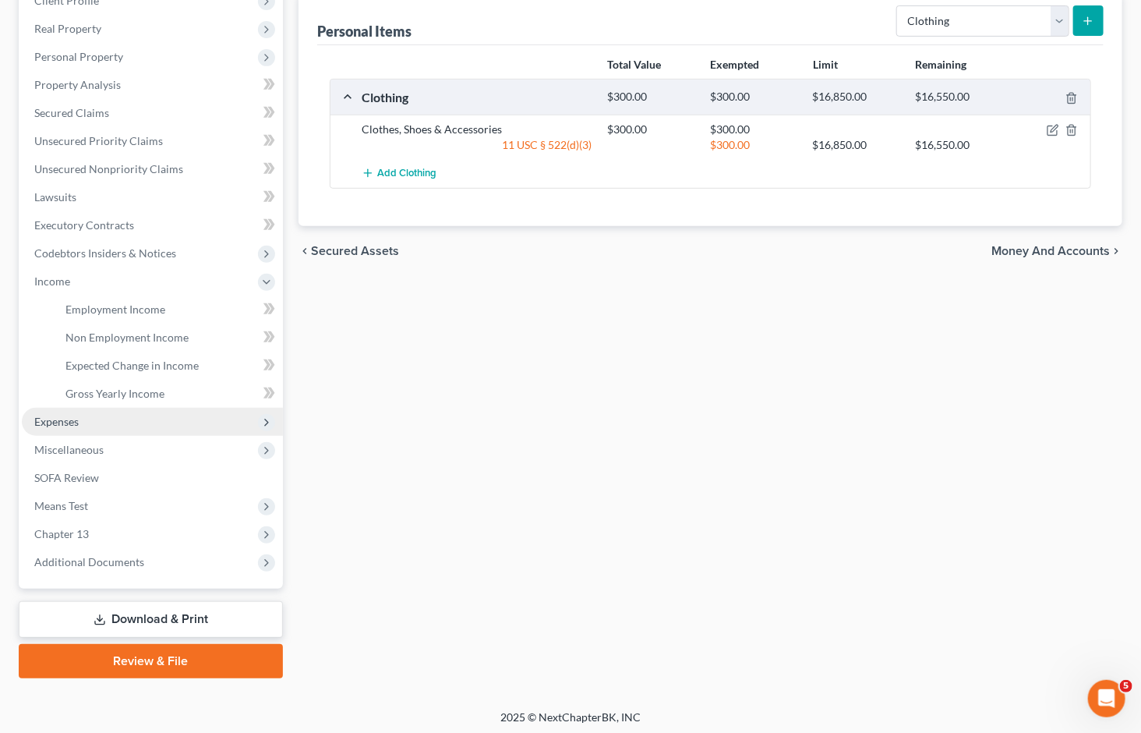
scroll to position [235, 0]
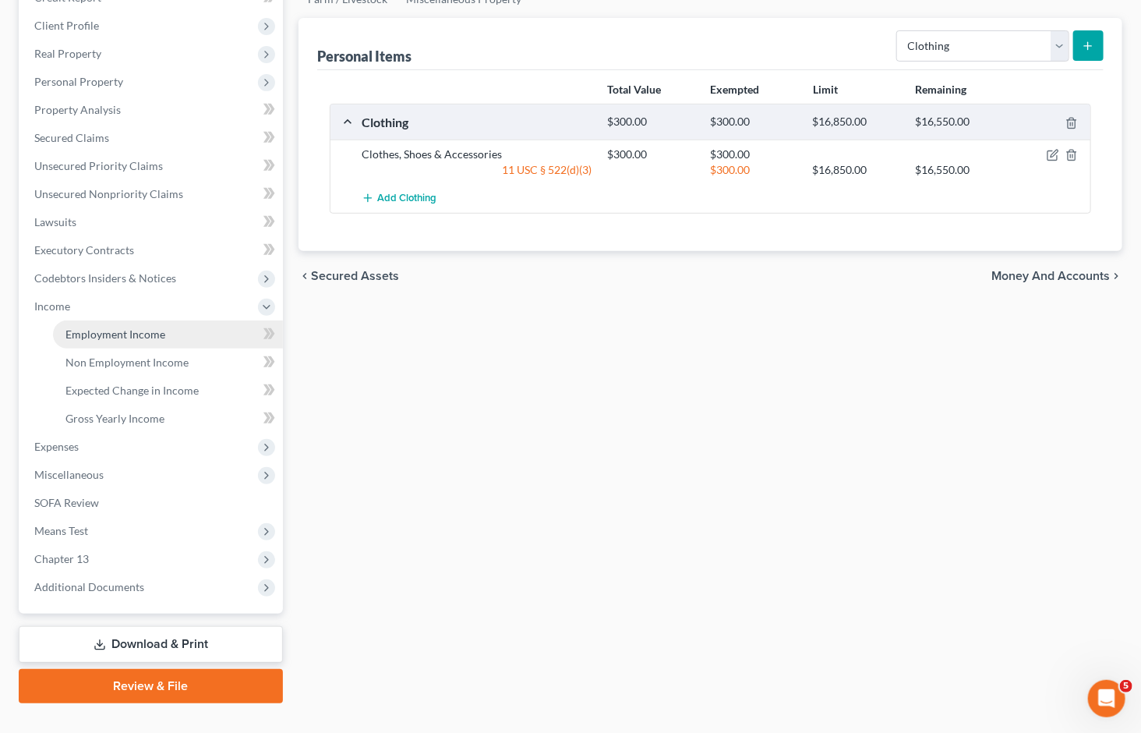
click at [122, 327] on span "Employment Income" at bounding box center [115, 333] width 100 height 13
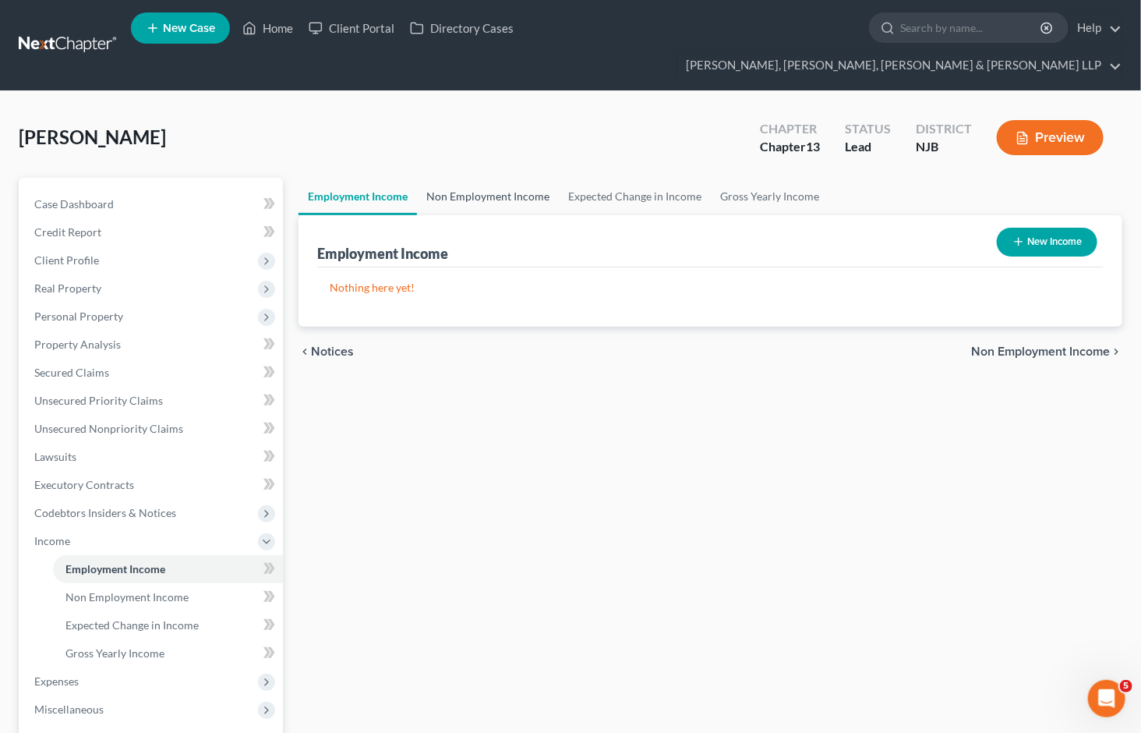
click at [486, 178] on link "Non Employment Income" at bounding box center [488, 196] width 142 height 37
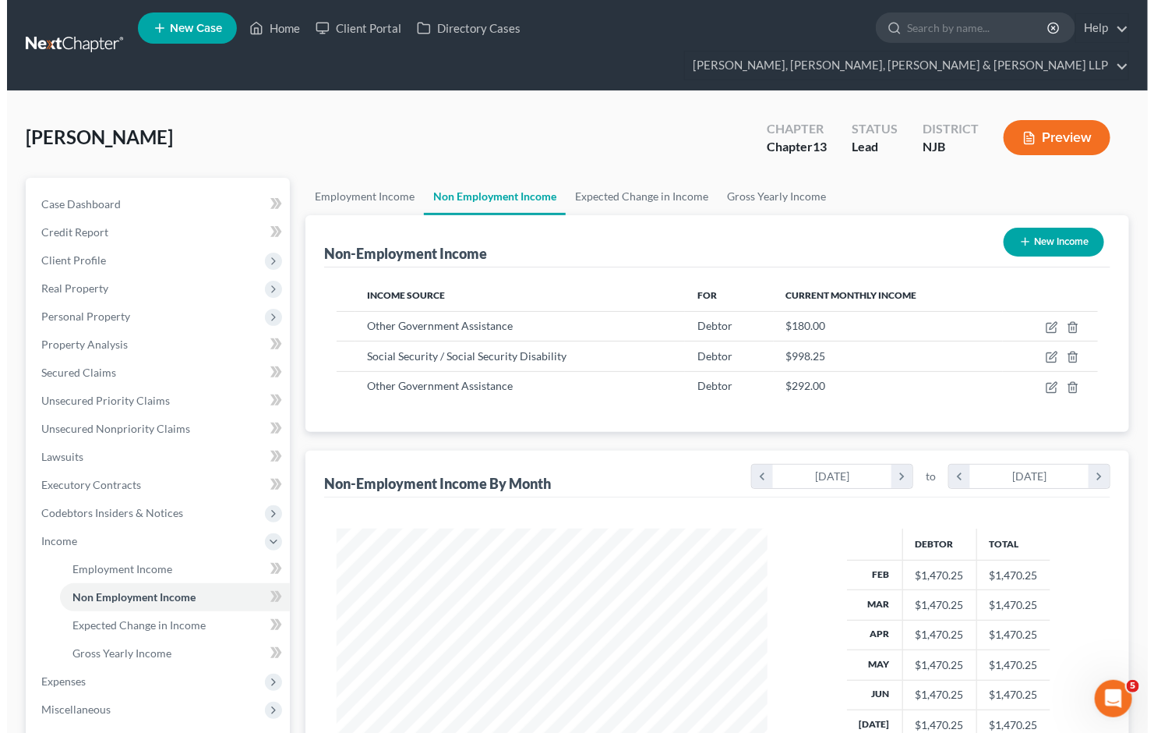
scroll to position [279, 462]
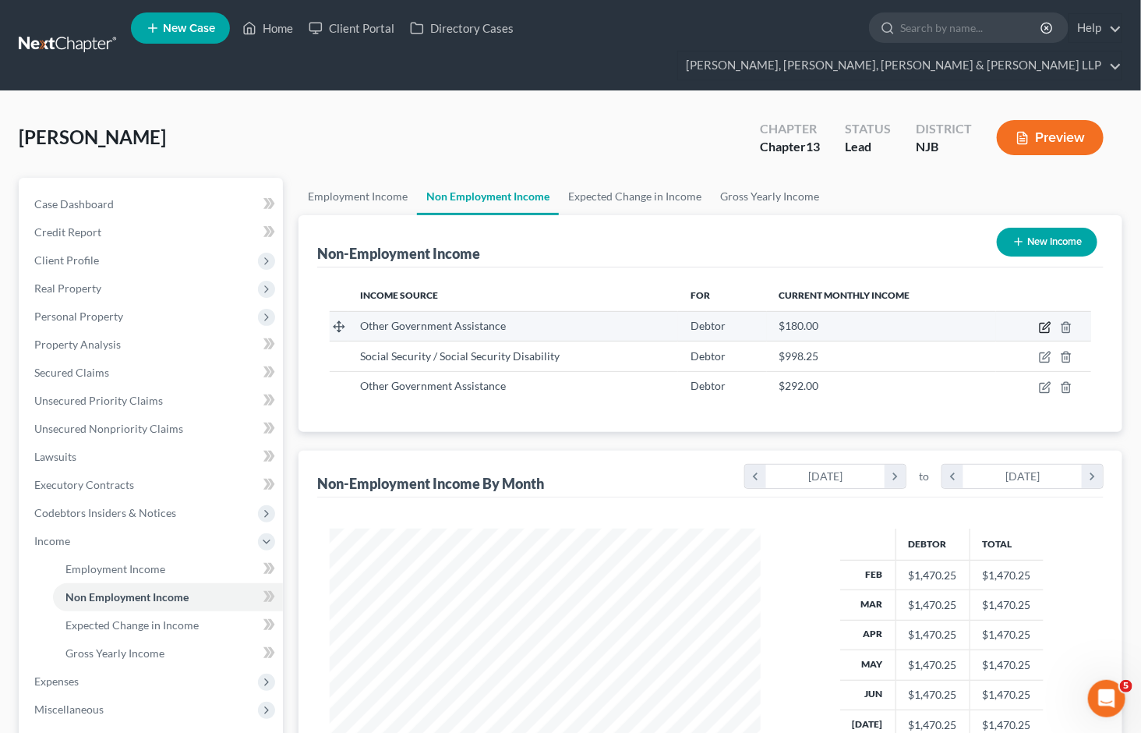
click at [1044, 321] on icon "button" at bounding box center [1045, 327] width 12 height 12
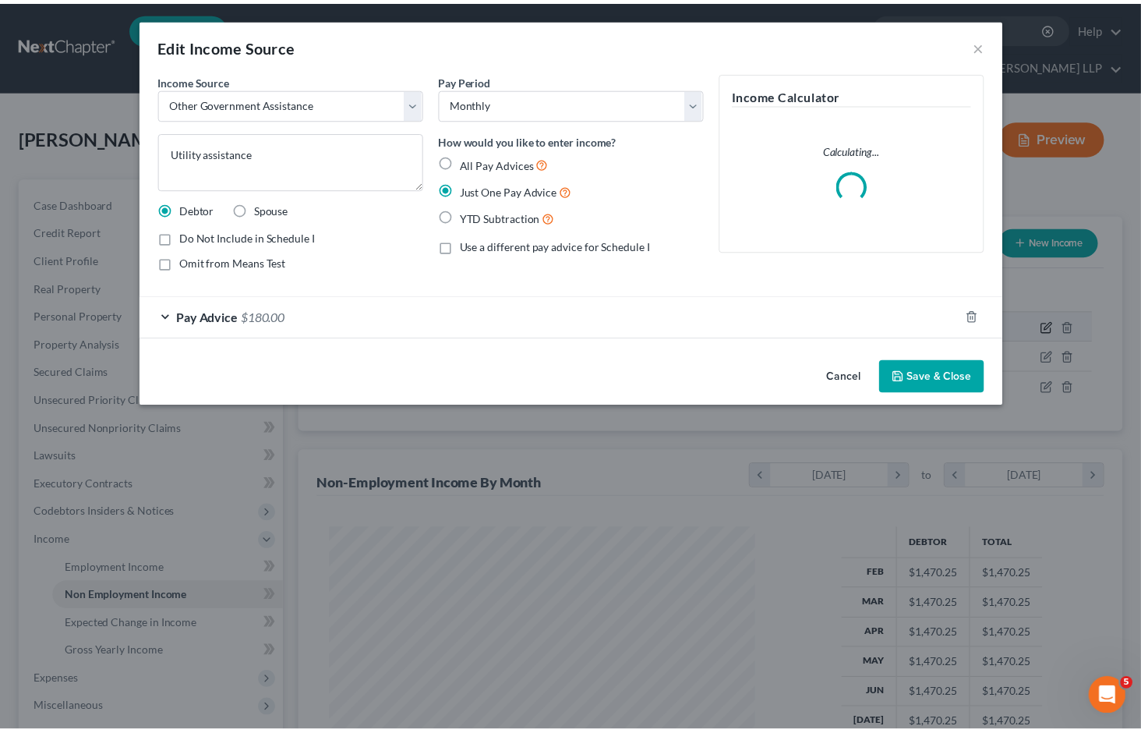
scroll to position [279, 468]
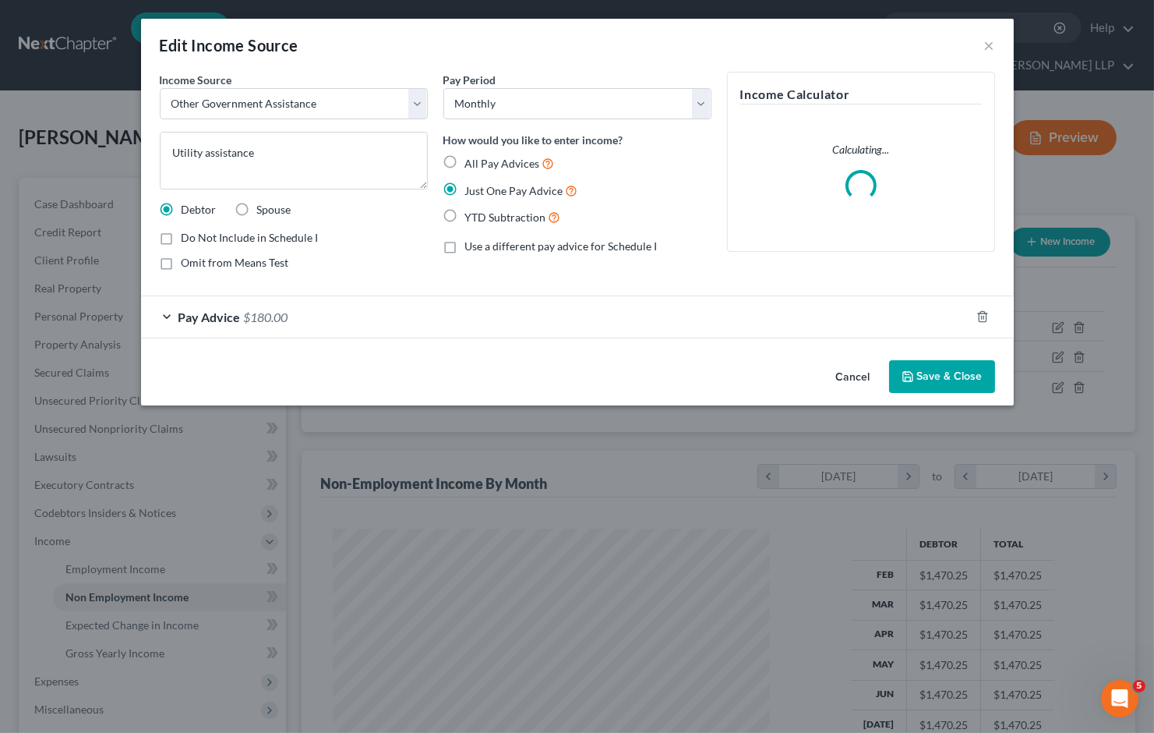
click at [355, 317] on div "Pay Advice $180.00" at bounding box center [555, 316] width 829 height 41
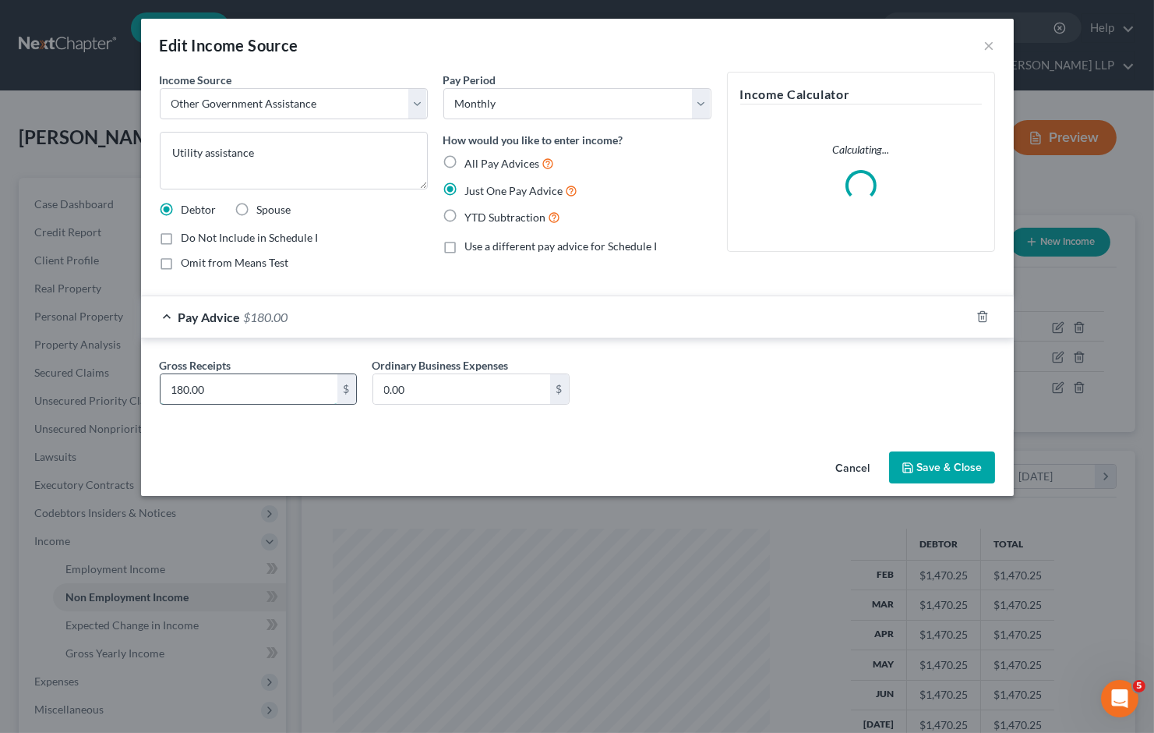
click at [236, 390] on input "180.00" at bounding box center [249, 389] width 177 height 30
drag, startPoint x: 566, startPoint y: 324, endPoint x: 739, endPoint y: 515, distance: 257.7
click at [566, 323] on div "Pay Advice $175.00" at bounding box center [555, 316] width 829 height 41
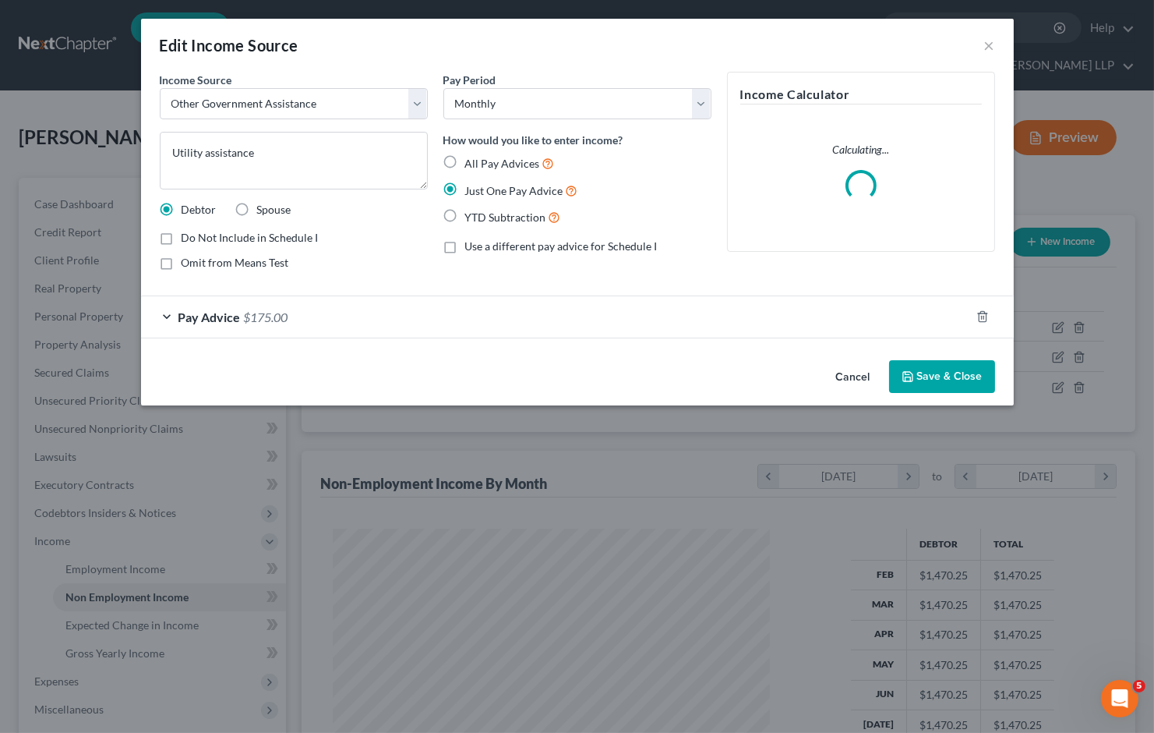
click at [917, 367] on button "Save & Close" at bounding box center [942, 376] width 106 height 33
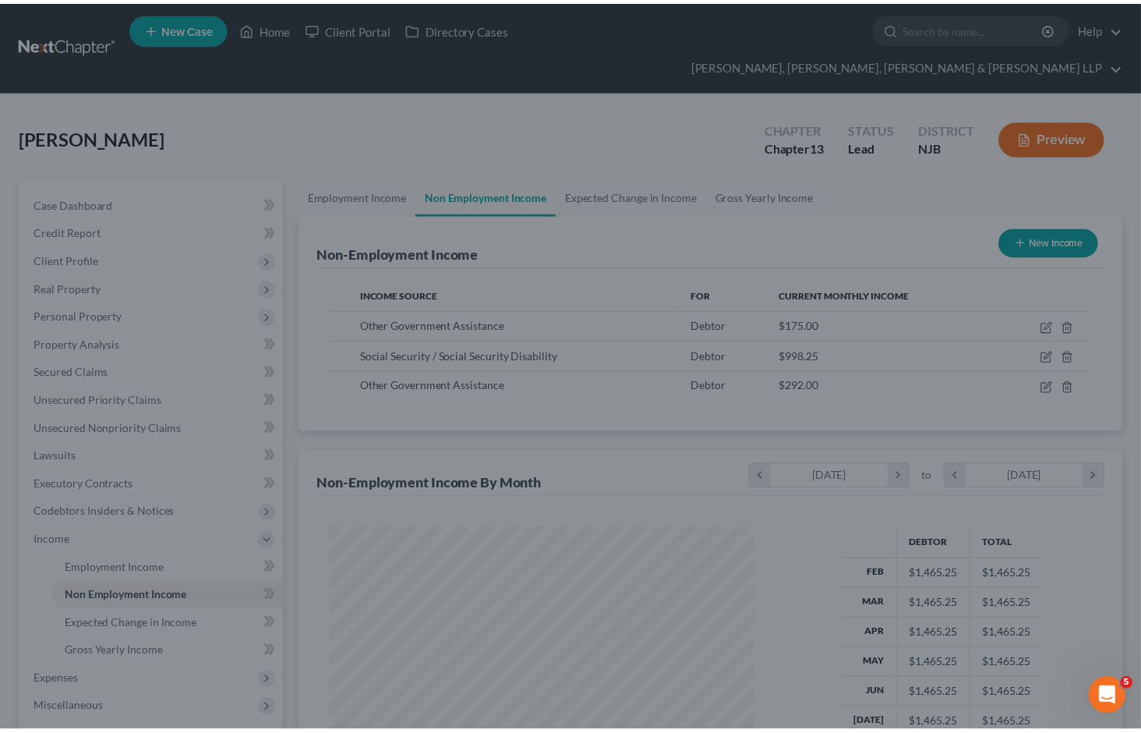
scroll to position [779160, 778977]
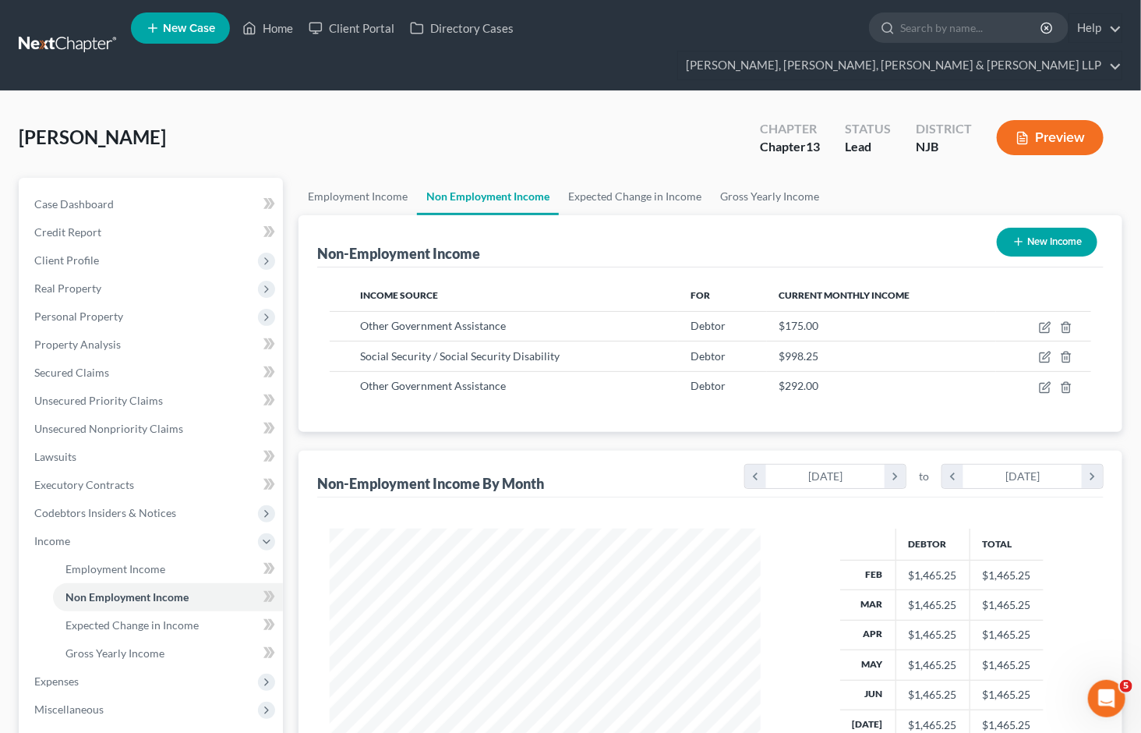
click at [672, 110] on div "[PERSON_NAME] Upgraded Chapter Chapter 13 Status Lead District [GEOGRAPHIC_DATA…" at bounding box center [571, 144] width 1104 height 68
drag, startPoint x: 472, startPoint y: 114, endPoint x: 173, endPoint y: 5, distance: 318.3
click at [473, 114] on div "[PERSON_NAME] Upgraded Chapter Chapter 13 Status Lead District [GEOGRAPHIC_DATA…" at bounding box center [571, 144] width 1104 height 68
click at [635, 178] on link "Expected Change in Income" at bounding box center [635, 196] width 152 height 37
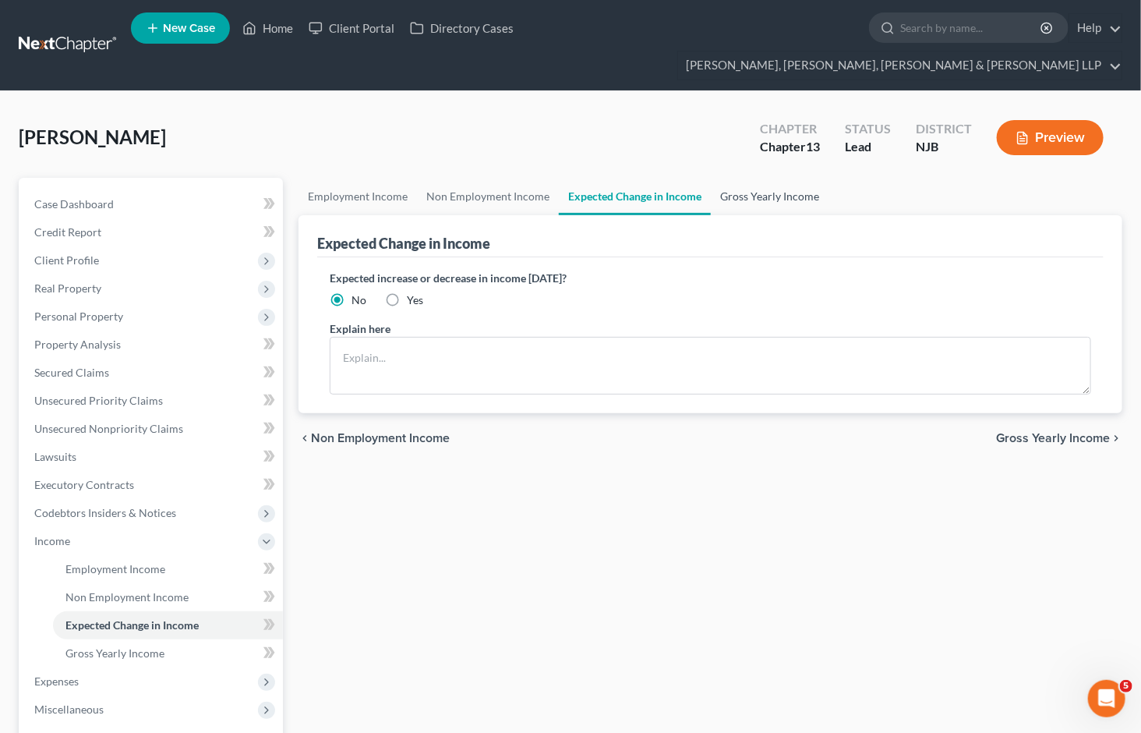
click at [776, 178] on link "Gross Yearly Income" at bounding box center [770, 196] width 118 height 37
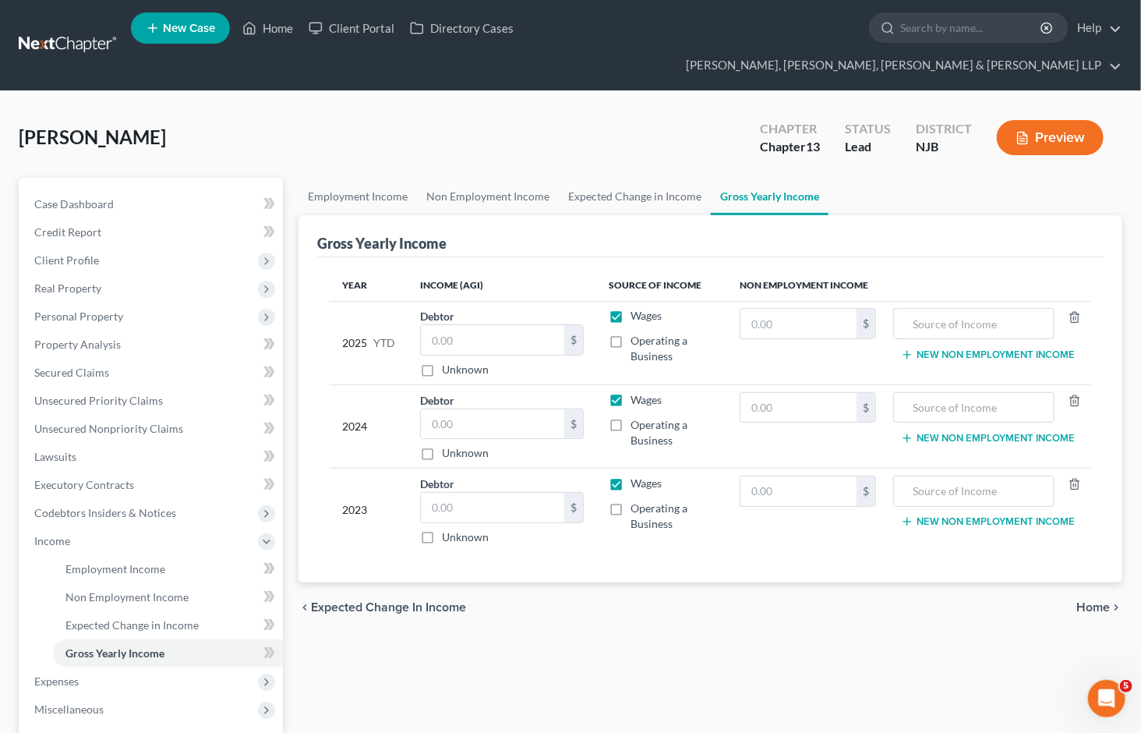
click at [631, 308] on label "Wages" at bounding box center [646, 316] width 31 height 16
click at [637, 308] on input "Wages" at bounding box center [642, 313] width 10 height 10
click at [631, 392] on label "Wages" at bounding box center [646, 400] width 31 height 16
click at [637, 392] on input "Wages" at bounding box center [642, 397] width 10 height 10
click at [631, 475] on label "Wages" at bounding box center [646, 483] width 31 height 16
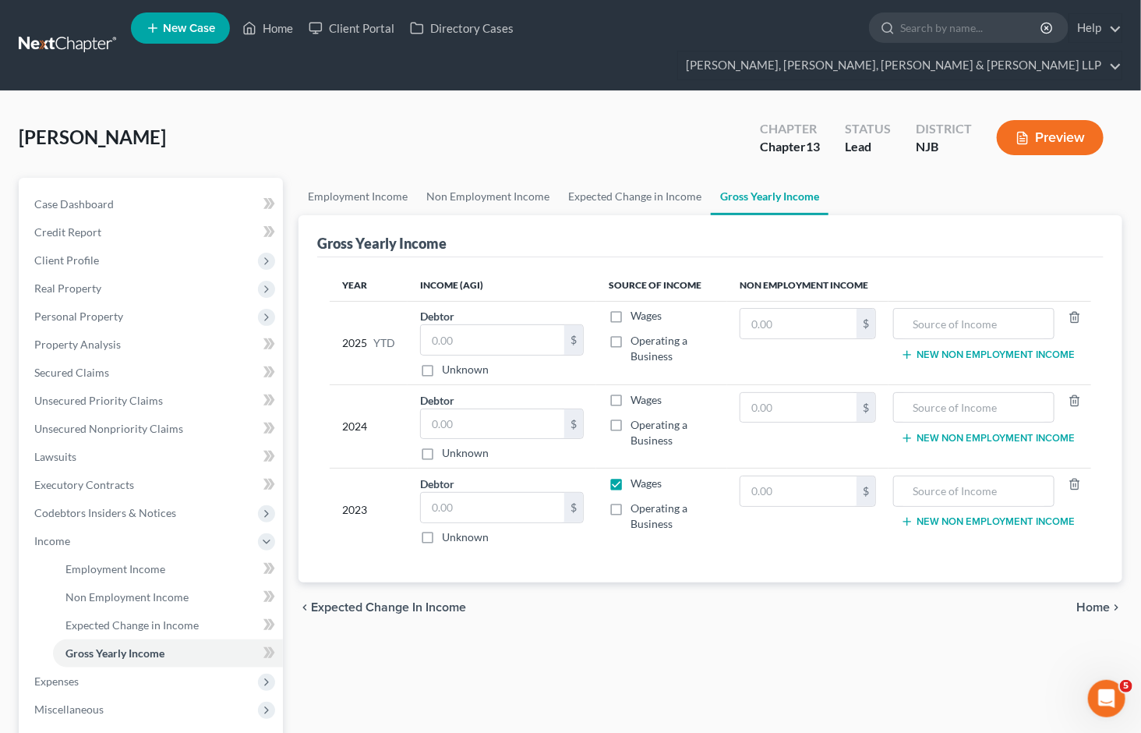
click at [637, 475] on input "Wages" at bounding box center [642, 480] width 10 height 10
click at [624, 178] on link "Expected Change in Income" at bounding box center [635, 196] width 152 height 37
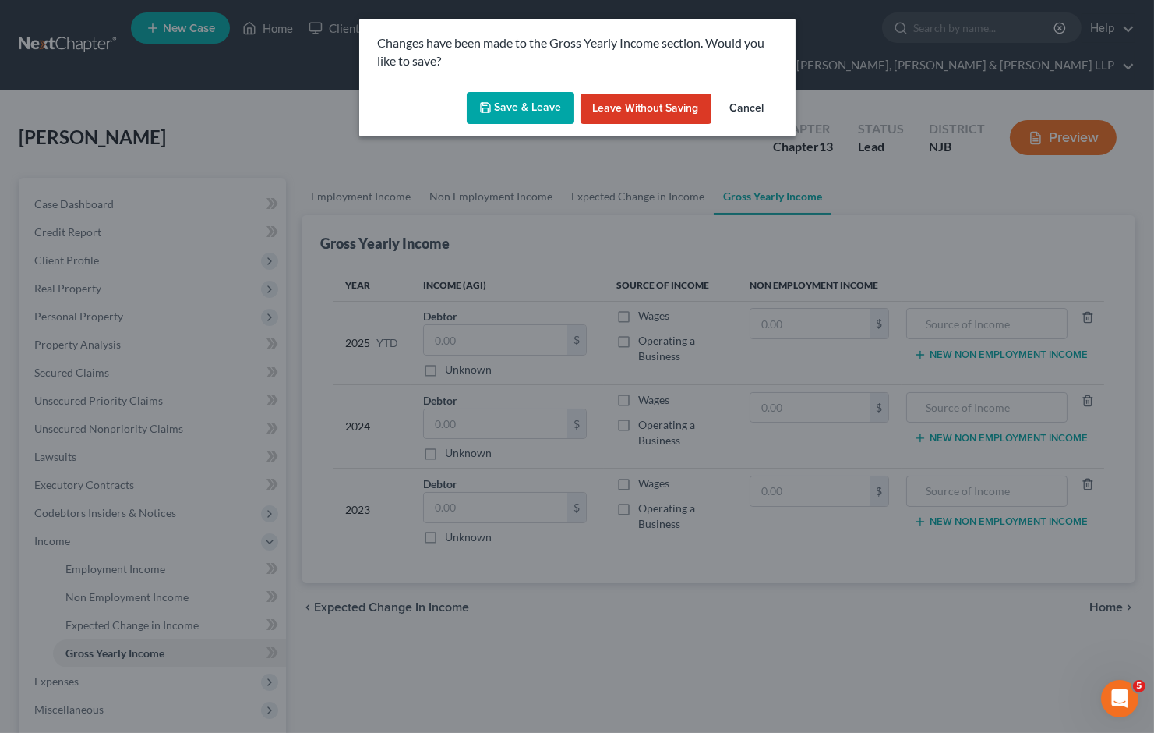
click at [551, 103] on button "Save & Leave" at bounding box center [521, 108] width 108 height 33
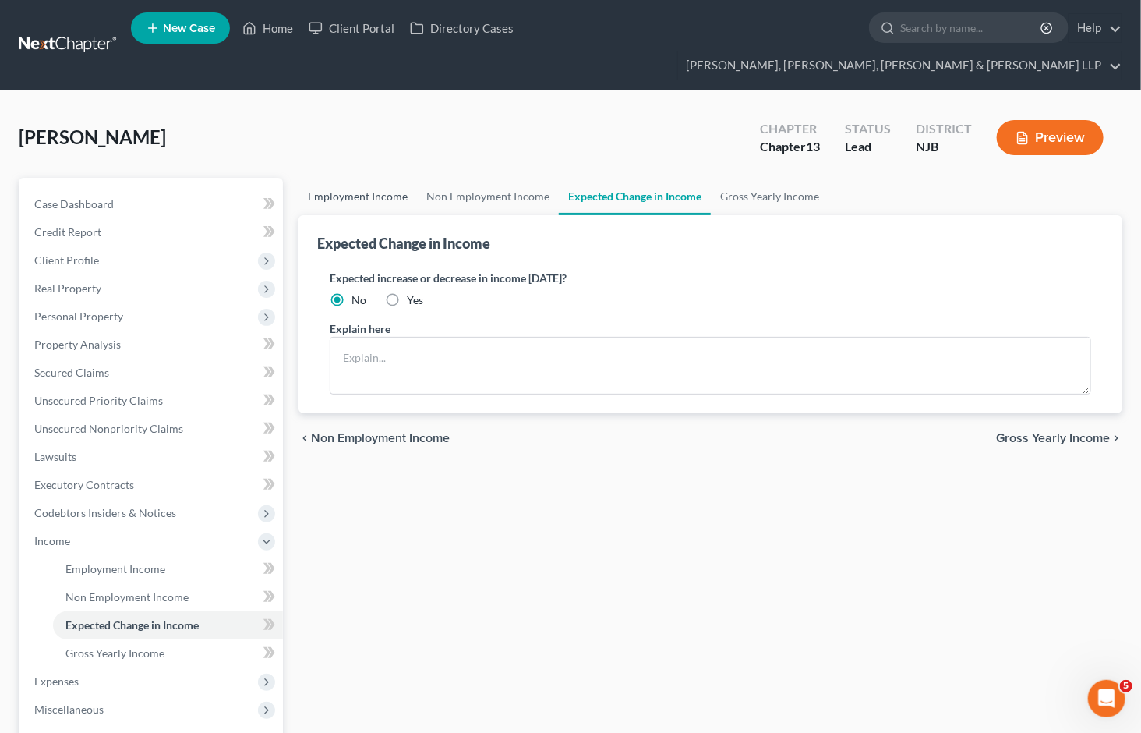
click at [364, 178] on link "Employment Income" at bounding box center [358, 196] width 118 height 37
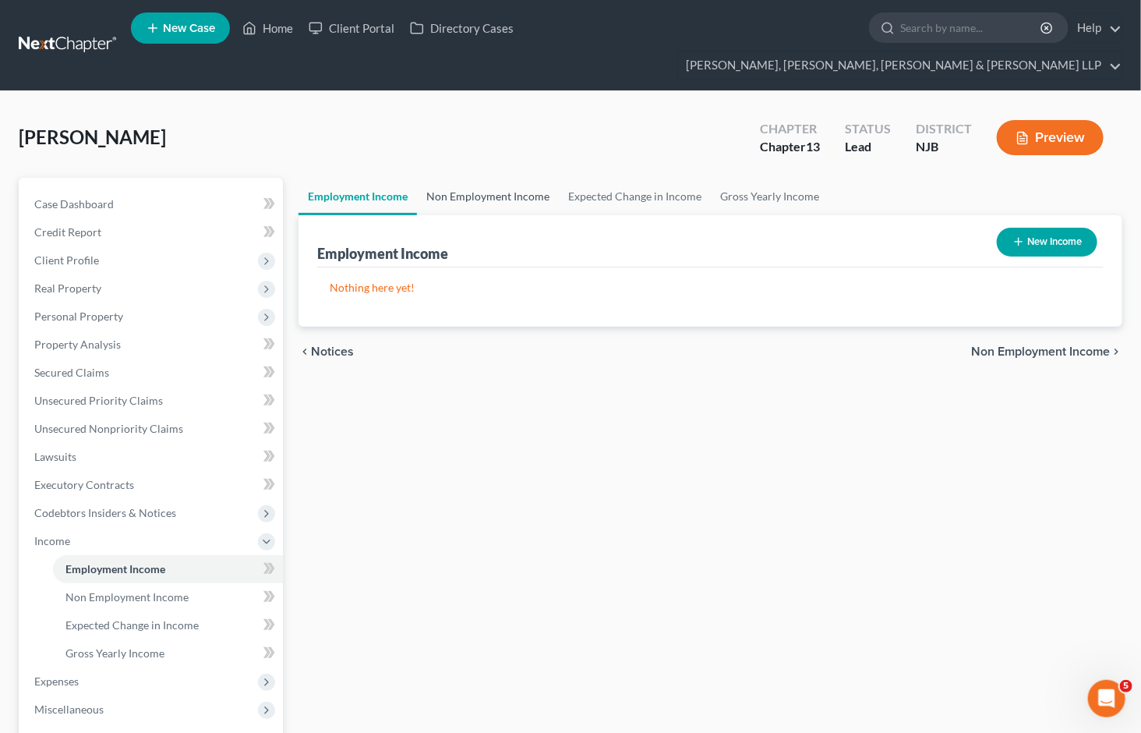
drag, startPoint x: 484, startPoint y: 171, endPoint x: 500, endPoint y: 253, distance: 82.5
click at [484, 178] on link "Non Employment Income" at bounding box center [488, 196] width 142 height 37
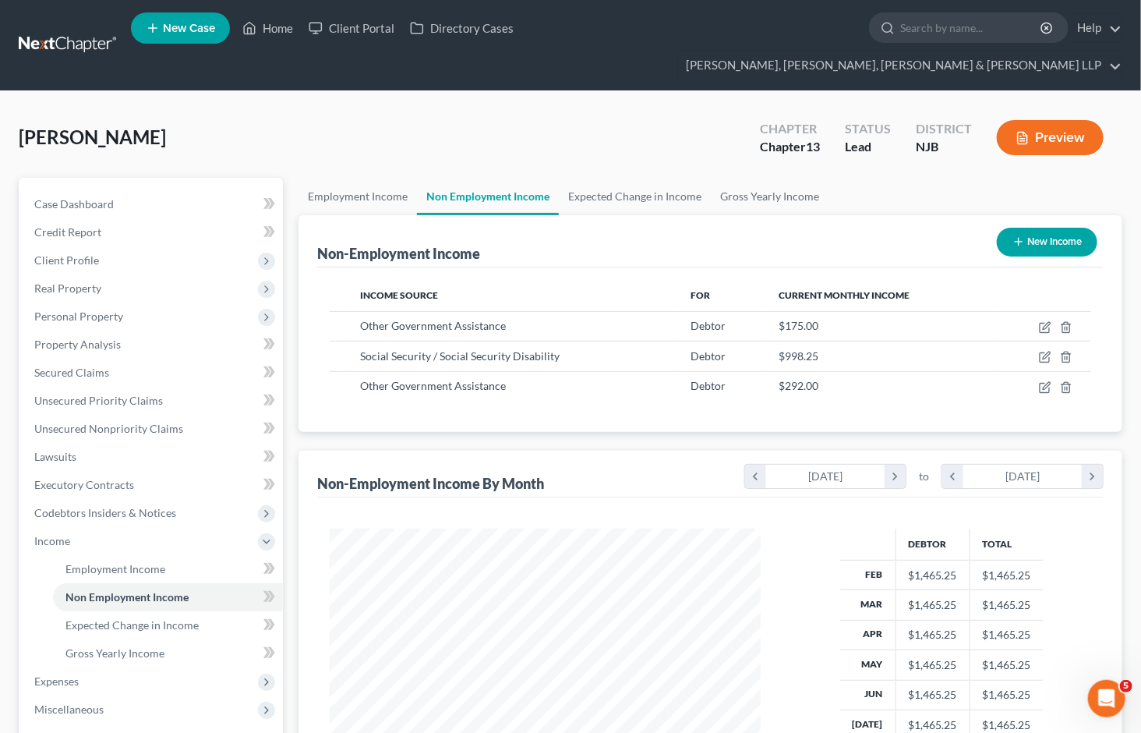
scroll to position [279, 462]
drag, startPoint x: 557, startPoint y: 80, endPoint x: 1088, endPoint y: 616, distance: 754.5
click at [557, 91] on div "[PERSON_NAME] Upgraded Chapter Chapter 13 Status Lead District NJB Preview Peti…" at bounding box center [570, 530] width 1141 height 878
drag, startPoint x: 266, startPoint y: 28, endPoint x: 348, endPoint y: 131, distance: 132.0
click at [266, 28] on link "Home" at bounding box center [268, 28] width 66 height 28
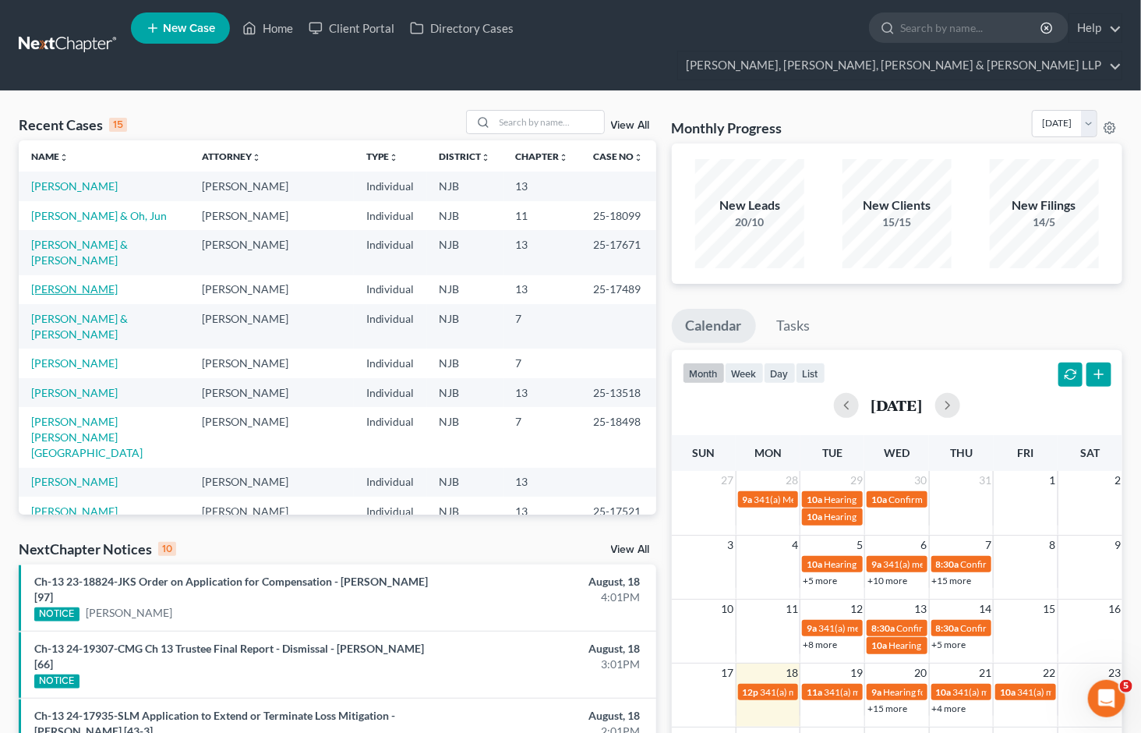
click at [87, 282] on link "[PERSON_NAME]" at bounding box center [74, 288] width 87 height 13
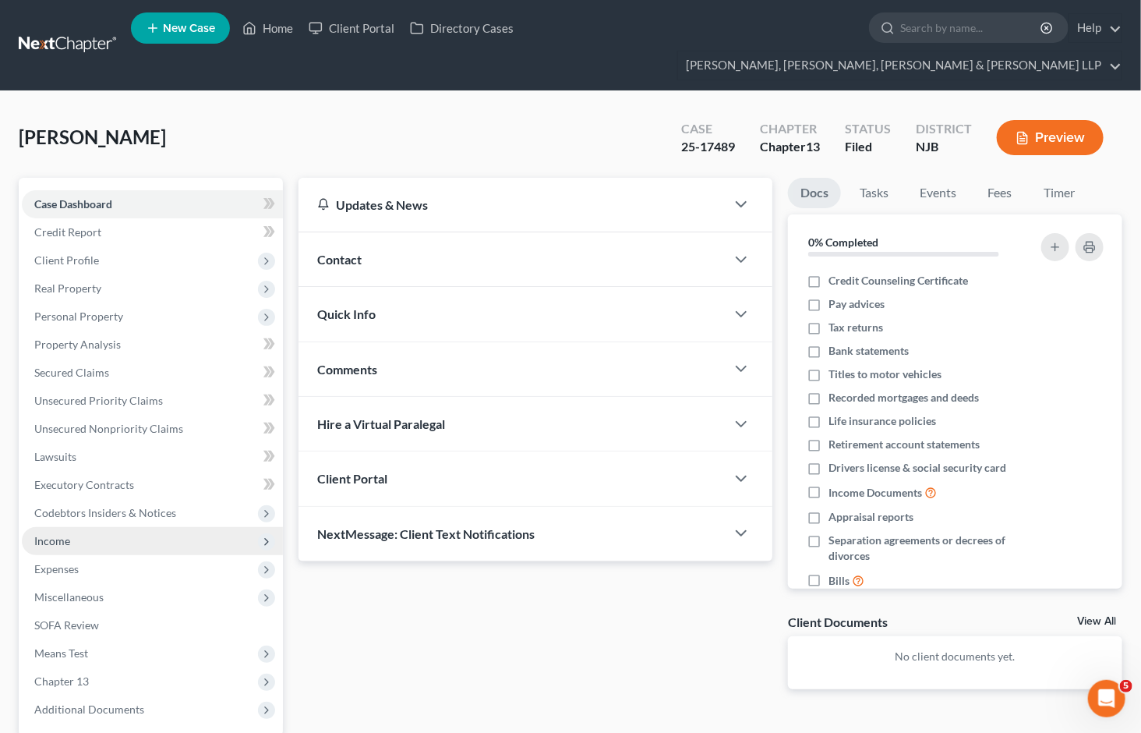
click at [48, 534] on span "Income" at bounding box center [52, 540] width 36 height 13
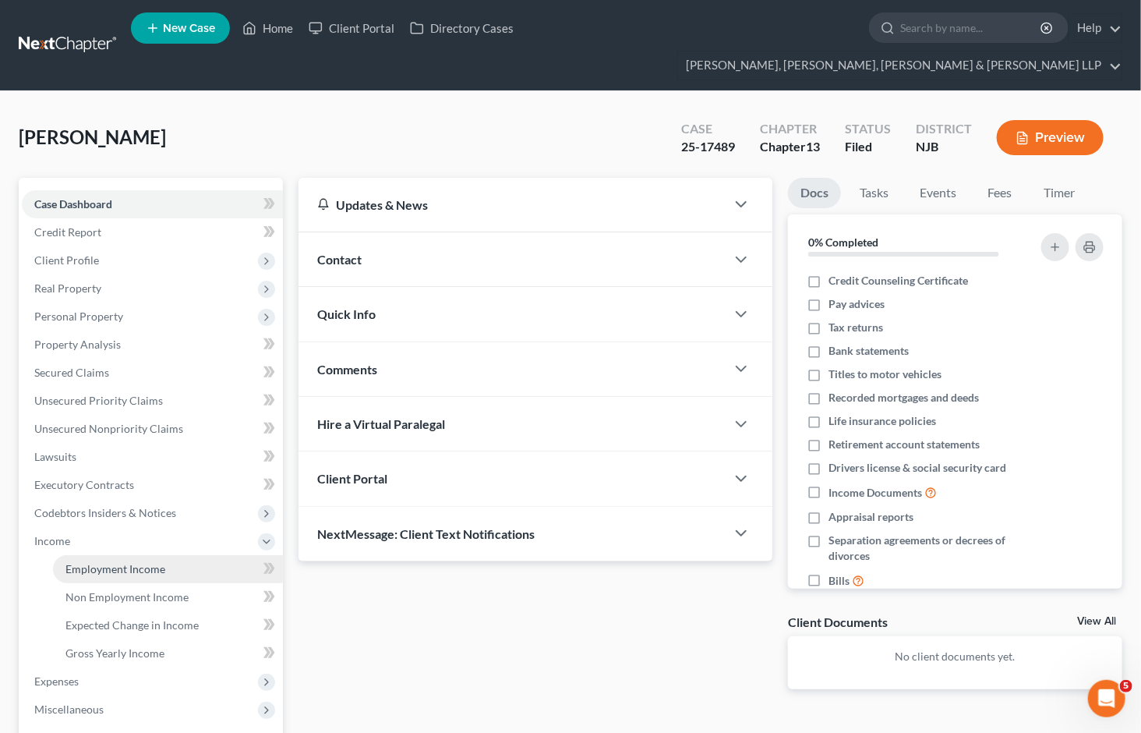
click at [111, 562] on span "Employment Income" at bounding box center [115, 568] width 100 height 13
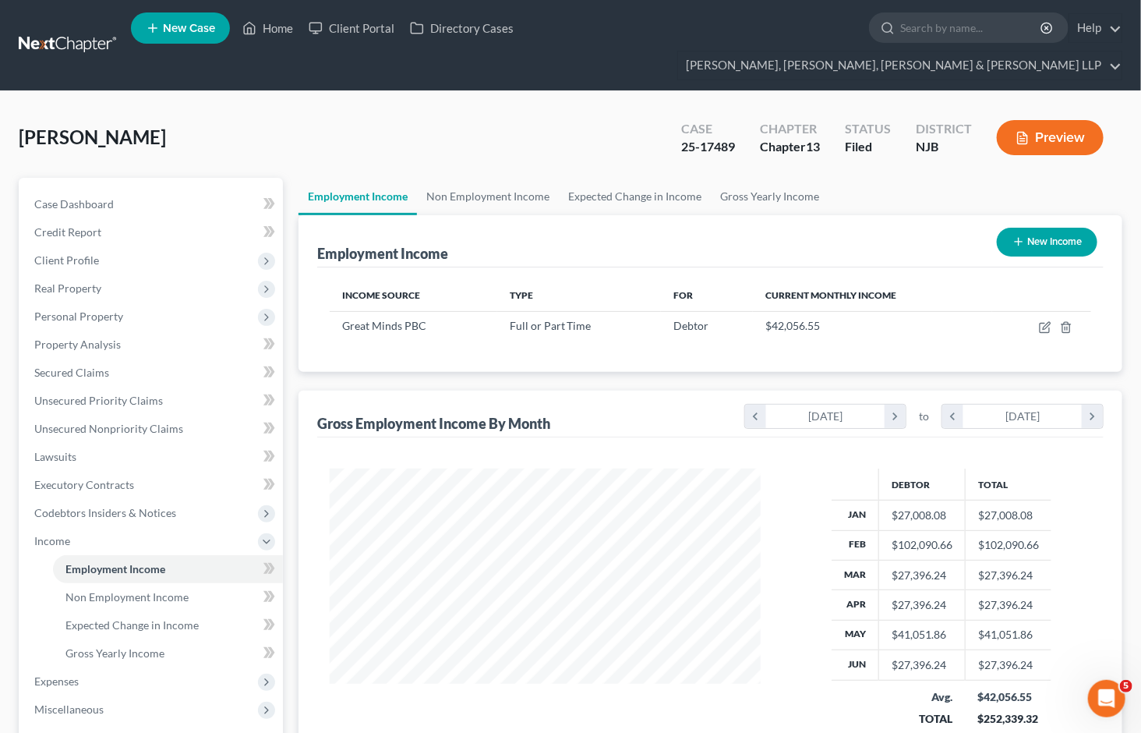
scroll to position [279, 462]
click at [489, 178] on link "Non Employment Income" at bounding box center [488, 196] width 142 height 37
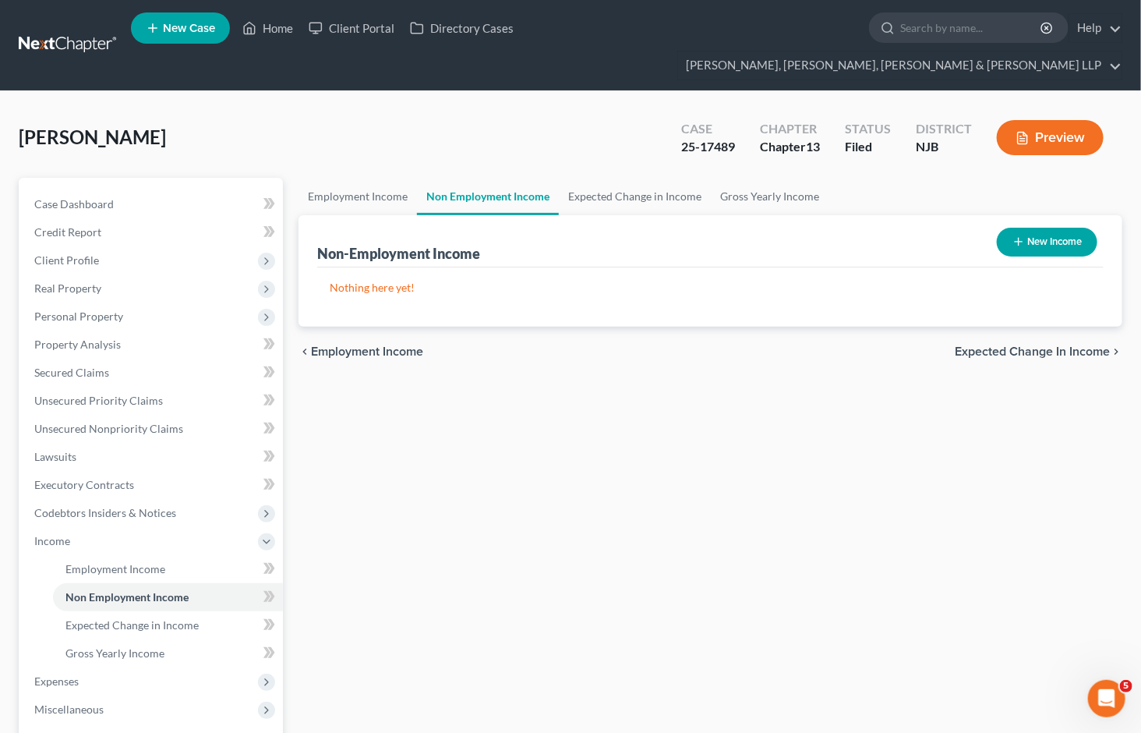
click at [1051, 228] on button "New Income" at bounding box center [1047, 242] width 101 height 29
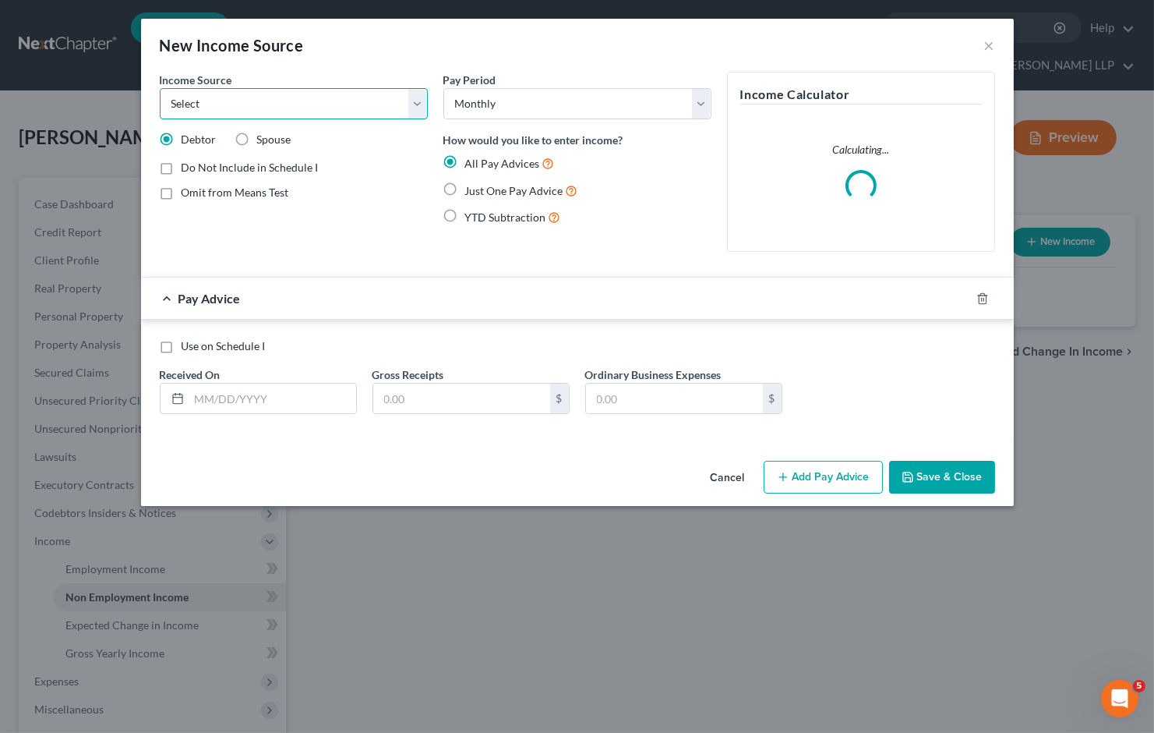
drag, startPoint x: 312, startPoint y: 107, endPoint x: 302, endPoint y: 118, distance: 15.5
click at [312, 107] on select "Select Unemployment Disability (from employer) Pension Retirement Social Securi…" at bounding box center [294, 103] width 268 height 31
click at [160, 88] on select "Select Unemployment Disability (from employer) Pension Retirement Social Securi…" at bounding box center [294, 103] width 268 height 31
click at [465, 188] on label "Just One Pay Advice" at bounding box center [521, 191] width 113 height 18
click at [472, 188] on input "Just One Pay Advice" at bounding box center [477, 187] width 10 height 10
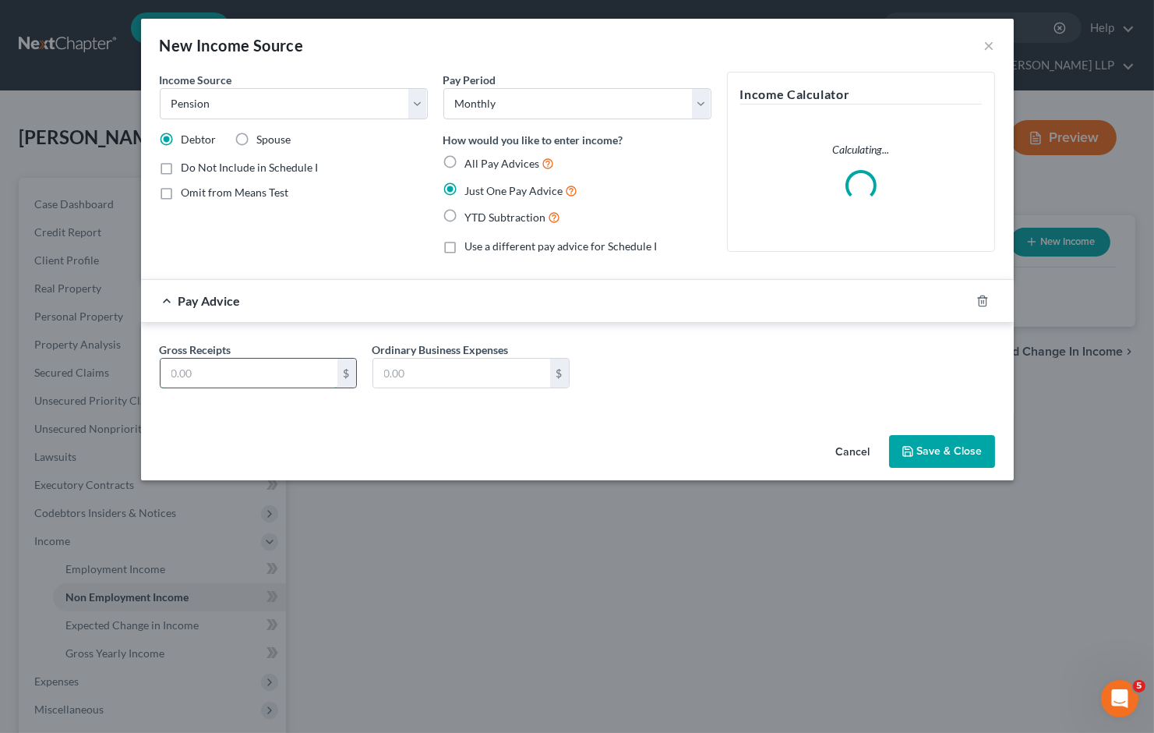
click at [252, 372] on input "text" at bounding box center [249, 374] width 177 height 30
click at [931, 449] on button "Save & Close" at bounding box center [942, 451] width 106 height 33
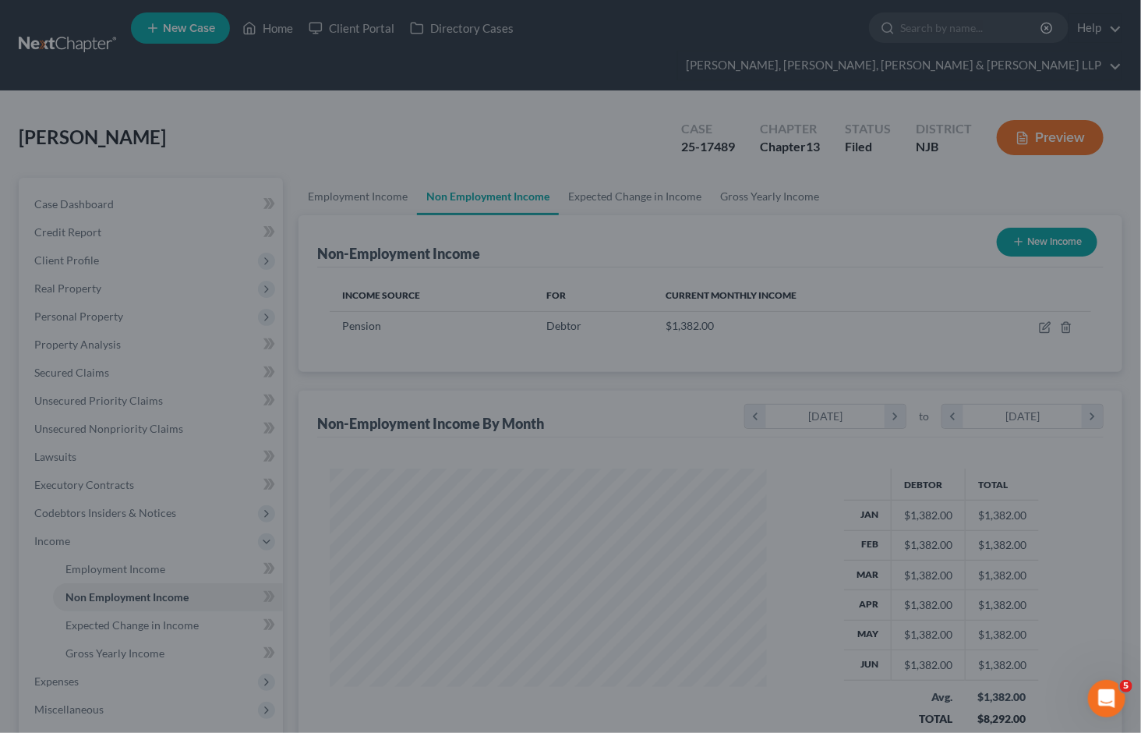
scroll to position [279, 462]
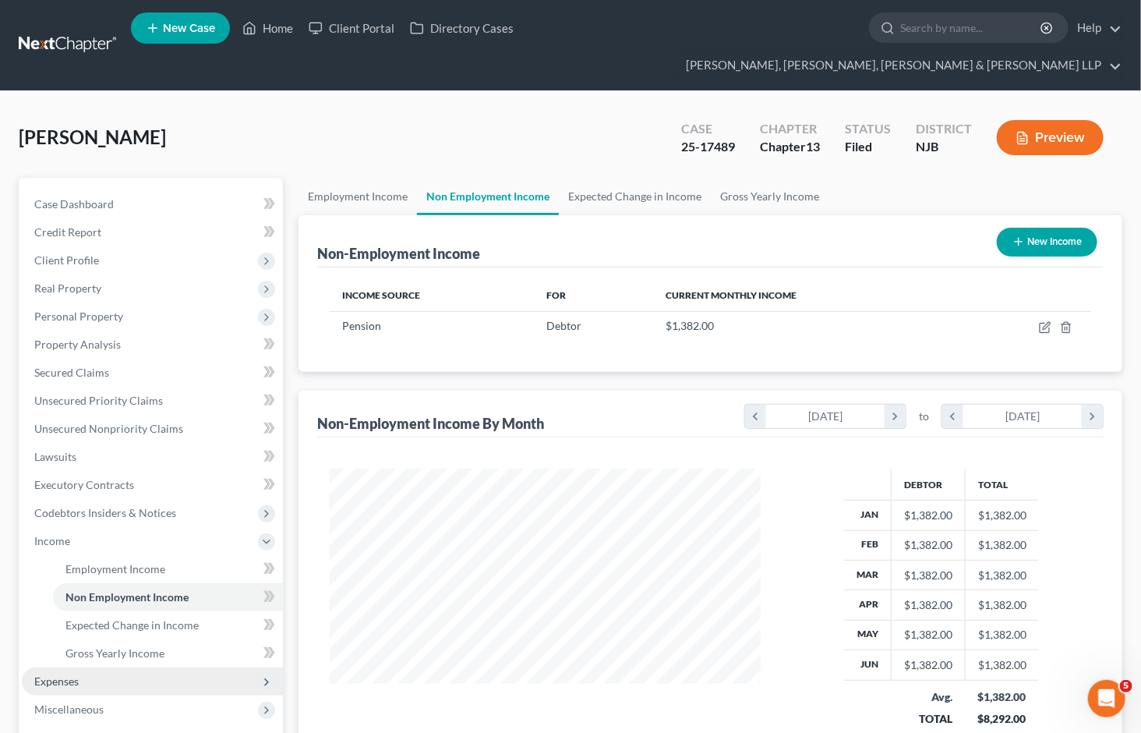
click at [69, 674] on span "Expenses" at bounding box center [56, 680] width 44 height 13
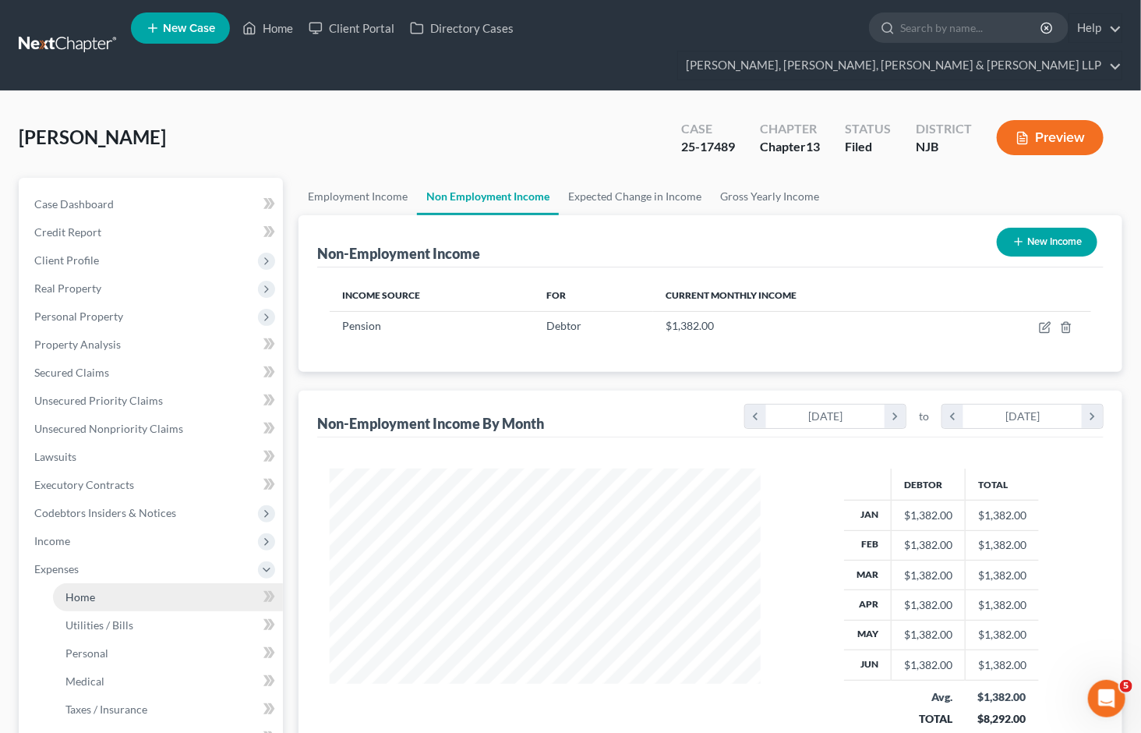
click at [92, 590] on span "Home" at bounding box center [80, 596] width 30 height 13
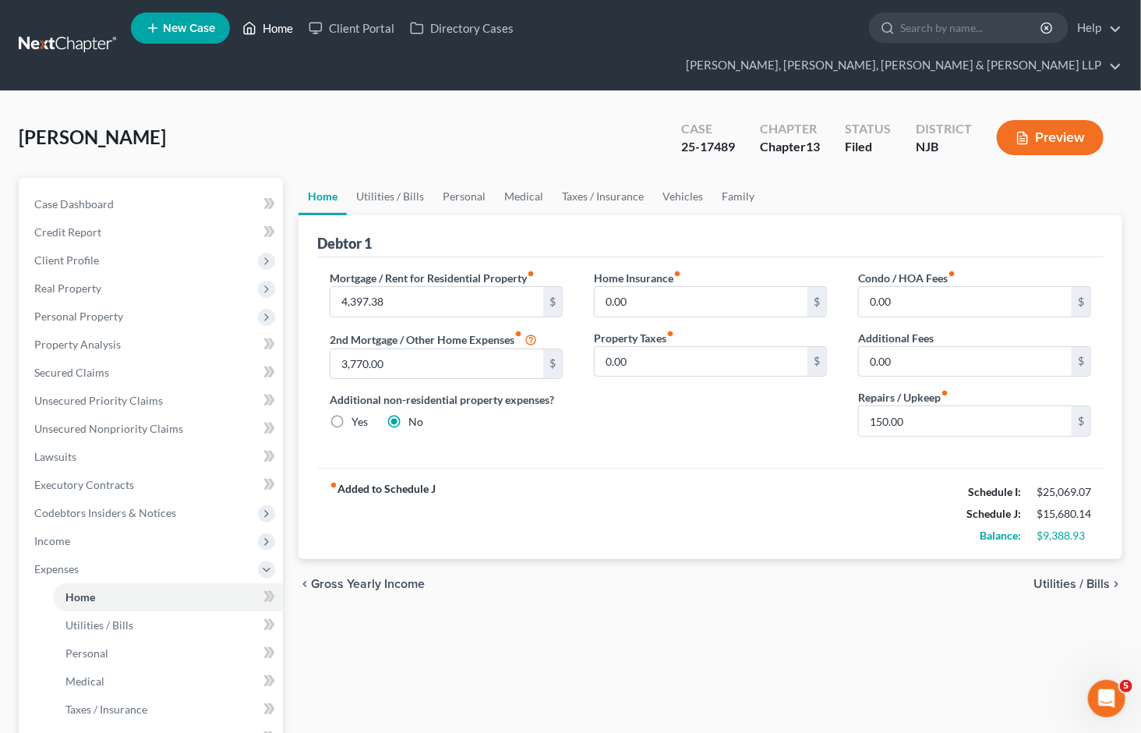
click at [271, 29] on link "Home" at bounding box center [268, 28] width 66 height 28
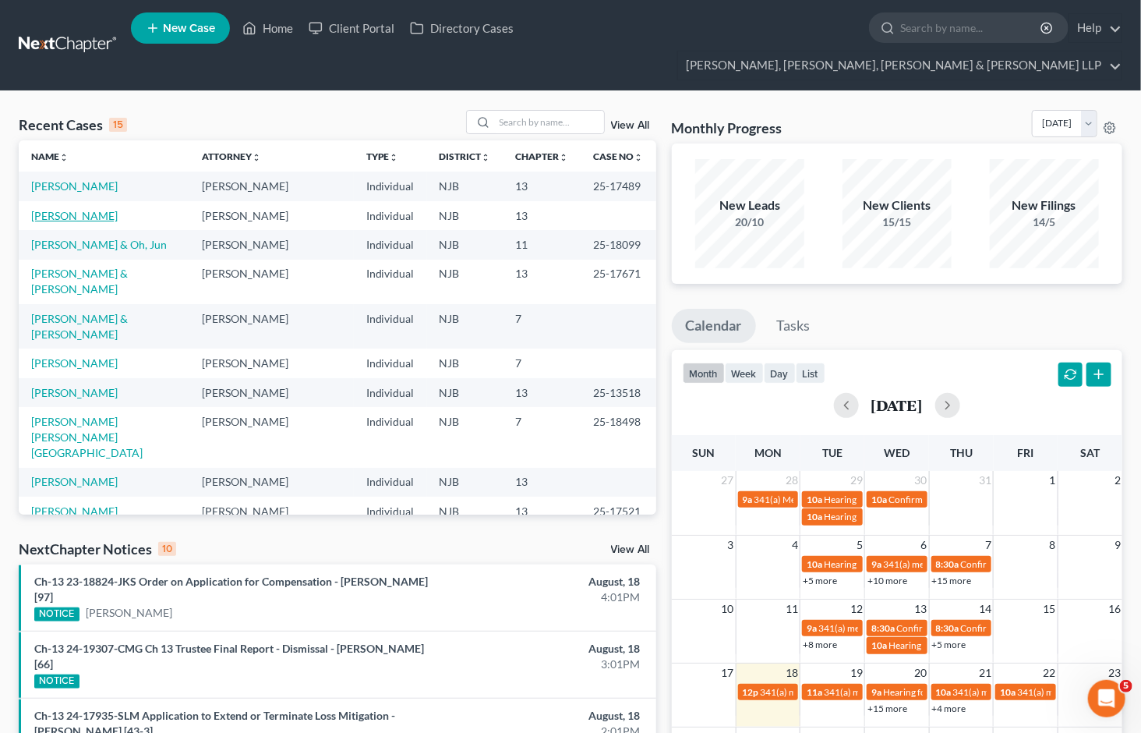
click at [84, 209] on link "[PERSON_NAME]" at bounding box center [74, 215] width 87 height 13
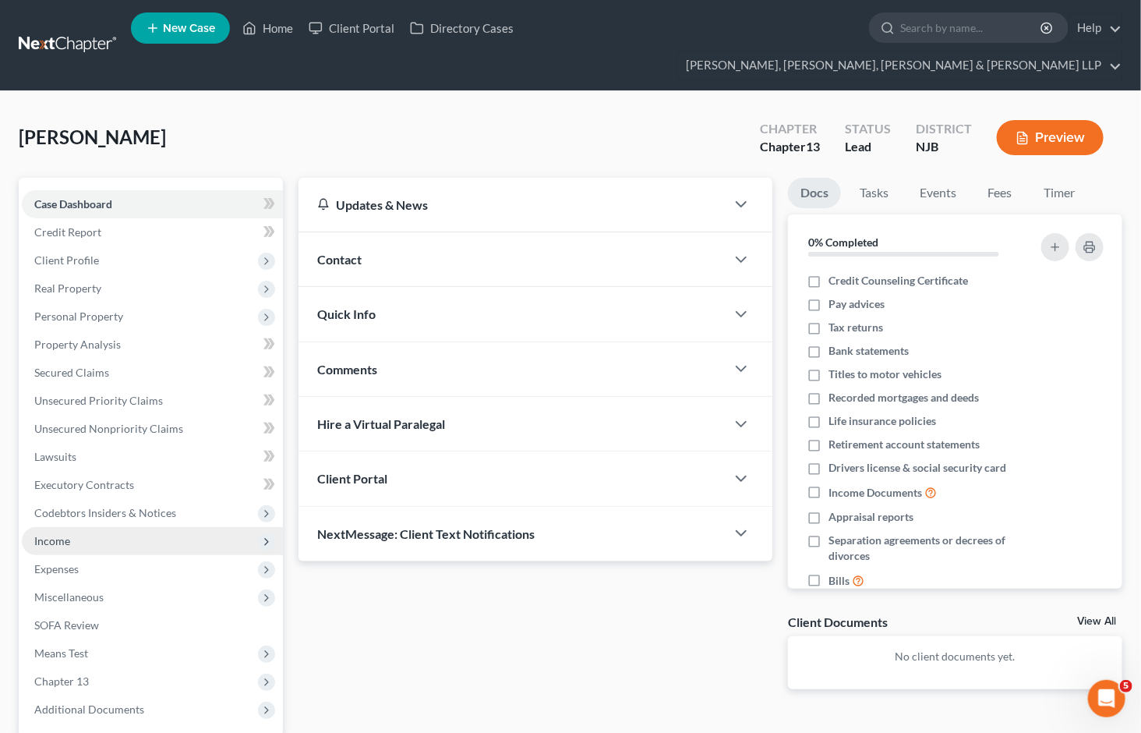
click at [55, 534] on span "Income" at bounding box center [52, 540] width 36 height 13
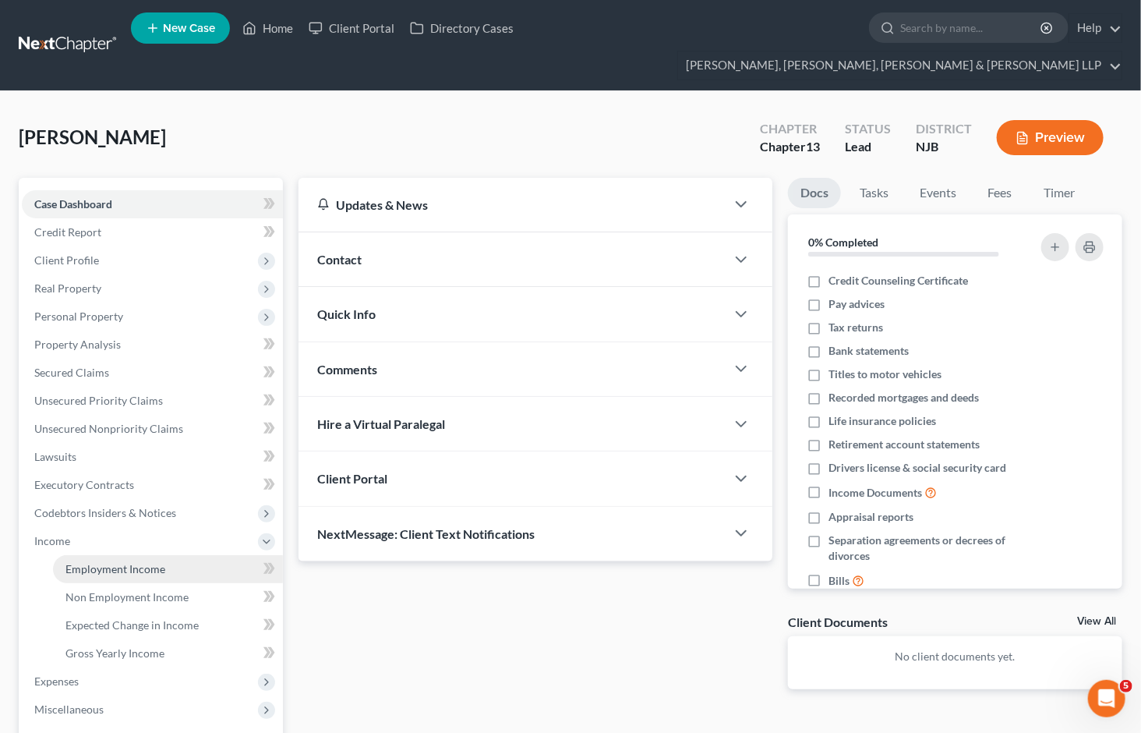
click at [88, 562] on span "Employment Income" at bounding box center [115, 568] width 100 height 13
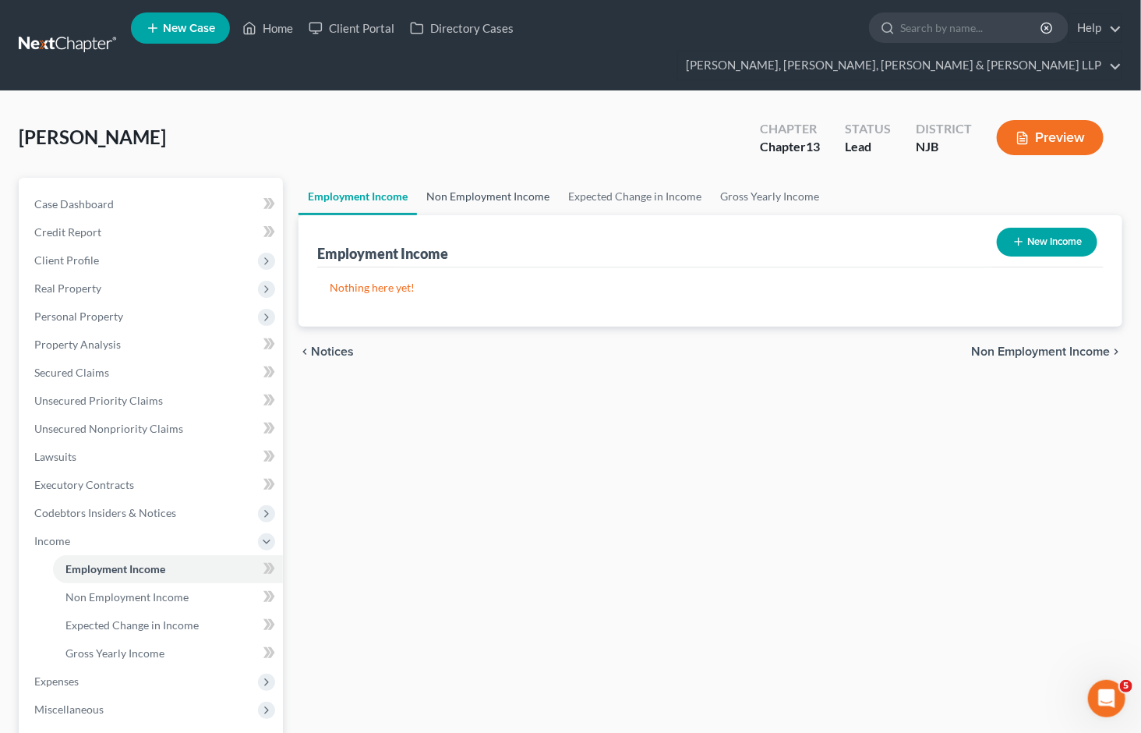
click at [472, 178] on link "Non Employment Income" at bounding box center [488, 196] width 142 height 37
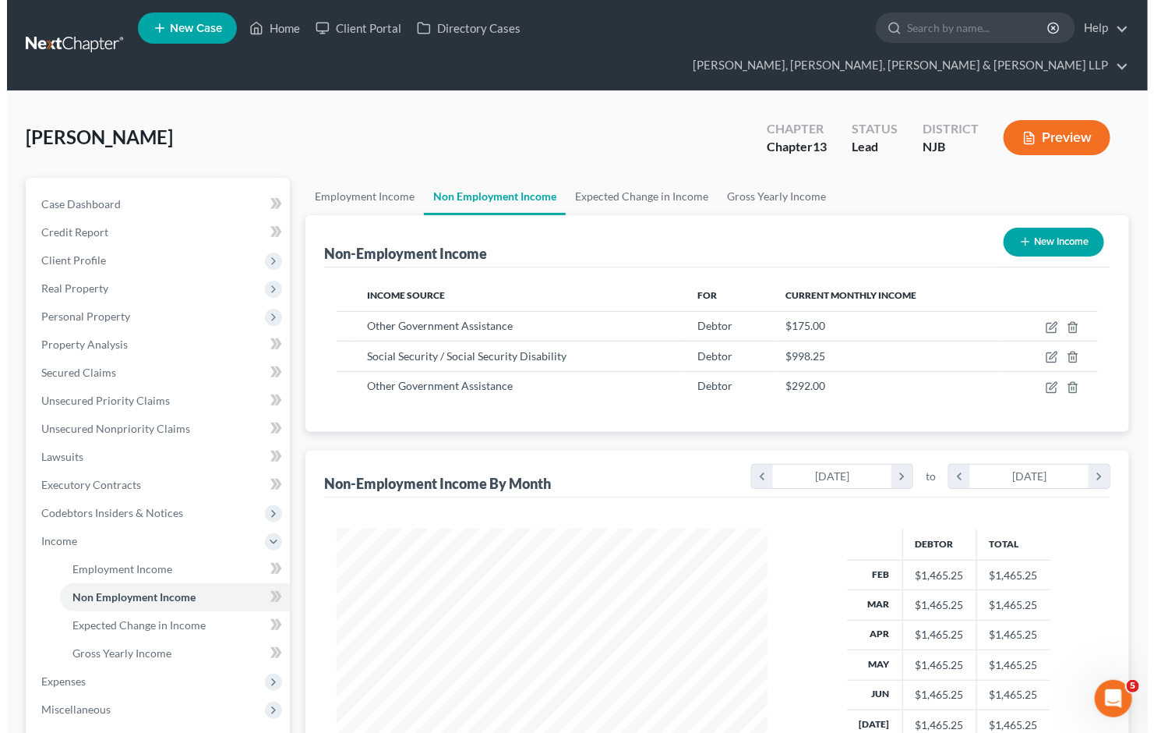
scroll to position [279, 462]
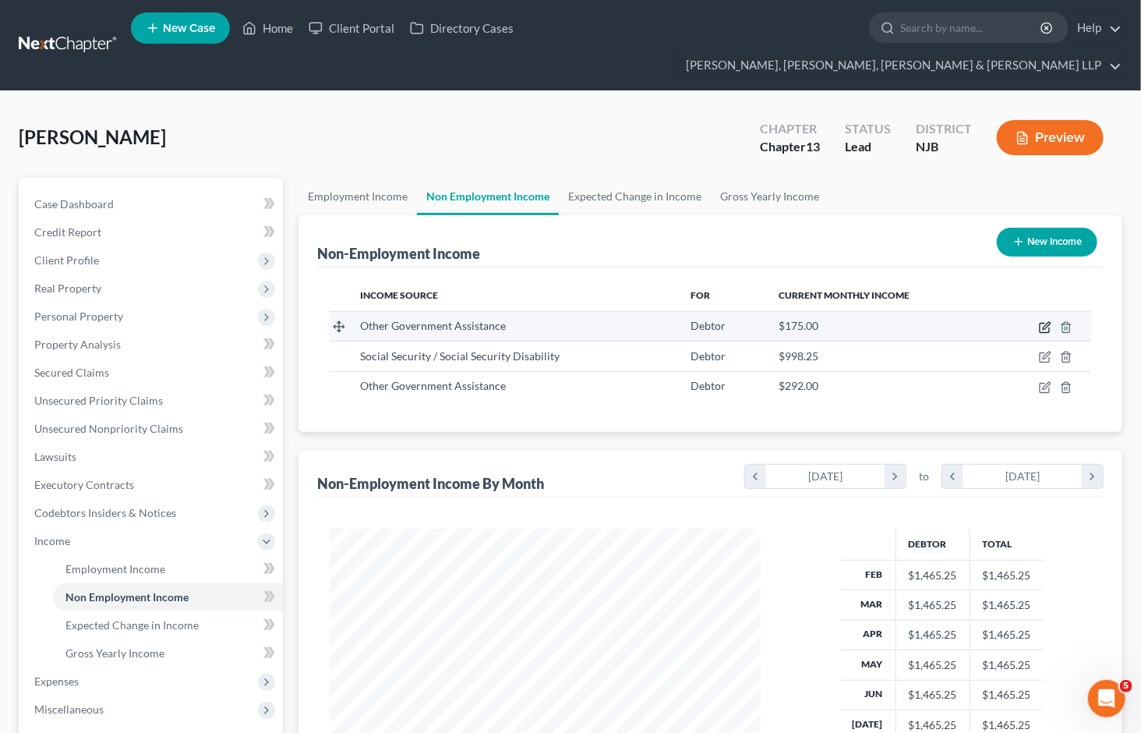
click at [1045, 321] on icon "button" at bounding box center [1045, 327] width 12 height 12
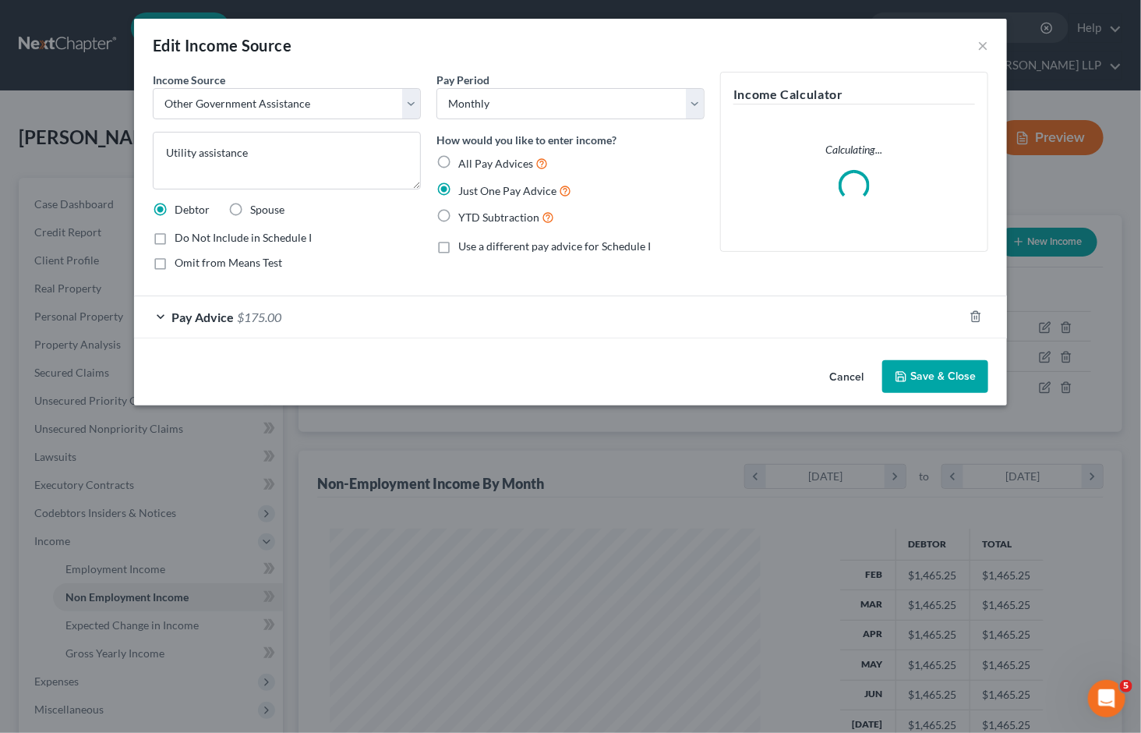
scroll to position [279, 468]
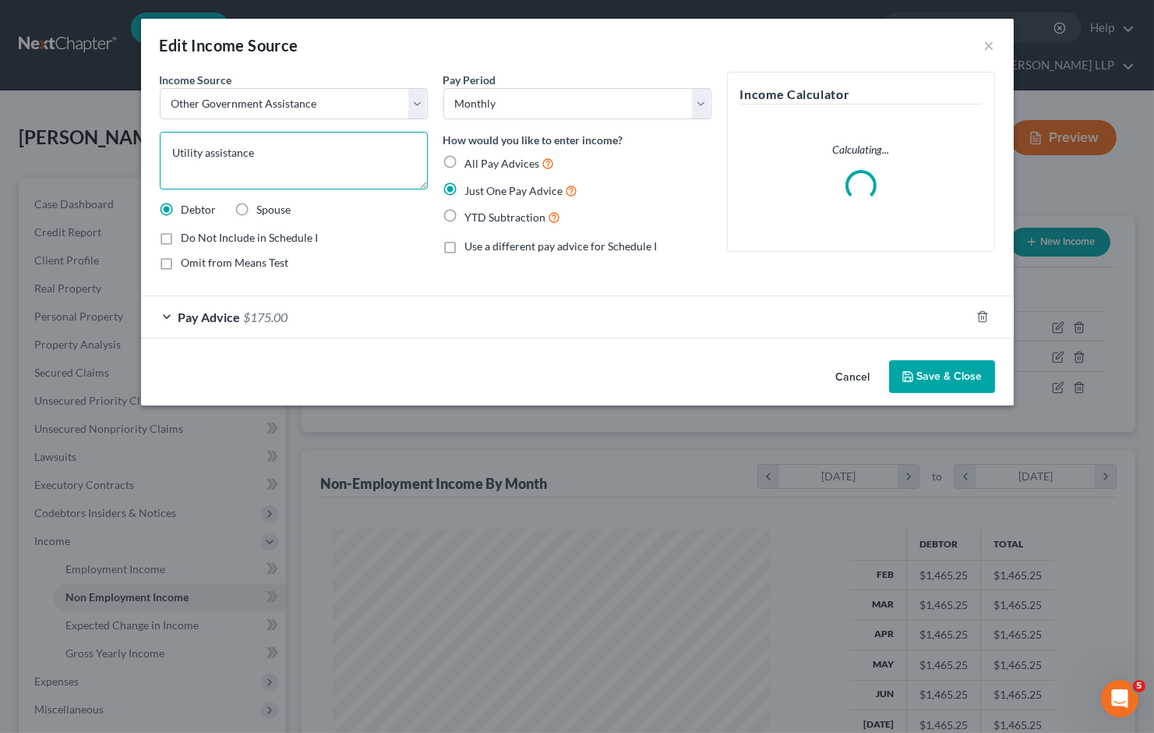
drag, startPoint x: 270, startPoint y: 149, endPoint x: 161, endPoint y: 149, distance: 109.1
click at [161, 149] on textarea "Utility assistance" at bounding box center [294, 161] width 268 height 58
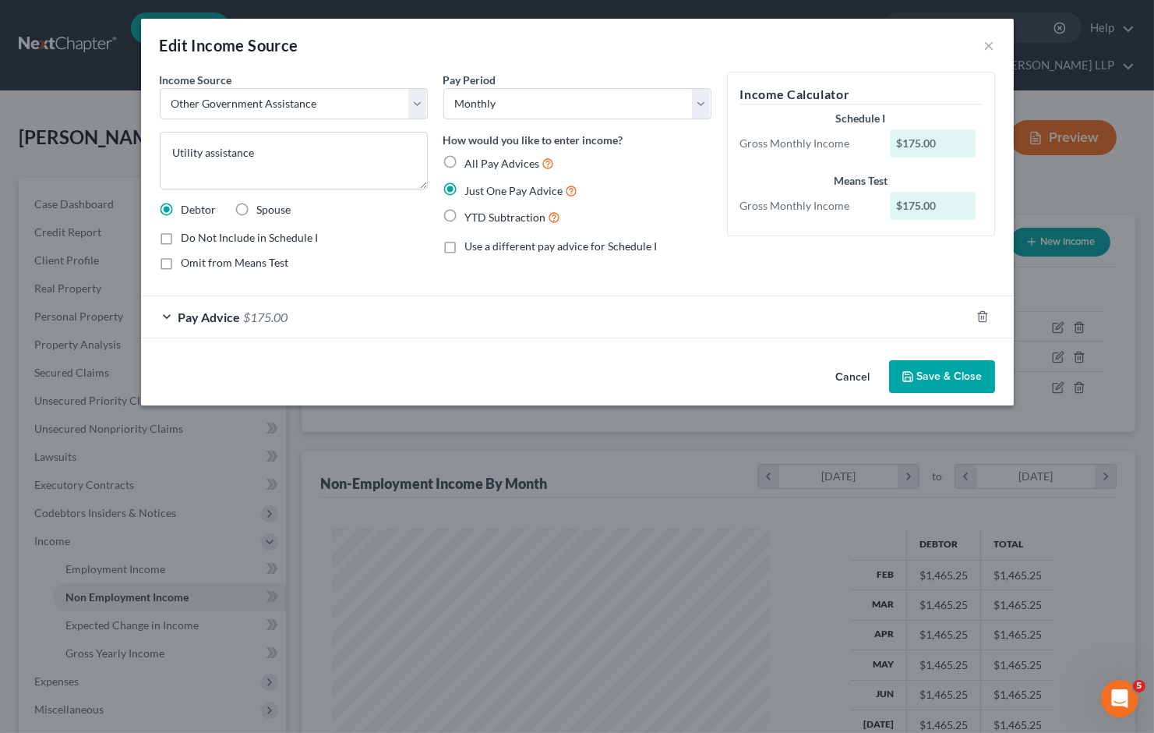
drag, startPoint x: 843, startPoint y: 371, endPoint x: 769, endPoint y: 222, distance: 166.3
click at [843, 370] on button "Cancel" at bounding box center [853, 377] width 59 height 31
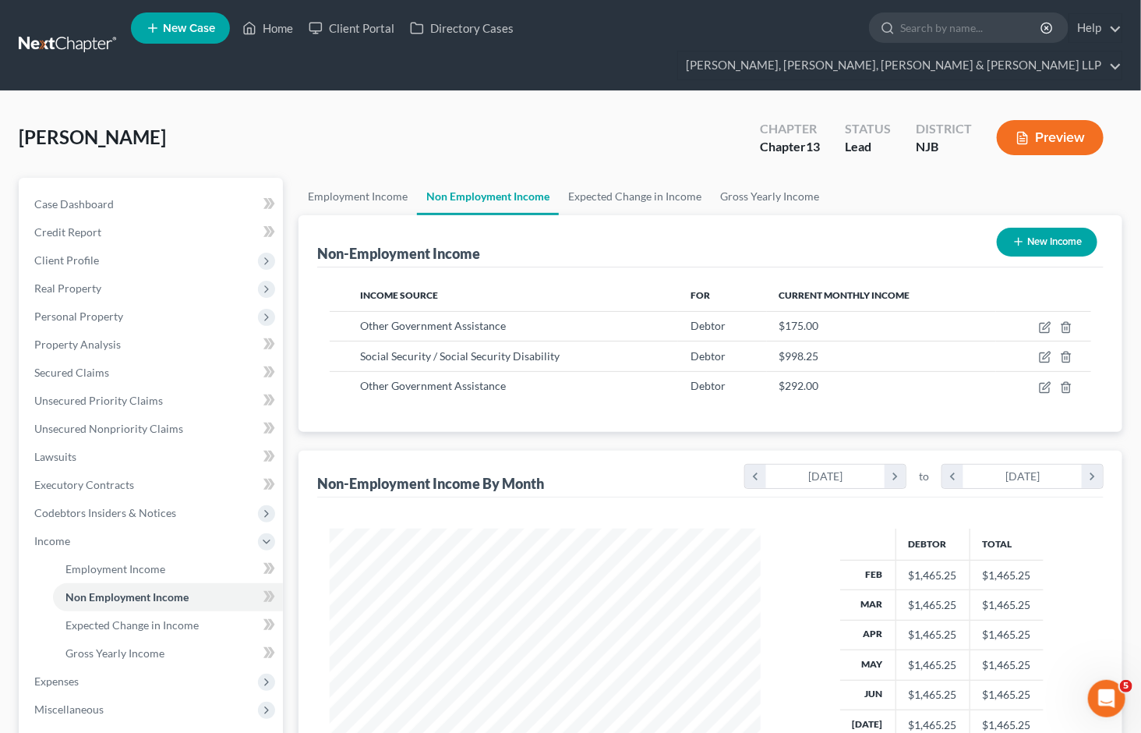
scroll to position [779160, 778977]
click at [757, 178] on link "Gross Yearly Income" at bounding box center [770, 196] width 118 height 37
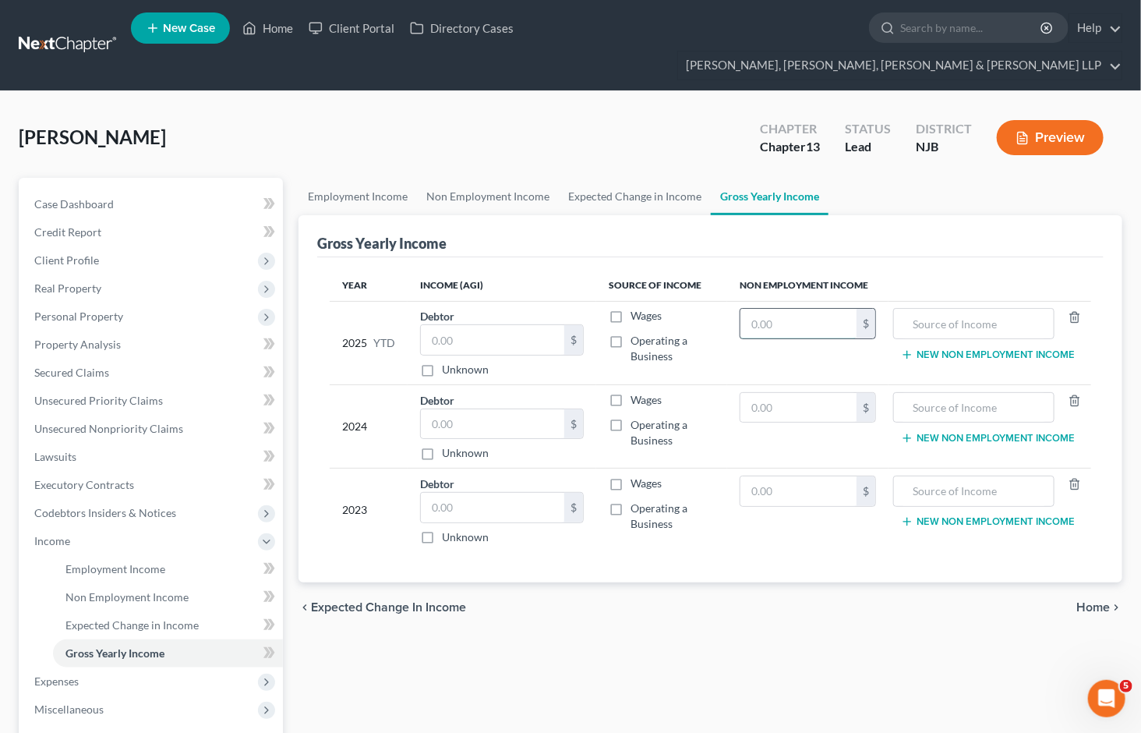
click at [781, 309] on input "text" at bounding box center [798, 324] width 116 height 30
click at [963, 309] on input "text" at bounding box center [973, 324] width 143 height 30
paste input "Utility assistance"
click at [792, 309] on input "text" at bounding box center [798, 324] width 116 height 30
click at [373, 178] on link "Employment Income" at bounding box center [358, 196] width 118 height 37
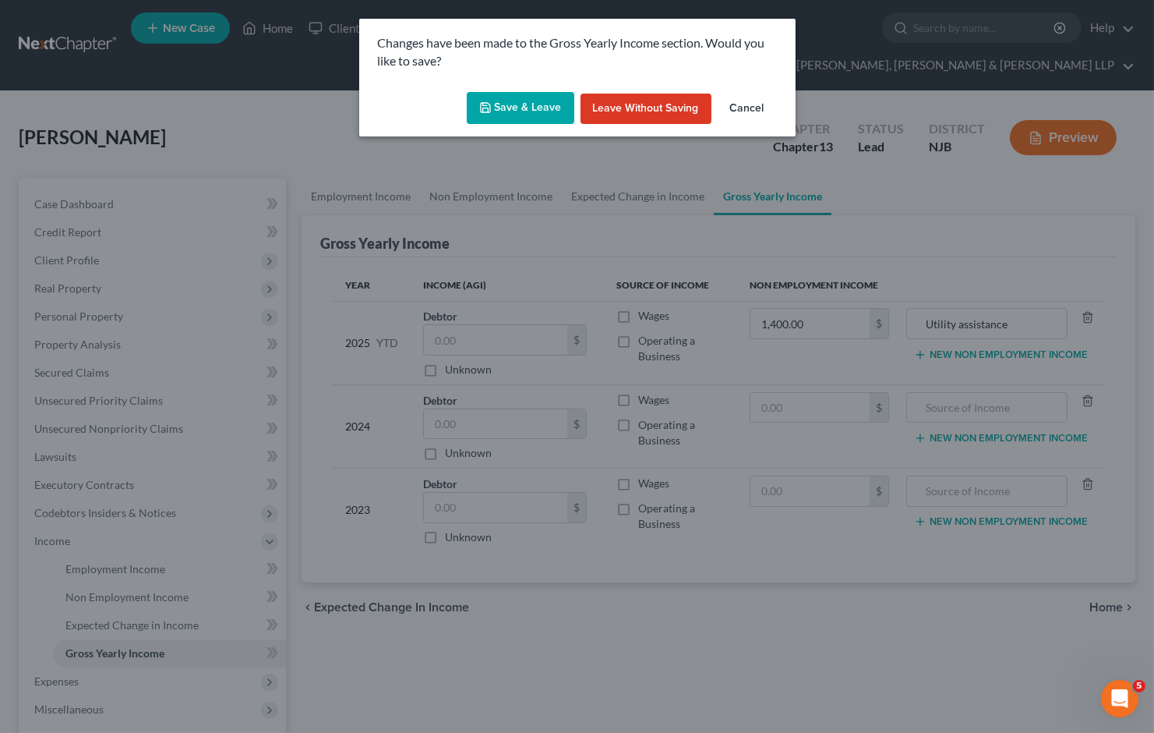
click at [532, 113] on button "Save & Leave" at bounding box center [521, 108] width 108 height 33
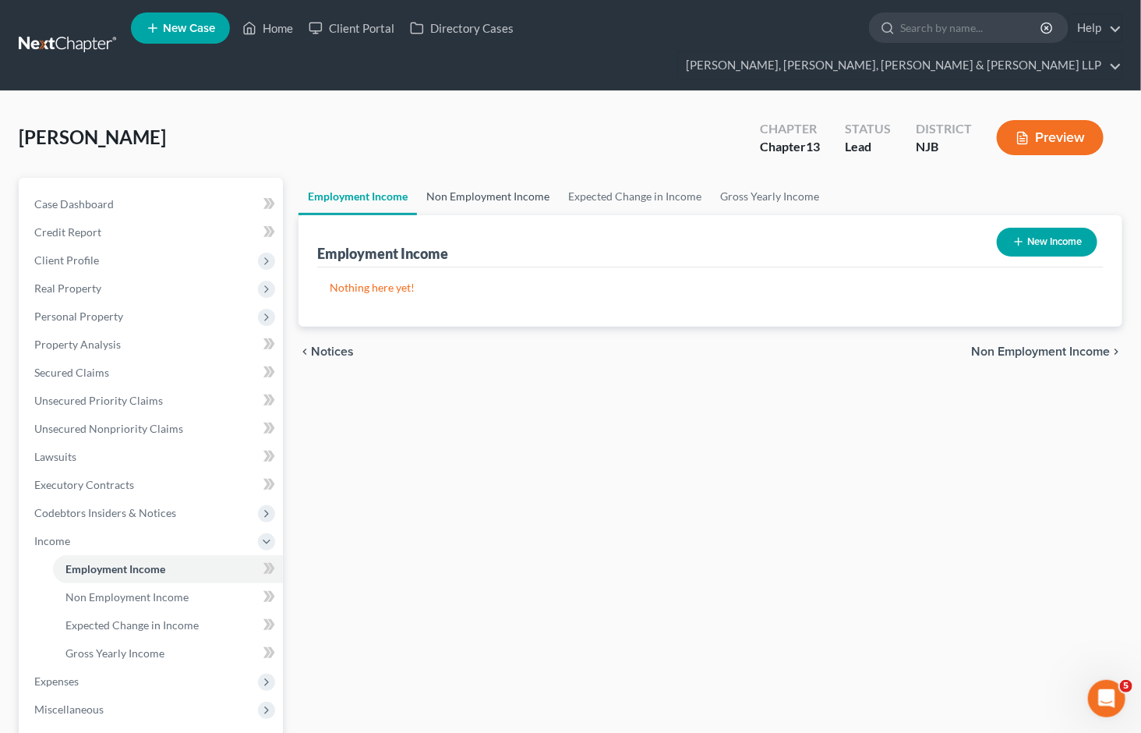
click at [489, 178] on link "Non Employment Income" at bounding box center [488, 196] width 142 height 37
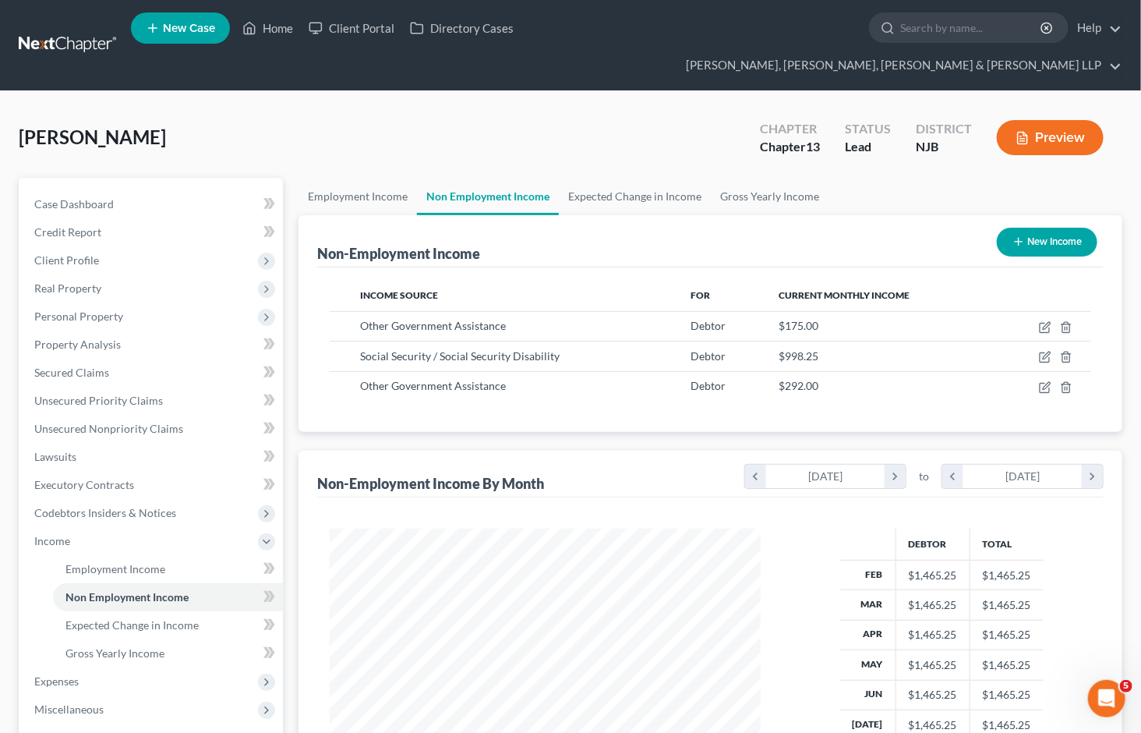
scroll to position [279, 462]
click at [776, 178] on link "Gross Yearly Income" at bounding box center [770, 196] width 118 height 37
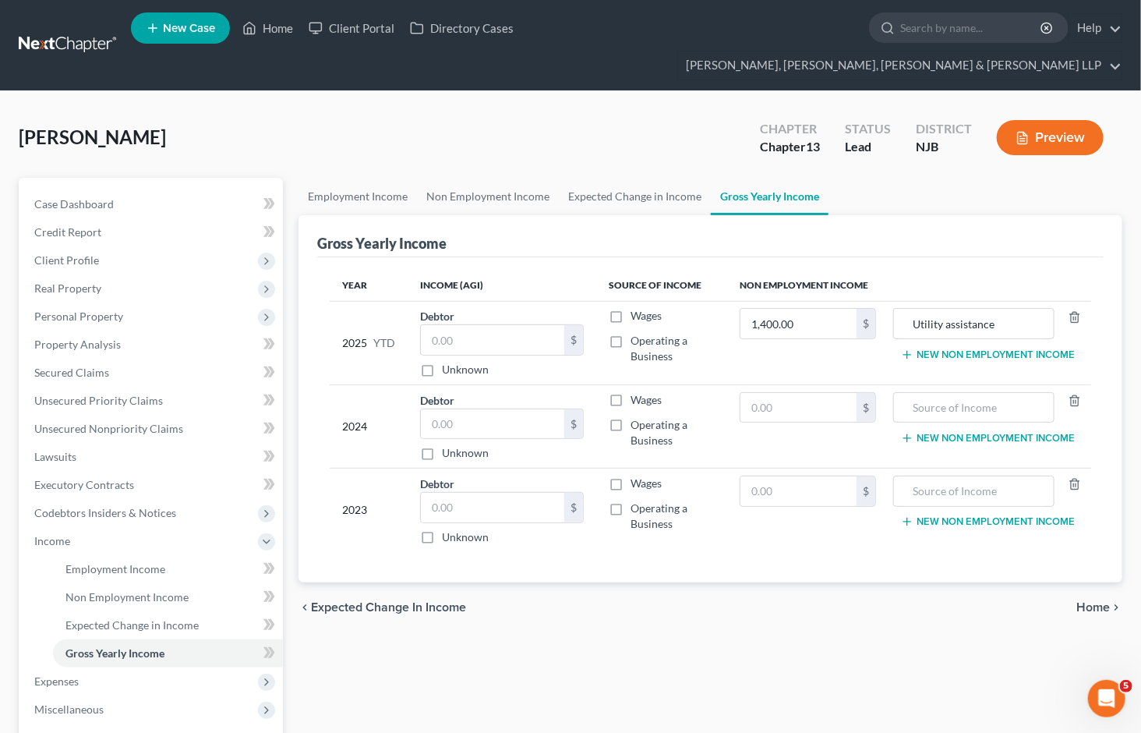
click at [940, 348] on button "New Non Employment Income" at bounding box center [988, 354] width 174 height 12
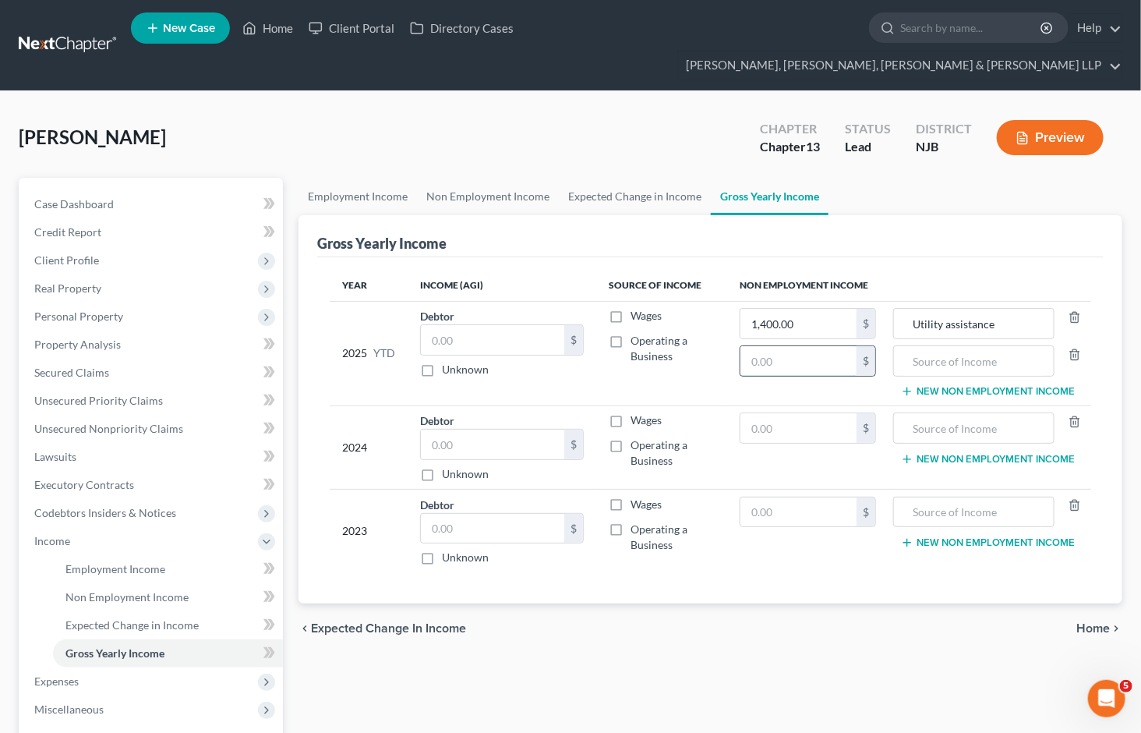
click at [767, 346] on input "text" at bounding box center [798, 361] width 116 height 30
click at [952, 346] on input "text" at bounding box center [973, 361] width 143 height 30
click at [345, 178] on link "Employment Income" at bounding box center [358, 196] width 118 height 37
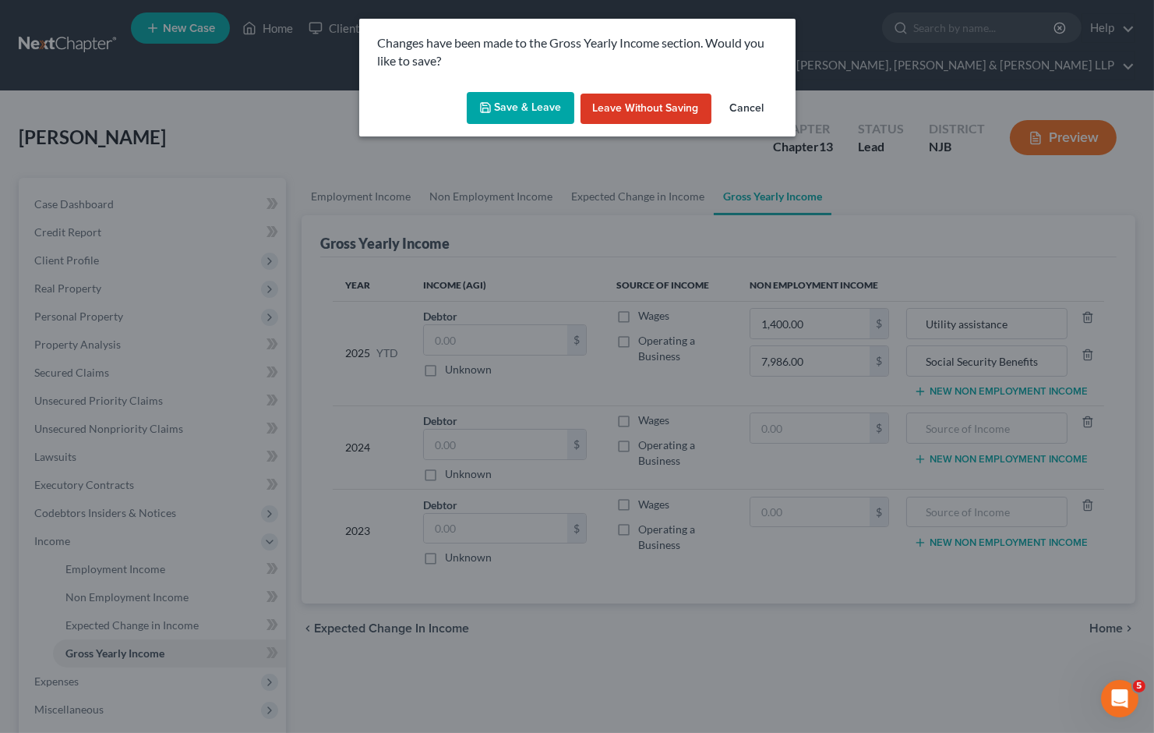
click at [525, 109] on button "Save & Leave" at bounding box center [521, 108] width 108 height 33
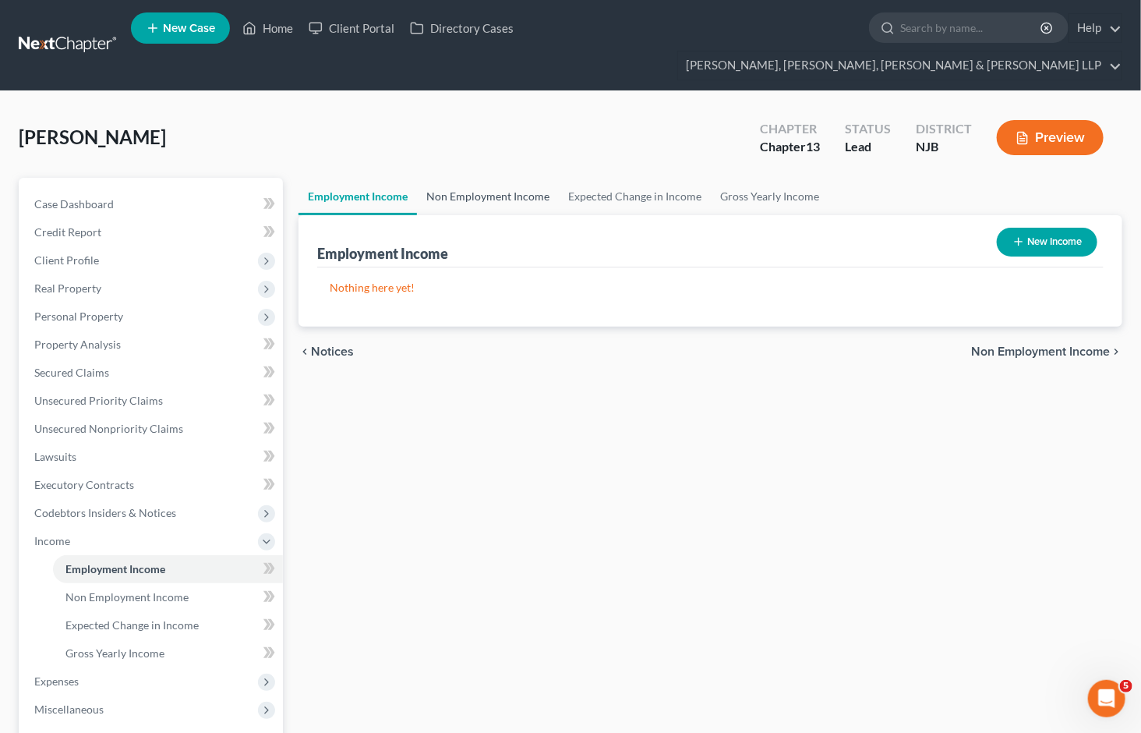
click at [507, 178] on link "Non Employment Income" at bounding box center [488, 196] width 142 height 37
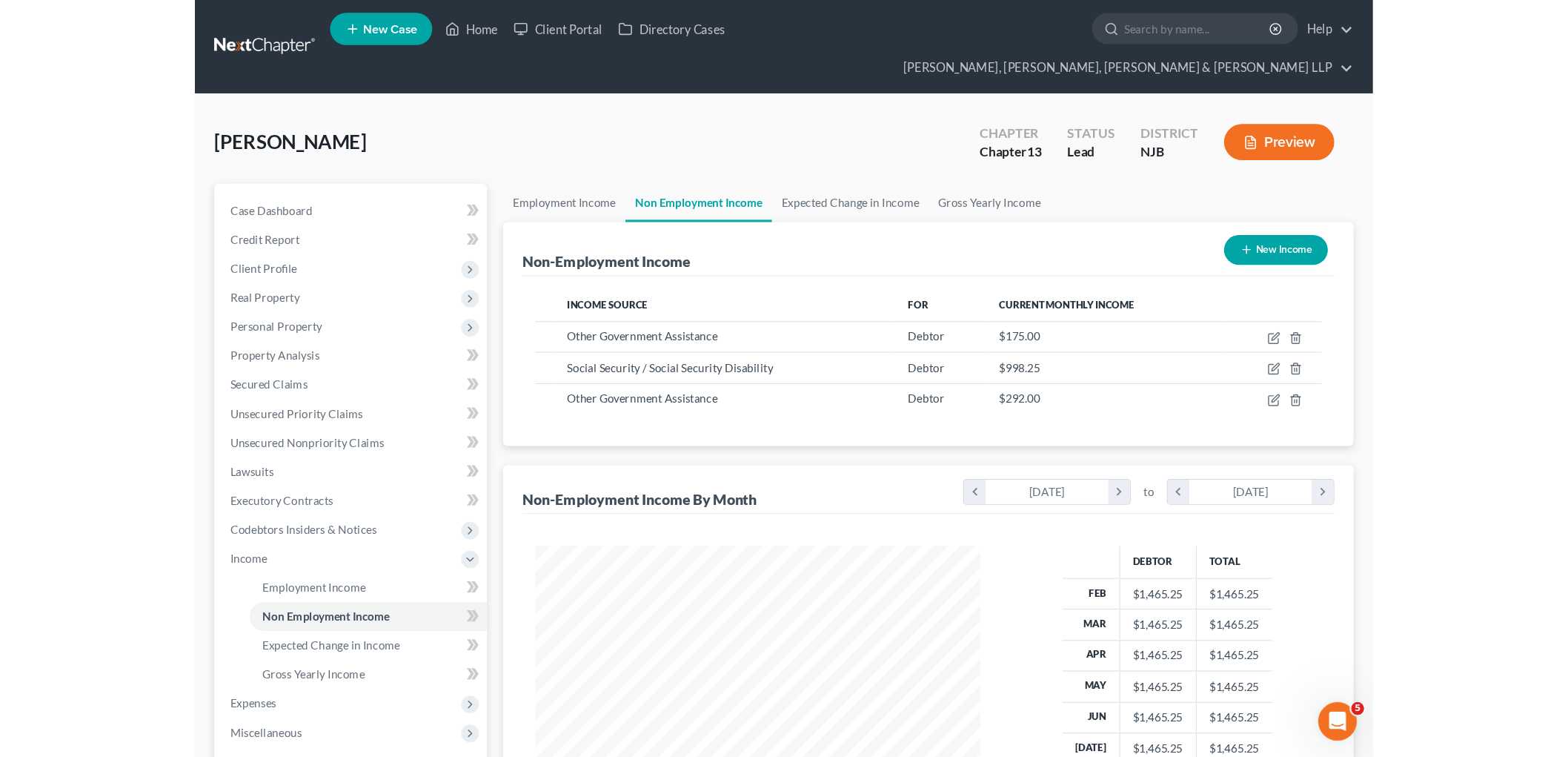
scroll to position [265, 439]
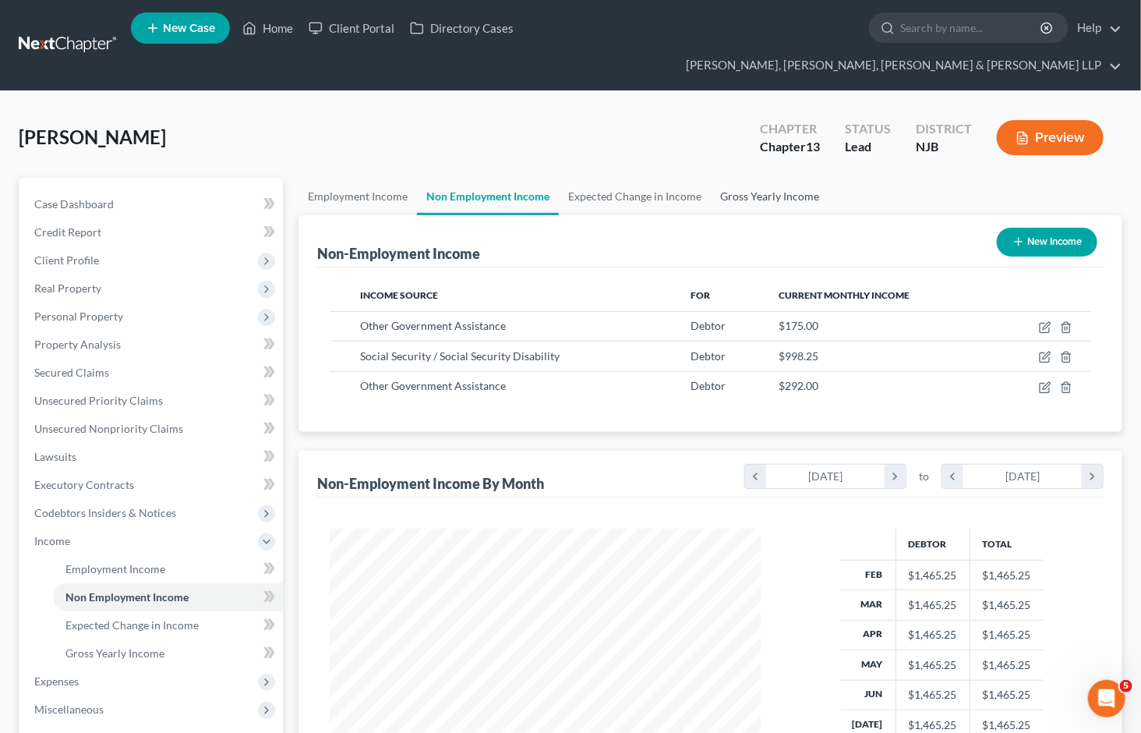
click at [735, 178] on link "Gross Yearly Income" at bounding box center [770, 196] width 118 height 37
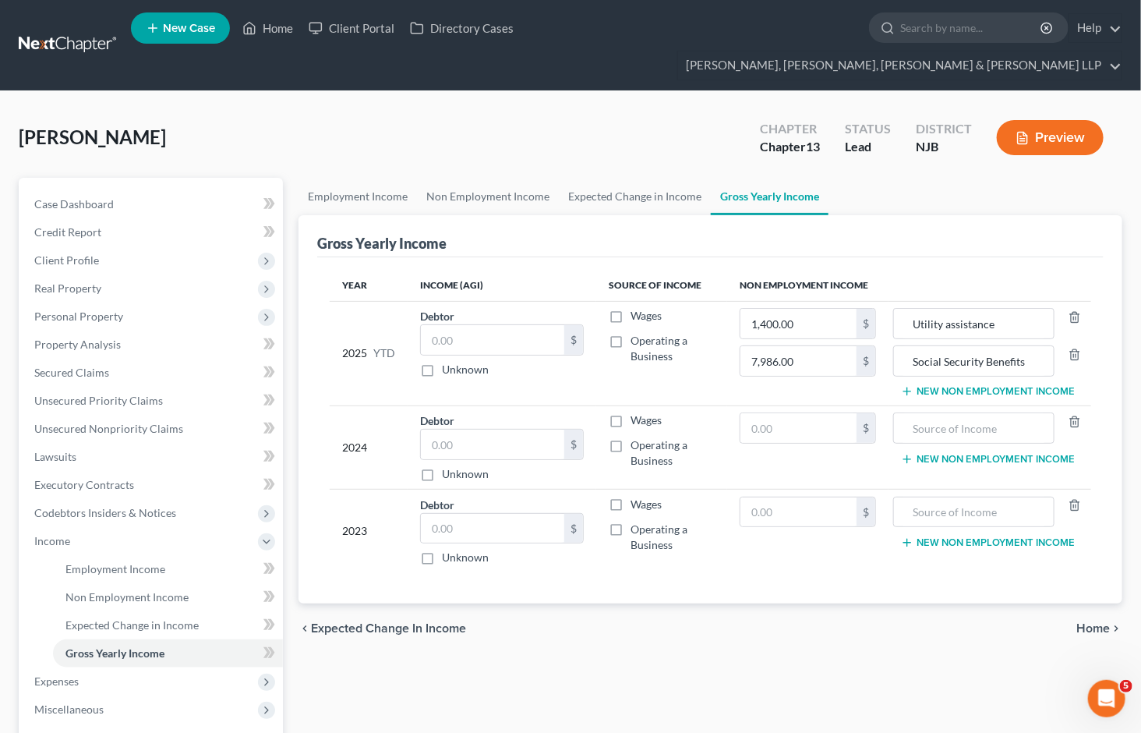
click at [945, 385] on button "New Non Employment Income" at bounding box center [988, 391] width 174 height 12
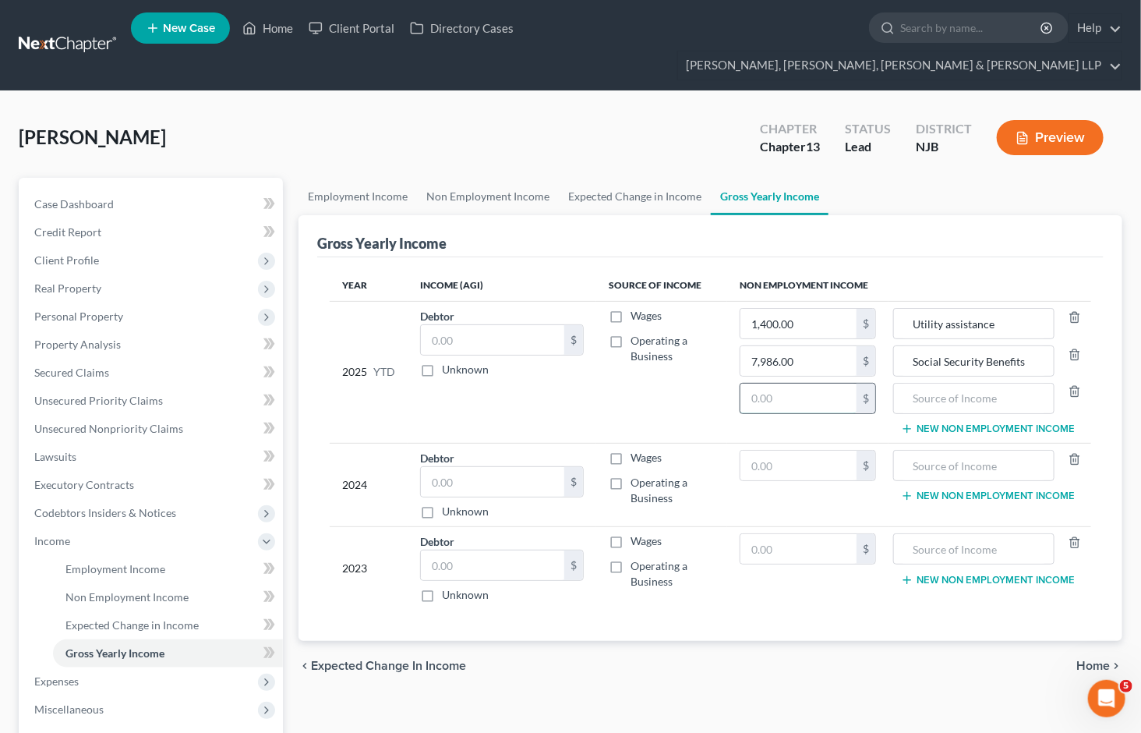
click at [784, 383] on input "text" at bounding box center [798, 398] width 116 height 30
click at [944, 383] on input "text" at bounding box center [973, 398] width 143 height 30
click at [663, 395] on td "Wages Operating a Business" at bounding box center [661, 372] width 131 height 142
click at [776, 652] on div "chevron_left Expected Change in Income Home chevron_right" at bounding box center [711, 666] width 824 height 50
click at [1099, 659] on span "Home" at bounding box center [1093, 665] width 34 height 12
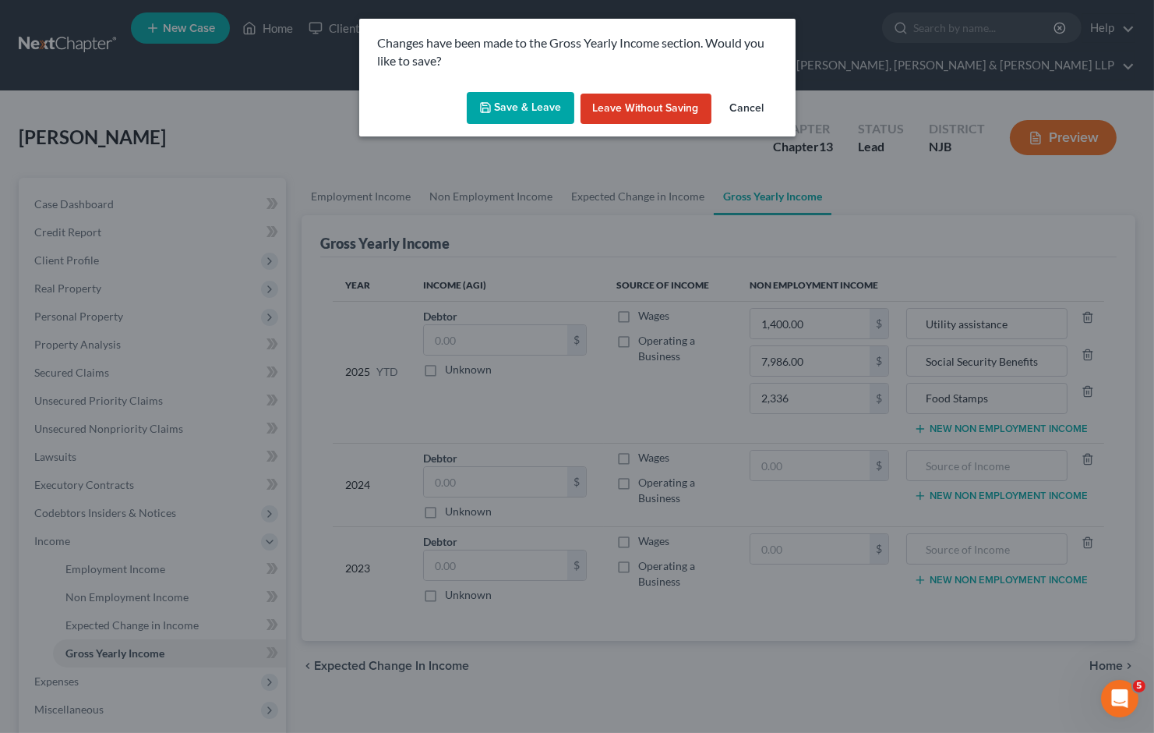
click at [513, 104] on button "Save & Leave" at bounding box center [521, 108] width 108 height 33
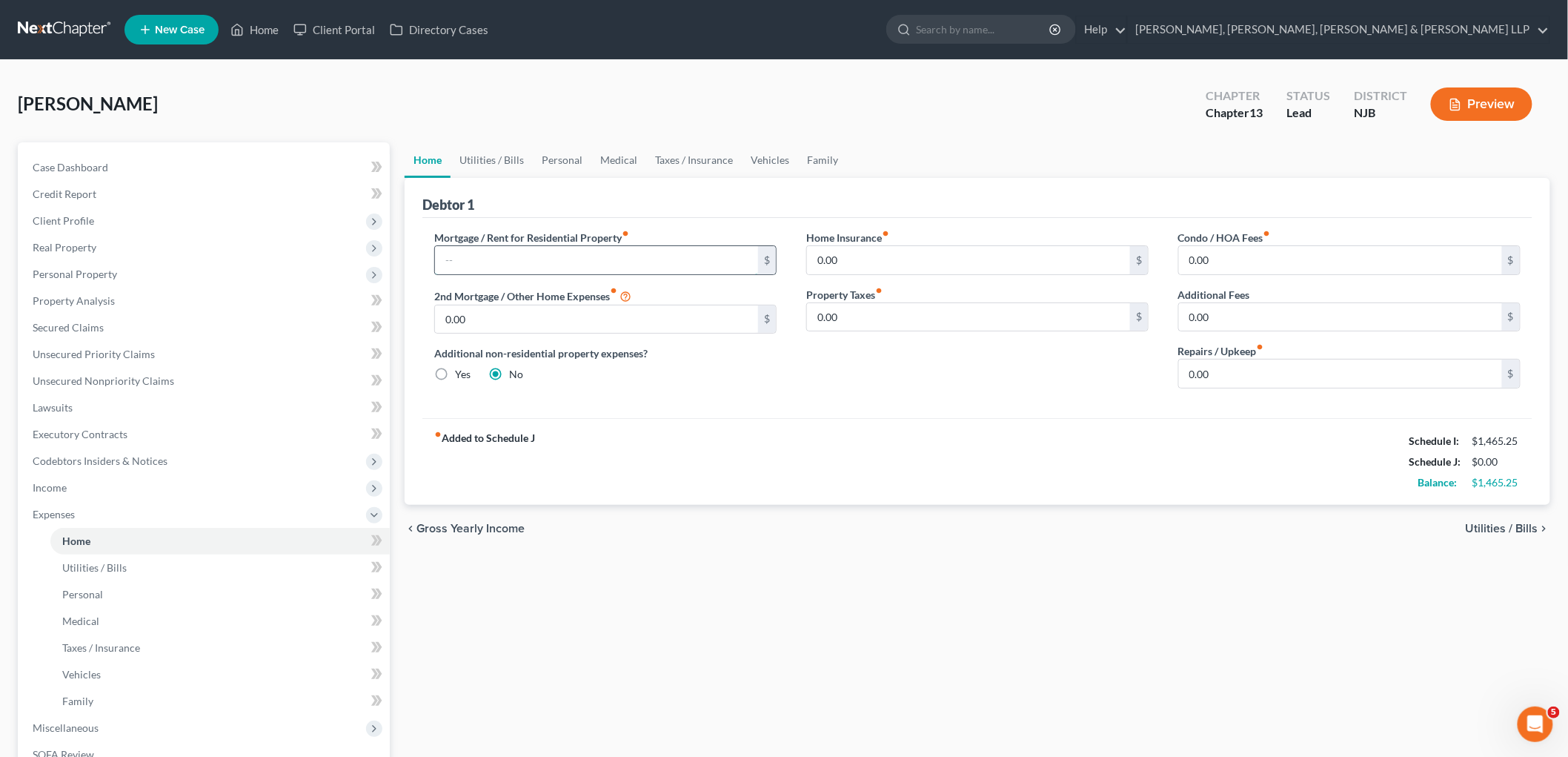
click at [533, 257] on input "text" at bounding box center [597, 261] width 323 height 29
click at [647, 87] on div "[PERSON_NAME] Upgraded Chapter Chapter 13 Status Lead District [GEOGRAPHIC_DATA…" at bounding box center [784, 110] width 1533 height 65
click at [783, 164] on link "Vehicles" at bounding box center [769, 160] width 56 height 35
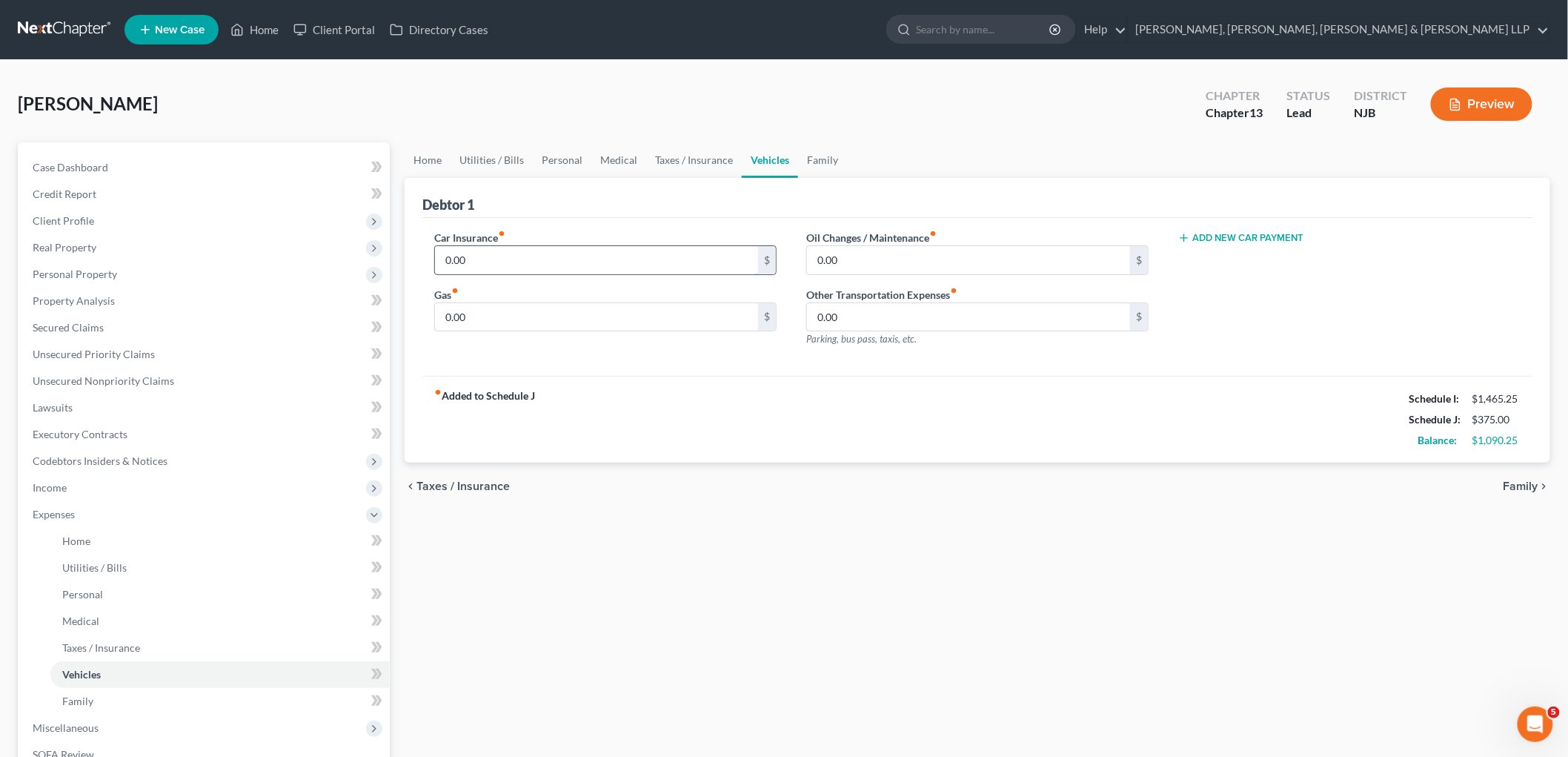
click at [487, 257] on input "0.00" at bounding box center [597, 261] width 323 height 29
click at [486, 306] on input "0.00" at bounding box center [597, 318] width 323 height 29
drag, startPoint x: 470, startPoint y: 320, endPoint x: 417, endPoint y: 312, distance: 53.6
click at [417, 312] on div "Debtor 1 Car Insurance fiber_manual_record 146.52 $ Gas fiber_manual_record 60 …" at bounding box center [978, 320] width 1146 height 285
click at [438, 156] on link "Home" at bounding box center [428, 160] width 46 height 35
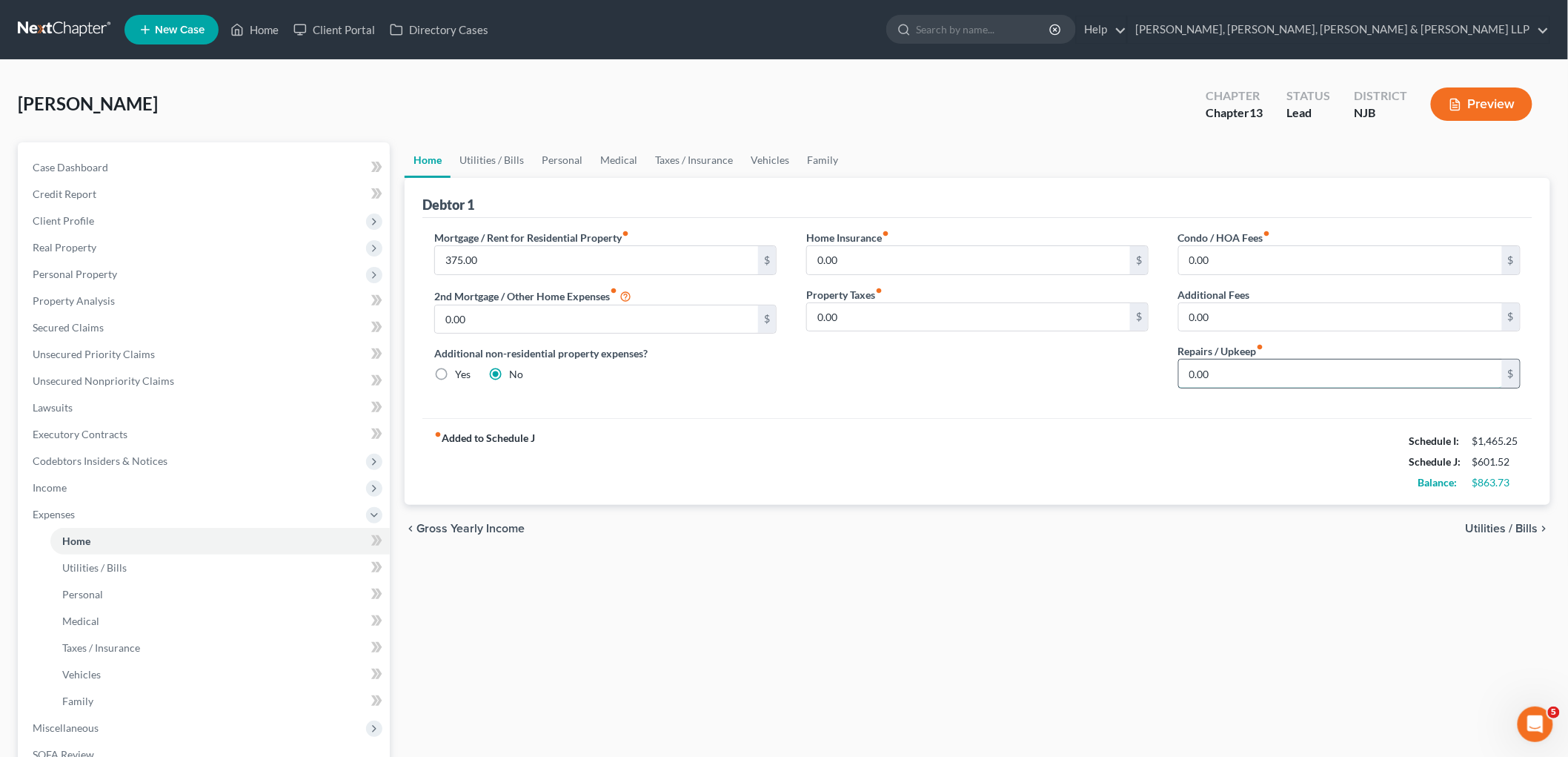
click at [1097, 377] on input "0.00" at bounding box center [1341, 374] width 323 height 29
click at [493, 162] on link "Utilities / Bills" at bounding box center [492, 160] width 83 height 35
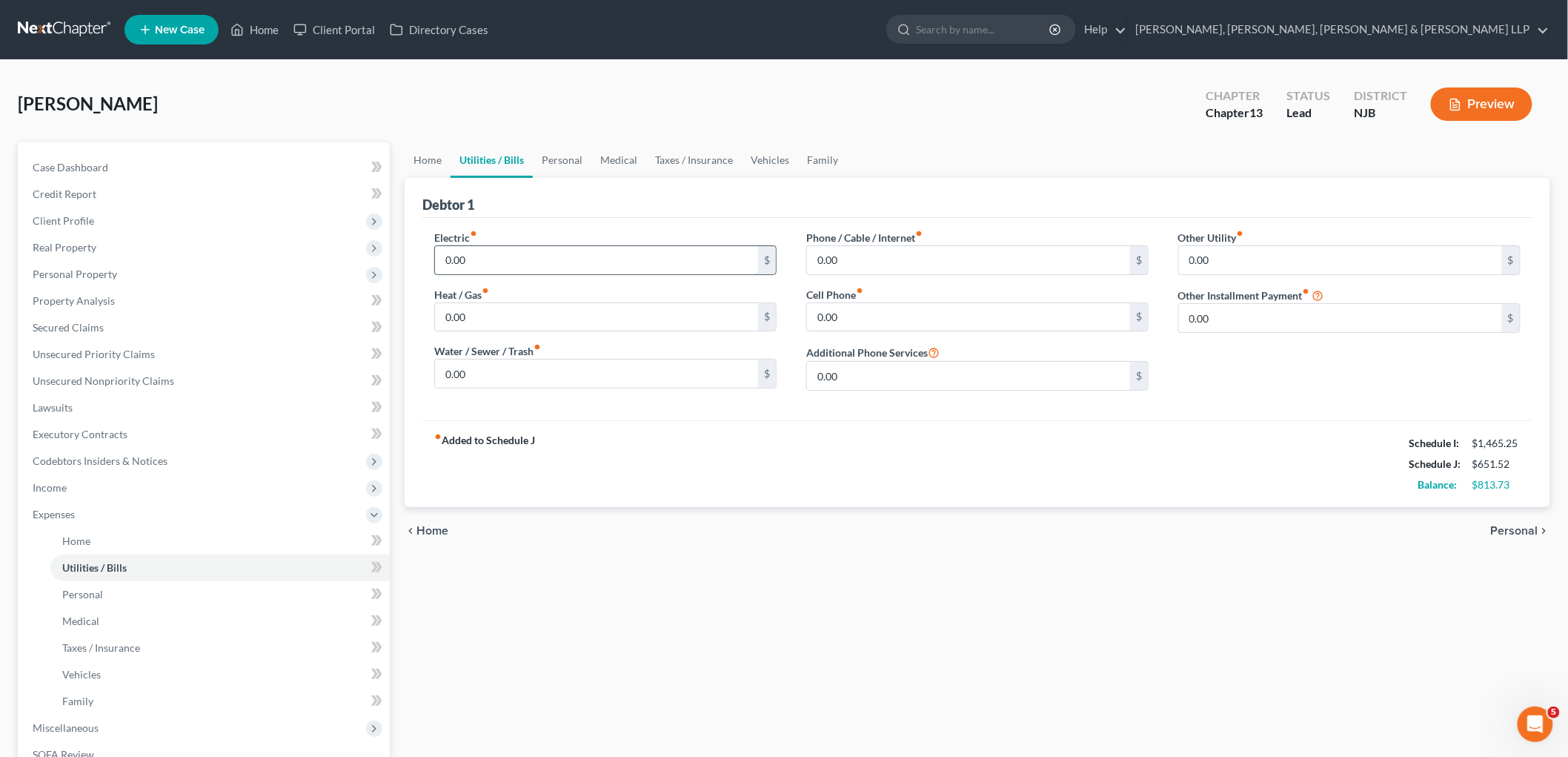
click at [514, 256] on input "0.00" at bounding box center [597, 261] width 323 height 29
drag, startPoint x: 467, startPoint y: 261, endPoint x: 418, endPoint y: 257, distance: 49.2
click at [419, 257] on div "Electric fiber_manual_record 500 $ Heat / Gas fiber_manual_record 0.00 $ Water …" at bounding box center [605, 317] width 372 height 173
click at [493, 314] on input "0.00" at bounding box center [597, 318] width 323 height 29
click at [850, 256] on input "0.00" at bounding box center [969, 261] width 323 height 29
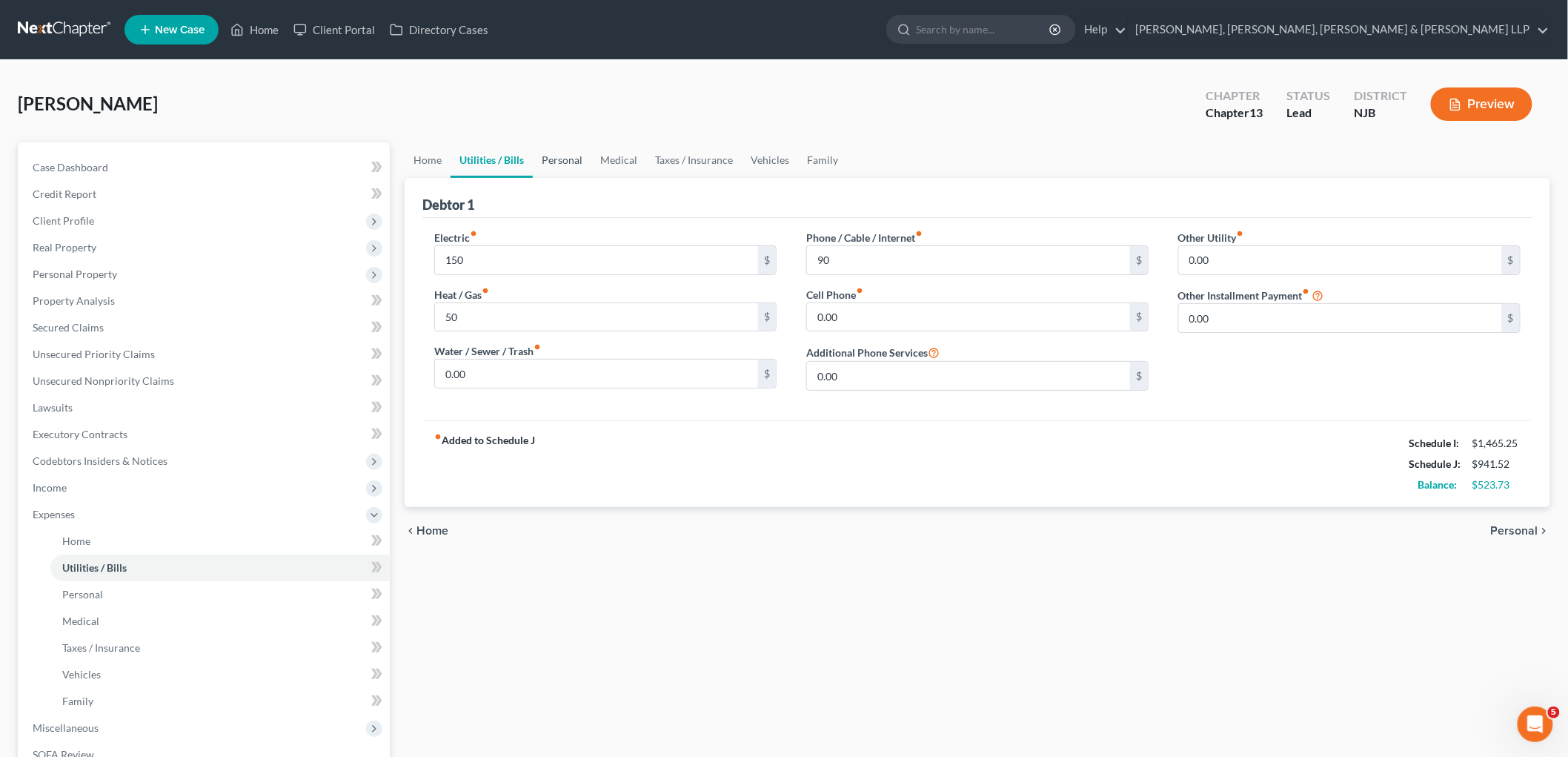
click at [562, 158] on link "Personal" at bounding box center [562, 160] width 59 height 35
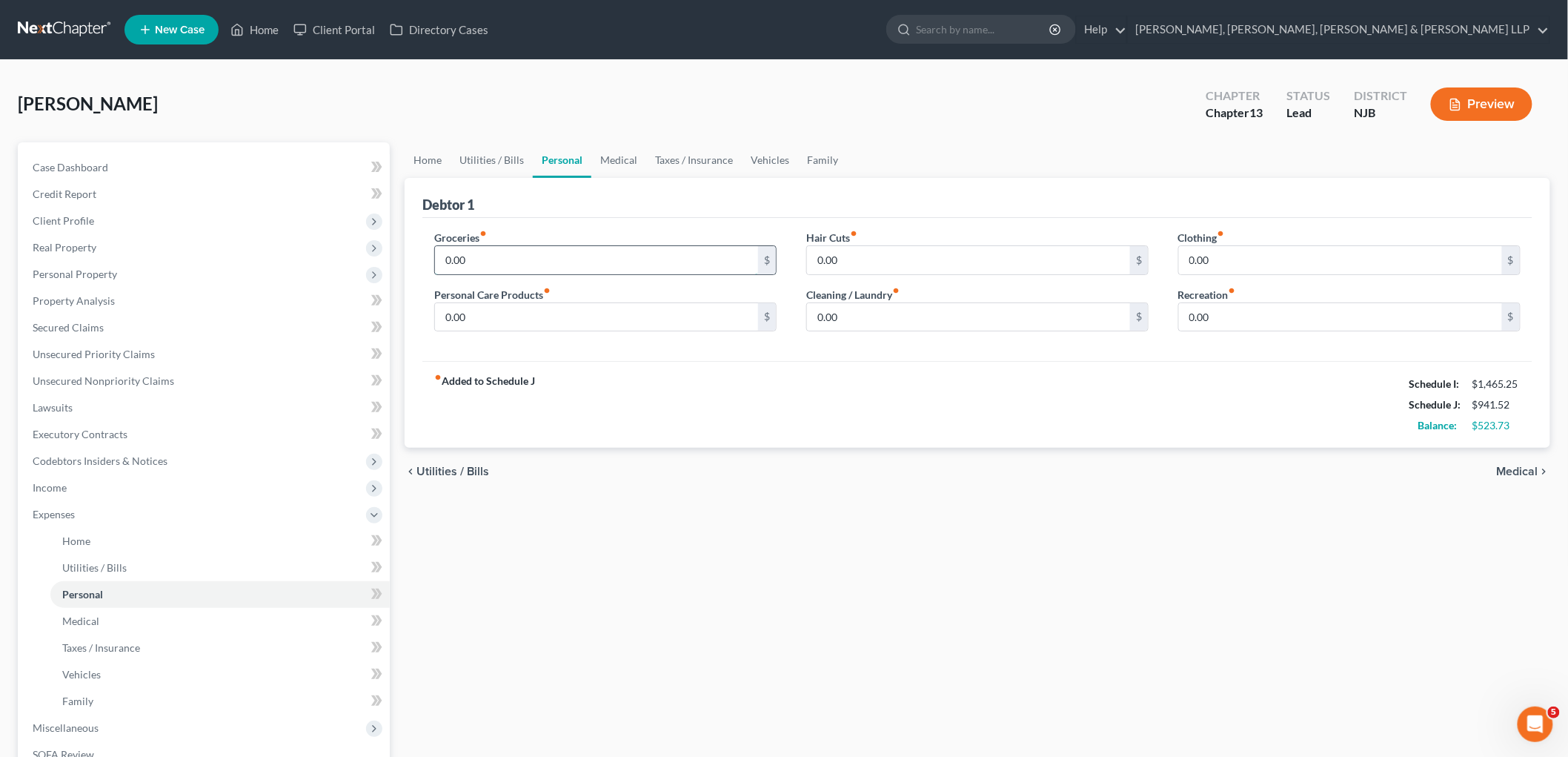
click at [499, 260] on input "0.00" at bounding box center [597, 261] width 323 height 29
click at [432, 162] on link "Home" at bounding box center [428, 160] width 46 height 35
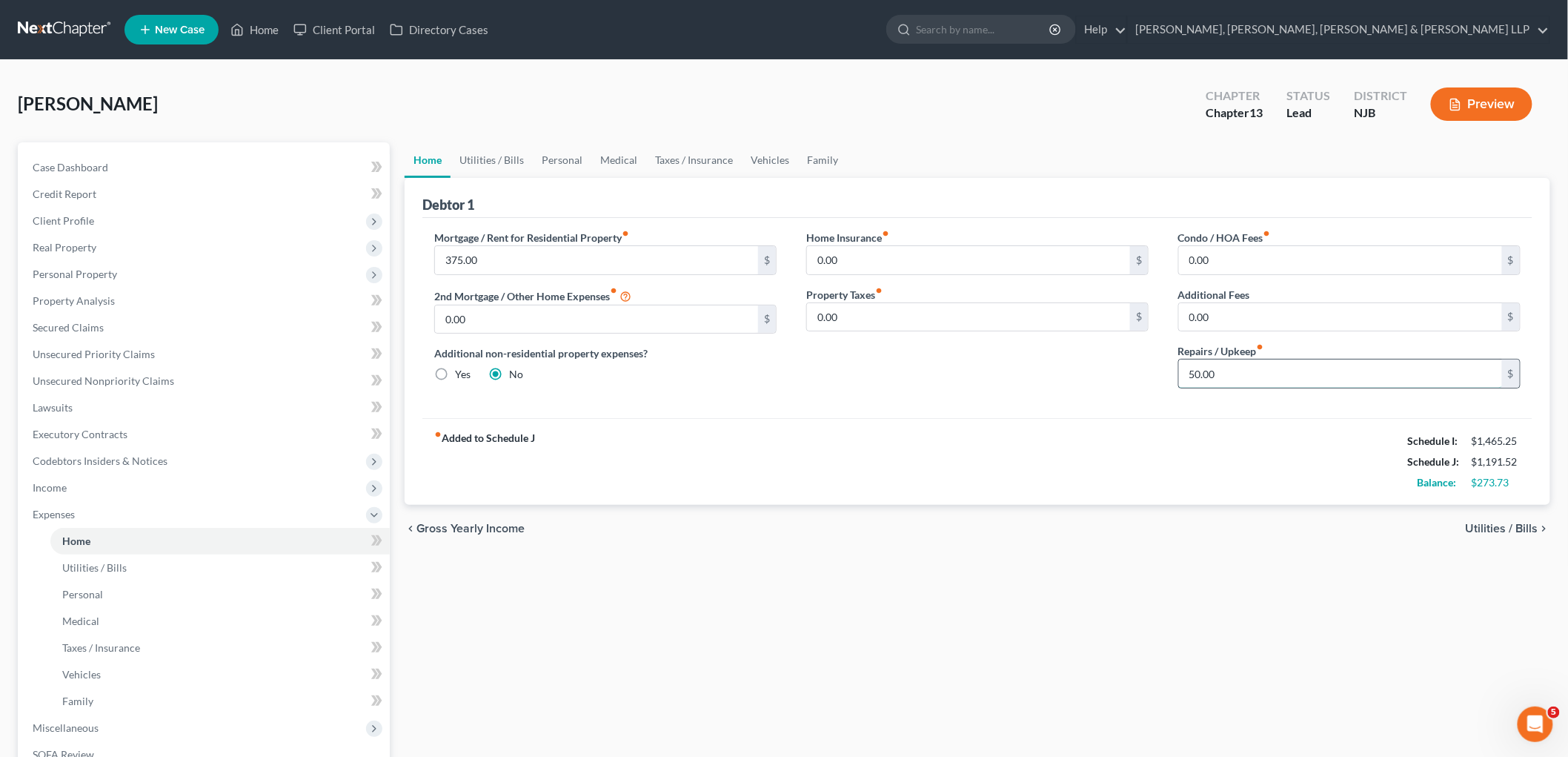
click at [1097, 375] on input "50.00" at bounding box center [1341, 374] width 323 height 29
click at [508, 149] on link "Utilities / Bills" at bounding box center [492, 160] width 83 height 35
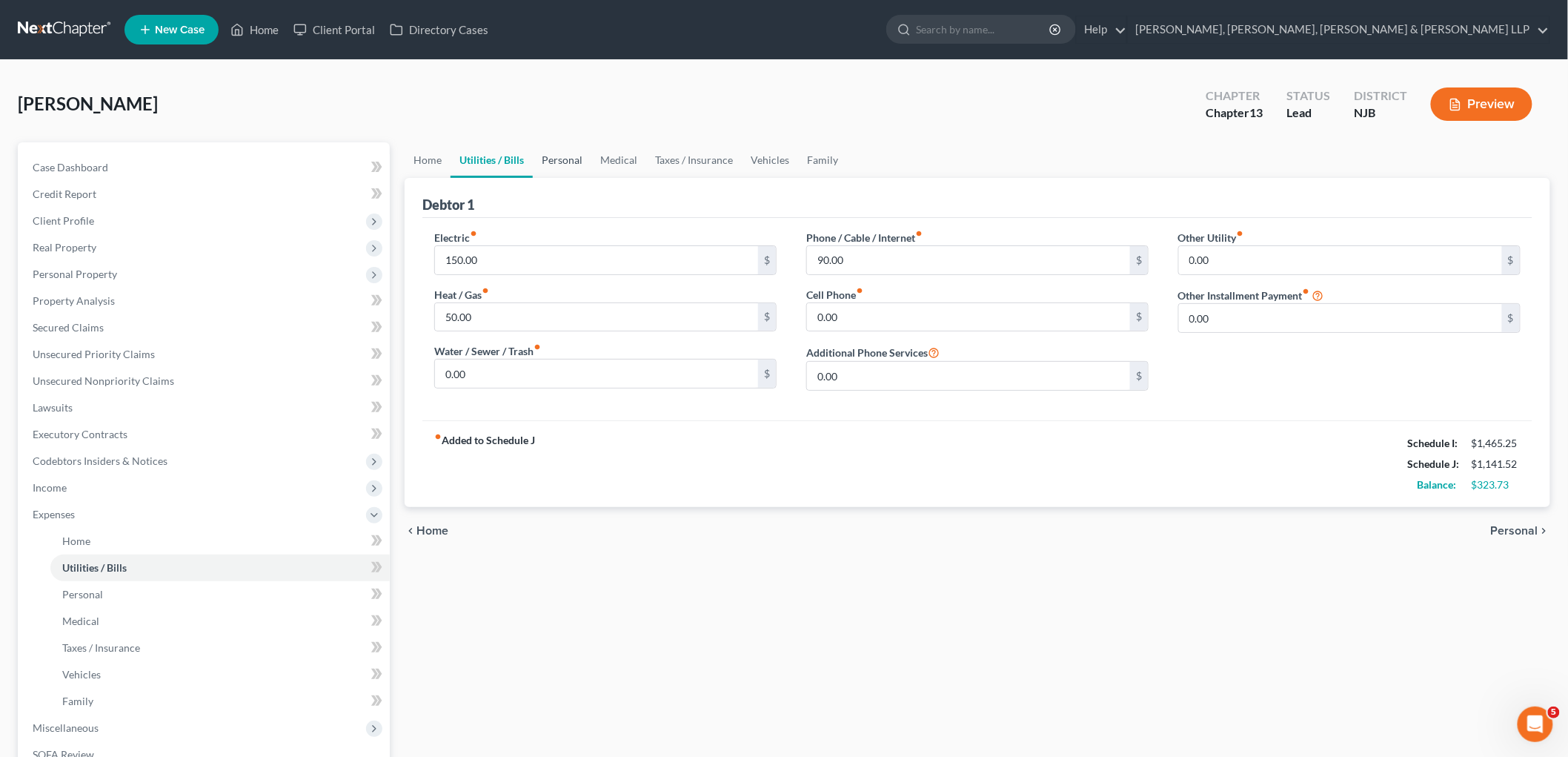
click at [565, 159] on link "Personal" at bounding box center [562, 160] width 59 height 35
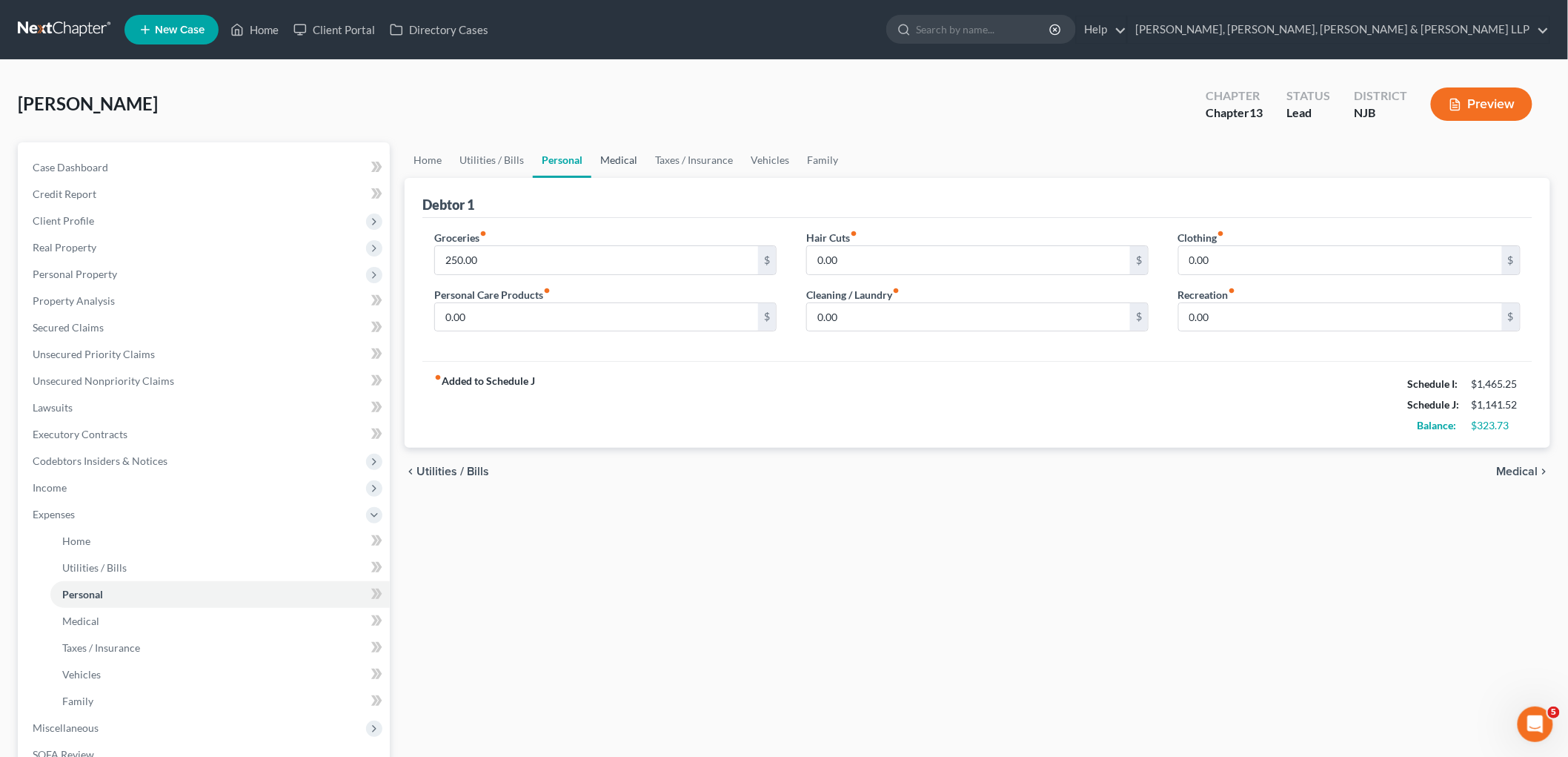
click at [627, 157] on link "Medical" at bounding box center [619, 160] width 55 height 35
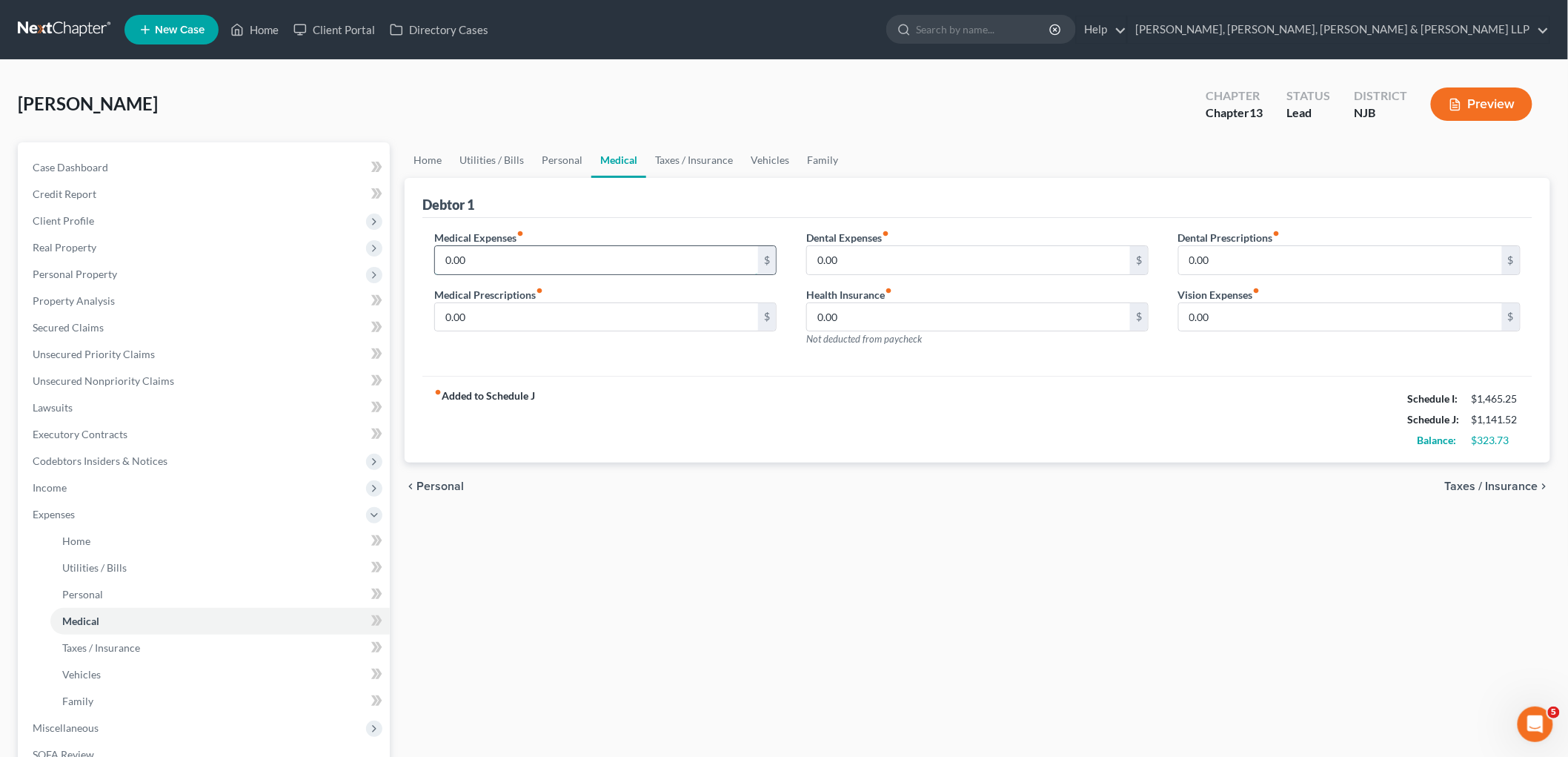
click at [527, 258] on input "0.00" at bounding box center [597, 261] width 323 height 29
drag, startPoint x: 564, startPoint y: 158, endPoint x: 788, endPoint y: 382, distance: 316.8
click at [564, 158] on link "Personal" at bounding box center [562, 160] width 59 height 35
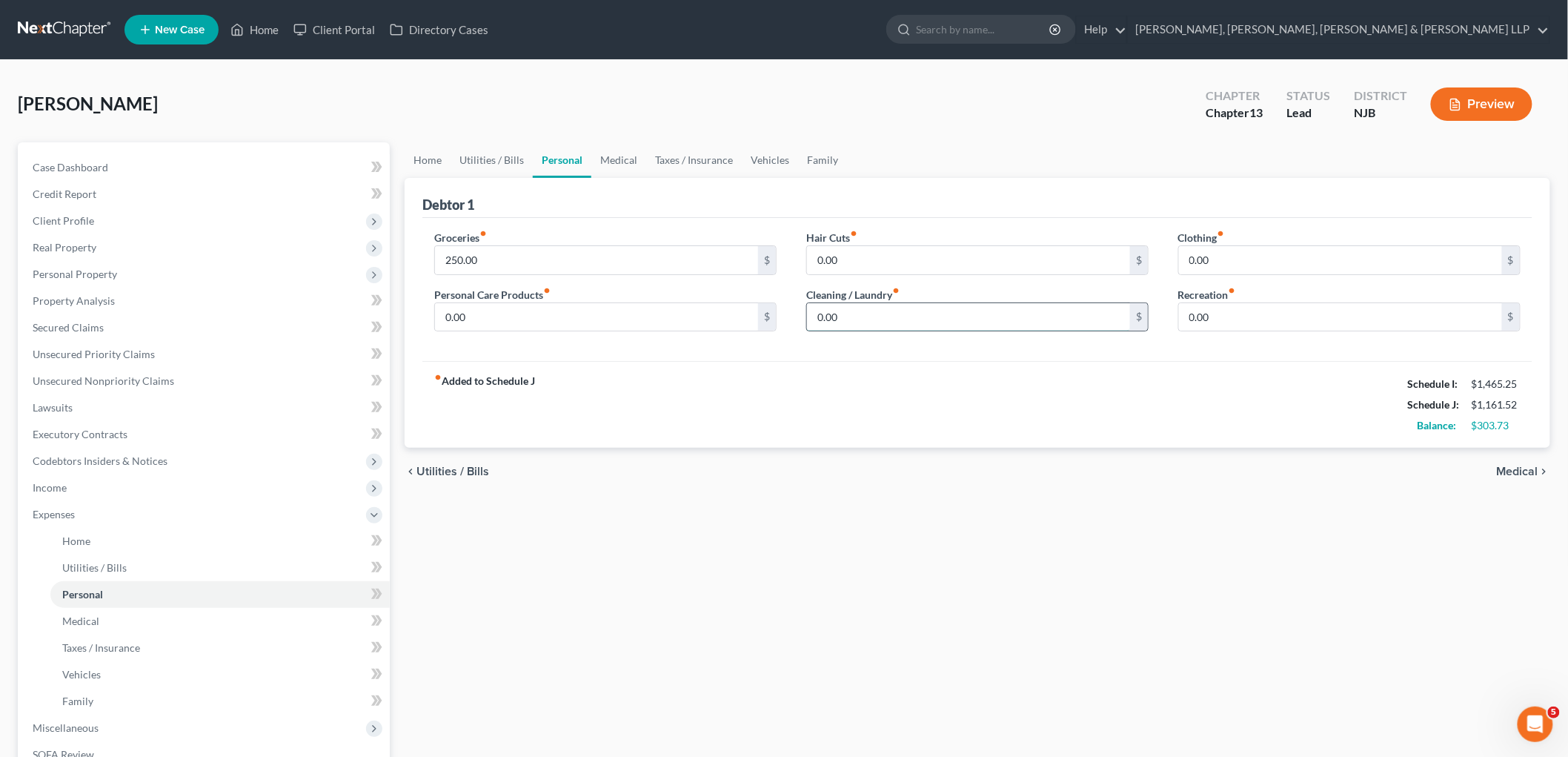
click at [886, 318] on input "0.00" at bounding box center [969, 318] width 323 height 29
click at [881, 260] on input "0.00" at bounding box center [969, 261] width 323 height 29
click at [544, 322] on input "0.00" at bounding box center [597, 318] width 323 height 29
click at [1097, 264] on input "0.00" at bounding box center [1341, 261] width 323 height 29
click at [868, 424] on div "fiber_manual_record Added to Schedule J Schedule I: $1,465.25 Schedule J: $1,23…" at bounding box center [978, 404] width 1111 height 87
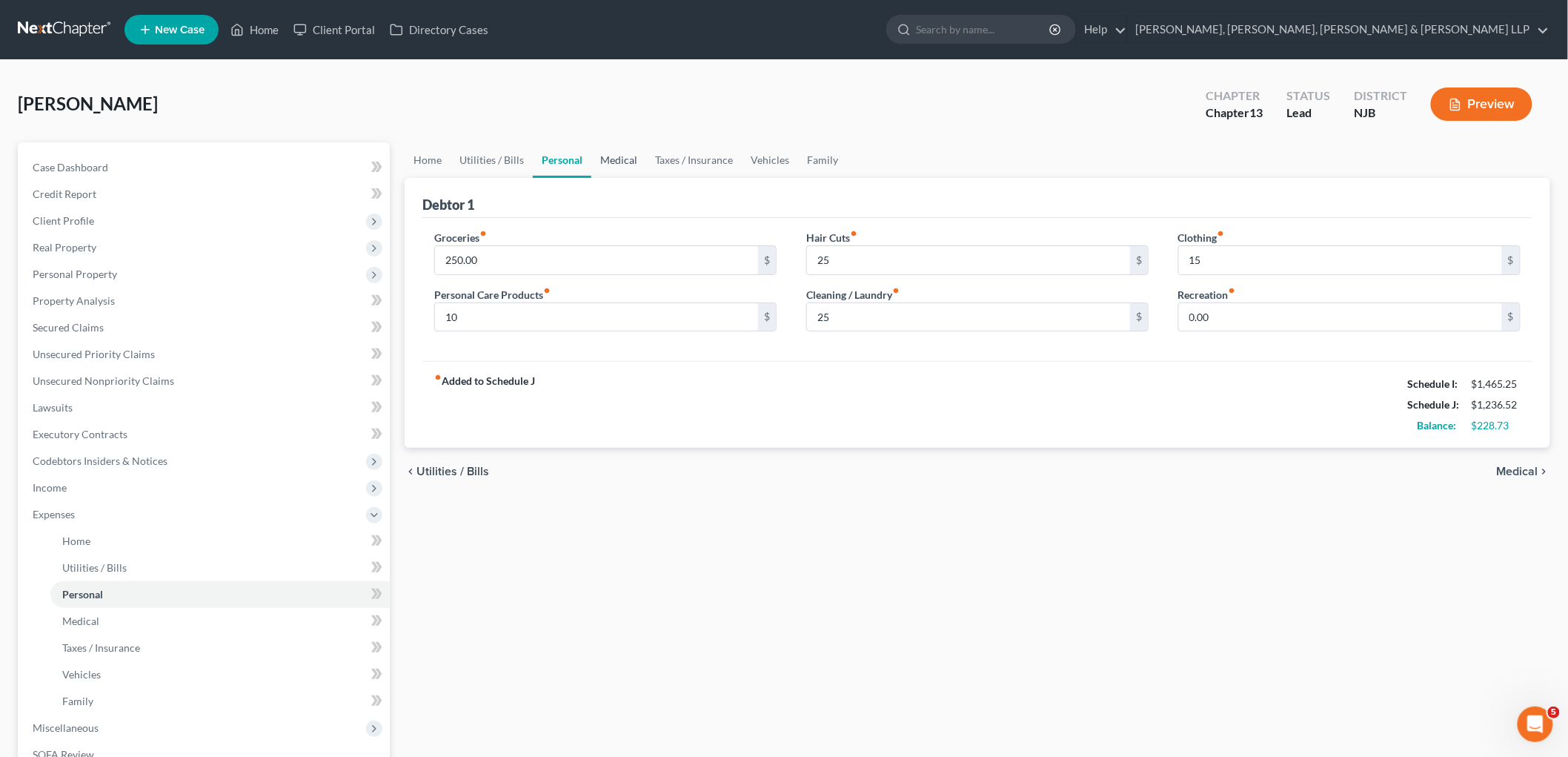
click at [613, 152] on link "Medical" at bounding box center [619, 160] width 55 height 35
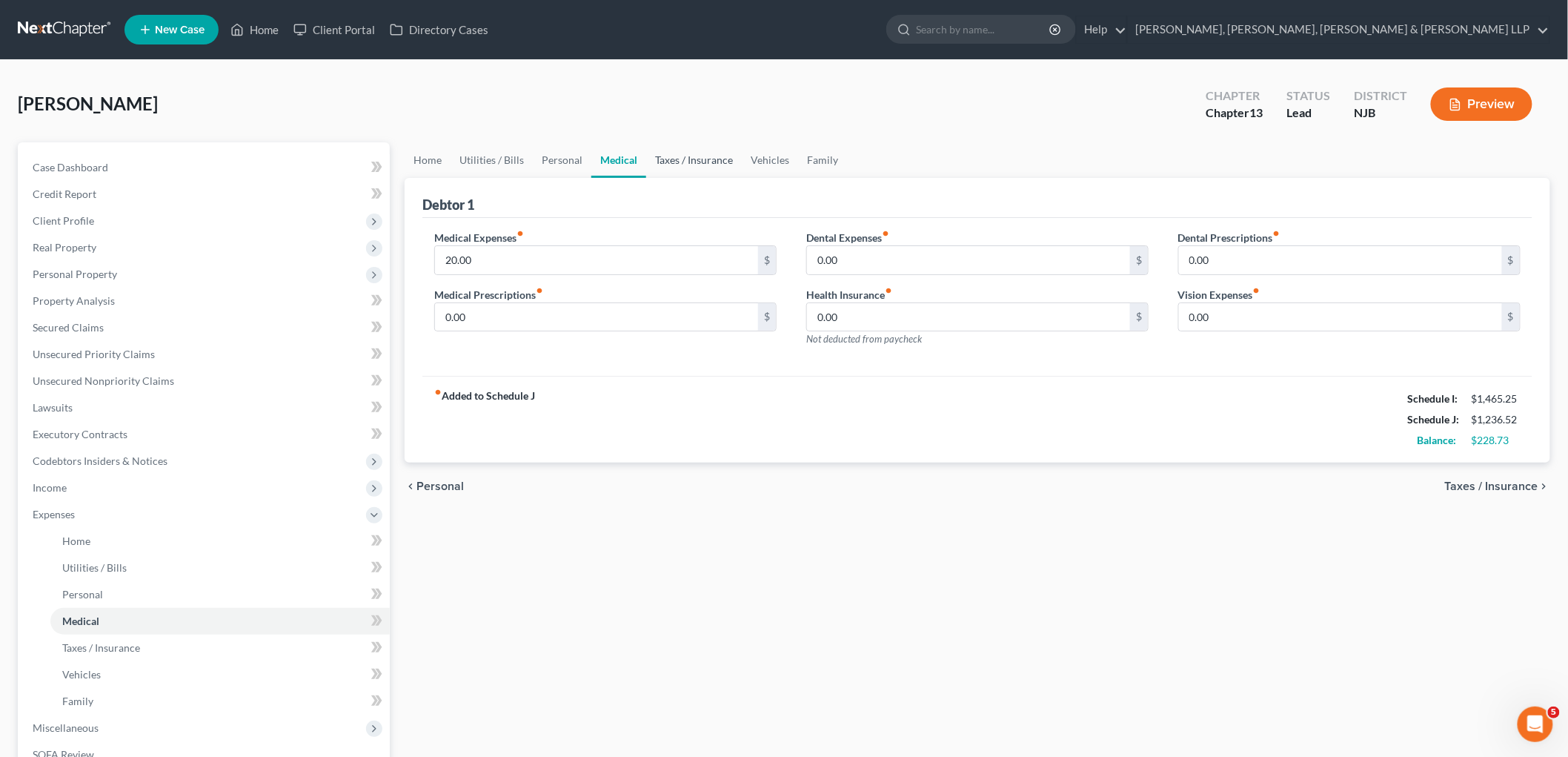
click at [695, 153] on link "Taxes / Insurance" at bounding box center [694, 160] width 96 height 35
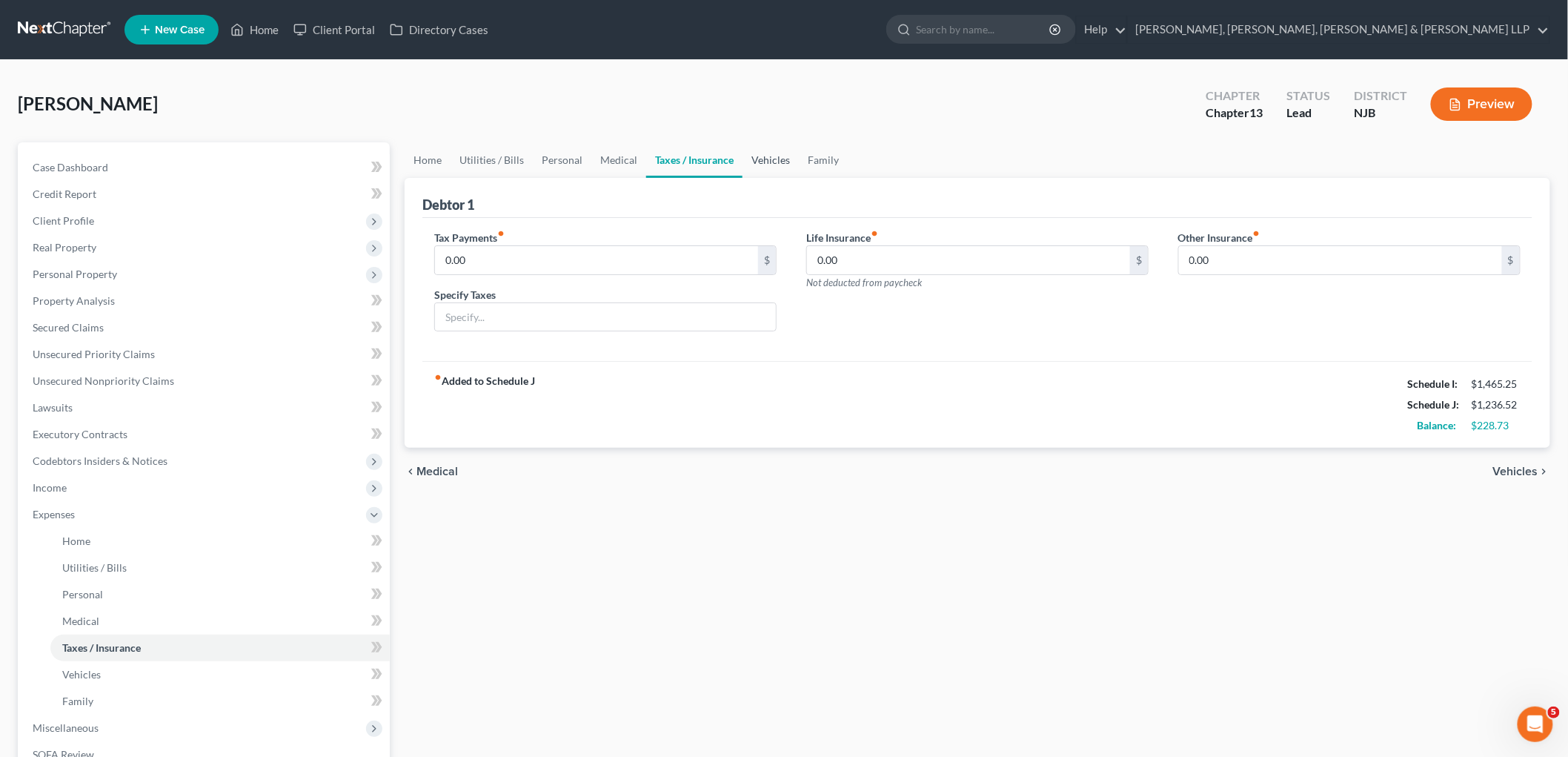
click at [768, 156] on link "Vehicles" at bounding box center [770, 160] width 56 height 35
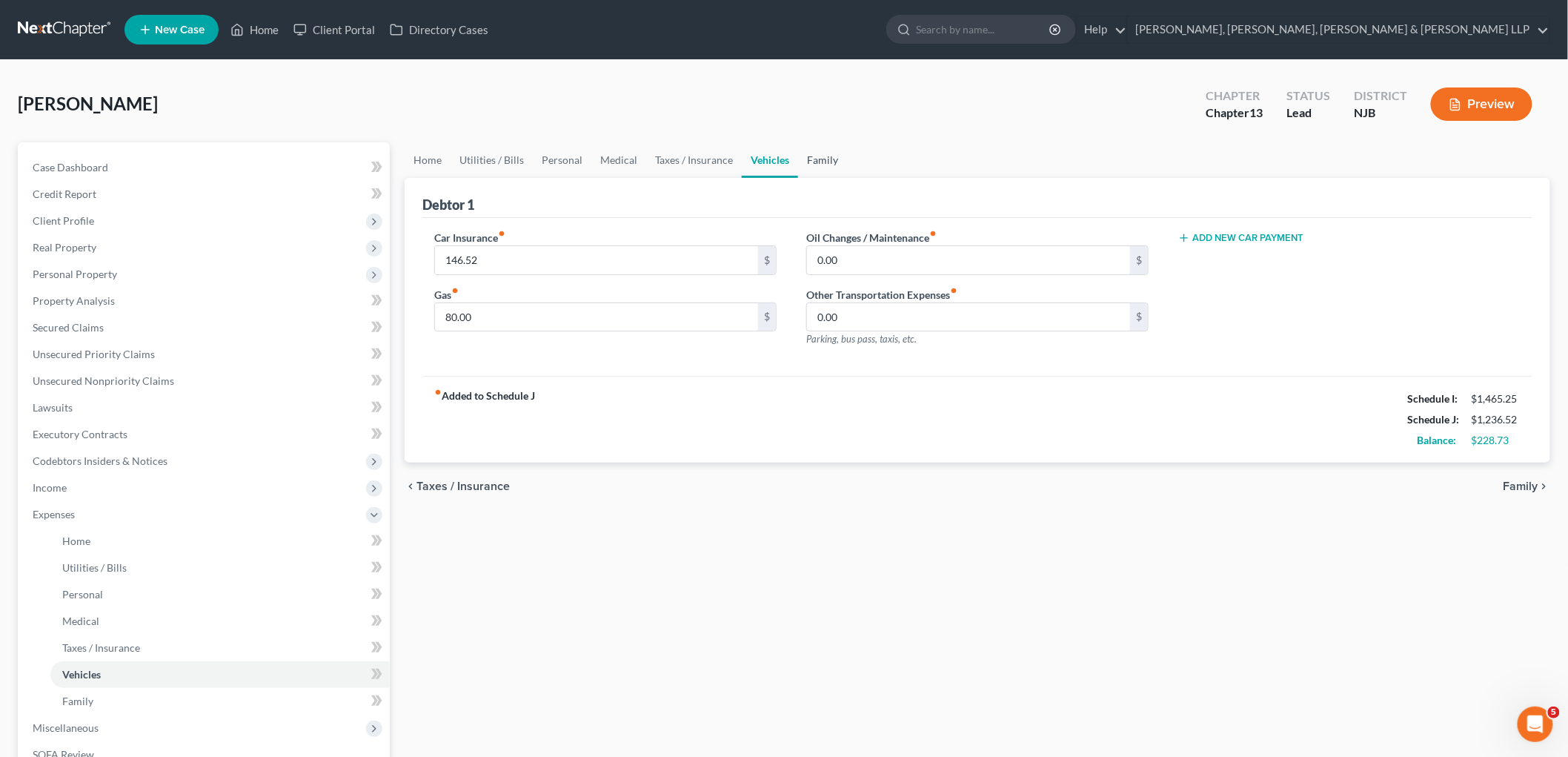
click at [812, 156] on link "Family" at bounding box center [822, 160] width 48 height 35
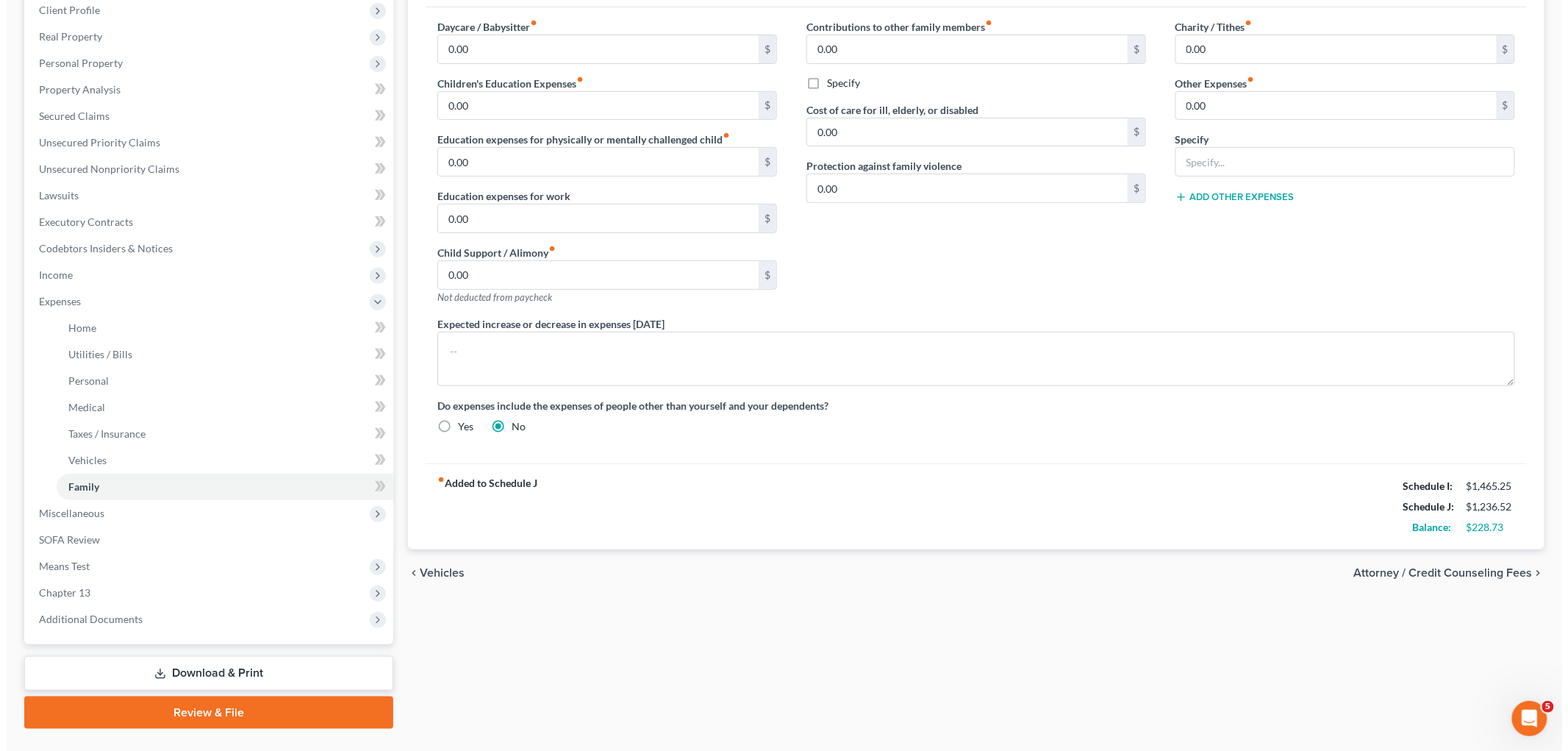
scroll to position [241, 0]
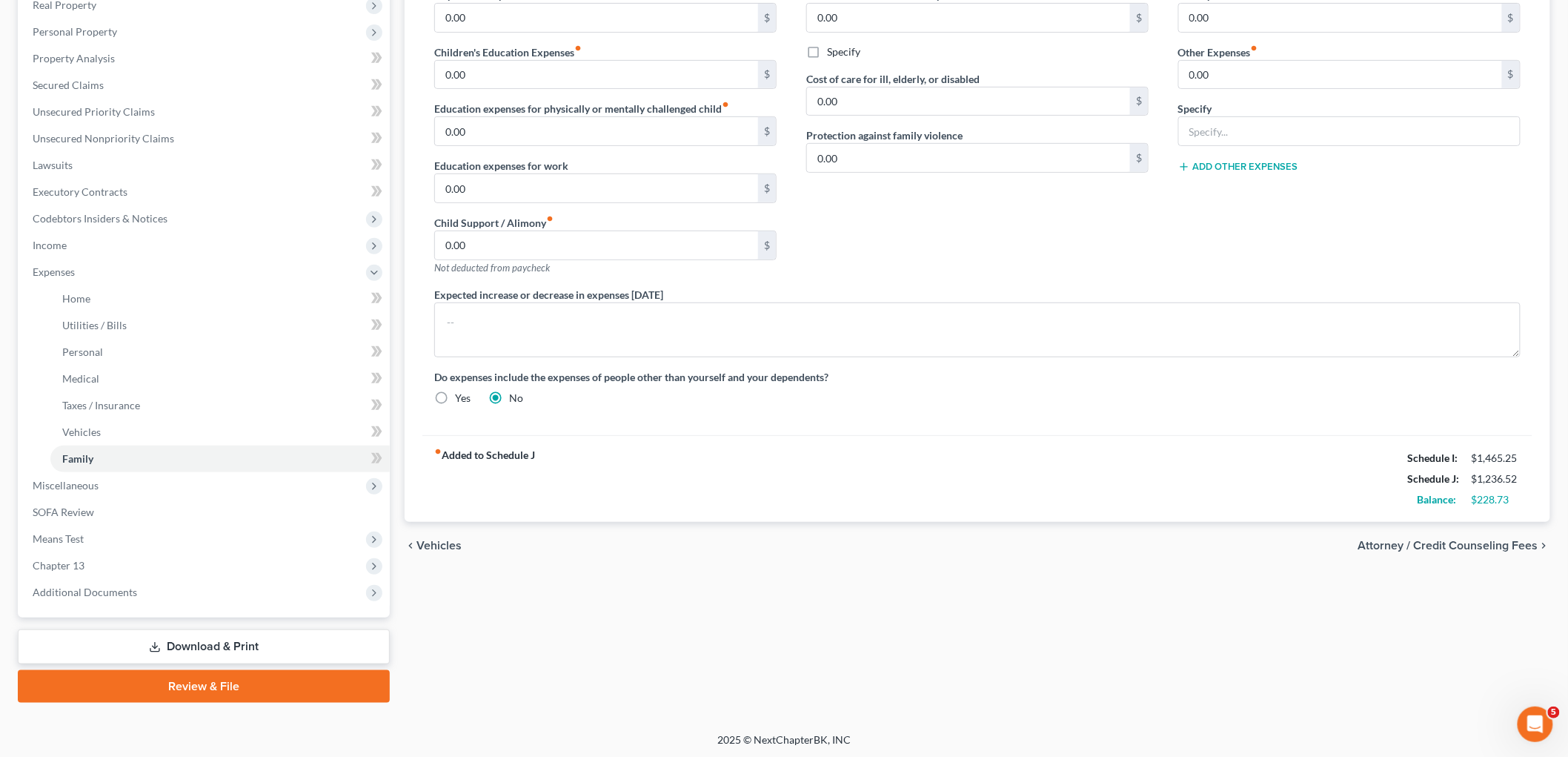
click at [1097, 539] on span "Attorney / Credit Counseling Fees" at bounding box center [1448, 545] width 180 height 11
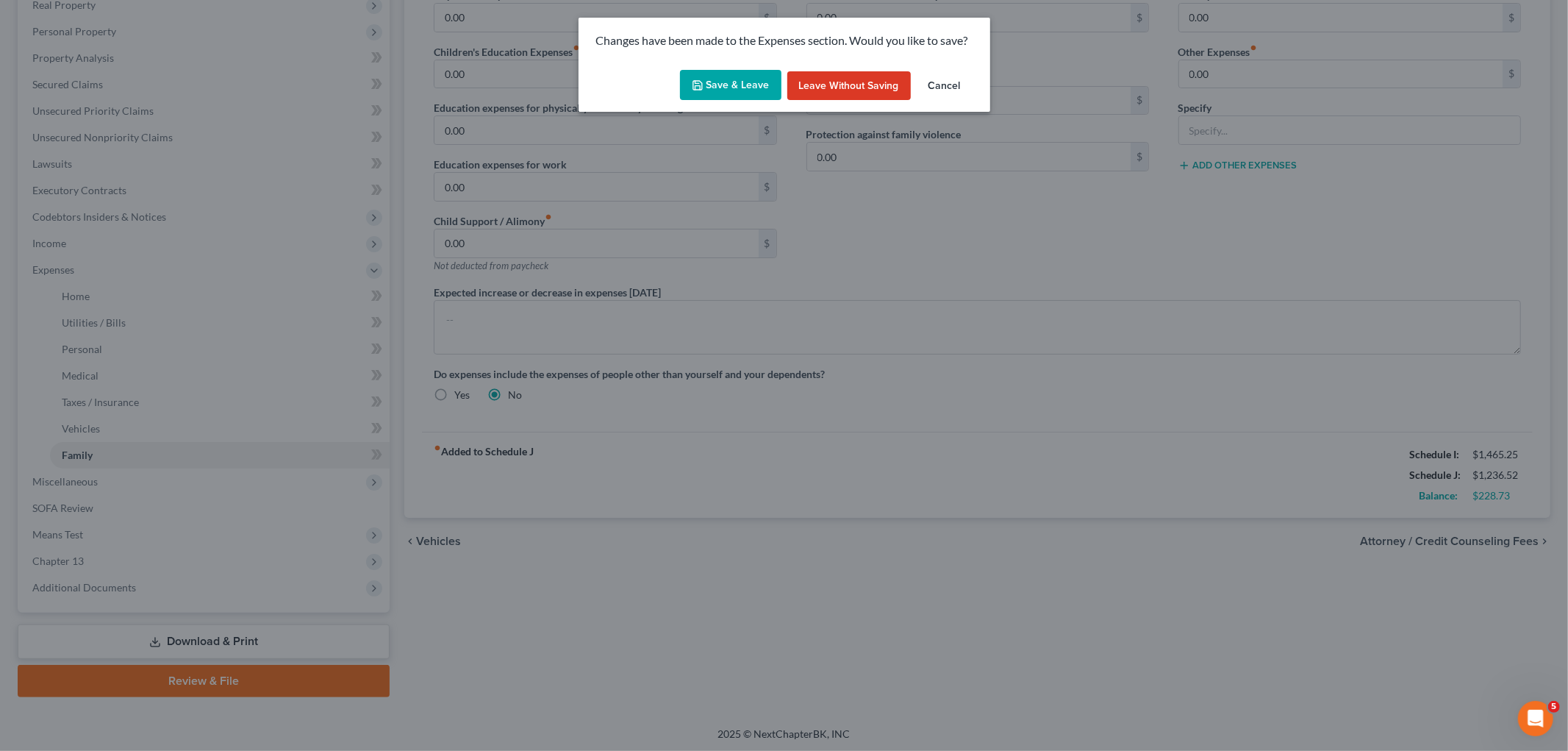
drag, startPoint x: 730, startPoint y: 85, endPoint x: 801, endPoint y: 391, distance: 314.1
click at [730, 85] on button "Save & Leave" at bounding box center [731, 85] width 102 height 31
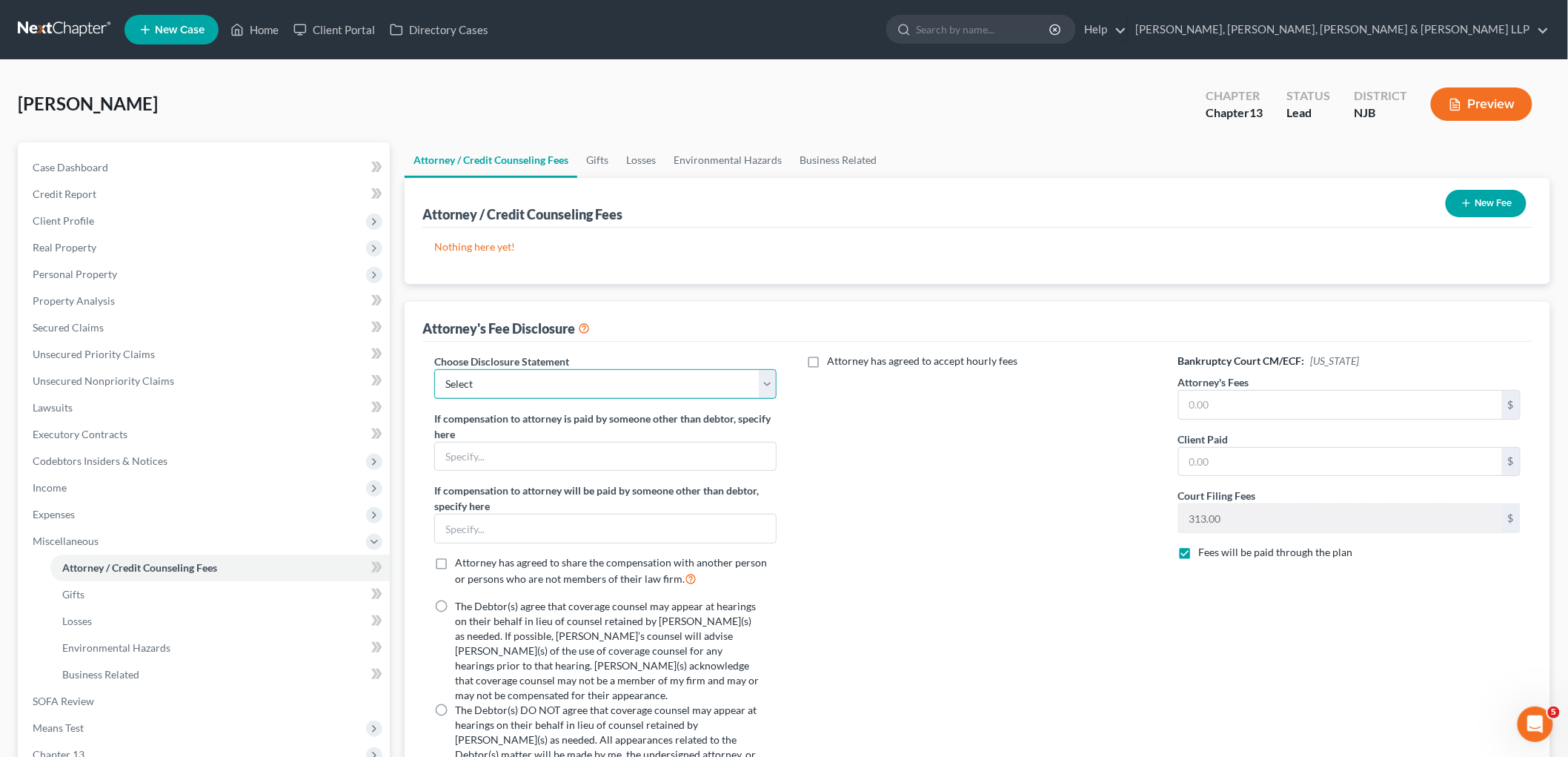
drag, startPoint x: 581, startPoint y: 374, endPoint x: 575, endPoint y: 395, distance: 21.8
click at [581, 374] on select "Select Chapter 13 Disclosure Statement Chapter 7 Disclosure Statement" at bounding box center [606, 383] width 342 height 29
click at [435, 369] on select "Select Chapter 13 Disclosure Statement Chapter 7 Disclosure Statement" at bounding box center [606, 383] width 342 height 29
click at [455, 602] on label "The Debtor(s) agree that coverage counsel may appear at hearings on their behal…" at bounding box center [608, 650] width 304 height 104
click at [461, 602] on input "The Debtor(s) agree that coverage counsel may appear at hearings on their behal…" at bounding box center [466, 604] width 10 height 10
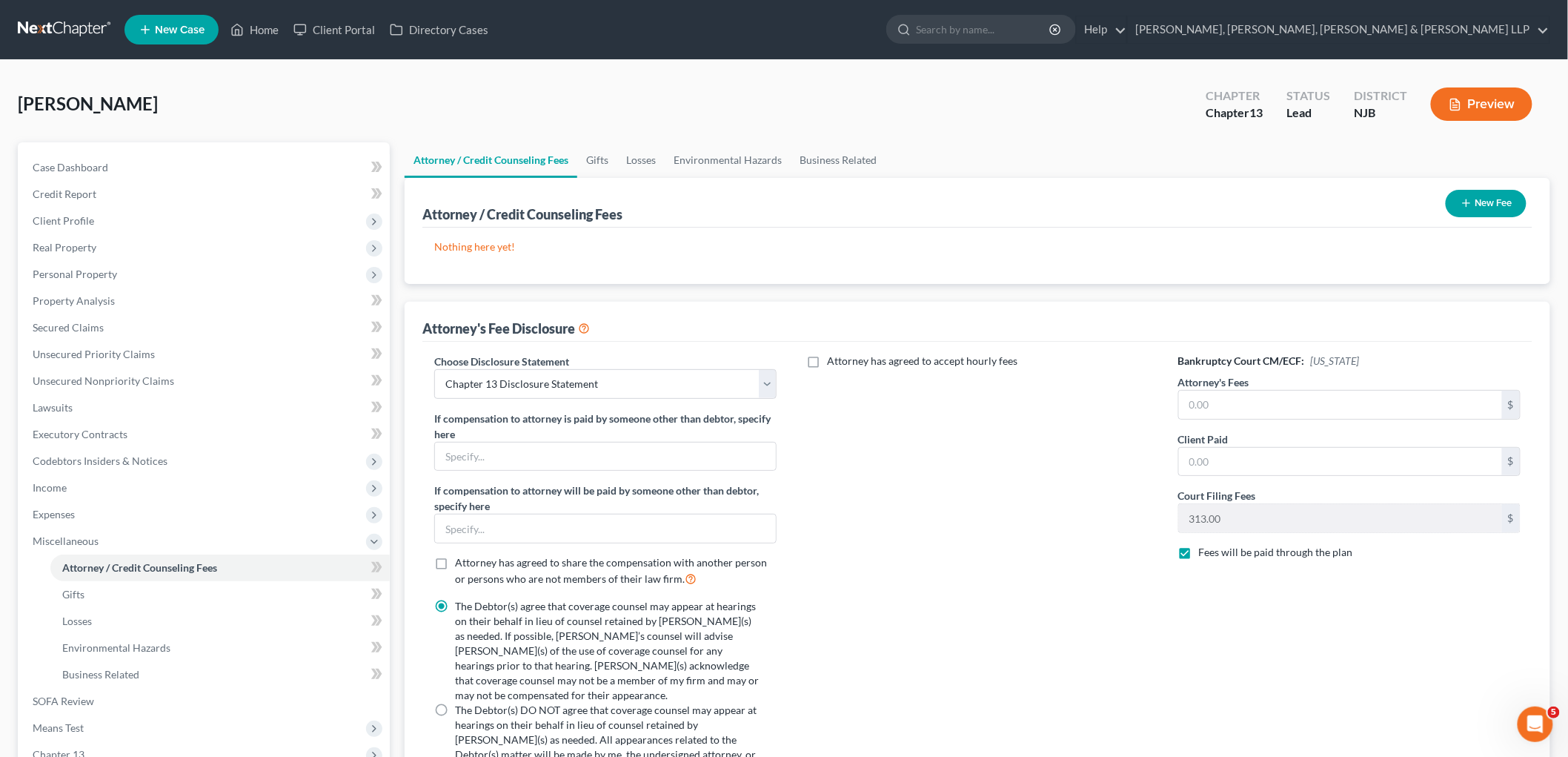
click at [827, 358] on label "Attorney has agreed to accept hourly fees" at bounding box center [922, 361] width 190 height 15
click at [833, 358] on input "Attorney has agreed to accept hourly fees" at bounding box center [838, 359] width 10 height 10
click at [865, 412] on input "text" at bounding box center [969, 411] width 323 height 29
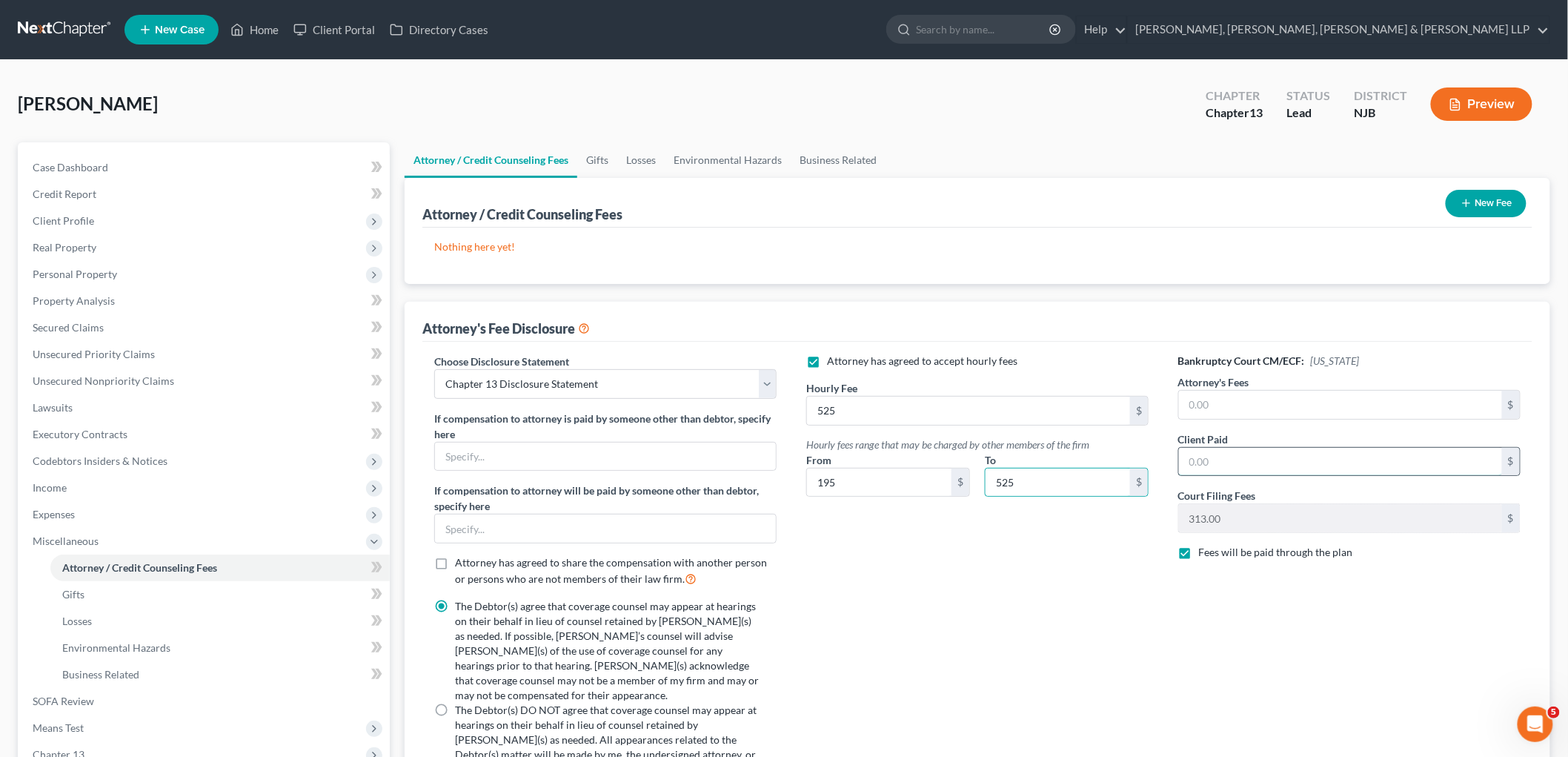
click at [1097, 459] on input "text" at bounding box center [1341, 462] width 323 height 29
click at [1097, 405] on input "text" at bounding box center [1341, 405] width 323 height 29
click at [1097, 202] on button "New Fee" at bounding box center [1486, 204] width 81 height 28
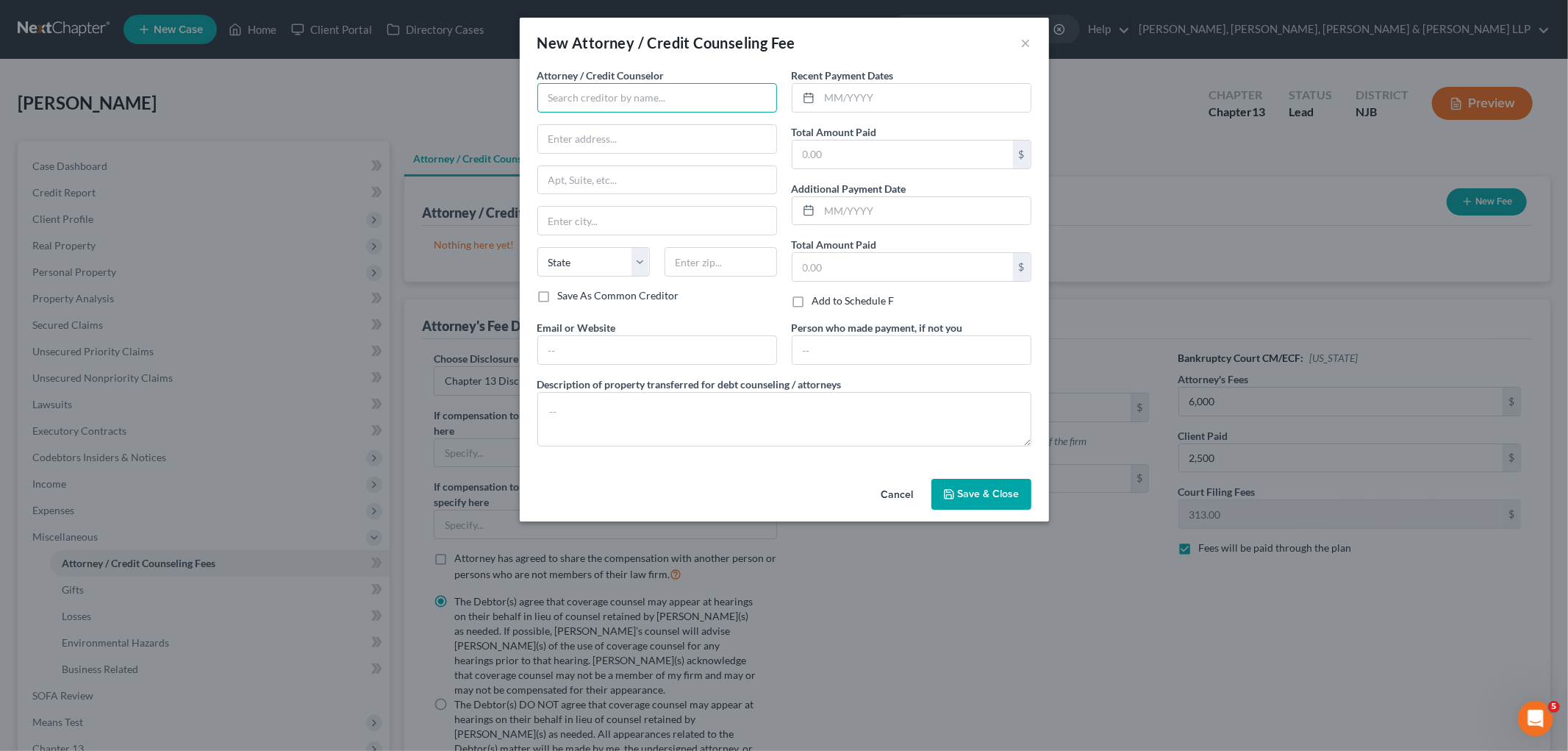
click at [612, 92] on input "text" at bounding box center [657, 97] width 239 height 29
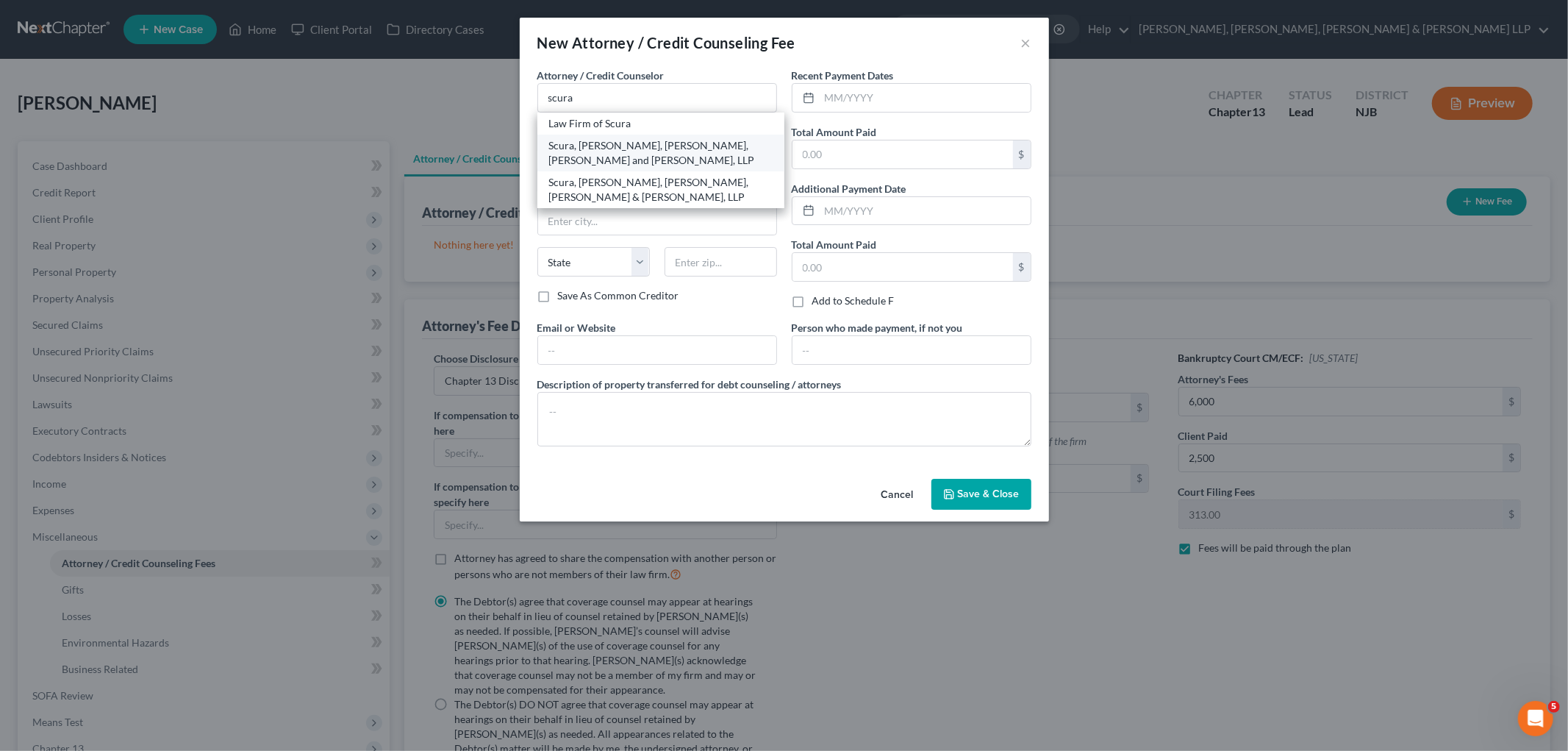
click at [605, 145] on div "Scura, [PERSON_NAME], [PERSON_NAME], [PERSON_NAME] and [PERSON_NAME], LLP" at bounding box center [660, 153] width 223 height 29
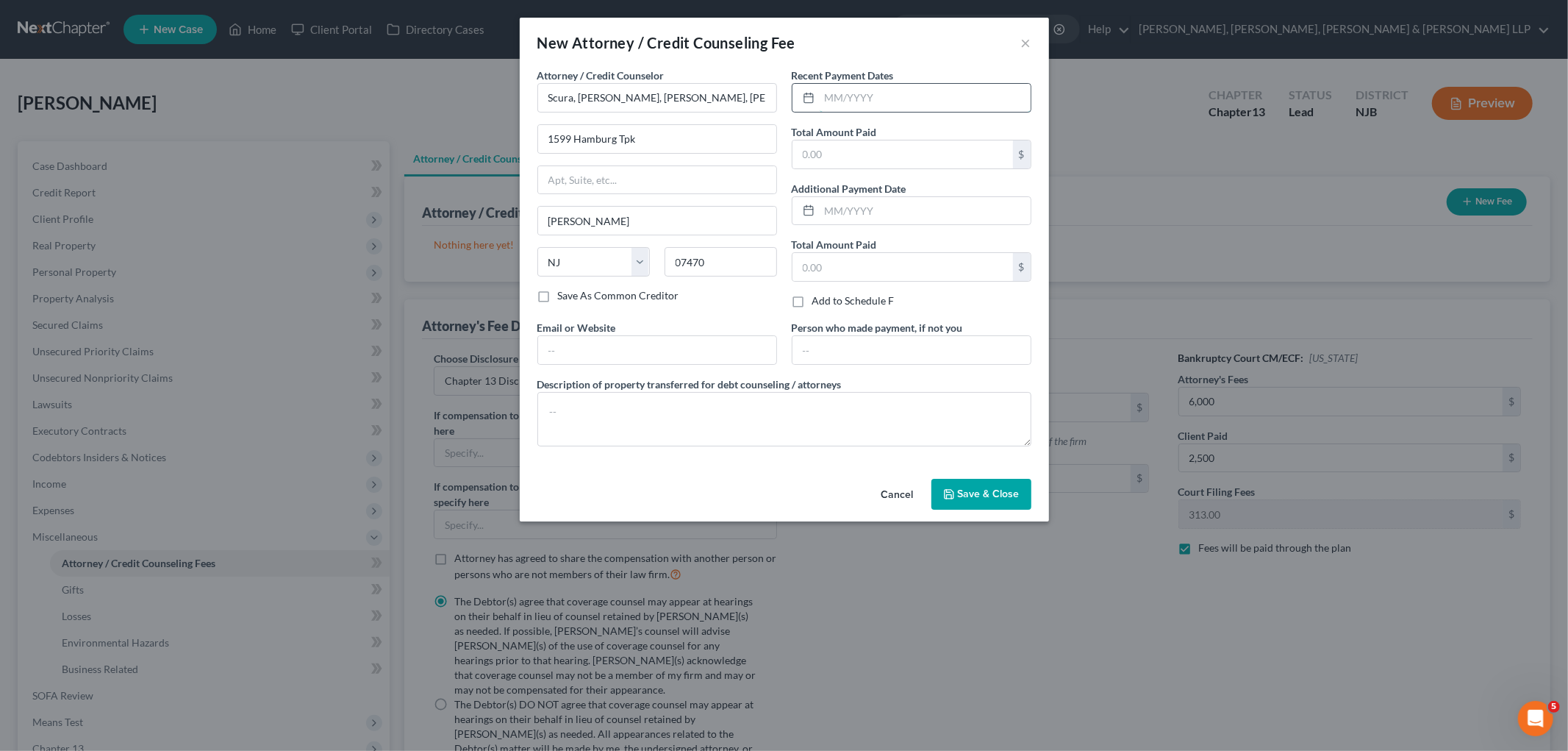
click at [850, 91] on input "text" at bounding box center [925, 98] width 211 height 28
click at [838, 152] on input "text" at bounding box center [902, 155] width 221 height 28
drag, startPoint x: 649, startPoint y: 337, endPoint x: 650, endPoint y: 364, distance: 27.0
click at [649, 337] on input "text" at bounding box center [657, 350] width 239 height 28
click at [825, 354] on input "text" at bounding box center [911, 350] width 239 height 28
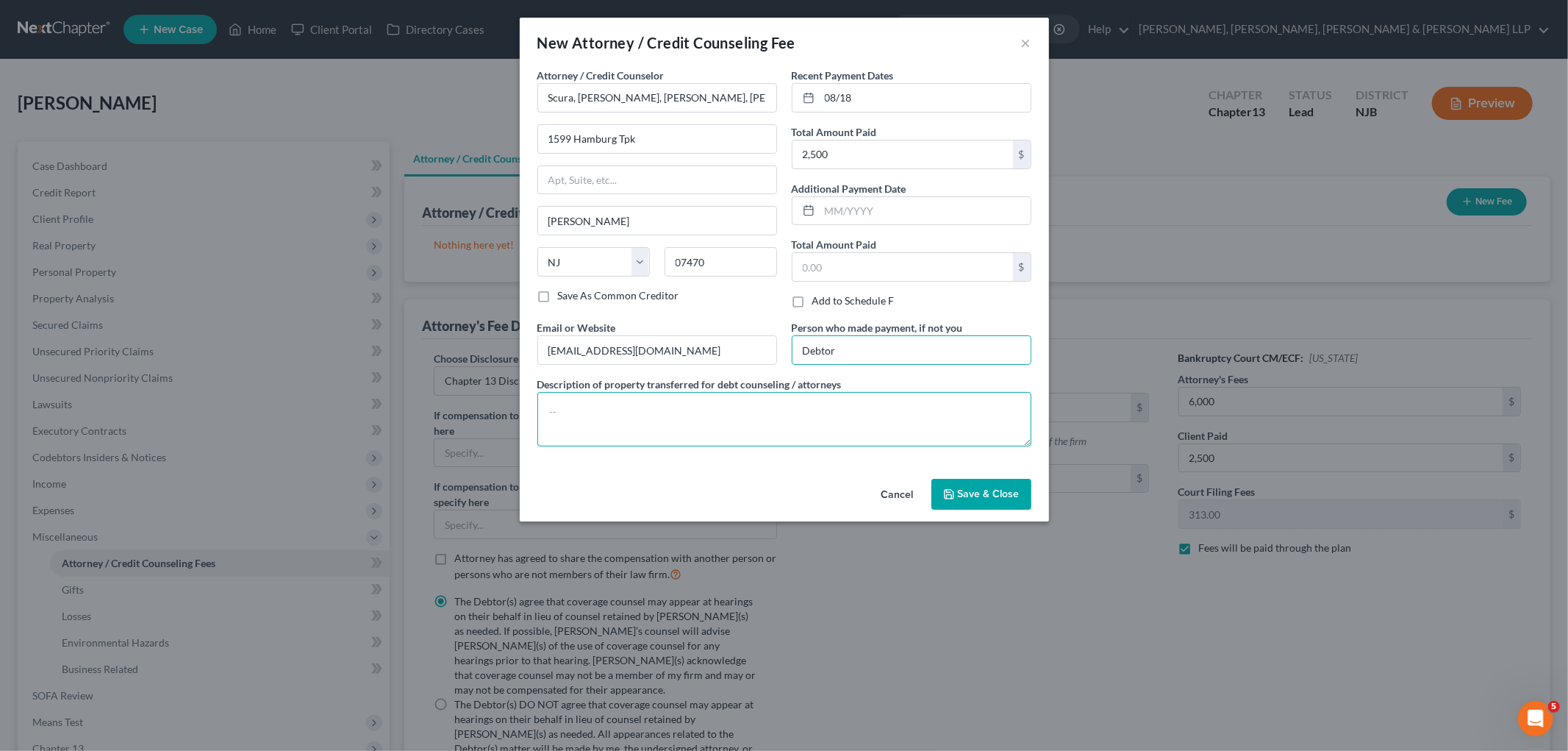
click at [799, 413] on textarea at bounding box center [784, 419] width 494 height 55
click at [988, 492] on span "Save & Close" at bounding box center [988, 493] width 61 height 12
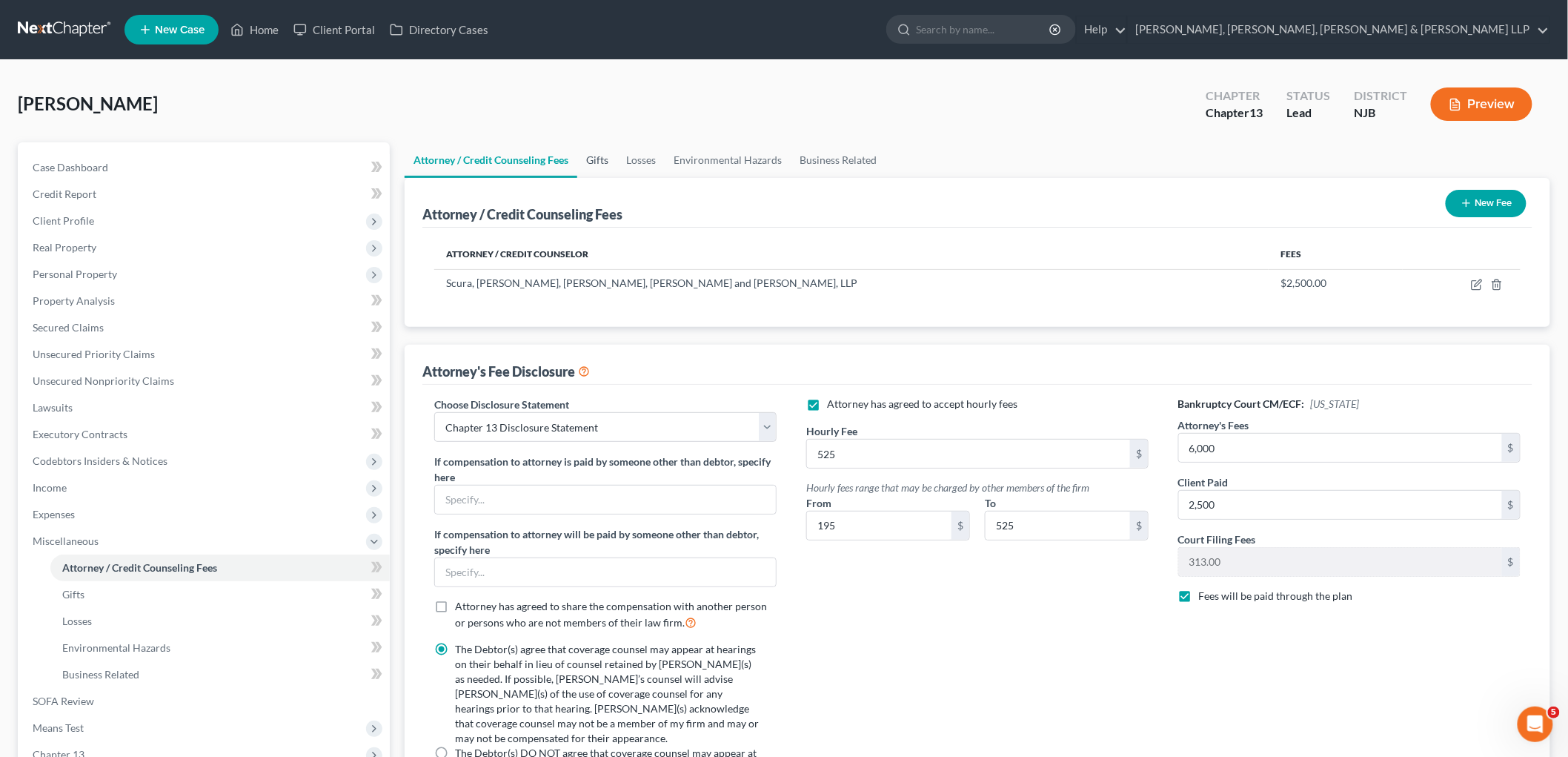
click at [595, 156] on link "Gifts" at bounding box center [597, 160] width 40 height 35
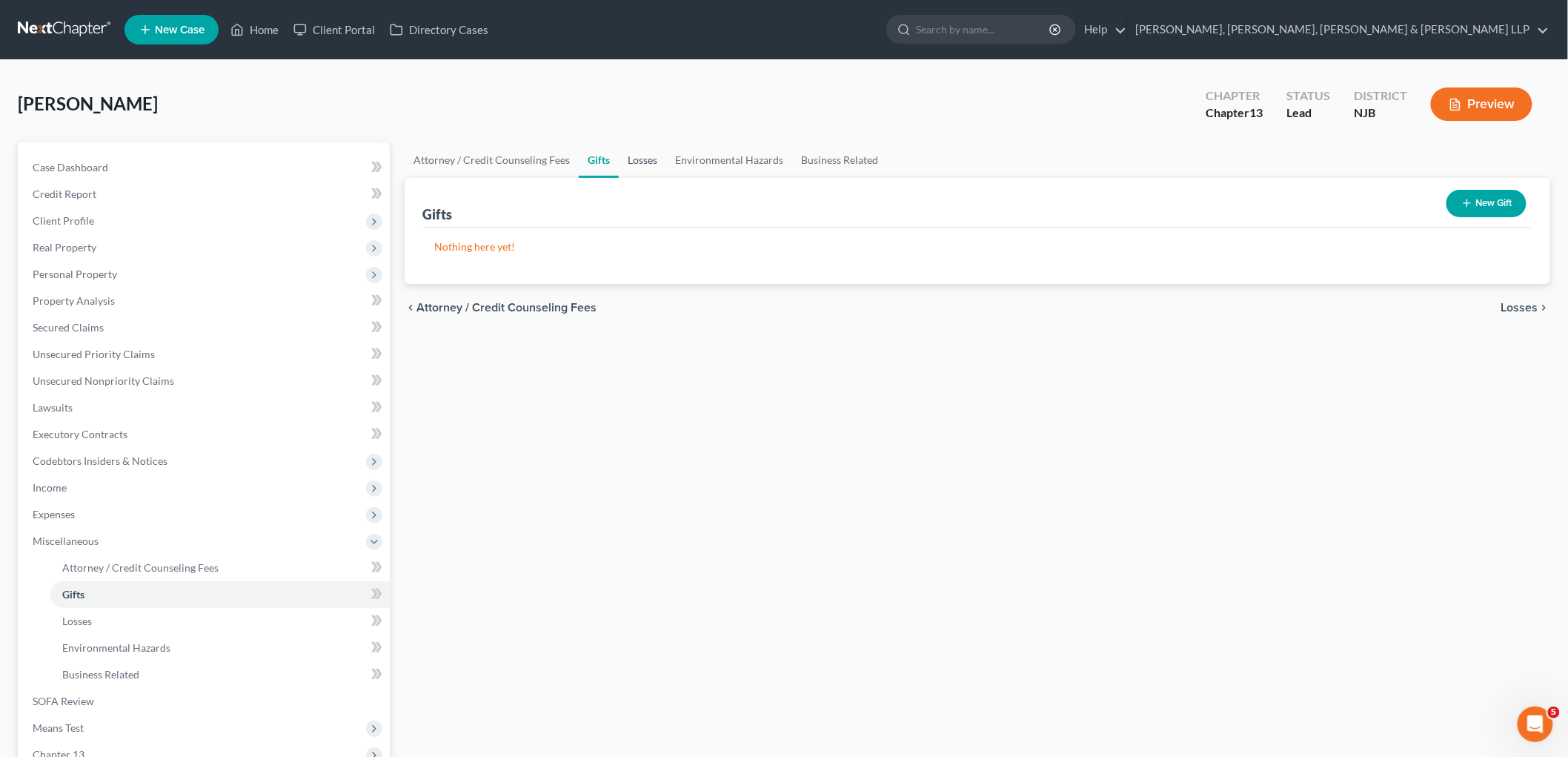
click at [637, 159] on link "Losses" at bounding box center [643, 160] width 48 height 35
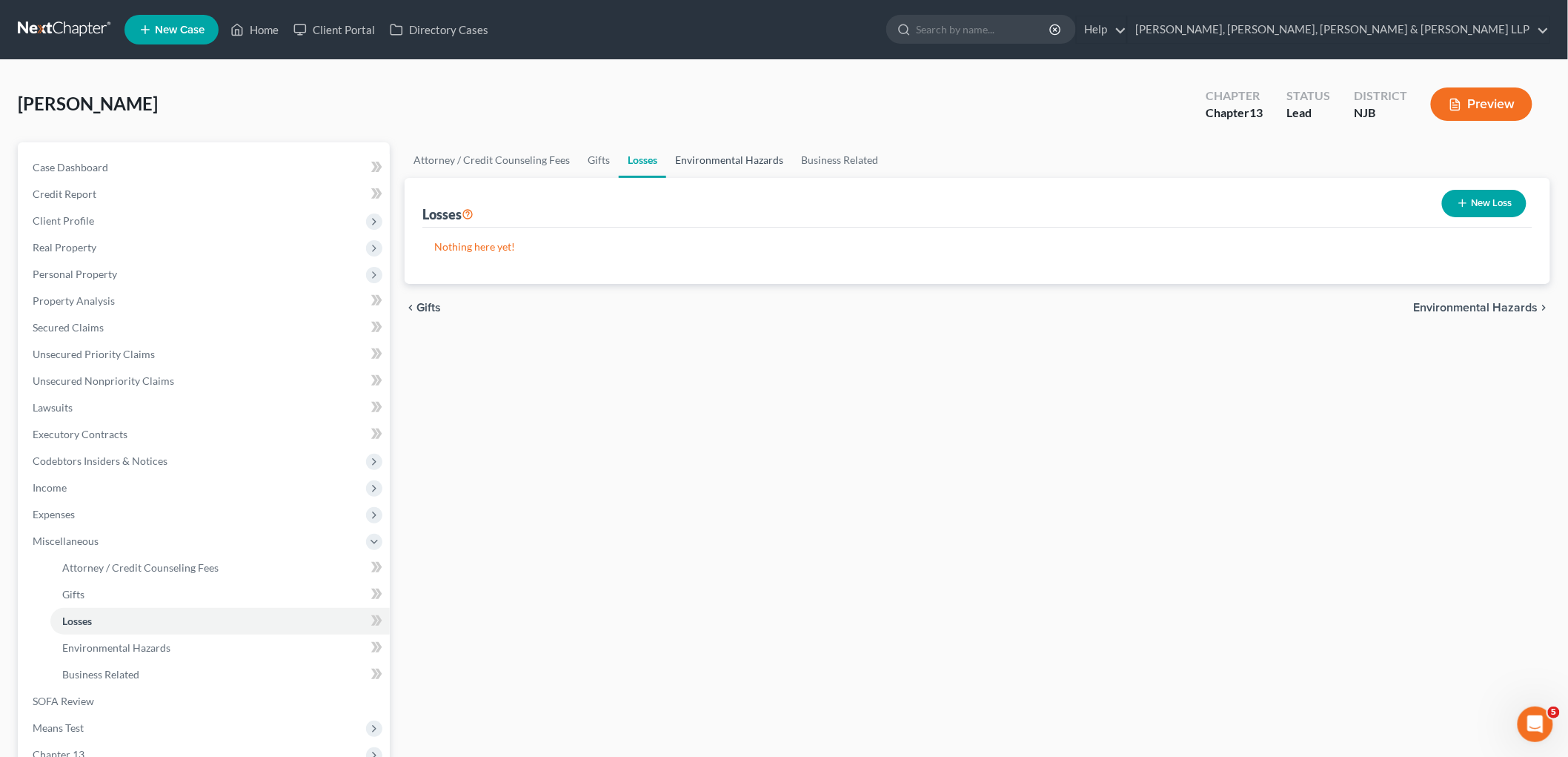
click at [705, 160] on link "Environmental Hazards" at bounding box center [729, 160] width 126 height 35
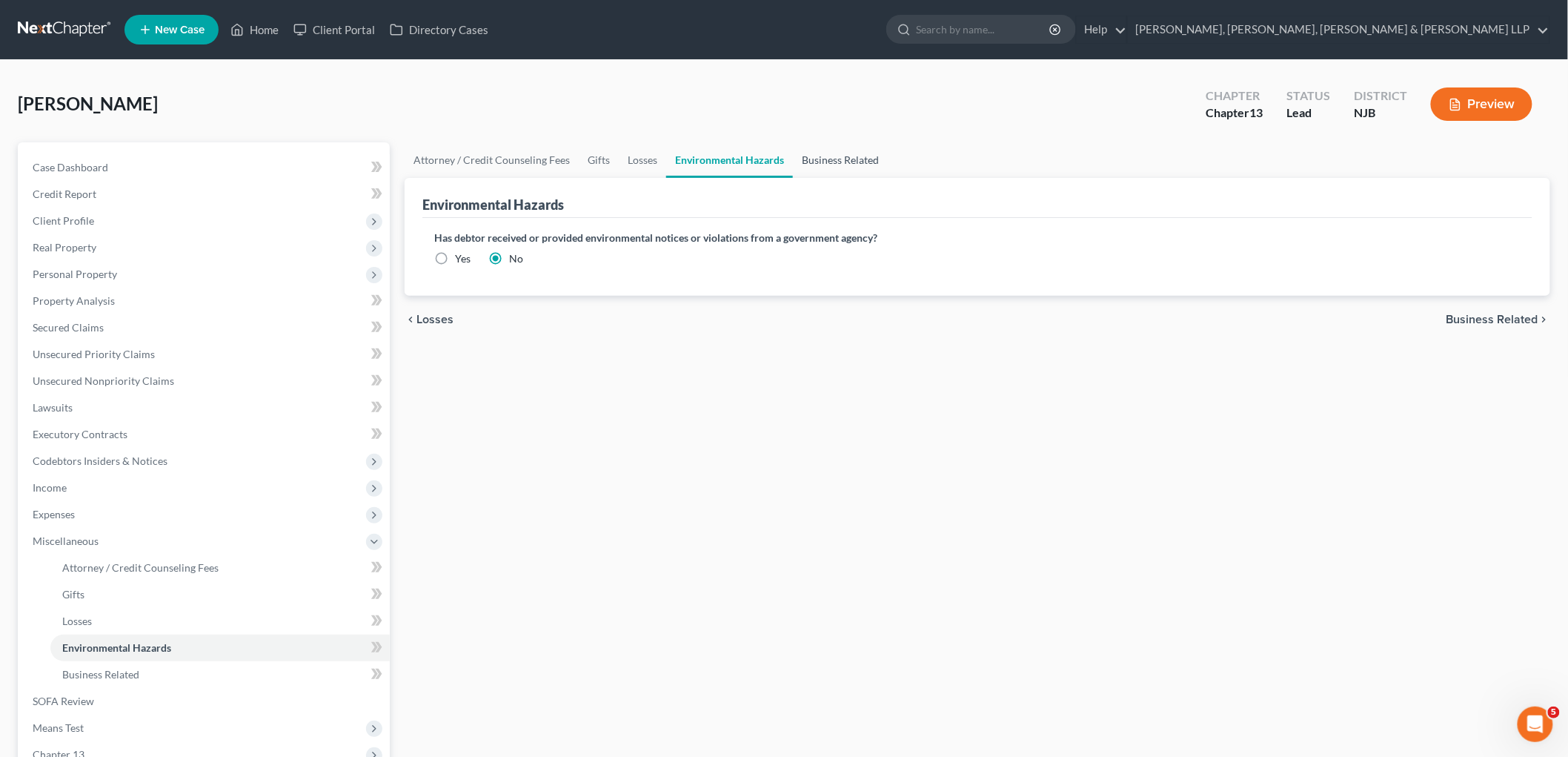
click at [820, 161] on link "Business Related" at bounding box center [841, 160] width 95 height 35
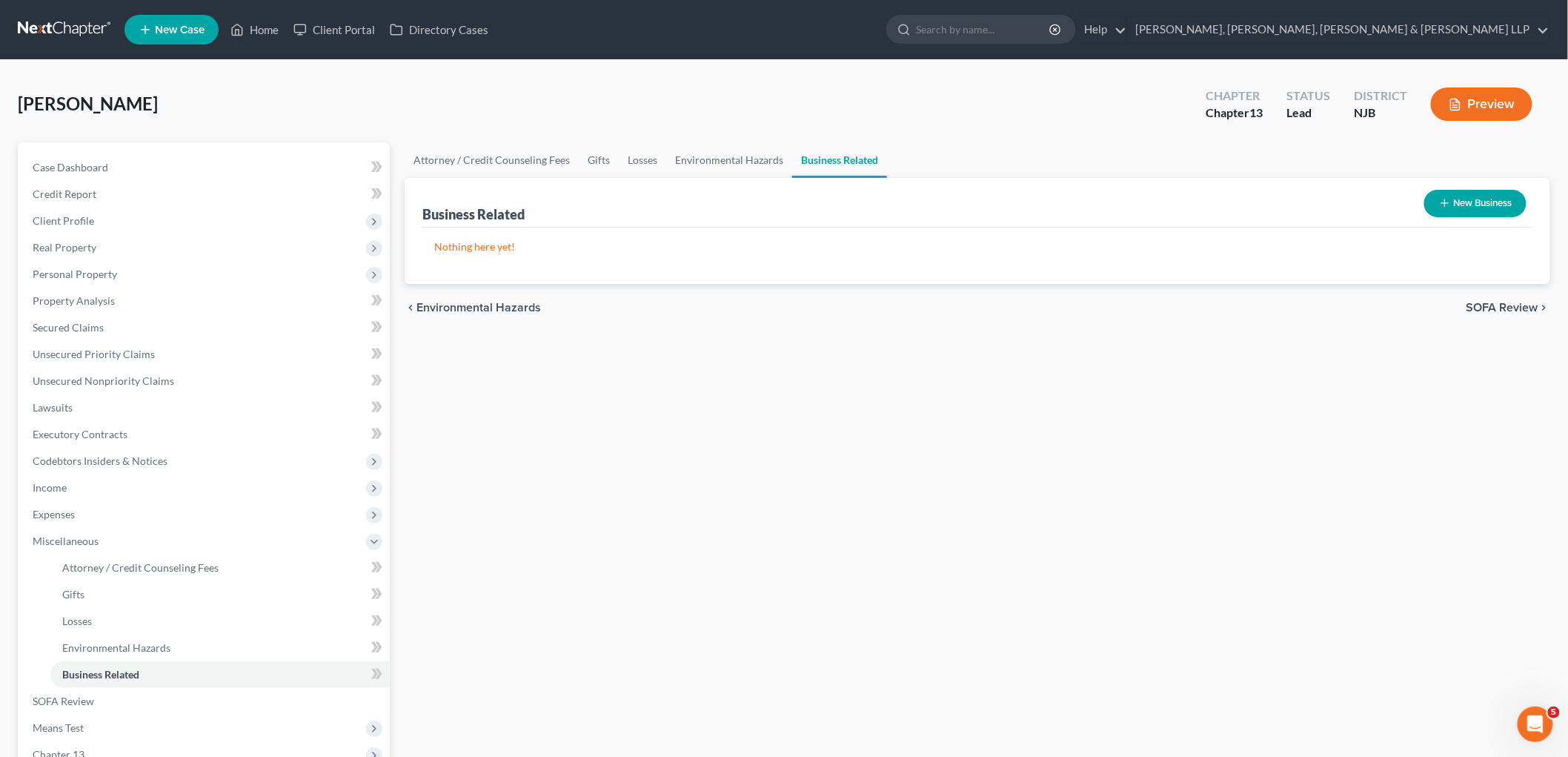
click at [1097, 302] on span "SOFA Review" at bounding box center [1503, 307] width 72 height 11
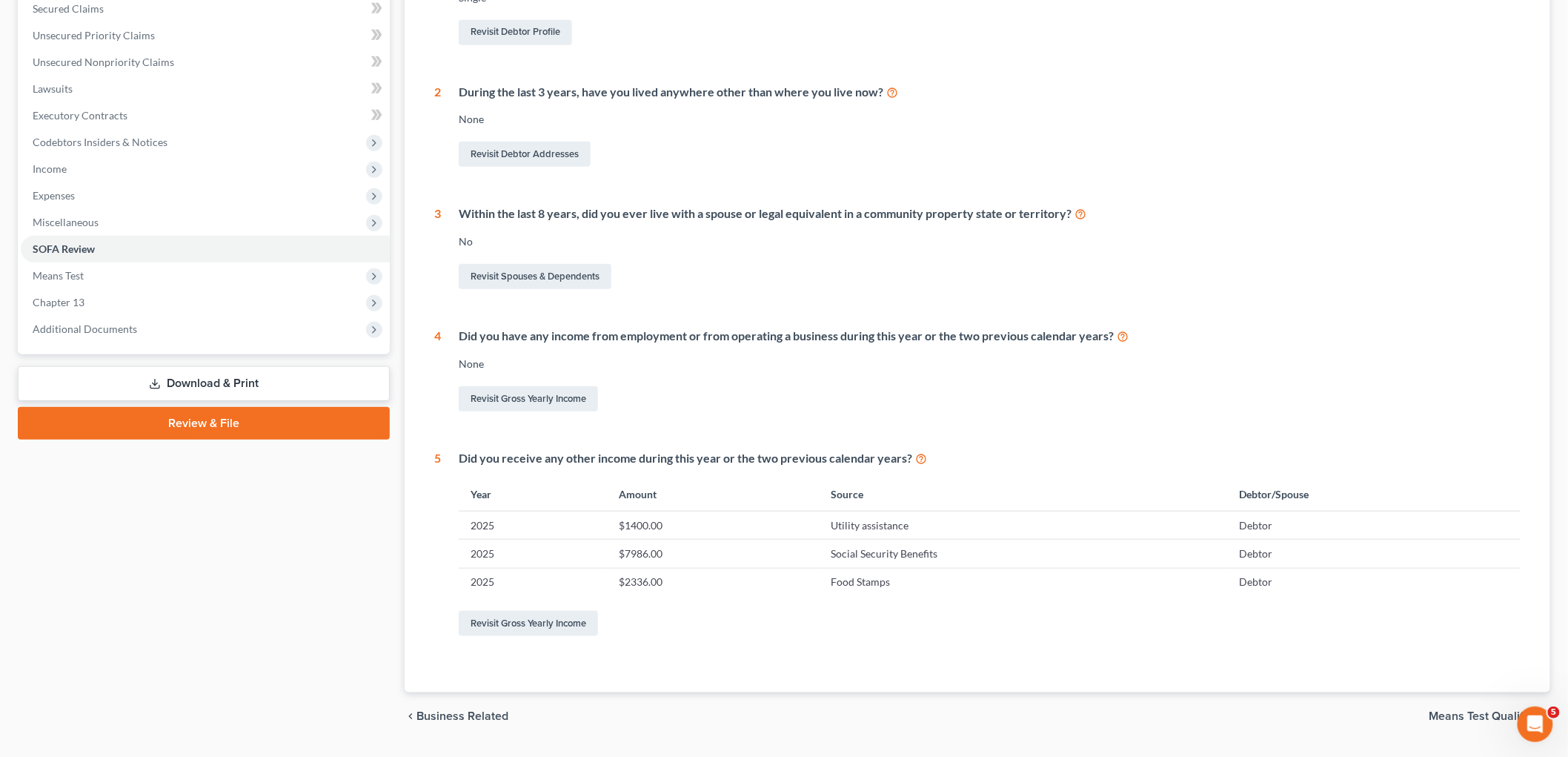
scroll to position [358, 0]
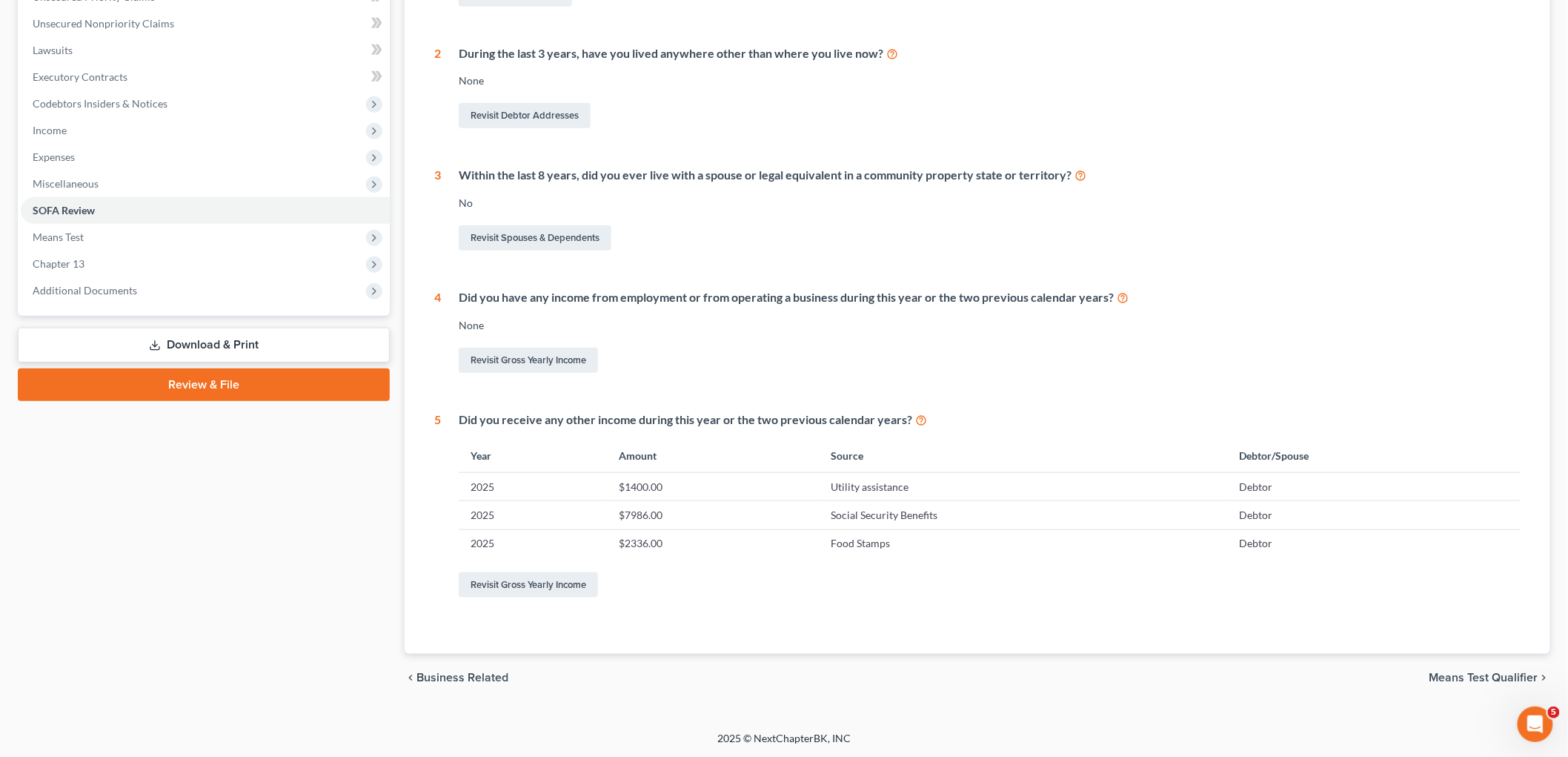
click at [1097, 673] on span "Means Test Qualifier" at bounding box center [1484, 677] width 109 height 11
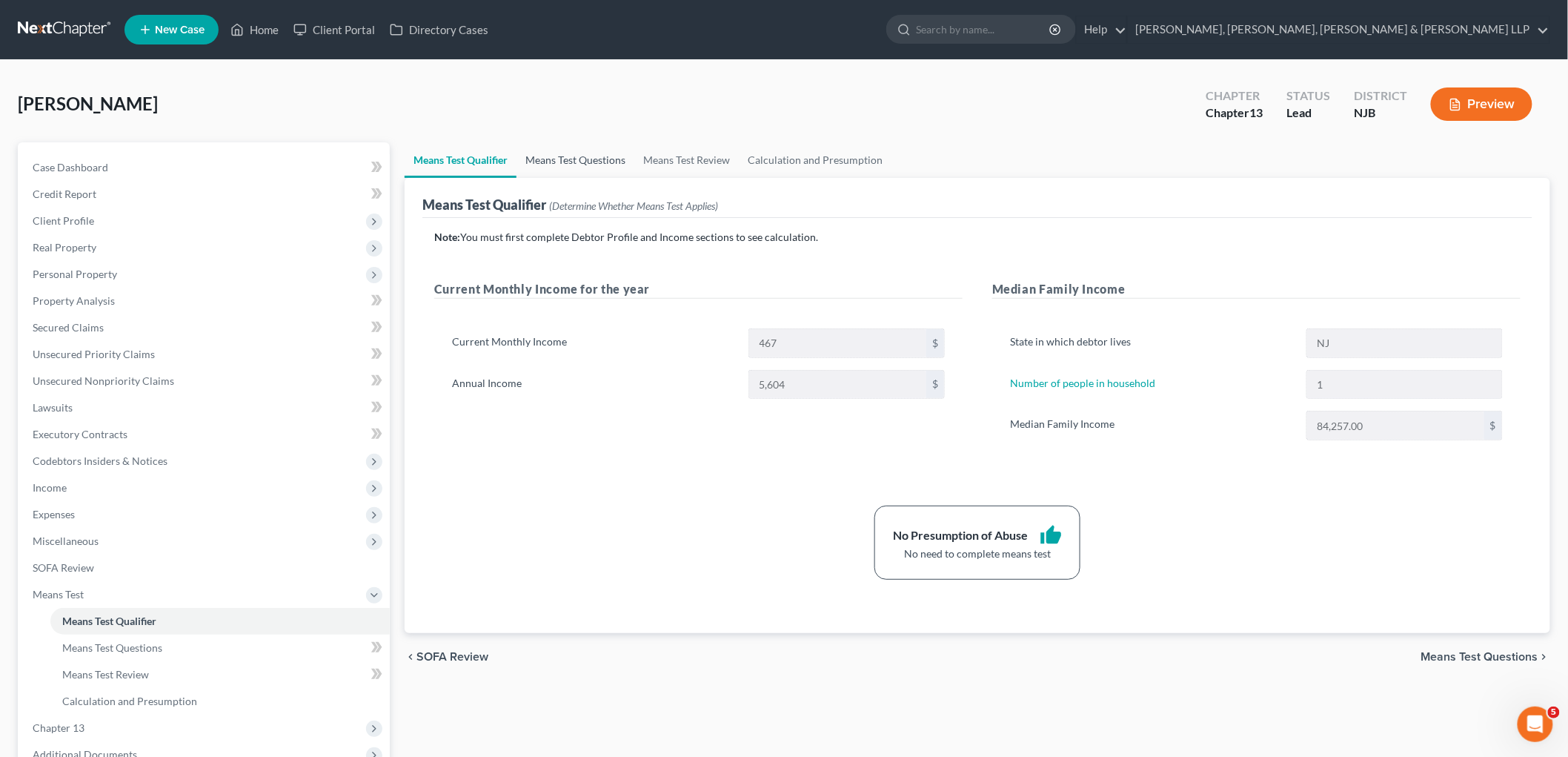
click at [581, 157] on link "Means Test Questions" at bounding box center [575, 160] width 118 height 35
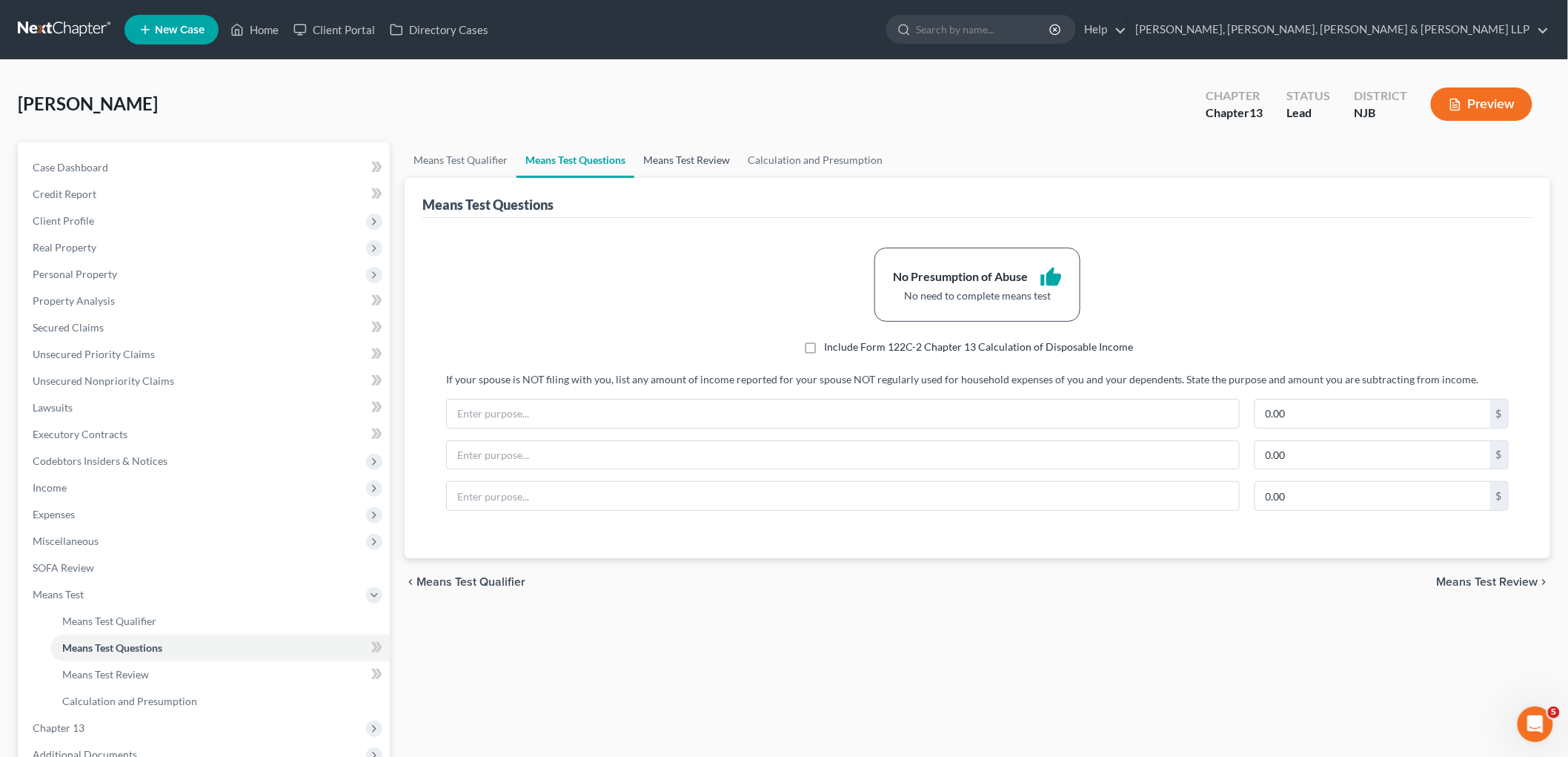
click at [677, 160] on link "Means Test Review" at bounding box center [687, 160] width 105 height 35
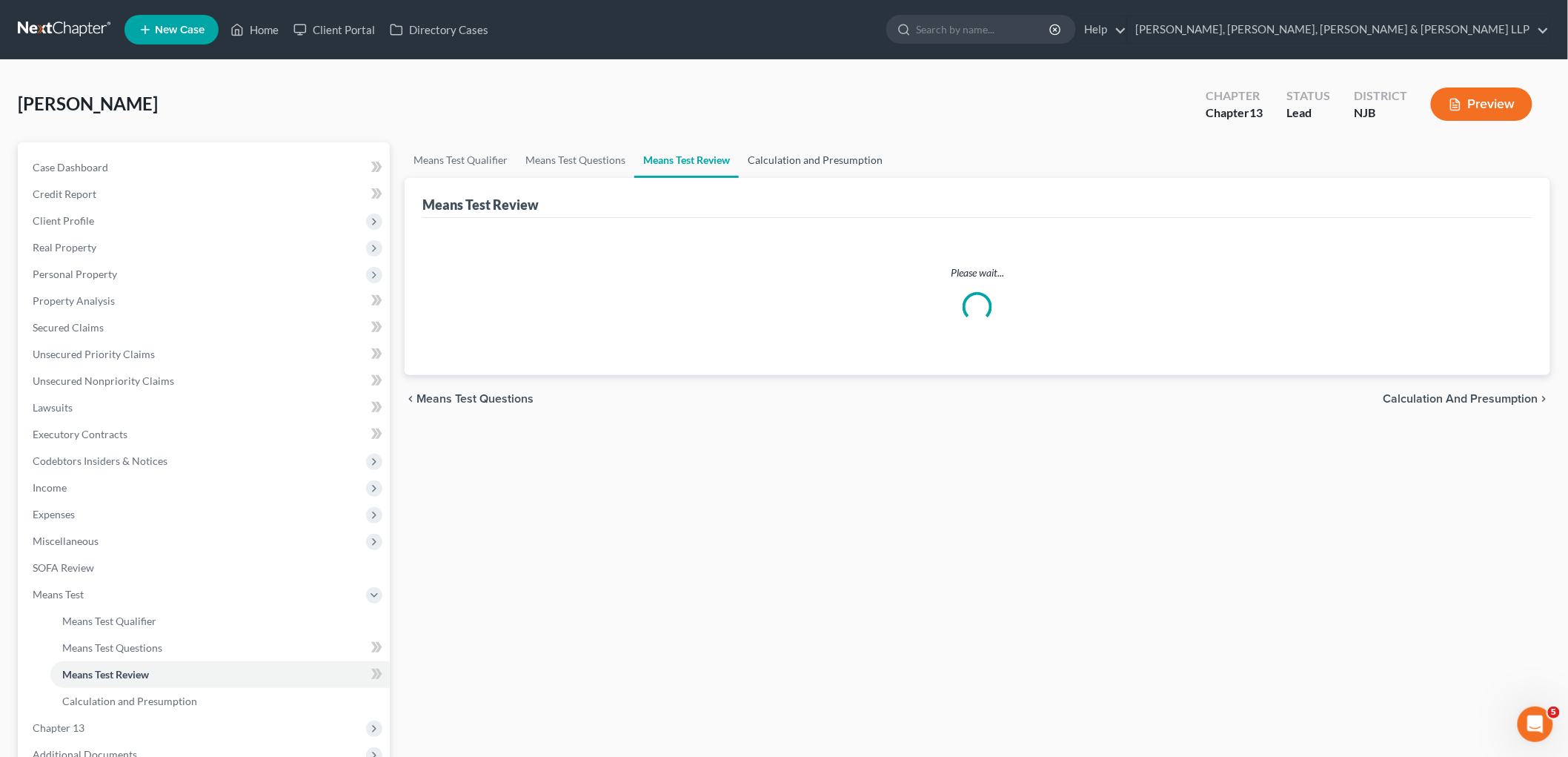
click at [767, 161] on link "Calculation and Presumption" at bounding box center [815, 160] width 153 height 35
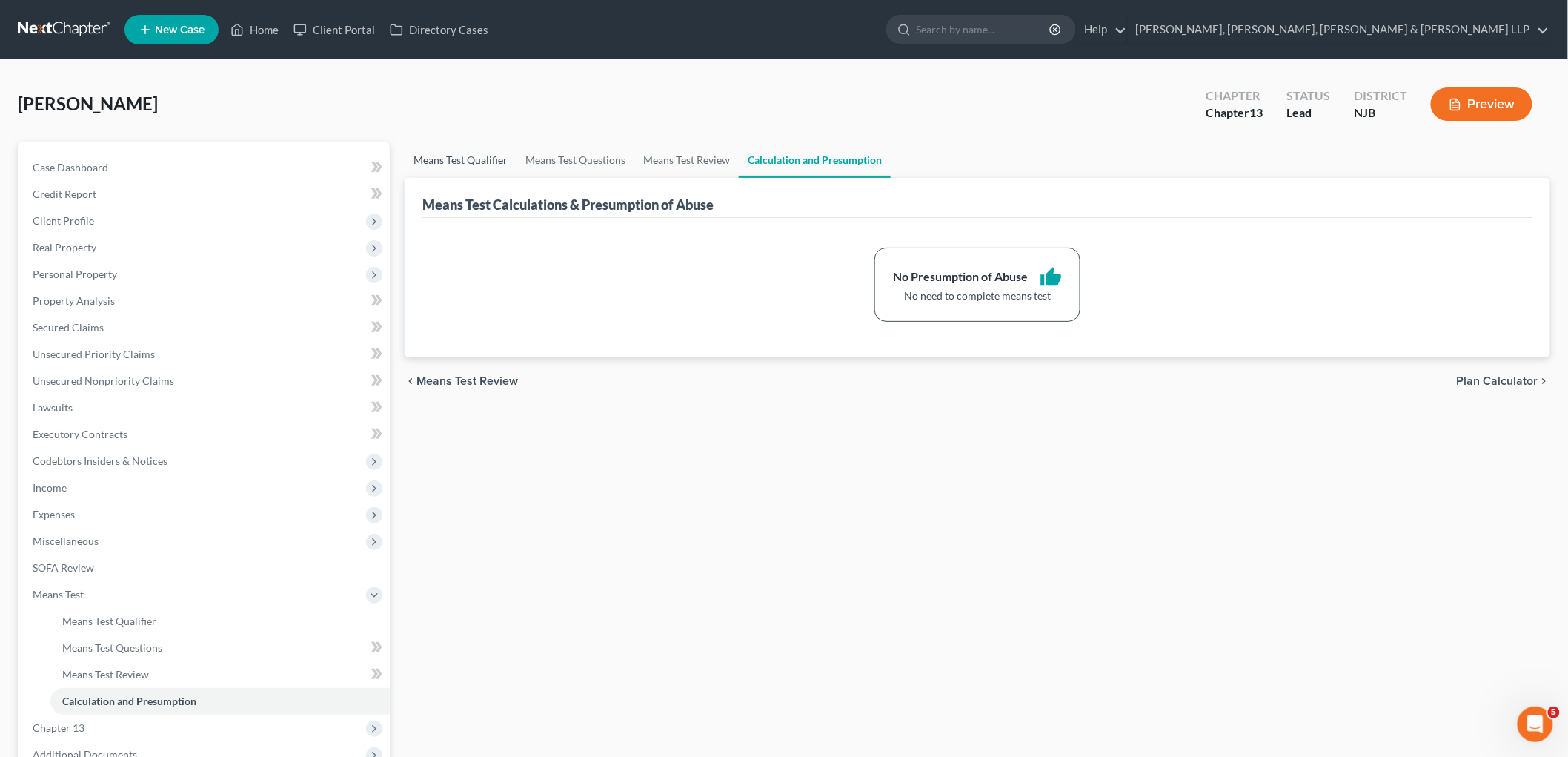
click at [465, 156] on link "Means Test Qualifier" at bounding box center [461, 160] width 112 height 35
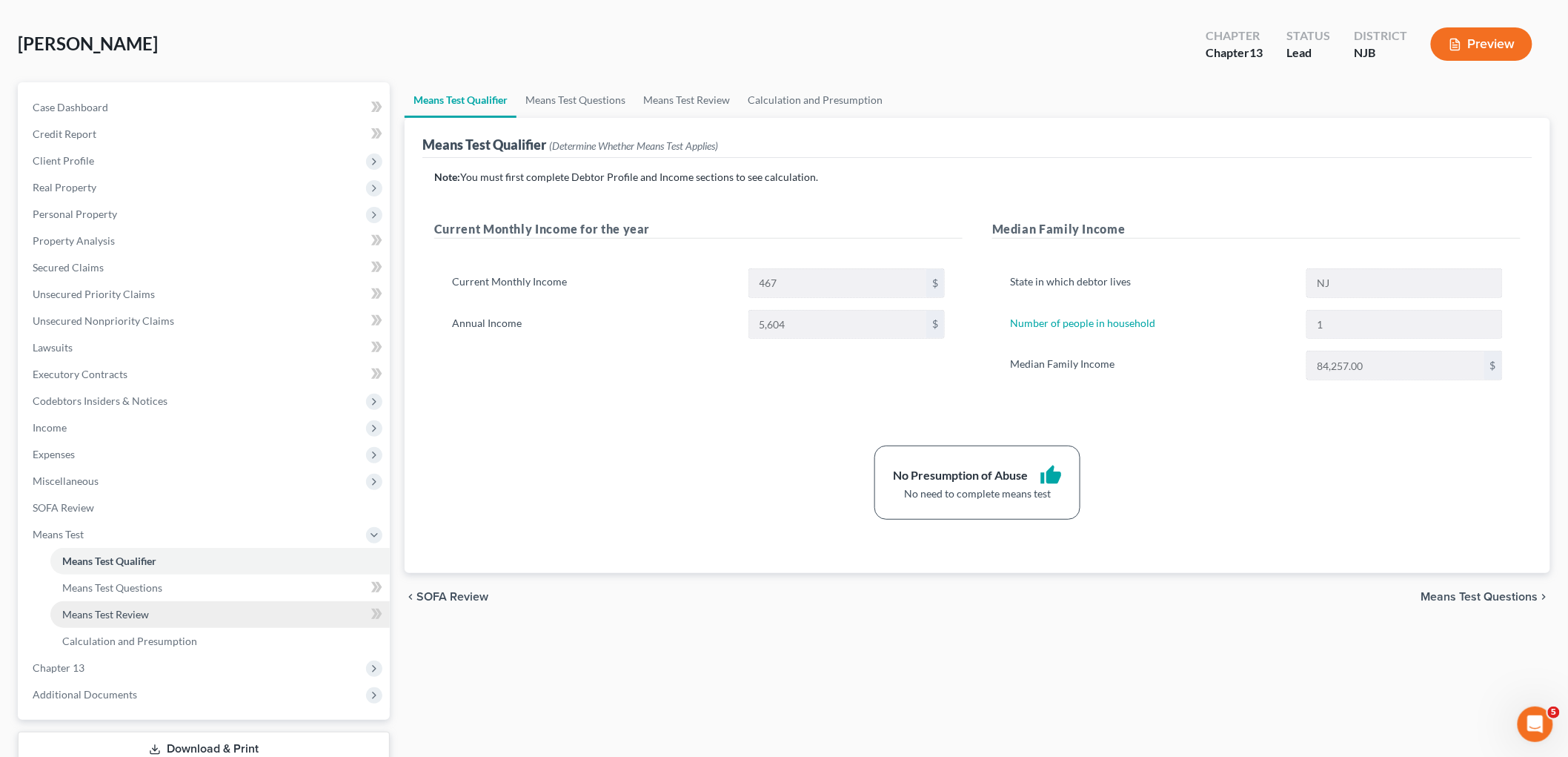
scroll to position [163, 0]
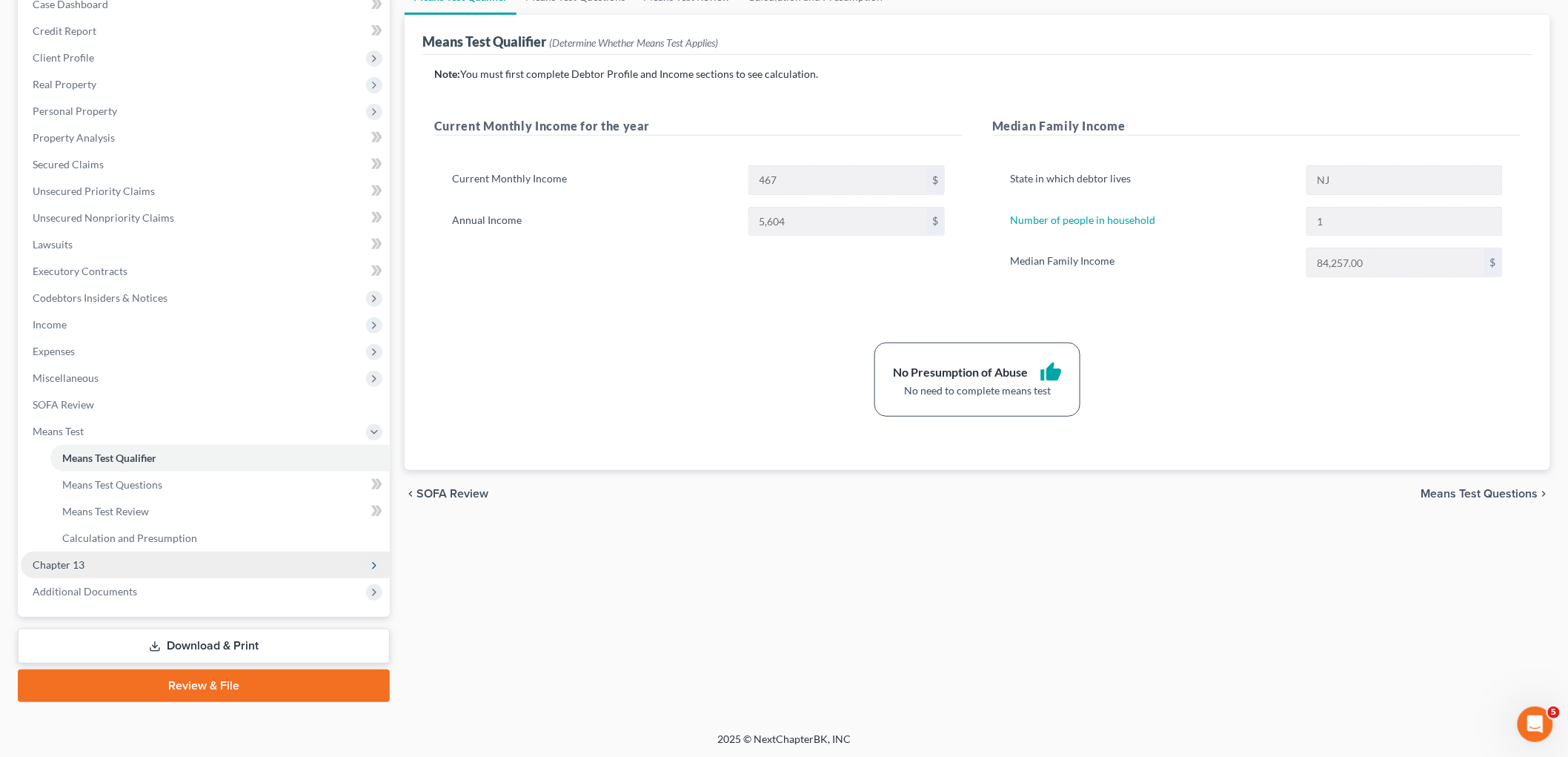
click at [87, 560] on span "Chapter 13" at bounding box center [205, 565] width 369 height 27
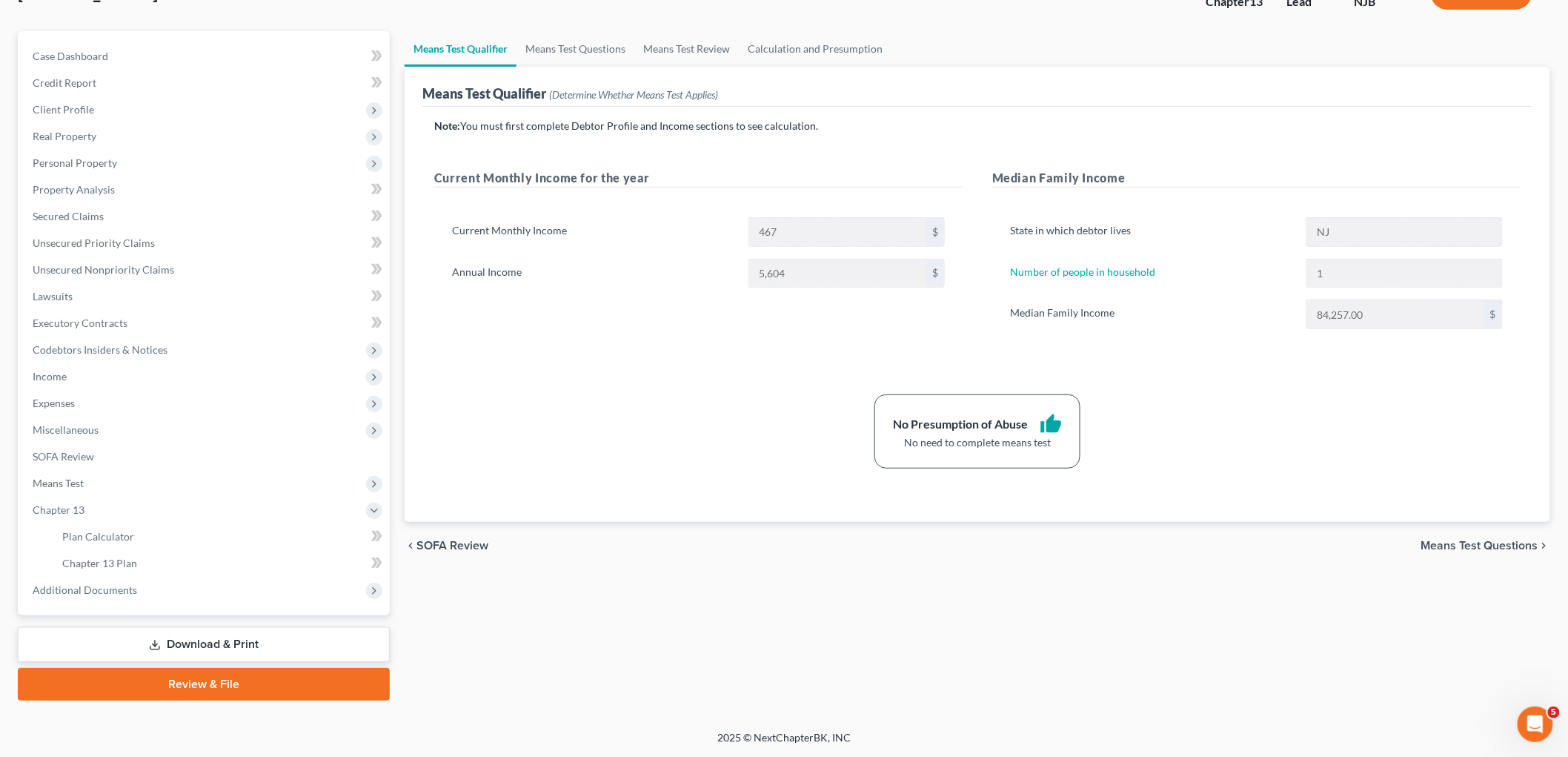
scroll to position [109, 0]
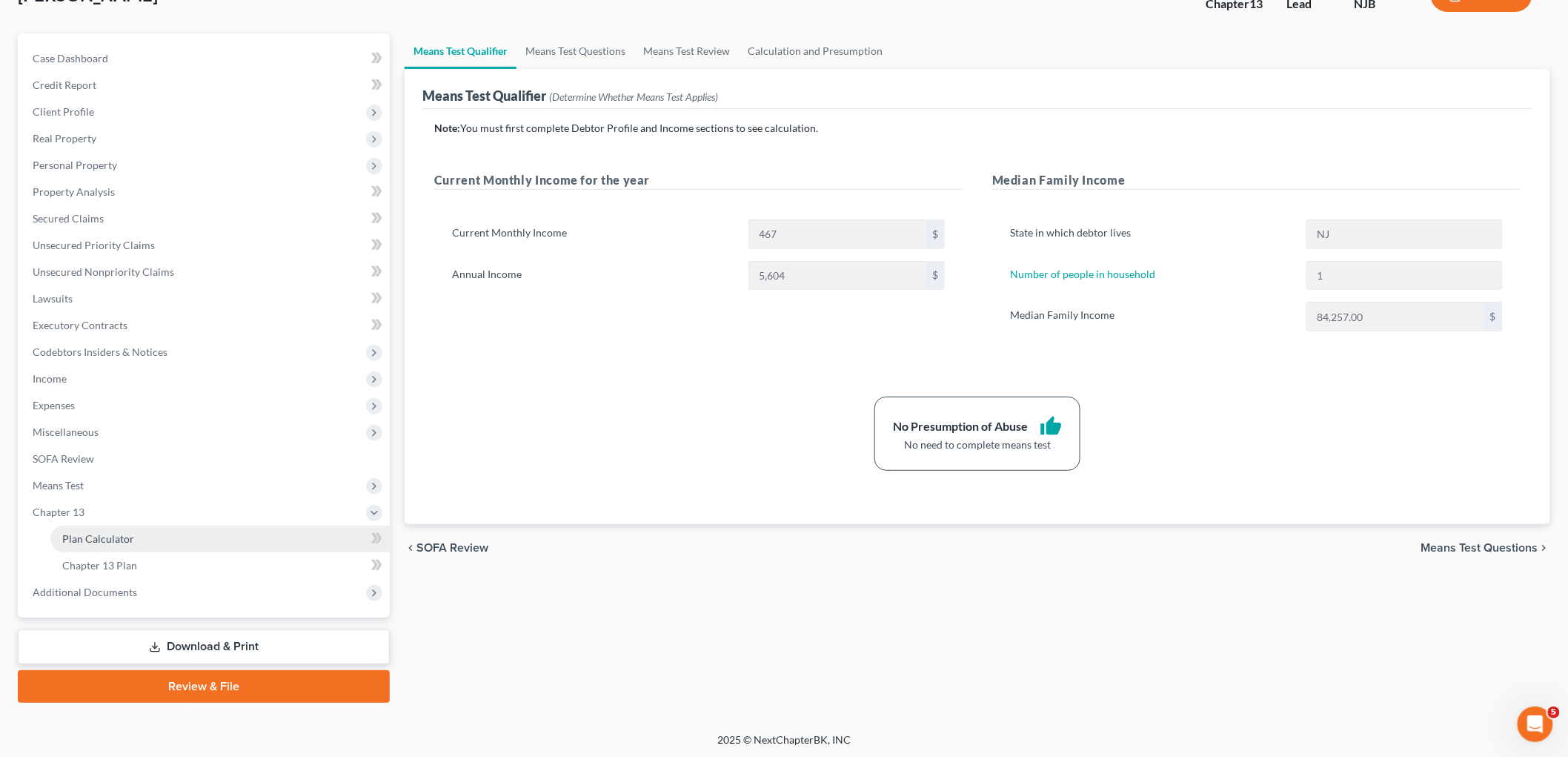
click at [116, 534] on span "Plan Calculator" at bounding box center [98, 538] width 72 height 12
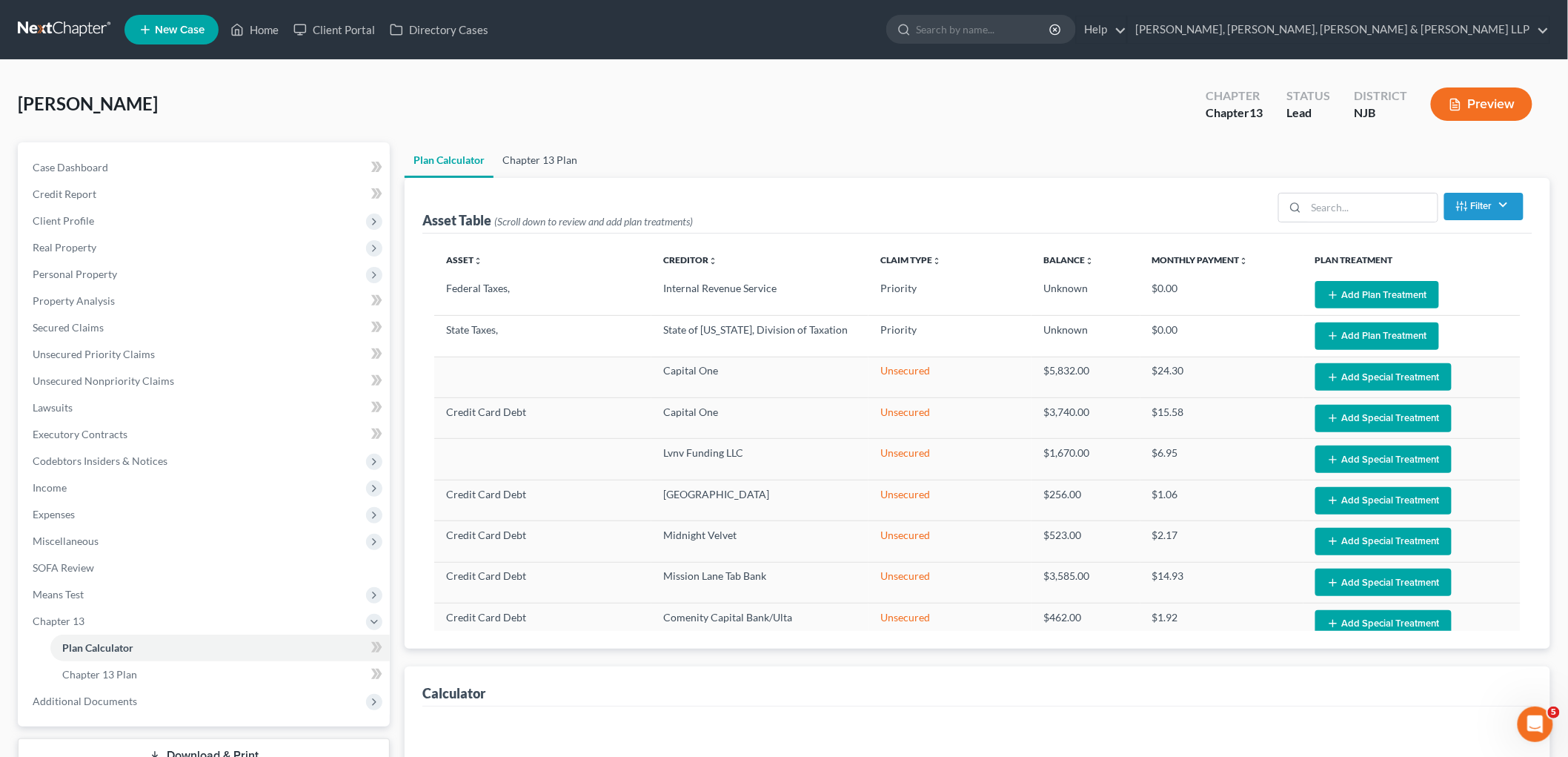
click at [525, 150] on link "Chapter 13 Plan" at bounding box center [539, 160] width 92 height 35
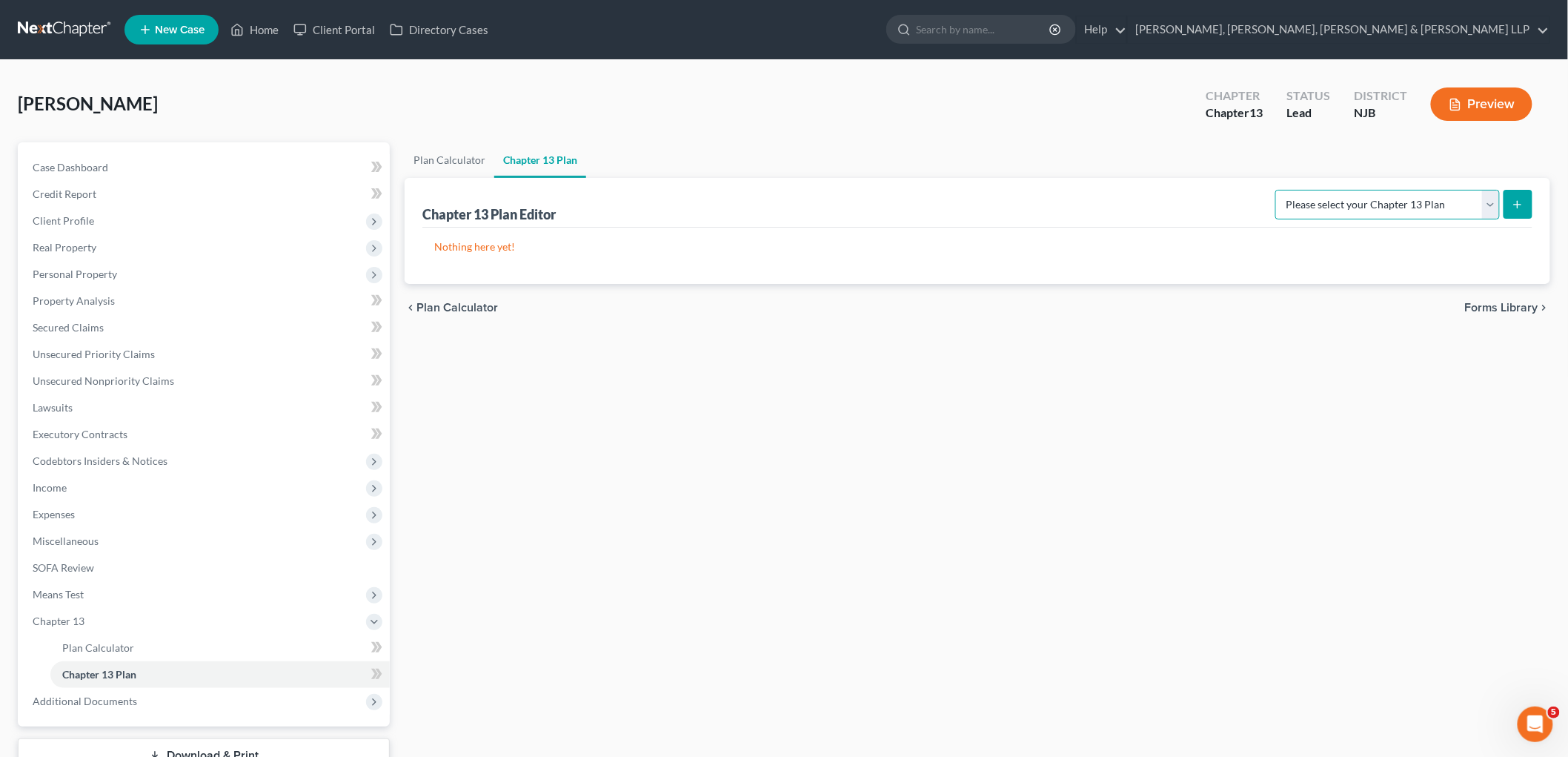
click at [1097, 204] on select "Please select your Chapter 13 Plan District of [US_STATE] - Effective [DATE] Di…" at bounding box center [1387, 204] width 224 height 29
click at [1097, 190] on select "Please select your Chapter 13 Plan District of [US_STATE] - Effective [DATE] Di…" at bounding box center [1387, 204] width 224 height 29
click at [1097, 197] on button "submit" at bounding box center [1518, 204] width 29 height 29
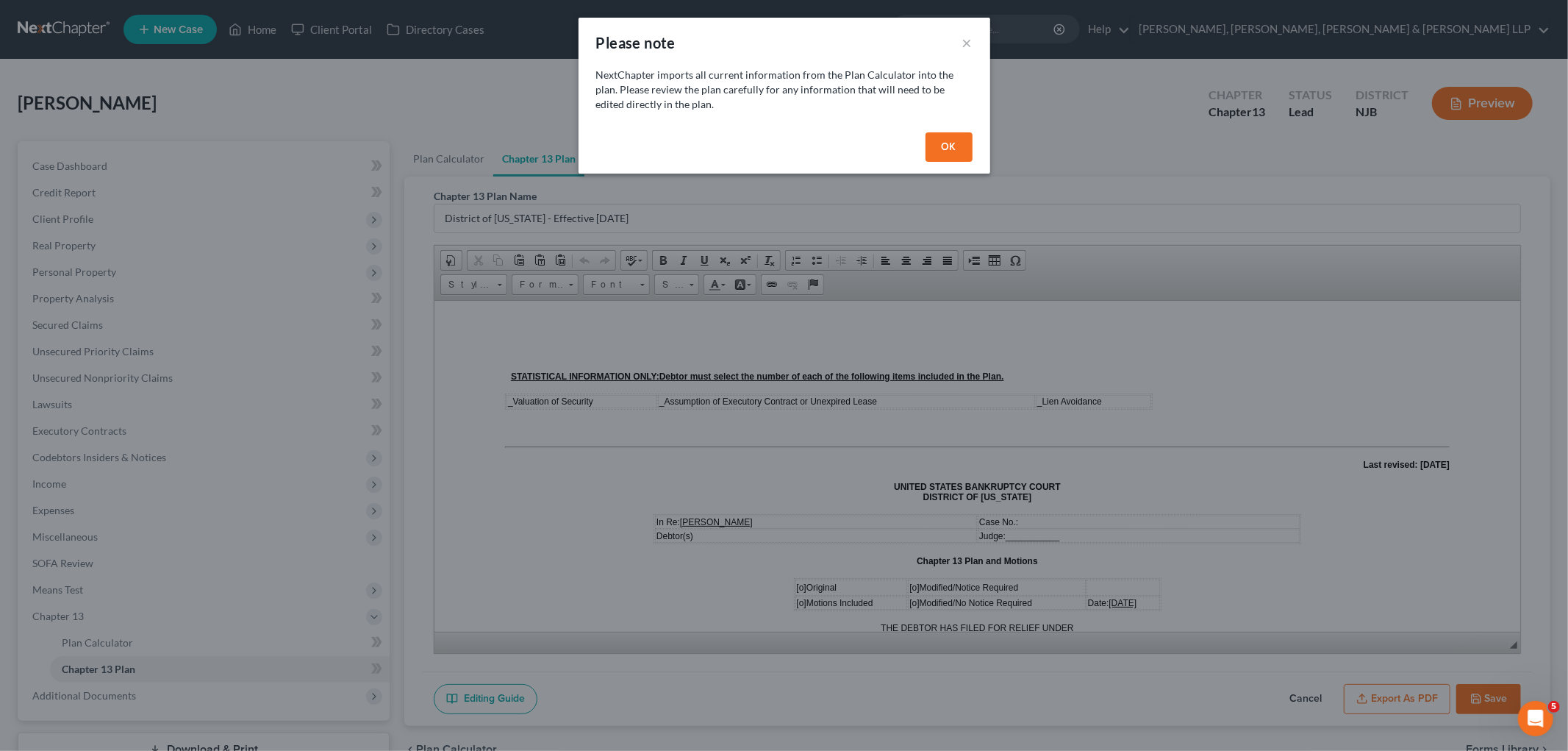
click at [937, 141] on button "OK" at bounding box center [949, 146] width 47 height 29
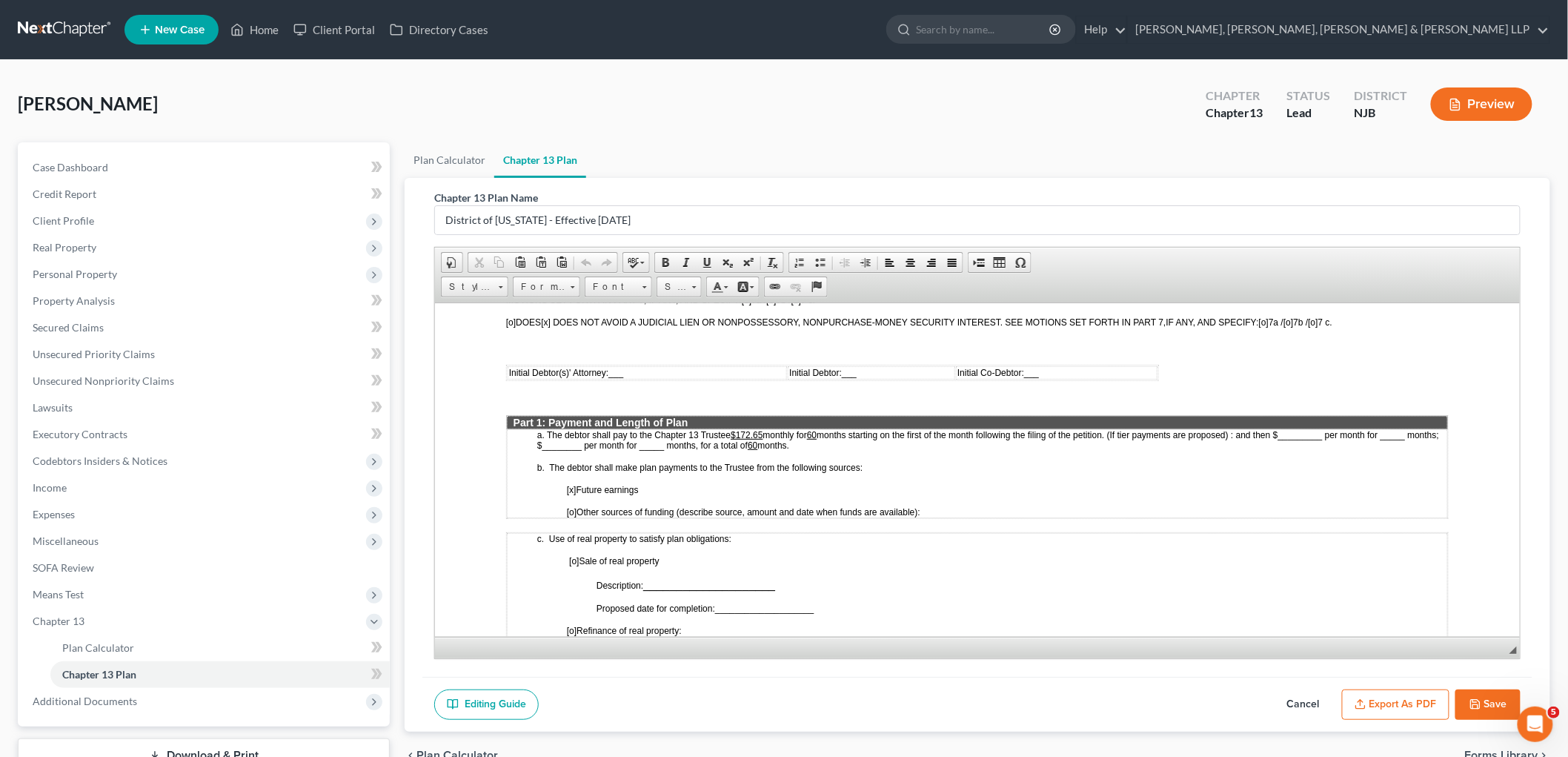
scroll to position [576, 0]
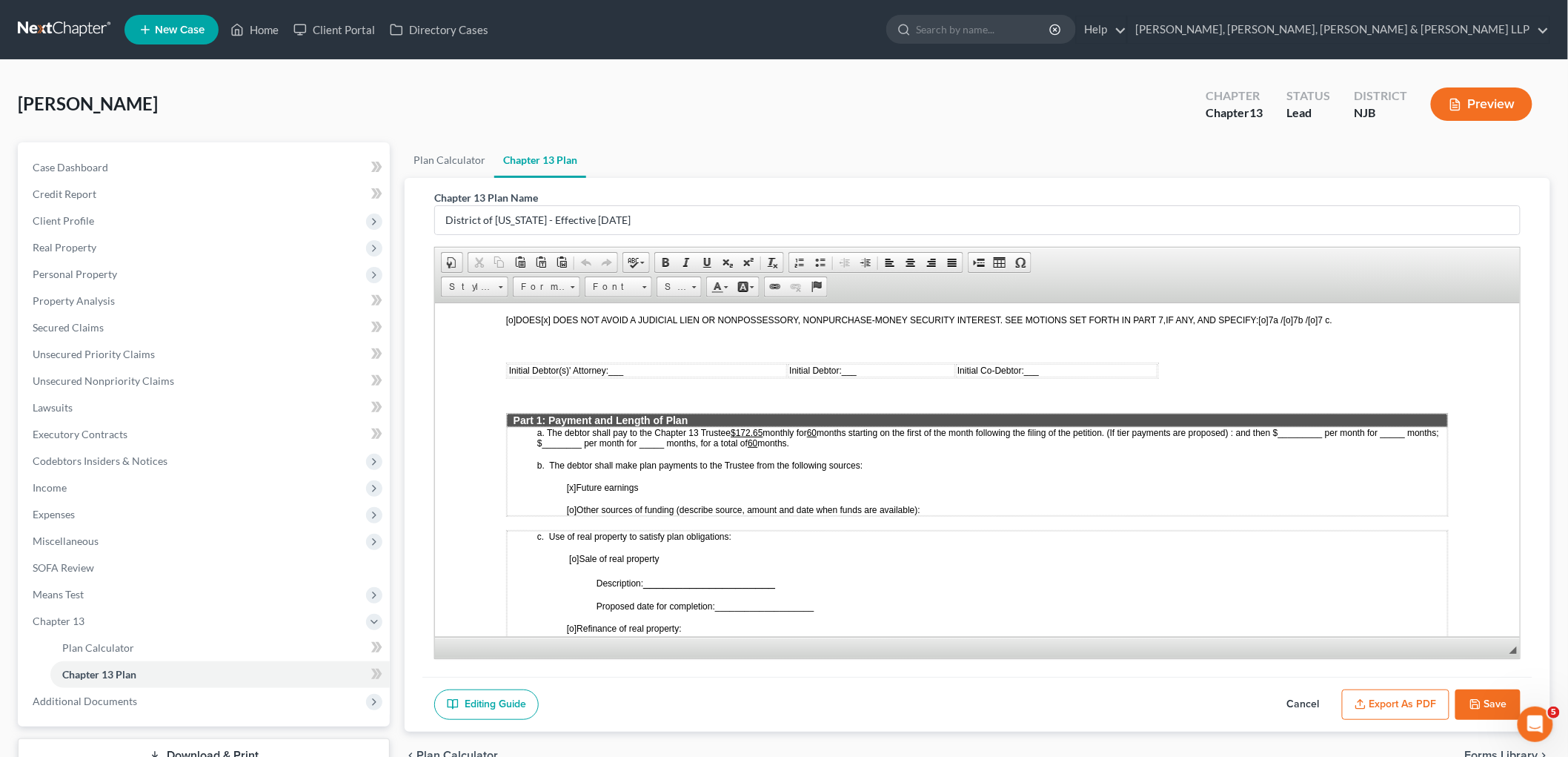
click at [750, 427] on u "$172.65" at bounding box center [746, 432] width 32 height 10
click at [747, 427] on u "$175 .00" at bounding box center [746, 432] width 32 height 10
click at [635, 363] on td "Initial Debtor(s)' Attorney: ___" at bounding box center [647, 370] width 280 height 13
click at [904, 363] on td "Initial Debtor: ___" at bounding box center [887, 370] width 158 height 13
click at [789, 436] on span "months." at bounding box center [774, 441] width 32 height 12
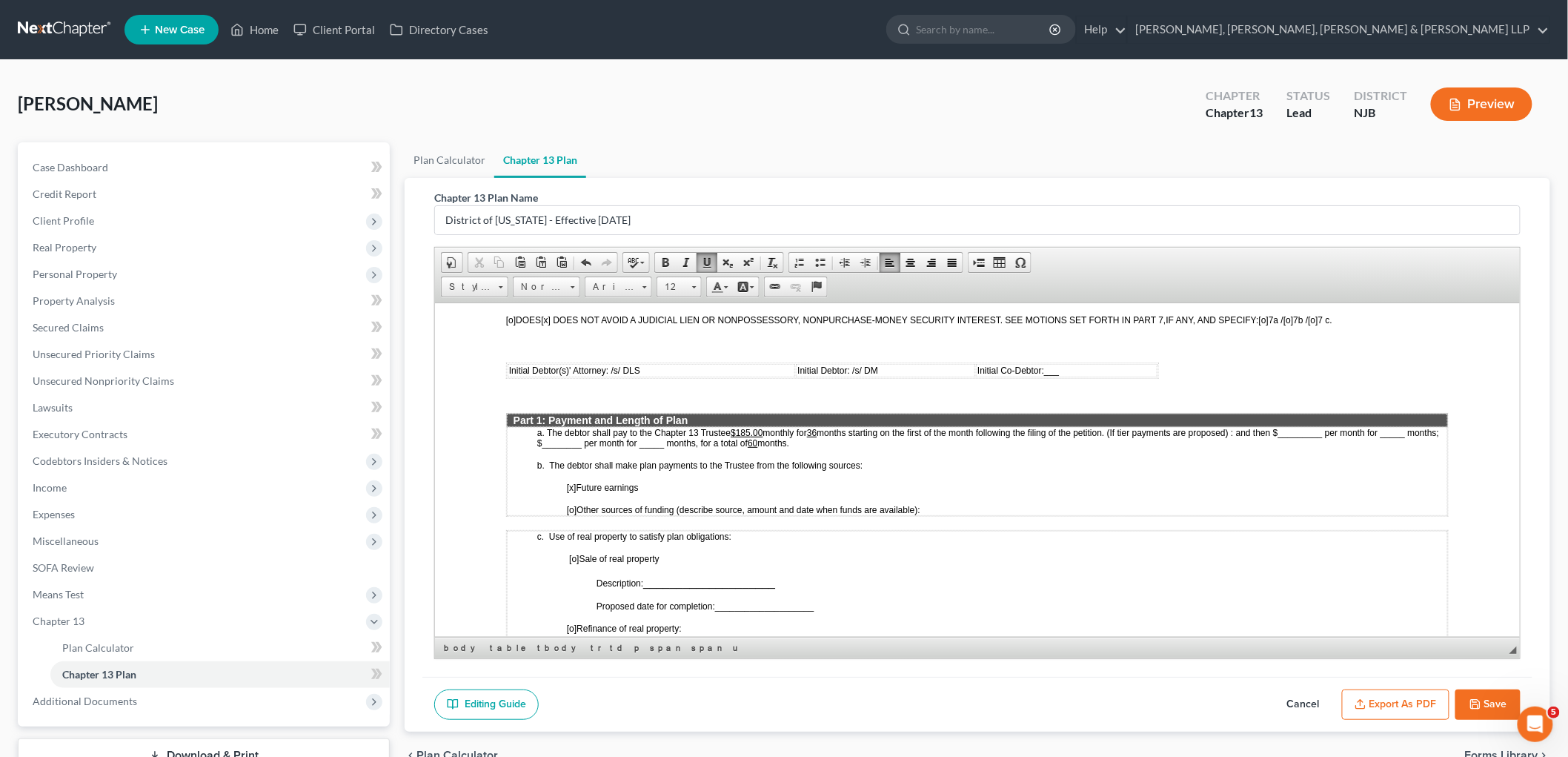
click at [789, 437] on span "months." at bounding box center [774, 442] width 32 height 10
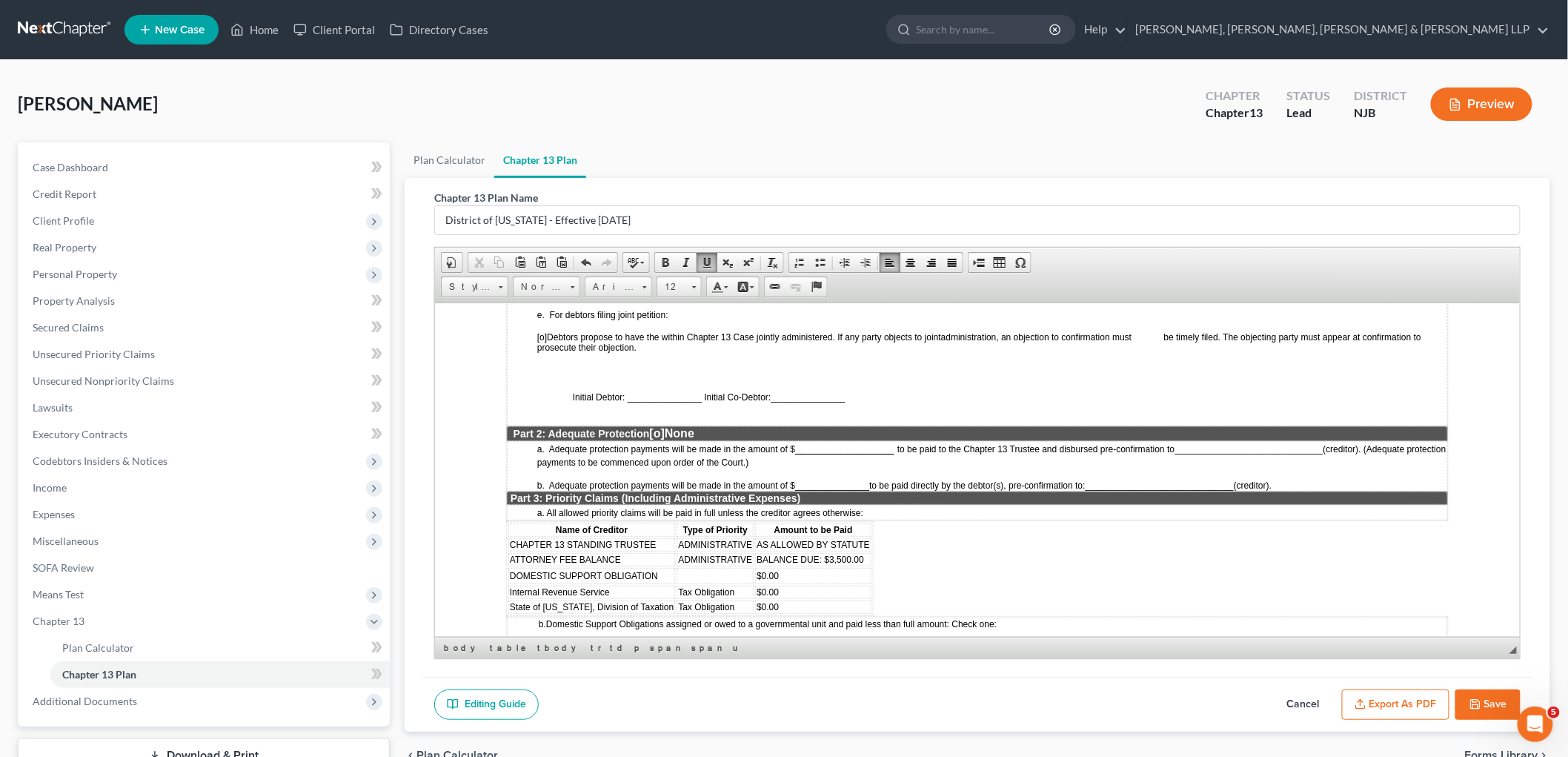
scroll to position [1071, 0]
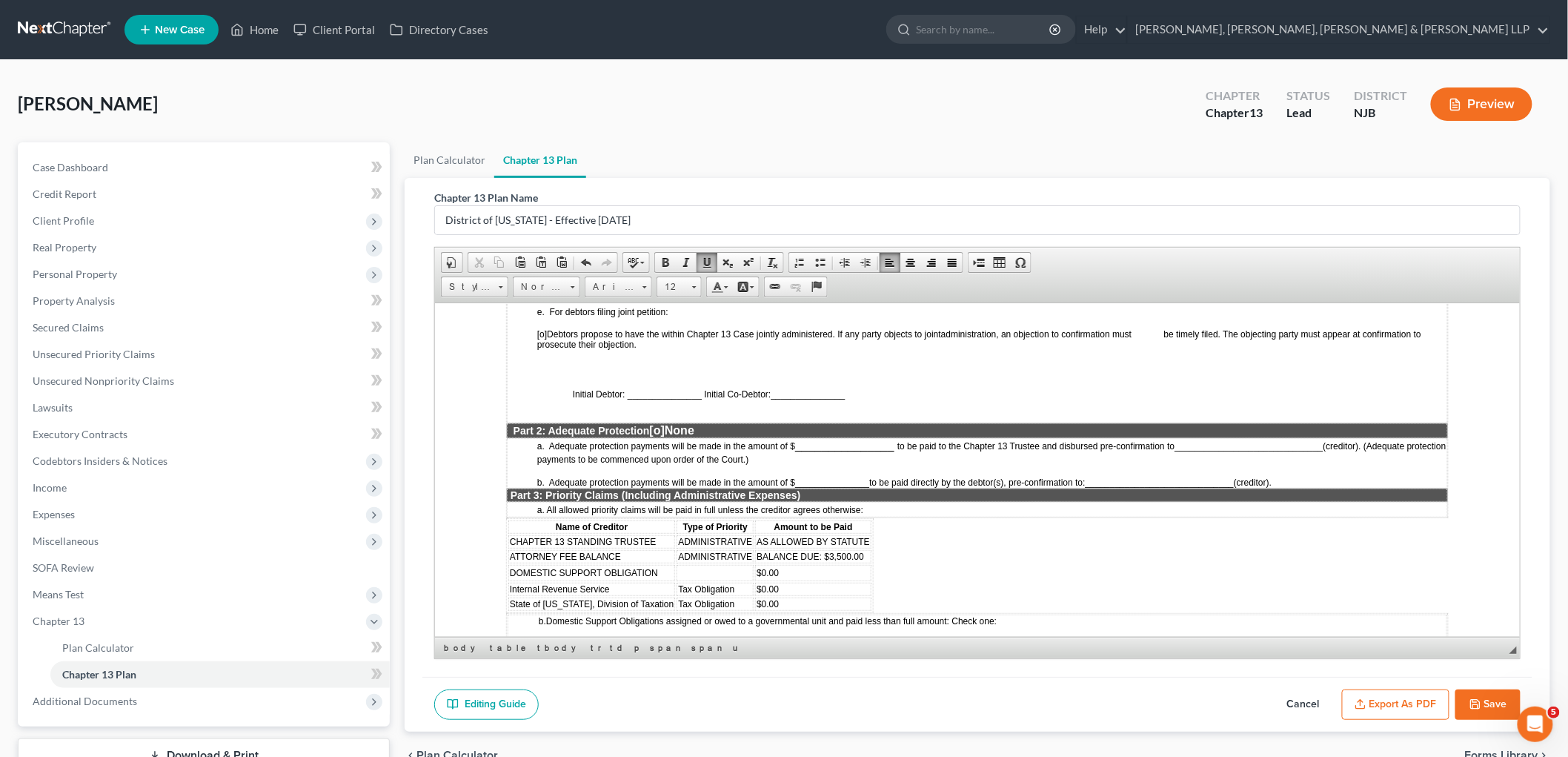
click at [825, 551] on span "BALANCE DUE: $3,500.00" at bounding box center [809, 555] width 107 height 10
click at [835, 551] on span "BALANCE DUE: $5,500.00" at bounding box center [809, 555] width 107 height 10
click at [652, 567] on span "DOMESTIC SUPPORT OBLIGATION" at bounding box center [583, 572] width 148 height 10
click at [804, 618] on span "Delete Rows" at bounding box center [811, 618] width 86 height 18
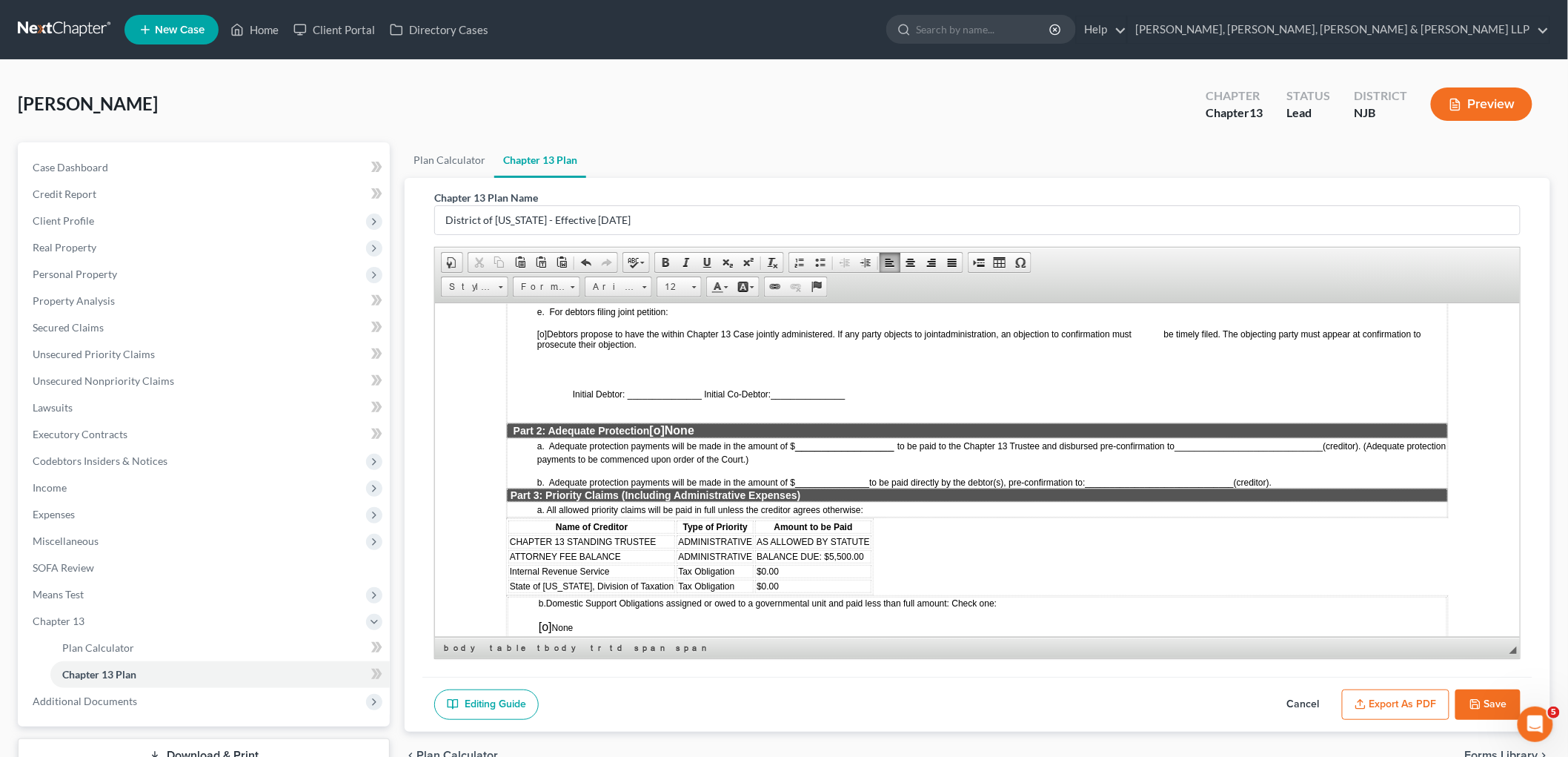
click at [546, 620] on span "[o]" at bounding box center [545, 626] width 13 height 12
click at [834, 551] on span "BALANCE DUE: $5,500.00" at bounding box center [809, 555] width 107 height 10
drag, startPoint x: 622, startPoint y: 517, endPoint x: 510, endPoint y: 521, distance: 112.1
click at [510, 550] on td "ATTORNEY FEE BALANCE" at bounding box center [590, 556] width 166 height 13
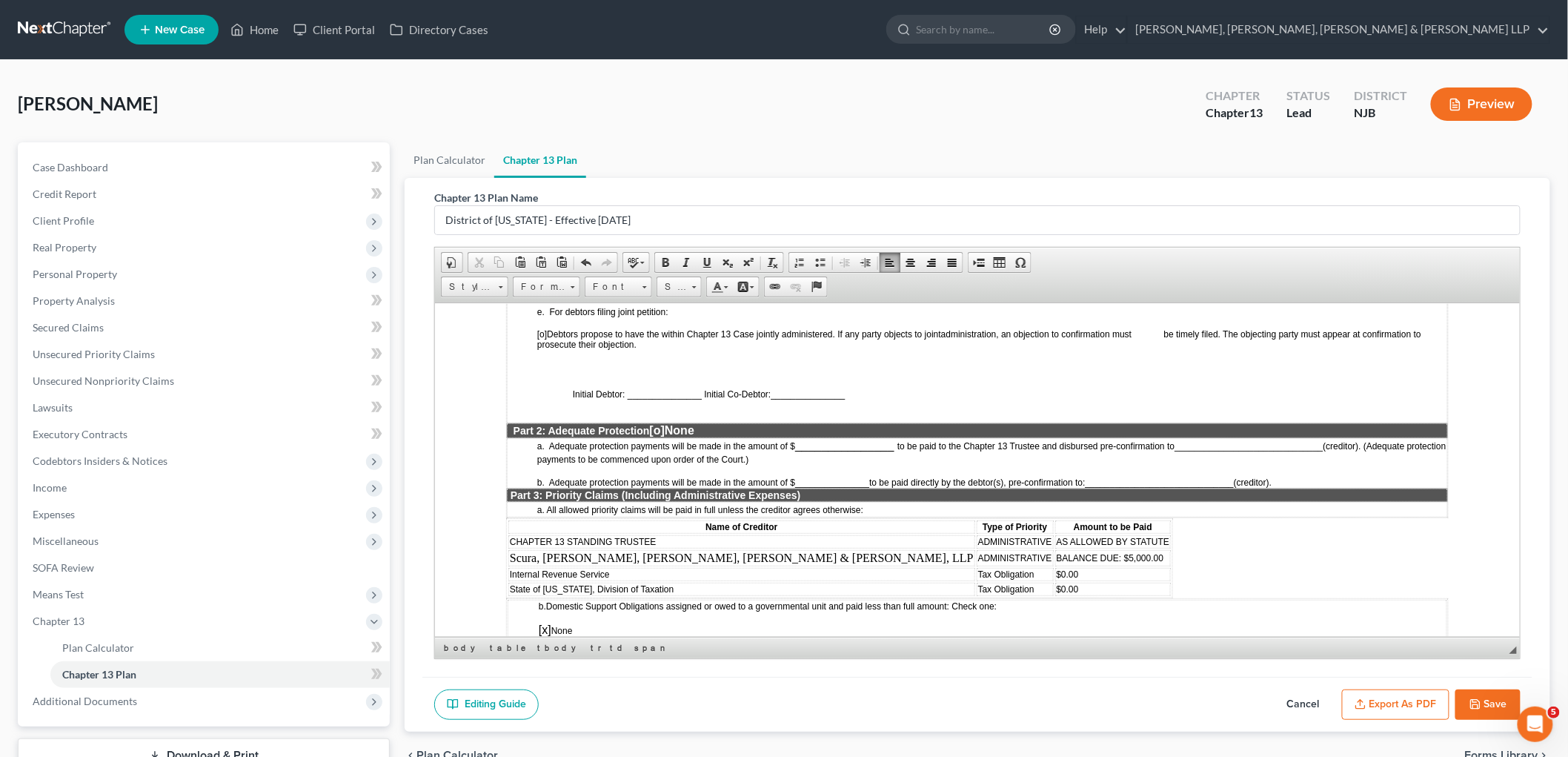
click at [1056, 553] on span "BALANCE DUE: $5,000.00" at bounding box center [1110, 557] width 107 height 10
drag, startPoint x: 840, startPoint y: 521, endPoint x: 945, endPoint y: 526, distance: 105.1
click at [1056, 553] on span "BALANCE DUE: $5,000.00" at bounding box center [1110, 557] width 107 height 10
click at [1056, 551] on span "Estimated: $6,000.00 (Subject to the filing of a fee application)" at bounding box center [1205, 556] width 298 height 12
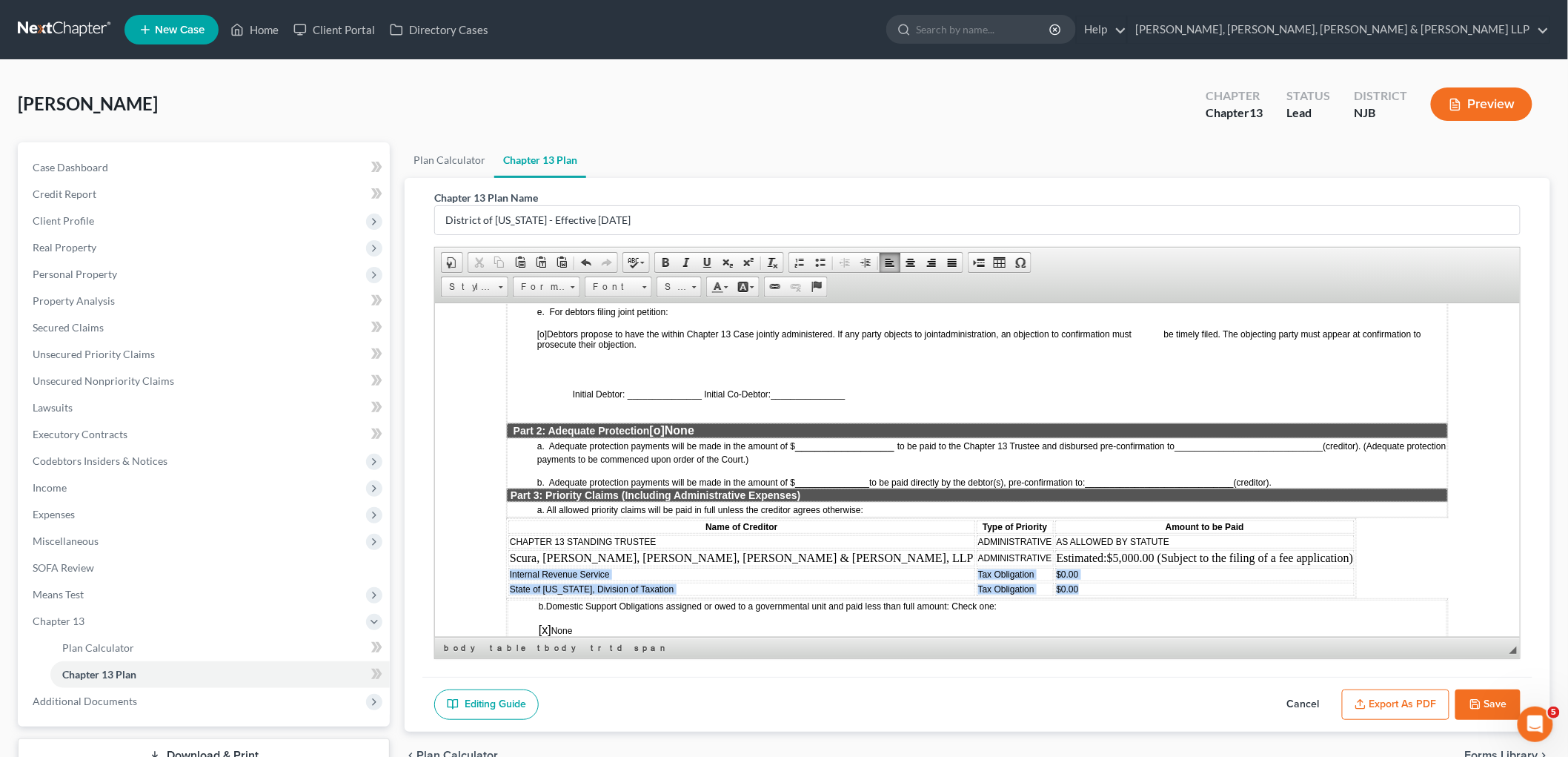
drag, startPoint x: 509, startPoint y: 540, endPoint x: 873, endPoint y: 549, distance: 364.1
click at [873, 549] on tbody "CHAPTER 13 STANDING TRUSTEE ADMINISTRATIVE AS ALLOWED BY STATUTE Scura, Wigfiel…" at bounding box center [931, 565] width 846 height 61
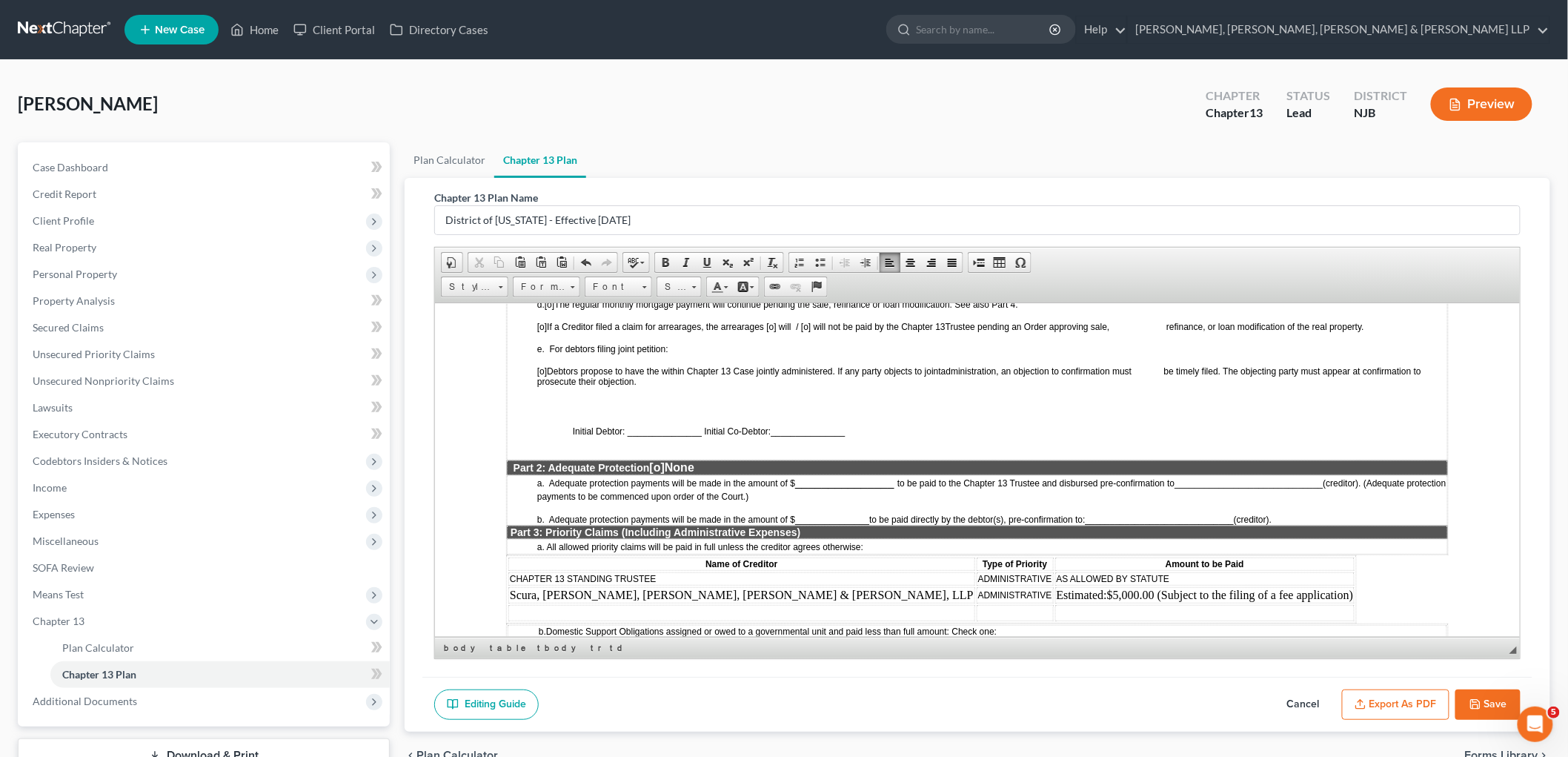
scroll to position [988, 0]
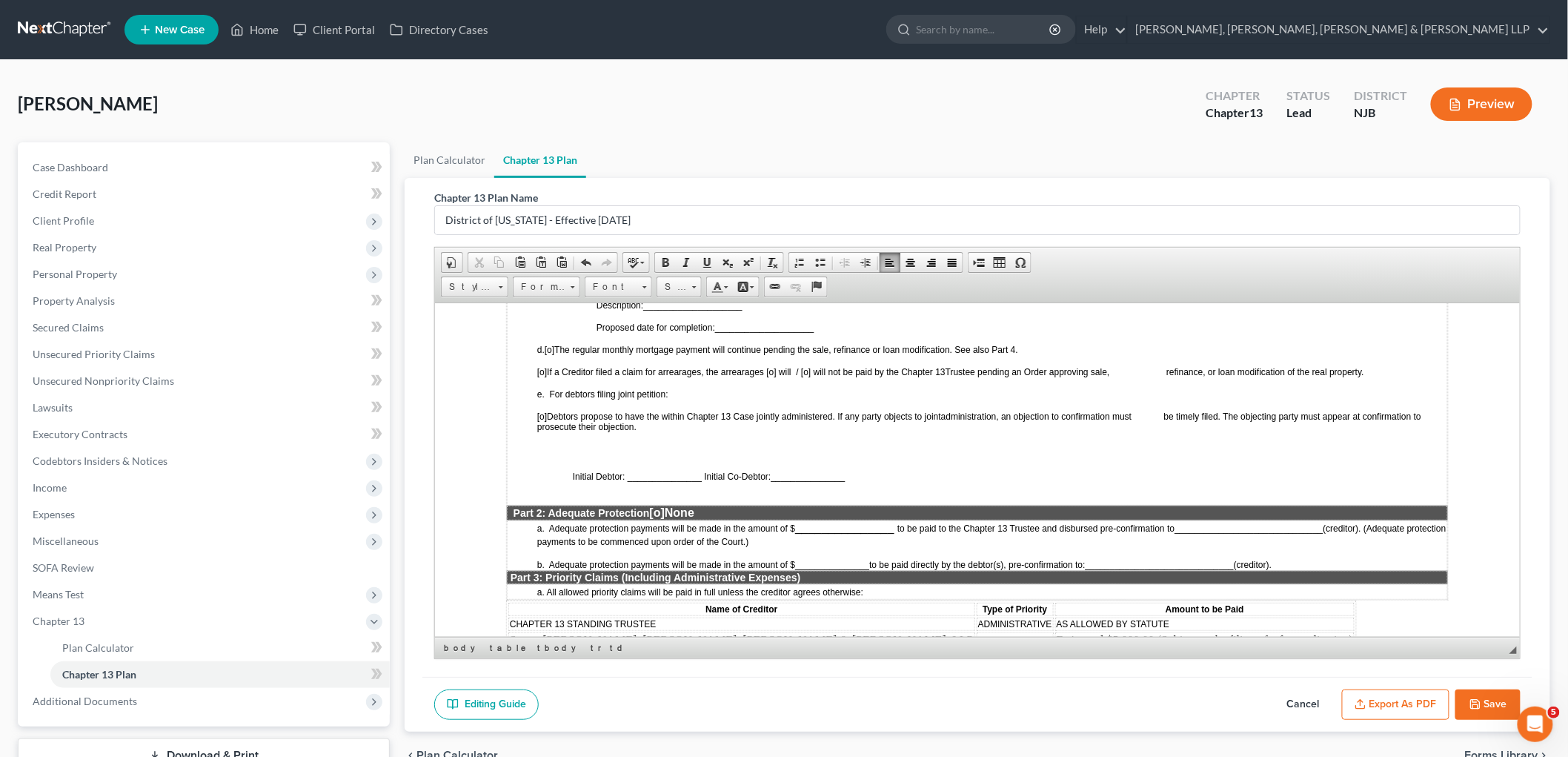
click at [661, 506] on span "[o]" at bounding box center [657, 512] width 15 height 12
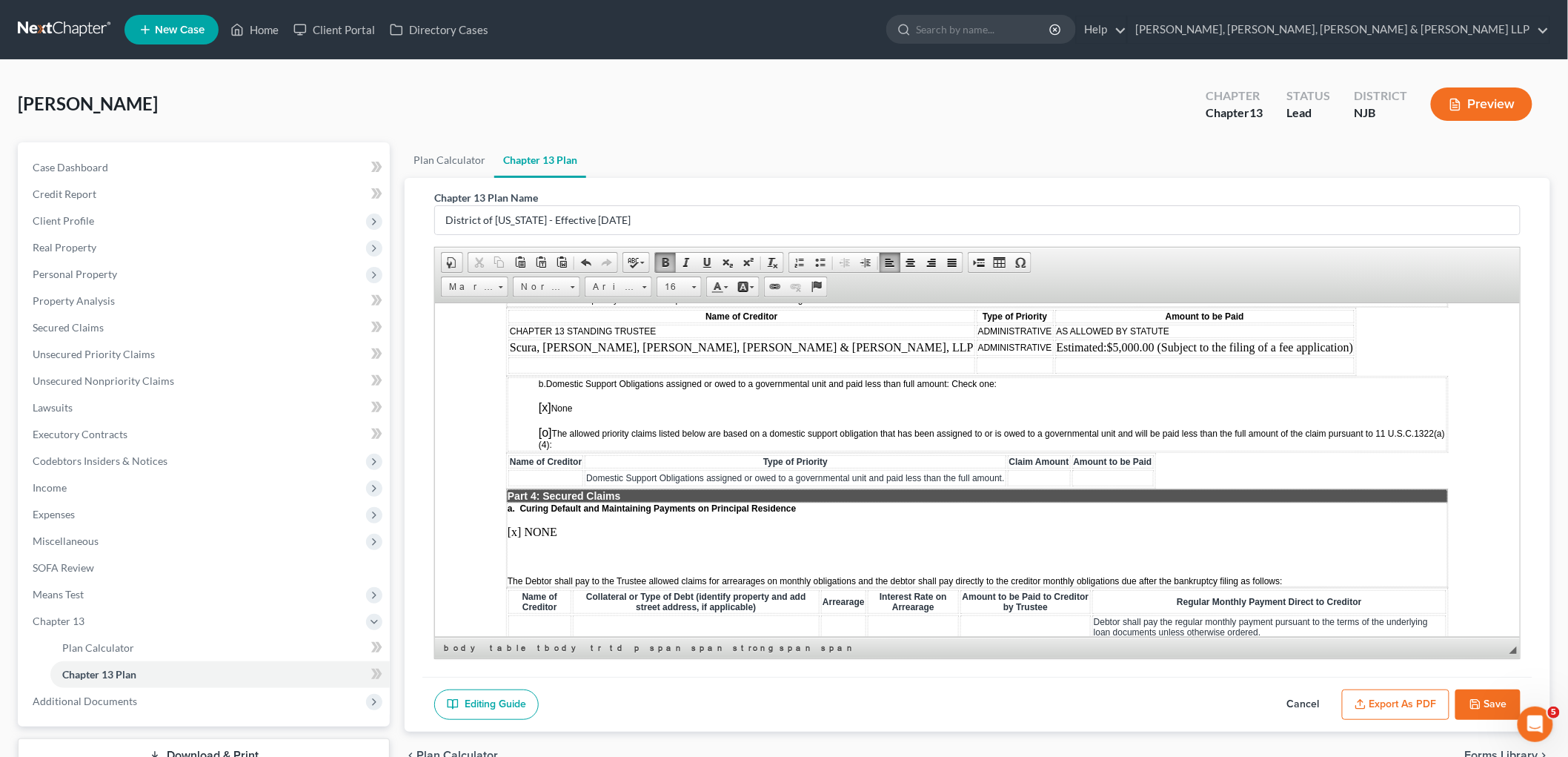
scroll to position [1317, 0]
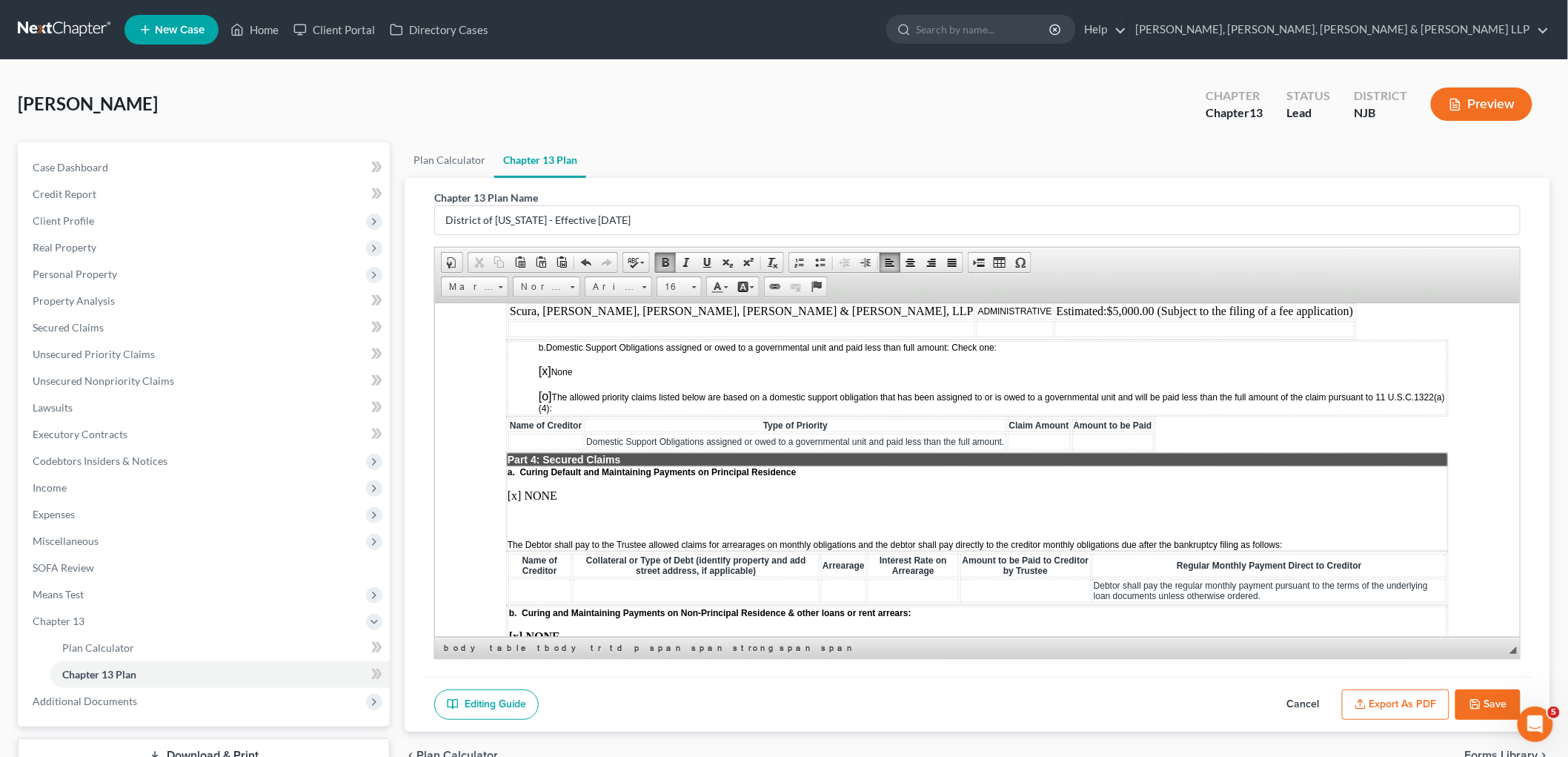
click at [556, 514] on p at bounding box center [977, 520] width 939 height 13
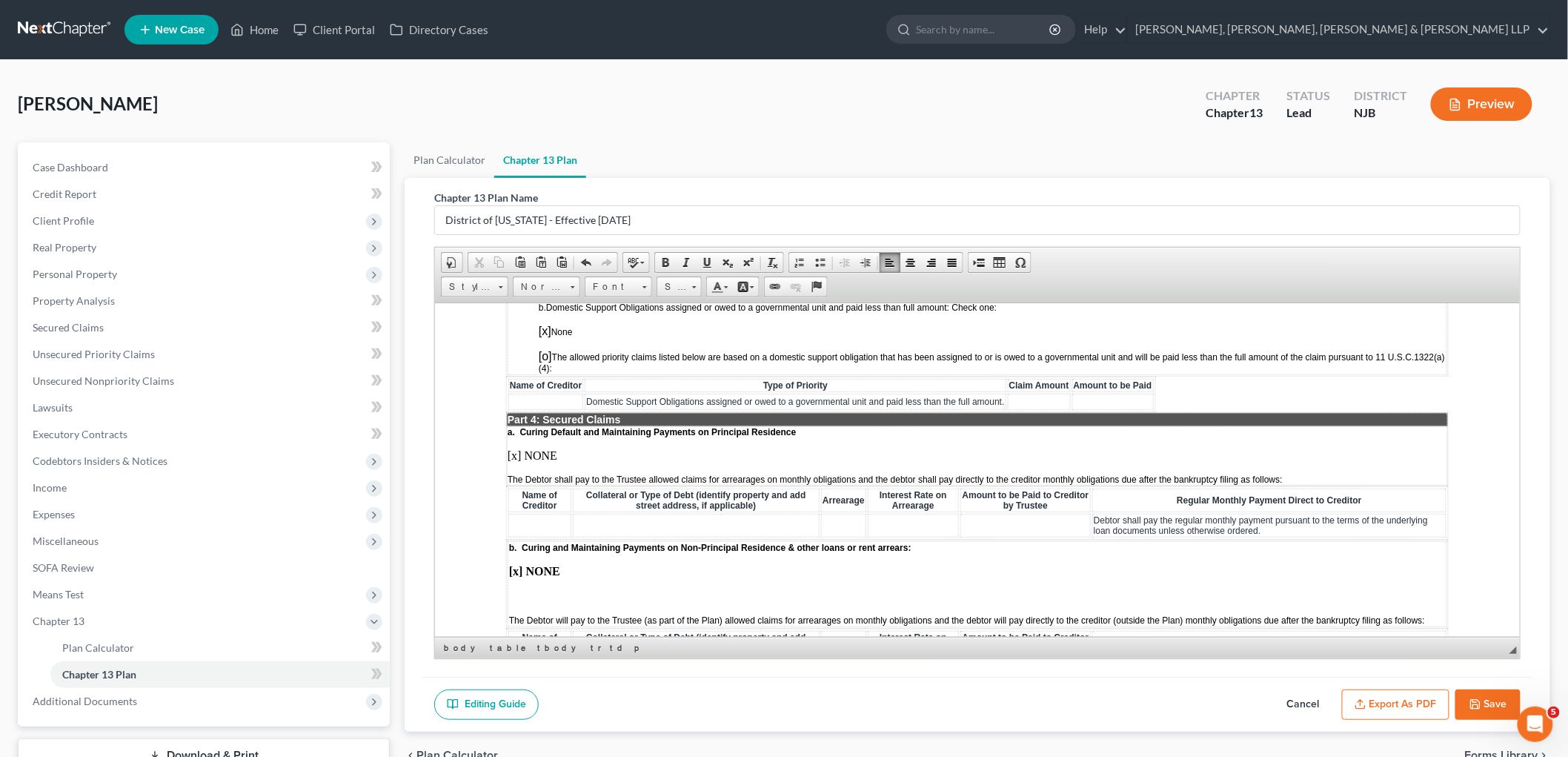
scroll to position [1400, 0]
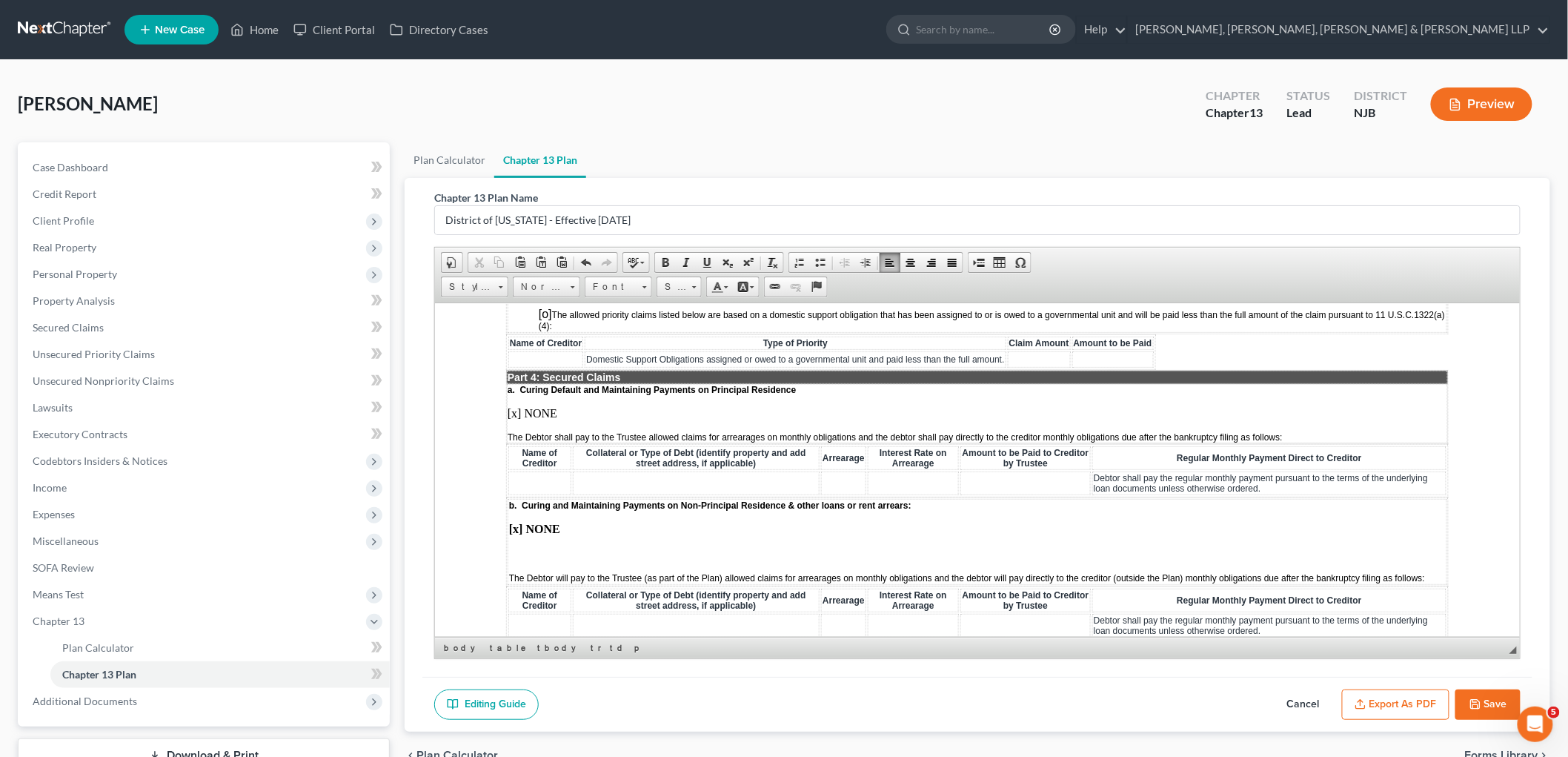
click at [540, 547] on p at bounding box center [977, 553] width 937 height 13
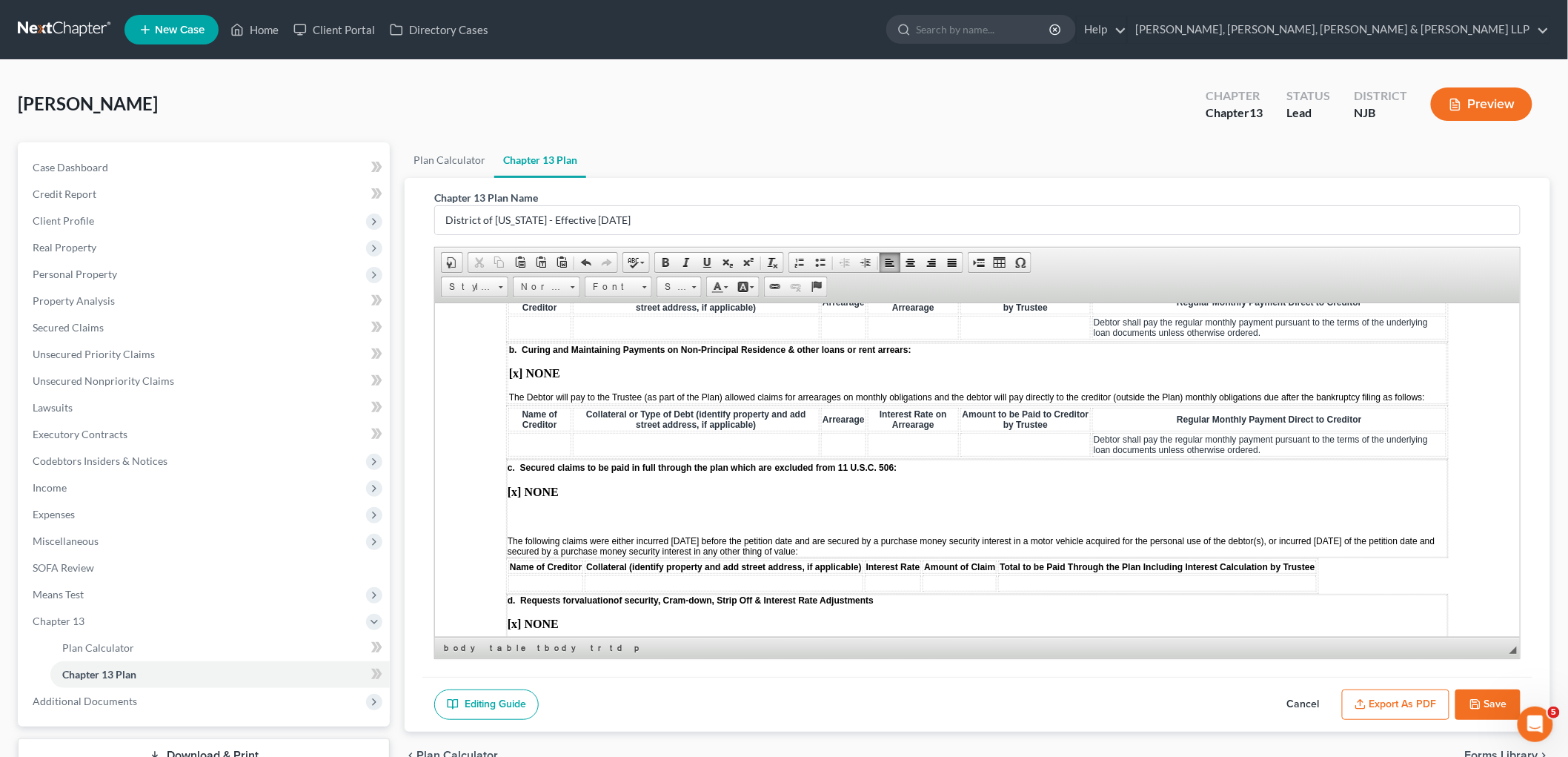
scroll to position [1564, 0]
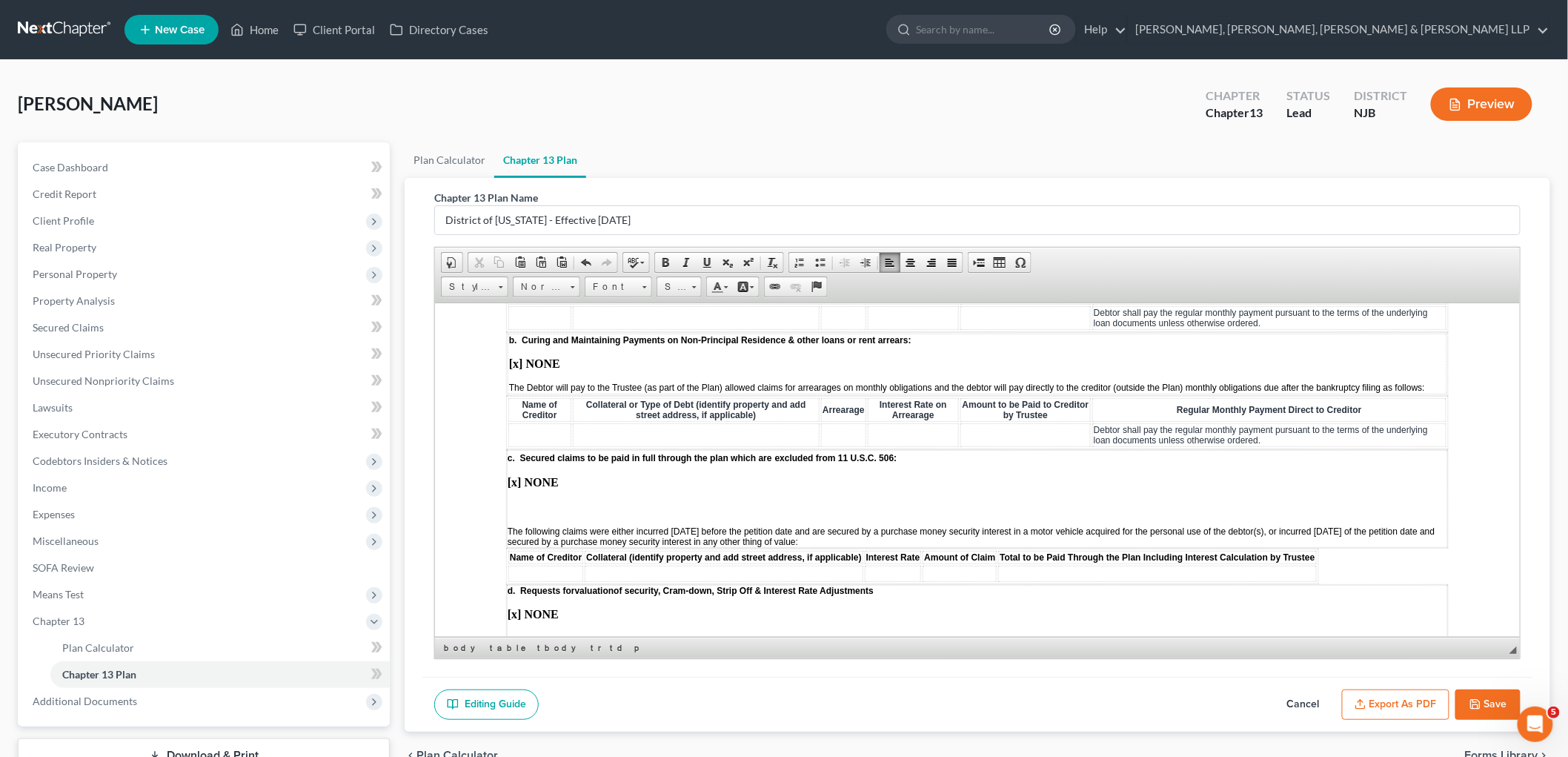
click at [523, 500] on p at bounding box center [977, 507] width 939 height 13
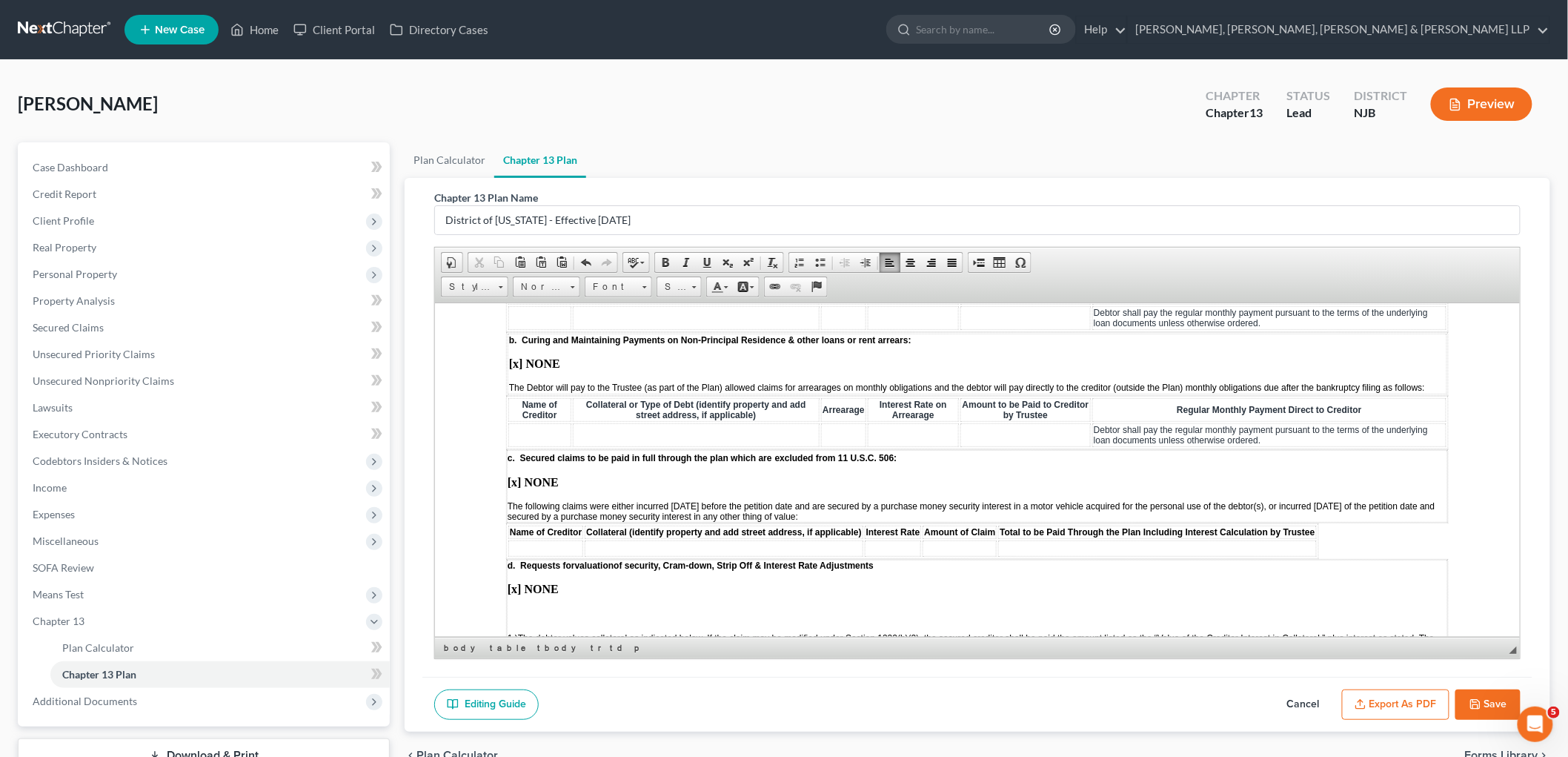
click at [521, 607] on p at bounding box center [977, 613] width 939 height 13
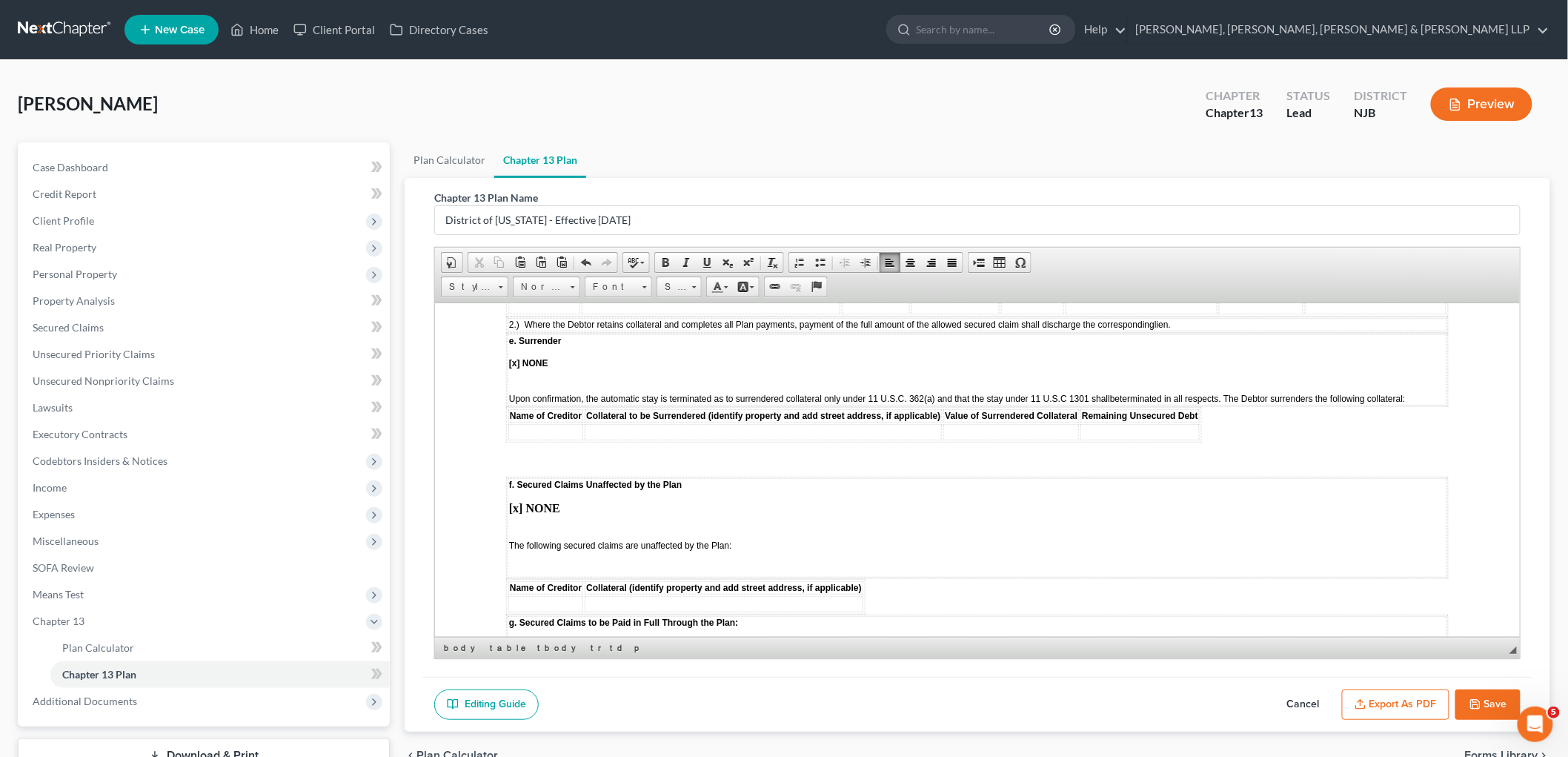
scroll to position [1976, 0]
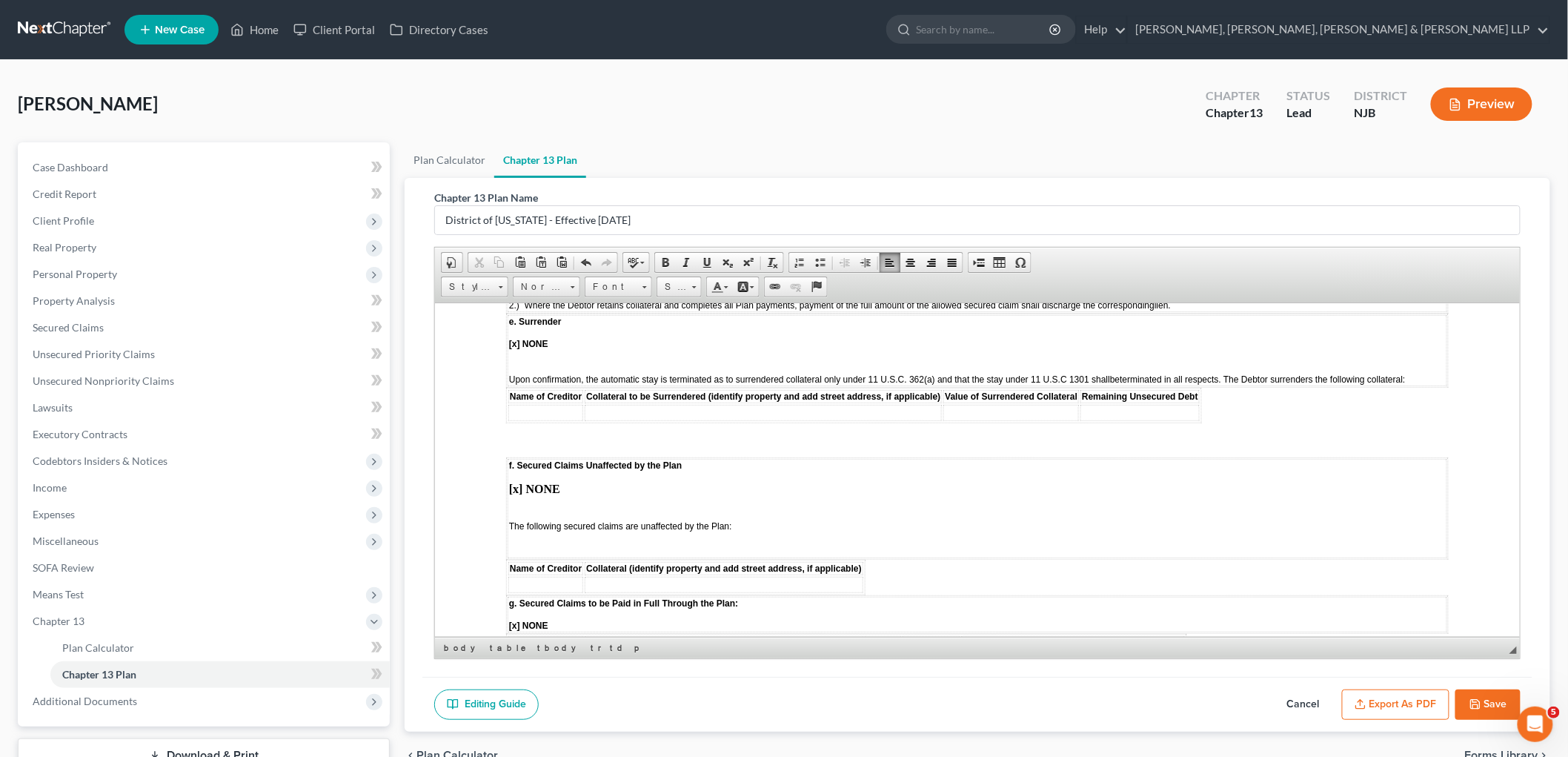
click at [529, 458] on td "f. Secured Claims Unaffected by the Plan [x] NONE The following secured claims …" at bounding box center [977, 508] width 939 height 99
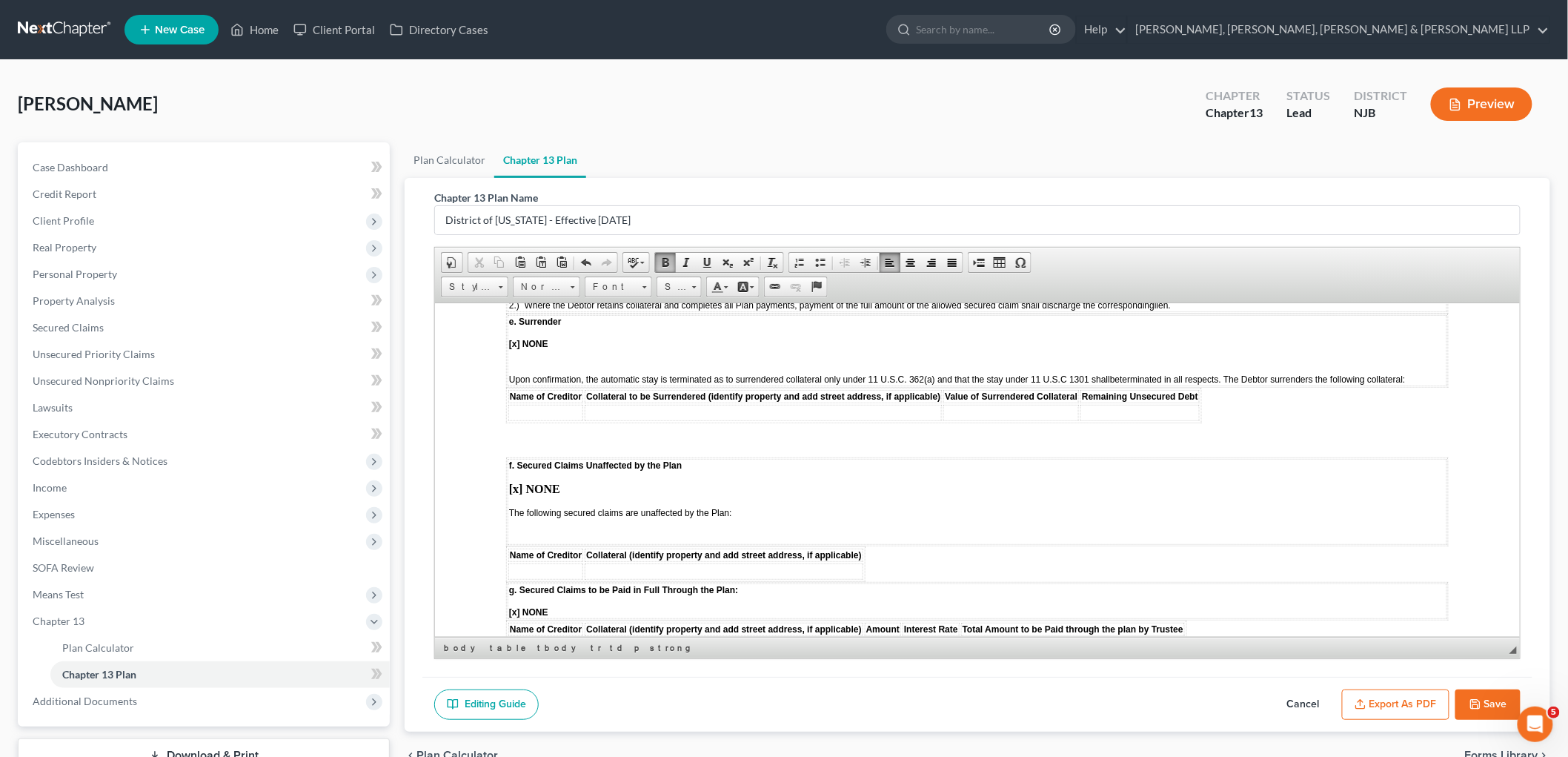
click at [530, 530] on p at bounding box center [977, 536] width 937 height 13
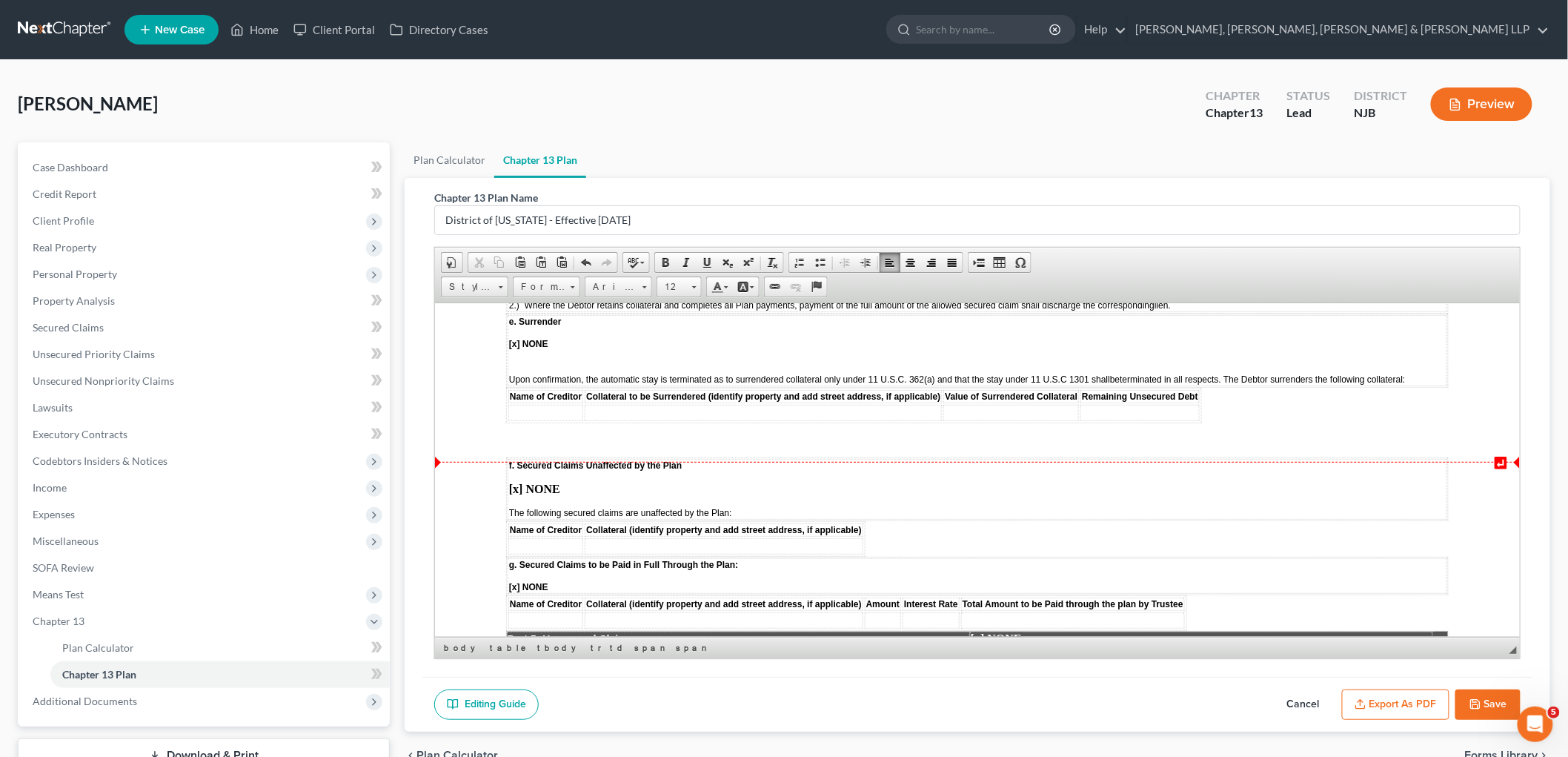
click at [881, 478] on body "↵ STATISTICAL INFORMATION ONLY: Debtor must select the number of each of the fo…" at bounding box center [977, 356] width 942 height 3916
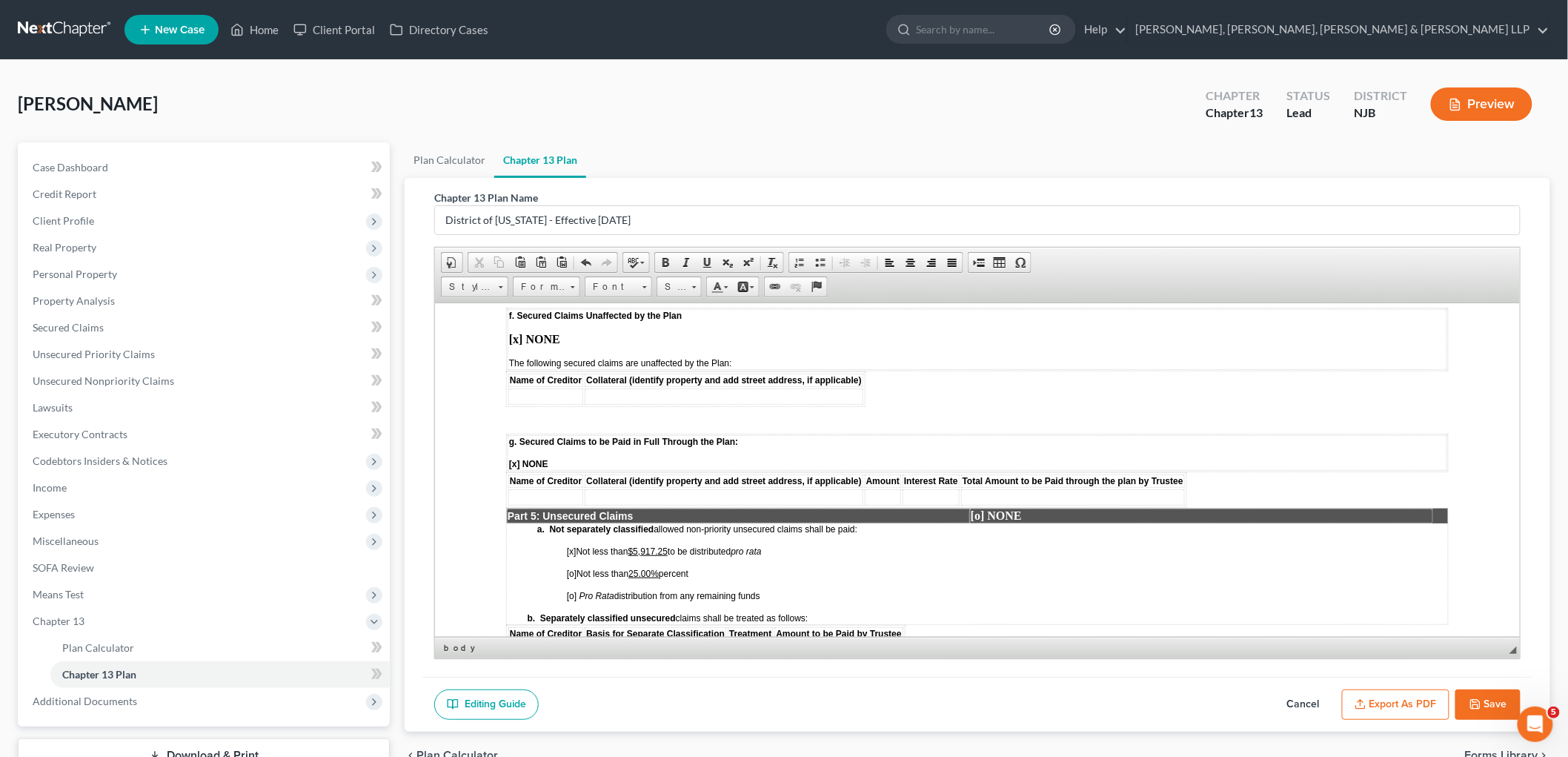
scroll to position [2141, 0]
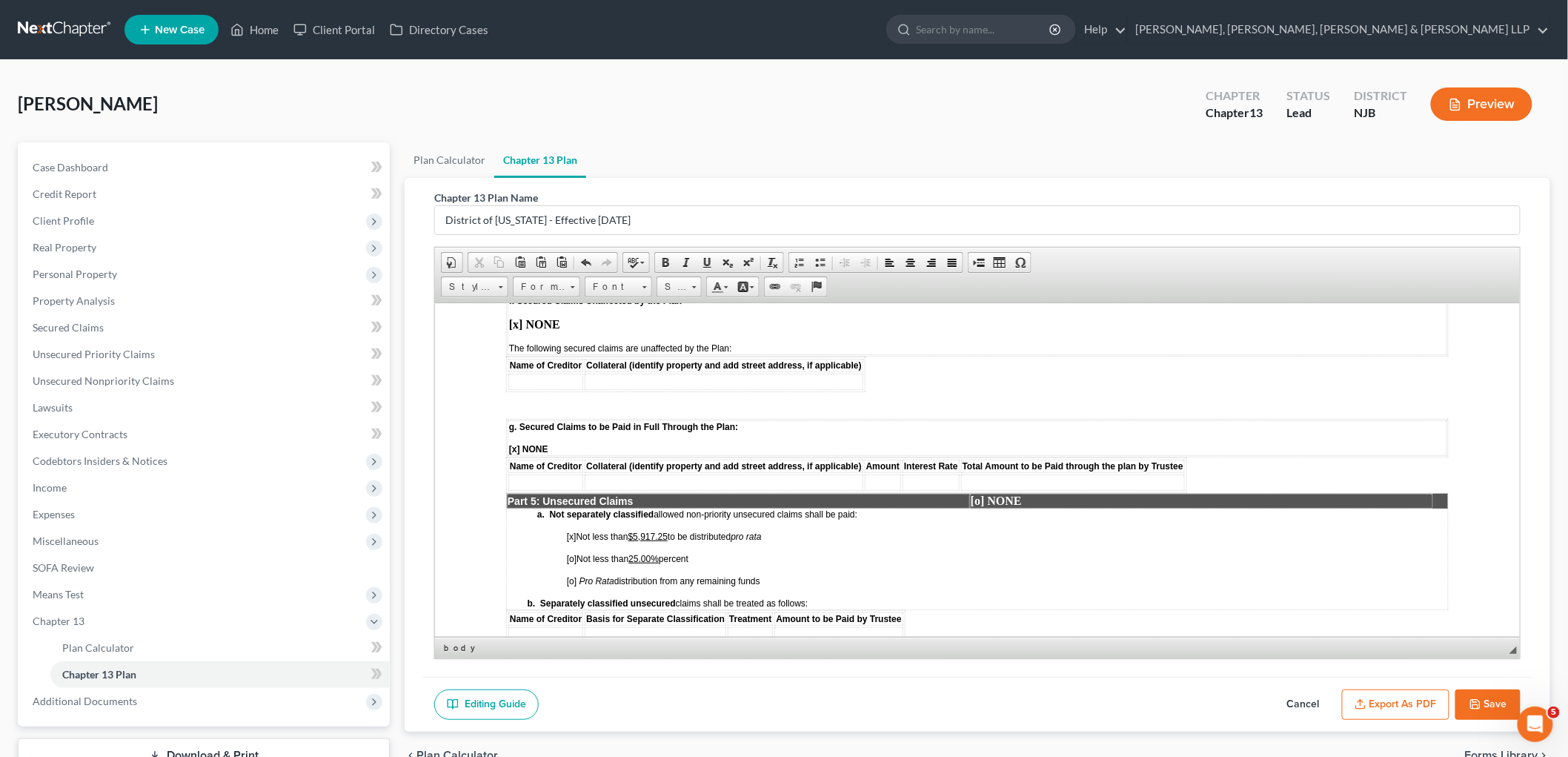
click at [571, 575] on span "[o]" at bounding box center [571, 580] width 10 height 10
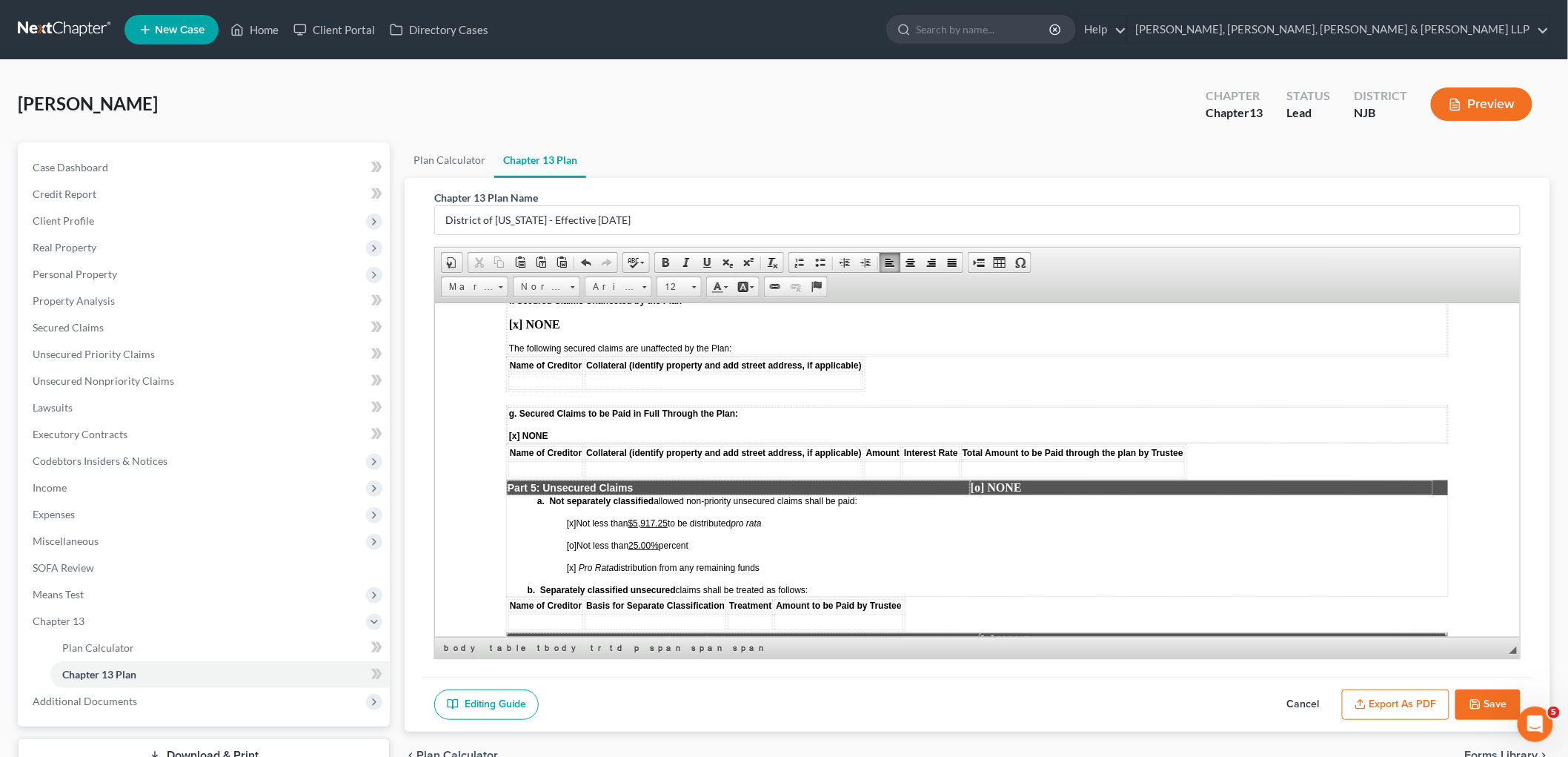
click at [655, 539] on u "25.00%" at bounding box center [643, 544] width 30 height 10
click at [667, 517] on u "$5,917.25" at bounding box center [647, 522] width 39 height 10
click at [573, 517] on span "[x]" at bounding box center [571, 522] width 10 height 10
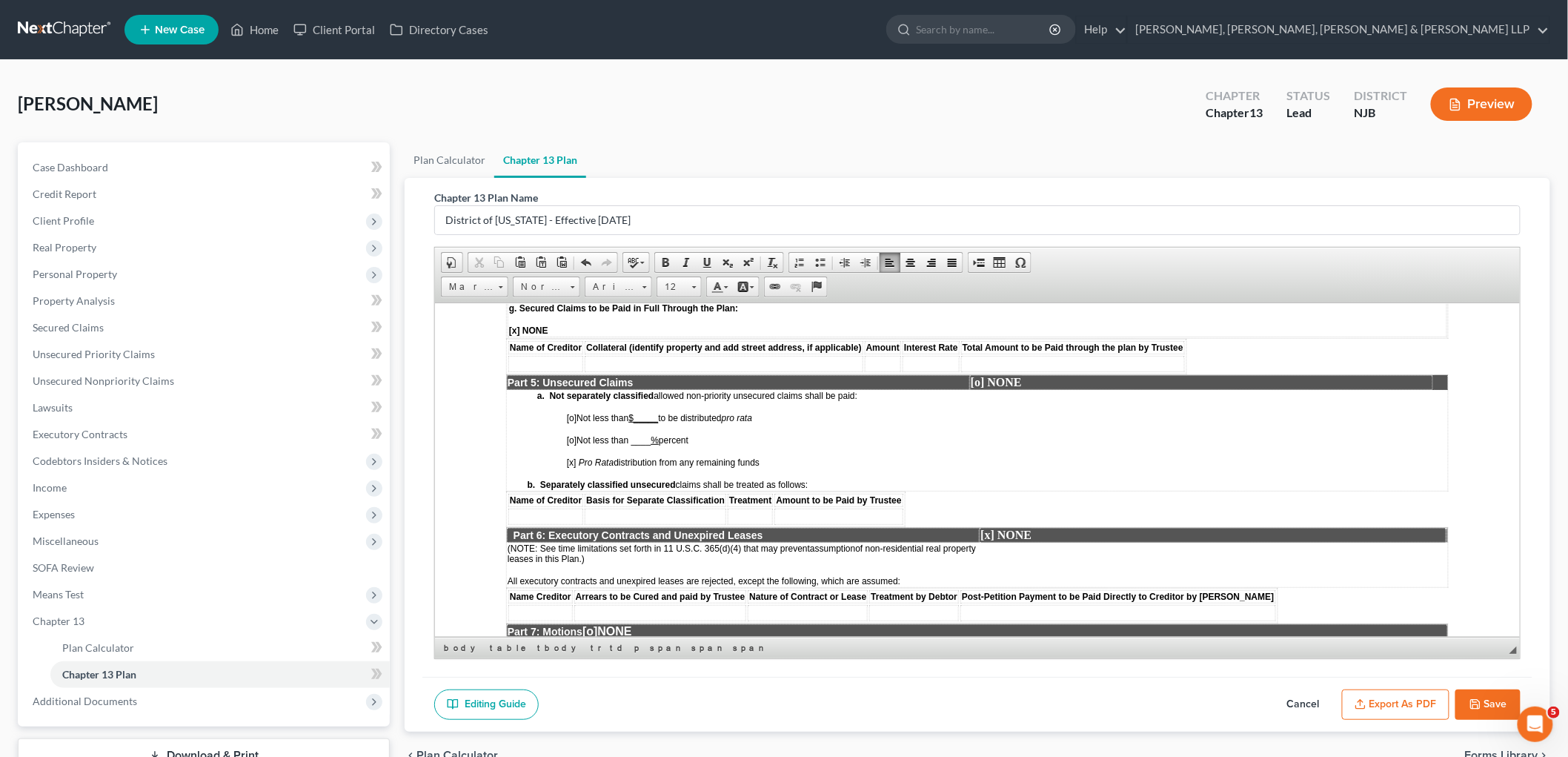
scroll to position [2306, 0]
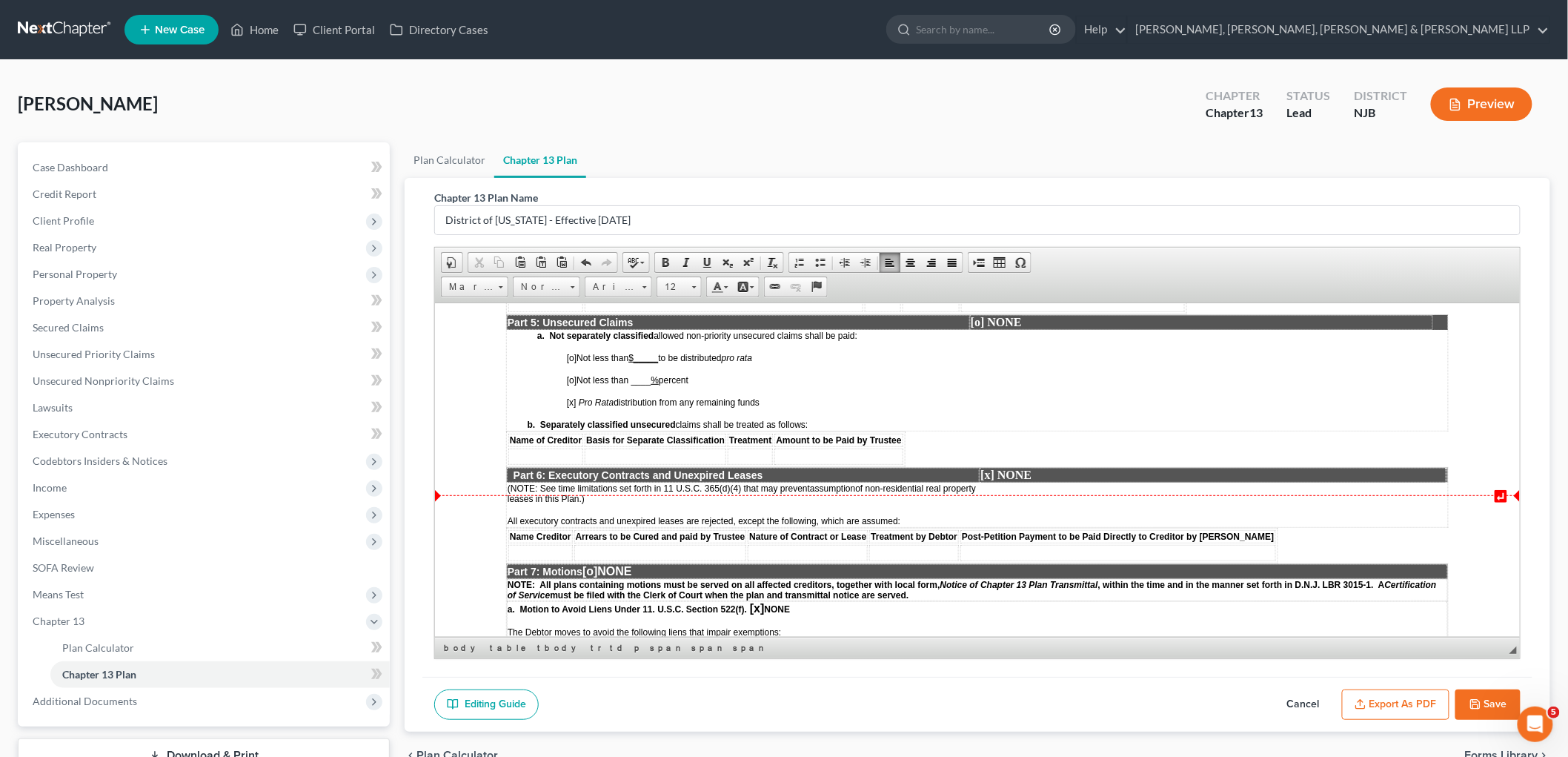
click at [596, 564] on span "[o]" at bounding box center [590, 570] width 15 height 12
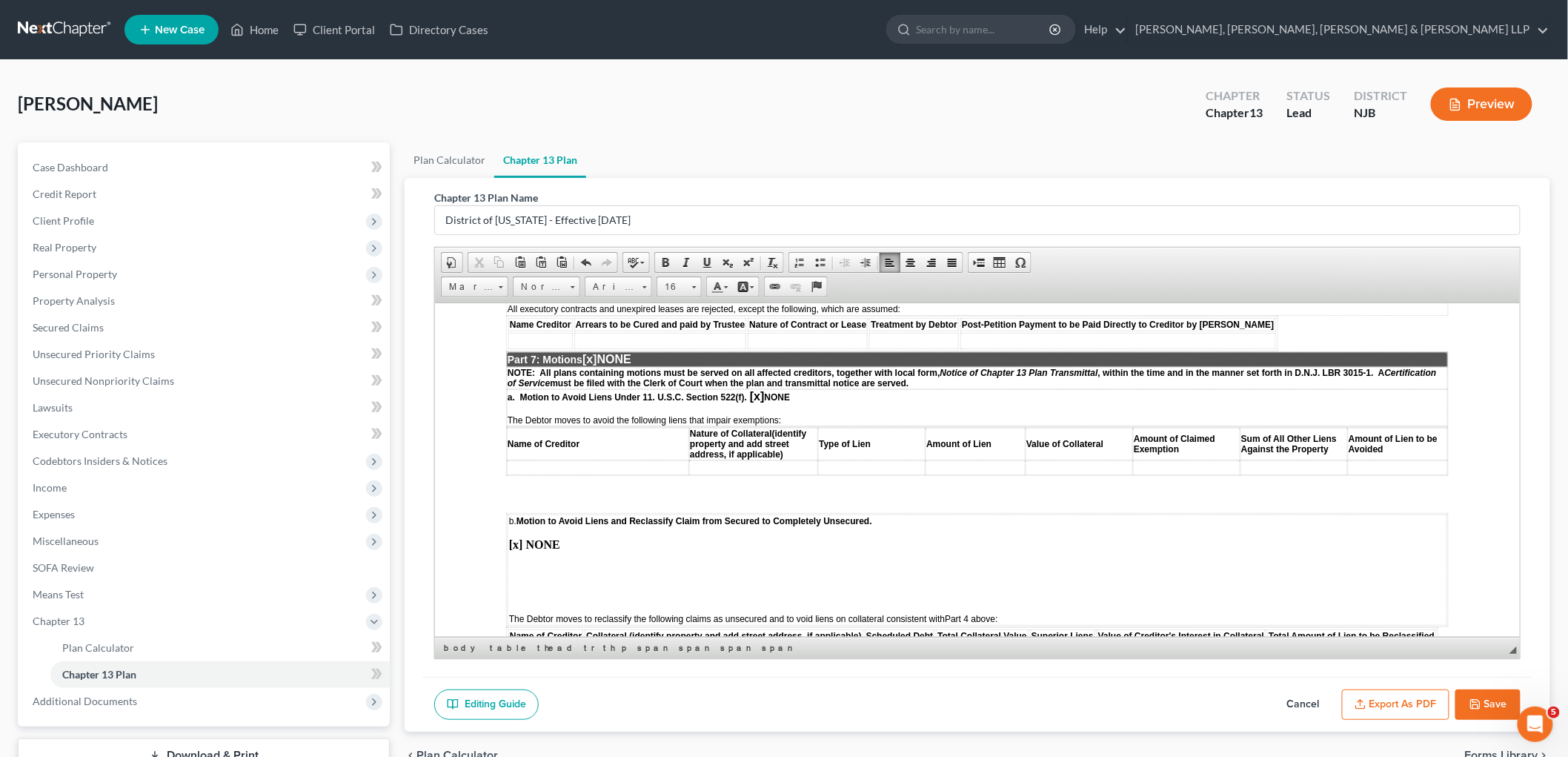
scroll to position [2552, 0]
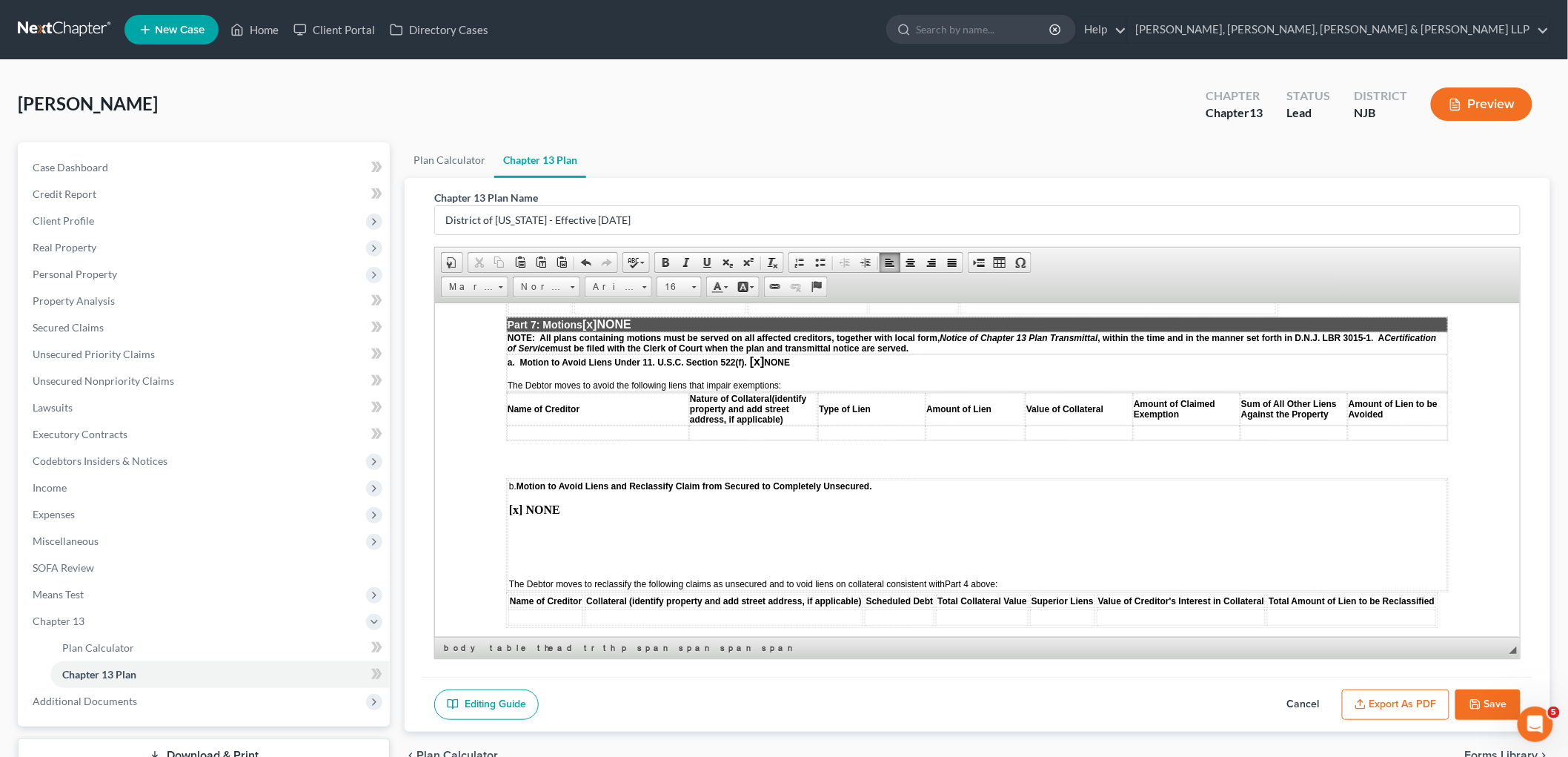
click at [584, 499] on td "b. Motion to Avoid Liens and Reclassify Claim from Secured to Completely Unsecu…" at bounding box center [977, 534] width 939 height 111
click at [558, 479] on td "b. Motion to Avoid Liens and Reclassify Claim from Secured to Completely Unsecu…" at bounding box center [977, 534] width 939 height 111
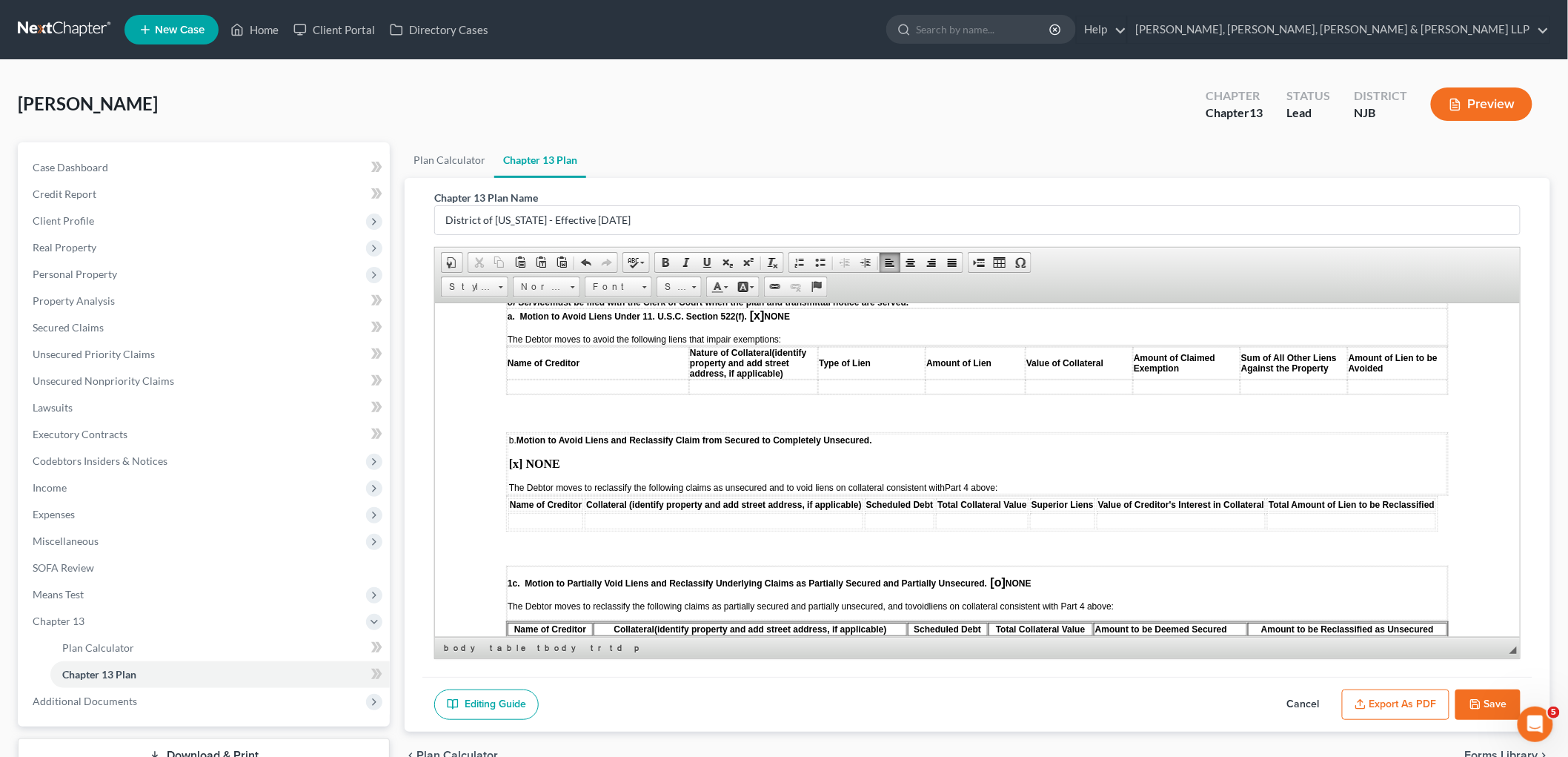
scroll to position [2635, 0]
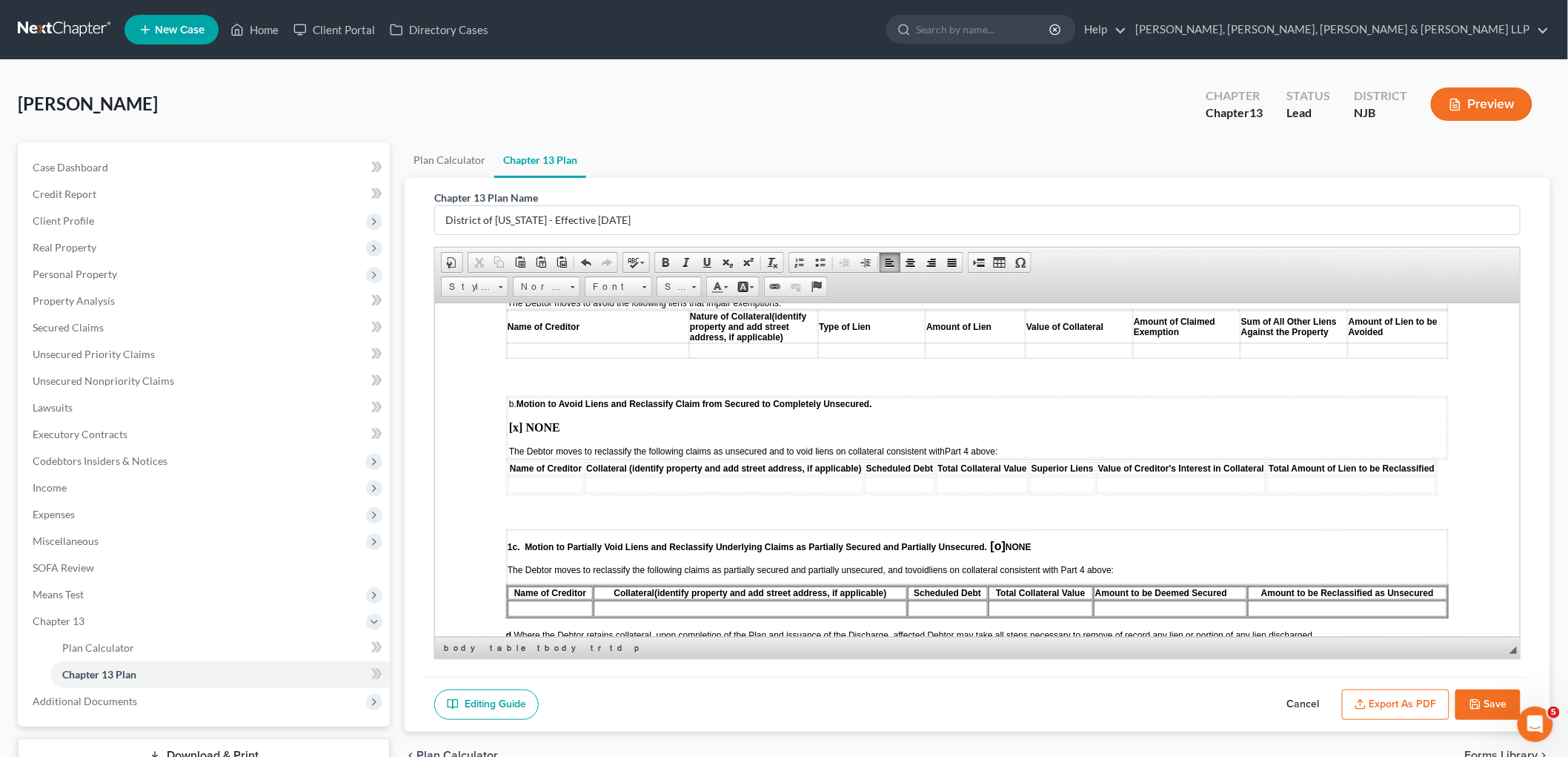
click at [998, 539] on span "[o]" at bounding box center [997, 545] width 15 height 12
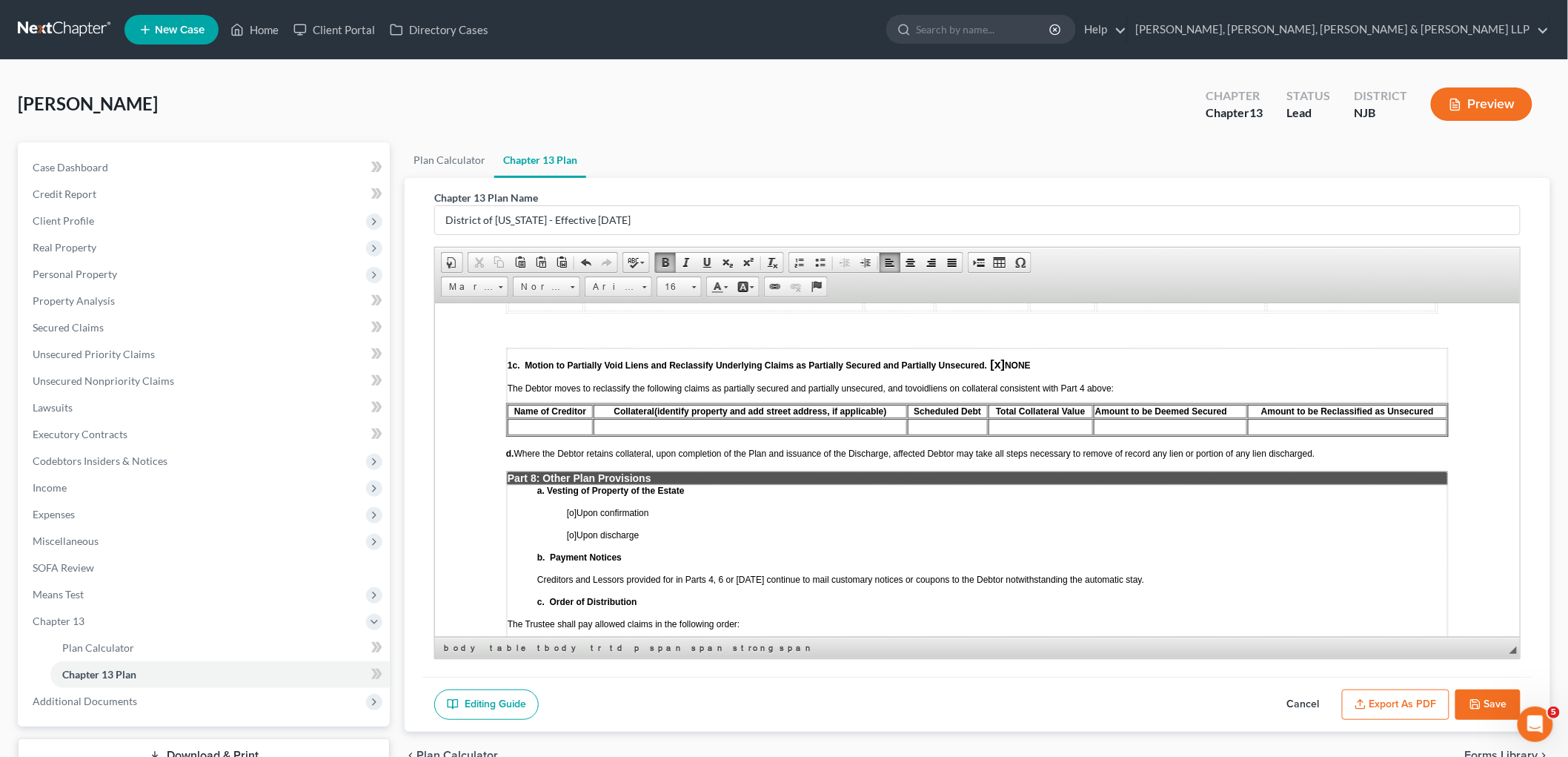
scroll to position [2882, 0]
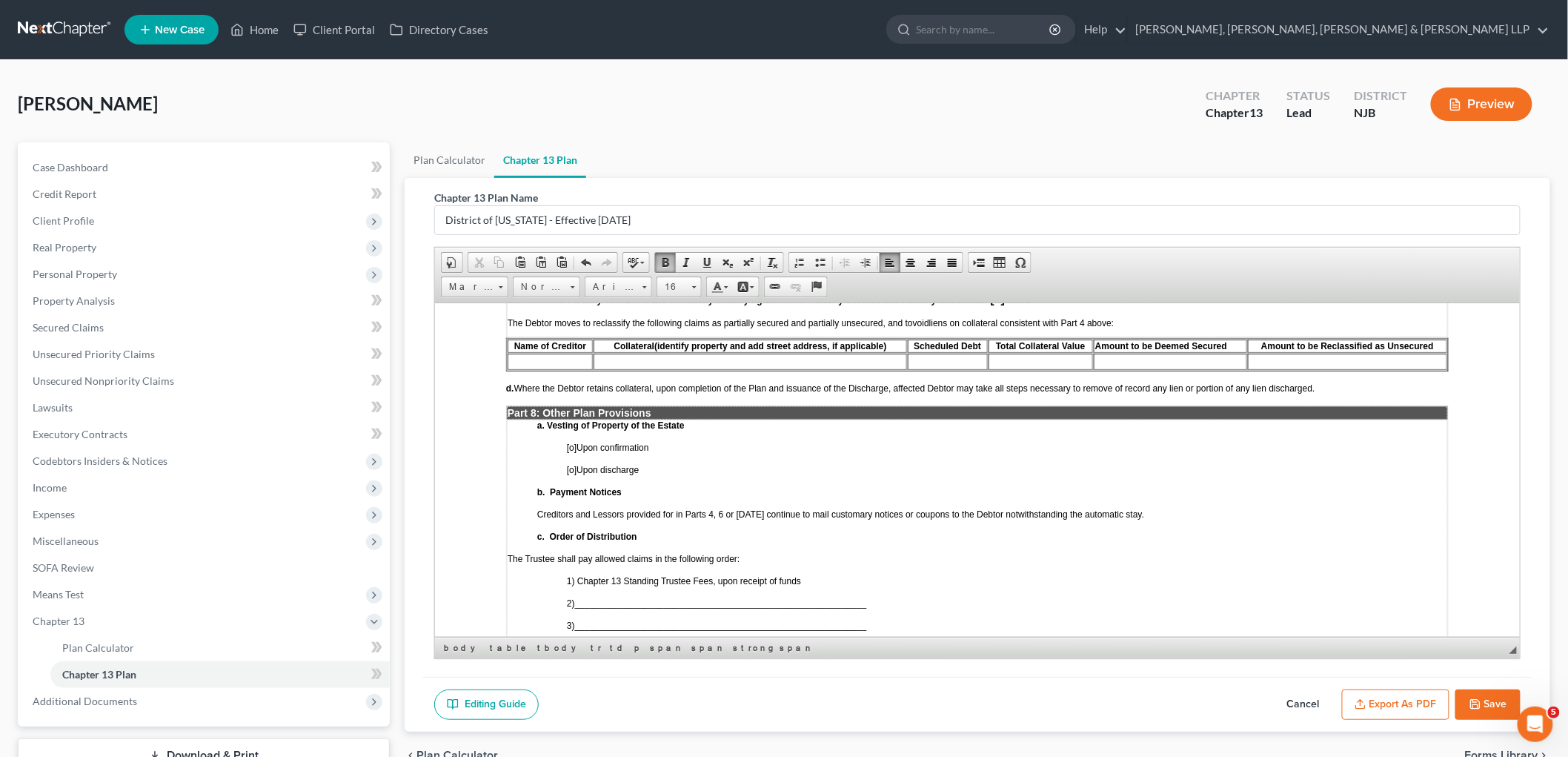
click at [571, 442] on span "[o]" at bounding box center [571, 447] width 10 height 10
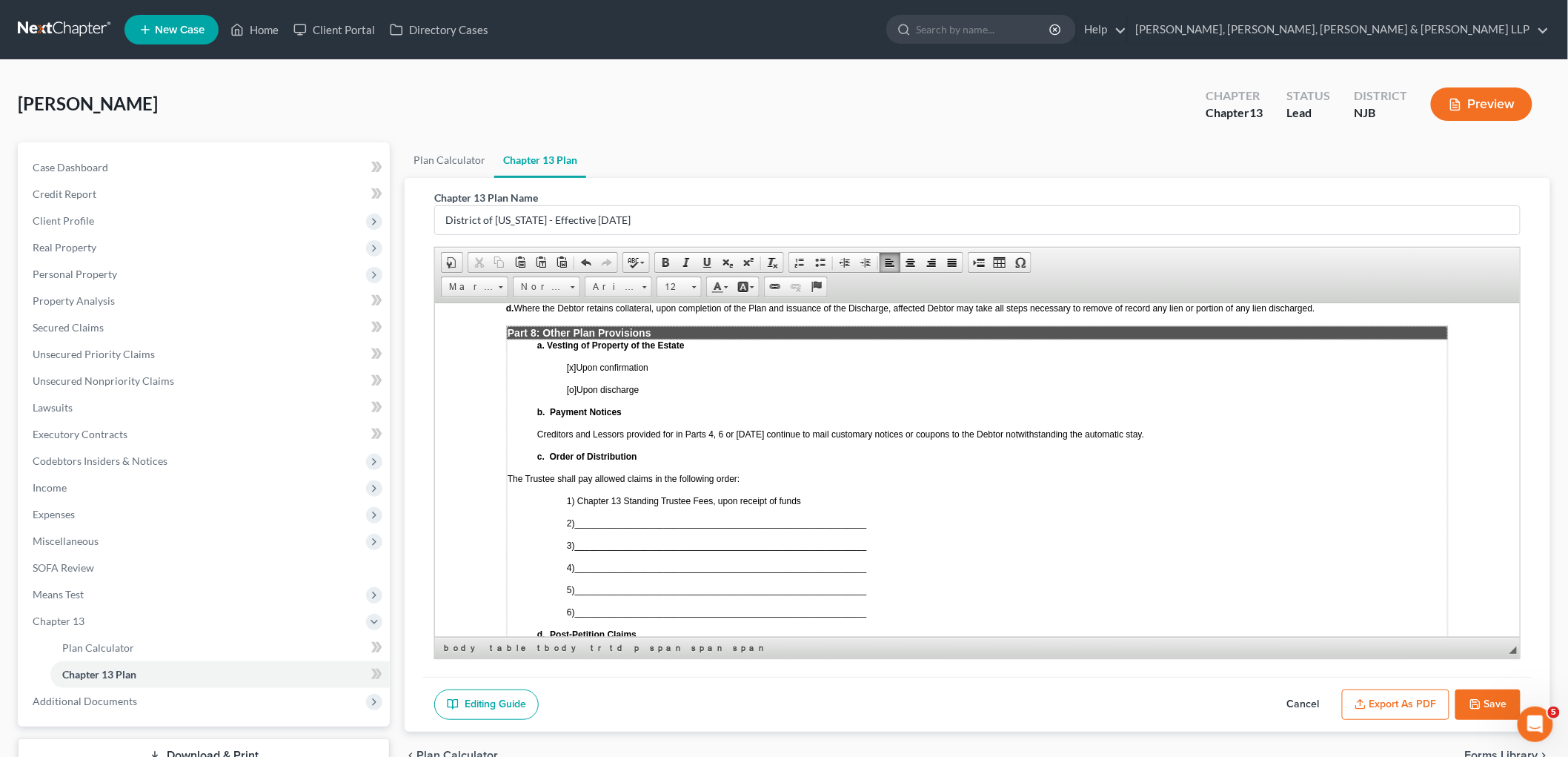
scroll to position [2965, 0]
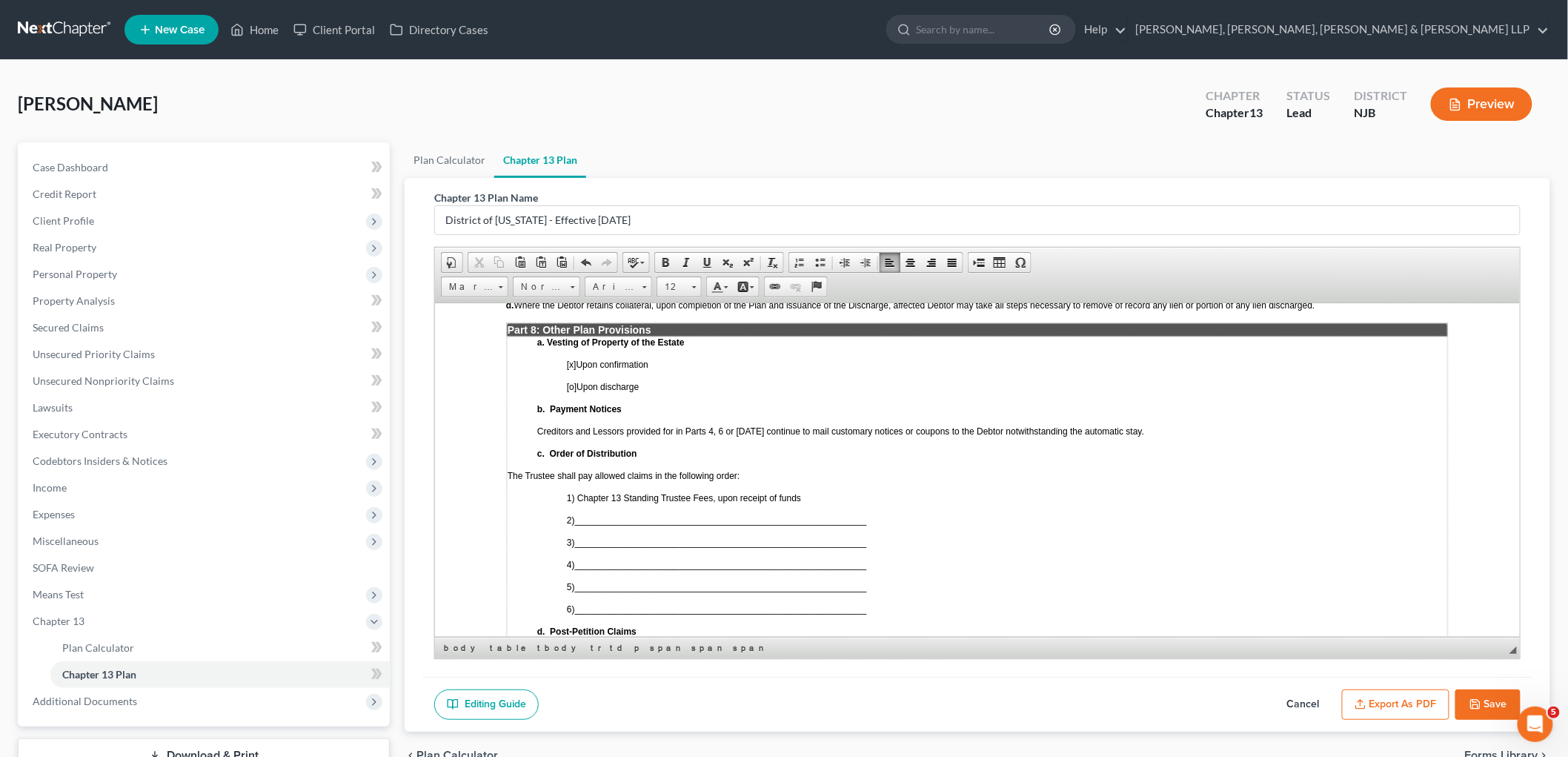
click at [669, 513] on td "a. Vesting of Property of the Estate [x ] Upon confirmation [o] Upon discharge …" at bounding box center [977, 497] width 941 height 323
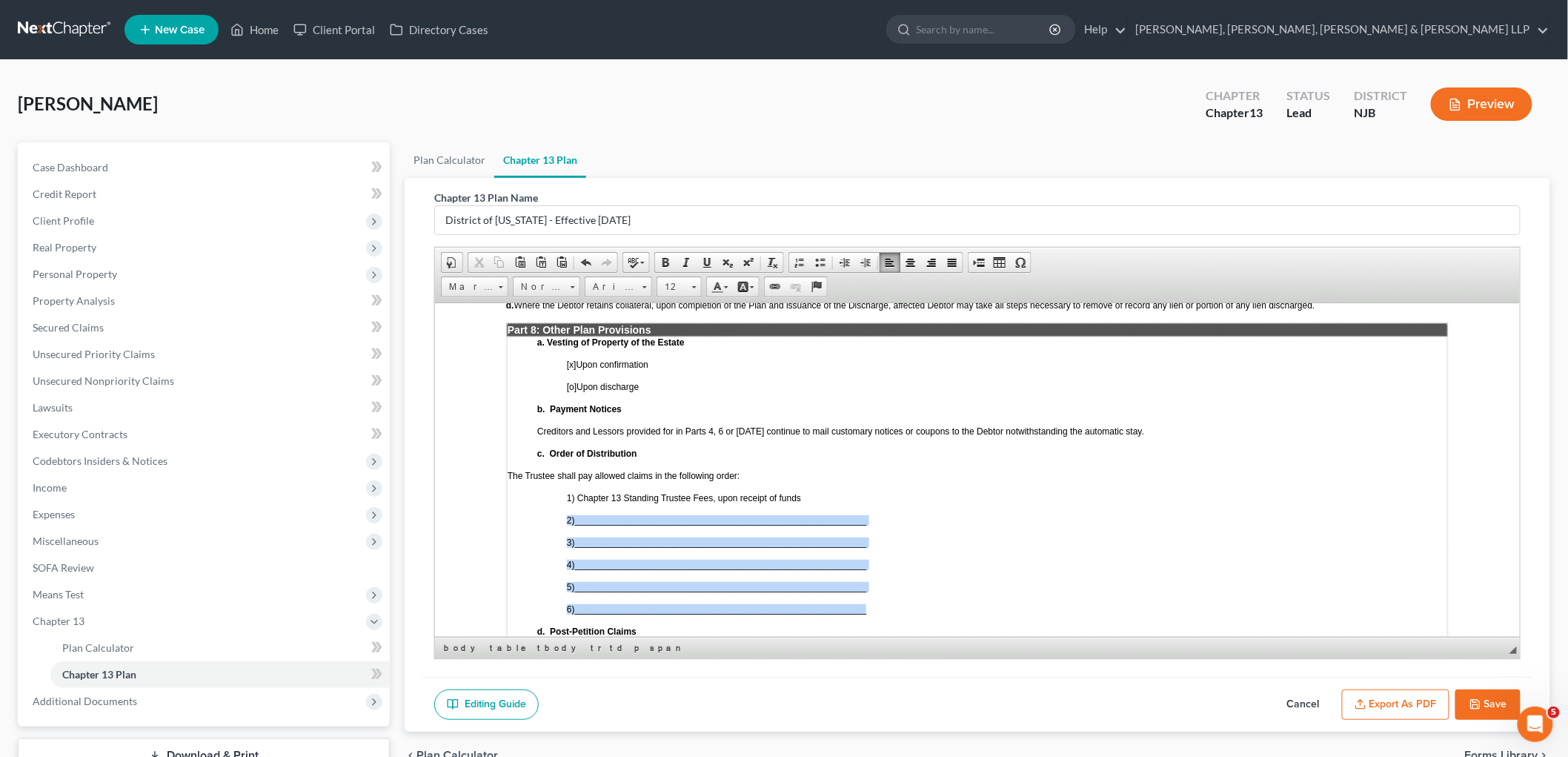
drag, startPoint x: 875, startPoint y: 529, endPoint x: 566, endPoint y: 438, distance: 322.1
click at [566, 438] on td "a. Vesting of Property of the Estate [x ] Upon confirmation [o] Upon discharge …" at bounding box center [977, 497] width 941 height 323
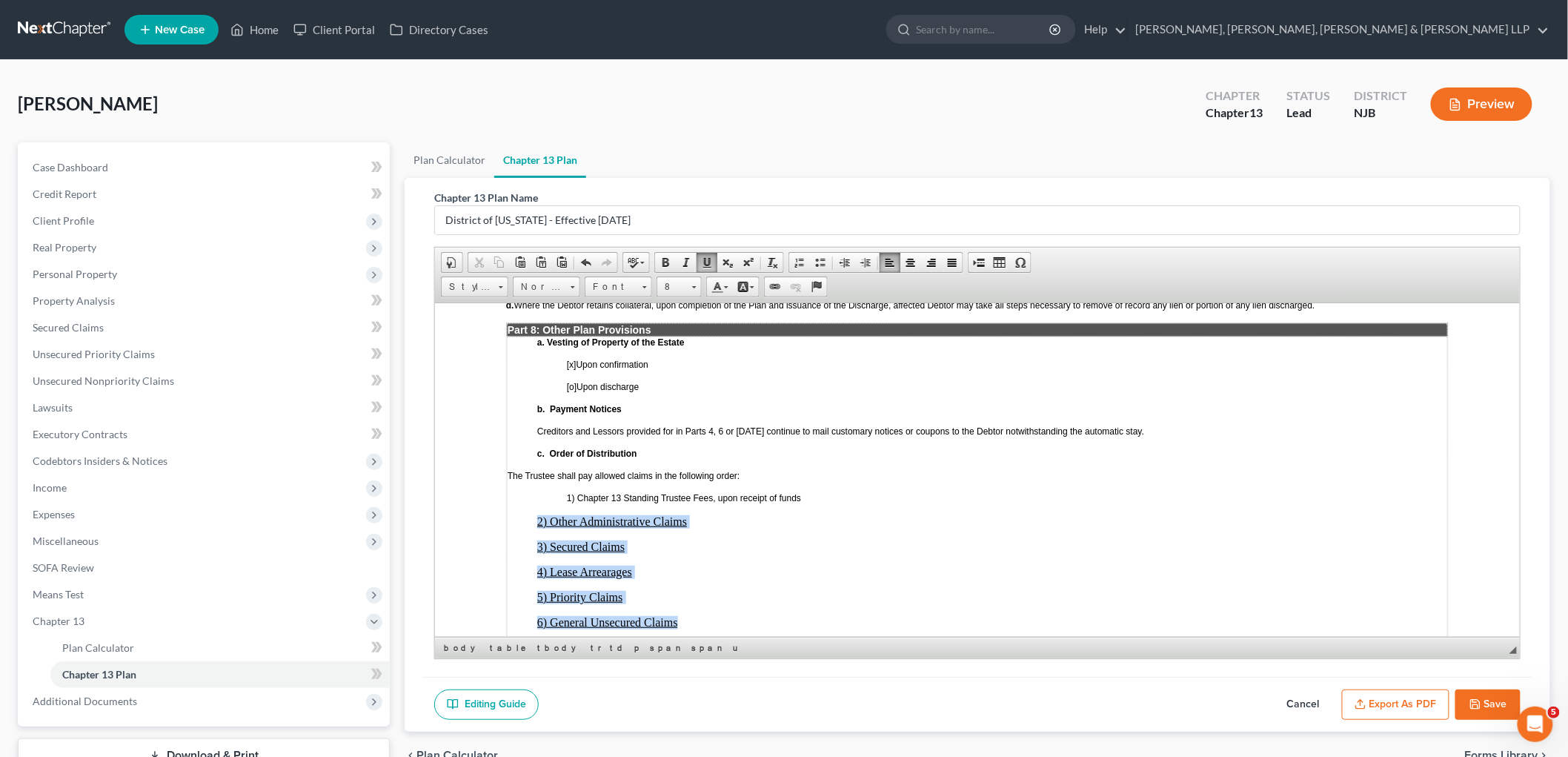
drag, startPoint x: 532, startPoint y: 442, endPoint x: 684, endPoint y: 539, distance: 180.3
click at [684, 539] on td "a. Vesting of Property of the Estate [x ] Upon confirmation [o] Upon discharge …" at bounding box center [977, 504] width 941 height 338
click at [863, 261] on span at bounding box center [865, 262] width 11 height 11
click at [725, 510] on td "a. Vesting of Property of the Estate [x ] Upon confirmation [o] Upon discharge …" at bounding box center [977, 504] width 941 height 338
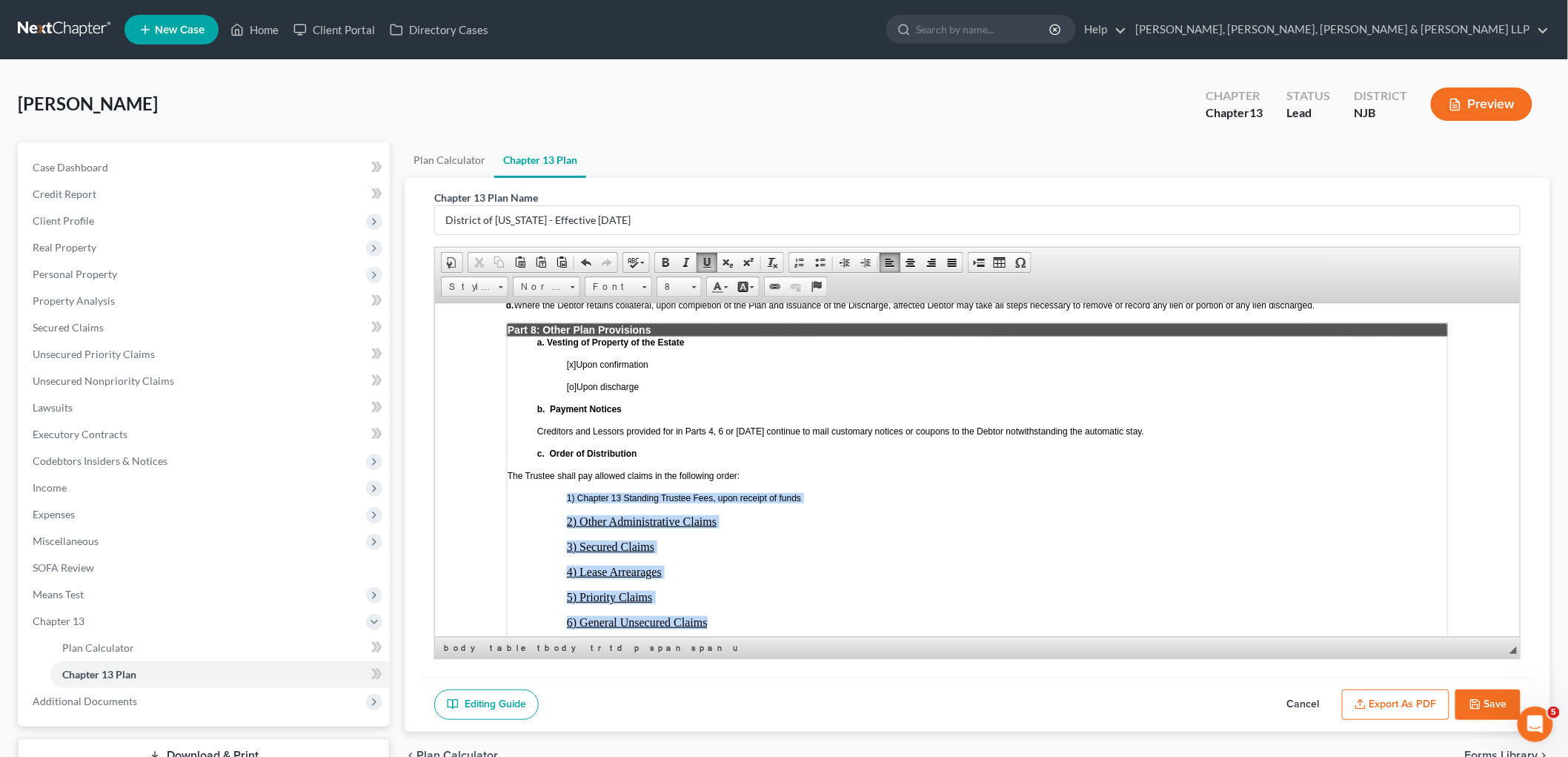
drag, startPoint x: 711, startPoint y: 548, endPoint x: 565, endPoint y: 417, distance: 196.2
click at [565, 417] on td "a. Vesting of Property of the Estate [x ] Upon confirmation [o] Upon discharge …" at bounding box center [977, 504] width 941 height 338
click at [704, 263] on span at bounding box center [707, 262] width 11 height 11
click at [695, 286] on span at bounding box center [694, 287] width 5 height 2
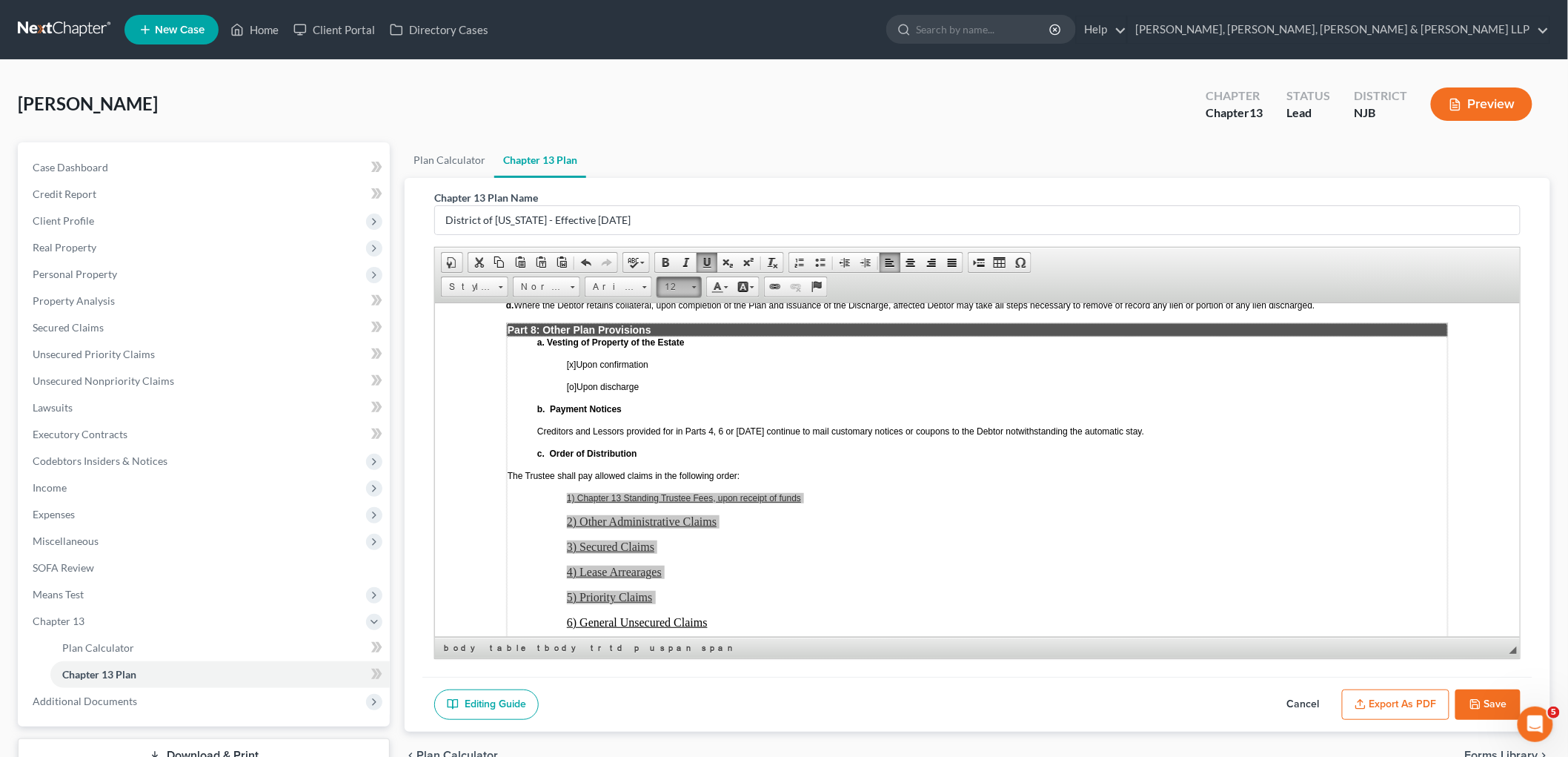
scroll to position [0, 0]
click at [682, 405] on link "12" at bounding box center [702, 404] width 85 height 19
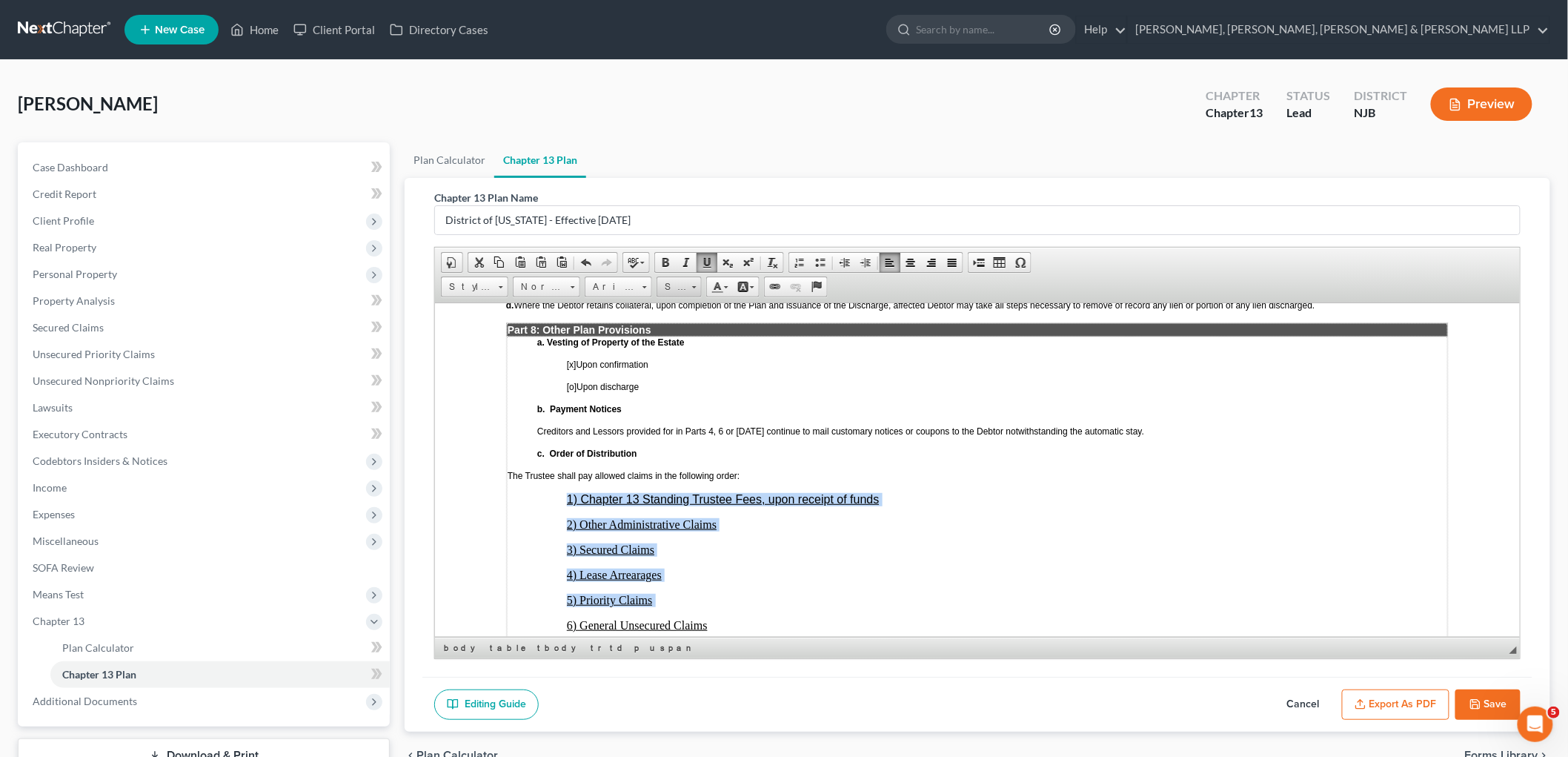
click at [691, 287] on link "Size" at bounding box center [680, 287] width 46 height 21
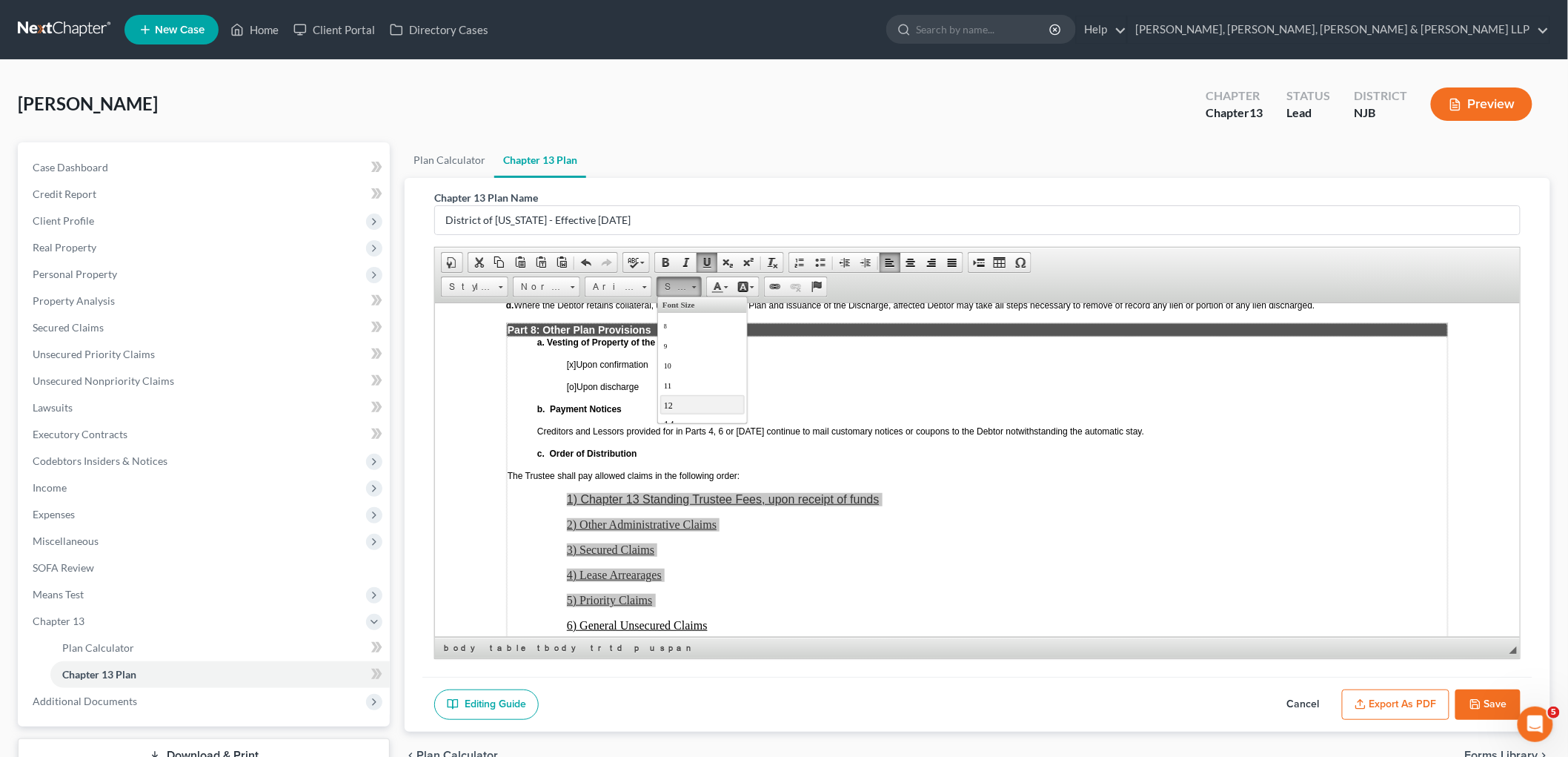
click at [672, 412] on link "12" at bounding box center [702, 404] width 85 height 19
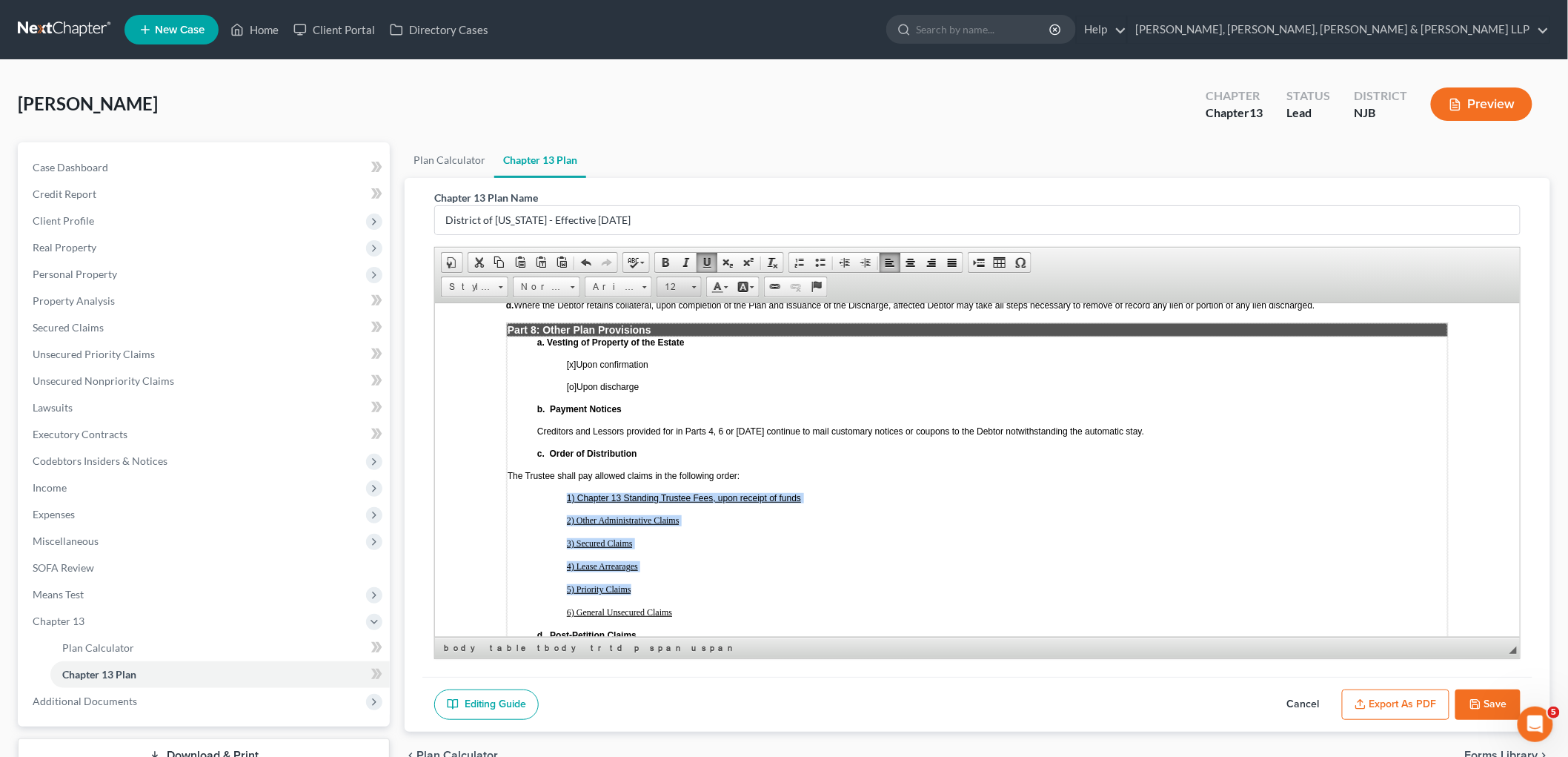
drag, startPoint x: 683, startPoint y: 291, endPoint x: 251, endPoint y: 70, distance: 485.2
click at [683, 291] on span "12" at bounding box center [671, 287] width 29 height 19
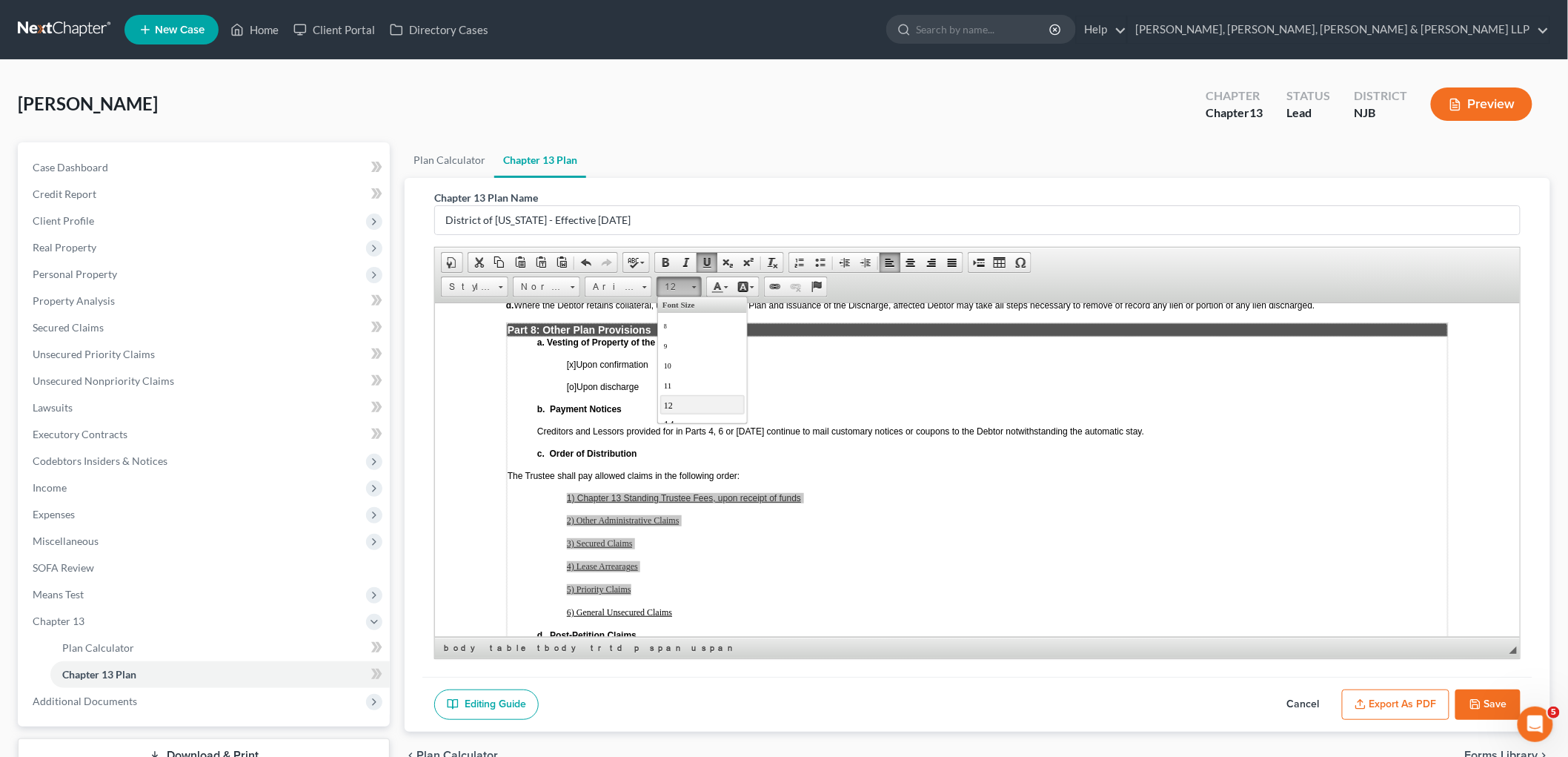
click at [679, 406] on link "12" at bounding box center [702, 404] width 85 height 19
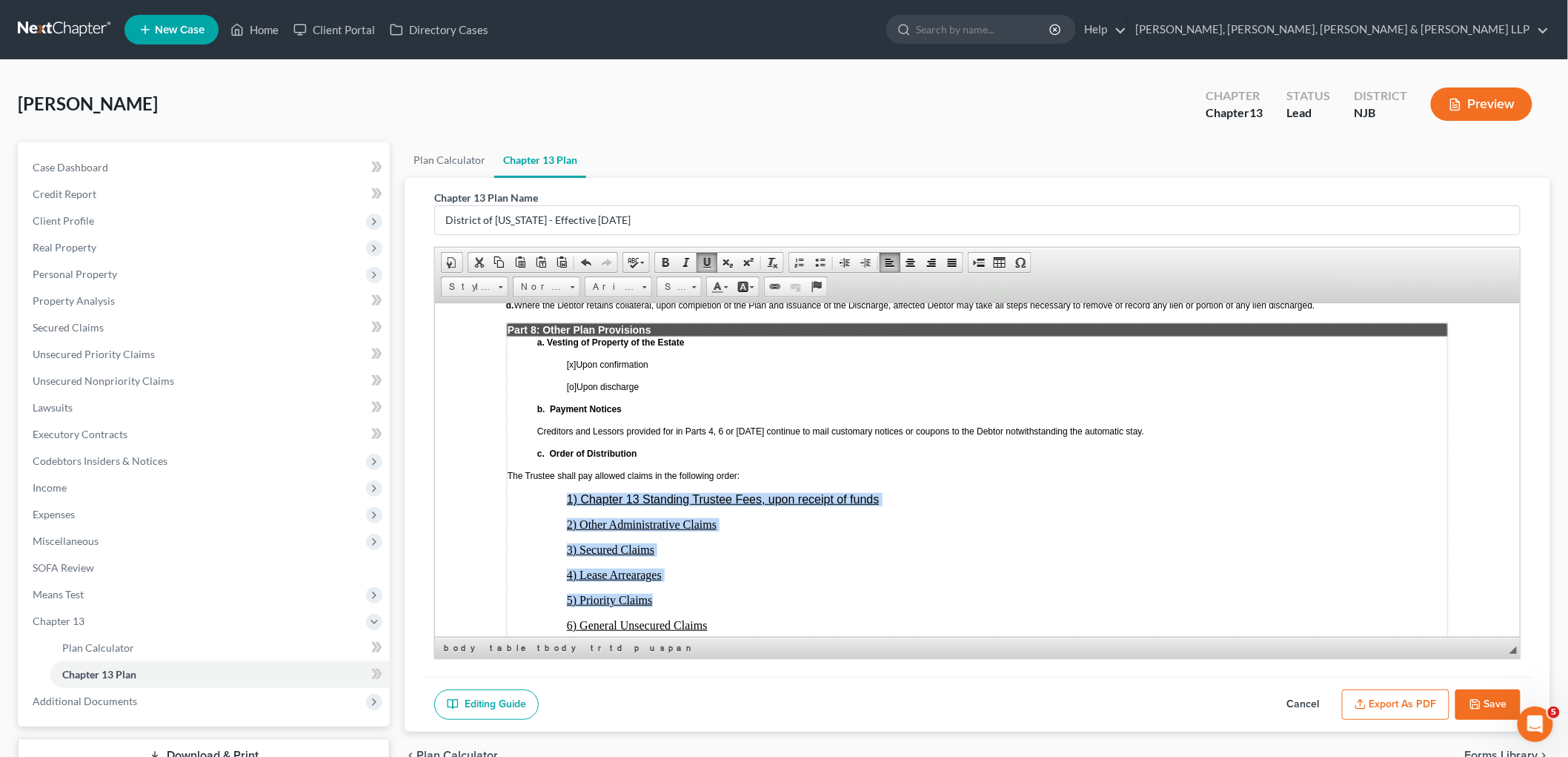
click at [739, 510] on td "a. Vesting of Property of the Estate [x ] Upon confirmation [o] Upon discharge …" at bounding box center [977, 506] width 941 height 341
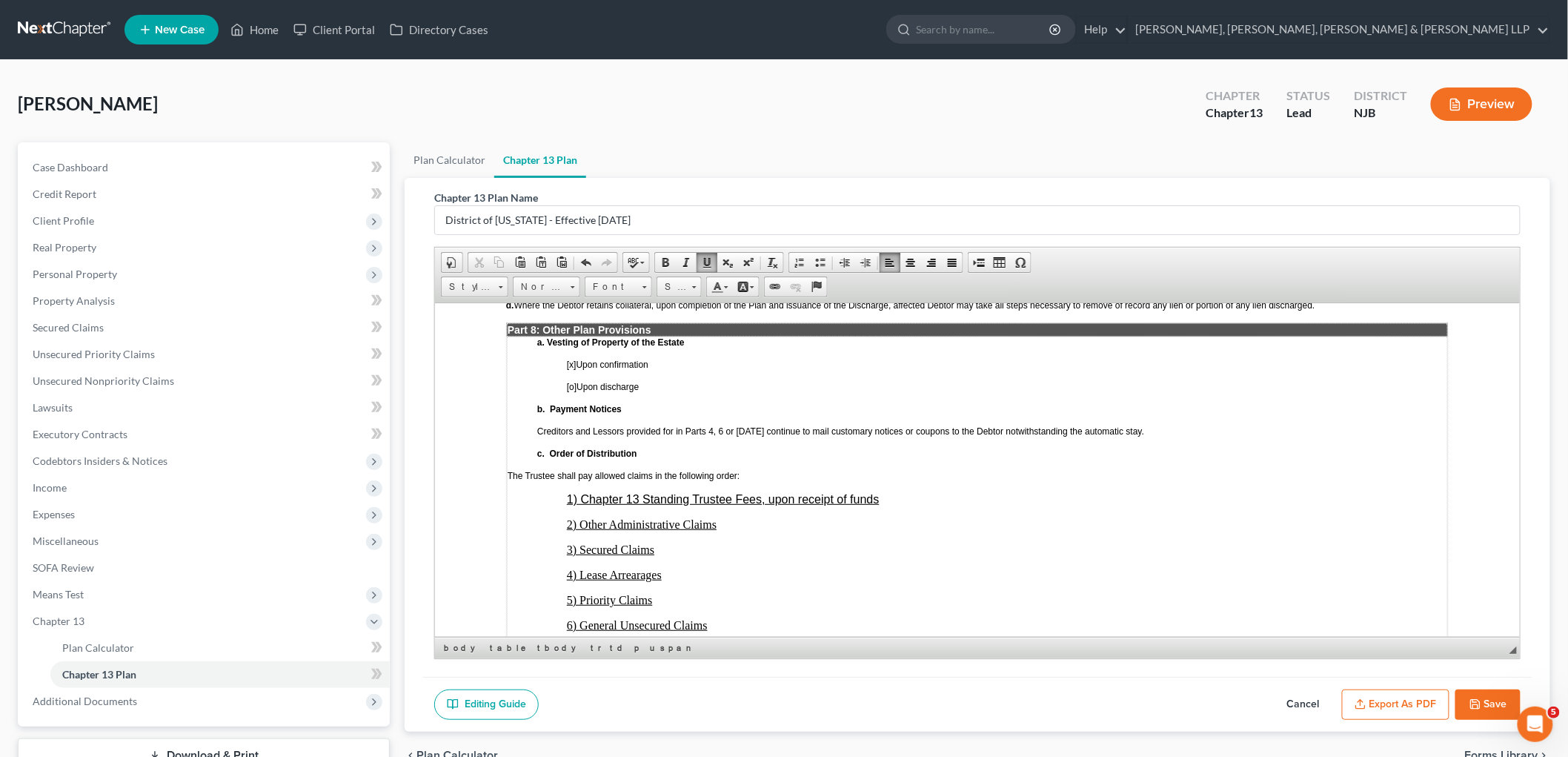
scroll to position [3047, 0]
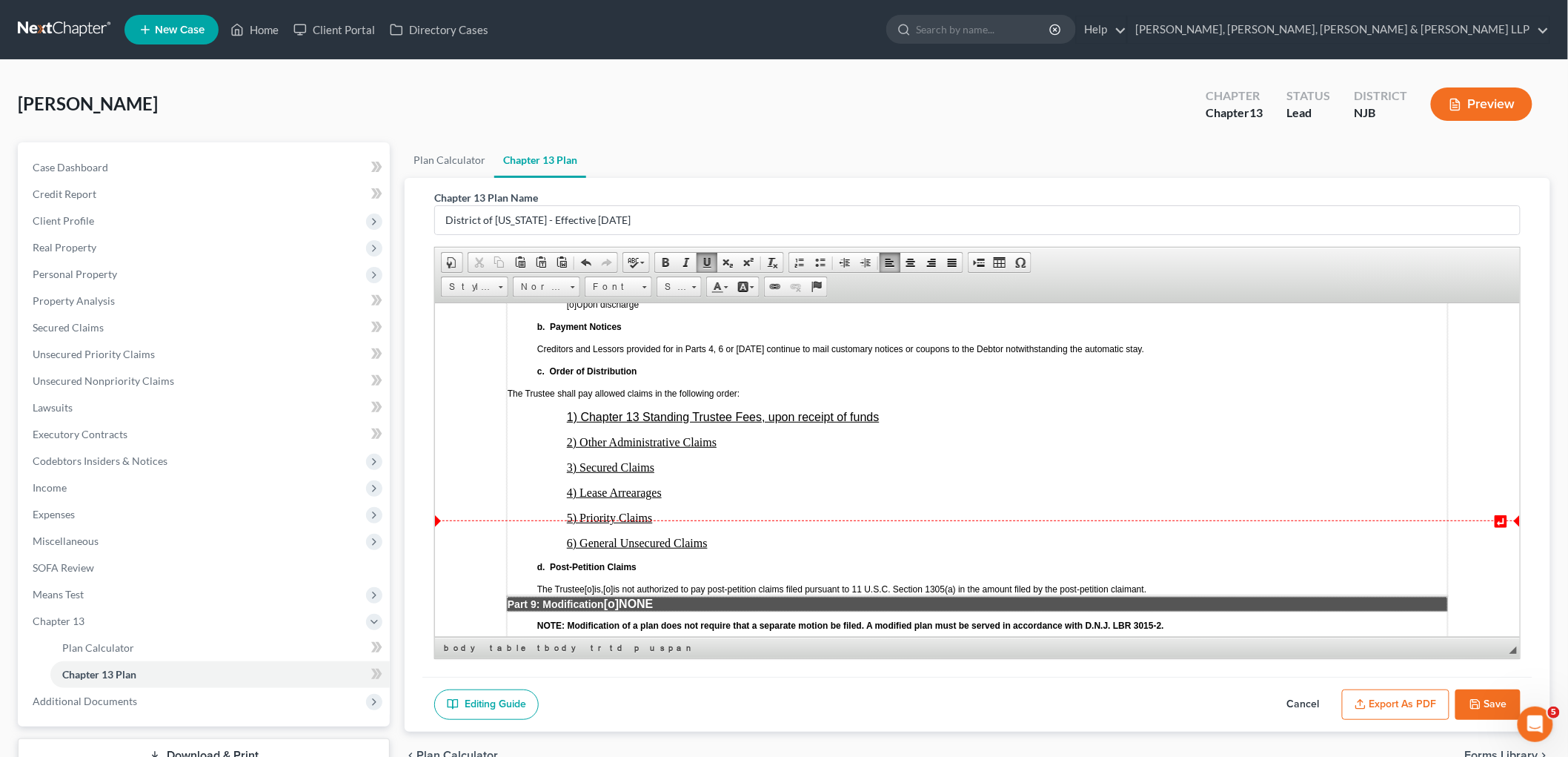
click at [612, 583] on span "[o]" at bounding box center [608, 588] width 10 height 10
click at [617, 596] on span "[o]" at bounding box center [610, 602] width 15 height 12
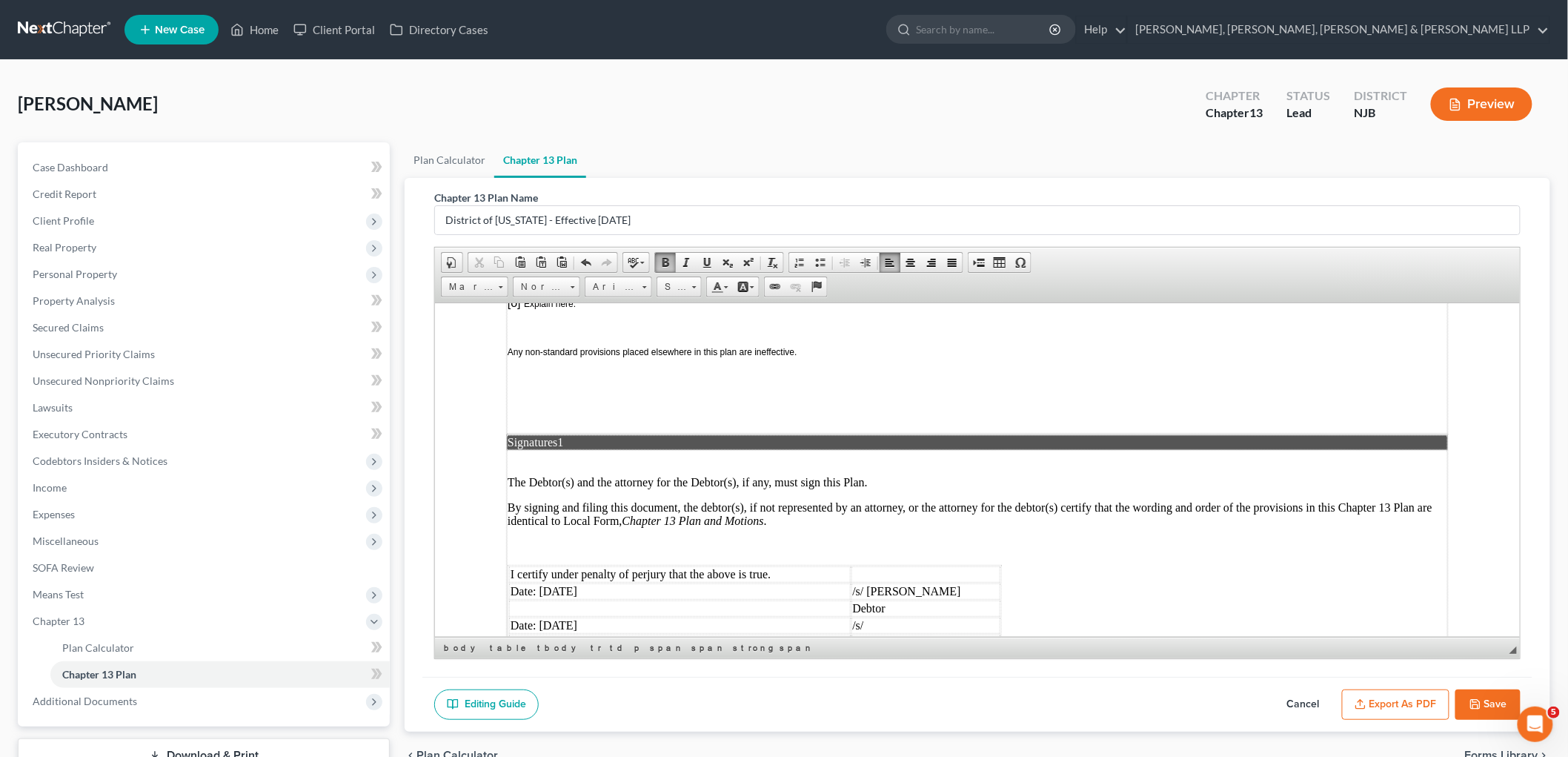
scroll to position [3541, 0]
click at [899, 650] on td "/s/ [PERSON_NAME]" at bounding box center [925, 658] width 149 height 16
click at [1097, 696] on button "Export as PDF" at bounding box center [1396, 705] width 107 height 31
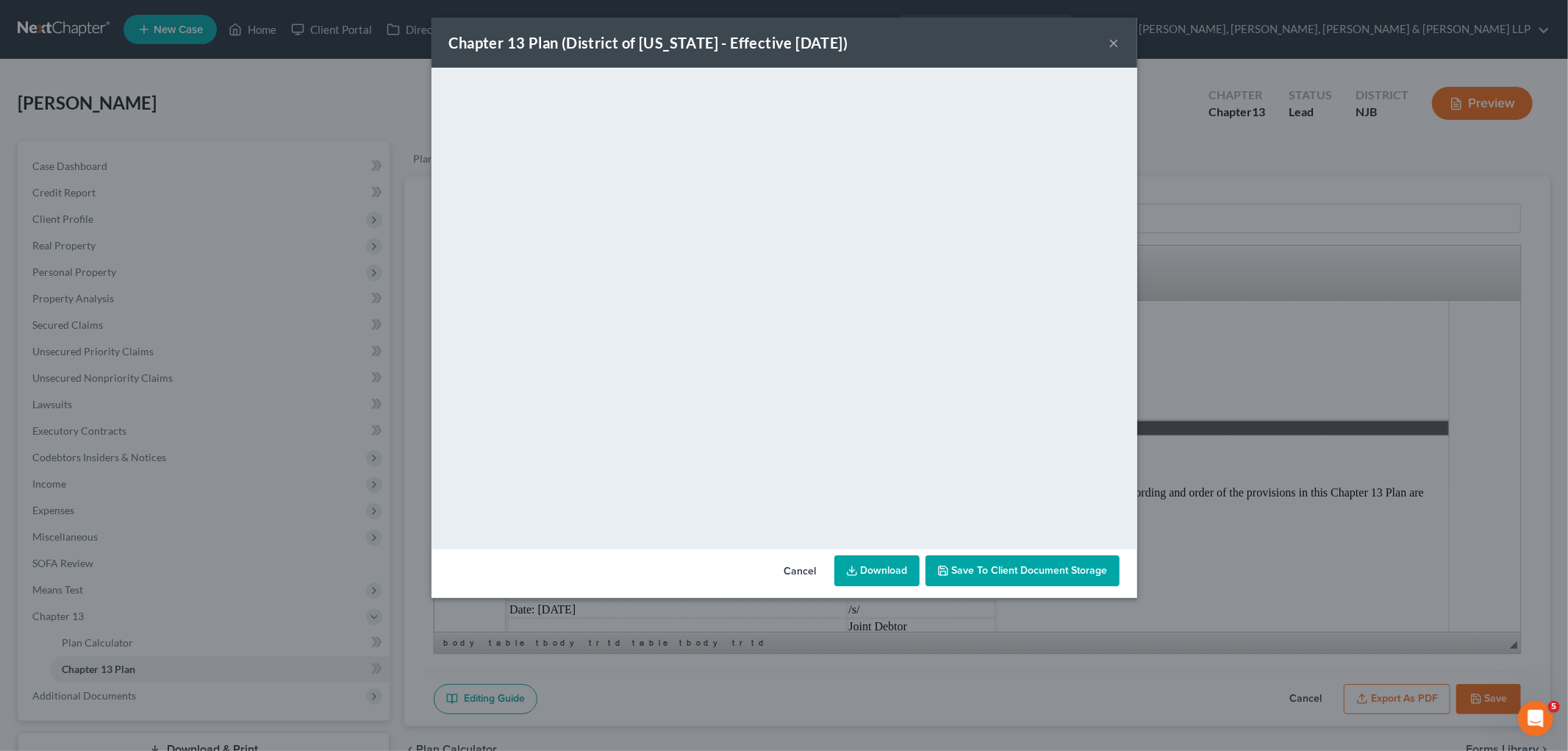
click at [792, 568] on button "Cancel" at bounding box center [800, 571] width 56 height 29
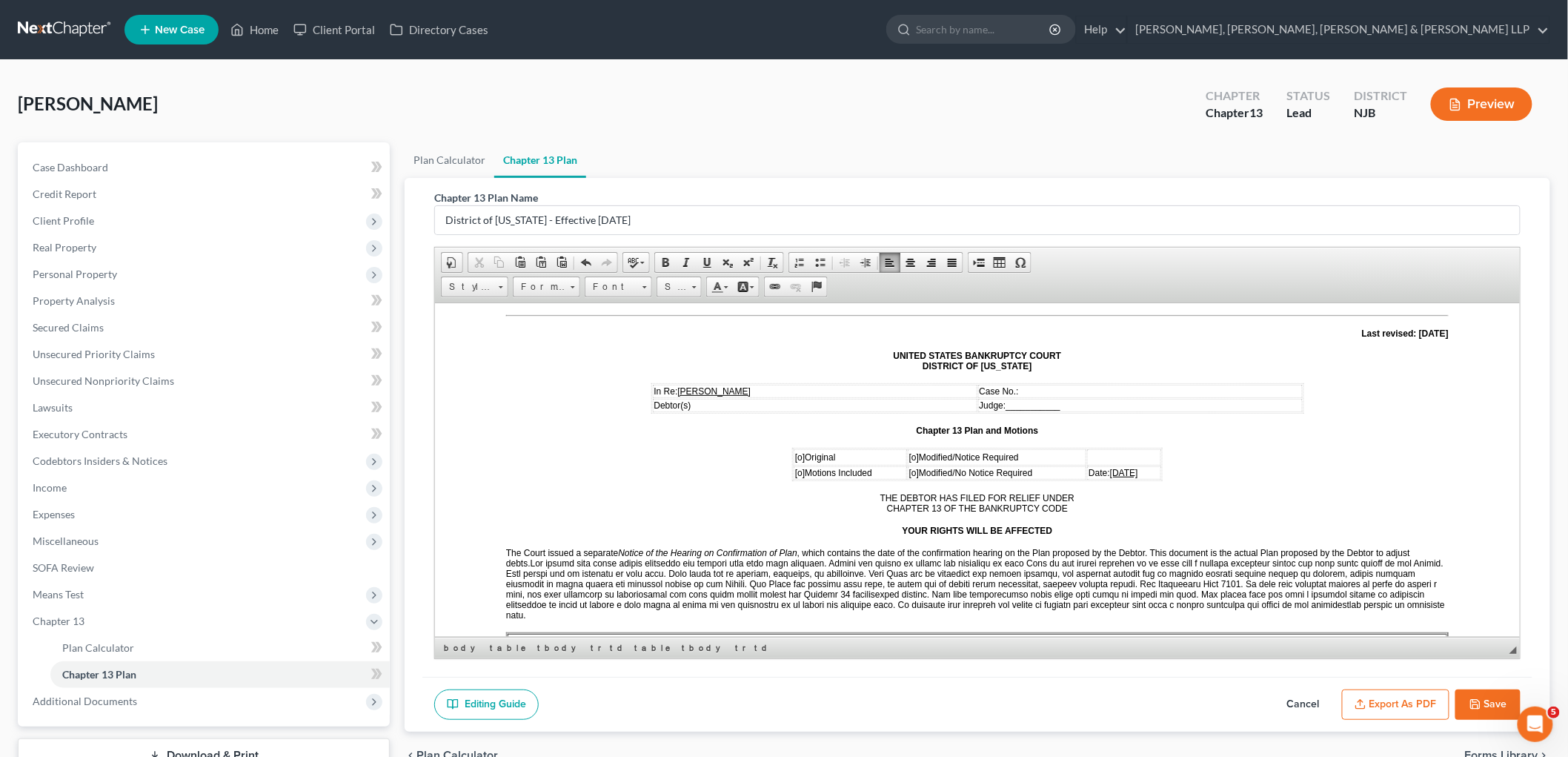
scroll to position [83, 0]
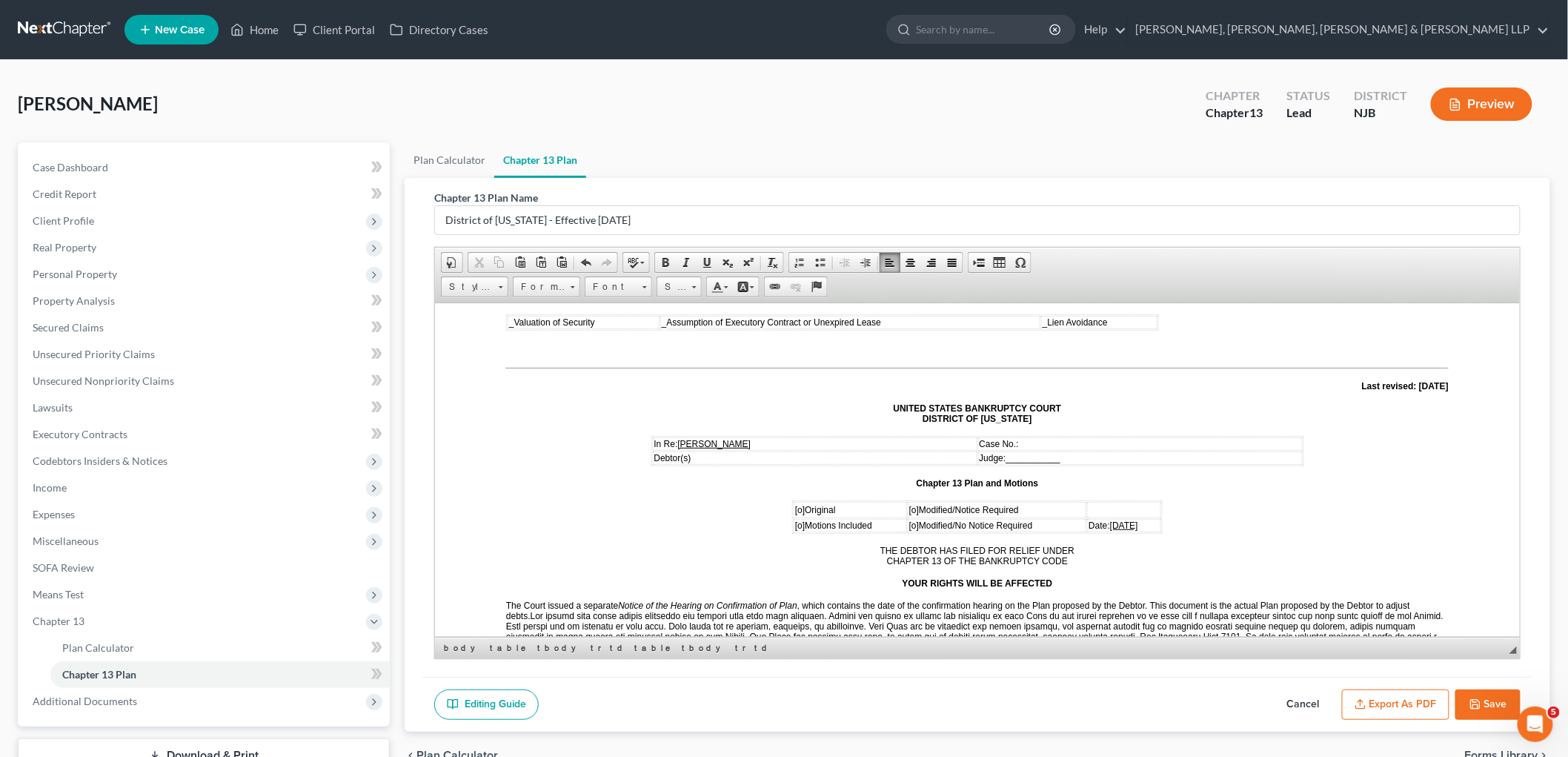
click at [795, 504] on span "[o]" at bounding box center [800, 509] width 10 height 10
click at [507, 324] on td "_ Valuation of Security" at bounding box center [583, 321] width 152 height 13
click at [667, 321] on span "_" at bounding box center [668, 321] width 5 height 10
click at [1045, 323] on span "_" at bounding box center [1047, 321] width 5 height 10
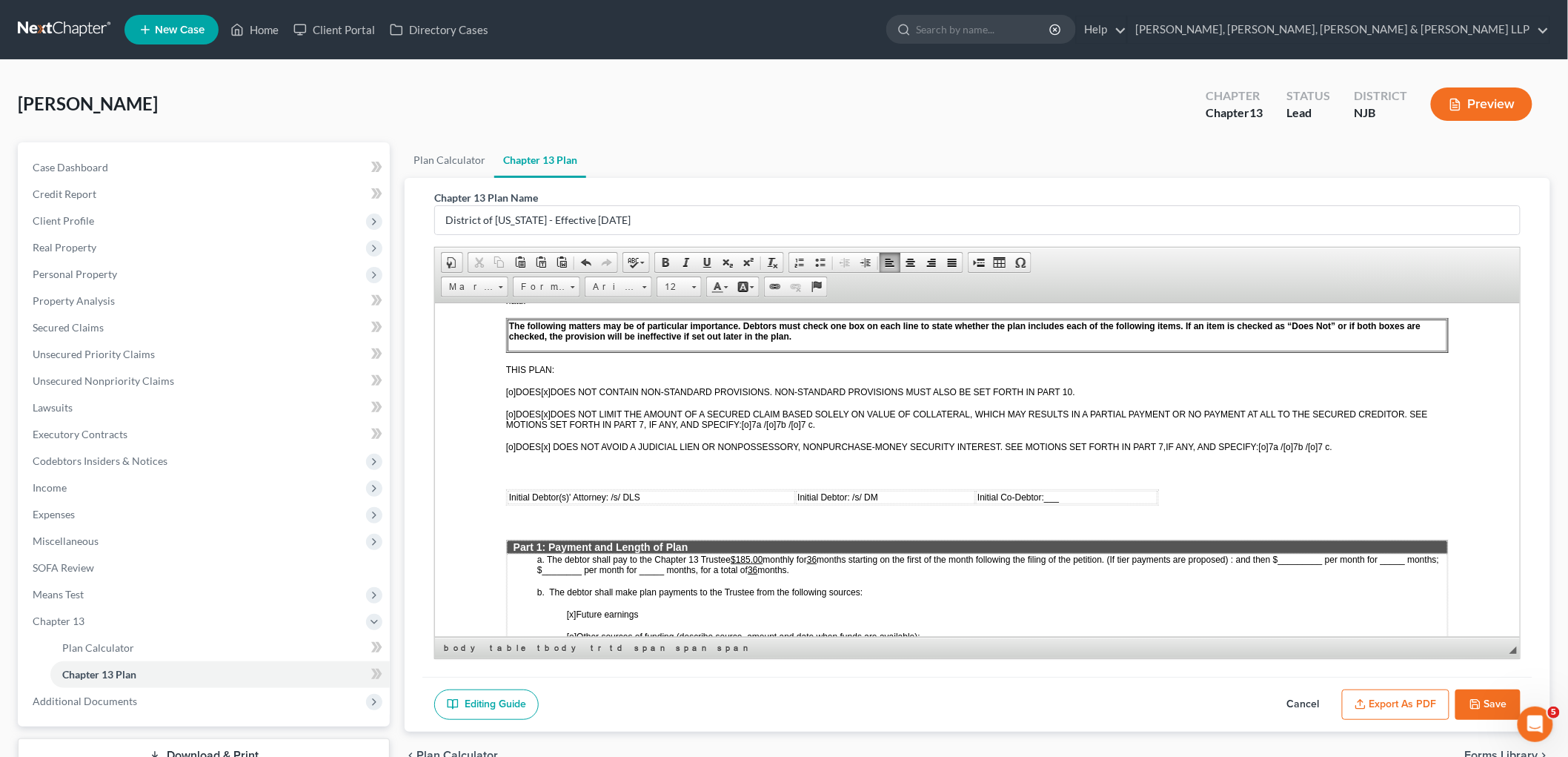
scroll to position [494, 0]
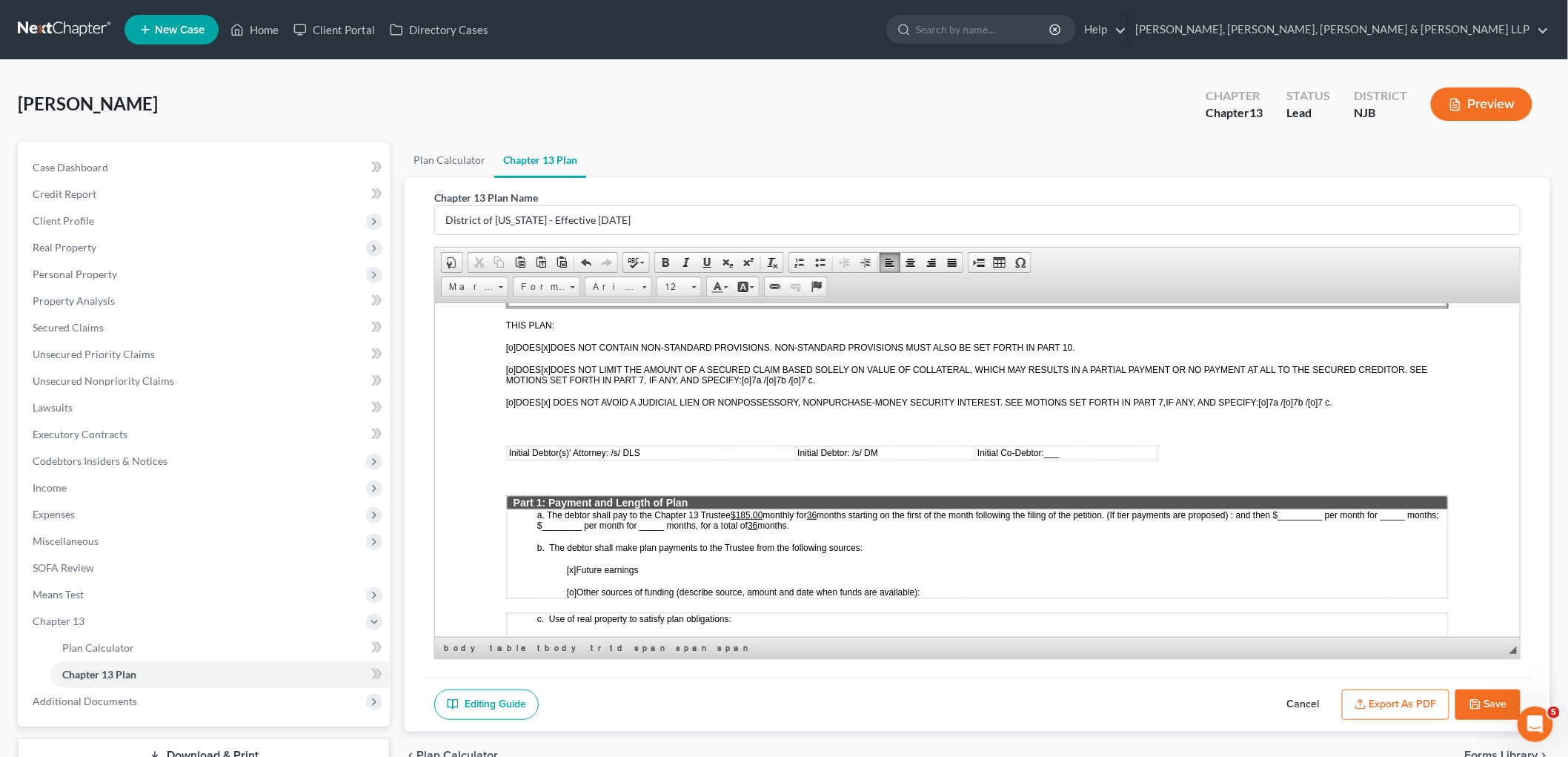
click at [1097, 696] on button "Export as PDF" at bounding box center [1396, 705] width 107 height 31
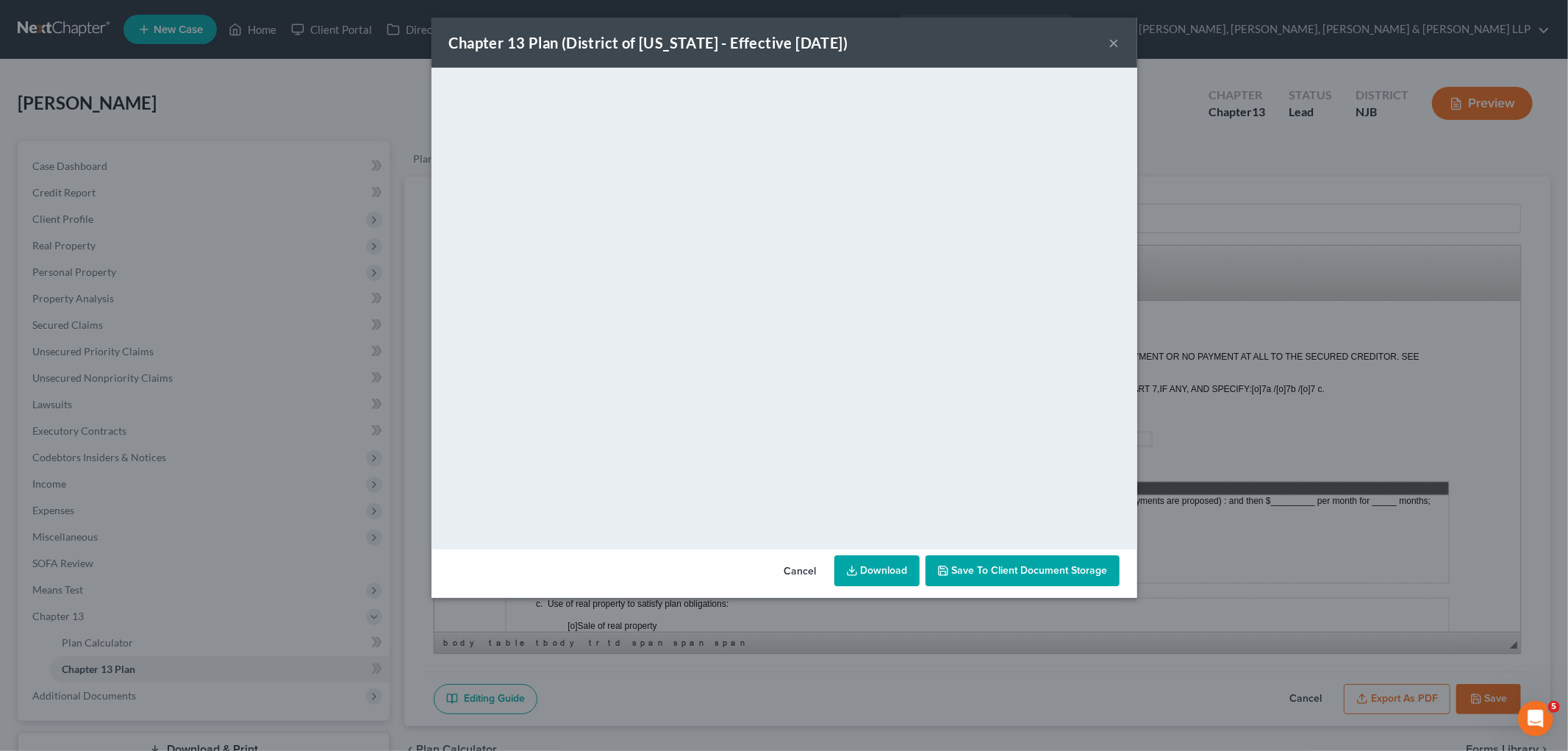
drag, startPoint x: 794, startPoint y: 570, endPoint x: 1437, endPoint y: 726, distance: 661.7
click at [794, 570] on button "Cancel" at bounding box center [800, 571] width 56 height 29
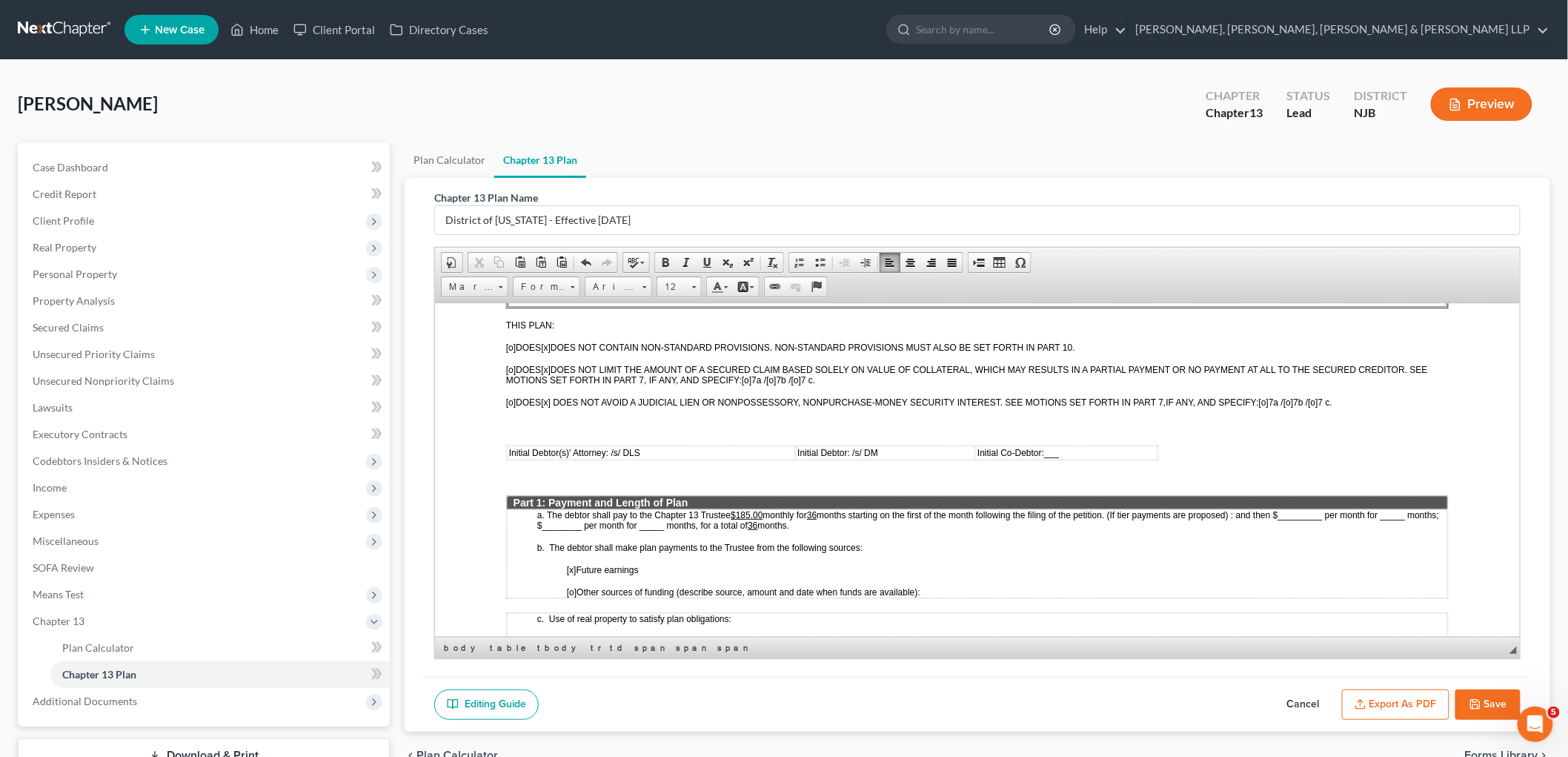
click at [1097, 696] on button "Save" at bounding box center [1488, 705] width 66 height 31
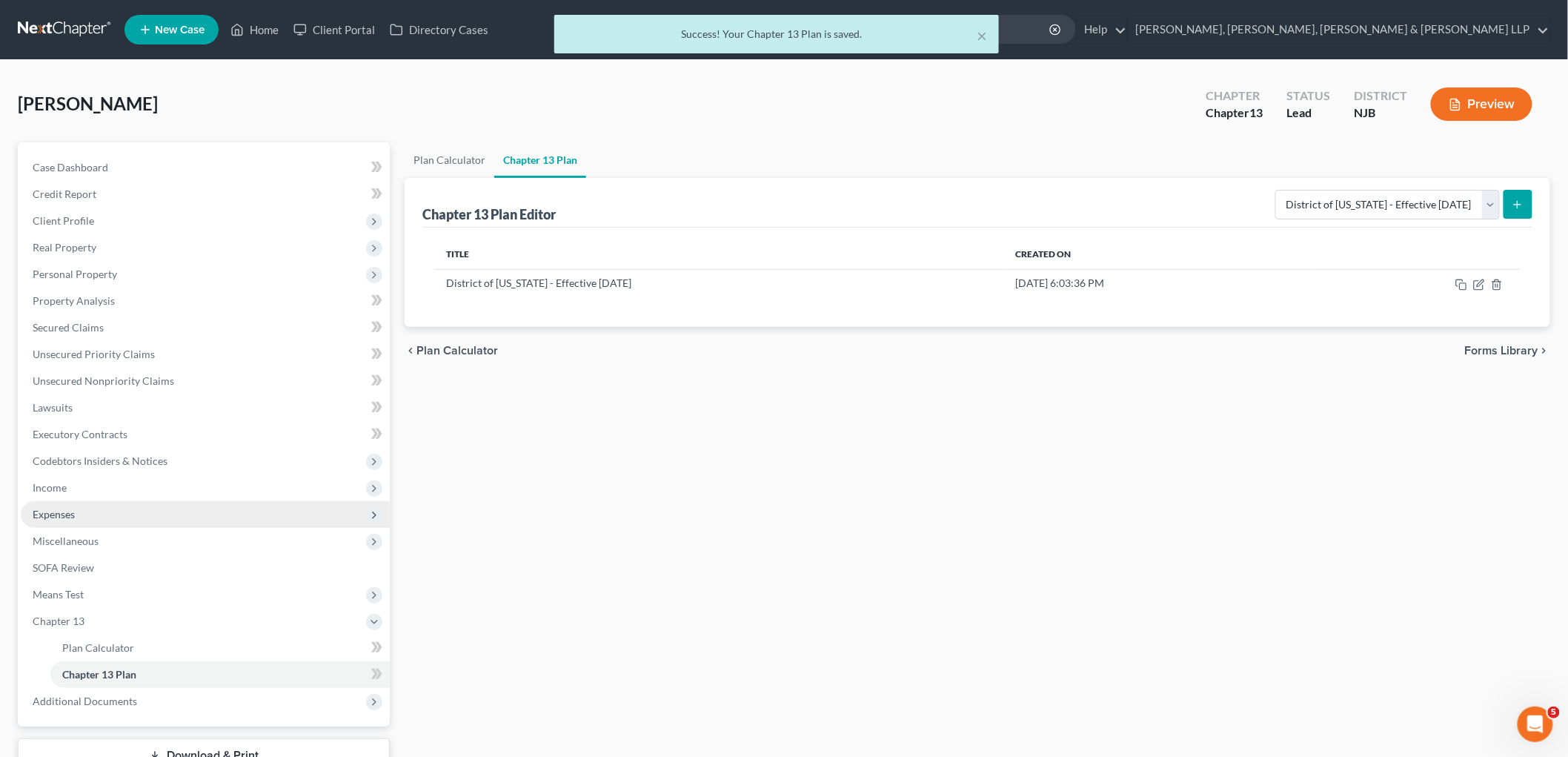
click at [68, 508] on span "Expenses" at bounding box center [53, 514] width 42 height 12
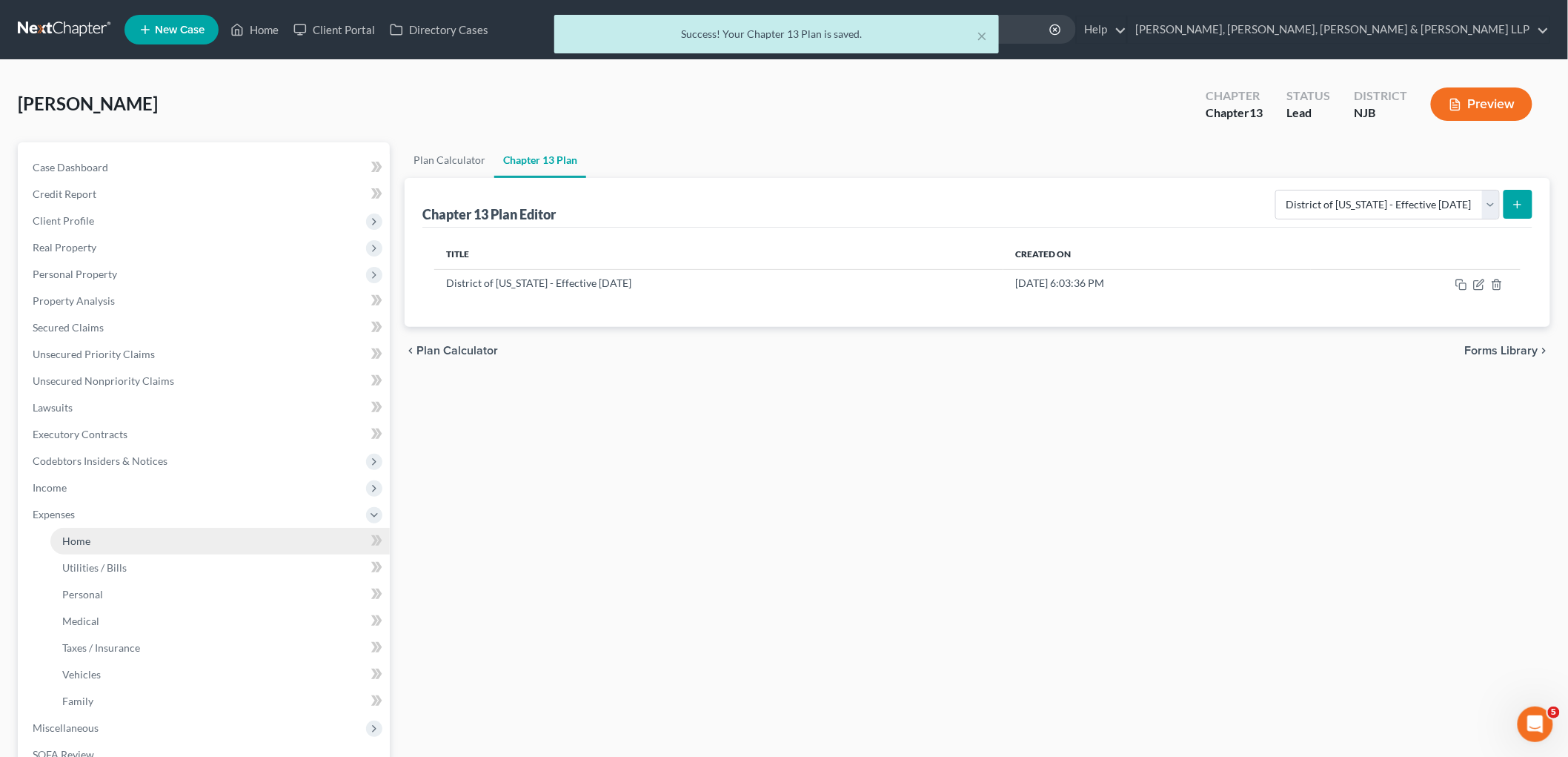
click at [92, 532] on link "Home" at bounding box center [220, 541] width 339 height 27
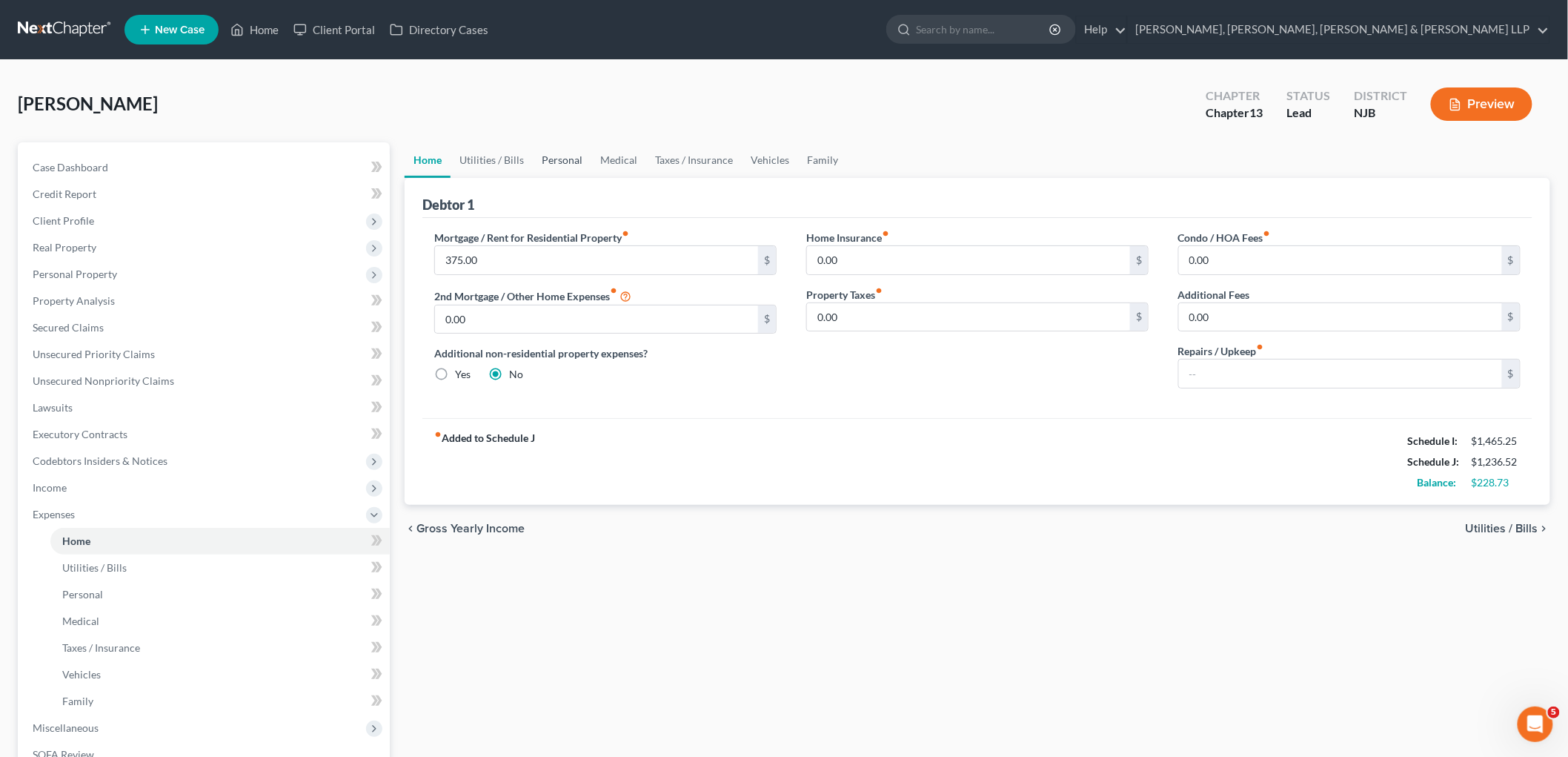
click at [558, 156] on link "Personal" at bounding box center [562, 160] width 59 height 35
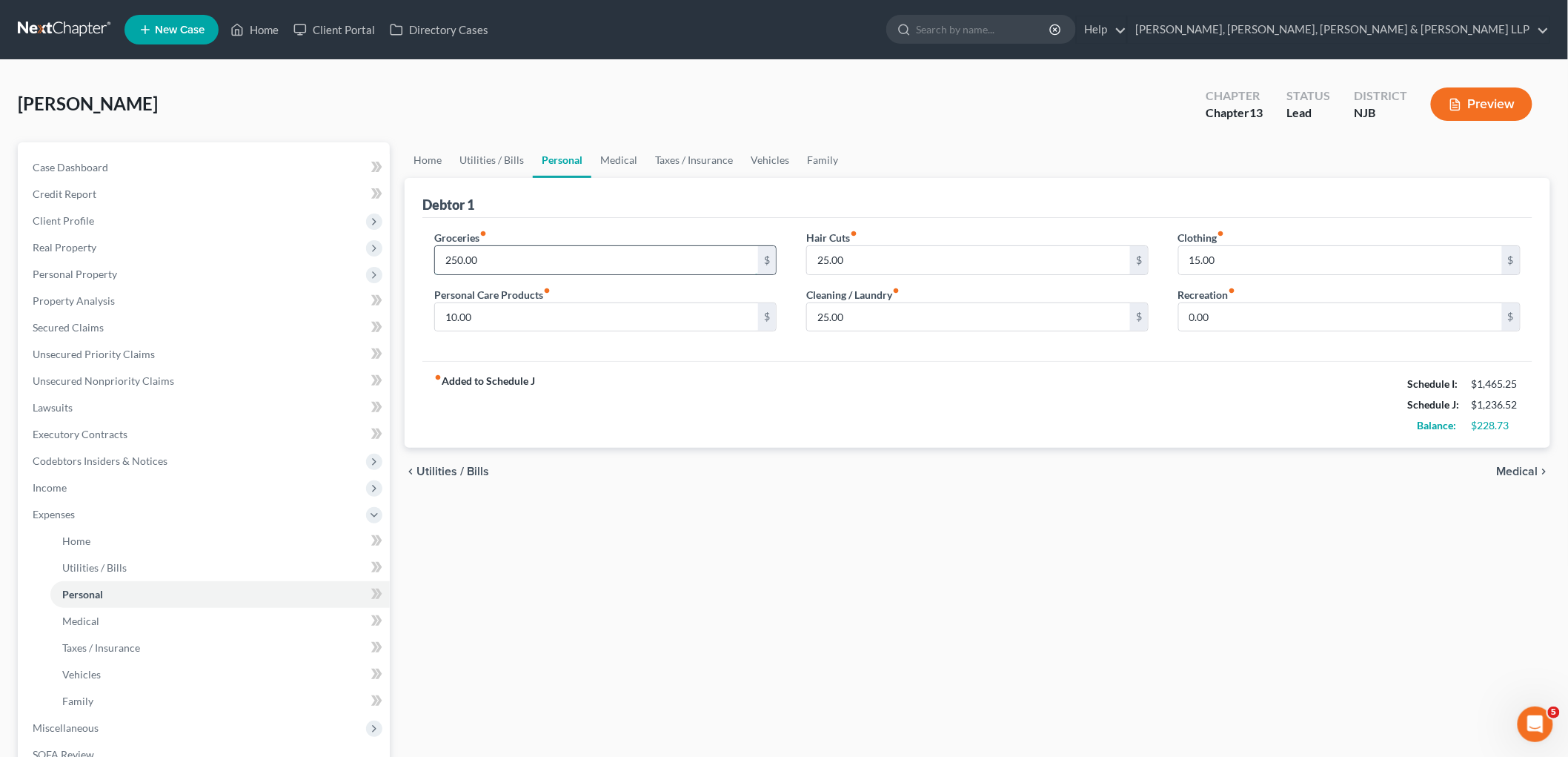
click at [502, 257] on input "250.00" at bounding box center [597, 261] width 323 height 29
click at [1097, 262] on input "15.00" at bounding box center [1341, 261] width 323 height 29
drag, startPoint x: 825, startPoint y: 406, endPoint x: 701, endPoint y: 554, distance: 193.1
click at [825, 406] on div "fiber_manual_record Added to Schedule J Schedule I: $1,465.25 Schedule J: $1,27…" at bounding box center [978, 404] width 1111 height 87
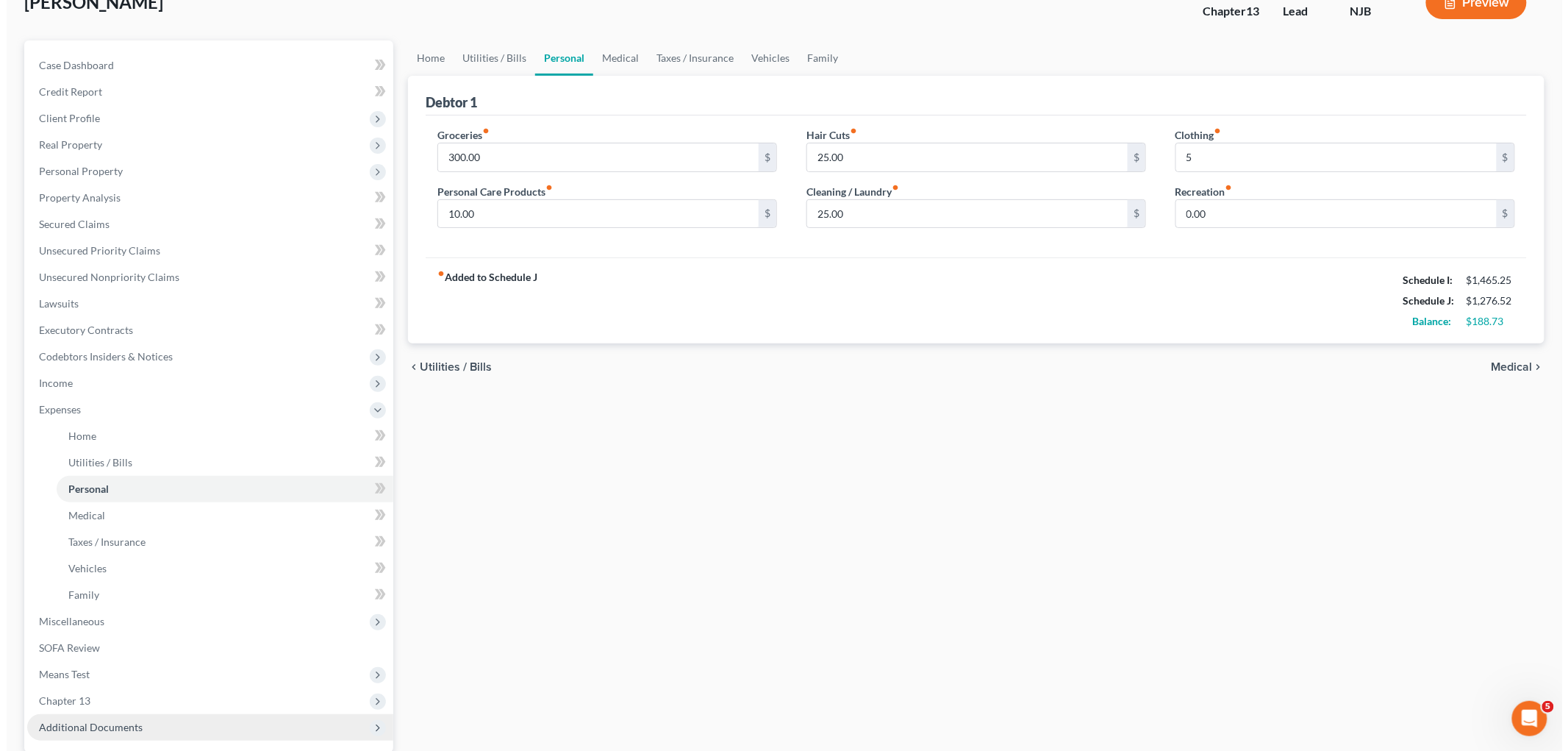
scroll to position [241, 0]
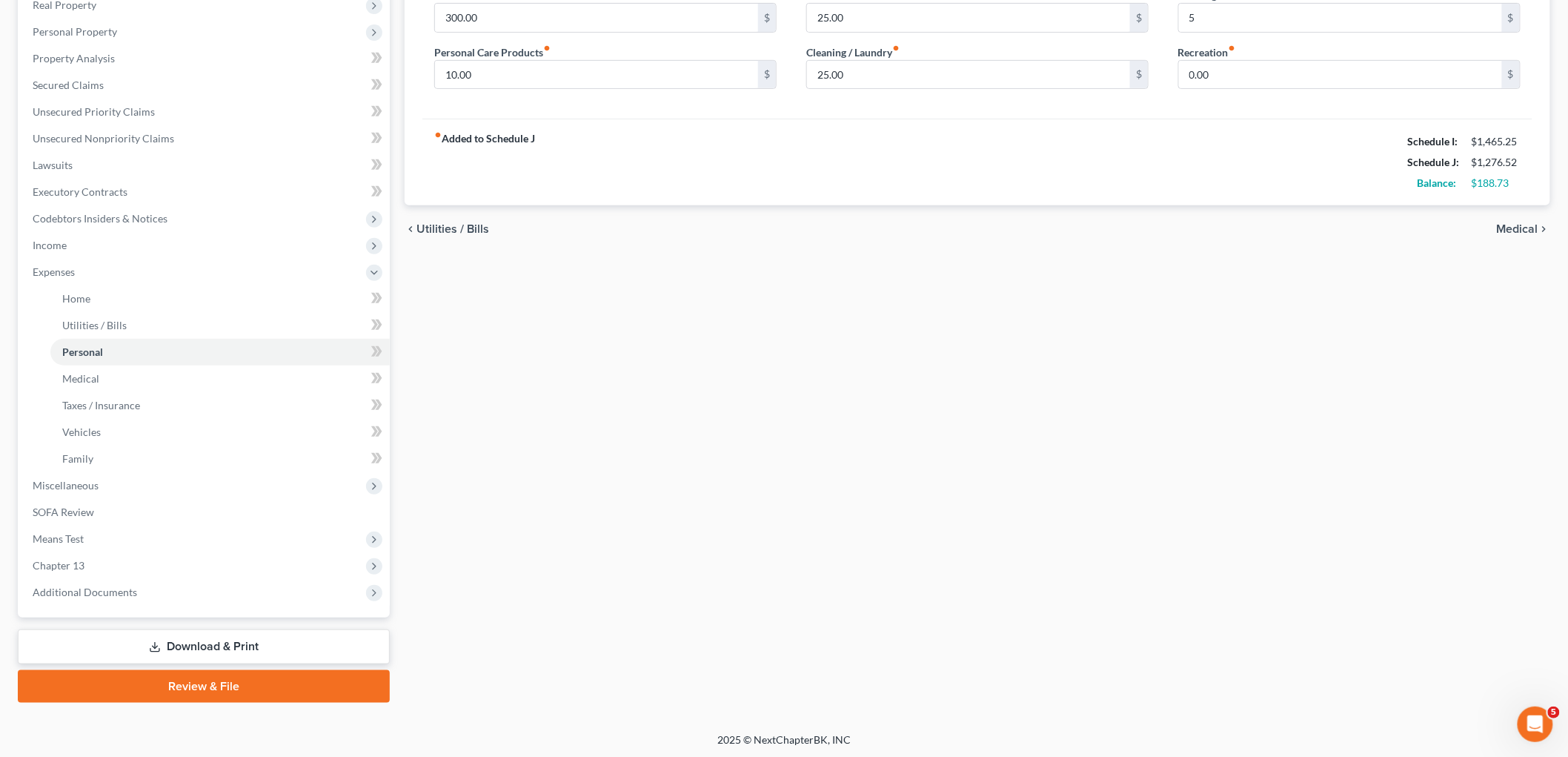
click at [200, 643] on link "Download & Print" at bounding box center [203, 647] width 372 height 35
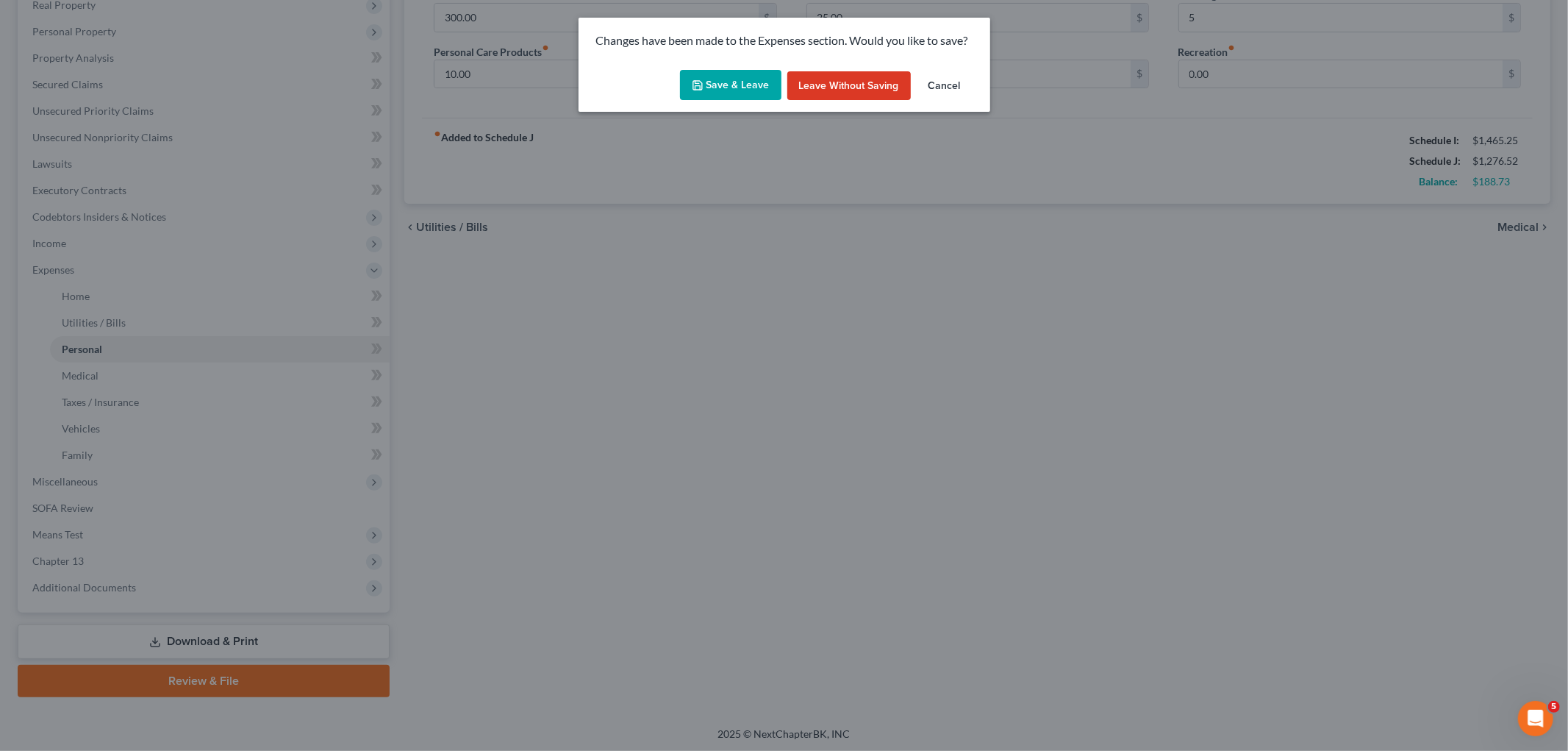
click at [745, 82] on button "Save & Leave" at bounding box center [731, 85] width 102 height 31
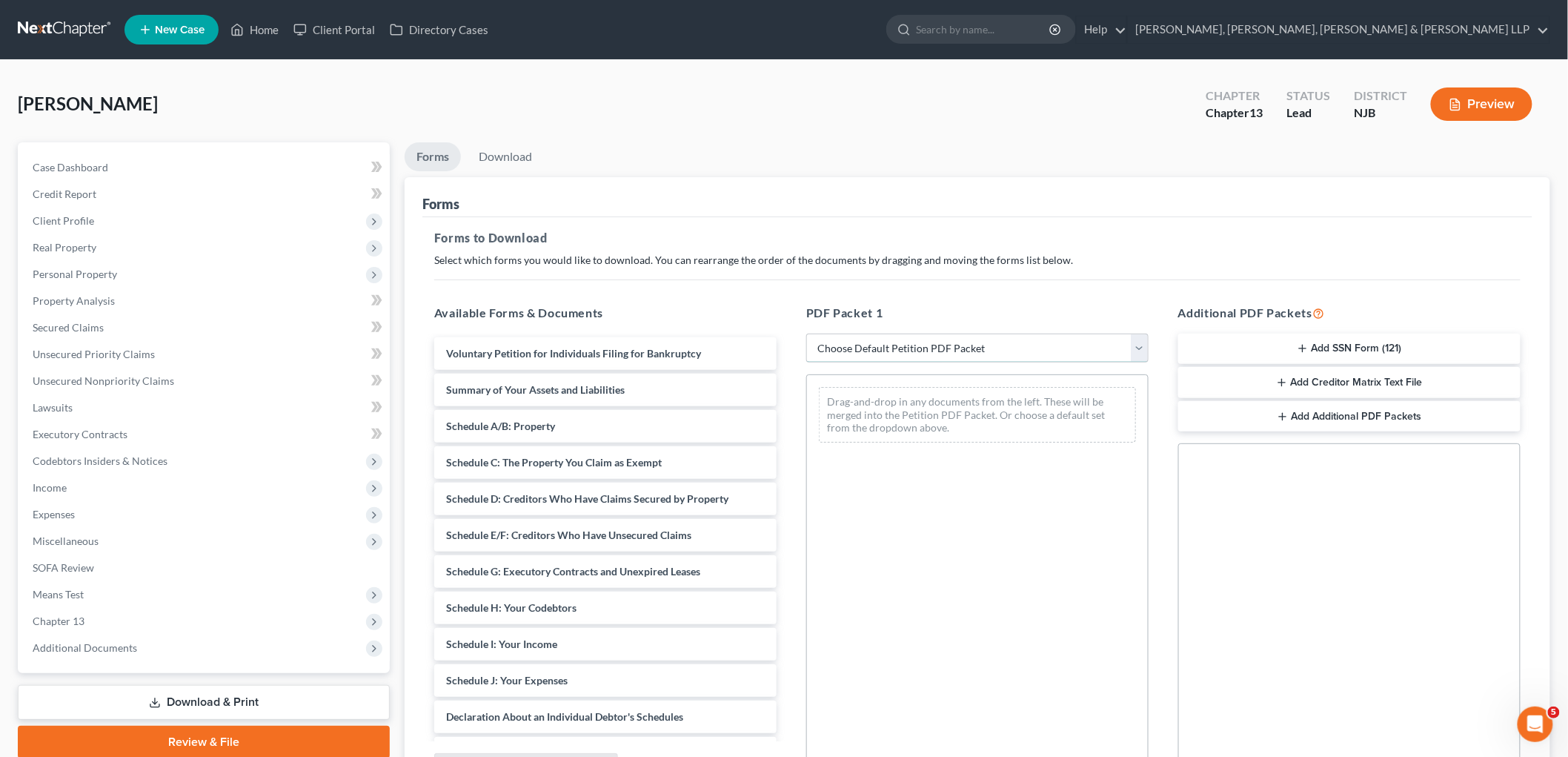
click at [882, 353] on select "Choose Default Petition PDF Packet Complete Bankruptcy Petition (all forms and …" at bounding box center [978, 348] width 342 height 29
click at [806, 334] on select "Choose Default Petition PDF Packet Complete Bankruptcy Petition (all forms and …" at bounding box center [978, 348] width 342 height 29
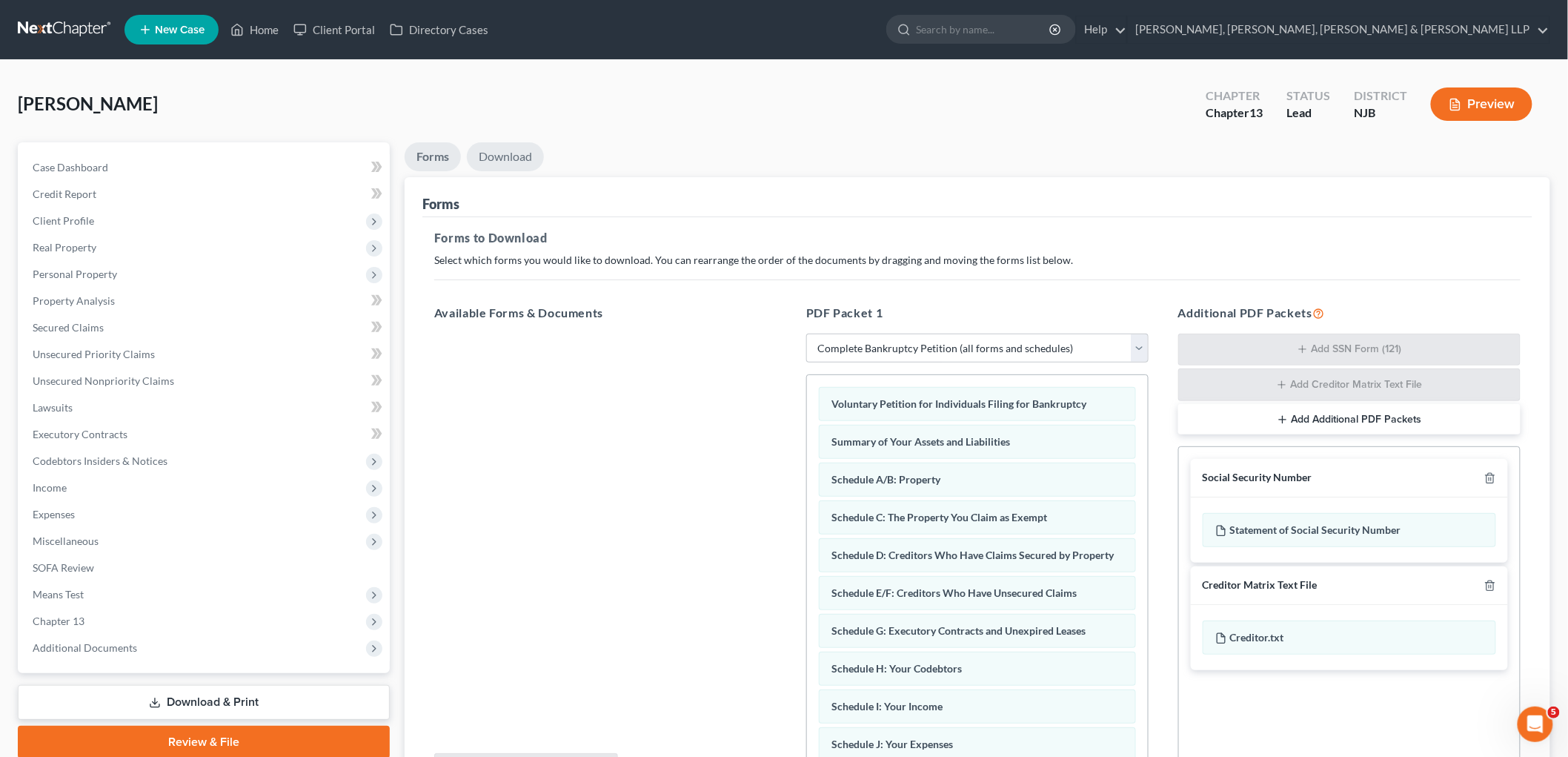
click at [513, 156] on link "Download" at bounding box center [505, 157] width 77 height 29
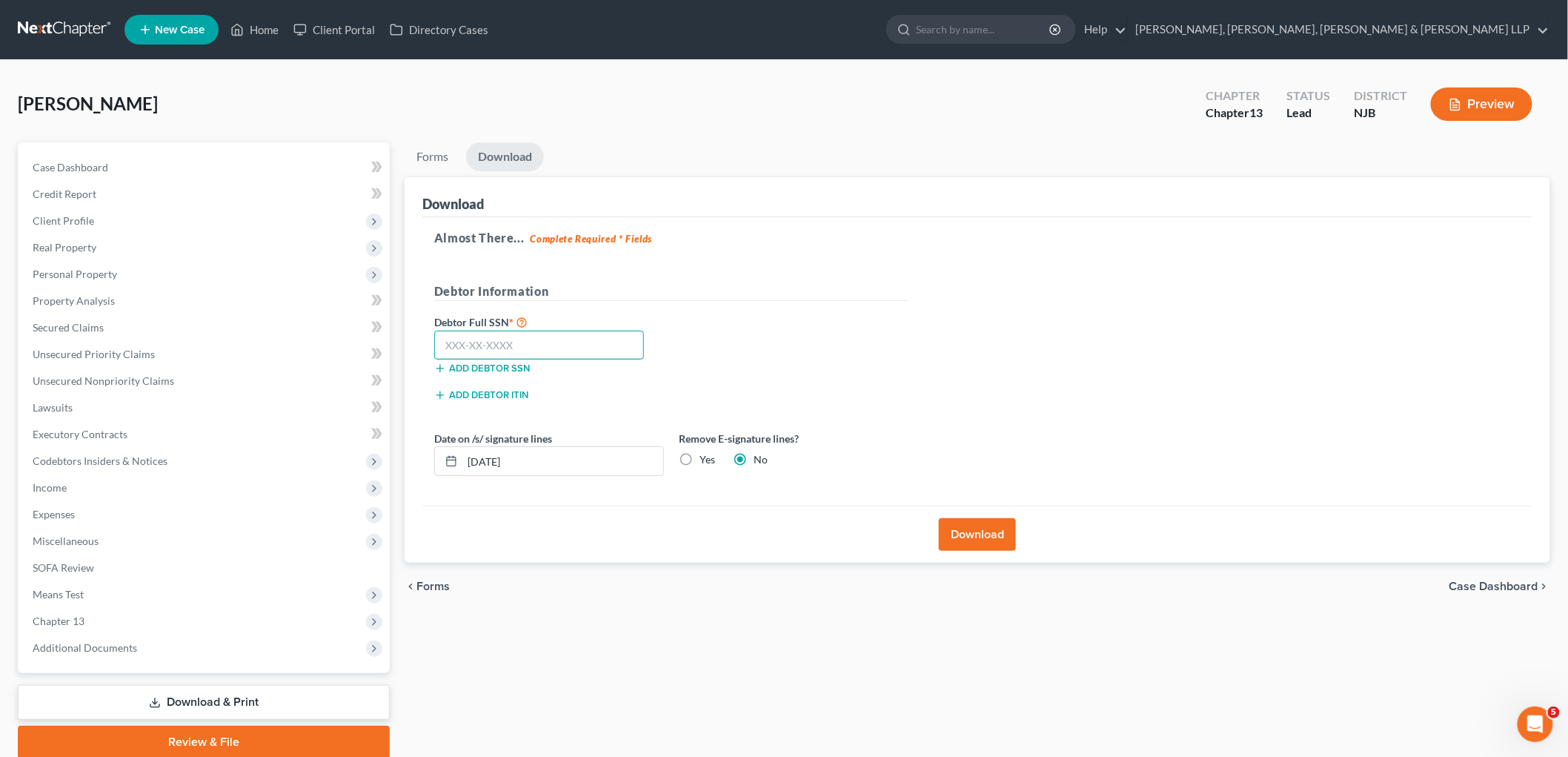
click at [543, 352] on input "text" at bounding box center [539, 345] width 210 height 29
click at [984, 527] on button "Download" at bounding box center [978, 534] width 77 height 32
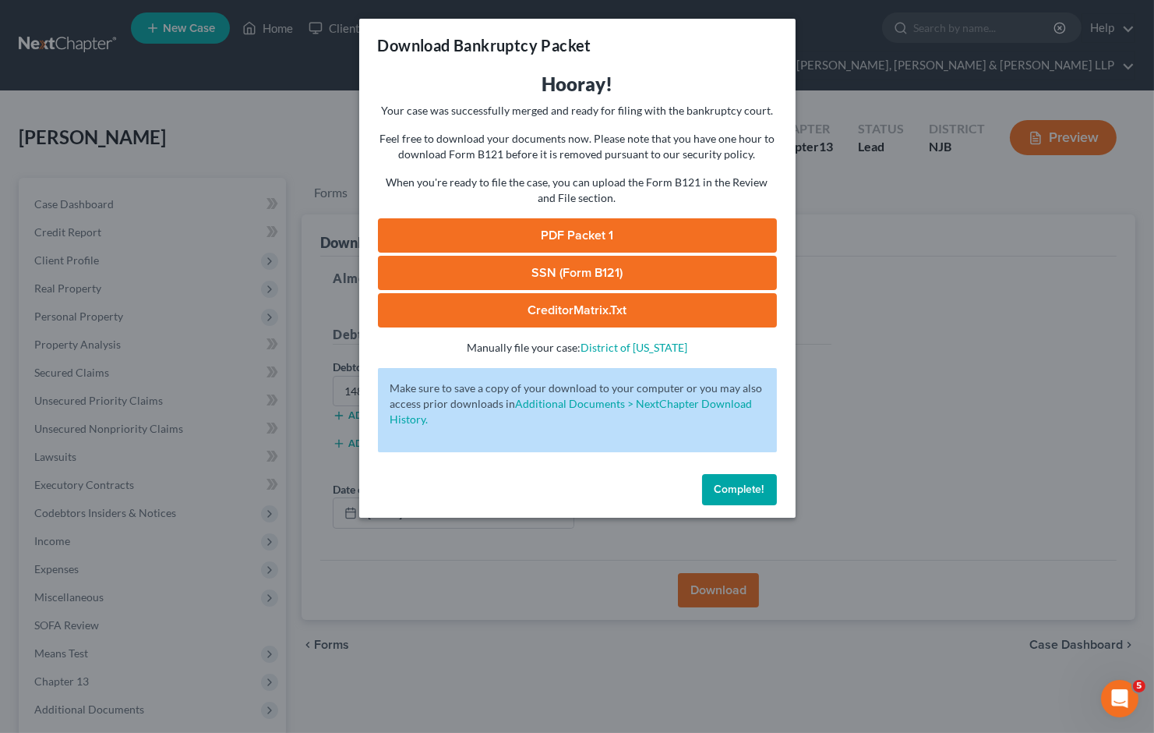
click at [597, 237] on link "PDF Packet 1" at bounding box center [577, 235] width 399 height 34
click at [747, 491] on span "Complete!" at bounding box center [740, 488] width 50 height 13
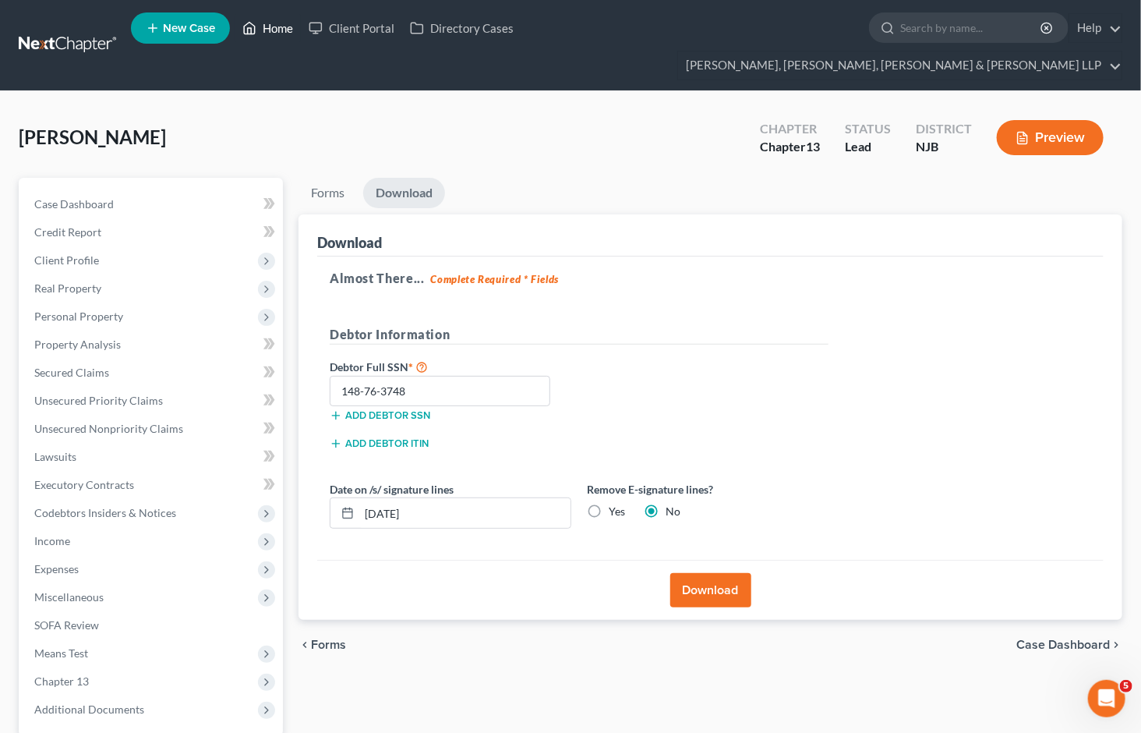
click at [276, 34] on link "Home" at bounding box center [268, 28] width 66 height 28
